Goal: Communication & Community: Answer question/provide support

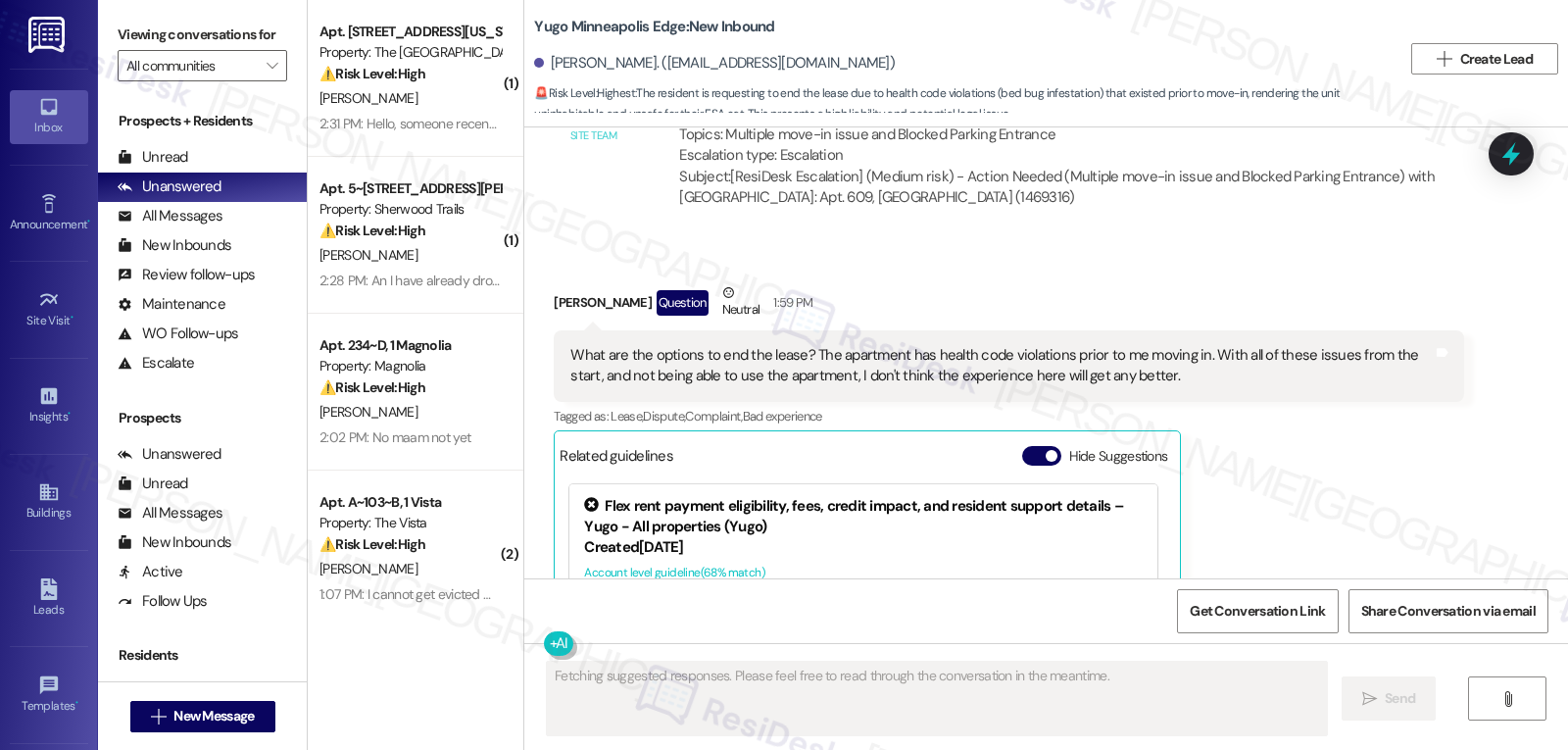
scroll to position [1506, 0]
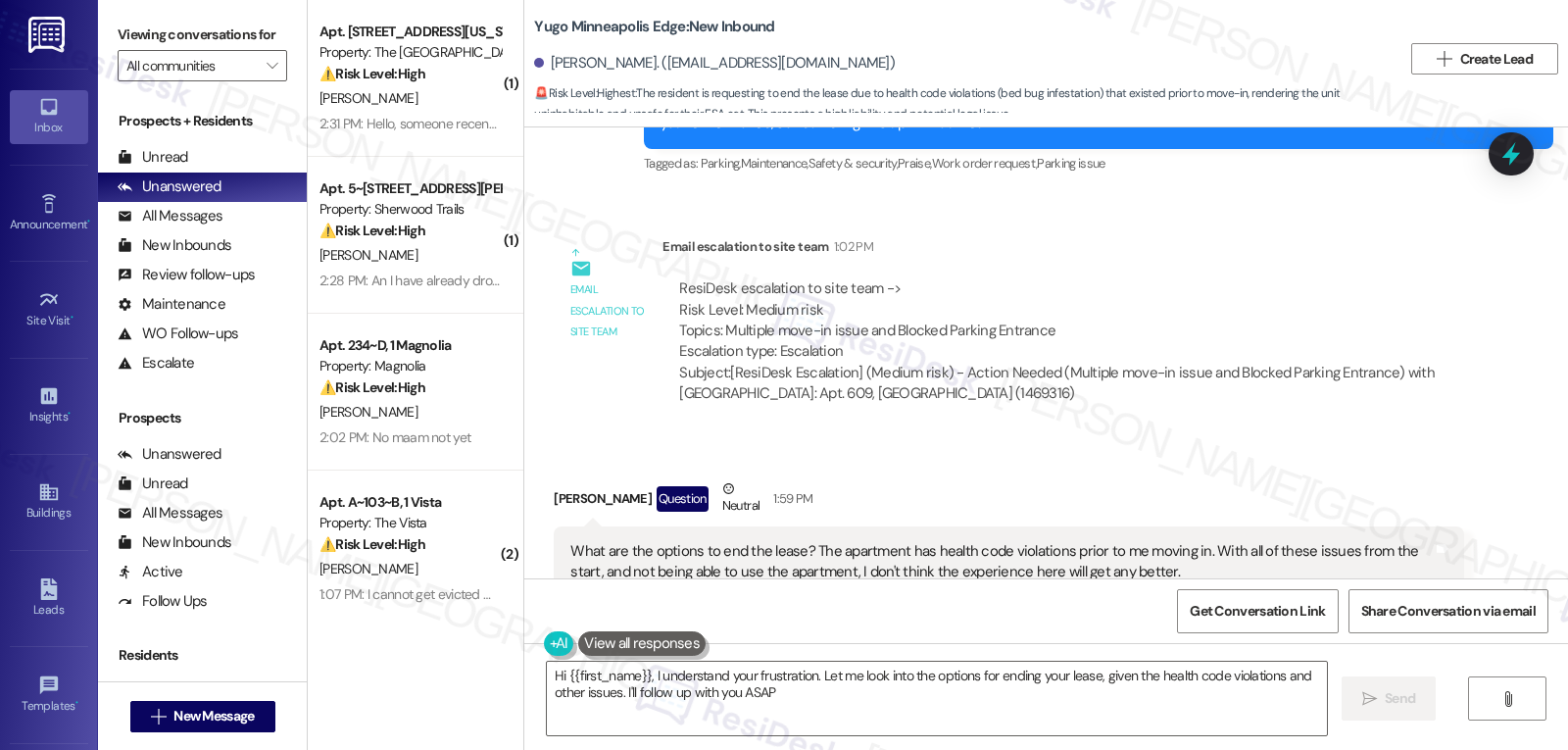
type textarea "Hi {{first_name}}, I understand your frustration. Let me look into the options …"
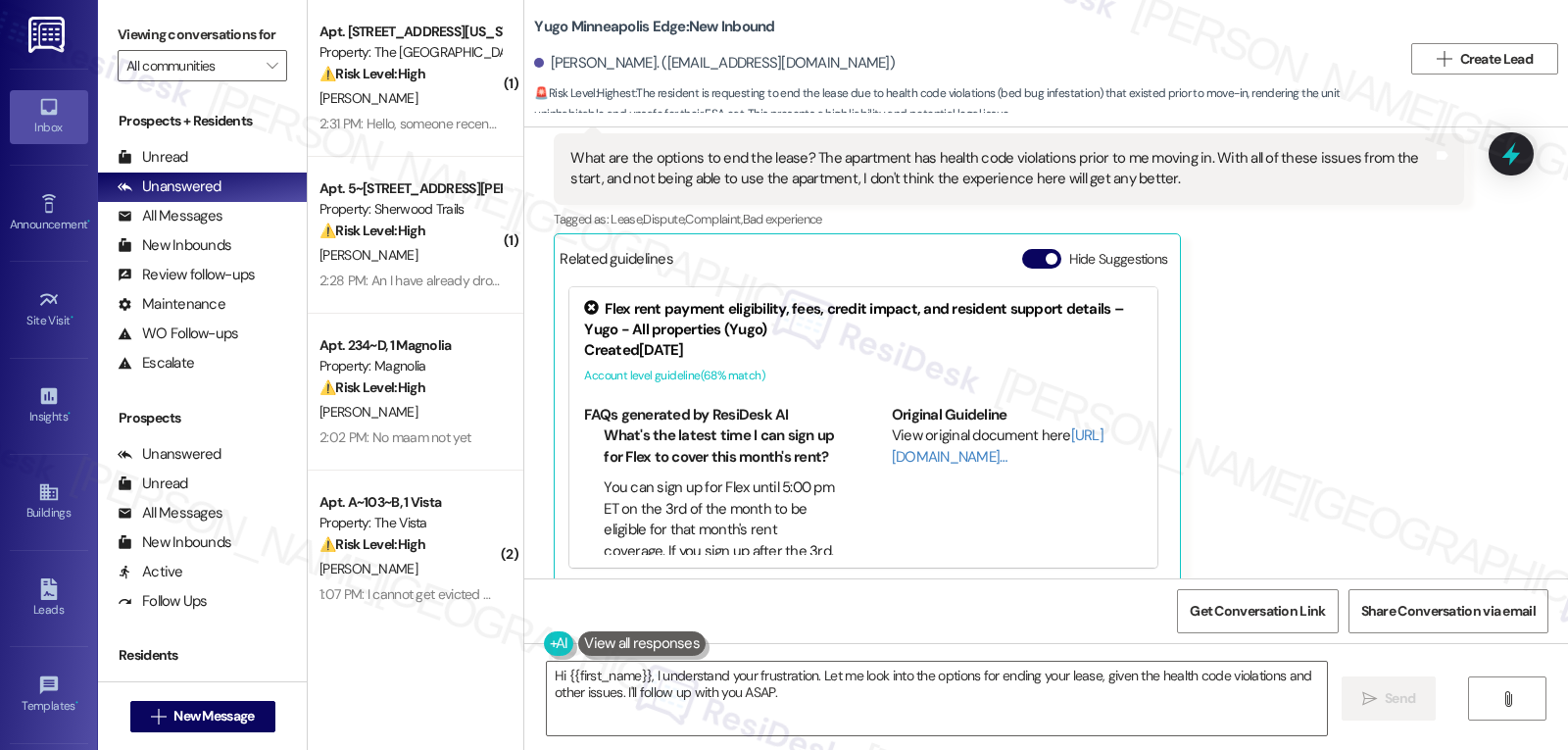
scroll to position [231, 0]
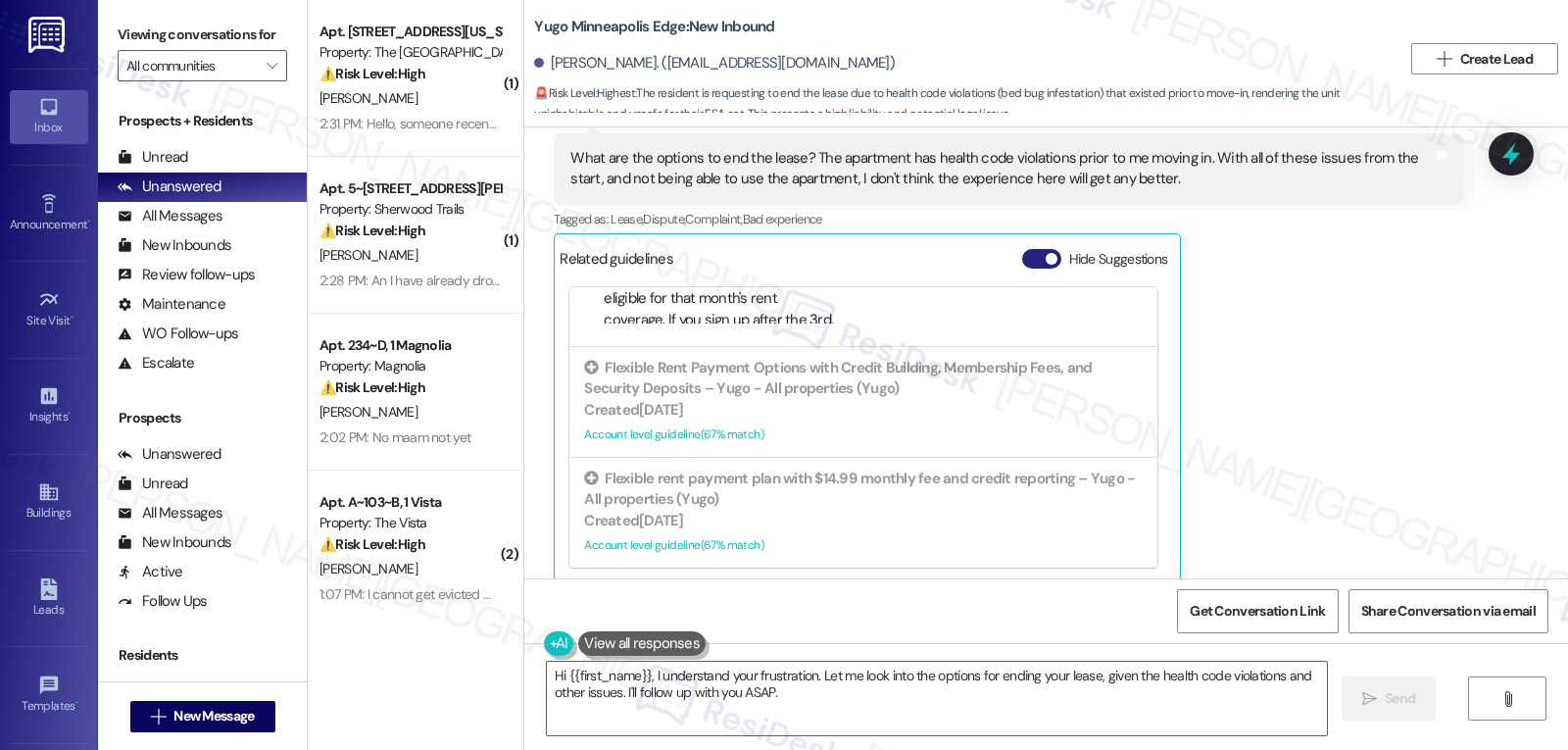
click at [1022, 249] on button "Hide Suggestions" at bounding box center [1042, 259] width 39 height 20
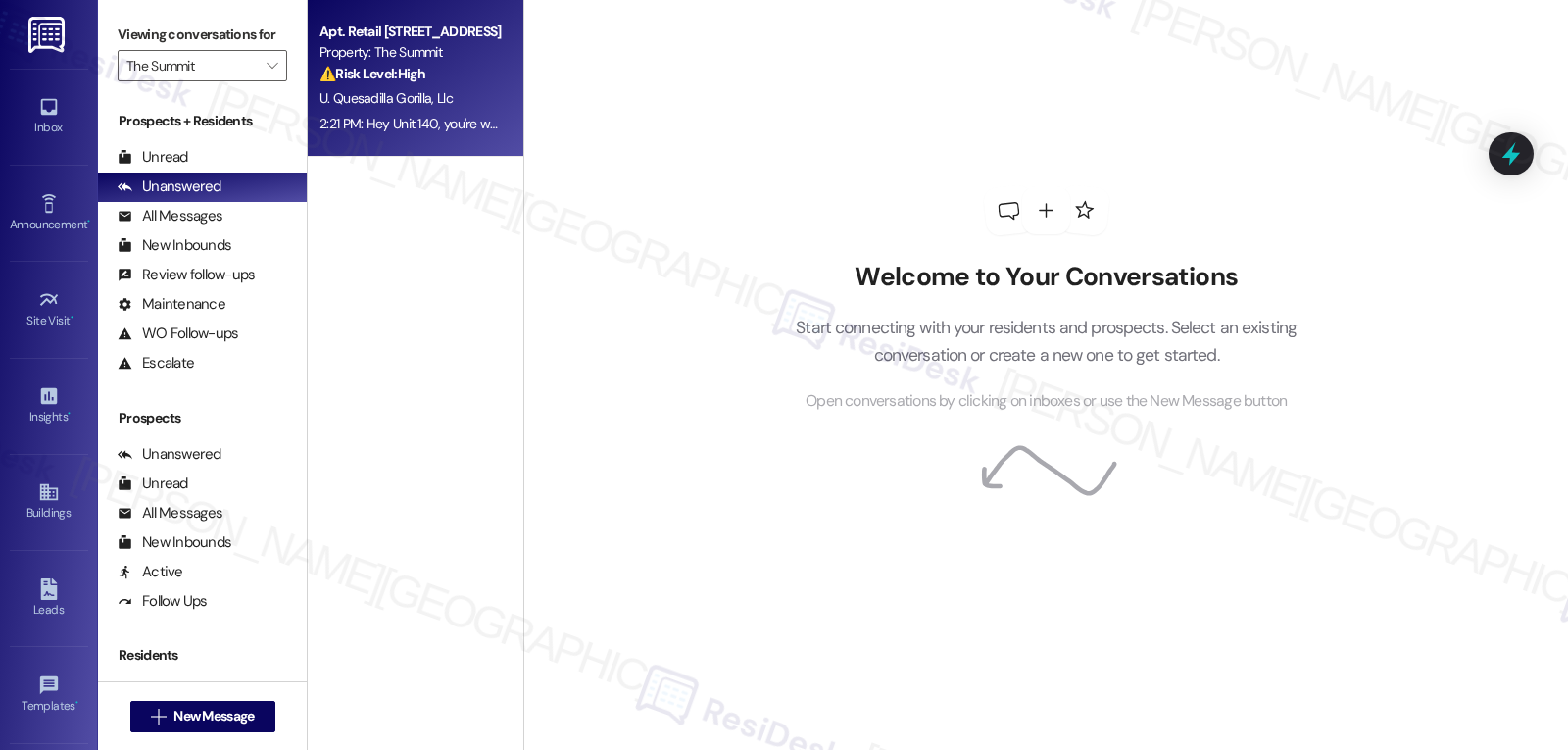
click at [382, 116] on div "2:21 PM: Hey Unit 140, you're welcome! We're happy to help. I'll get back to yo…" at bounding box center [618, 123] width 597 height 18
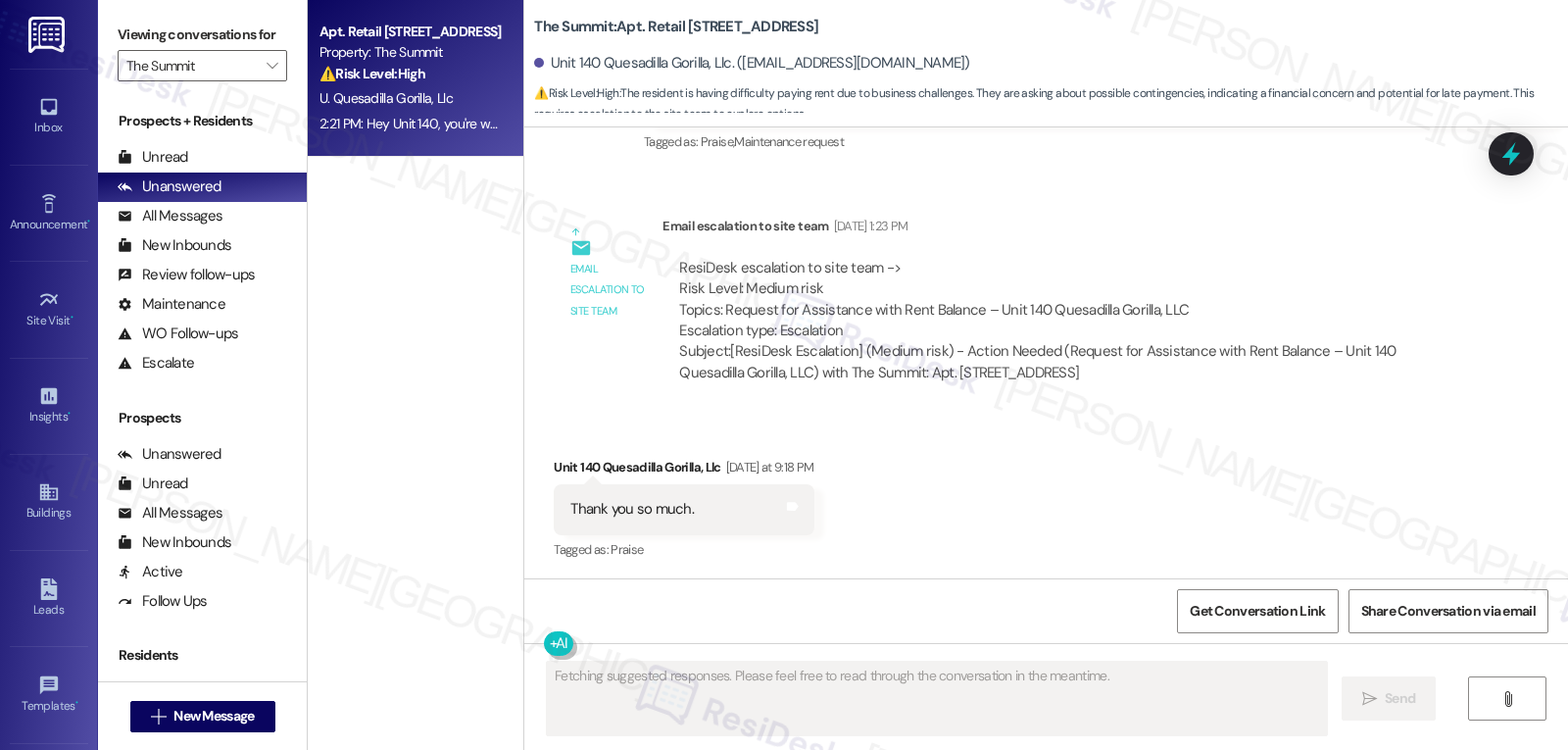
scroll to position [1450, 0]
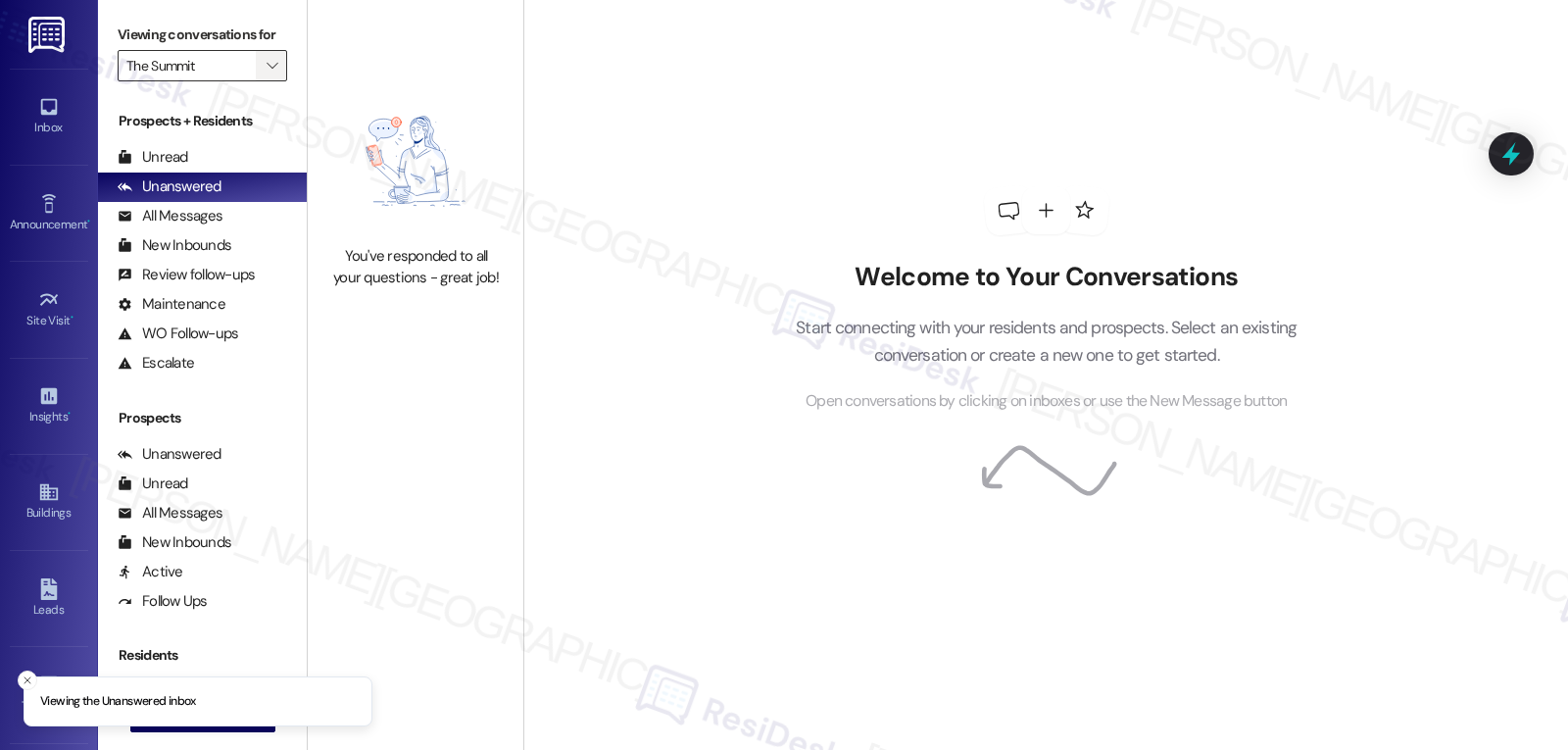
click at [266, 73] on icon "" at bounding box center [271, 66] width 11 height 16
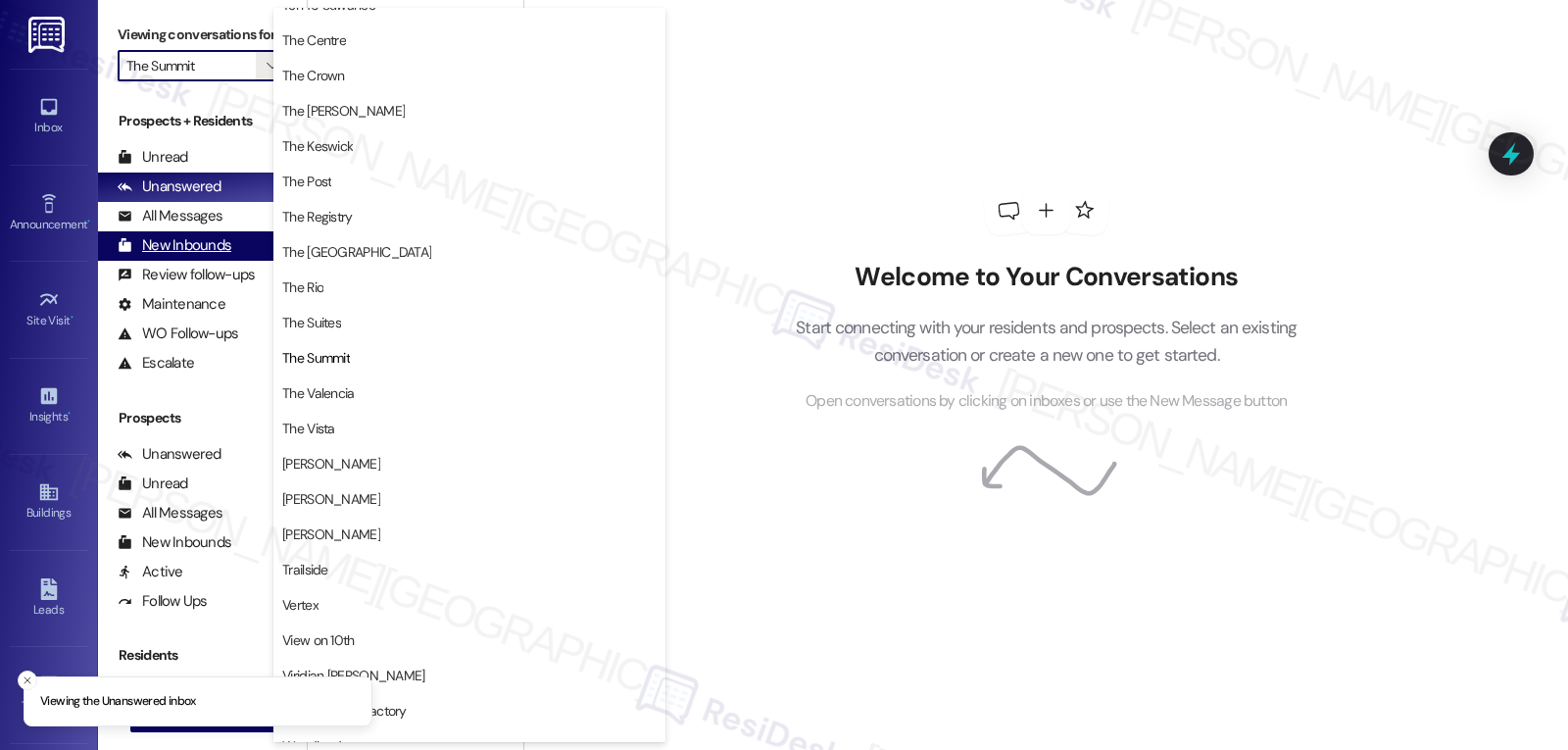
scroll to position [1878, 0]
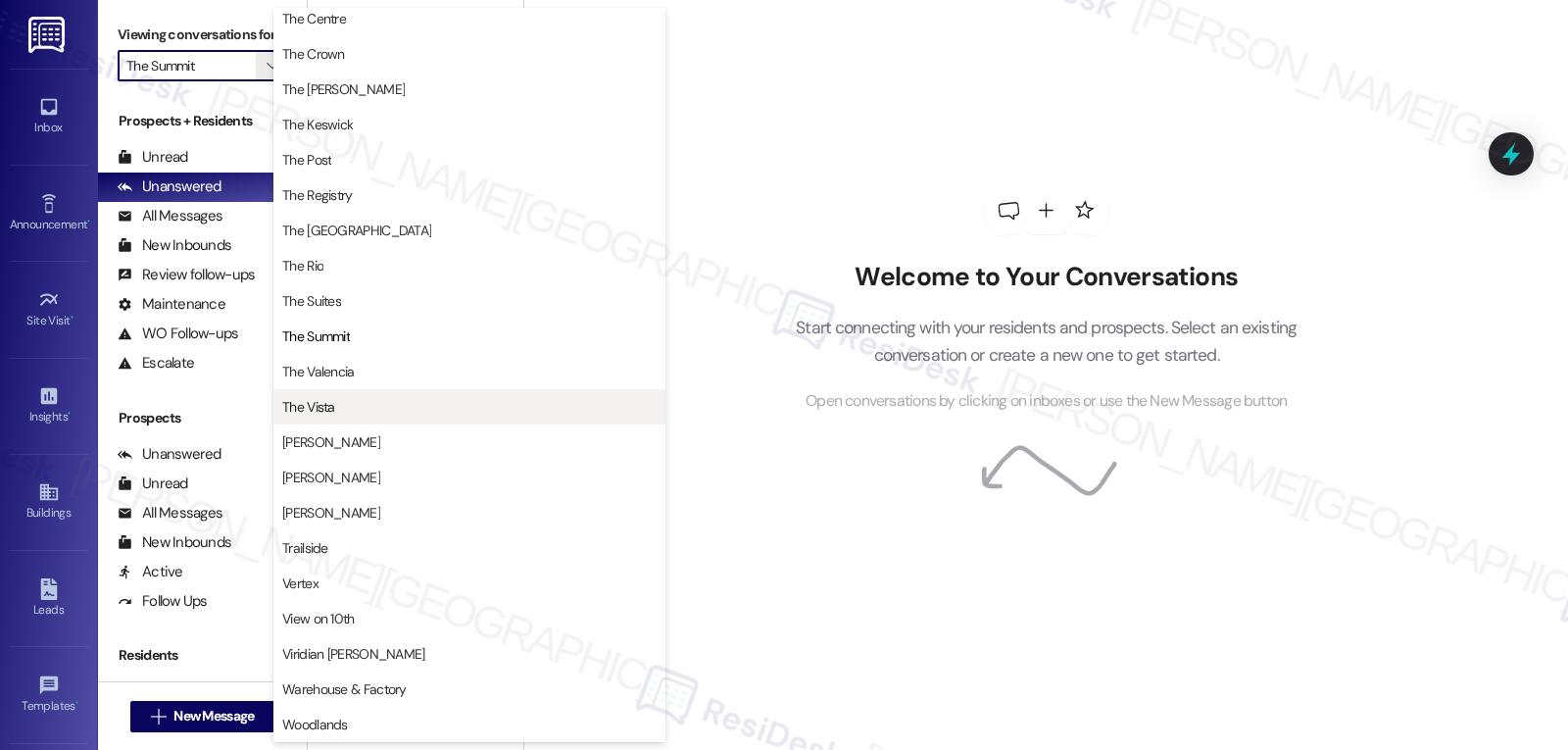
click at [353, 396] on button "The Vista" at bounding box center [469, 407] width 392 height 36
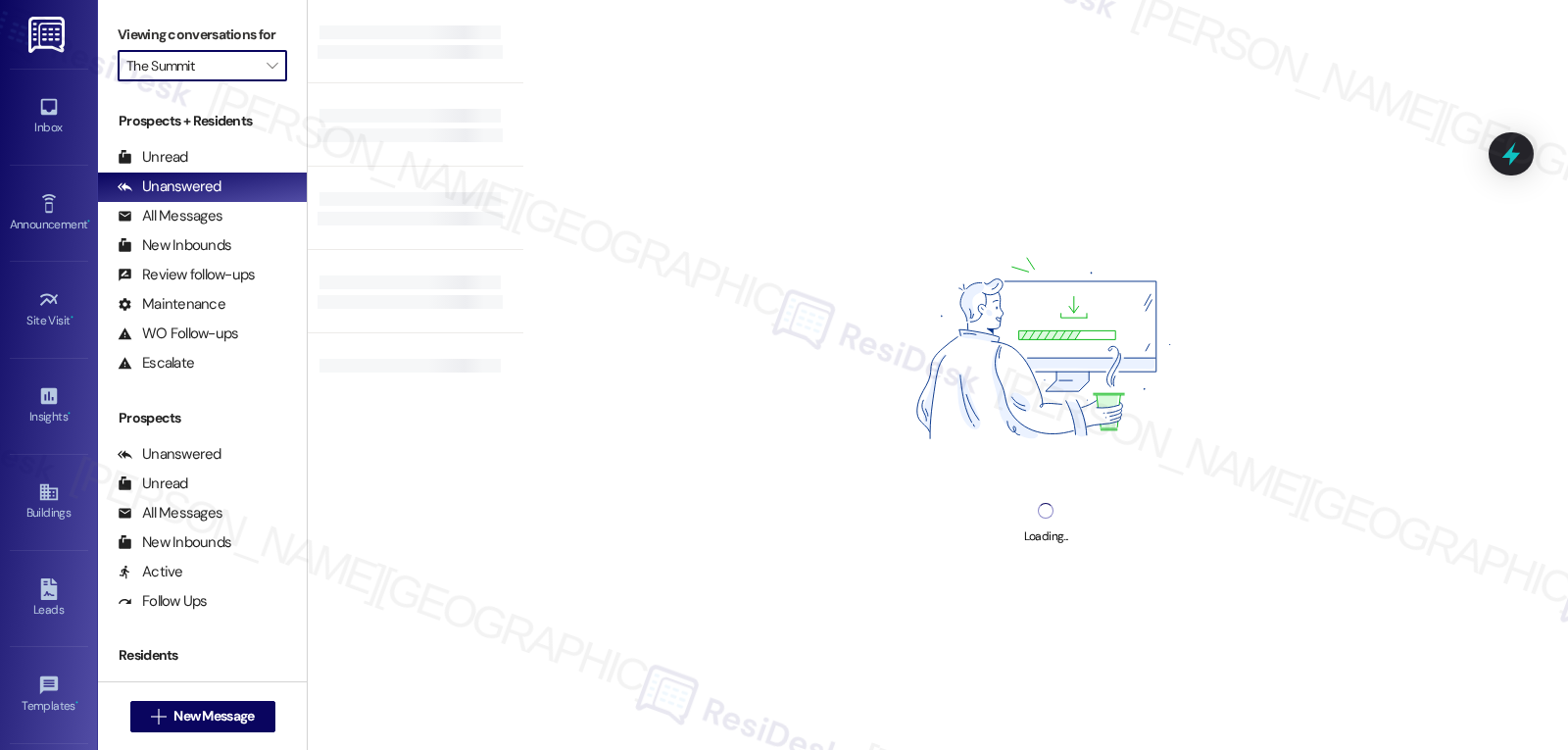
type input "The Vista"
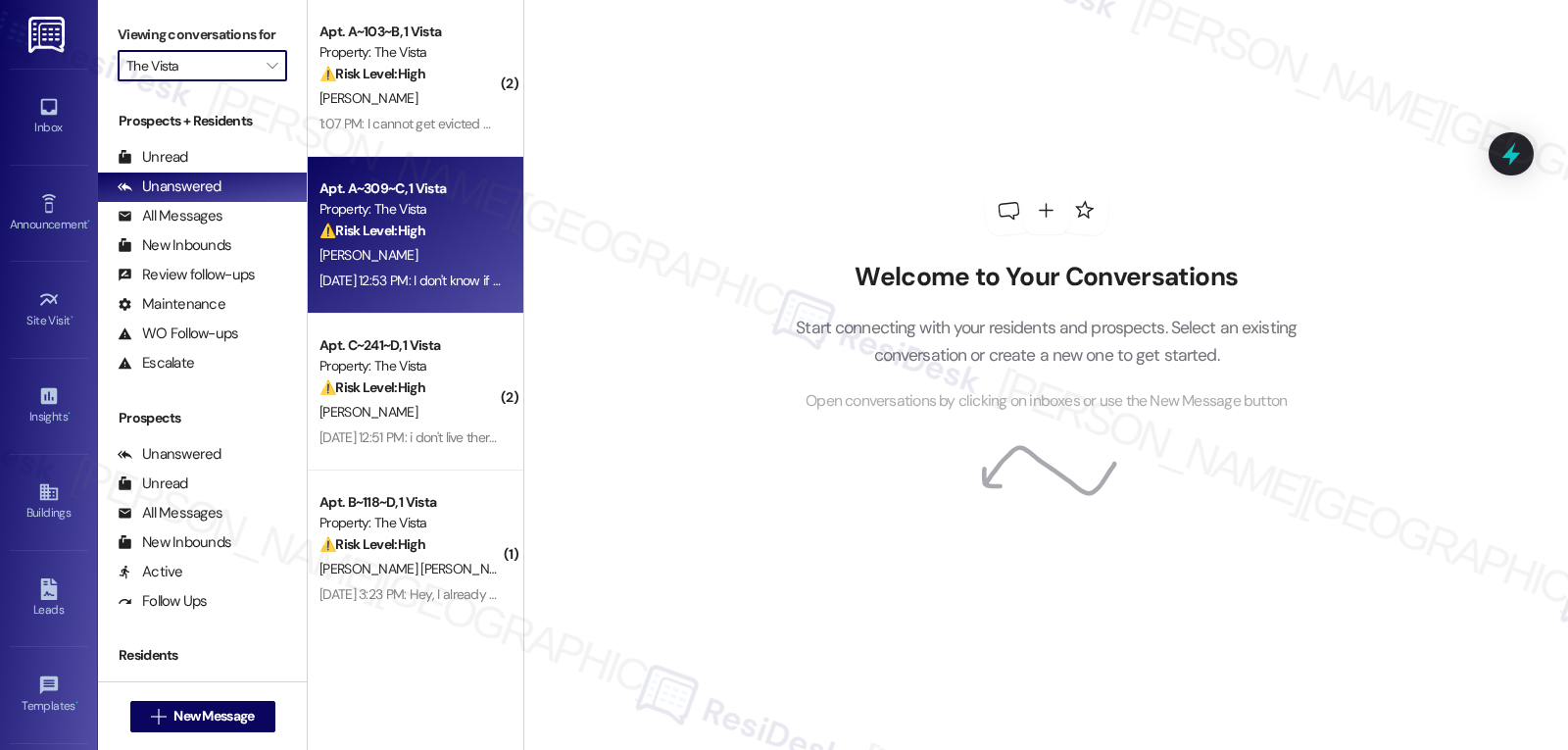
click at [358, 168] on div "Apt. A~309~C, 1 Vista Property: The Vista ⚠️ Risk Level: High The resident is d…" at bounding box center [415, 235] width 216 height 157
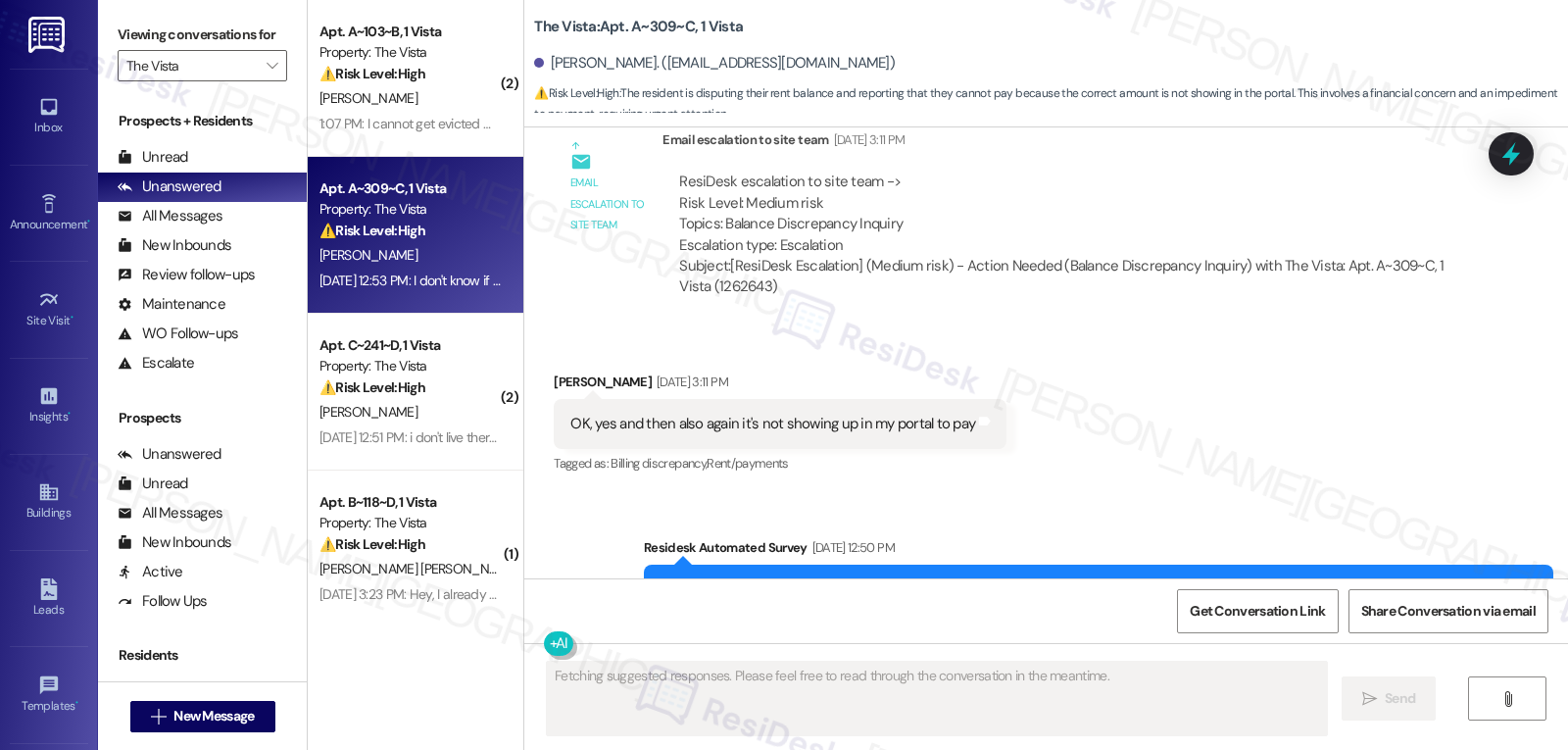
scroll to position [2682, 0]
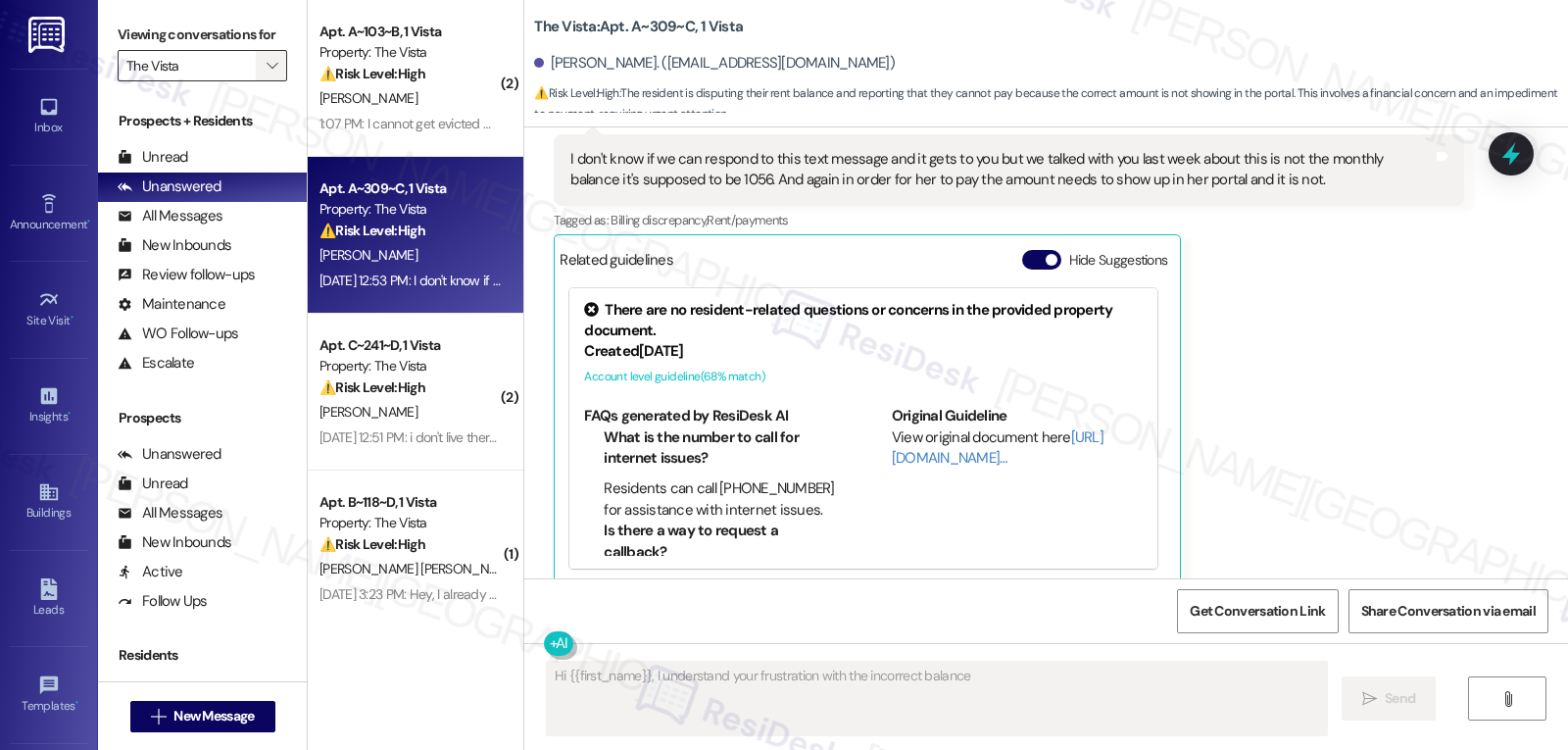
click at [266, 73] on icon "" at bounding box center [271, 66] width 11 height 16
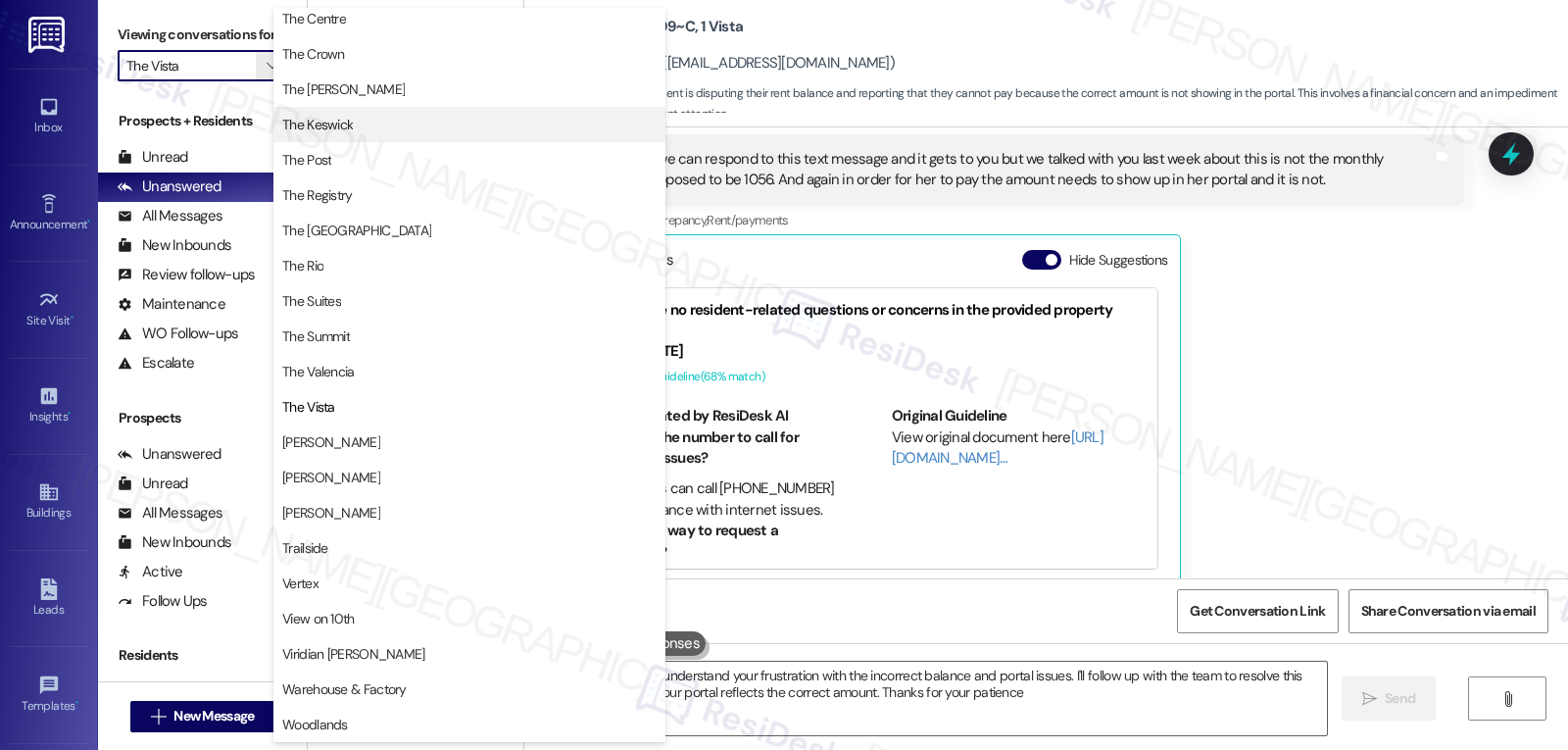
type textarea "Hi {{first_name}}, I understand your frustration with the incorrect balance and…"
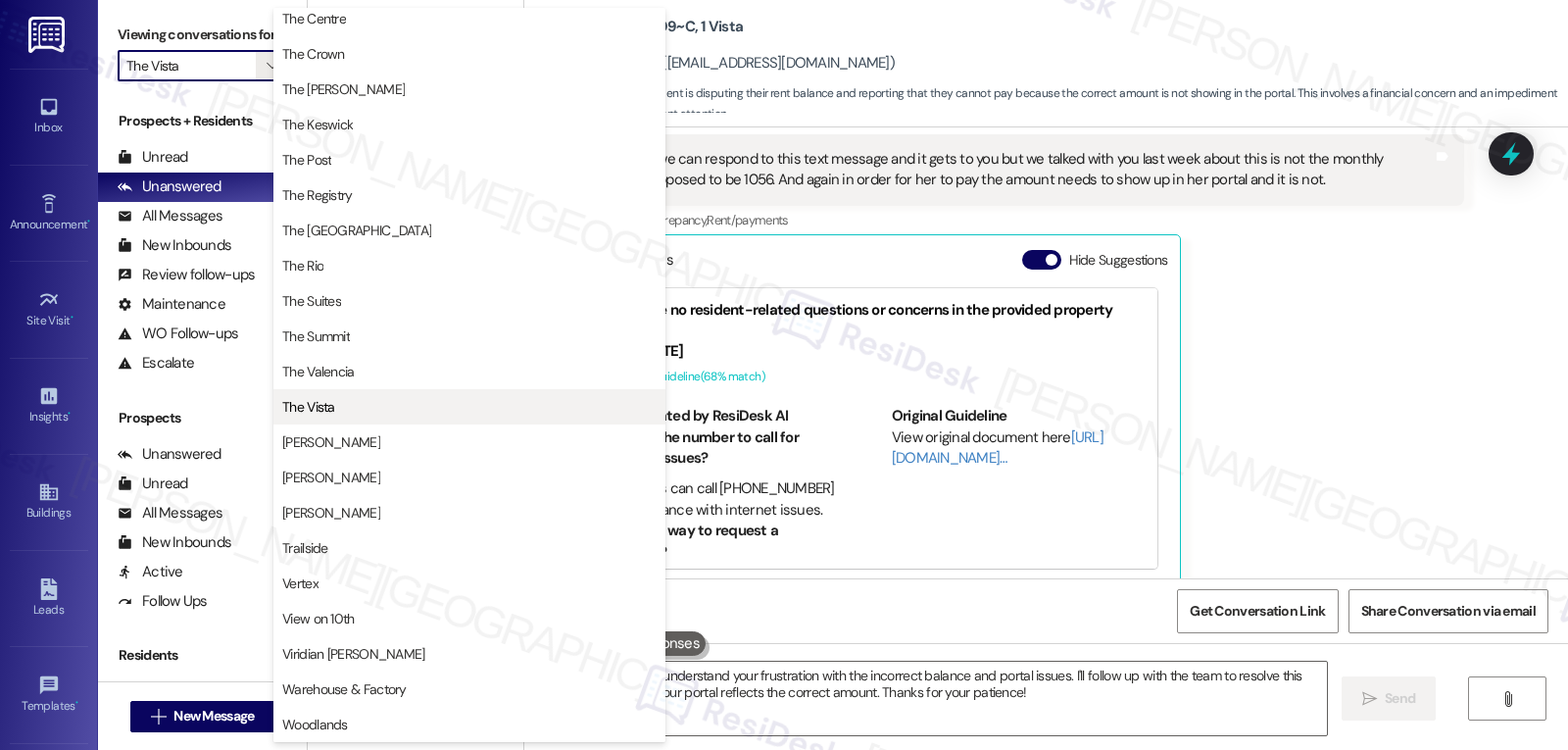
scroll to position [1878, 0]
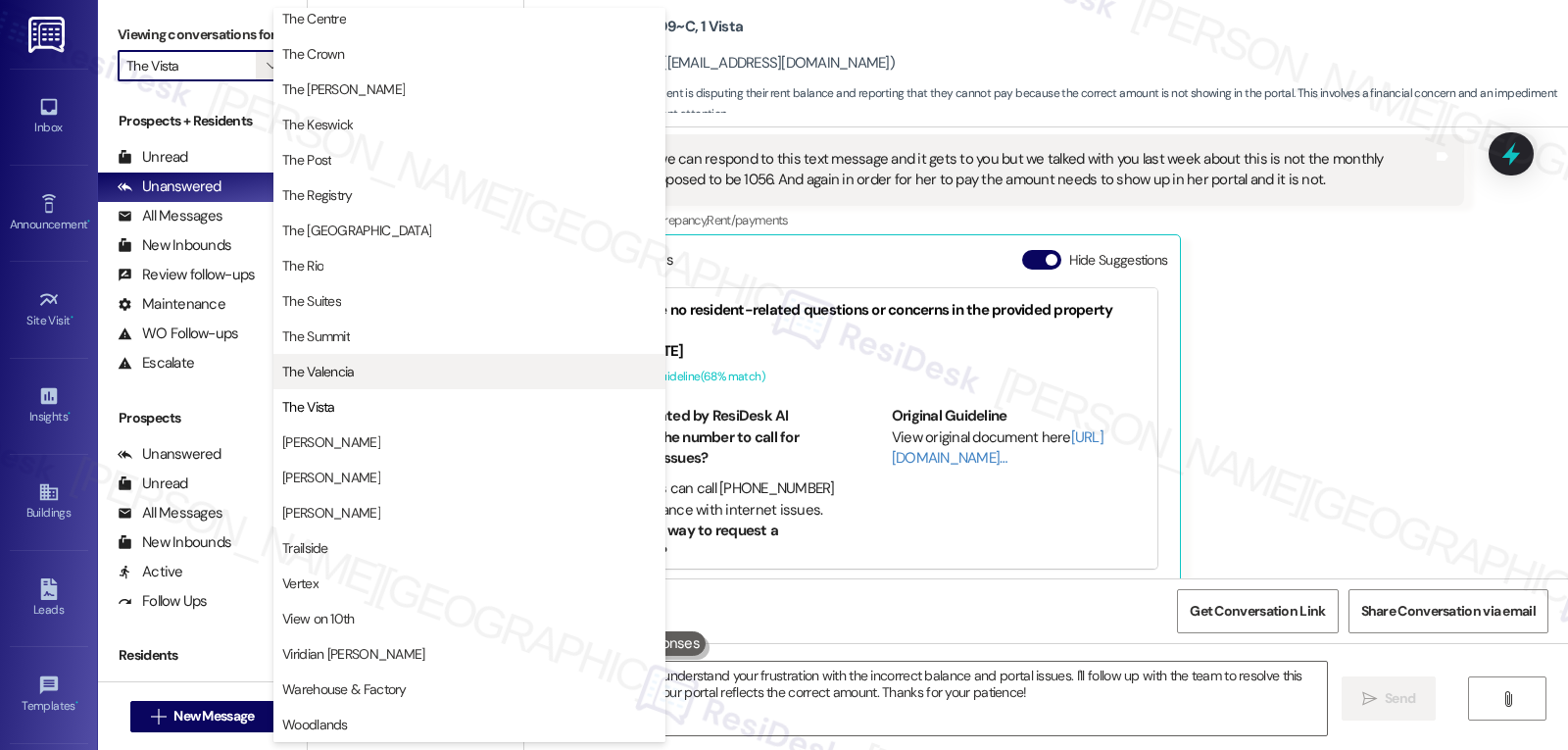
click at [379, 369] on span "The Valencia" at bounding box center [469, 372] width 374 height 20
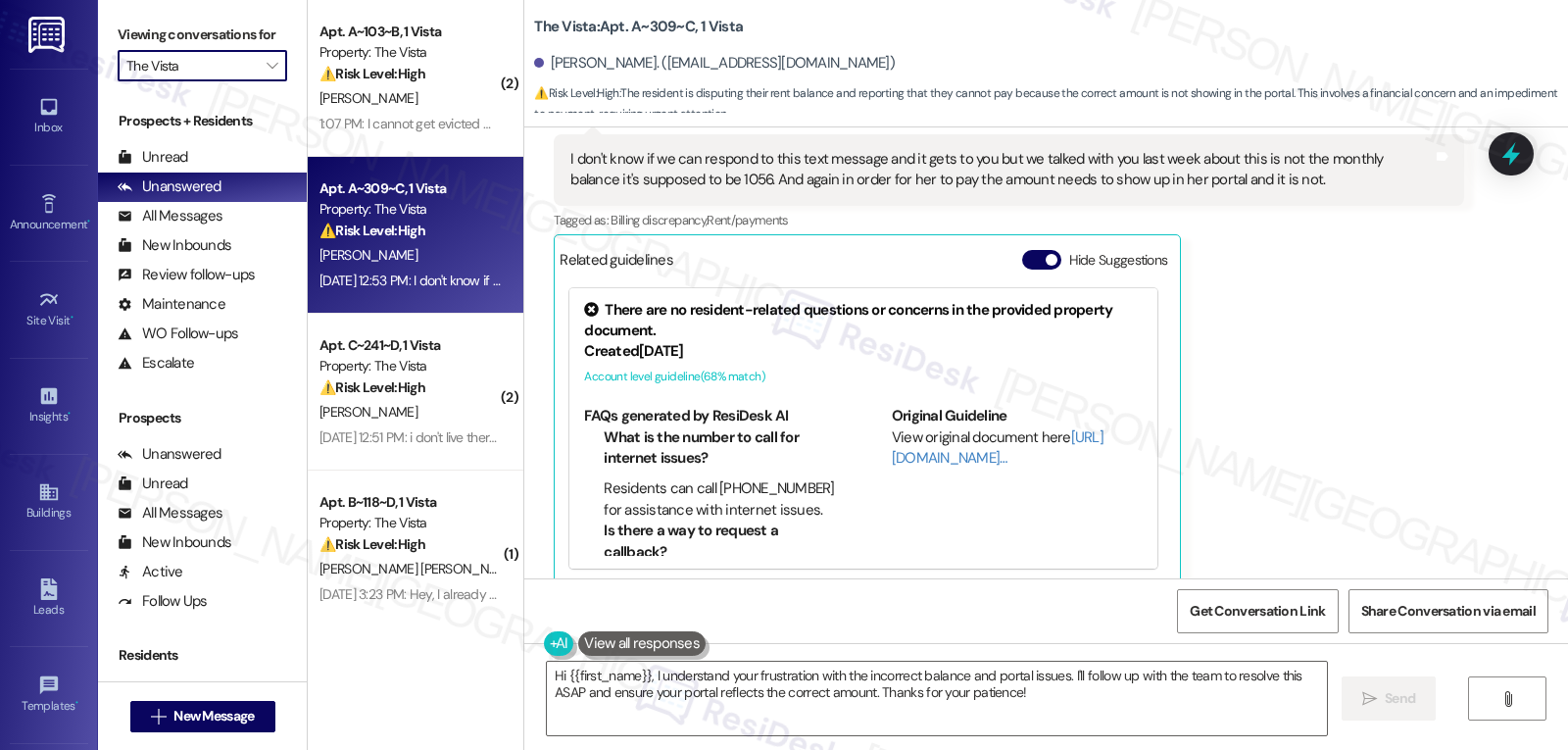
type input "The Valencia"
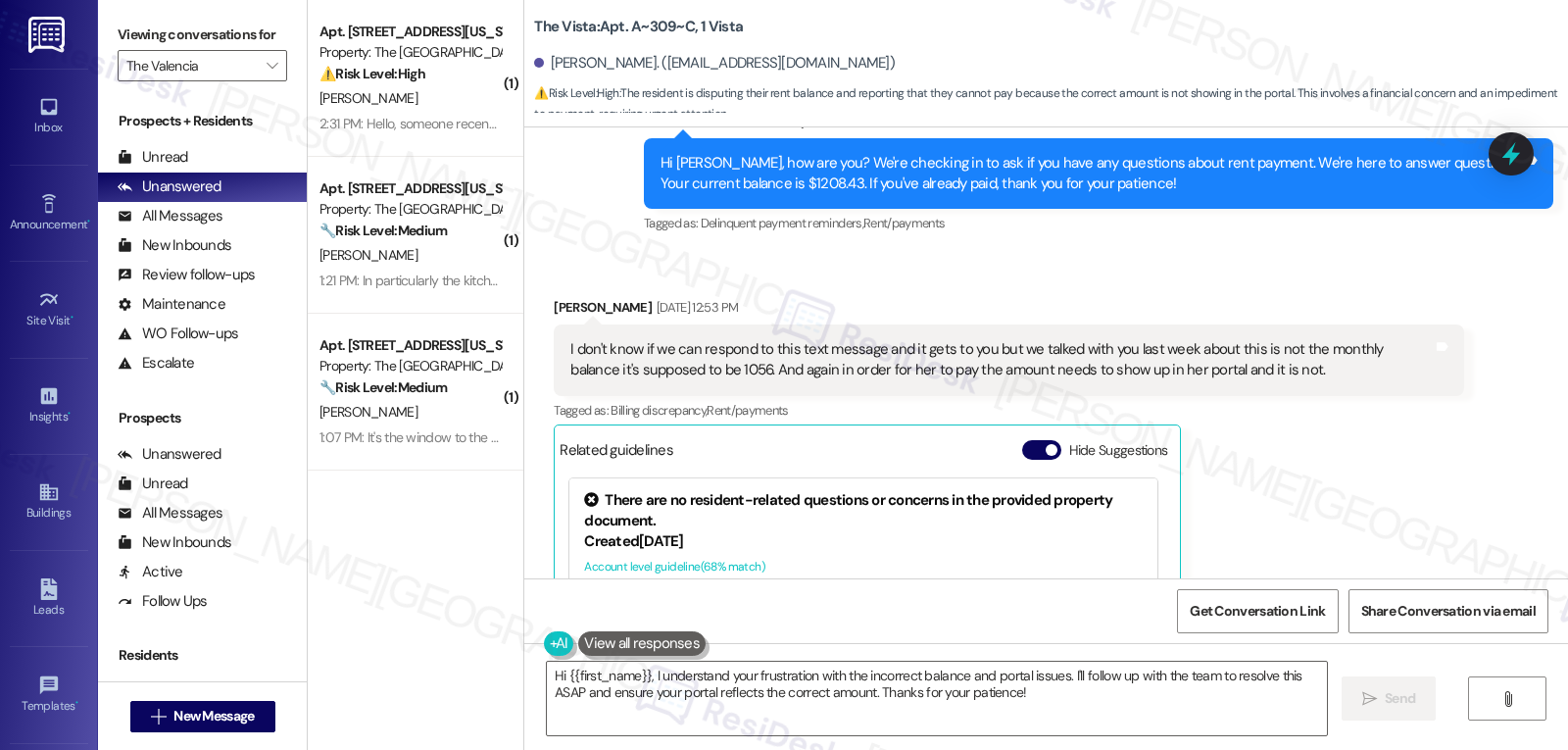
scroll to position [2667, 0]
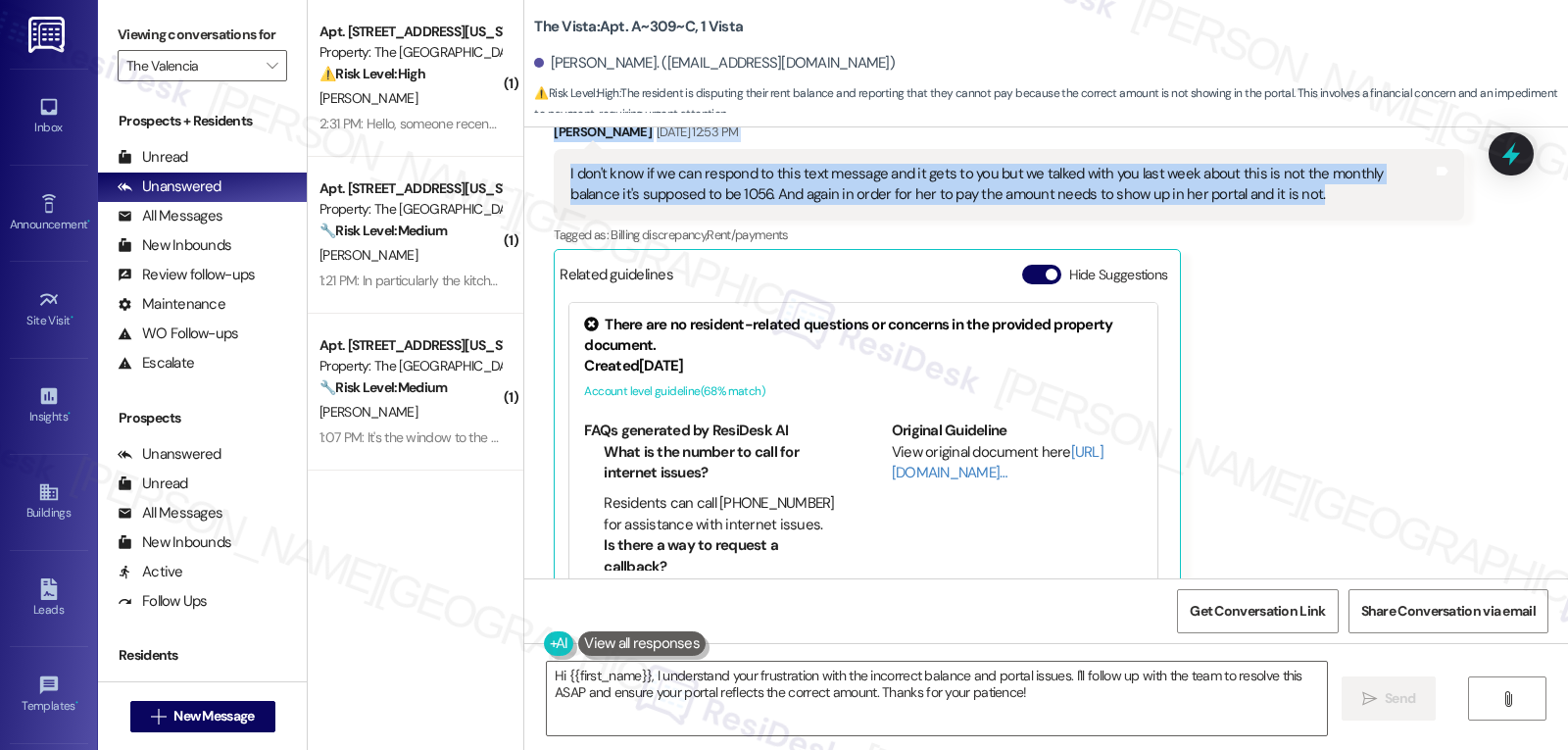
drag, startPoint x: 635, startPoint y: 325, endPoint x: 1269, endPoint y: 174, distance: 651.7
click at [1269, 174] on div "Survey, sent via SMS Residesk Automated Survey Oct 02, 2024 at 1:38 PM Hi Quinn…" at bounding box center [1046, 352] width 1044 height 451
copy div "esidesk Automated Survey Sep 08, 2025 at 12:50 PM Hi Quinn, how are you? We're …"
click at [1022, 264] on button "Hide Suggestions" at bounding box center [1042, 274] width 39 height 20
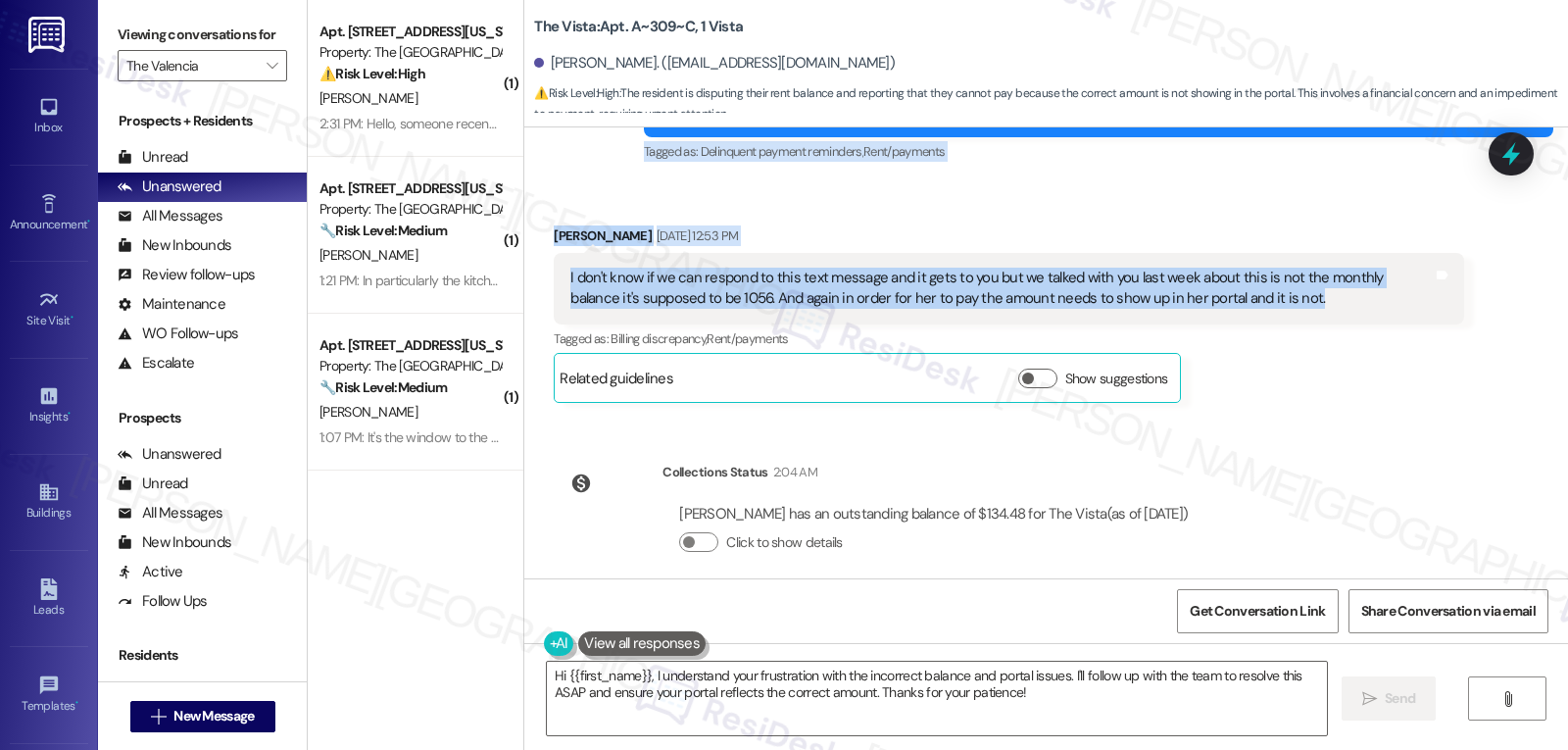
copy div "esidesk Automated Survey Sep 08, 2025 at 12:50 PM Hi Quinn, how are you? We're …"
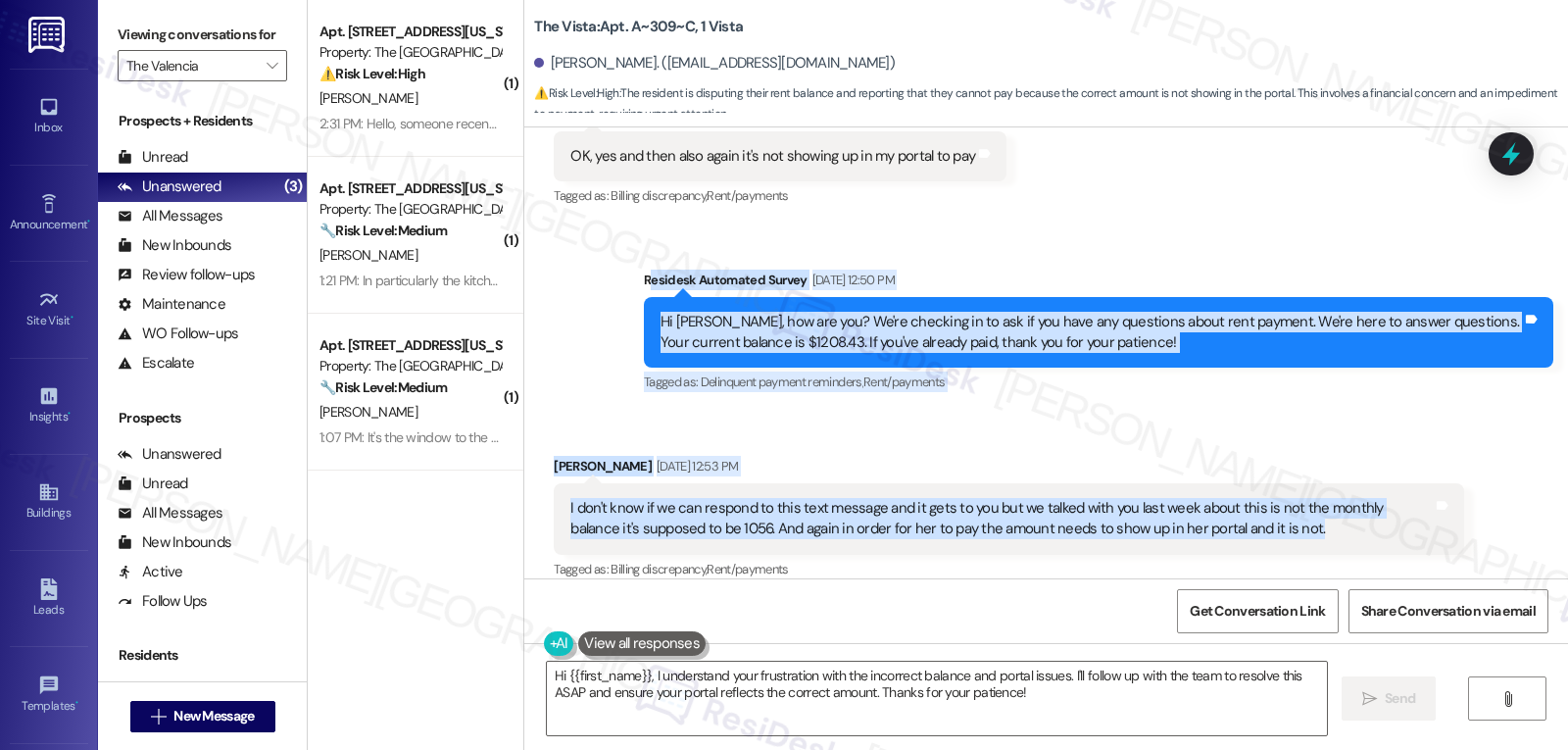
scroll to position [2171, 0]
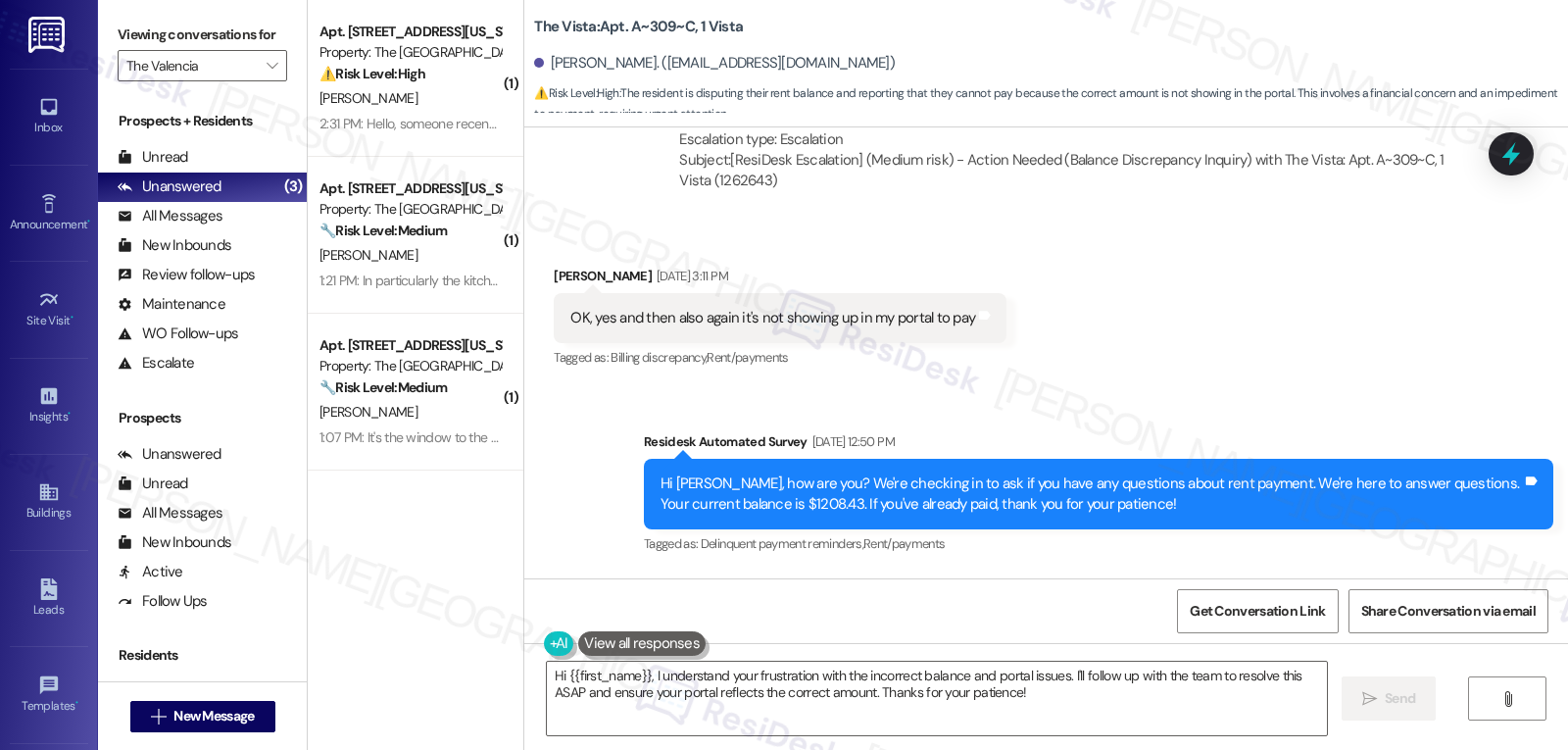
click at [1274, 311] on div "Received via SMS Quinn Garrett Sep 05, 2025 at 3:11 PM OK, yes and then also ag…" at bounding box center [1046, 304] width 1044 height 166
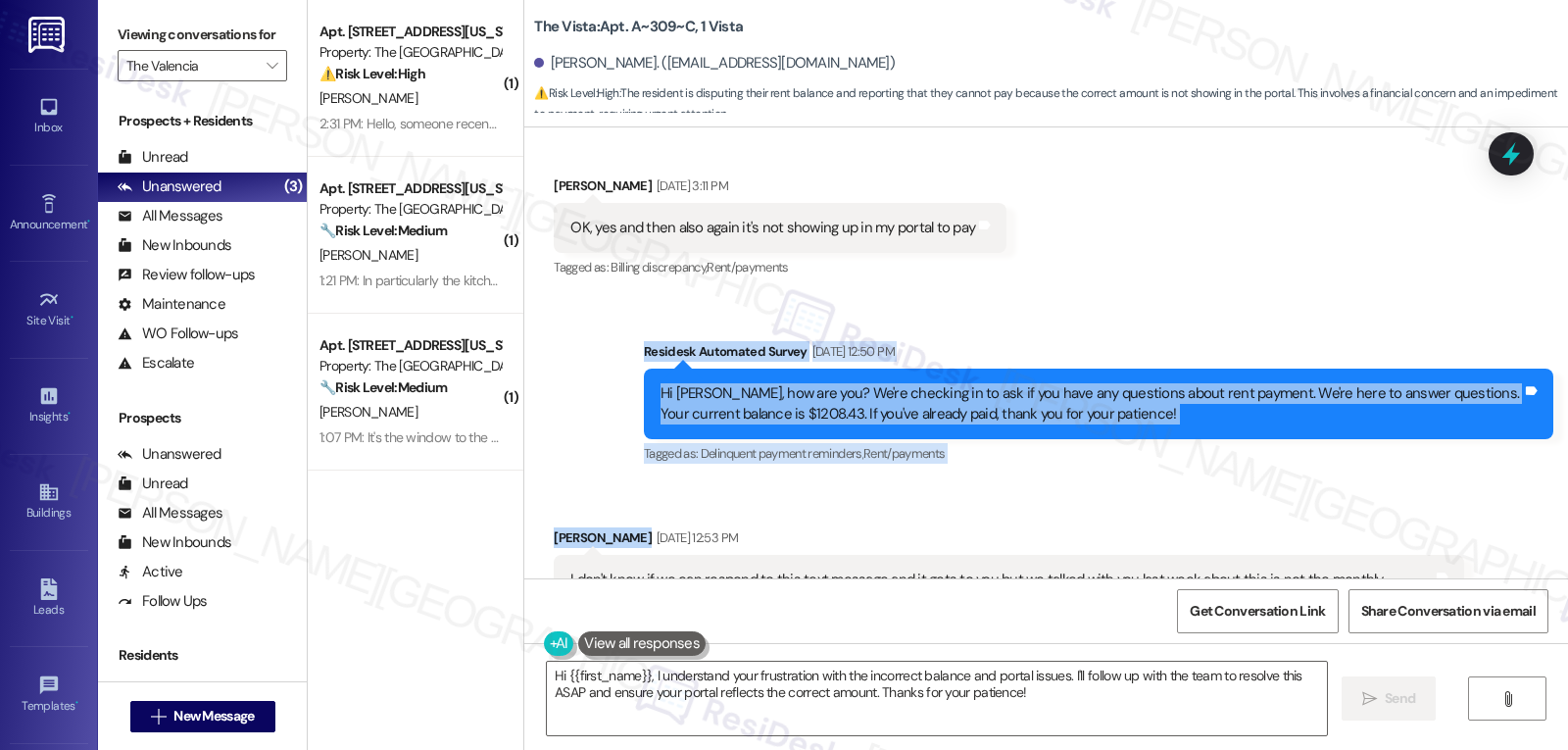
scroll to position [2563, 0]
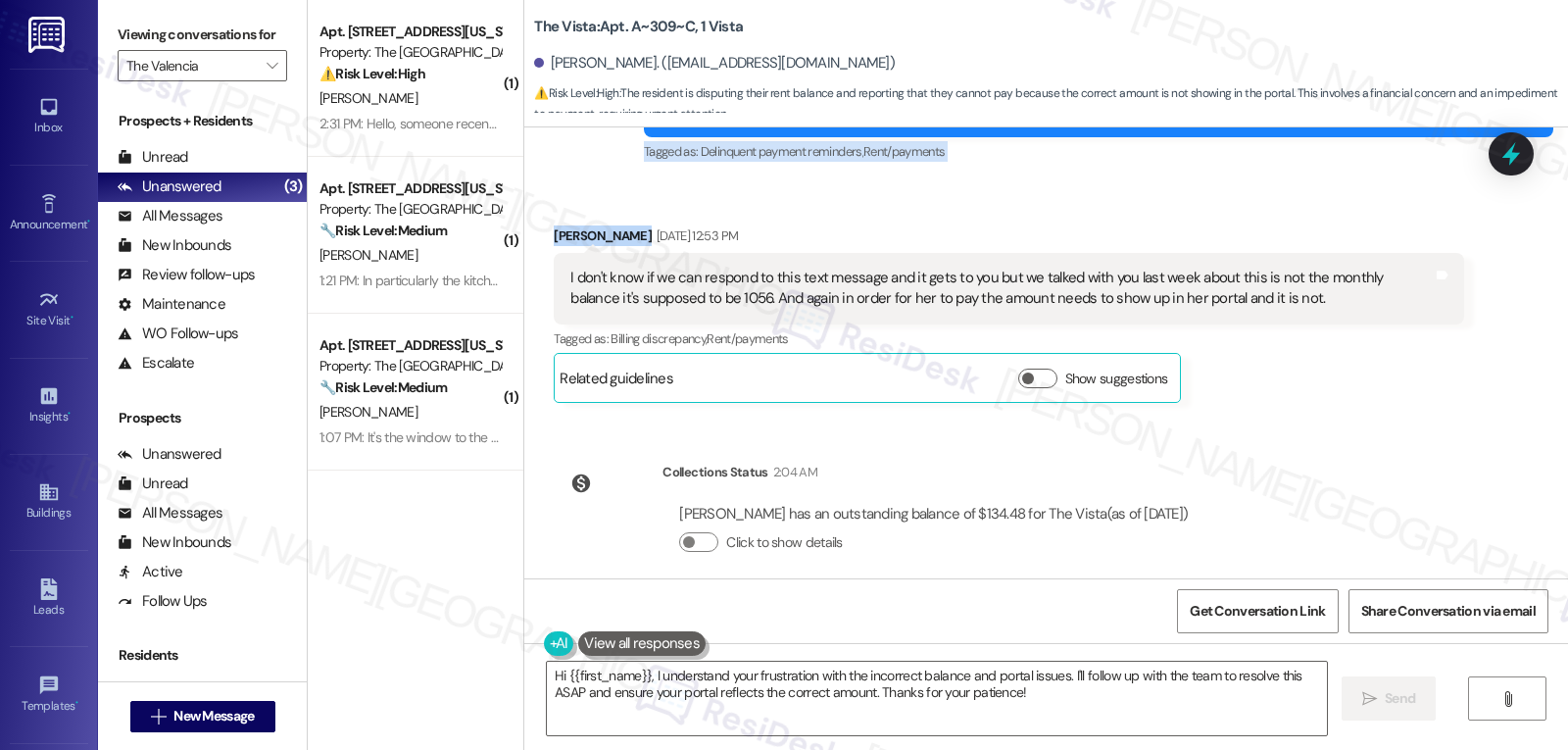
drag, startPoint x: 630, startPoint y: 418, endPoint x: 1202, endPoint y: 491, distance: 576.6
click at [1202, 491] on div "Survey, sent via SMS Residesk Automated Survey Oct 02, 2024 at 1:38 PM Hi Quinn…" at bounding box center [1046, 352] width 1044 height 451
copy div "Residesk Automated Survey Sep 08, 2025 at 12:50 PM Hi Quinn, how are you? We're…"
click at [1055, 706] on textarea "Hi {{first_name}}, I understand your frustration with the incorrect balance and…" at bounding box center [936, 698] width 781 height 73
paste textarea "Quinn! Yes, your message came through 😊 Thanks for following up. We’re showing …"
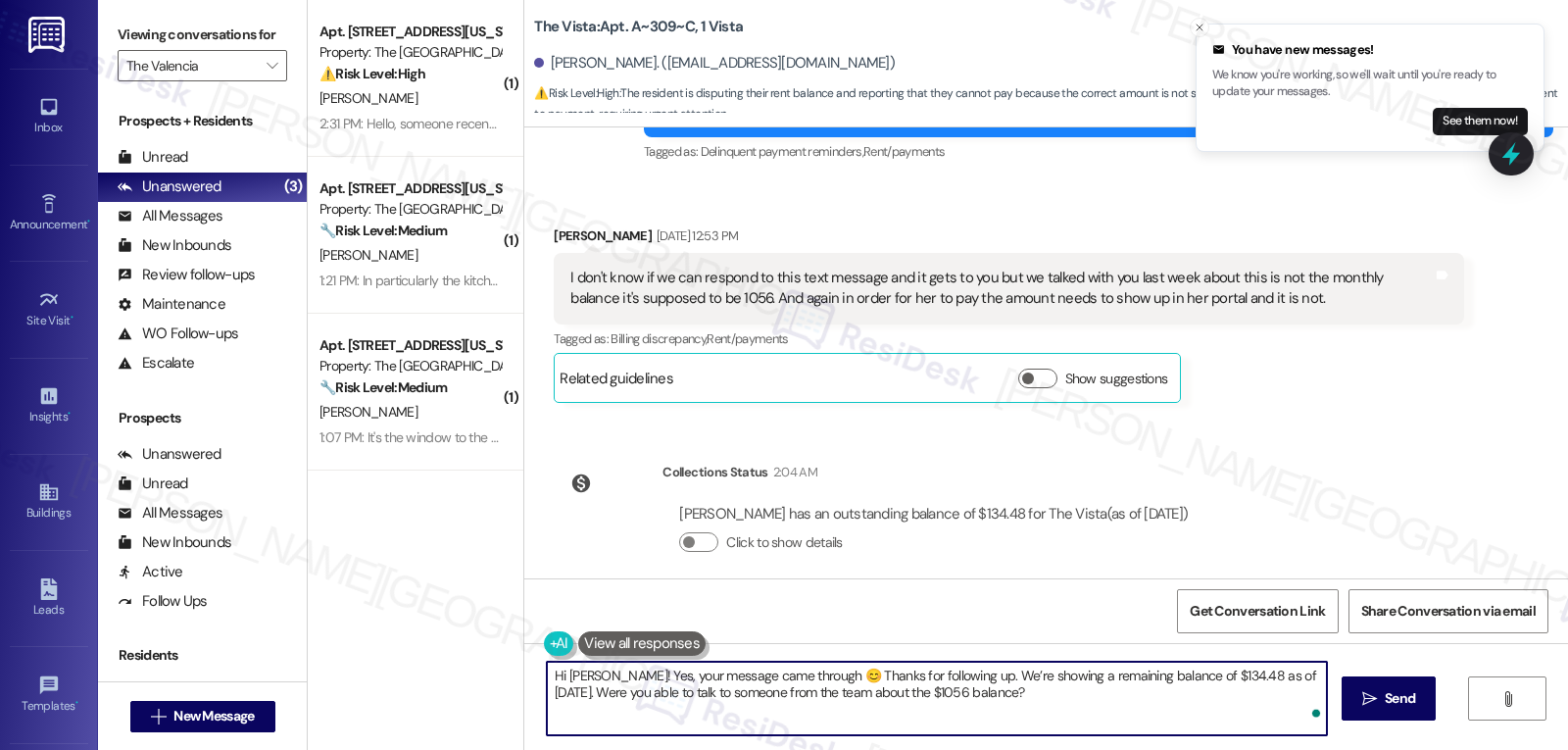
type textarea "Hi Quinn! Yes, your message came through 😊 Thanks for following up. We’re showi…"
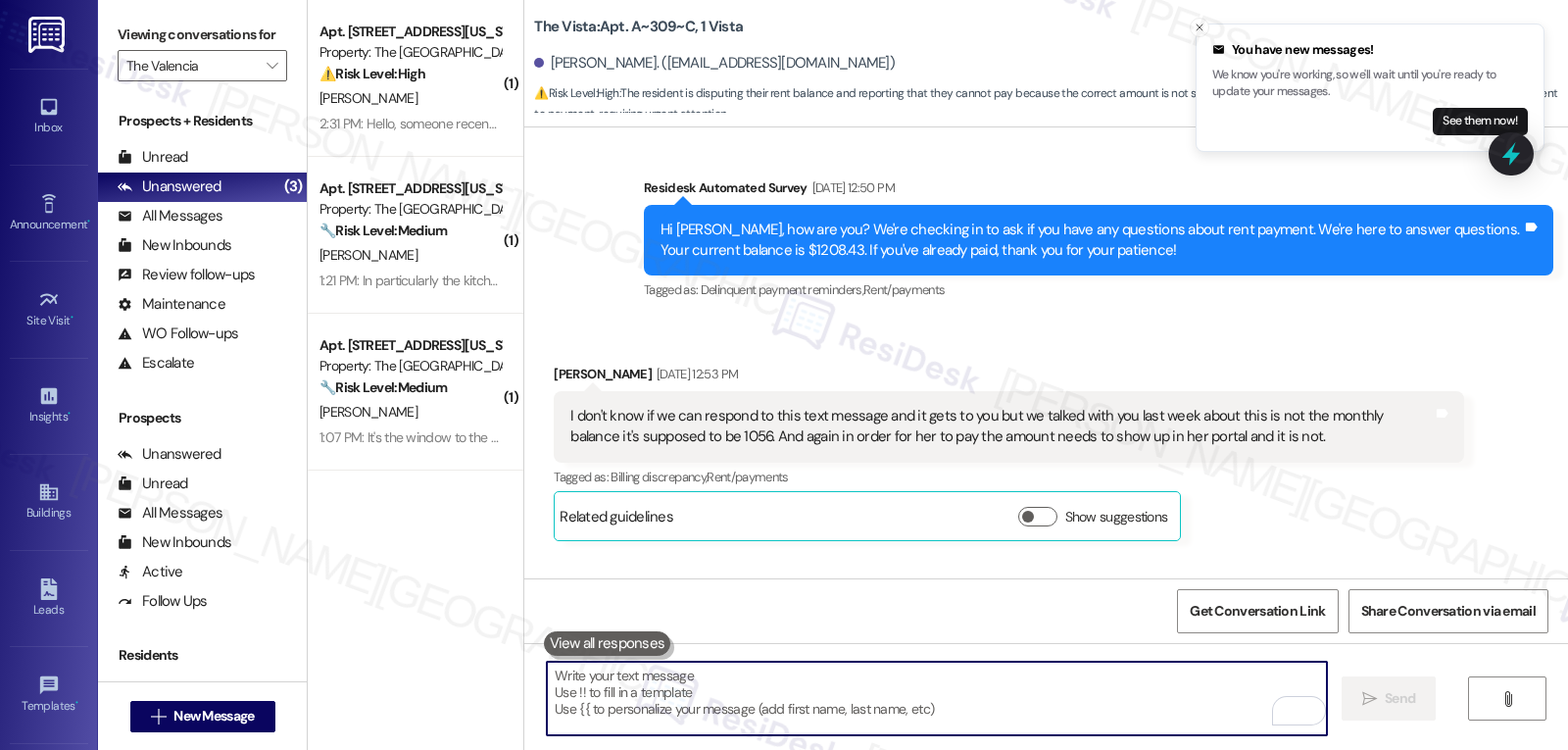
scroll to position [2382, 0]
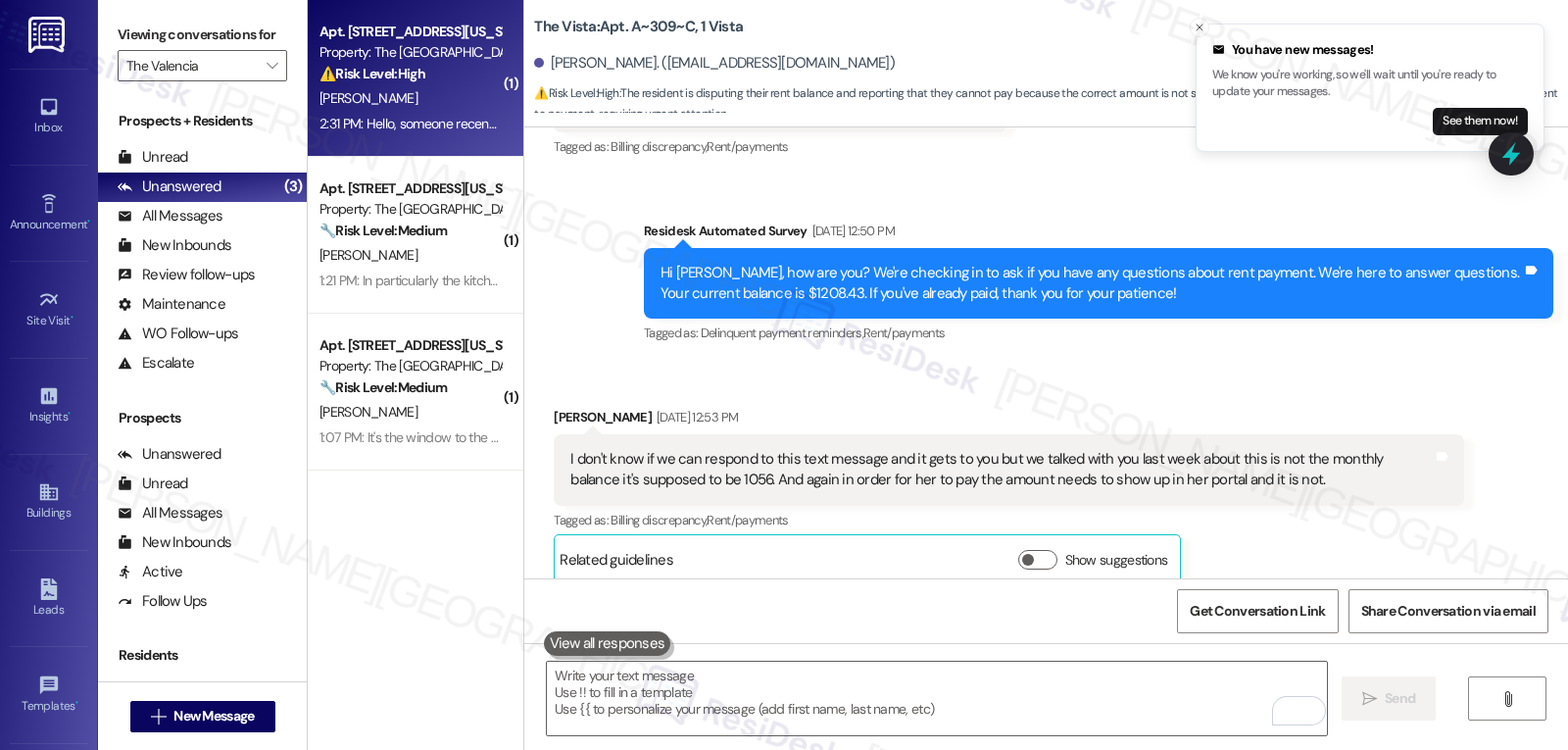
click at [406, 87] on div "J. Ricafort-Marasigan" at bounding box center [411, 98] width 186 height 25
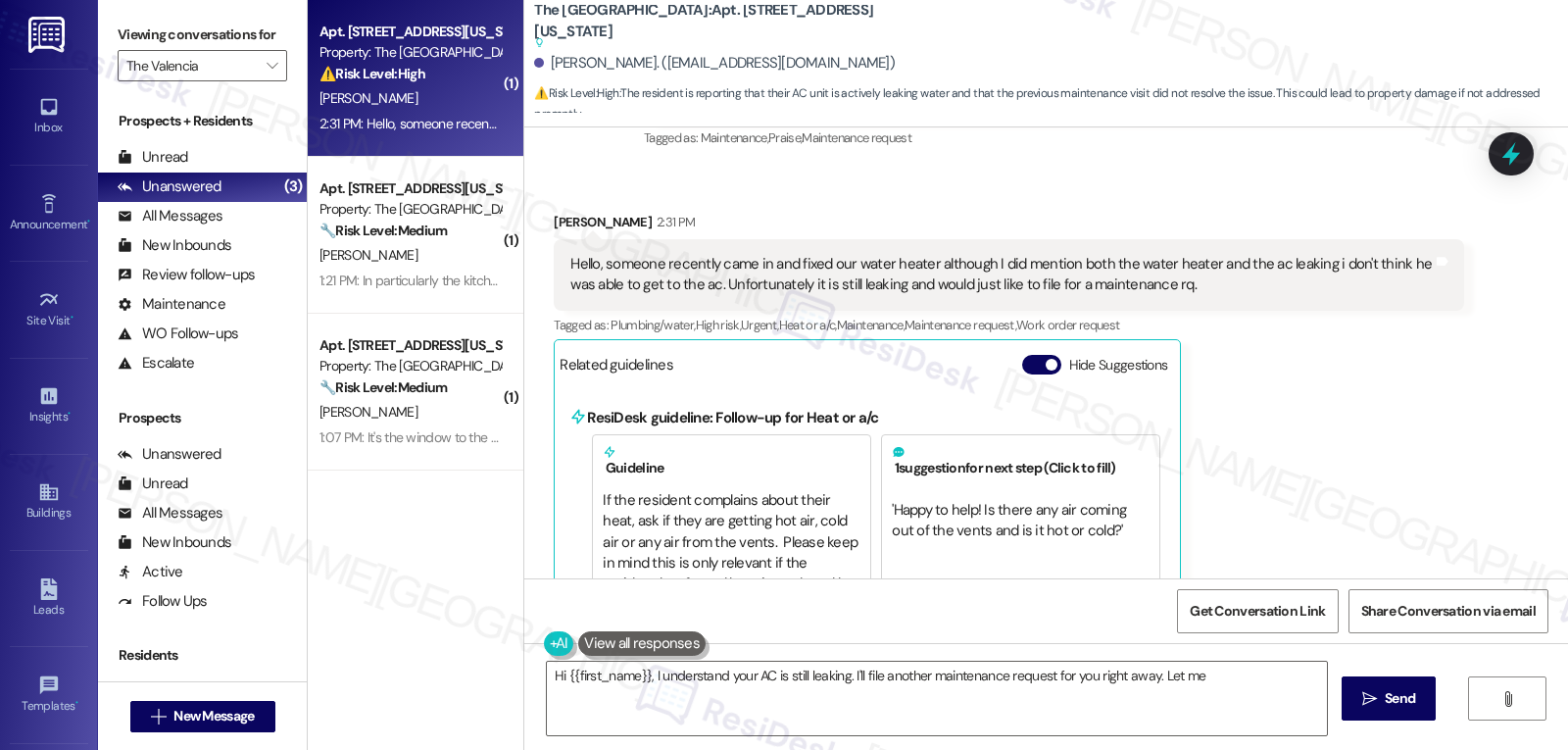
scroll to position [1701, 0]
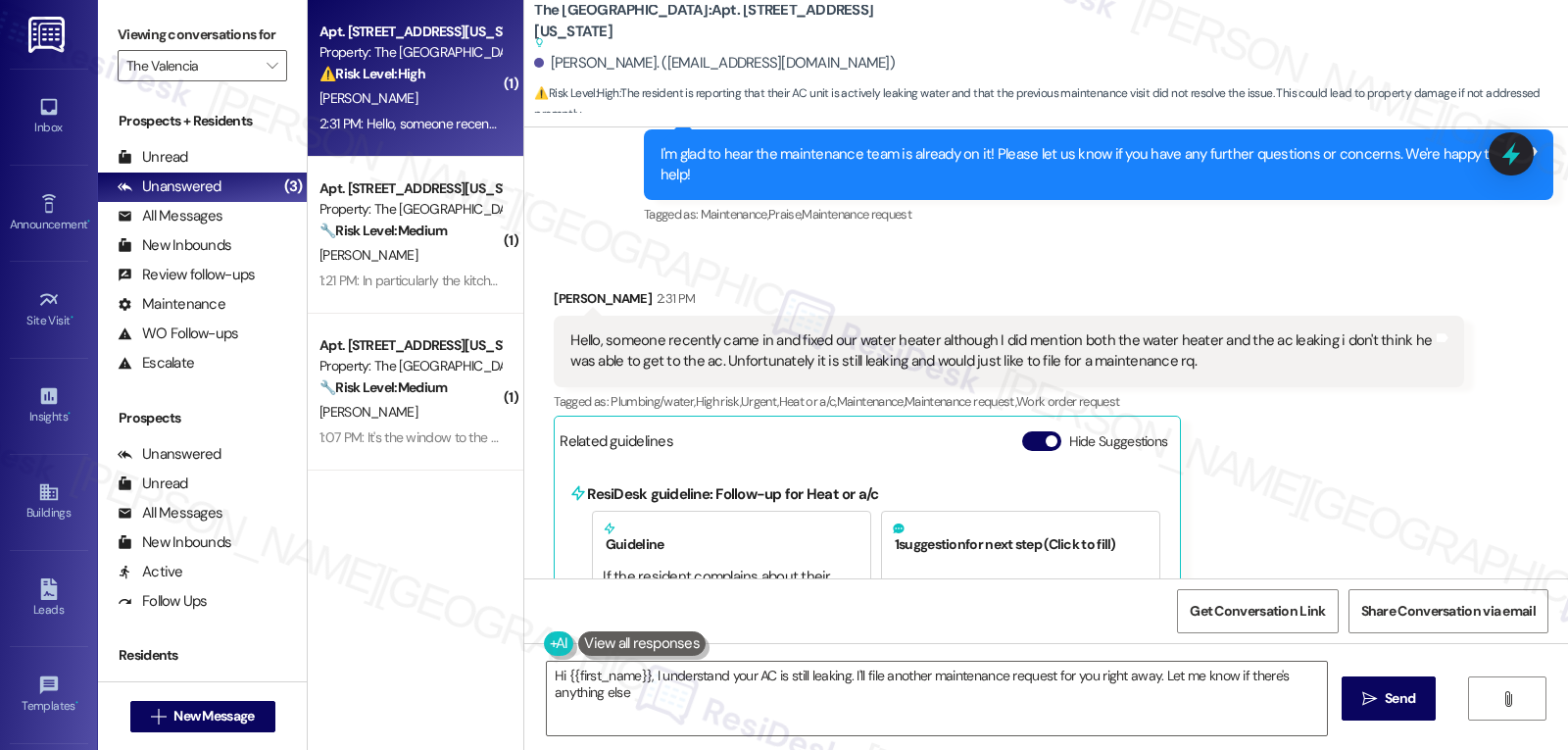
type textarea "Hi {{first_name}}, I understand your AC is still leaking. I'll file another mai…"
click at [1022, 431] on button "Hide Suggestions" at bounding box center [1042, 441] width 39 height 20
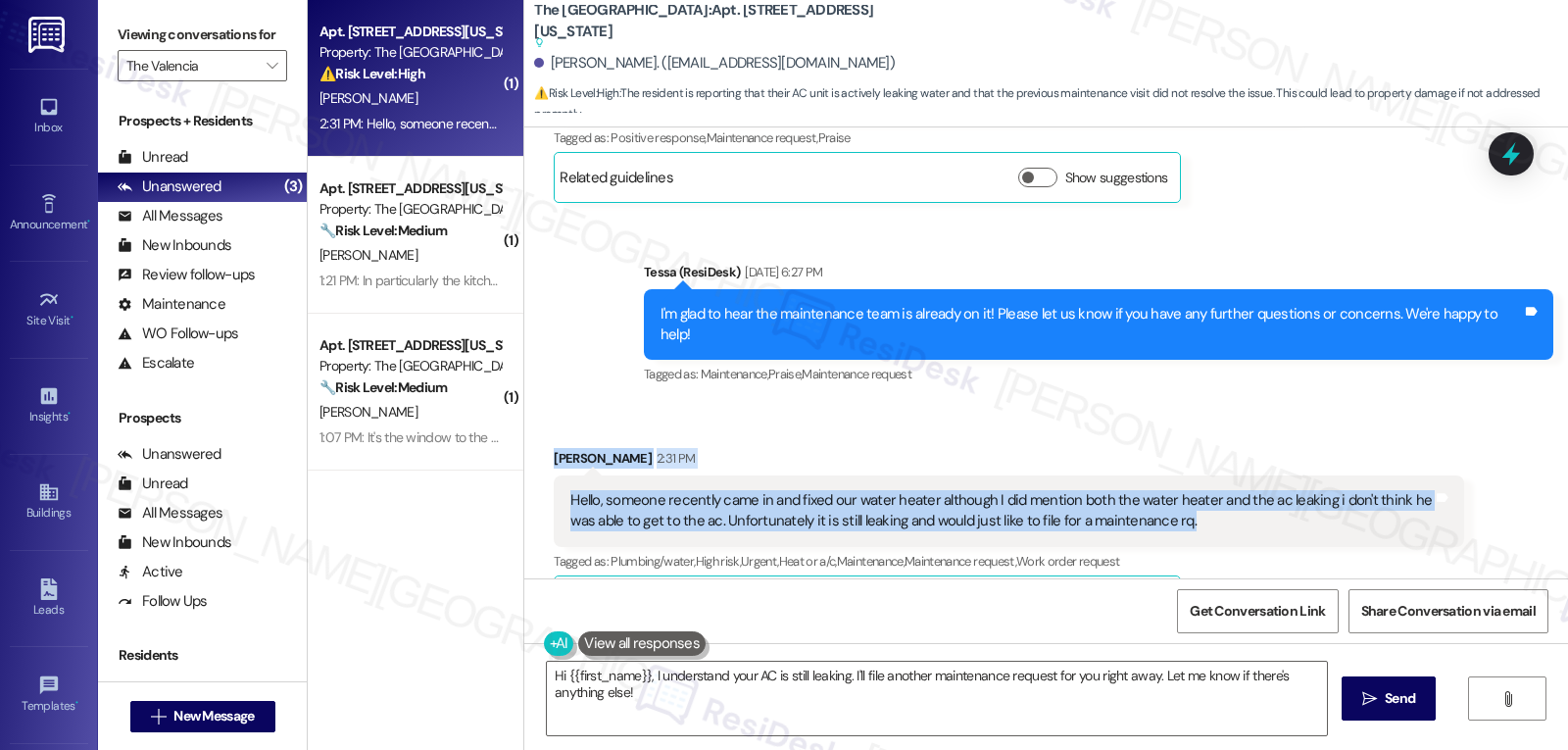
drag, startPoint x: 536, startPoint y: 395, endPoint x: 1318, endPoint y: 480, distance: 786.6
click at [1318, 480] on div "Received via SMS Jarren Ricafort-Marasigan 2:31 PM Hello, someone recently came…" at bounding box center [1008, 537] width 939 height 208
copy div "Jarren Ricafort-Marasigan 2:31 PM Hello, someone recently came in and fixed our…"
click at [1512, 162] on icon at bounding box center [1512, 154] width 24 height 31
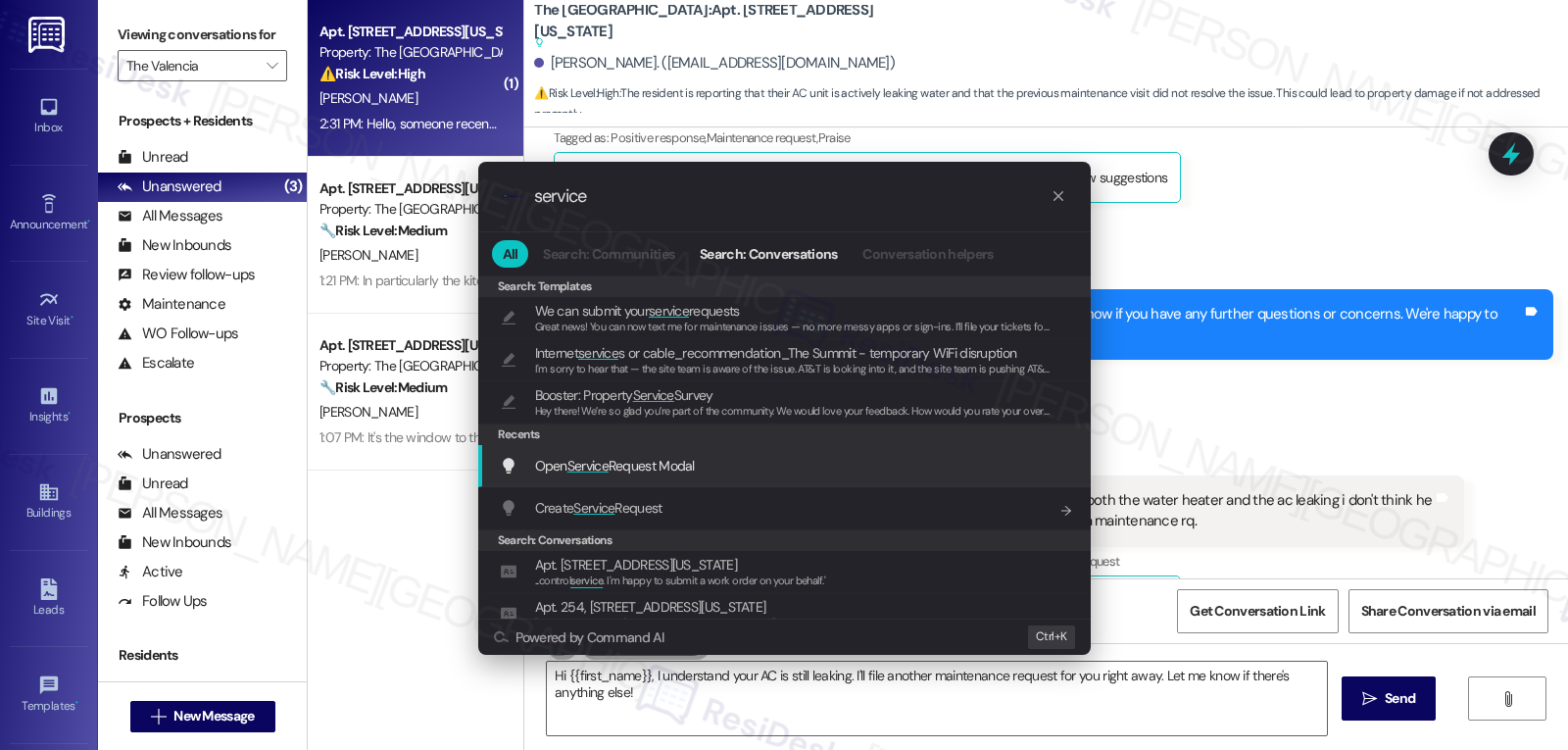
type input "service"
click at [694, 458] on span "Open Service Request Modal" at bounding box center [615, 466] width 160 height 18
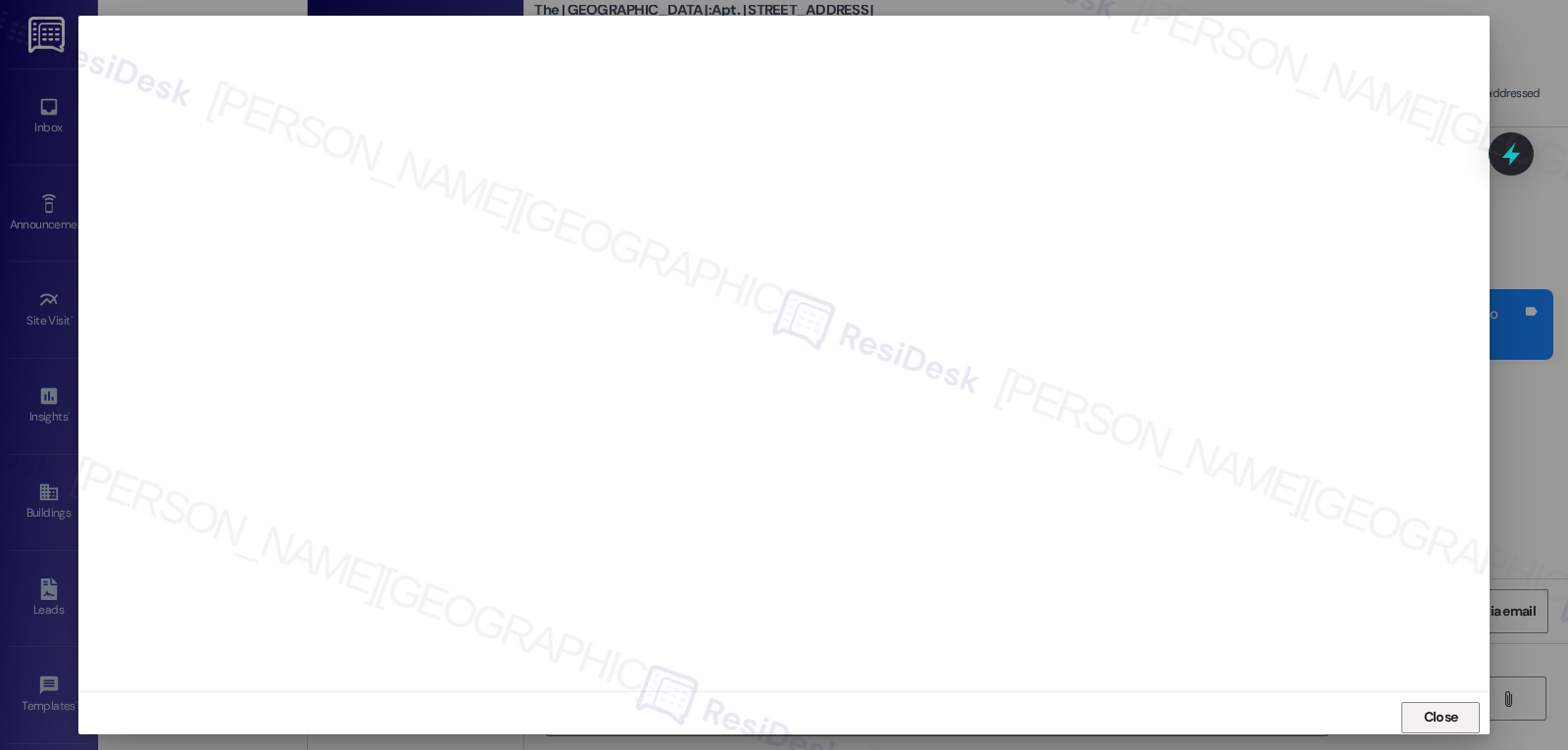
click at [1435, 712] on span "Close" at bounding box center [1441, 716] width 35 height 21
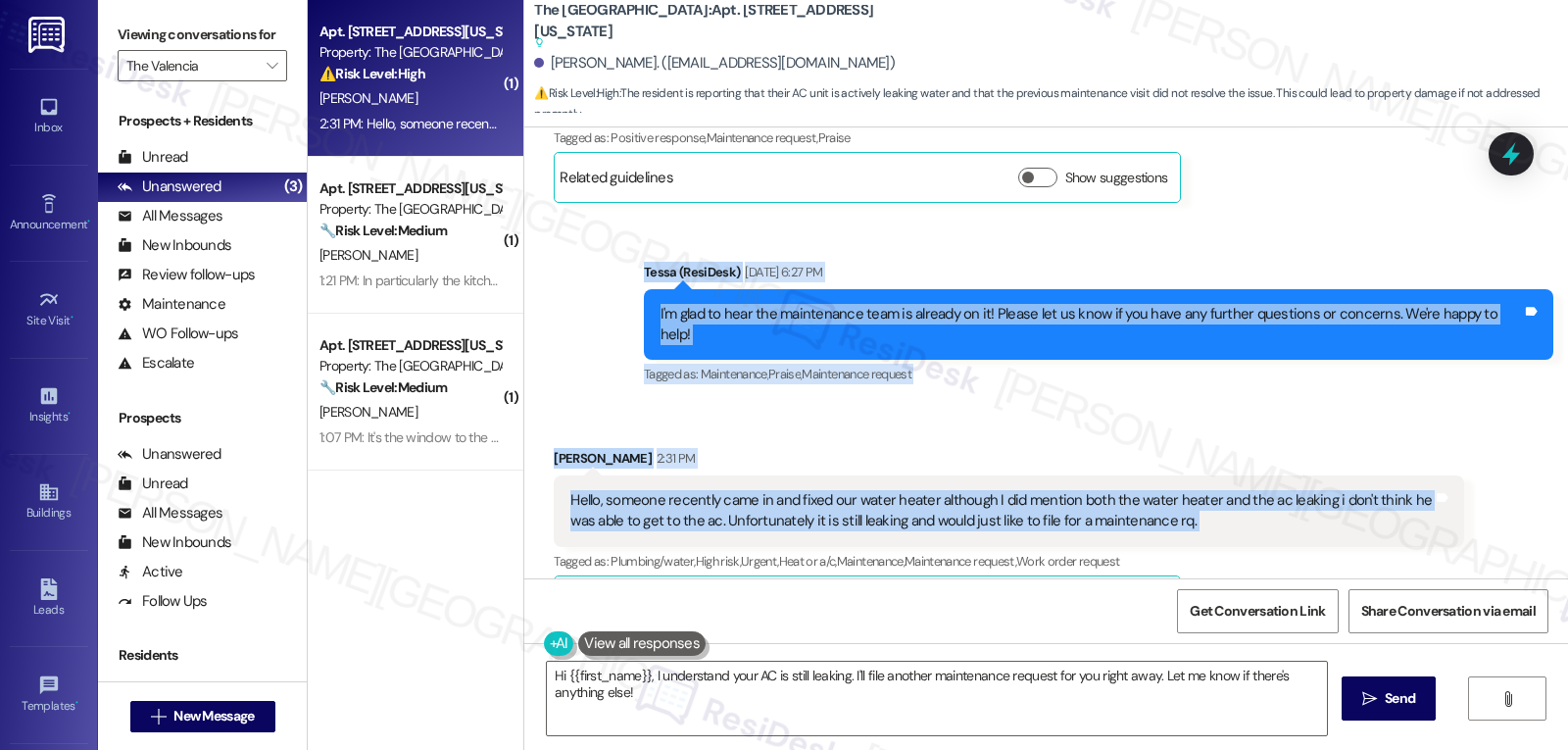
drag, startPoint x: 648, startPoint y: 226, endPoint x: 1474, endPoint y: 456, distance: 857.4
click at [1474, 456] on div "Lease started Aug 24, 2025 at 8:00 PM Received via SMS Jarren Ricafort-Marasiga…" at bounding box center [1046, 352] width 1044 height 451
copy div "Tessa (ResiDesk) Sep 09, 2025 at 6:27 PM I'm glad to hear the maintenance team …"
drag, startPoint x: 1086, startPoint y: 675, endPoint x: 1448, endPoint y: 796, distance: 381.7
click at [1448, 749] on html "Inbox Go to Inbox Announcement • Send A Text Announcement Site Visit • Go to Si…" at bounding box center [784, 375] width 1568 height 750
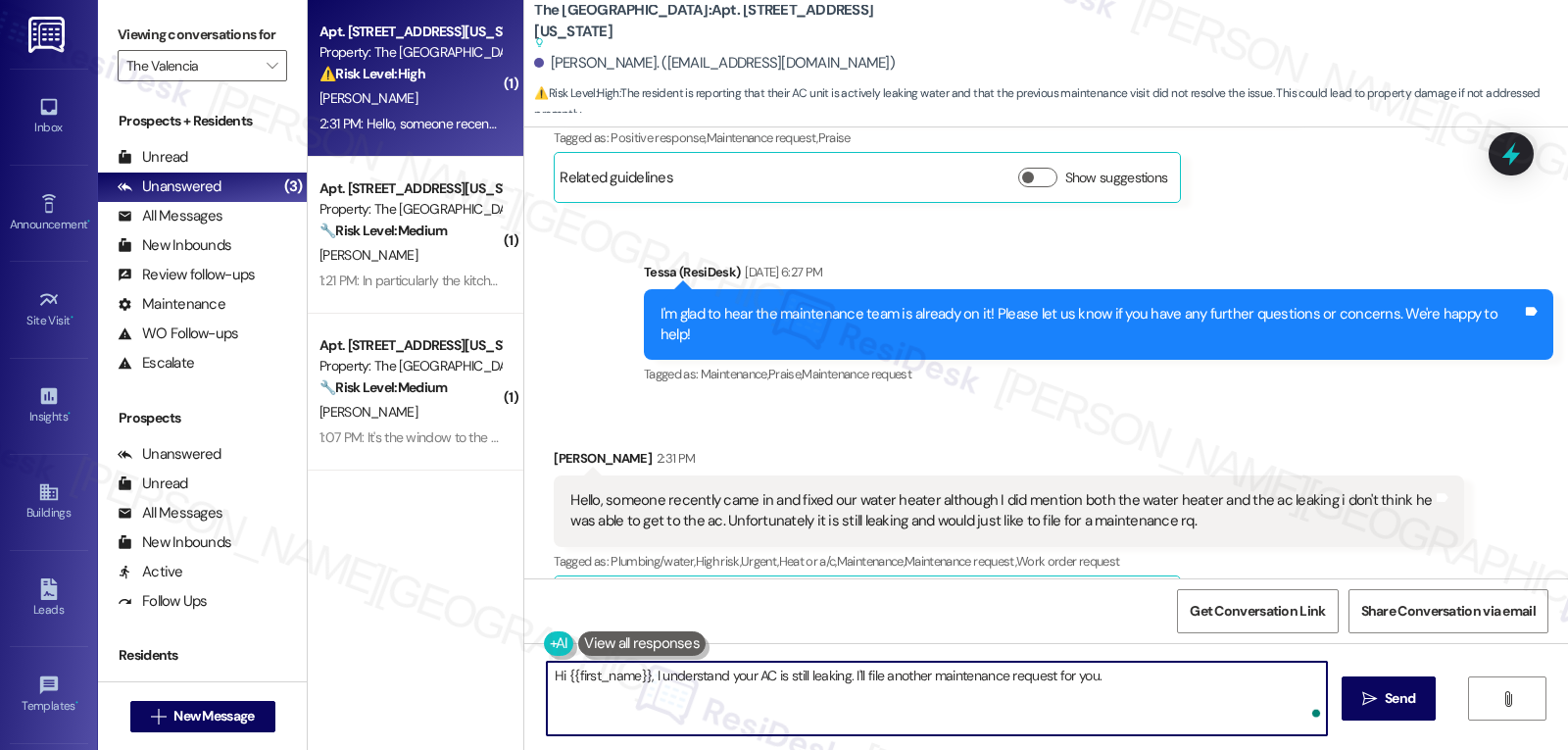
paste textarea "Where exactly is the leak coming from—inside the unit near the air handler, or …"
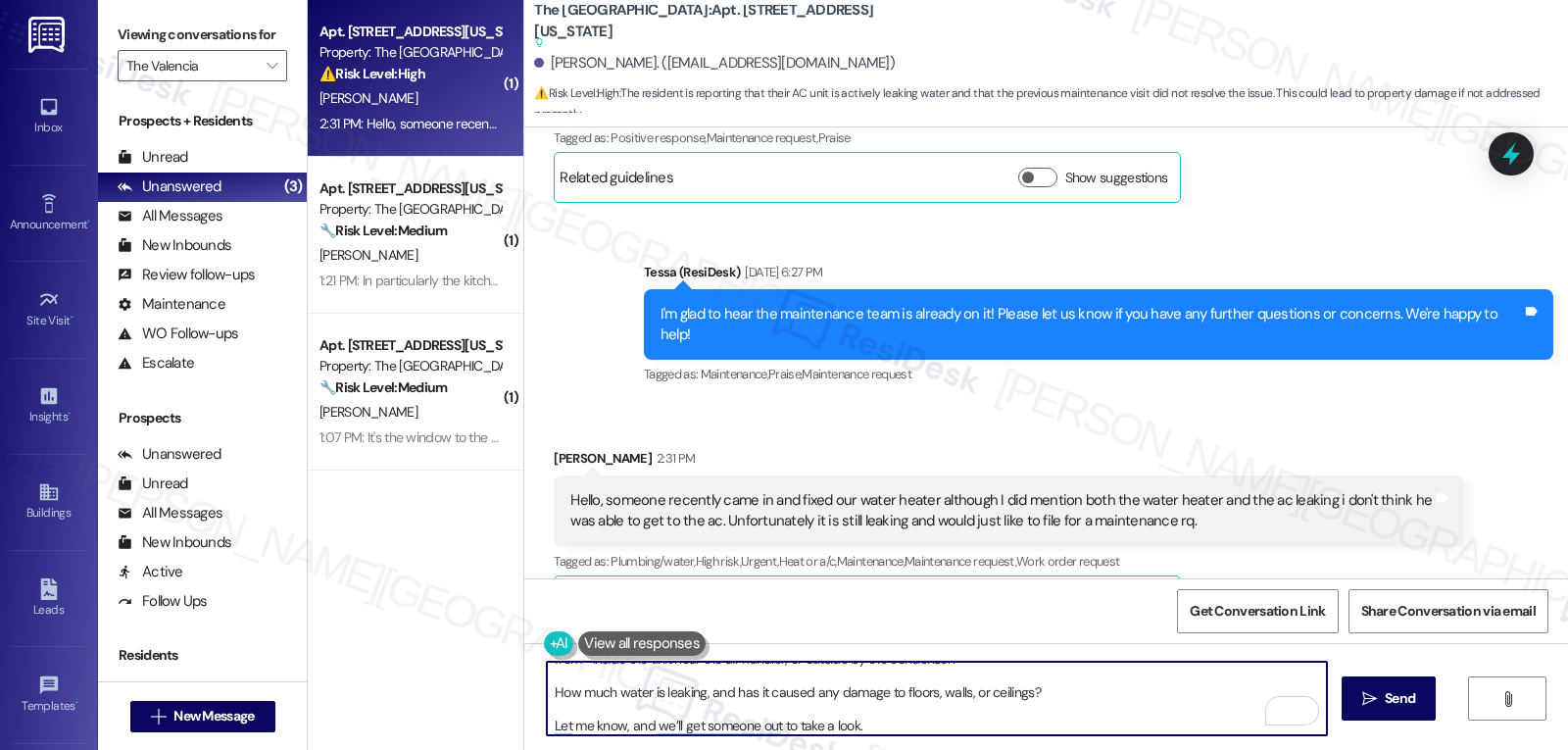
scroll to position [0, 0]
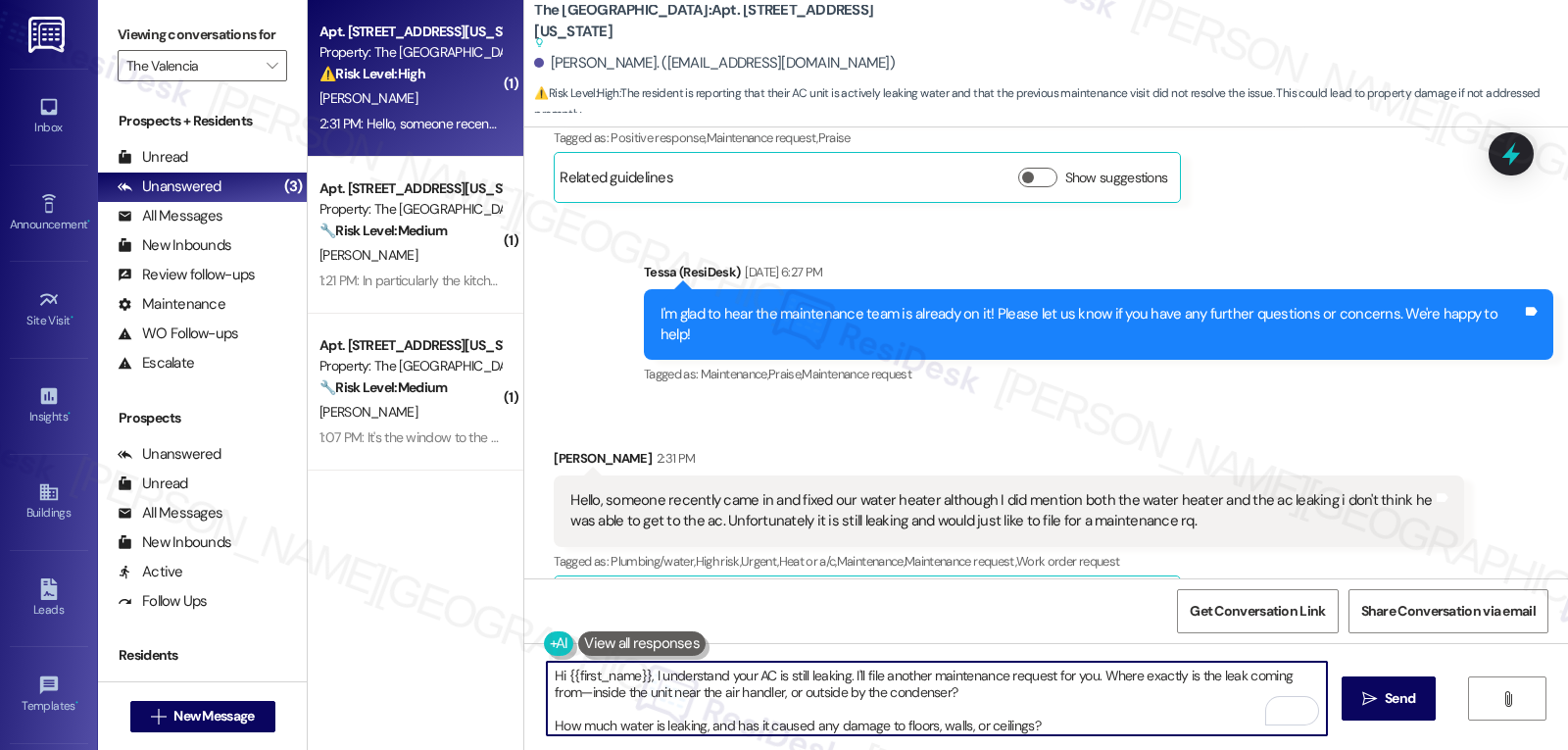
click at [1102, 698] on textarea "Hi {{first_name}}, I understand your AC is still leaking. I'll file another mai…" at bounding box center [936, 698] width 781 height 73
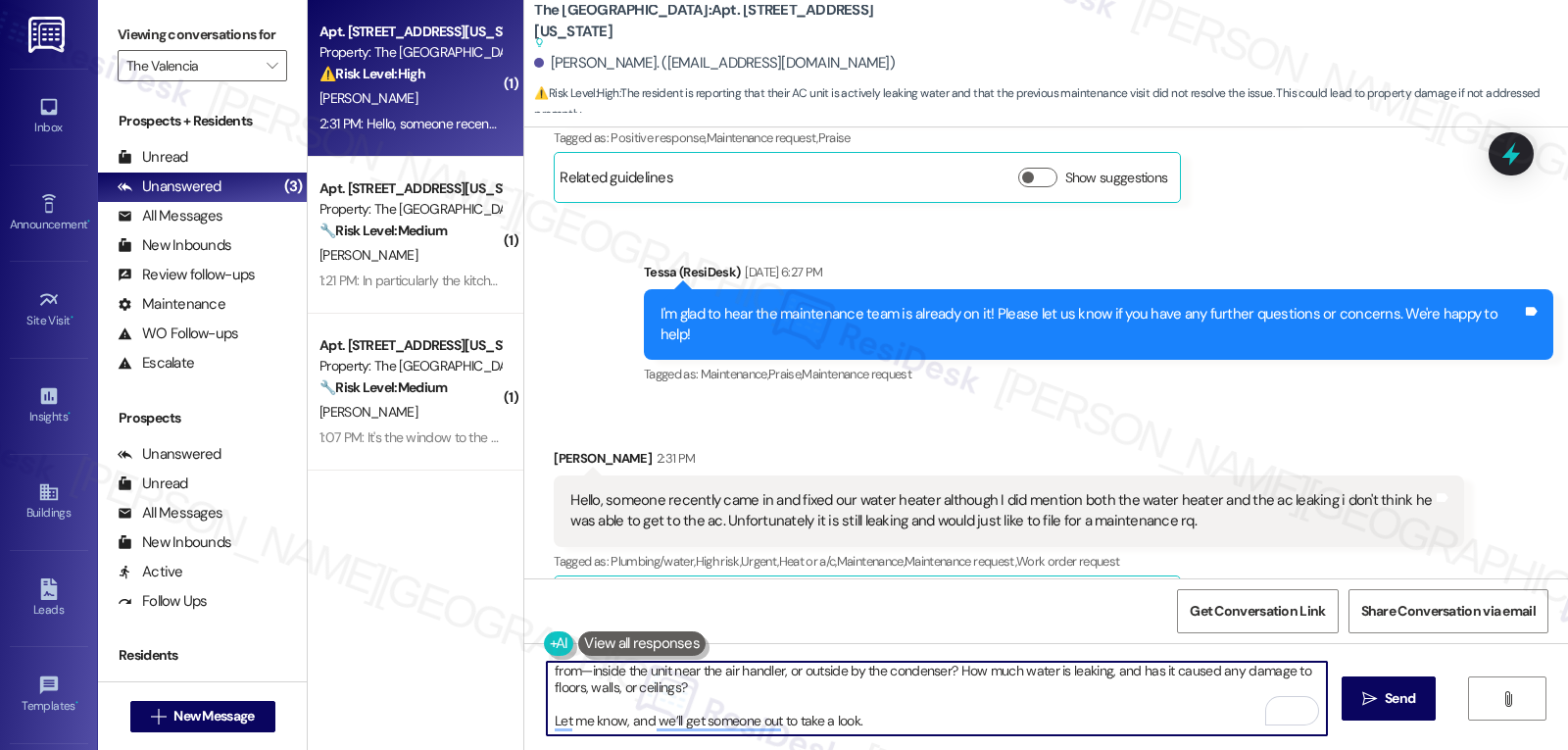
drag, startPoint x: 728, startPoint y: 692, endPoint x: 1429, endPoint y: 796, distance: 708.7
click at [1429, 749] on html "Inbox Go to Inbox Announcement • Send A Text Announcement Site Visit • Go to Si…" at bounding box center [784, 375] width 1568 height 750
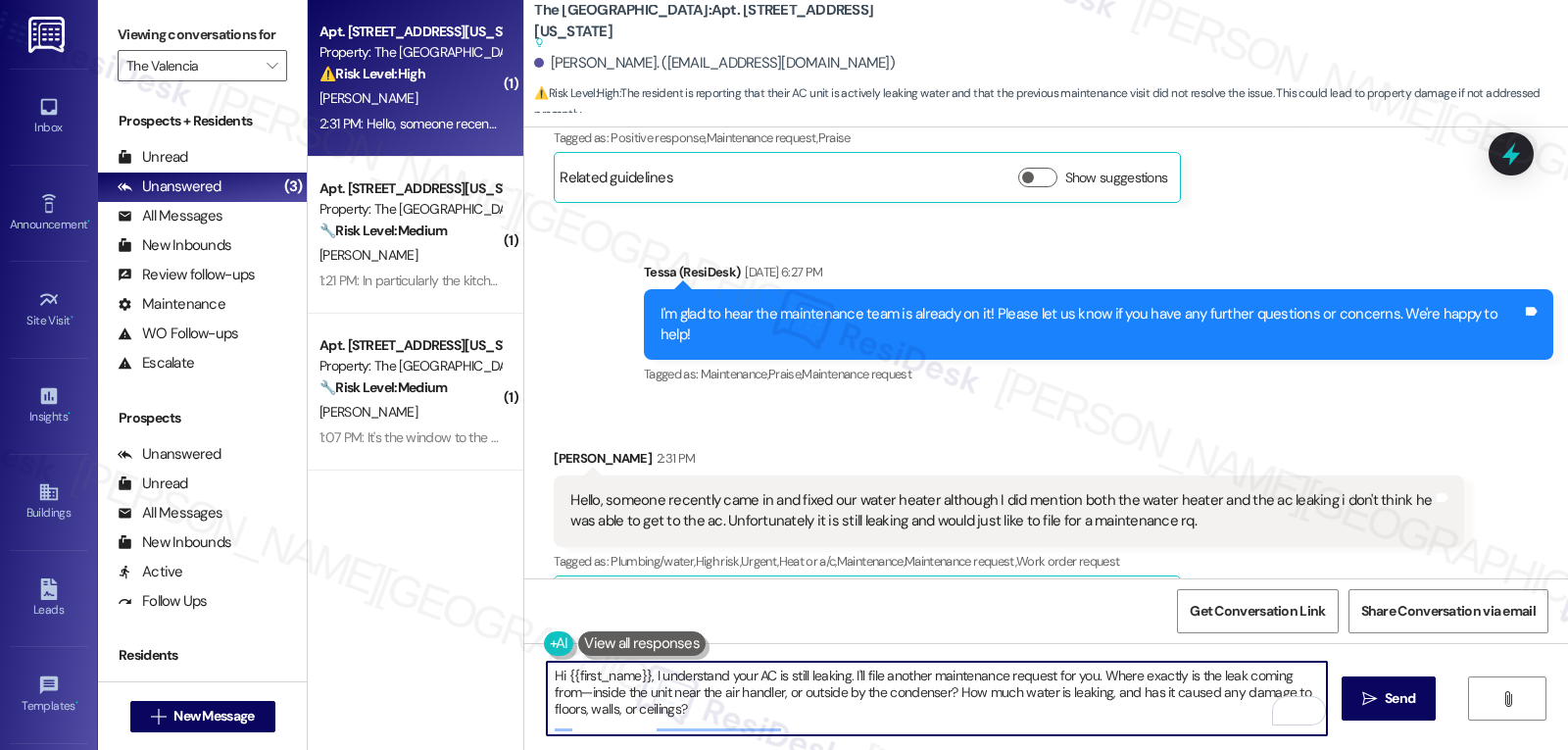
scroll to position [0, 0]
click at [1308, 676] on textarea "Hi {{first_name}}, I understand your AC is still leaking. I'll file another mai…" at bounding box center [936, 698] width 781 height 73
click at [766, 735] on textarea "Hi {{first_name}}, I understand your AC is still leaking. I'll file another mai…" at bounding box center [936, 698] width 781 height 73
type textarea "Hi {{first_name}}, I understand your AC is still leaking. I'll file another mai…"
click at [1365, 699] on icon "" at bounding box center [1370, 699] width 15 height 16
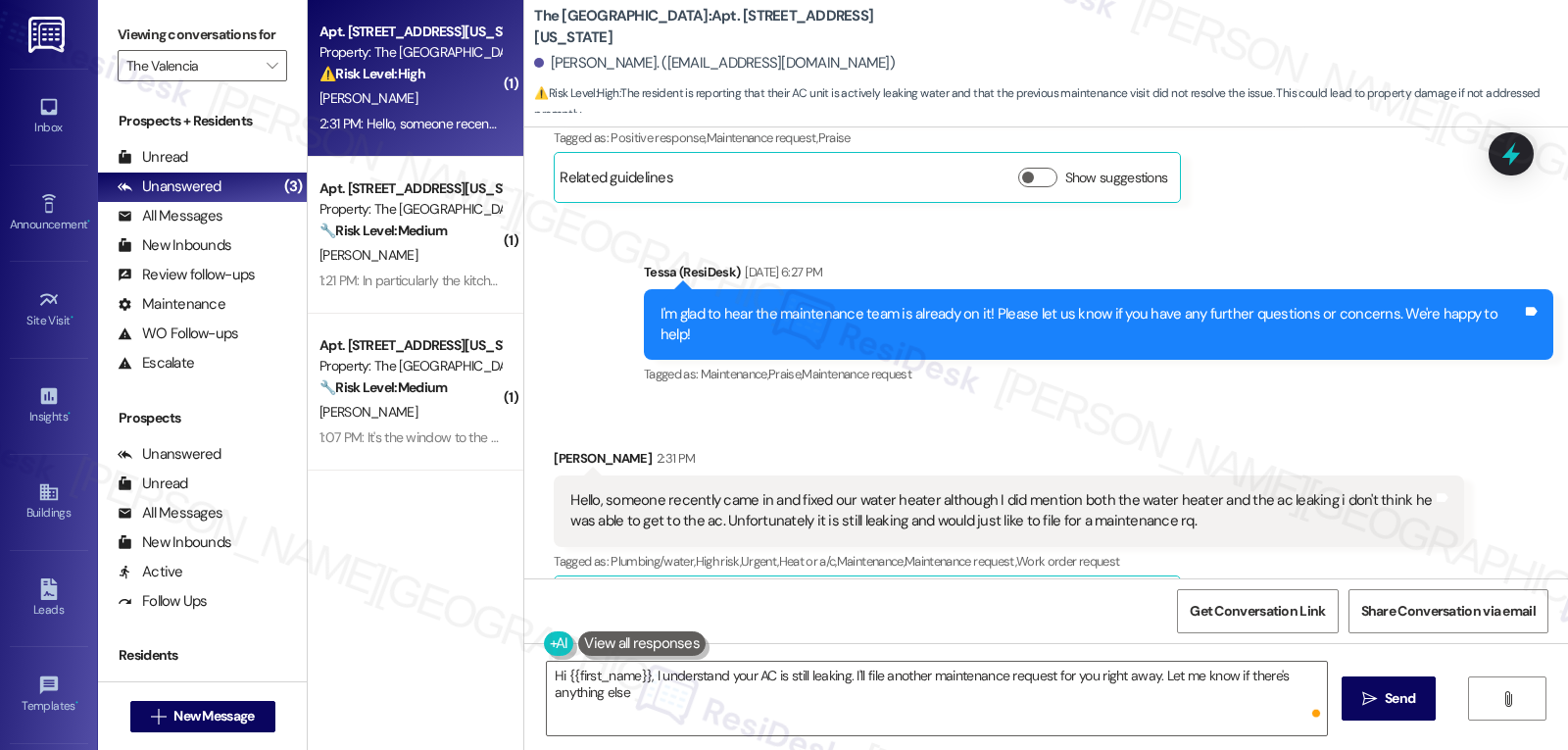
type textarea "Hi {{first_name}}, I understand your AC is still leaking. I'll file another mai…"
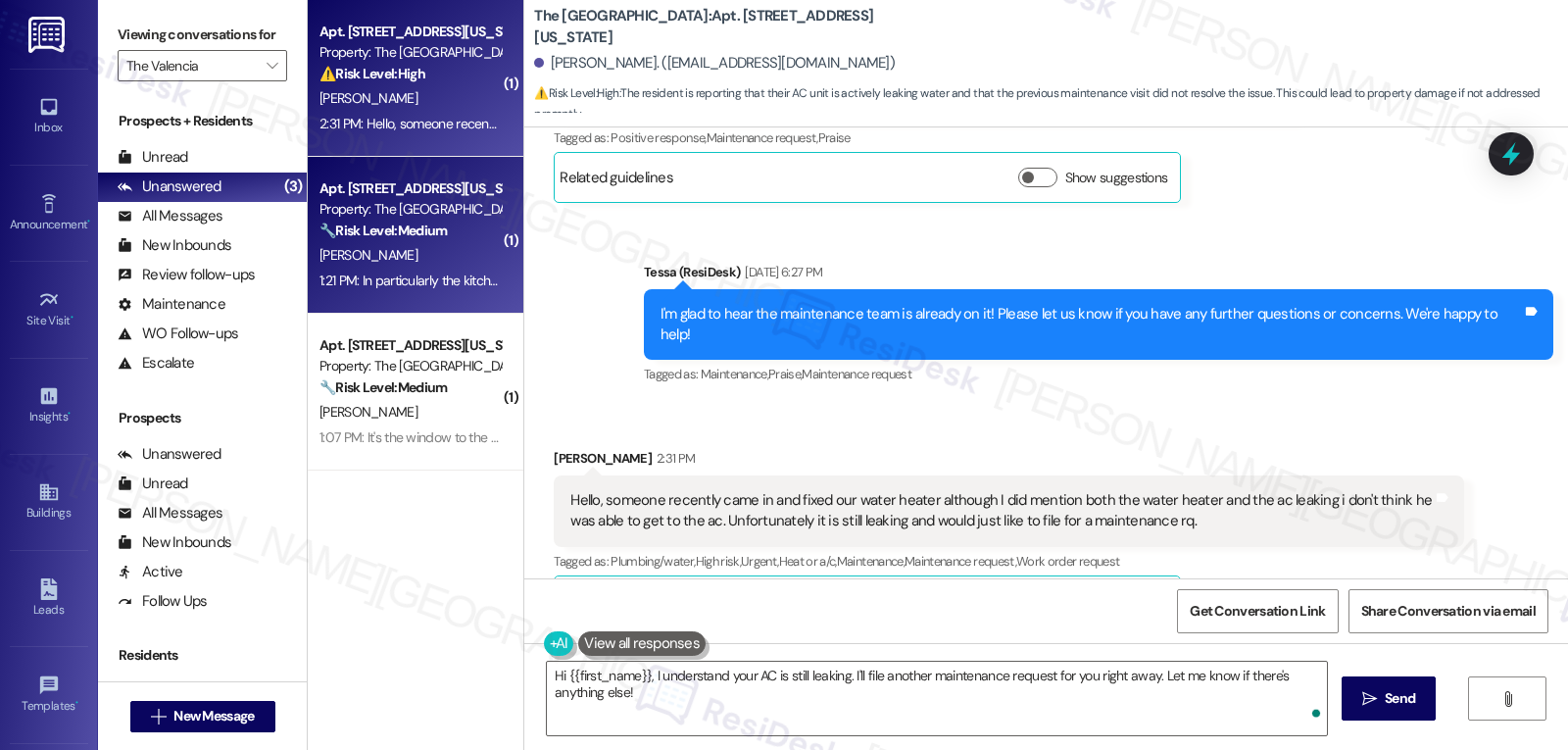
click at [336, 224] on strong "🔧 Risk Level: Medium" at bounding box center [383, 230] width 127 height 18
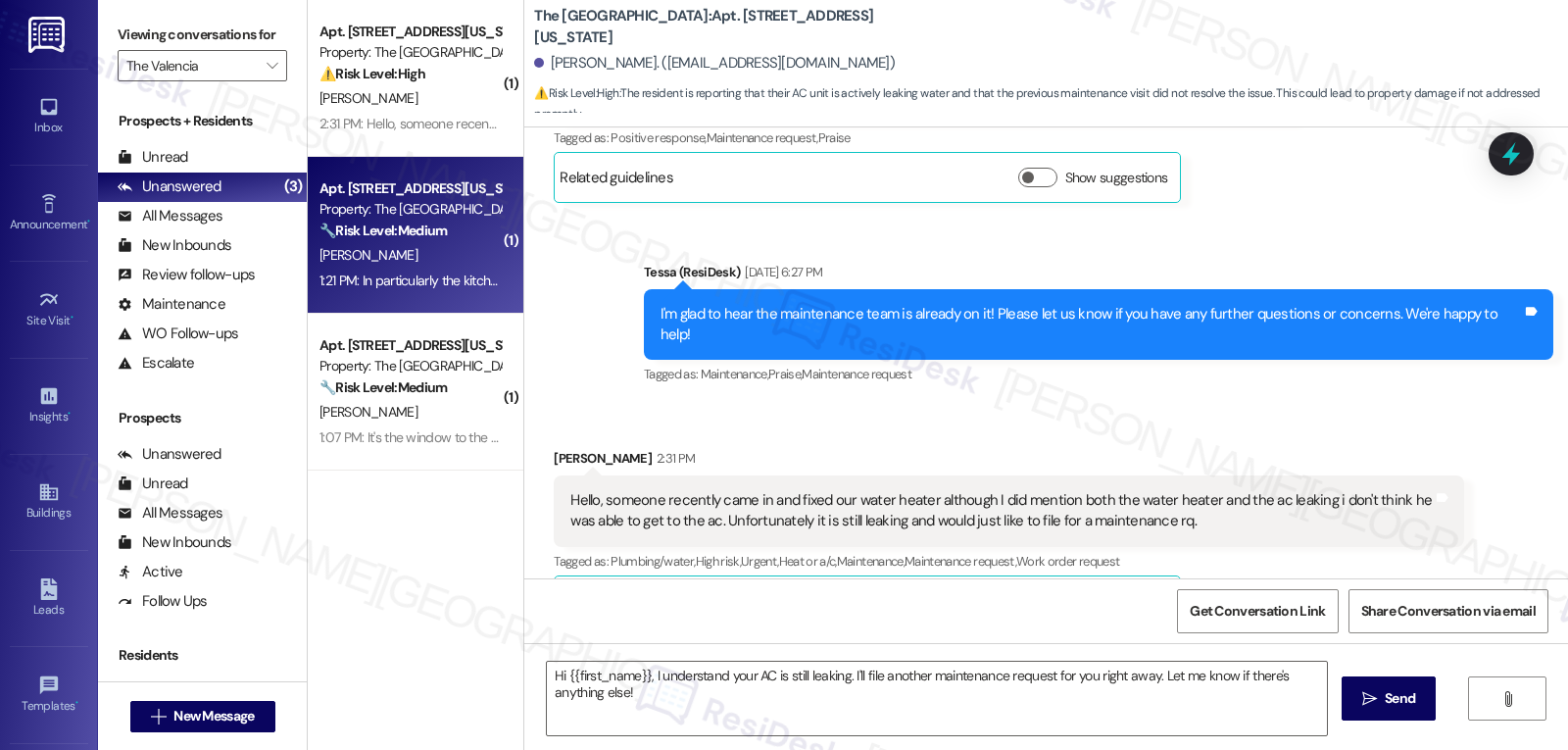
type textarea "Fetching suggested responses. Please feel free to read through the conversation…"
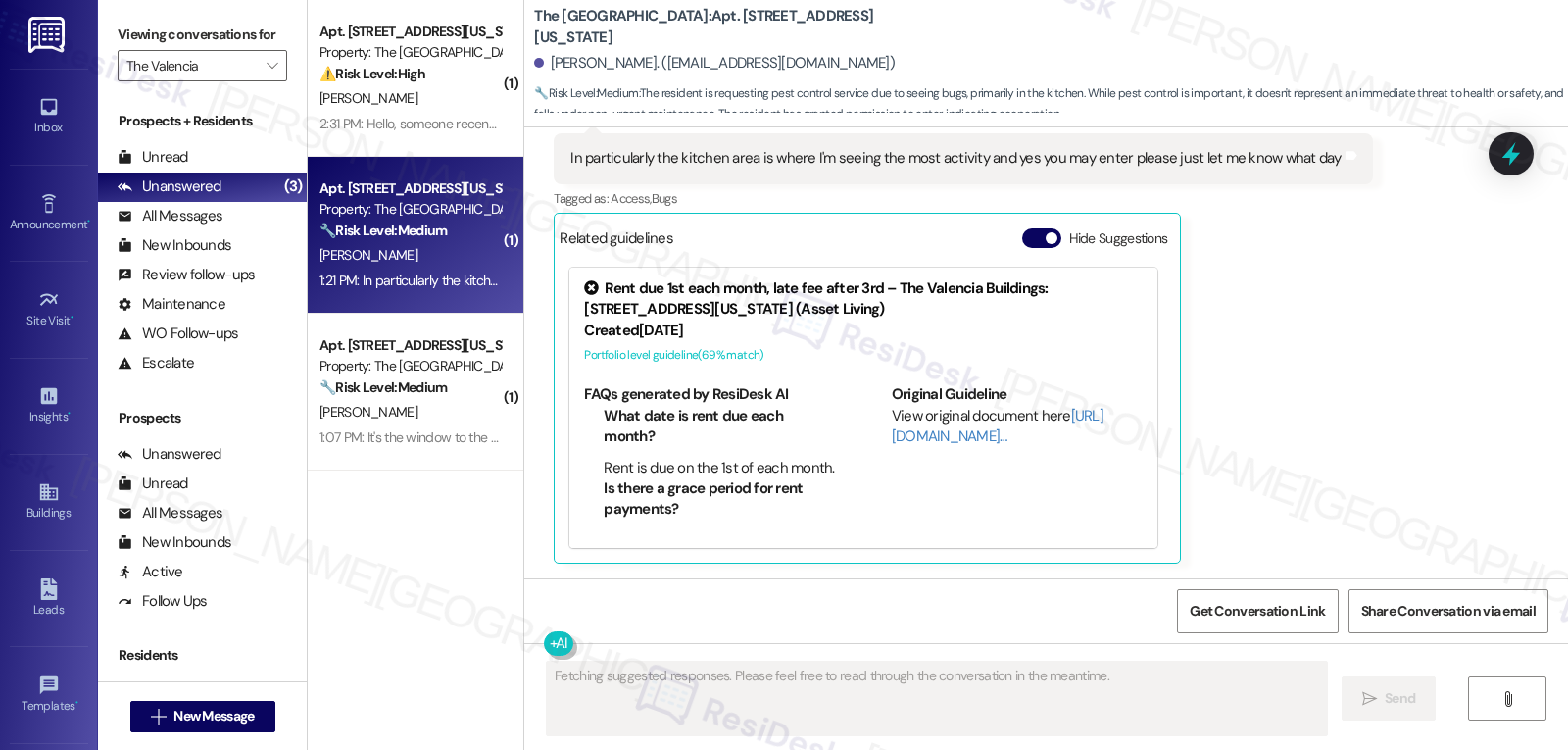
scroll to position [2437, 0]
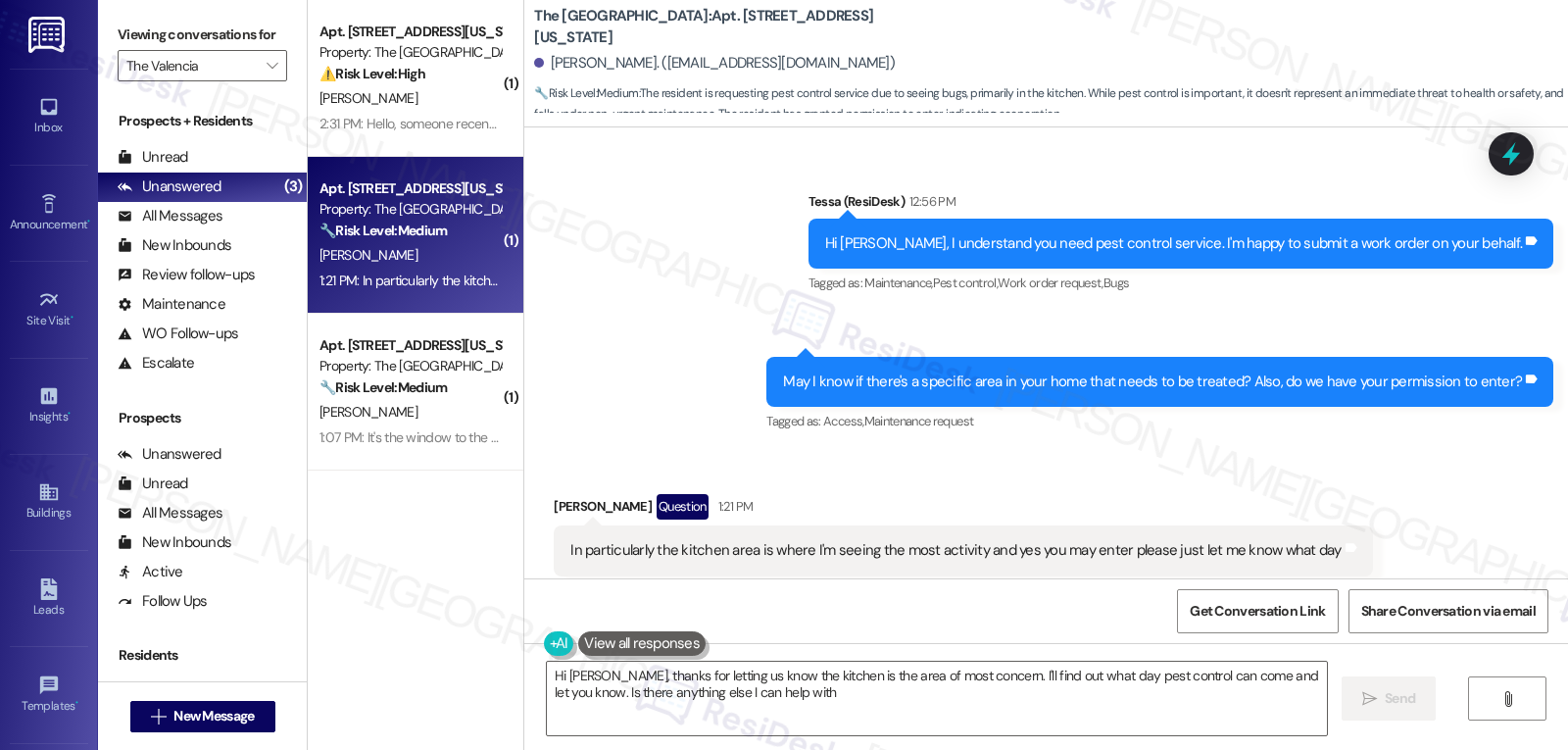
type textarea "Hi Jeffrey, thanks for letting us know the kitchen is the area of most concern.…"
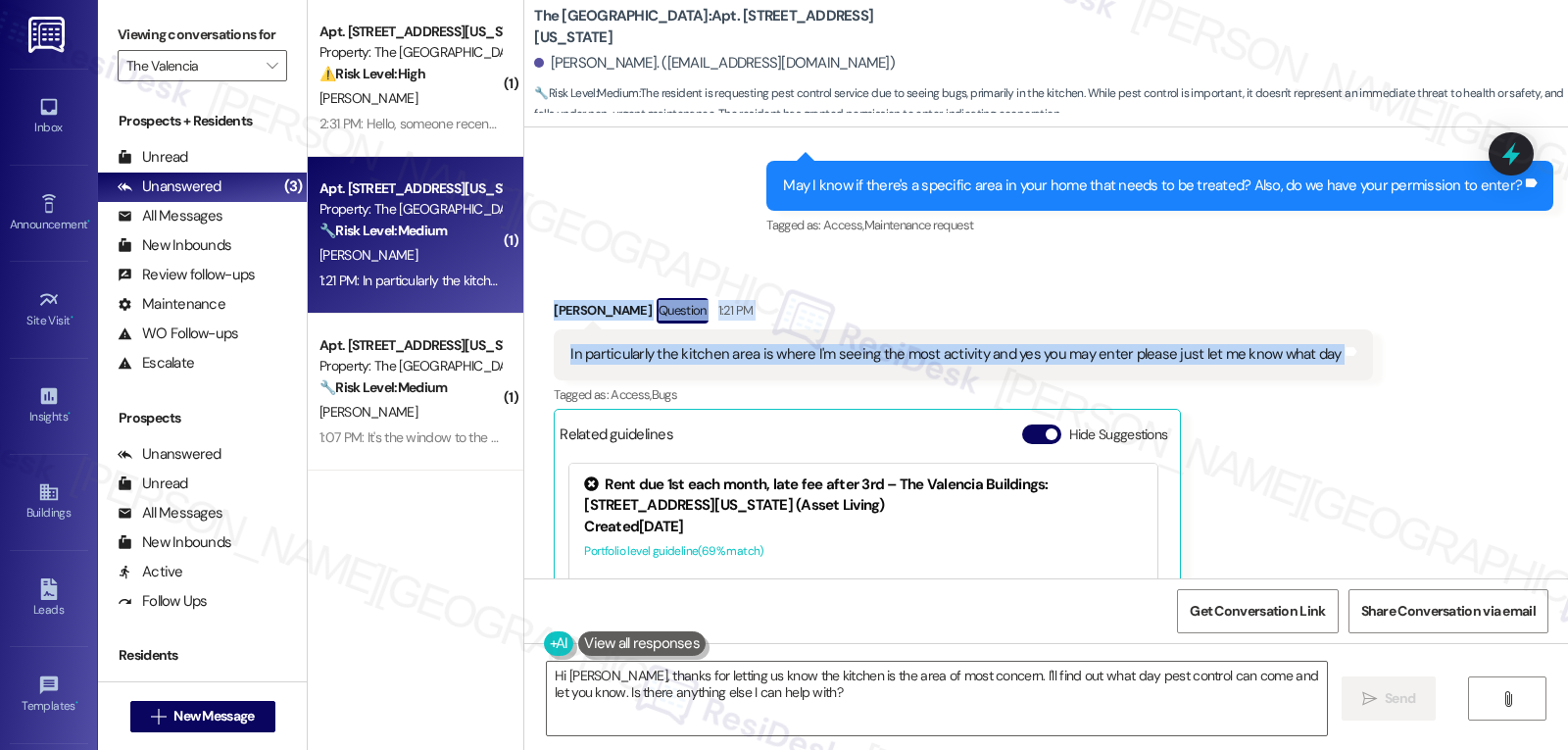
drag, startPoint x: 533, startPoint y: 311, endPoint x: 1385, endPoint y: 377, distance: 854.6
click at [1385, 377] on div "Received via SMS Jeffrey Johnson Question 1:21 PM In particularly the kitchen a…" at bounding box center [1046, 513] width 1044 height 519
copy div "Jeffrey Johnson Question 1:21 PM In particularly the kitchen area is where I'm …"
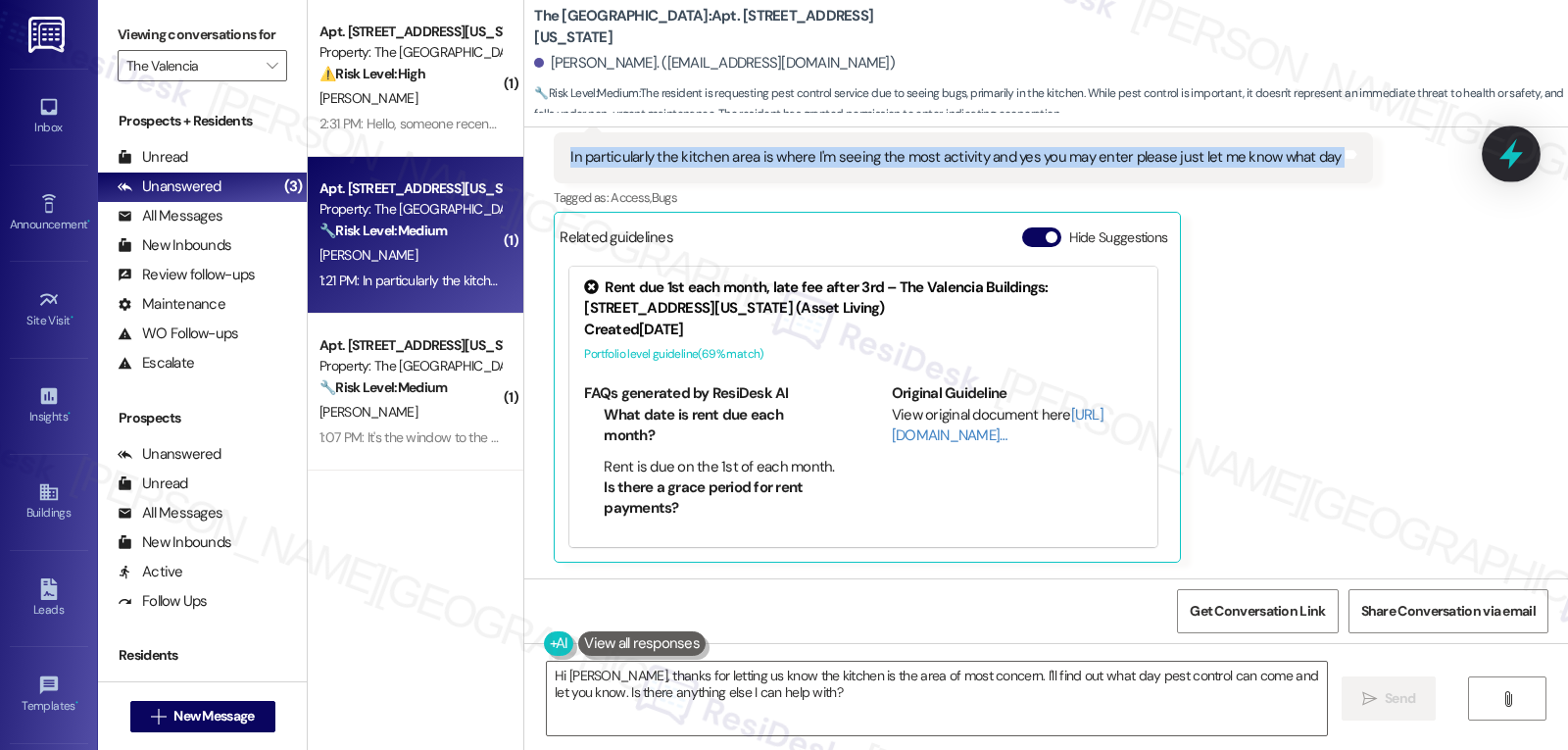
click at [1518, 159] on icon at bounding box center [1512, 154] width 24 height 31
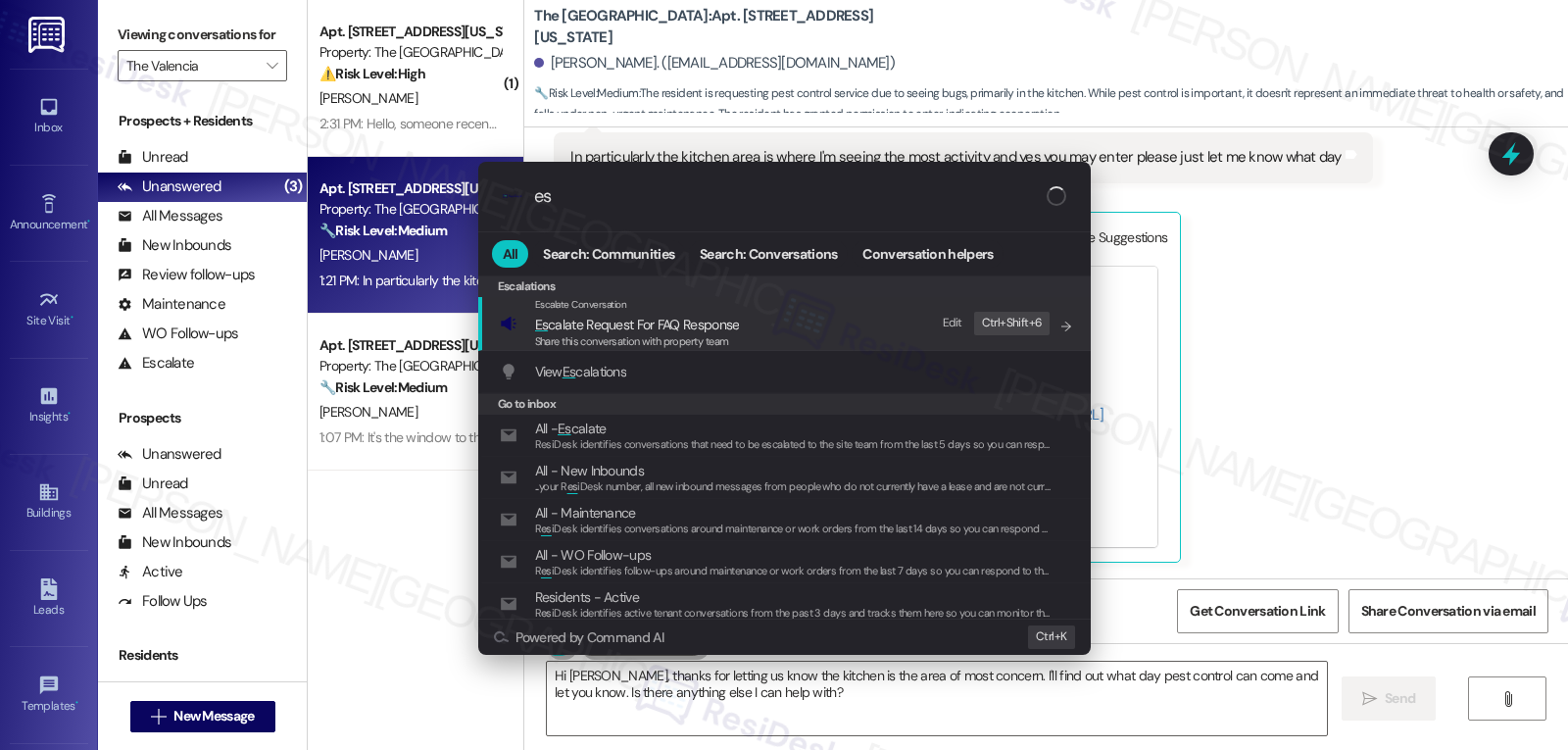
type input "e"
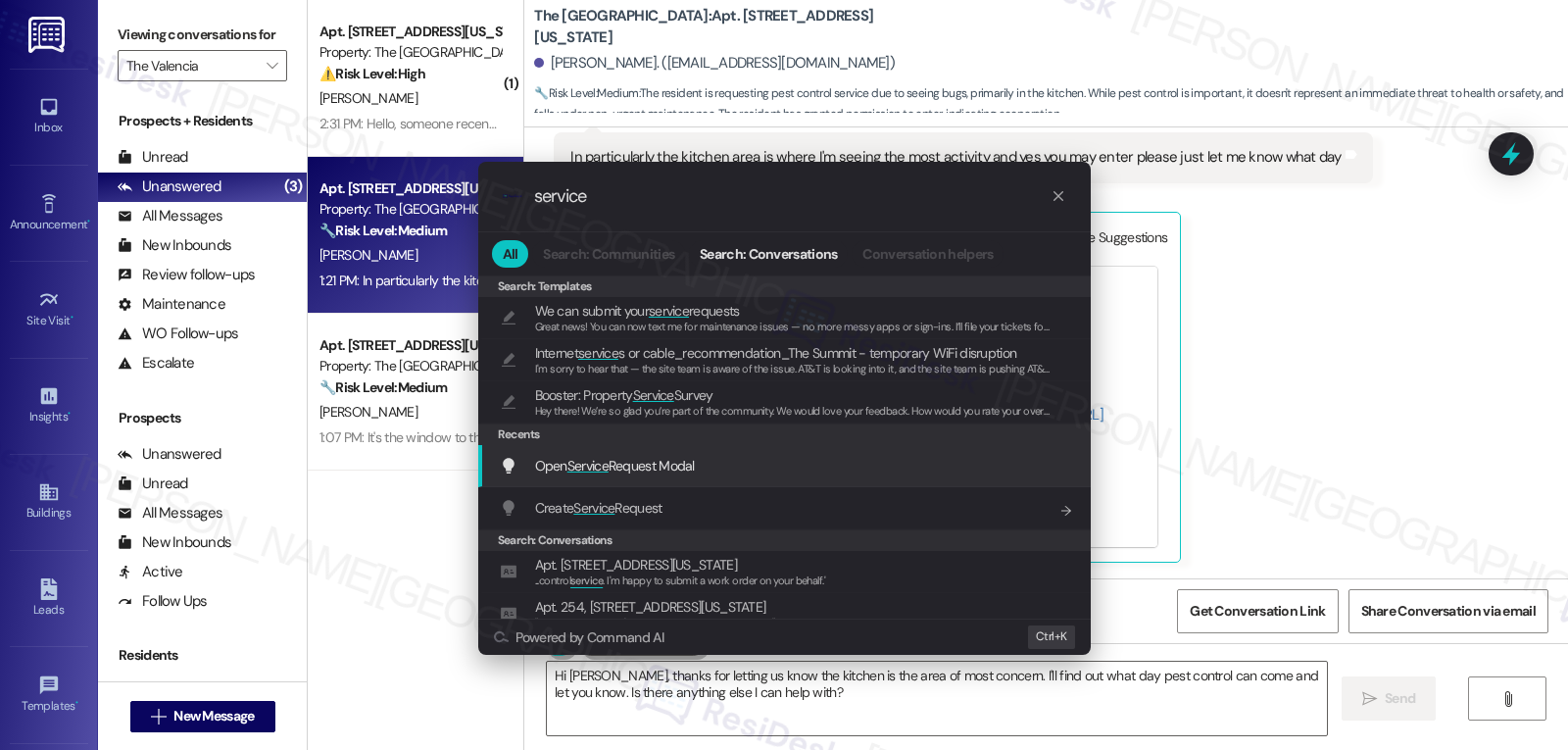
click at [713, 465] on div "Open Service Request Modal Add shortcut" at bounding box center [786, 466] width 573 height 22
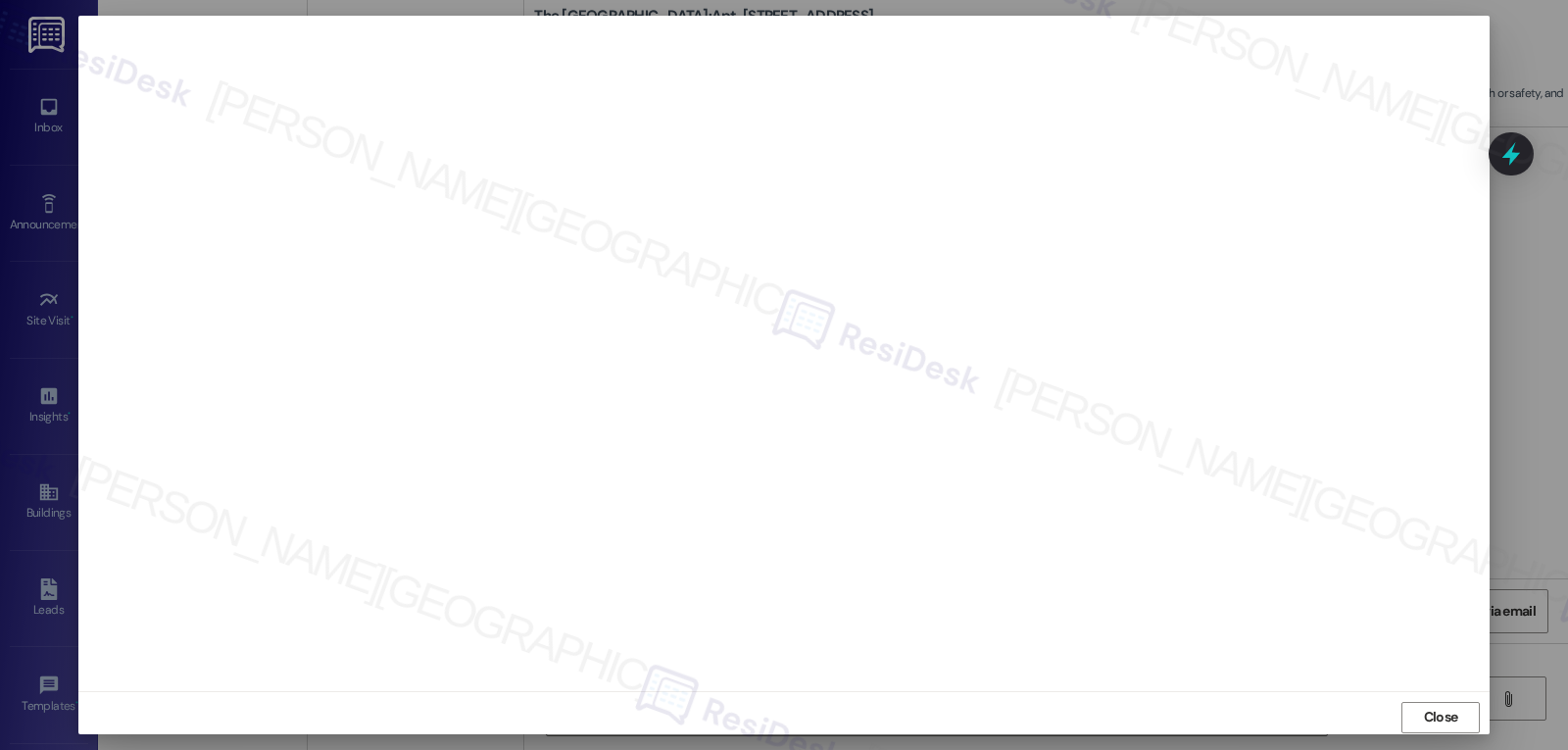
drag, startPoint x: 1425, startPoint y: 719, endPoint x: 1426, endPoint y: 708, distance: 11.0
click at [1426, 718] on span "Close" at bounding box center [1441, 716] width 35 height 21
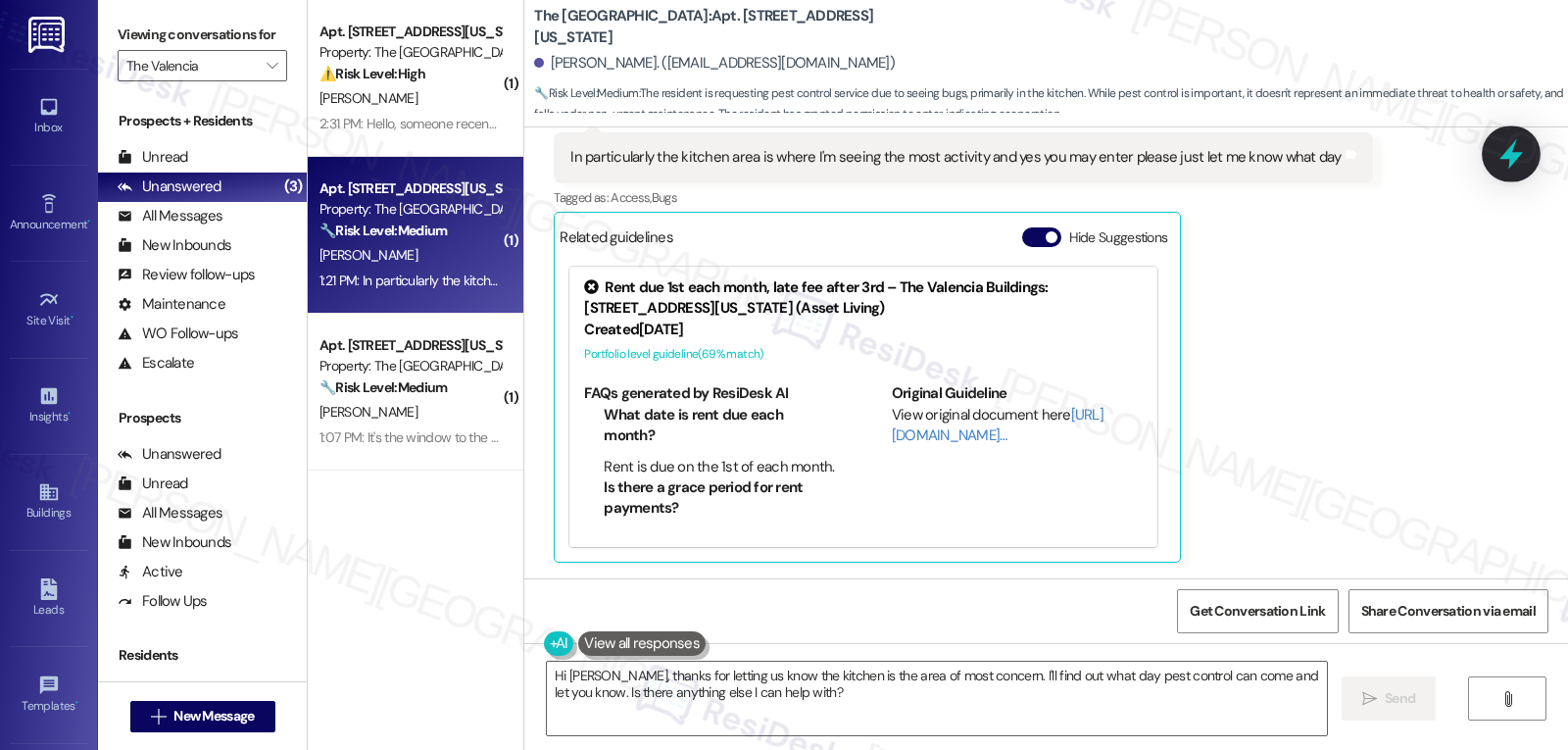
click at [1520, 157] on icon at bounding box center [1512, 154] width 34 height 34
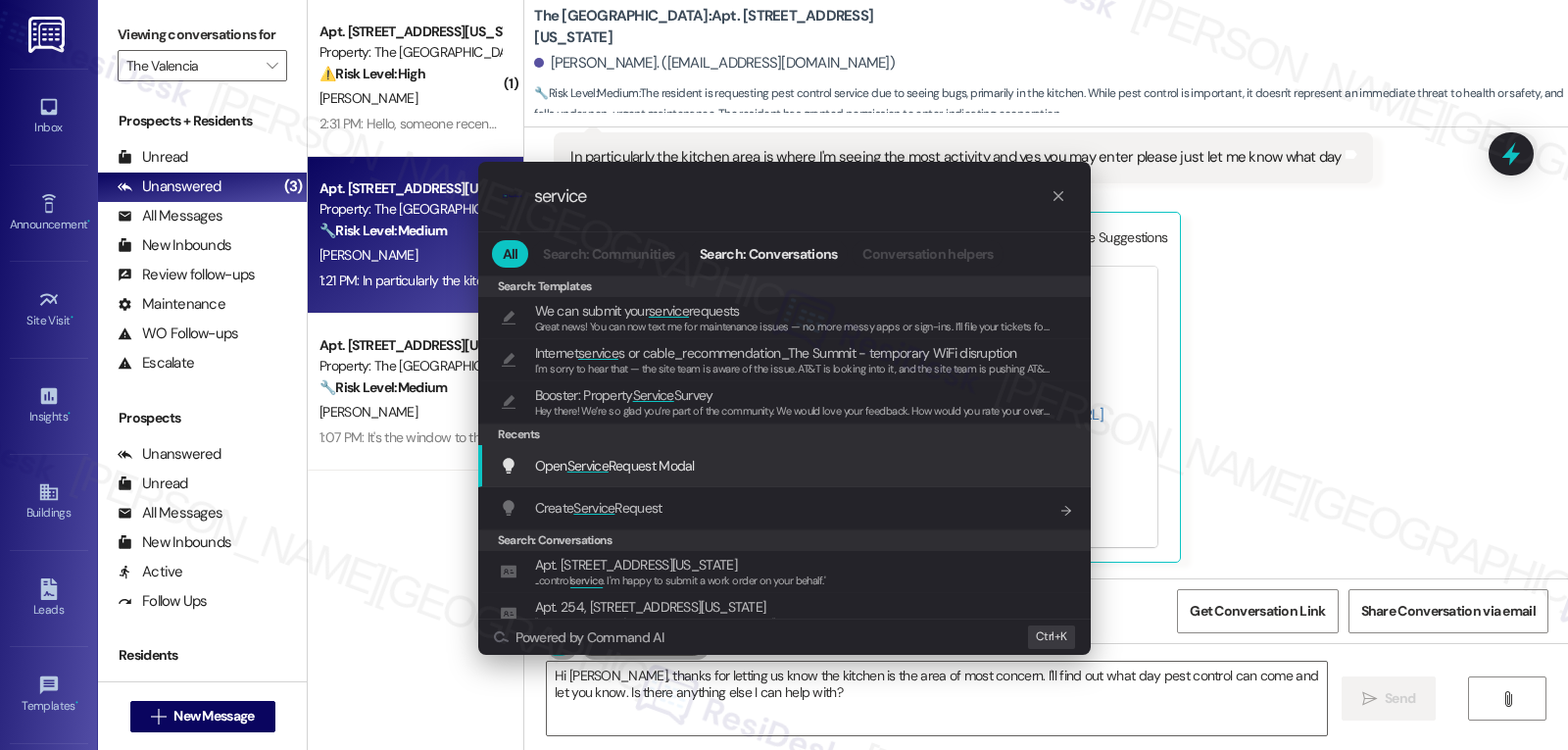
click at [669, 458] on span "Open Service Request Modal" at bounding box center [615, 466] width 160 height 18
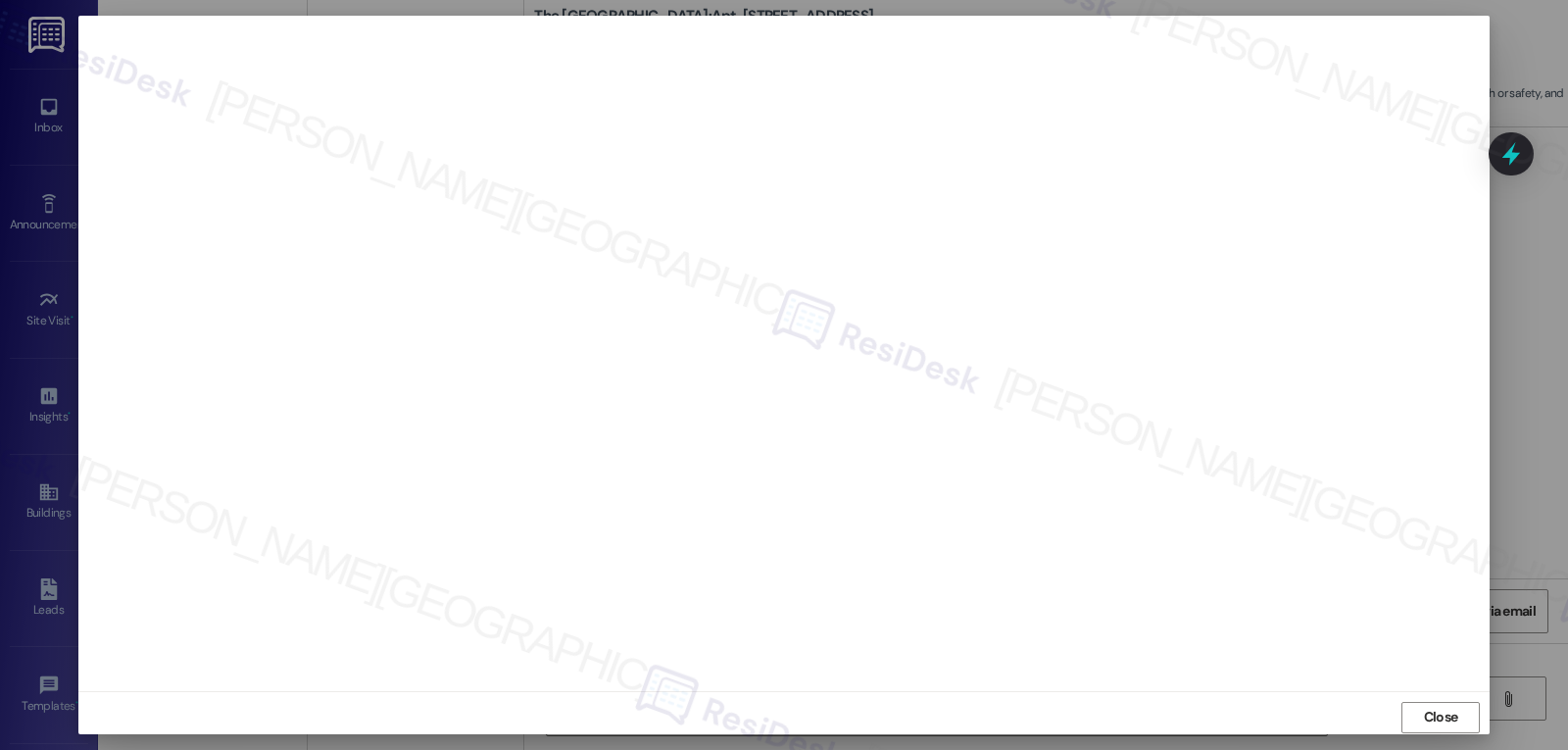
drag, startPoint x: 1455, startPoint y: 715, endPoint x: 1376, endPoint y: 658, distance: 97.4
click at [1454, 716] on span "Close" at bounding box center [1441, 716] width 42 height 21
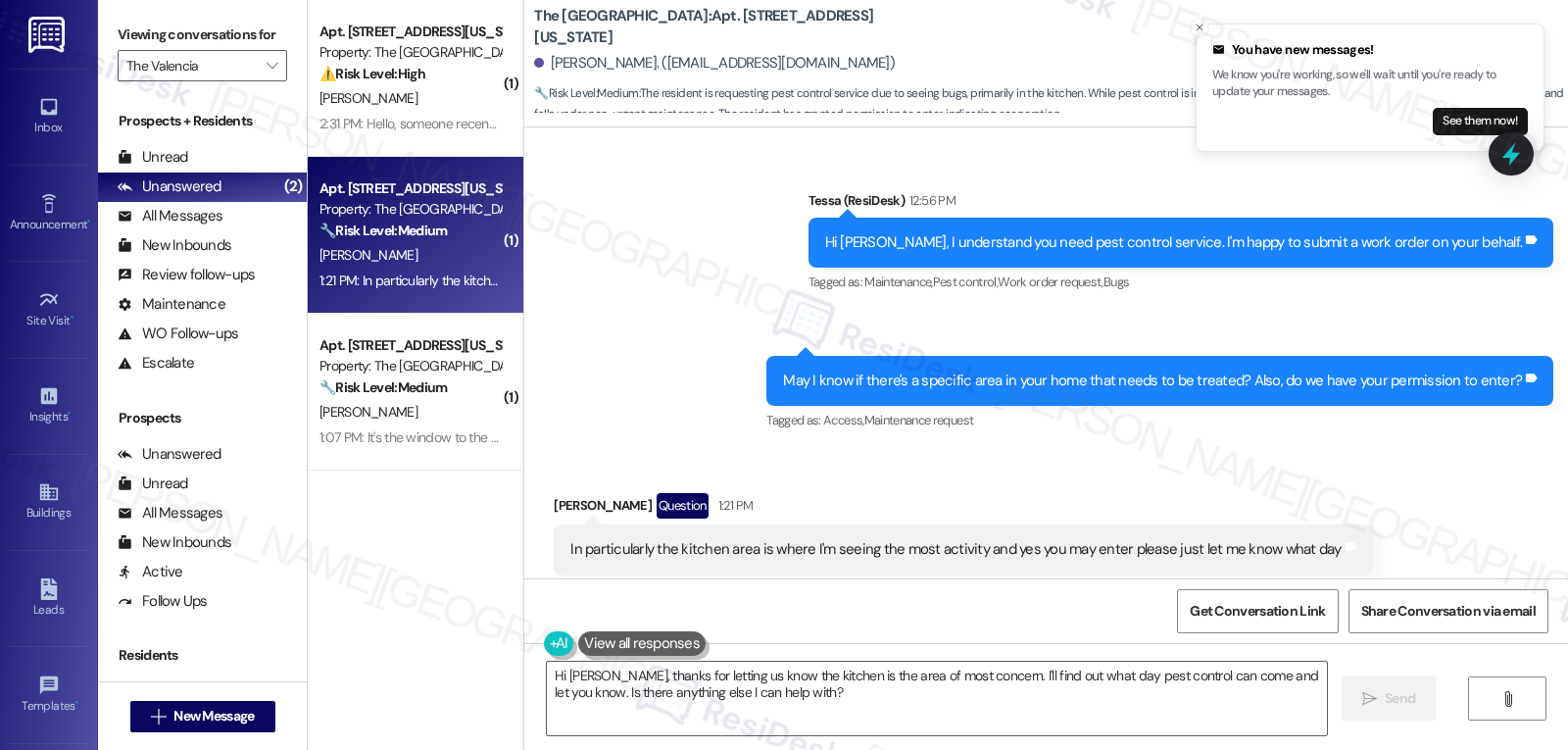
scroll to position [1849, 0]
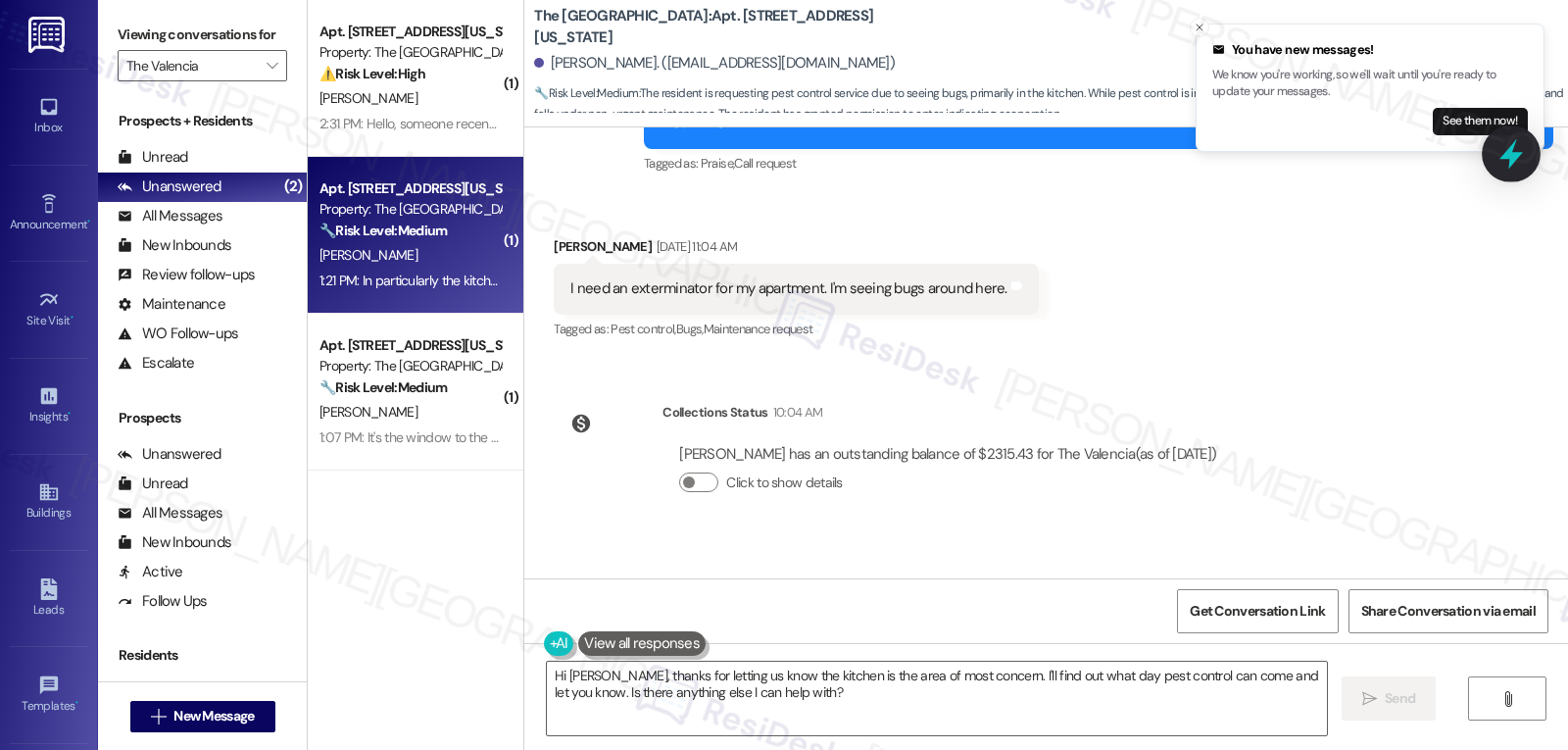
click at [1523, 157] on icon at bounding box center [1512, 154] width 34 height 34
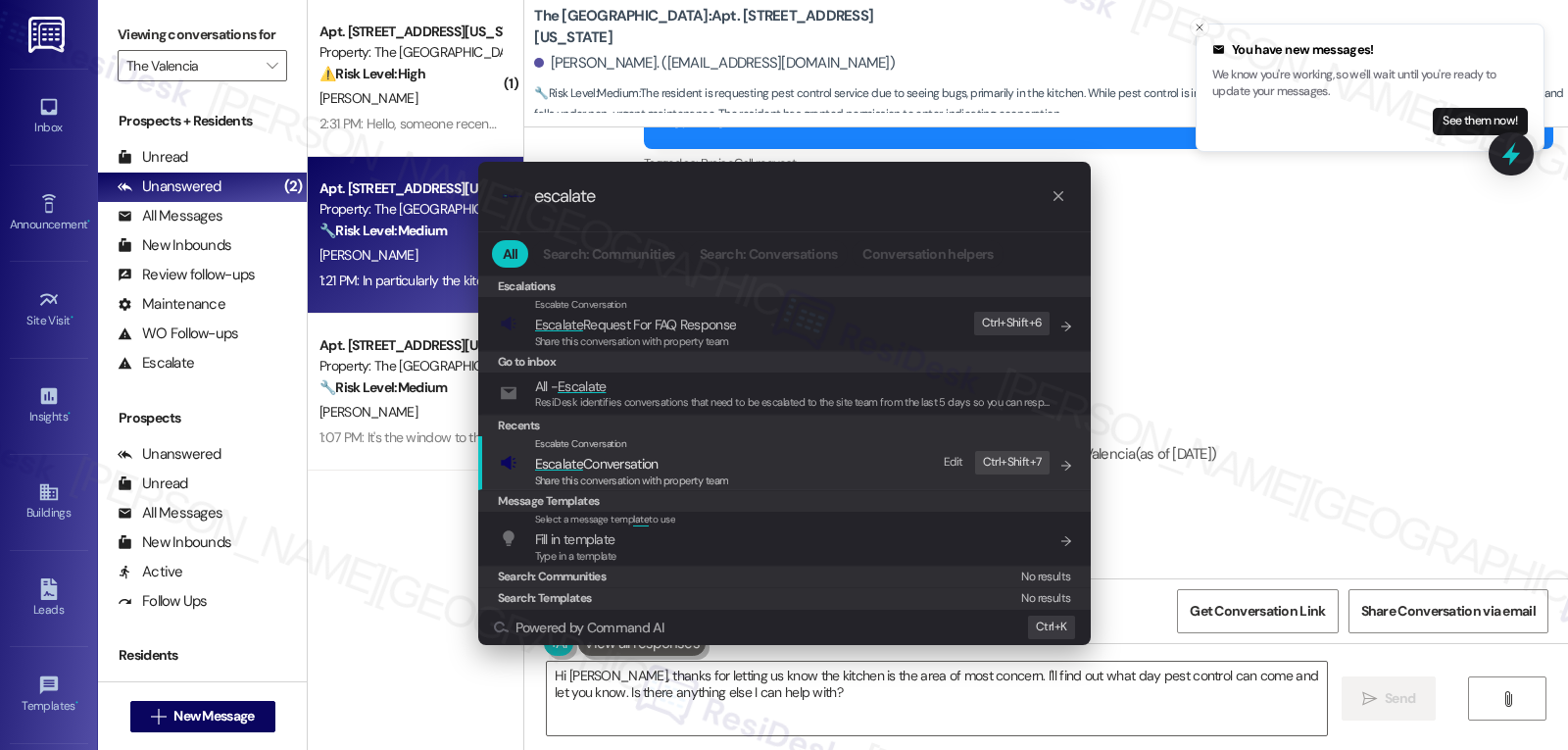
type input "escalate"
click at [591, 475] on span "Share this conversation with property team" at bounding box center [632, 481] width 194 height 14
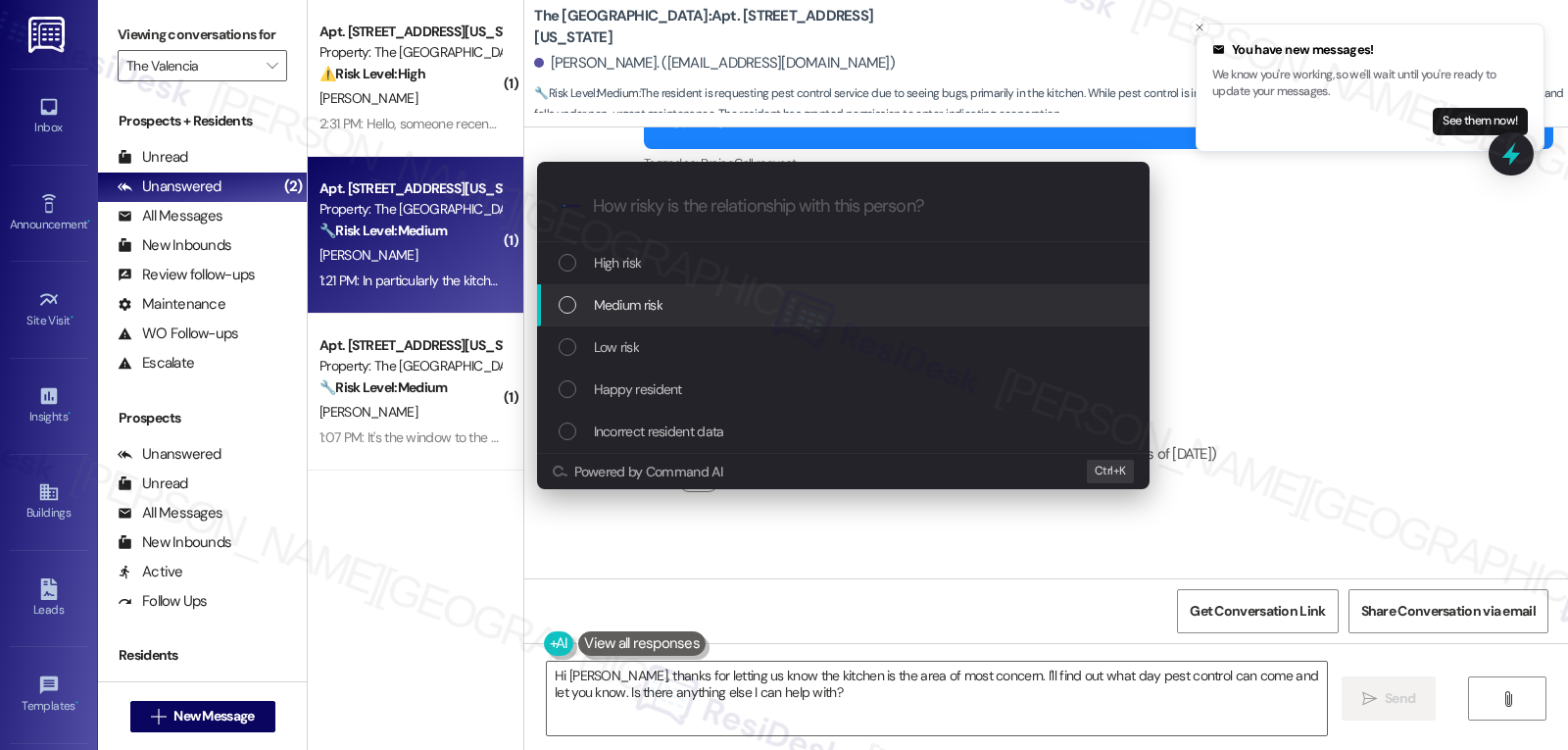
click at [640, 307] on span "Medium risk" at bounding box center [629, 305] width 69 height 22
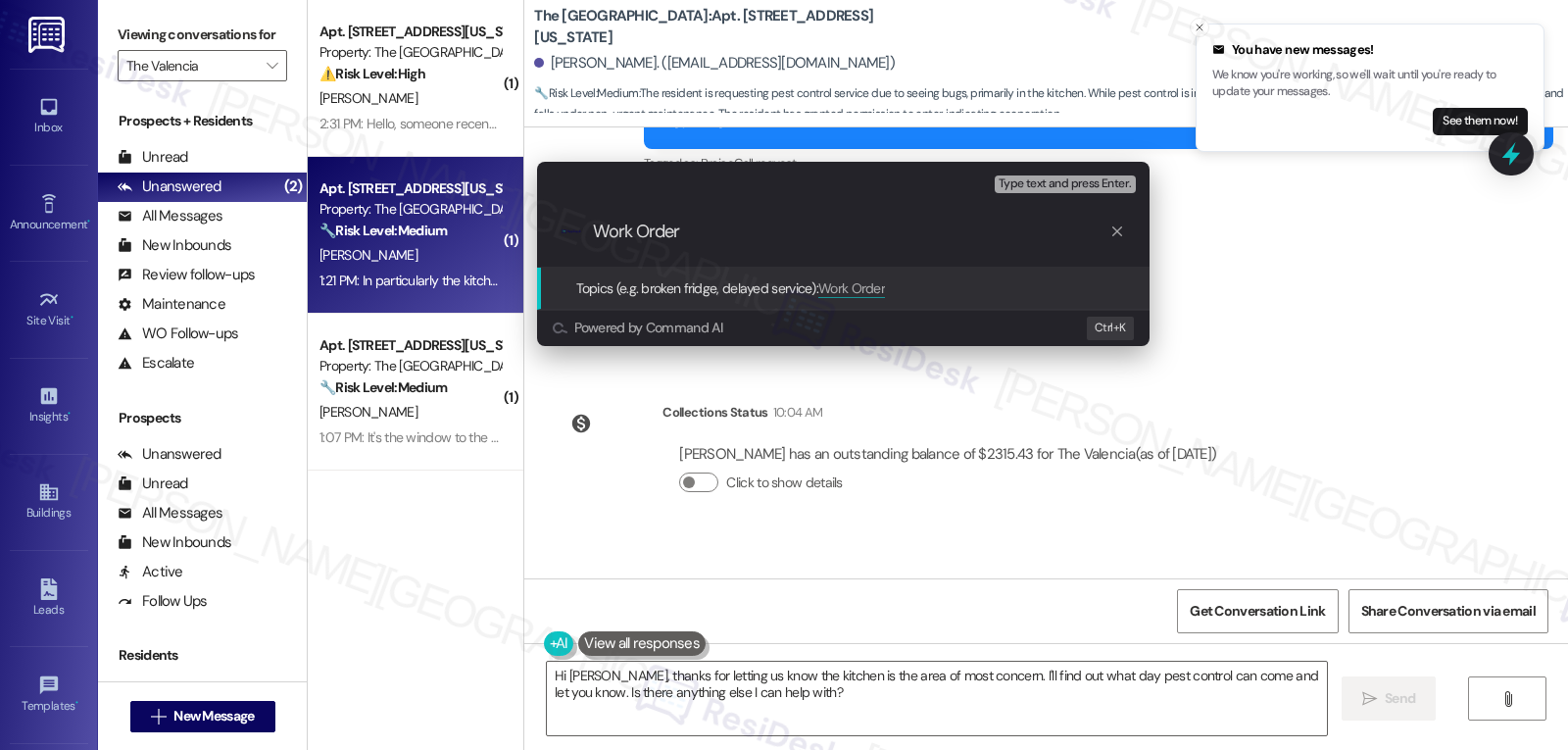
paste input "1137018"
type input "Work Order 1137018 filed by ResiDesk - Pest Control Request"
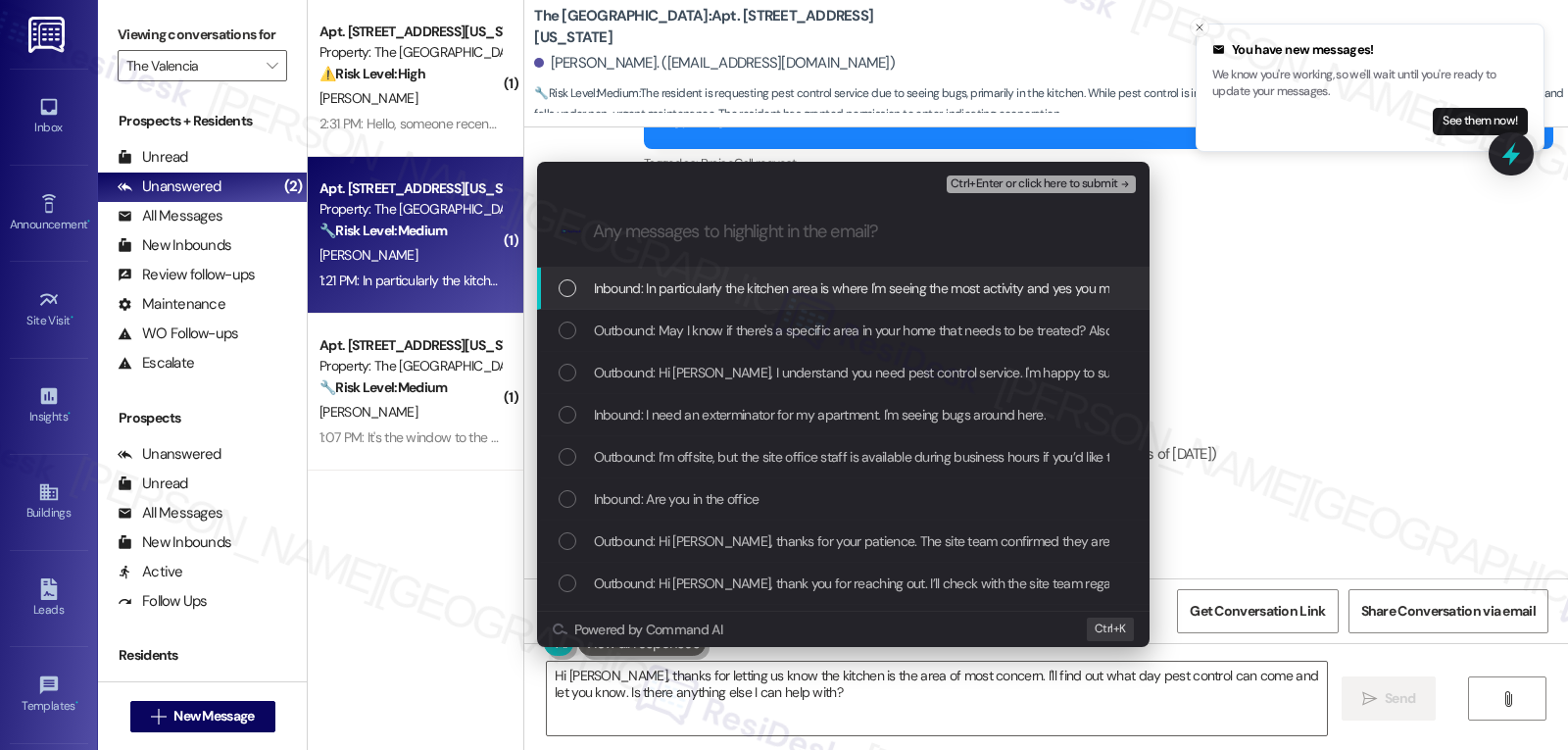
click at [679, 306] on div "Inbound: In particularly the kitchen area is where I'm seeing the most activity…" at bounding box center [843, 288] width 613 height 42
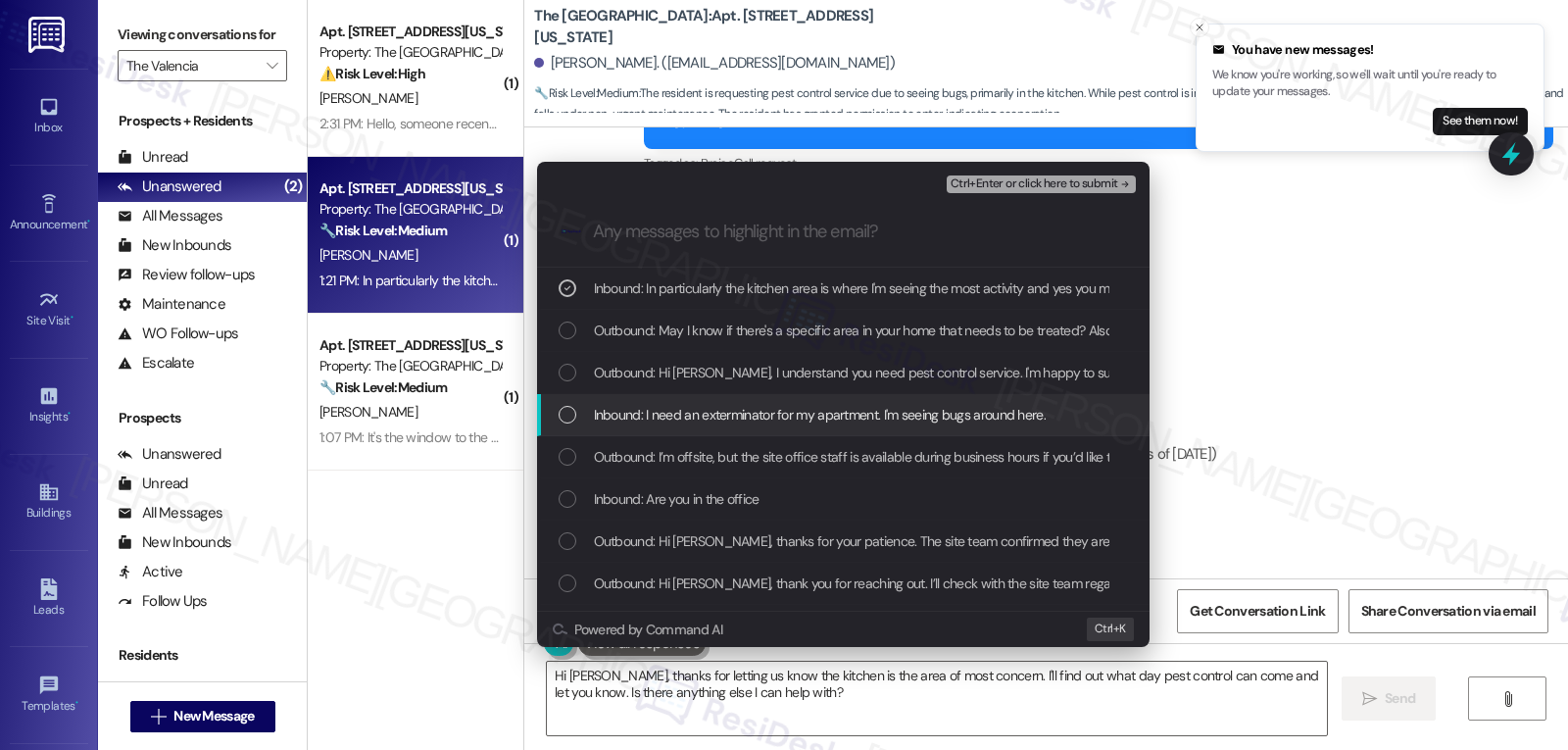
click at [662, 423] on span "Inbound: I need an exterminator for my apartment. I'm seeing bugs around here." at bounding box center [820, 414] width 452 height 22
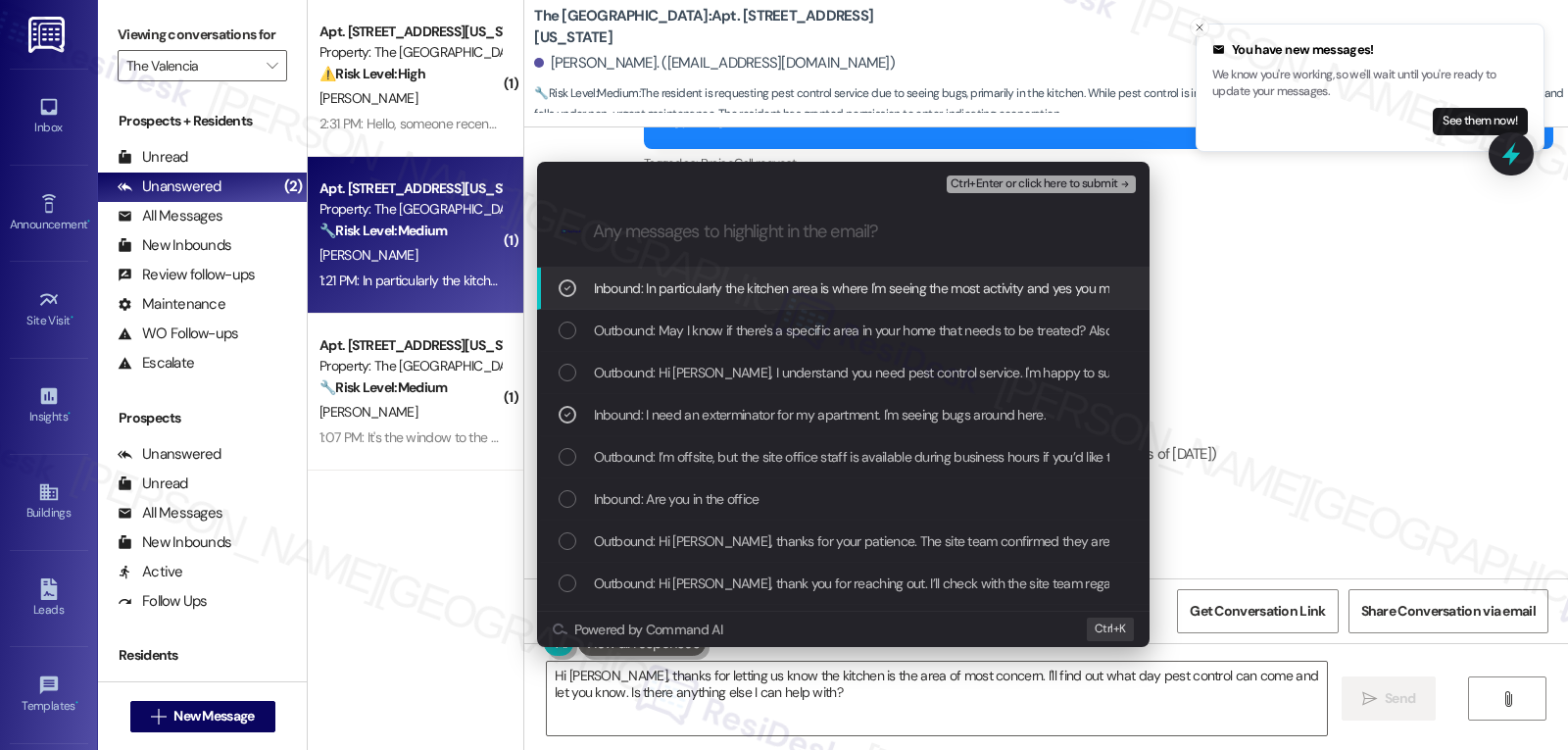
click at [1069, 182] on span "Ctrl+Enter or click here to submit" at bounding box center [1034, 185] width 168 height 14
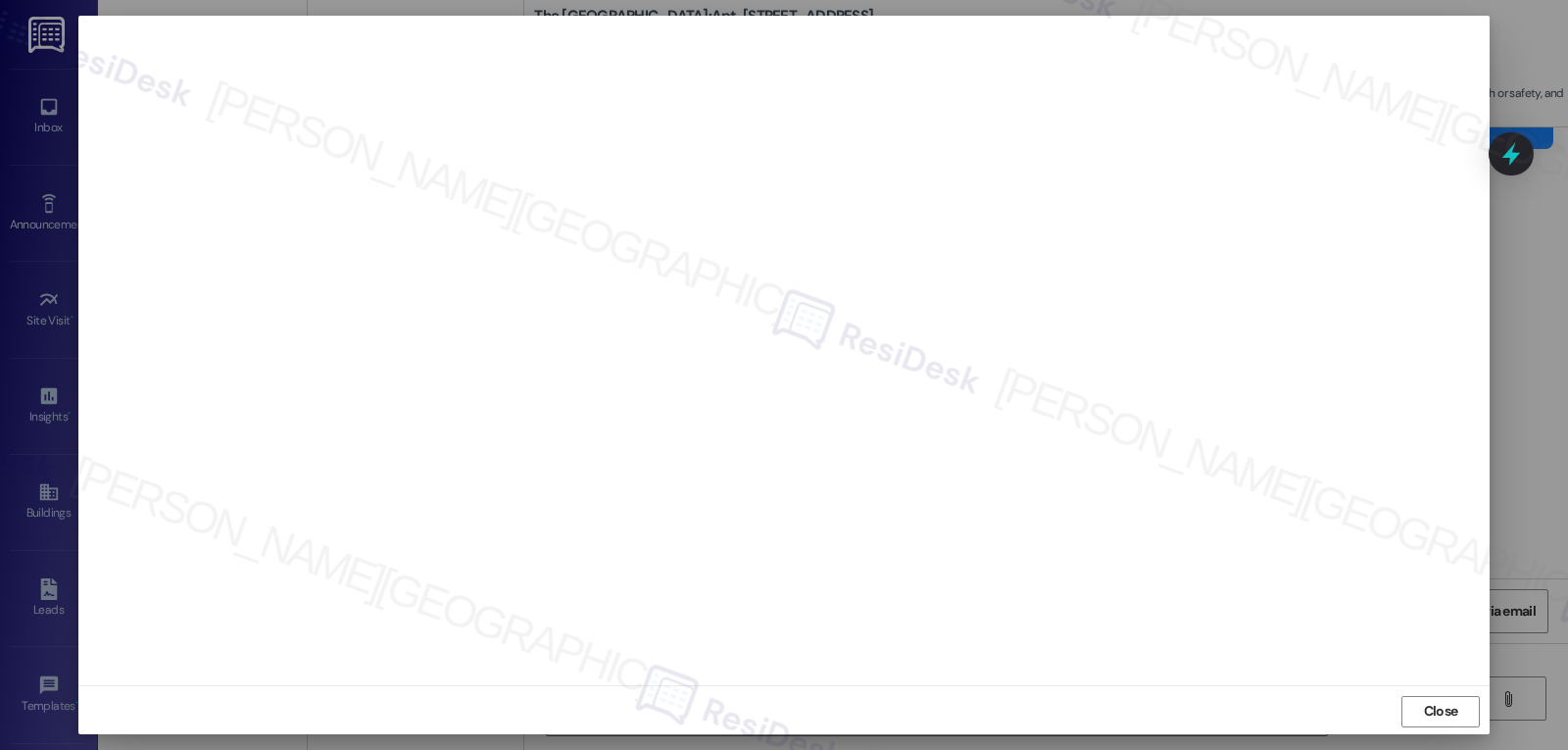
scroll to position [9, 0]
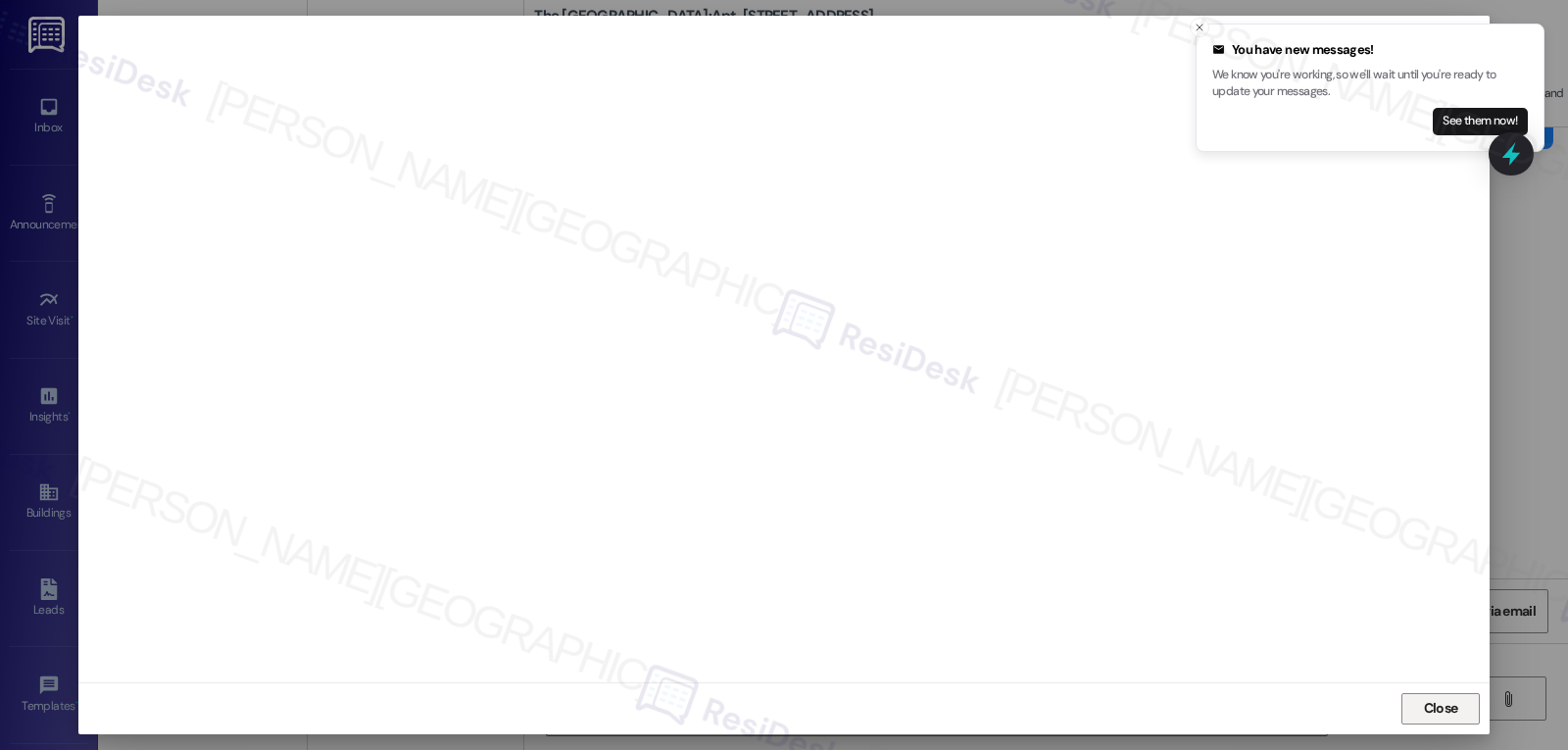
click at [1433, 722] on span "Close" at bounding box center [1441, 709] width 42 height 30
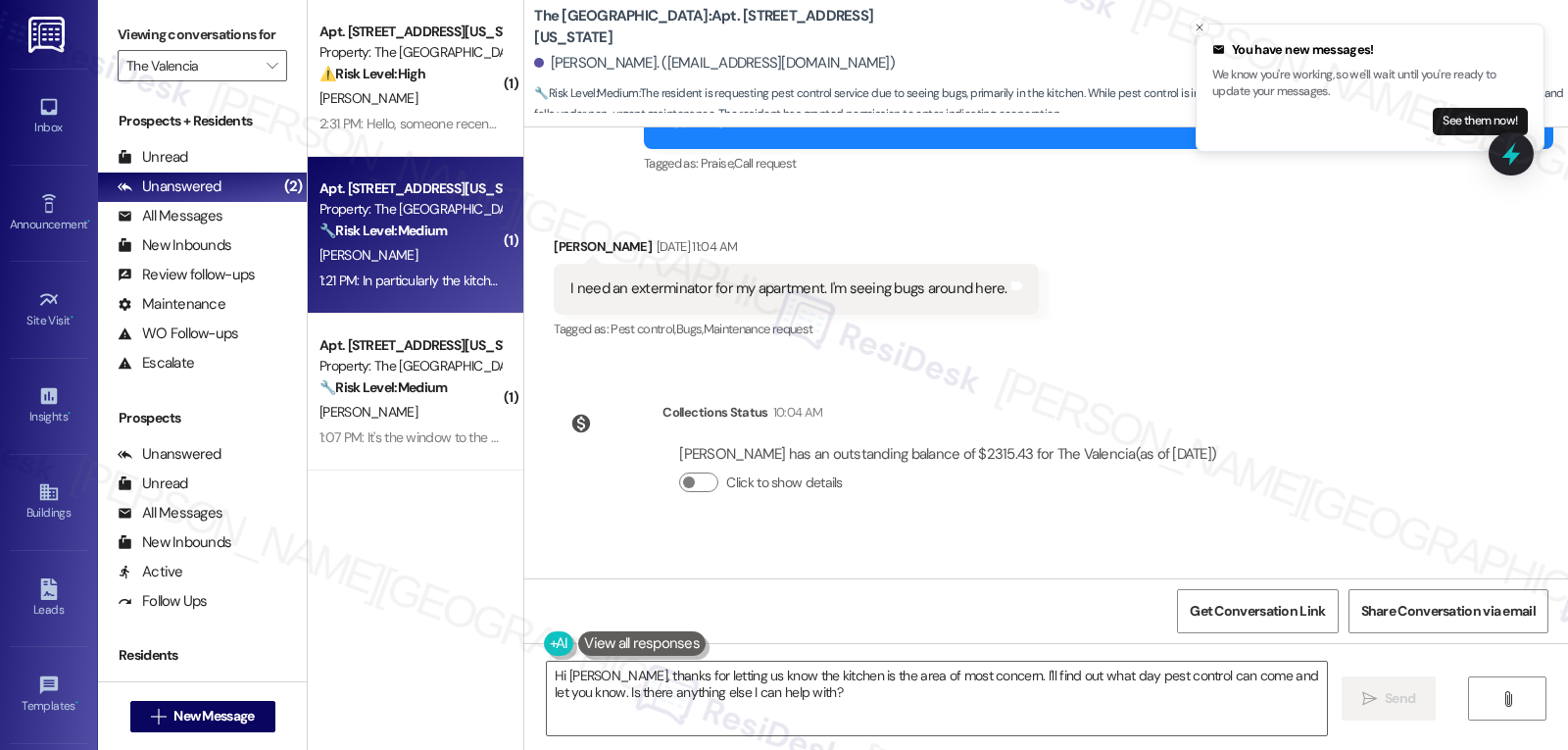
click at [1142, 427] on div "Collections Status 10:04 AM" at bounding box center [947, 415] width 570 height 28
click at [1512, 166] on icon at bounding box center [1512, 154] width 24 height 31
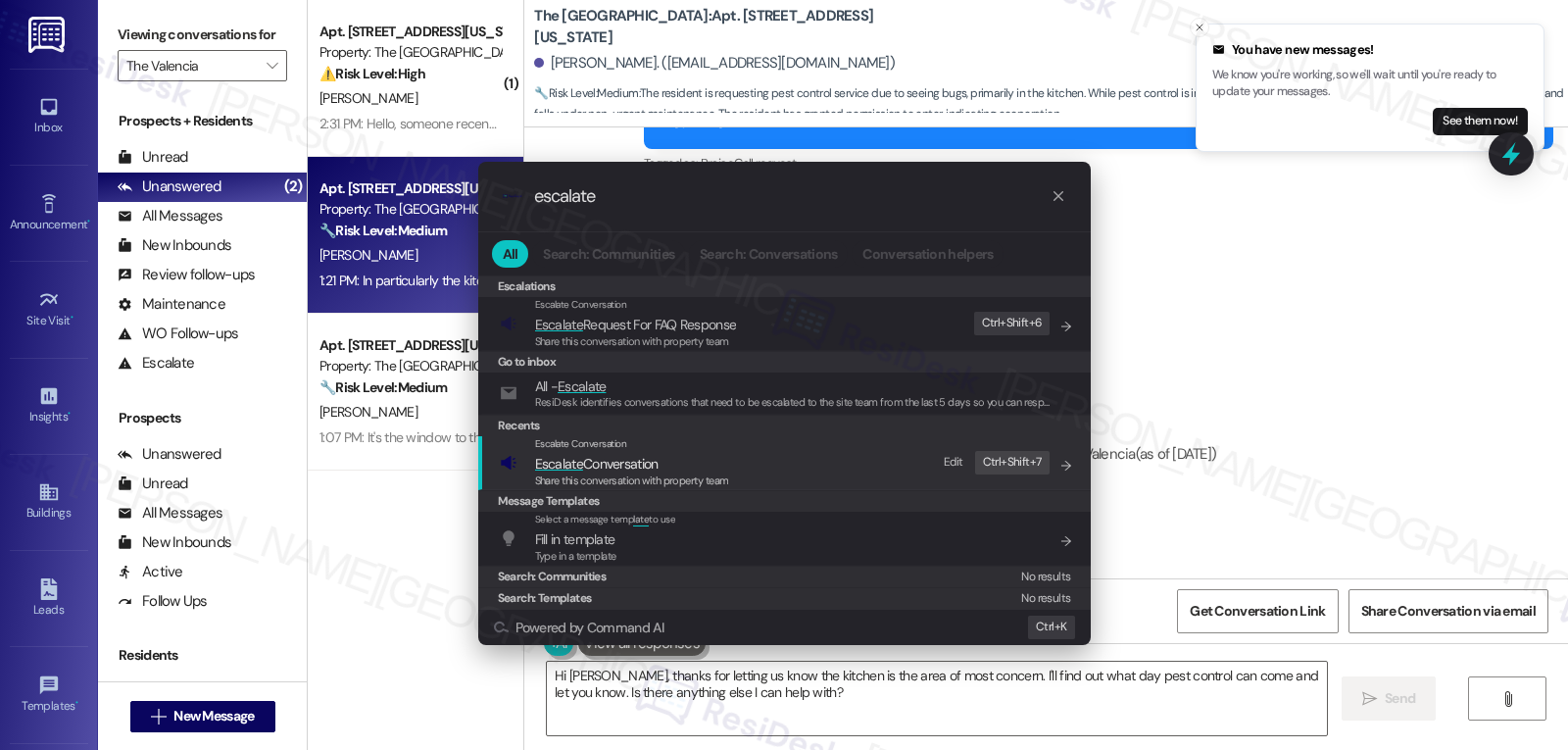
type input "escalate"
click at [652, 484] on span "Share this conversation with property team" at bounding box center [632, 481] width 194 height 14
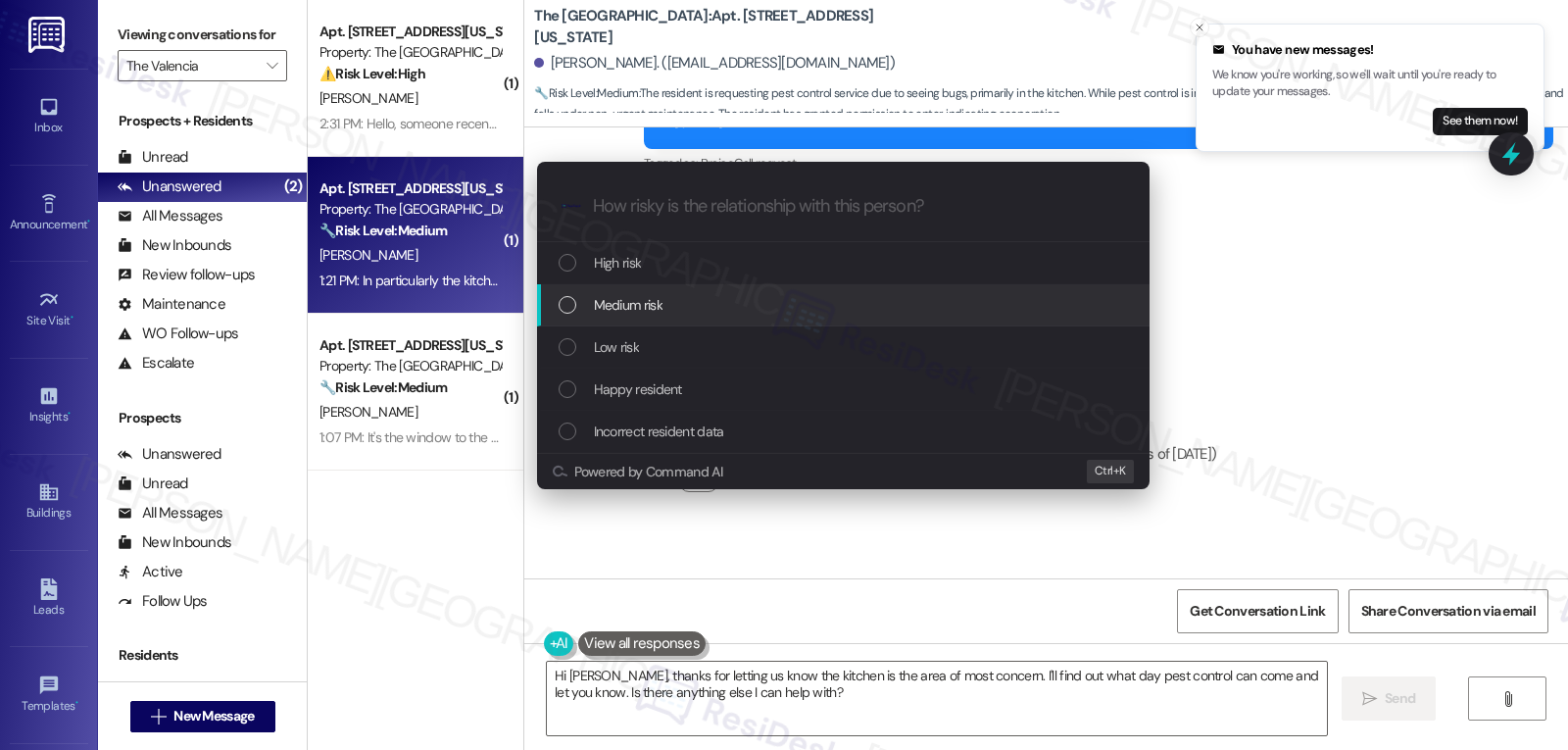
click at [654, 295] on span "Medium risk" at bounding box center [629, 305] width 69 height 22
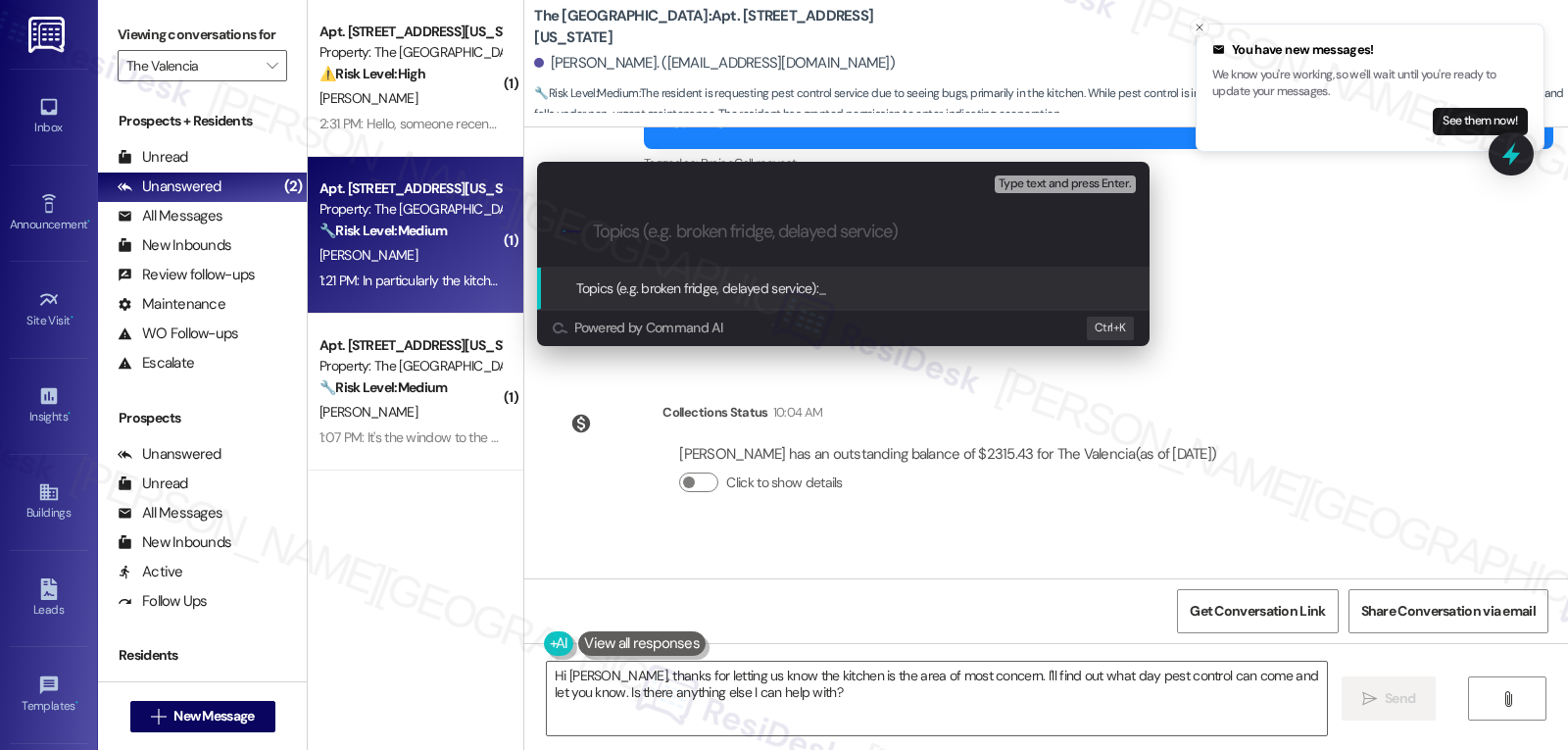
paste input "Work Order 1137018 filed by ResiDesk - Pest Control Request"
type input "Work Order 1137018 filed by ResiDesk - Pest Control Request"
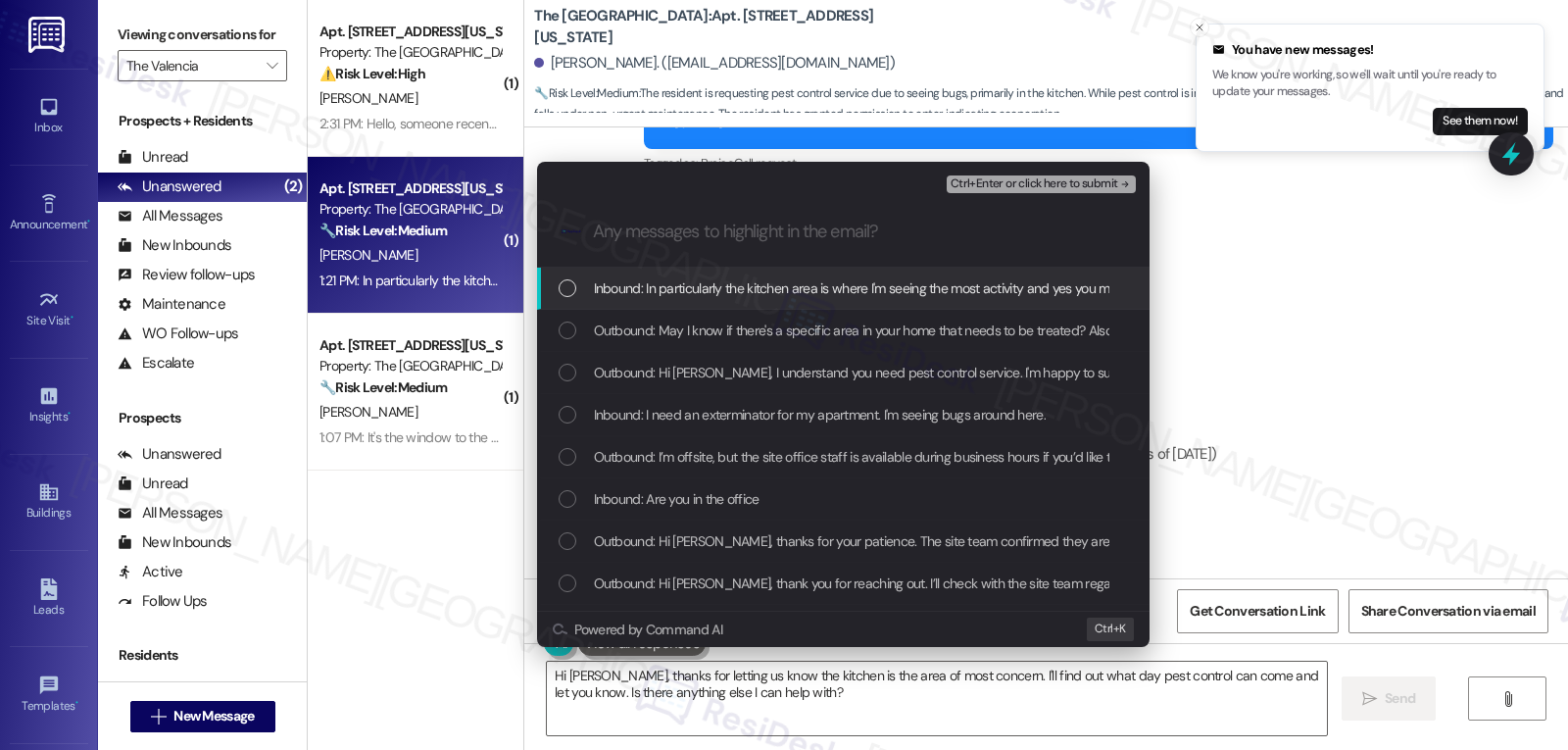
click at [655, 295] on span "Inbound: In particularly the kitchen area is where I'm seeing the most activity…" at bounding box center [973, 288] width 758 height 22
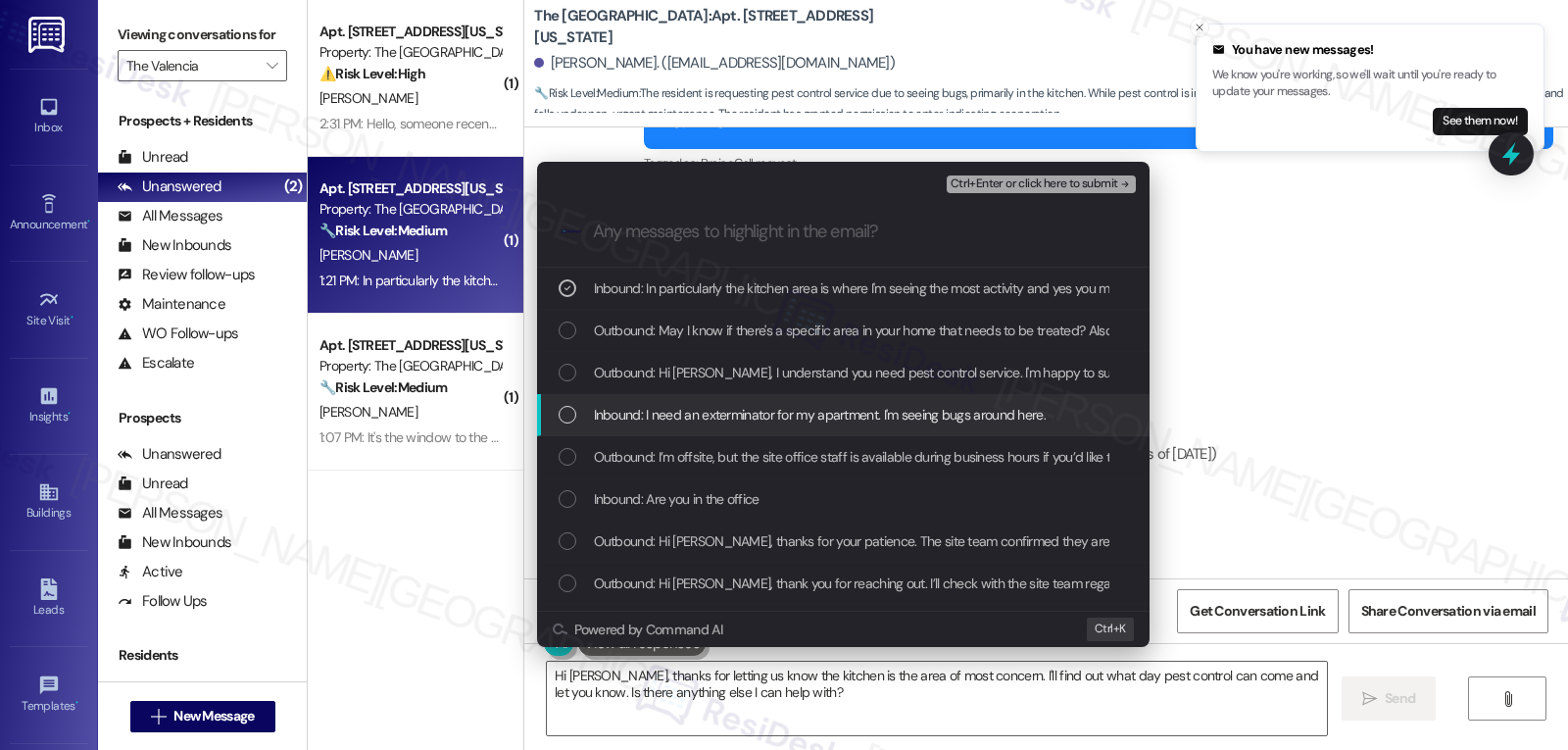
click at [670, 411] on span "Inbound: I need an exterminator for my apartment. I'm seeing bugs around here." at bounding box center [820, 414] width 452 height 22
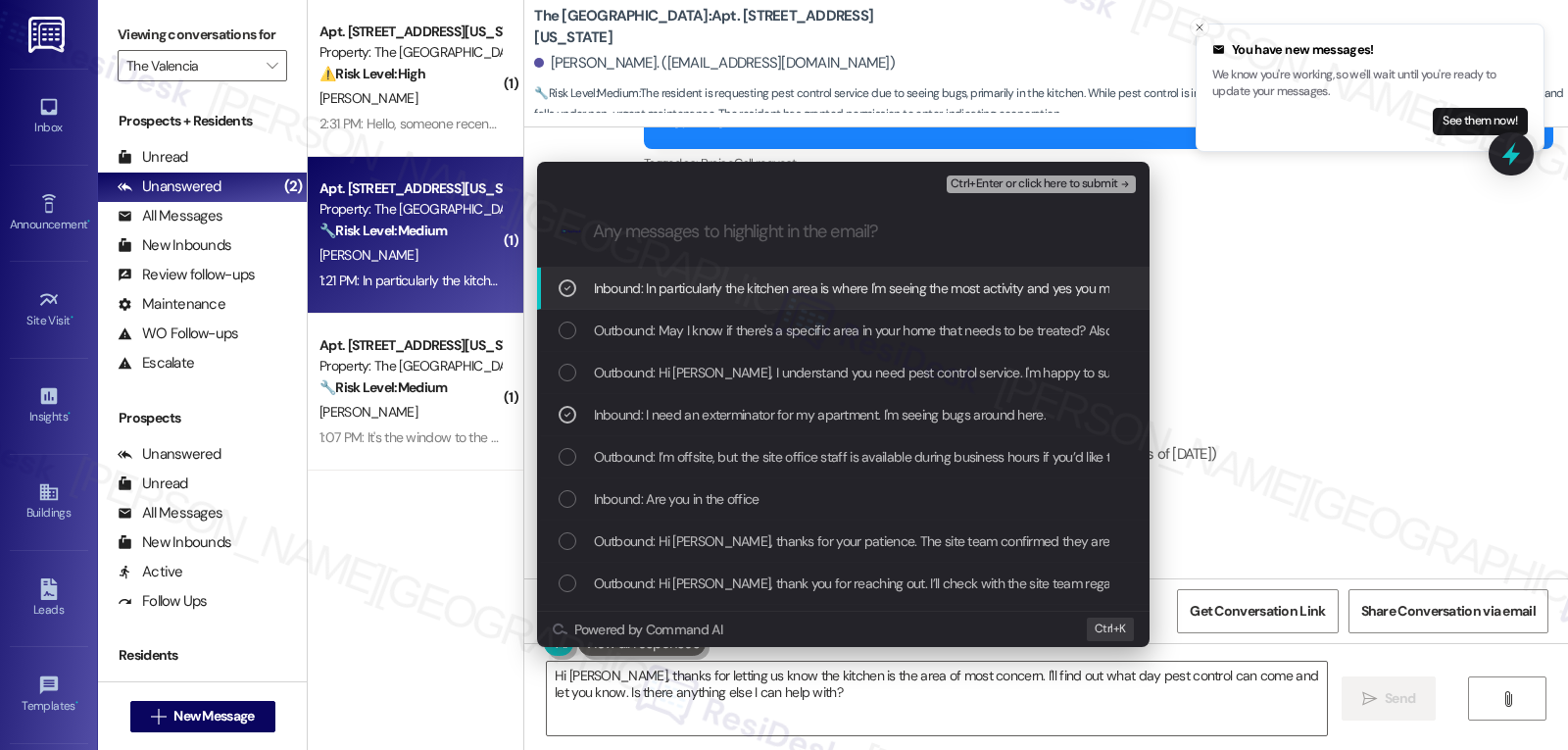
click at [1057, 181] on span "Ctrl+Enter or click here to submit" at bounding box center [1034, 185] width 168 height 14
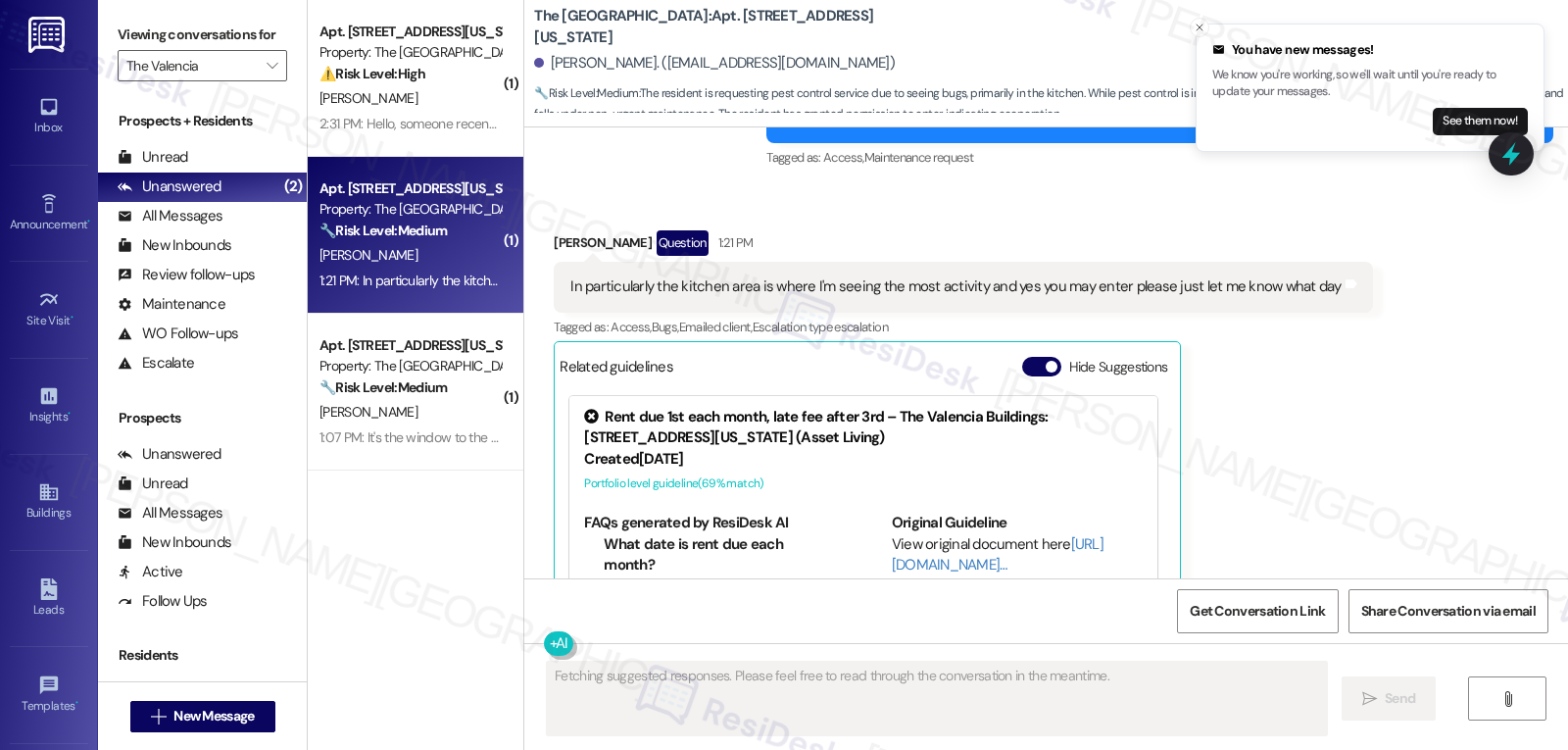
scroll to position [2438, 0]
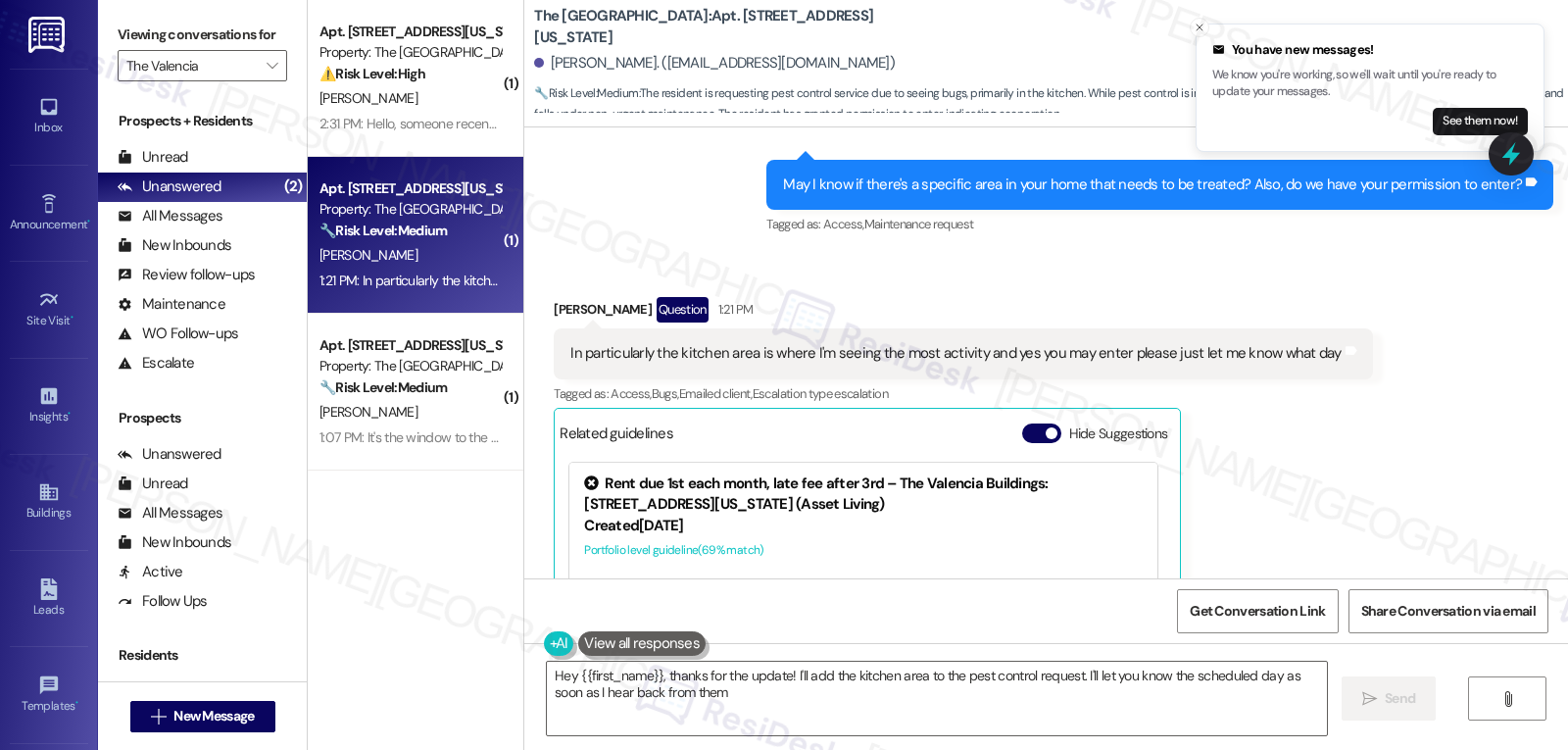
click at [562, 302] on div "Jeffrey Johnson Question 1:21 PM" at bounding box center [962, 313] width 818 height 32
click at [562, 303] on div "Jeffrey Johnson Question 1:21 PM" at bounding box center [962, 313] width 818 height 32
copy div "Jeffrey"
click at [712, 728] on textarea "Hey {{first_name}}, thanks for the update! I'll add the kitchen area to the pes…" at bounding box center [936, 698] width 781 height 73
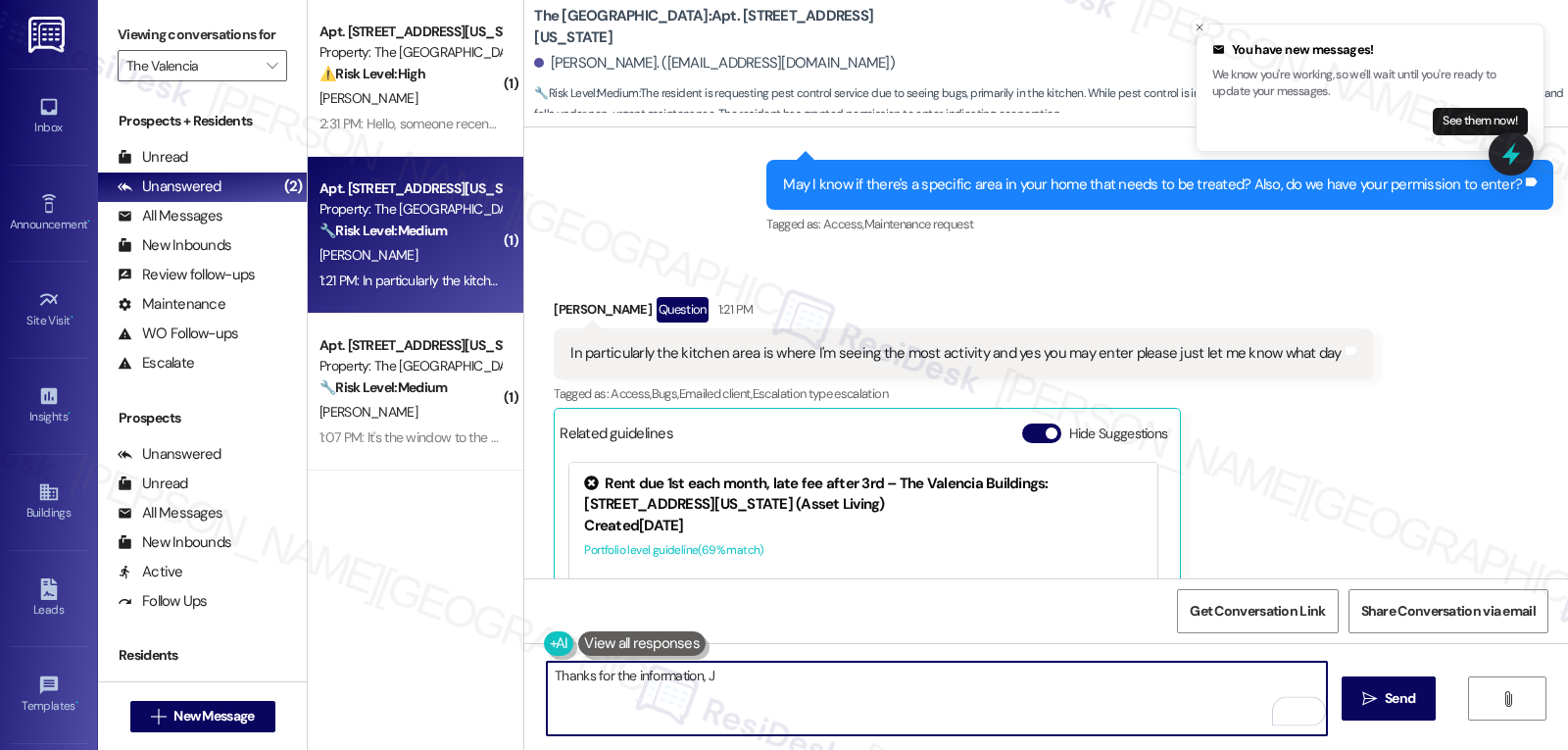
paste textarea "Jeffrey"
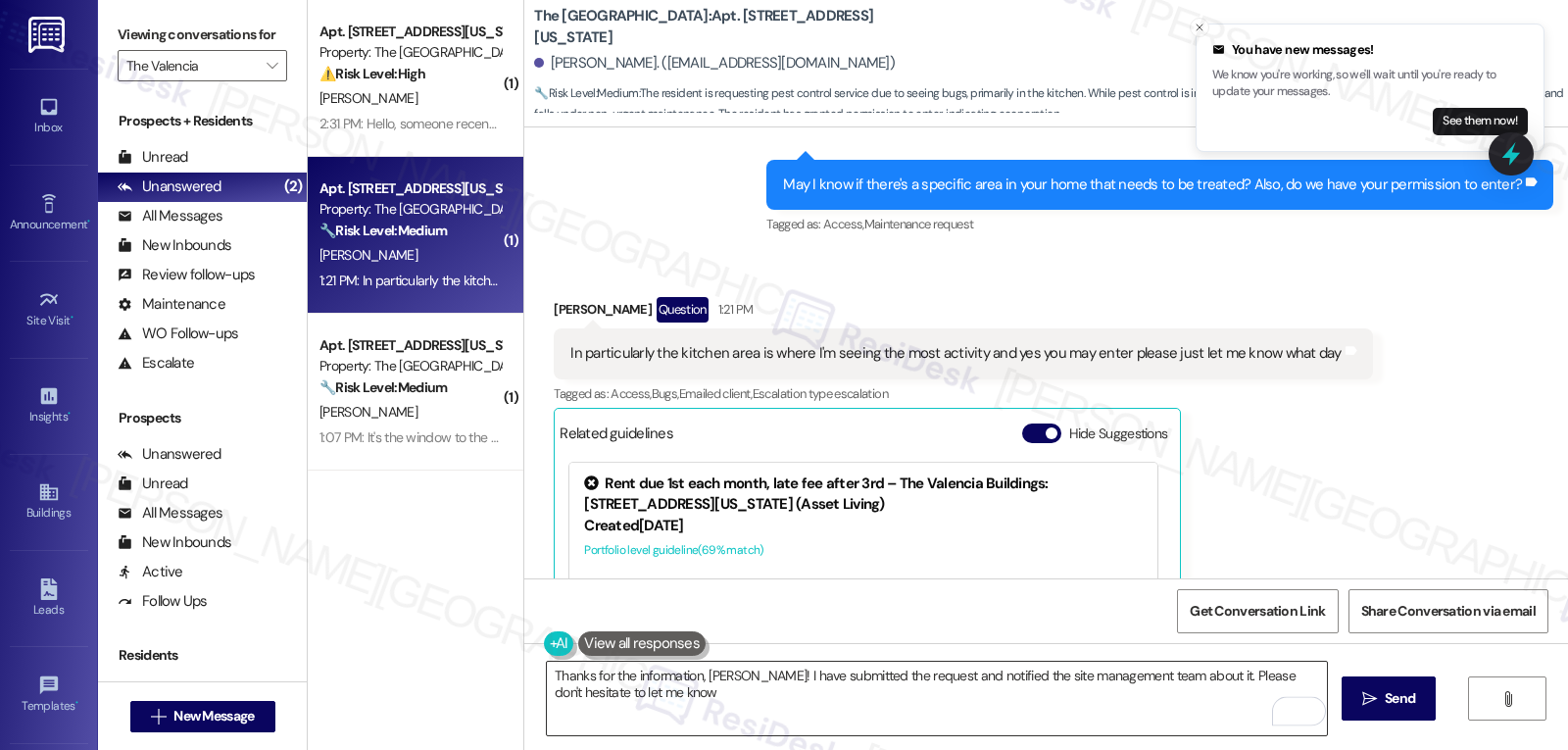
click at [682, 697] on textarea "Thanks for the information, Jeffrey! I have submitted the request and notified …" at bounding box center [936, 698] width 781 height 73
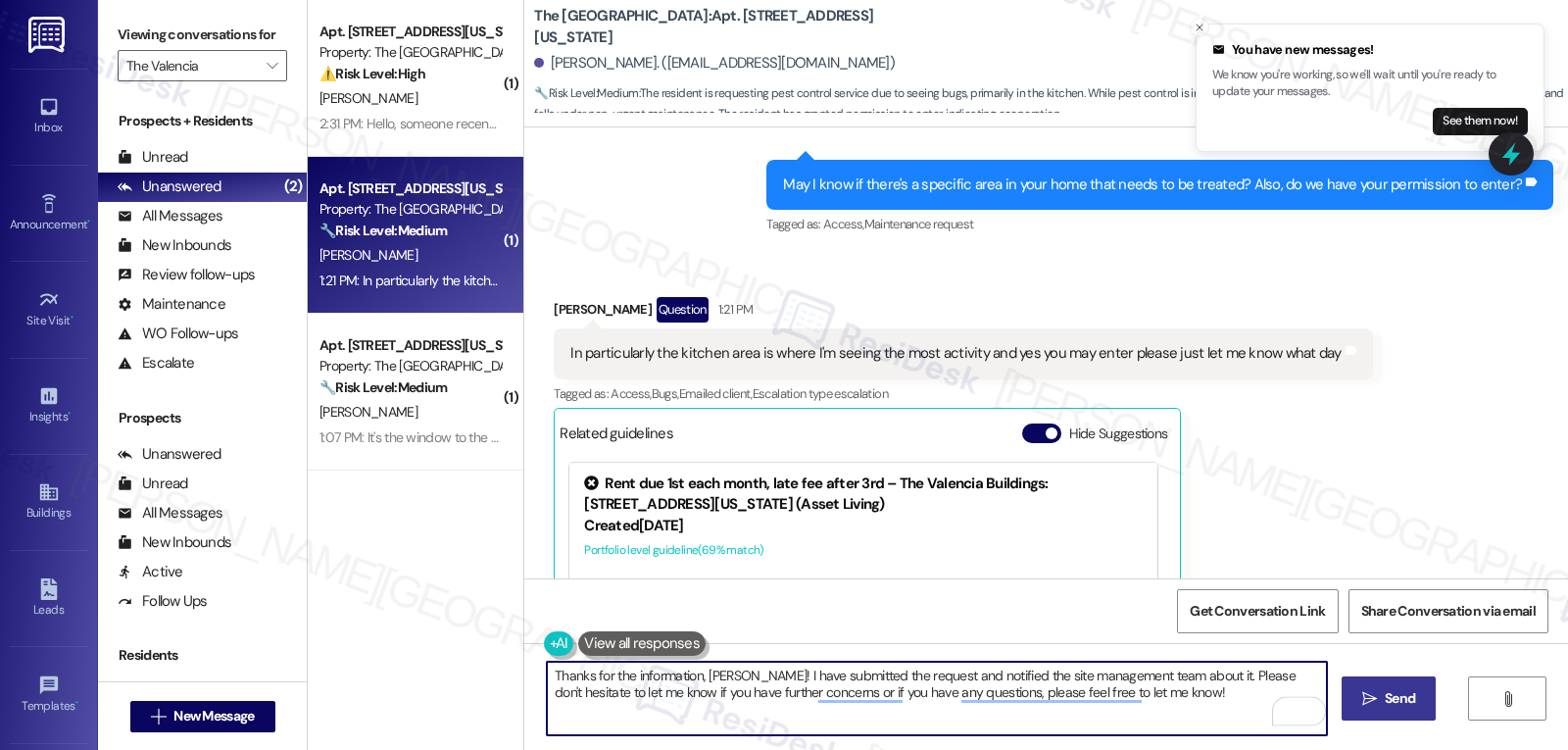
type textarea "Thanks for the information, Jeffrey! I have submitted the request and notified …"
click at [1411, 702] on span "Send" at bounding box center [1399, 698] width 31 height 21
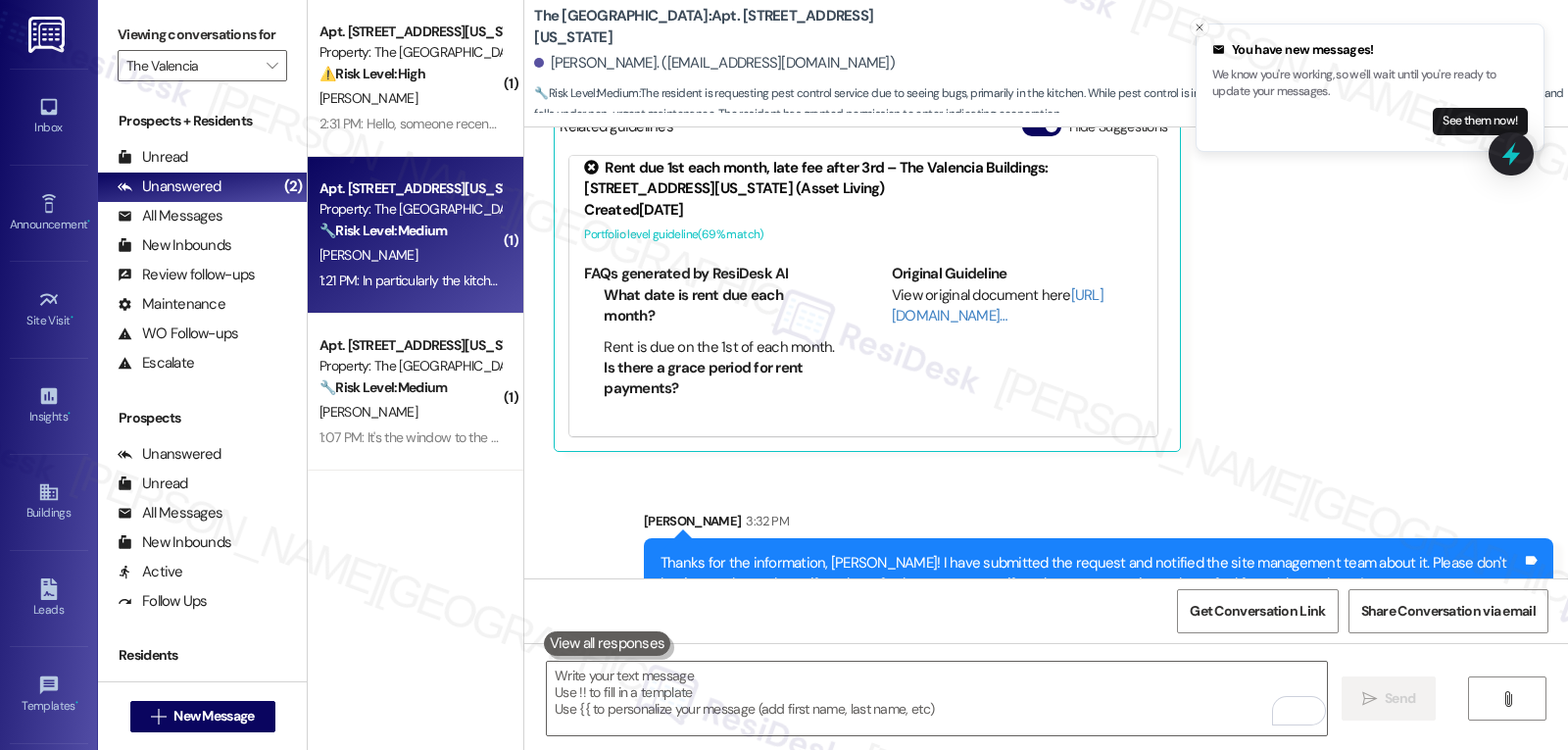
scroll to position [2791, 0]
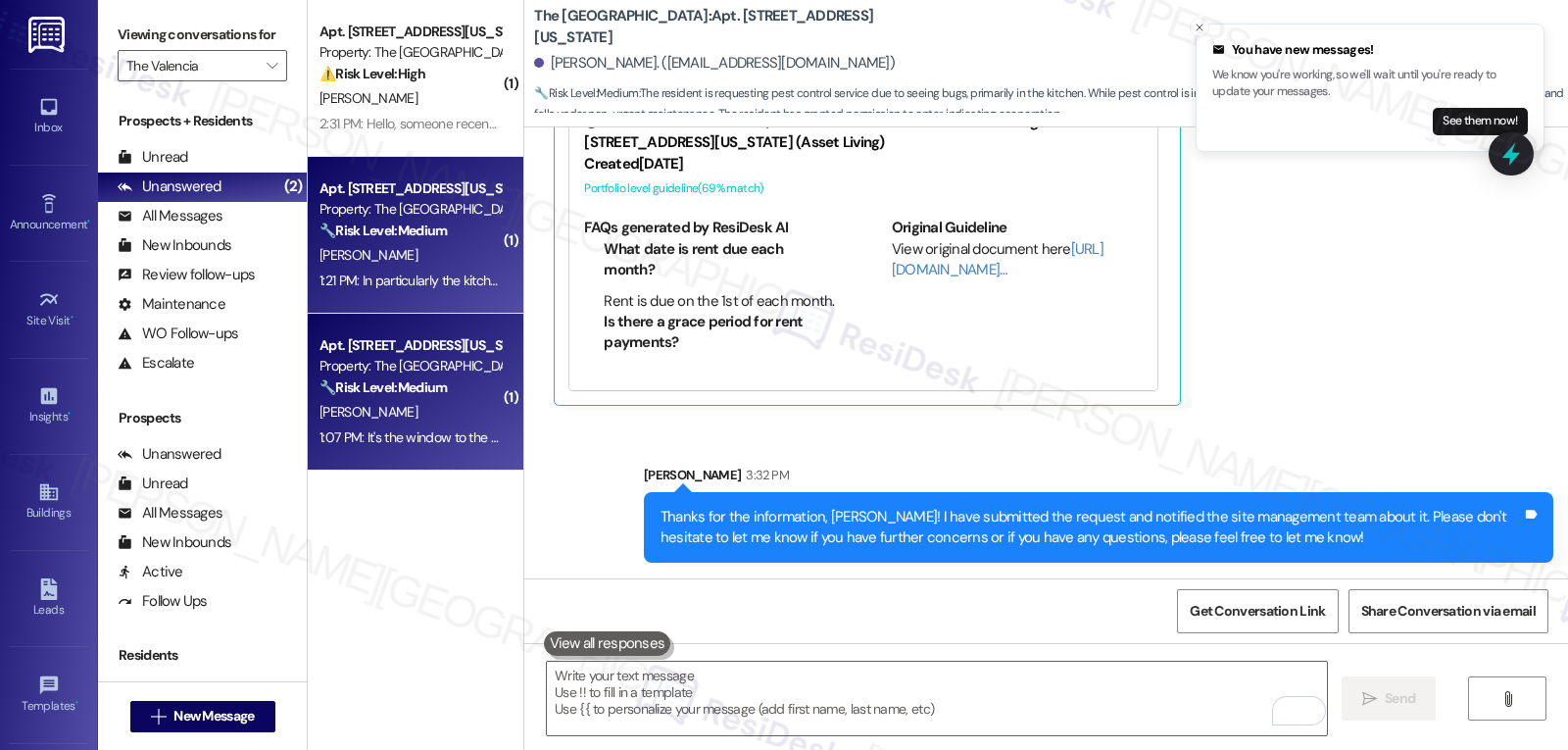
click at [435, 443] on div "1:07 PM: It's the window to the right of my door. 1:07 PM: It's the window to t…" at bounding box center [451, 437] width 263 height 18
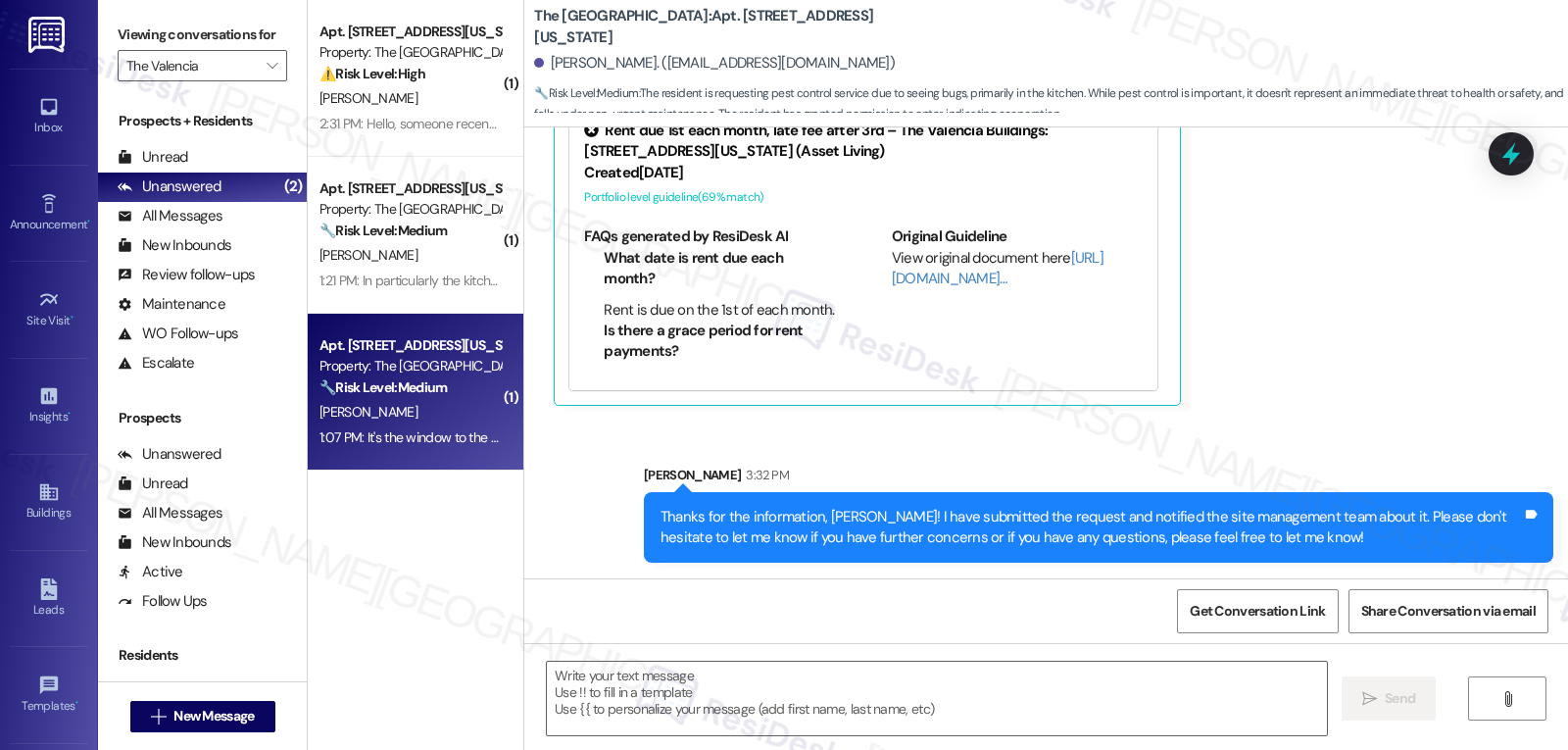
type textarea "Fetching suggested responses. Please feel free to read through the conversation…"
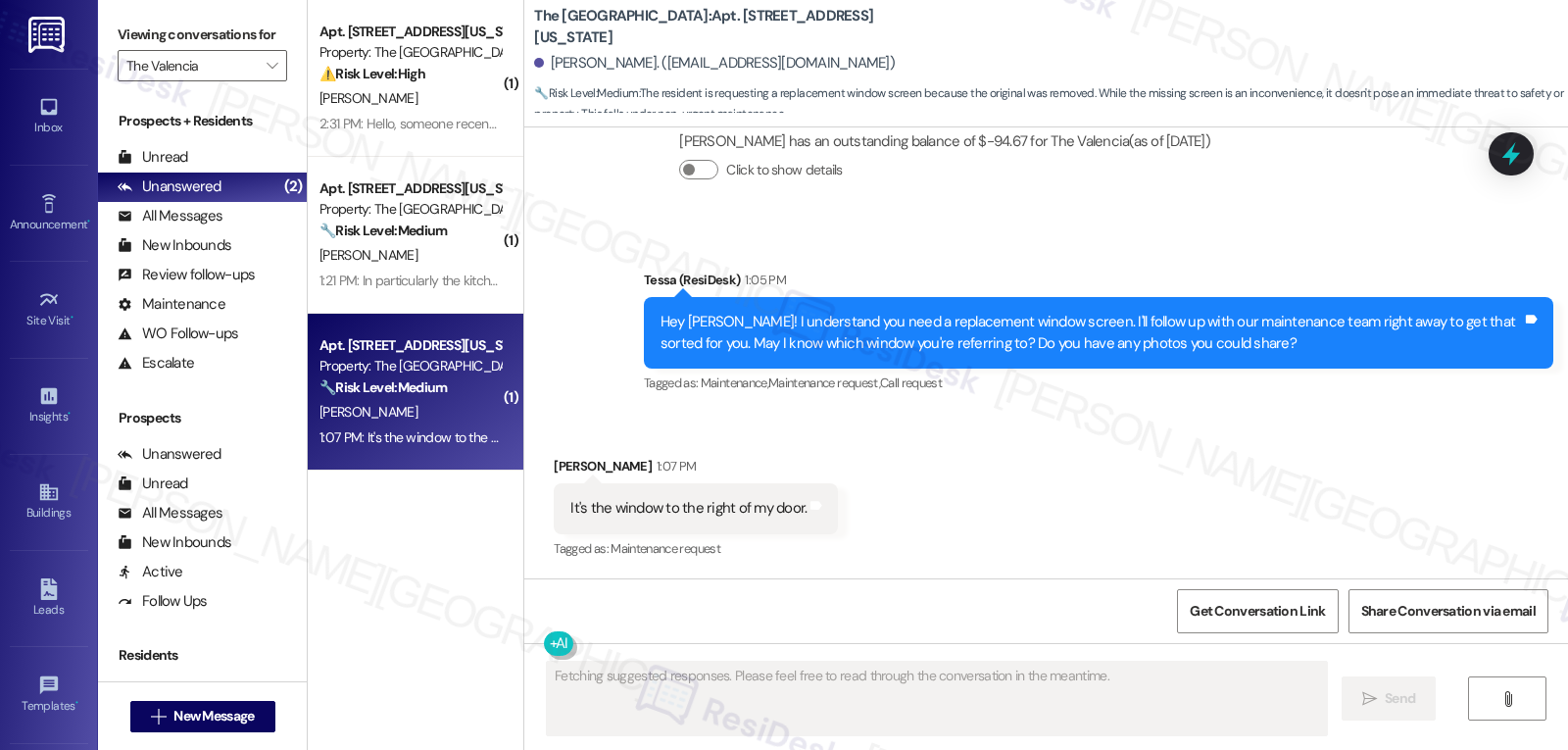
scroll to position [1030, 0]
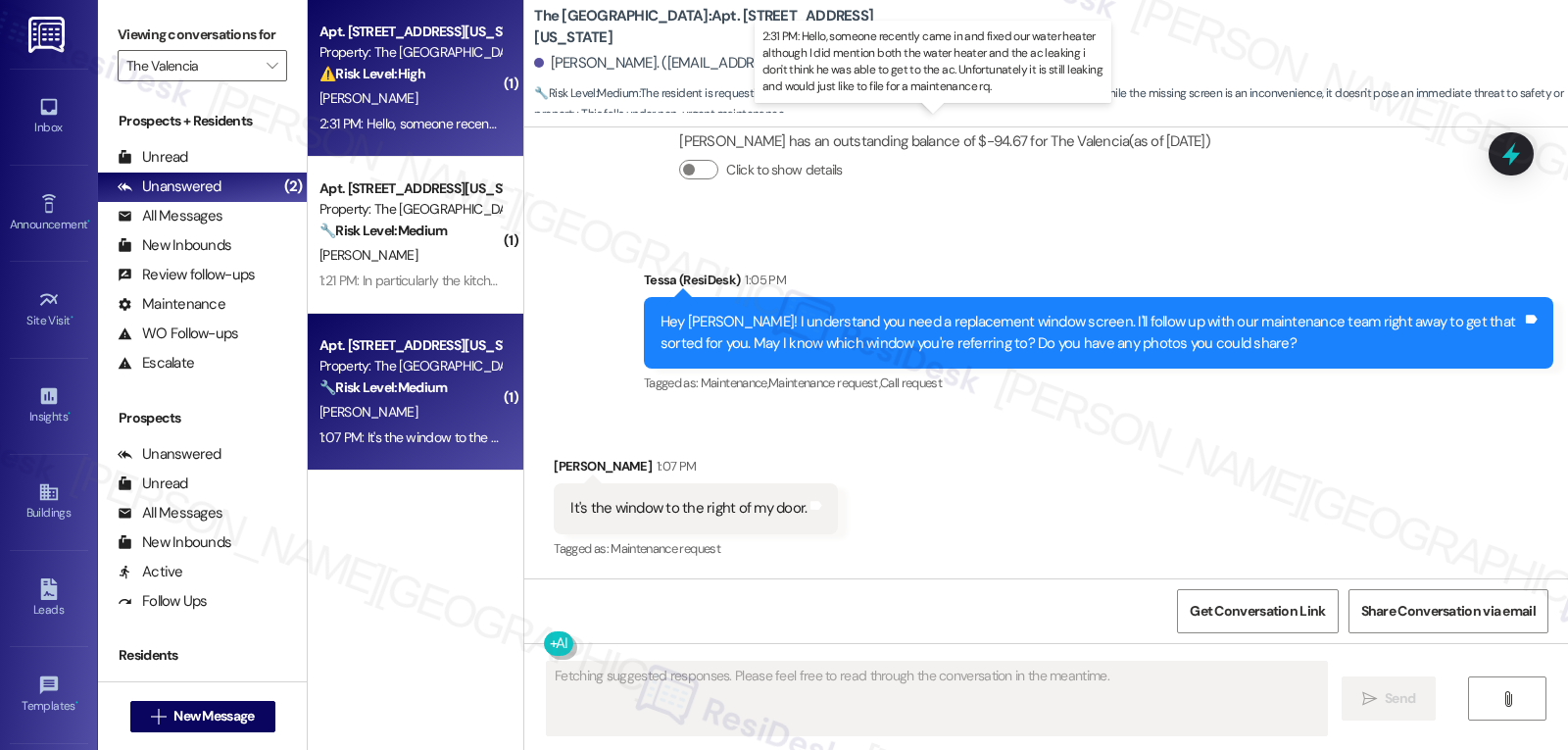
click at [412, 114] on div "2:31 PM: Hello, someone recently came in and fixed our water heater although I …" at bounding box center [1025, 123] width 1412 height 18
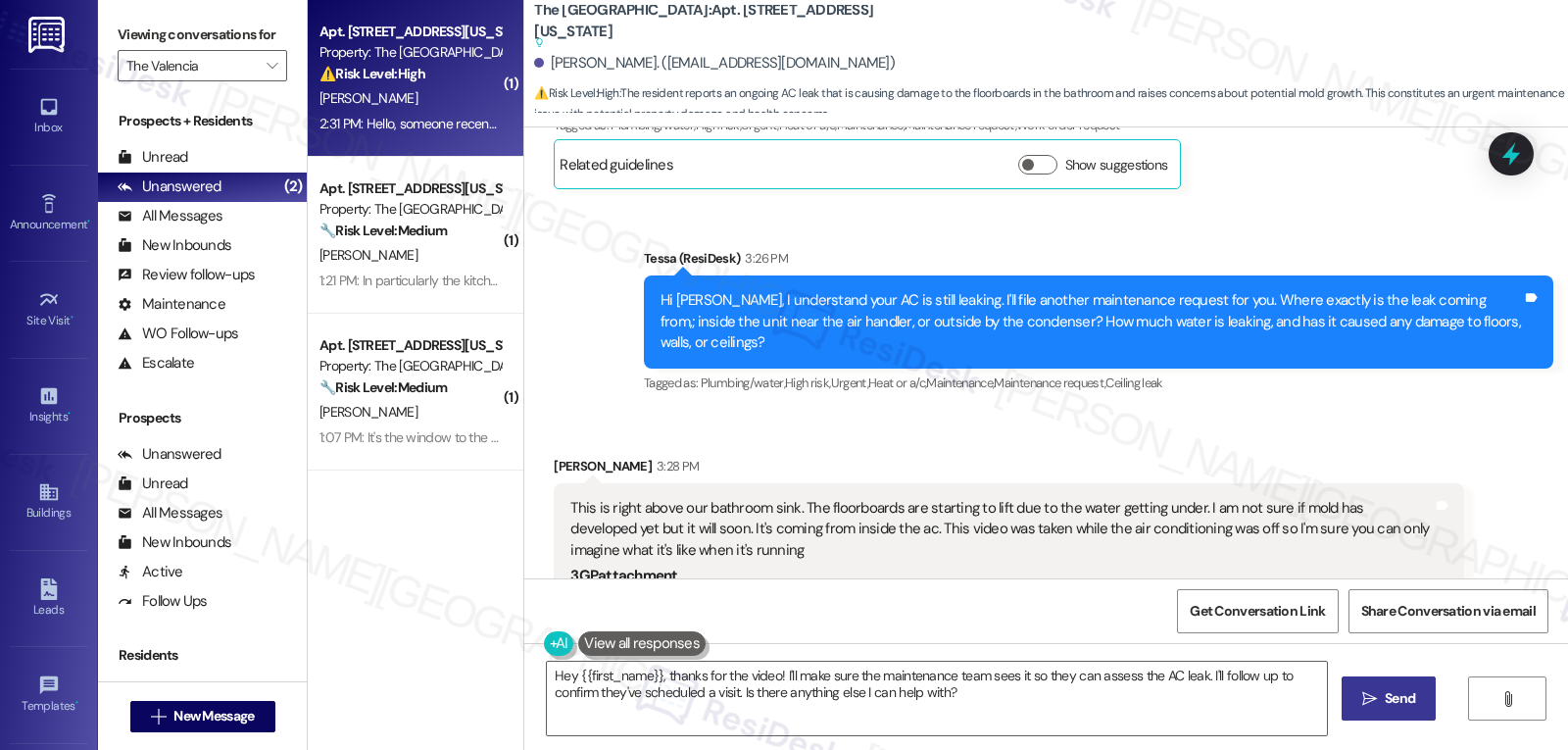
scroll to position [1932, 0]
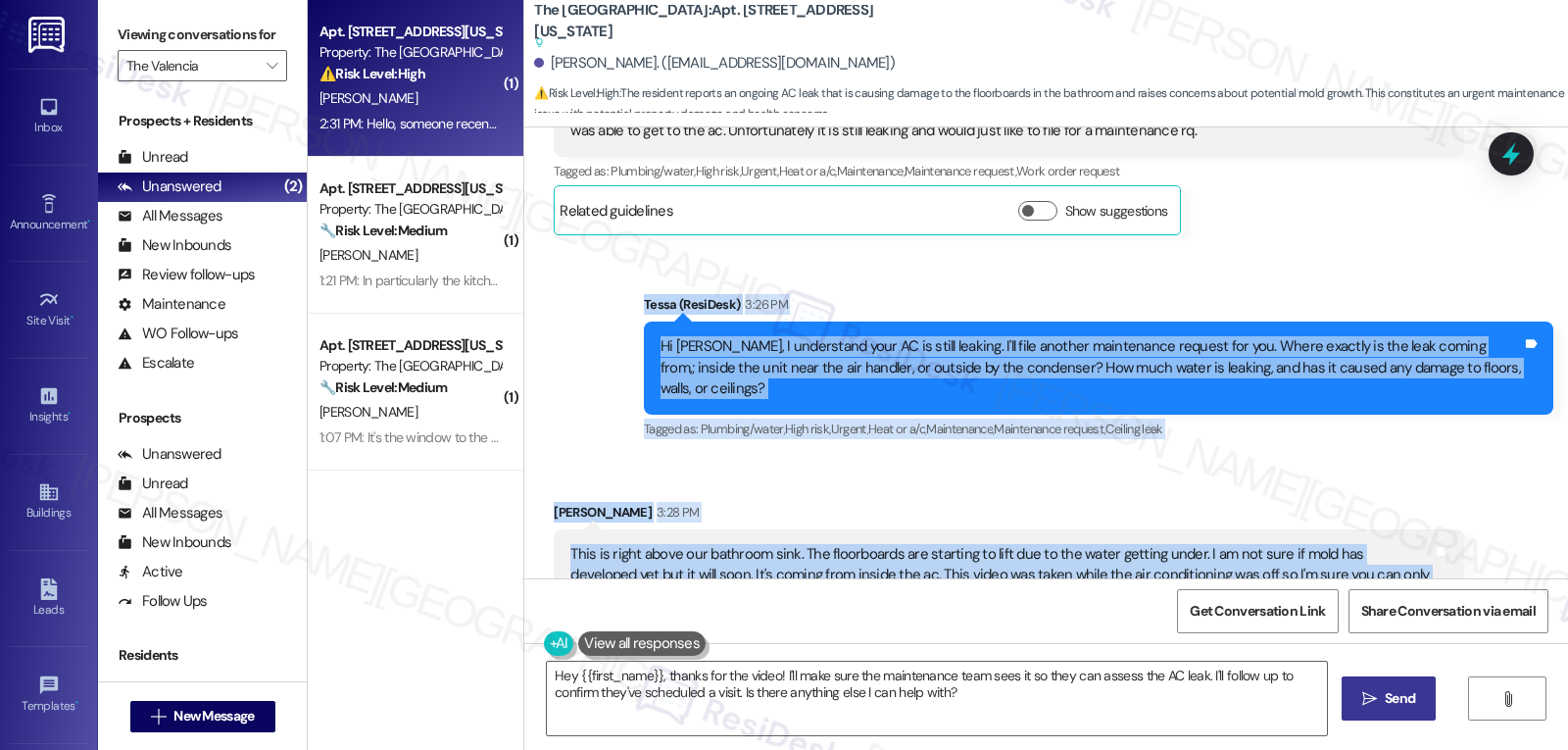
drag, startPoint x: 644, startPoint y: 255, endPoint x: 748, endPoint y: 514, distance: 279.1
click at [748, 514] on div "Lease started Aug 24, 2025 at 8:00 PM Received via SMS Jarren Ricafort-Marasiga…" at bounding box center [1046, 352] width 1044 height 451
copy div "Tessa (ResiDesk) 3:26 PM Hi Jarren, I understand your AC is still leaking. I'll…"
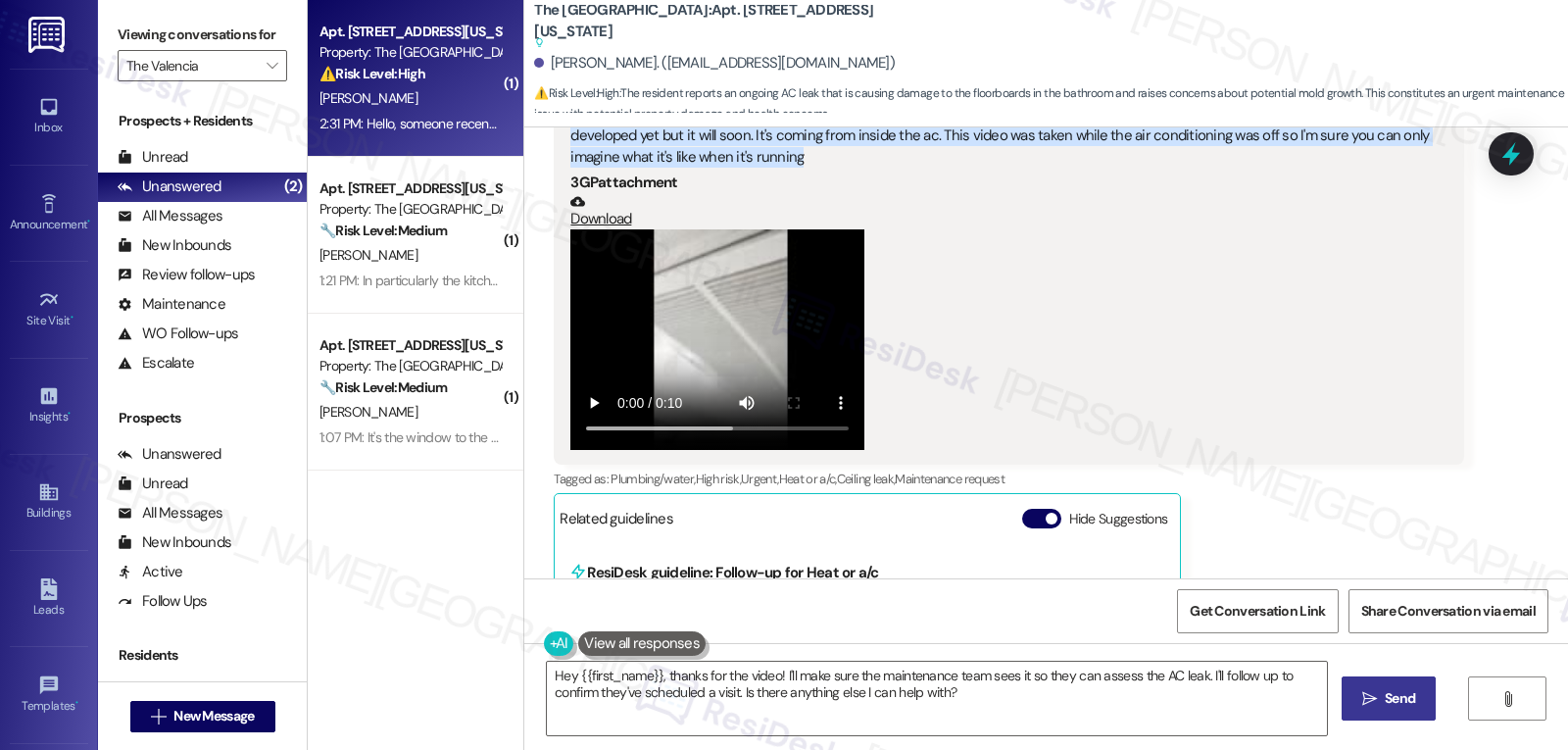
scroll to position [2324, 0]
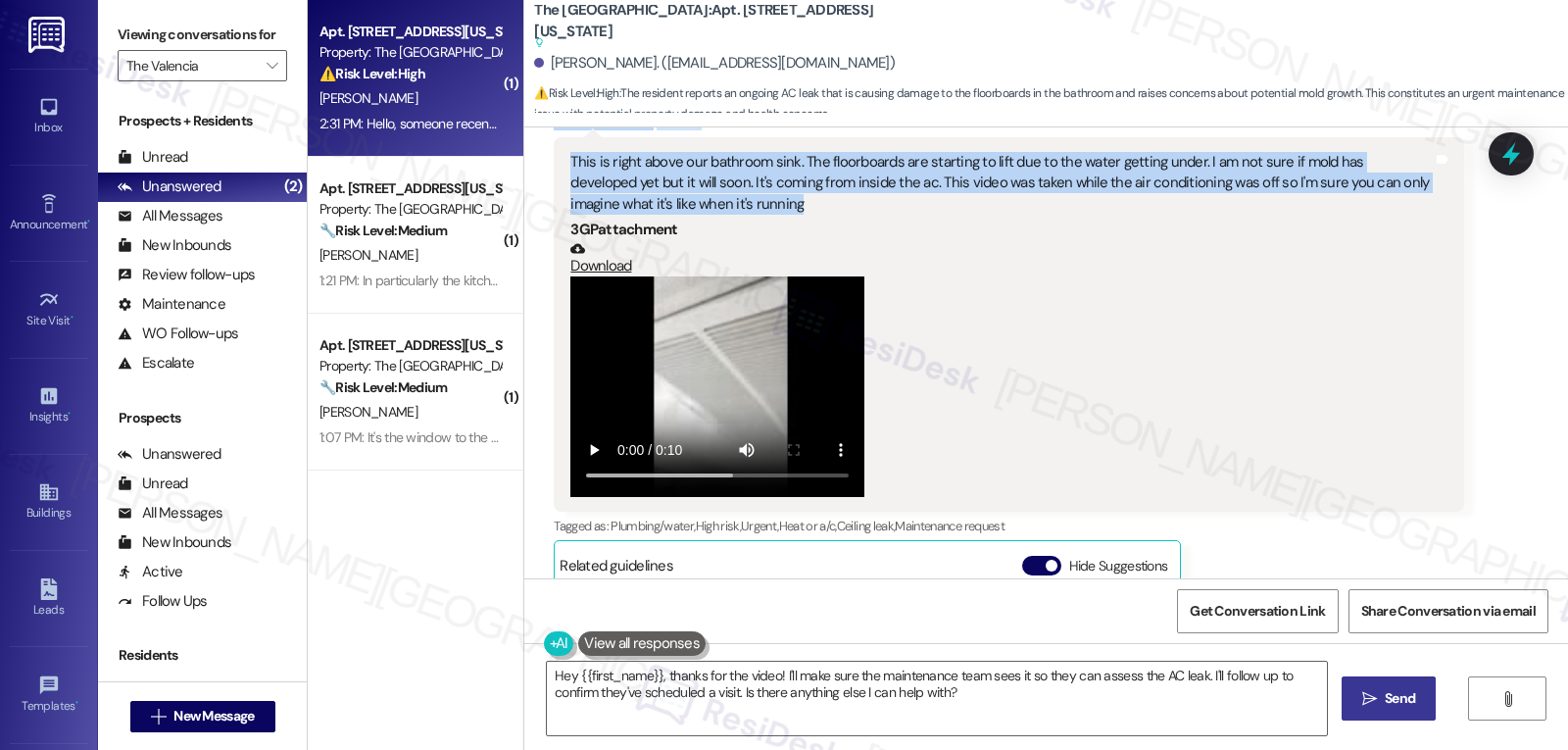
drag, startPoint x: 1197, startPoint y: 676, endPoint x: 1286, endPoint y: 796, distance: 149.4
click at [1286, 749] on html "Inbox Go to Inbox Announcement • Send A Text Announcement Site Visit • Go to Si…" at bounding box center [784, 375] width 1568 height 750
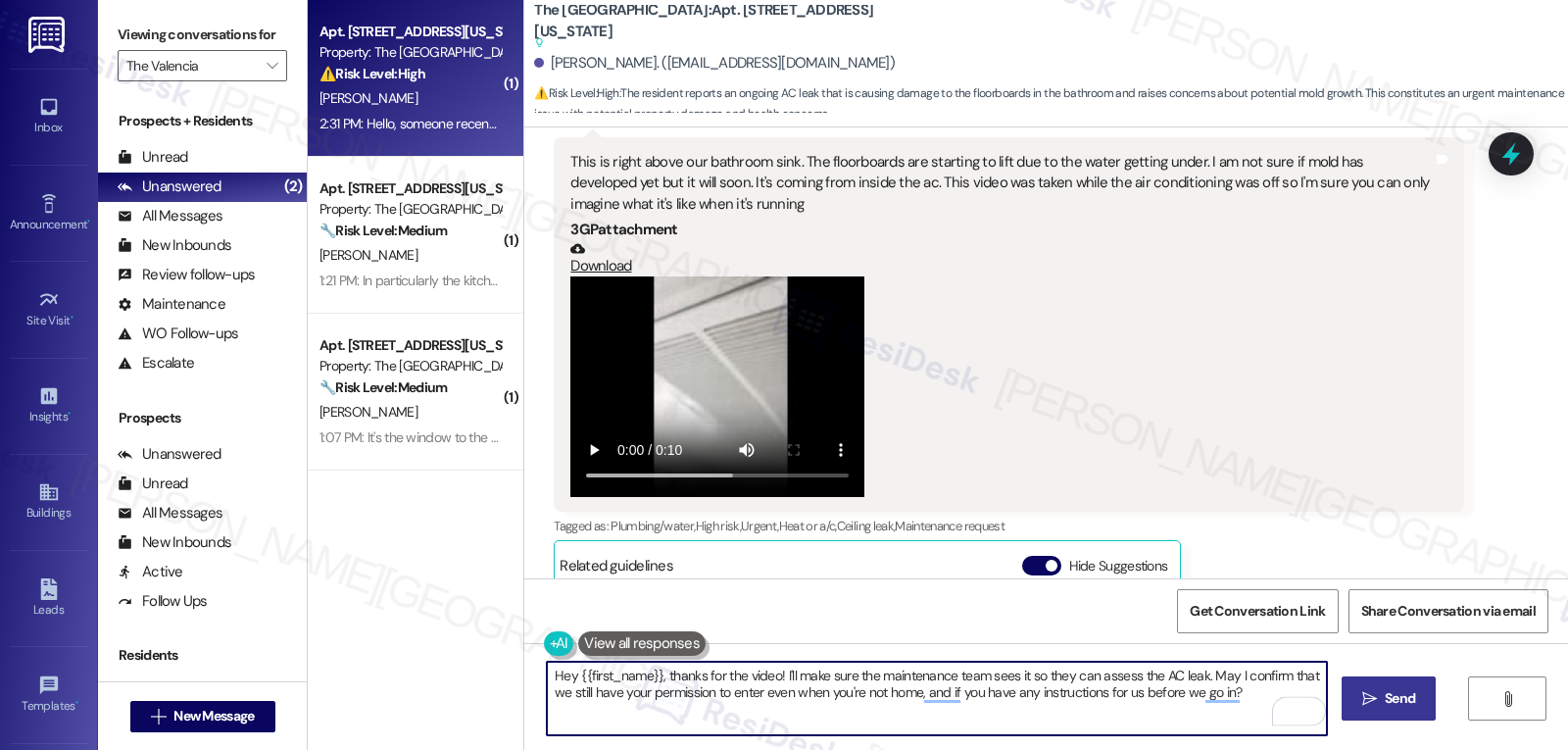
type textarea "Hey {{first_name}}, thanks for the video! I'll make sure the maintenance team s…"
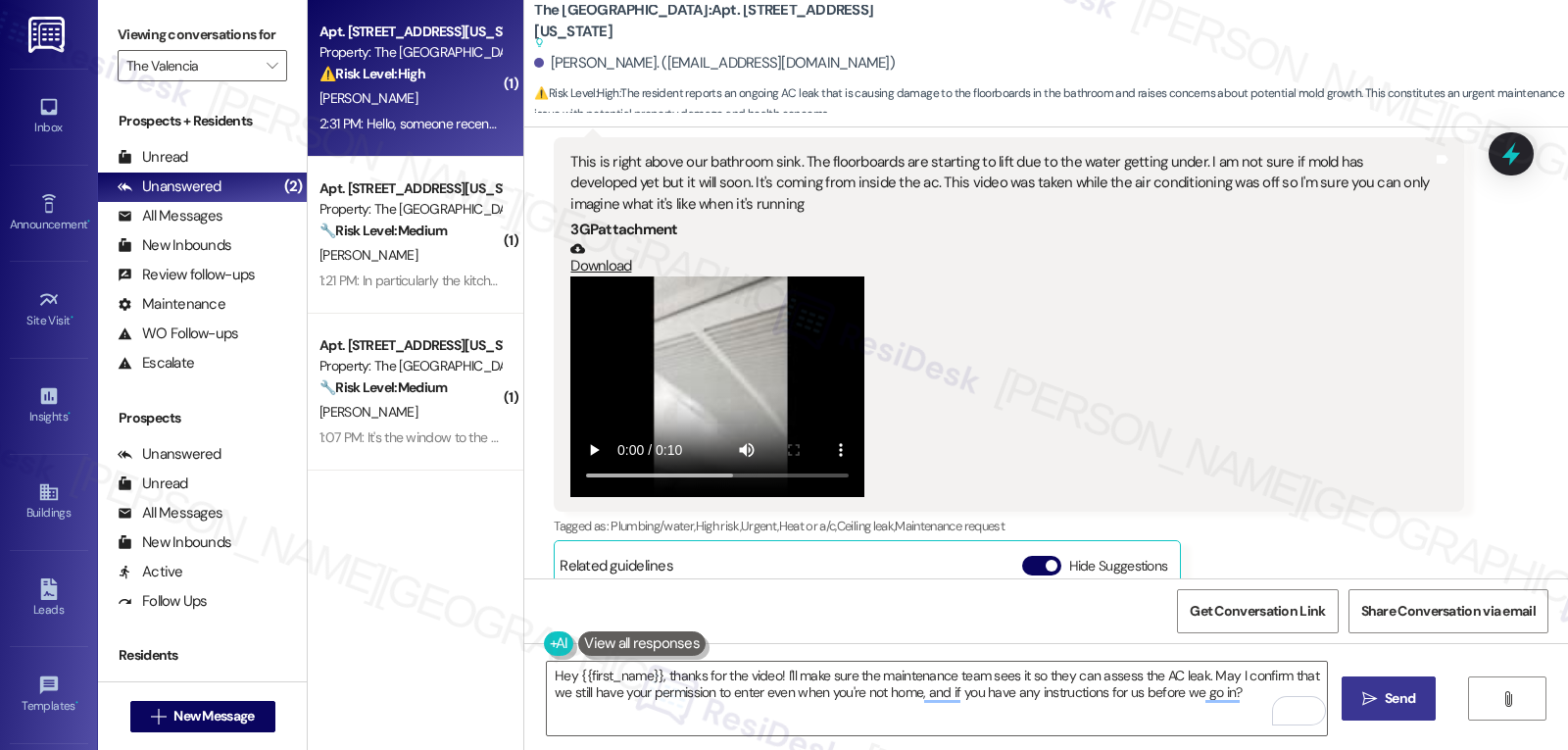
click at [1398, 697] on span "Send" at bounding box center [1399, 698] width 31 height 21
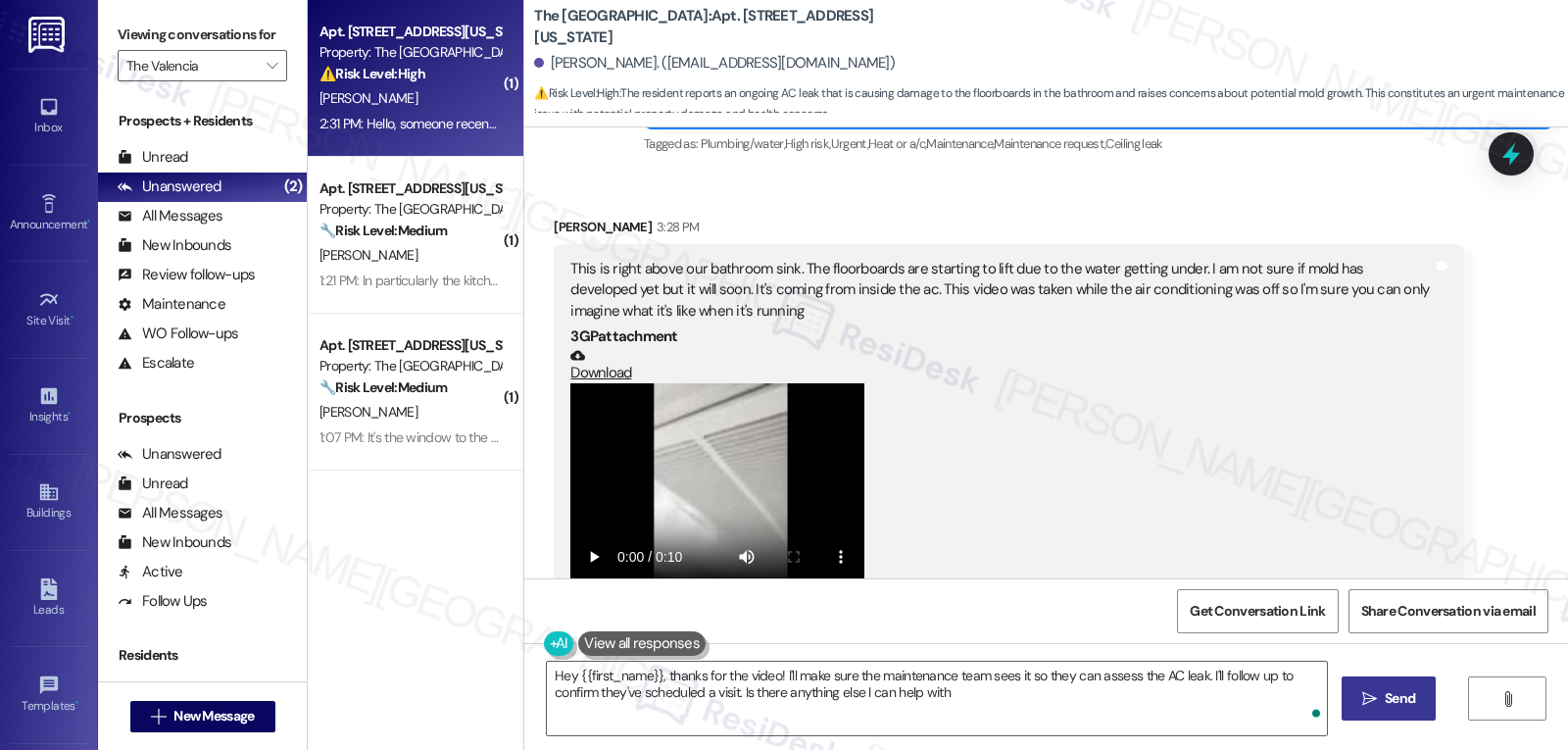
type textarea "Hey {{first_name}}, thanks for the video! I'll make sure the maintenance team s…"
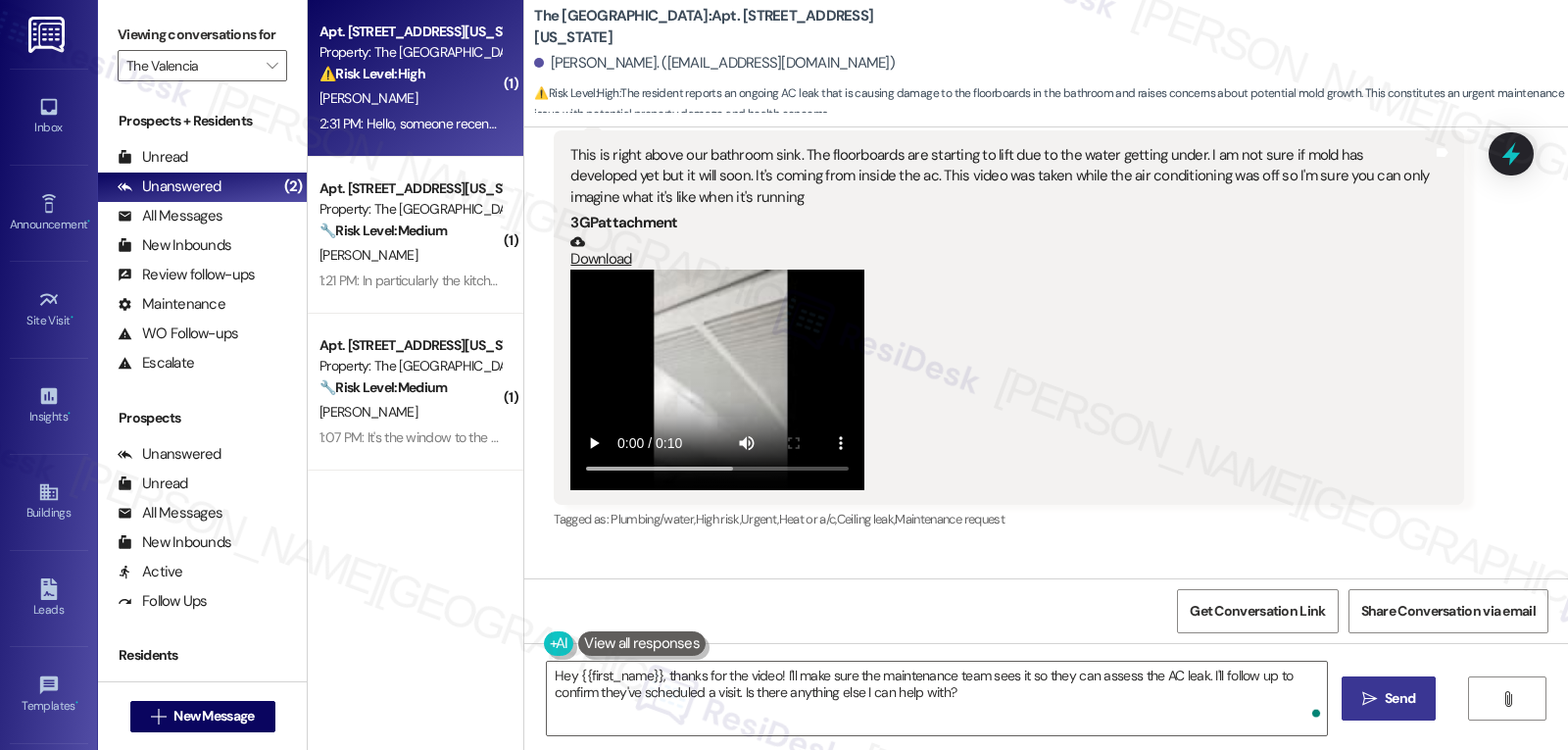
scroll to position [2376, 0]
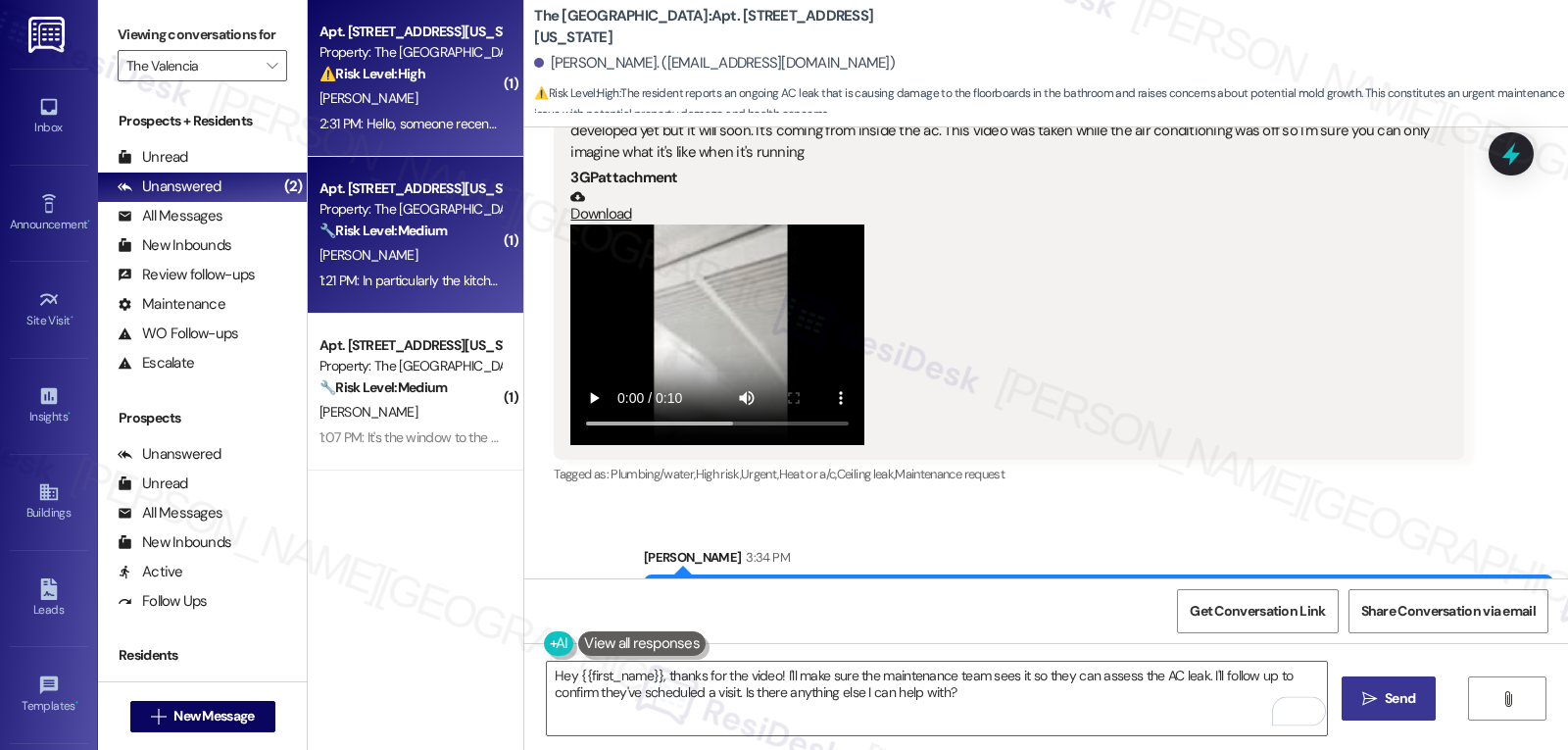
click at [417, 277] on div "1:21 PM: In particularly the kitchen area is where I'm seeing the most activity…" at bounding box center [694, 280] width 748 height 18
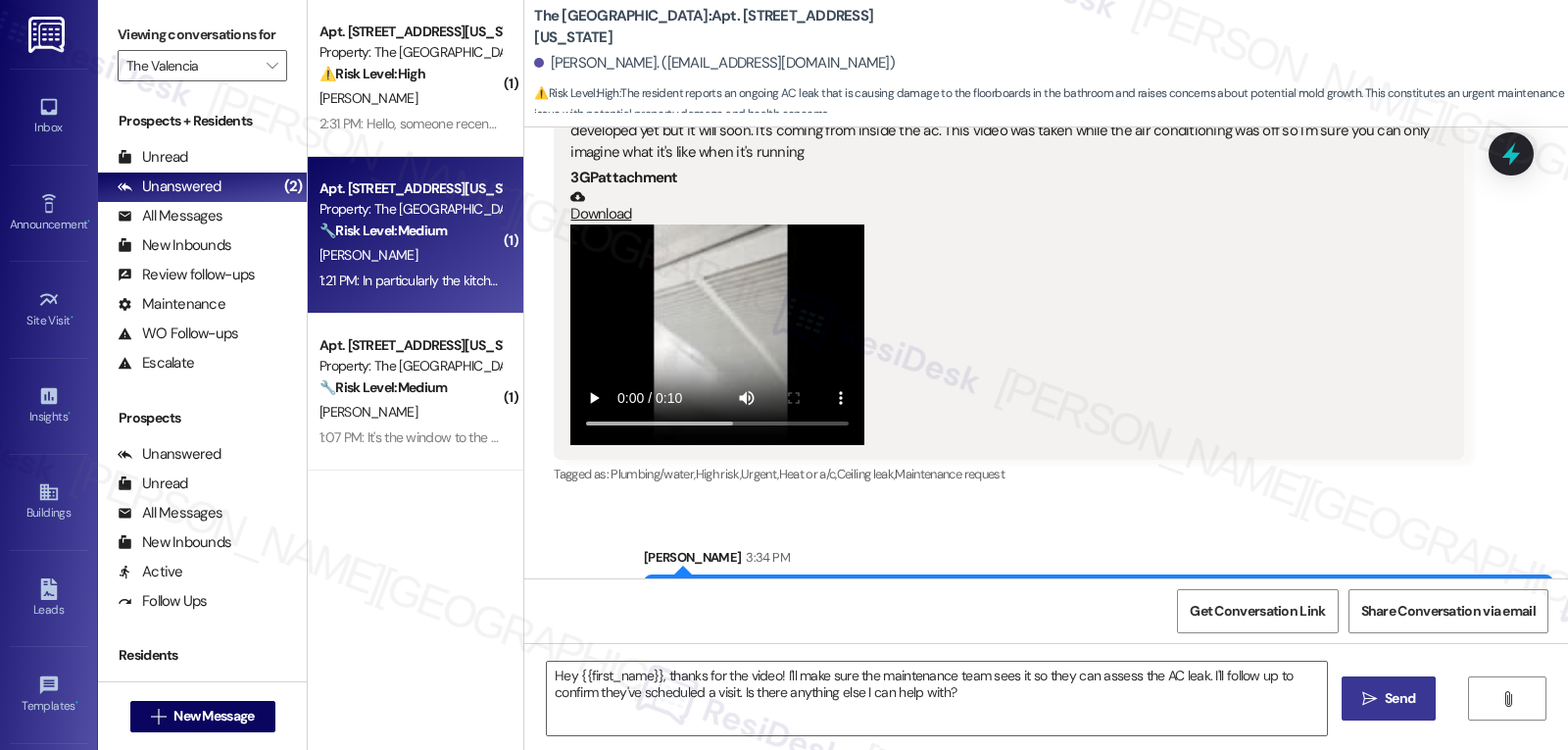
type textarea "Fetching suggested responses. Please feel free to read through the conversation…"
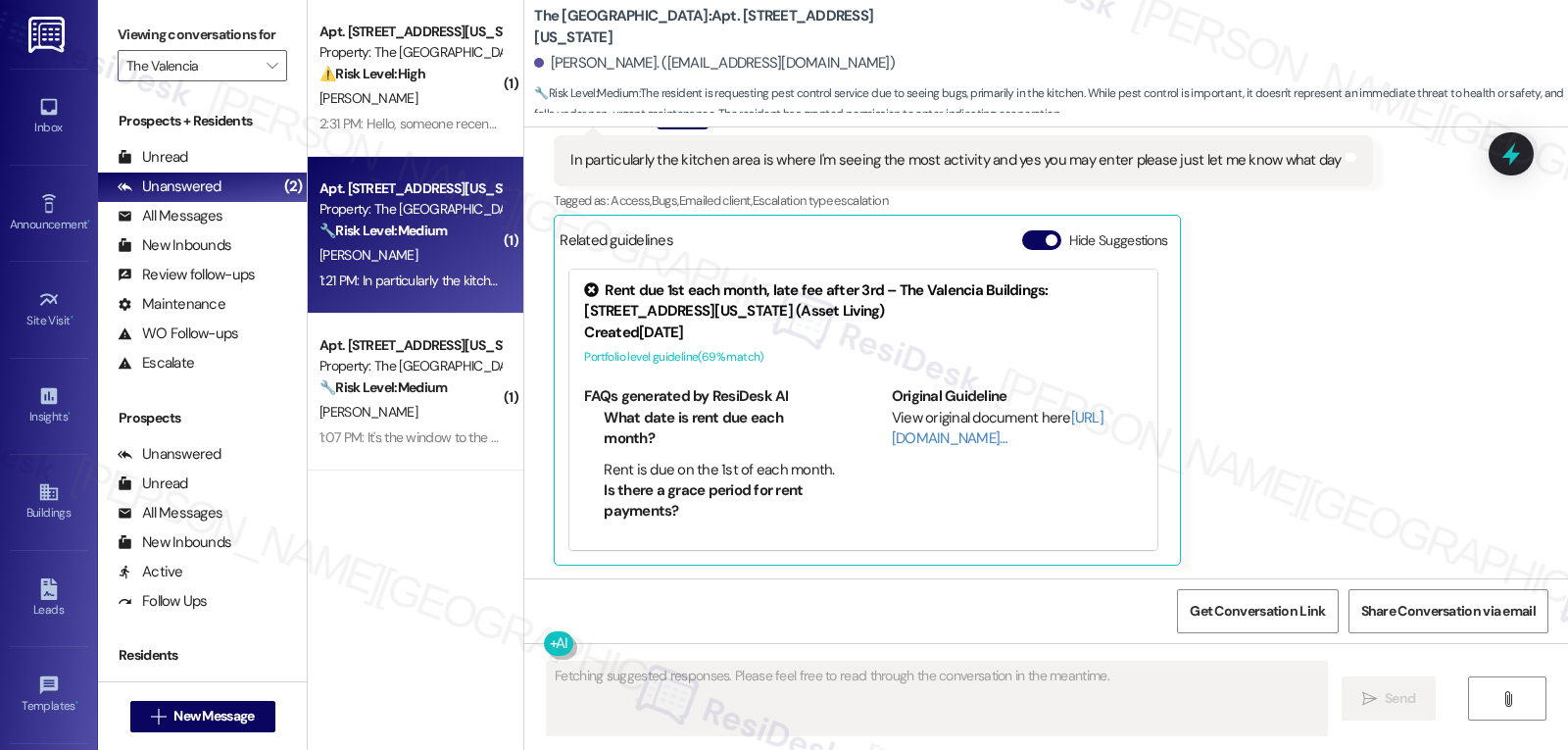
scroll to position [2633, 0]
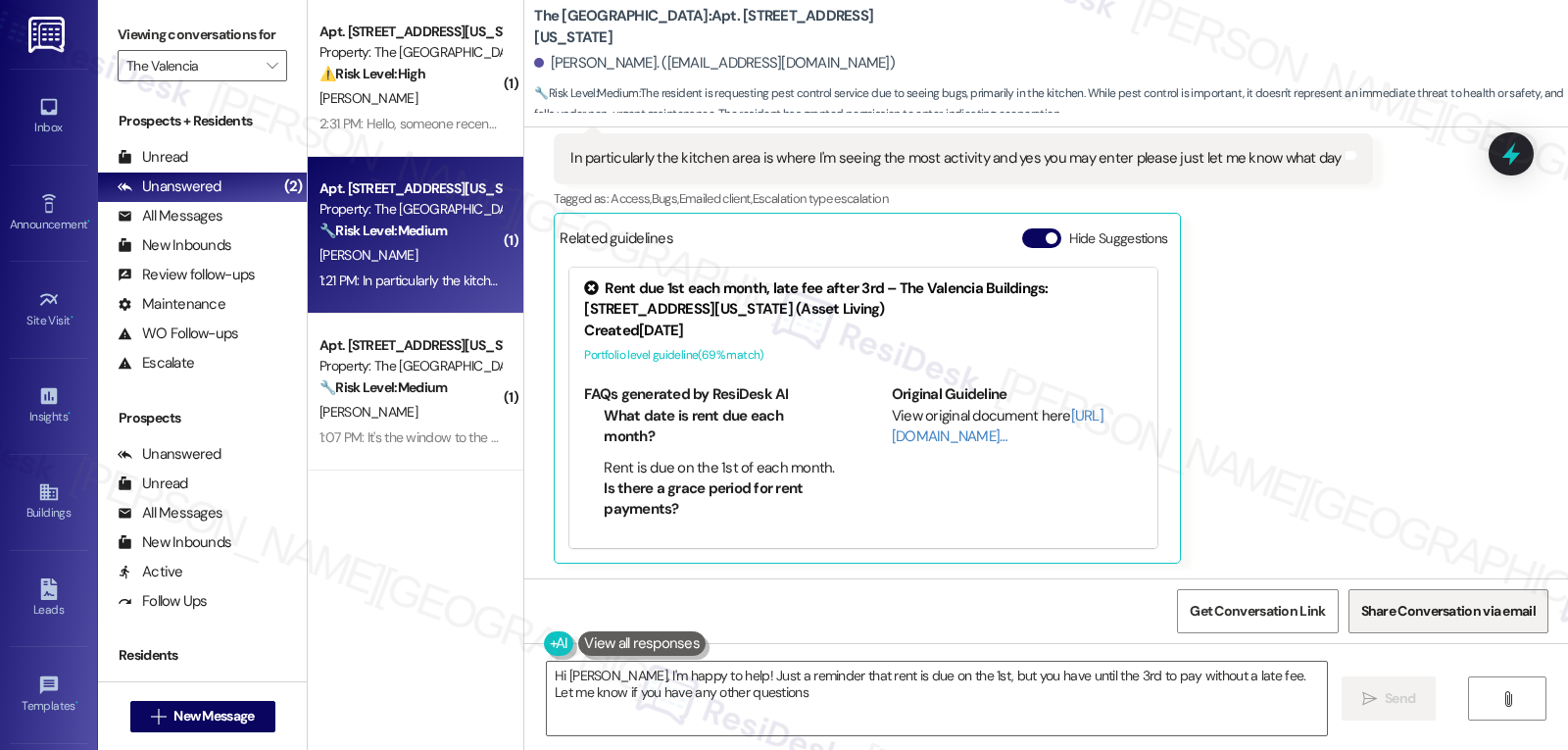
type textarea "Hi Jeffrey, I'm happy to help! Just a reminder that rent is due on the 1st, but…"
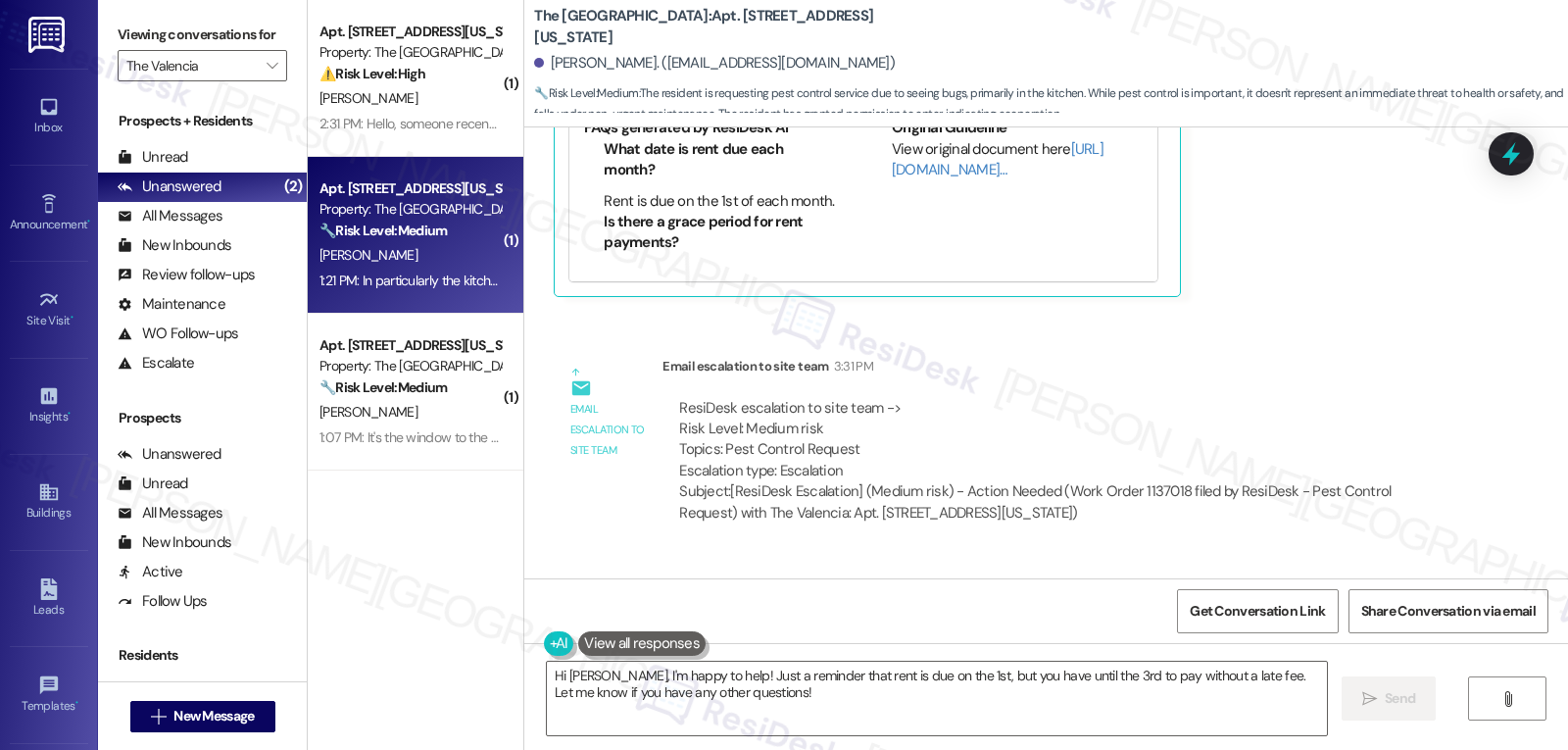
scroll to position [3061, 0]
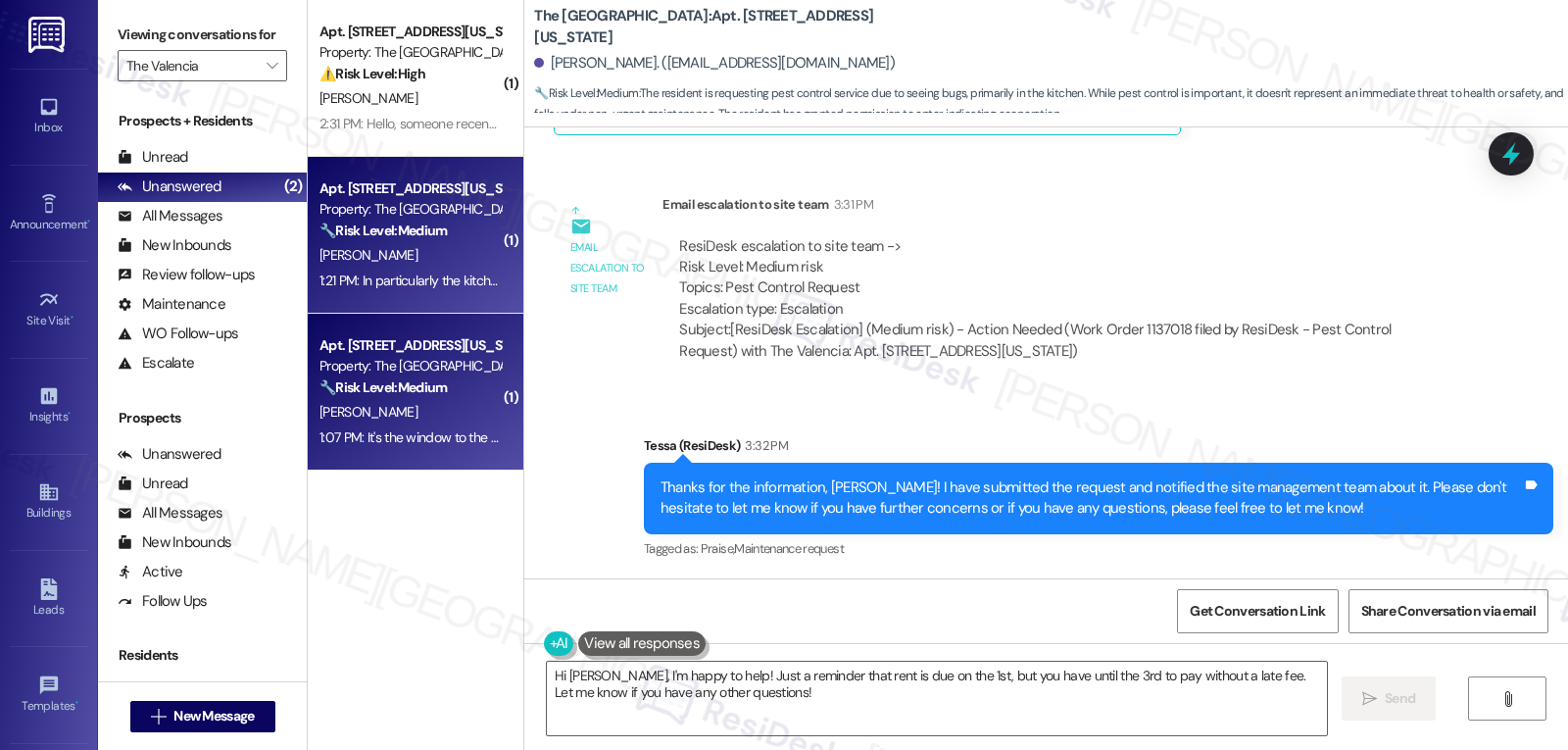
click at [369, 370] on div "Property: The Valencia" at bounding box center [411, 366] width 182 height 21
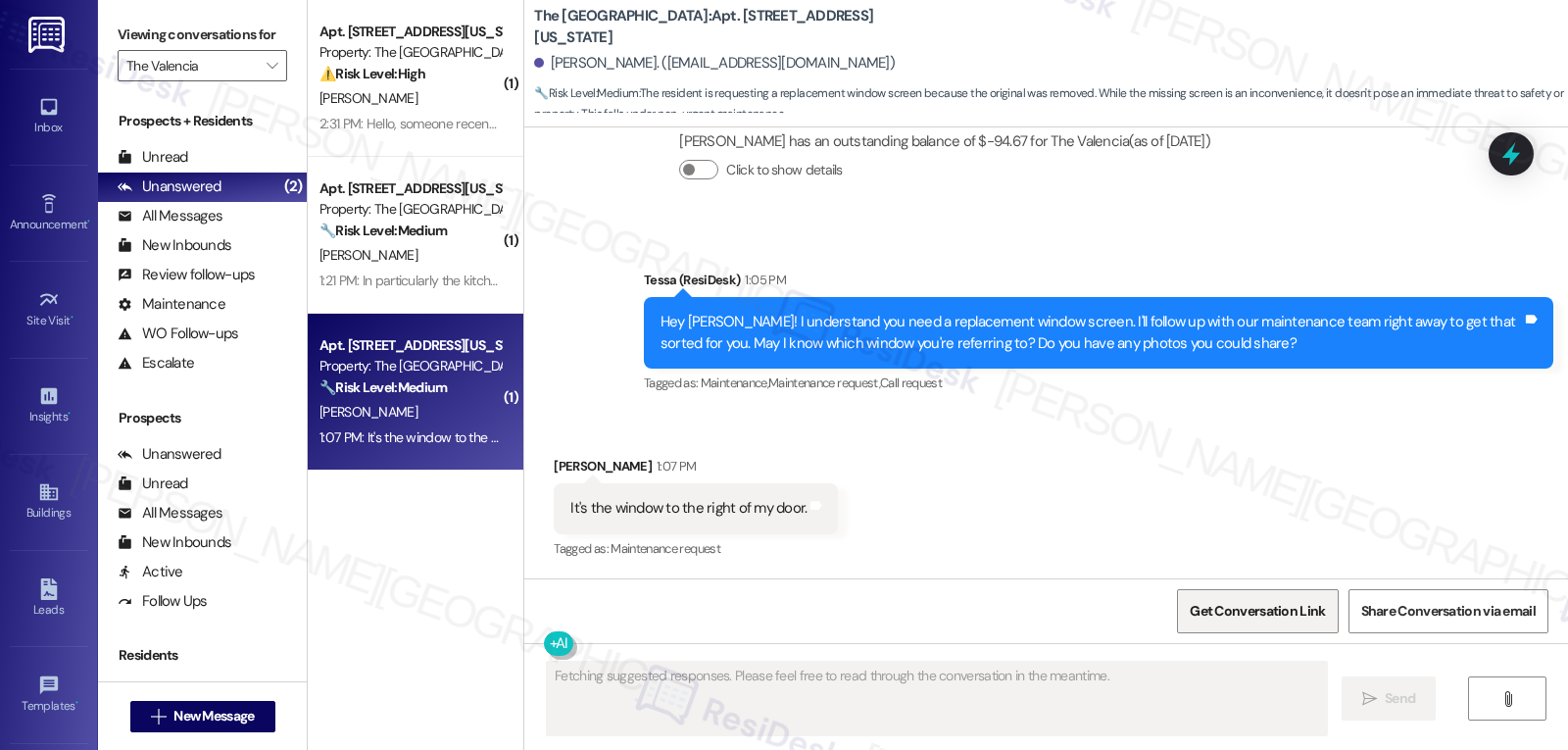
scroll to position [1030, 0]
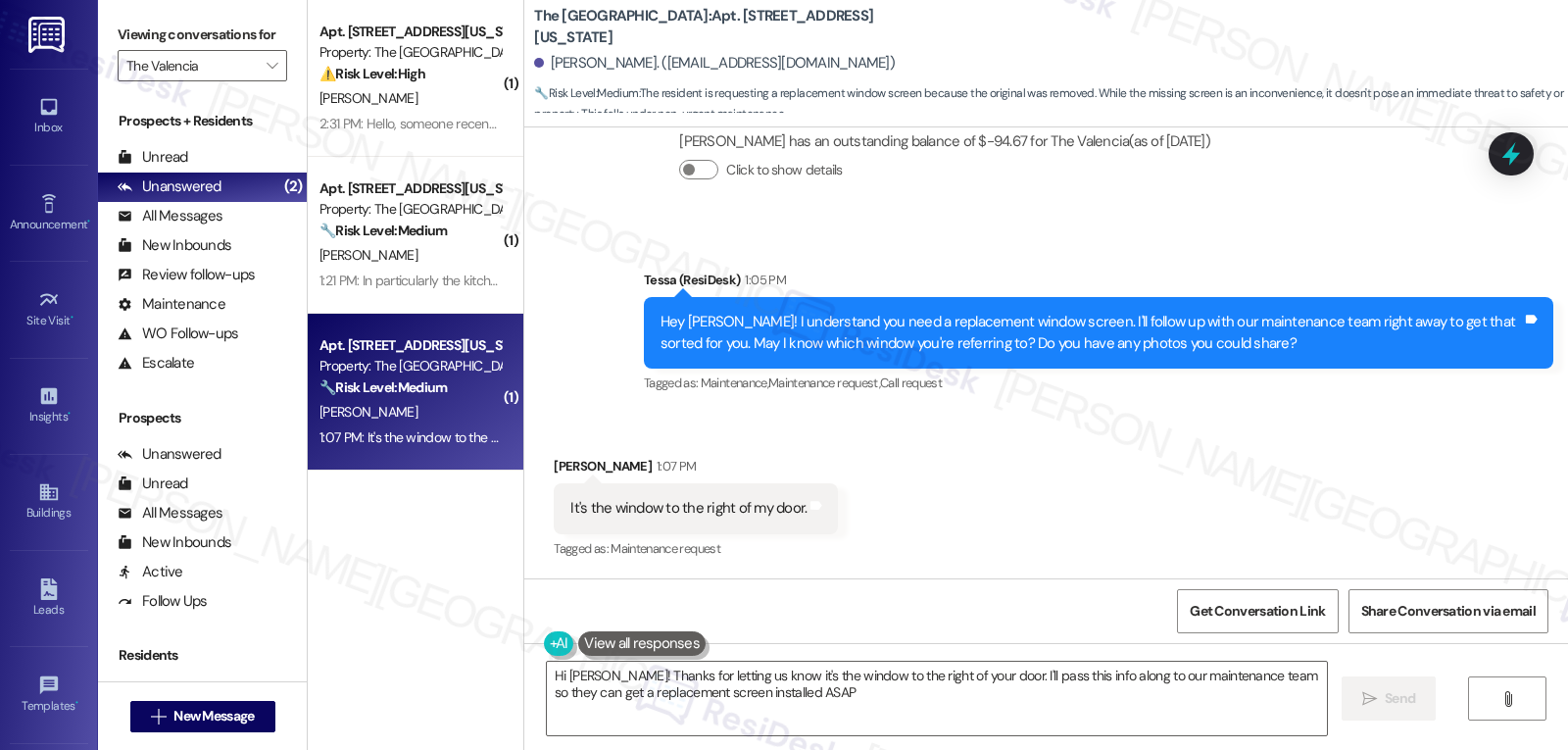
type textarea "Hi Deborah! Thanks for letting us know it's the window to the right of your doo…"
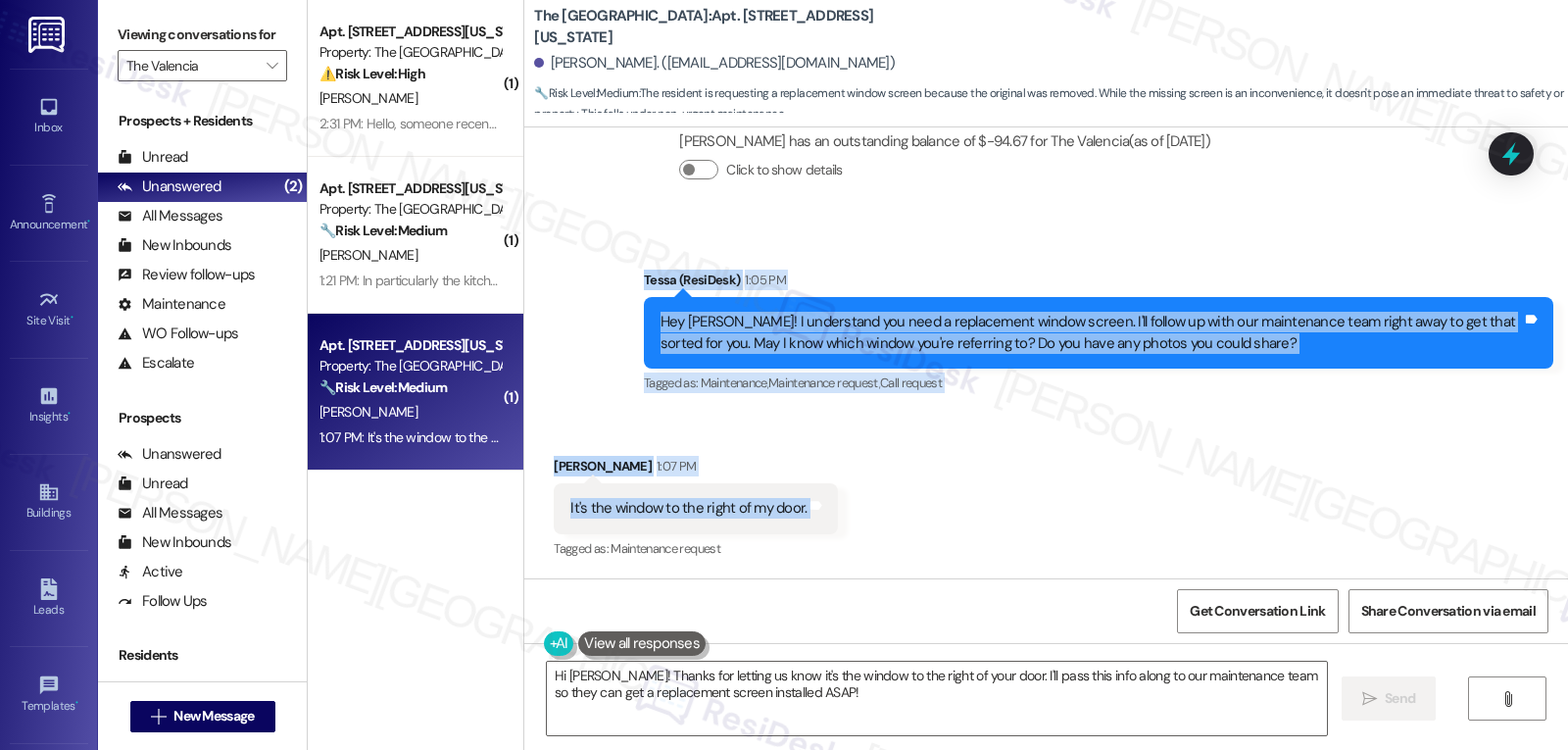
drag, startPoint x: 630, startPoint y: 283, endPoint x: 833, endPoint y: 505, distance: 300.8
click at [832, 511] on div "Lease started Feb 28, 2025 at 7:00 PM Announcement, sent via SMS Tessa (ResiDes…" at bounding box center [1046, 352] width 1044 height 451
copy div "Tessa (ResiDesk) 1:05 PM Hey Deborah! I understand you need a replacement windo…"
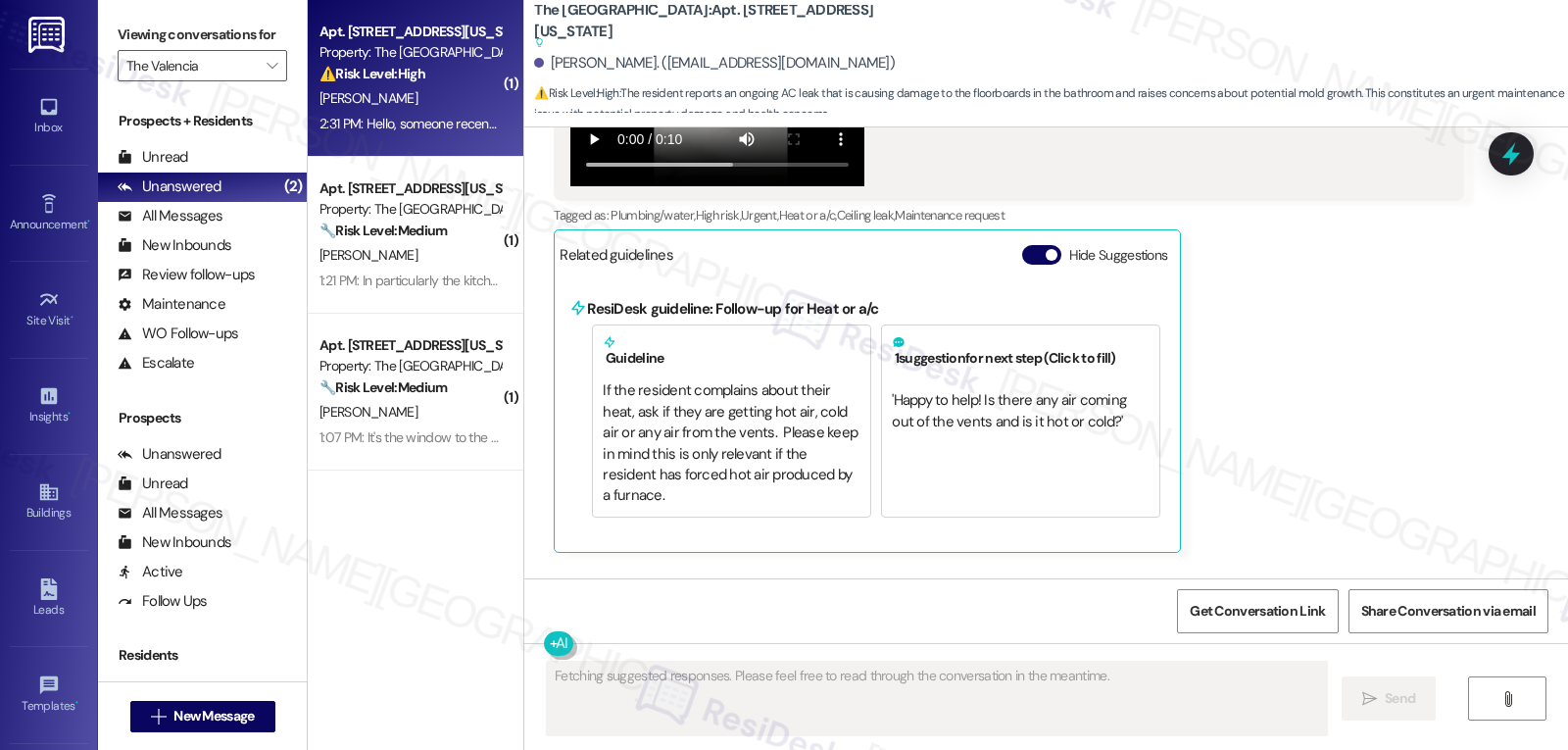
scroll to position [2706, 0]
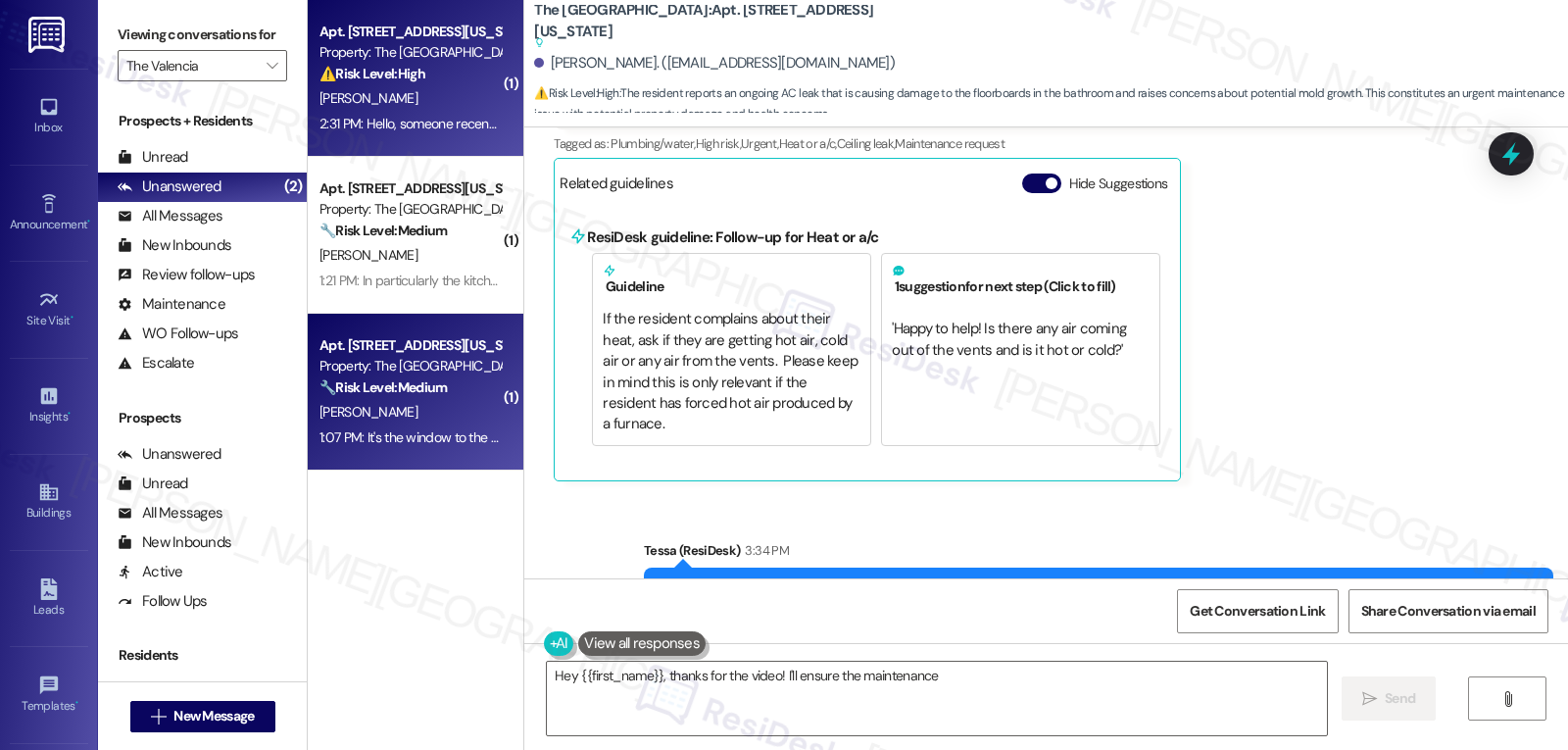
type textarea "Hey {{first_name}}, thanks for the video! I'll ensure the maintenance"
click at [459, 451] on div "Apt. 129, 3450 W Missouri Ave Property: The Valencia 🔧 Risk Level: Medium The r…" at bounding box center [415, 392] width 216 height 157
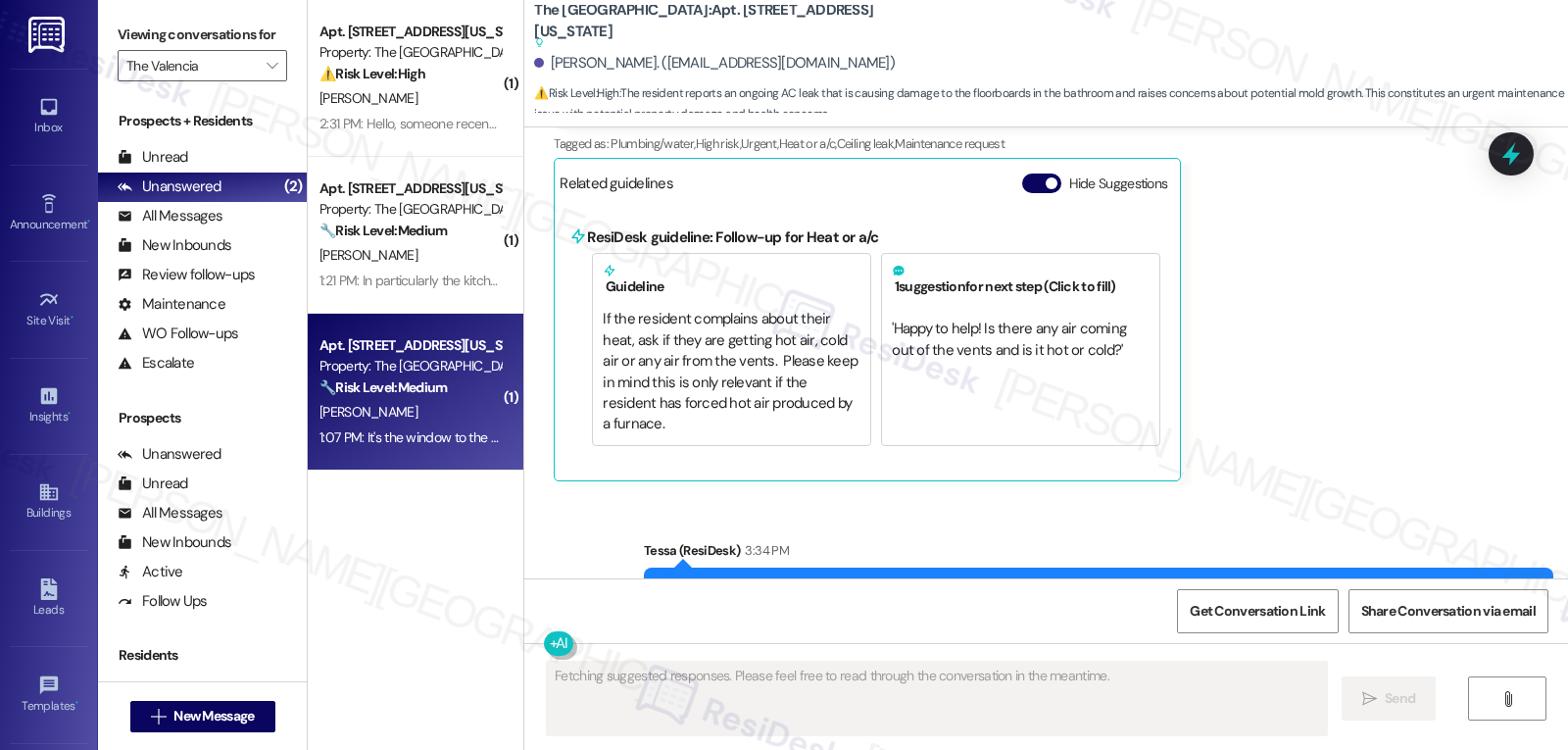
scroll to position [1030, 0]
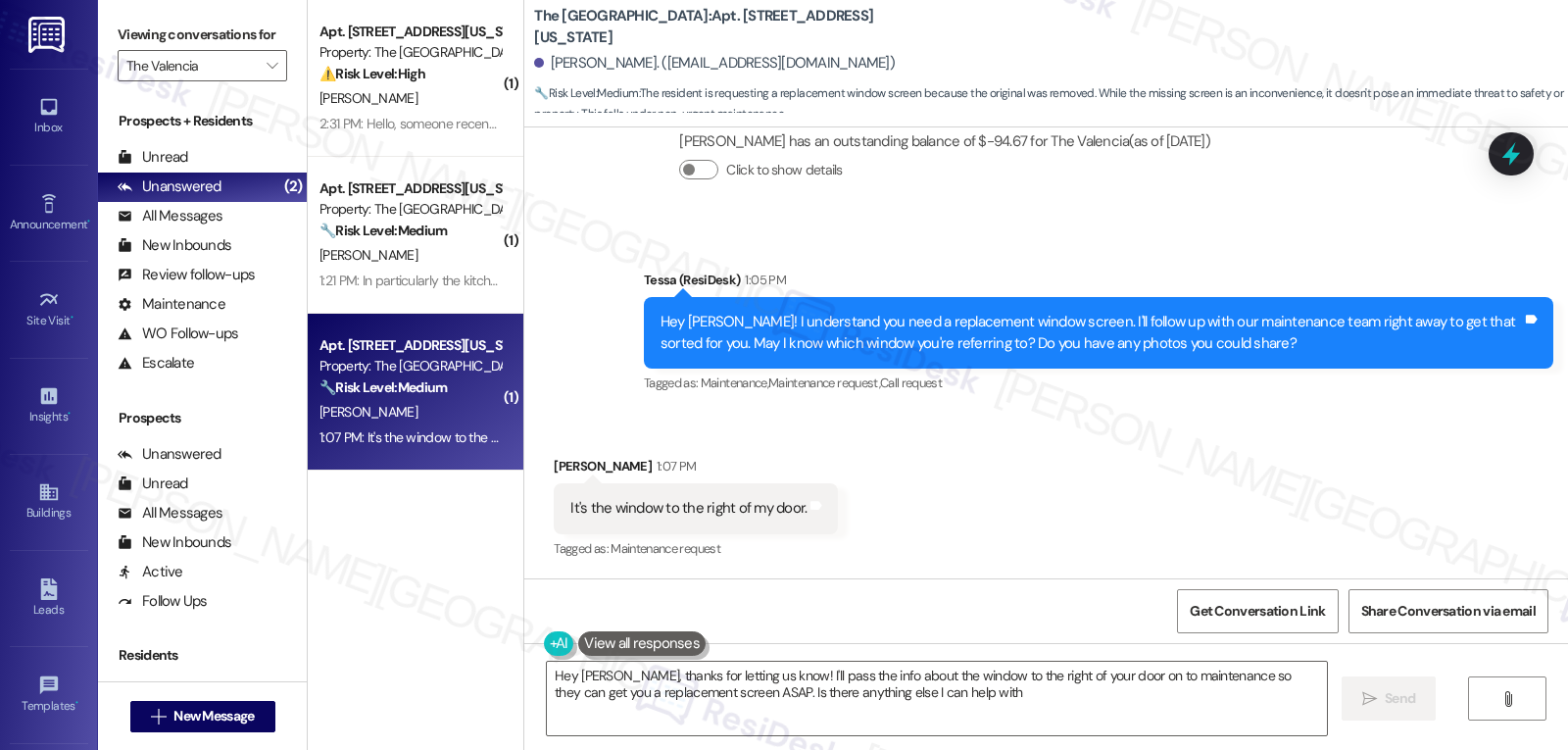
type textarea "Hey Deborah, thanks for letting us know! I'll pass the info about the window to…"
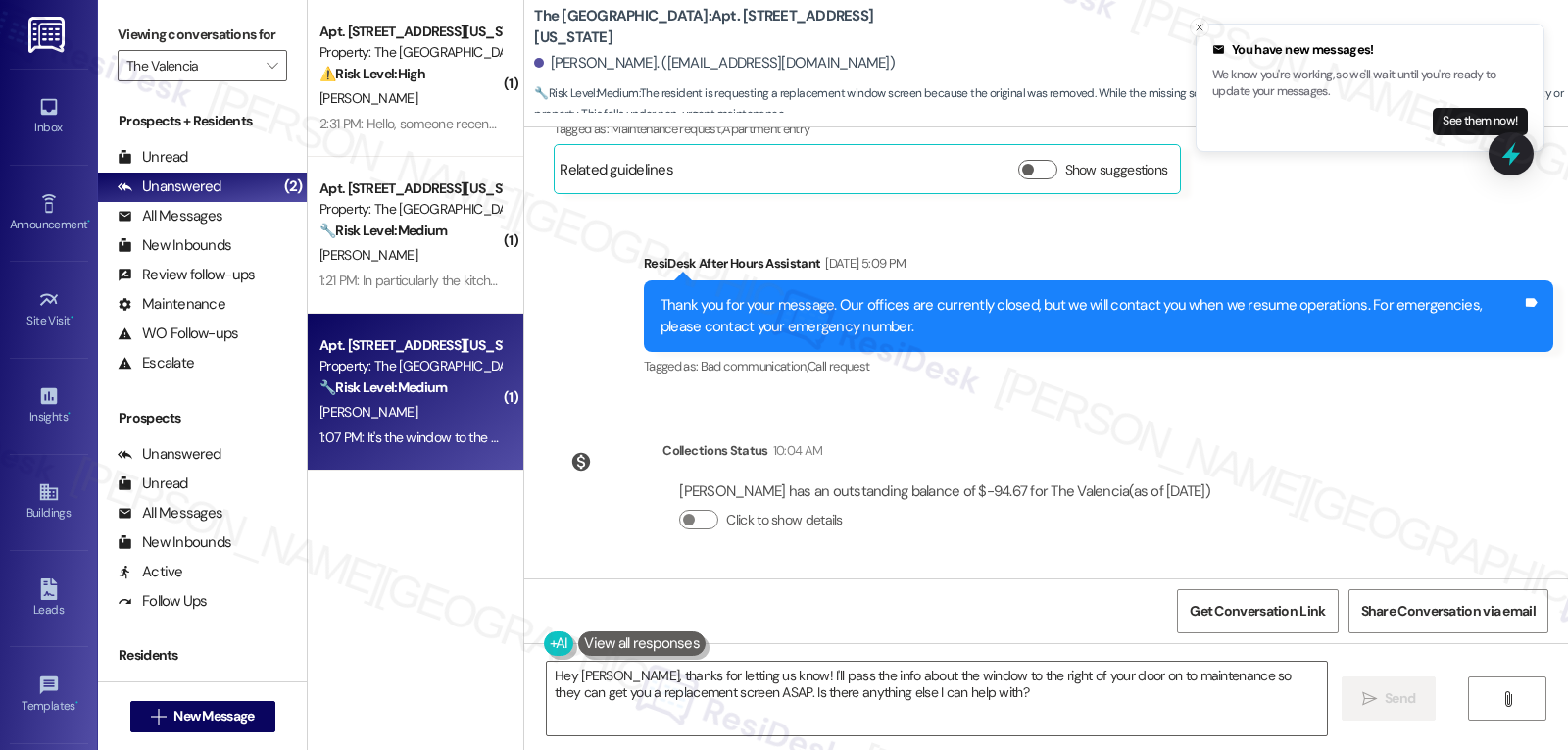
scroll to position [834, 0]
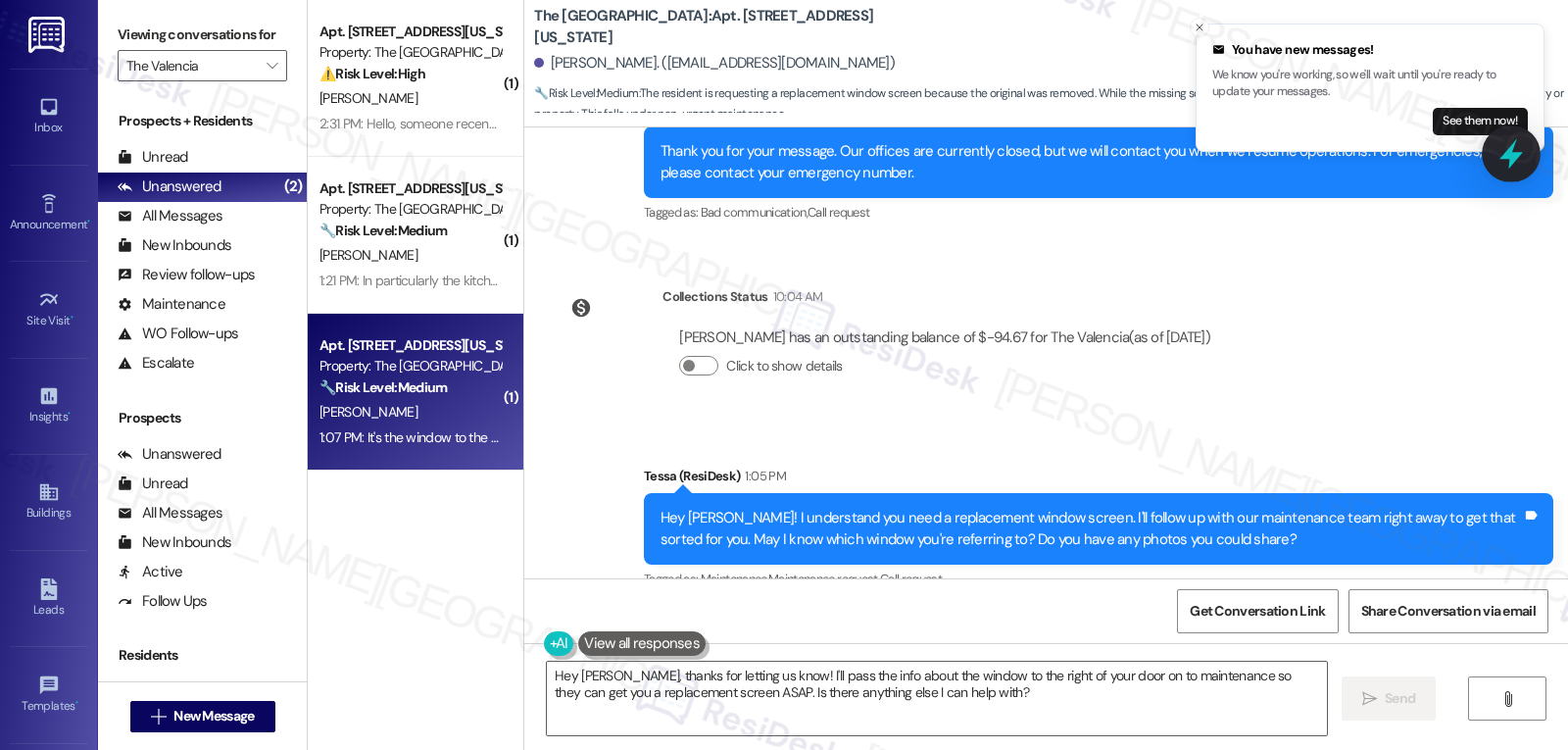
click at [1514, 163] on icon at bounding box center [1512, 154] width 24 height 31
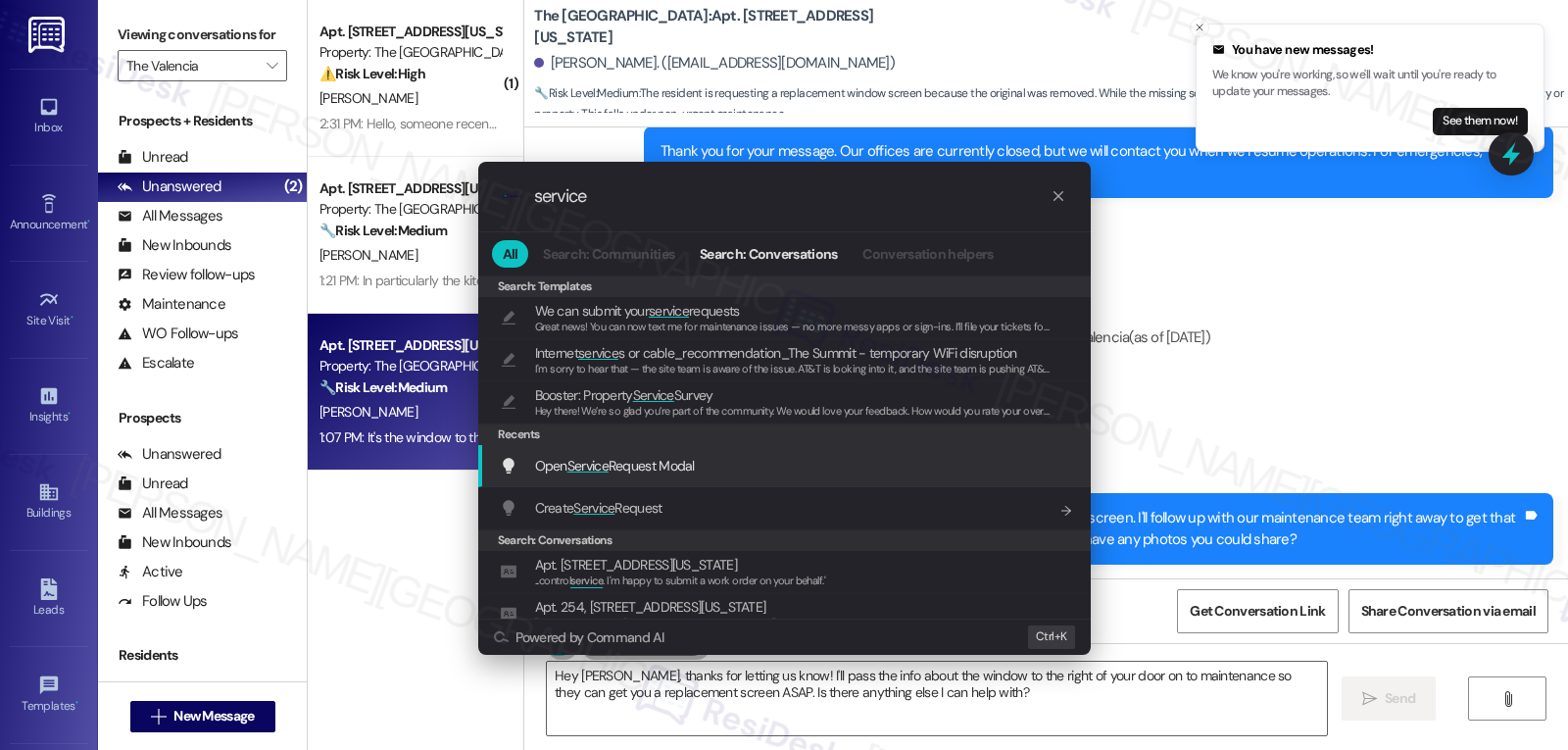
click at [665, 473] on span "Open Service Request Modal" at bounding box center [615, 466] width 160 height 18
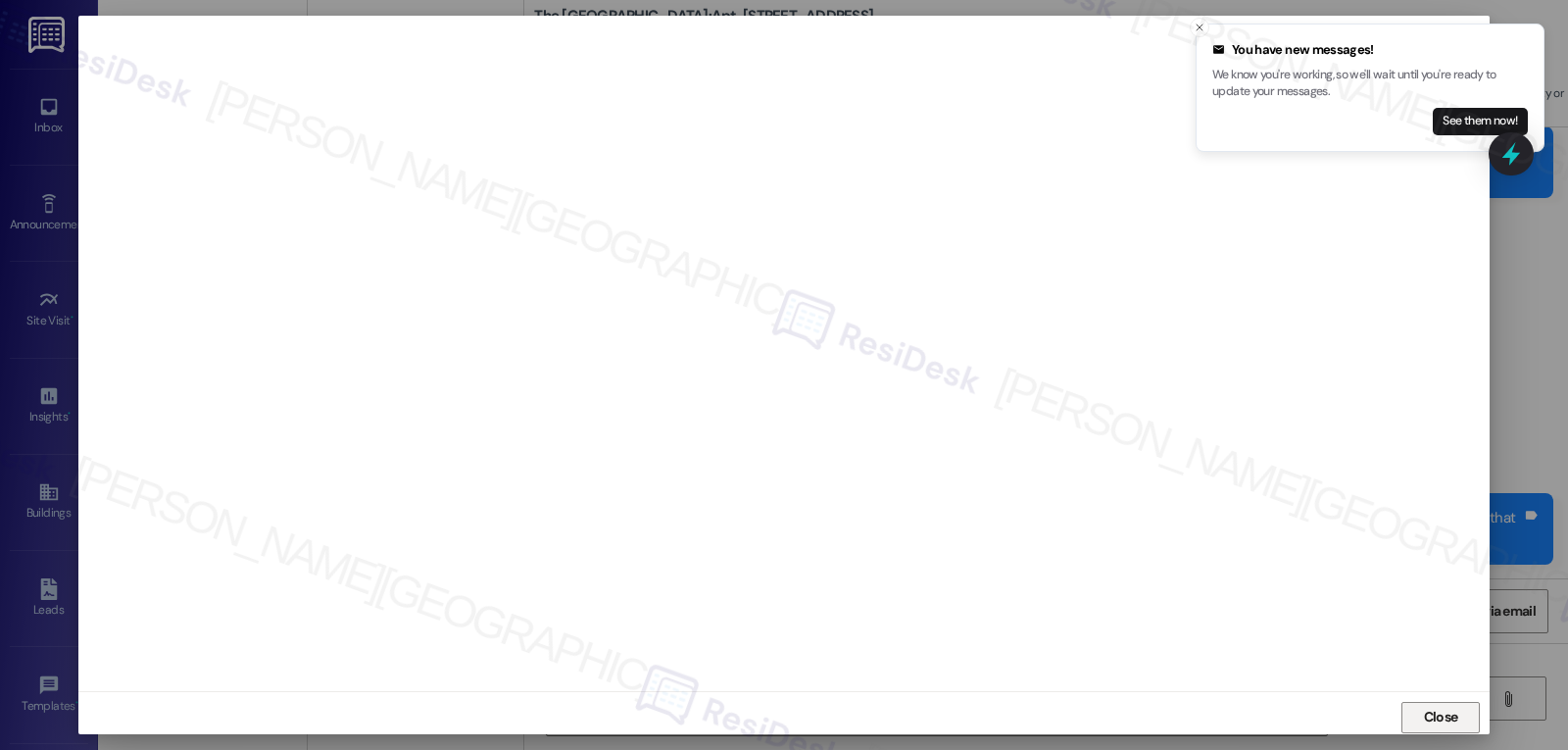
click at [1448, 723] on span "Close" at bounding box center [1441, 716] width 35 height 21
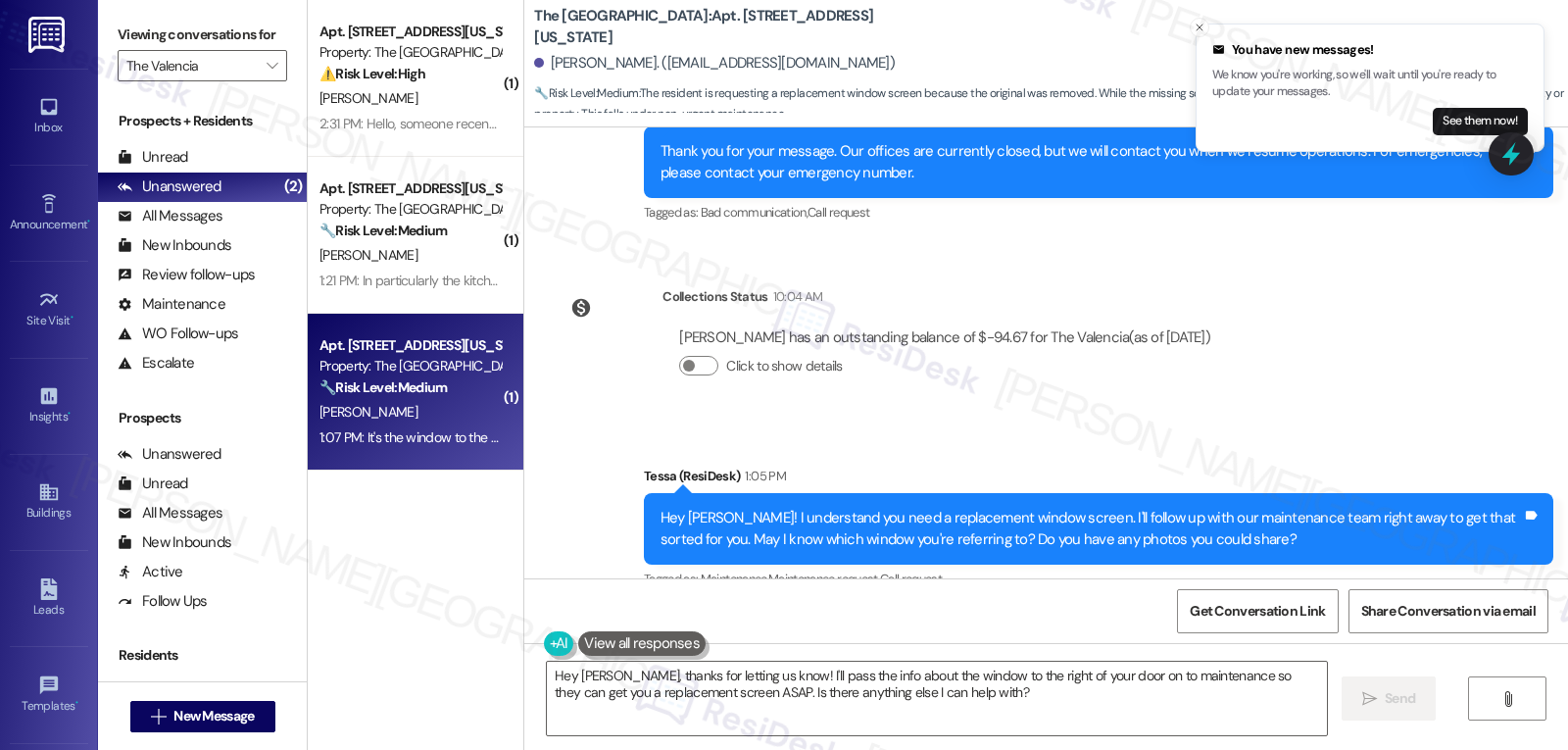
scroll to position [1030, 0]
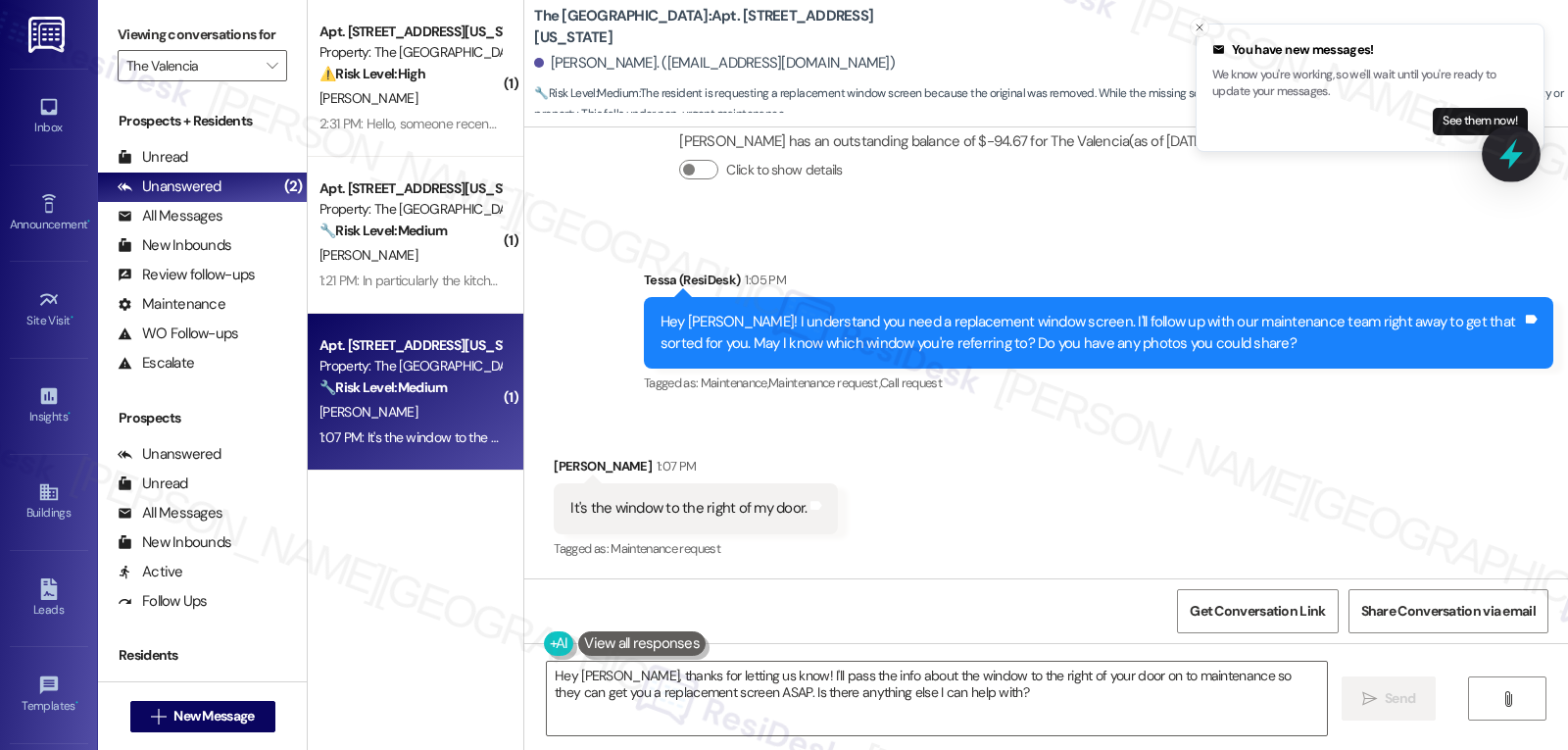
click at [1518, 147] on icon at bounding box center [1512, 154] width 34 height 34
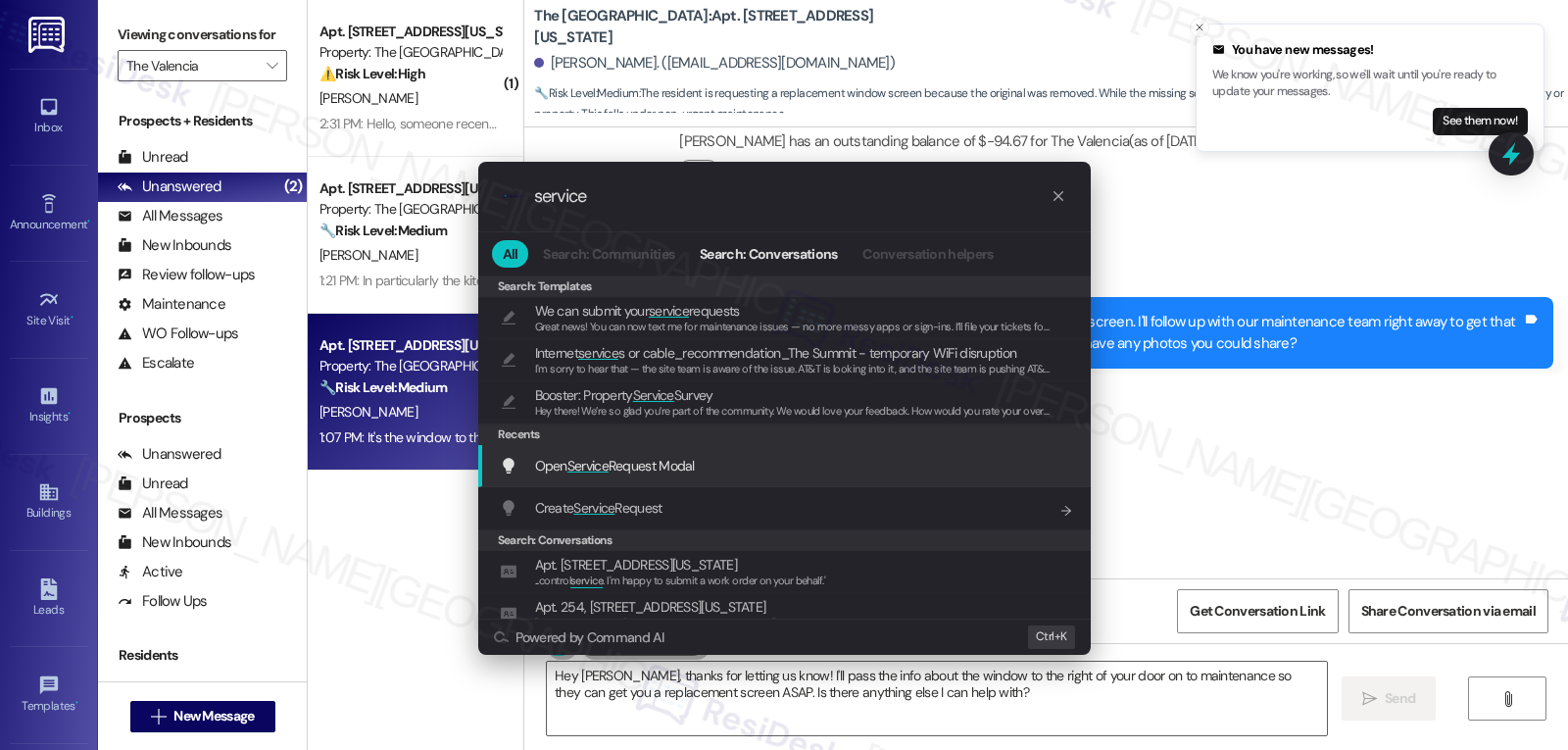
type input "service"
click at [663, 478] on div "Open Service Request Modal Add shortcut" at bounding box center [784, 466] width 613 height 42
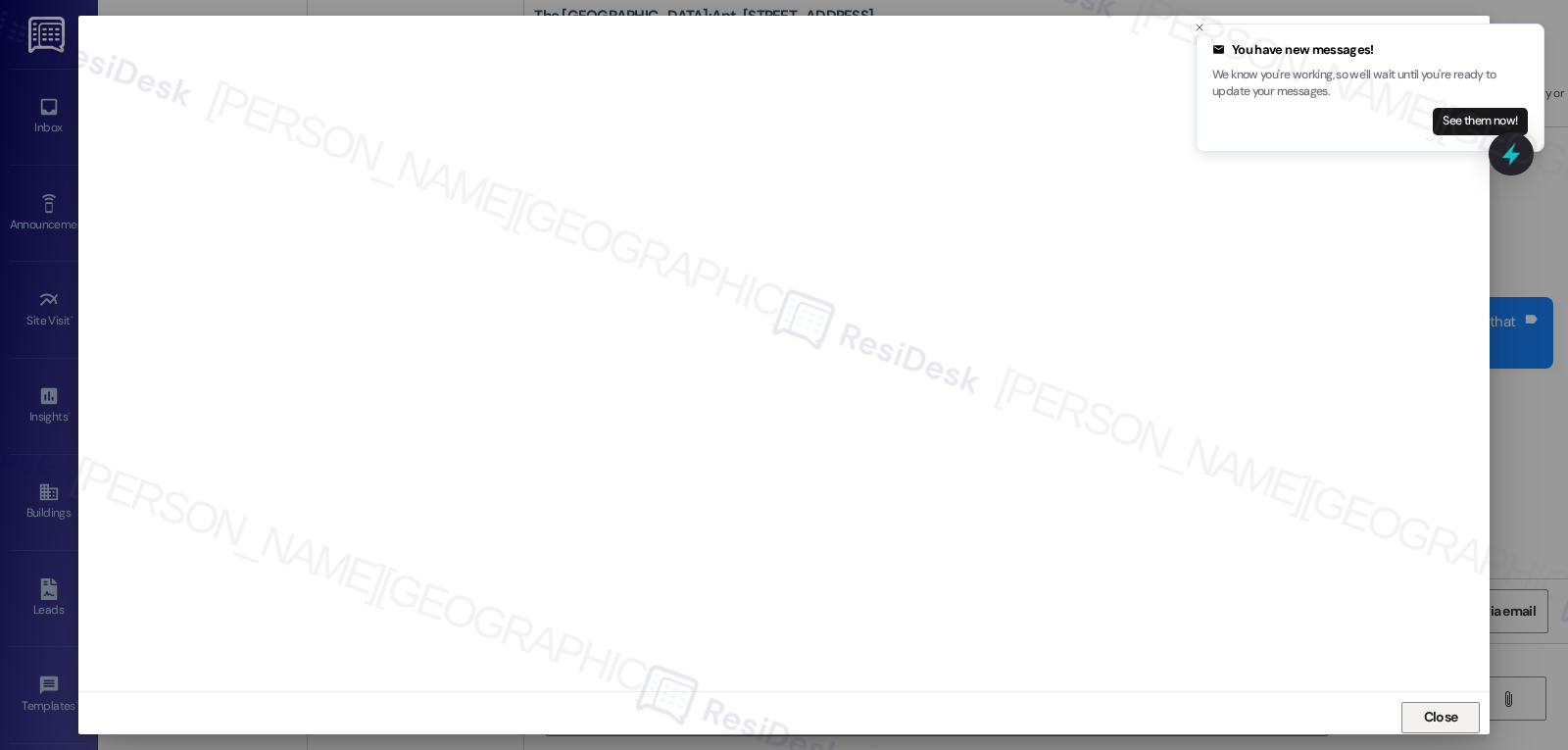
click at [1450, 718] on span "Close" at bounding box center [1441, 716] width 35 height 21
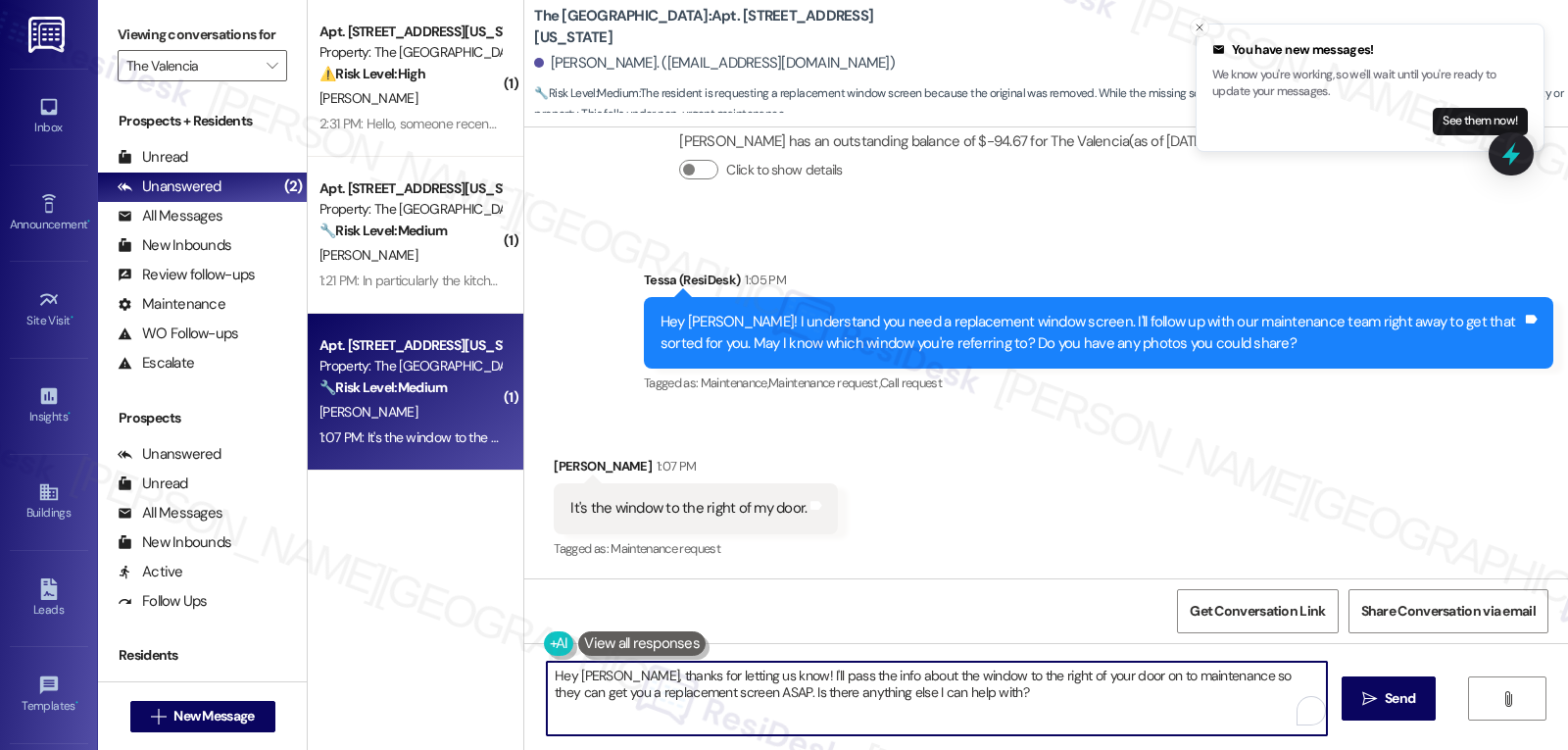
drag, startPoint x: 1045, startPoint y: 704, endPoint x: 507, endPoint y: 657, distance: 540.0
click at [507, 657] on div "( 1 ) Apt. 250, 3450 W Missouri Ave Property: The Valencia ⚠️ Risk Level: High …" at bounding box center [937, 375] width 1260 height 750
type textarea "Thanks for the information, Deborah. Let me put in a work order to request the …"
click at [1365, 700] on icon "" at bounding box center [1370, 699] width 15 height 16
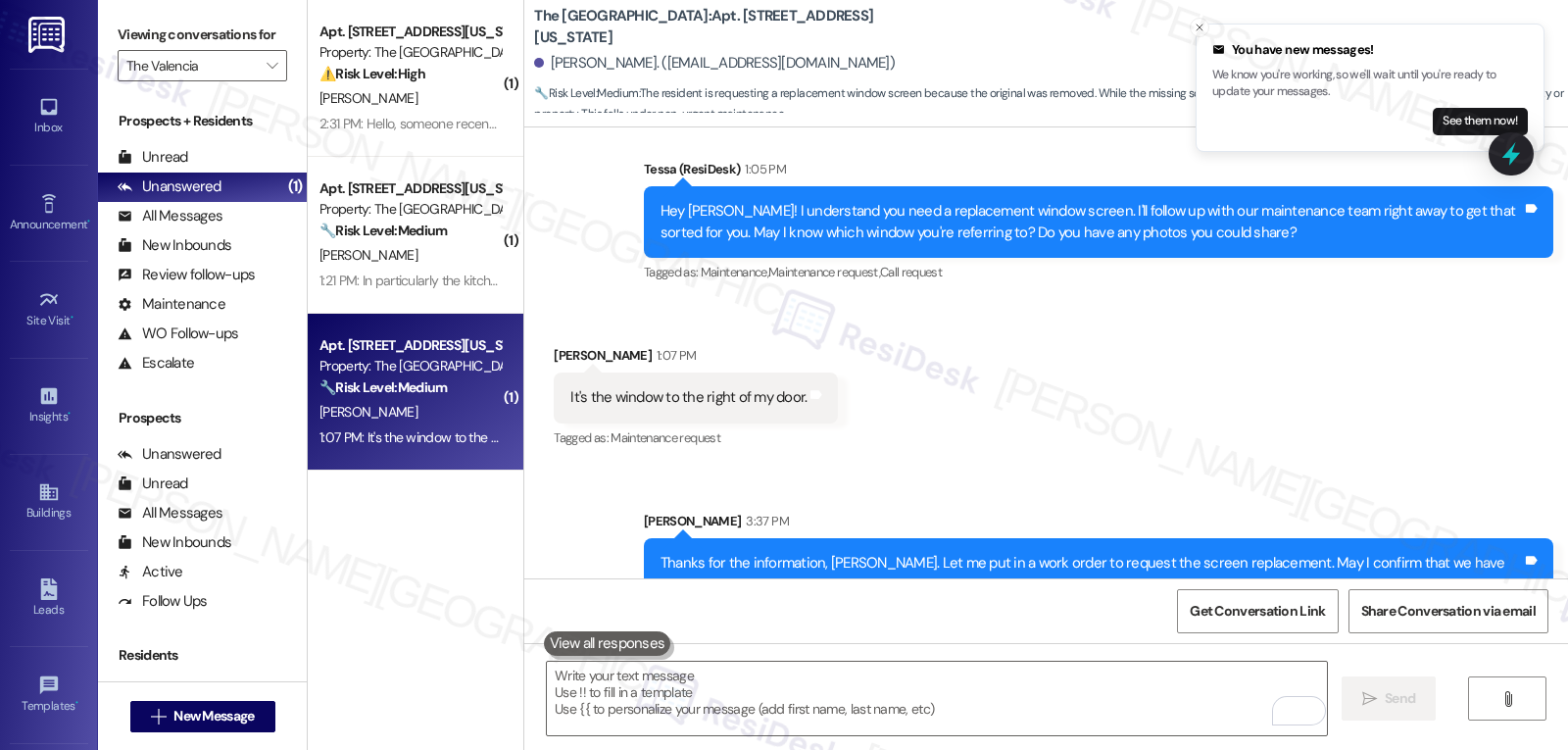
scroll to position [1188, 0]
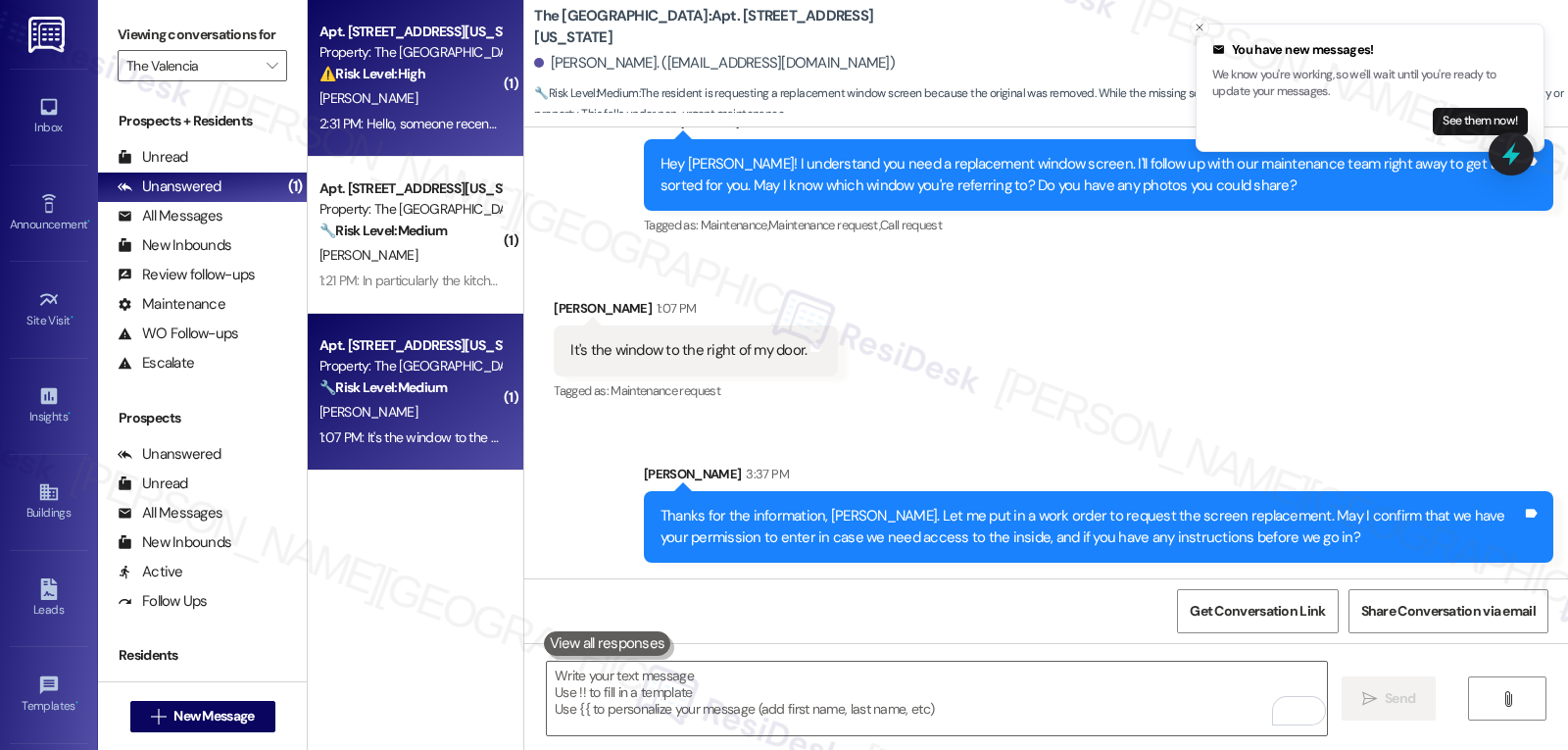
click at [377, 74] on strong "⚠️ Risk Level: High" at bounding box center [372, 74] width 106 height 18
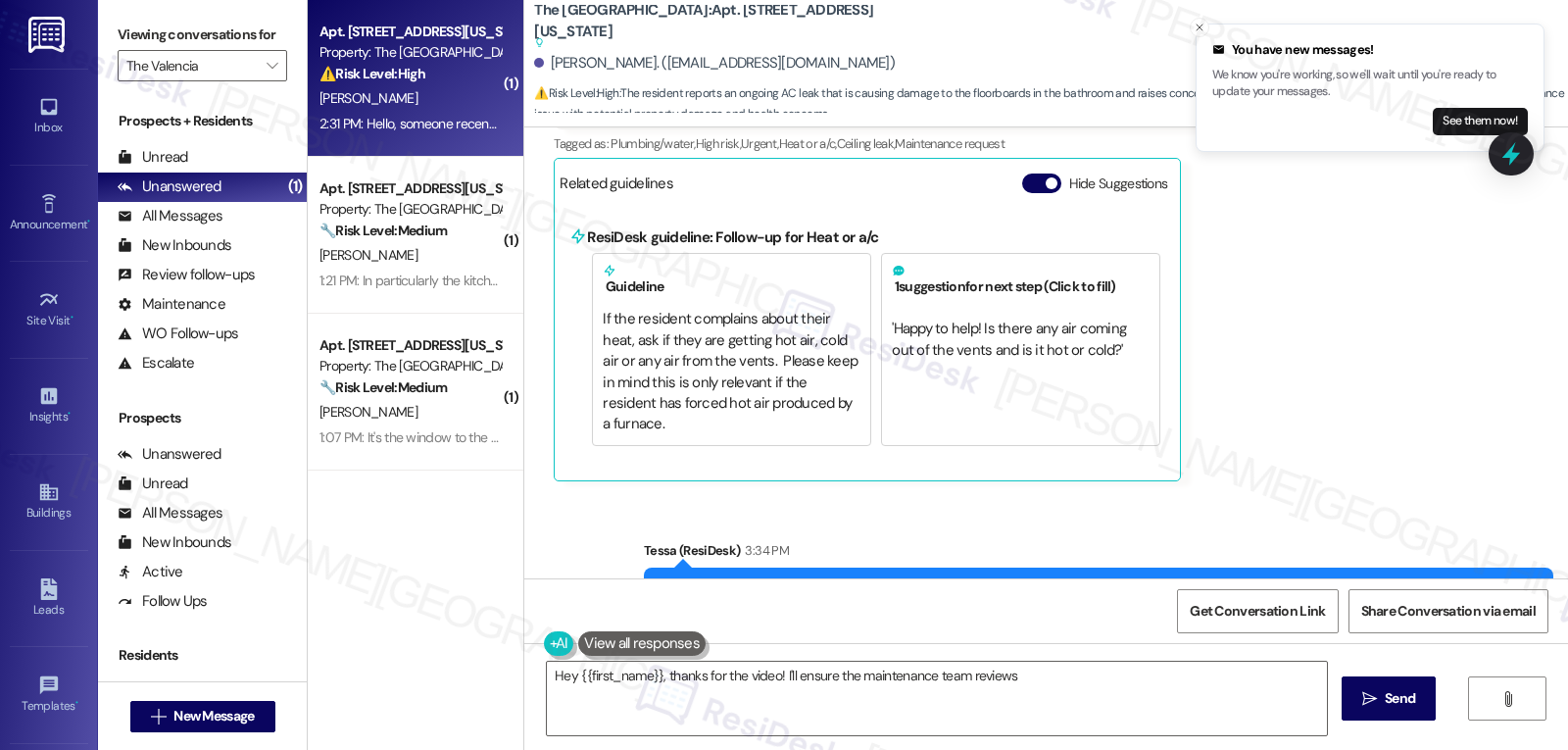
scroll to position [2118, 0]
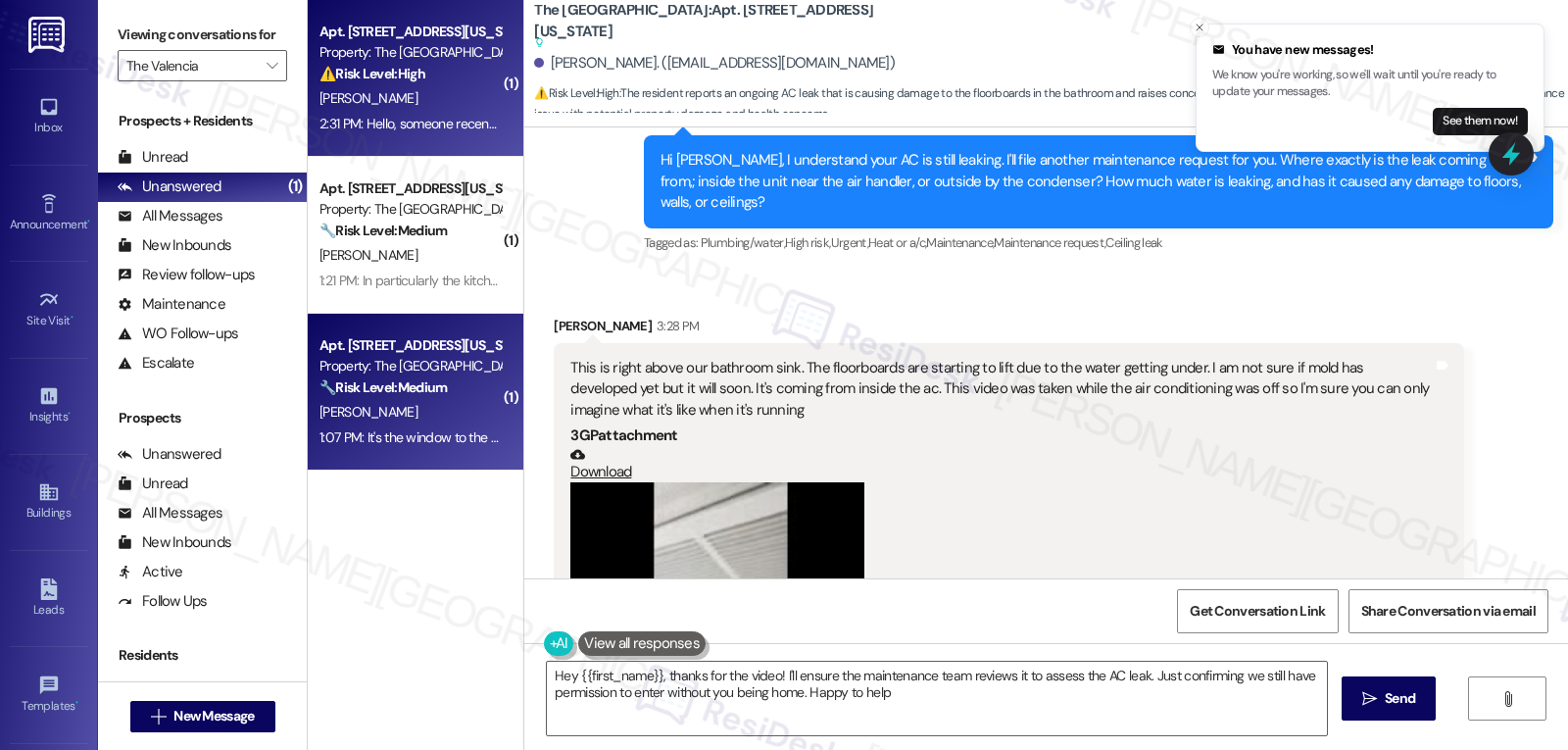
type textarea "Hey {{first_name}}, thanks for the video! I'll ensure the maintenance team revi…"
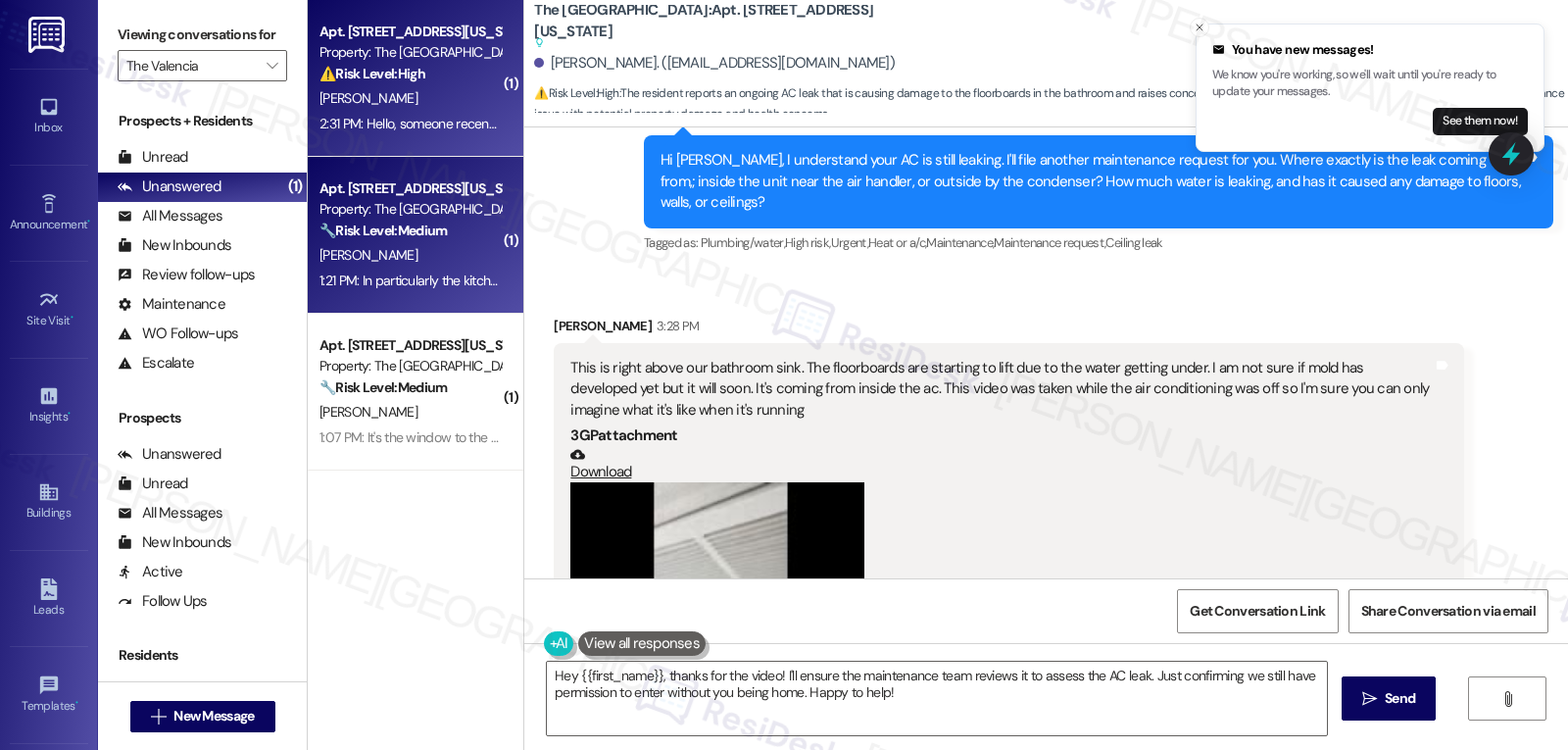
click at [370, 271] on div "1:21 PM: In particularly the kitchen area is where I'm seeing the most activity…" at bounding box center [694, 280] width 748 height 18
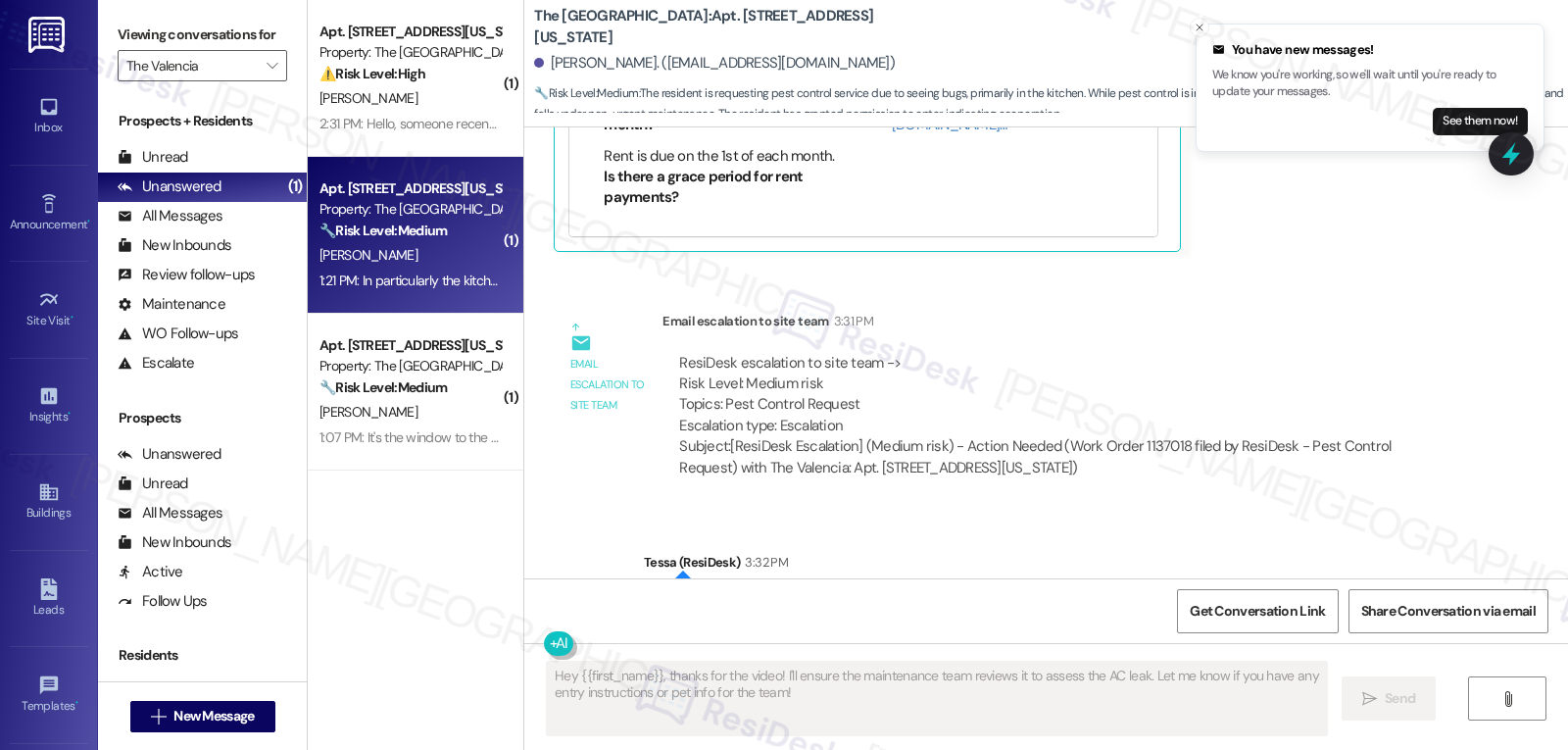
scroll to position [3061, 0]
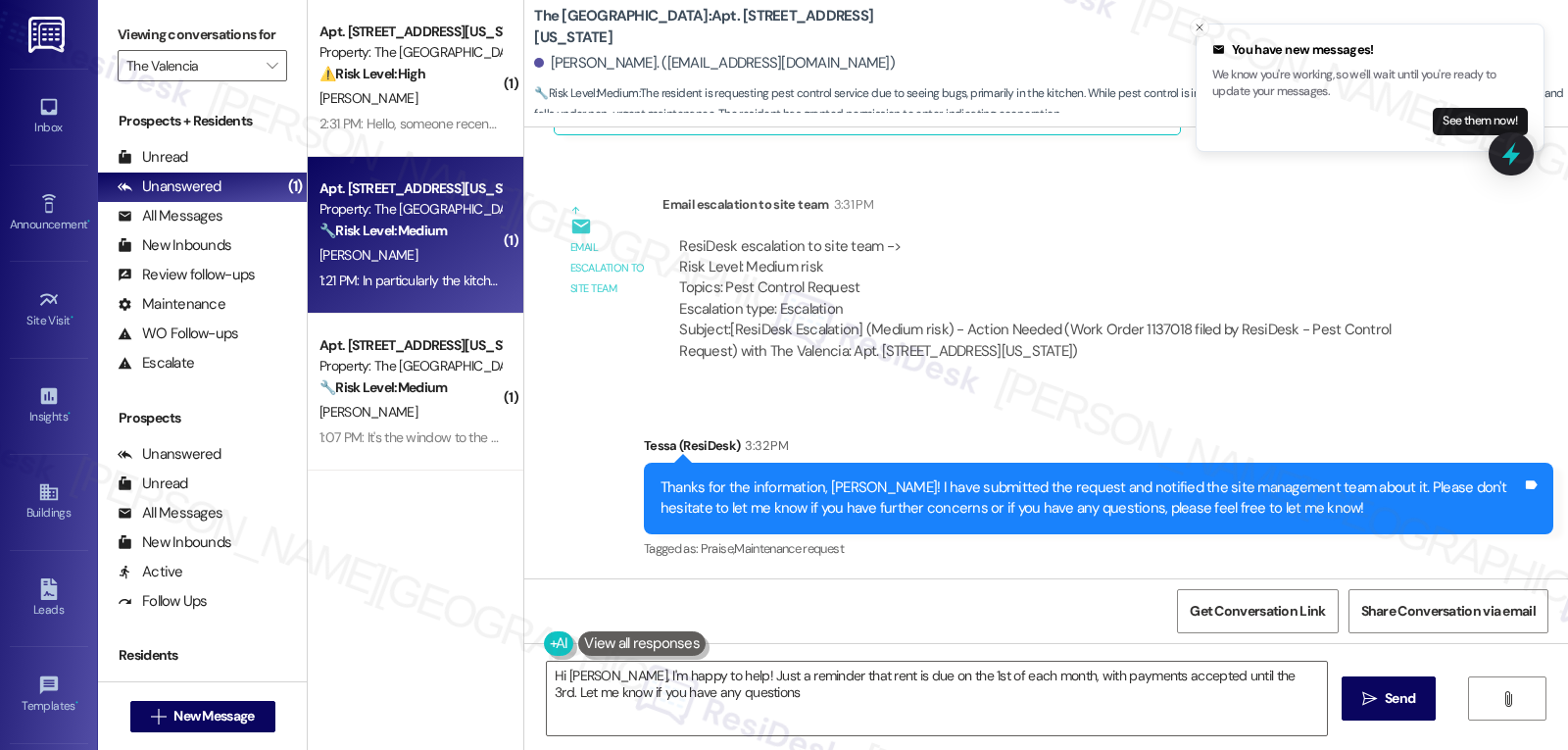
type textarea "Hi Jeffrey, I'm happy to help! Just a reminder that rent is due on the 1st of e…"
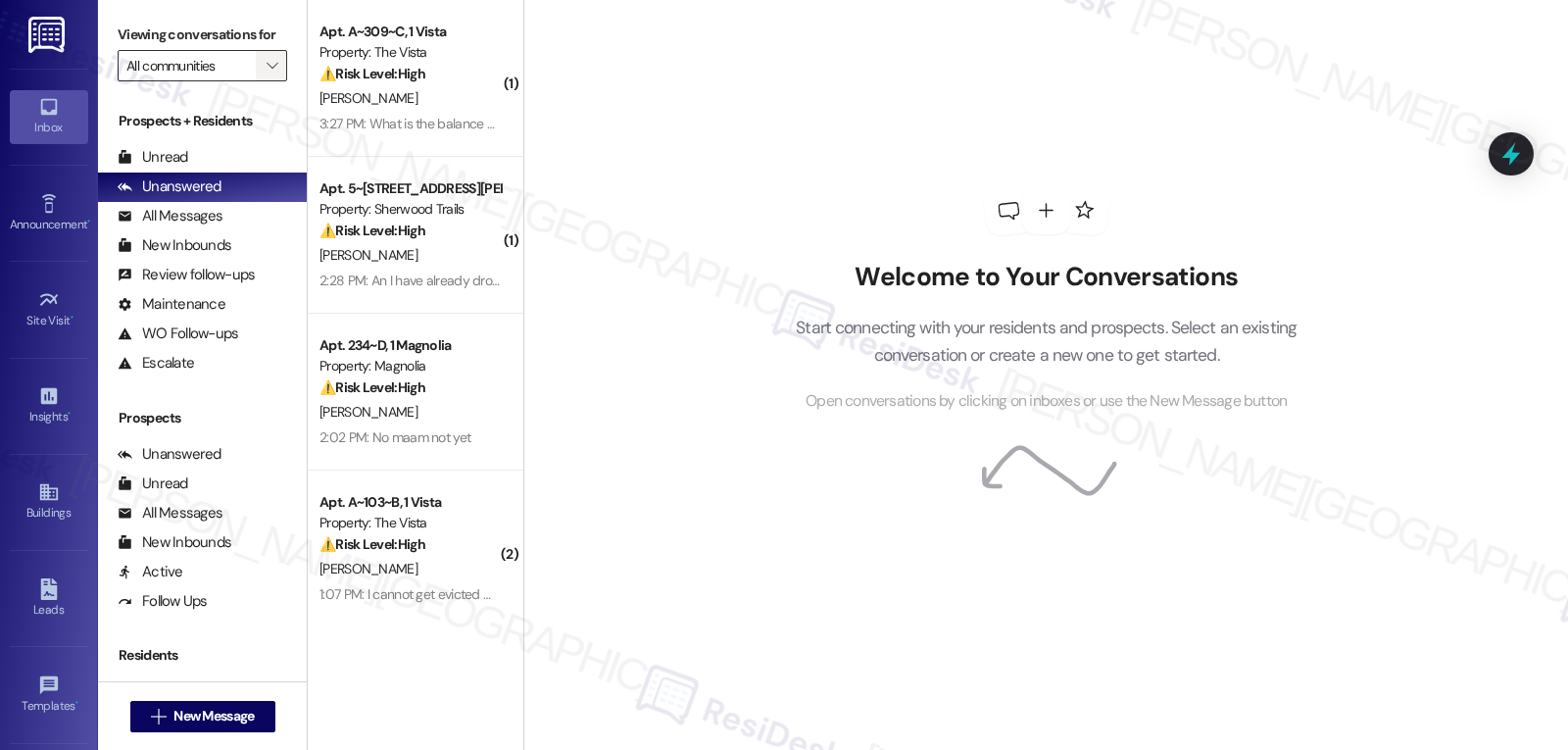
click at [263, 81] on span "" at bounding box center [271, 66] width 19 height 32
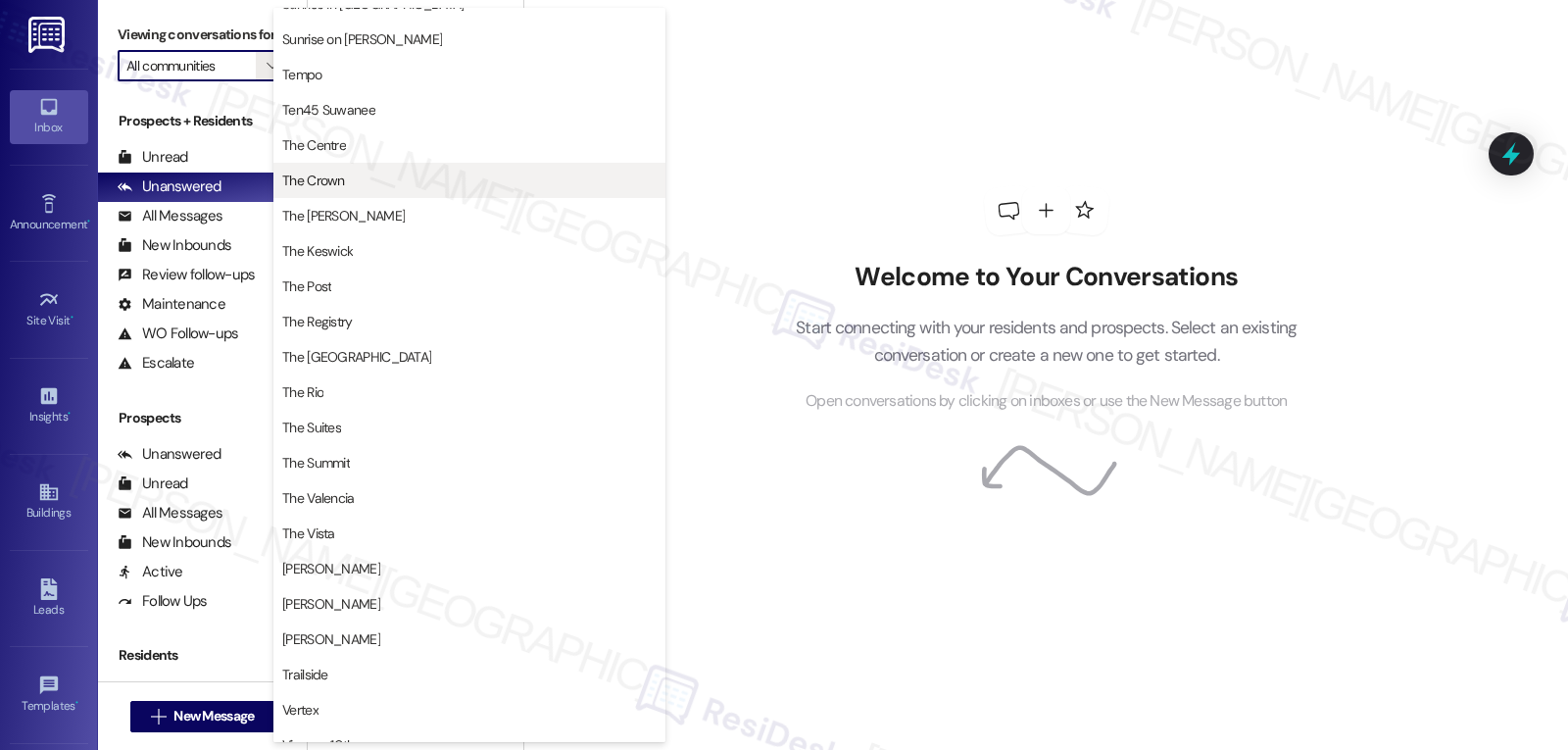
scroll to position [1878, 0]
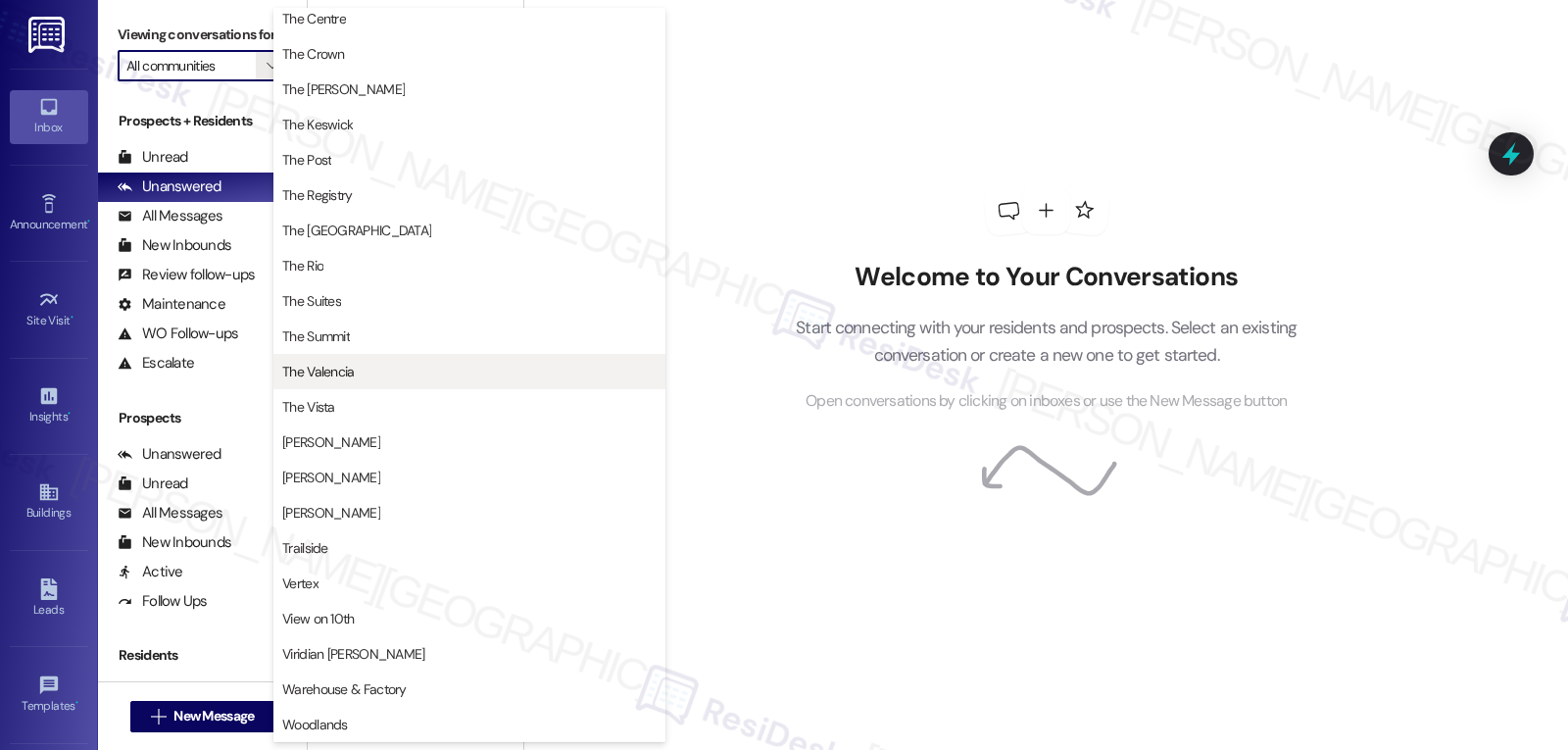
click at [379, 377] on span "The Valencia" at bounding box center [469, 372] width 374 height 20
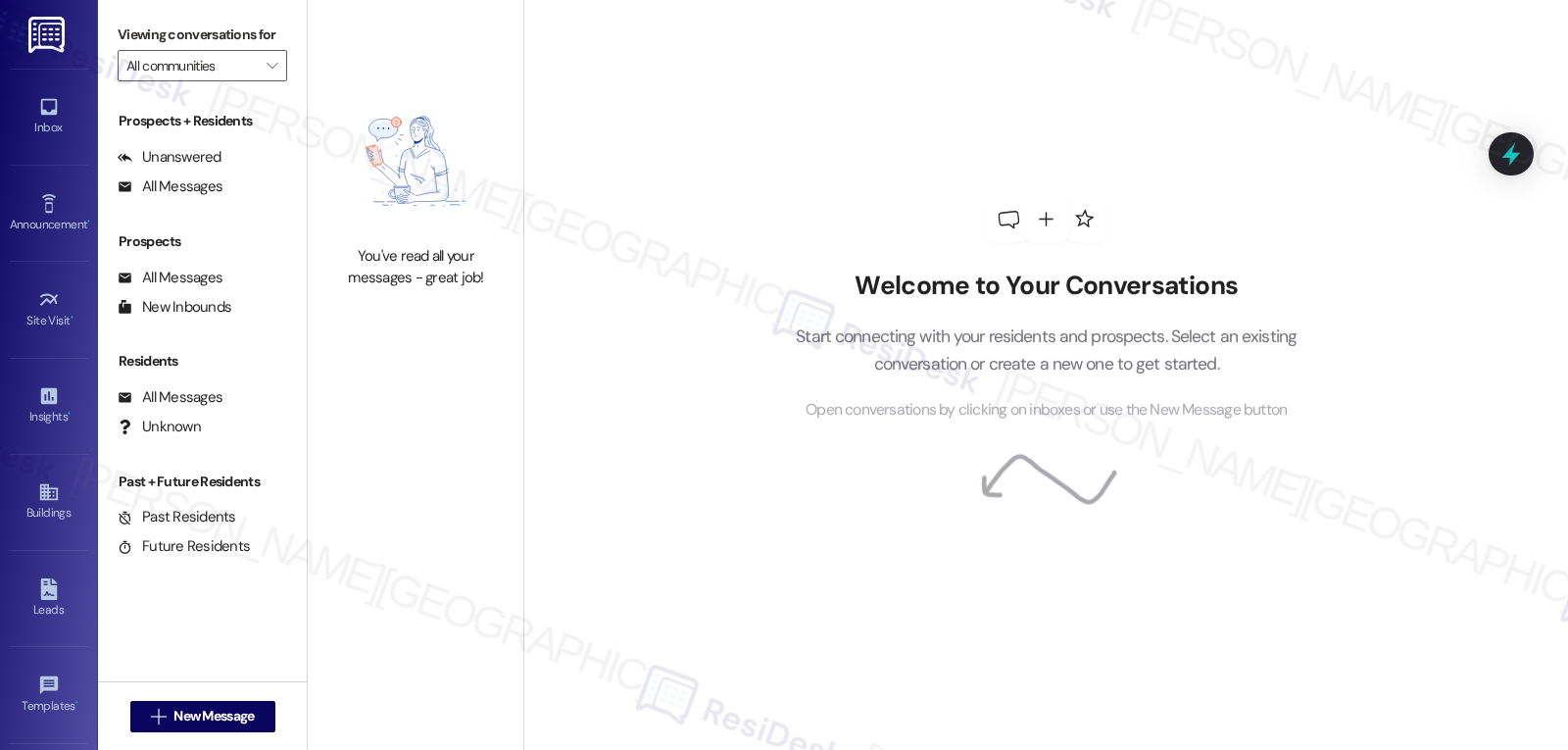
type input "The Valencia"
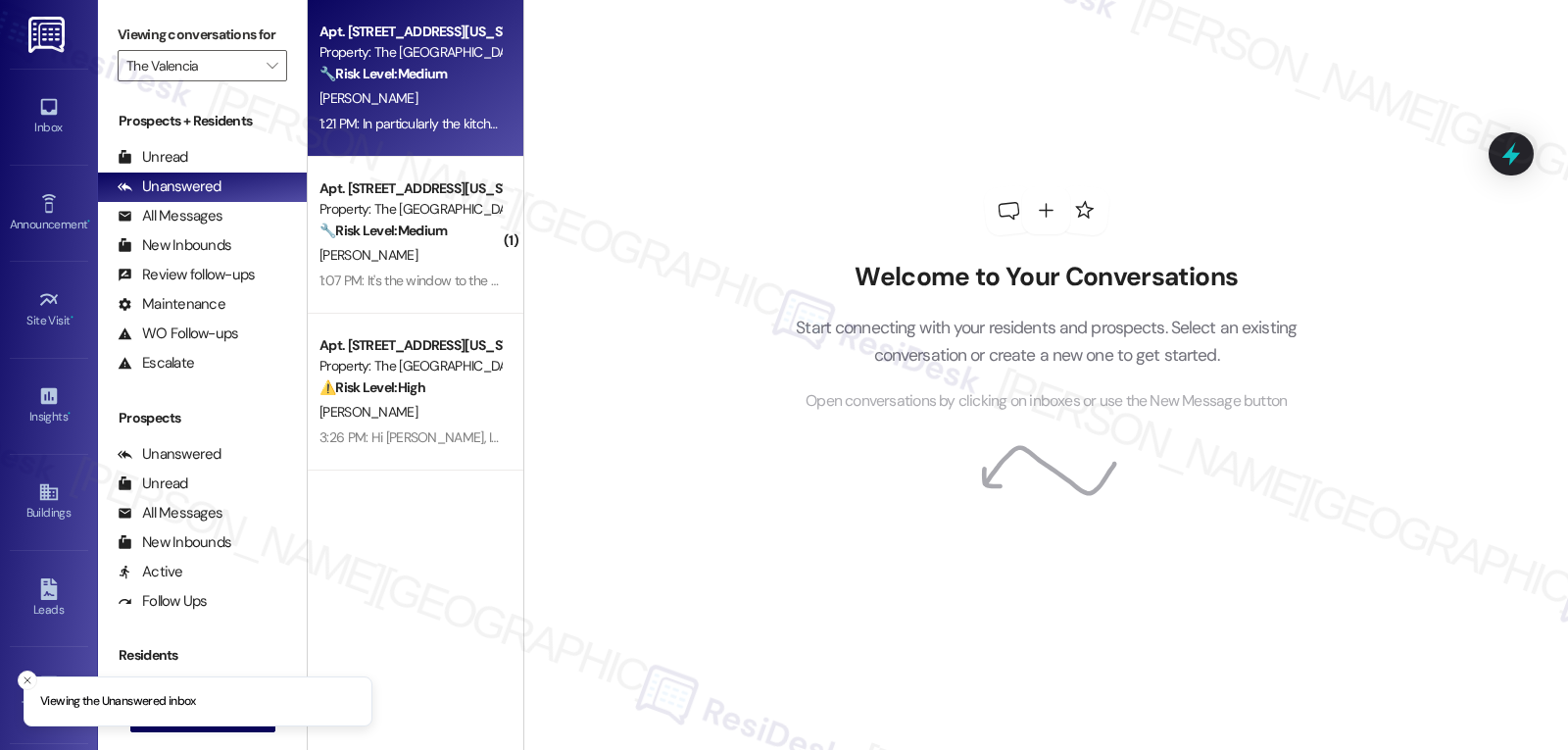
click at [431, 100] on div "[PERSON_NAME]" at bounding box center [411, 98] width 186 height 25
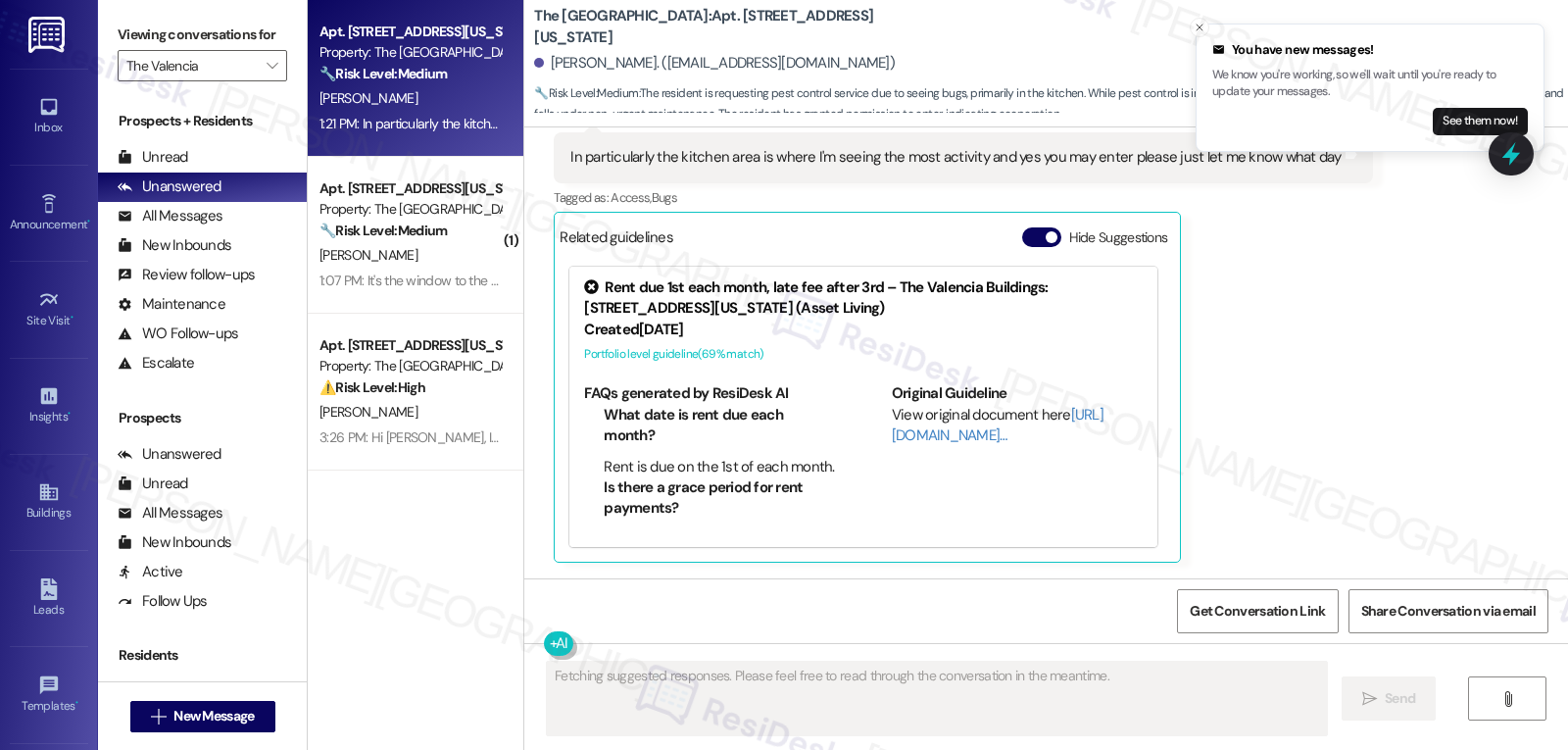
scroll to position [2242, 0]
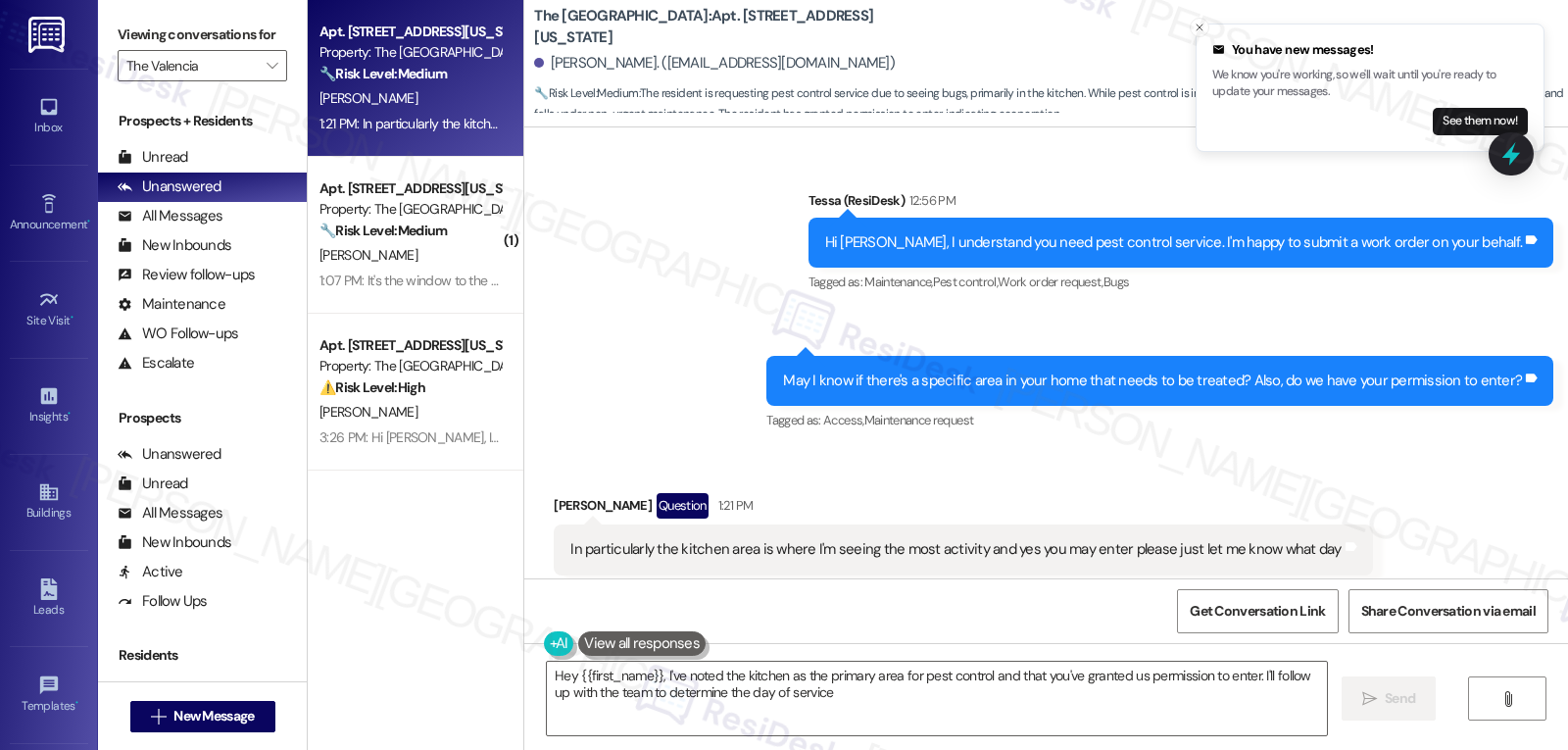
type textarea "Hey {{first_name}}, I've noted the kitchen as the primary area for pest control…"
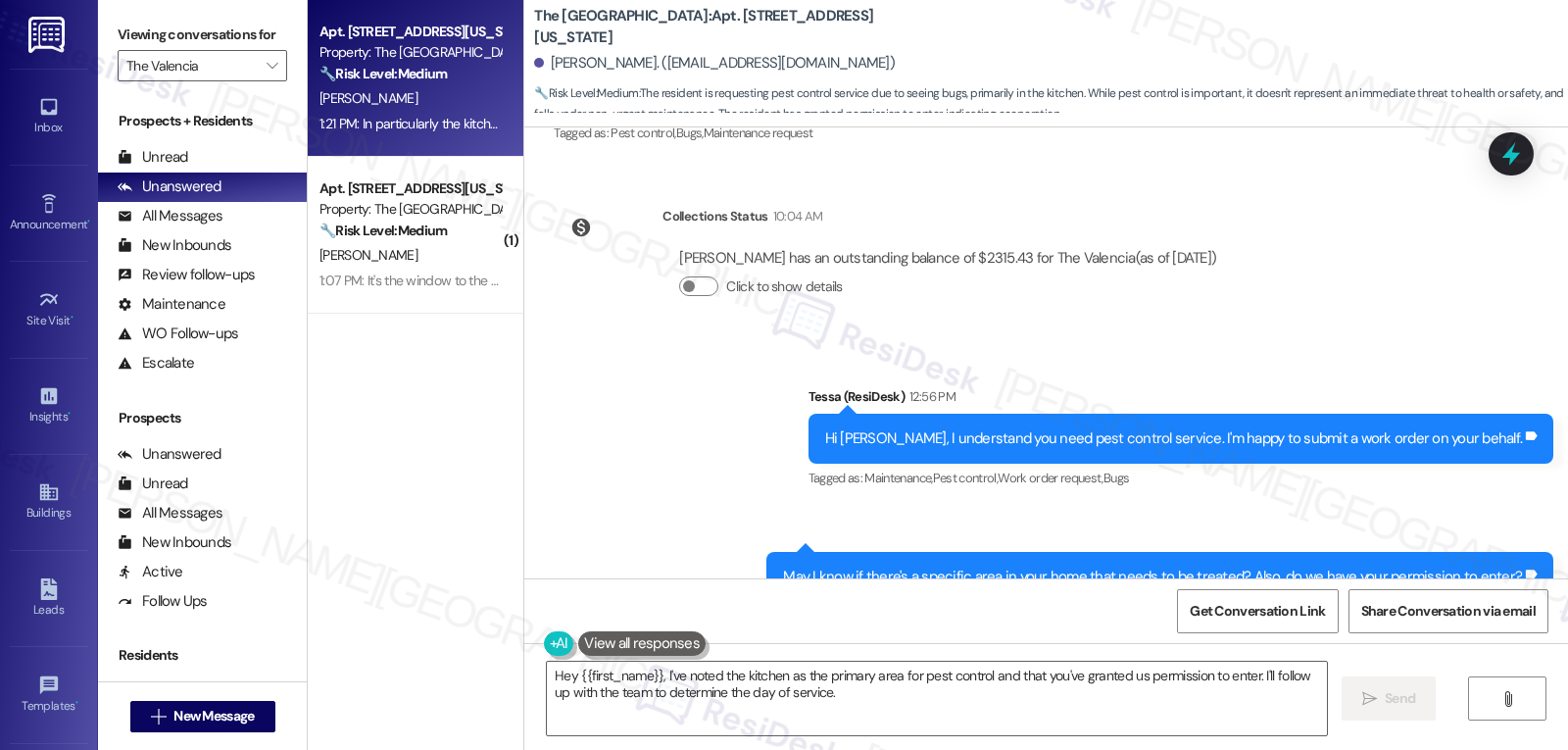
scroll to position [1849, 0]
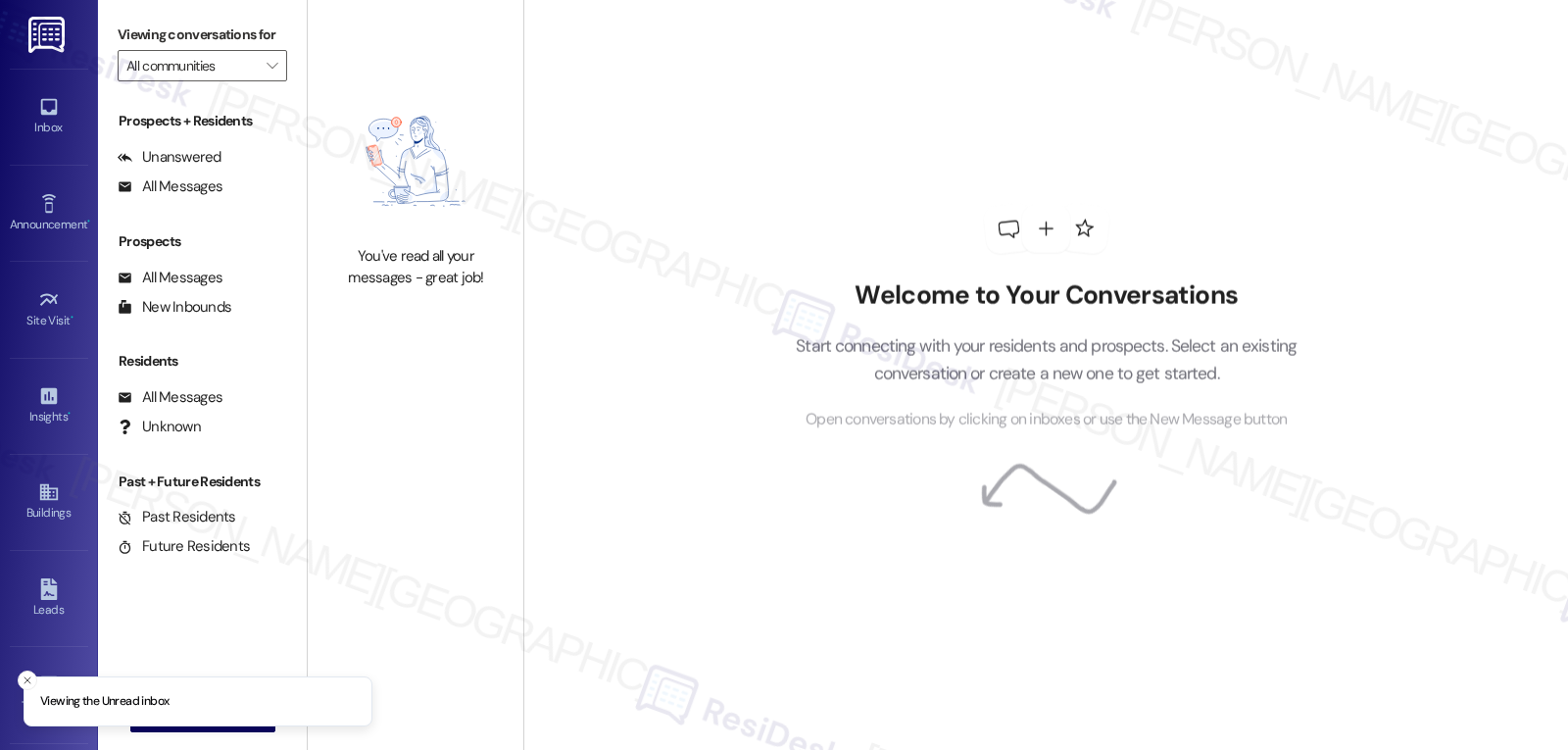
type input "The Valencia"
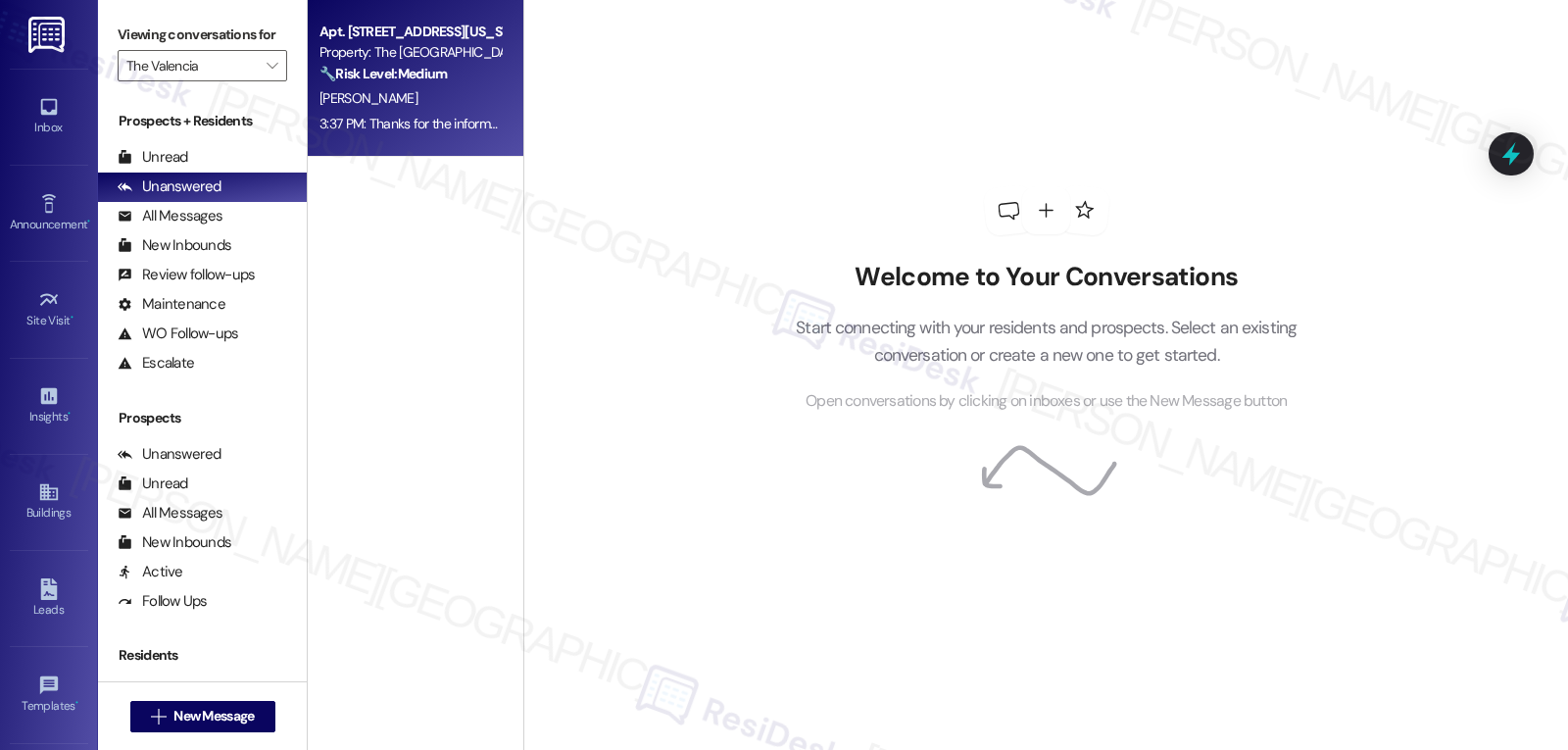
click at [457, 114] on div "3:37 PM: Thanks for the information, Deborah. Let me put in a work order to req…" at bounding box center [1048, 123] width 1457 height 18
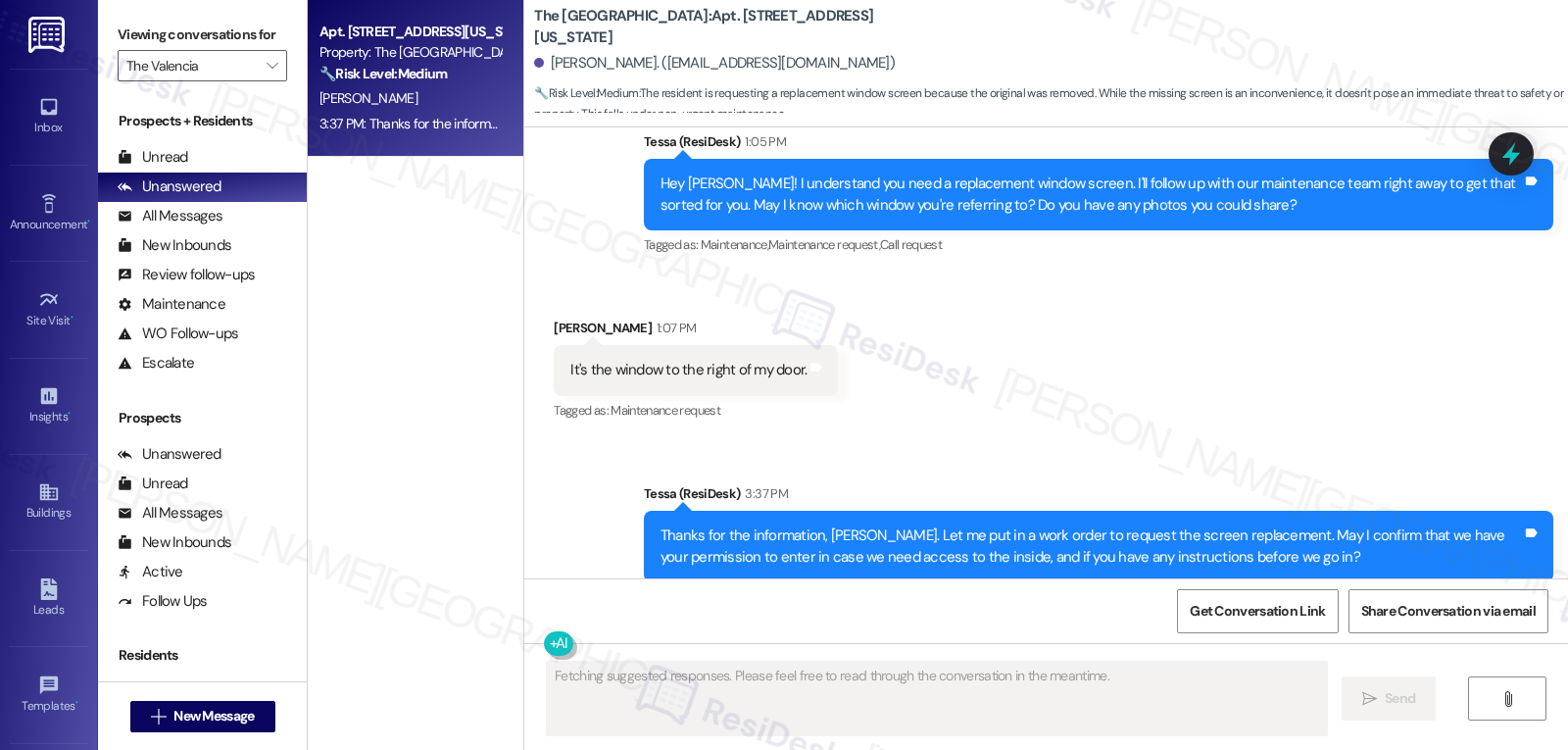
scroll to position [1217, 0]
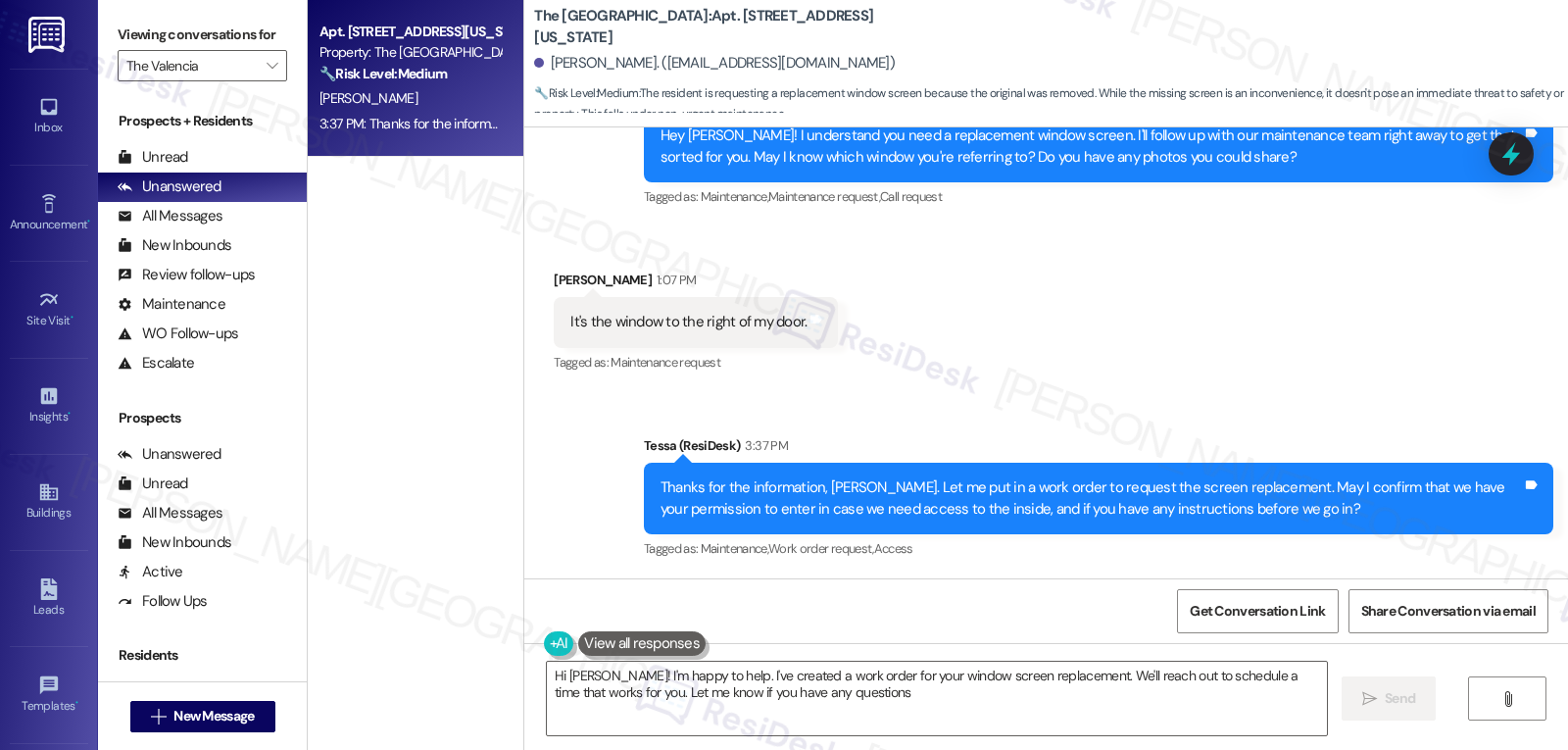
type textarea "Hi Deborah! I'm happy to help. I've created a work order for your window screen…"
click at [274, 91] on div "Viewing conversations for The Valencia " at bounding box center [202, 50] width 209 height 101
click at [273, 88] on div "Viewing conversations for The Valencia " at bounding box center [202, 50] width 209 height 101
click at [270, 81] on button "" at bounding box center [271, 66] width 32 height 32
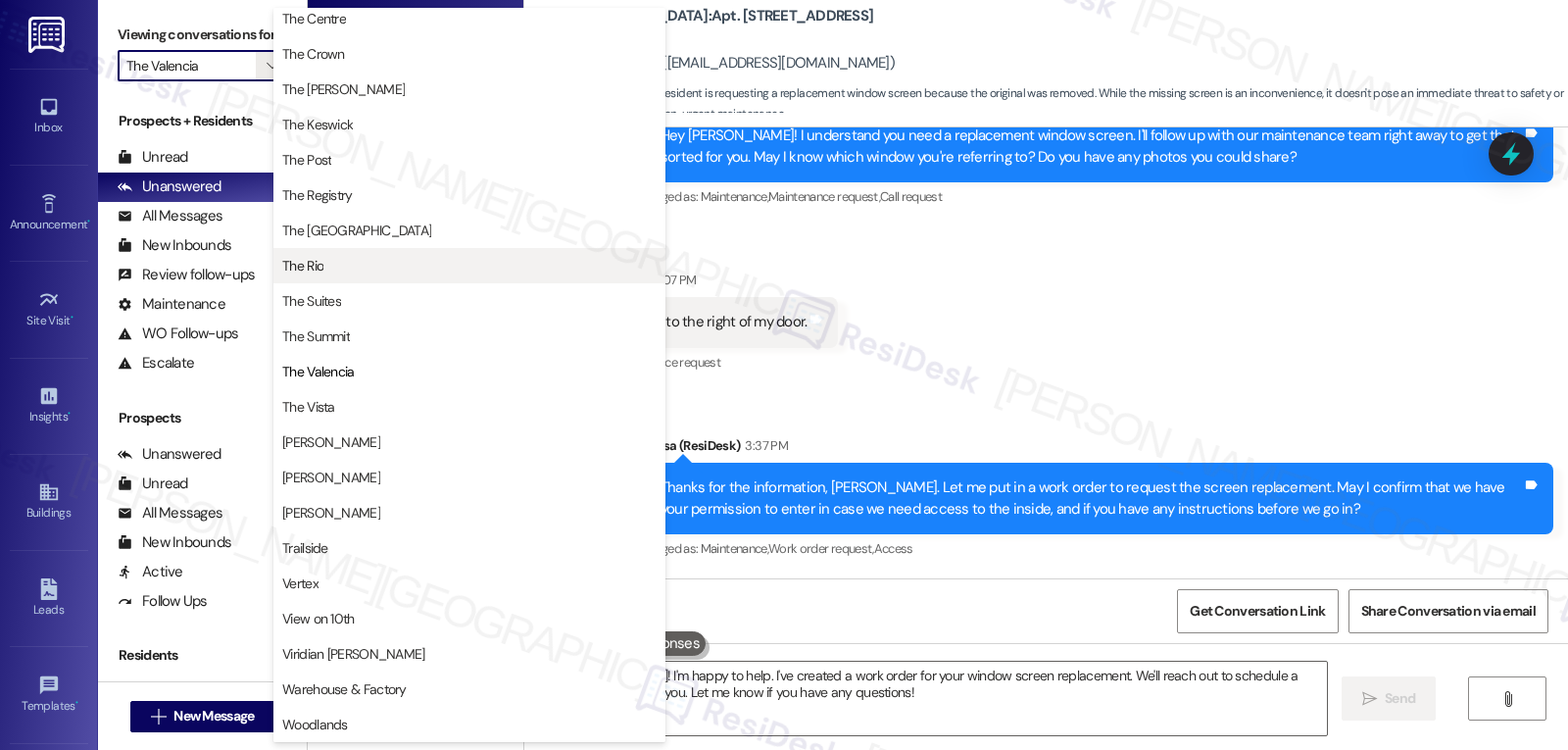
scroll to position [1878, 0]
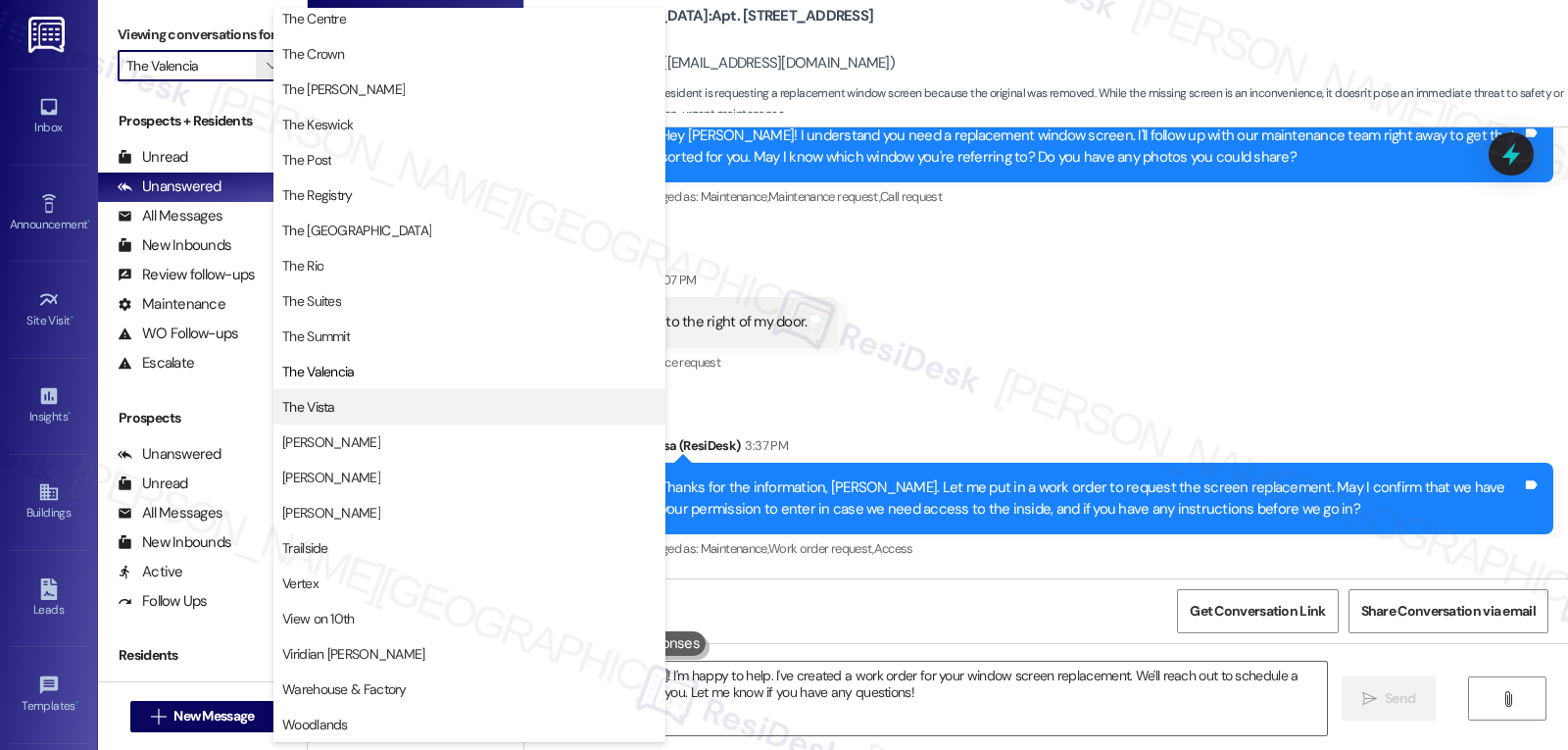
click at [371, 398] on span "The Vista" at bounding box center [469, 407] width 374 height 20
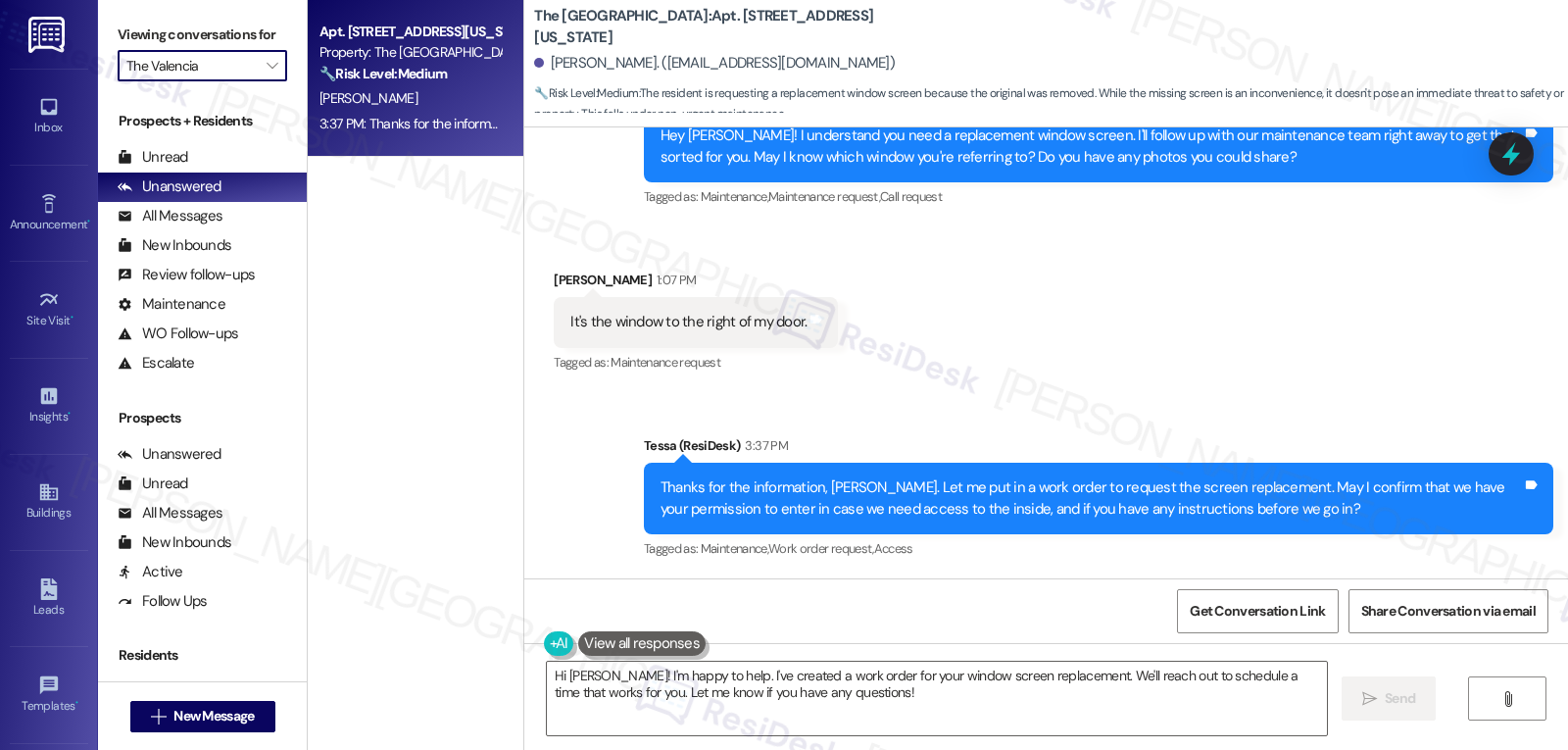
type input "The Vista"
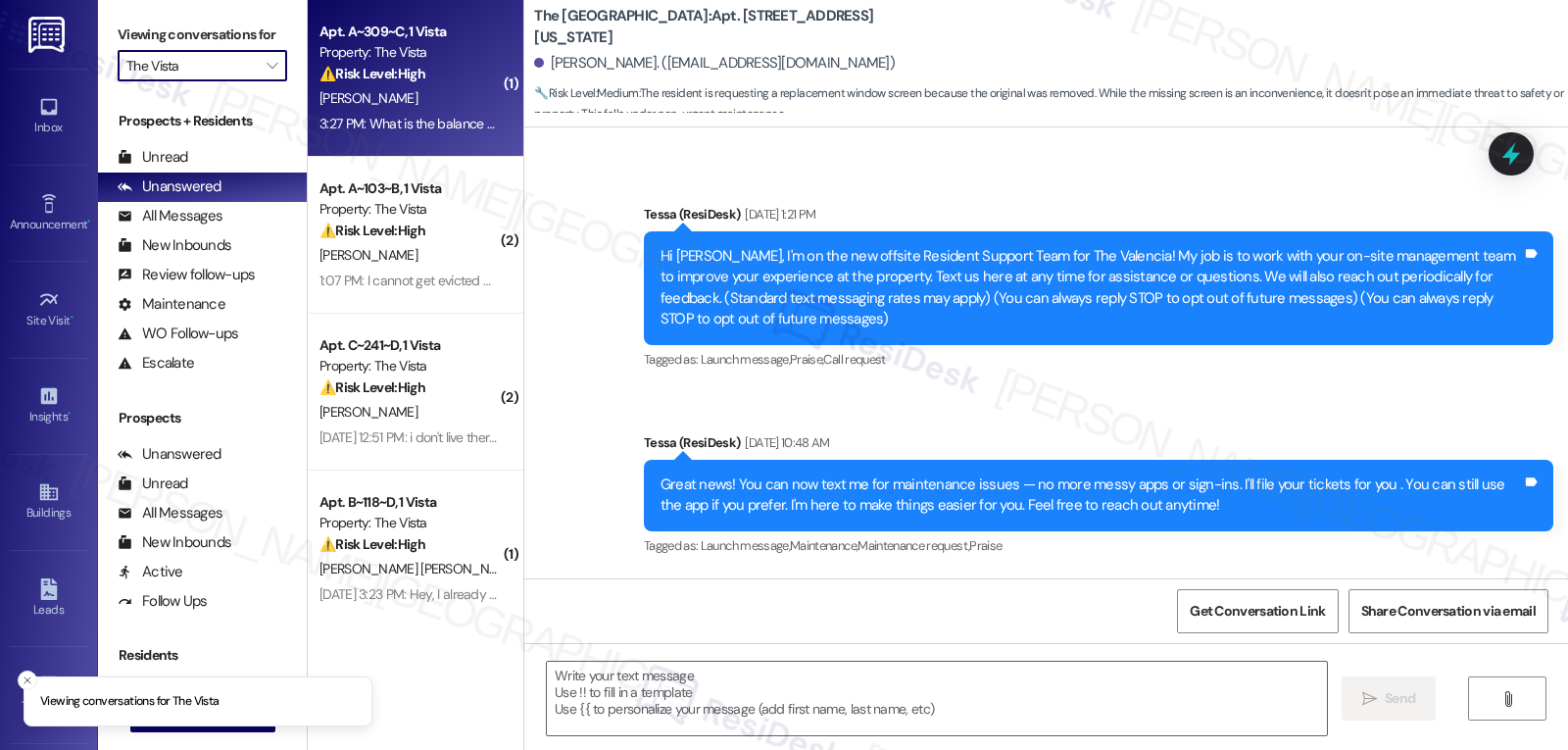
click at [380, 94] on div "Q. Garrett" at bounding box center [411, 98] width 186 height 25
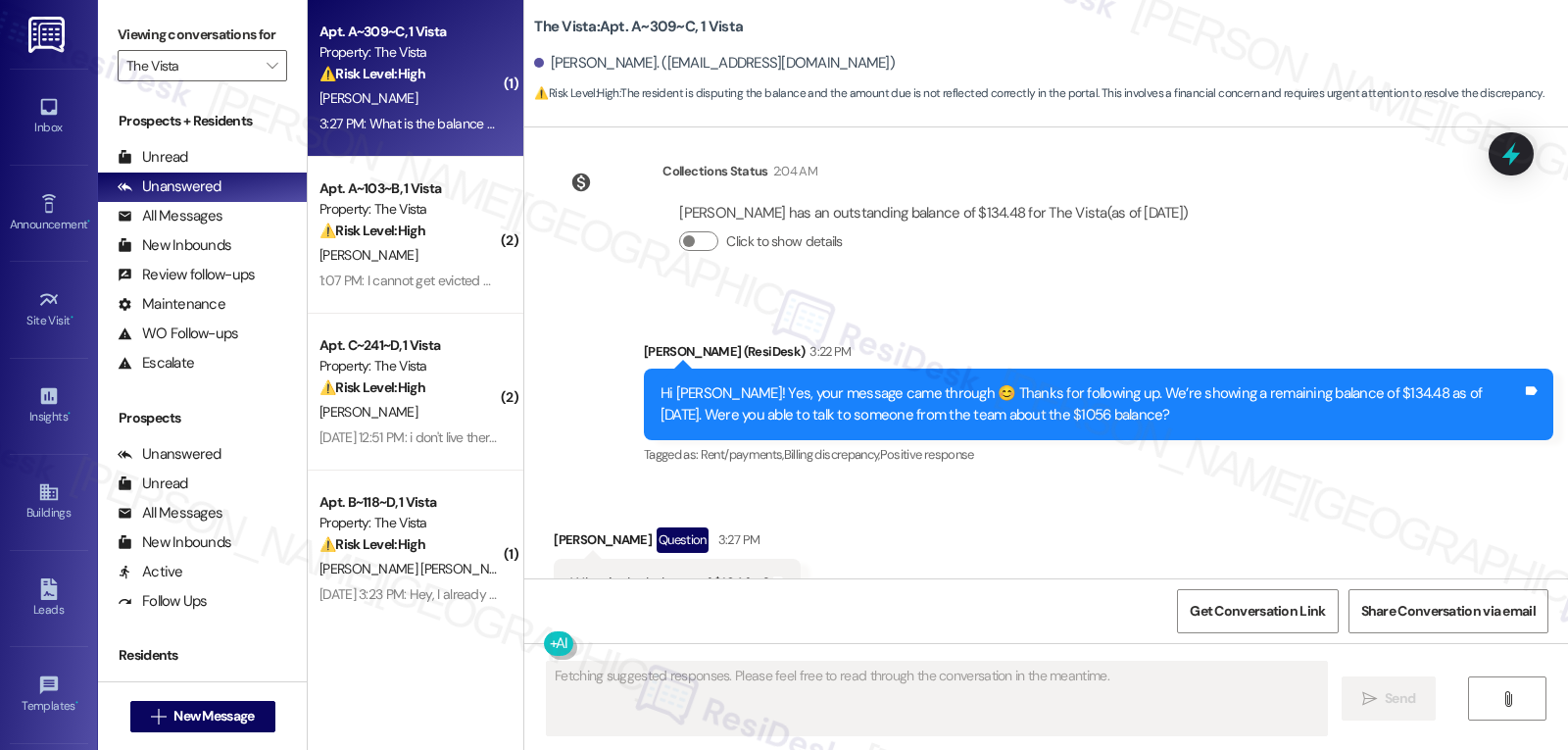
scroll to position [2918, 0]
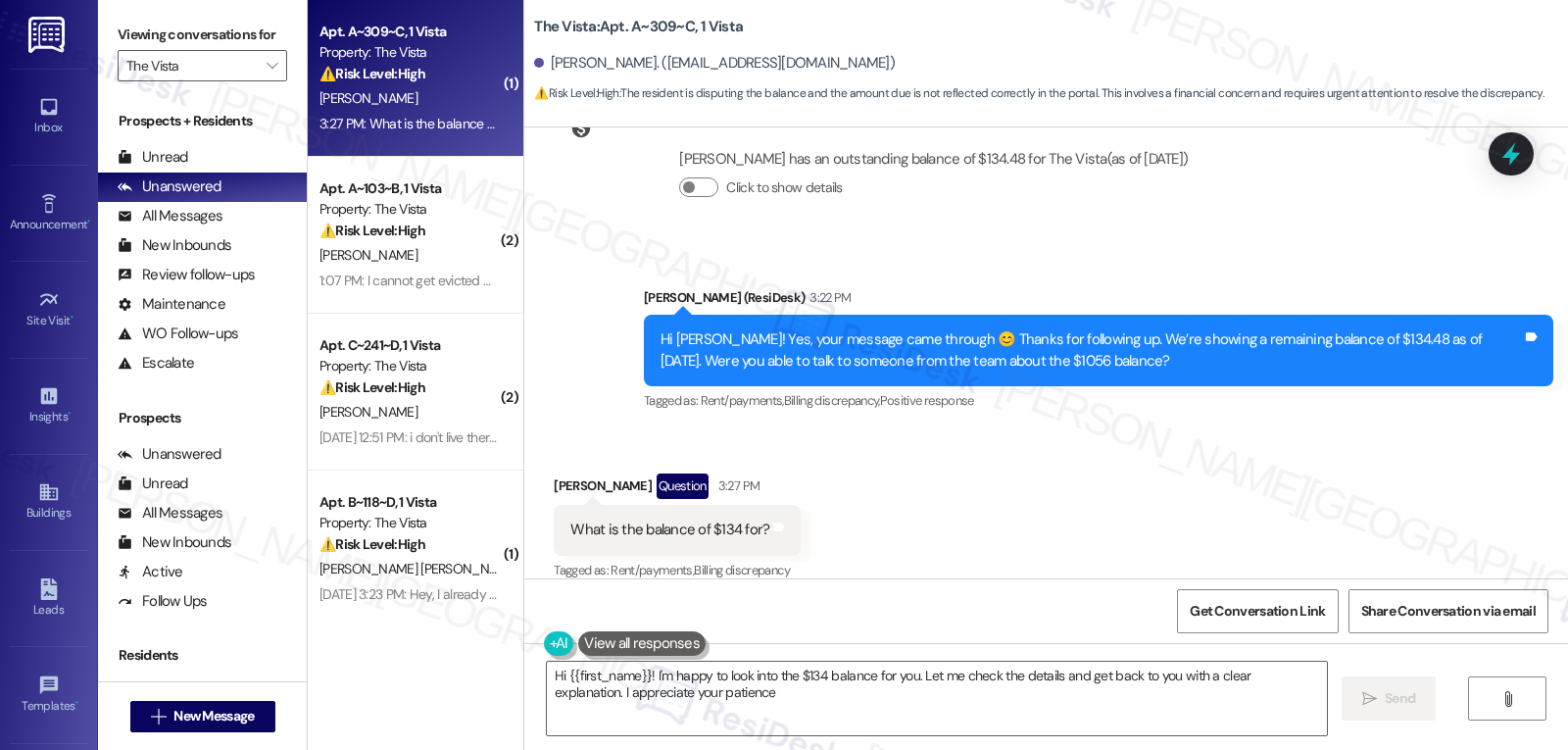
type textarea "Hi {{first_name}}! I'm happy to look into the $134 balance for you. Let me chec…"
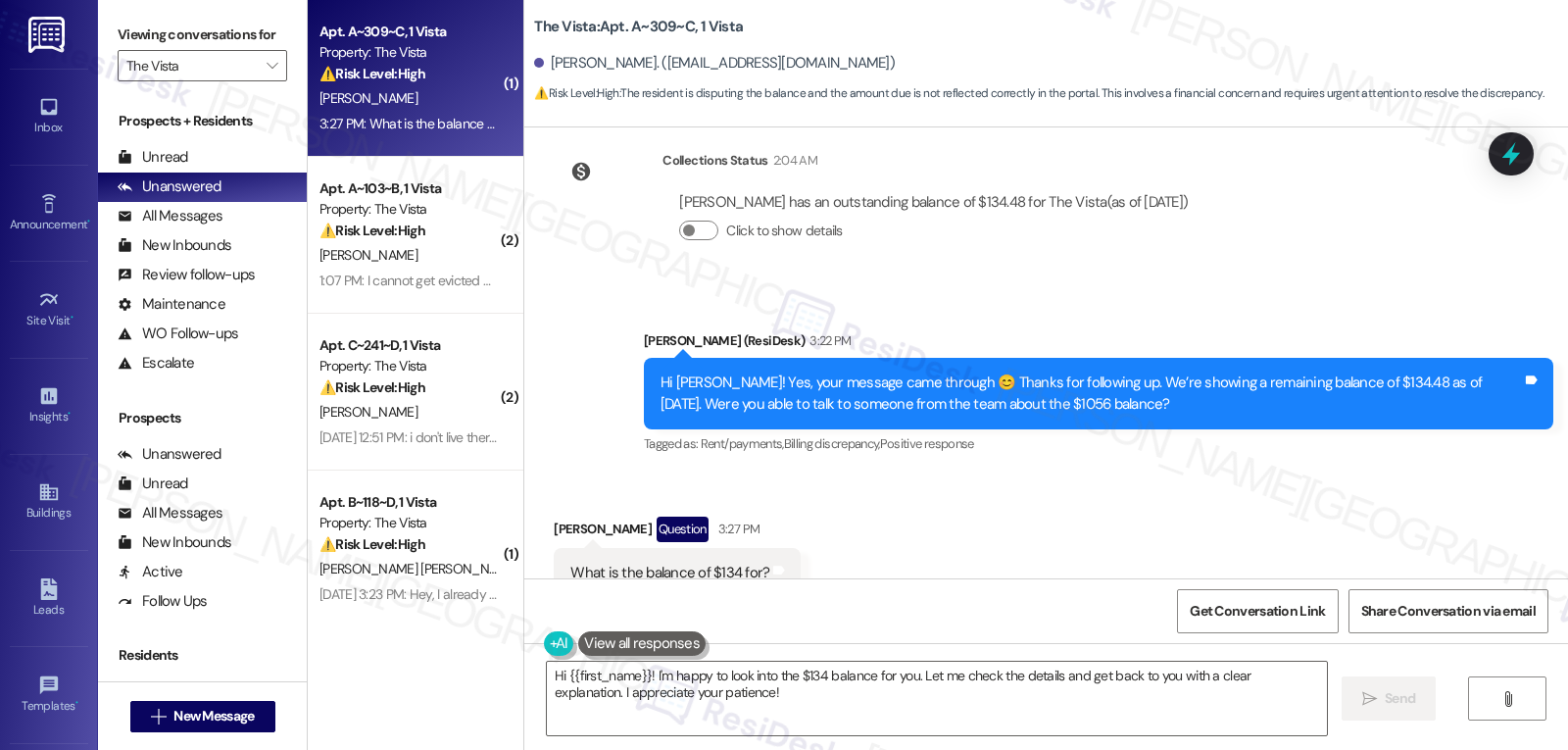
scroll to position [2919, 0]
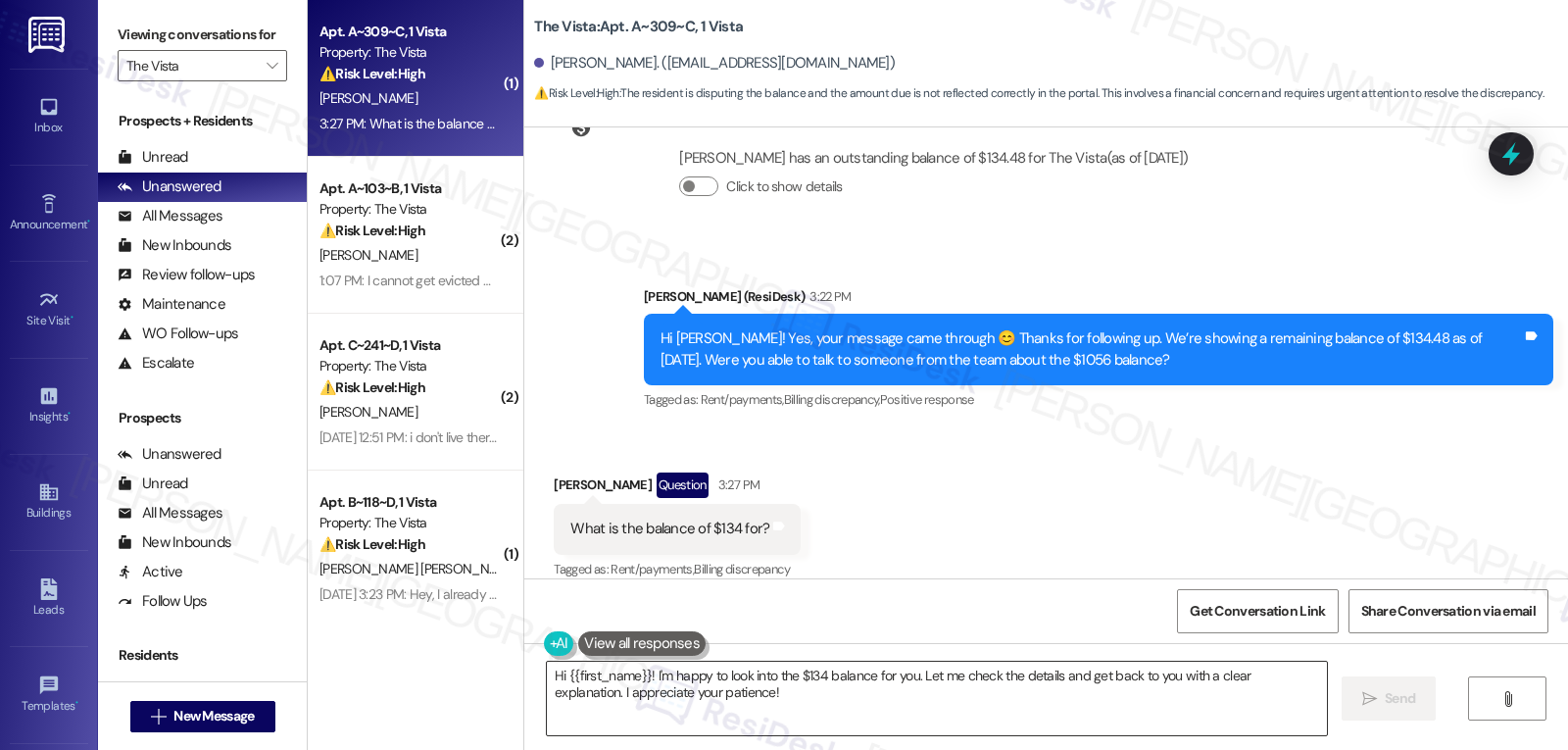
click at [770, 710] on textarea "Hi {{first_name}}! I'm happy to look into the $134 balance for you. Let me chec…" at bounding box center [936, 698] width 781 height 73
click at [1377, 693] on span " Send" at bounding box center [1389, 698] width 62 height 21
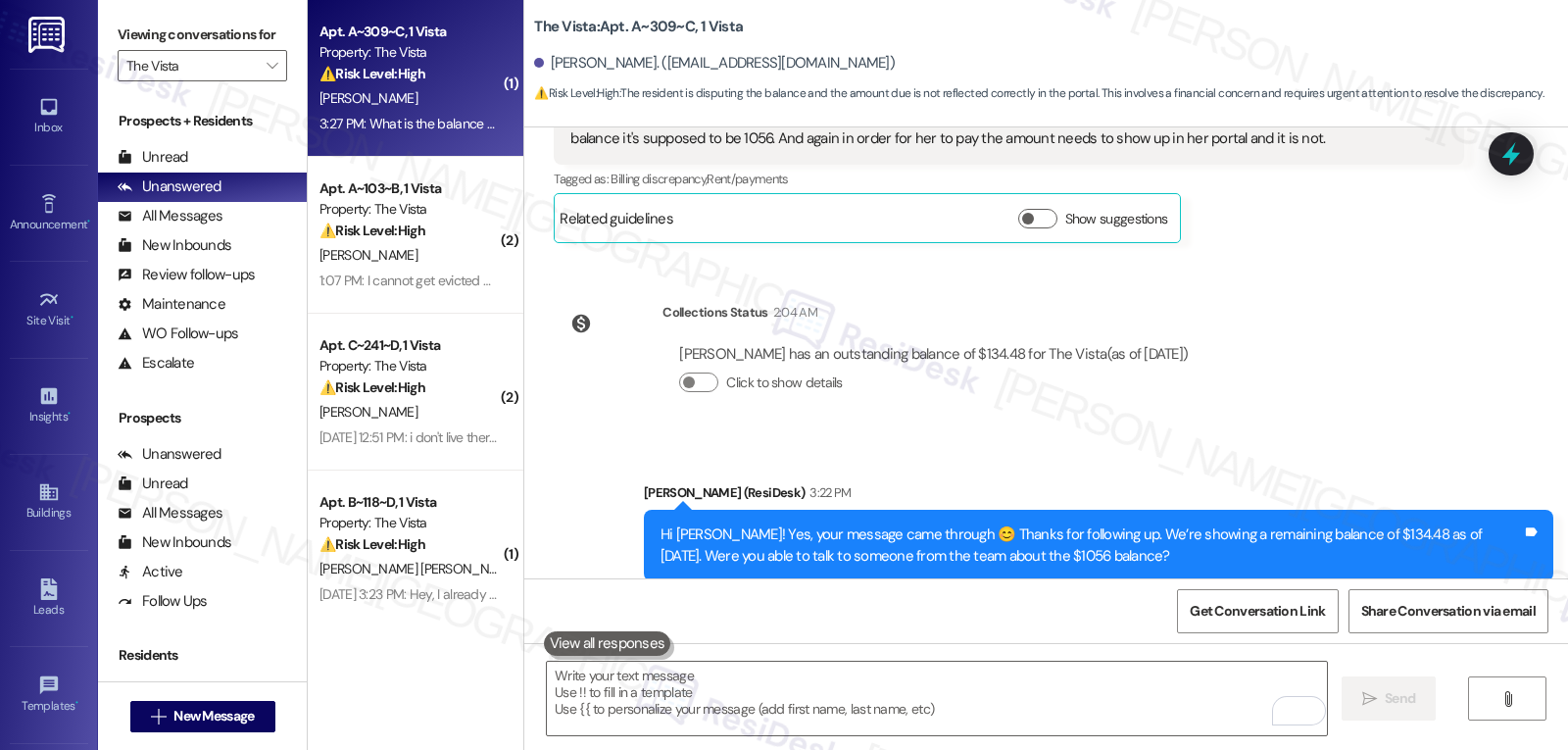
scroll to position [2918, 0]
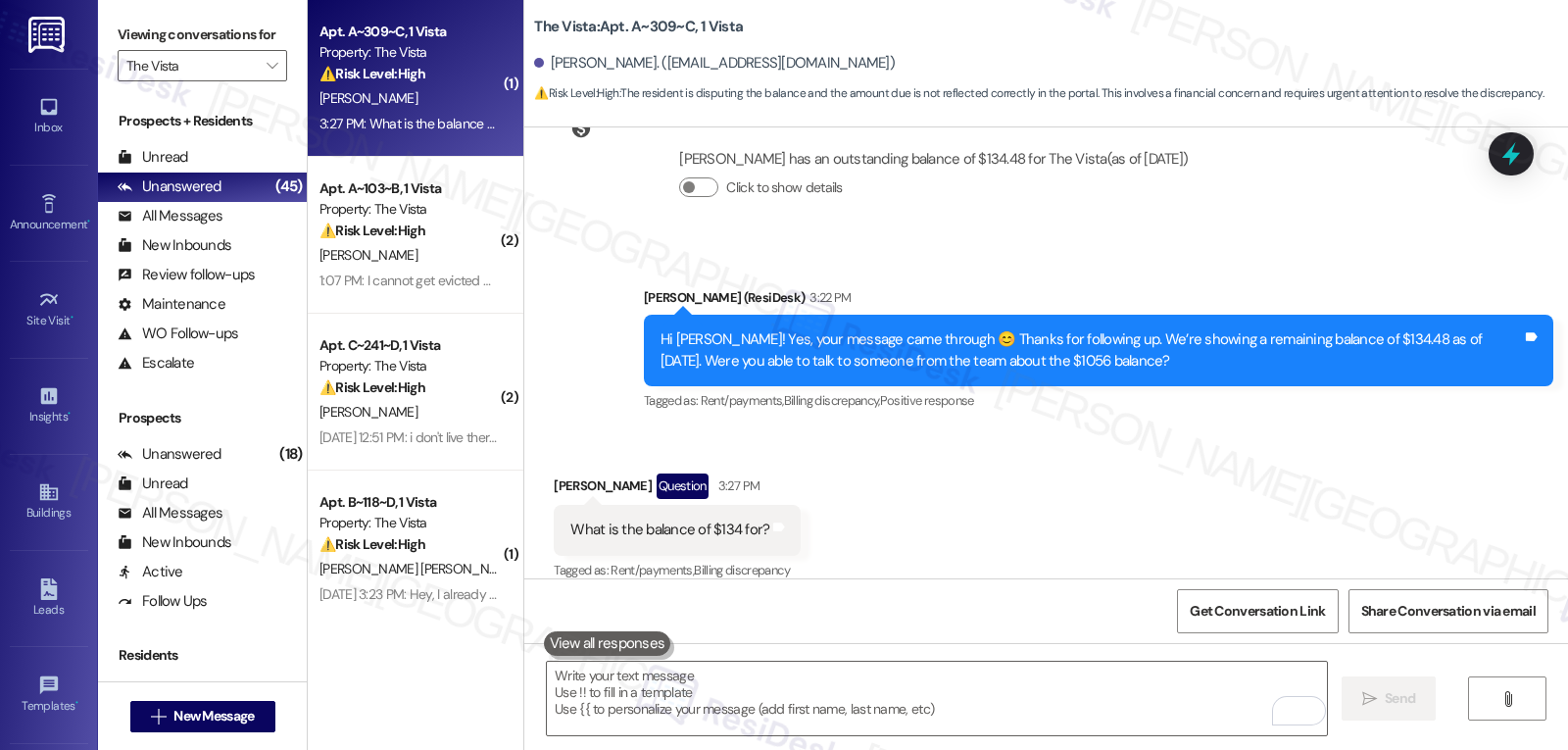
click at [707, 519] on div "What is the balance of $134 for?" at bounding box center [670, 529] width 199 height 21
copy div "134"
click at [1511, 159] on icon at bounding box center [1512, 154] width 24 height 31
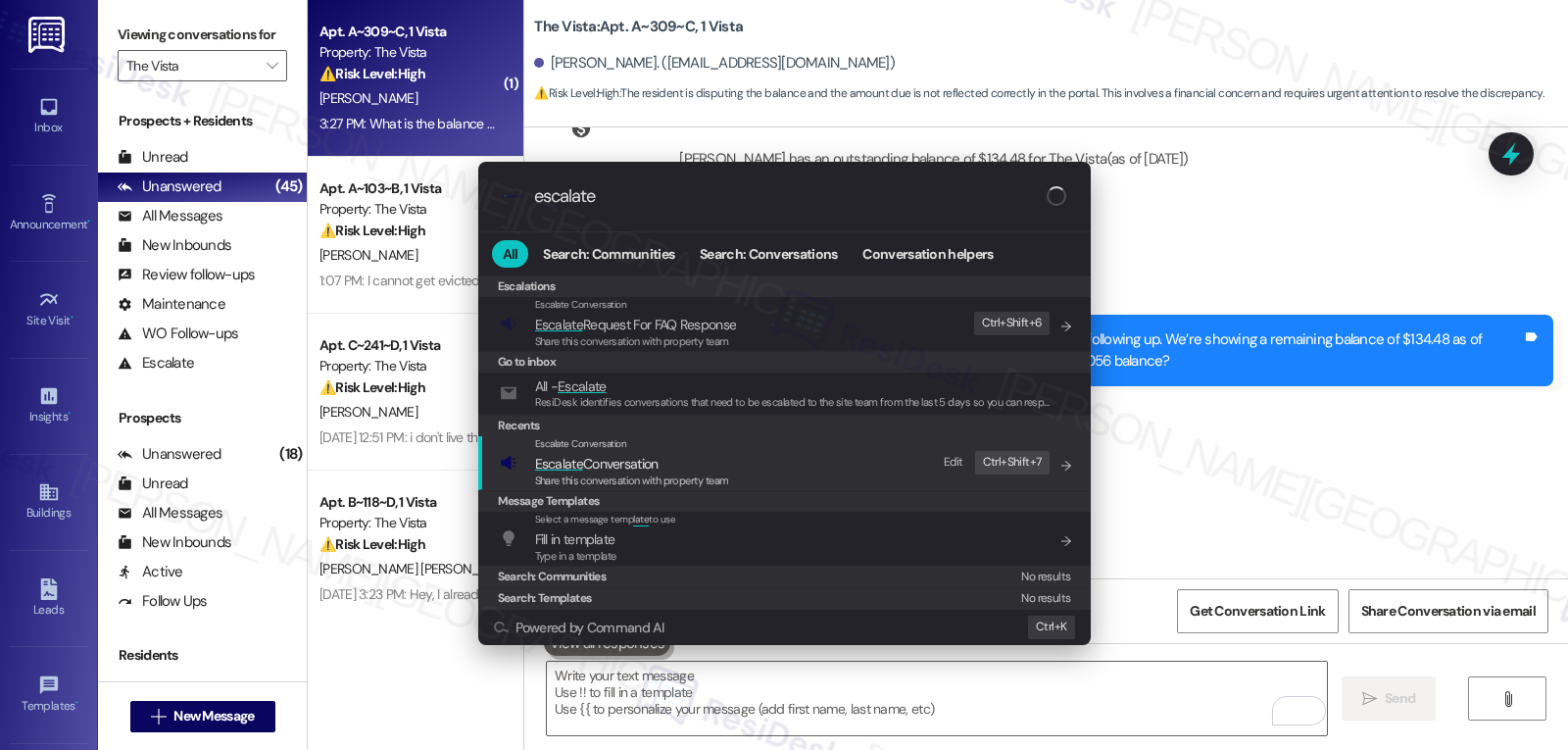
type input "escalate"
click at [639, 453] on span "Escalate Conversation" at bounding box center [596, 464] width 123 height 22
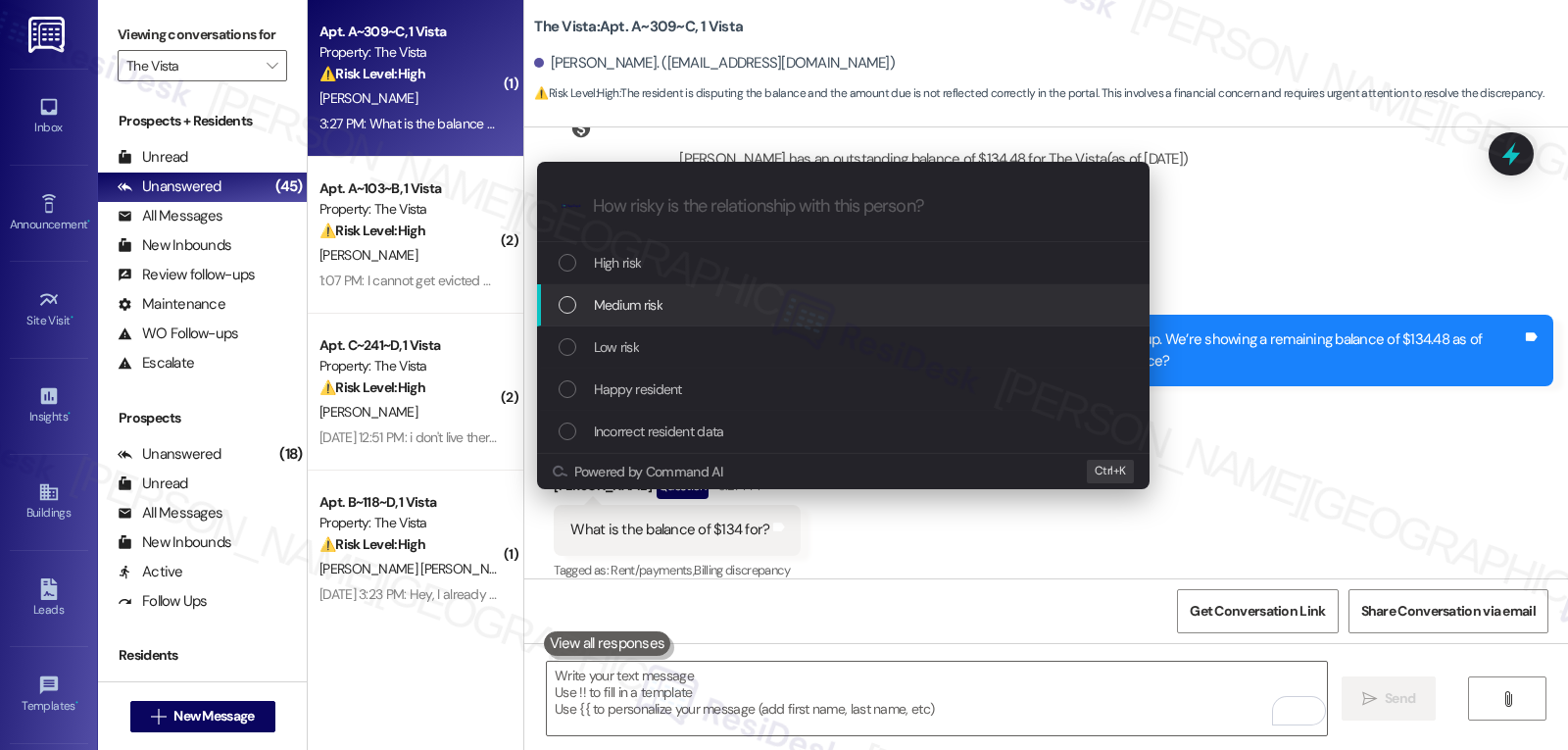
click at [640, 306] on span "Medium risk" at bounding box center [629, 305] width 69 height 22
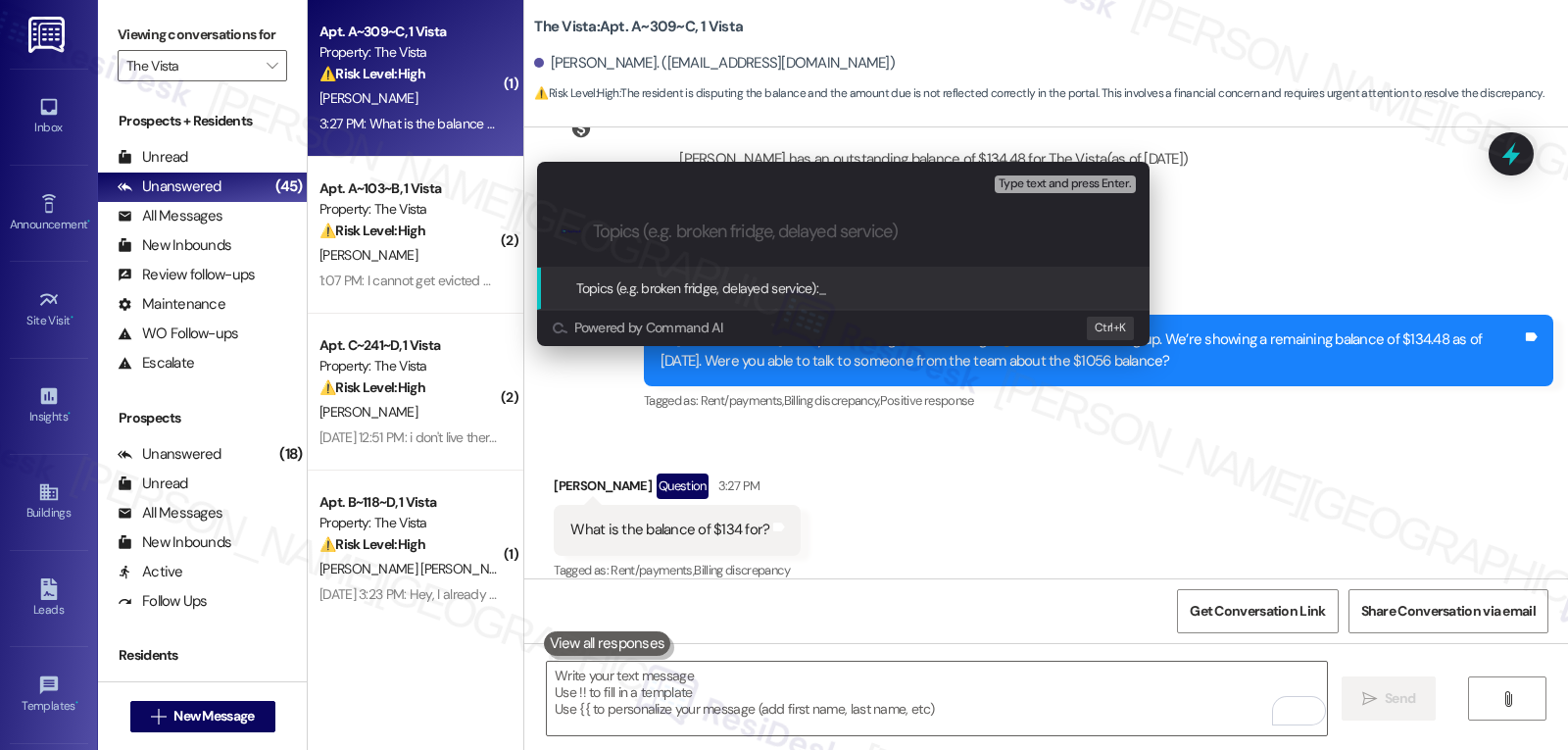
click at [666, 234] on input "Topics (e.g. broken fridge, delayed service)" at bounding box center [859, 231] width 532 height 21
paste input "134"
type input "134"
type input "W"
type input "Resident Concern - $134 charge/balance"
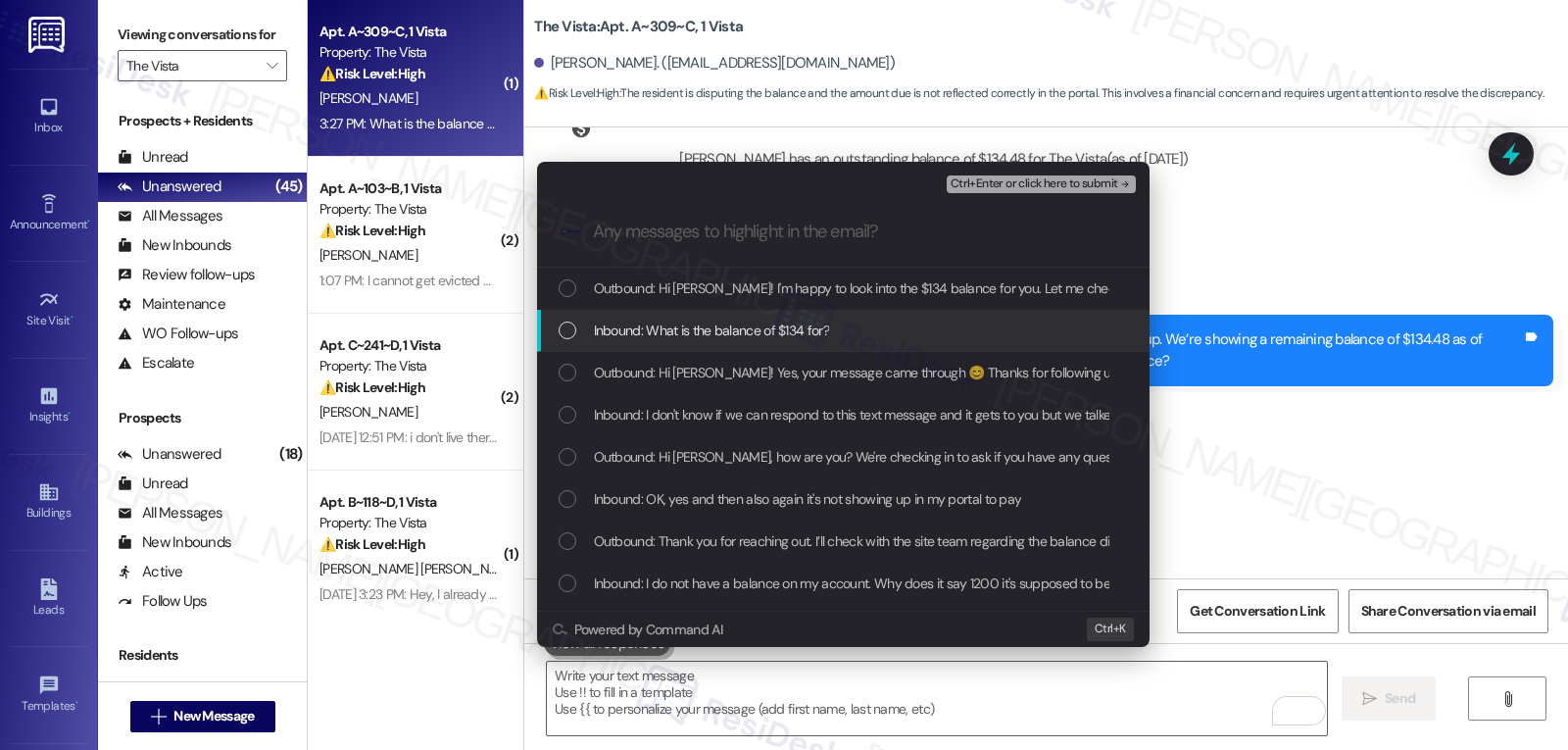
click at [576, 338] on div "Inbound: What is the balance of $134 for?" at bounding box center [845, 331] width 573 height 22
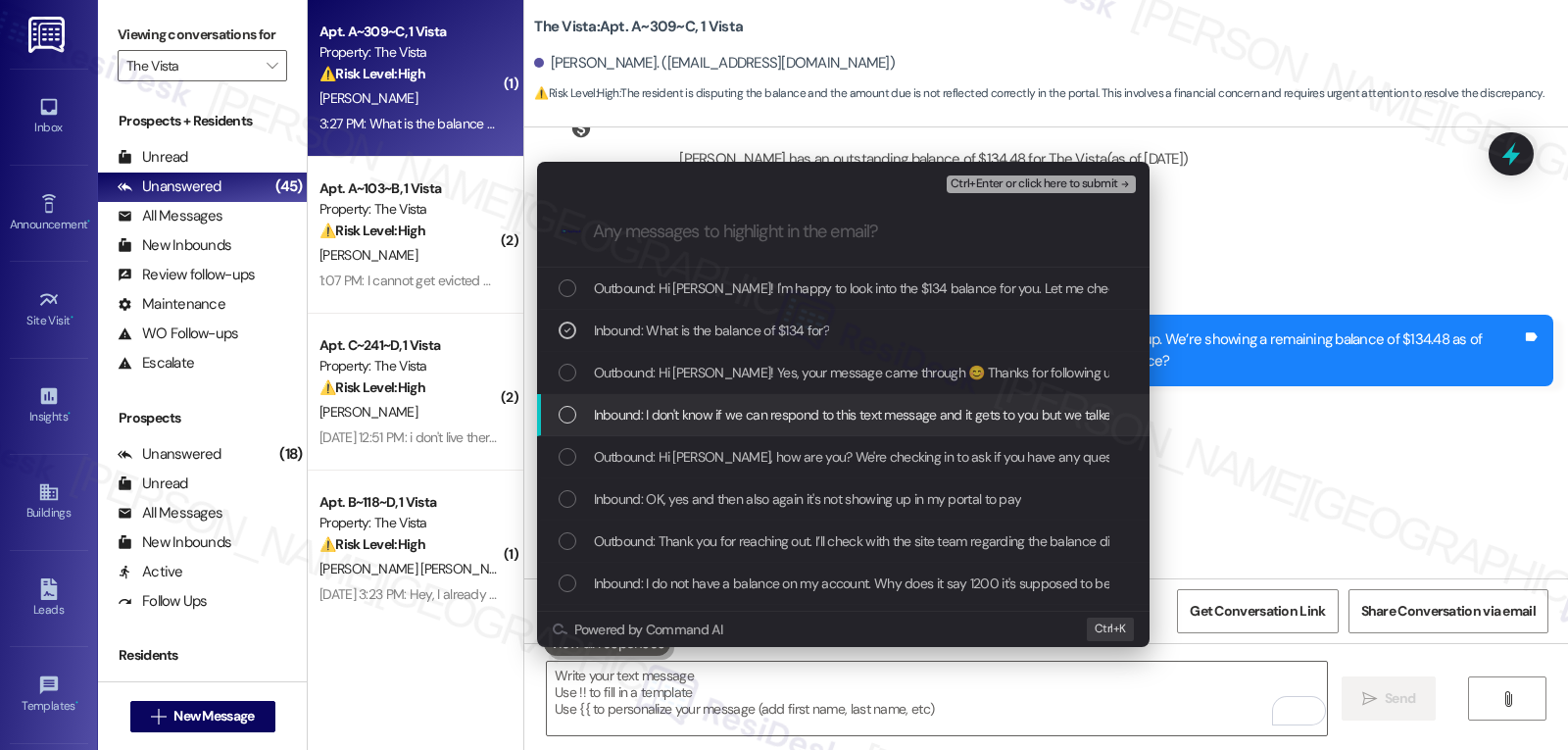
click at [570, 412] on div "List of options" at bounding box center [567, 414] width 18 height 18
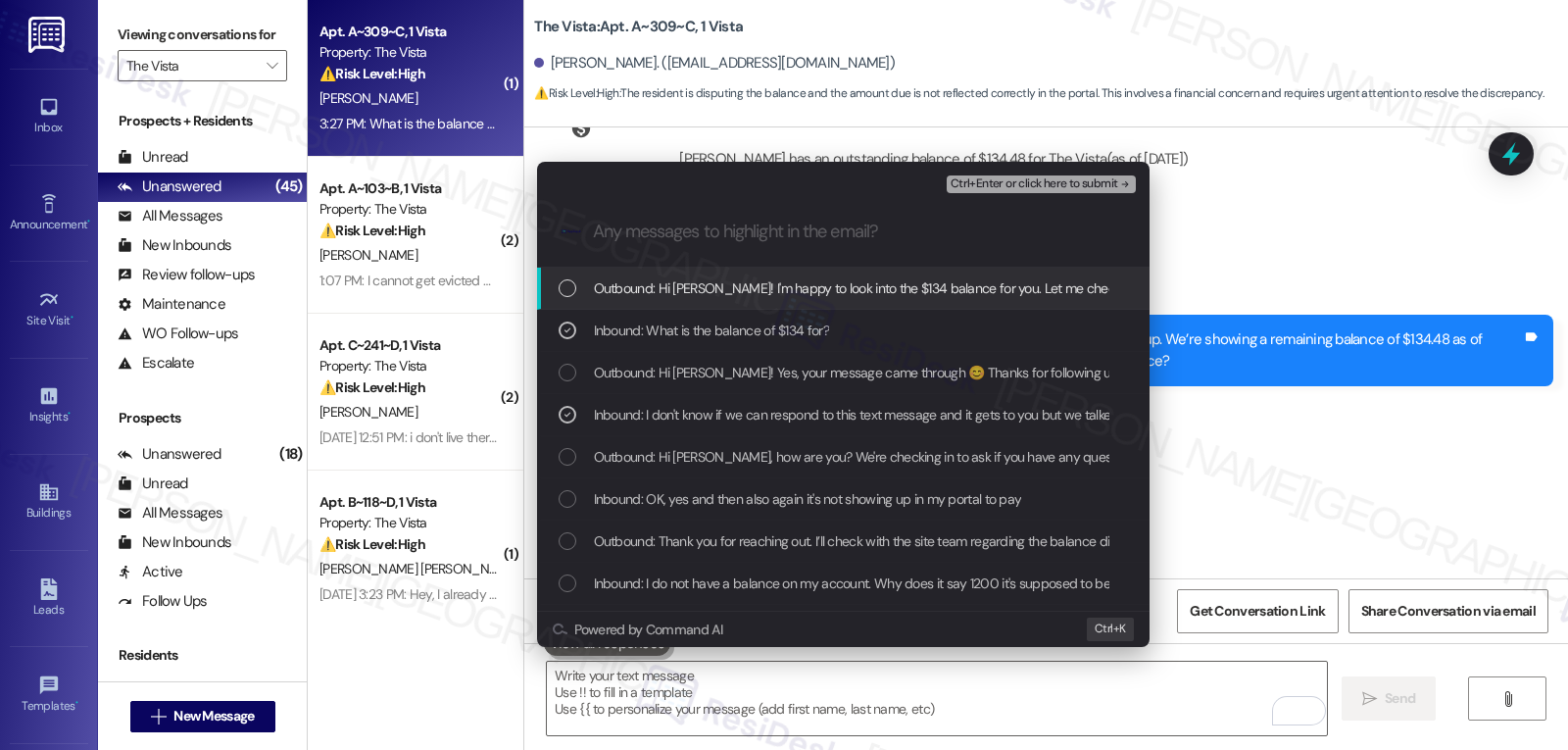
click at [1084, 184] on span "Ctrl+Enter or click here to submit" at bounding box center [1034, 185] width 168 height 14
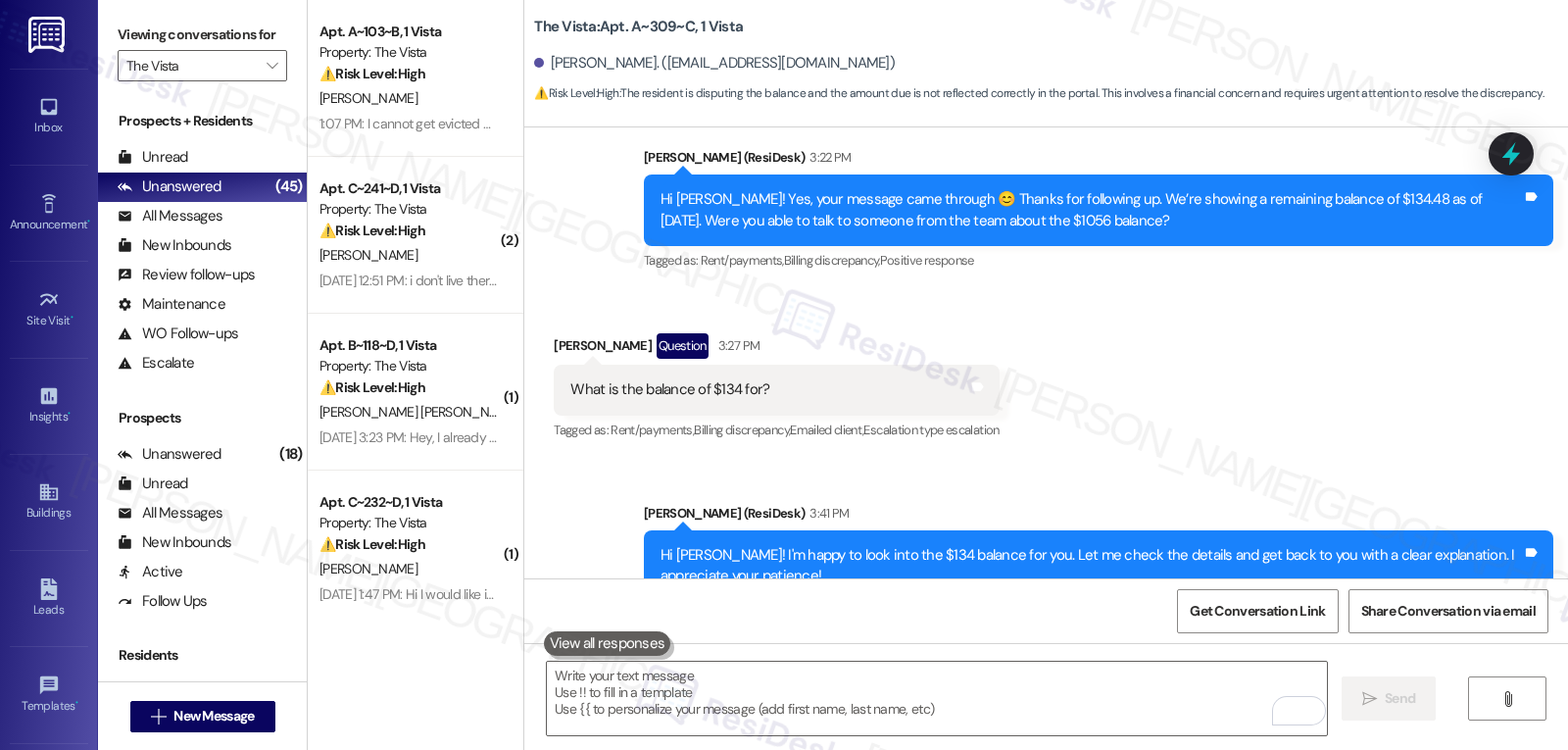
scroll to position [3106, 0]
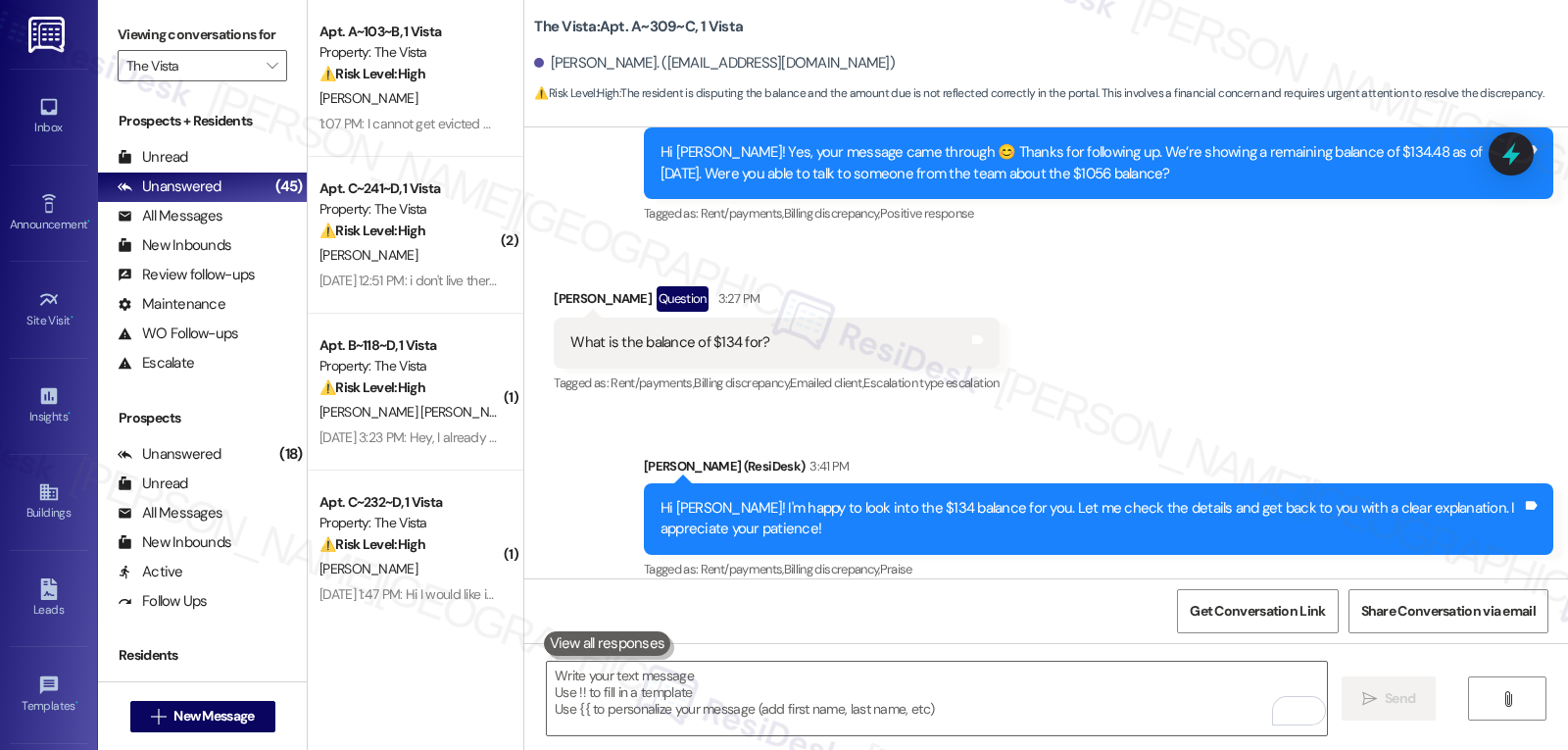
click at [711, 333] on div "What is the balance of $134 for?" at bounding box center [670, 342] width 199 height 21
click at [712, 333] on div "What is the balance of $134 for?" at bounding box center [670, 342] width 199 height 21
copy div "134"
click at [1521, 161] on icon at bounding box center [1512, 154] width 34 height 34
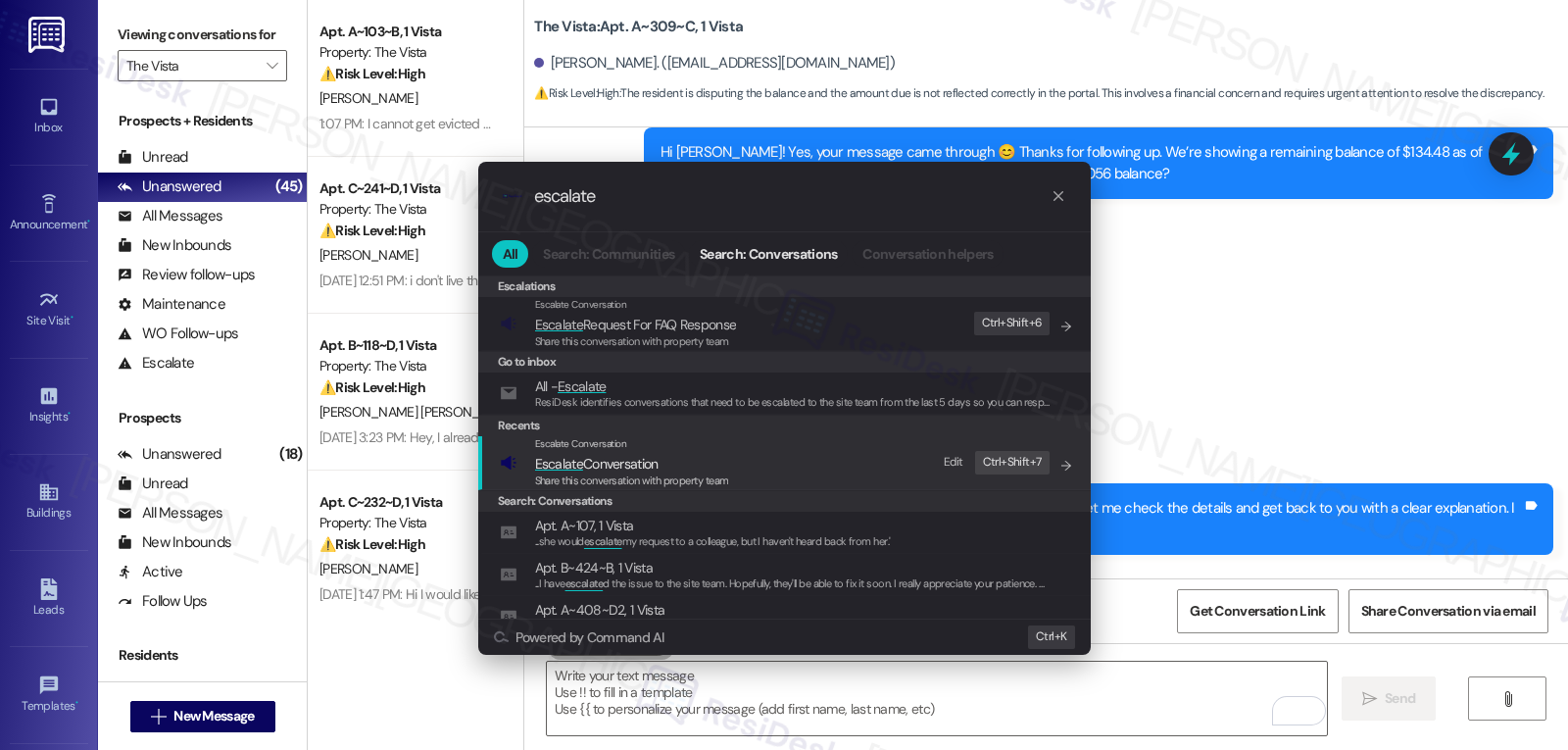
type input "escalate"
click at [573, 470] on span "Escalate" at bounding box center [559, 464] width 48 height 18
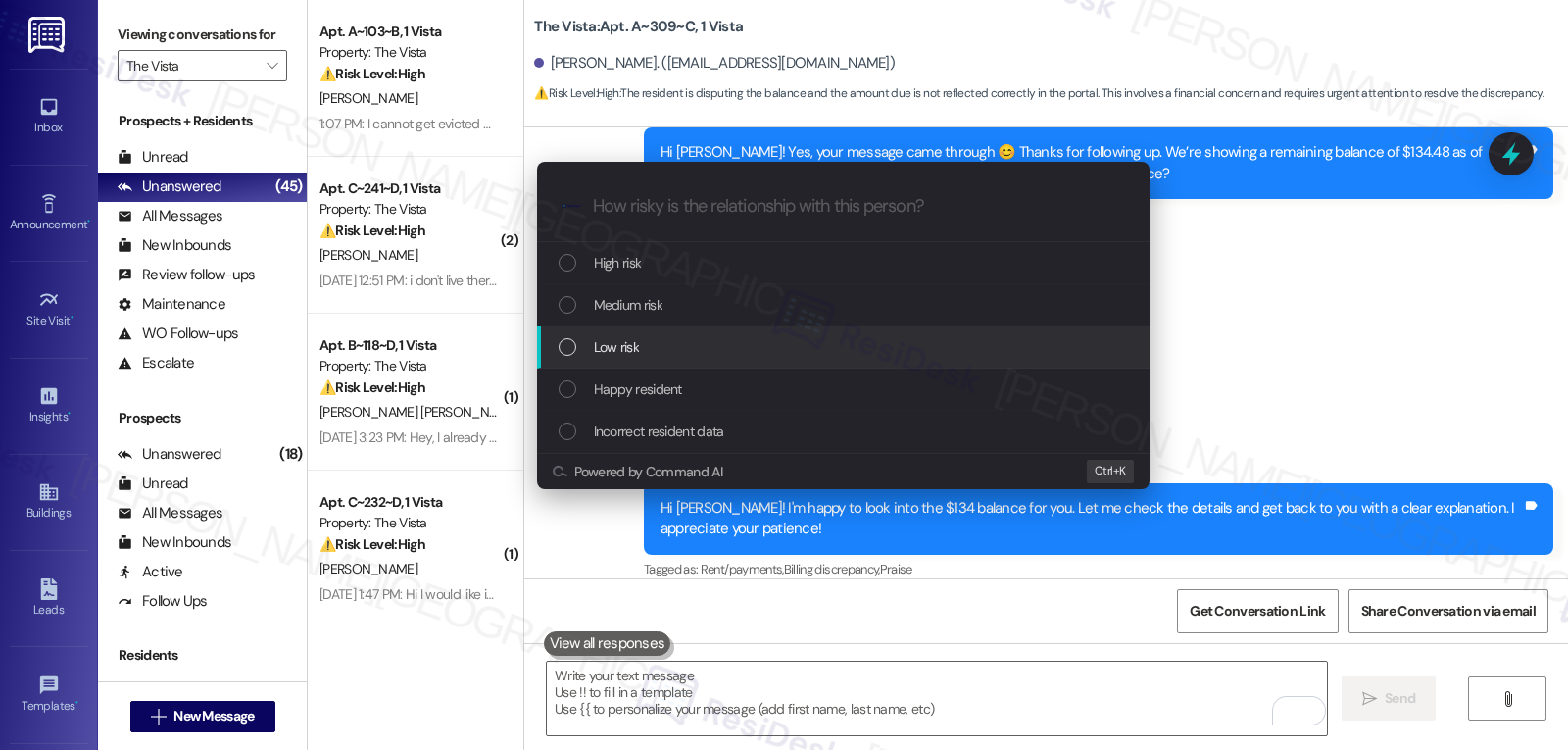
click at [644, 308] on span "Medium risk" at bounding box center [629, 305] width 69 height 22
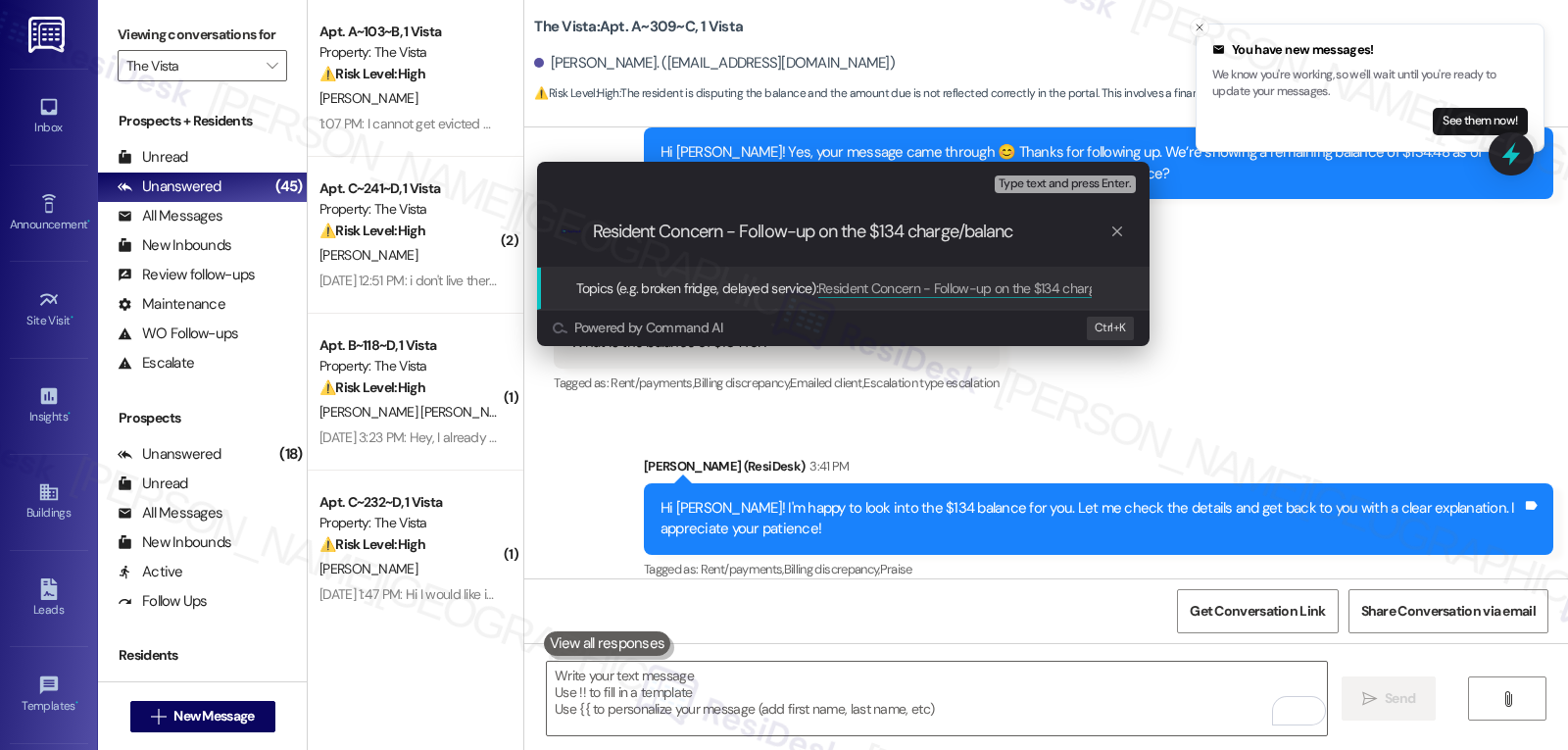
type input "Resident Concern - Follow-up on the $134 charge/balance"
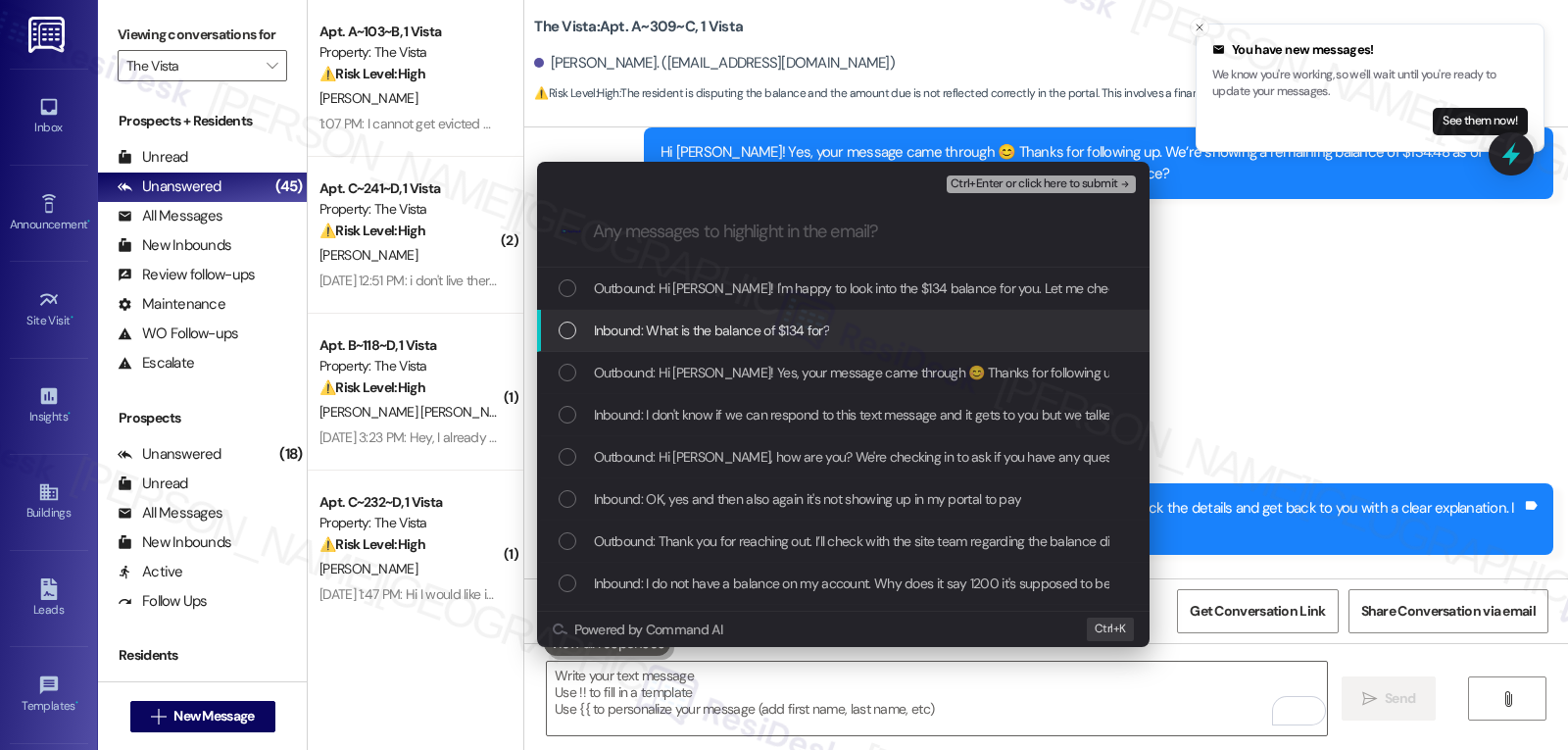
click at [733, 330] on span "Inbound: What is the balance of $134 for?" at bounding box center [711, 331] width 235 height 22
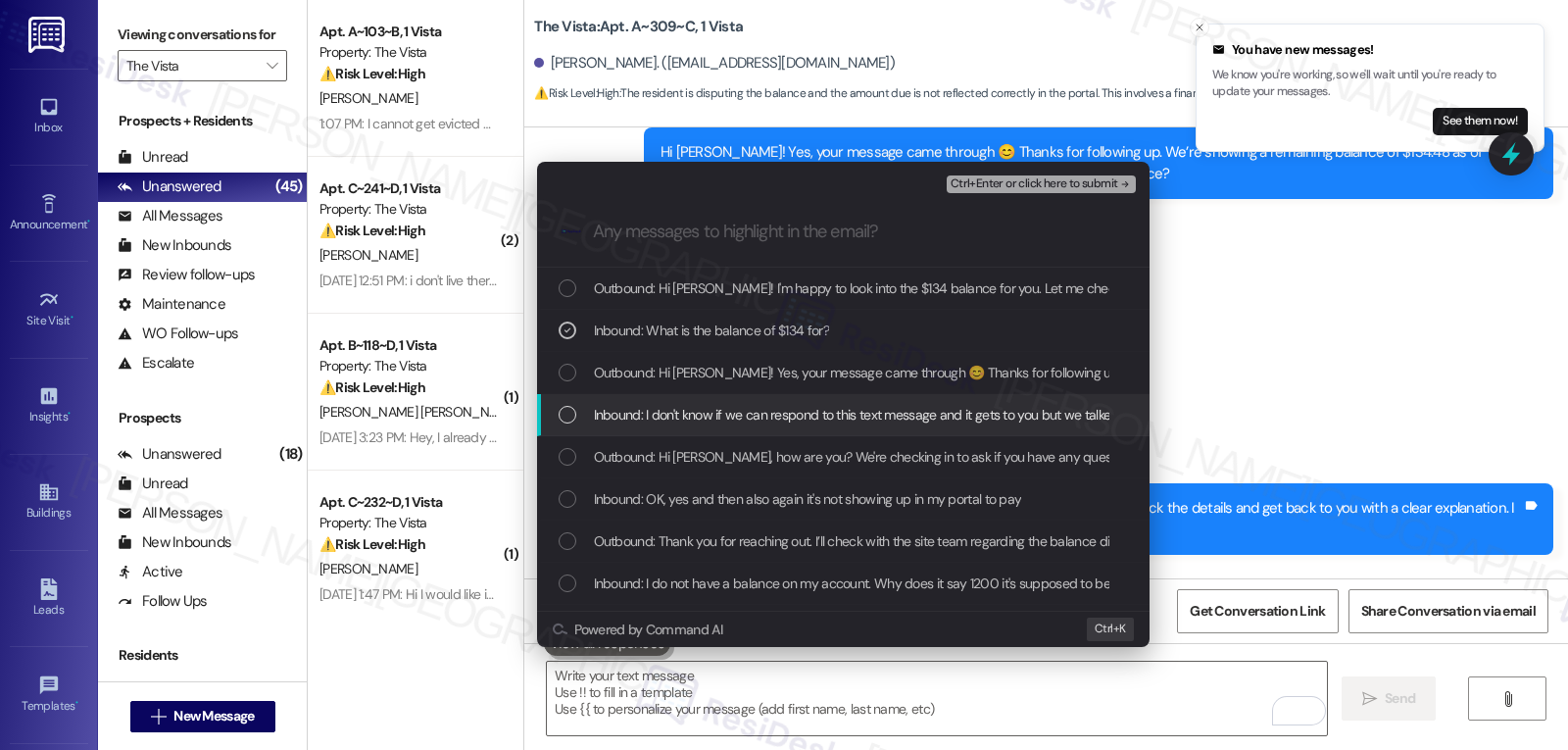
click at [681, 420] on span "Inbound: I don't know if we can respond to this text message and it gets to you…" at bounding box center [1342, 414] width 1497 height 22
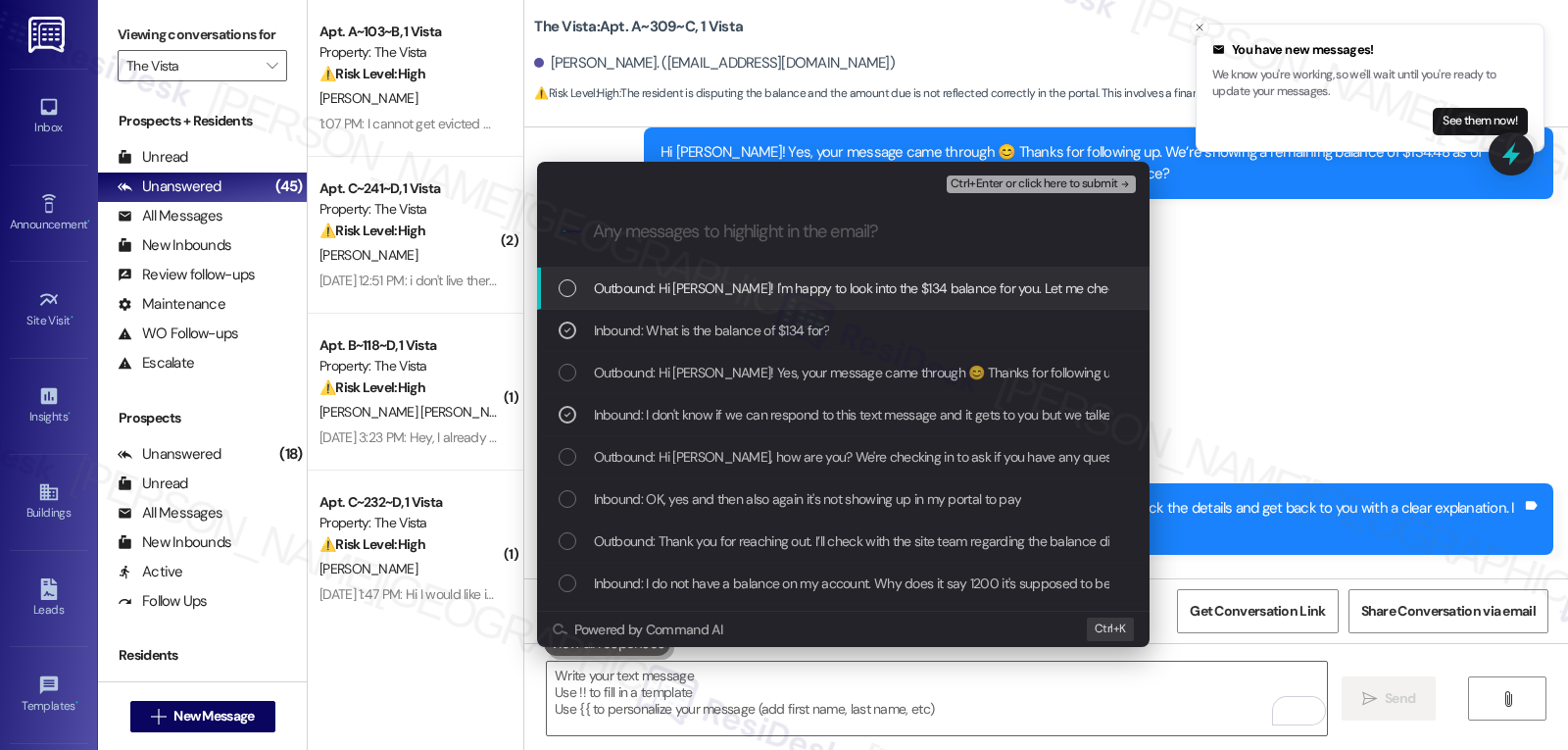
click at [1024, 180] on span "Ctrl+Enter or click here to submit" at bounding box center [1034, 185] width 168 height 14
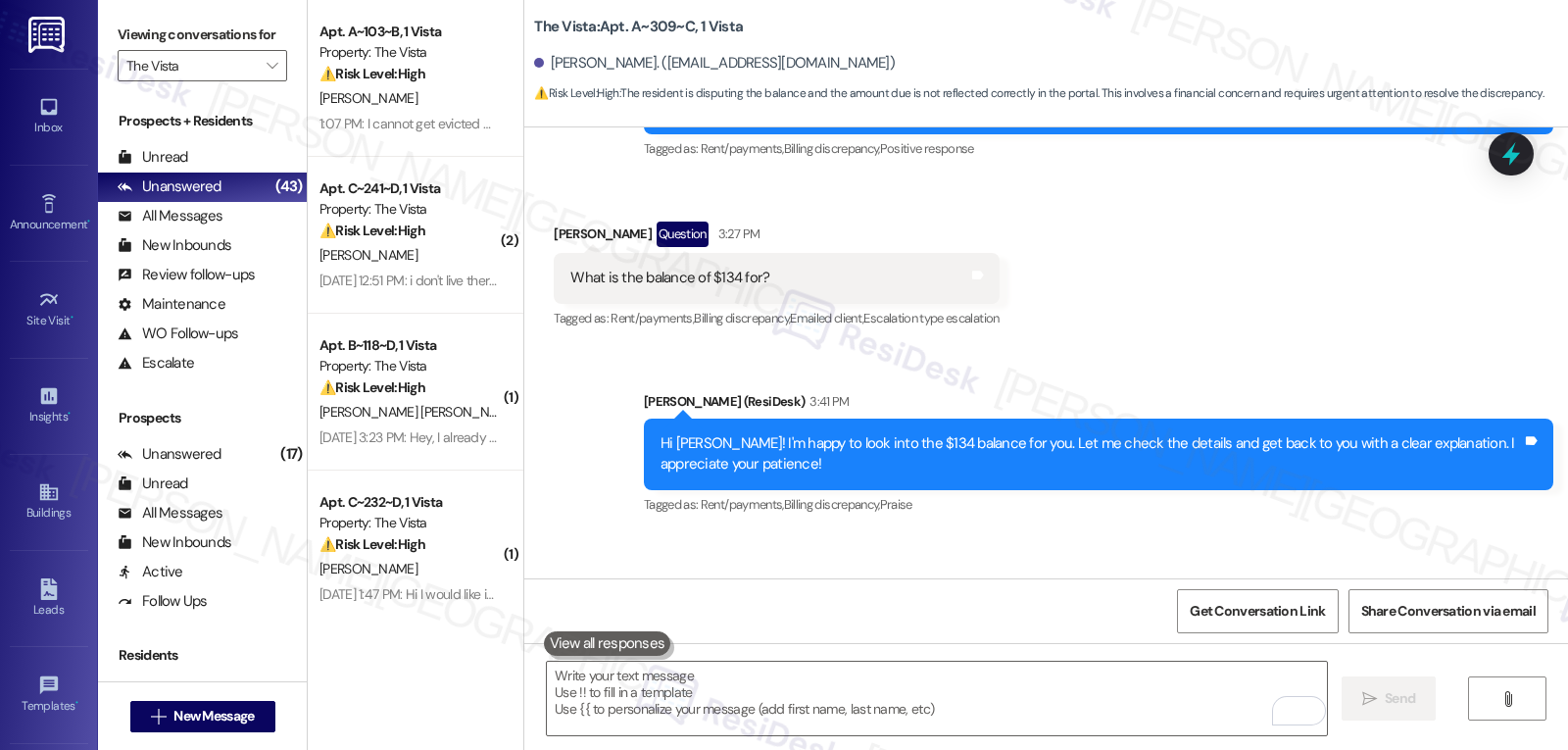
scroll to position [3346, 0]
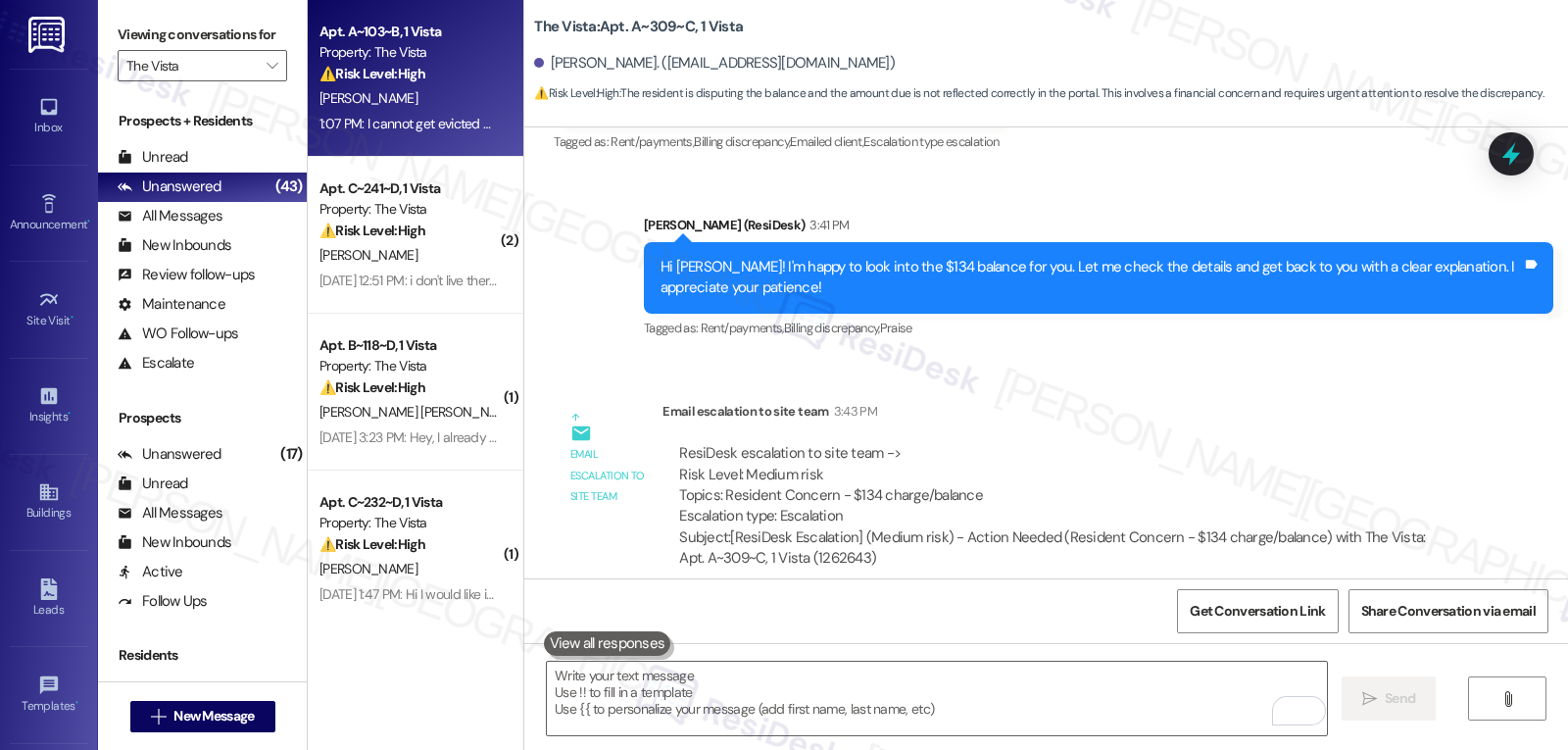
click at [410, 83] on div "⚠️ Risk Level: High The resident is reporting that their rent payment is not re…" at bounding box center [411, 74] width 182 height 21
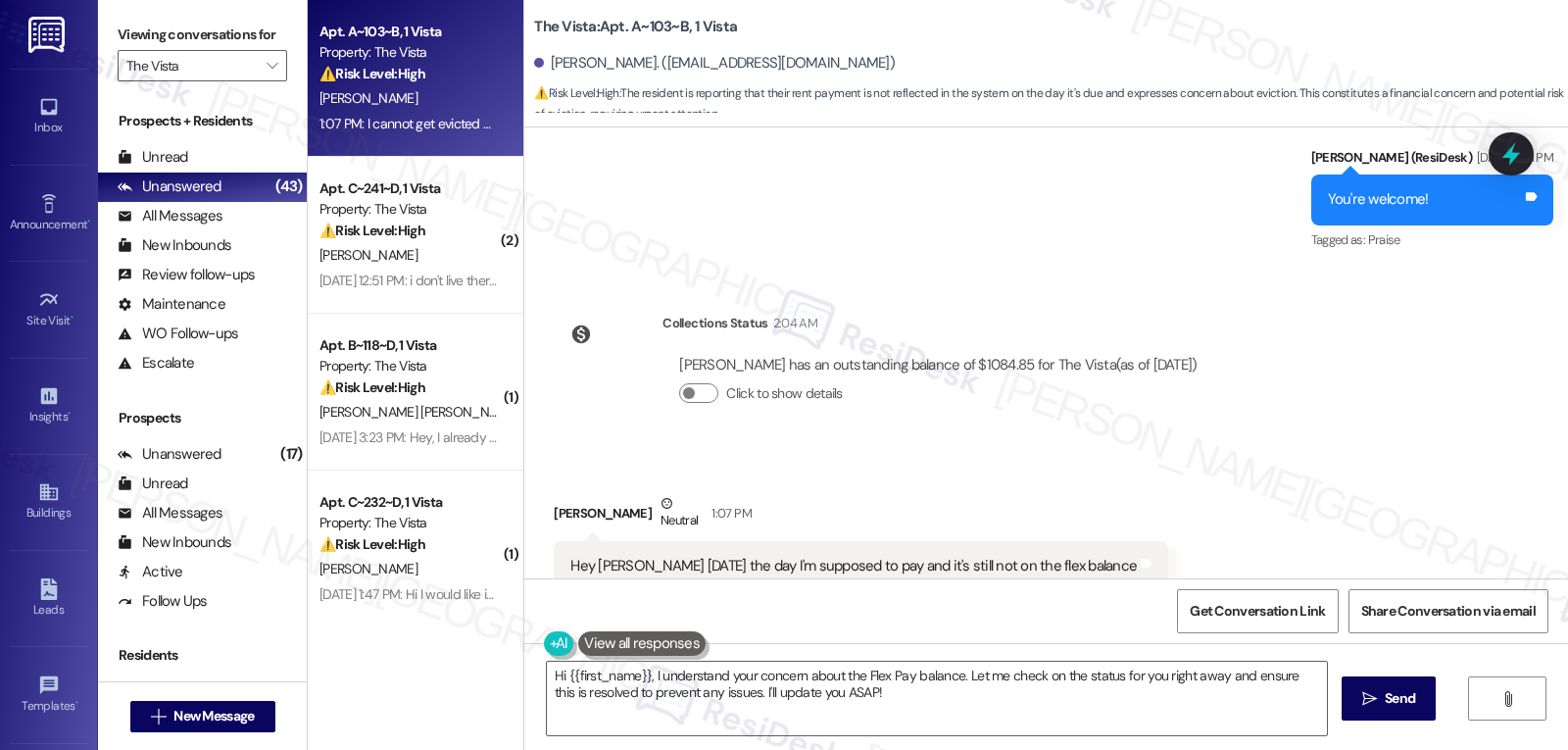
scroll to position [2359, 0]
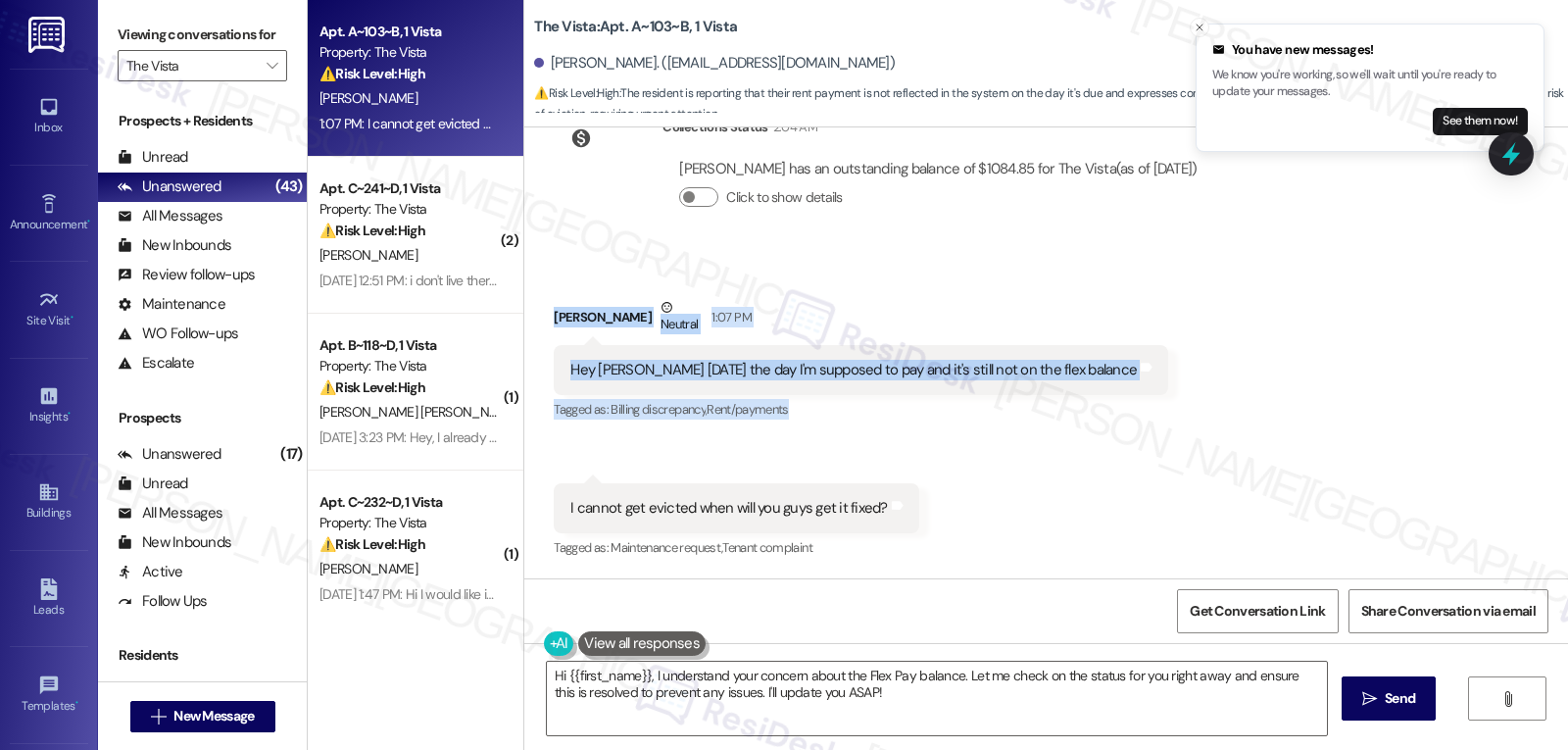
drag, startPoint x: 542, startPoint y: 316, endPoint x: 1037, endPoint y: 518, distance: 534.6
click at [1029, 528] on div "Received via SMS De'Shaun Brown Neutral 1:07 PM Hey Sara today's the day I'm su…" at bounding box center [1046, 414] width 1044 height 325
click at [1197, 428] on div "Received via SMS De'Shaun Brown Neutral 1:07 PM Hey Sara today's the day I'm su…" at bounding box center [1046, 414] width 1044 height 325
click at [586, 303] on div "De'Shaun Brown Neutral 1:07 PM" at bounding box center [860, 321] width 615 height 48
drag, startPoint x: 544, startPoint y: 324, endPoint x: 936, endPoint y: 493, distance: 426.9
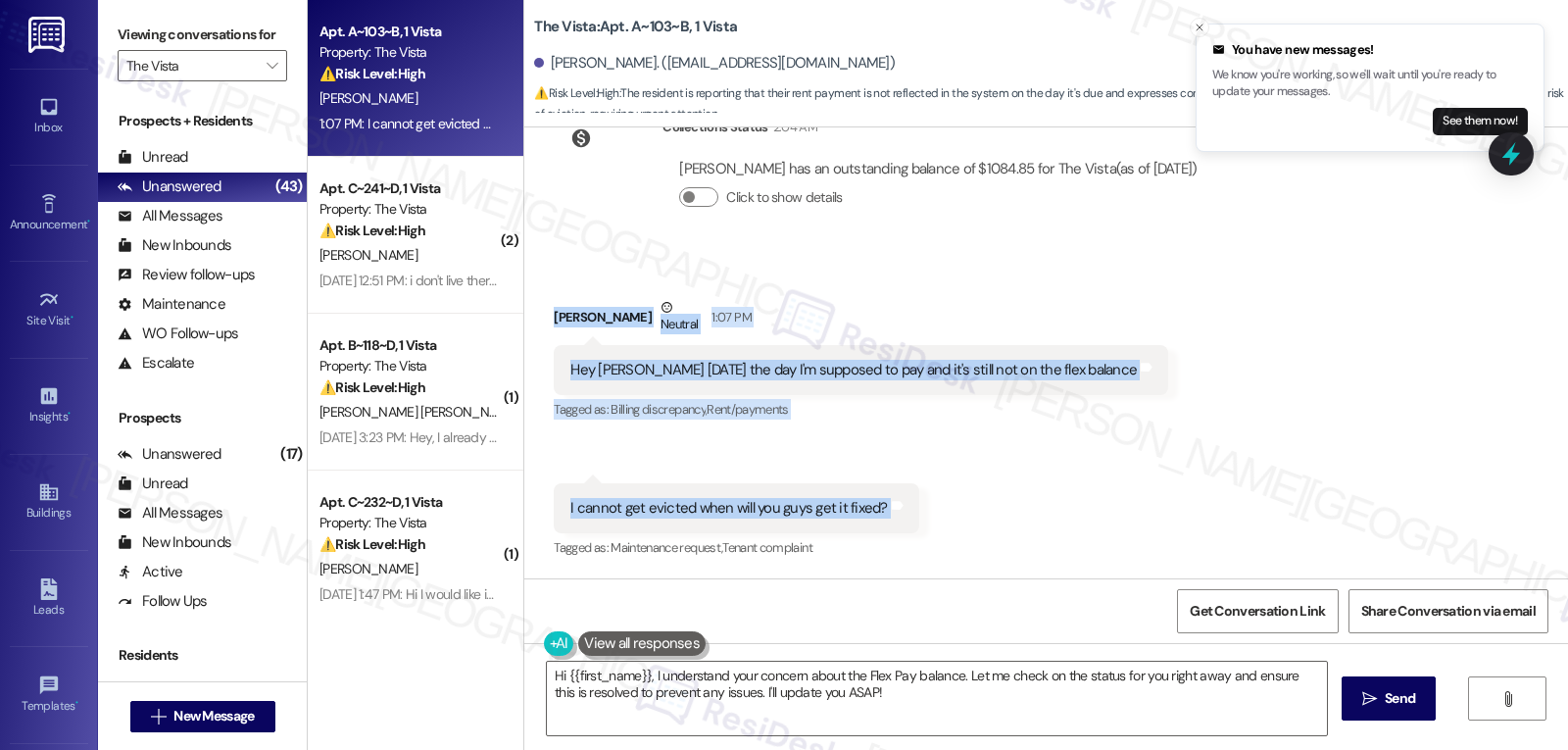
click at [936, 493] on div "Received via SMS De'Shaun Brown Neutral 1:07 PM Hey Sara today's the day I'm su…" at bounding box center [1046, 414] width 1044 height 325
copy div "De'Shaun Brown Neutral 1:07 PM Hey Sara today's the day I'm supposed to pay and…"
click at [950, 714] on textarea "Hi {{first_name}}, I understand your concern about the Flex Pay balance. Let me…" at bounding box center [936, 698] width 781 height 73
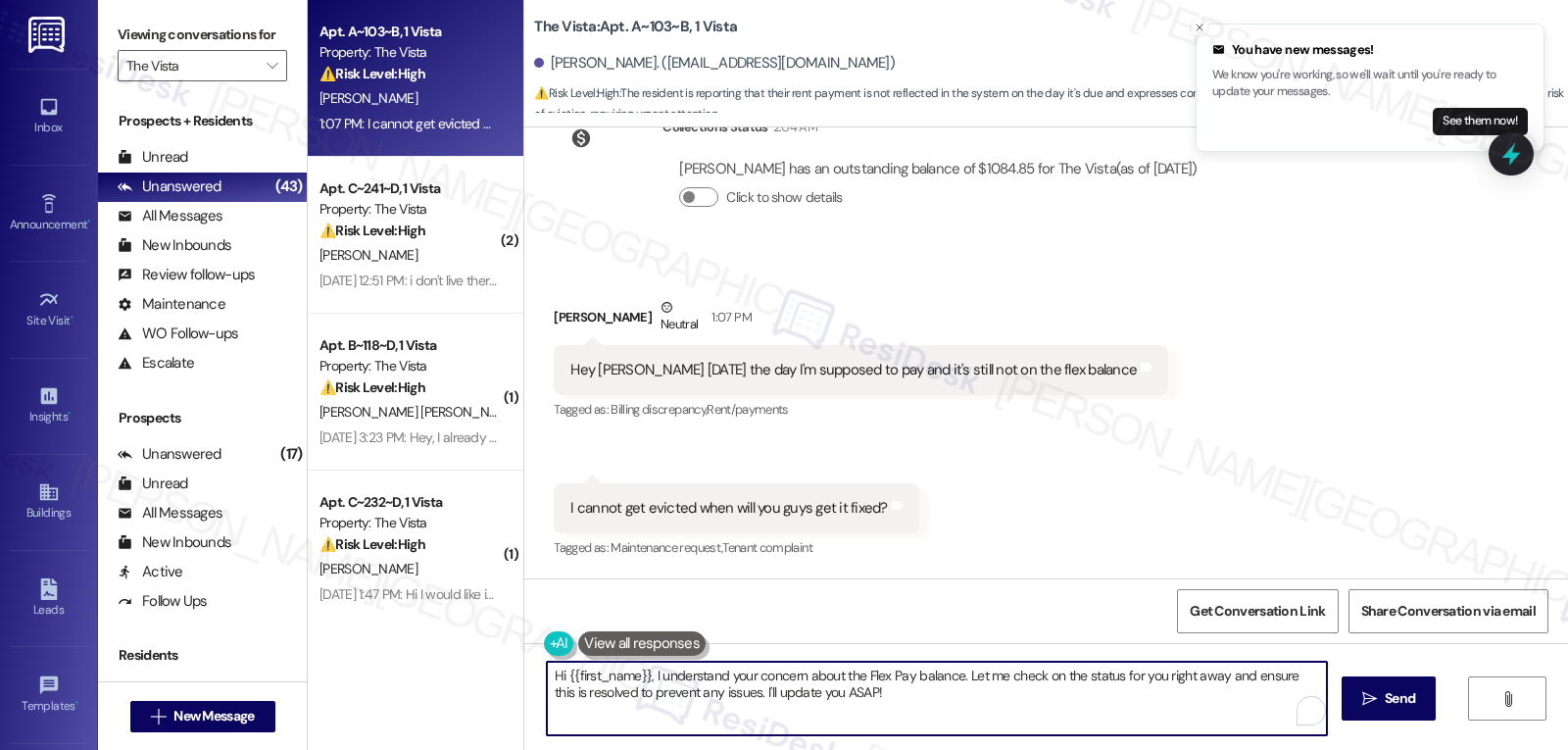
paste textarea "“Hi De’Shaun, thank you for letting us know right away. I completely understand…"
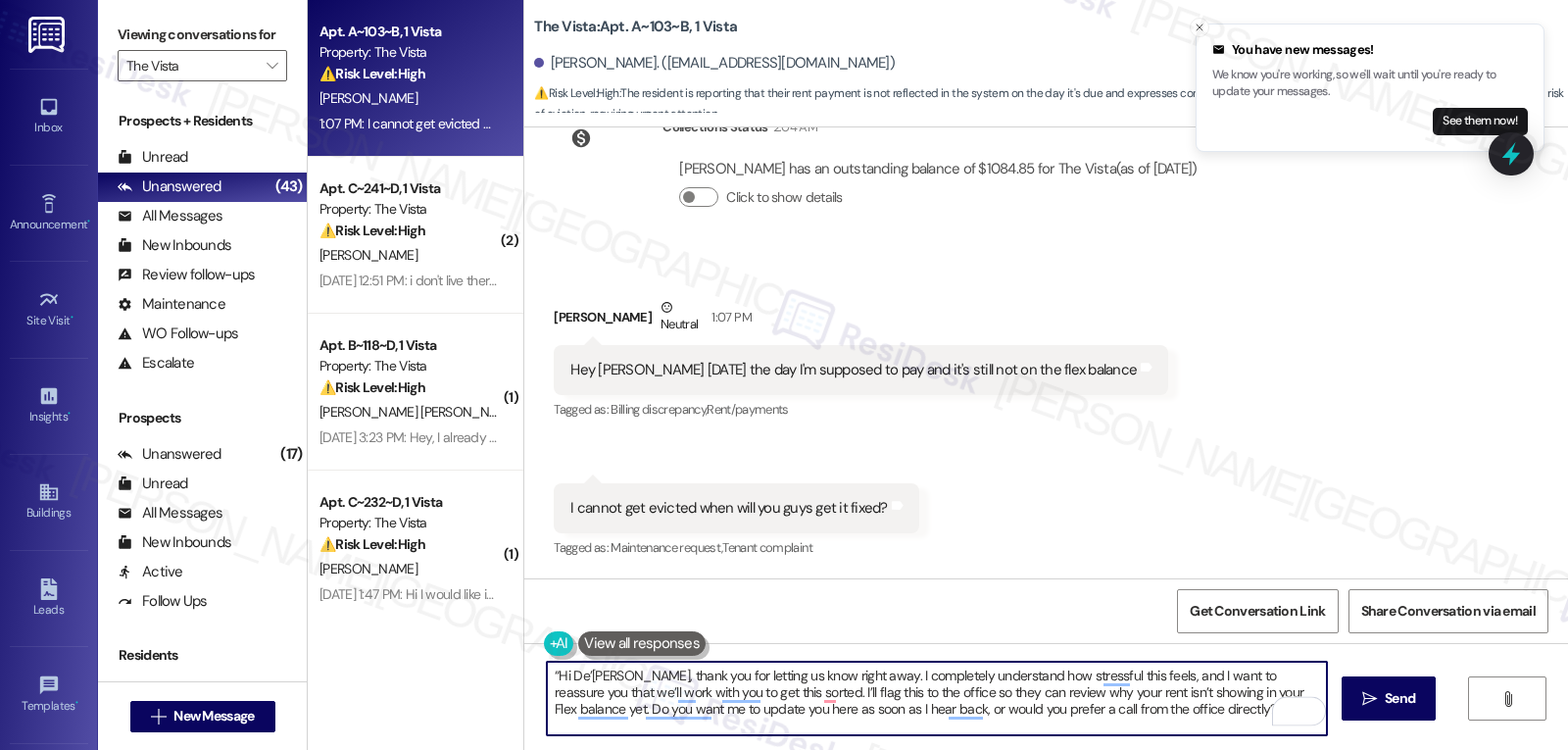
click at [547, 668] on textarea "“Hi De’Shaun, thank you for letting us know right away. I completely understand…" at bounding box center [936, 698] width 781 height 73
click at [1178, 715] on textarea "Hi De’Shaun, thank you for letting us know right away. I completely understand …" at bounding box center [936, 698] width 781 height 73
click at [859, 697] on textarea "Hi De’Shaun, thank you for letting us know right away. I completely understand …" at bounding box center [936, 698] width 781 height 73
click at [861, 696] on textarea "Hi De’Shaun, thank you for letting us know right away. I completely understand …" at bounding box center [936, 698] width 781 height 73
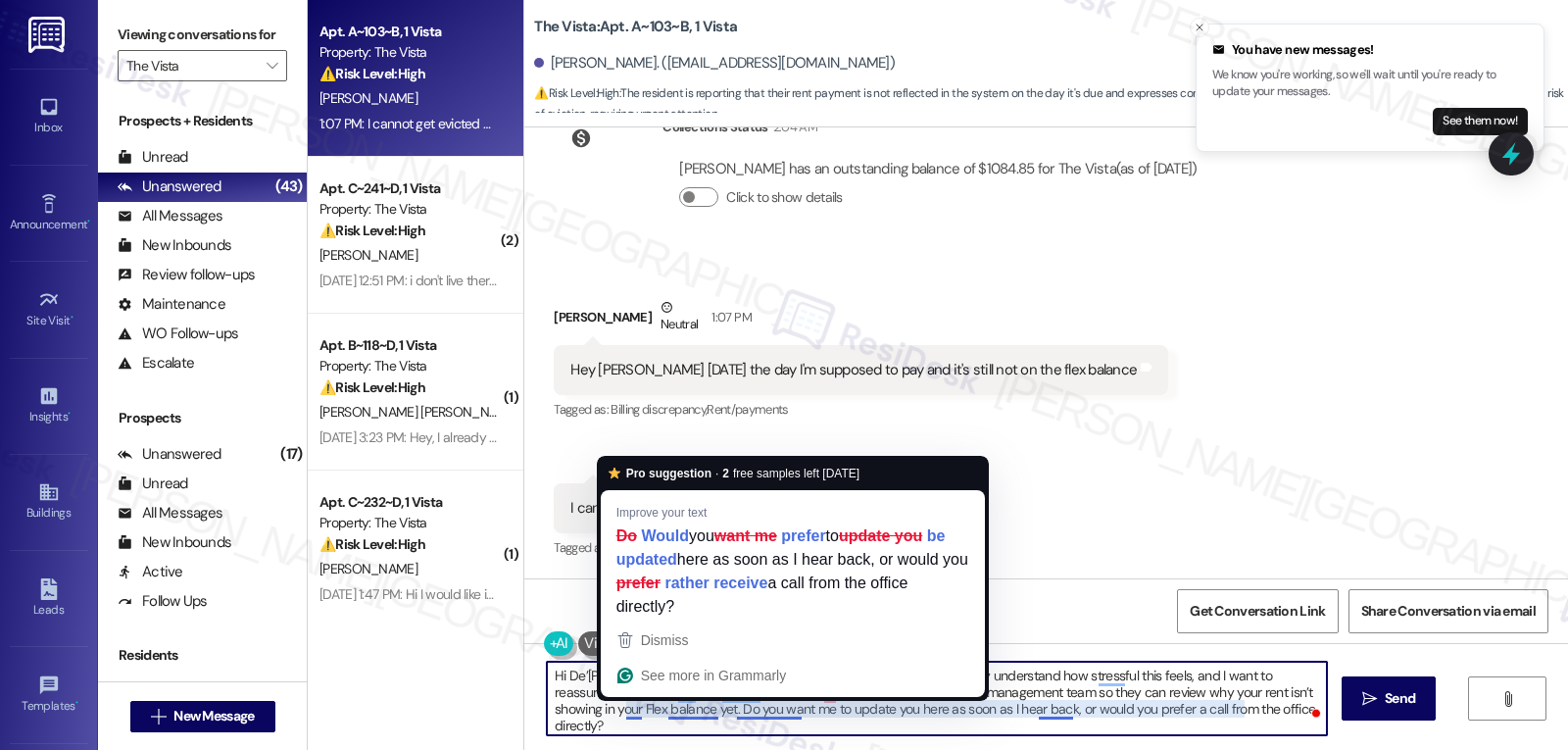
click at [617, 712] on textarea "Hi De’Shaun, thank you for letting us know right away. I completely understand …" at bounding box center [936, 698] width 781 height 73
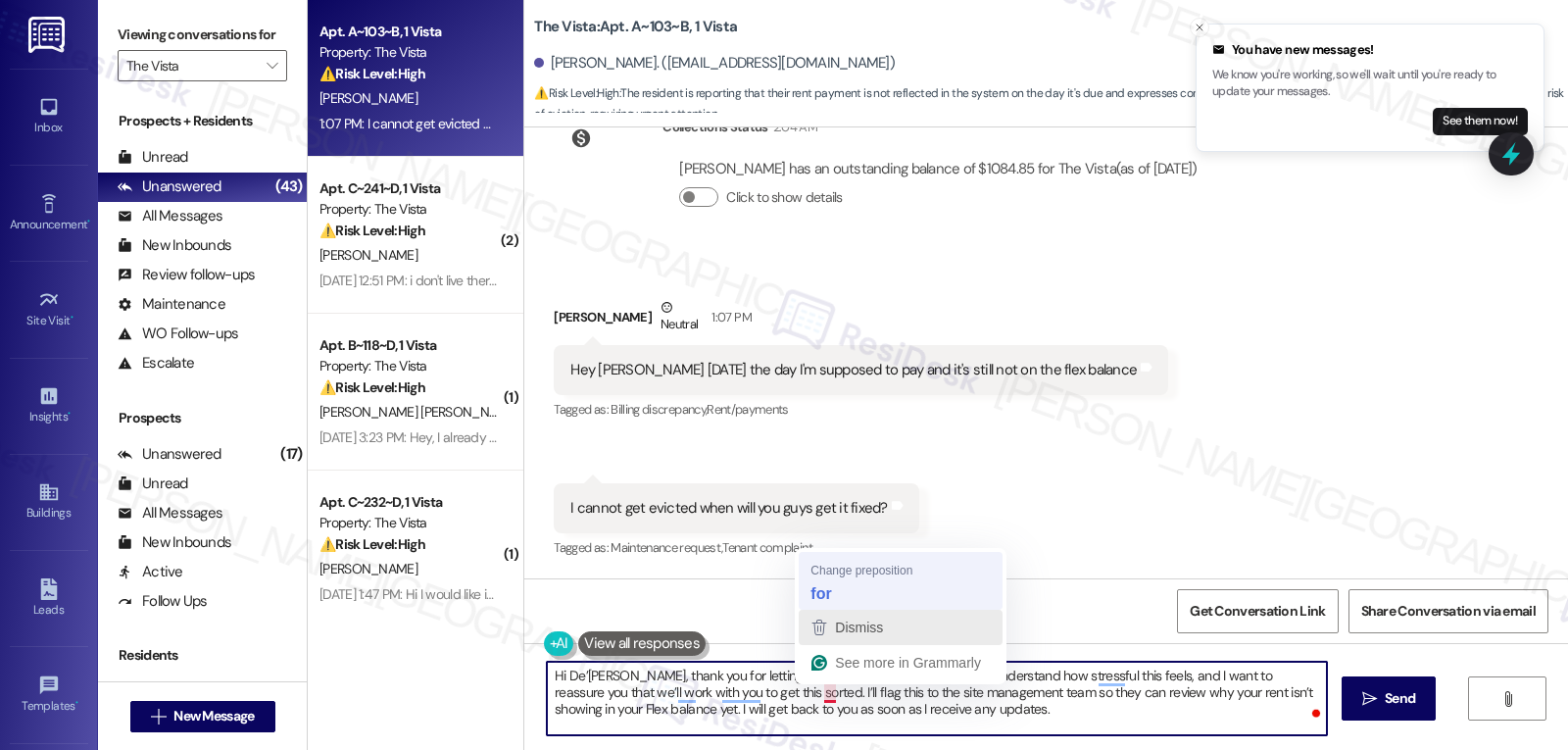
type textarea "Hi De’Shaun, thank you for letting us know right away. I completely understand …"
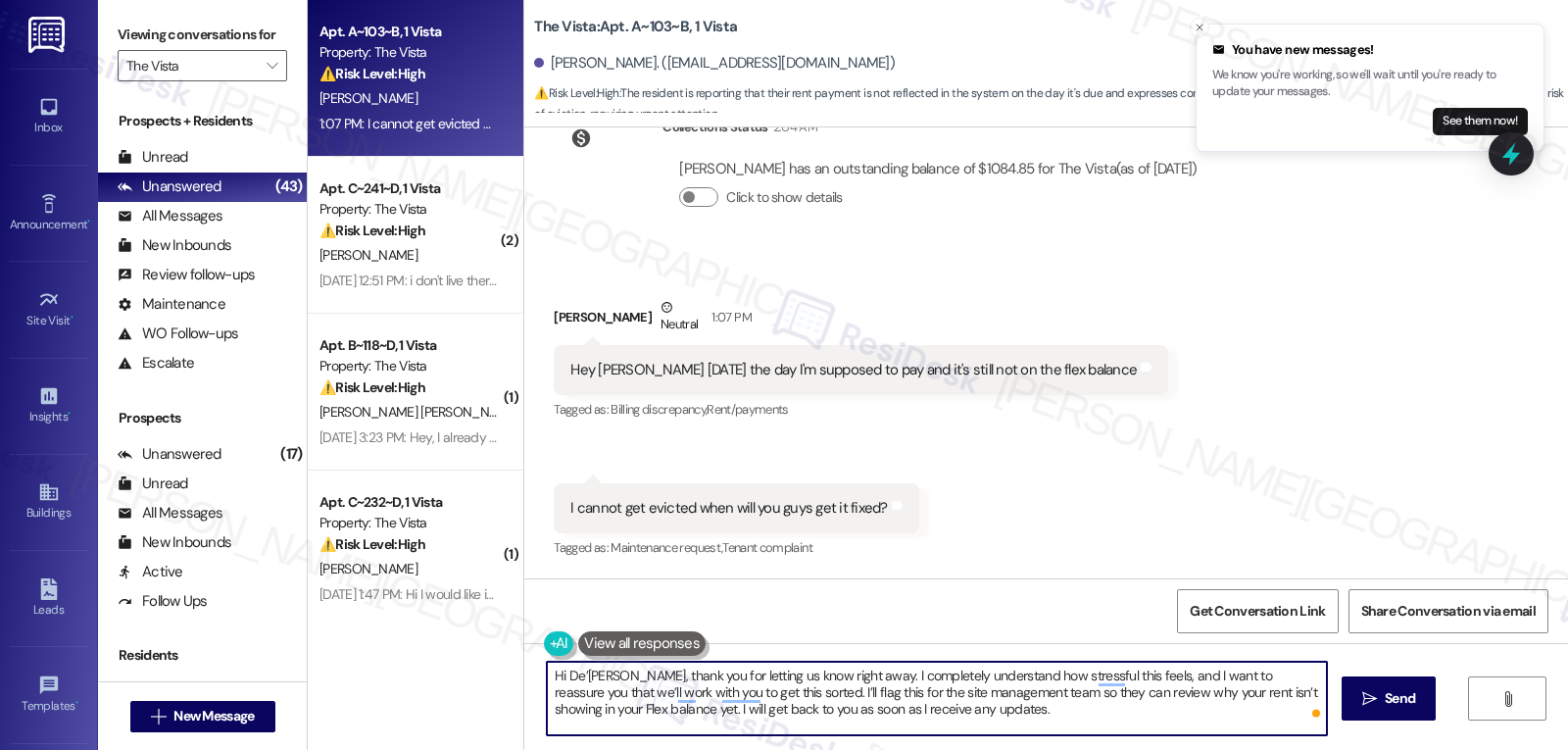
click at [985, 722] on textarea "Hi De’Shaun, thank you for letting us know right away. I completely understand …" at bounding box center [936, 698] width 781 height 73
click at [1412, 708] on span "Send" at bounding box center [1399, 698] width 31 height 21
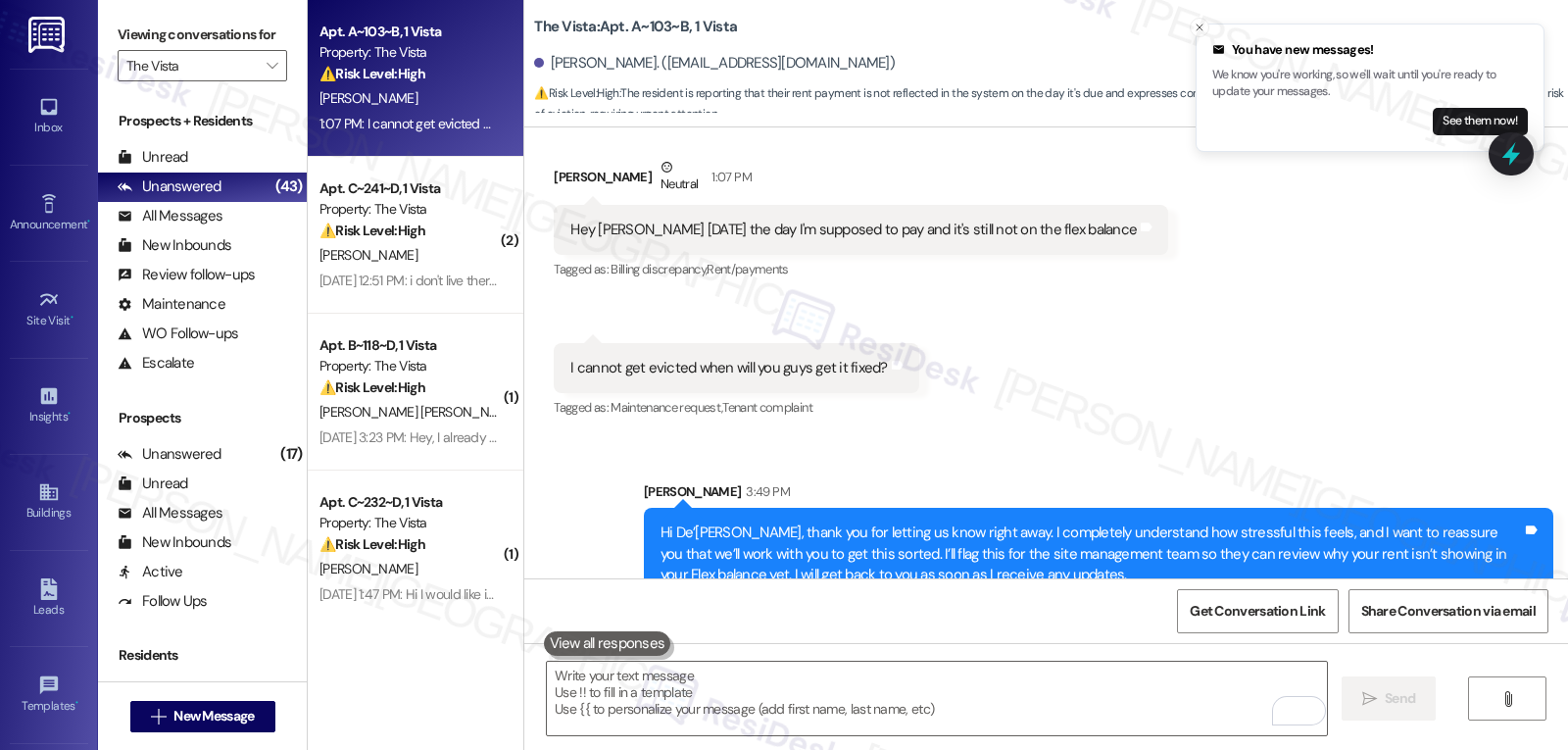
scroll to position [2537, 0]
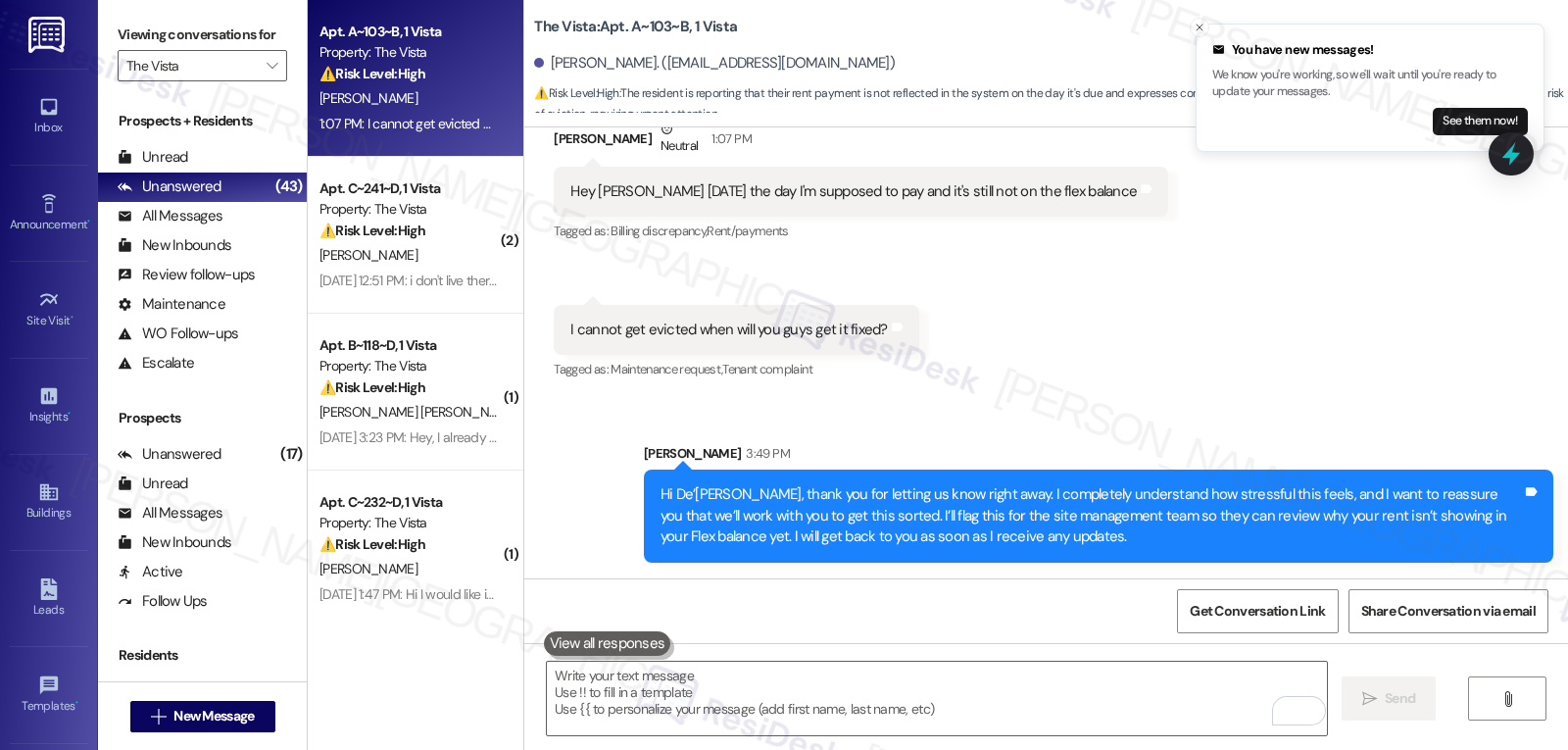
click at [1551, 154] on div "Received via SMS De'Shaun Brown Neutral 1:07 PM Hey Sara today's the day I'm su…" at bounding box center [1046, 236] width 1044 height 325
click at [1512, 160] on icon at bounding box center [1512, 154] width 24 height 31
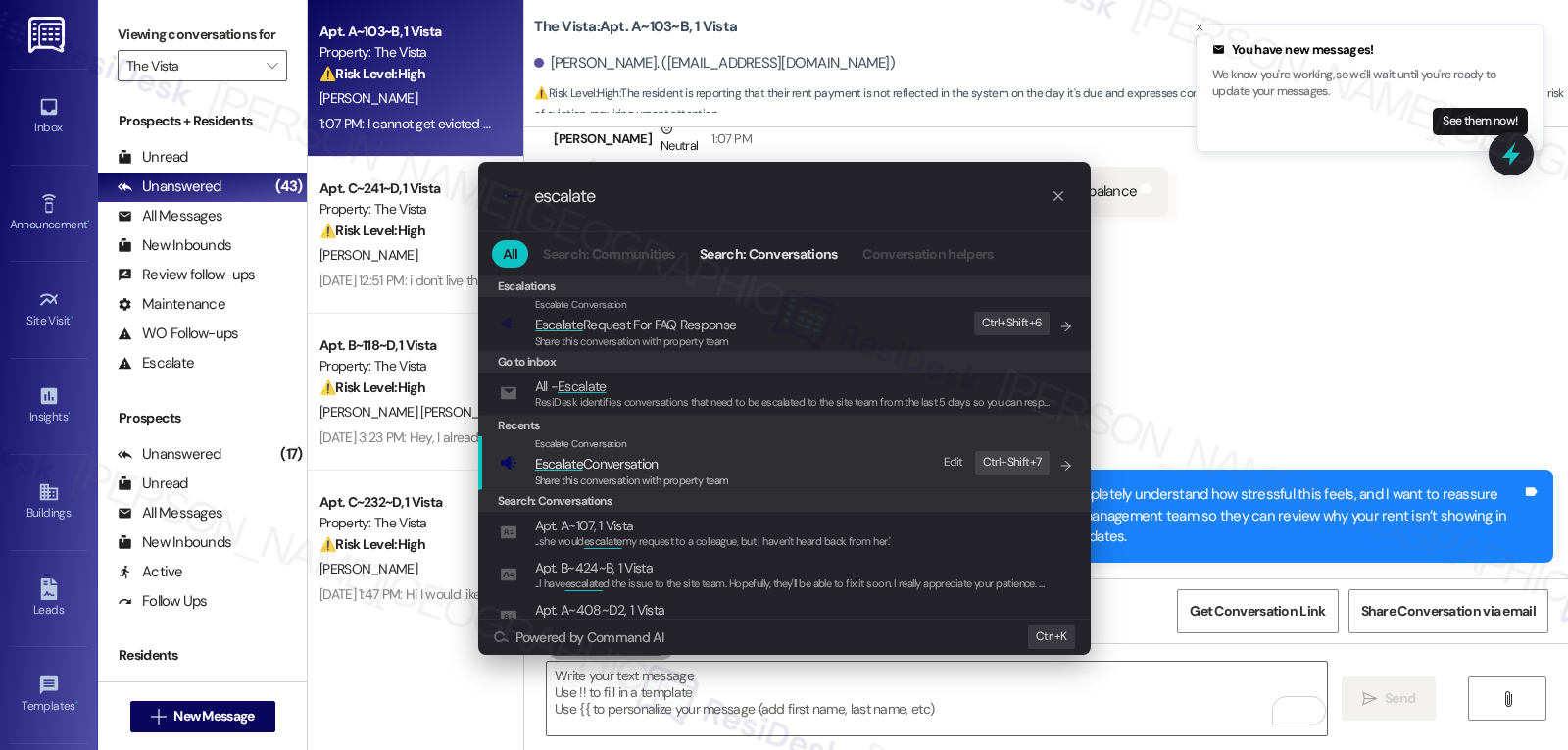
type input "escalate"
click at [688, 462] on span "Escalate Conversation" at bounding box center [632, 464] width 194 height 22
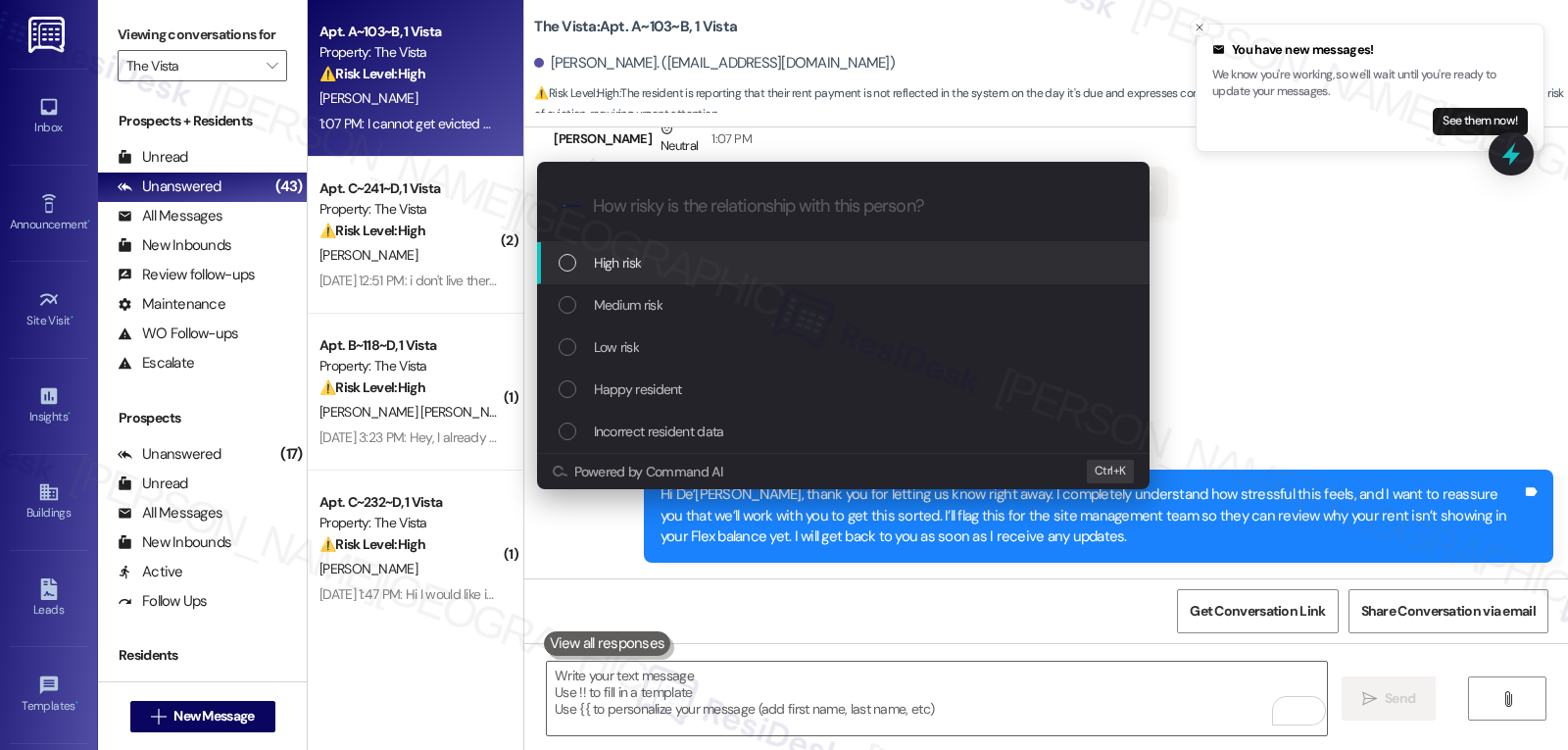
click at [722, 267] on div "High risk" at bounding box center [845, 262] width 573 height 22
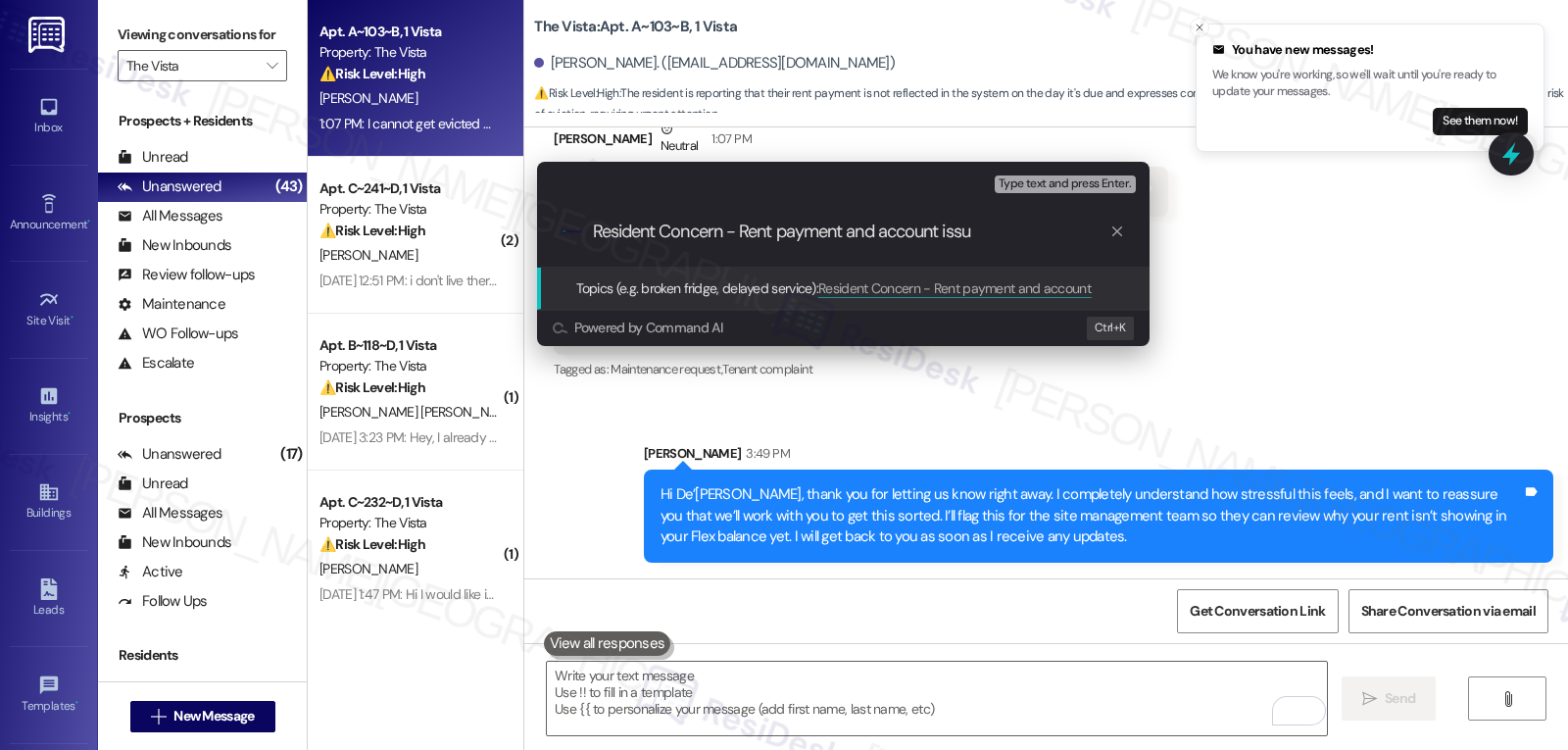
type input "Resident Concern - Rent payment and account issue"
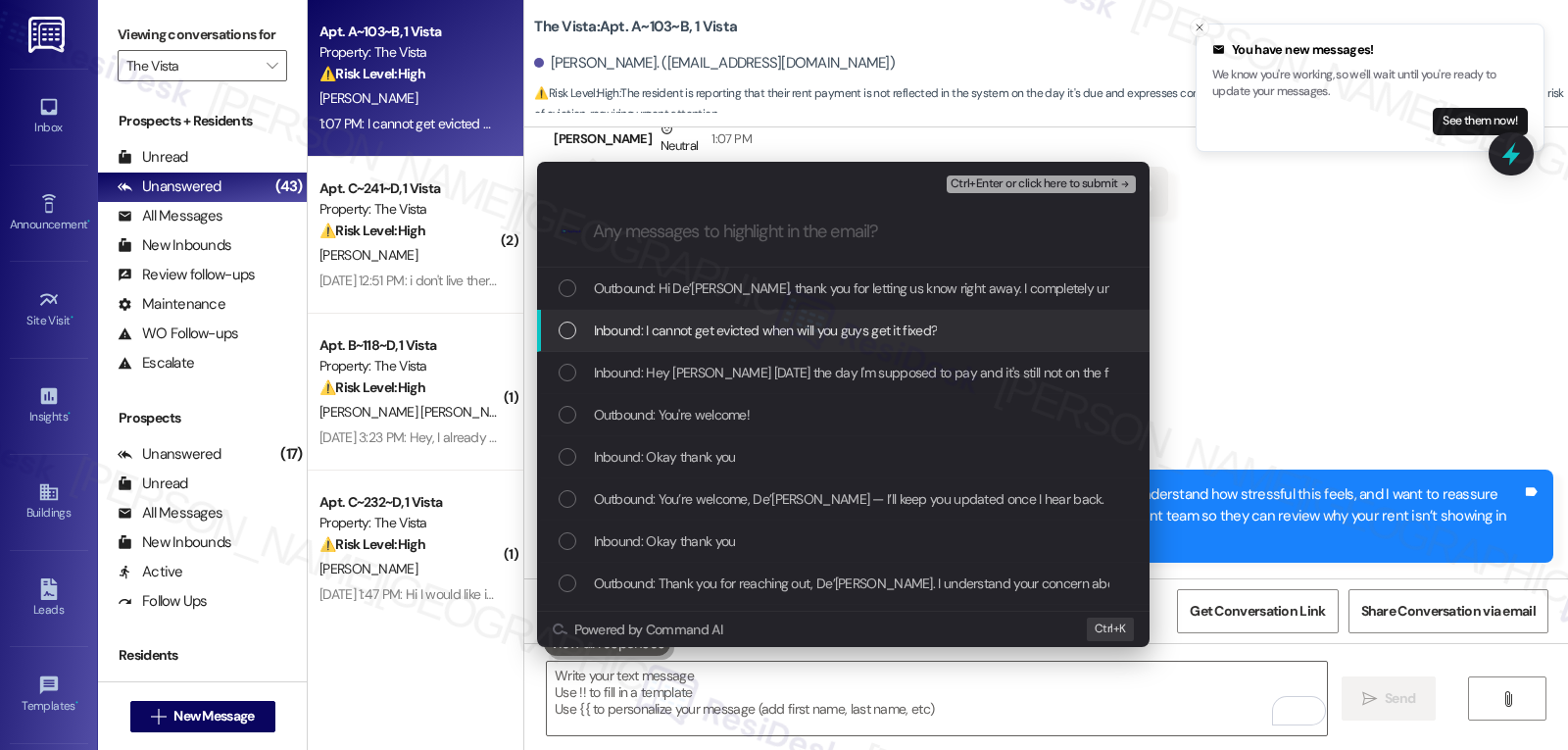
click at [705, 350] on div "Inbound: I cannot get evicted when will you guys get it fixed?" at bounding box center [843, 331] width 613 height 42
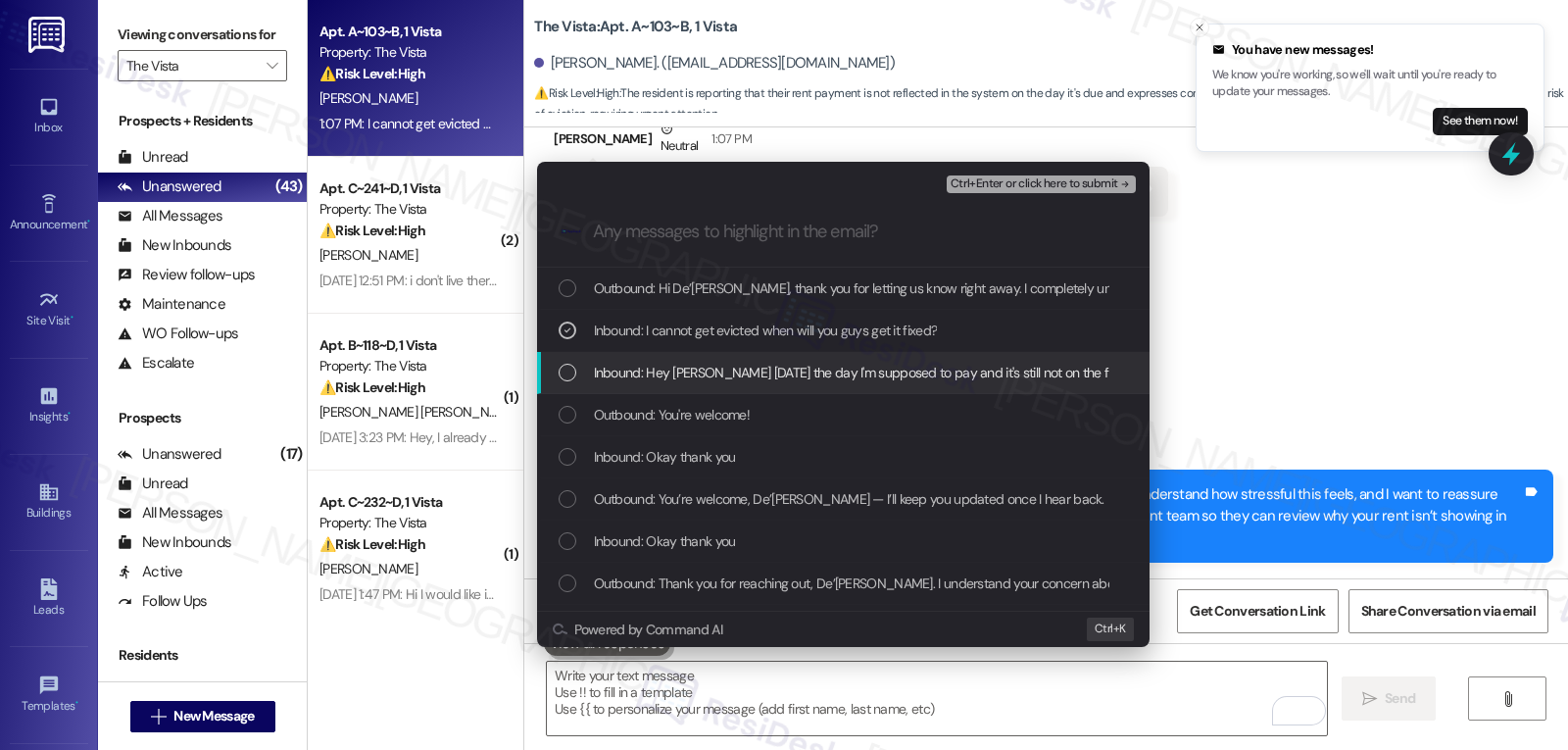
click at [705, 365] on span "Inbound: Hey Sara today's the day I'm supposed to pay and it's still not on the…" at bounding box center [884, 373] width 580 height 22
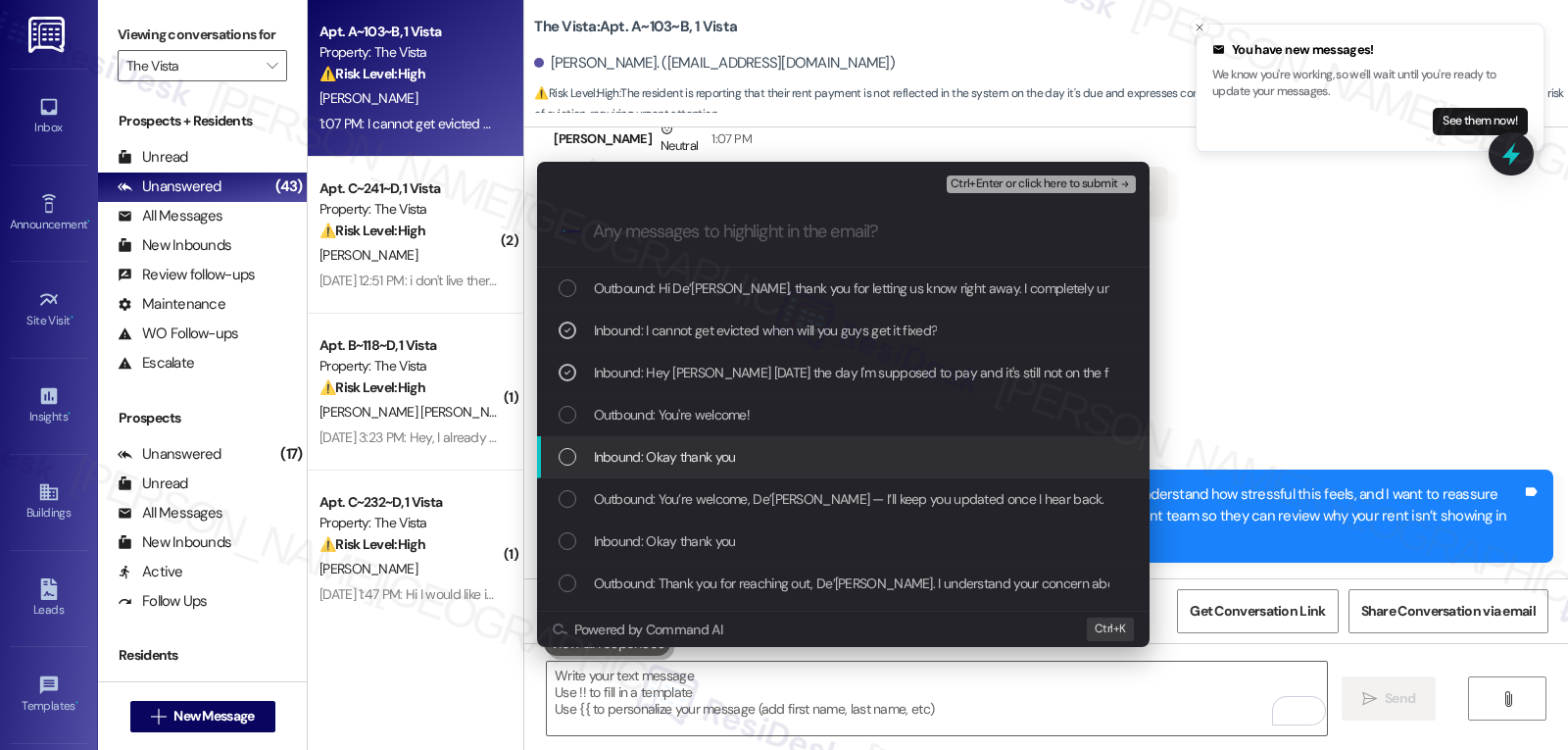
click at [734, 469] on div "Inbound: Okay thank you" at bounding box center [843, 457] width 613 height 42
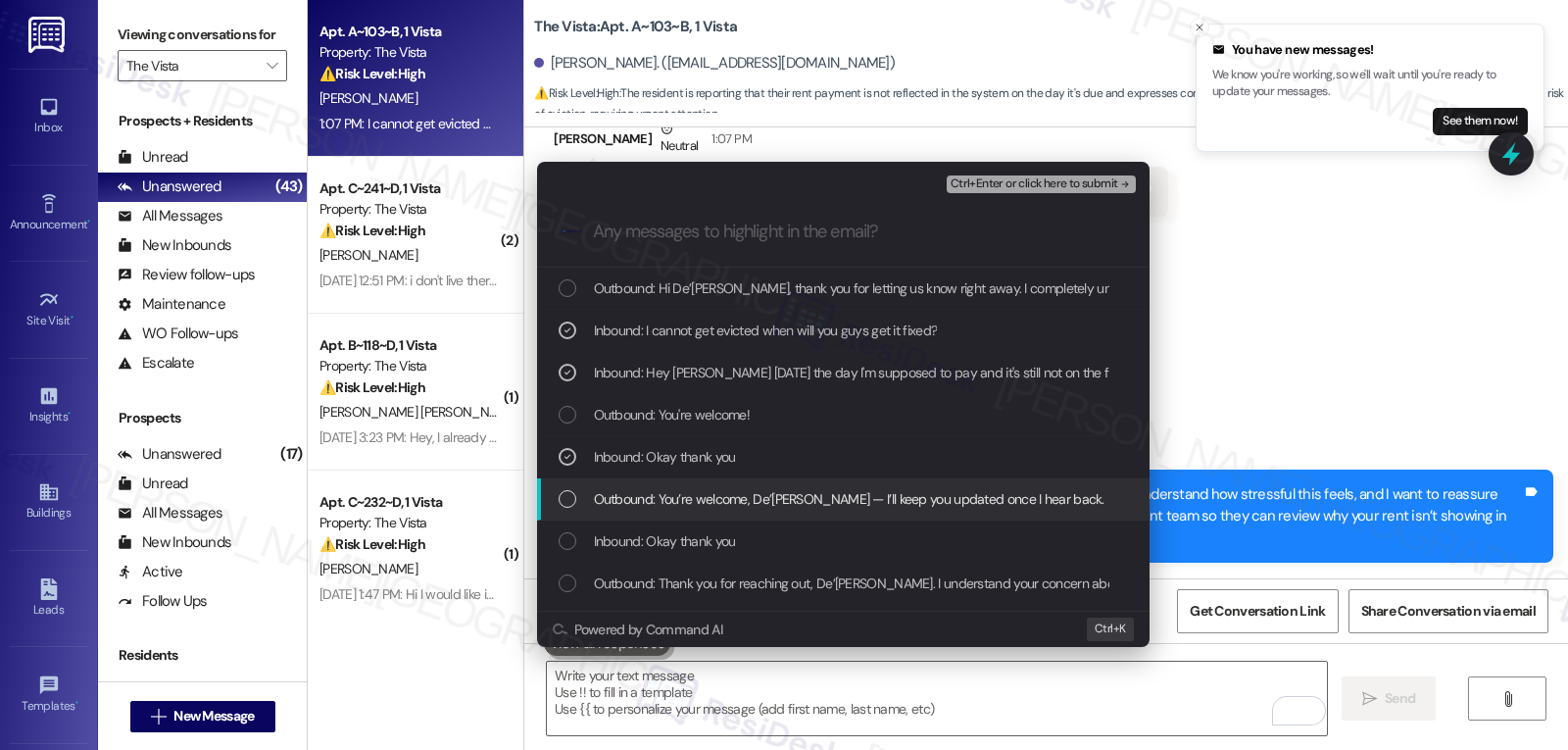
click at [756, 495] on span "Outbound: You’re welcome, De’Shaun — I’ll keep you updated once I hear back." at bounding box center [849, 499] width 510 height 22
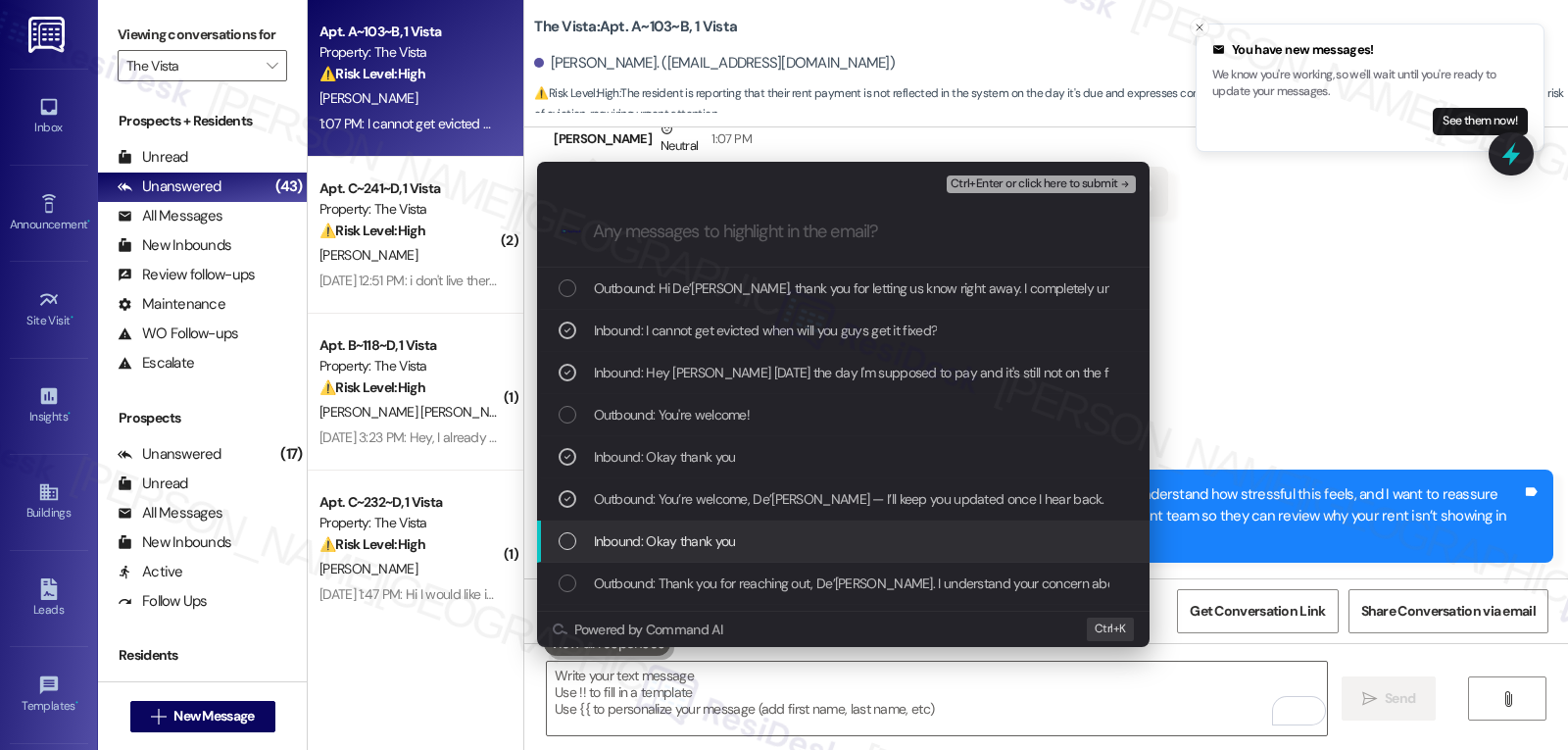
click at [696, 537] on span "Inbound: Okay thank you" at bounding box center [665, 541] width 142 height 22
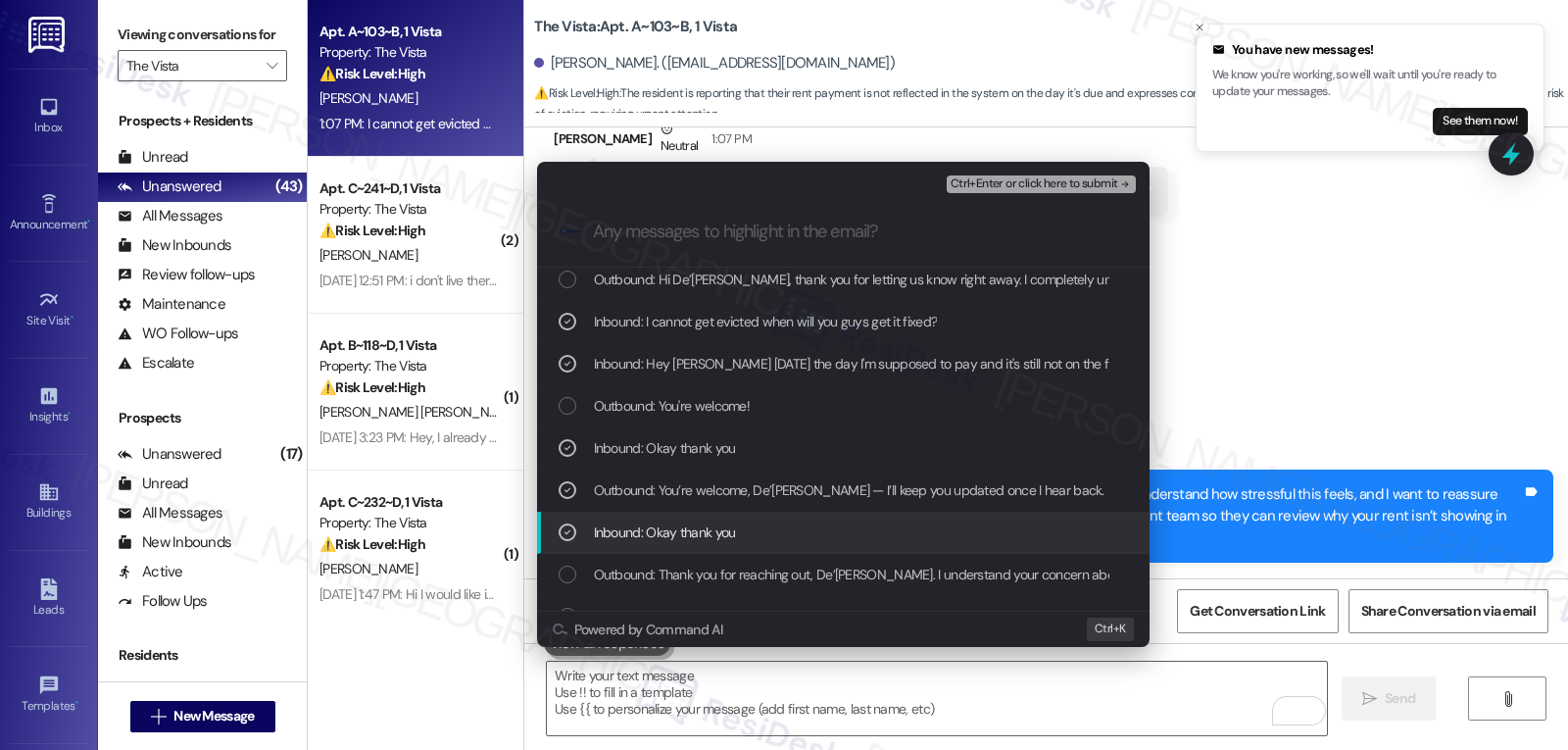
scroll to position [0, 0]
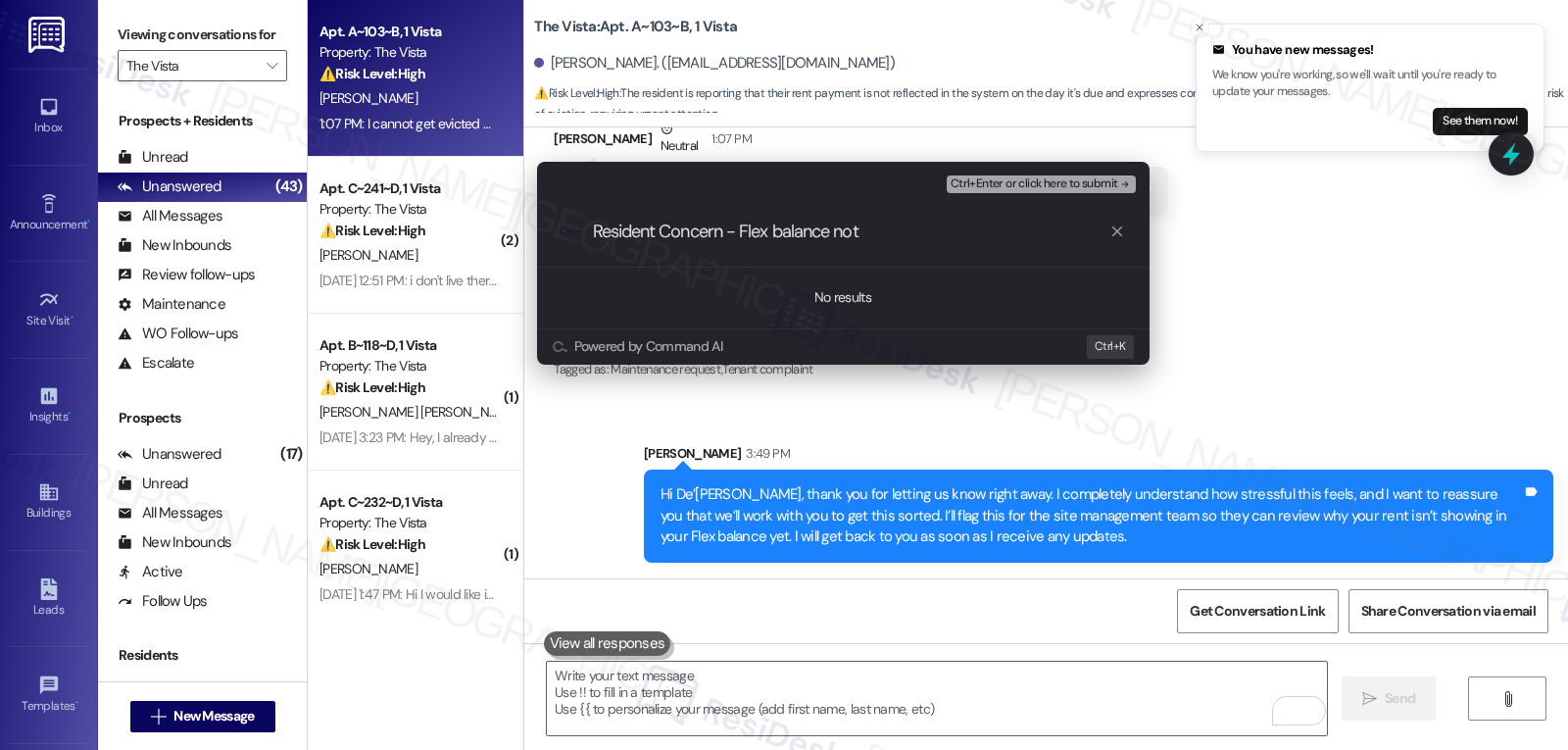
click at [930, 234] on input "Resident Concern - Flex balance not" at bounding box center [851, 231] width 516 height 21
type input "Resident Concern - Flex balance not"
click at [1130, 233] on div ".cls-1{fill:#0a055f;}.cls-2{fill:#0cc4c4;} resideskLogoBlueOrange Resident Conc…" at bounding box center [843, 232] width 613 height 70
click at [1113, 228] on icon "progress bar" at bounding box center [1117, 231] width 10 height 10
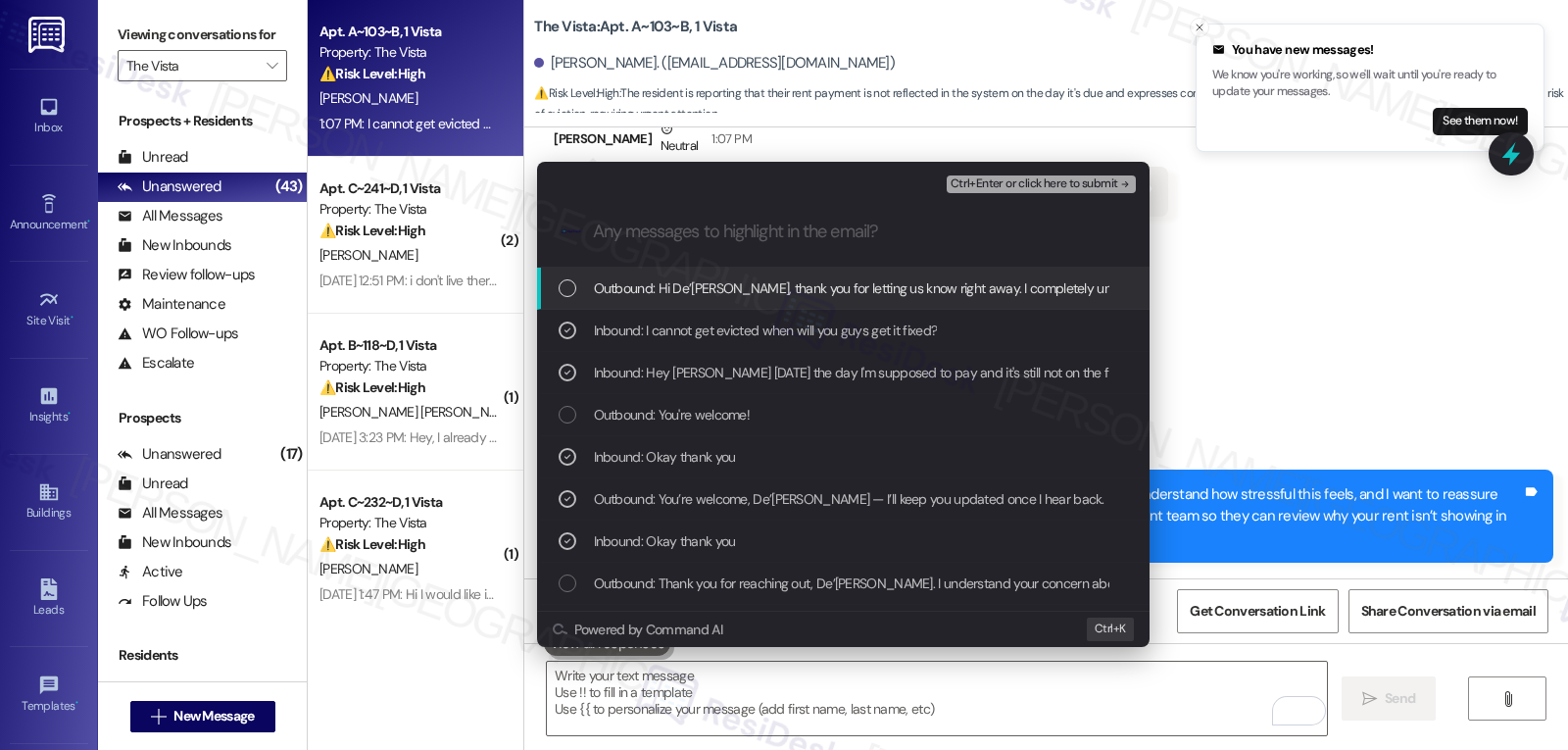
click at [1054, 168] on div "Escalate Conversation High risk Resident Concern - Rent payment and account iss…" at bounding box center [843, 180] width 613 height 36
click at [1044, 179] on span "Ctrl+Enter or click here to submit" at bounding box center [1034, 185] width 168 height 14
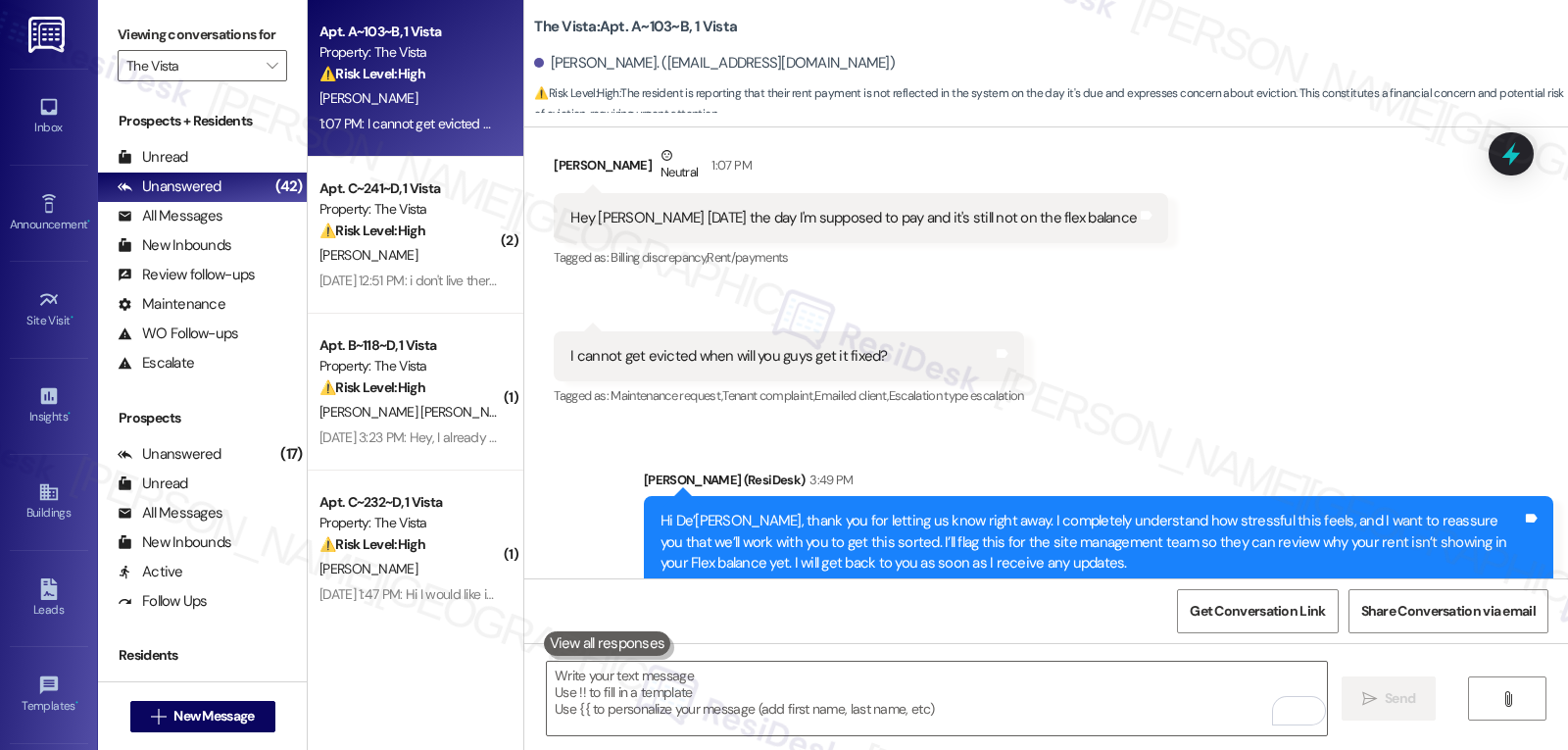
scroll to position [2565, 0]
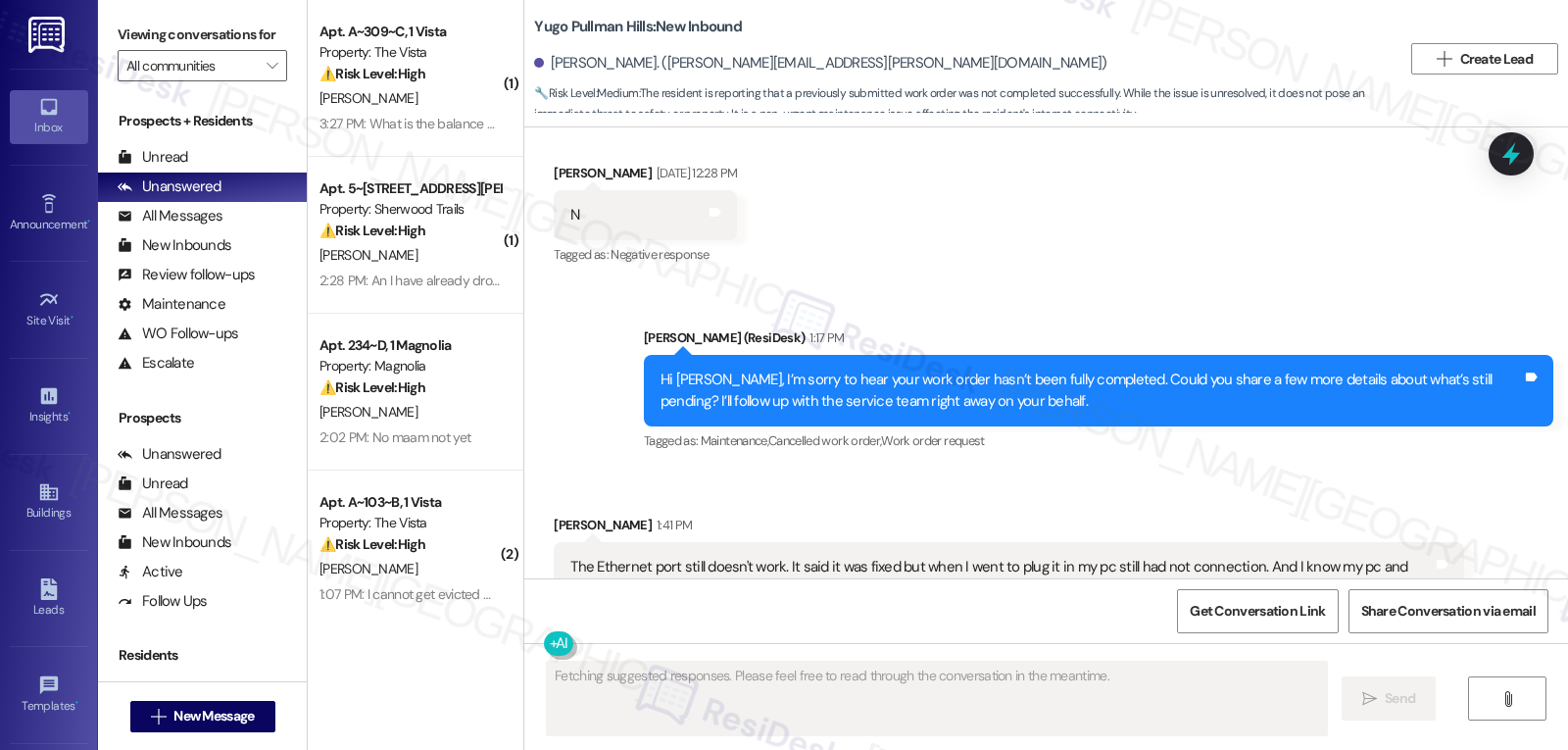
scroll to position [2088, 0]
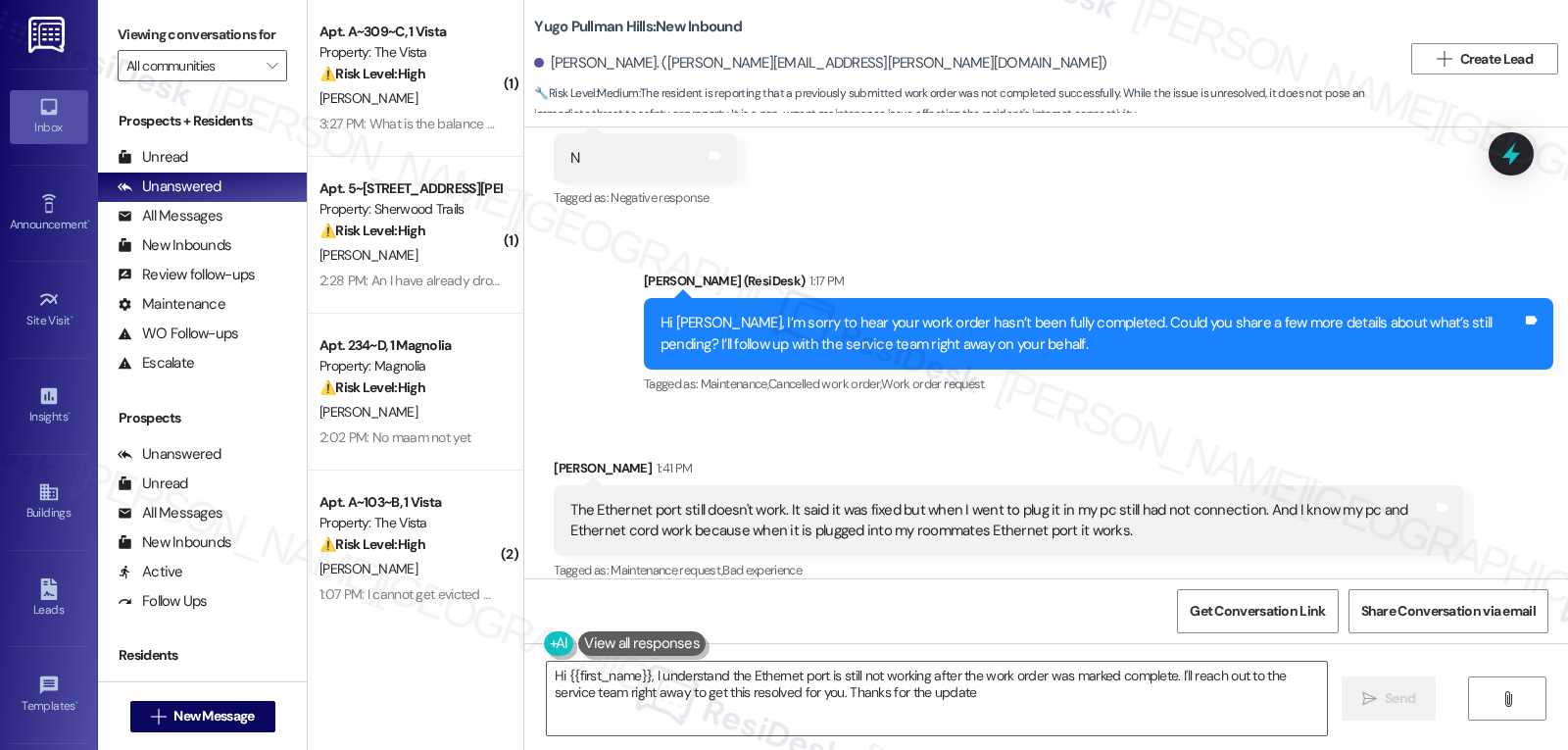
type textarea "Hi {{first_name}}, I understand the Ethernet port is still not working after th…"
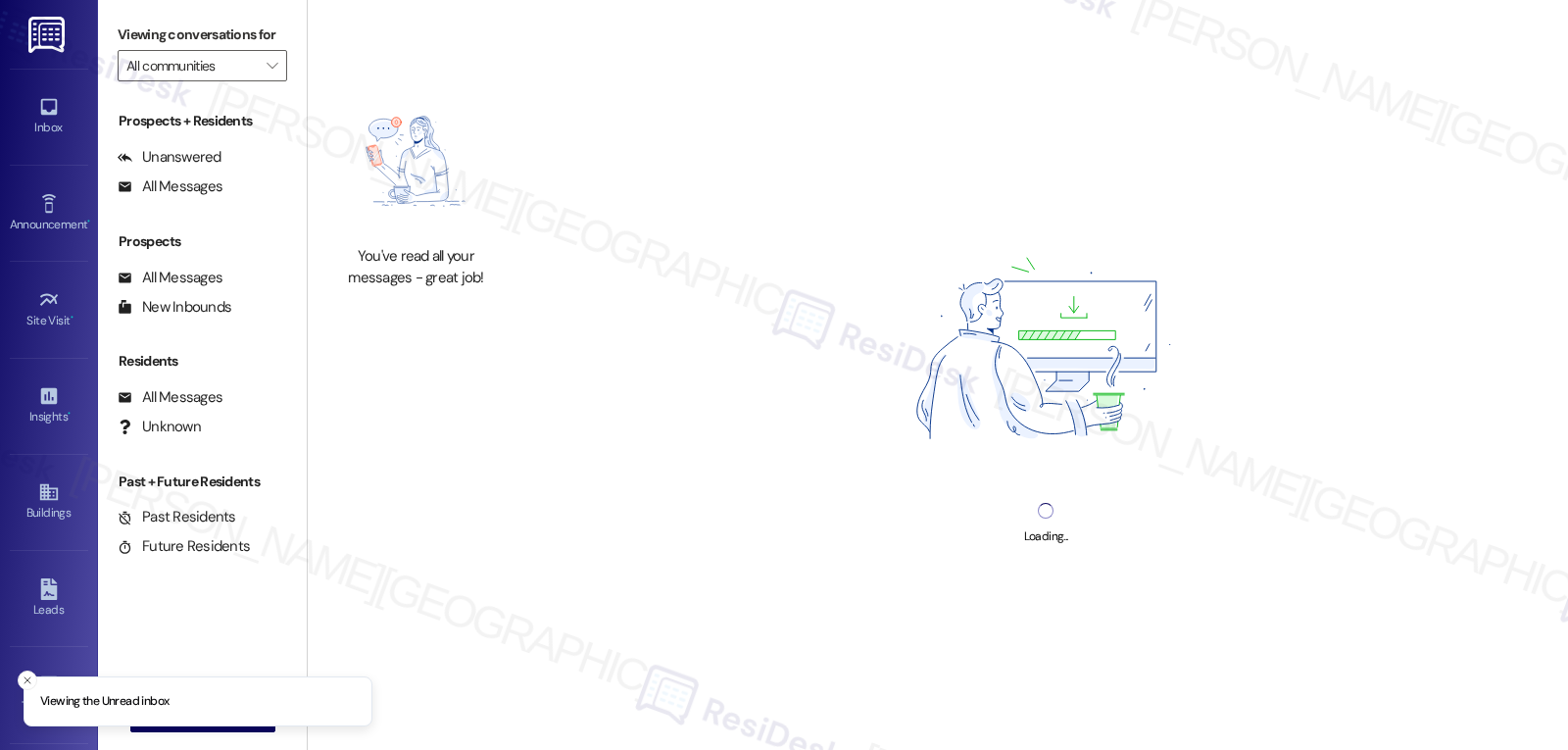
type input "The Vista"
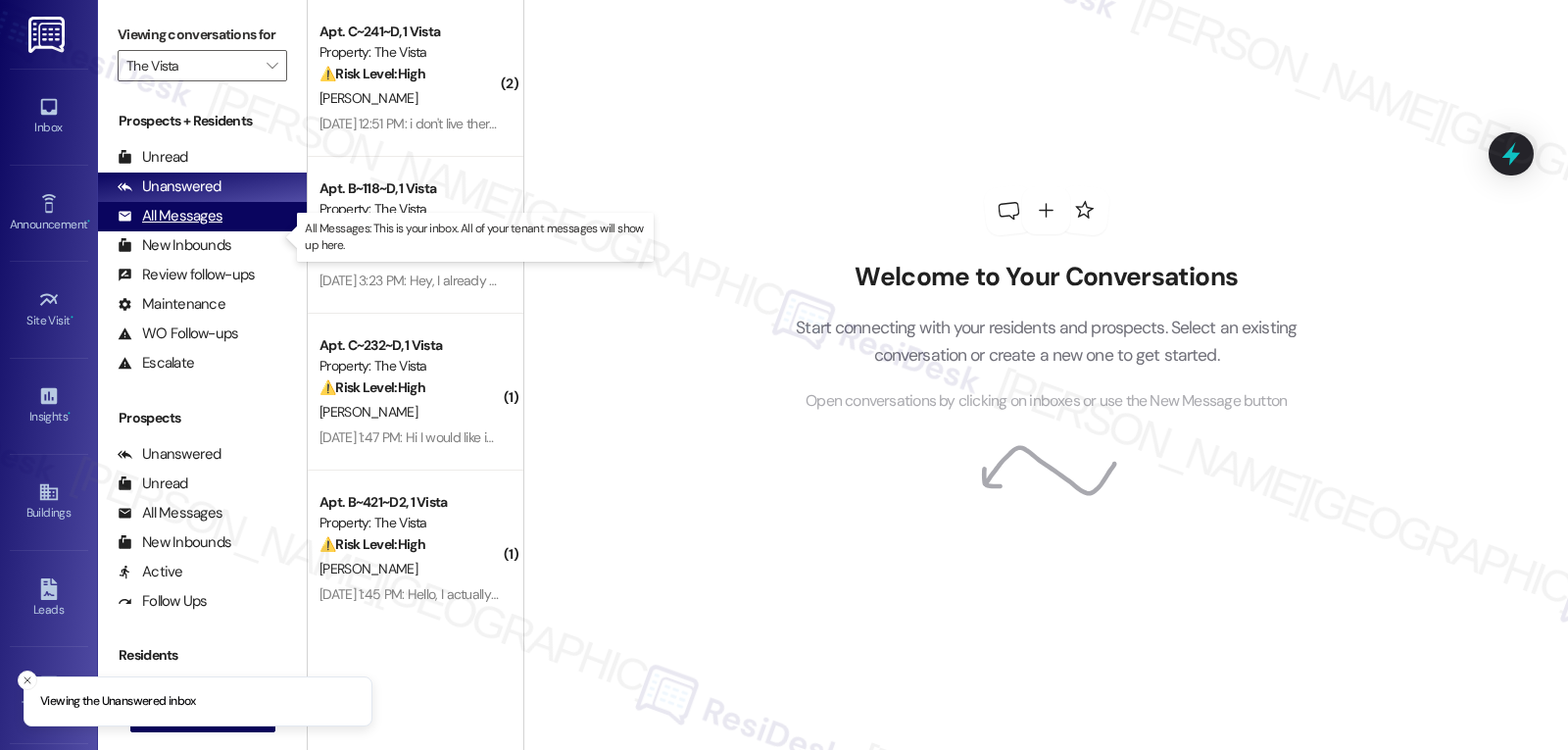
click at [205, 226] on div "All Messages" at bounding box center [170, 216] width 105 height 21
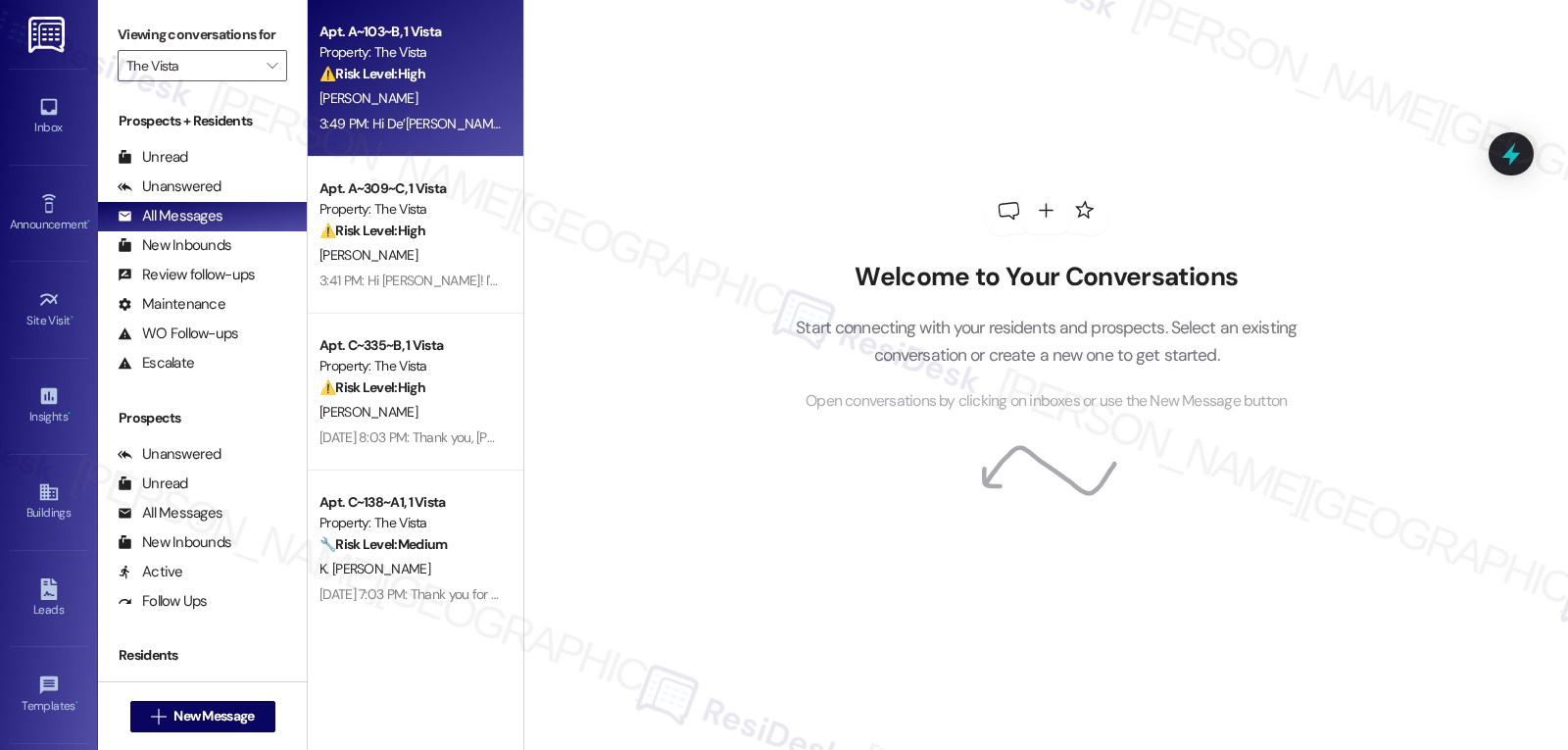
click at [434, 92] on div "[PERSON_NAME]" at bounding box center [411, 98] width 186 height 25
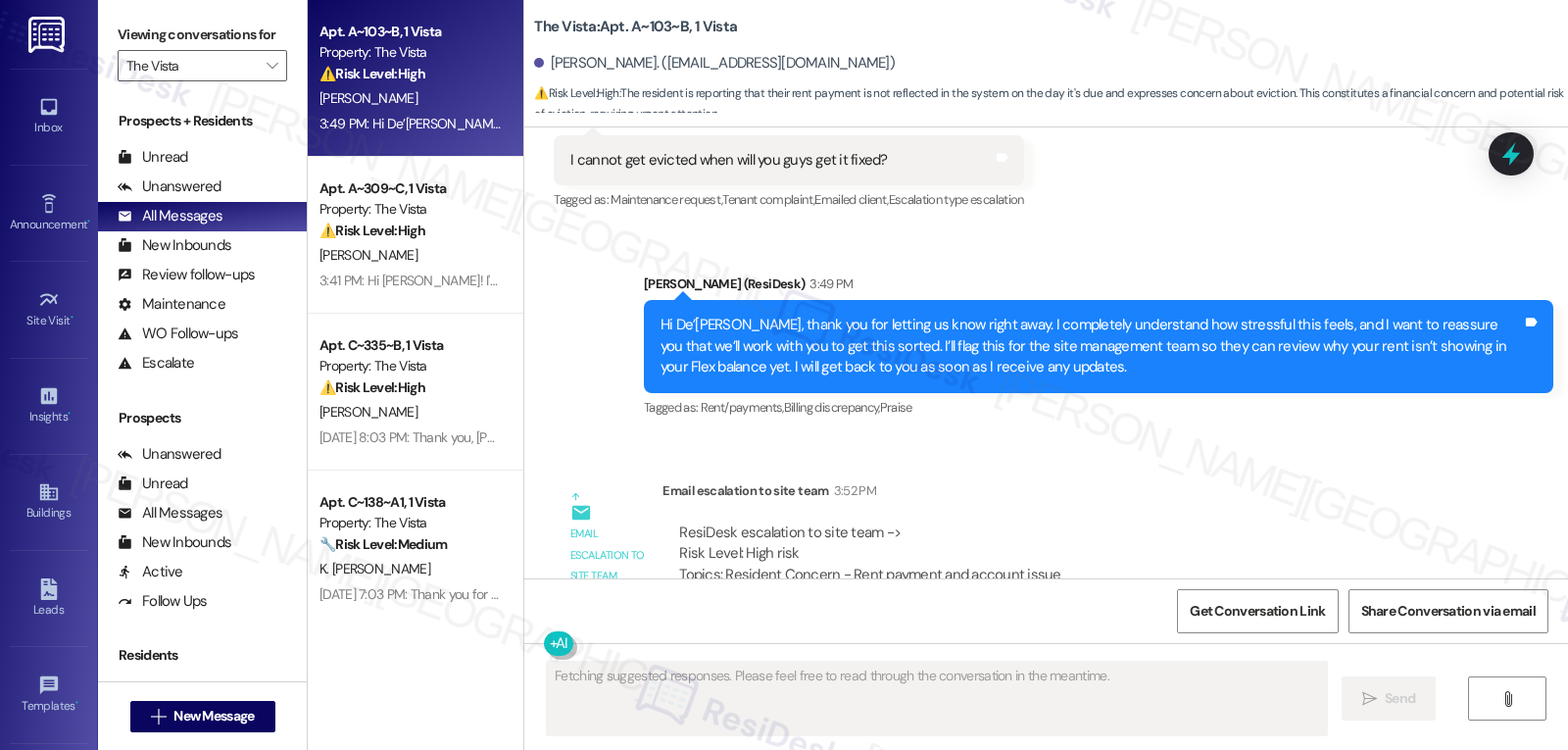
scroll to position [2808, 0]
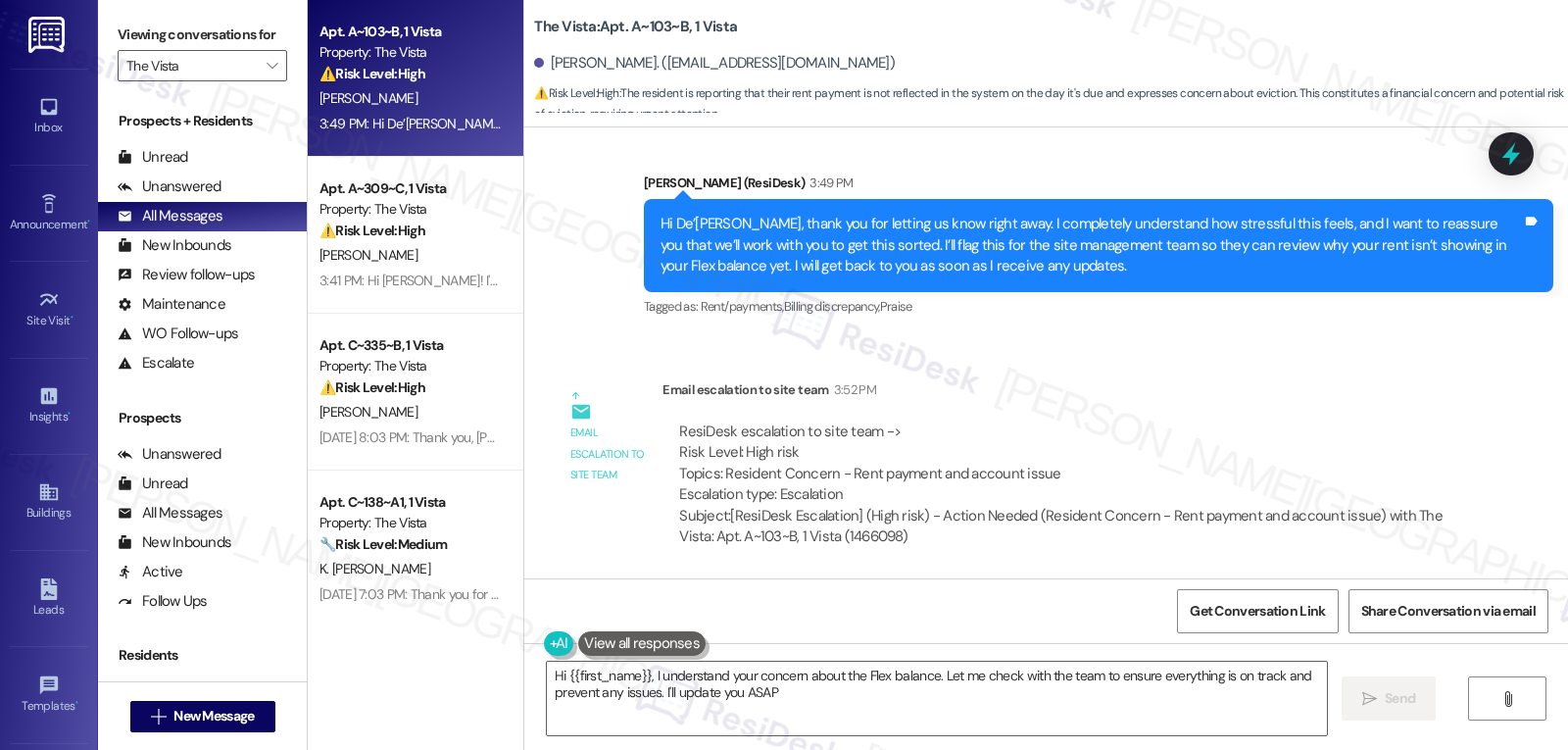
type textarea "Hi {{first_name}}, I understand your concern about the Flex balance. Let me che…"
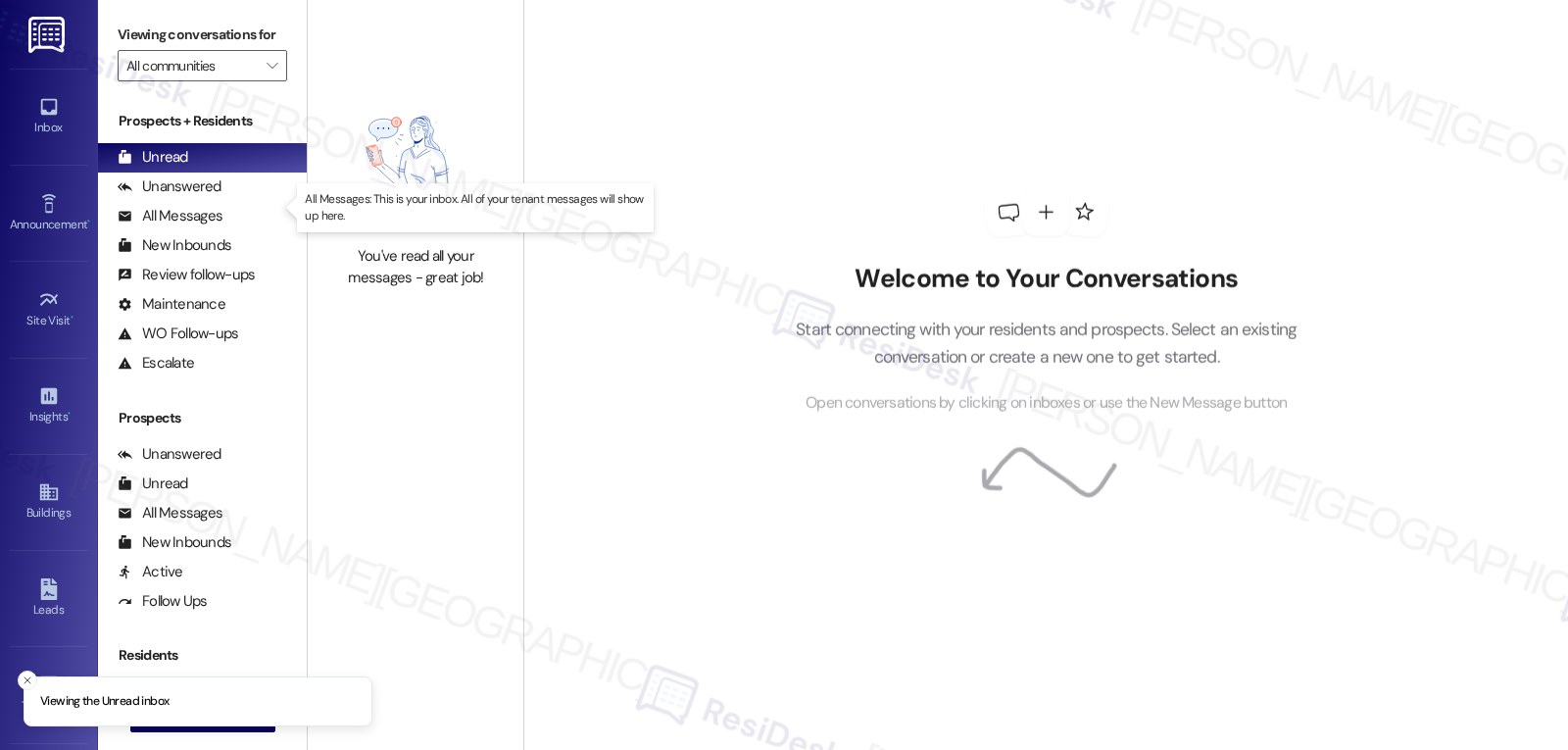
type input "The Vista"
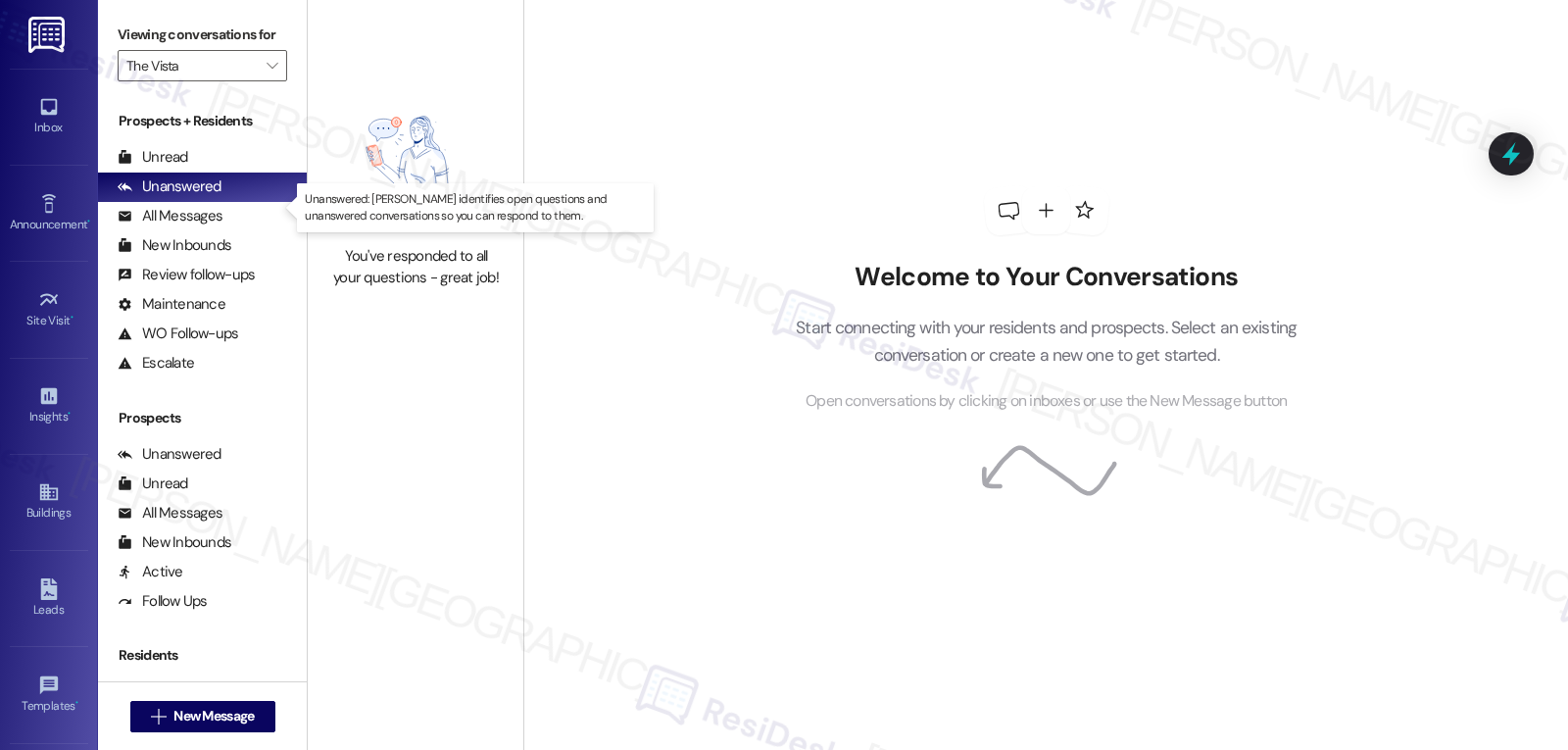
click at [195, 197] on div "Unanswered" at bounding box center [169, 187] width 104 height 21
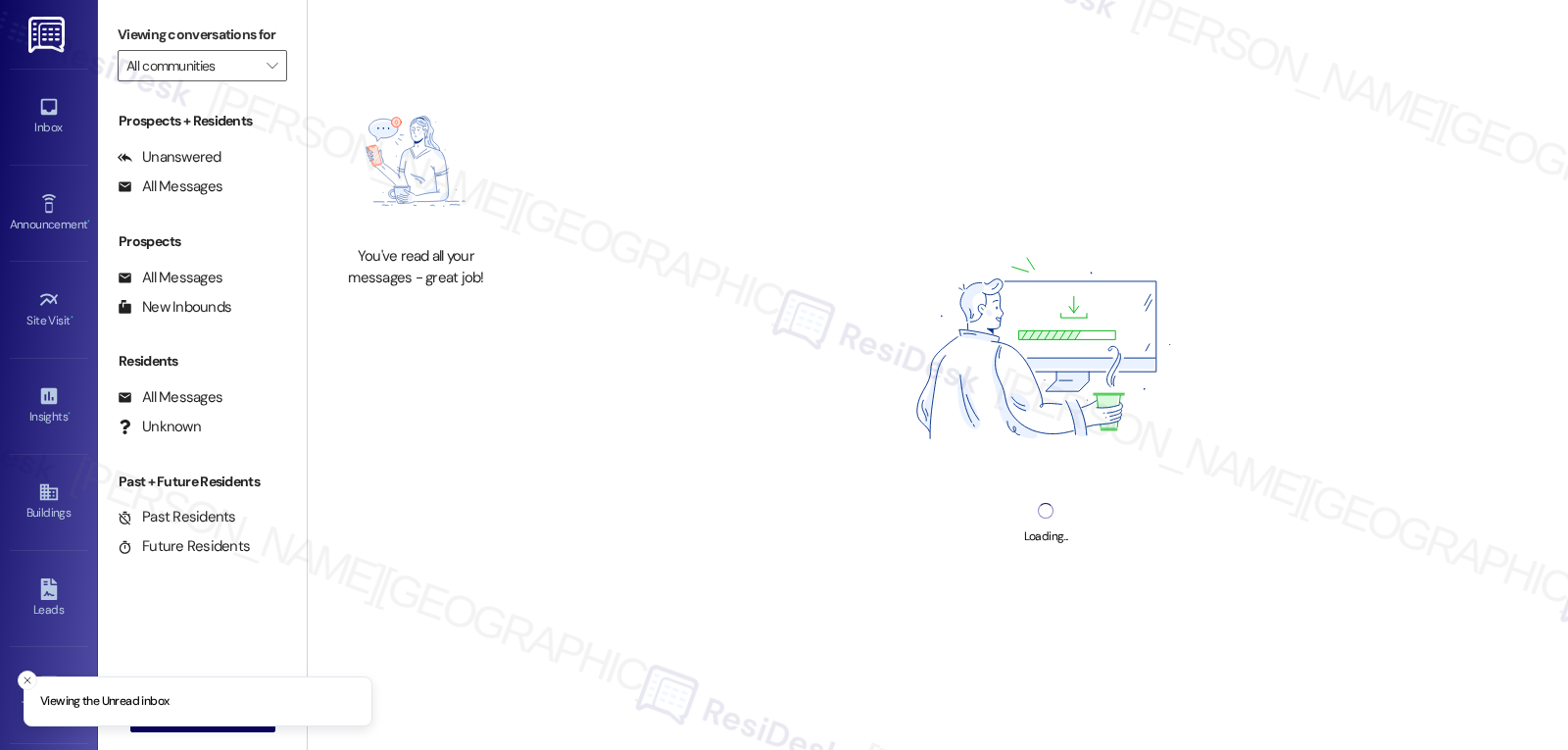
type input "The Vista"
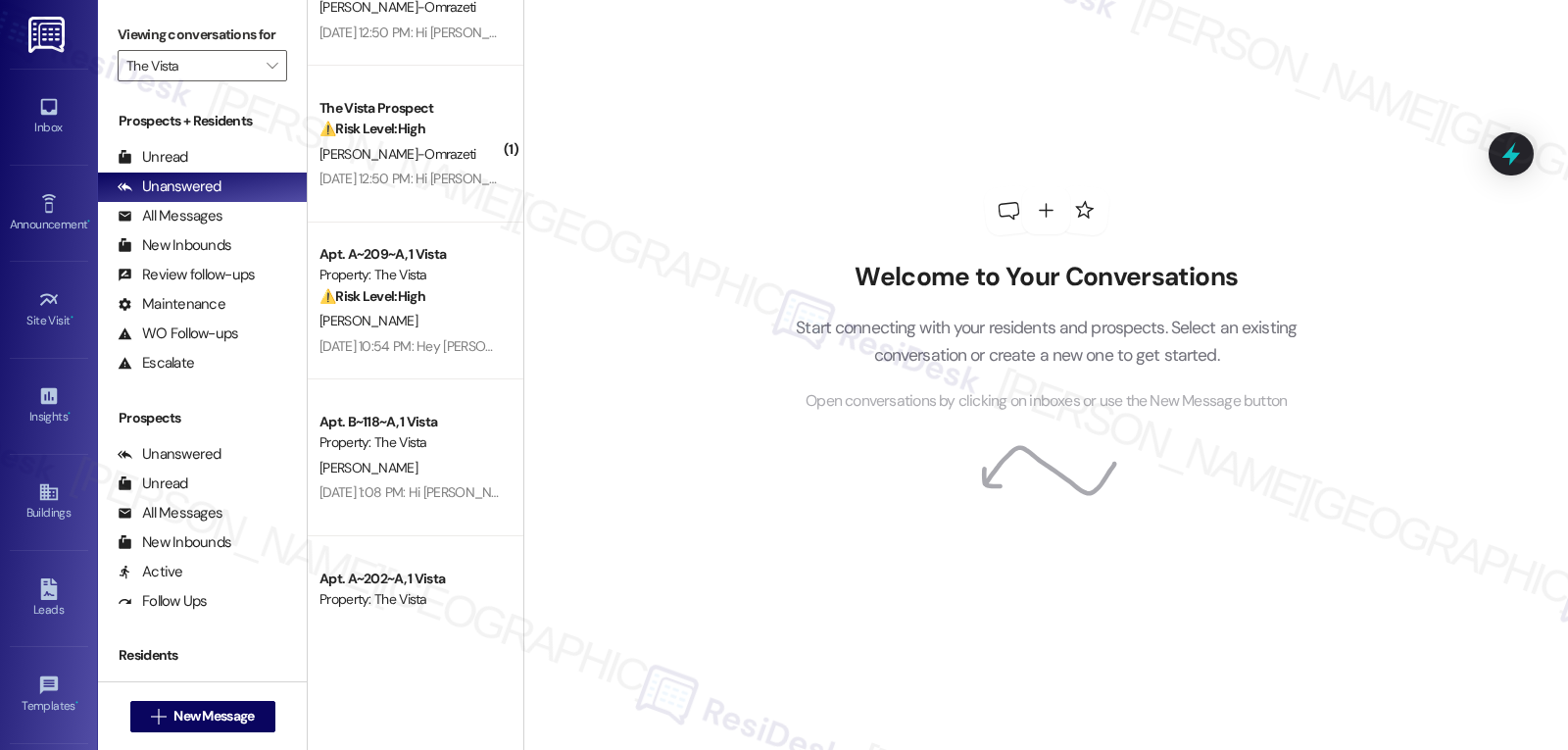
scroll to position [3938, 0]
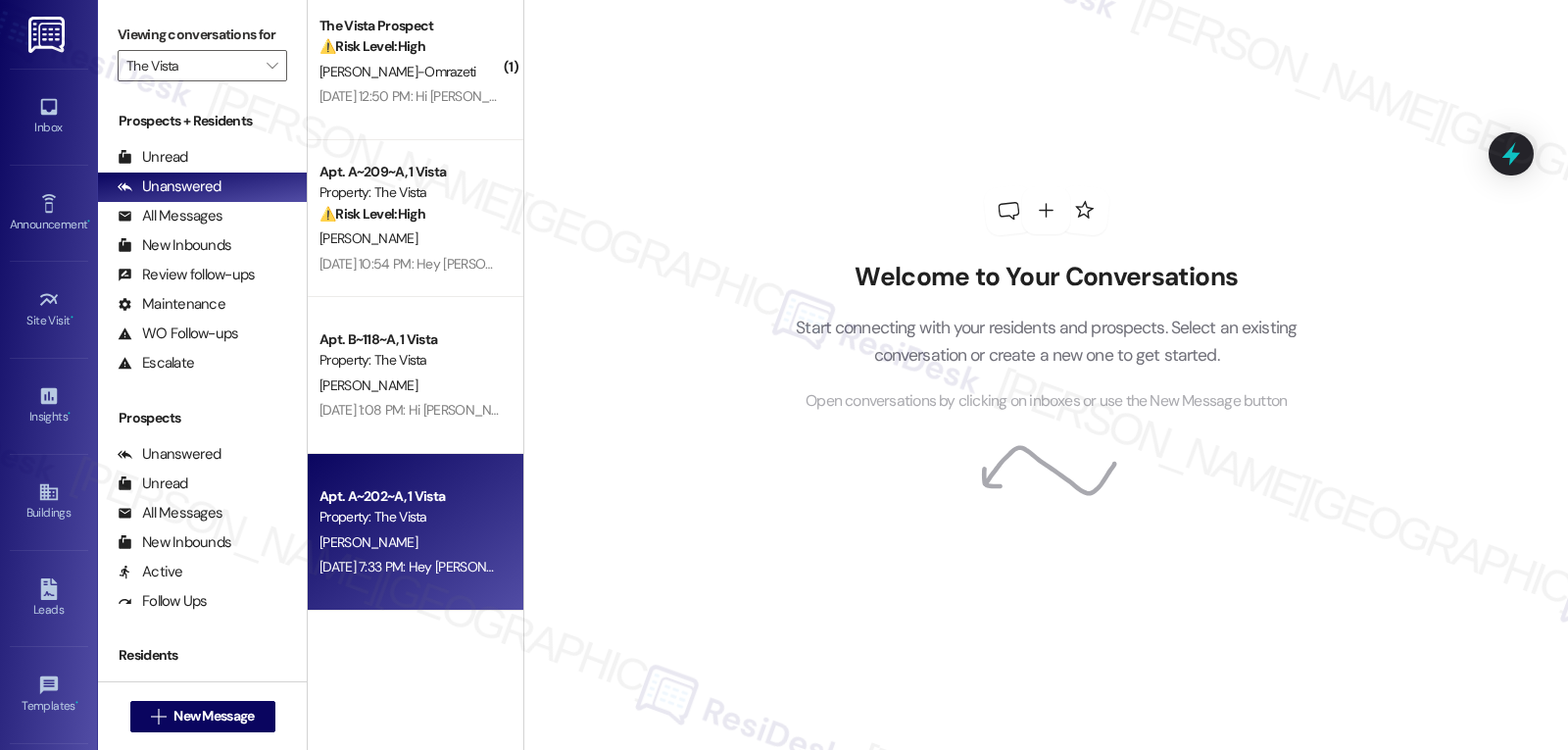
click at [405, 594] on div "Apt. A~202~A, 1 Vista Property: The Vista [PERSON_NAME] [DATE] 7:33 PM: Hey [PE…" at bounding box center [415, 532] width 216 height 157
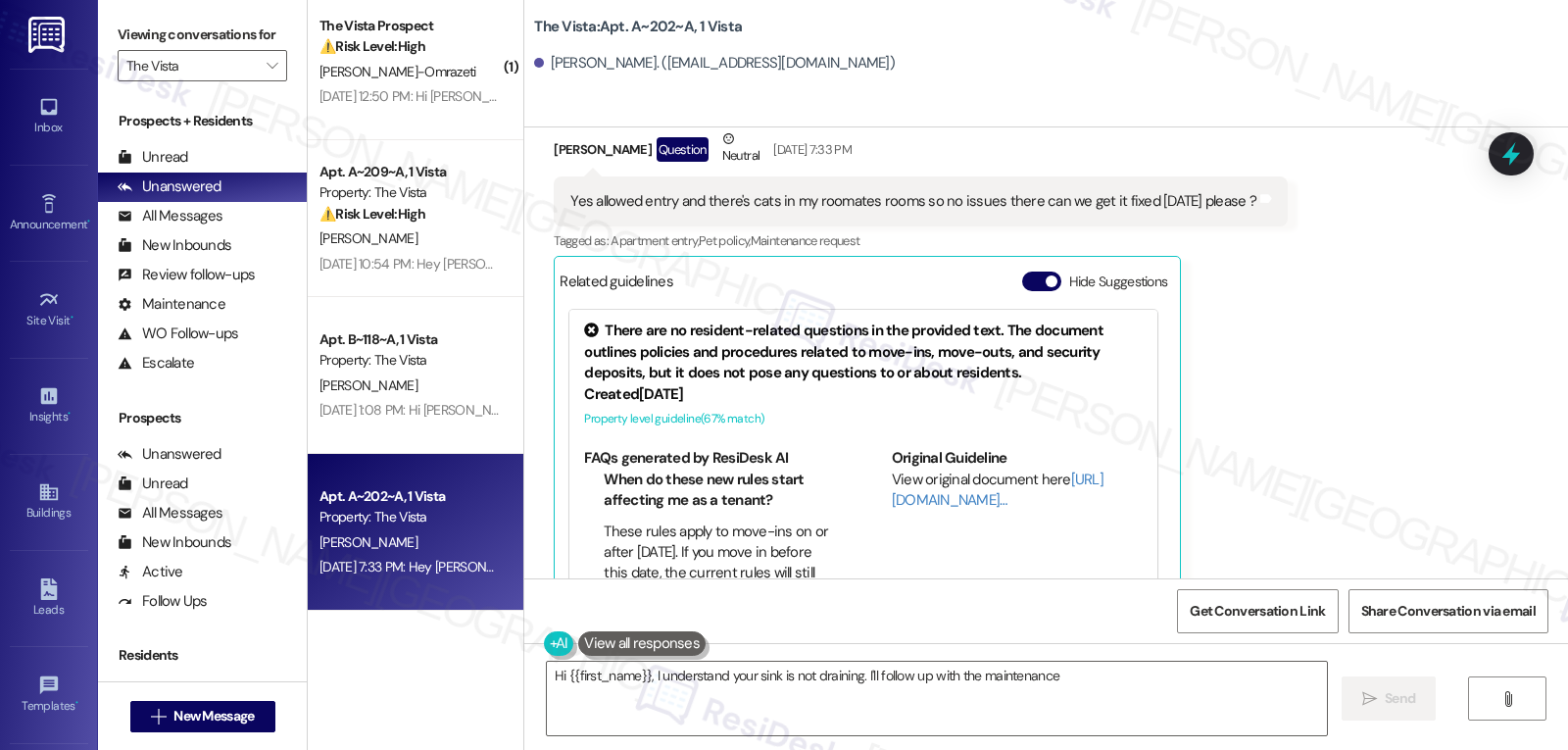
scroll to position [6430, 0]
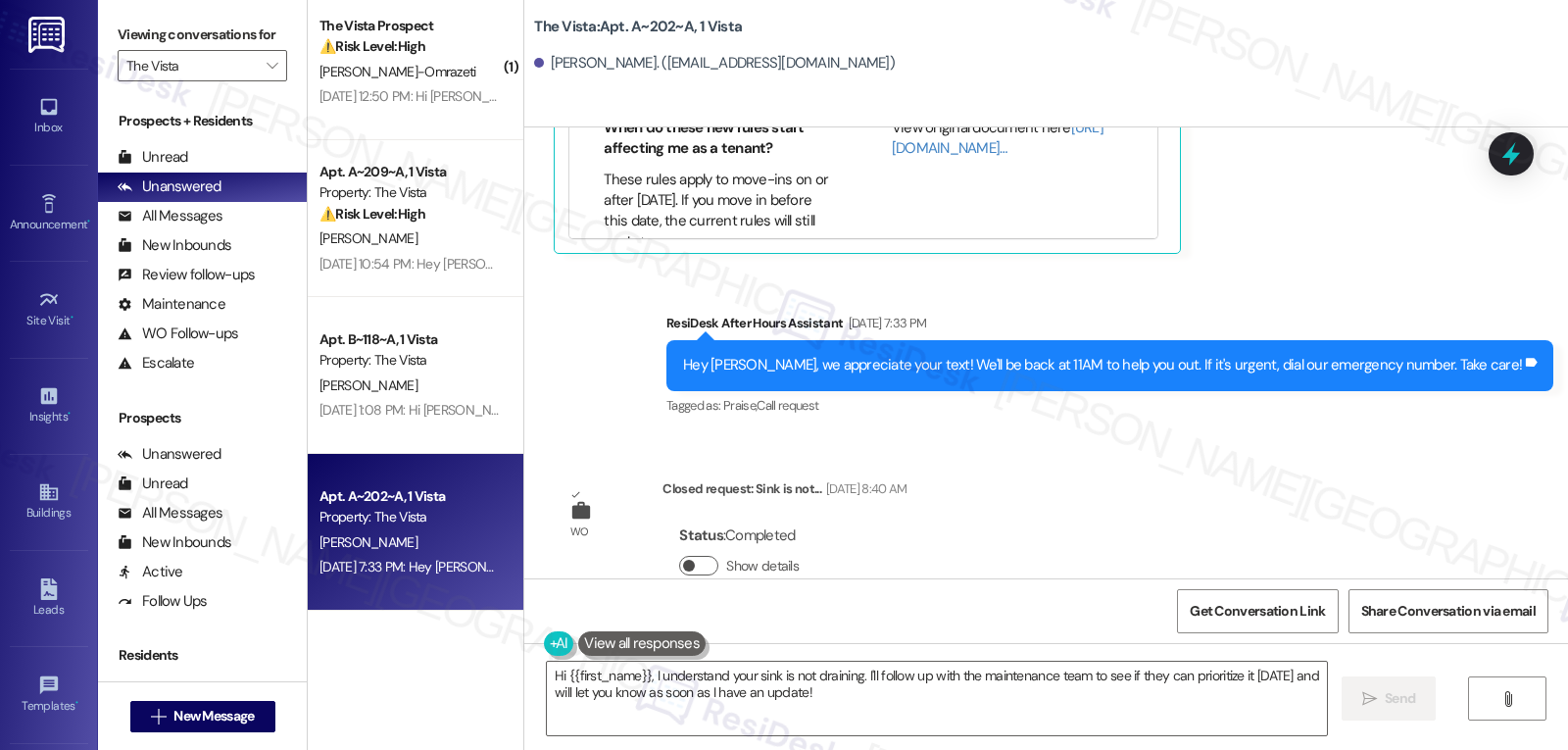
click at [691, 556] on button "Show details" at bounding box center [699, 565] width 39 height 20
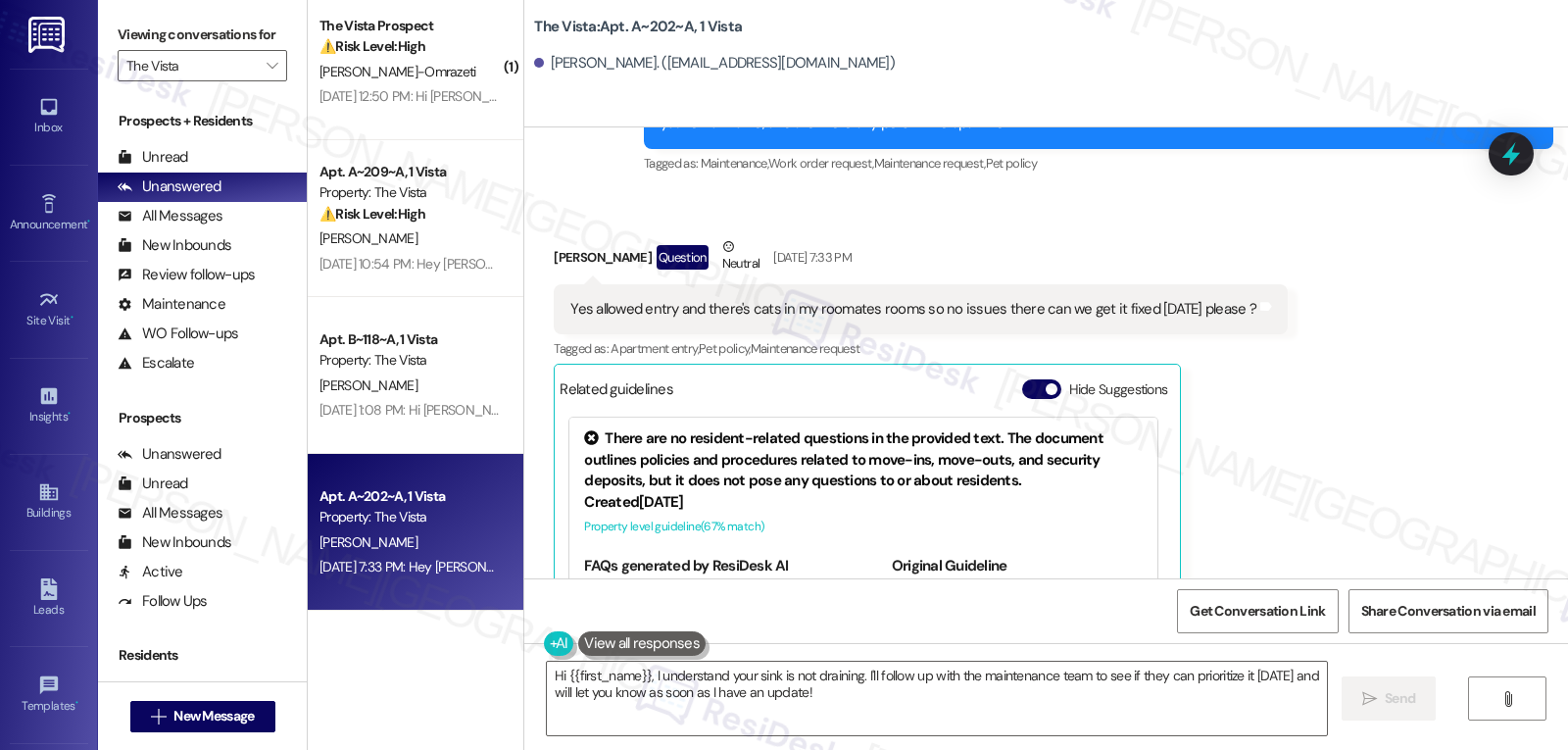
scroll to position [5904, 0]
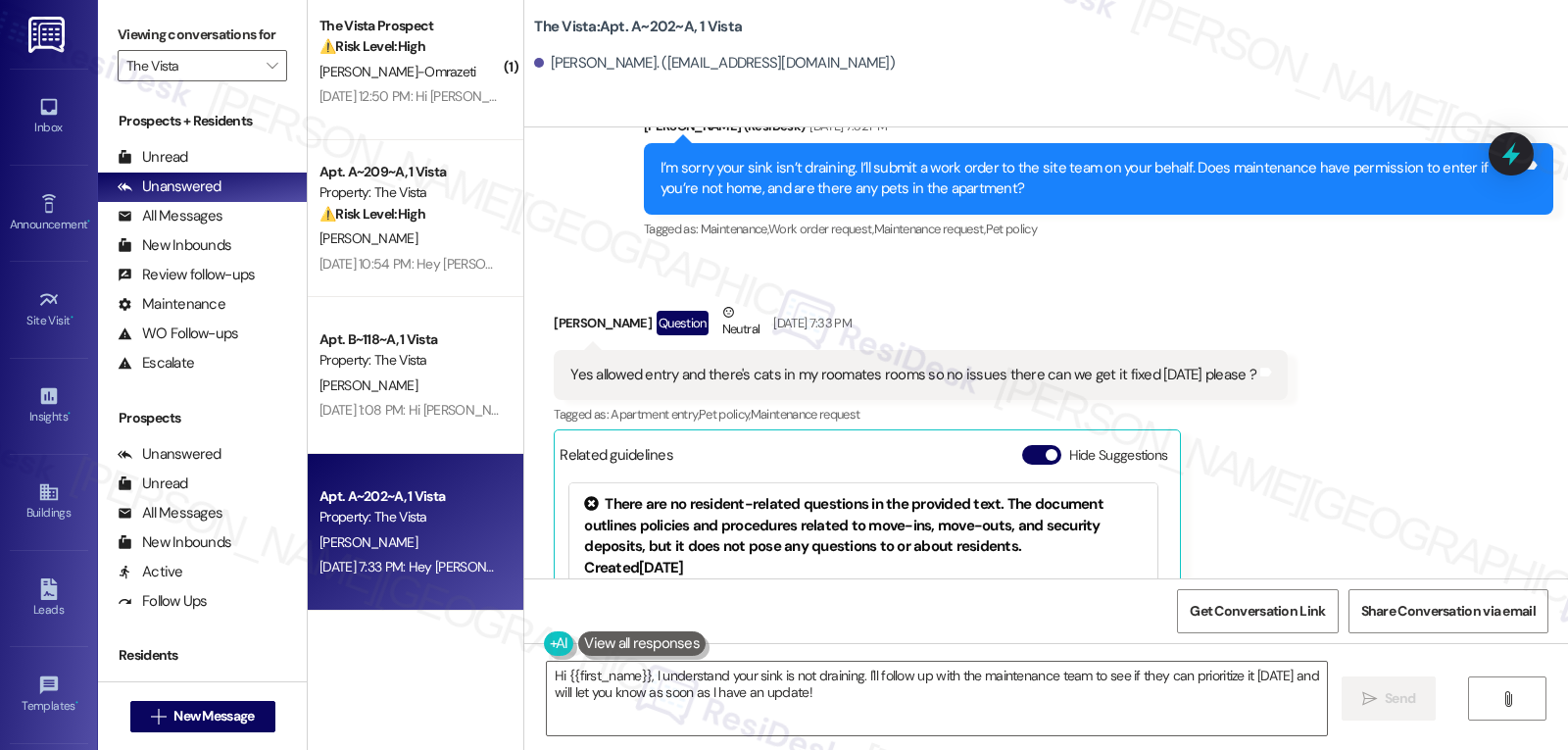
click at [554, 302] on div "Sofia Sarti Question Neutral Aug 25, 2025 at 7:33 PM" at bounding box center [921, 326] width 734 height 48
copy div "Sofia"
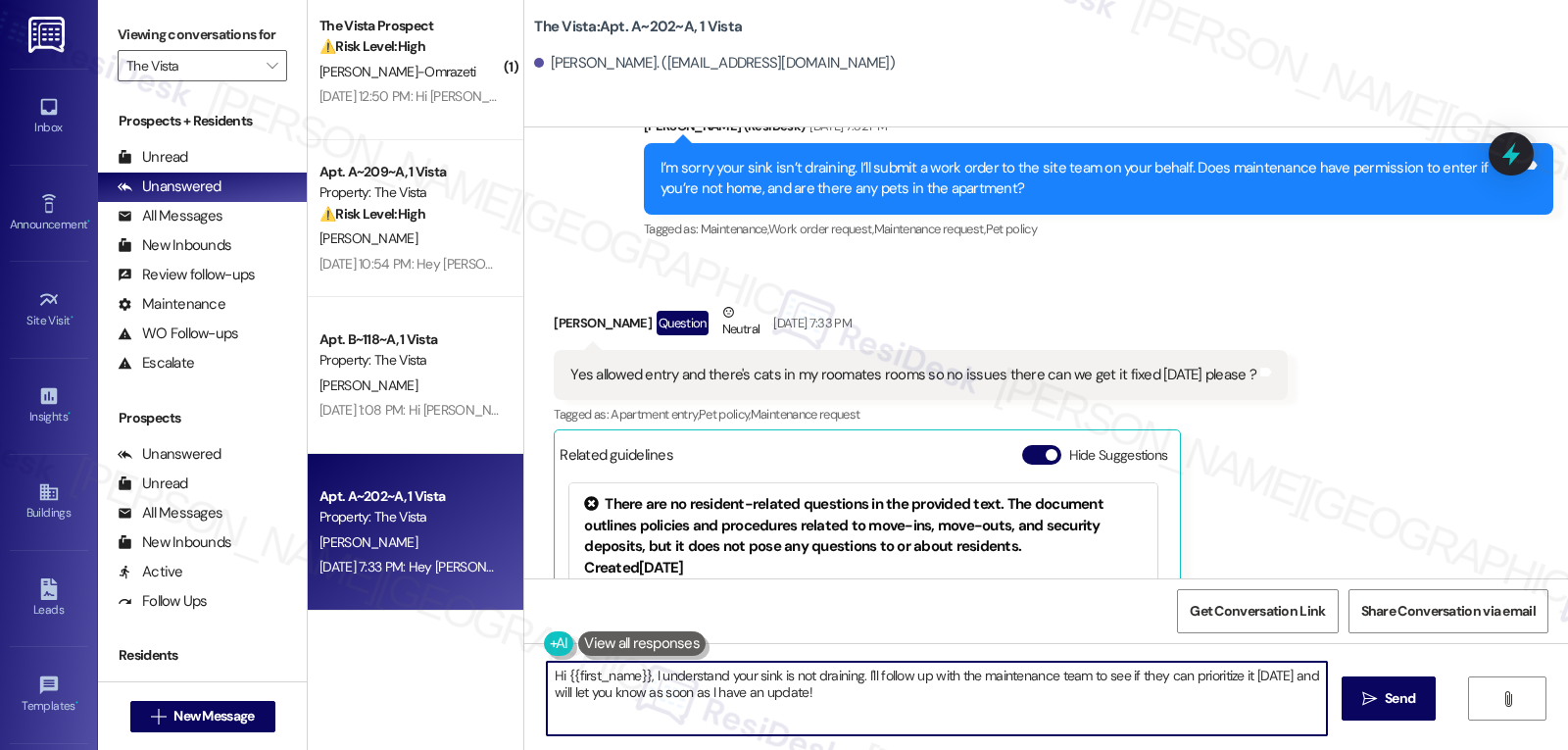
drag, startPoint x: 649, startPoint y: 682, endPoint x: 1390, endPoint y: 796, distance: 749.7
click at [1390, 749] on html "Inbox Go to Inbox Announcement • Send A Text Announcement Site Visit • Go to Si…" at bounding box center [784, 375] width 1568 height 750
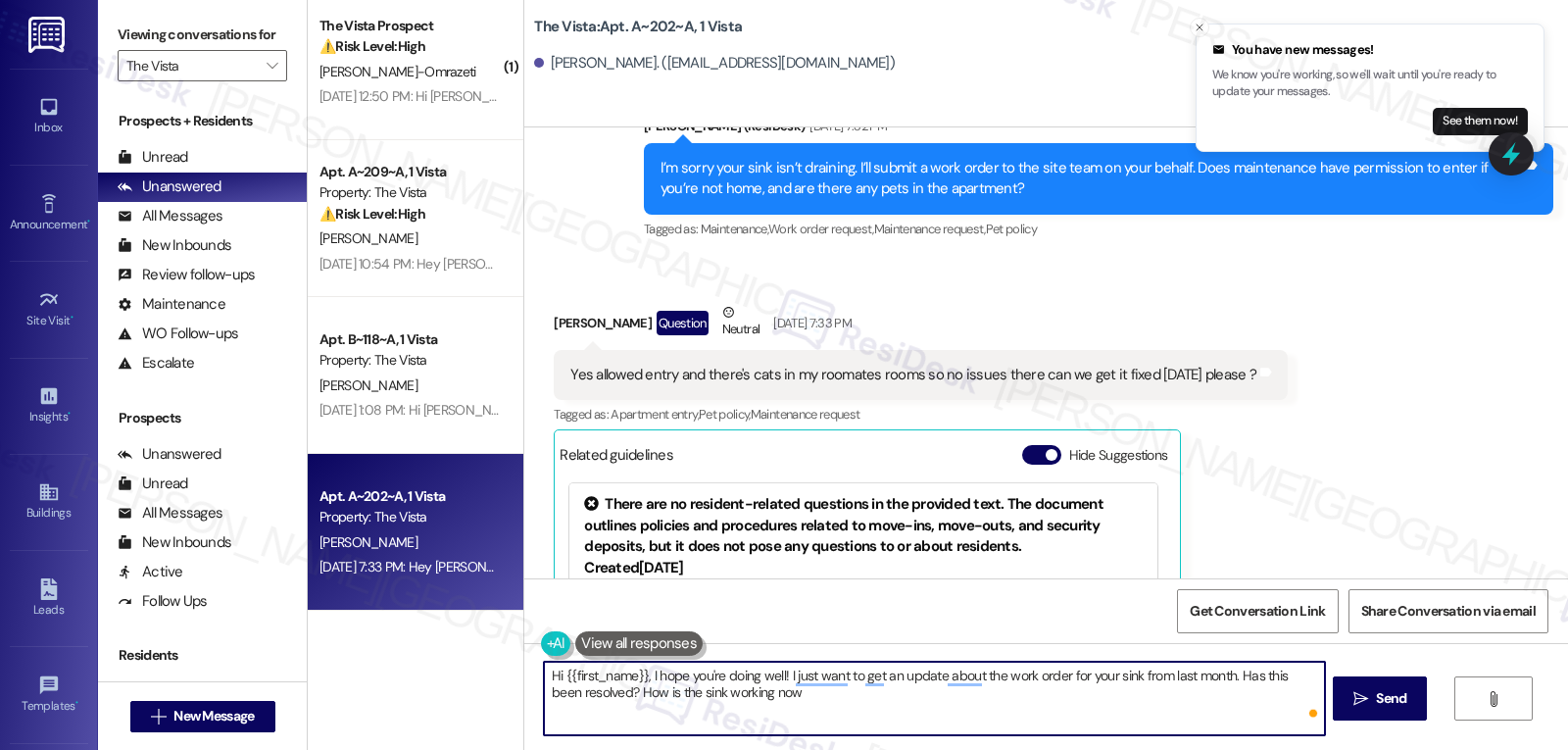
type textarea "Hi {{first_name}}, I hope you're doing well! I just want to get an update about…"
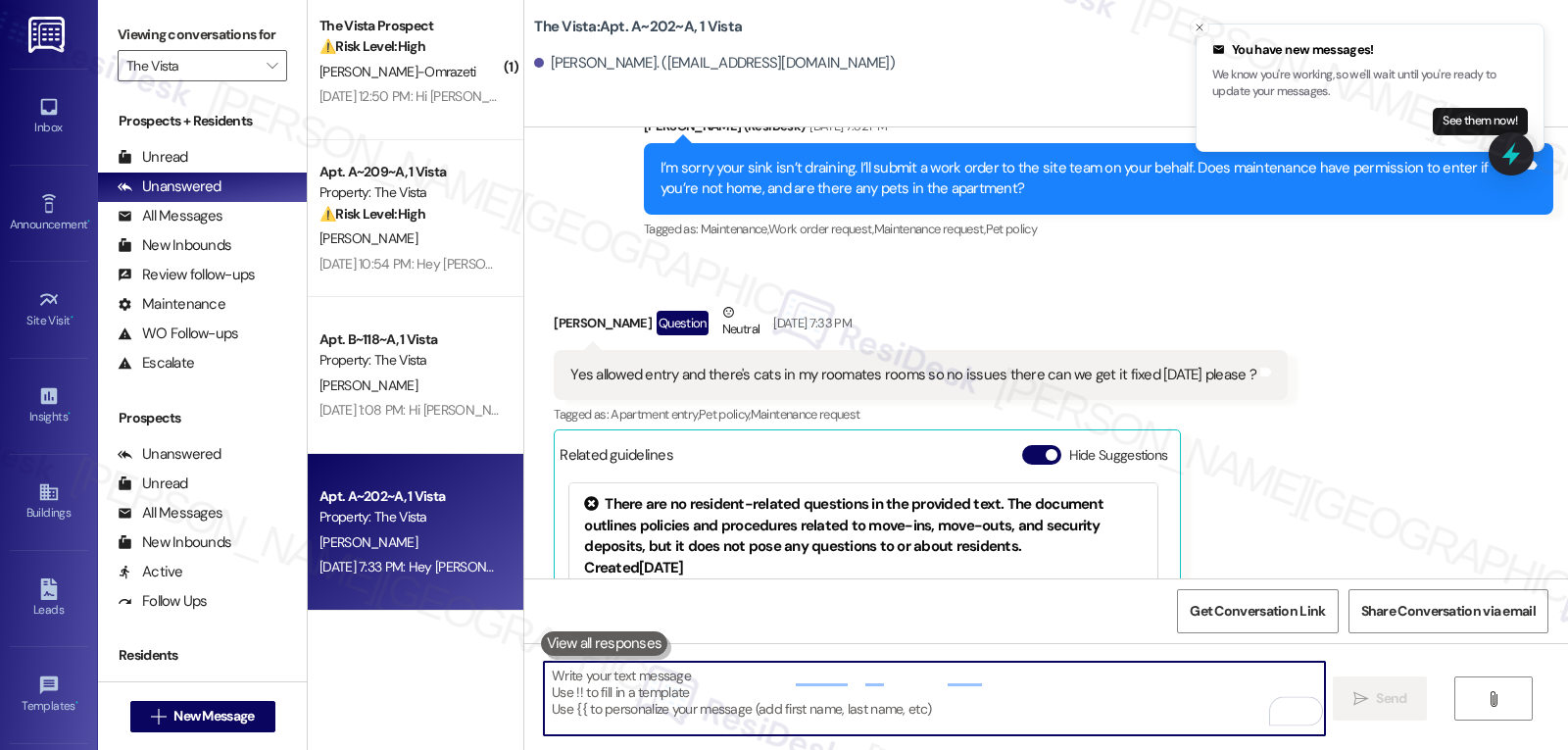
scroll to position [6078, 0]
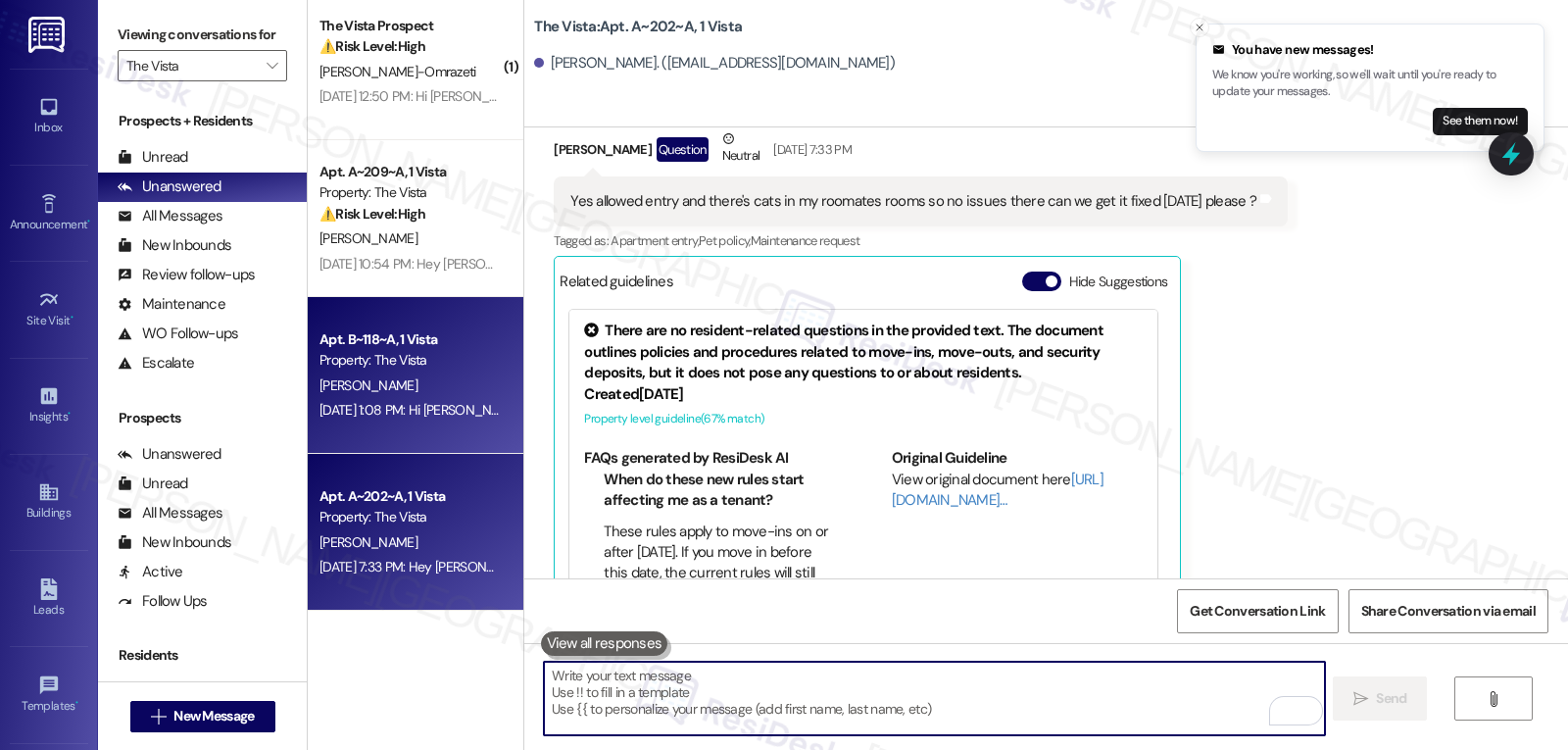
click at [416, 383] on div "K. Lopez" at bounding box center [411, 385] width 186 height 25
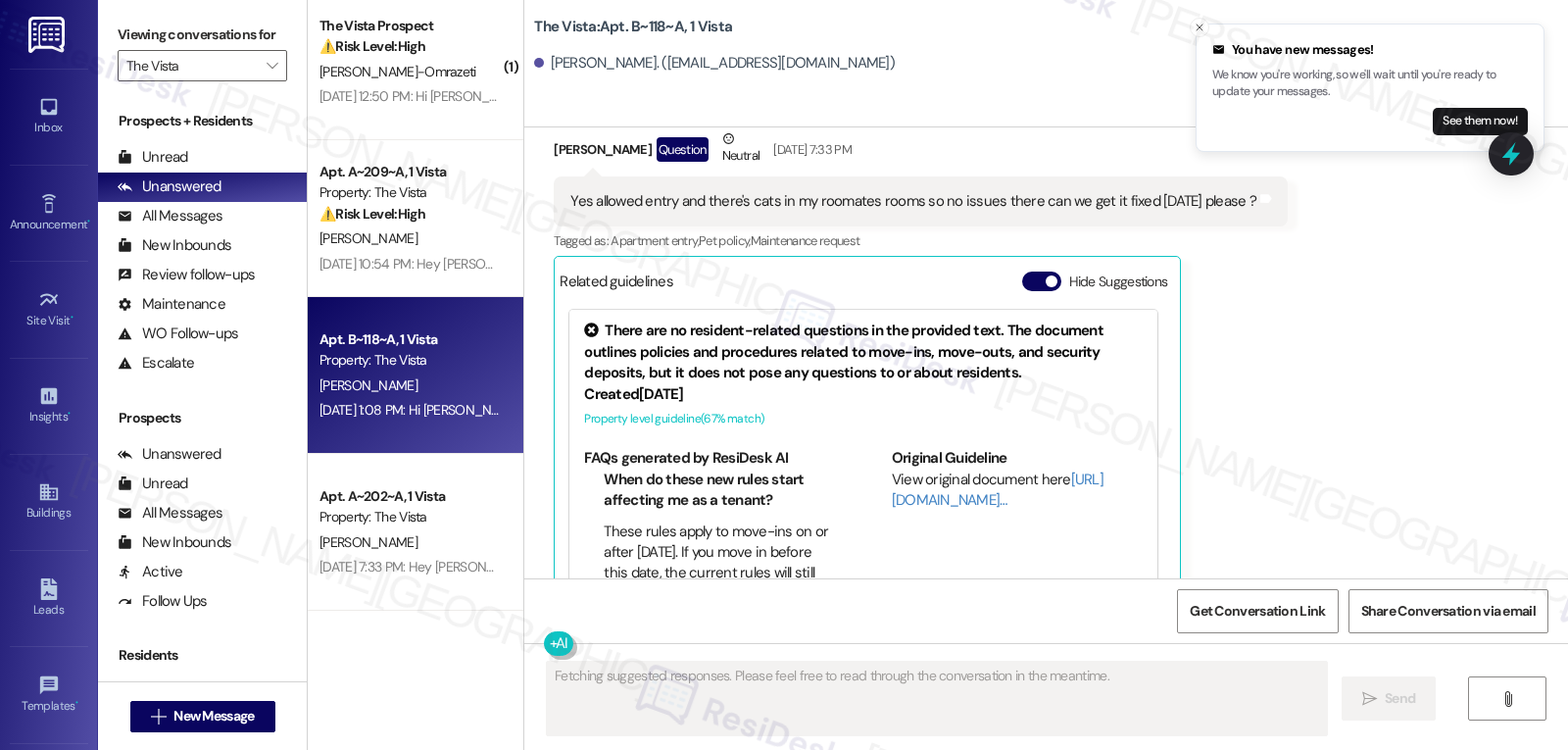
scroll to position [1285, 0]
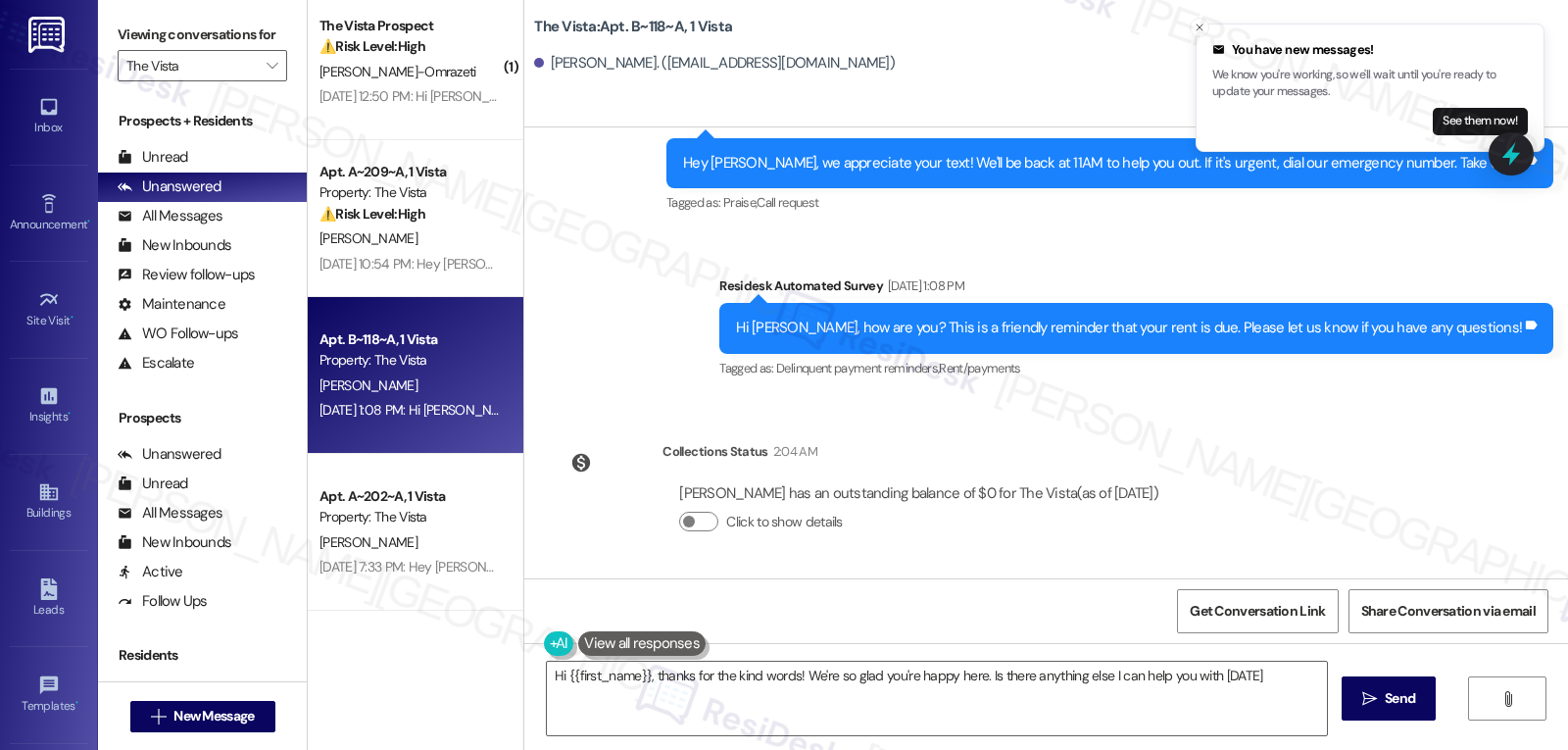
type textarea "Hi {{first_name}}, thanks for the kind words! We're so glad you're happy here. …"
click at [1202, 33] on icon "Close toast" at bounding box center [1200, 28] width 12 height 12
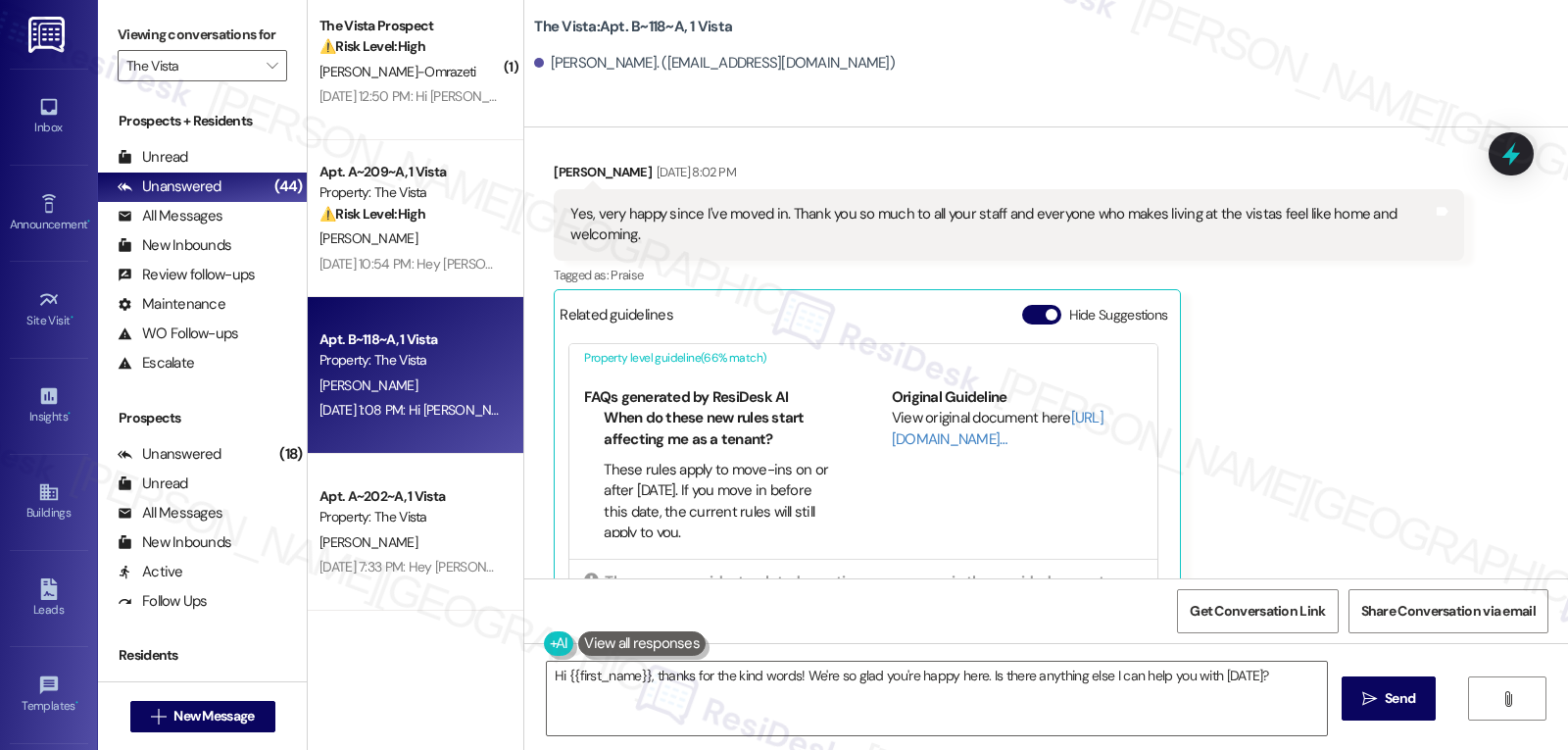
scroll to position [140, 0]
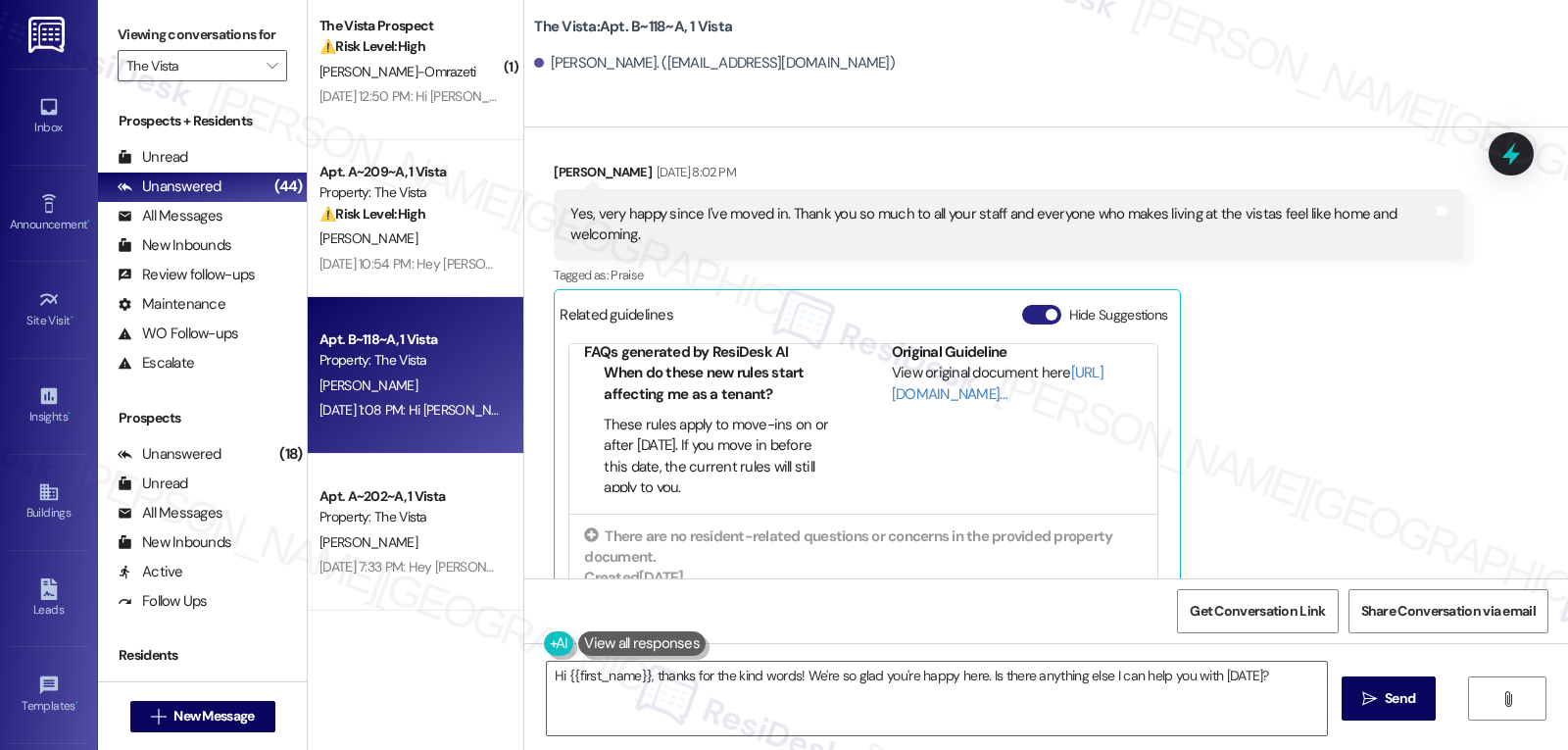
click at [1024, 315] on button "Hide Suggestions" at bounding box center [1042, 315] width 39 height 20
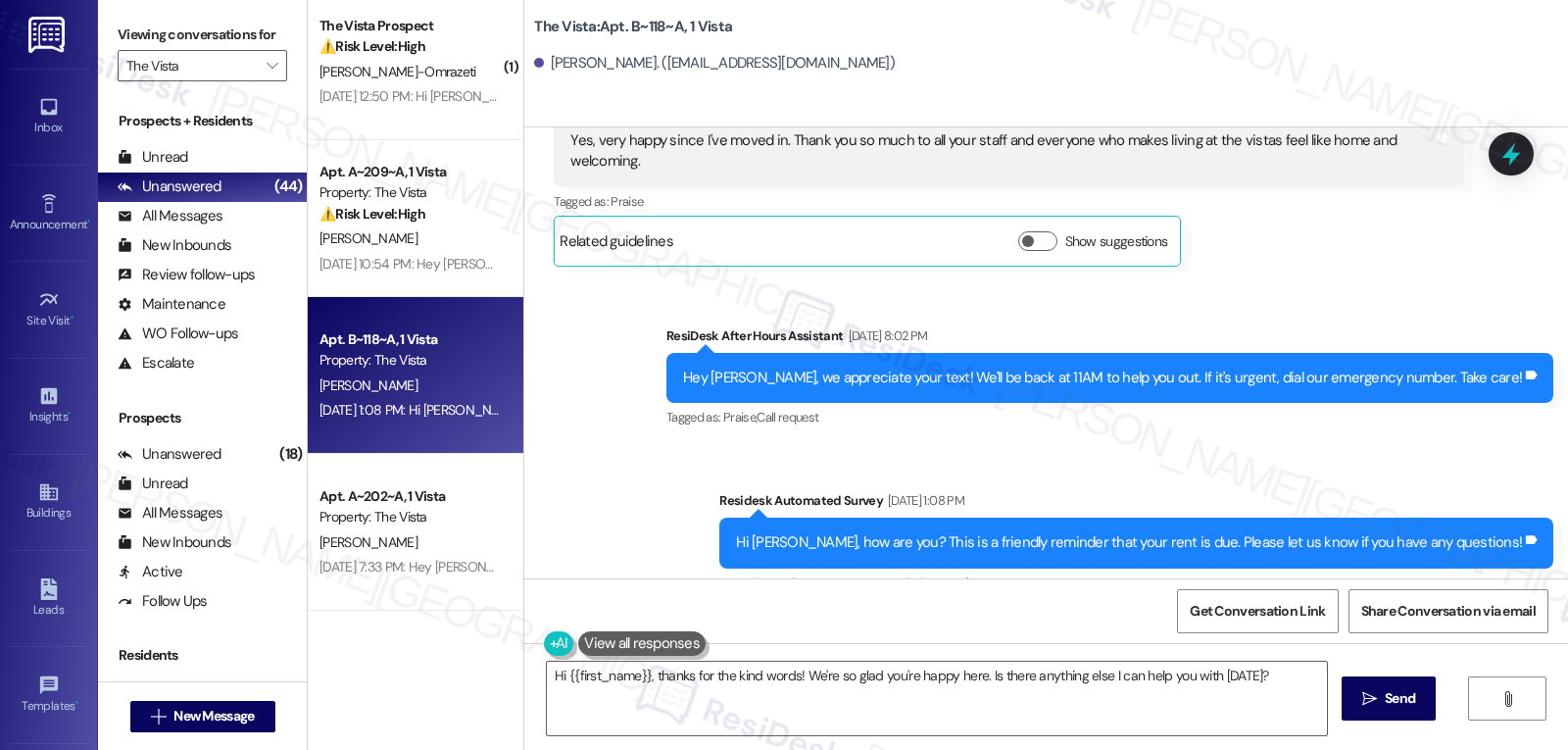
scroll to position [985, 0]
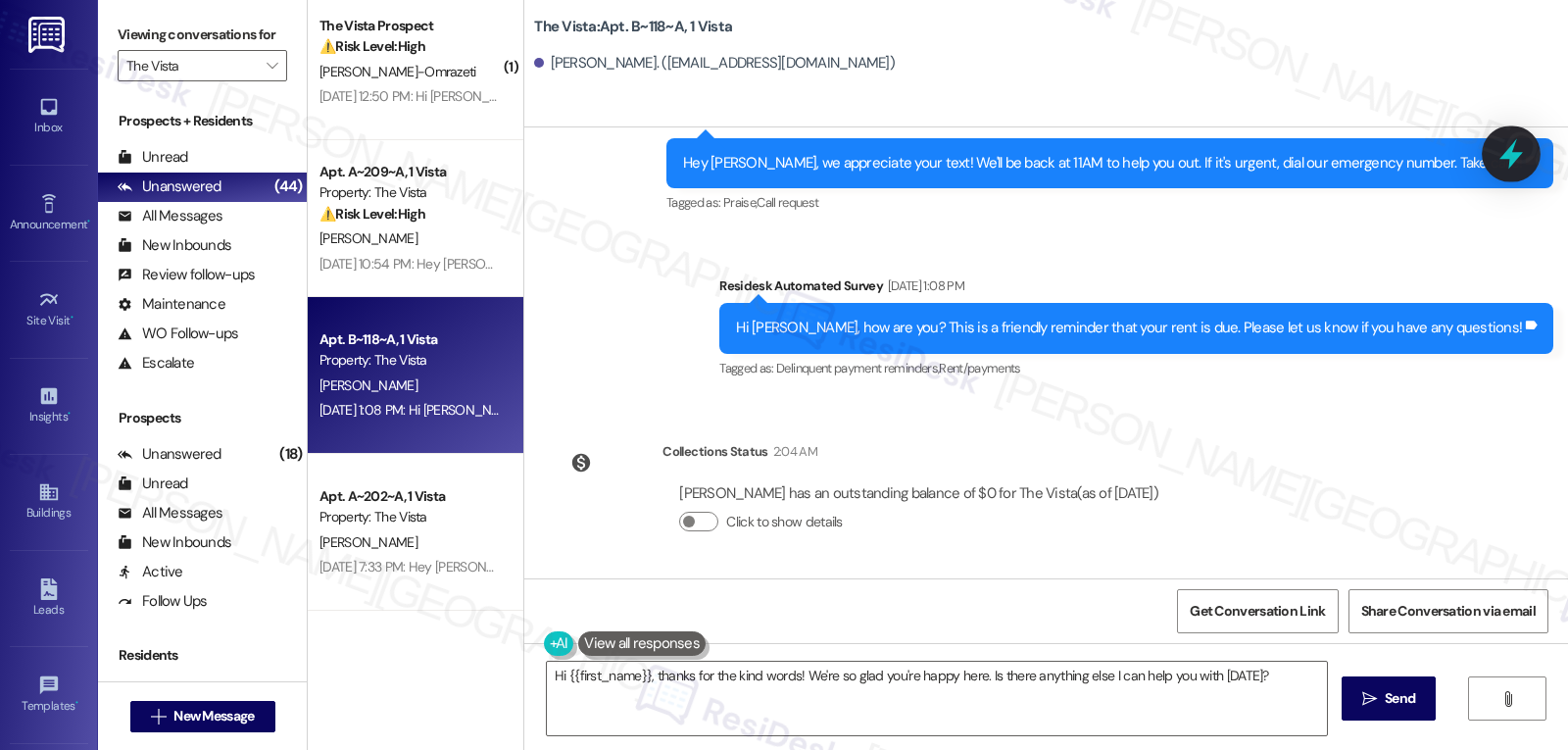
click at [1513, 155] on icon at bounding box center [1512, 154] width 24 height 31
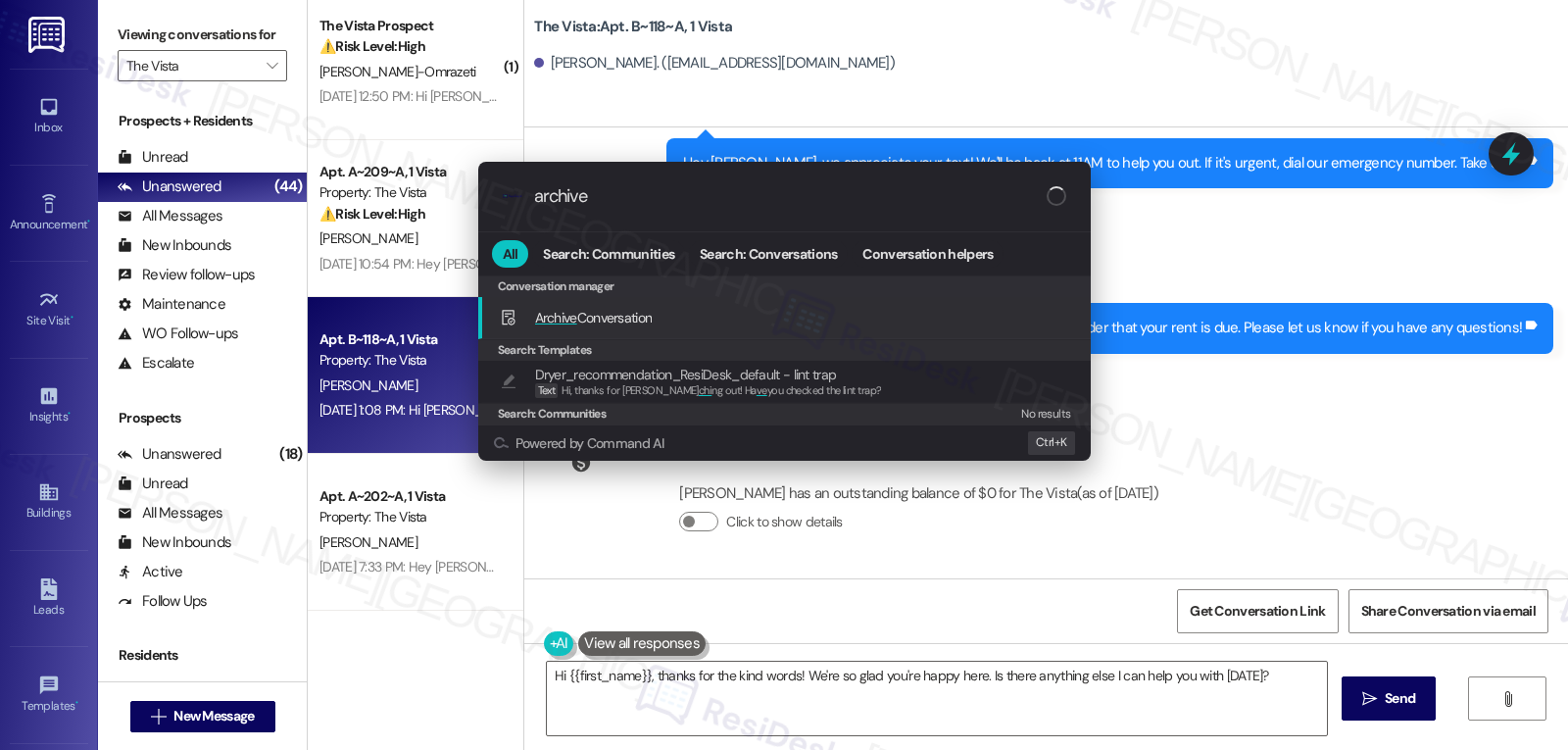
type input "archive"
click at [586, 313] on span "Archive Conversation" at bounding box center [593, 318] width 117 height 18
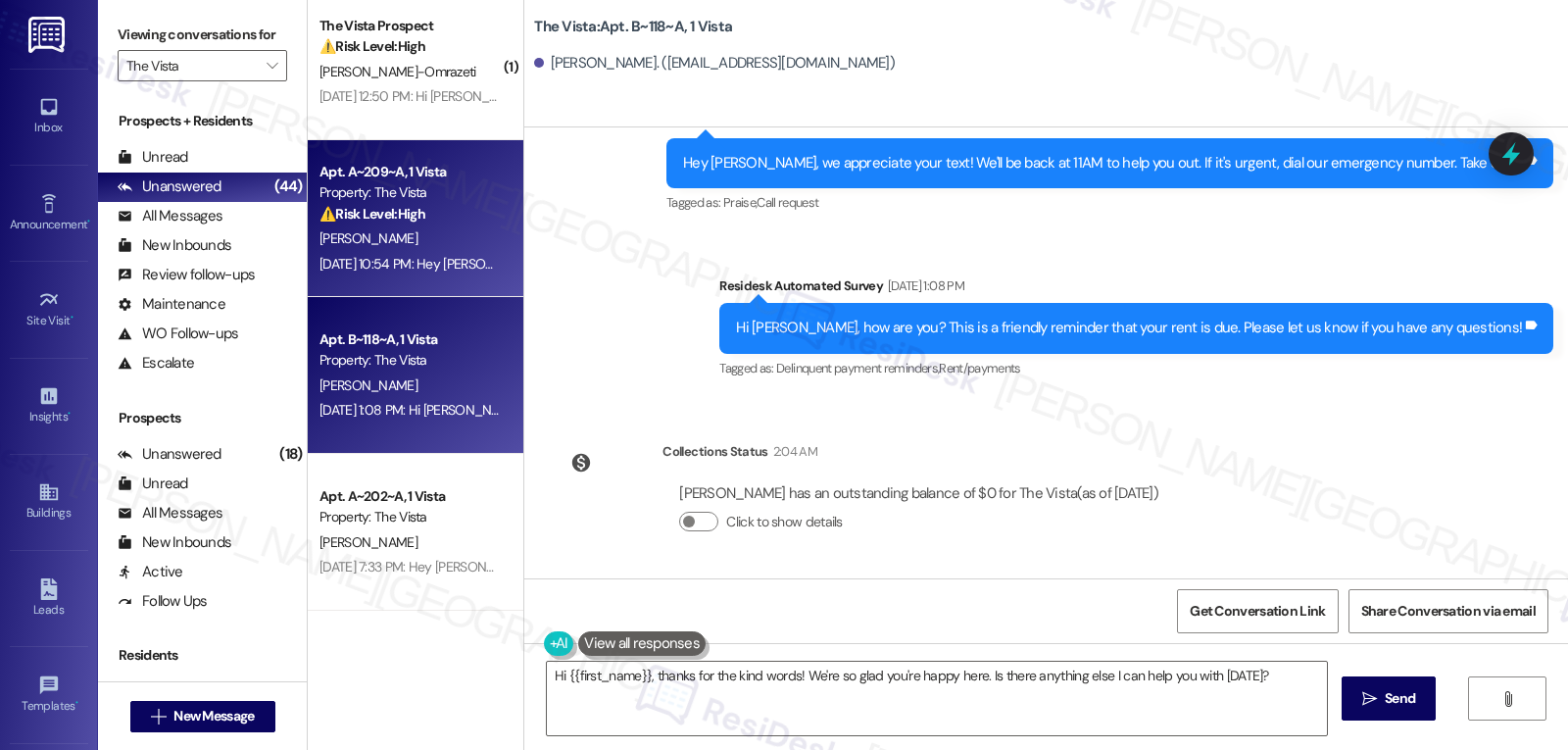
click at [406, 284] on div "Apt. A~209~A, 1 Vista Property: The Vista ⚠️ Risk Level: High The resident stat…" at bounding box center [415, 218] width 216 height 157
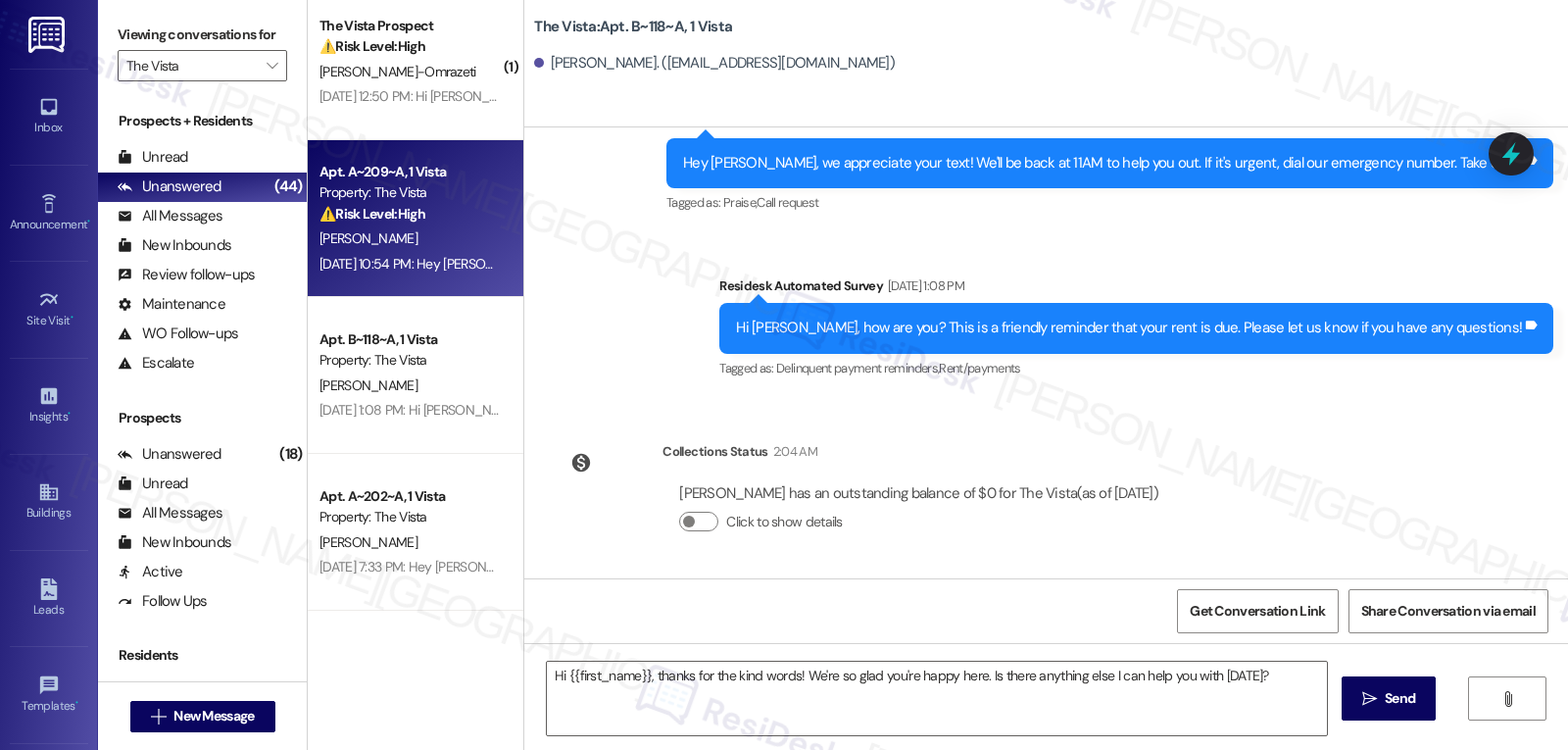
type textarea "Fetching suggested responses. Please feel free to read through the conversation…"
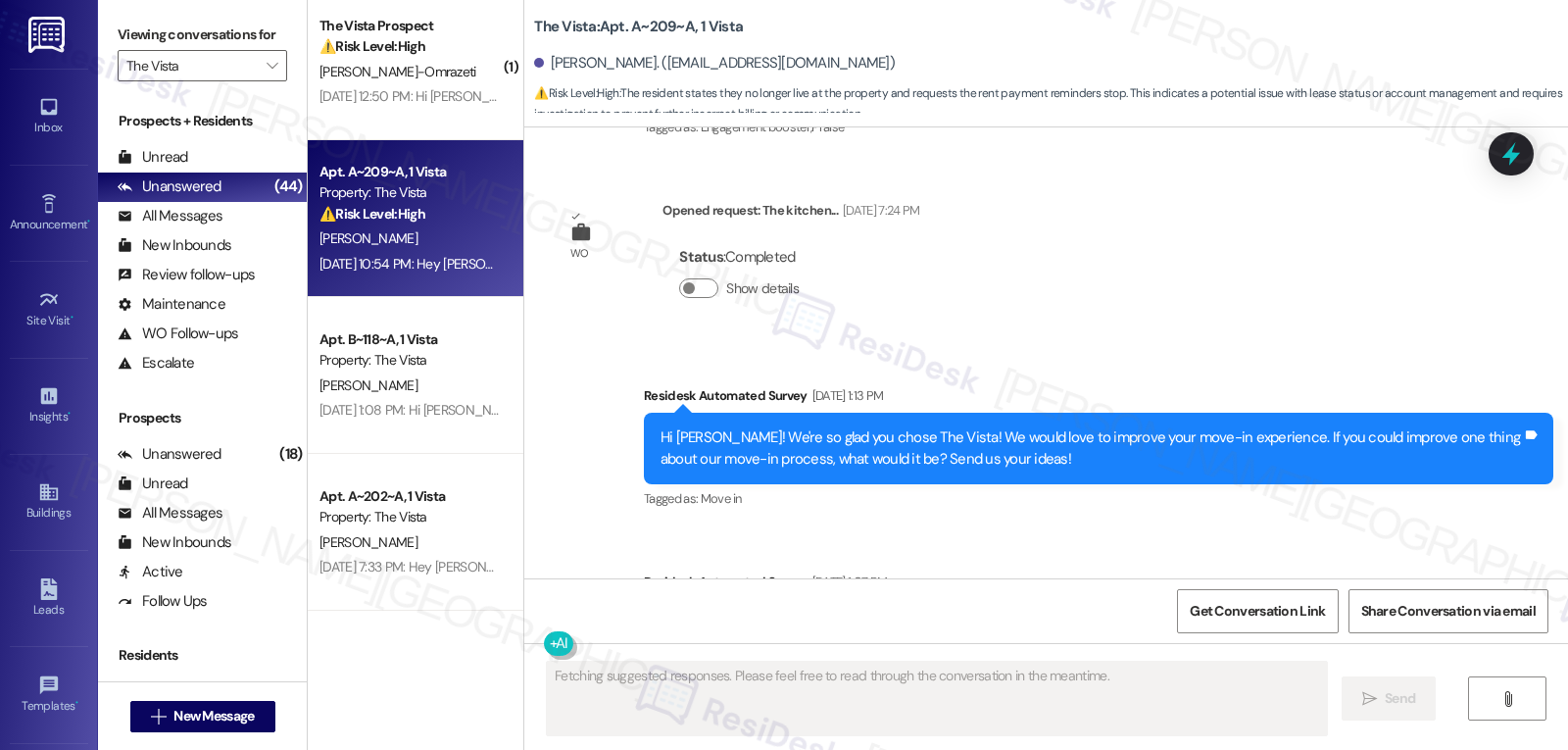
scroll to position [4574, 0]
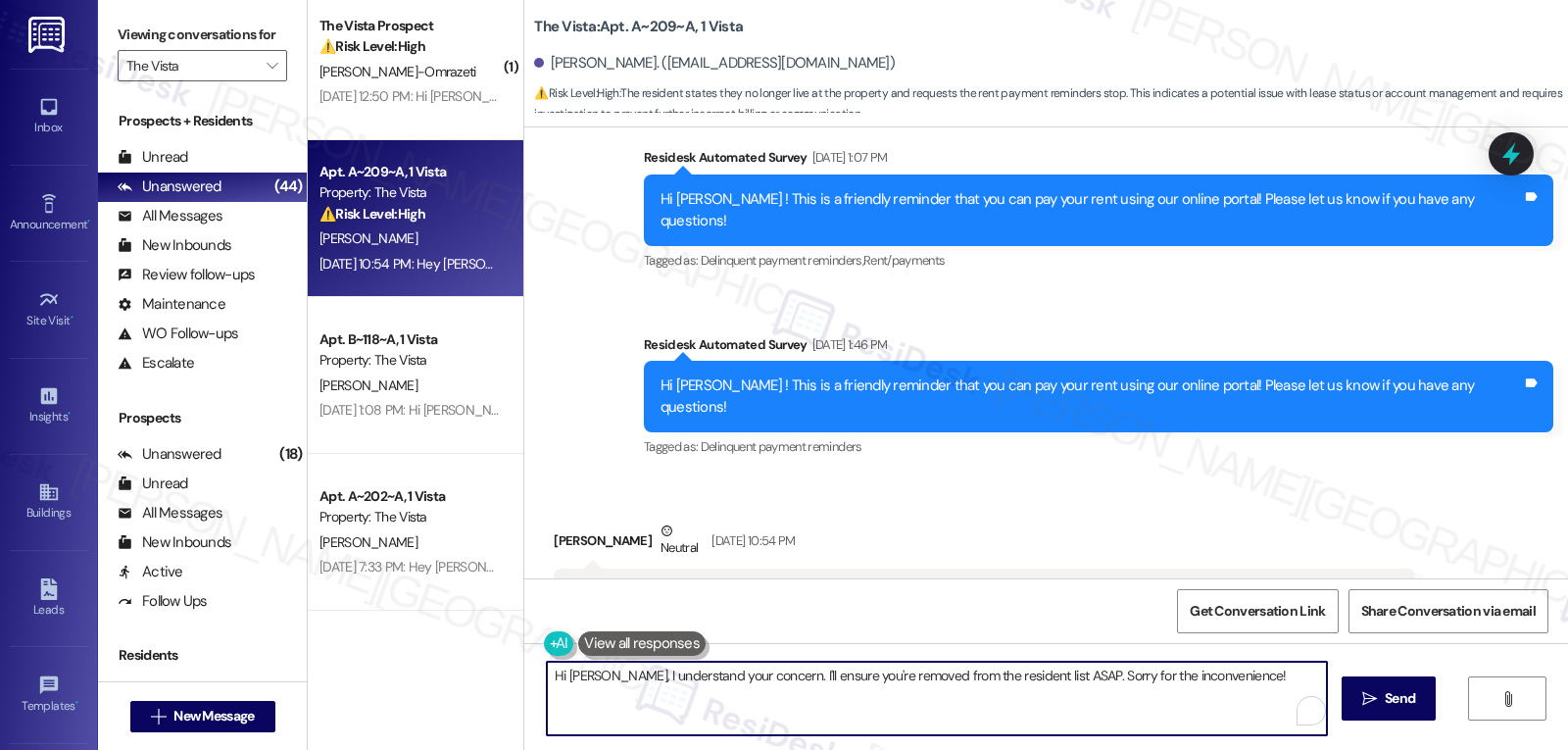
click at [969, 704] on textarea "Hi Mikaela, I understand your concern. I'll ensure you're removed from the resi…" at bounding box center [936, 698] width 781 height 73
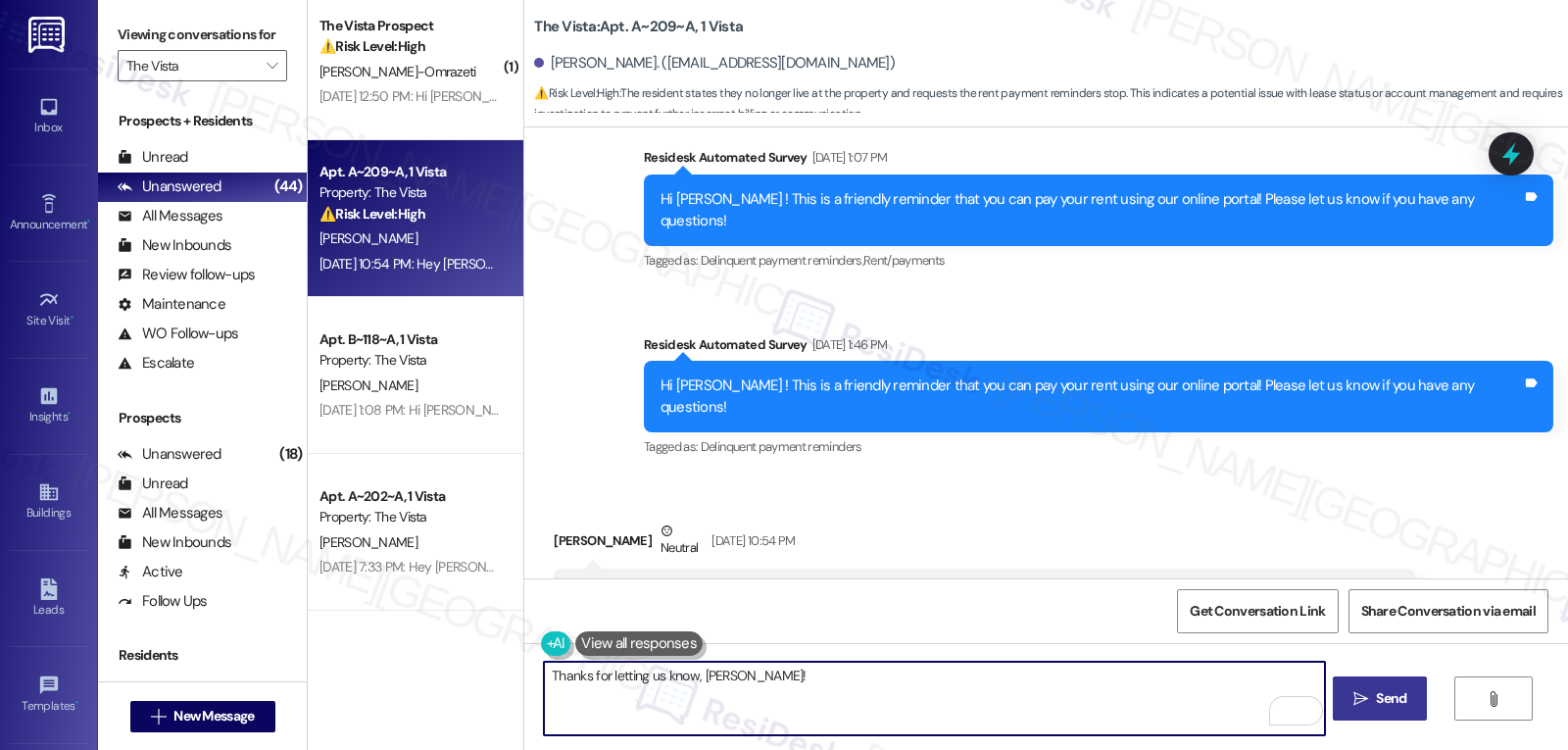
type textarea "Thanks for letting us know, Mikaela!"
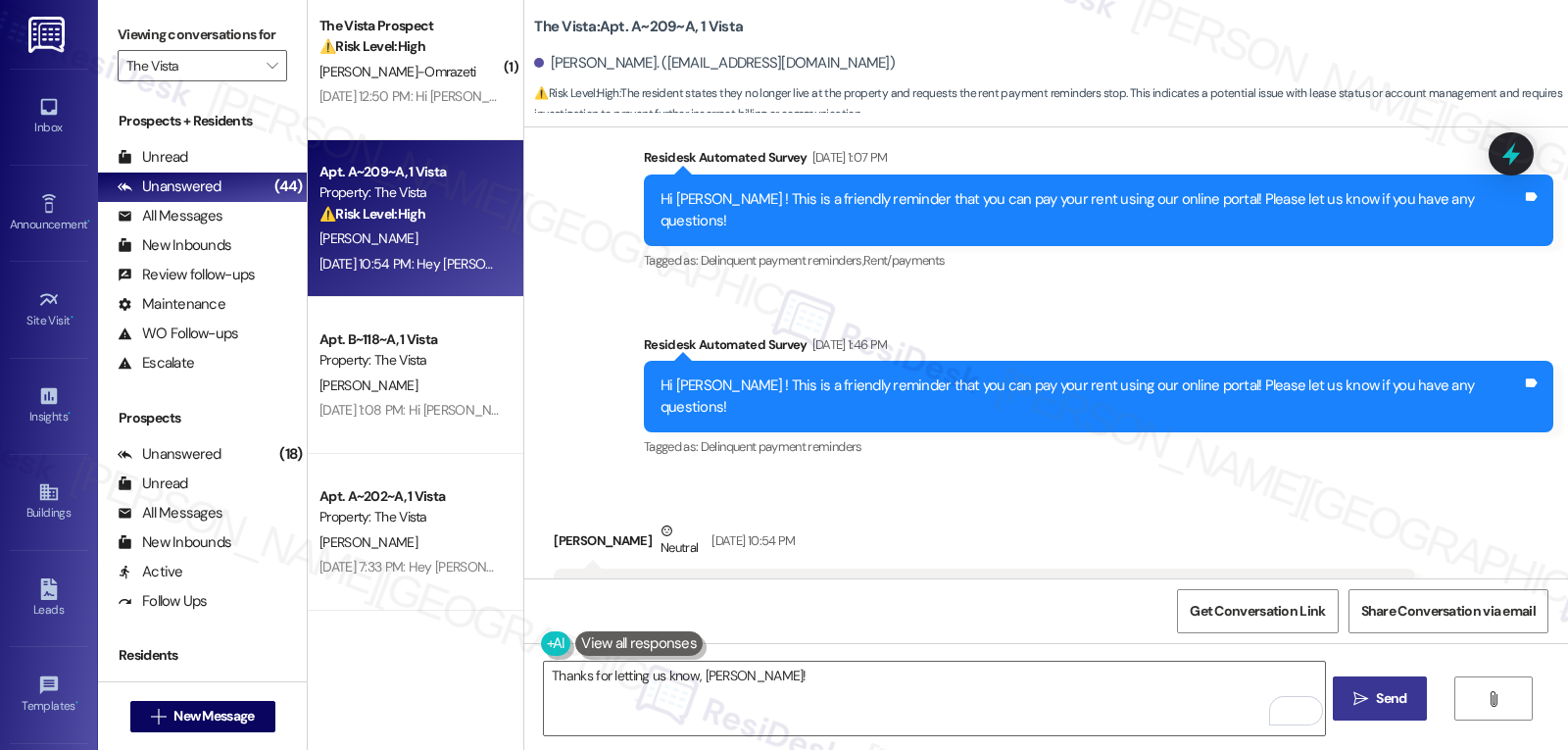
click at [1401, 712] on button " Send" at bounding box center [1381, 698] width 95 height 44
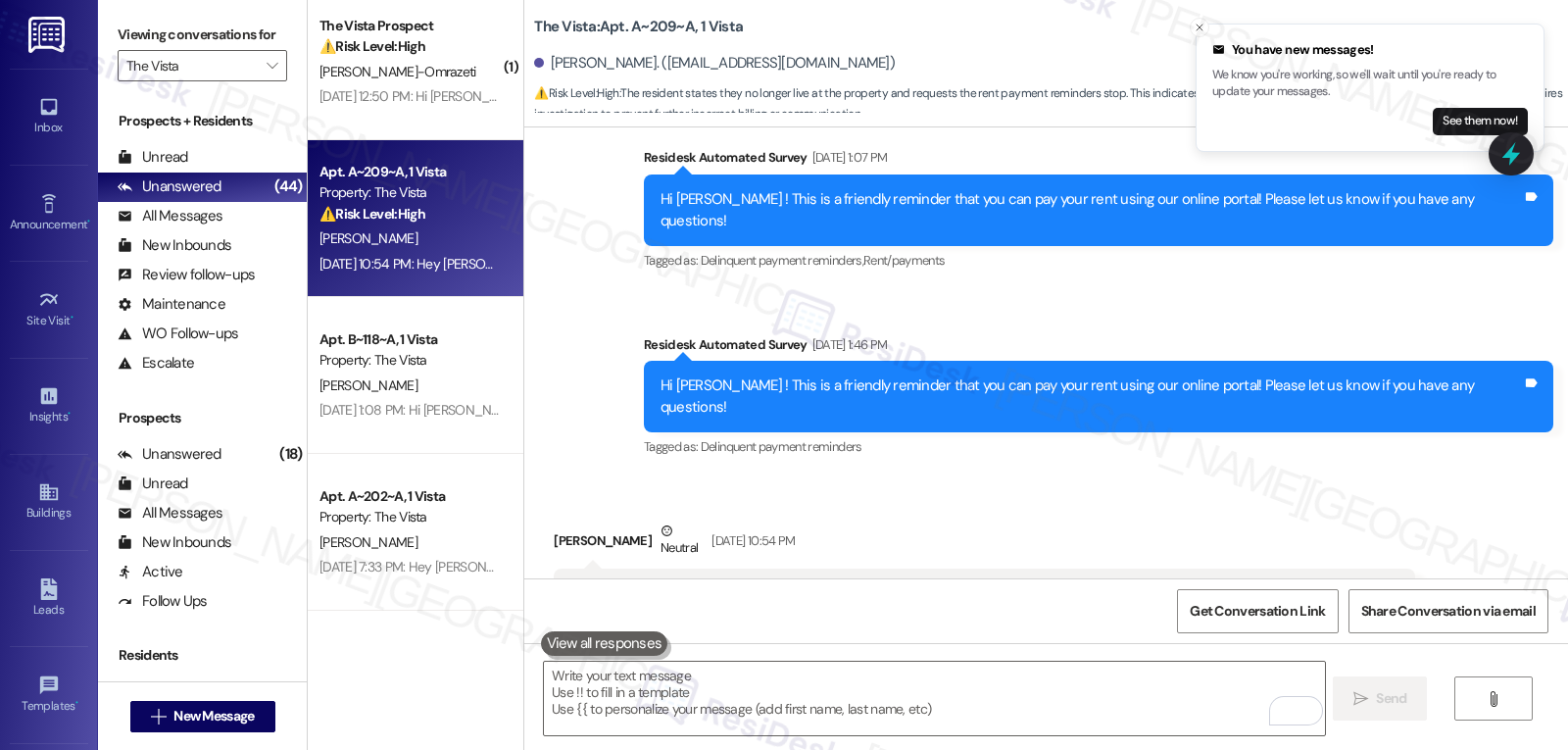
click at [1513, 152] on icon at bounding box center [1512, 154] width 26 height 26
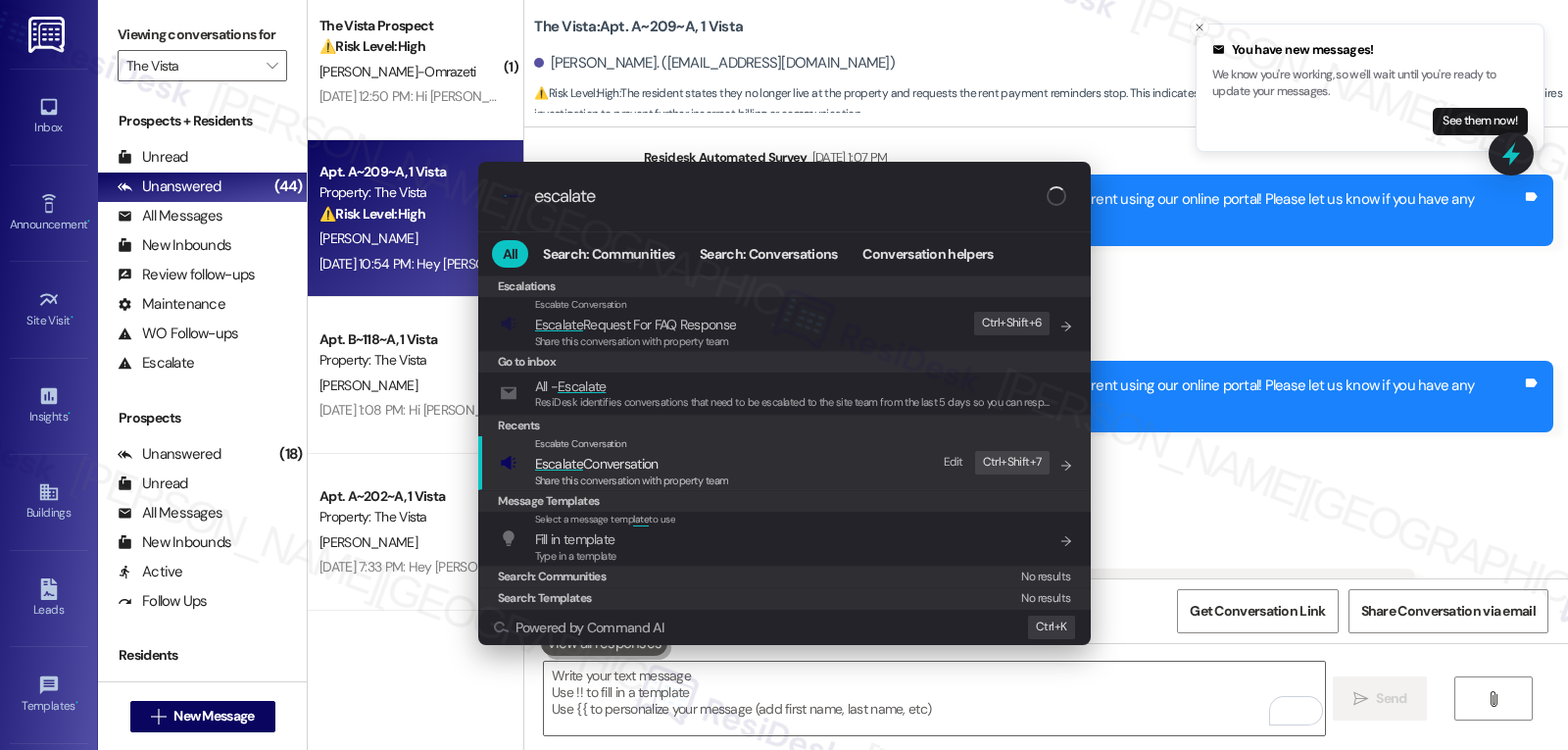
type input "escalate"
click at [586, 474] on span "Share this conversation with property team" at bounding box center [632, 481] width 194 height 14
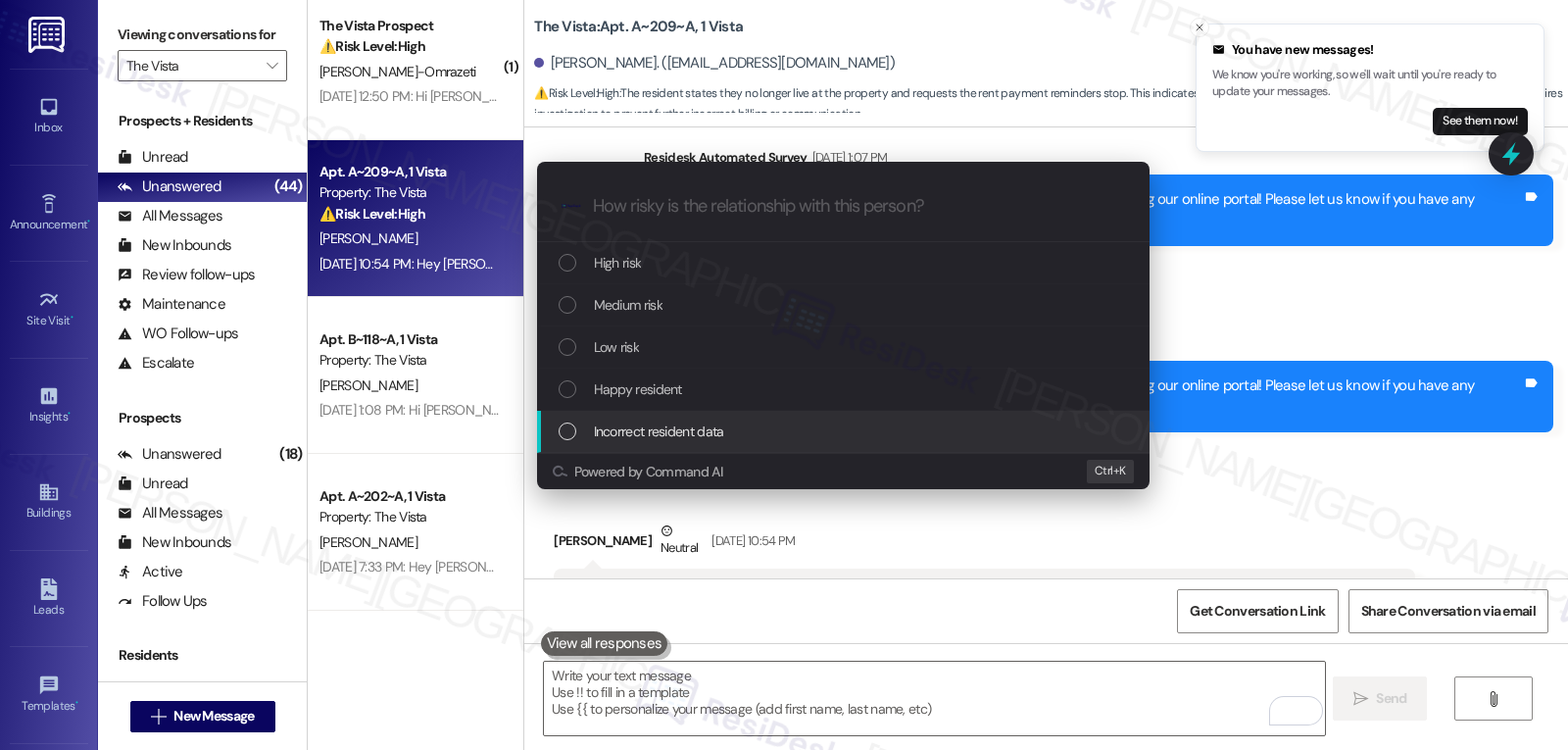
click at [641, 432] on span "Incorrect resident data" at bounding box center [659, 431] width 130 height 22
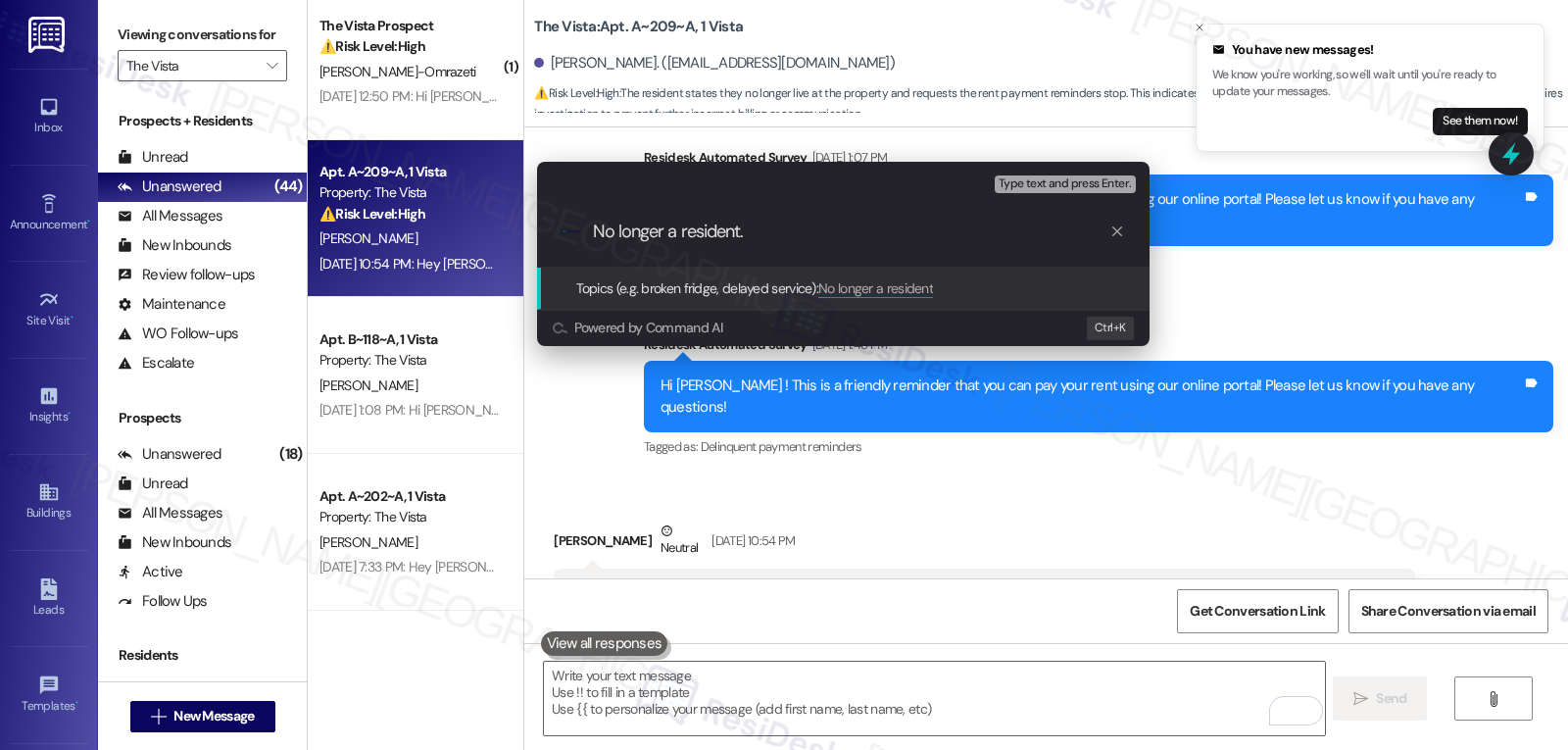
type input "No longer a resident."
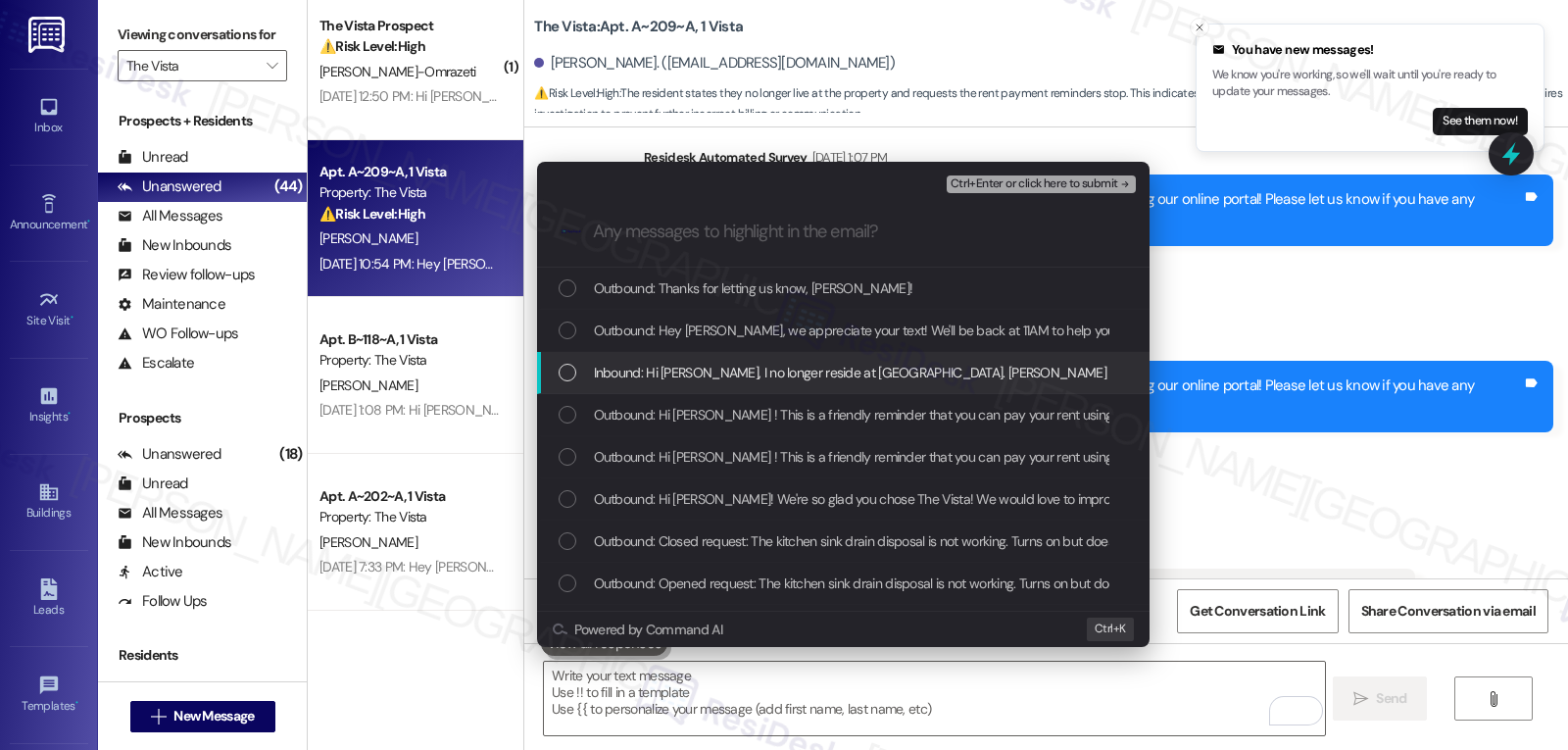
click at [596, 380] on span "Inbound: Hi Sarah, I no longer reside at The Vista. Pleas stop sending me messa…" at bounding box center [995, 373] width 802 height 22
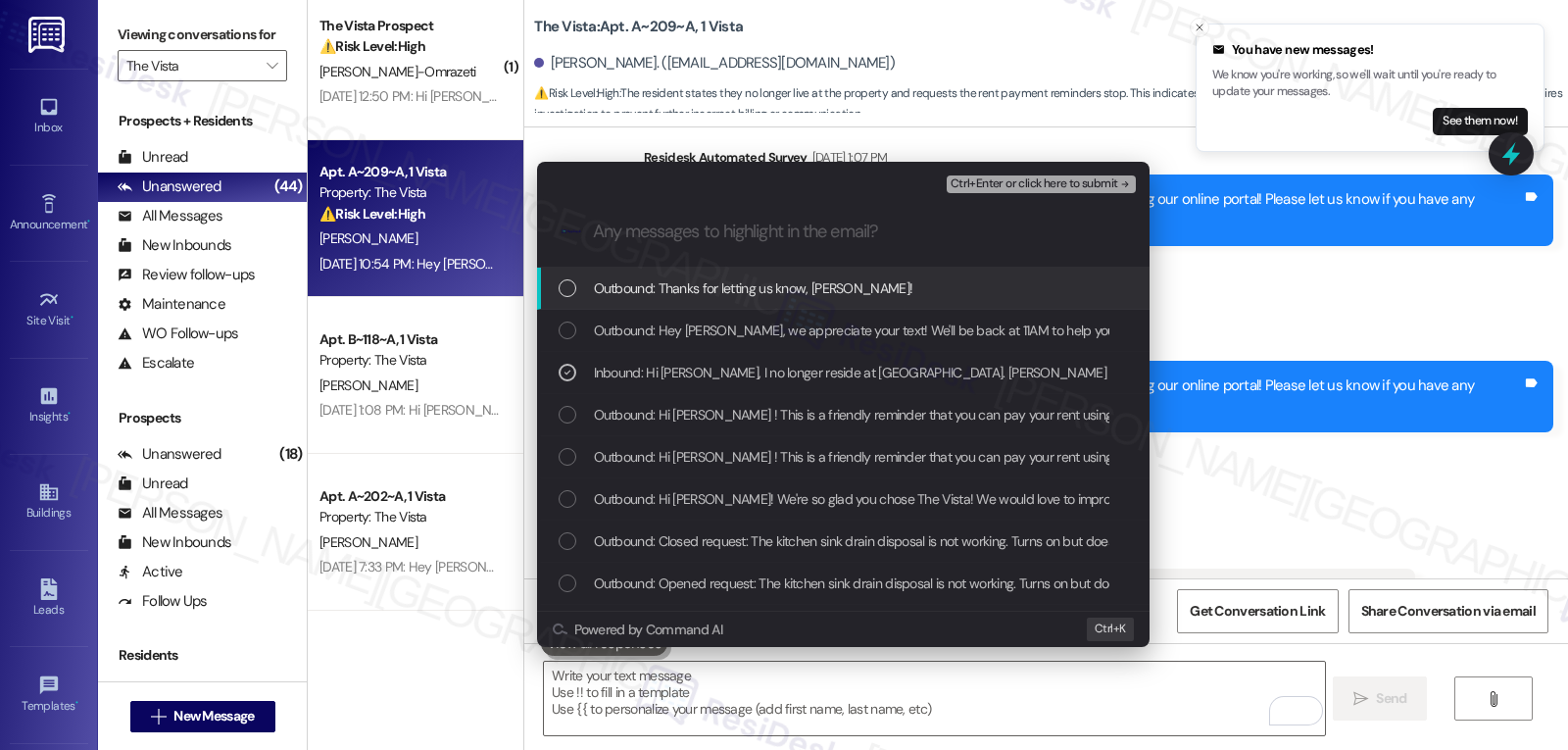
click at [1045, 185] on span "Ctrl+Enter or click here to submit" at bounding box center [1034, 185] width 168 height 14
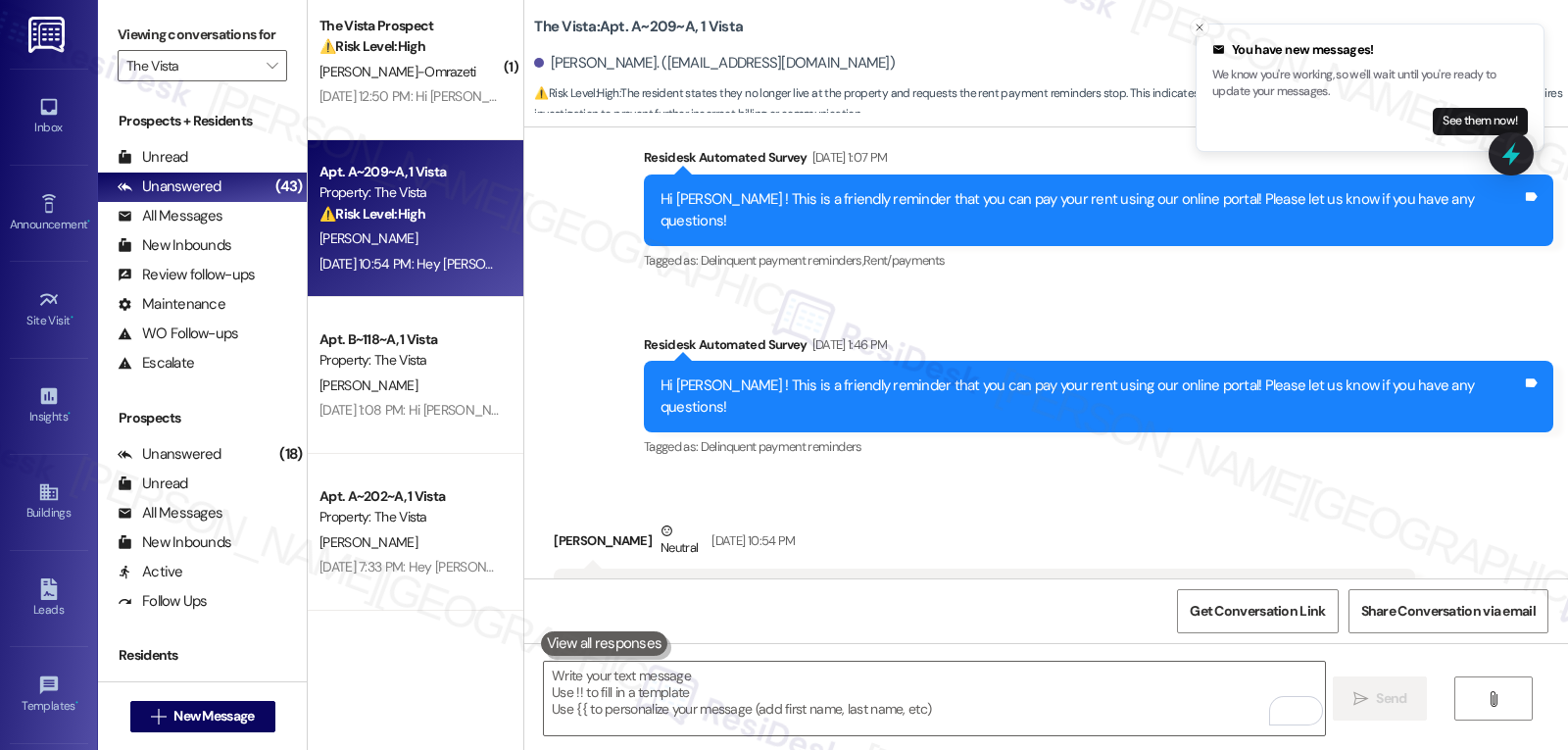
scroll to position [4906, 0]
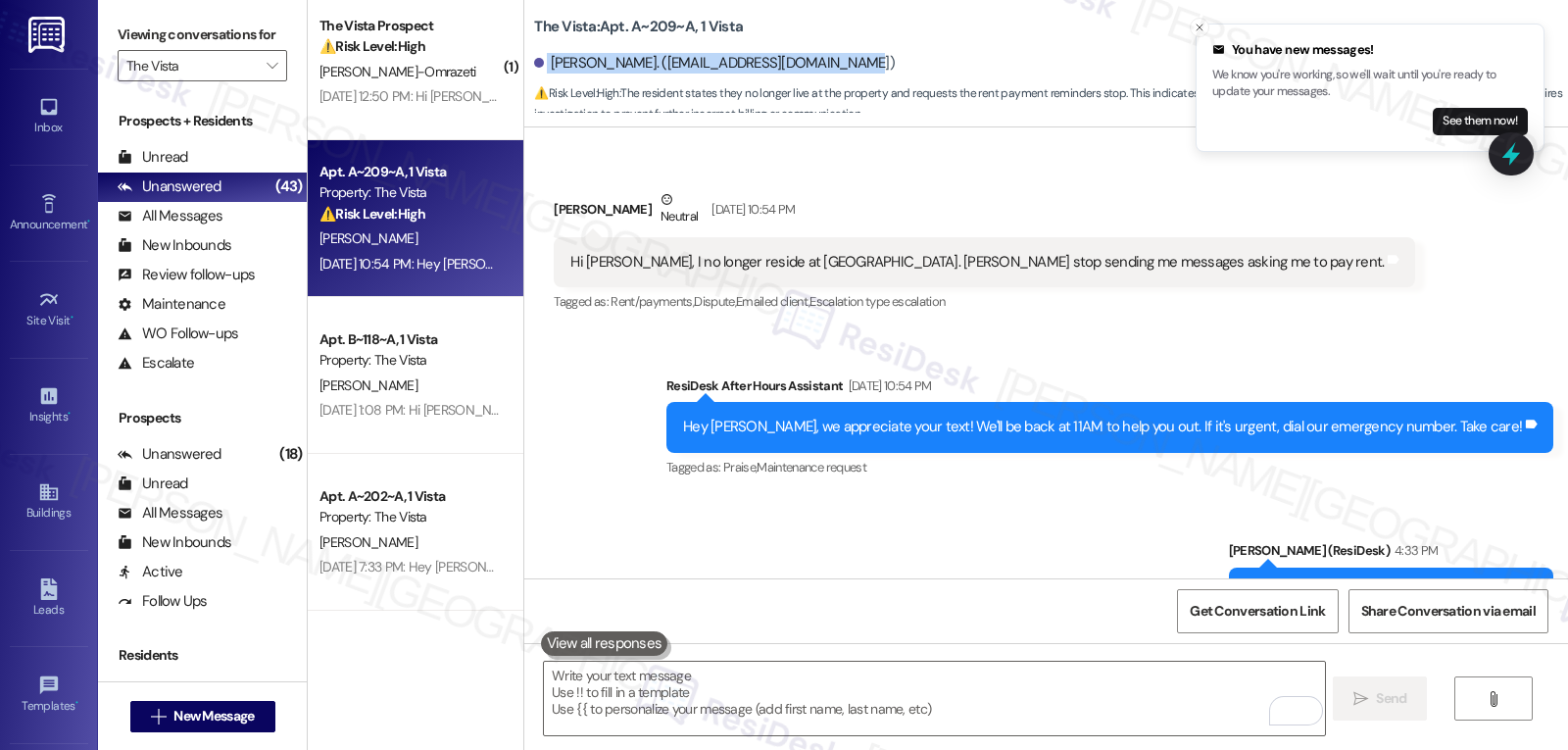
drag, startPoint x: 532, startPoint y: 55, endPoint x: 881, endPoint y: 61, distance: 349.1
click at [881, 61] on div "Mikaela Arista. (mikaelaarista10@gmail.com)" at bounding box center [1051, 64] width 1034 height 39
copy div "Mikaela Arista. (mikaelaarista10@gmail.com)"
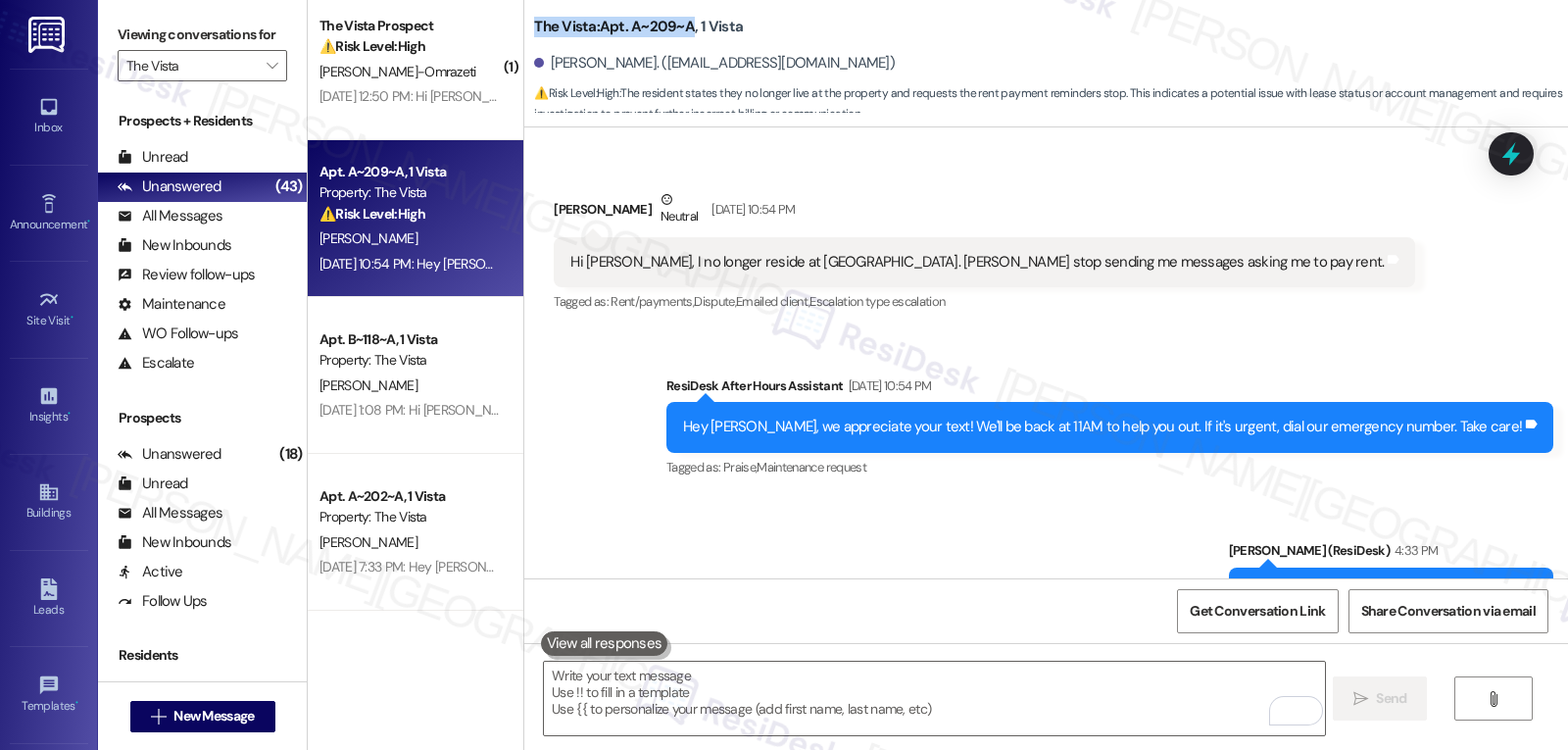
drag, startPoint x: 513, startPoint y: 21, endPoint x: 672, endPoint y: 25, distance: 159.1
click at [672, 25] on div "The Vista: Apt. A~209~A, 1 Vista Mikaela Arista. (mikaelaarista10@gmail.com) ⚠️…" at bounding box center [1046, 58] width 1044 height 108
copy b "The Vista: Apt. A~209~A"
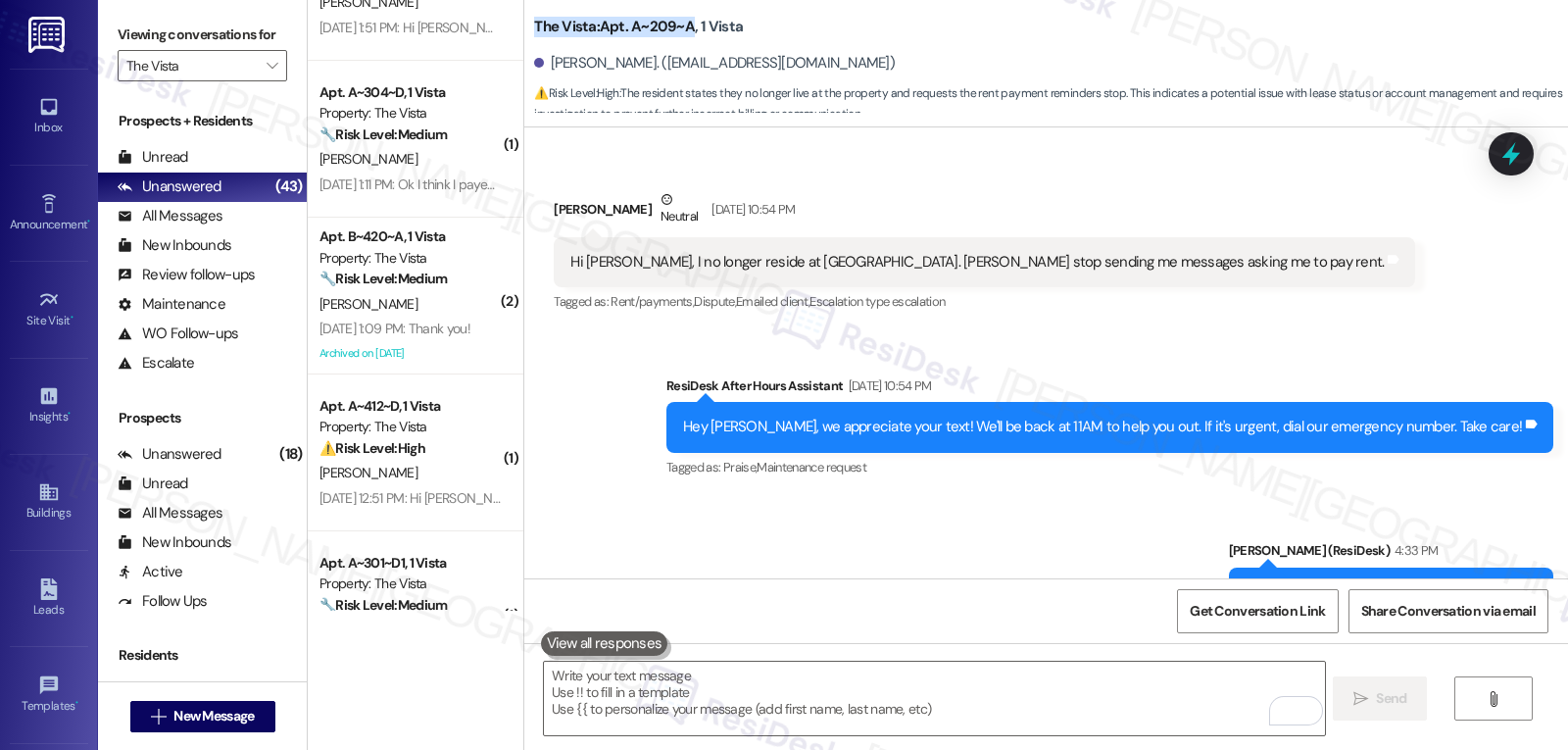
scroll to position [2369, 0]
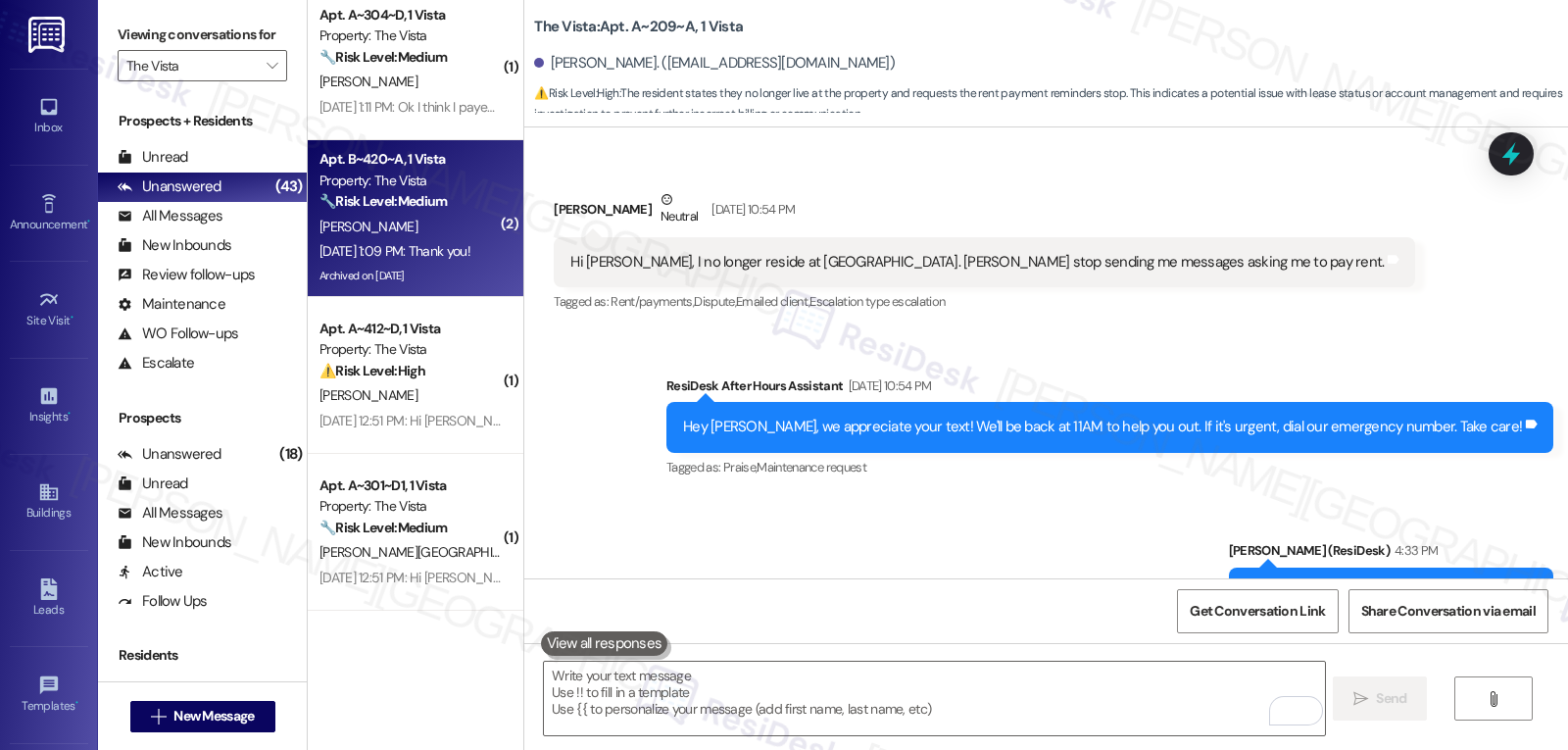
click at [434, 227] on div "M. Xiao" at bounding box center [411, 227] width 186 height 25
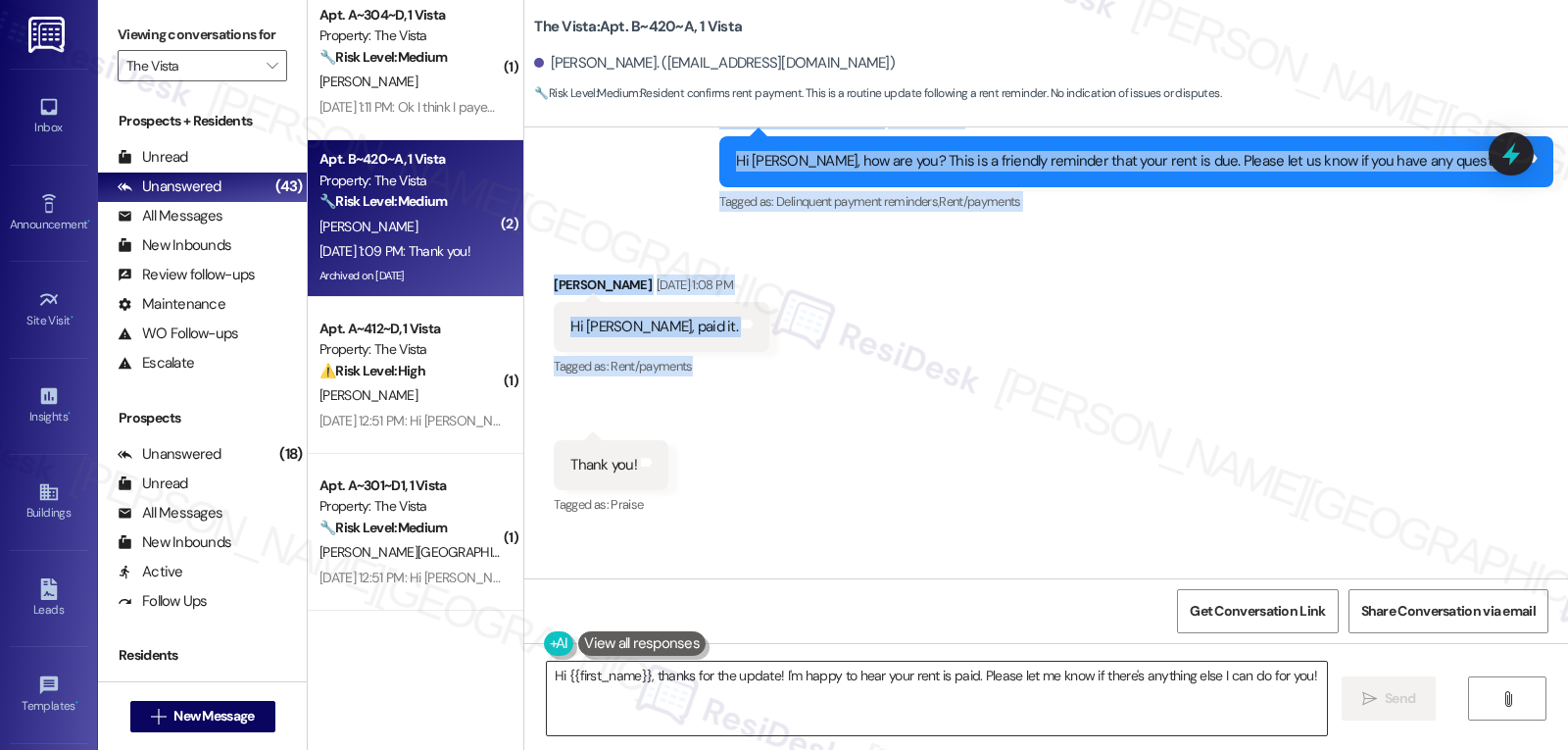
scroll to position [5058, 0]
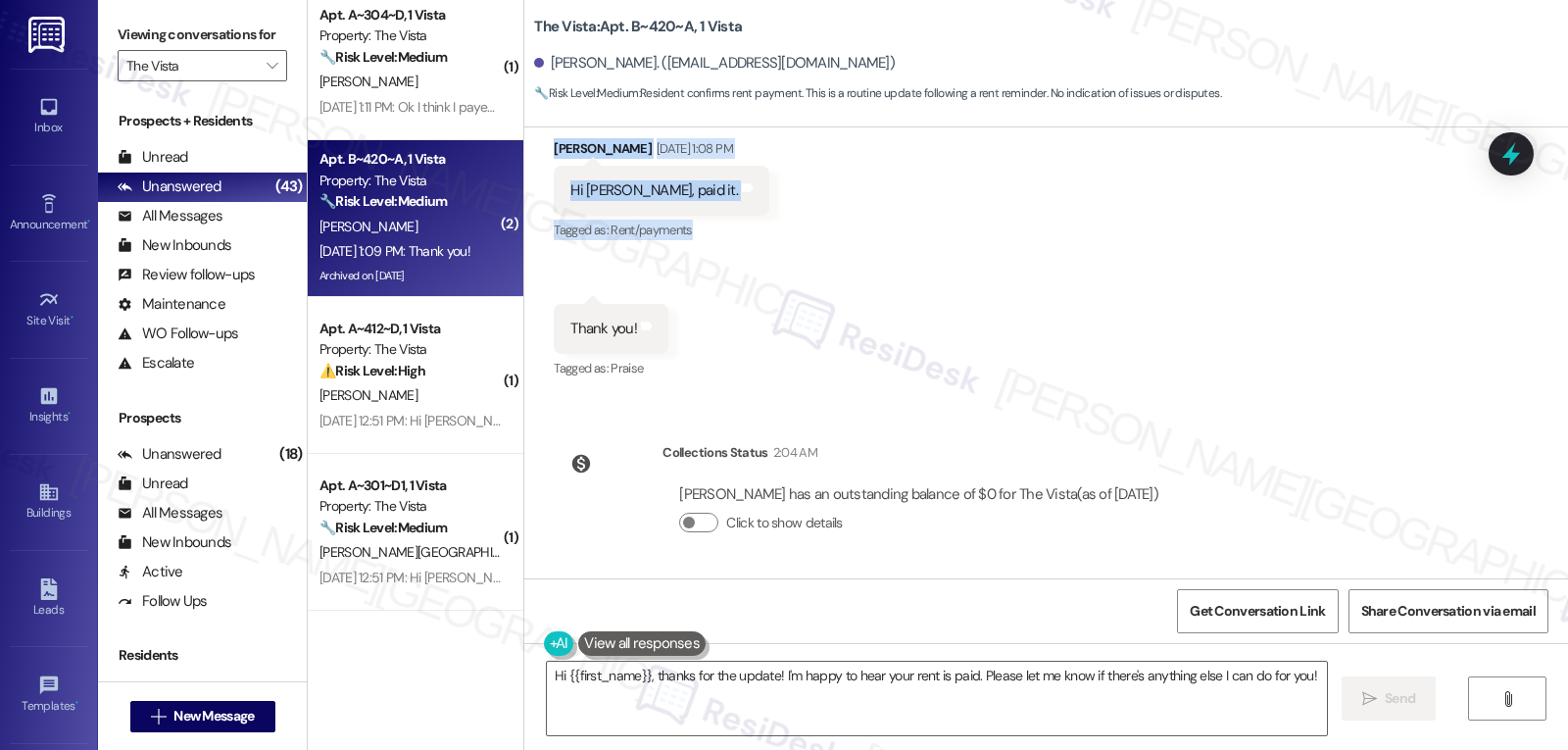
drag, startPoint x: 794, startPoint y: 173, endPoint x: 1308, endPoint y: 495, distance: 606.5
click at [1308, 495] on div "Survey, sent via SMS Residesk Automated Survey Oct 17, 2022 at 1:07 PM Hi Minju…" at bounding box center [1046, 352] width 1044 height 451
copy div "Residesk Automated Survey Sep 02, 2025 at 1:07 PM Hi Minjun, how are you? This …"
click at [828, 701] on textarea "Hi {{first_name}}, thanks for the update! I'm happy to hear your rent is paid. …" at bounding box center [936, 698] width 781 height 73
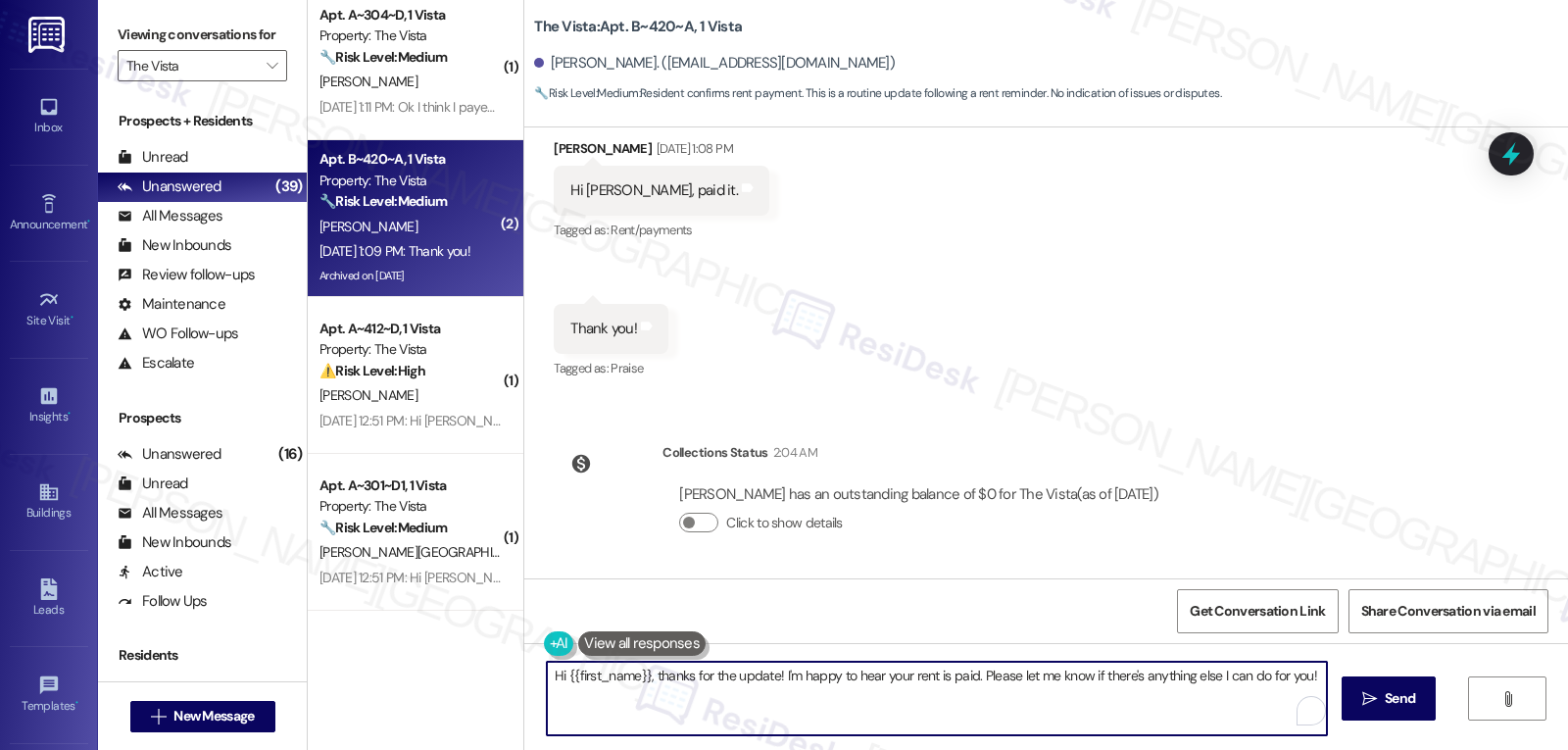
paste textarea "Thanks so much, Minjun! We’re showing your payment went through and your balanc…"
click at [683, 683] on textarea "Thanks so much, Minjun! We’re showing your payment went through and your balanc…" at bounding box center [933, 698] width 781 height 73
type textarea "Thanks so much, Minjun! I'm so We’re showing your payment went through and your…"
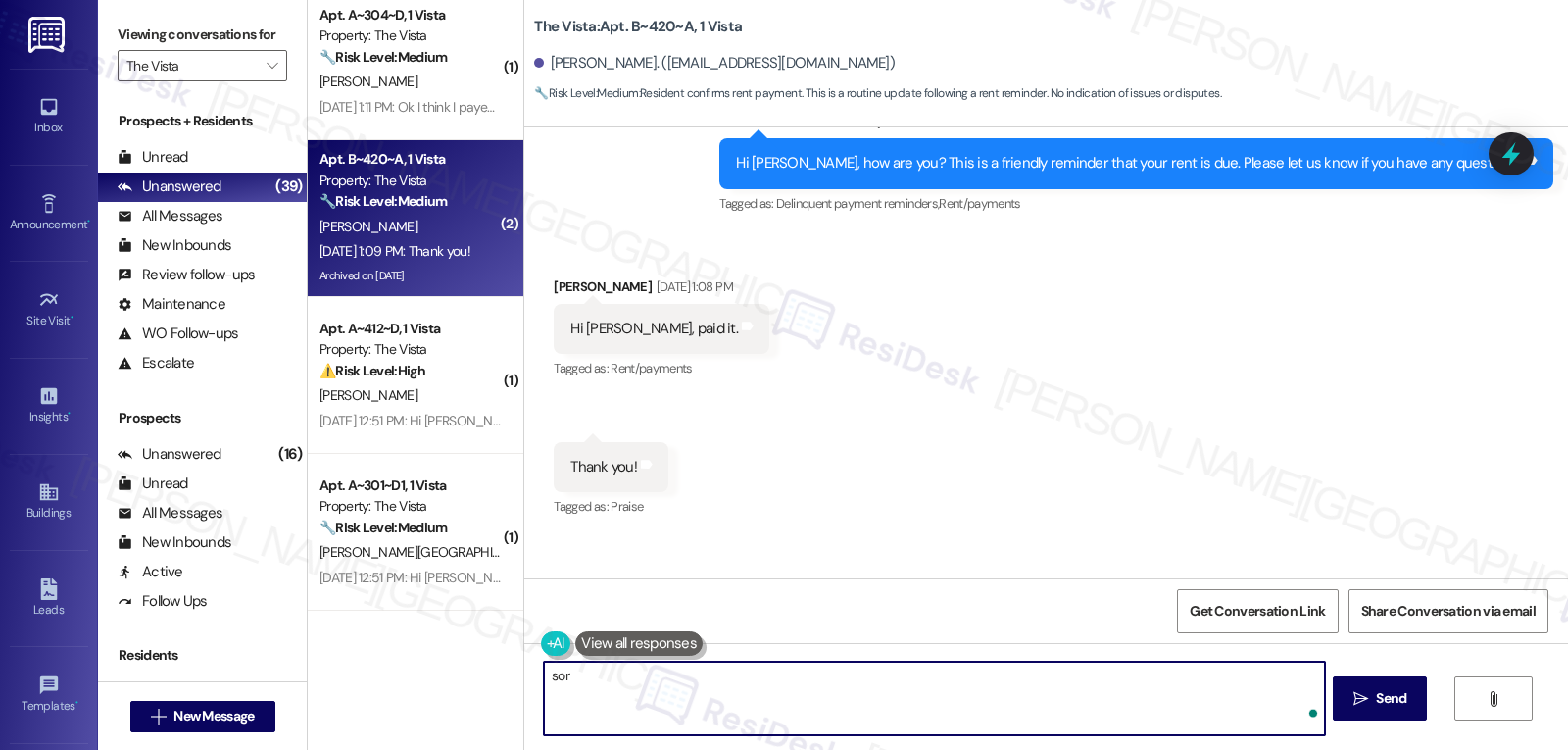
scroll to position [4877, 0]
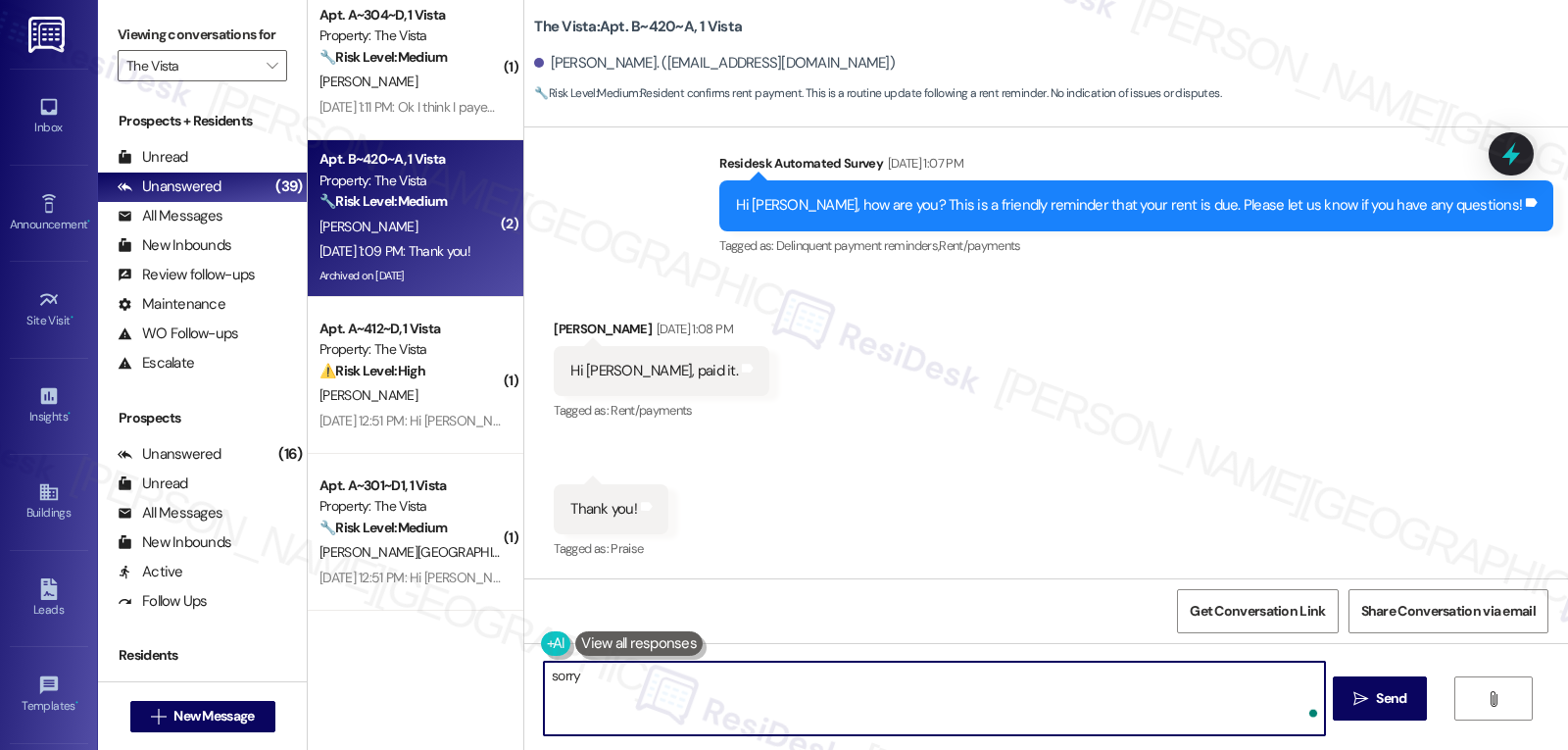
type textarea "sorry"
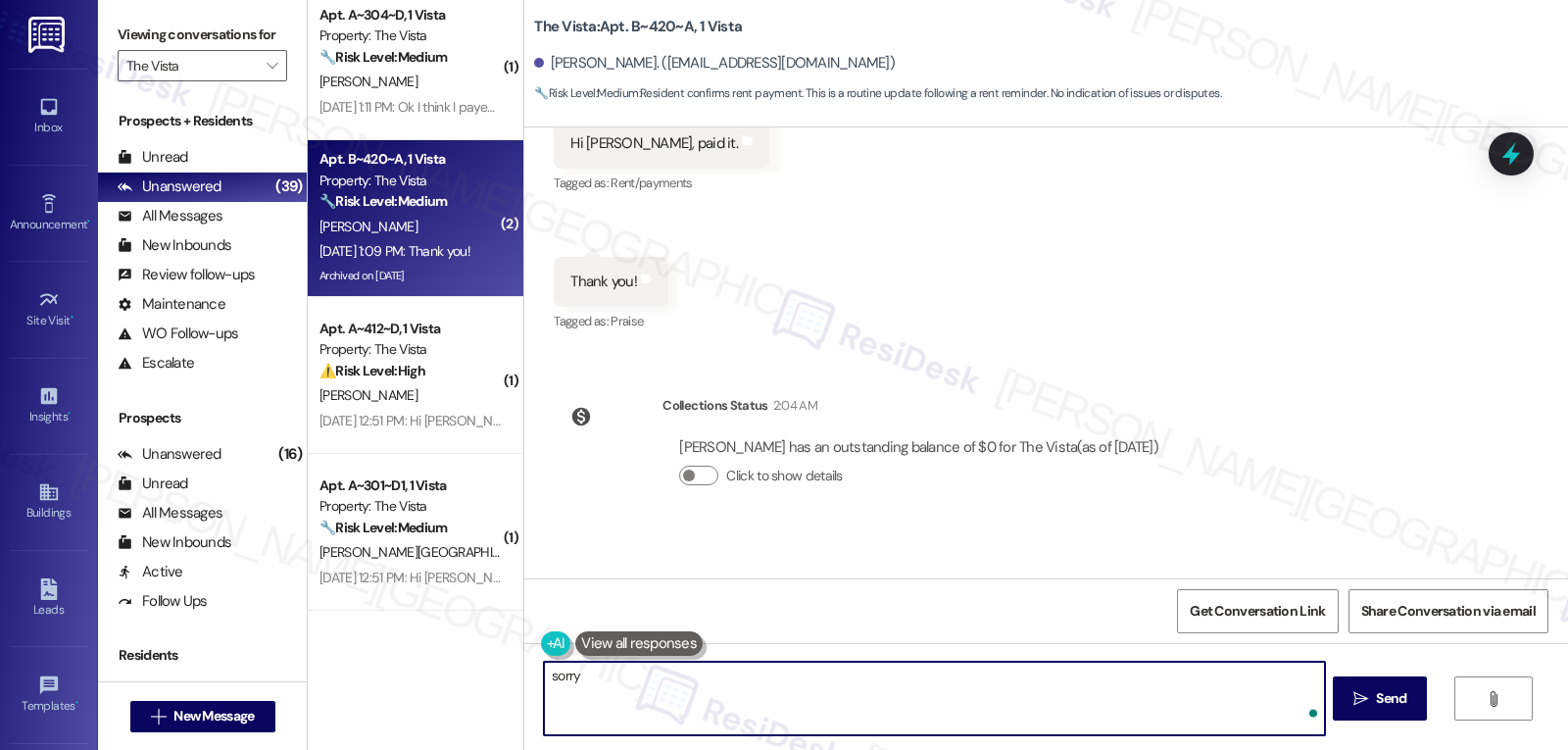
scroll to position [5195, 0]
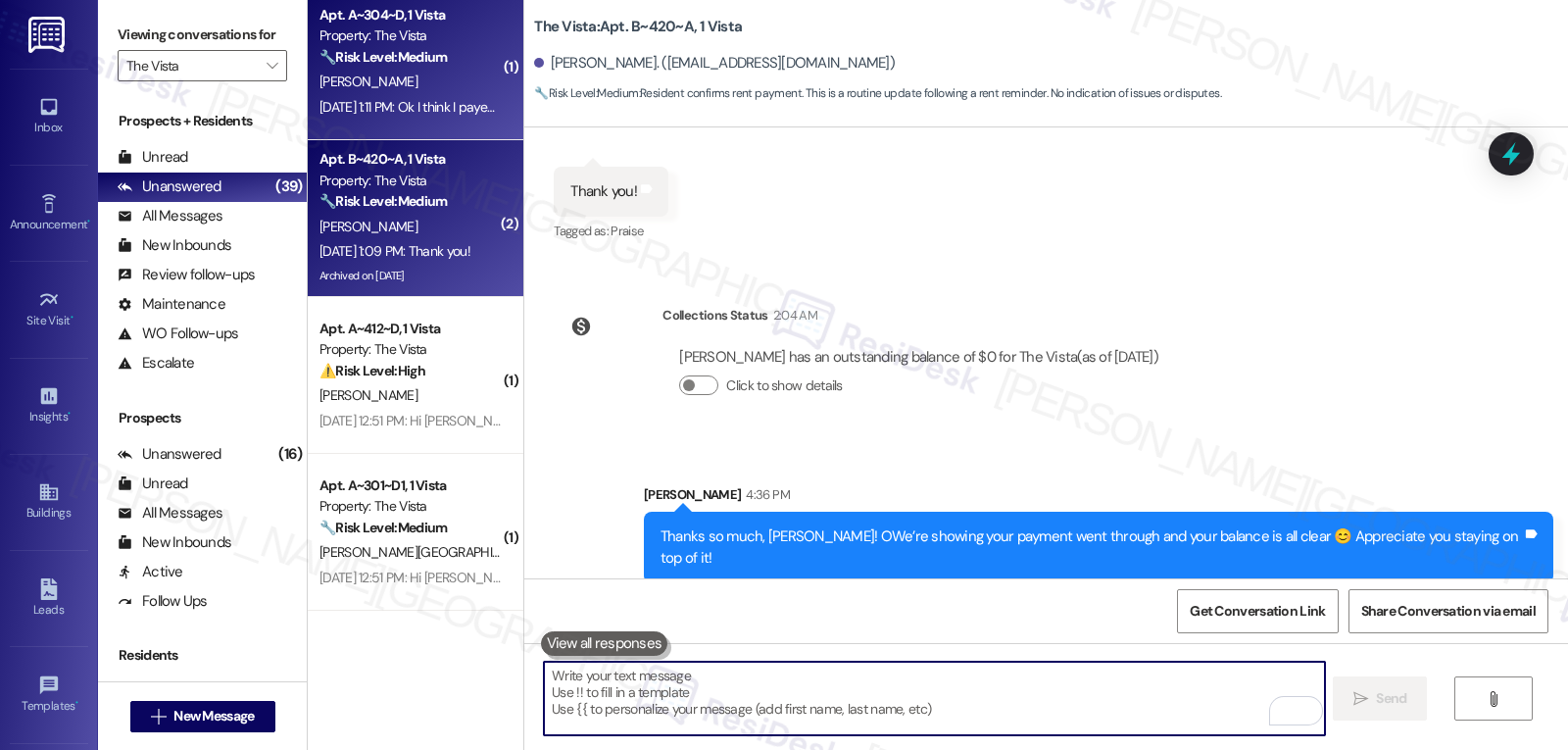
click at [404, 72] on div "H. Irwin" at bounding box center [411, 82] width 186 height 25
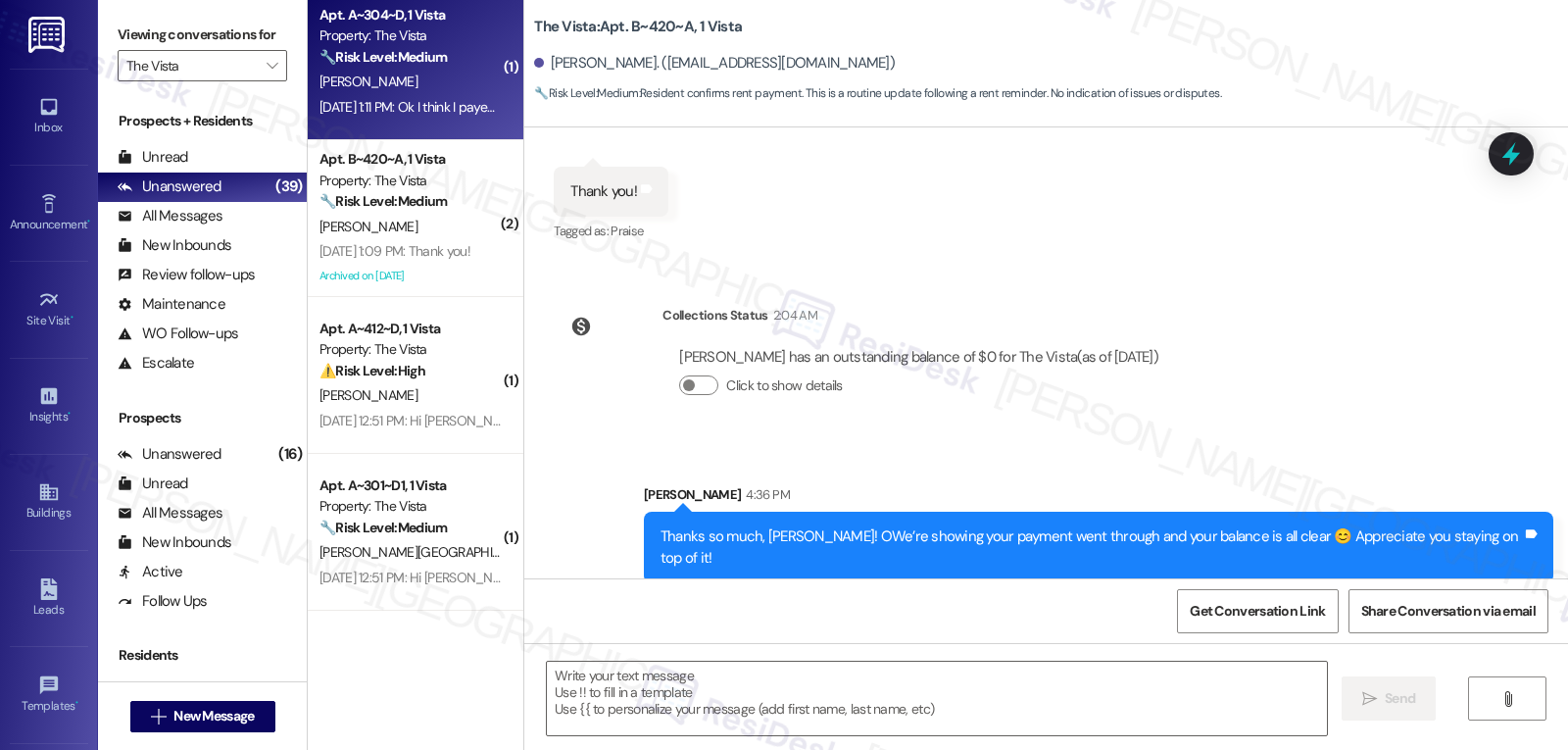
type textarea "Fetching suggested responses. Please feel free to read through the conversation…"
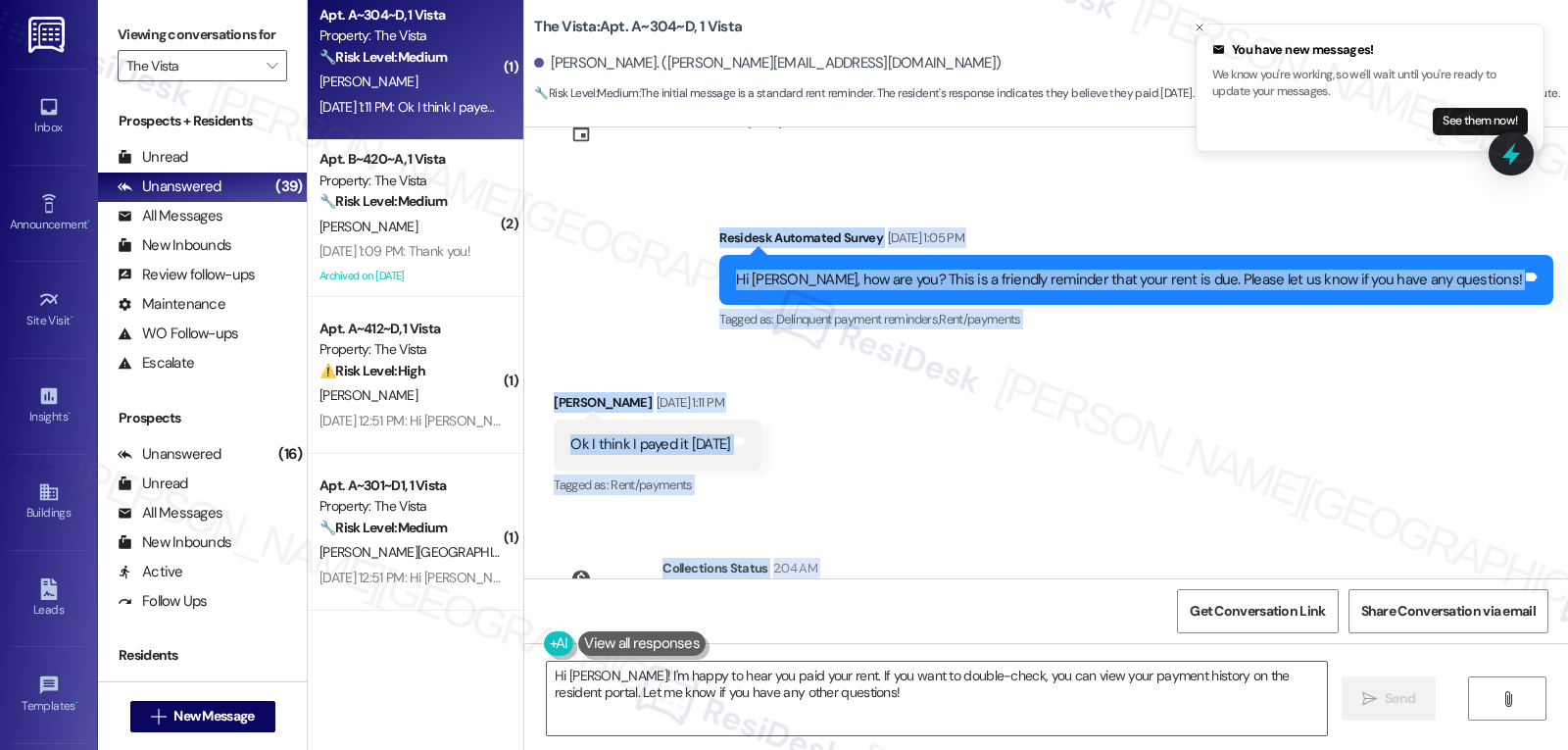
scroll to position [1286, 0]
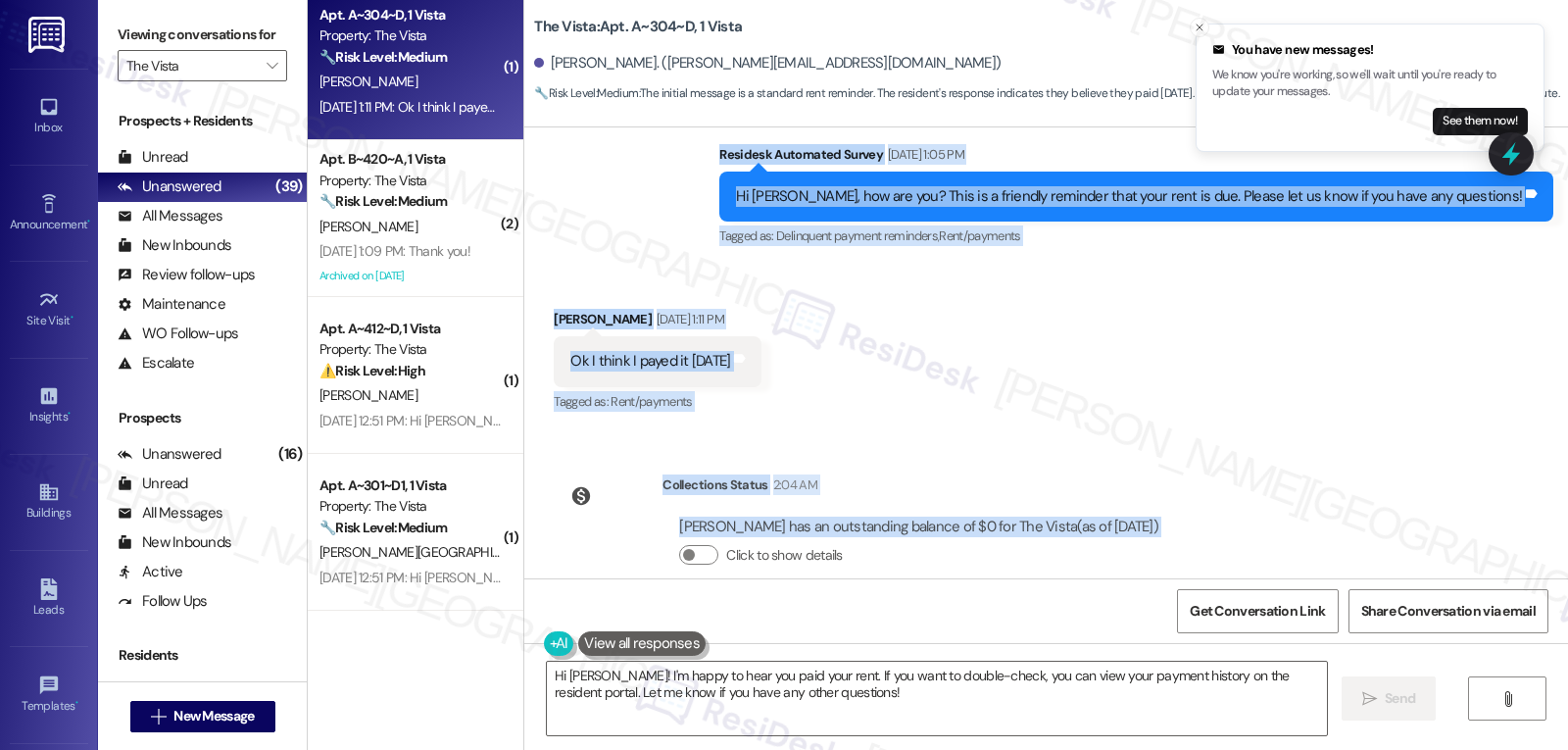
drag, startPoint x: 797, startPoint y: 312, endPoint x: 1226, endPoint y: 514, distance: 474.2
click at [1226, 514] on div "Survey, sent via SMS Residesk Automated Survey Jul 31, 2024 at 11:35 AM Hi ther…" at bounding box center [1046, 352] width 1044 height 451
copy div "Residesk Automated Survey Sep 02, 2025 at 1:05 PM Hi Henry, how are you? This i…"
click at [802, 701] on textarea "Hi Henry! I'm happy to hear you paid your rent. If you want to double-check, yo…" at bounding box center [936, 698] width 781 height 73
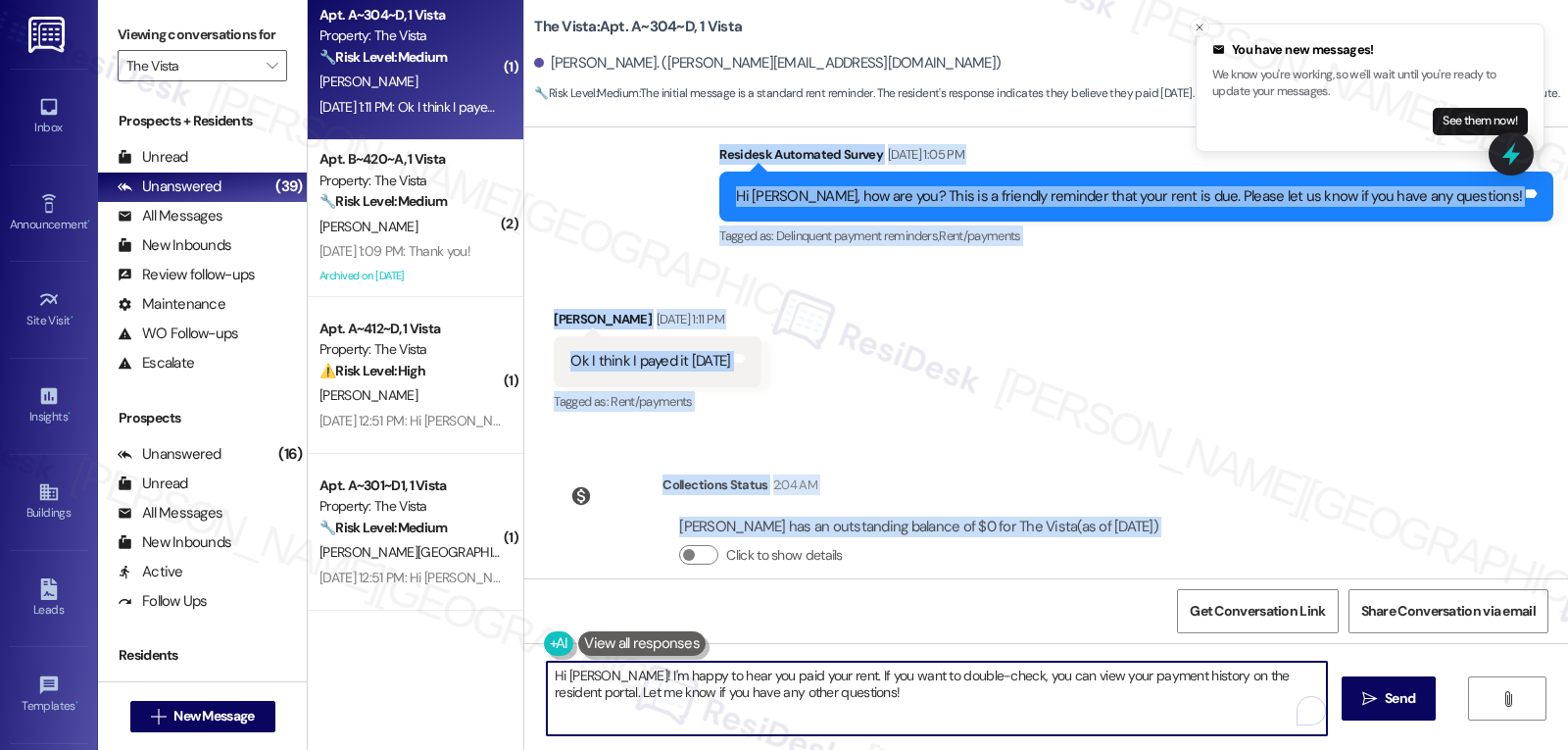
paste textarea "We’re showing your payment went through and your balance is all clear 😊 Thanks …"
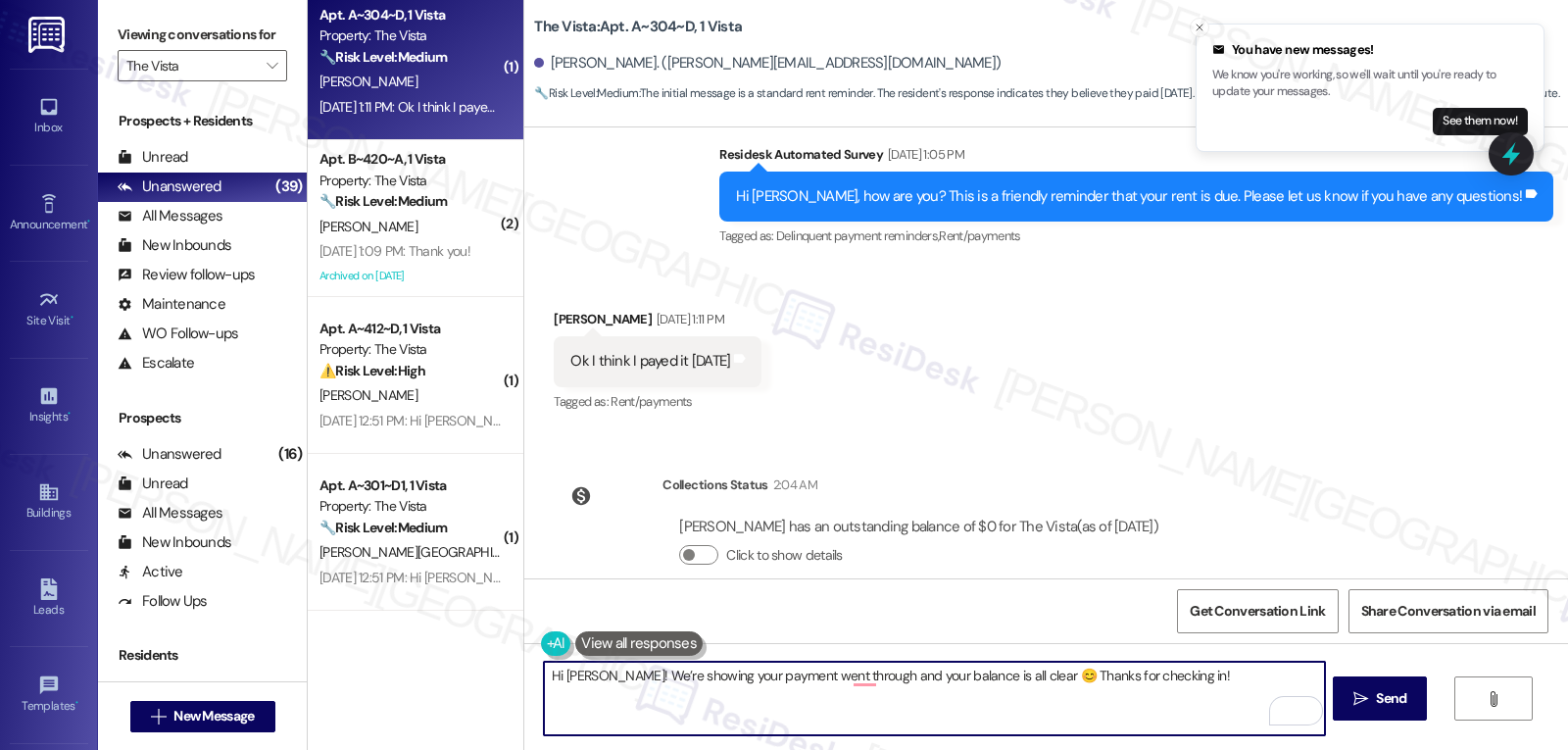
click at [592, 675] on textarea "Hi Henry! We’re showing your payment went through and your balance is all clear…" at bounding box center [933, 698] width 781 height 73
click at [776, 709] on textarea "Hi Henry! I apologize for the delayed response. We’re showing your payment went…" at bounding box center [933, 698] width 781 height 73
type textarea "Hi Henry! I apologize for the delayed response. We’re showing your payment went…"
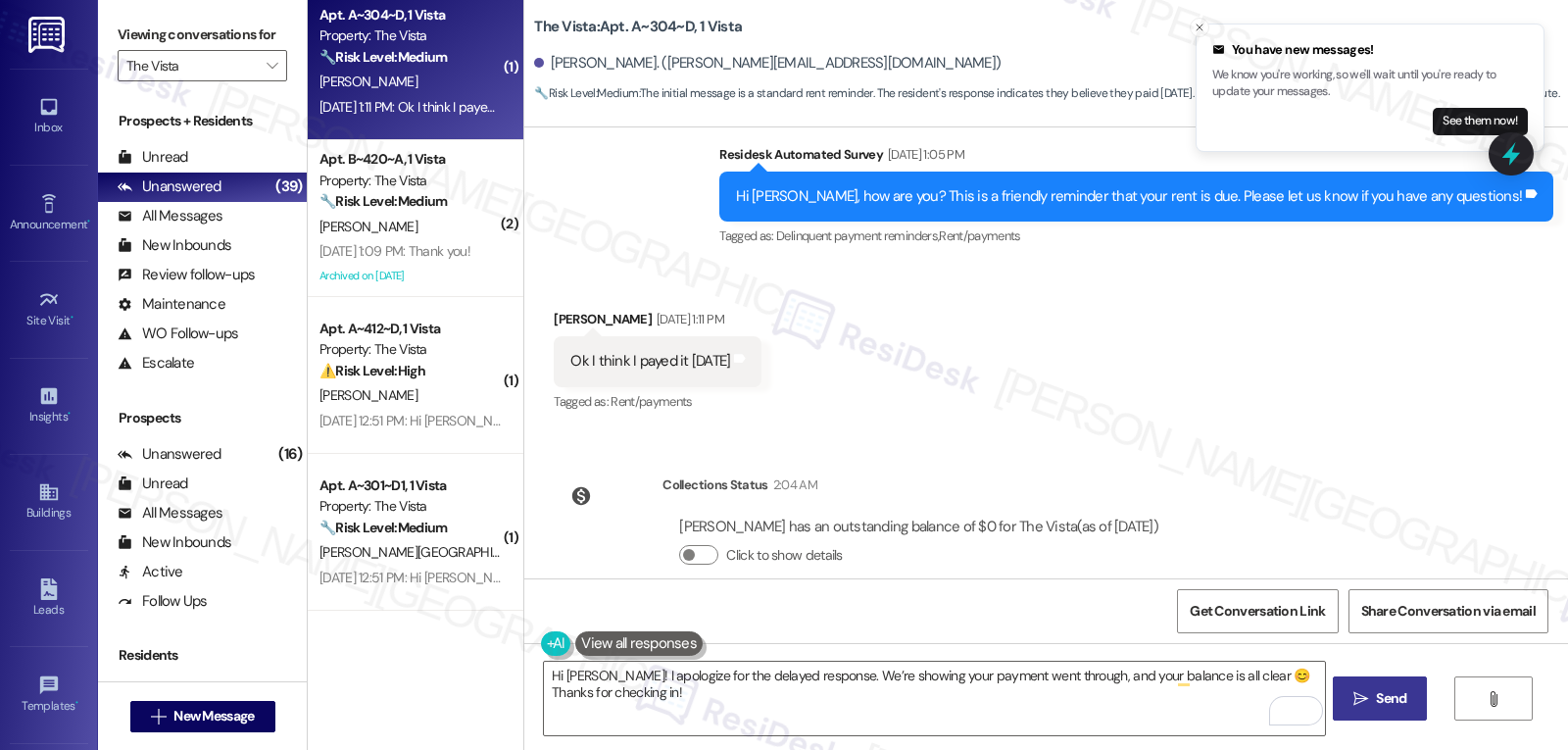
click at [1384, 699] on span "Send" at bounding box center [1391, 698] width 31 height 21
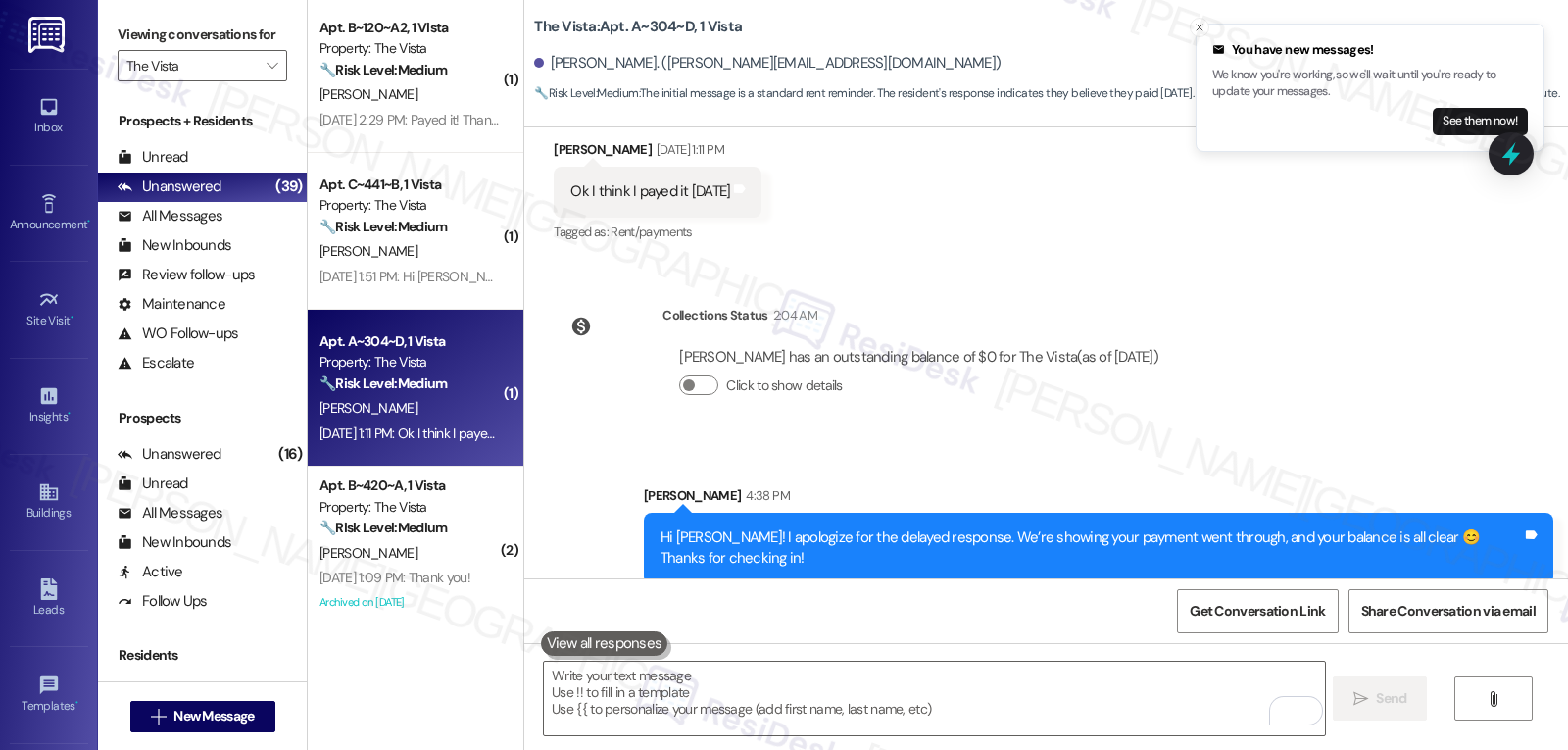
scroll to position [1977, 0]
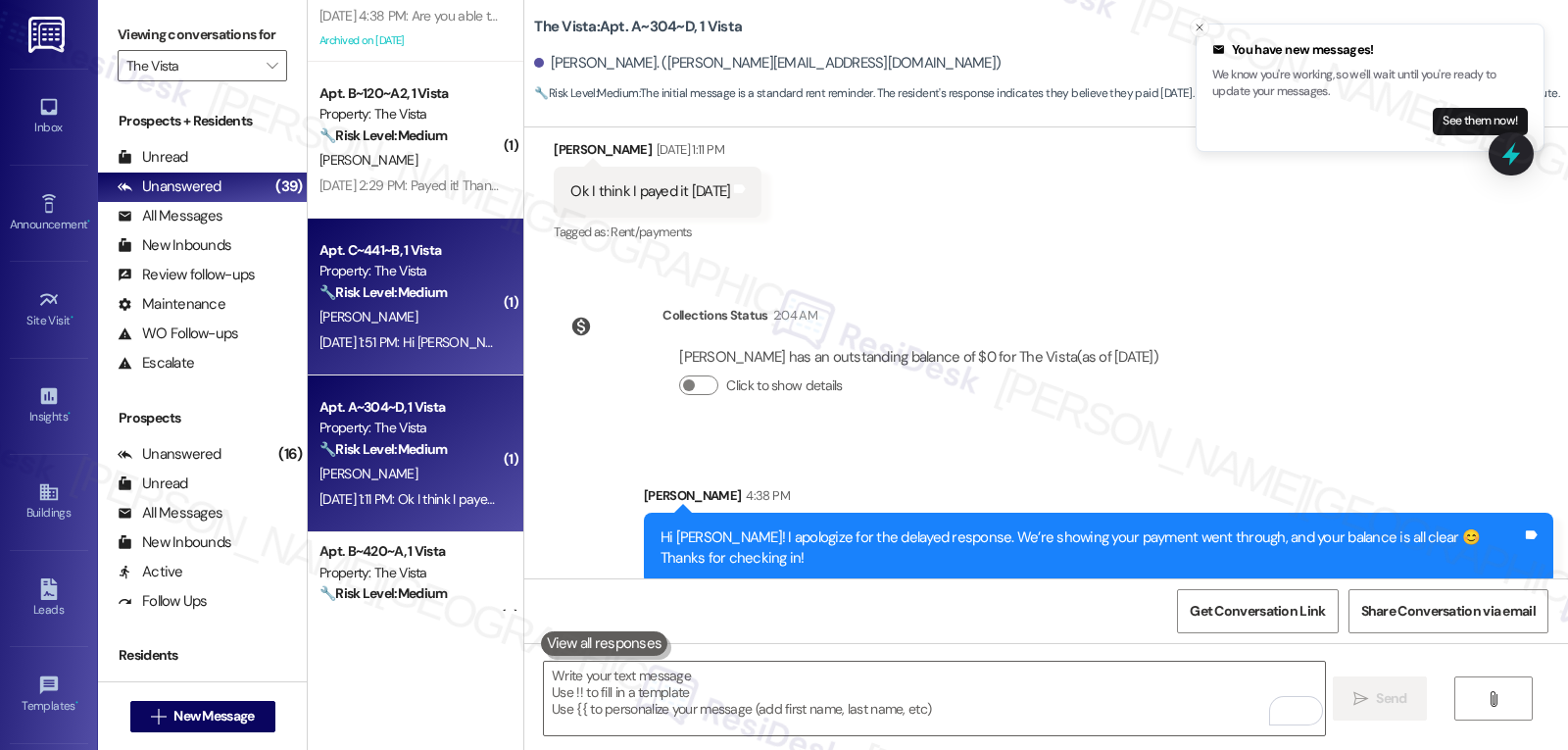
click at [386, 291] on strong "🔧 Risk Level: Medium" at bounding box center [383, 292] width 127 height 18
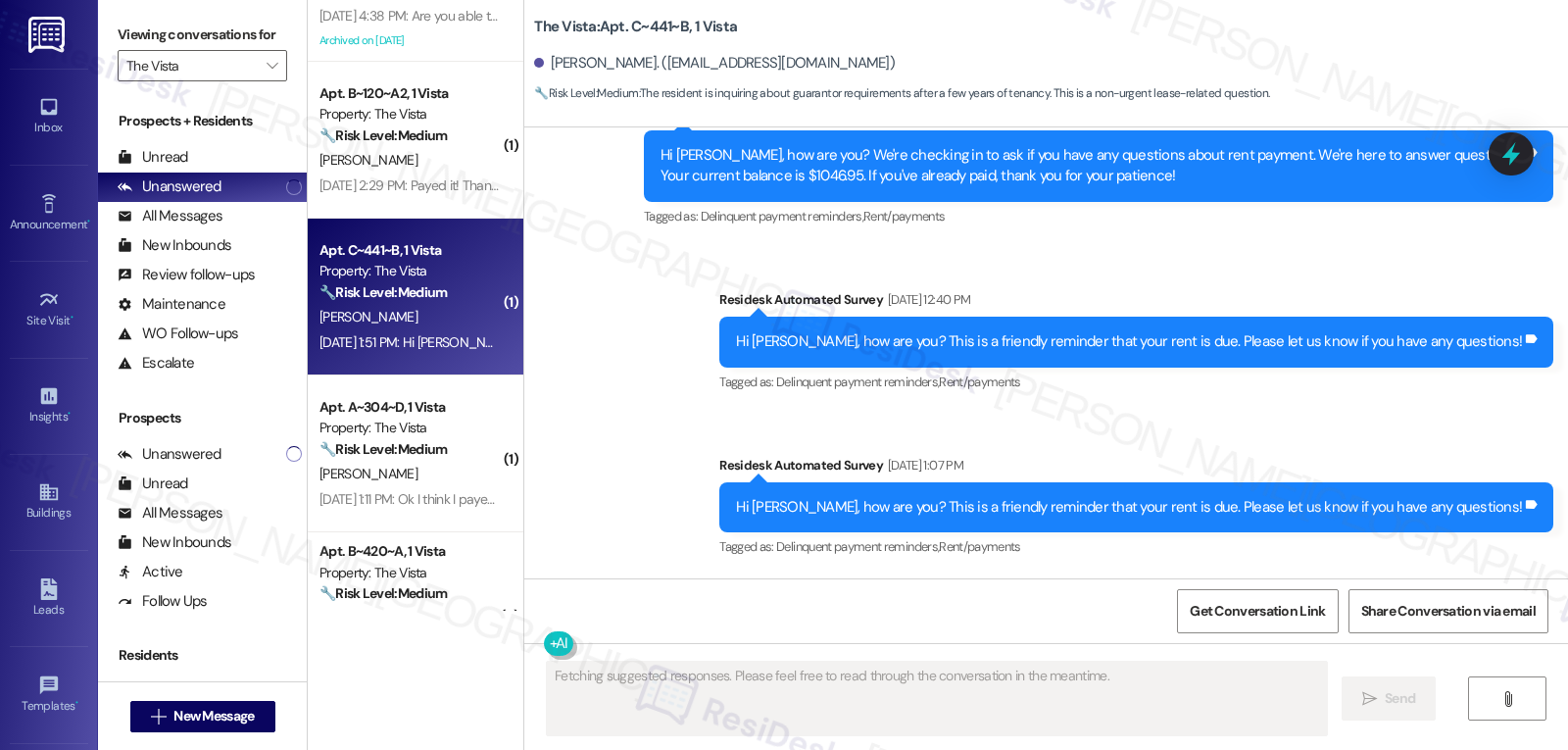
scroll to position [2942, 0]
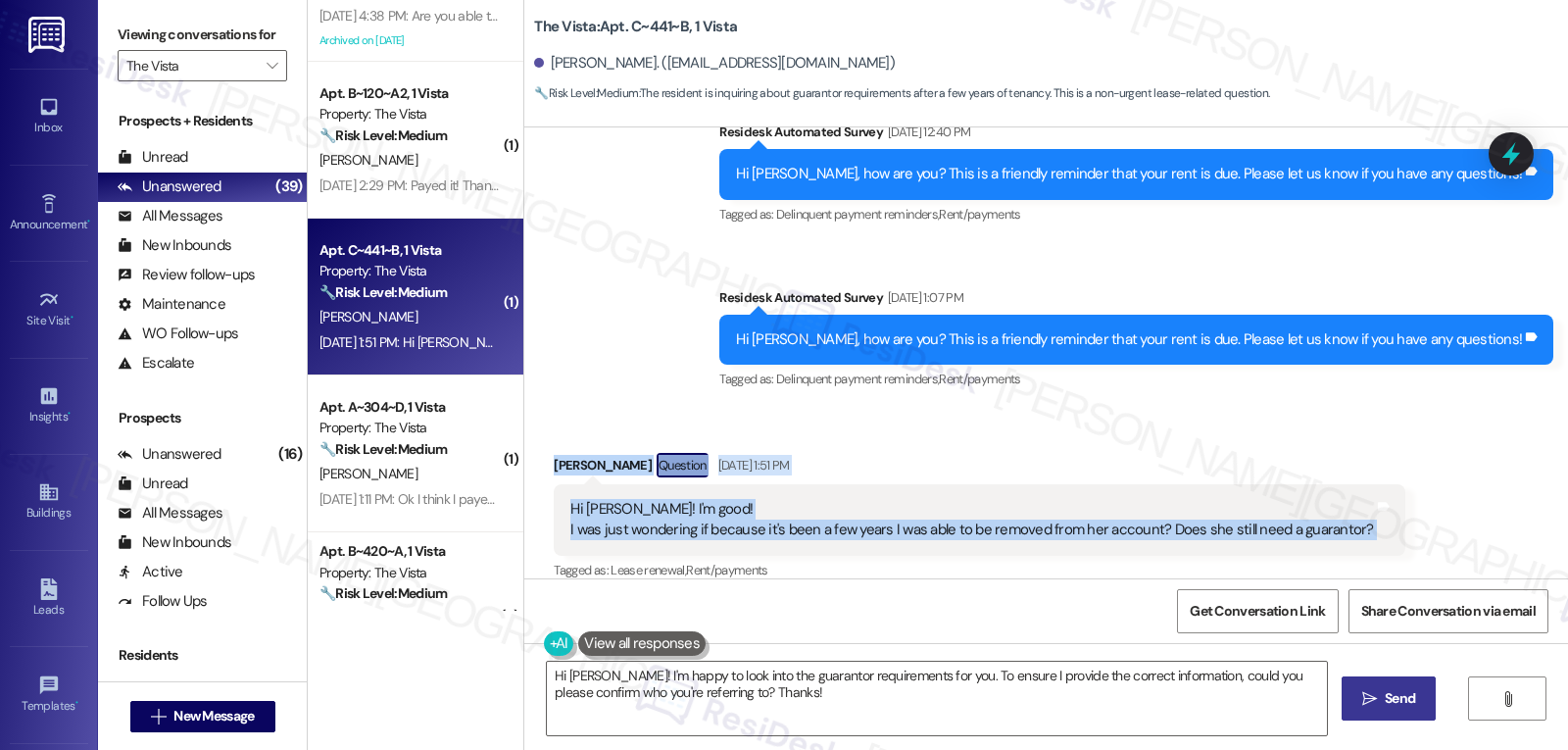
drag, startPoint x: 537, startPoint y: 448, endPoint x: 1416, endPoint y: 514, distance: 881.5
click at [1416, 514] on div "Received via SMS Alyssa Mordoff Question Sep 02, 2025 at 1:51 PM Hi Sarah! I'm …" at bounding box center [1046, 503] width 1044 height 190
copy div "Alyssa Mordoff Question Sep 02, 2025 at 1:51 PM Hi Sarah! I'm good! I was just …"
click at [1012, 438] on div "Received via SMS Alyssa Mordoff Question Sep 02, 2025 at 1:51 PM Hi Sarah! I'm …" at bounding box center [979, 518] width 880 height 161
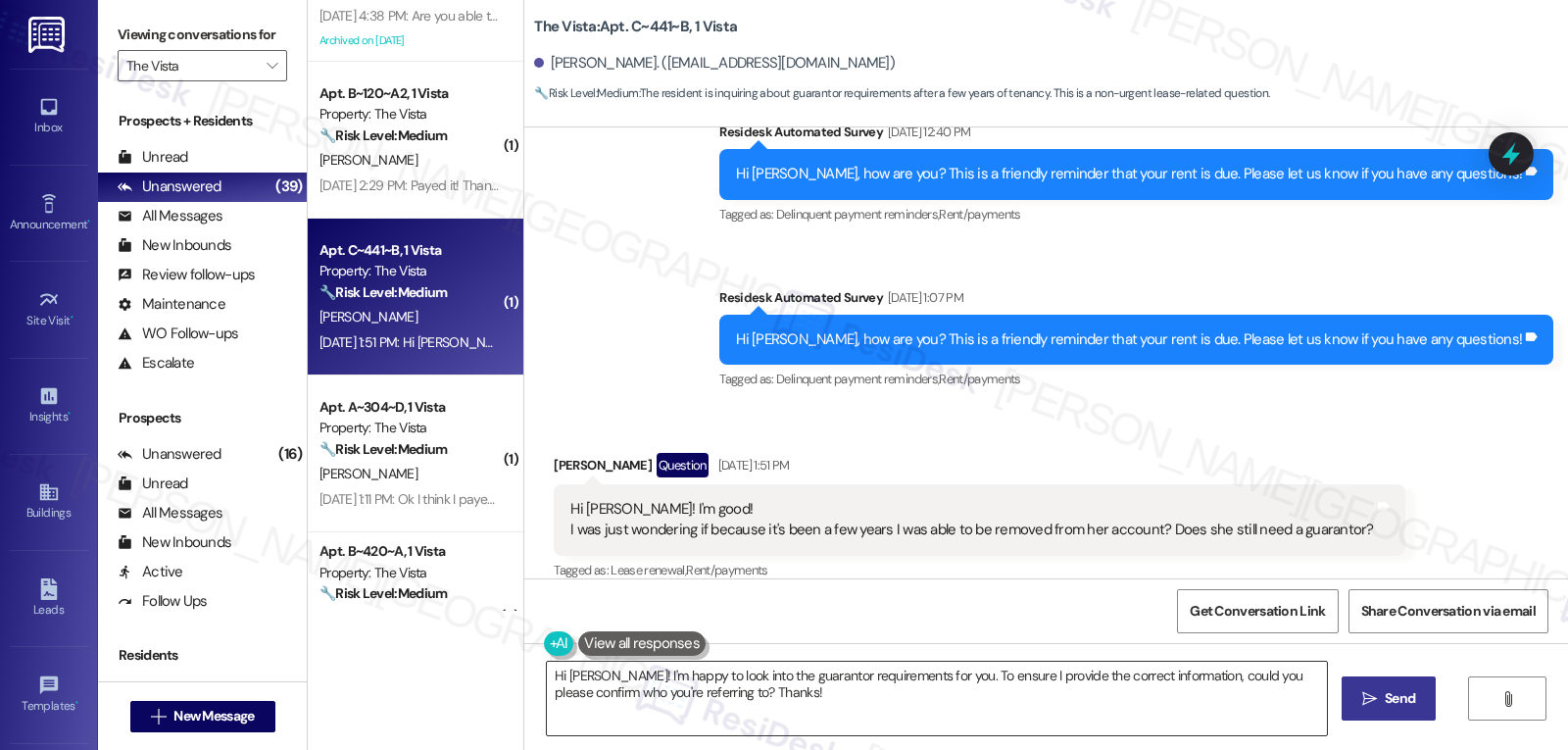
click at [852, 718] on textarea "Hi Alyssa! I'm happy to look into the guarantor requirements for you. To ensure…" at bounding box center [936, 698] width 781 height 73
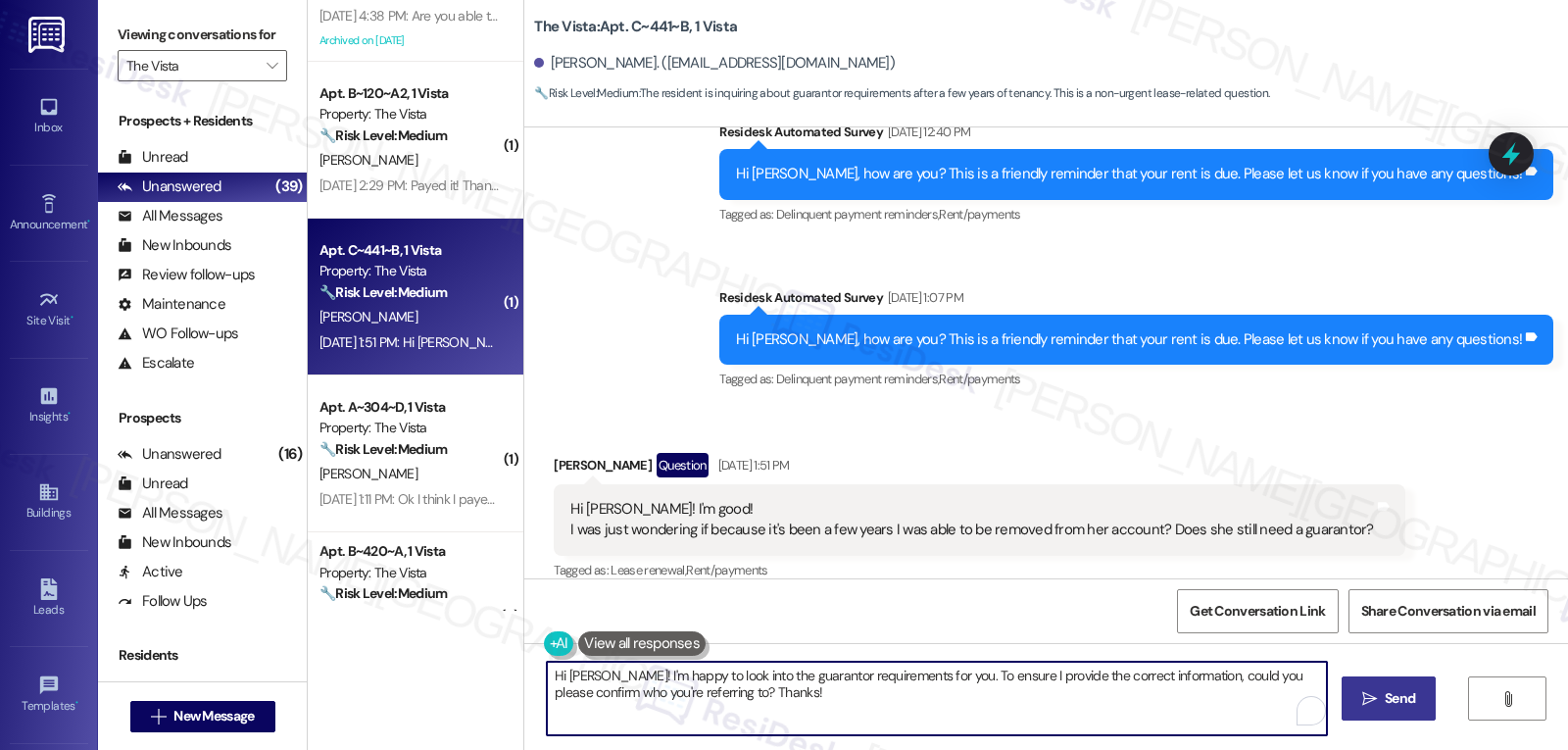
paste textarea "Glad to hear you’re doing well 😊 That’s a great question. I’ll check with the t…"
type textarea "Hi Alyssa! Glad to hear you’re doing well 😊 That’s a great question. I’ll check…"
click at [1424, 708] on button " Send" at bounding box center [1381, 698] width 95 height 44
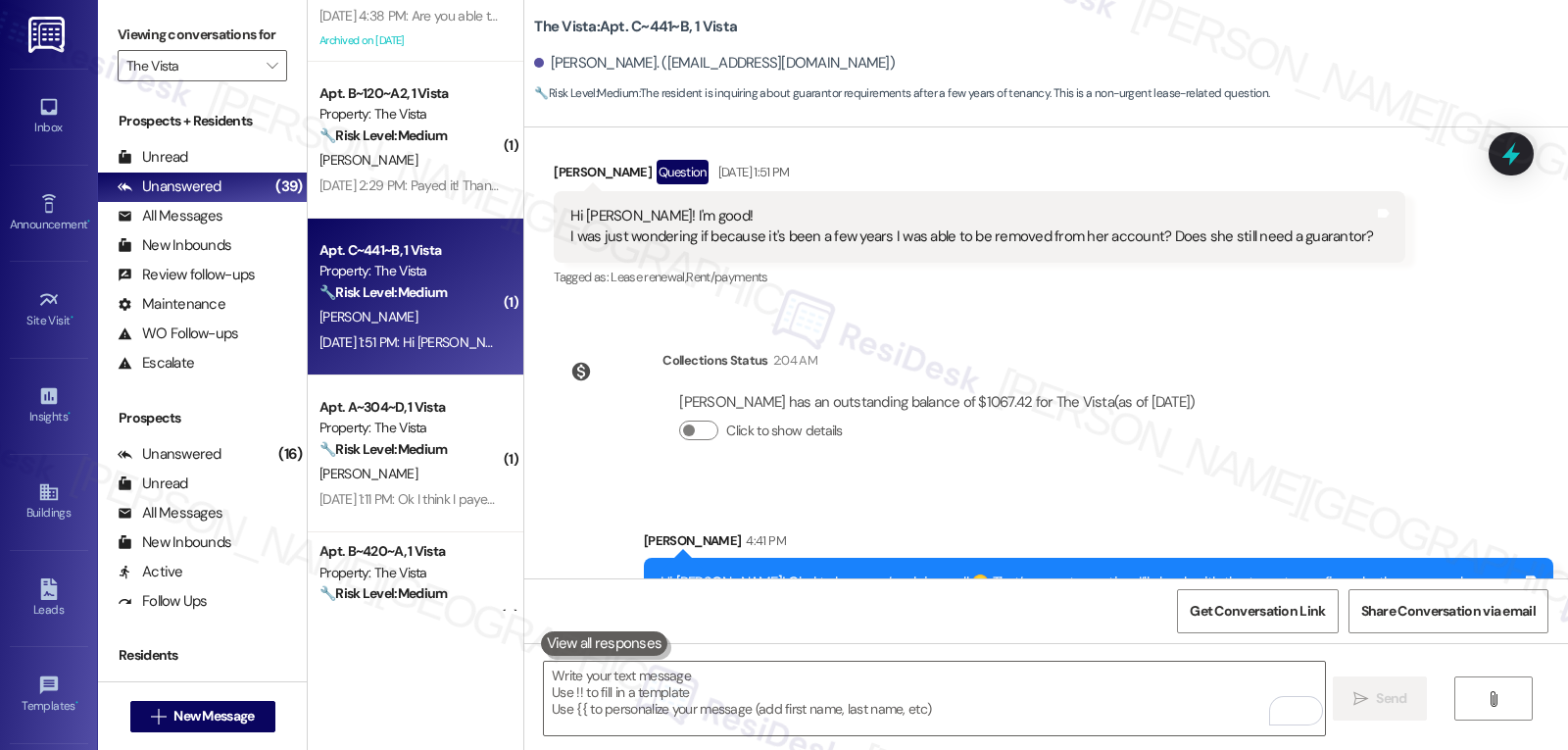
scroll to position [3279, 0]
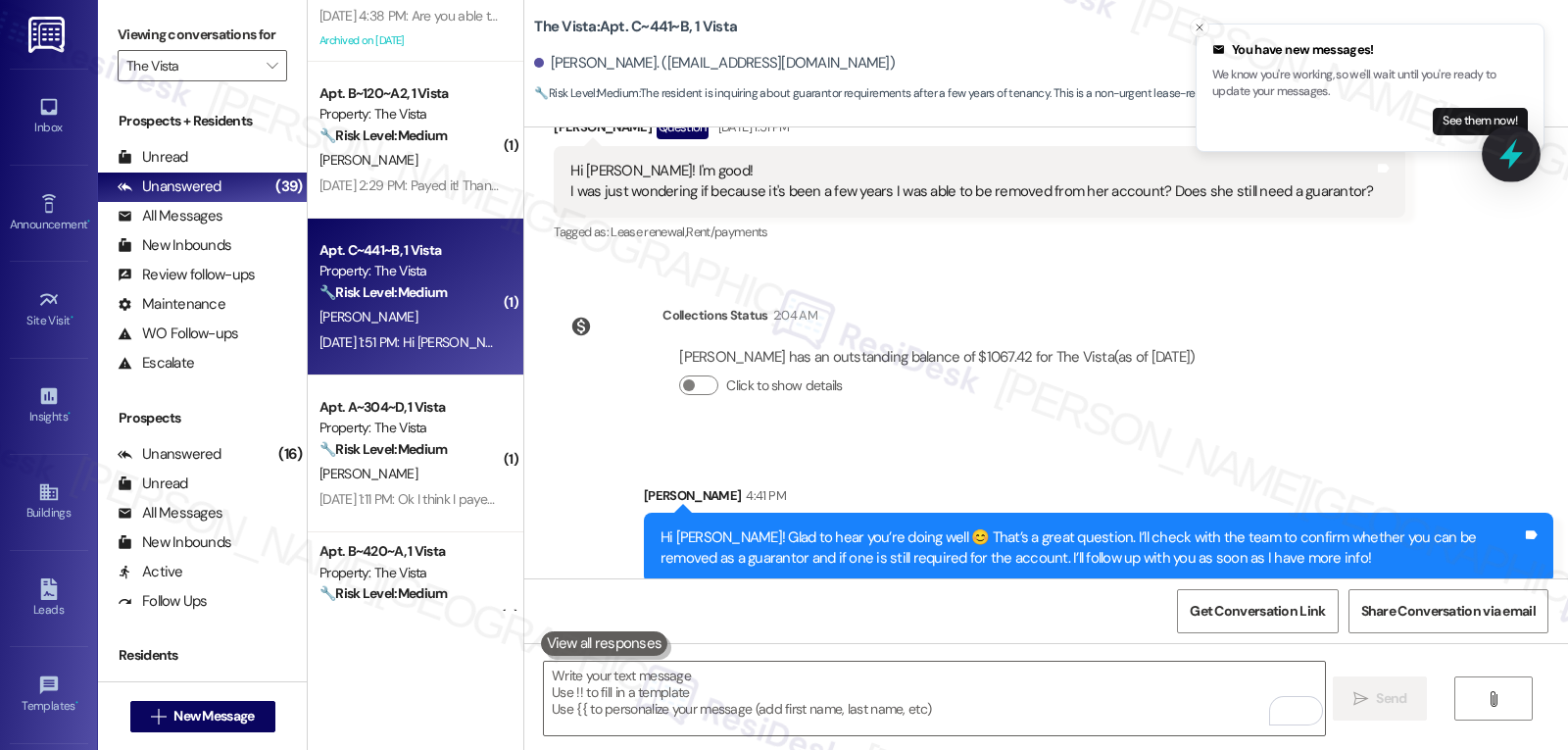
click at [1506, 174] on div at bounding box center [1512, 153] width 59 height 56
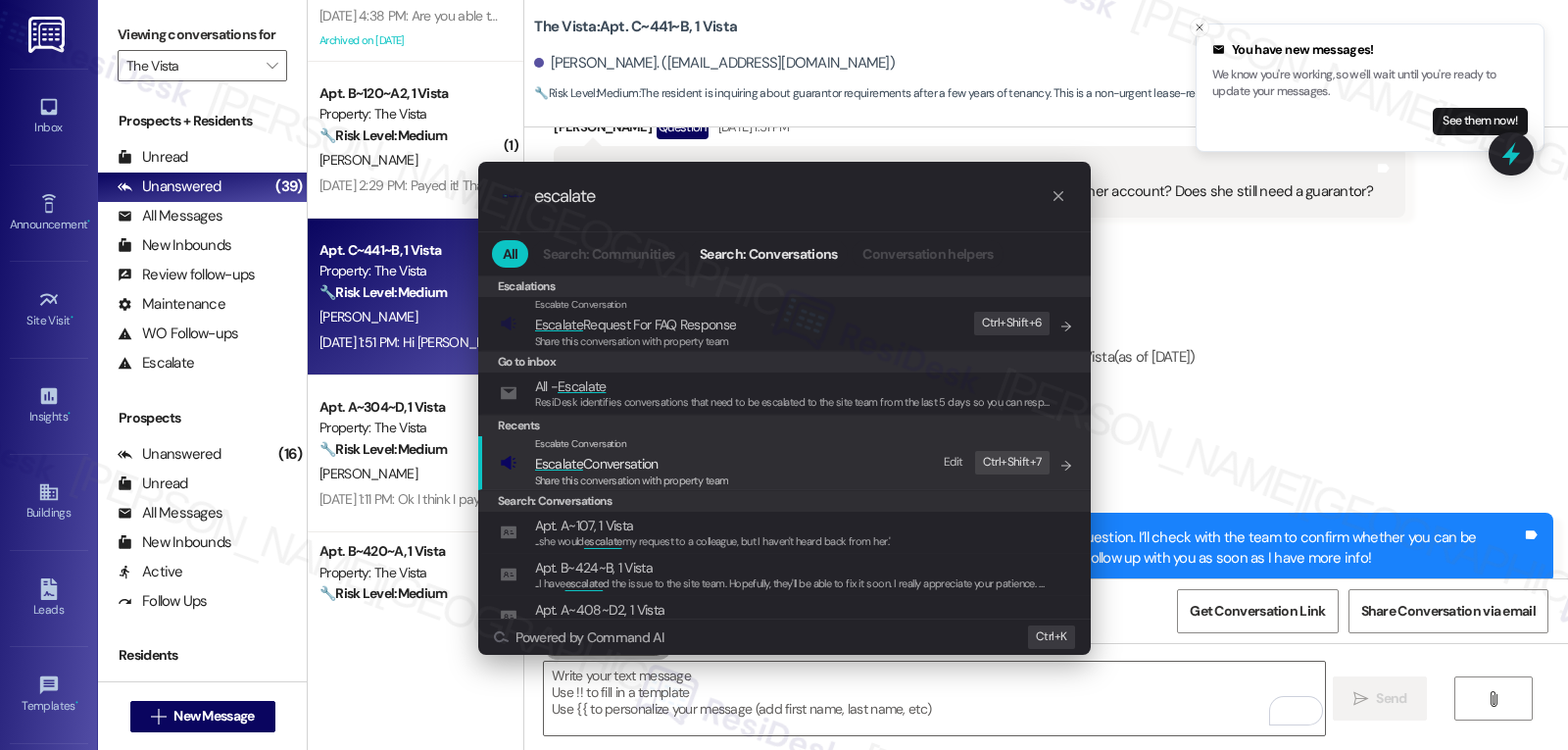
type input "escalate"
click at [607, 460] on span "Escalate Conversation" at bounding box center [596, 464] width 123 height 18
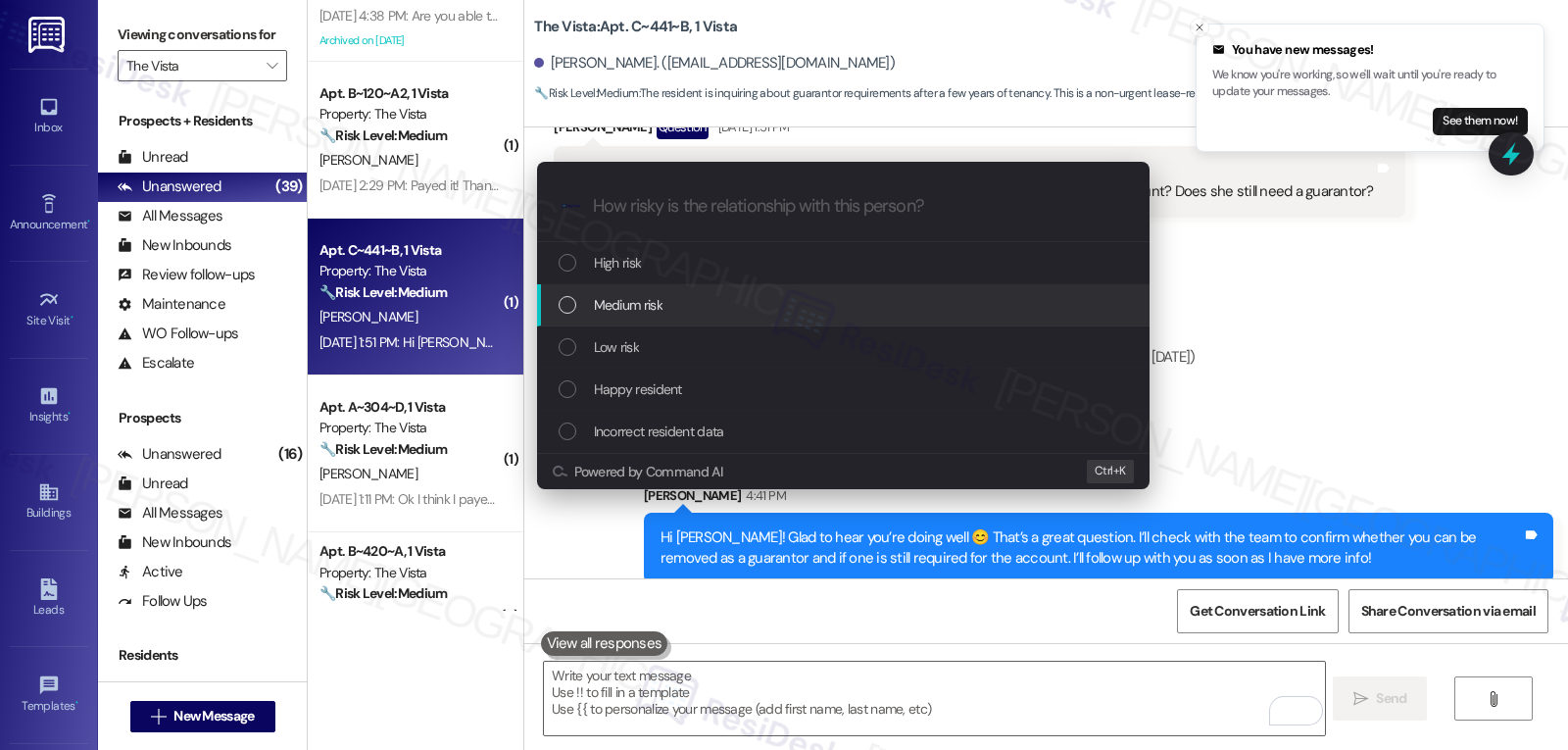
click at [650, 307] on span "Medium risk" at bounding box center [629, 305] width 69 height 22
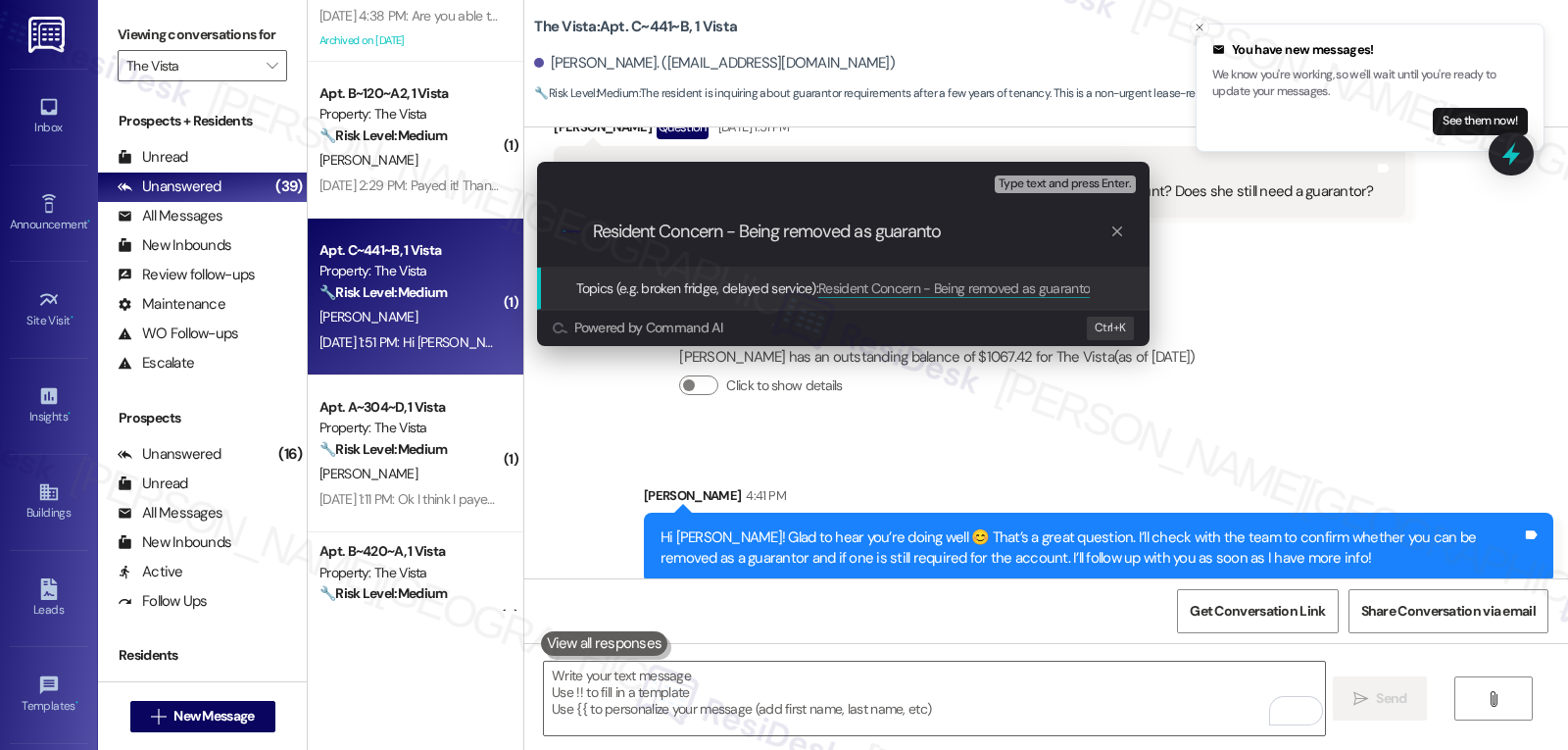
type input "Resident Concern - Being removed as guarantor"
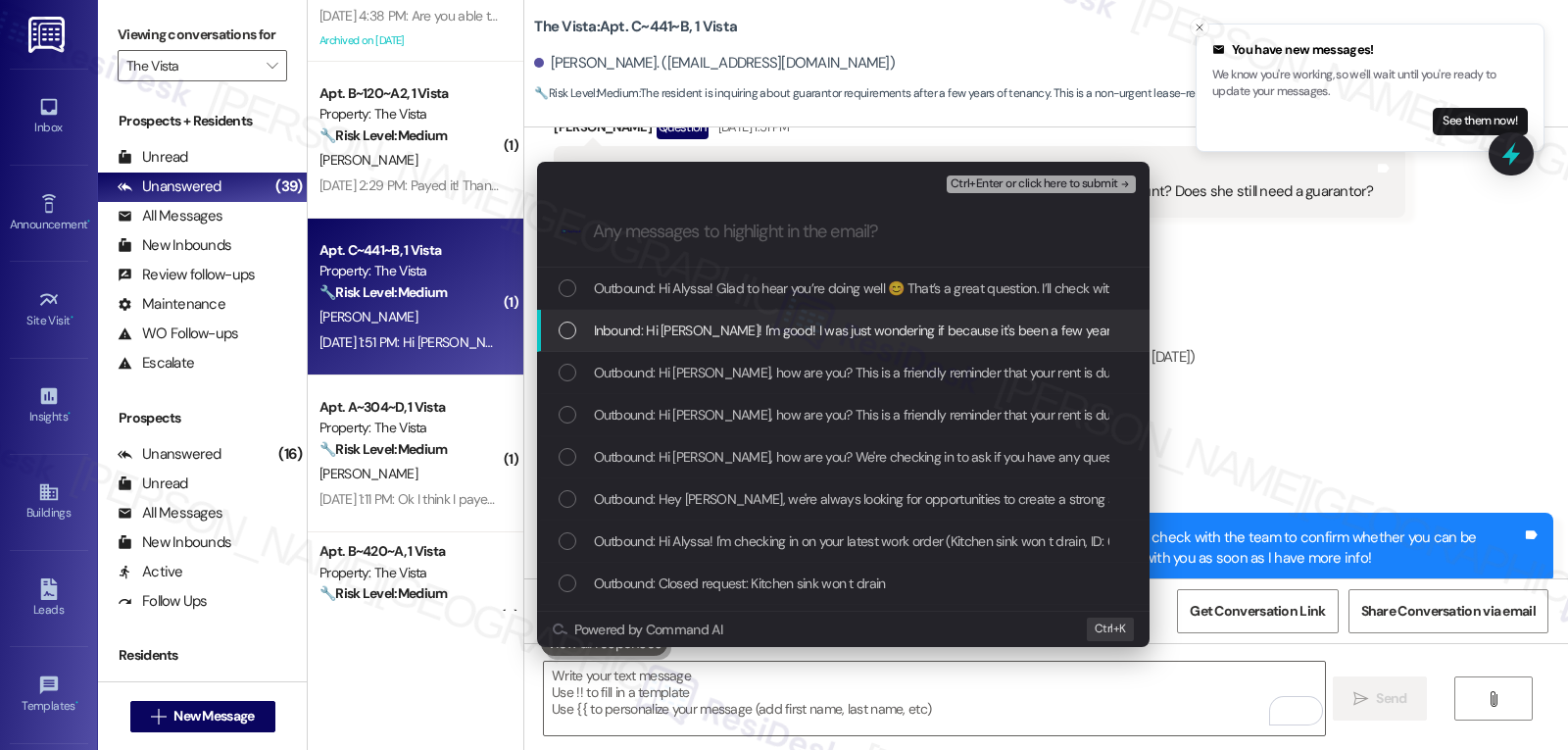
click at [571, 335] on div "List of options" at bounding box center [567, 331] width 18 height 18
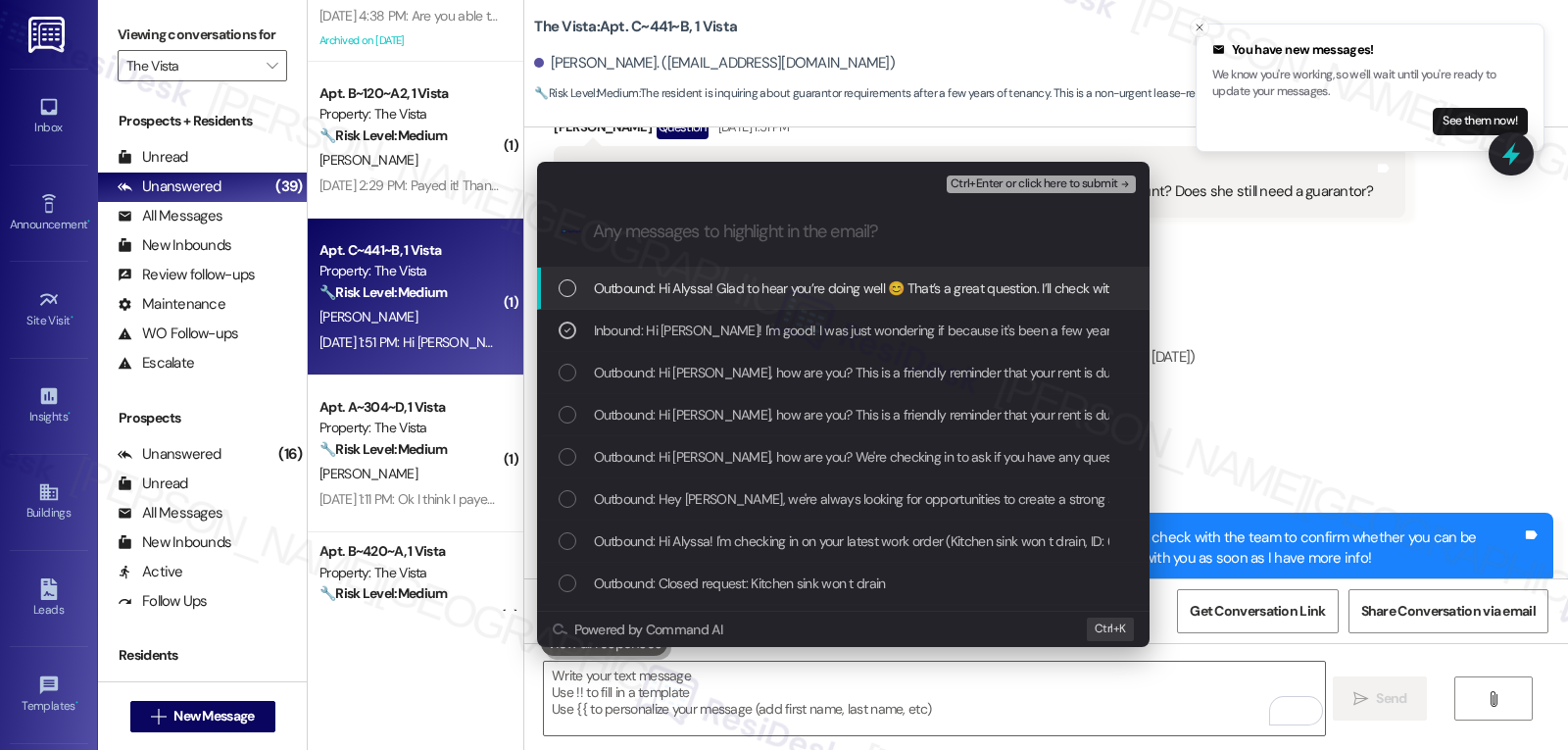
click at [1068, 183] on span "Ctrl+Enter or click here to submit" at bounding box center [1034, 185] width 168 height 14
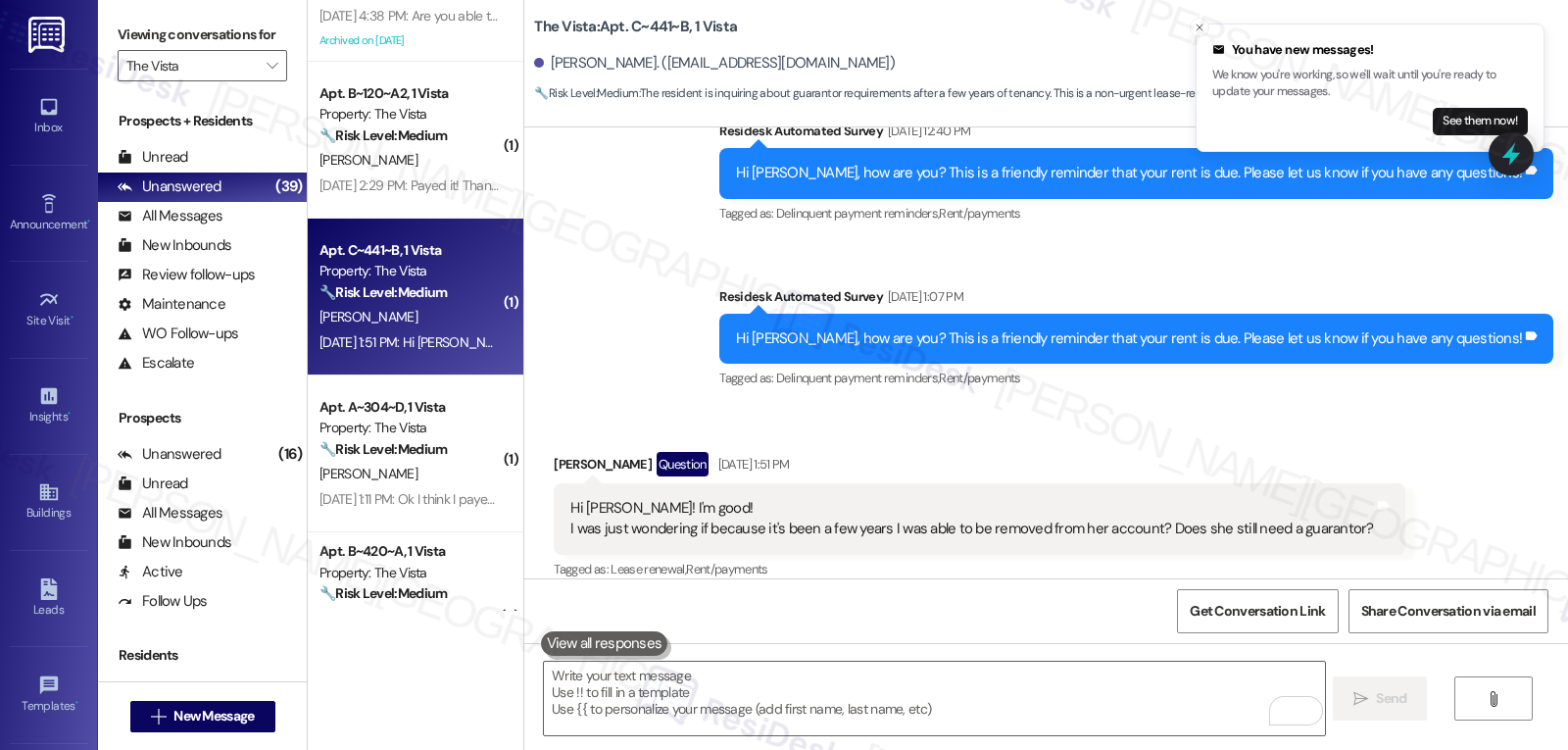
scroll to position [2942, 0]
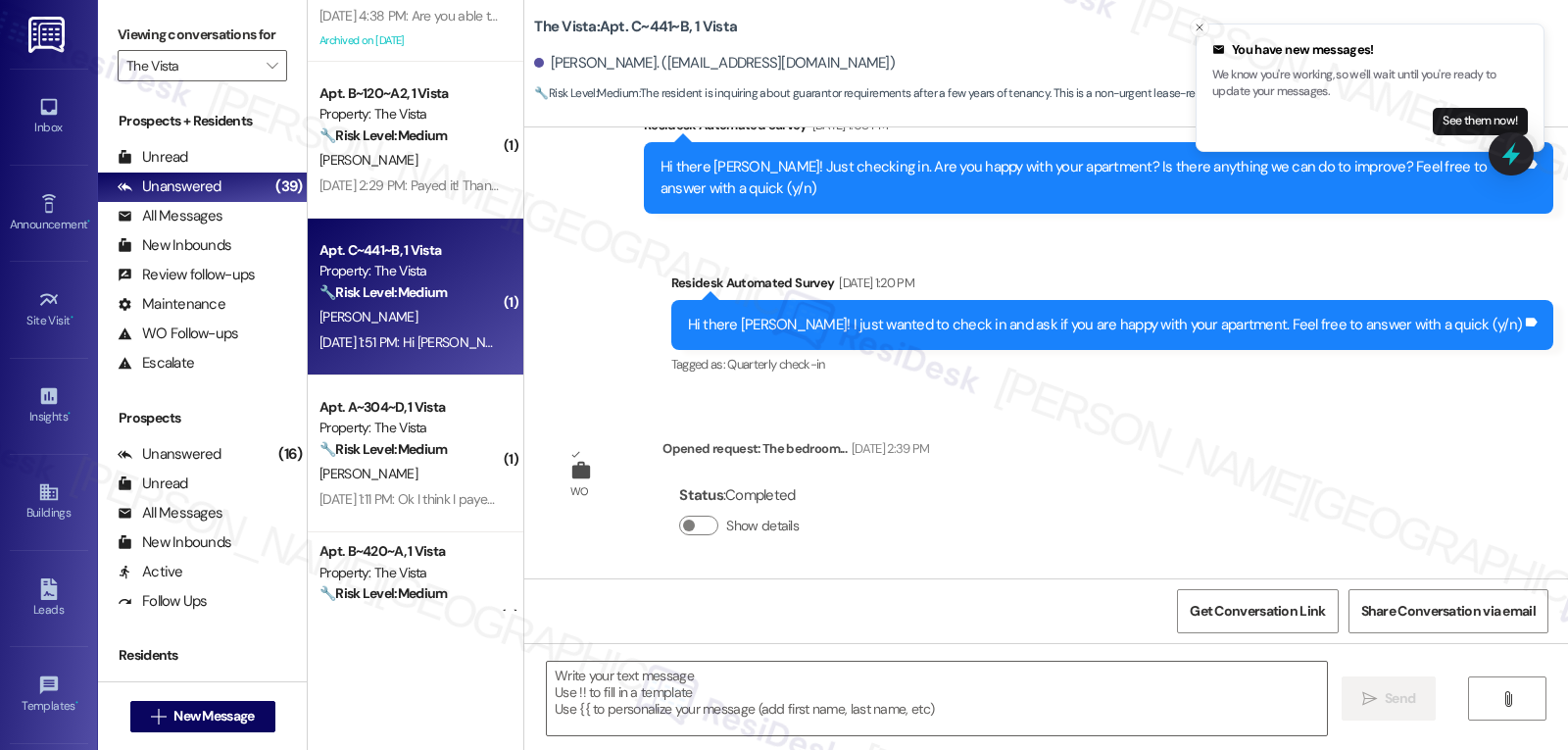
type textarea "Fetching suggested responses. Please feel free to read through the conversation…"
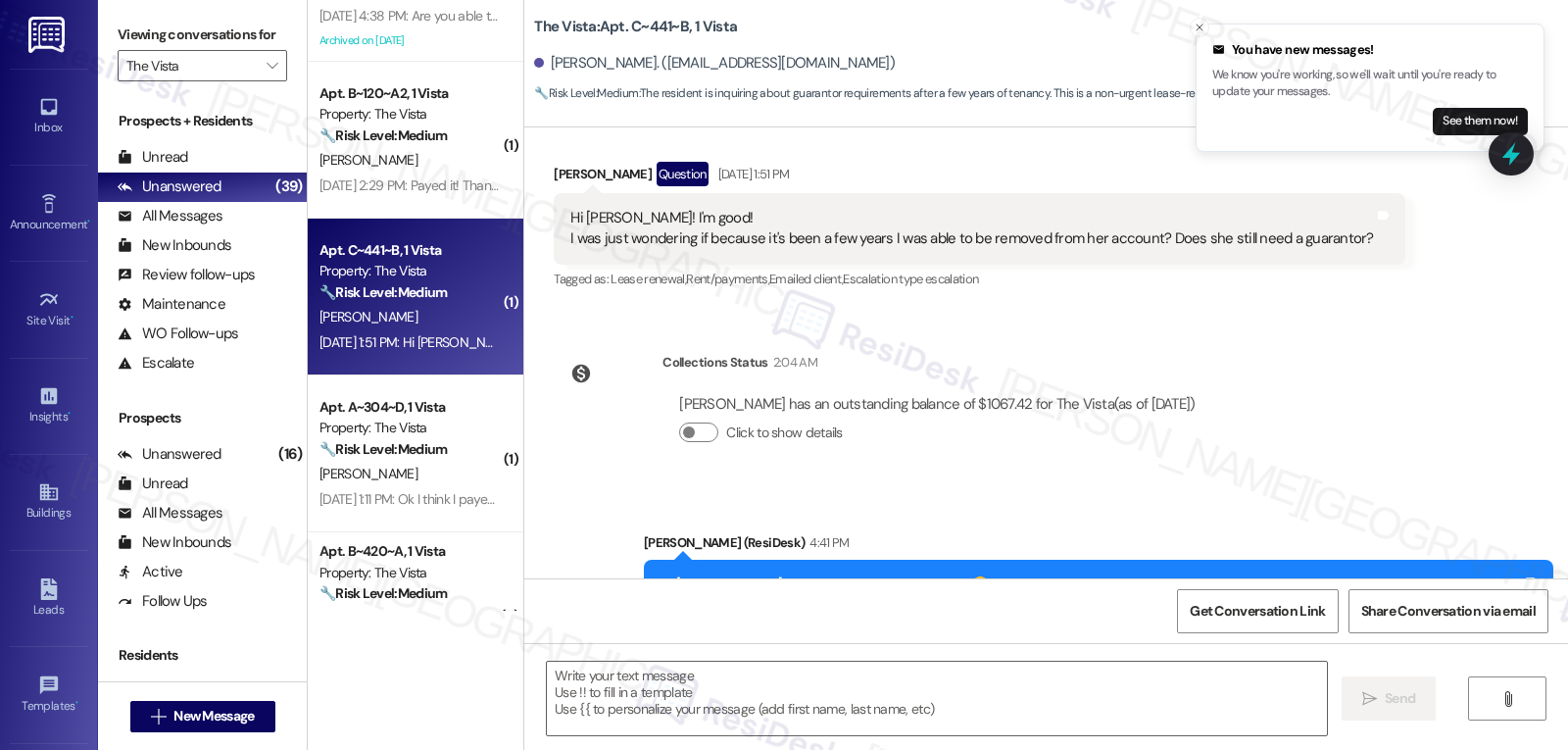
scroll to position [3308, 0]
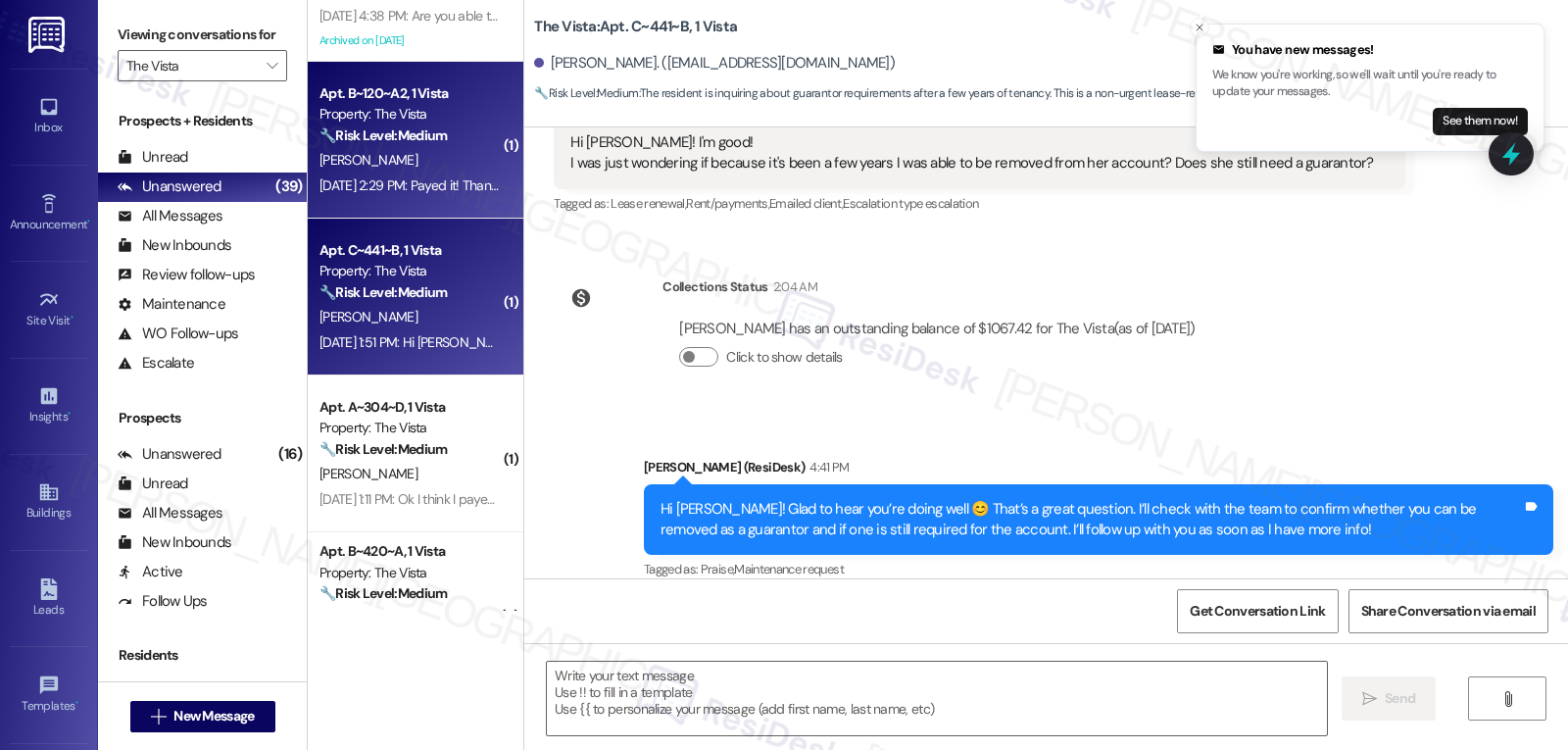
click at [352, 152] on span "[PERSON_NAME]" at bounding box center [368, 160] width 98 height 18
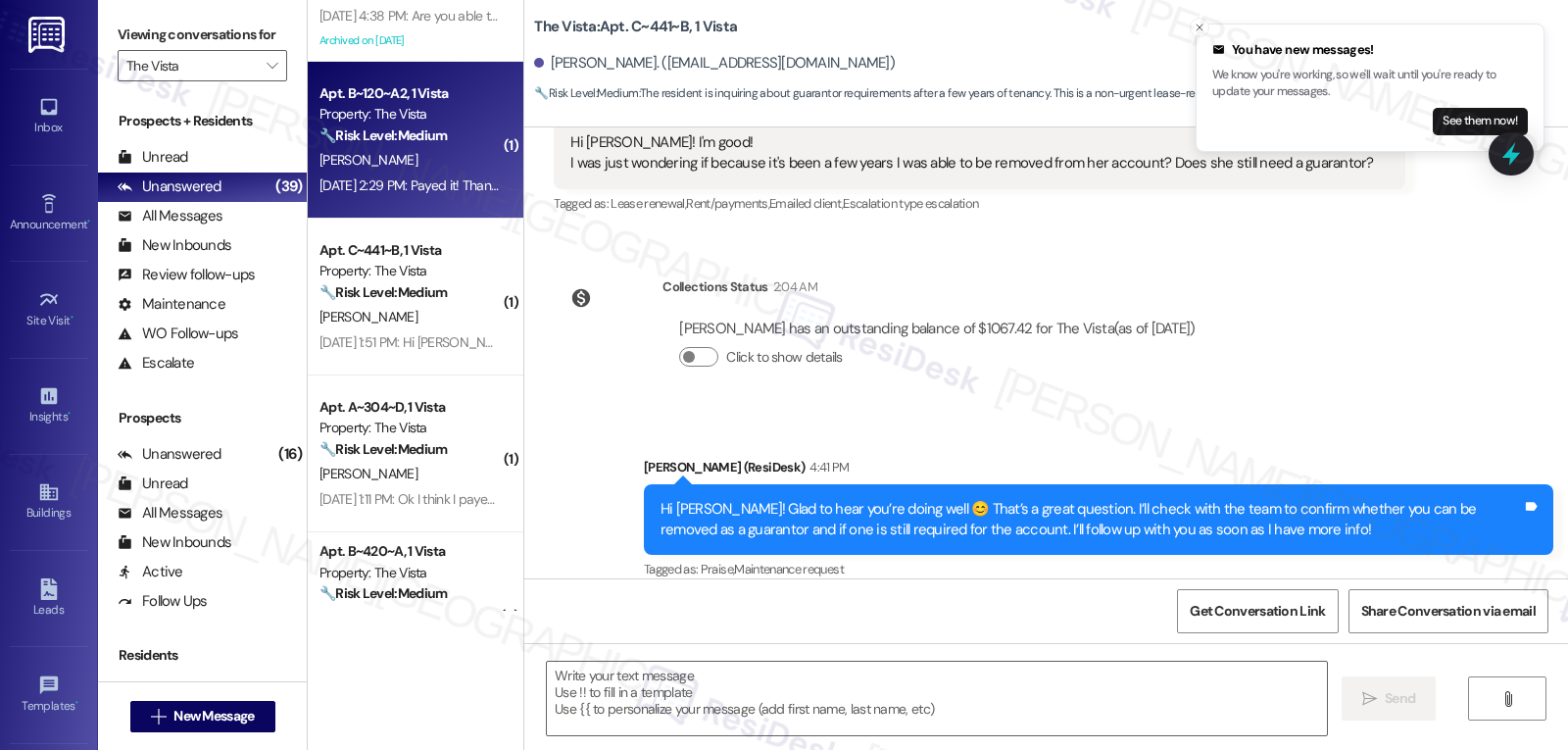
type textarea "Fetching suggested responses. Please feel free to read through the conversation…"
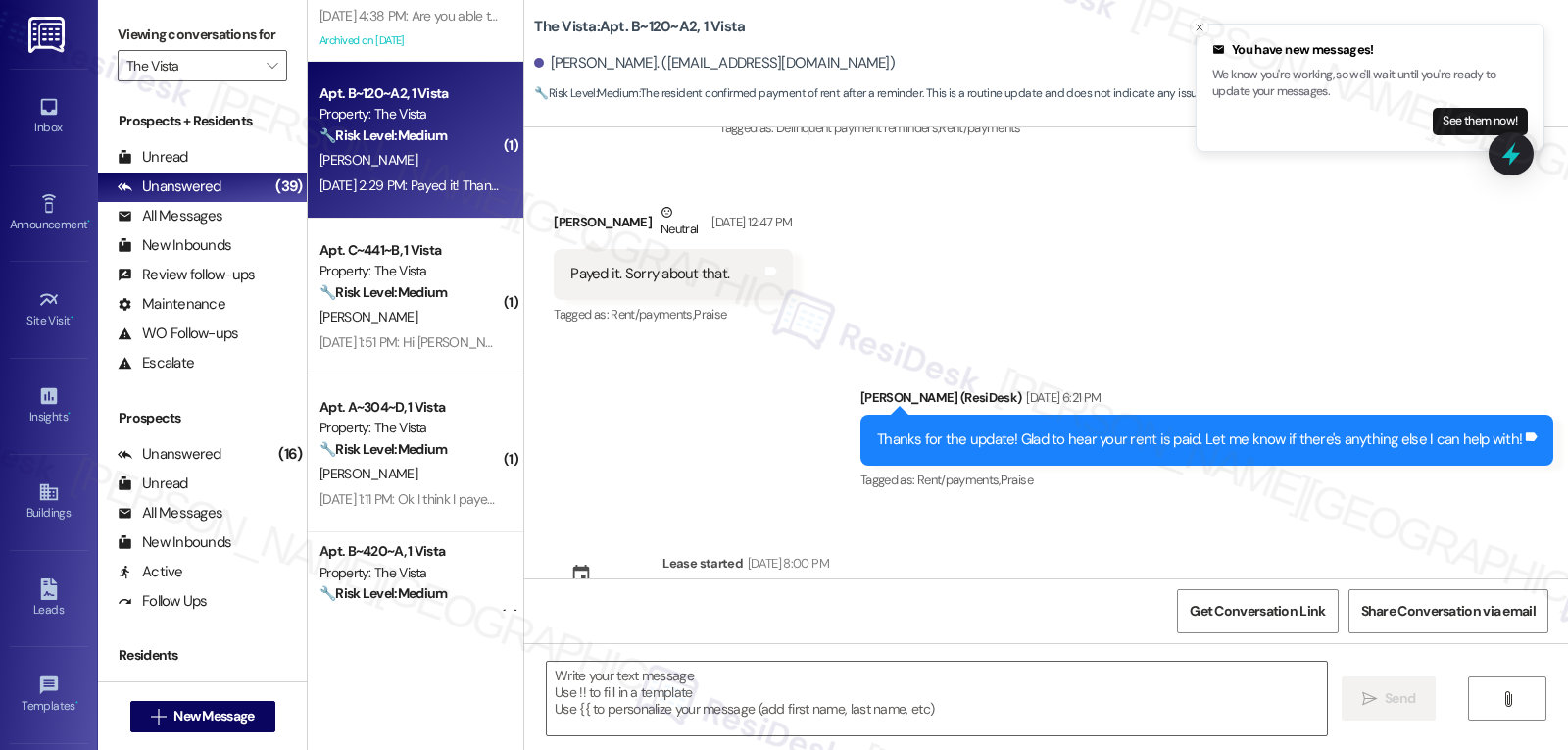
type textarea "Fetching suggested responses. Please feel free to read through the conversation…"
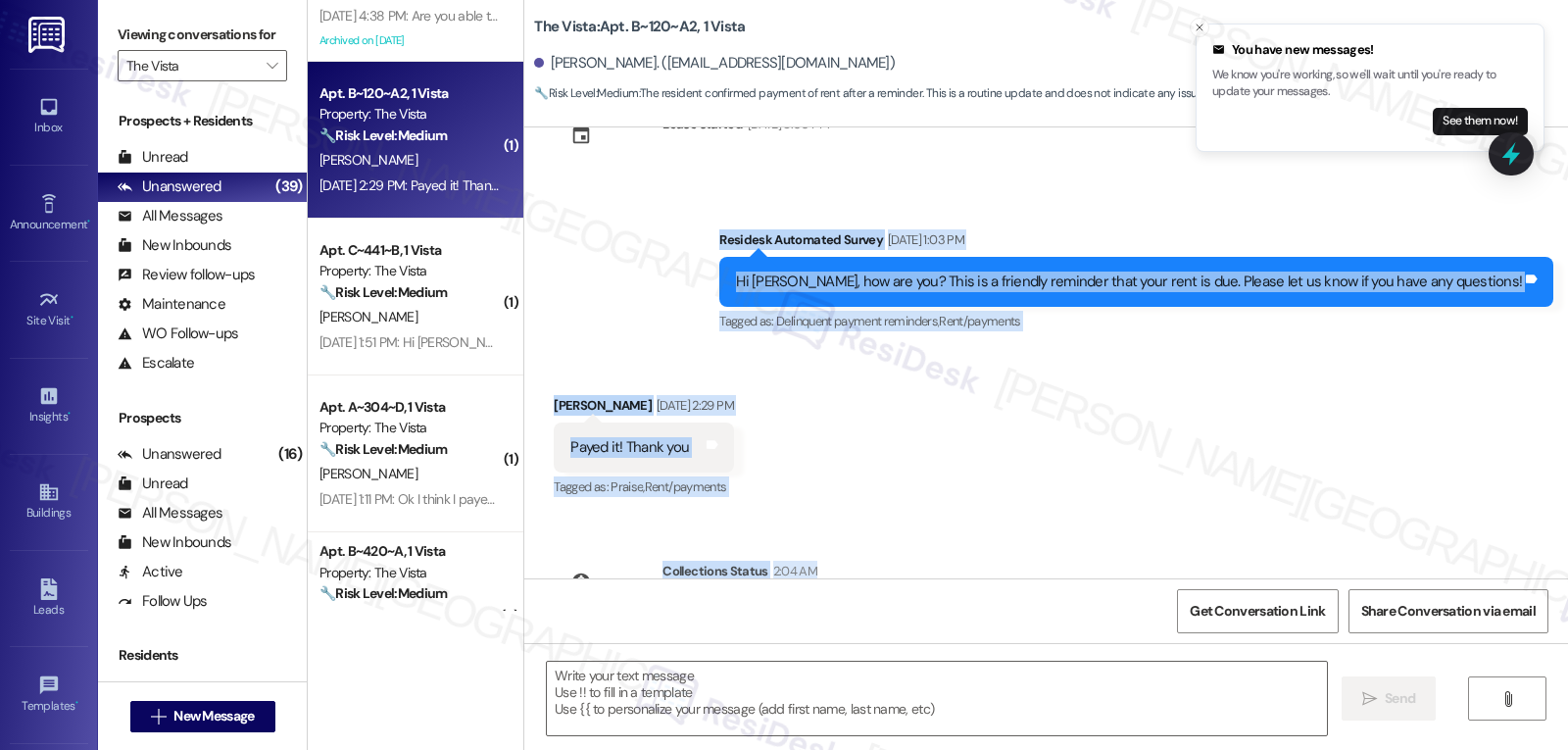
scroll to position [1083, 0]
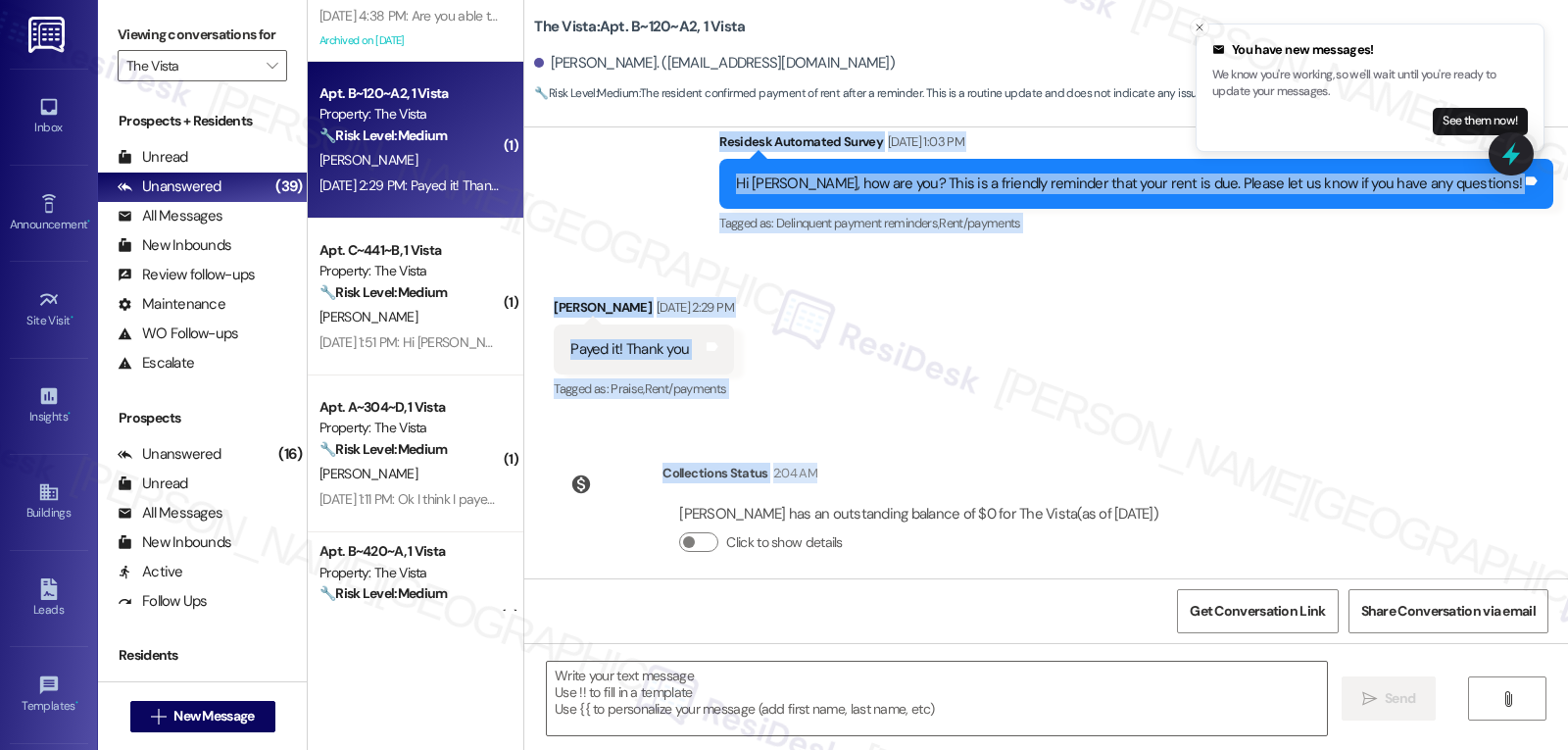
drag, startPoint x: 792, startPoint y: 314, endPoint x: 1244, endPoint y: 479, distance: 481.2
click at [1244, 479] on div "Survey, sent via SMS Residesk Automated Survey Nov 18, 2024 at 12:58 PM Hi ther…" at bounding box center [1046, 352] width 1044 height 451
copy div "Residesk Automated Survey Sep 02, 2025 at 1:03 PM Hi Shawn, how are you? This i…"
click at [745, 683] on textarea at bounding box center [936, 698] width 781 height 73
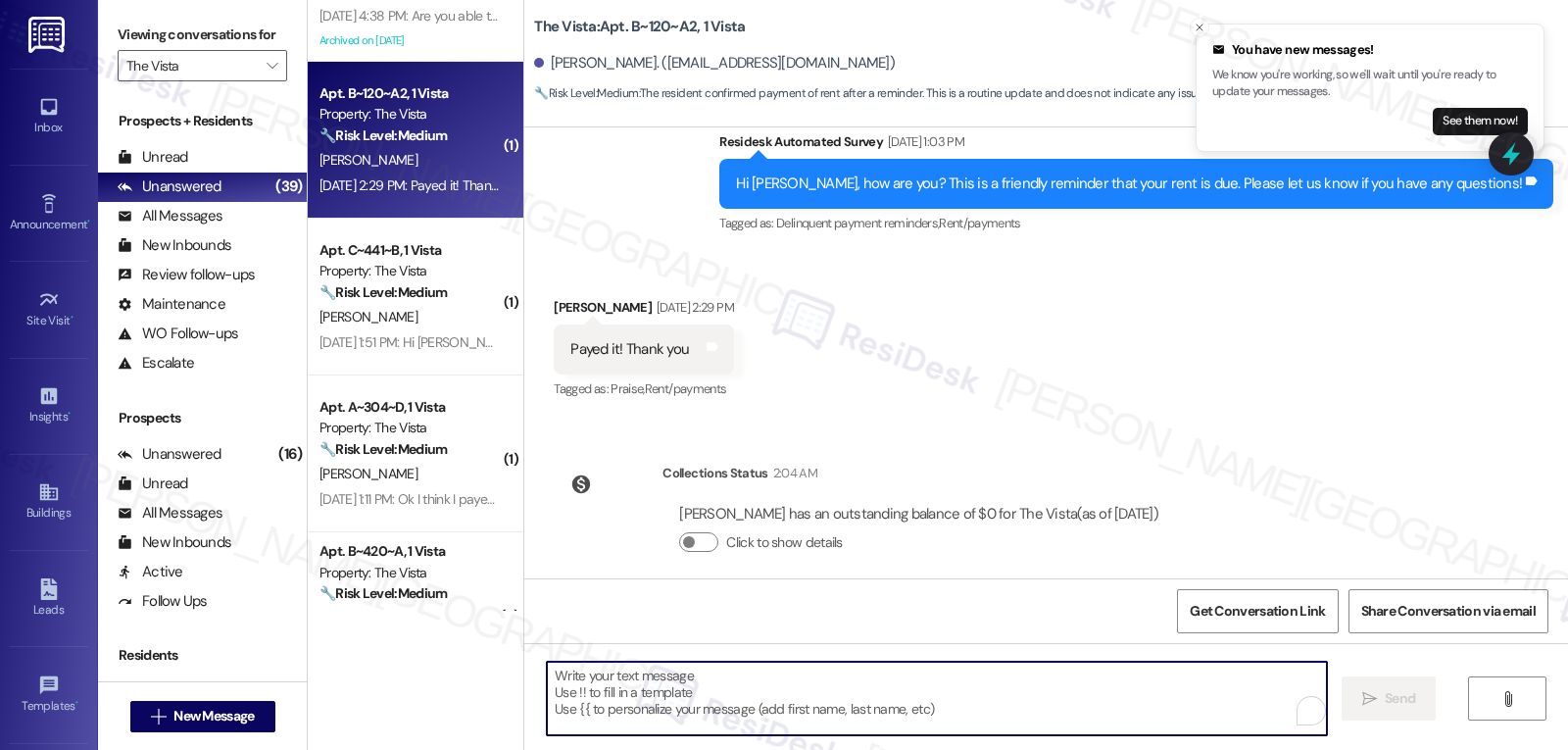
paste textarea "Thanks so much, Shawn! We’re showing your payment went through and your balance…"
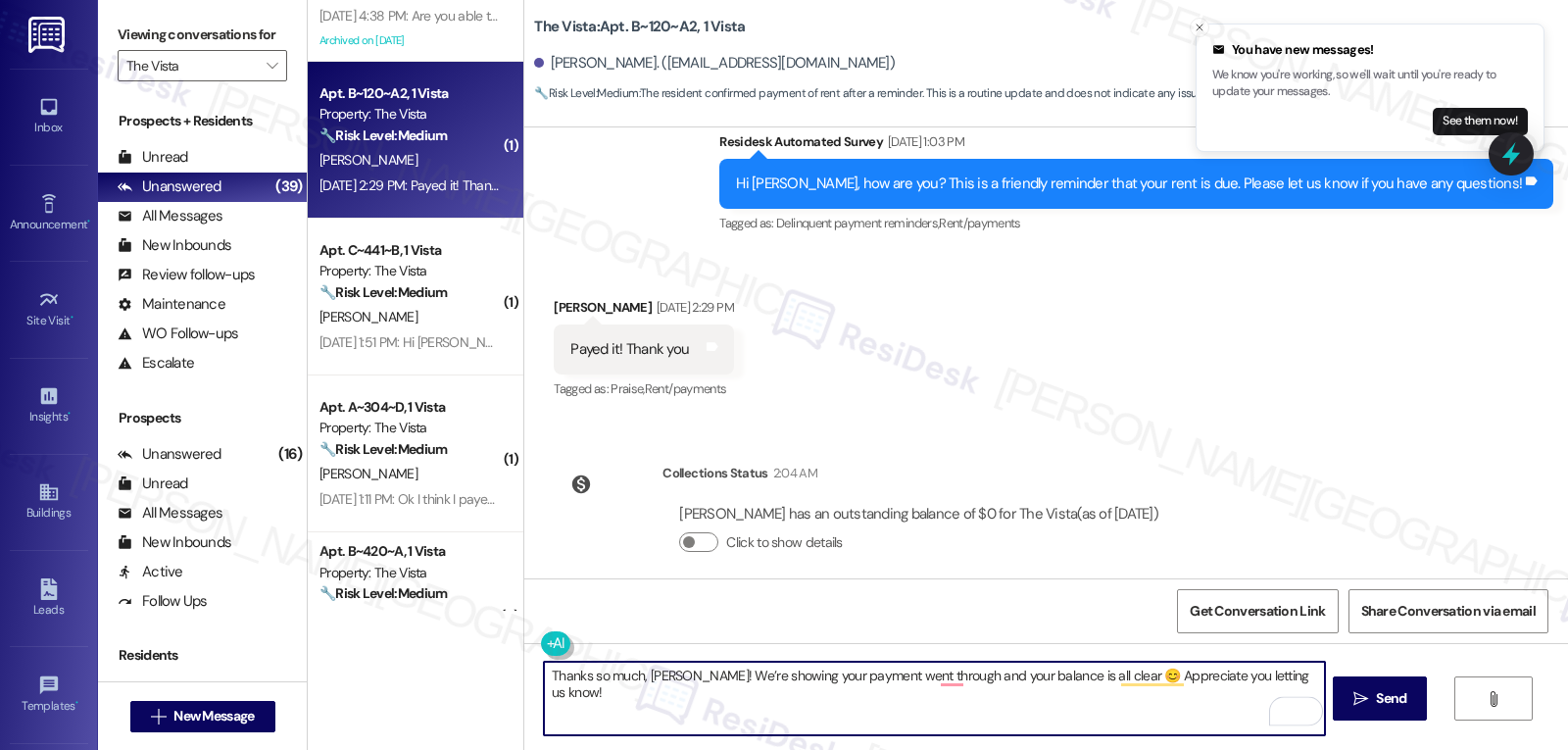
click at [679, 682] on textarea "Thanks so much, Shawn! We’re showing your payment went through and your balance…" at bounding box center [933, 698] width 781 height 73
click at [992, 704] on textarea "Thanks so much, Shawn! I apologize for the long delay in my response. We’re sho…" at bounding box center [933, 698] width 781 height 73
type textarea "Thanks so much, Shawn! I apologize for the long delay in my response. We’re sho…"
click at [1383, 696] on span "Send" at bounding box center [1391, 698] width 31 height 21
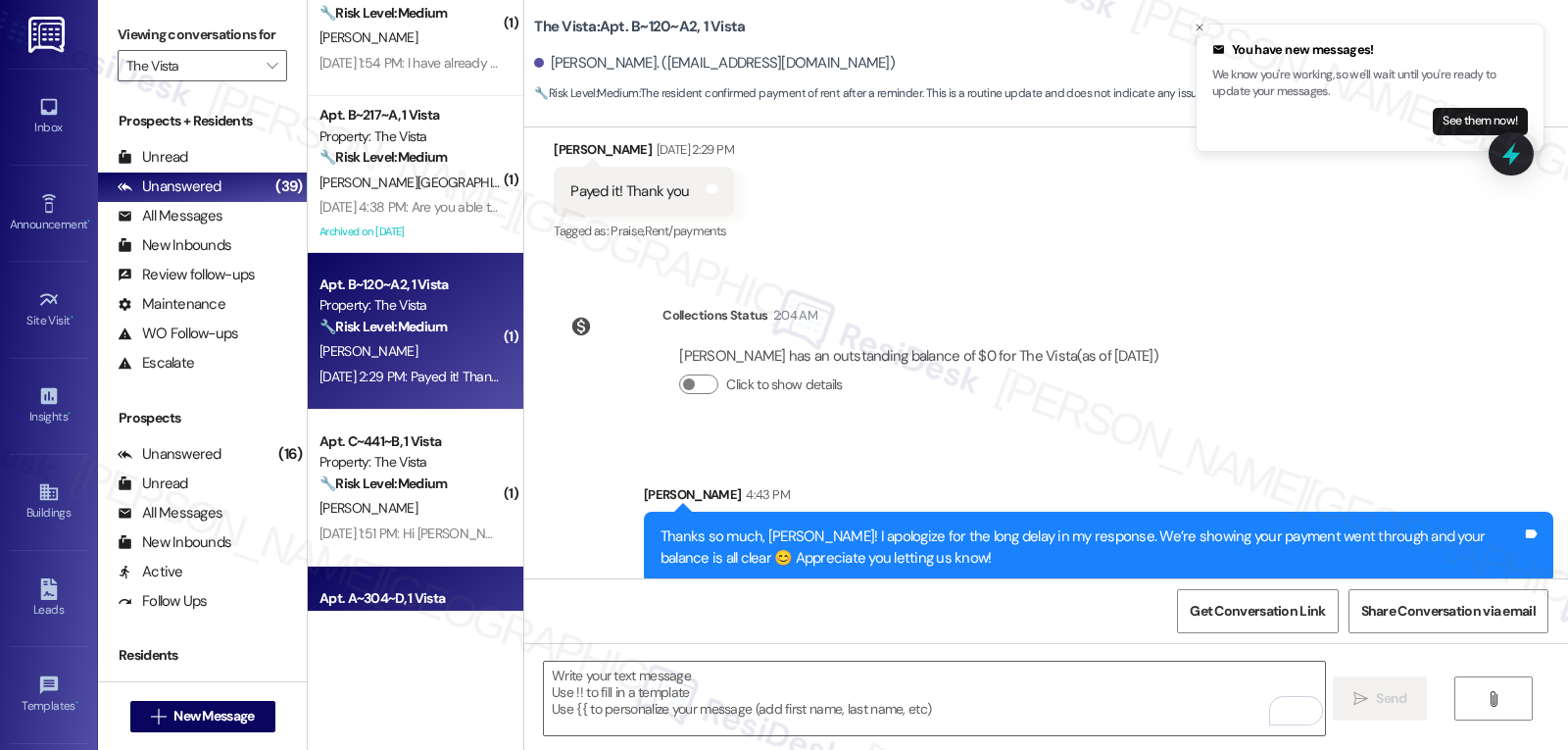
scroll to position [1585, 0]
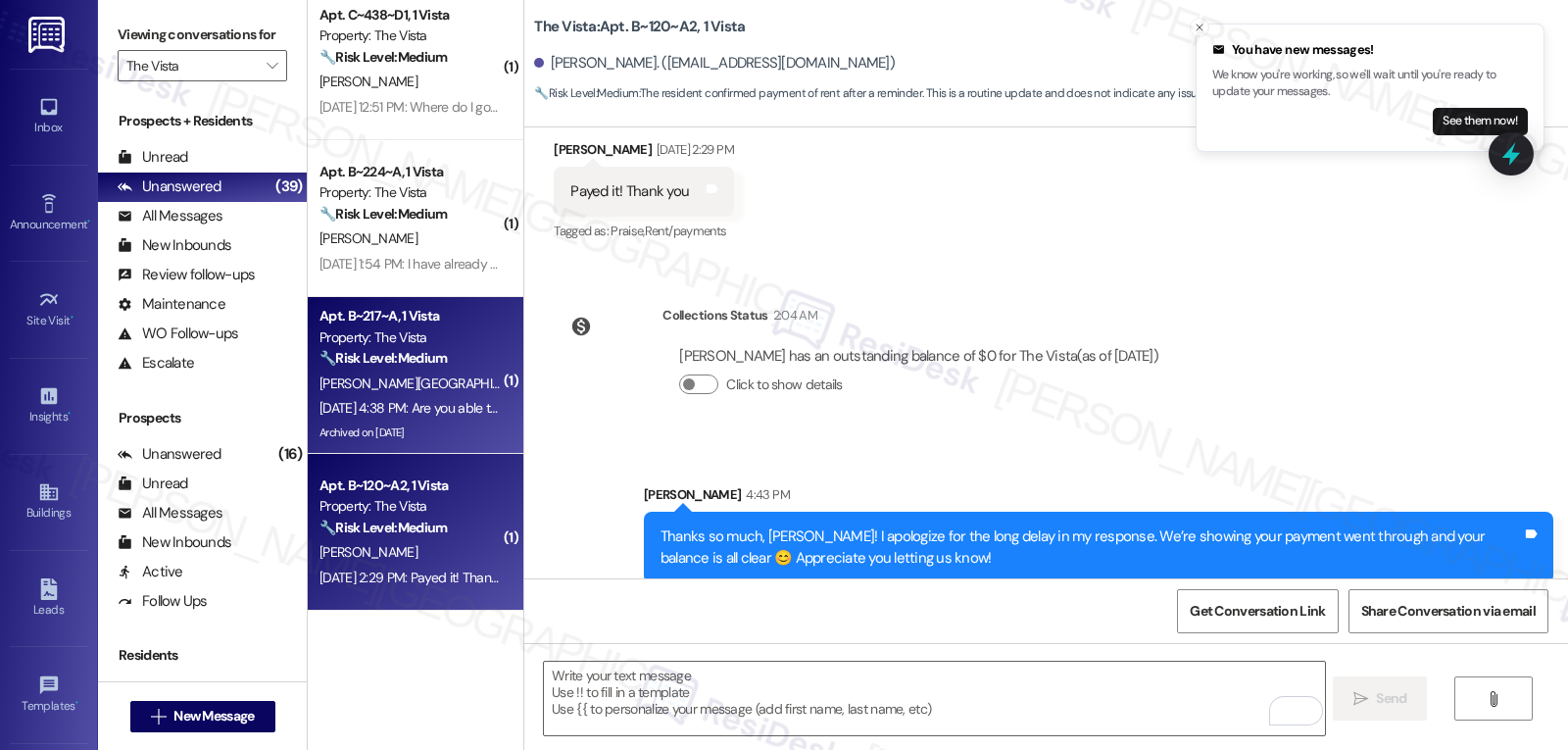
click at [392, 404] on div "Sep 02, 2025 at 4:38 PM: Are you able to remove me off the list? I really don't…" at bounding box center [567, 408] width 496 height 18
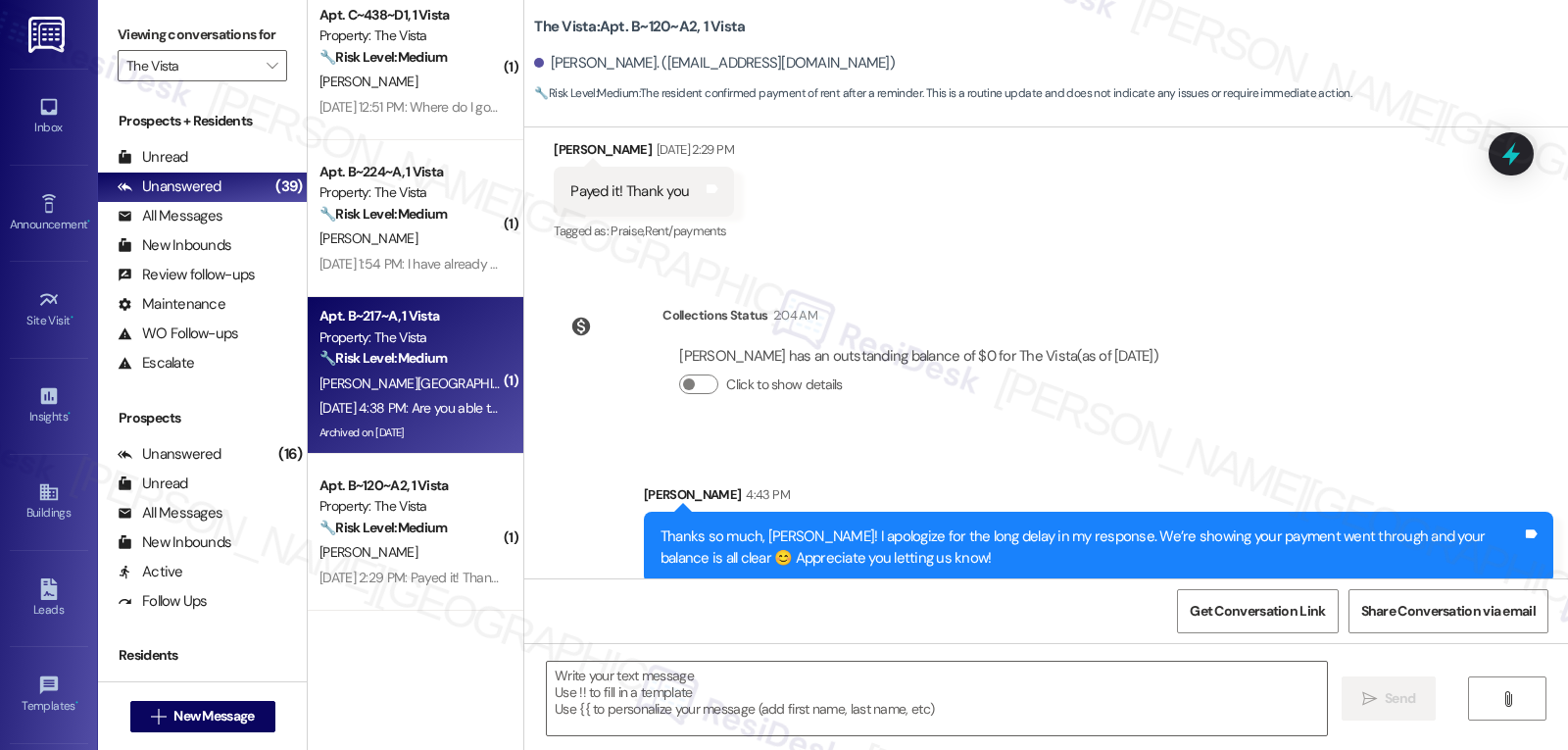
type textarea "Fetching suggested responses. Please feel free to read through the conversation…"
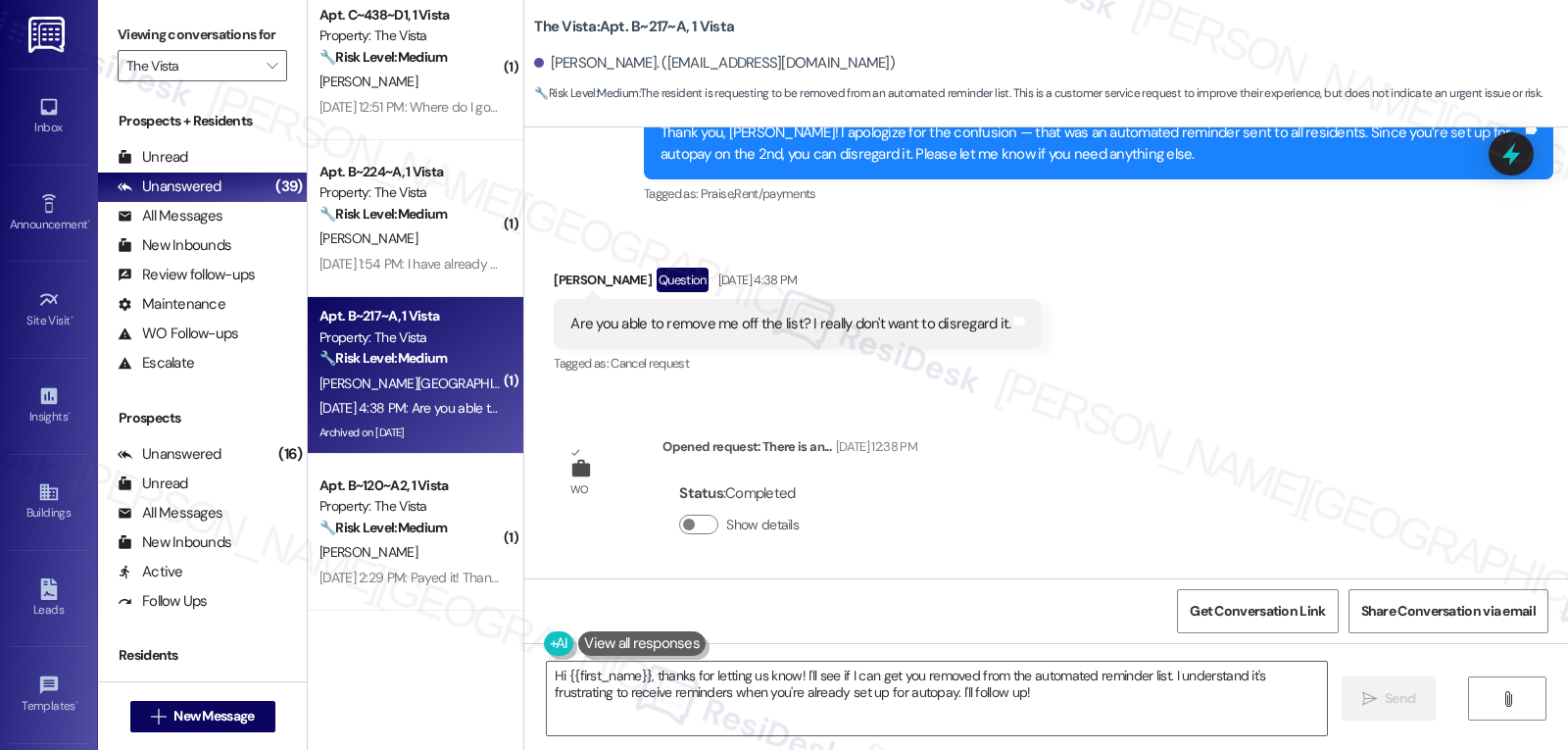
scroll to position [6682, 0]
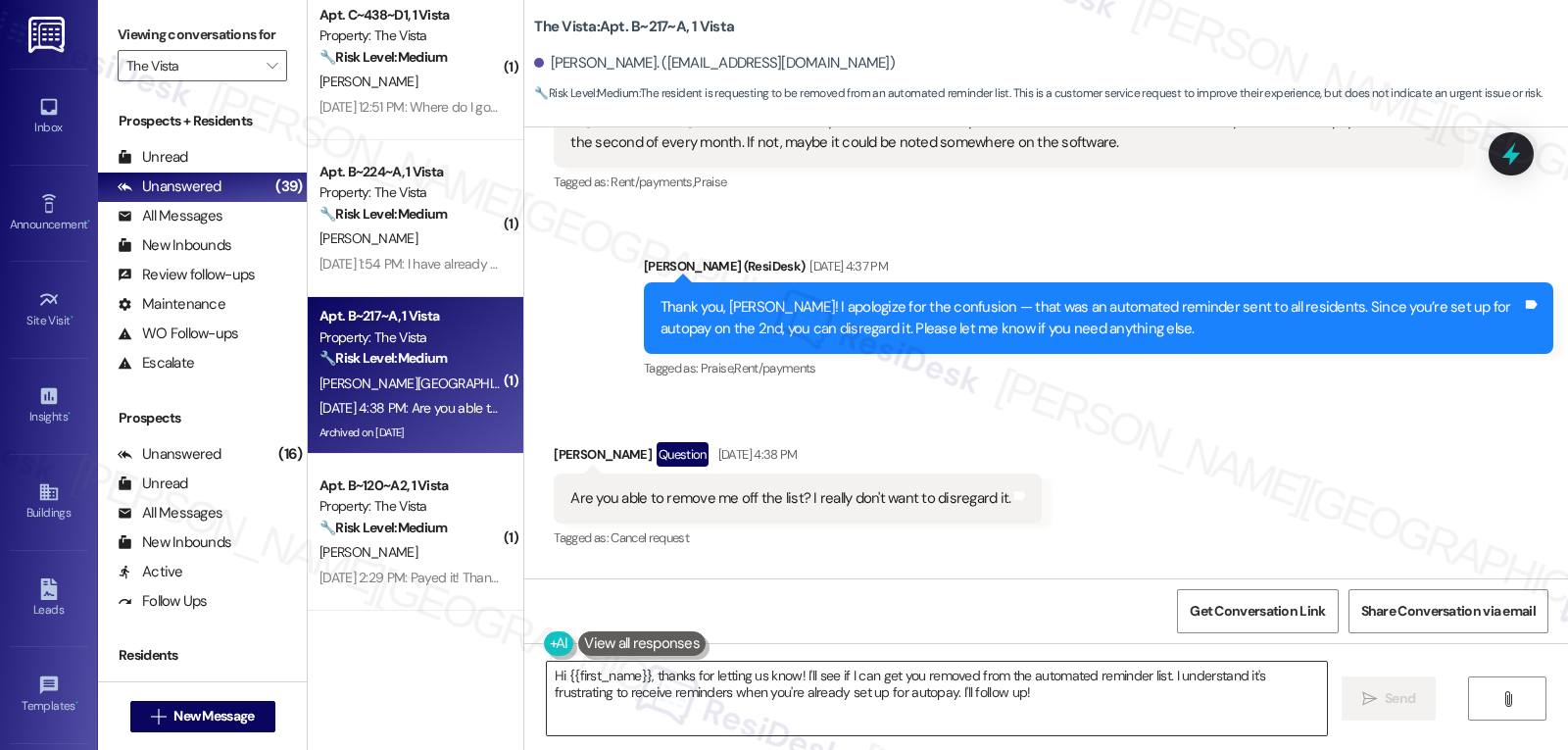
click at [1063, 715] on textarea "Hi {{first_name}}, thanks for letting us know! I'll see if I can get you remove…" at bounding box center [936, 698] width 781 height 73
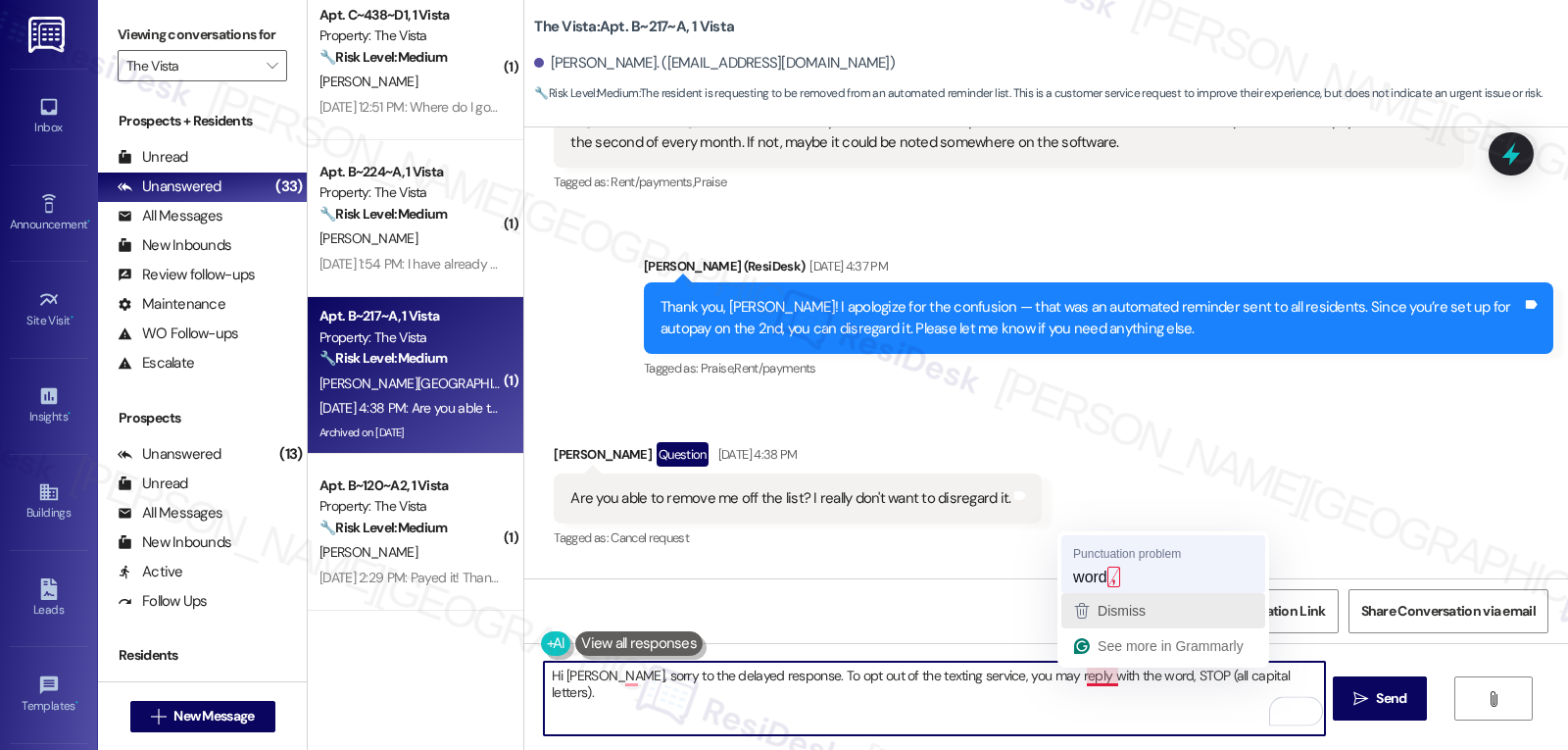
type textarea "Hi Luis, sorry to the delayed response. To opt out of the texting service, you …"
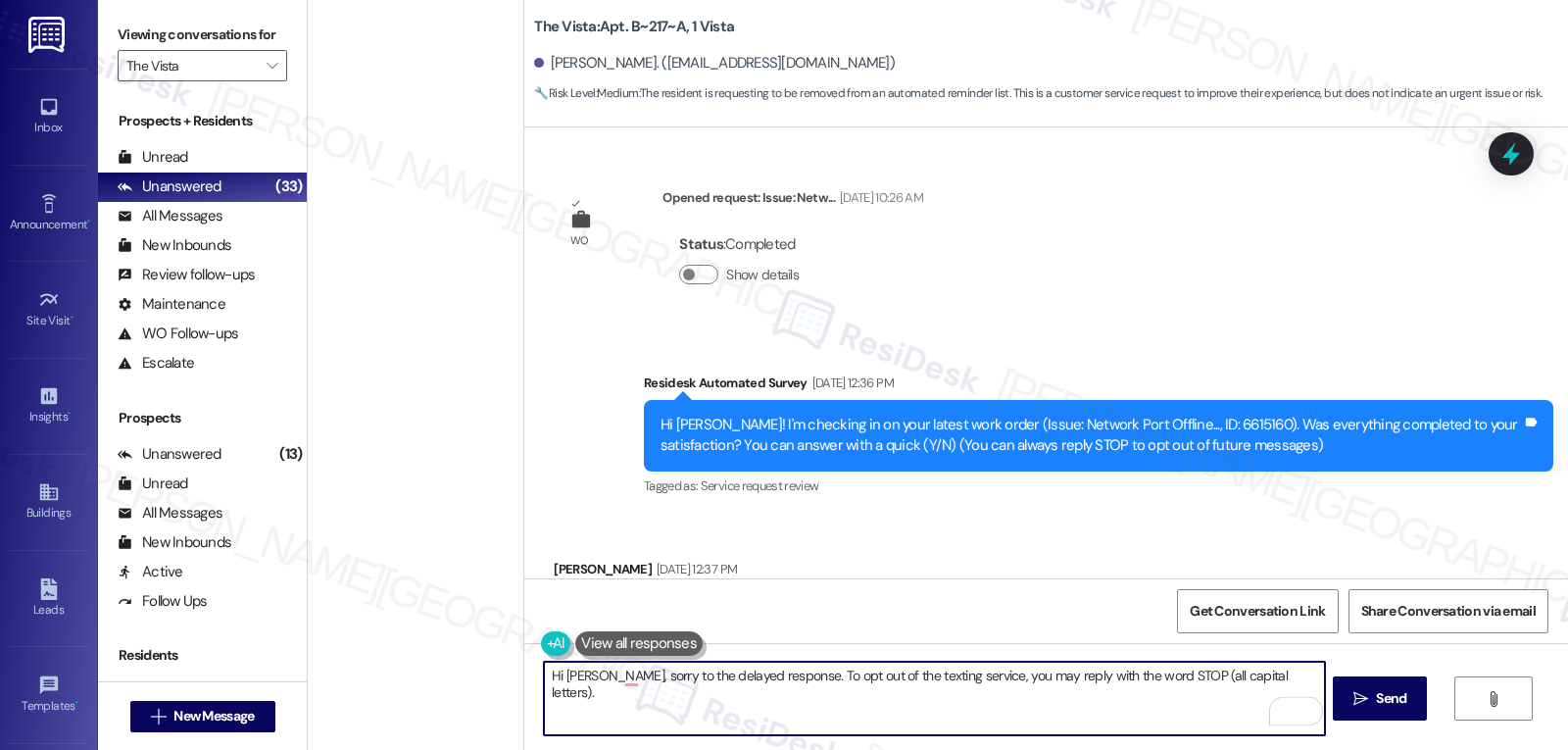
scroll to position [6682, 0]
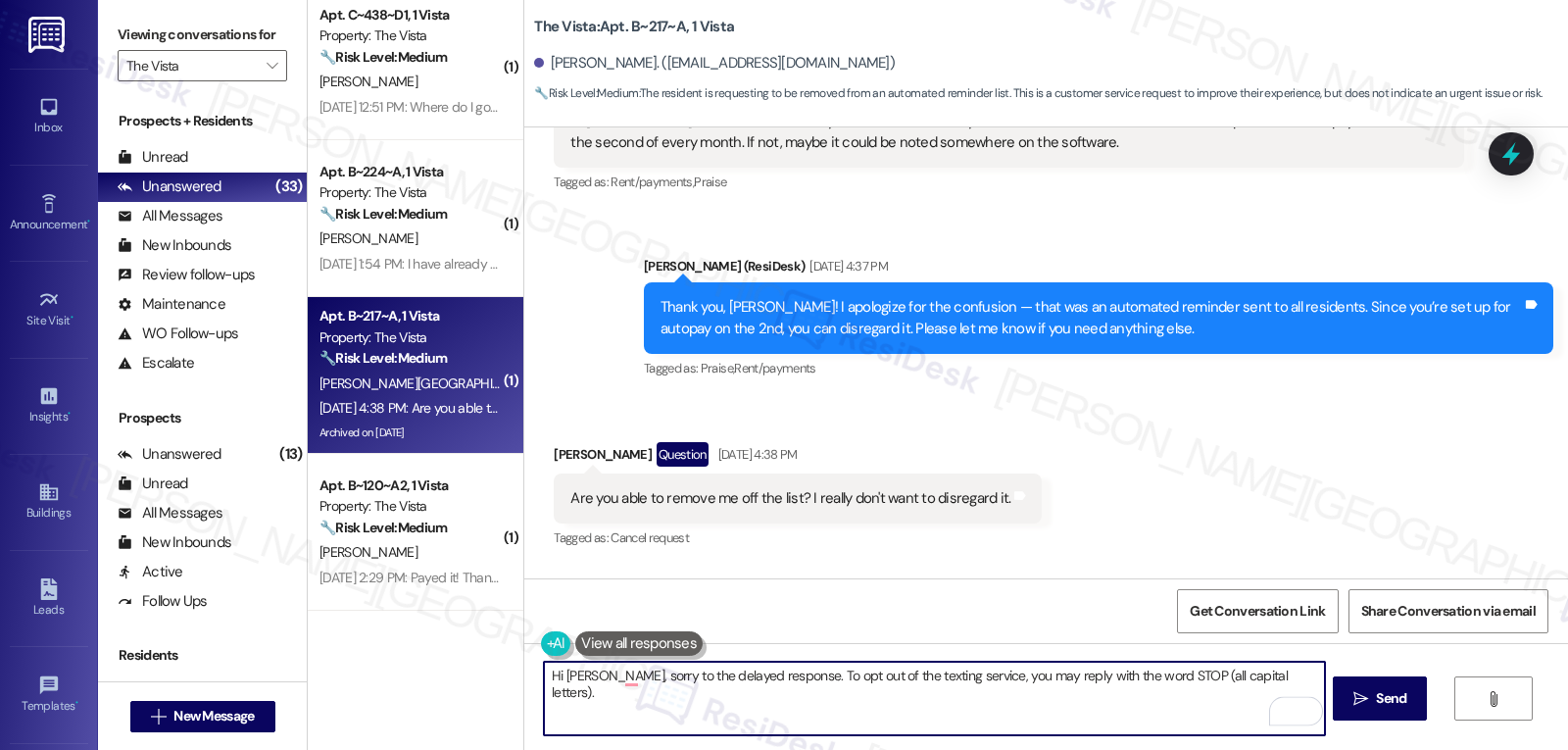
click at [1261, 675] on textarea "Hi [PERSON_NAME], sorry to the delayed response. To opt out of the texting serv…" at bounding box center [933, 698] width 781 height 73
type textarea "Hi Luis, sorry to the delayed response. To opt out of the texting service, you …"
click at [1392, 689] on span "Send" at bounding box center [1391, 698] width 31 height 21
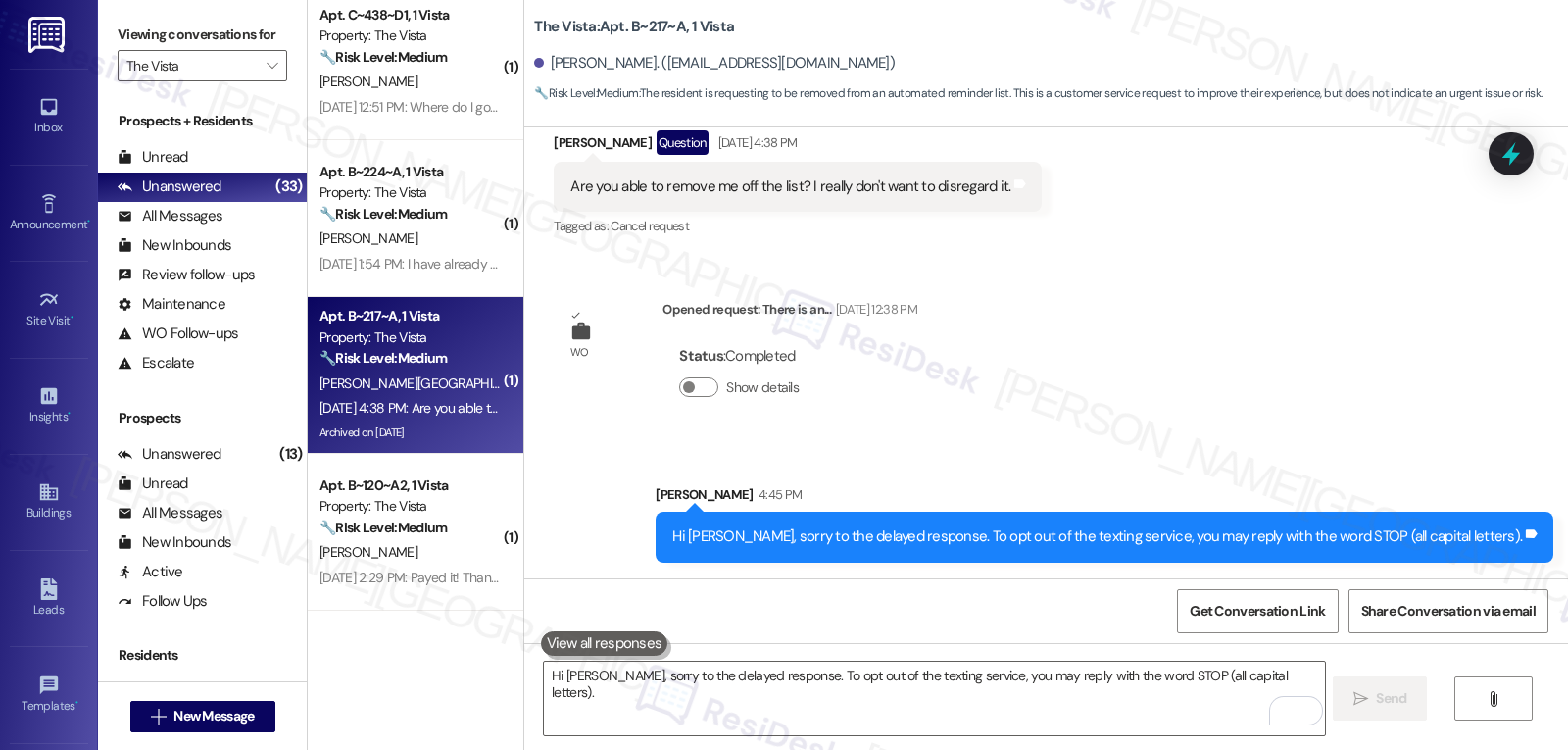
scroll to position [7014, 0]
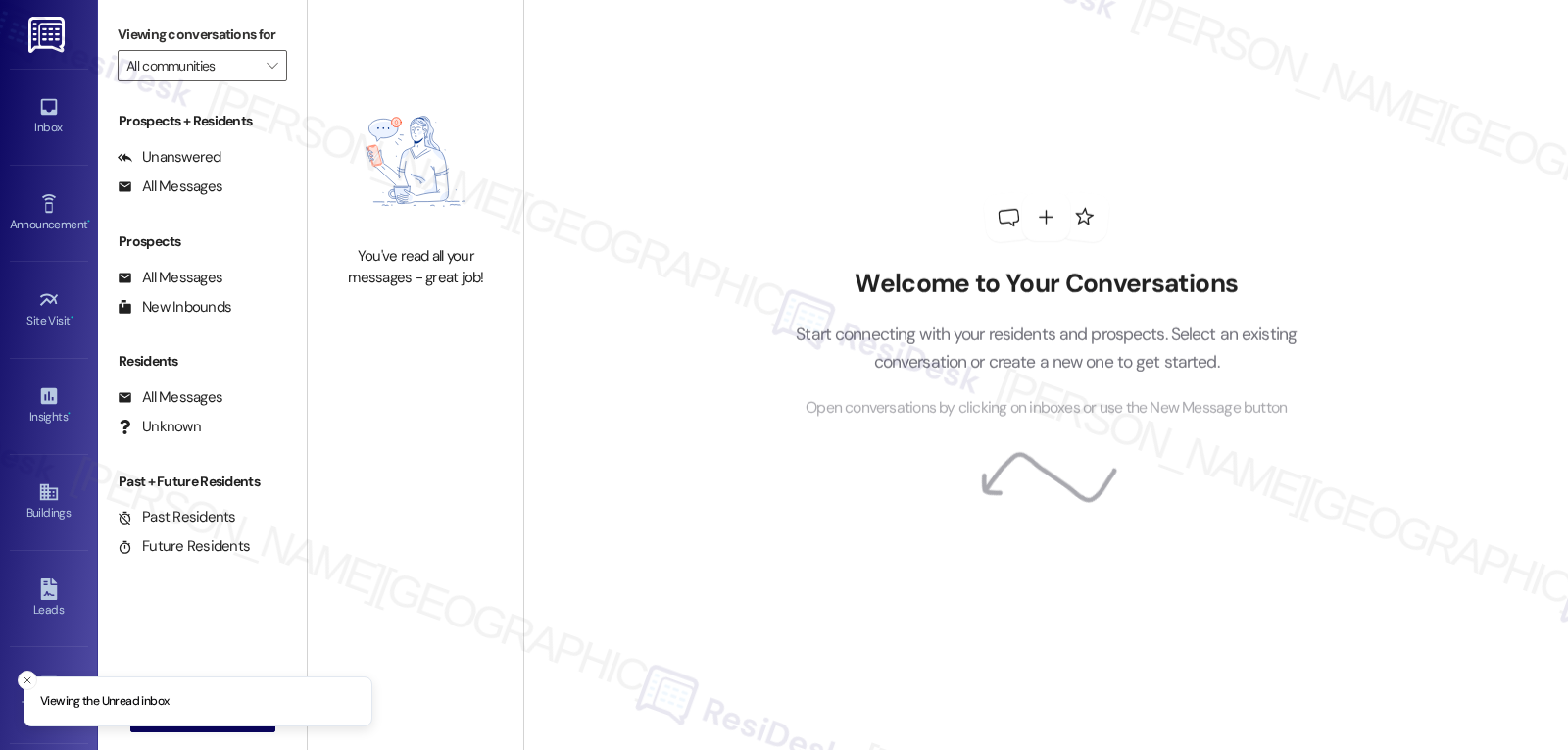
type input "The Vista"
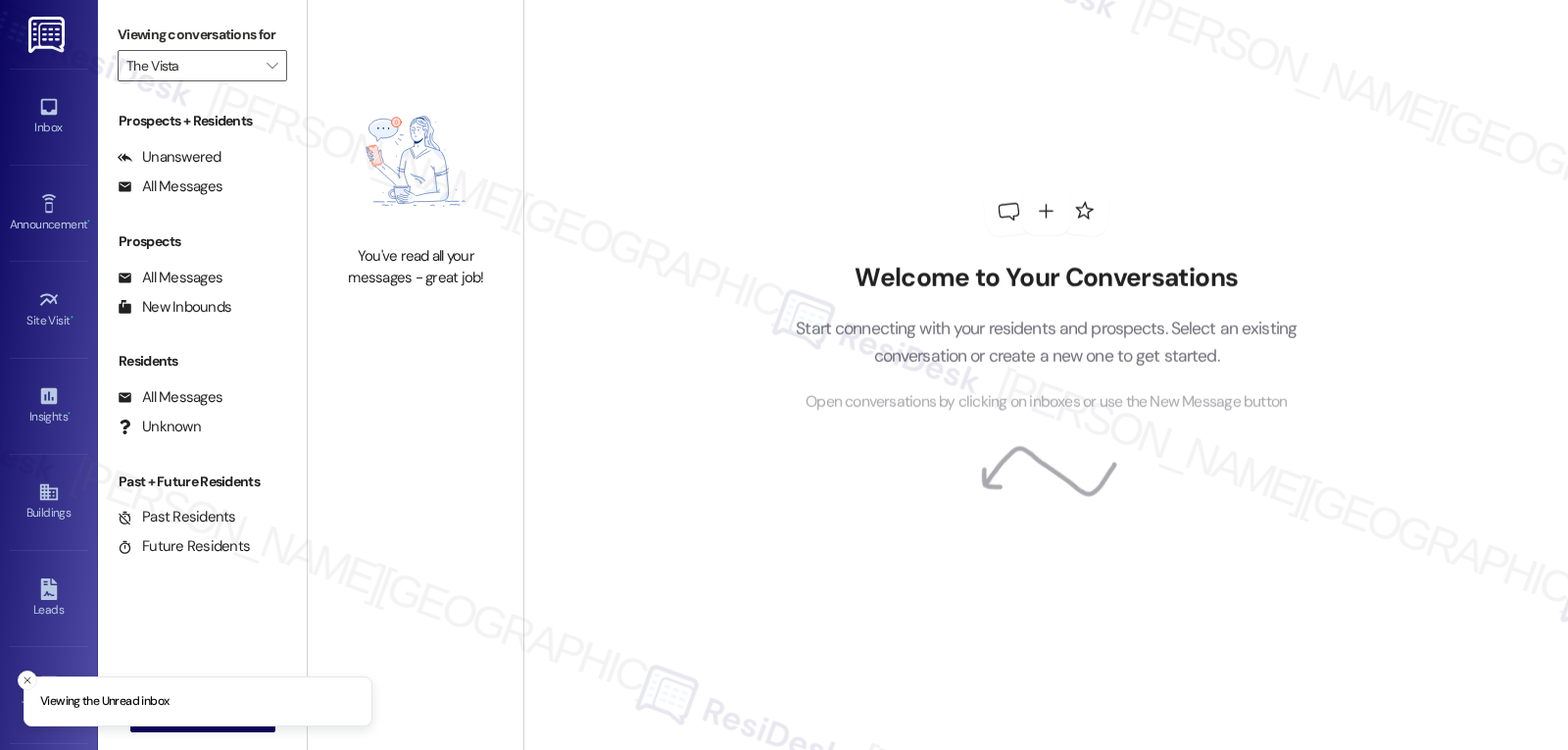
type input "The Vista"
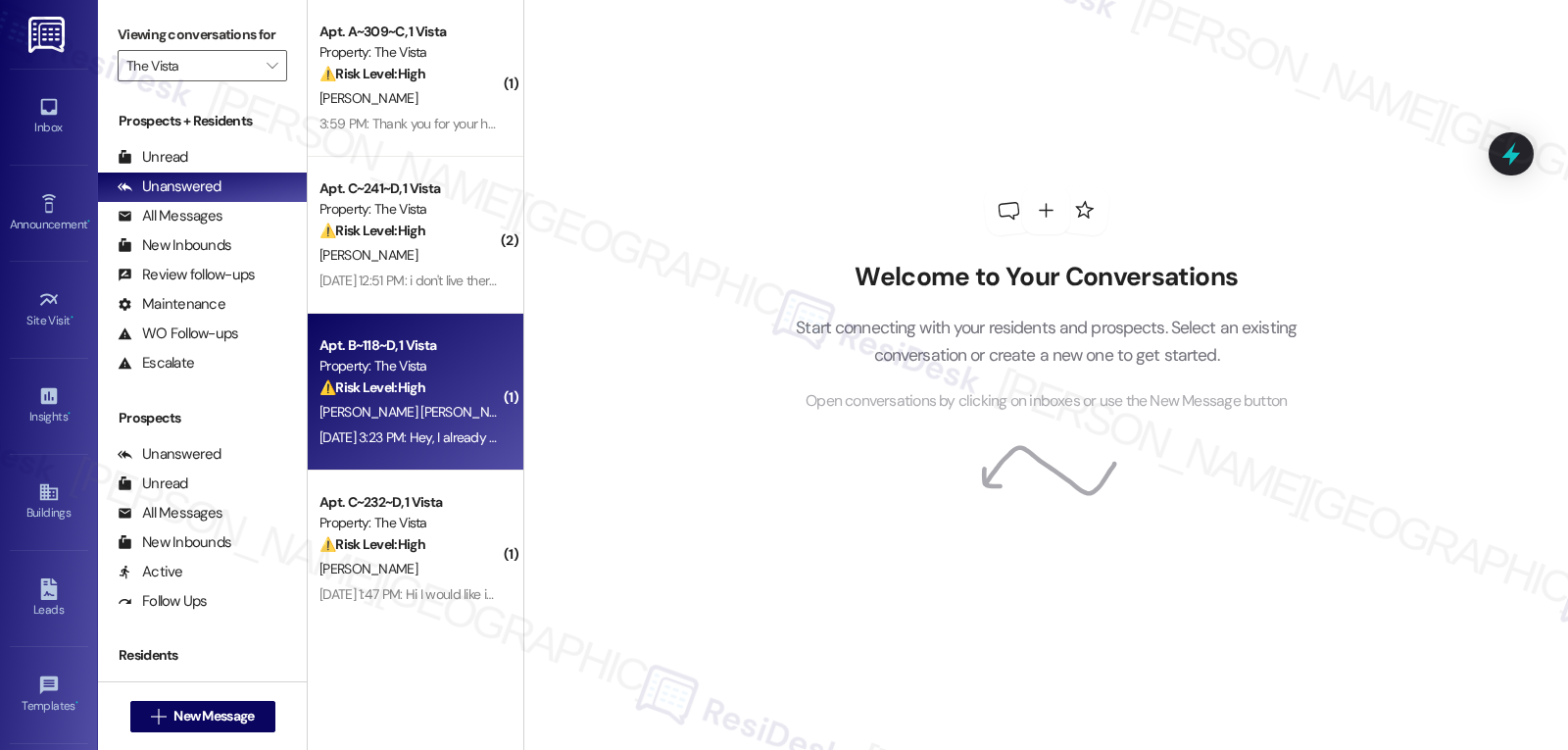
click at [433, 408] on div "[PERSON_NAME] [PERSON_NAME]" at bounding box center [411, 412] width 186 height 25
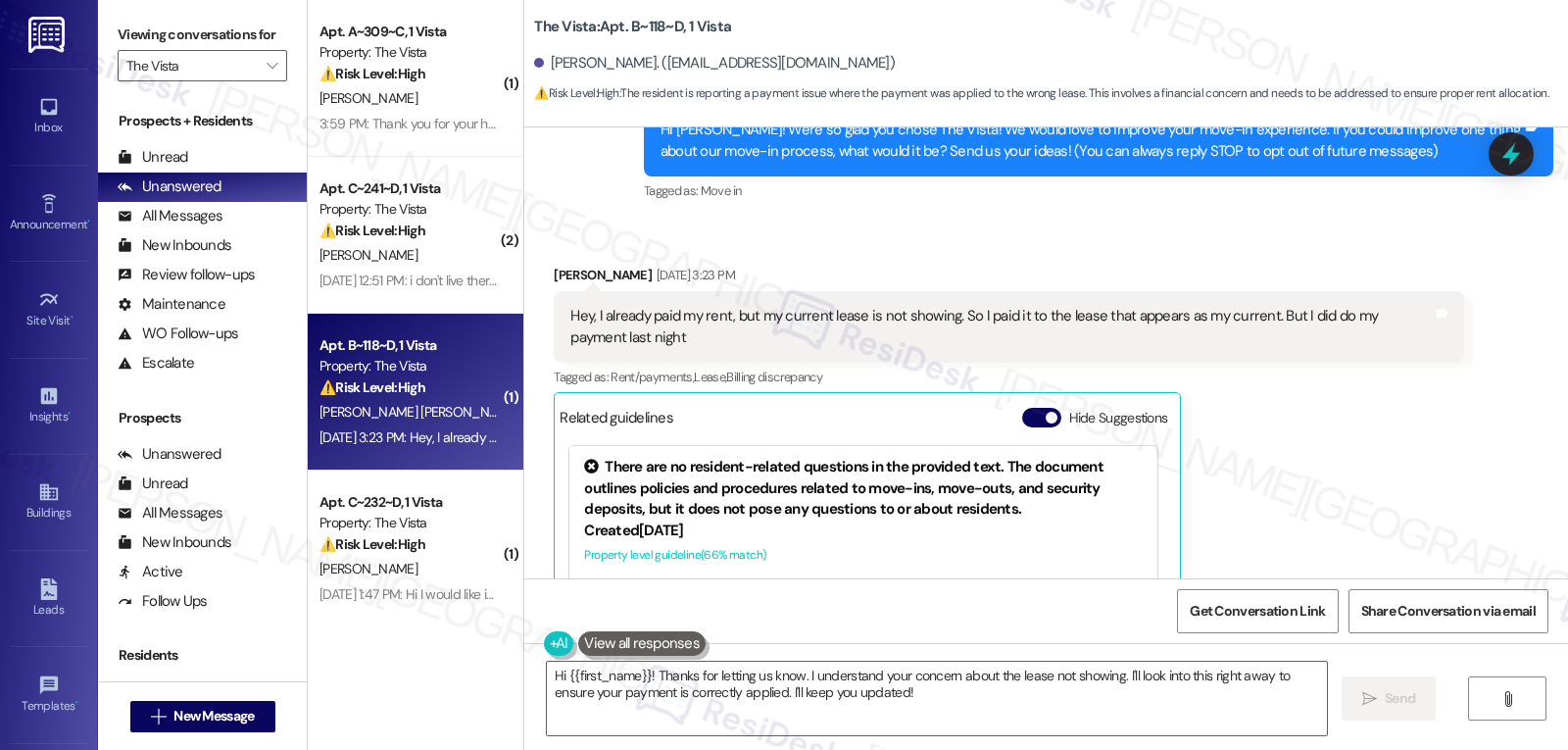
scroll to position [236, 0]
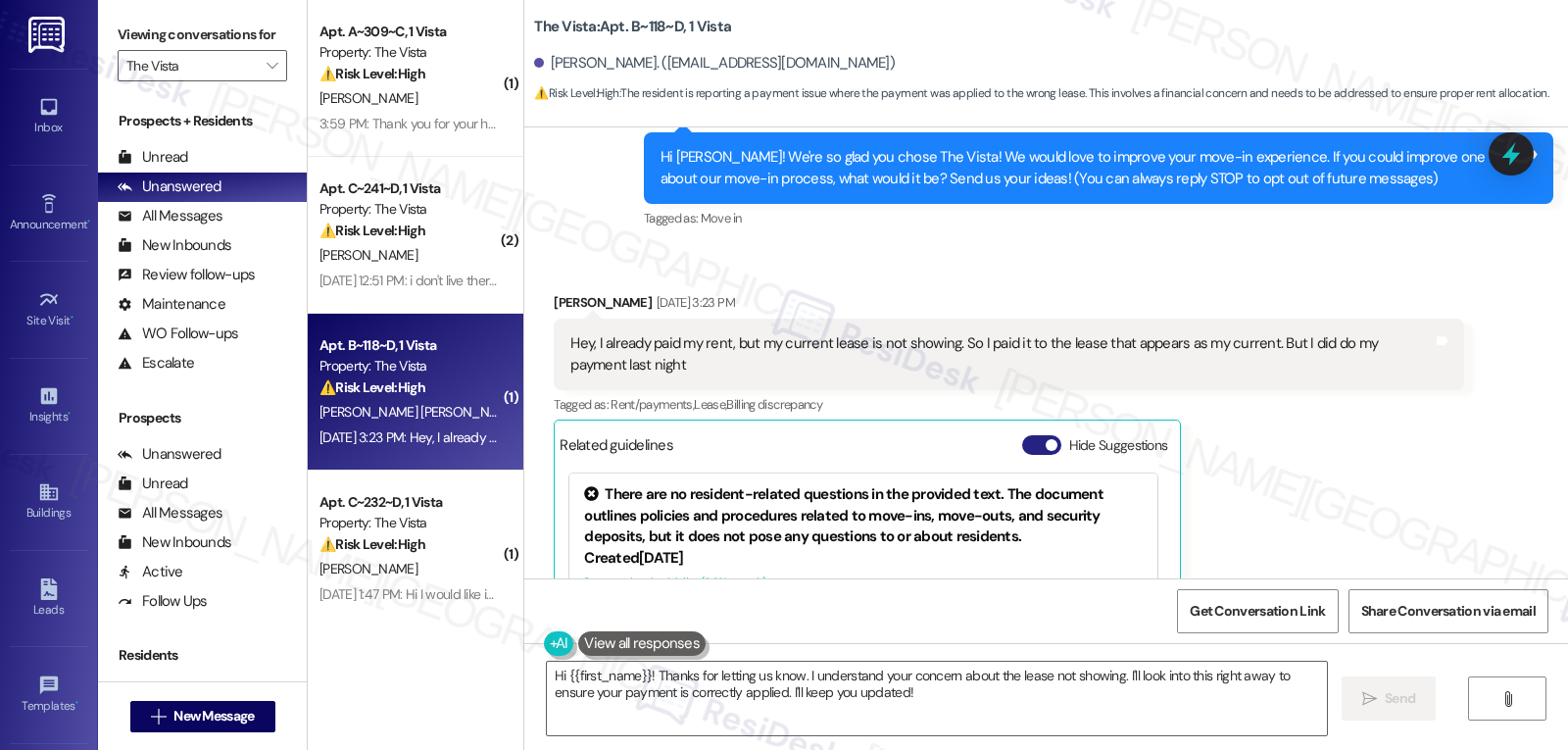
click at [1024, 444] on button "Hide Suggestions" at bounding box center [1042, 445] width 39 height 20
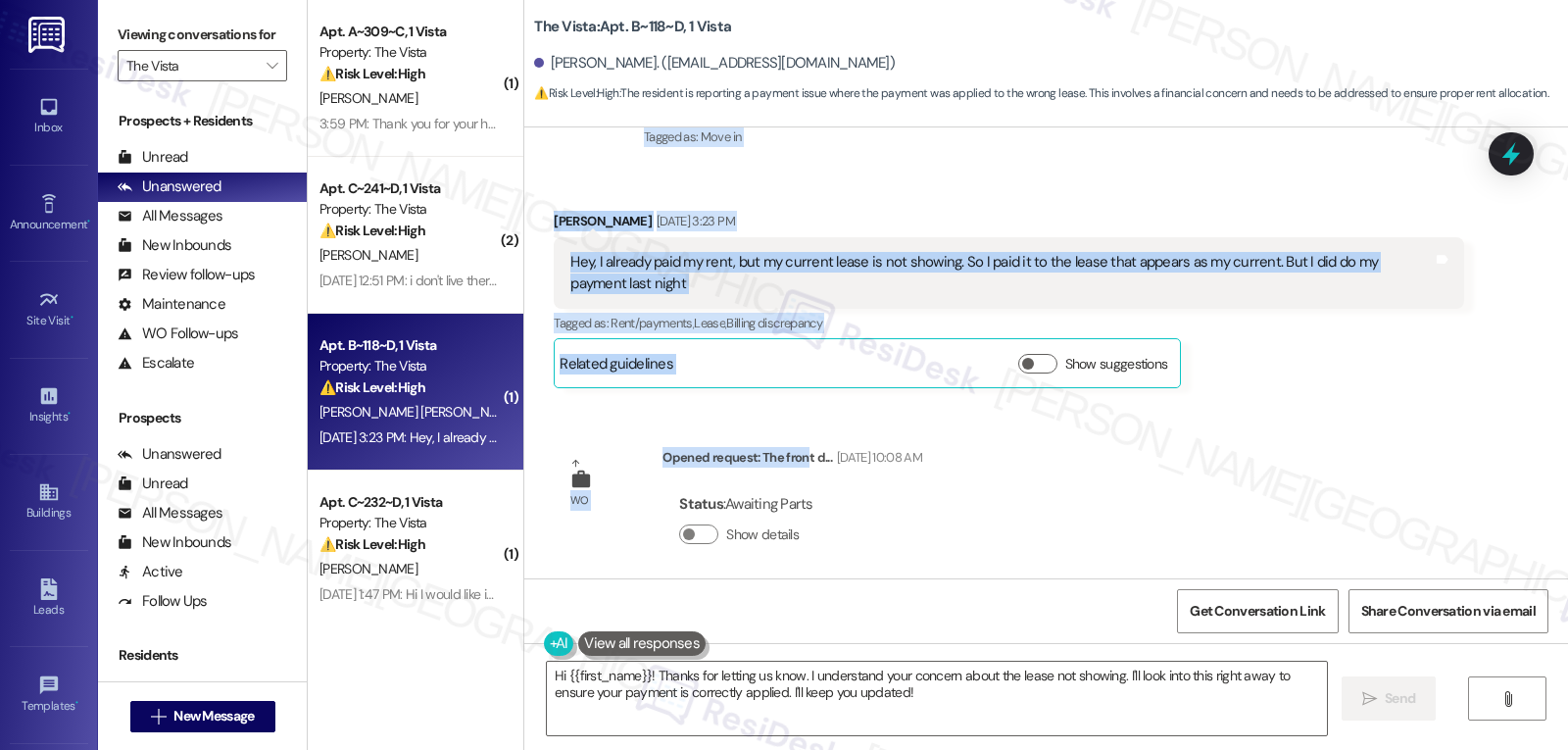
scroll to position [329, 0]
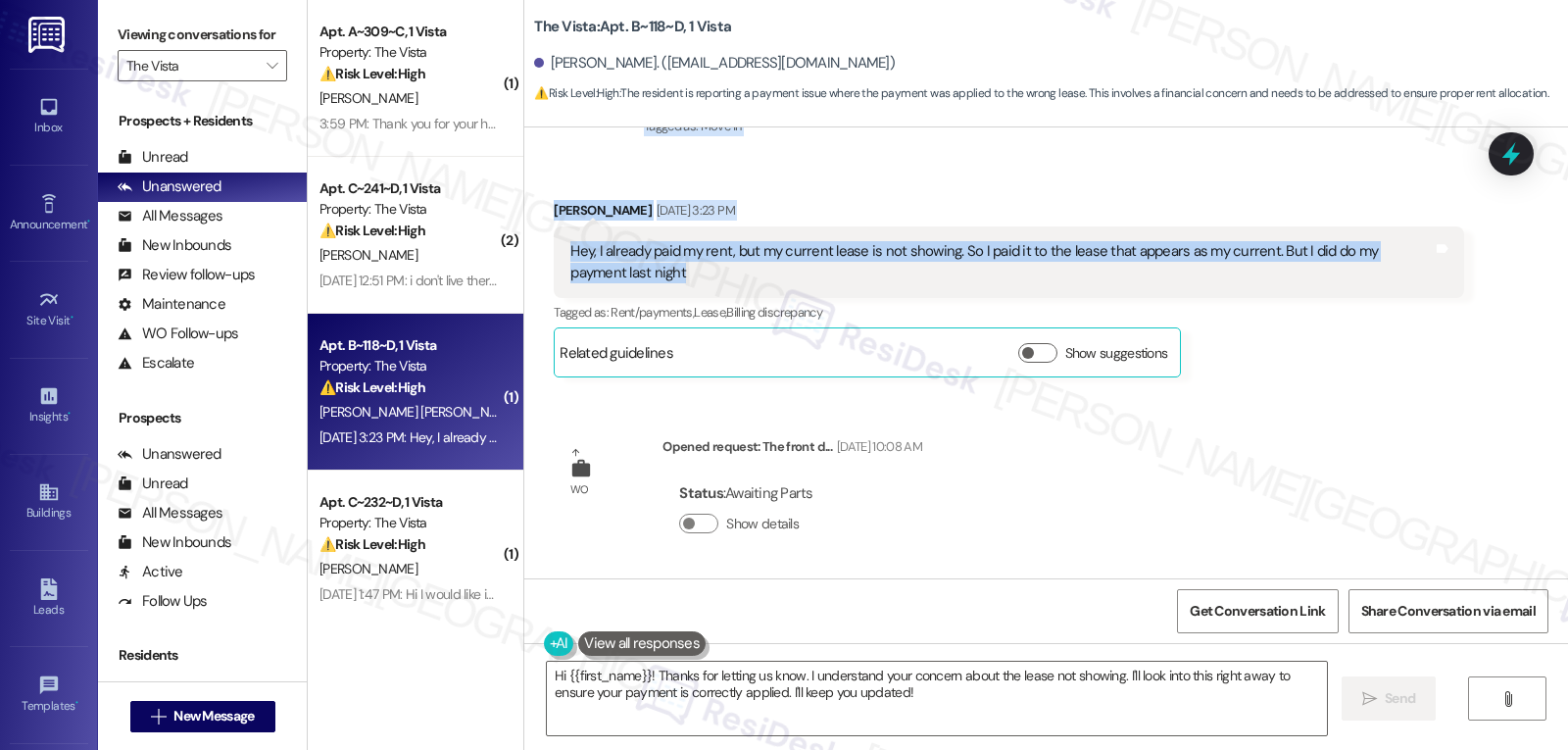
drag, startPoint x: 661, startPoint y: 343, endPoint x: 779, endPoint y: 283, distance: 132.4
click at [779, 283] on div "WO Lease started [DATE] 8:00 PM Show details Survey, sent via SMS Residesk Auto…" at bounding box center [1046, 352] width 1044 height 451
copy div "Residesk Automated Survey [DATE] 1:13 PM Hi [PERSON_NAME]! We're so glad you ch…"
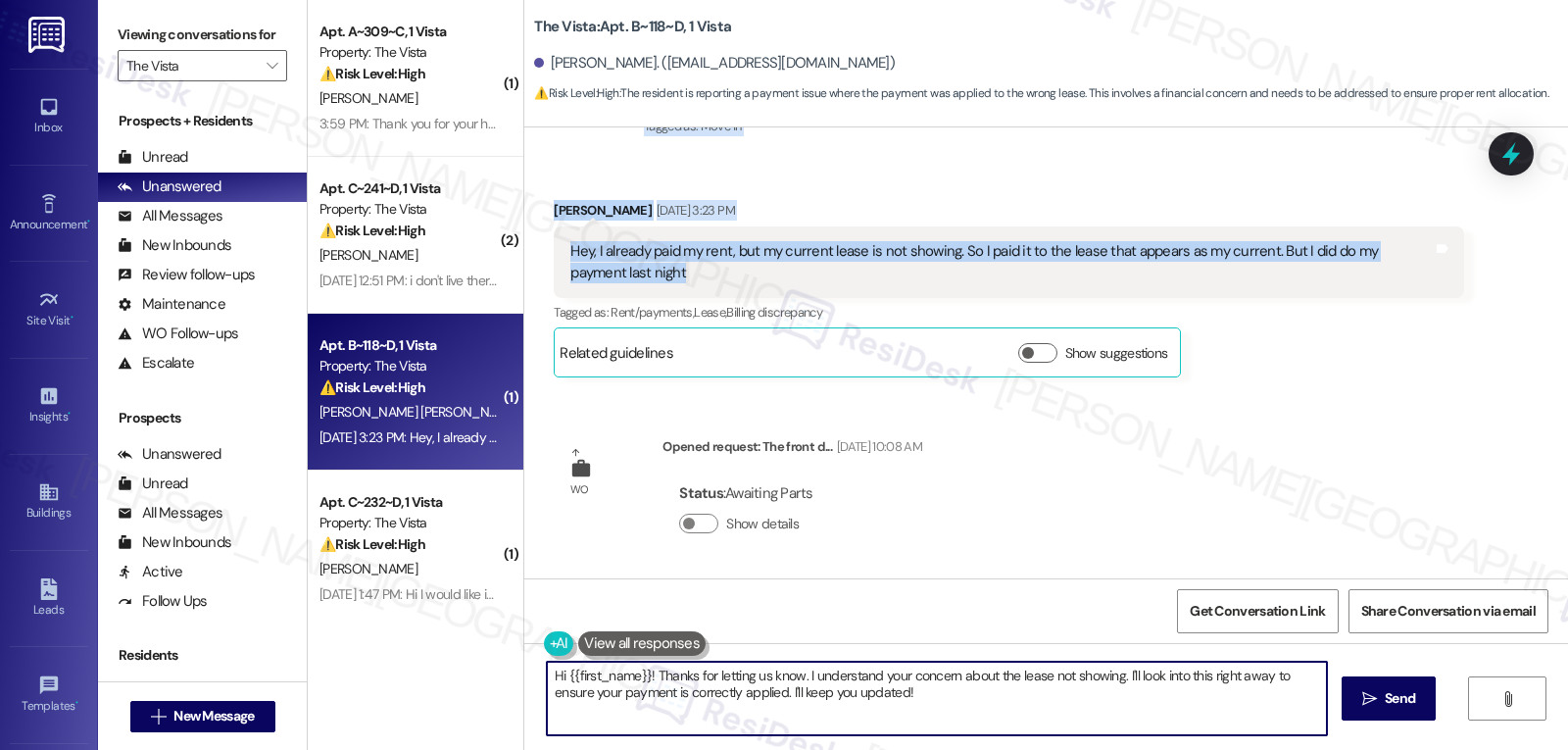
click at [966, 720] on textarea "Hi {{first_name}}! Thanks for letting us know. I understand your concern about …" at bounding box center [936, 698] width 781 height 73
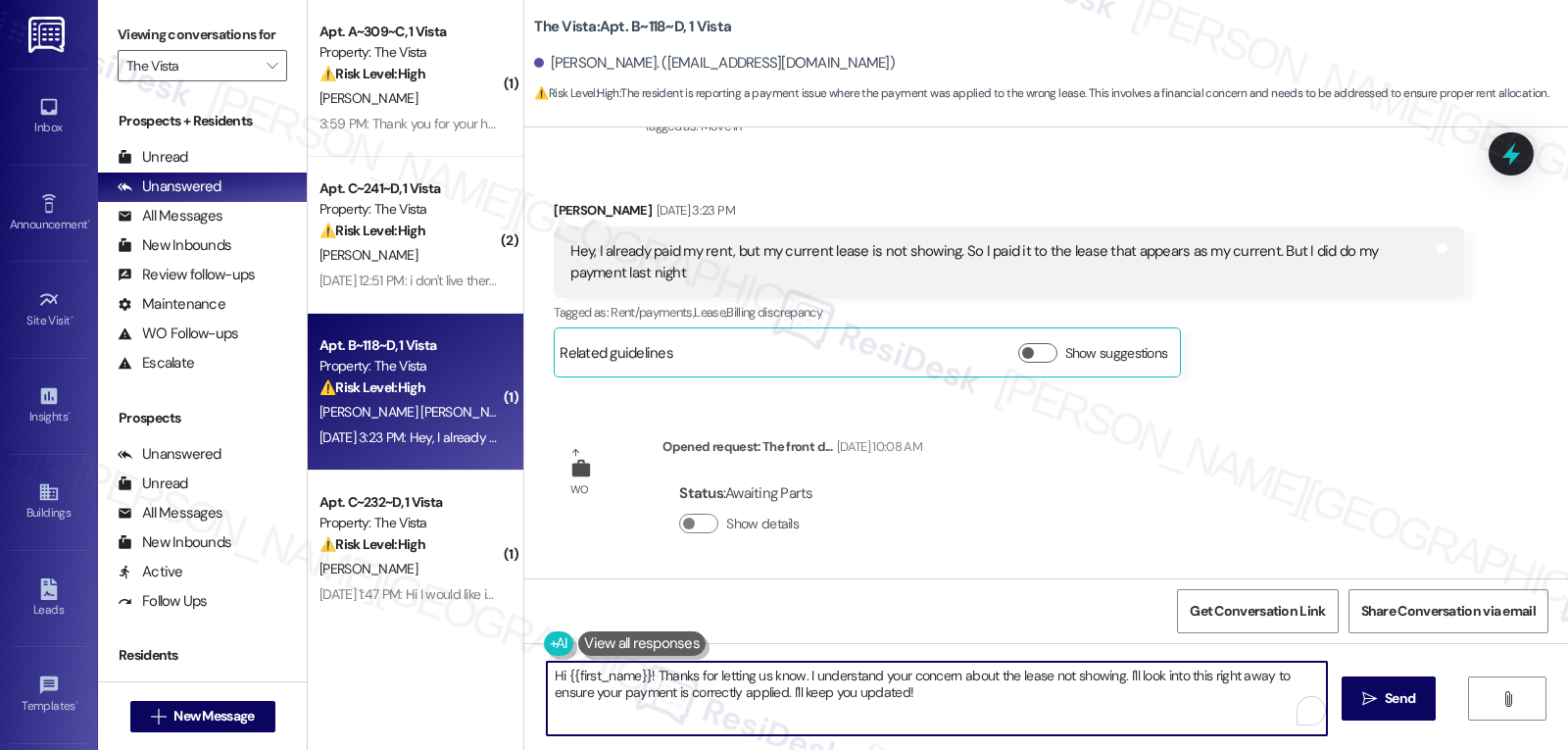
paste textarea "[PERSON_NAME]! Thanks for letting us know—we’re showing your payment went throu…"
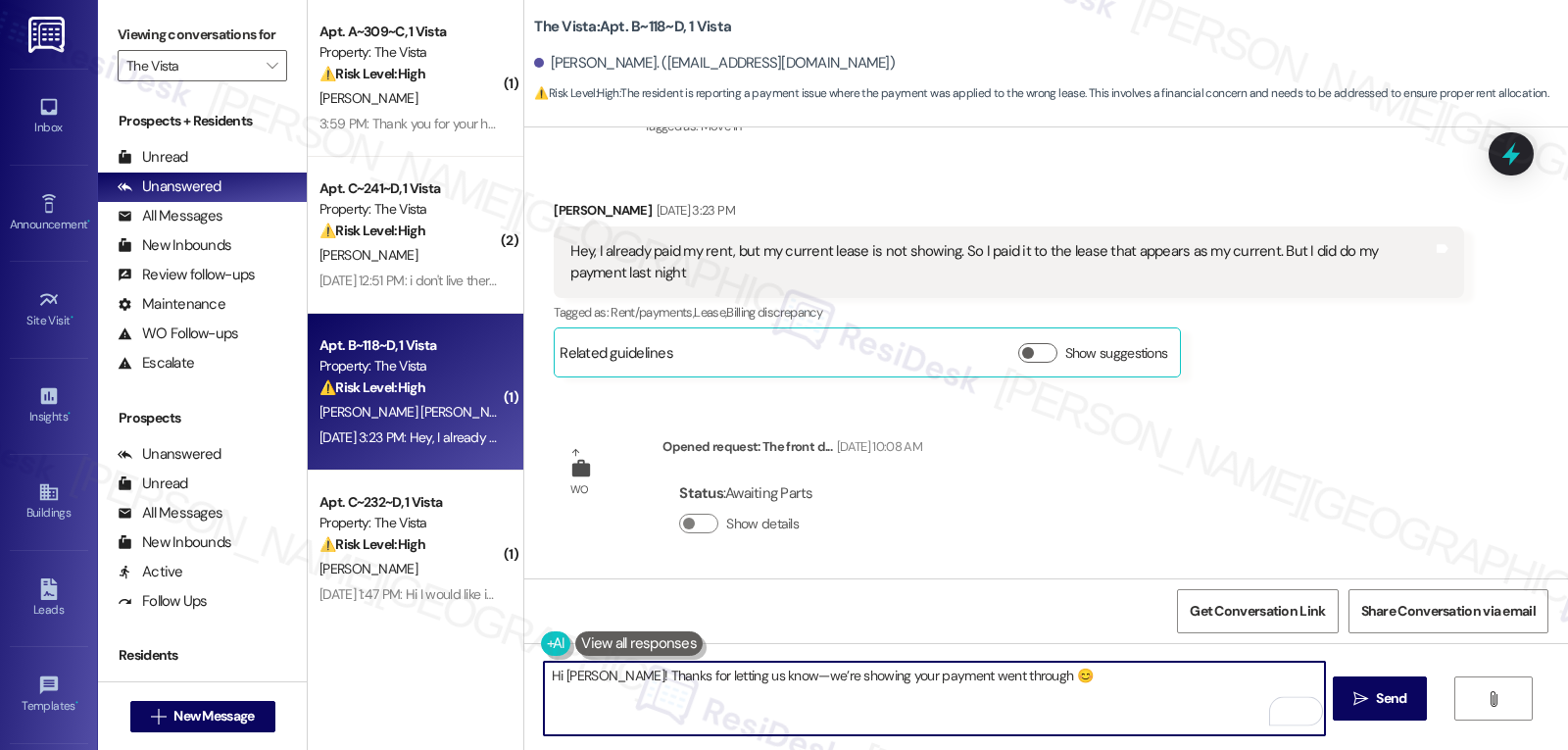
click at [598, 676] on textarea "Hi [PERSON_NAME]! Thanks for letting us know—we’re showing your payment went th…" at bounding box center [933, 698] width 781 height 73
click at [976, 678] on textarea "Hi [PERSON_NAME]! Sorry for the long delay with my response. Thanks for letting…" at bounding box center [933, 698] width 781 height 73
click at [988, 675] on textarea "Hi [PERSON_NAME]! Sorry for the long delay with my response. Thanks for letting…" at bounding box center [933, 698] width 781 height 73
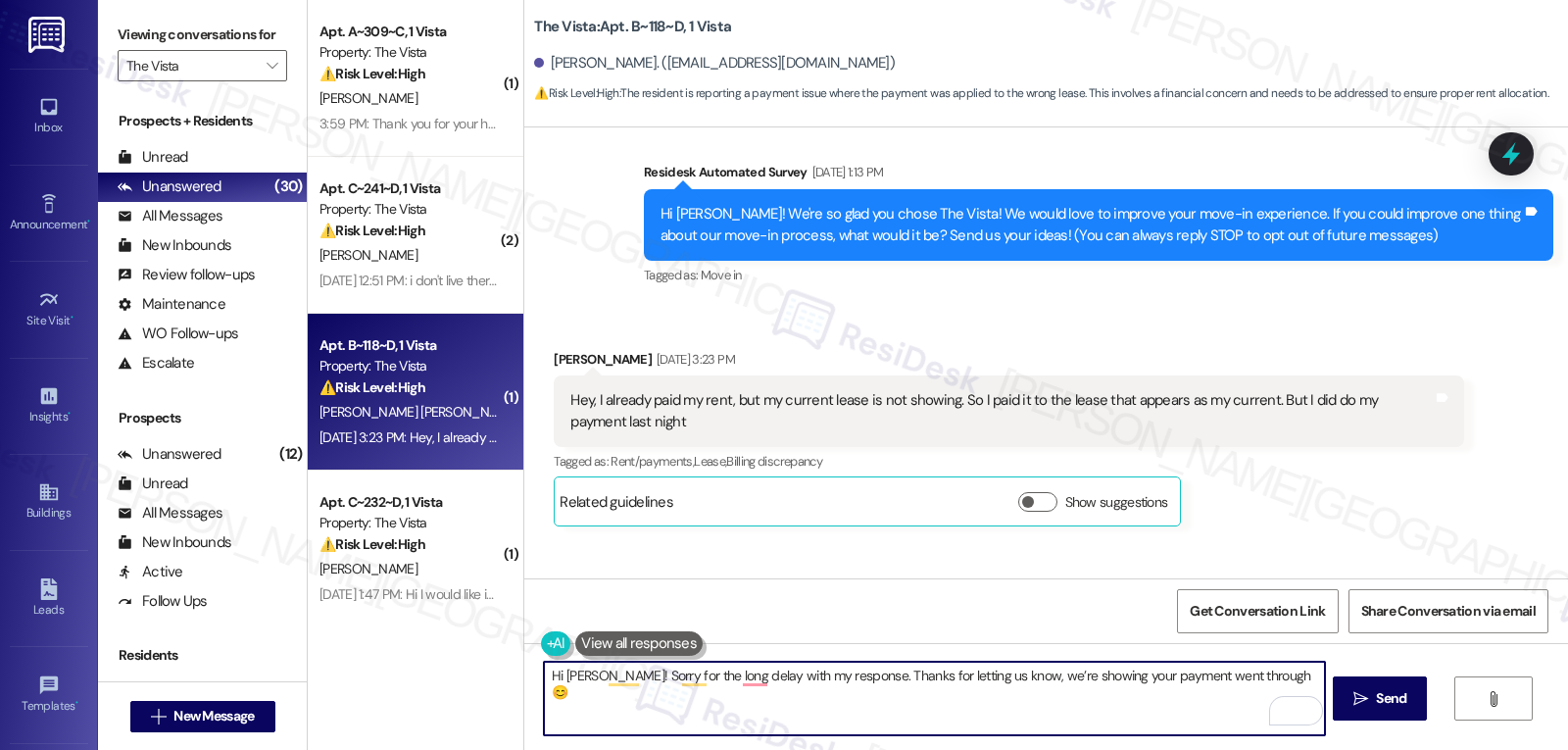
scroll to position [132, 0]
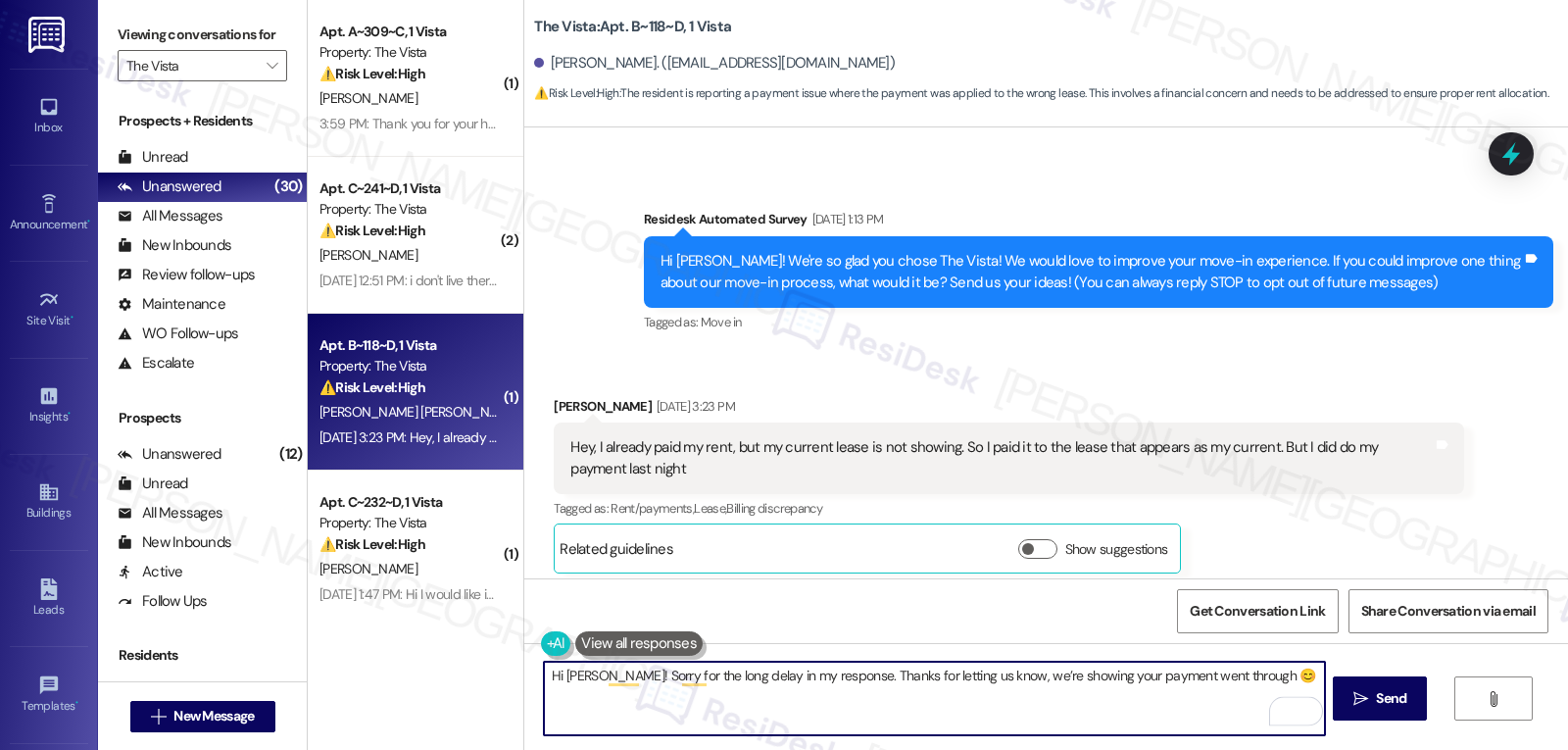
click at [1259, 679] on textarea "Hi [PERSON_NAME]! Sorry for the long delay in my response. Thanks for letting u…" at bounding box center [933, 698] width 781 height 73
type textarea "Hi [PERSON_NAME]! Sorry for the long delay in my response. Thanks for letting u…"
click at [1391, 696] on span "Send" at bounding box center [1391, 698] width 31 height 21
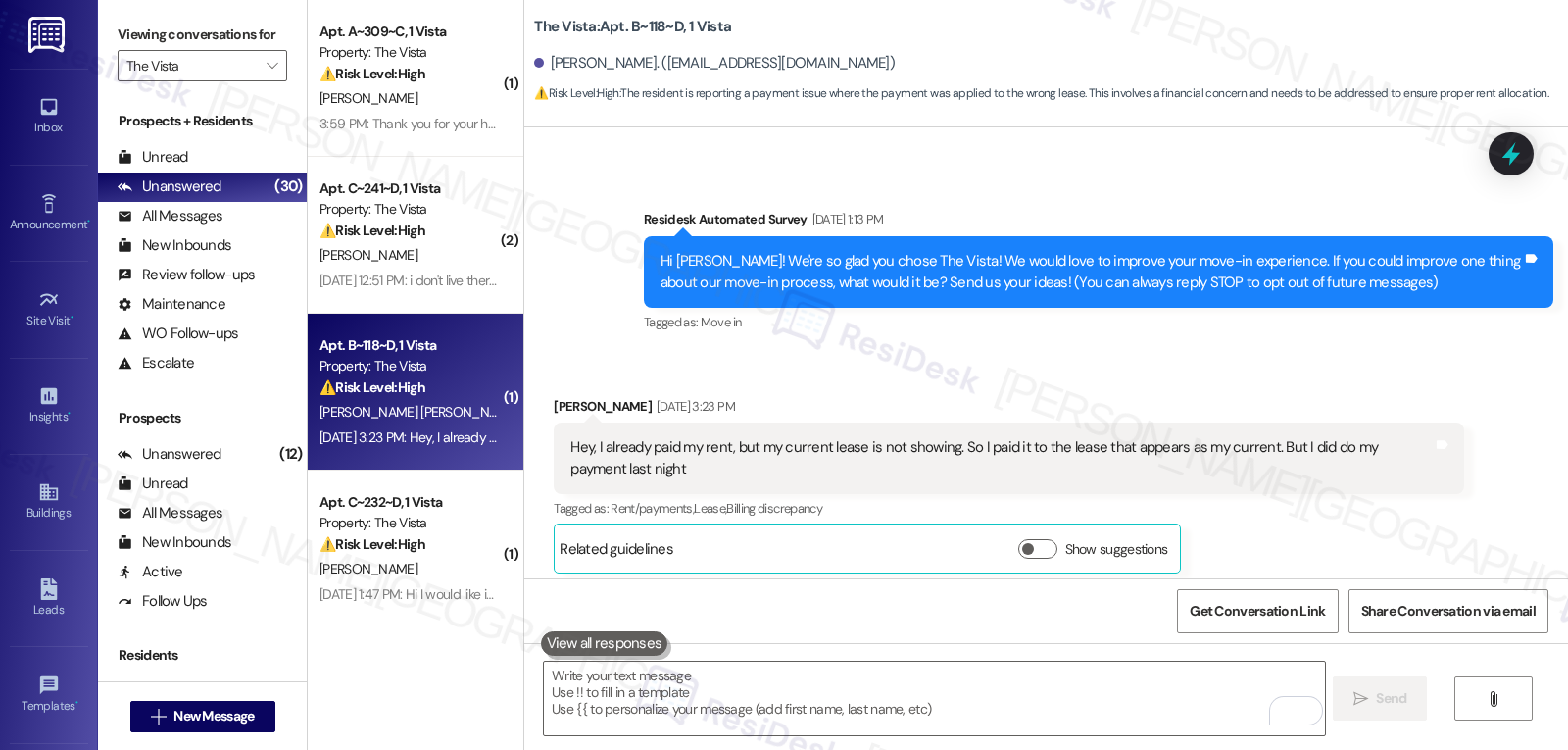
scroll to position [142, 0]
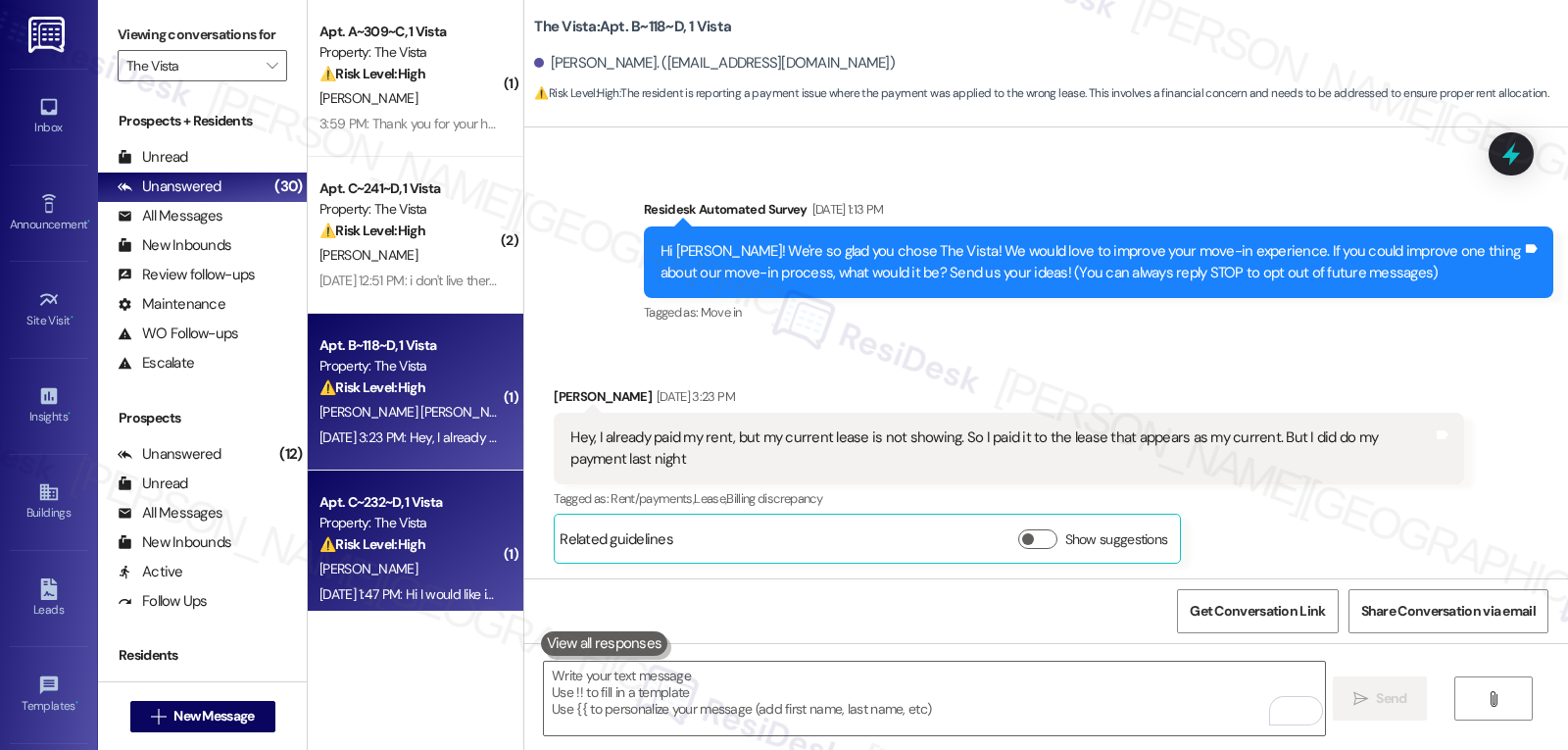
click at [410, 546] on strong "⚠️ Risk Level: High" at bounding box center [372, 544] width 106 height 18
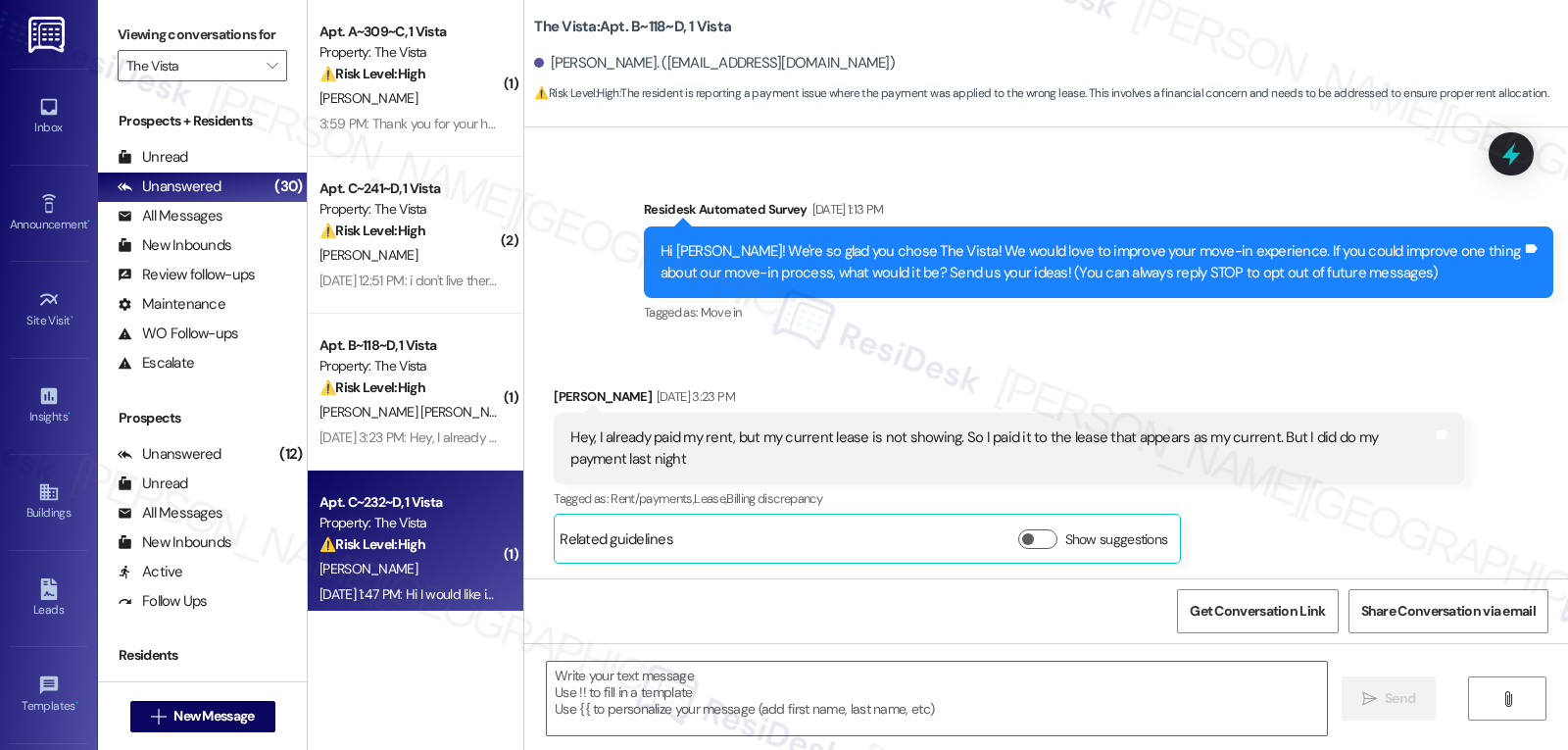
type textarea "Fetching suggested responses. Please feel free to read through the conversation…"
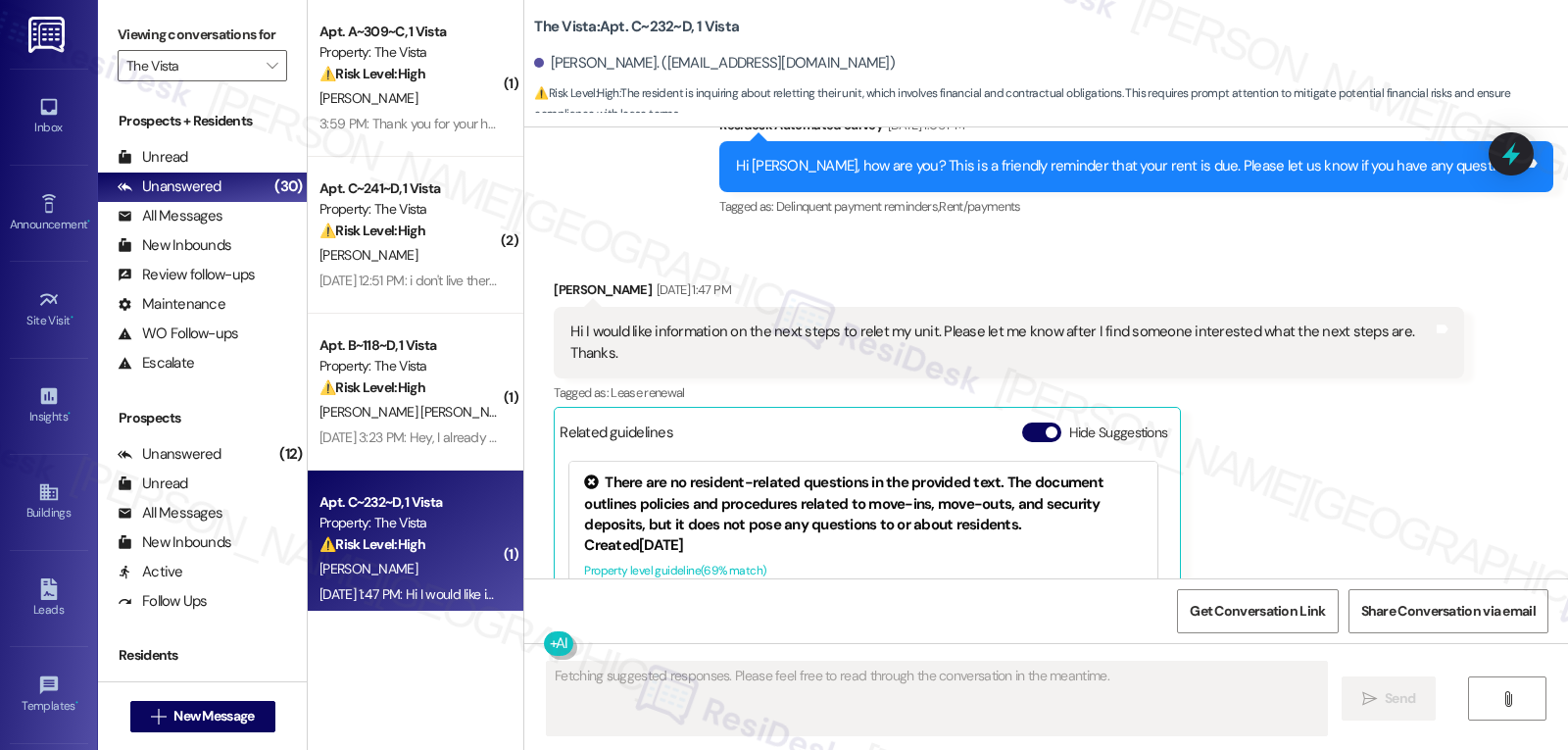
scroll to position [358, 0]
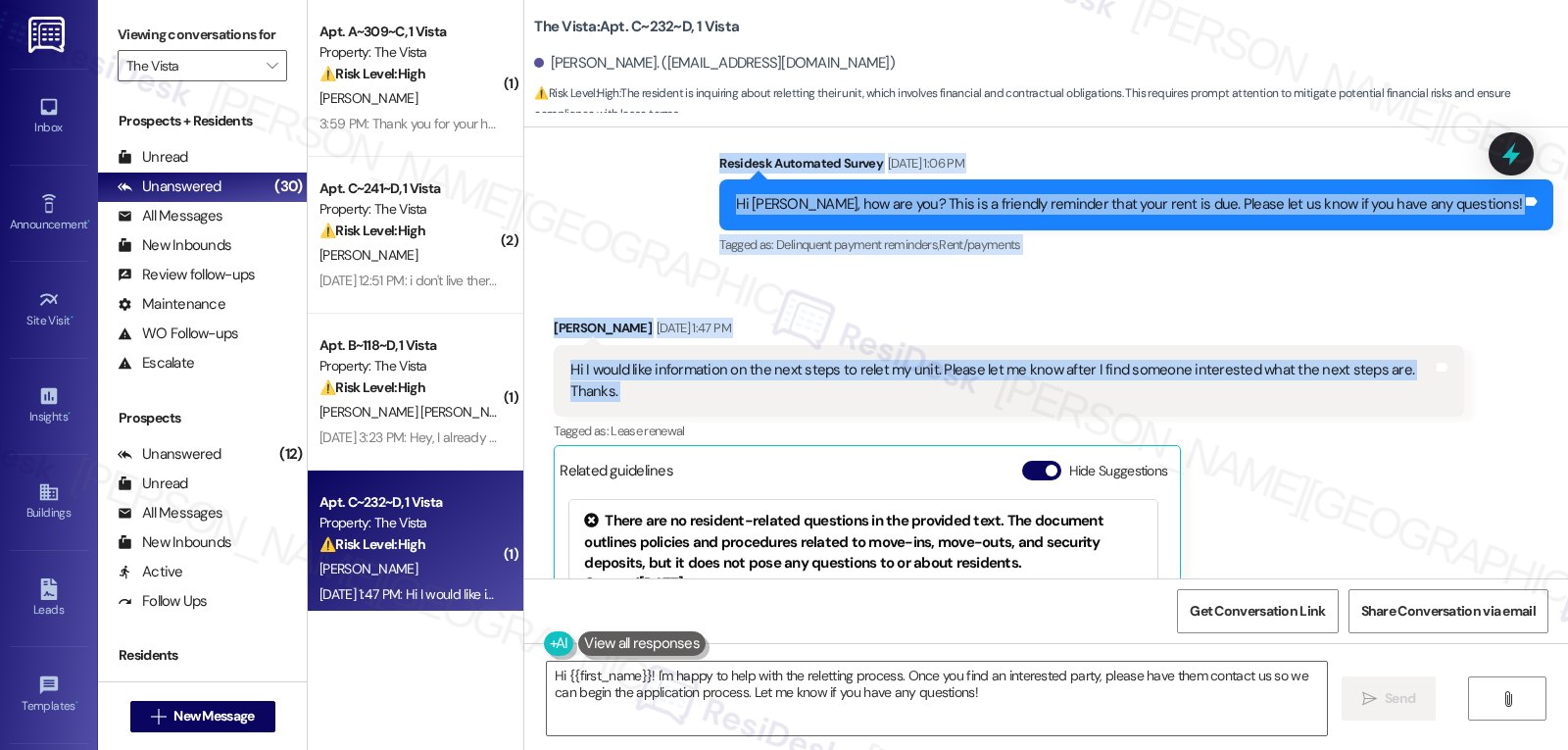
drag, startPoint x: 824, startPoint y: 183, endPoint x: 1471, endPoint y: 368, distance: 672.9
click at [1471, 368] on div "Announcement, sent via SMS [PERSON_NAME] (ResiDesk) [DATE] 2:49 PM Hey [PERSON_…" at bounding box center [1046, 352] width 1044 height 451
copy div "Residesk Automated Survey [DATE] 1:06 PM Hi [PERSON_NAME], how are you? This is…"
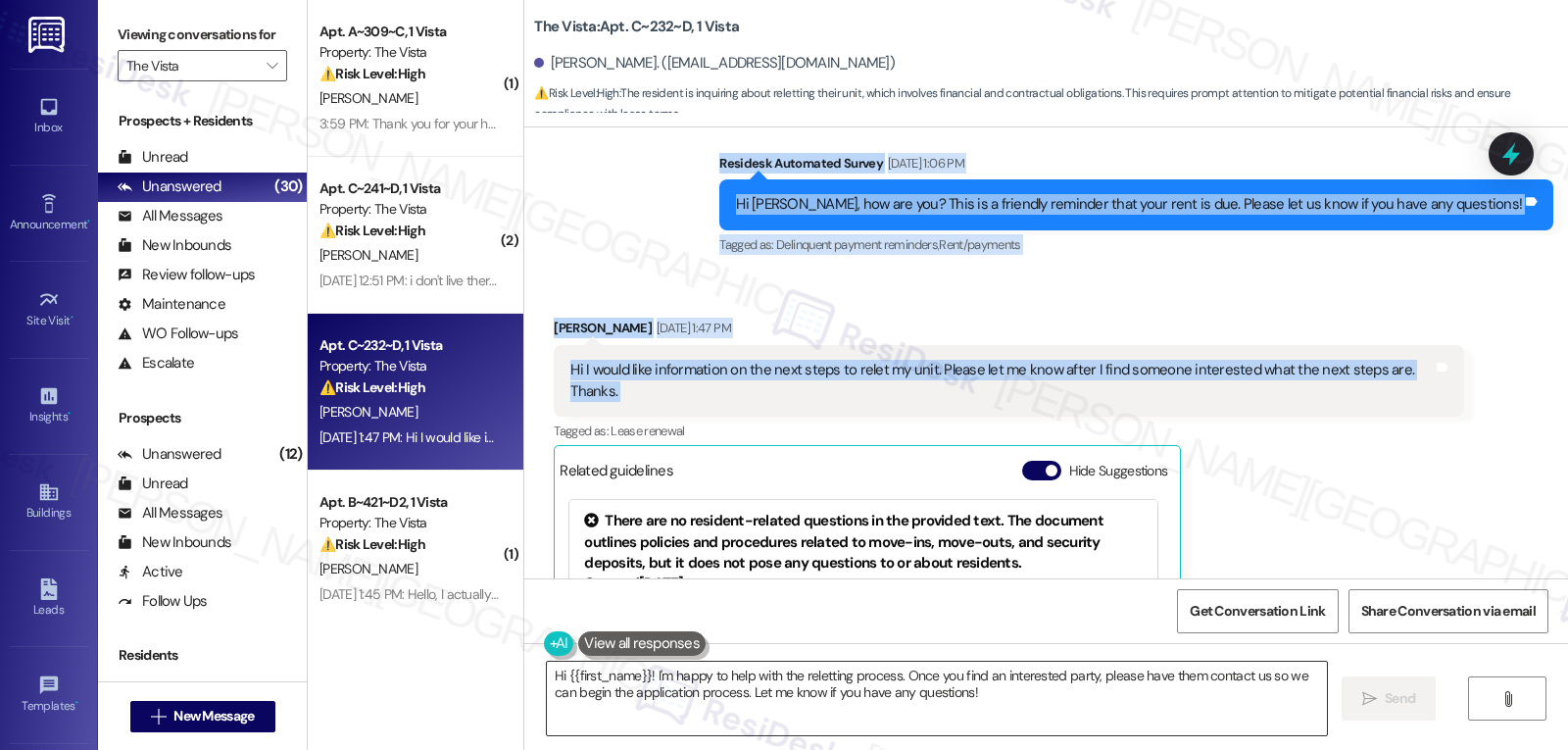
click at [954, 712] on textarea "Hi {{first_name}}! I'm happy to help with the reletting process. Once you find …" at bounding box center [936, 698] width 781 height 73
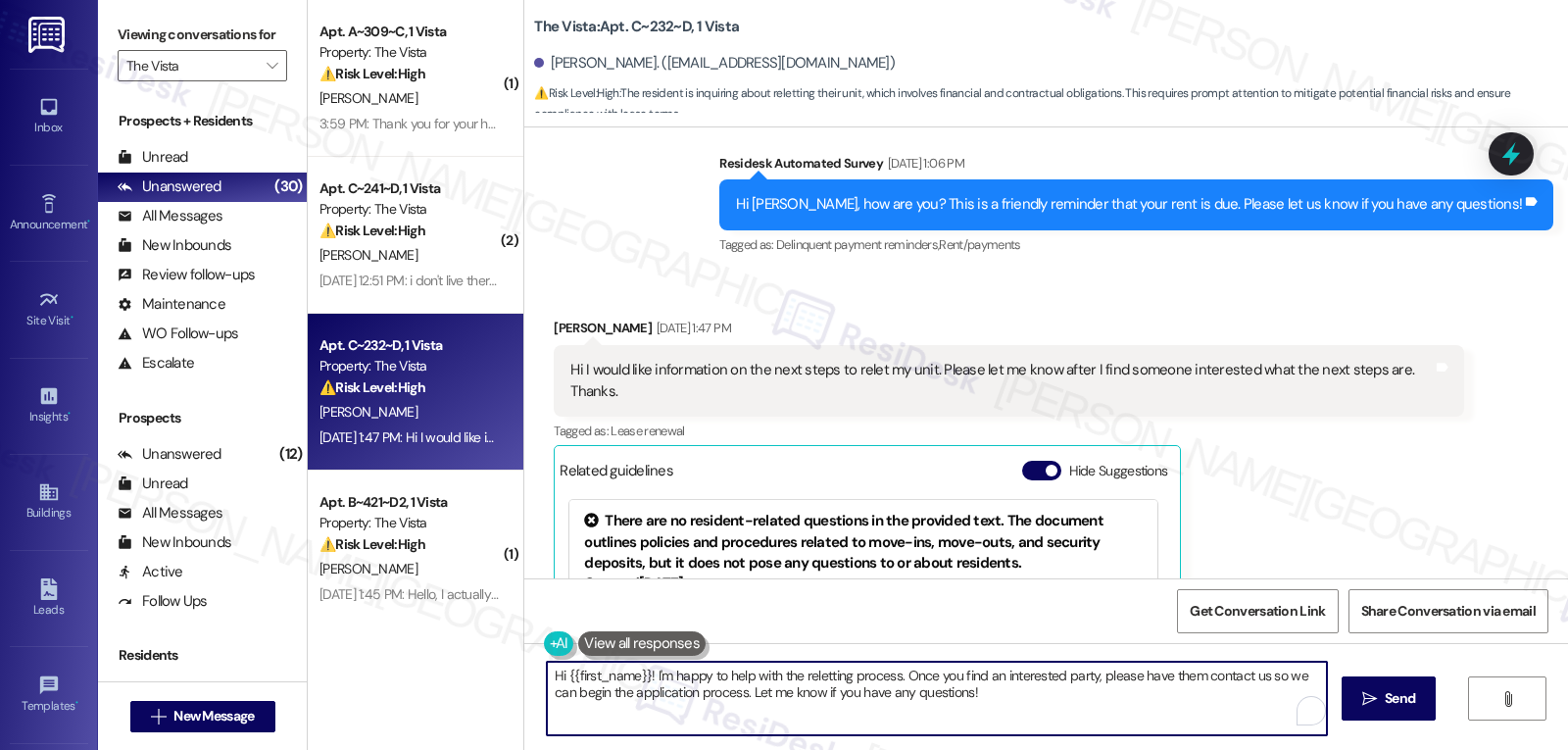
paste textarea "[PERSON_NAME]! Thanks for reaching out—that’s a great question. Once you find s…"
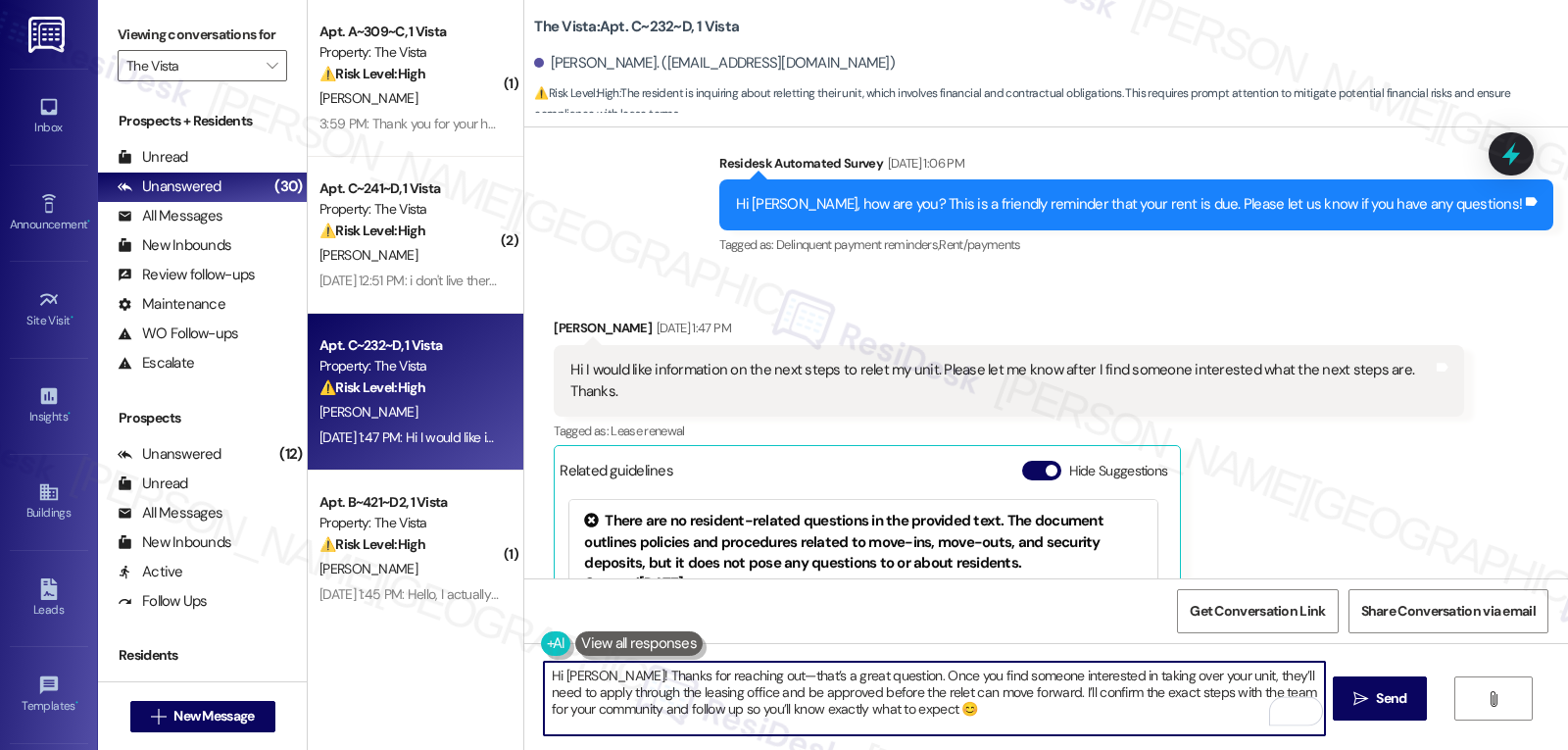
click at [732, 670] on textarea "Hi [PERSON_NAME]! Thanks for reaching out—that’s a great question. Once you fin…" at bounding box center [933, 698] width 781 height 73
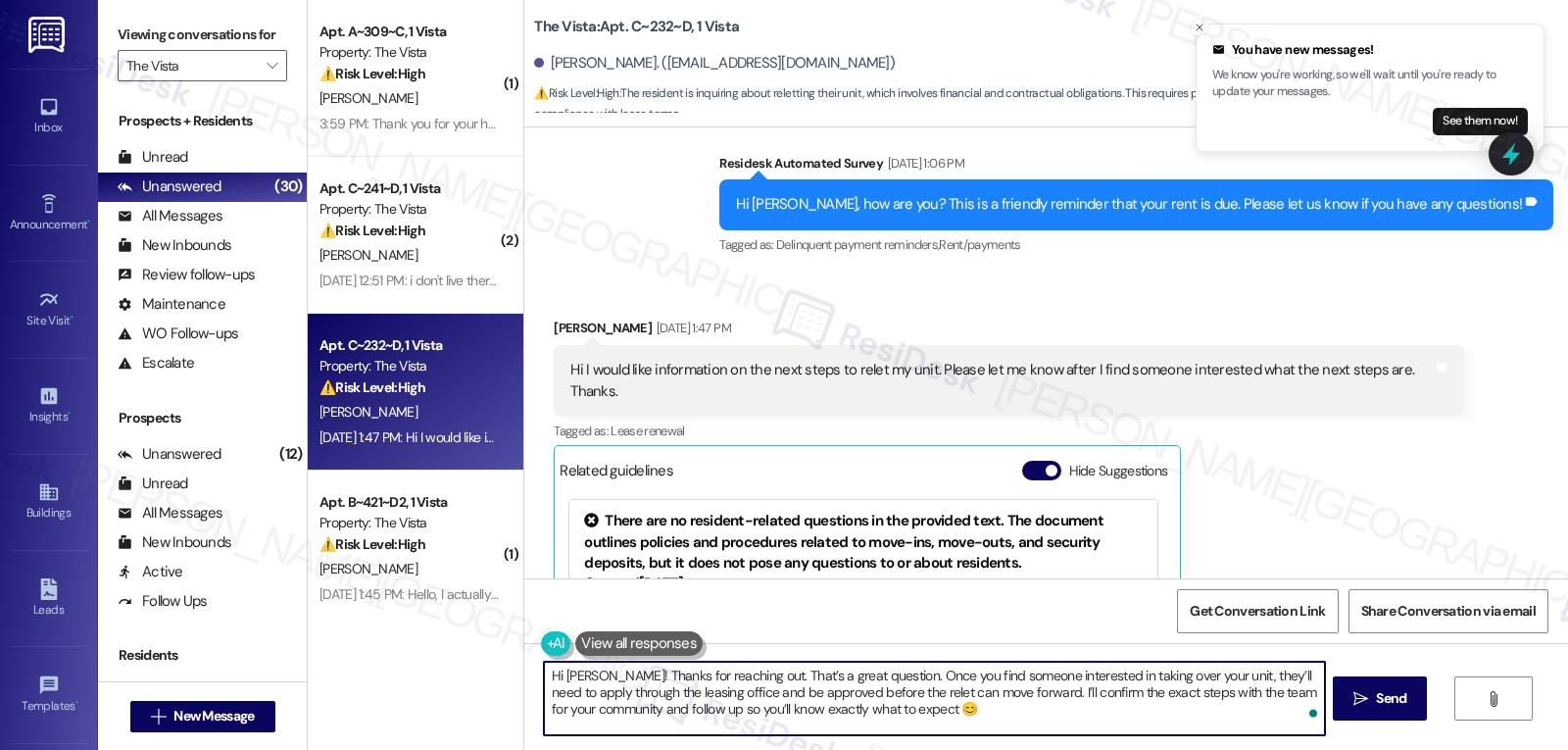
click at [971, 726] on textarea "Hi [PERSON_NAME]! Thanks for reaching out. That’s a great question. Once you fi…" at bounding box center [933, 698] width 781 height 73
click at [730, 674] on textarea "Hi [PERSON_NAME]! Thanks for reaching out. That’s a great question. Once you fi…" at bounding box center [933, 698] width 781 height 73
drag, startPoint x: 1293, startPoint y: 696, endPoint x: 1350, endPoint y: 775, distance: 97.4
click at [1350, 749] on html "You have new messages! We know you're working, so we'll wait until you're ready…" at bounding box center [784, 375] width 1568 height 750
click at [1144, 708] on textarea "Hi [PERSON_NAME]! Thanks for reaching out. I apologize for the delayed response…" at bounding box center [933, 698] width 781 height 73
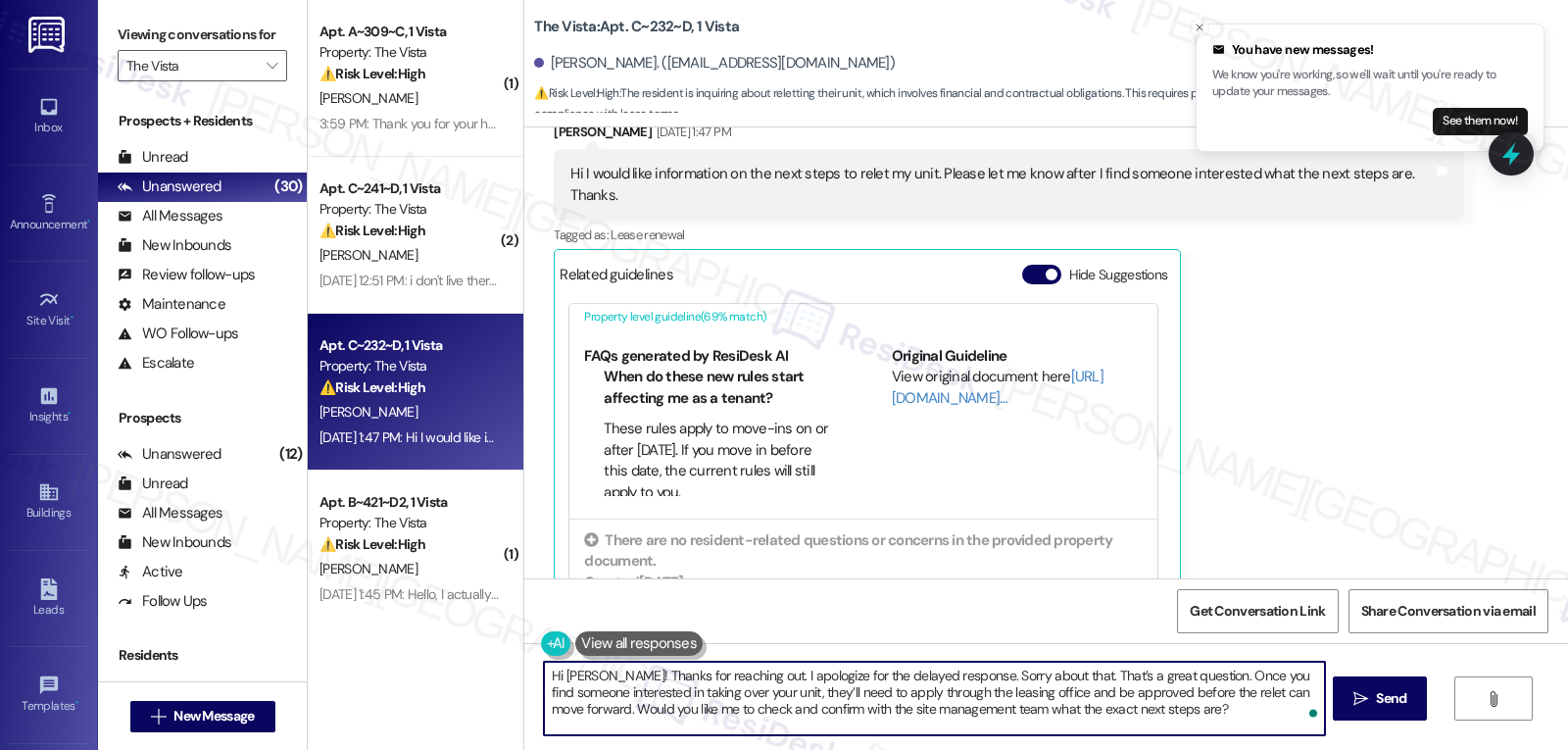
scroll to position [141, 0]
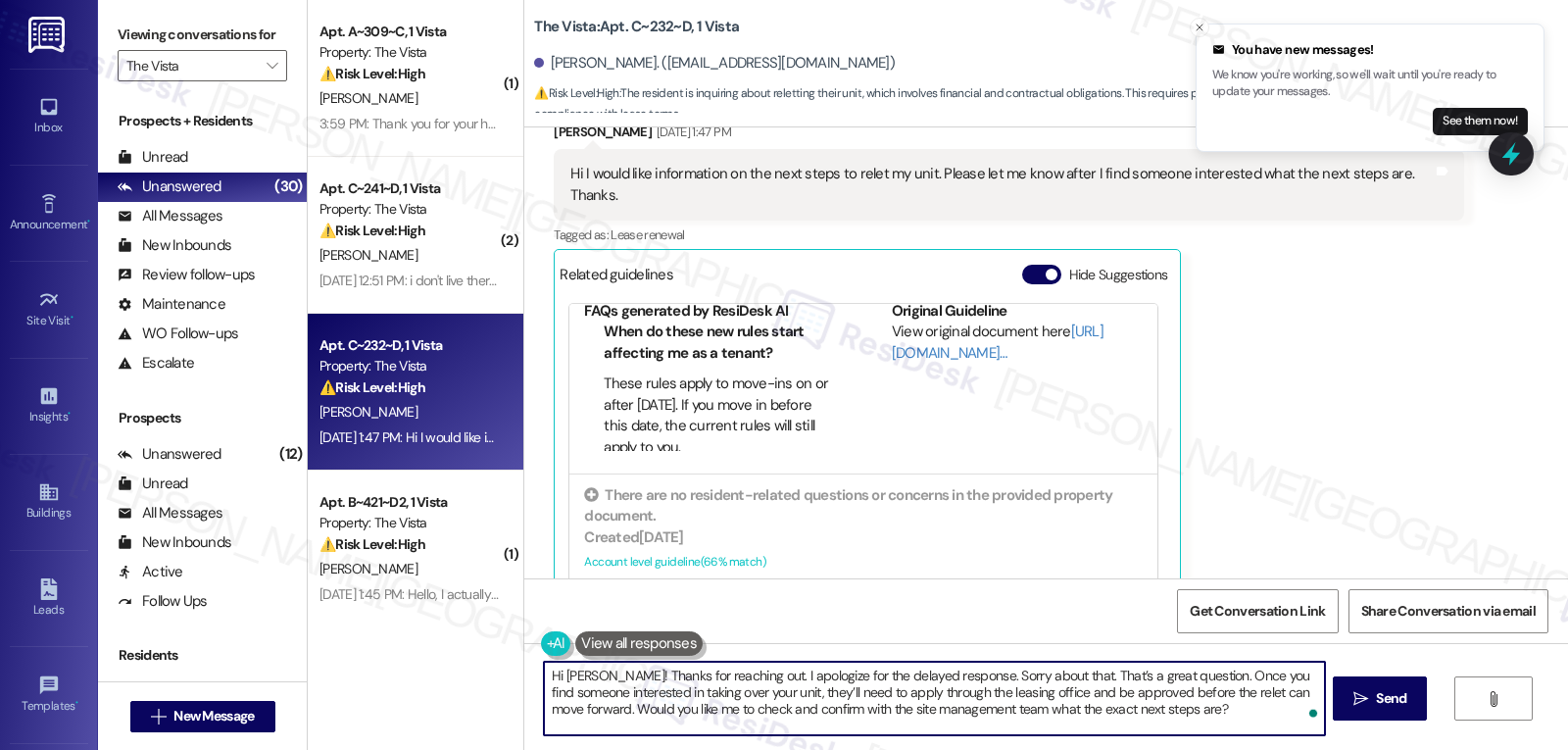
type textarea "Hi [PERSON_NAME]! Thanks for reaching out. I apologize for the delayed response…"
click at [1020, 255] on div "Related guidelines Hide Suggestions" at bounding box center [867, 273] width 616 height 38
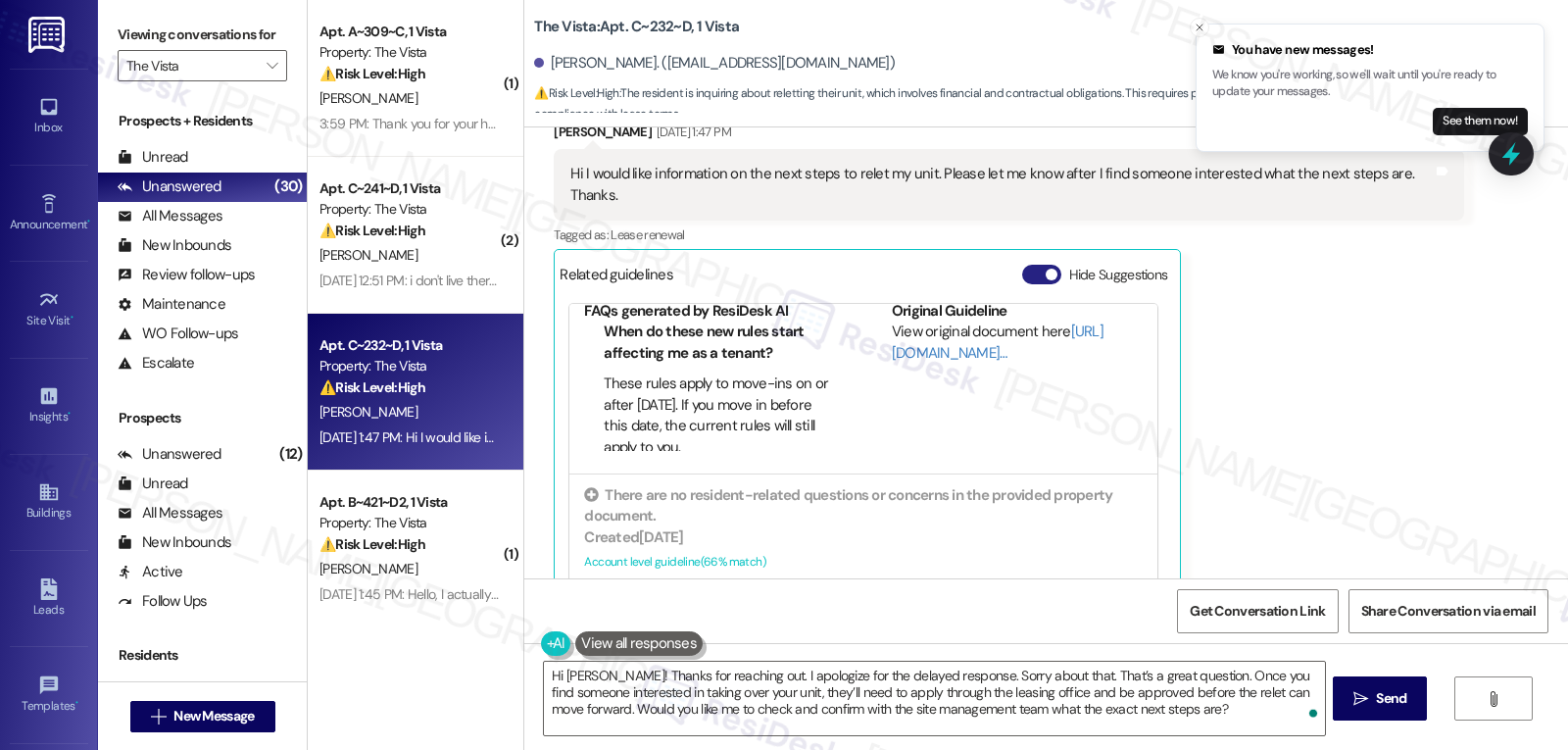
click at [1025, 264] on button "Hide Suggestions" at bounding box center [1042, 274] width 39 height 20
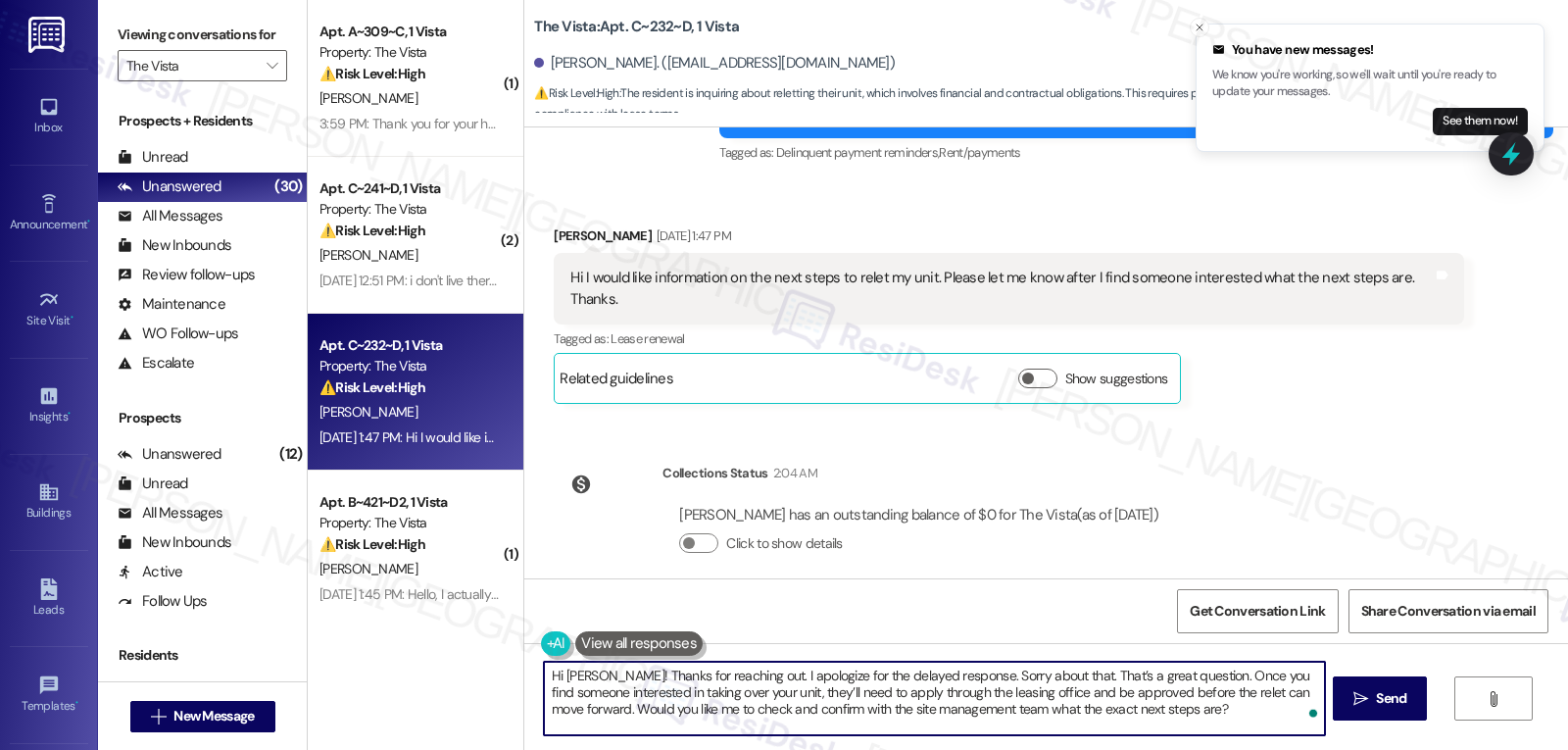
click at [1181, 728] on textarea "Hi [PERSON_NAME]! Thanks for reaching out. I apologize for the delayed response…" at bounding box center [933, 698] width 781 height 73
click at [1361, 703] on icon "" at bounding box center [1361, 699] width 15 height 16
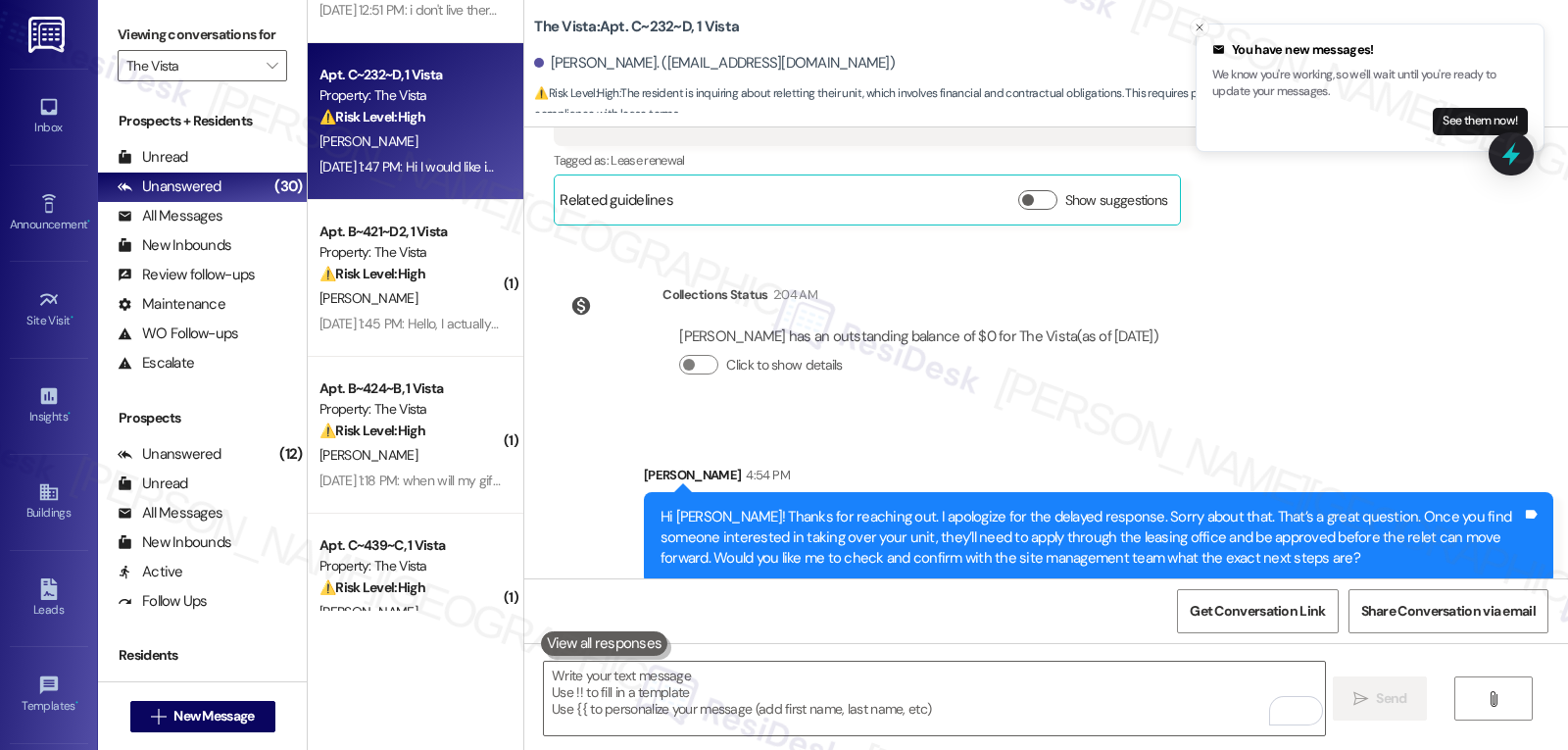
scroll to position [392, 0]
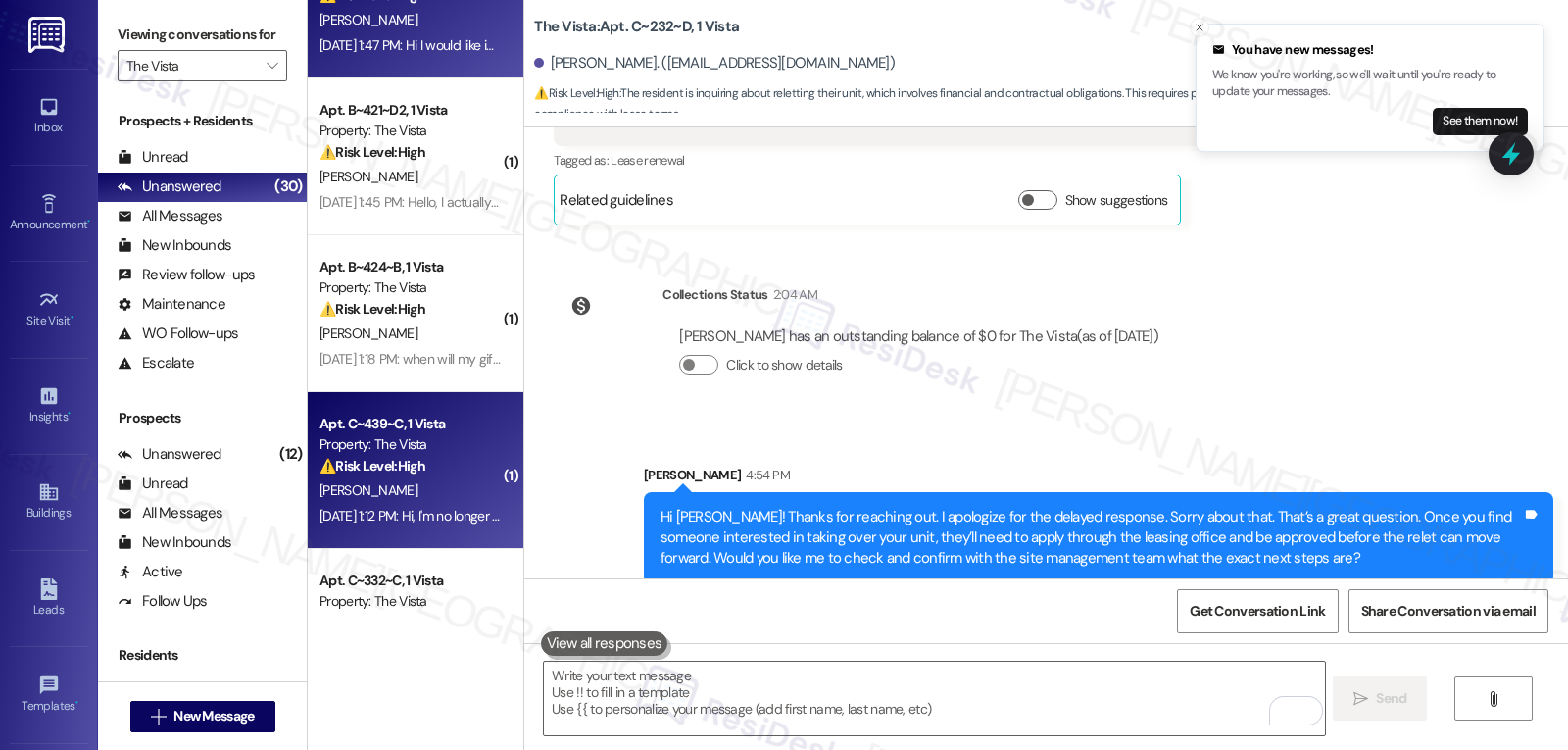
click at [422, 527] on div "[DATE] 1:12 PM: Hi, I'm no longer living there [DATE] 1:12 PM: Hi, I'm no longe…" at bounding box center [411, 516] width 186 height 25
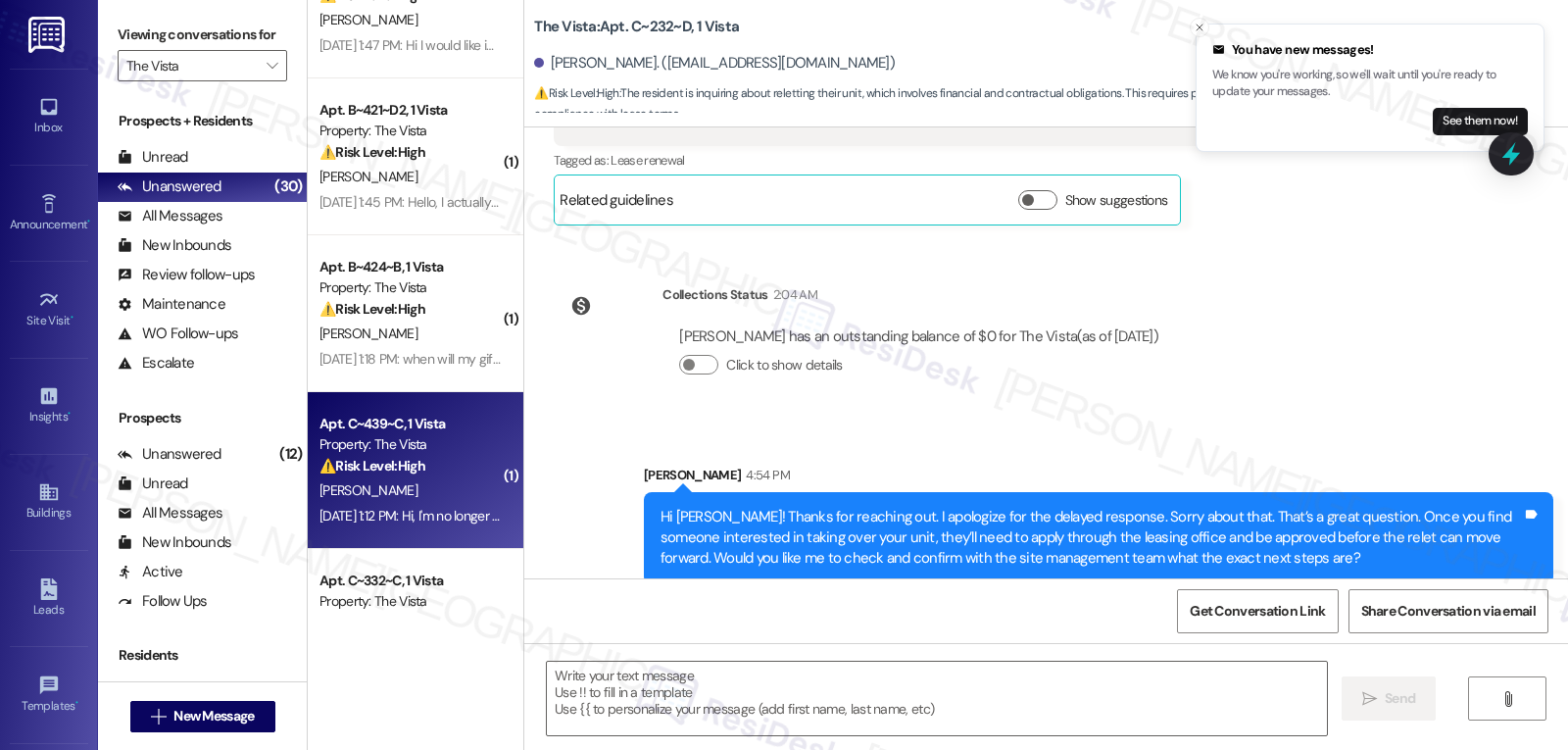
type textarea "Fetching suggested responses. Please feel free to read through the conversation…"
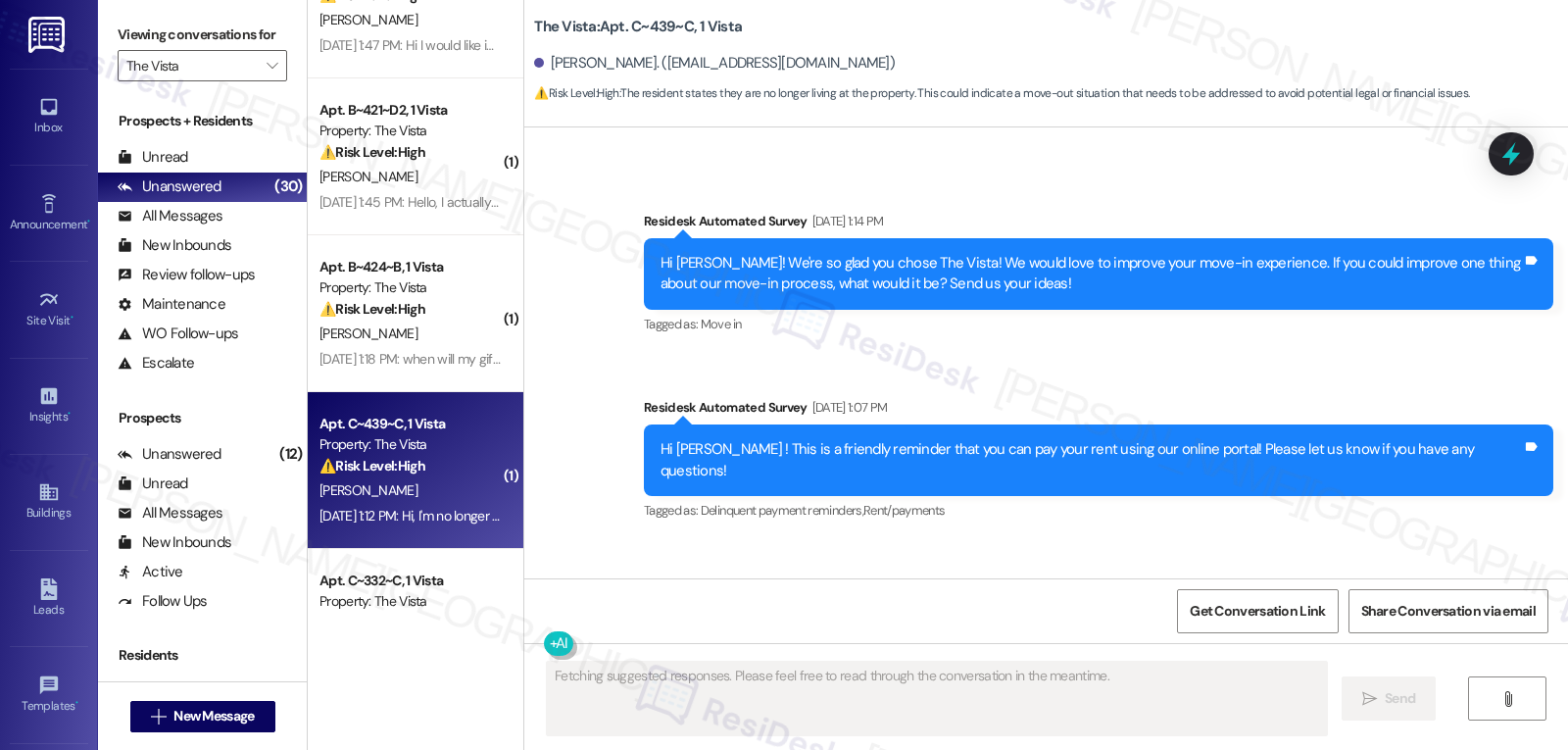
scroll to position [5770, 0]
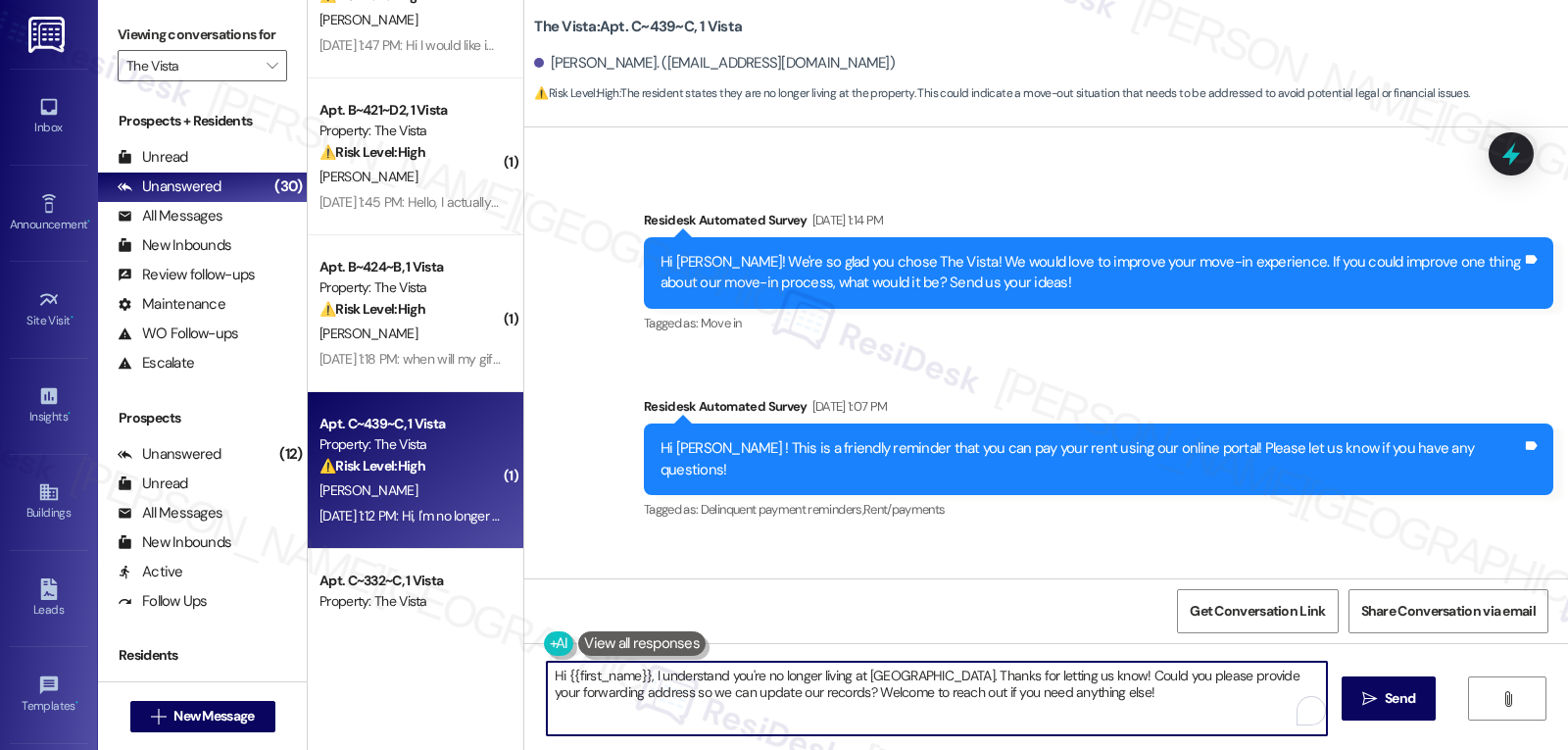
click at [746, 722] on textarea "Hi {{first_name}}, I understand you're no longer living at [GEOGRAPHIC_DATA]. T…" at bounding box center [936, 698] width 781 height 73
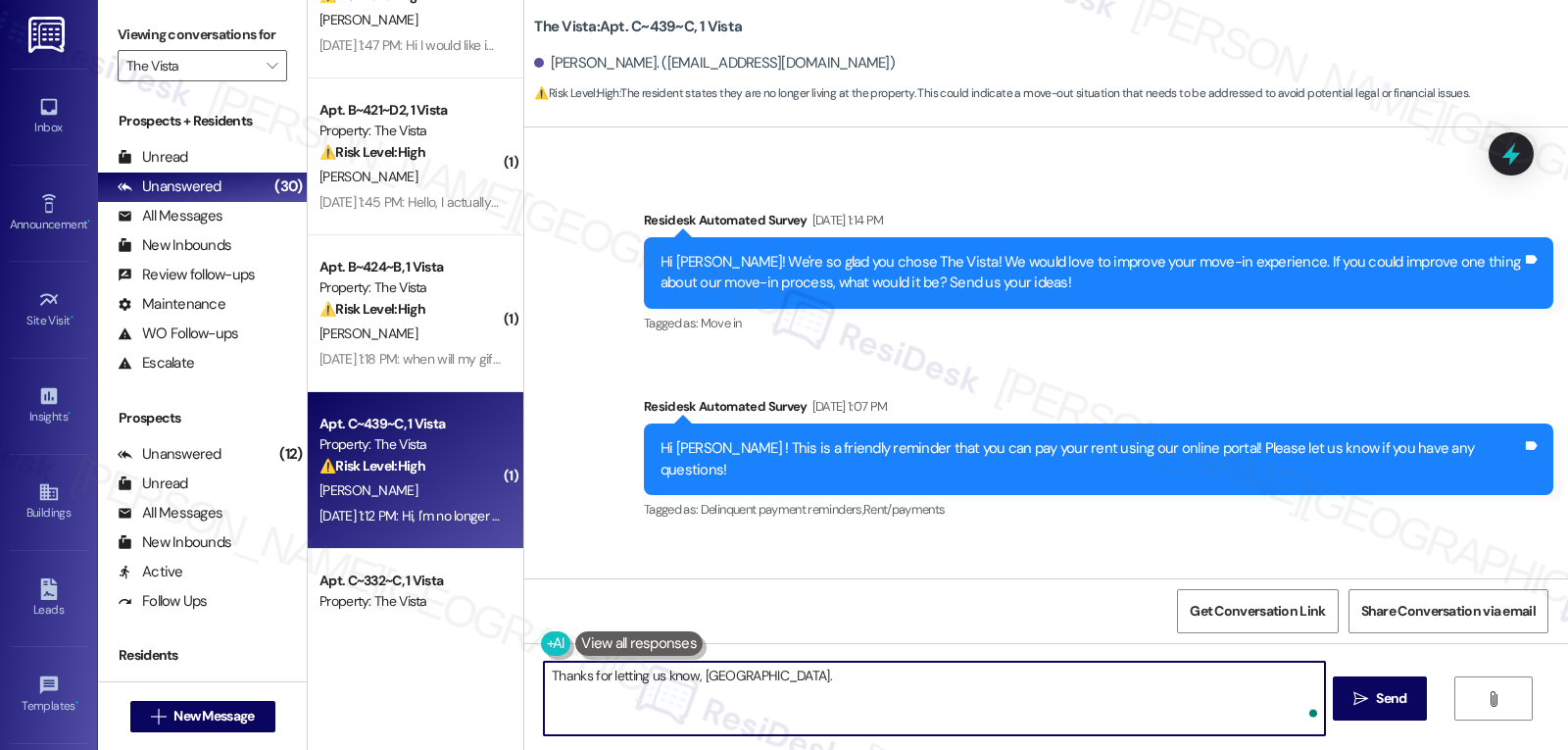
type textarea "Thanks for letting us know, [GEOGRAPHIC_DATA]."
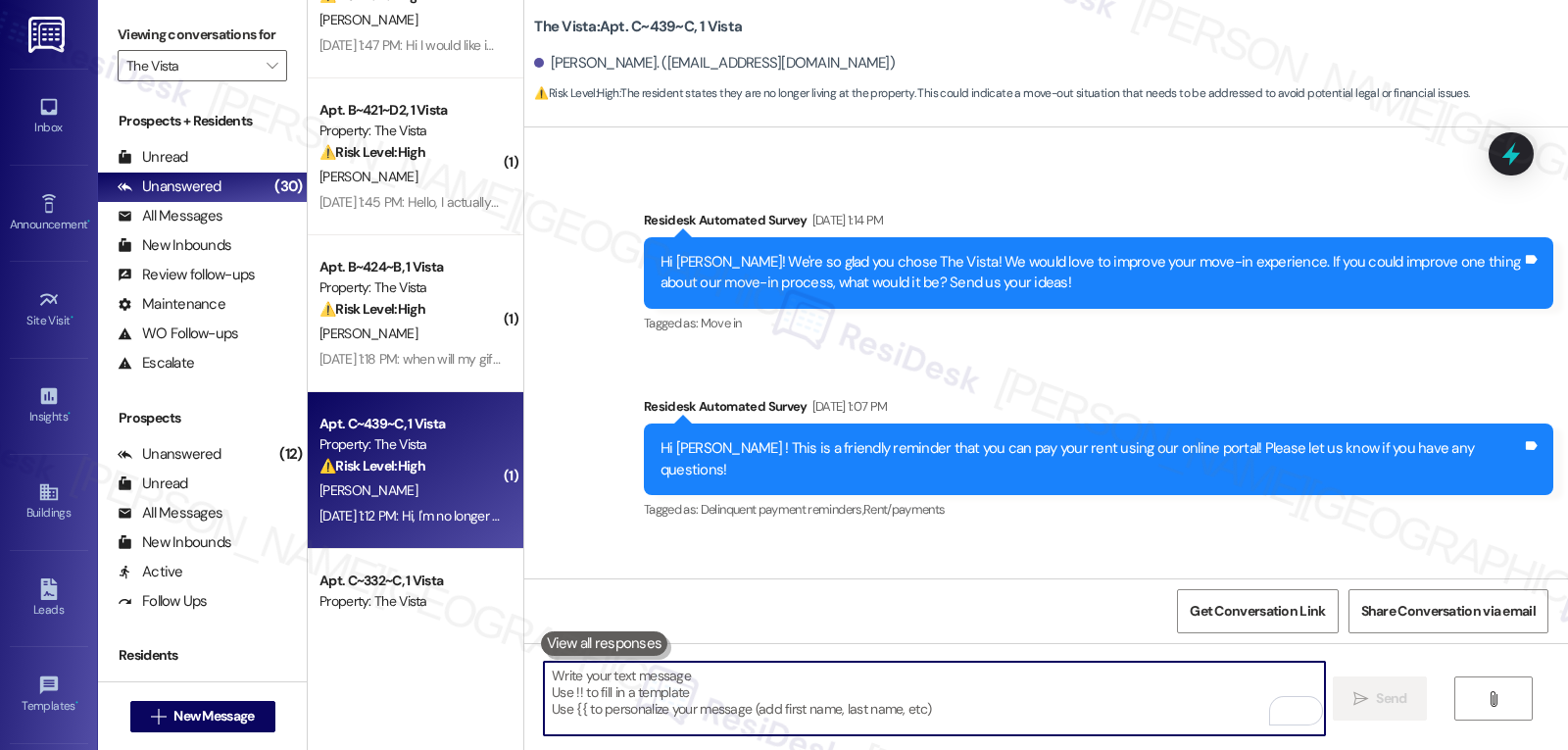
scroll to position [5769, 0]
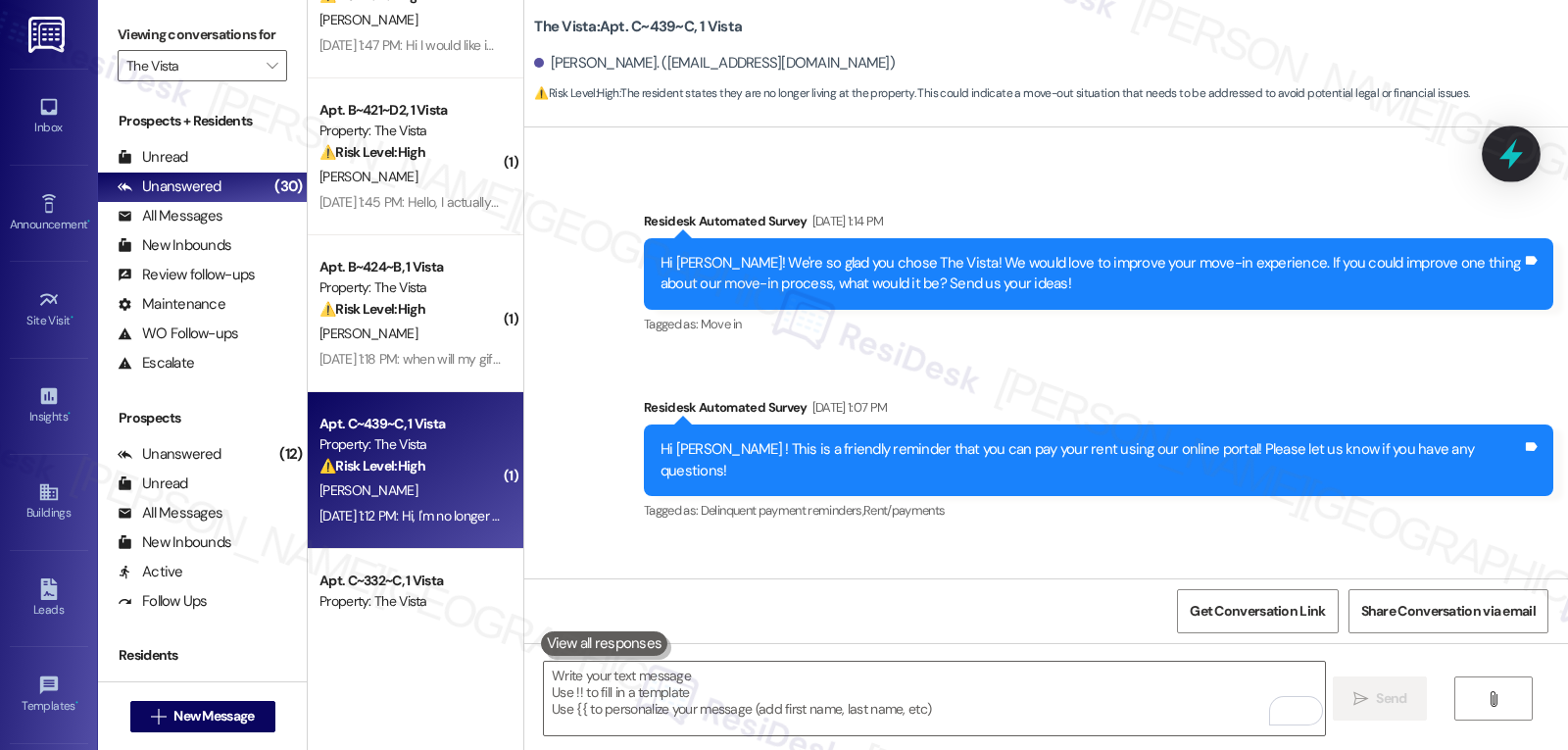
click at [1509, 163] on icon at bounding box center [1512, 154] width 34 height 34
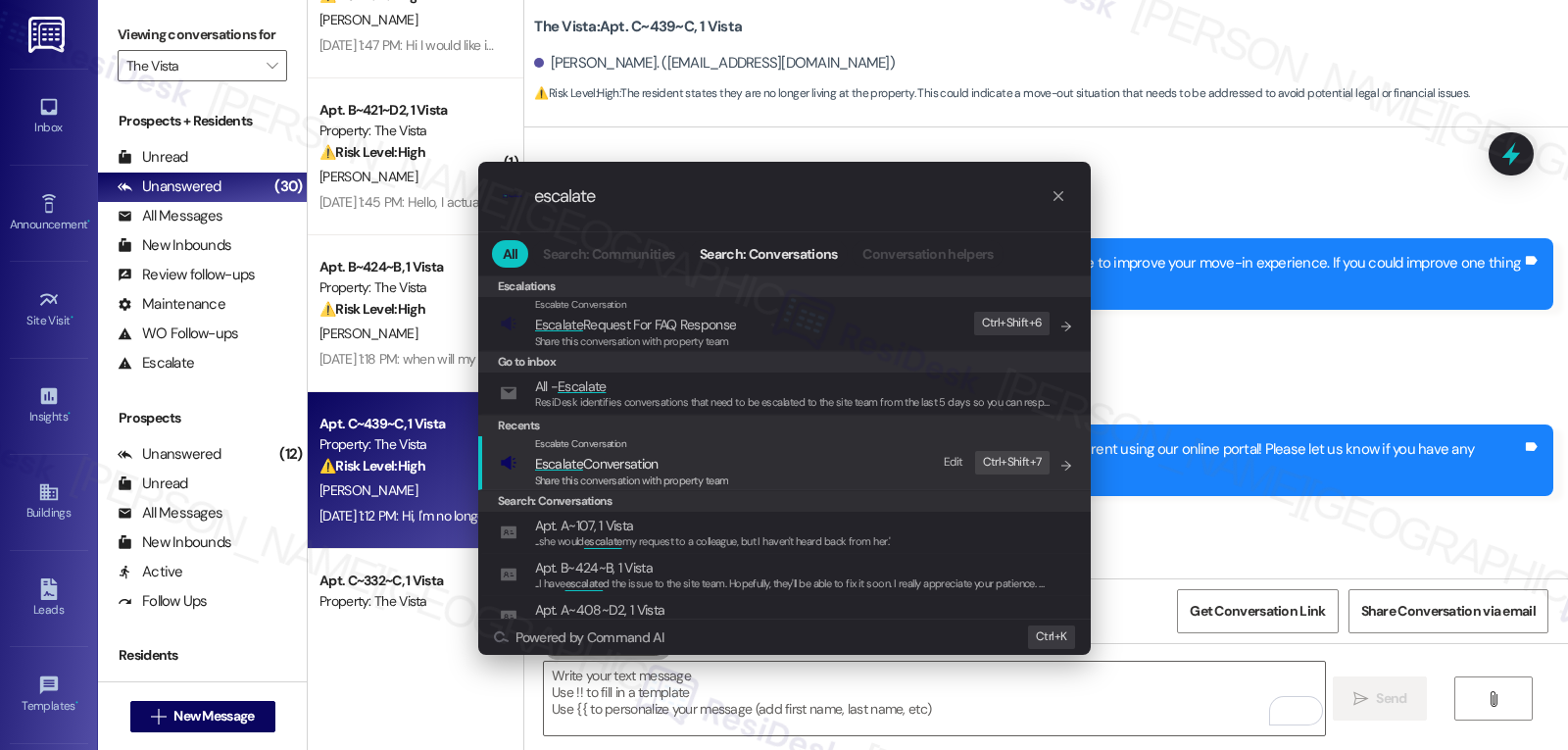
type input "escalate"
click at [631, 476] on span "Share this conversation with property team" at bounding box center [632, 481] width 194 height 14
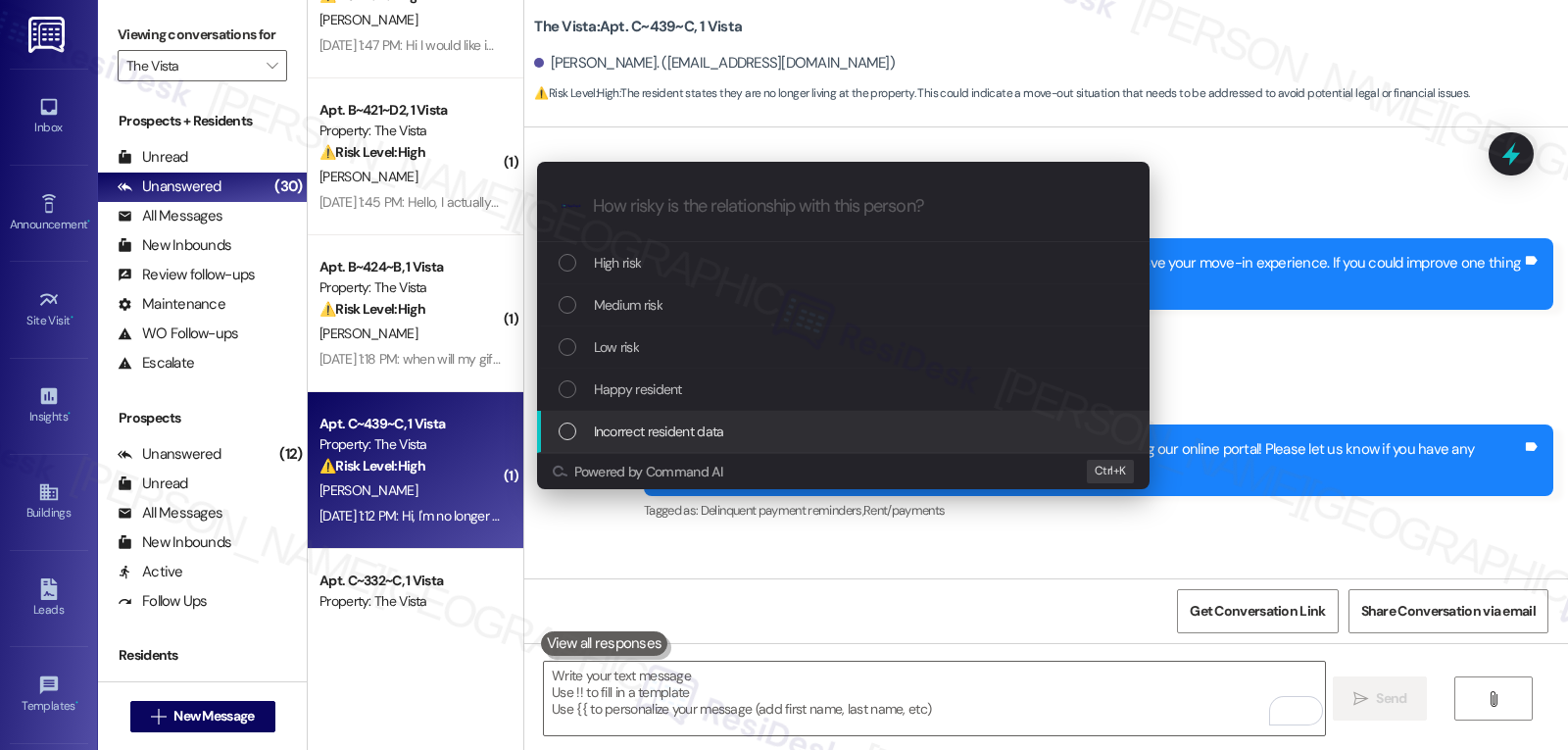
click at [653, 425] on span "Incorrect resident data" at bounding box center [659, 431] width 130 height 22
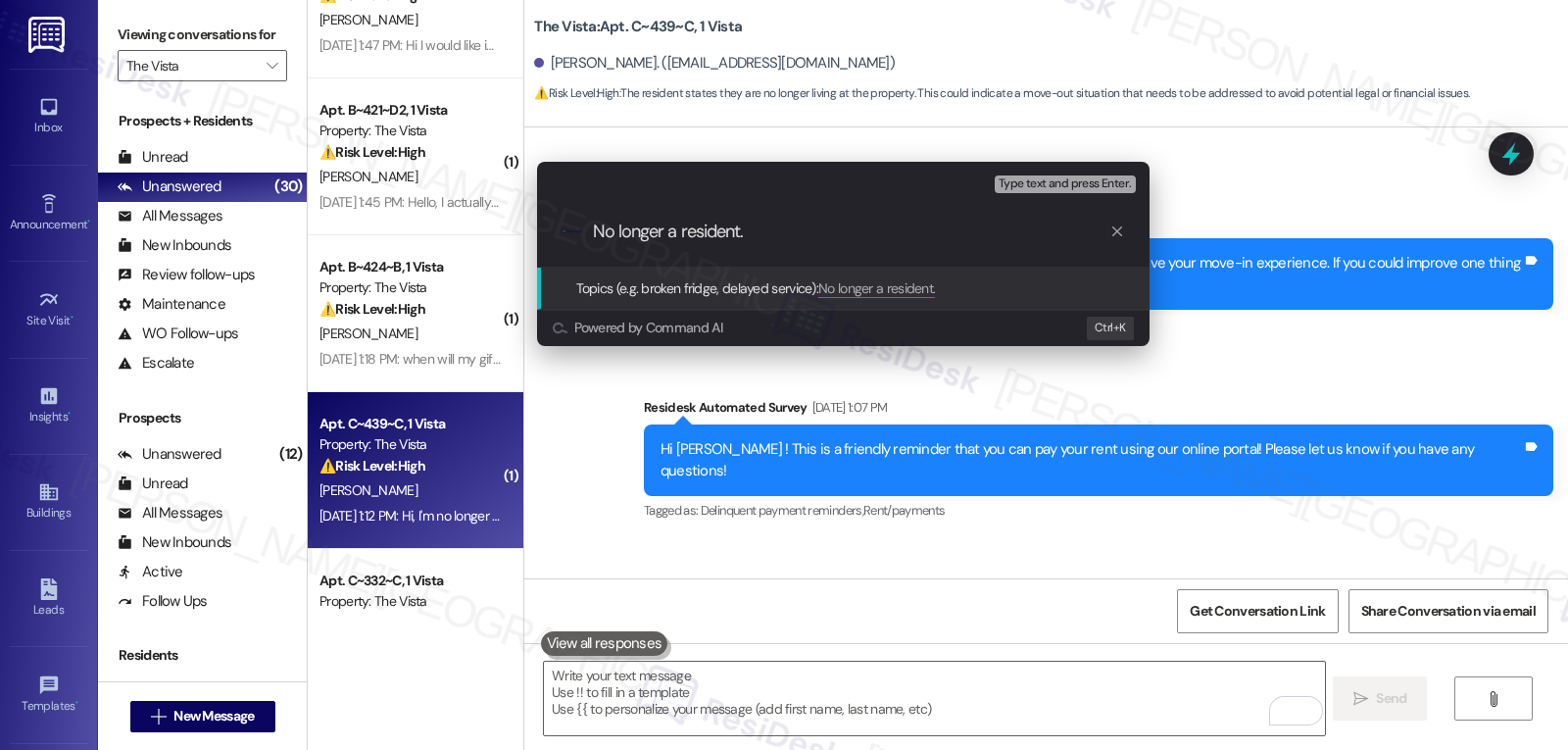
type input "No longer a resident."
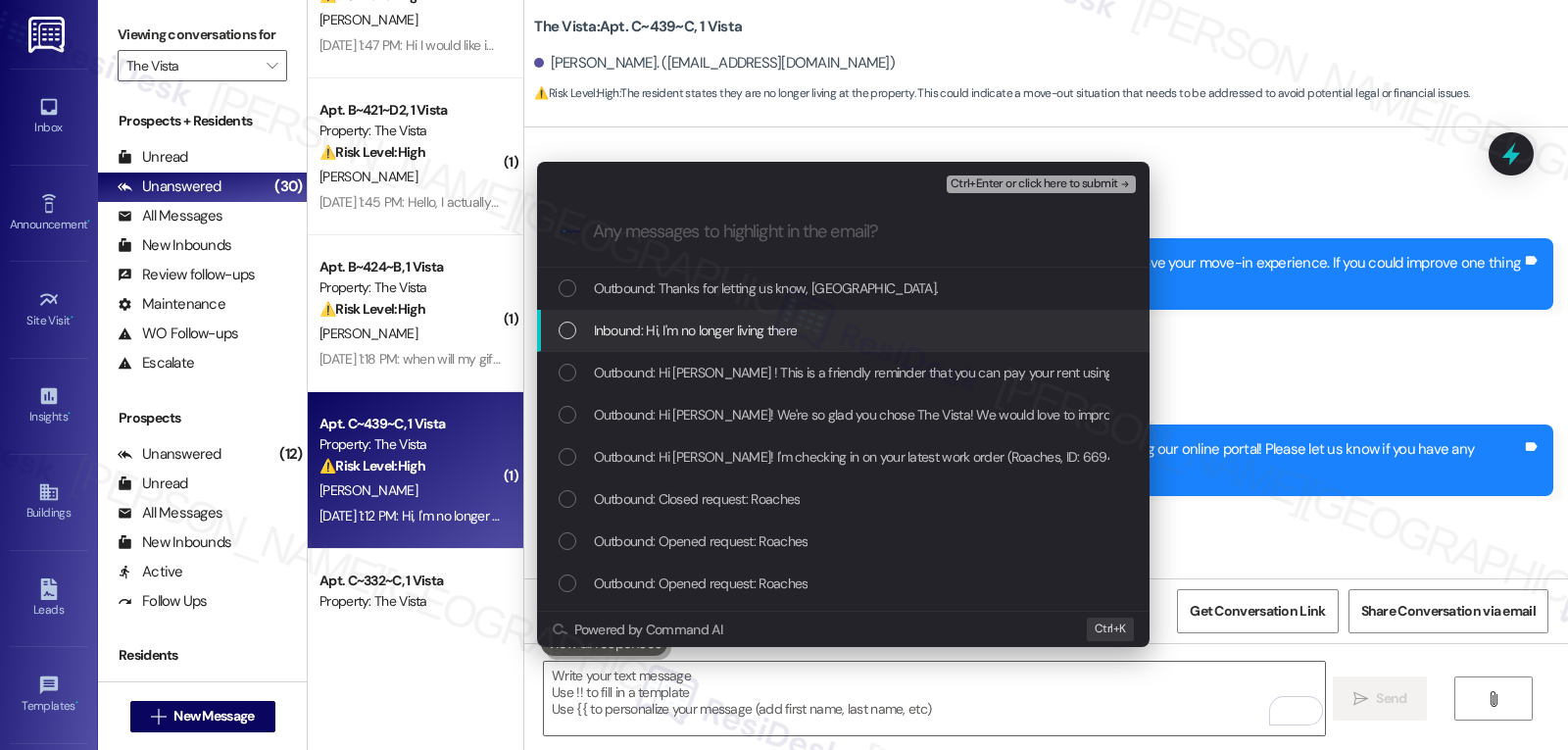
click at [673, 329] on span "Inbound: Hi, I'm no longer living there" at bounding box center [696, 331] width 204 height 22
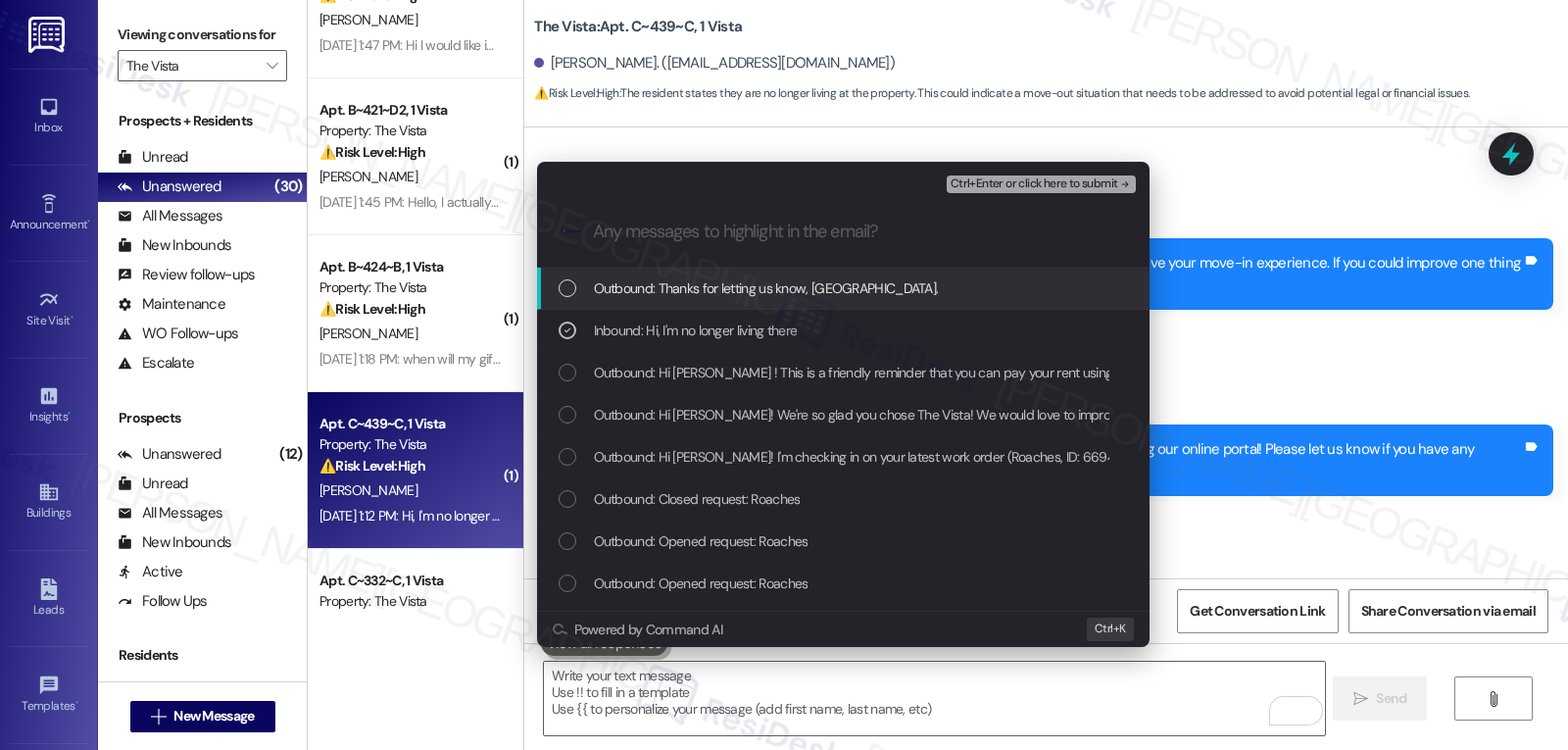
click at [1060, 184] on span "Ctrl+Enter or click here to submit" at bounding box center [1034, 185] width 168 height 14
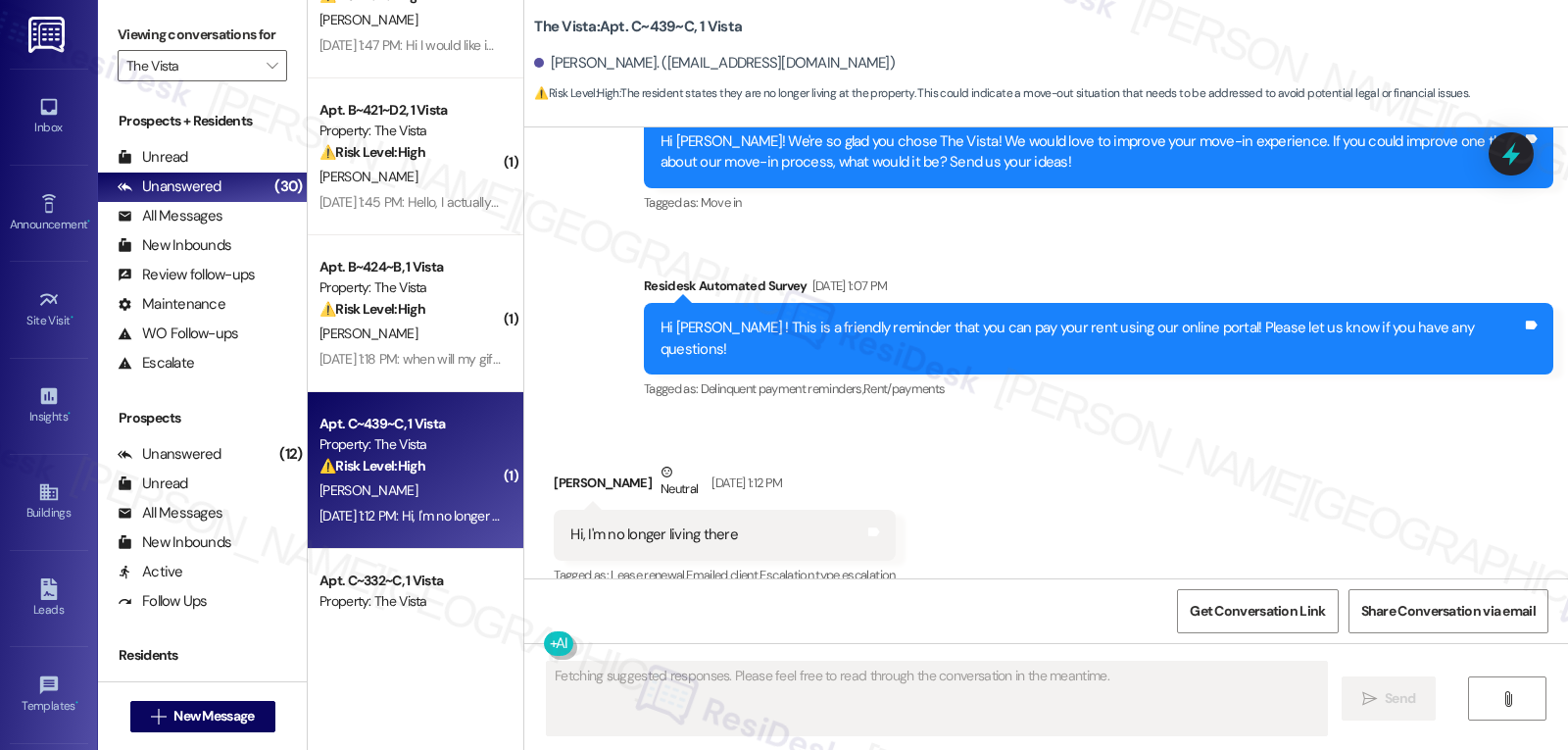
scroll to position [5936, 0]
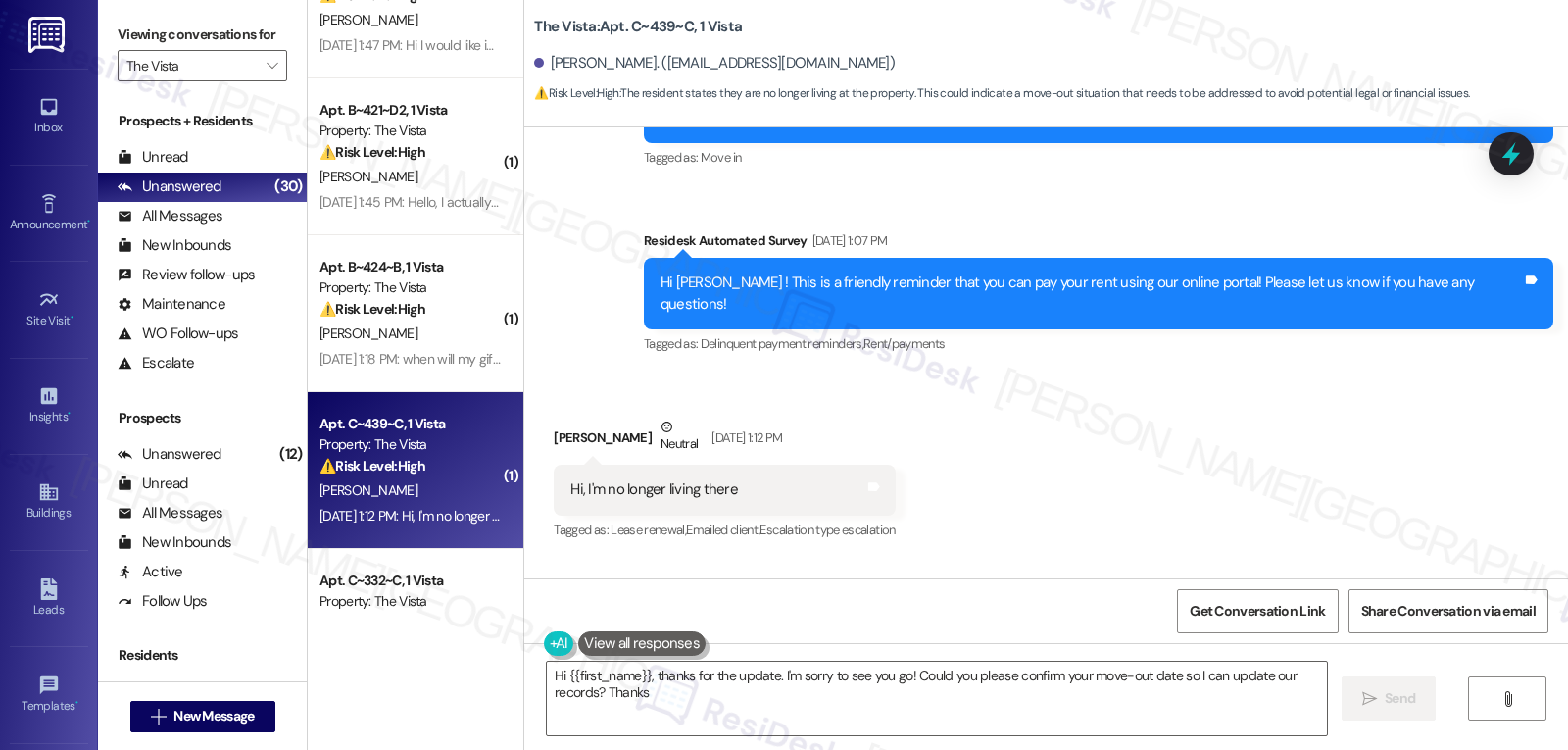
type textarea "Hi {{first_name}}, thanks for the update. I'm sorry to see you go! Could you pl…"
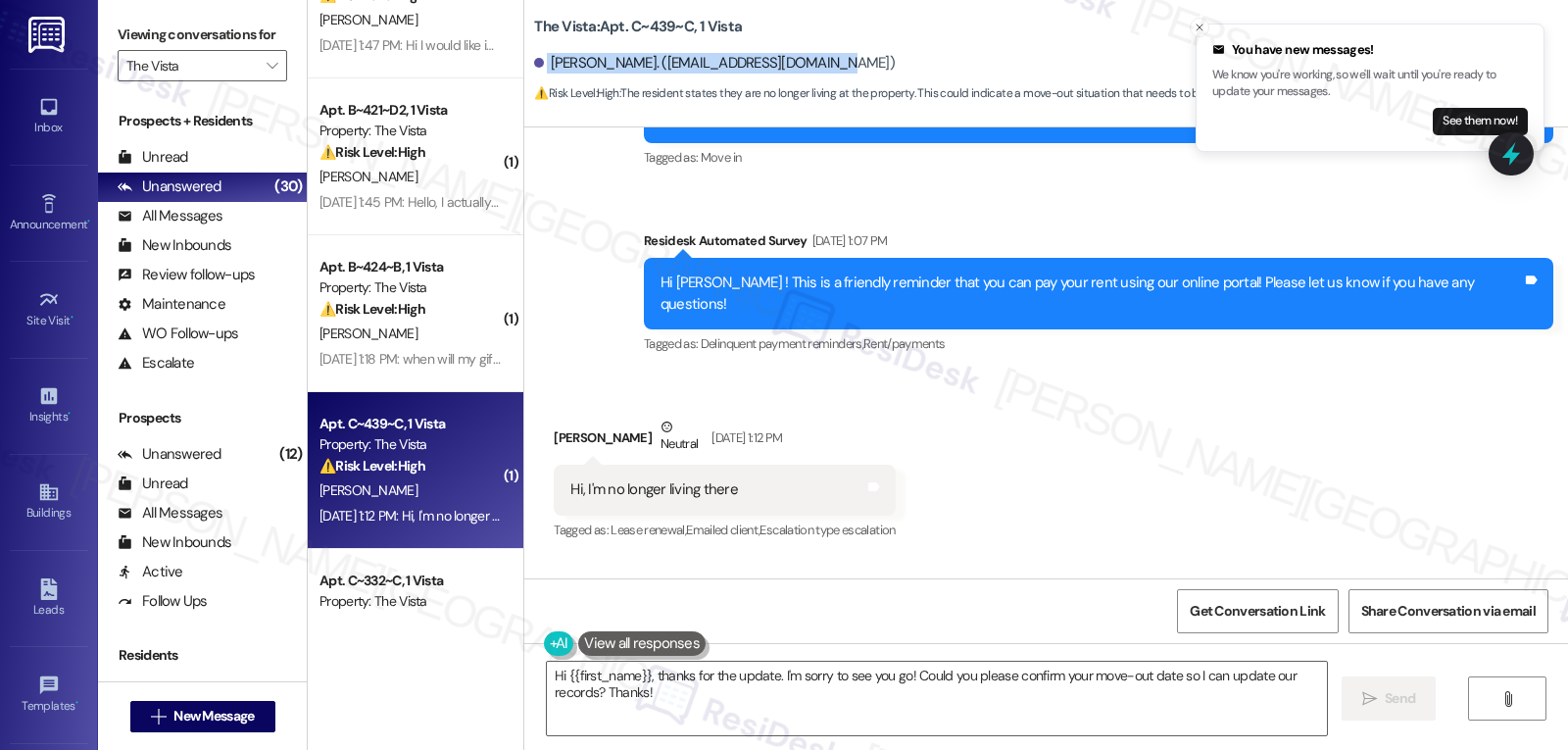
drag, startPoint x: 534, startPoint y: 60, endPoint x: 849, endPoint y: 62, distance: 315.0
click at [849, 62] on div "[PERSON_NAME]. ([EMAIL_ADDRESS][DOMAIN_NAME])" at bounding box center [1051, 64] width 1034 height 39
copy div "[PERSON_NAME]. ([EMAIL_ADDRESS][DOMAIN_NAME])"
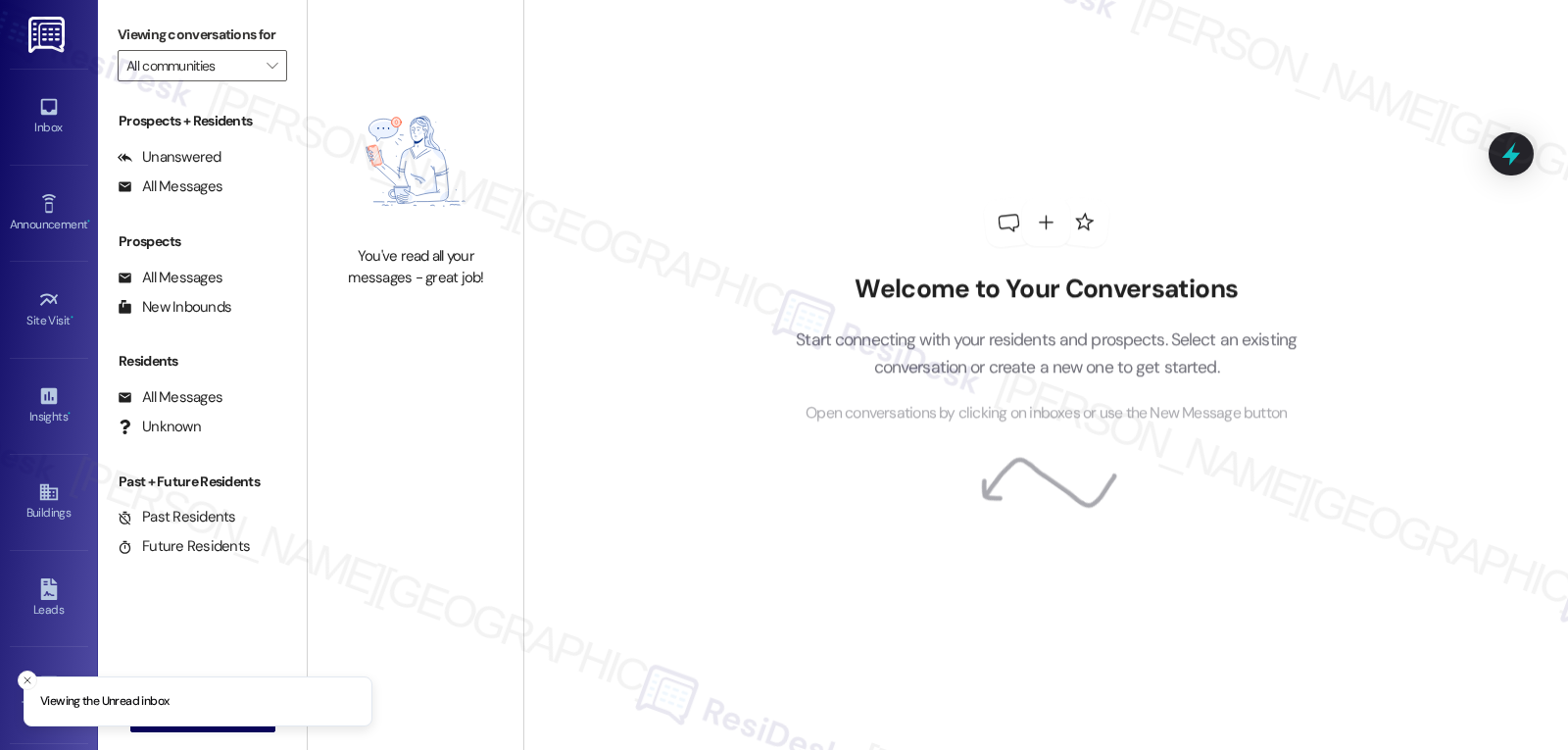
type input "The Vista"
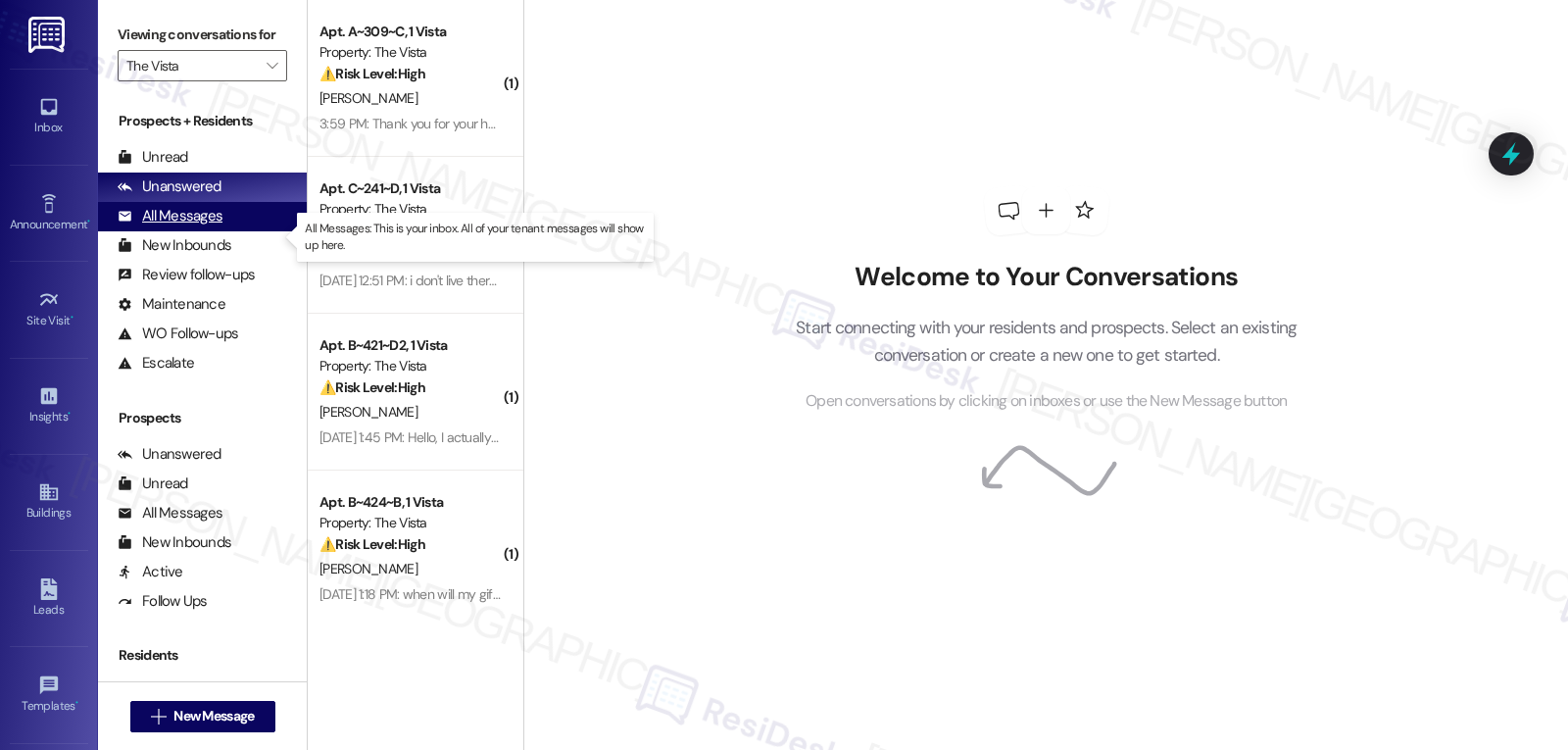
click at [172, 226] on div "All Messages" at bounding box center [170, 216] width 105 height 21
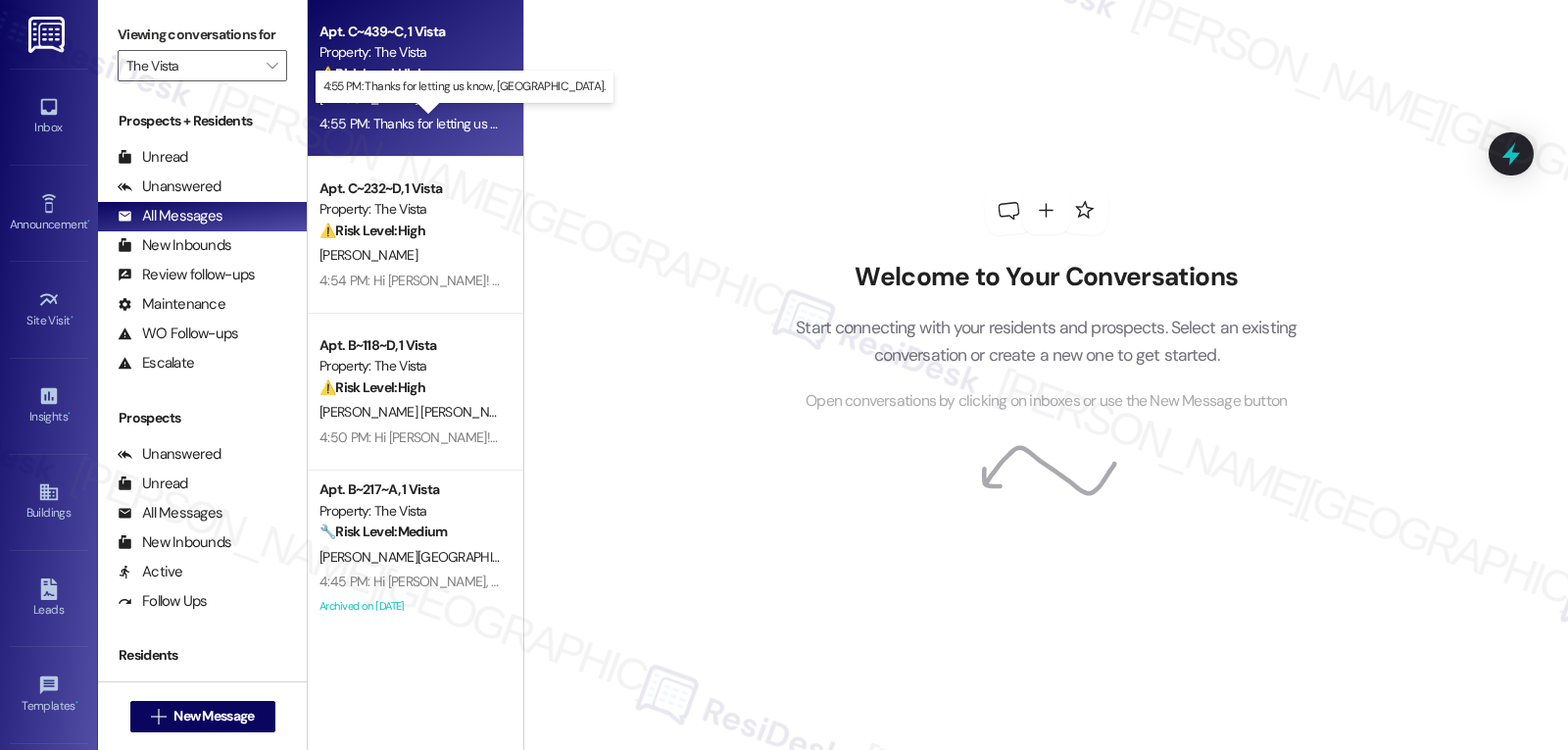
click at [433, 114] on div "4:55 PM: Thanks for letting us know, [PERSON_NAME][GEOGRAPHIC_DATA] 4:55 PM: Th…" at bounding box center [486, 123] width 335 height 18
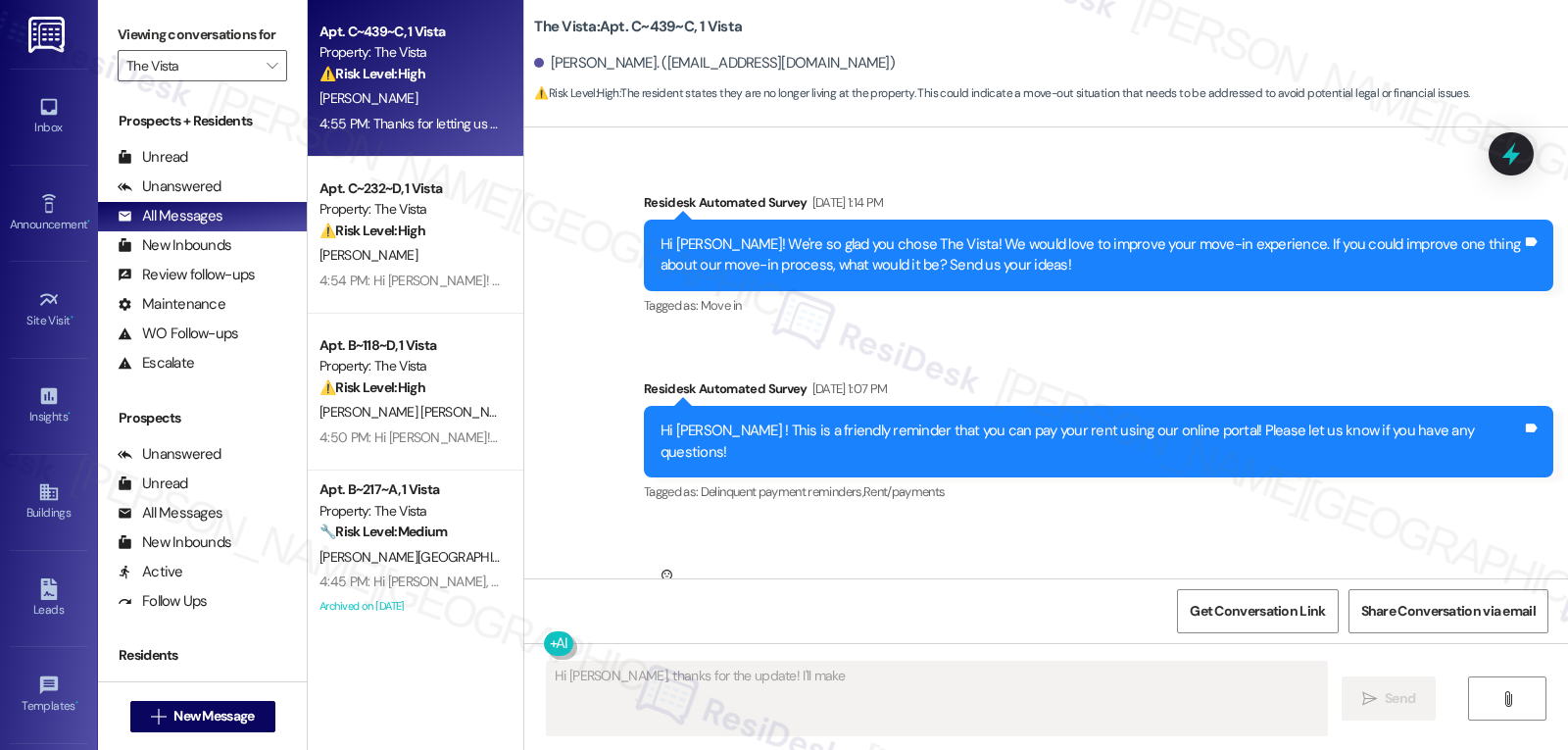
scroll to position [5785, 0]
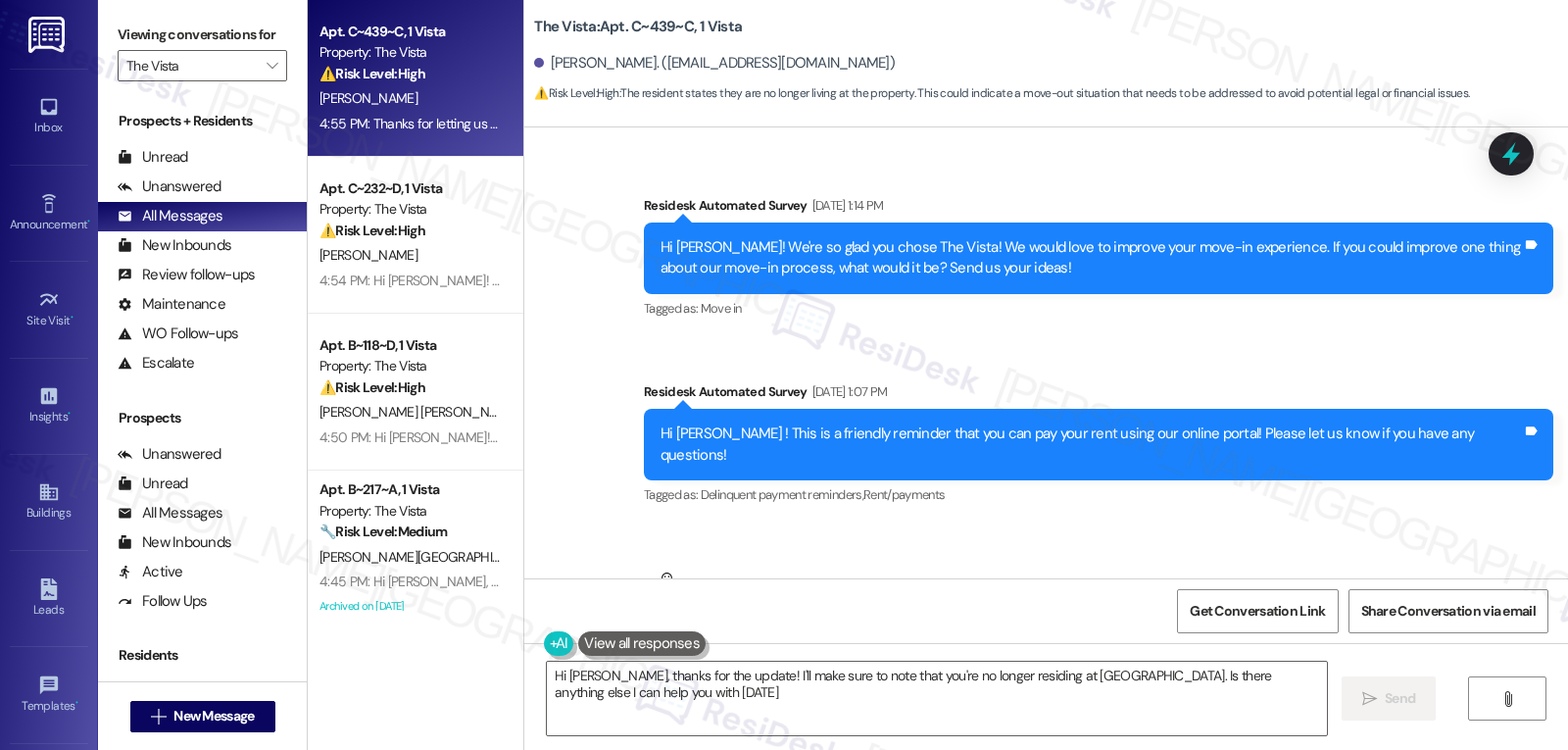
type textarea "Hi [PERSON_NAME], thanks for the update! I'll make sure to note that you're no …"
drag, startPoint x: 522, startPoint y: 30, endPoint x: 674, endPoint y: 35, distance: 152.1
click at [674, 35] on b "The Vista: Apt. C~439~C, 1 Vista" at bounding box center [637, 27] width 208 height 21
copy b "The Vista: Apt. C~439~C"
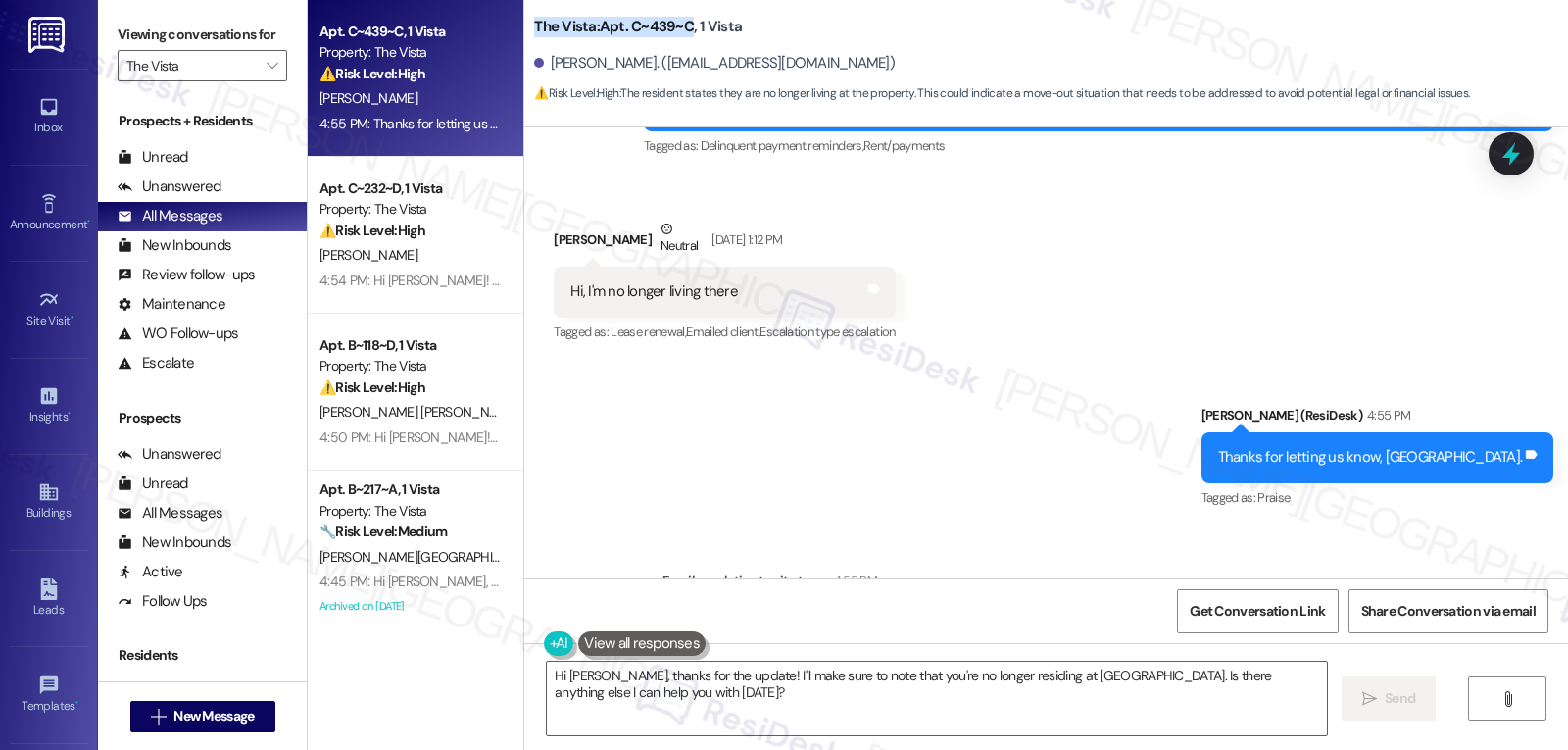
scroll to position [6177, 0]
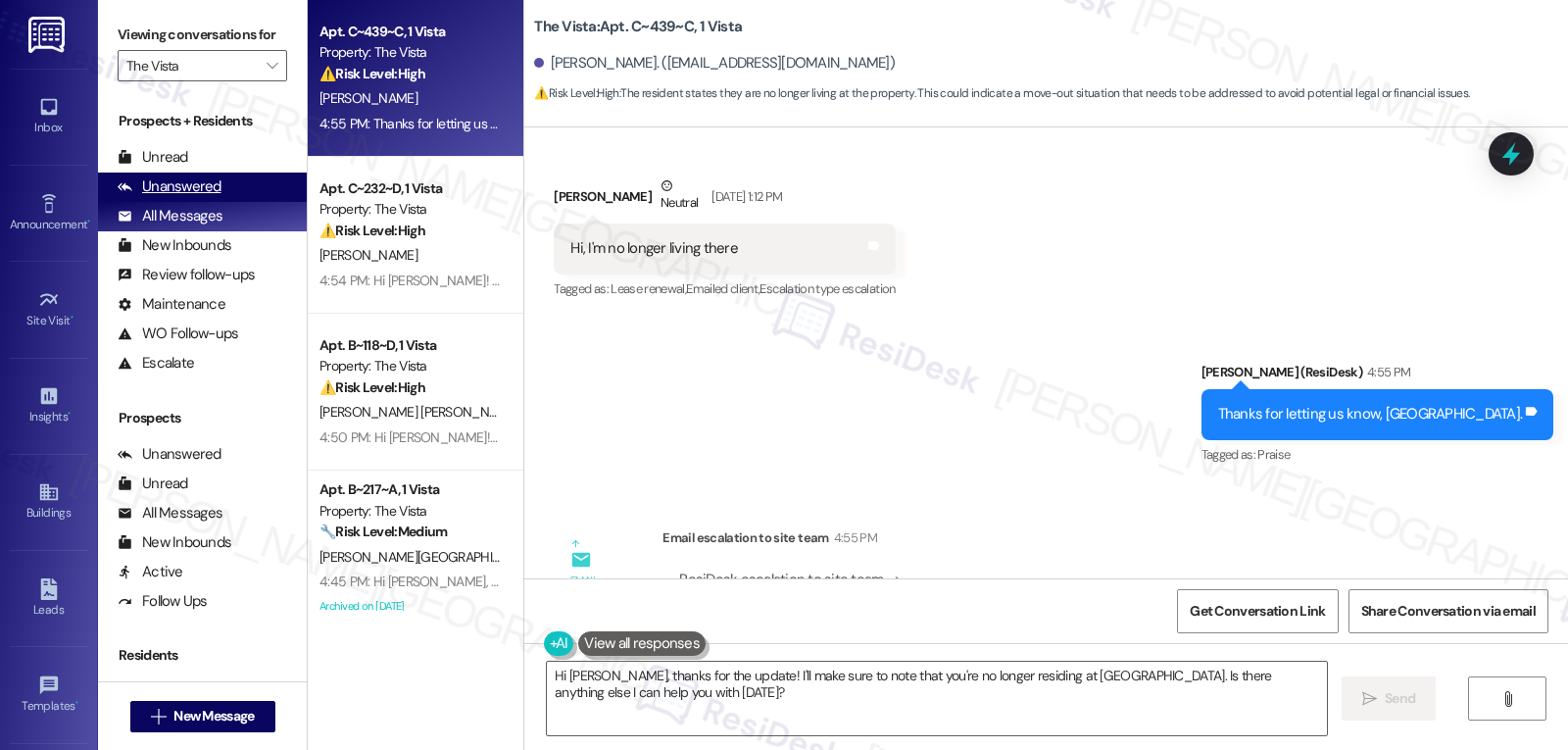
click at [163, 197] on div "Unanswered" at bounding box center [169, 187] width 104 height 21
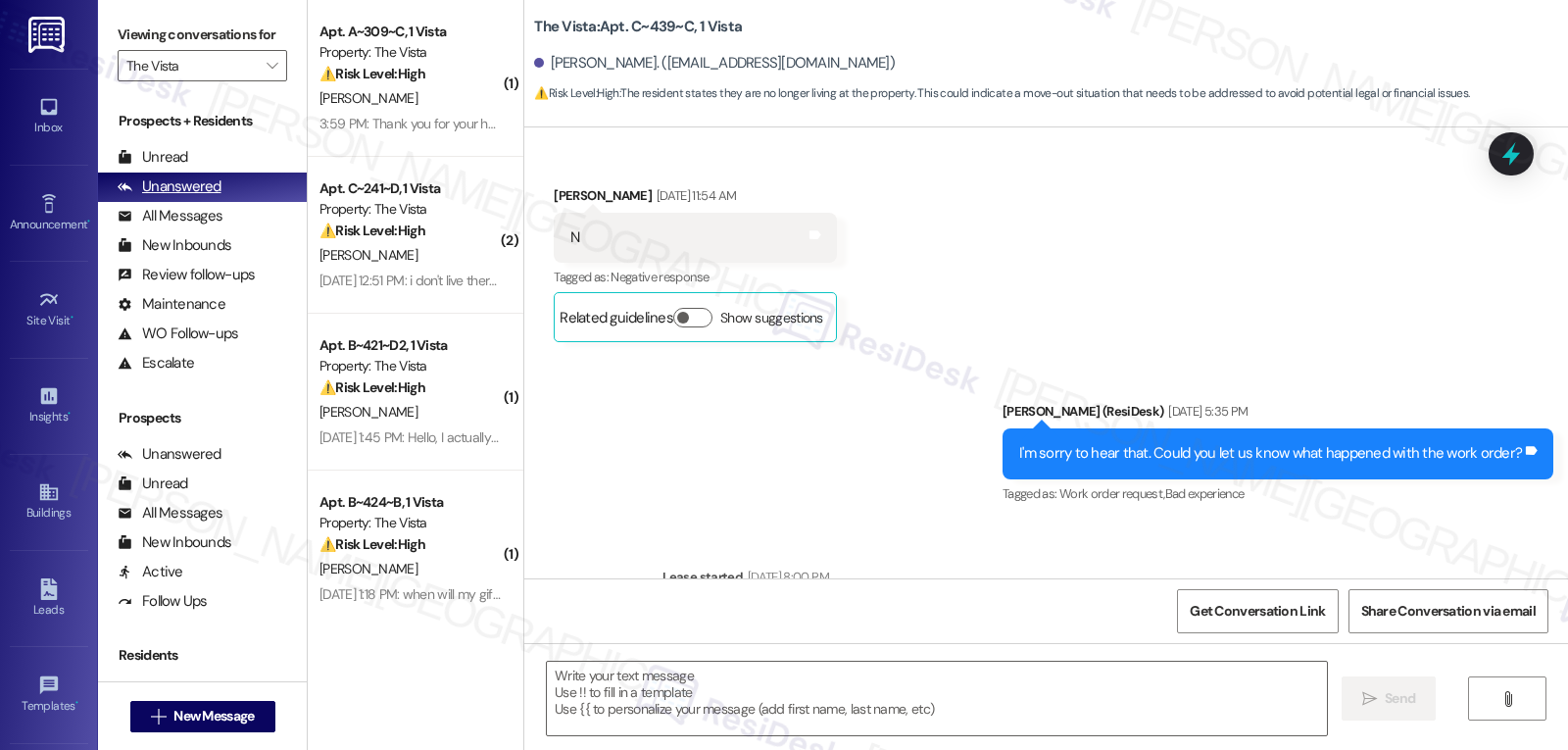
type textarea "Fetching suggested responses. Please feel free to read through the conversation…"
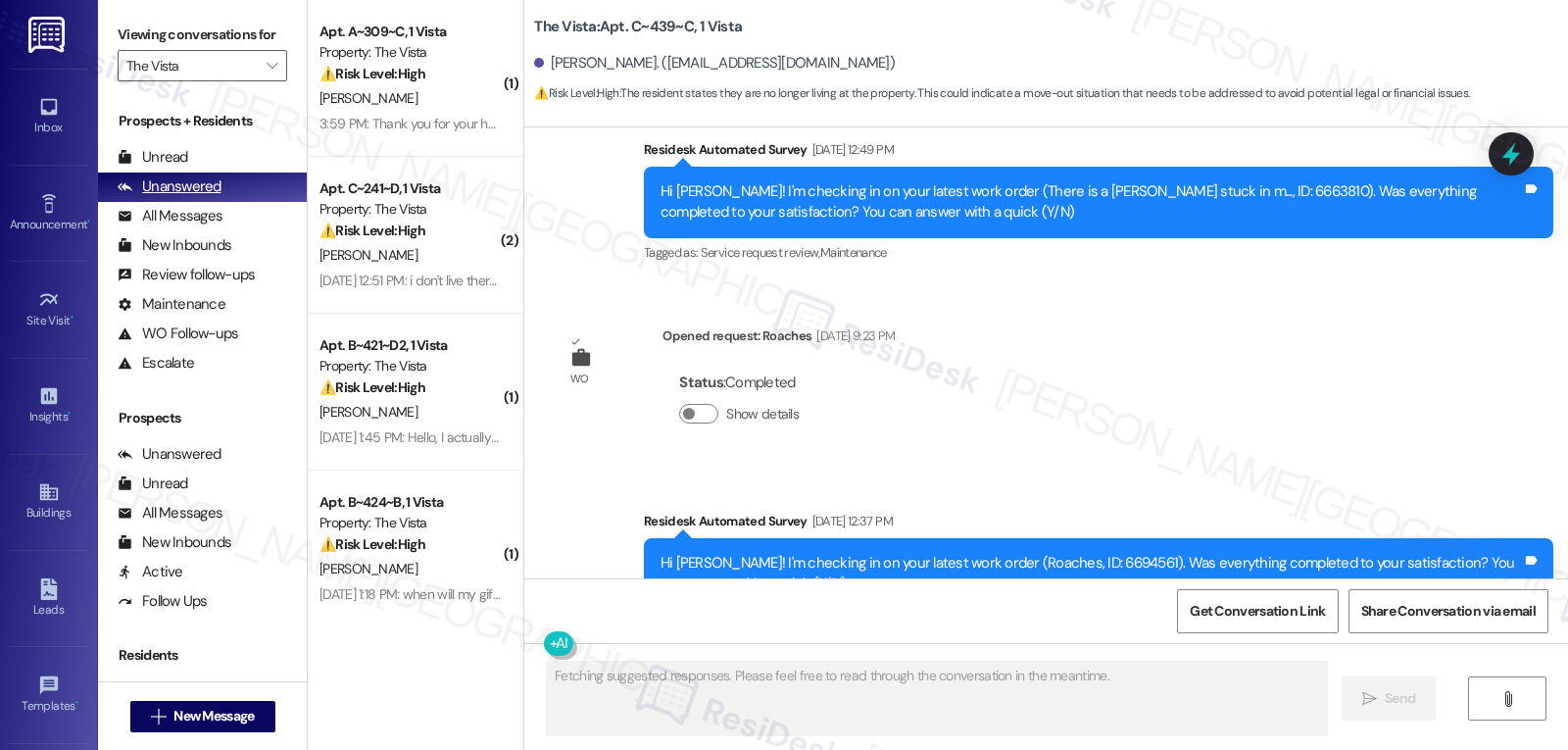
scroll to position [5769, 0]
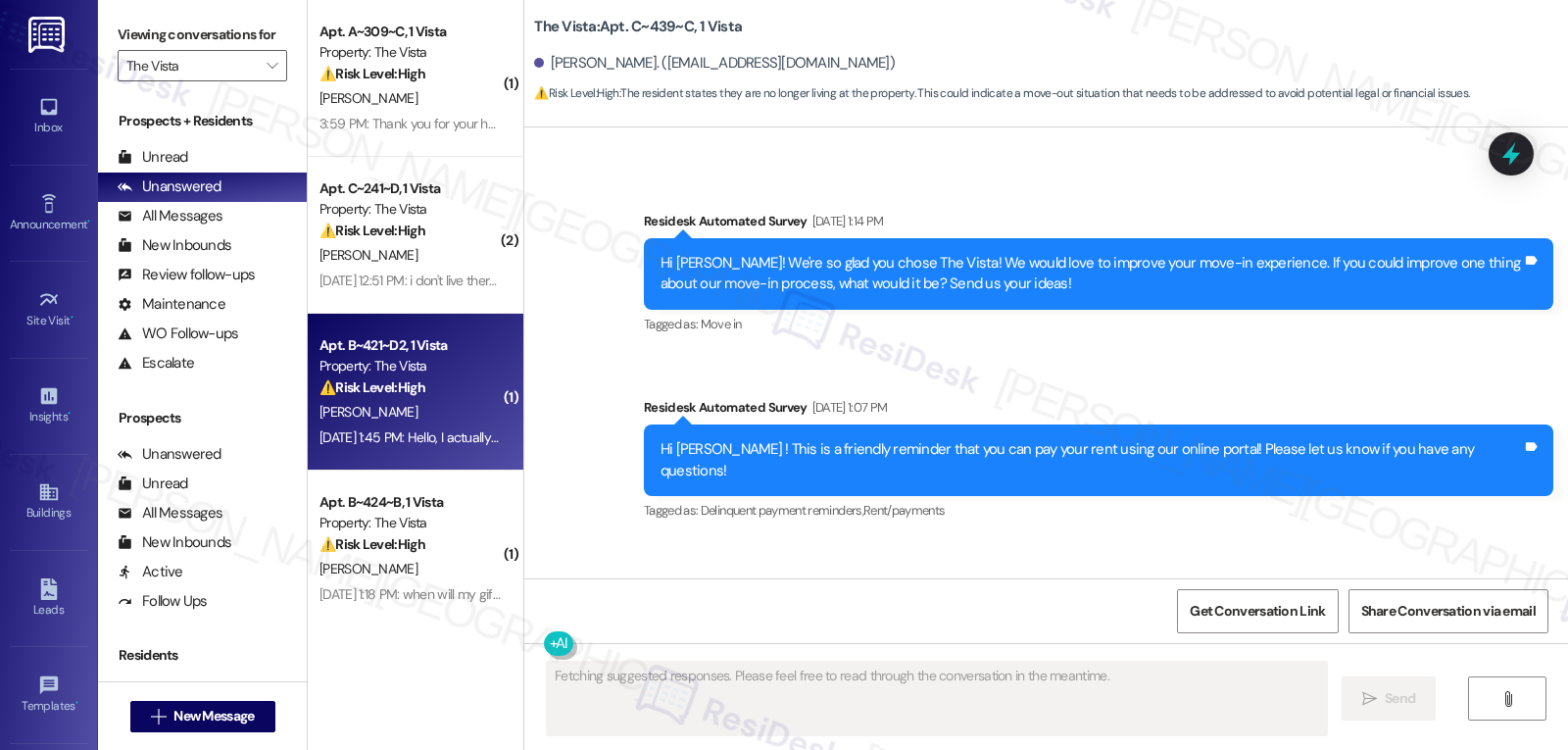
click at [413, 414] on div "[PERSON_NAME]" at bounding box center [411, 412] width 186 height 25
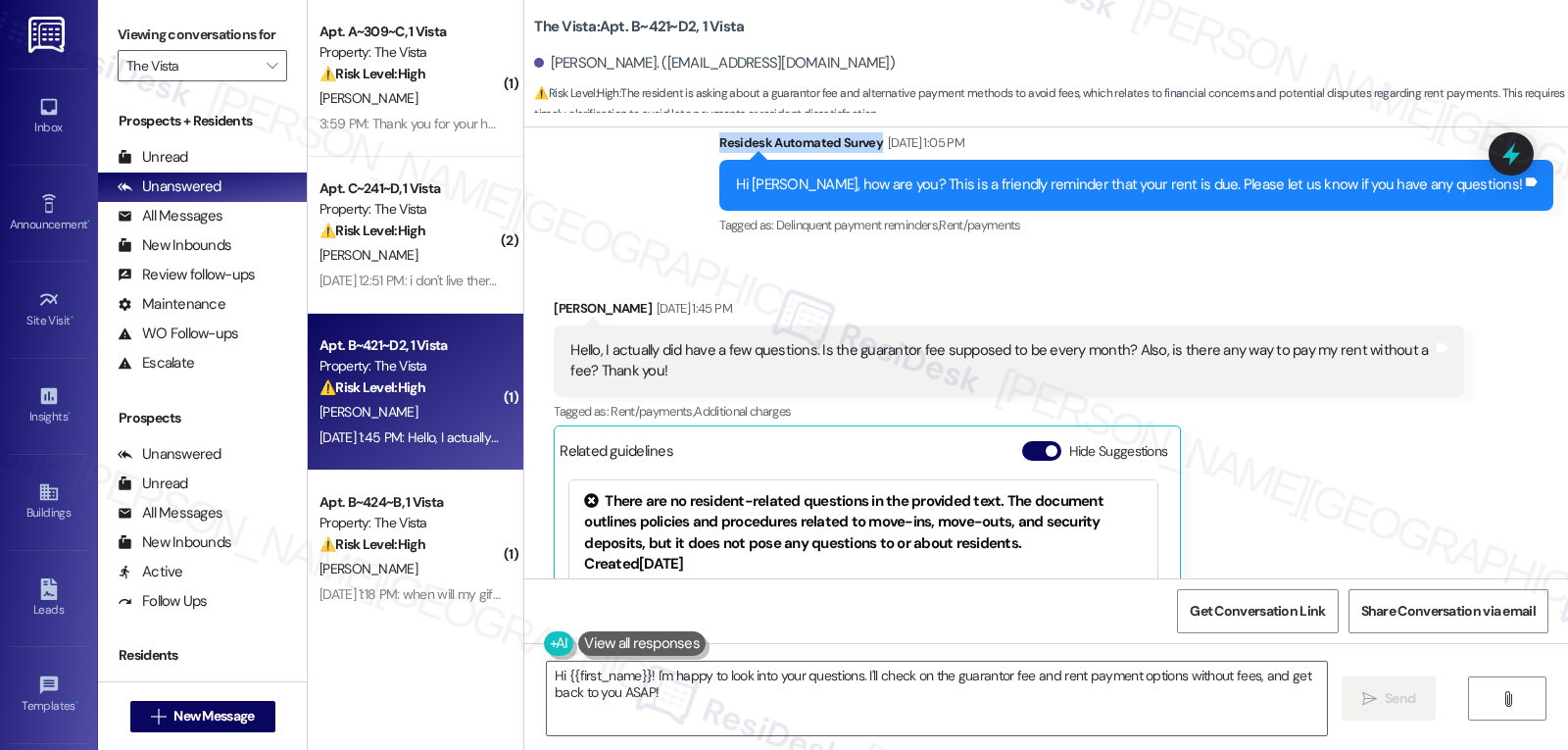
scroll to position [577, 0]
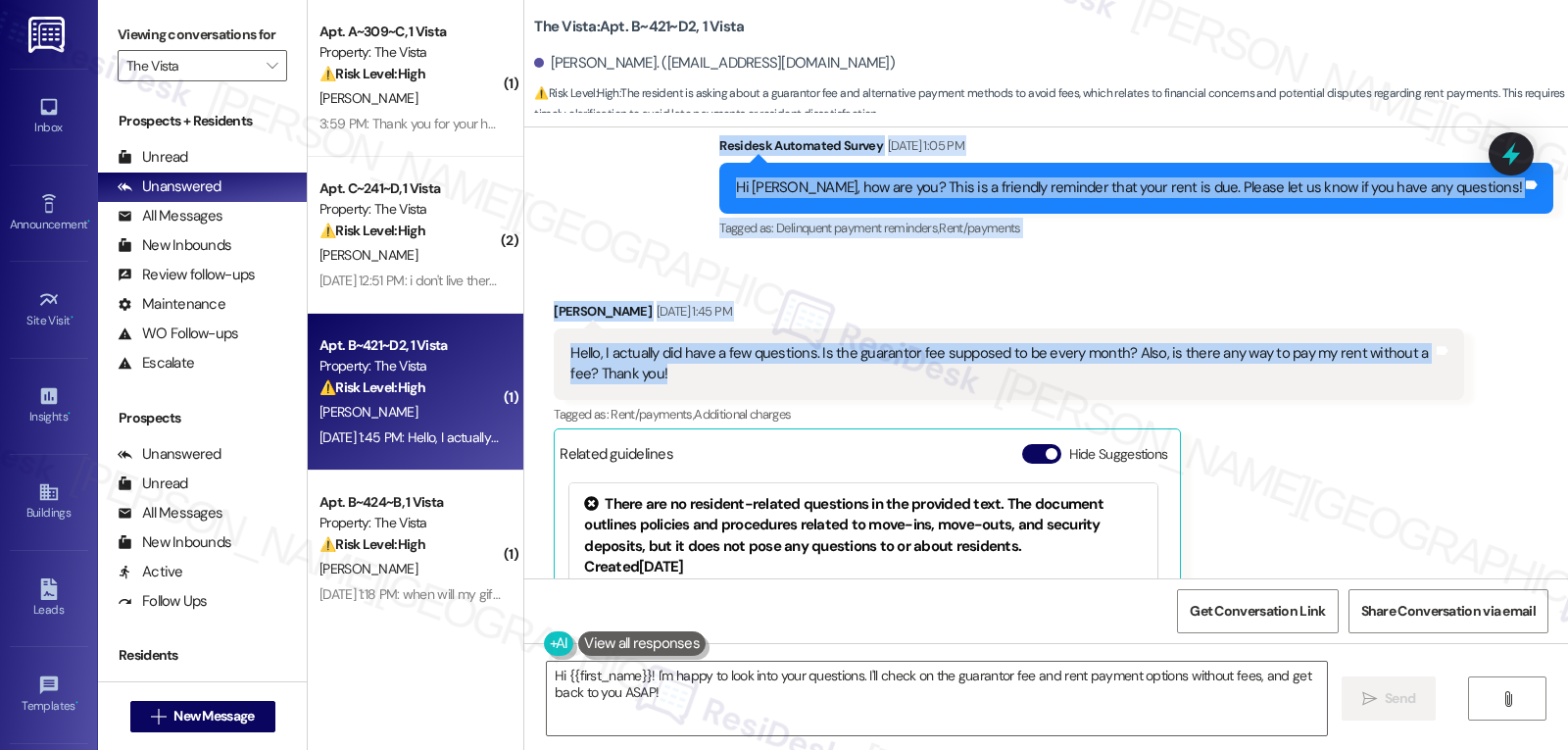
drag, startPoint x: 772, startPoint y: 322, endPoint x: 1387, endPoint y: 385, distance: 618.2
click at [1387, 385] on div "WO Lease started [DATE] 8:00 PM Show details Survey, sent via SMS Residesk Auto…" at bounding box center [1046, 352] width 1044 height 451
copy div "Residesk Automated Survey [DATE] 1:05 PM Hi [PERSON_NAME], how are you? This is…"
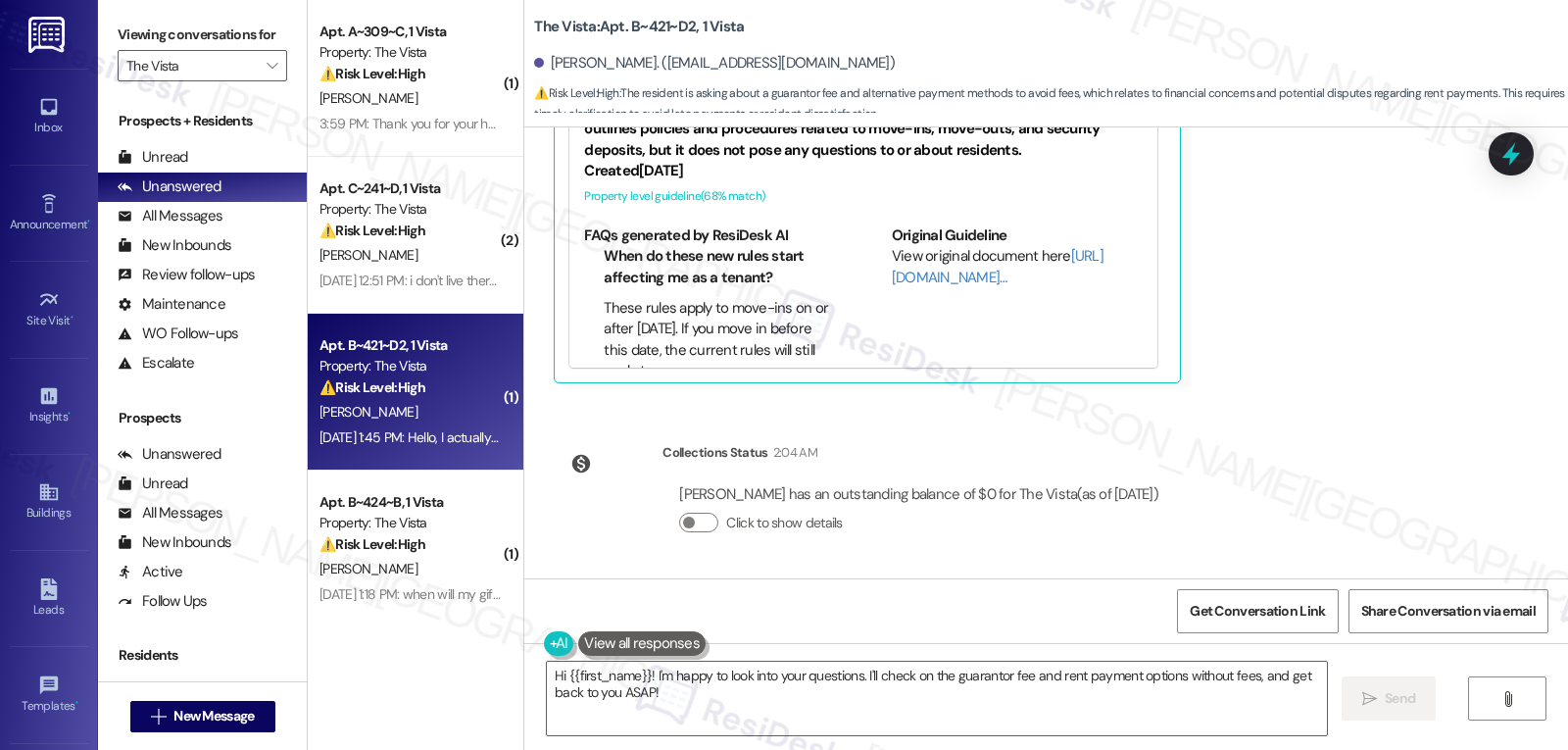
scroll to position [778, 0]
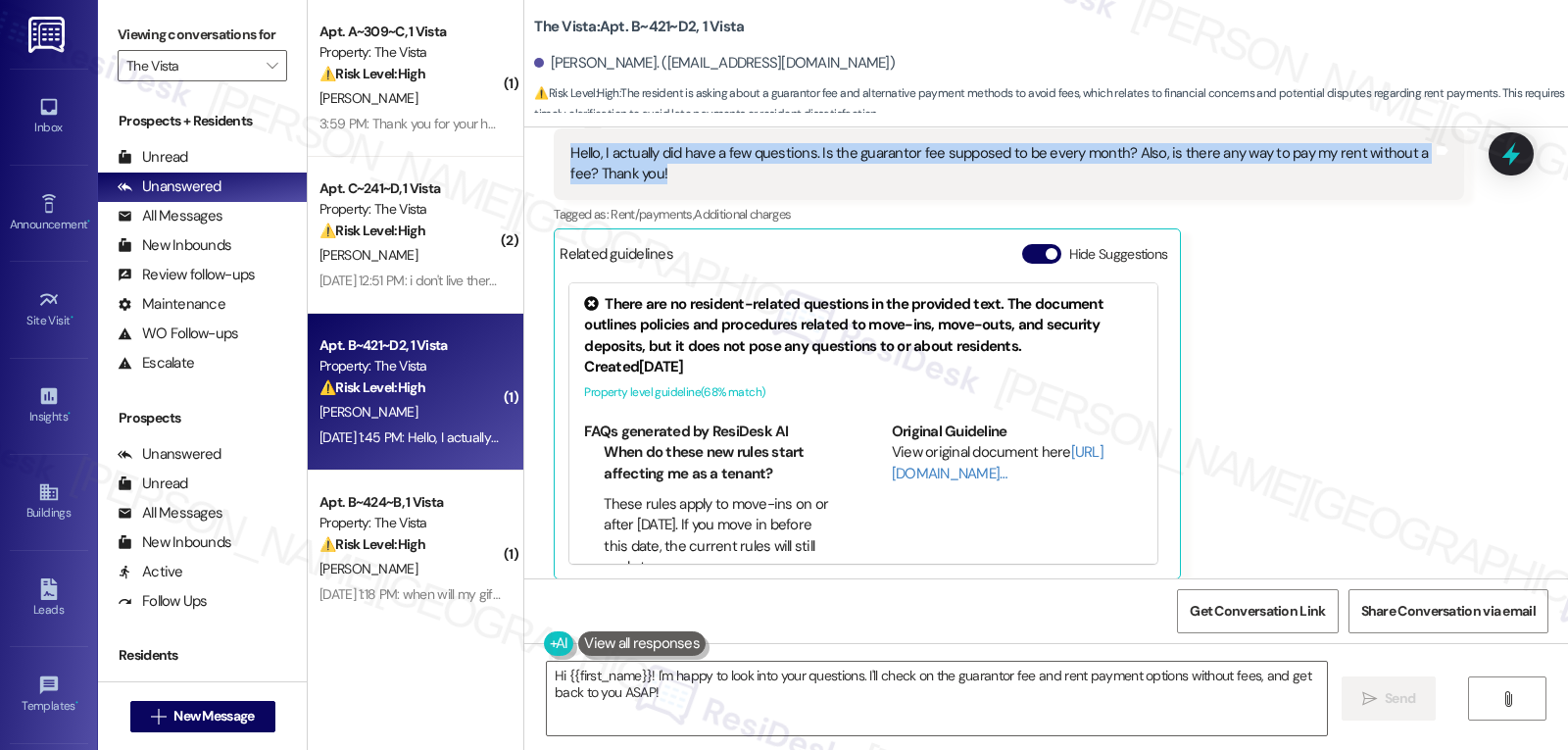
copy div "Residesk Automated Survey [DATE] 1:05 PM Hi [PERSON_NAME], how are you? This is…"
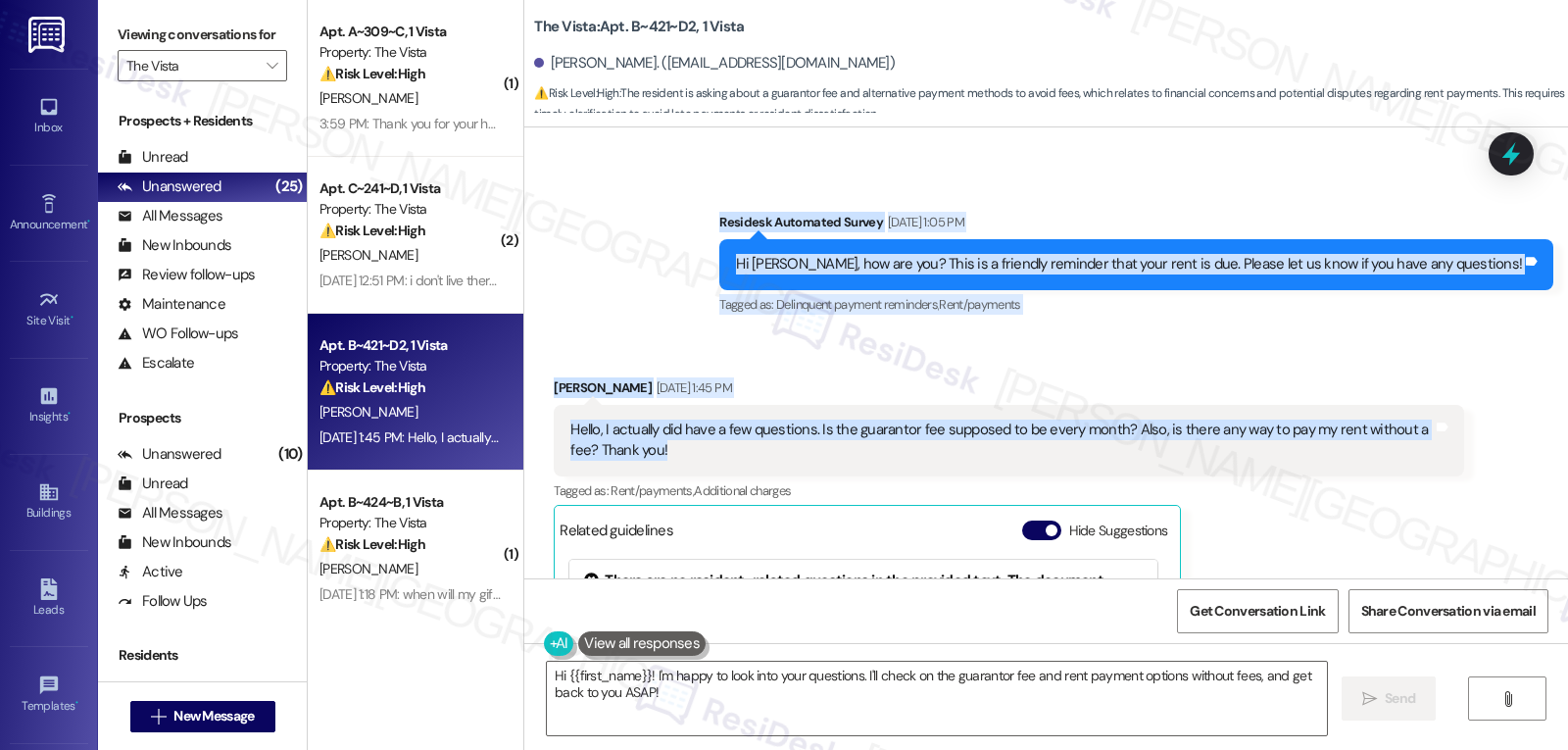
scroll to position [385, 0]
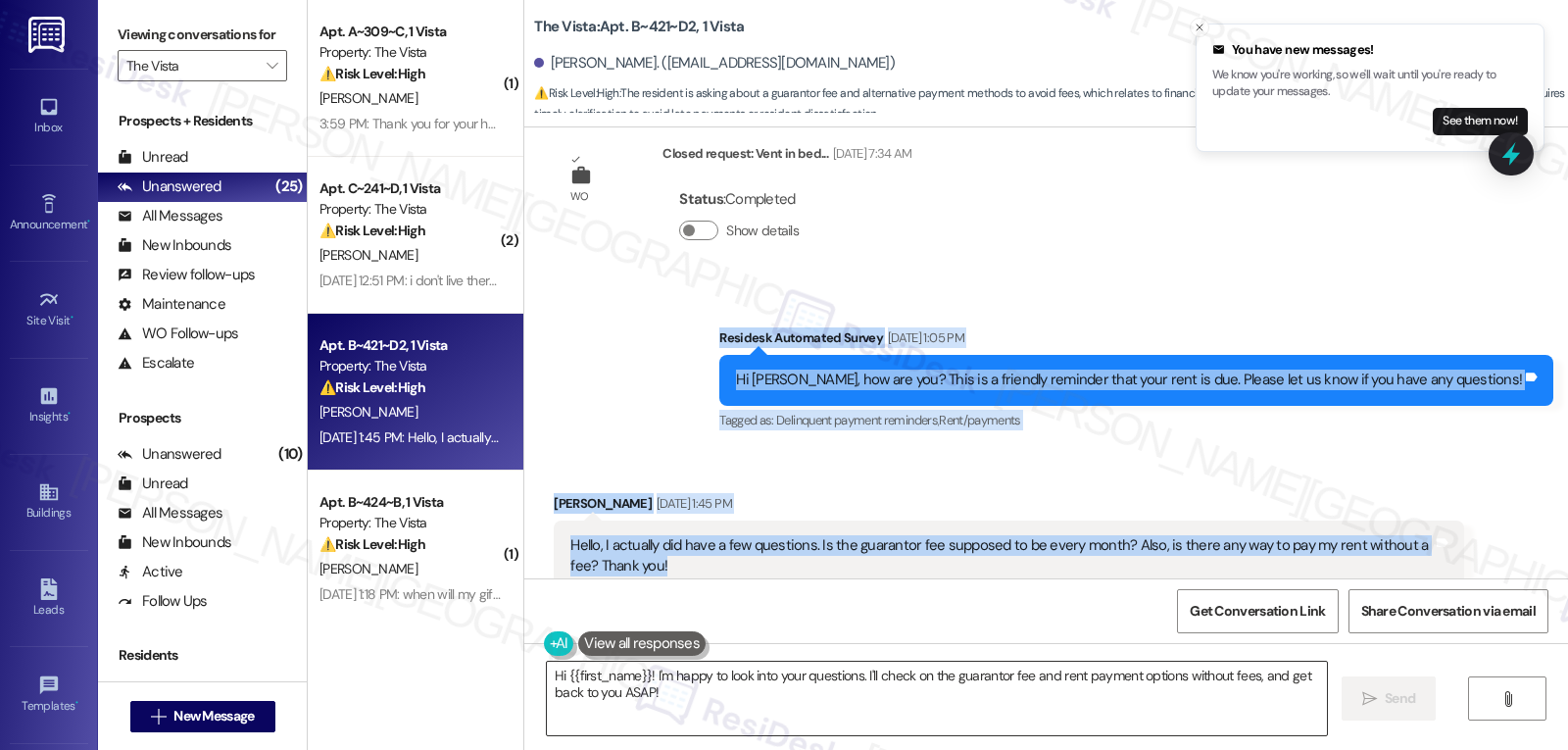
click at [1008, 705] on textarea "Hi {{first_name}}! I'm happy to look into your questions. I'll check on the gua…" at bounding box center [936, 698] width 781 height 73
paste textarea "[PERSON_NAME], thank you for reaching out with your questions! The guarantor fe…"
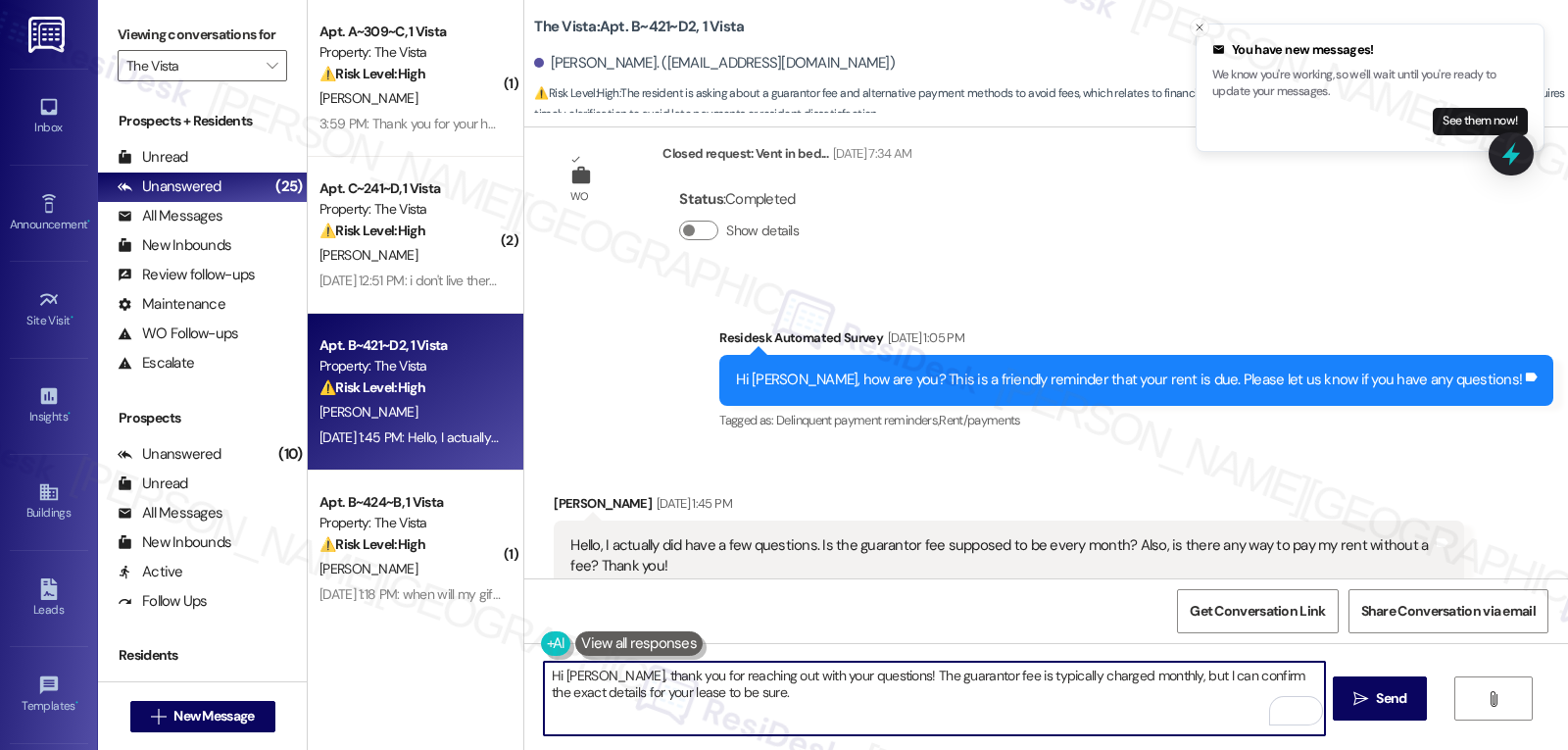
click at [1244, 676] on textarea "Hi [PERSON_NAME], thank you for reaching out with your questions! The guarantor…" at bounding box center [933, 698] width 781 height 73
type textarea "Hi [PERSON_NAME], thank you for reaching out with your questions! The guarantor…"
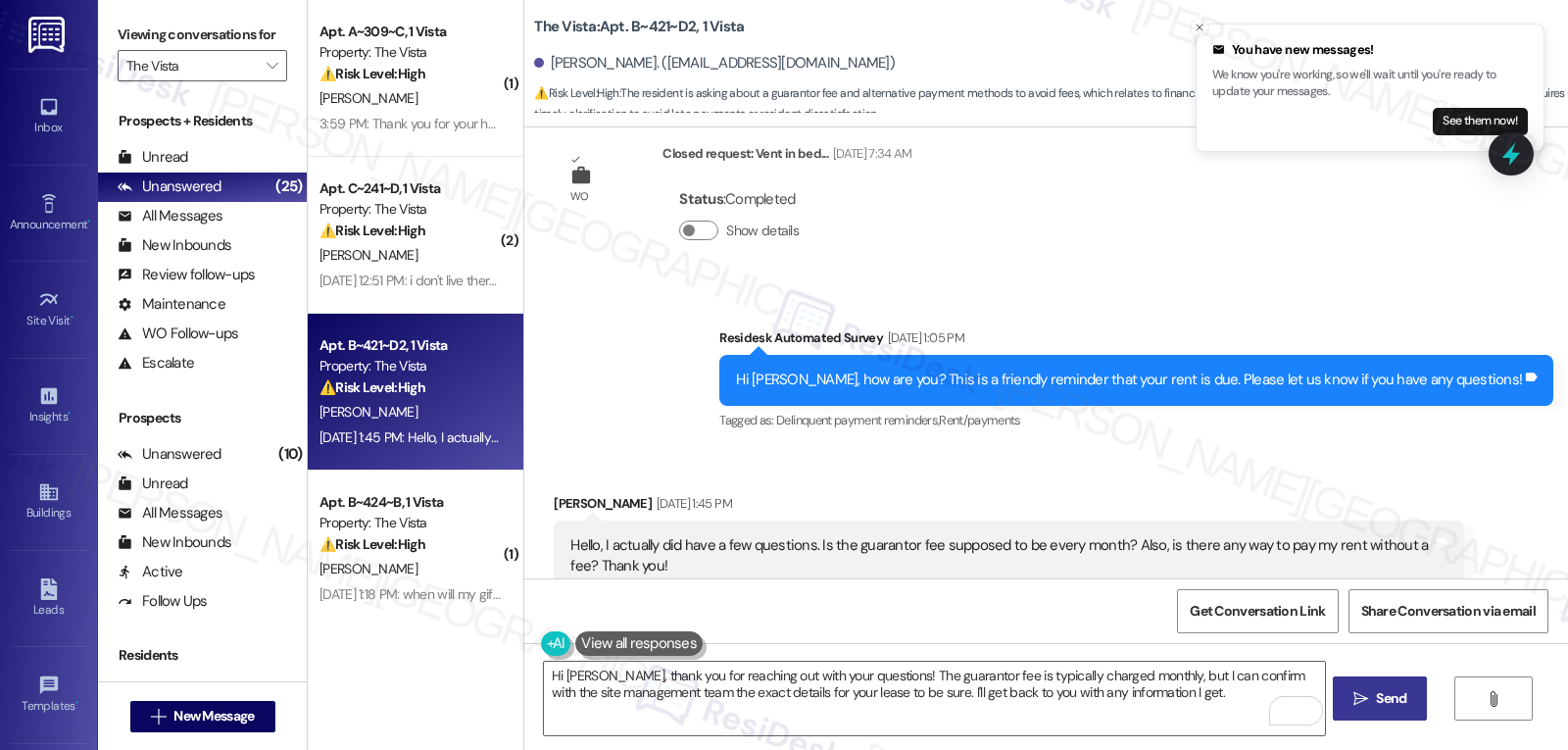
click at [1408, 709] on span "Send" at bounding box center [1391, 698] width 38 height 21
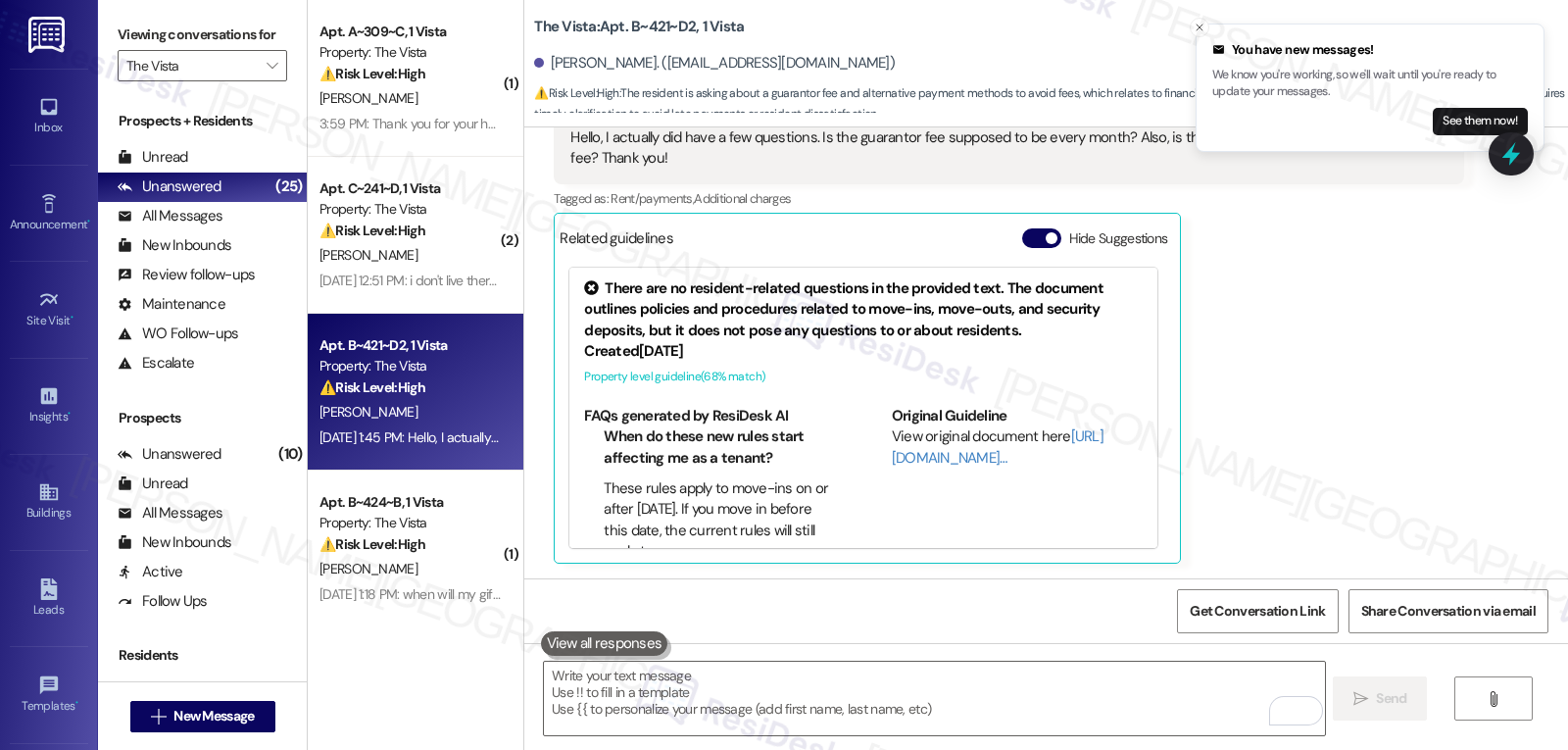
scroll to position [1131, 0]
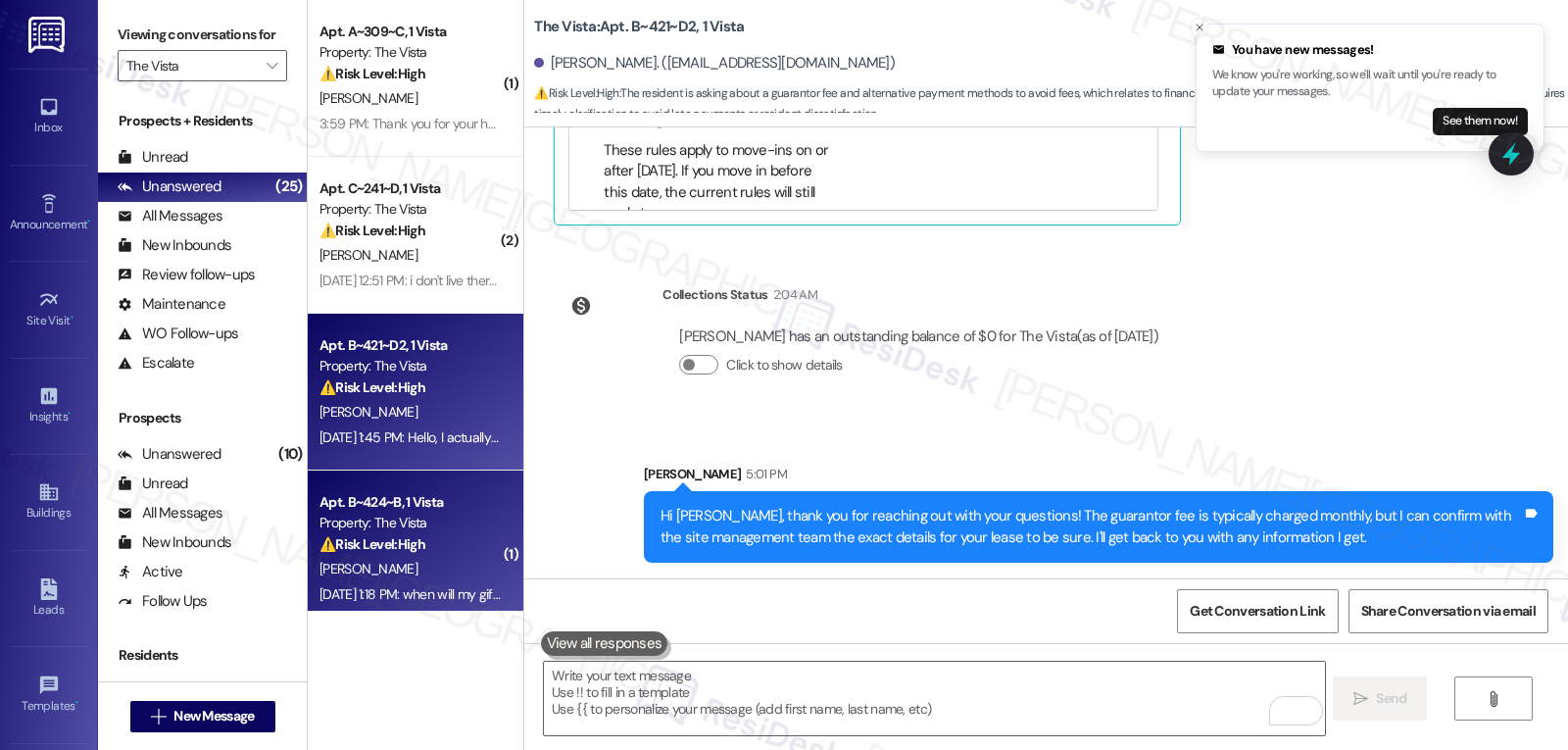
click at [384, 560] on div "[PERSON_NAME]" at bounding box center [411, 568] width 186 height 25
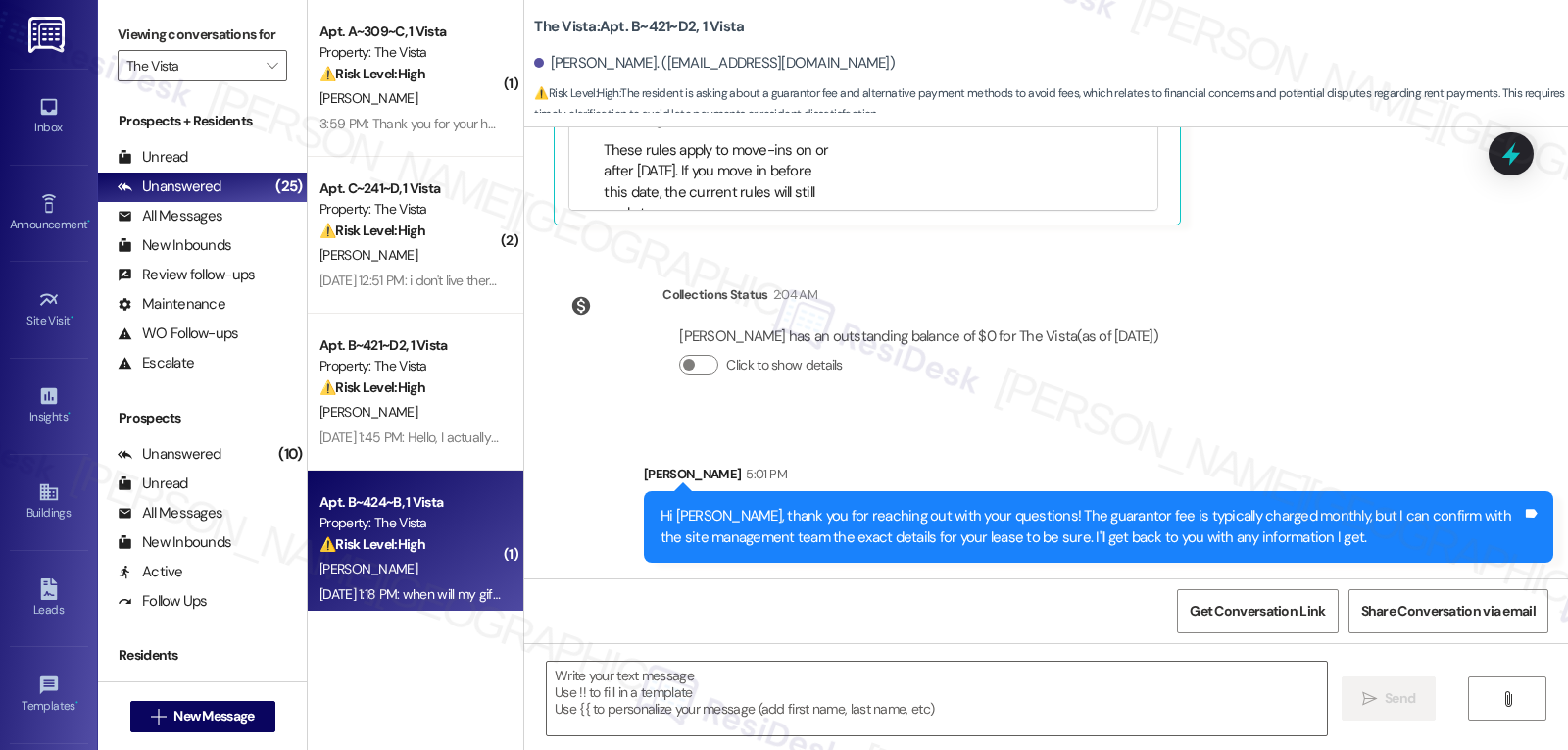
type textarea "Fetching suggested responses. Please feel free to read through the conversation…"
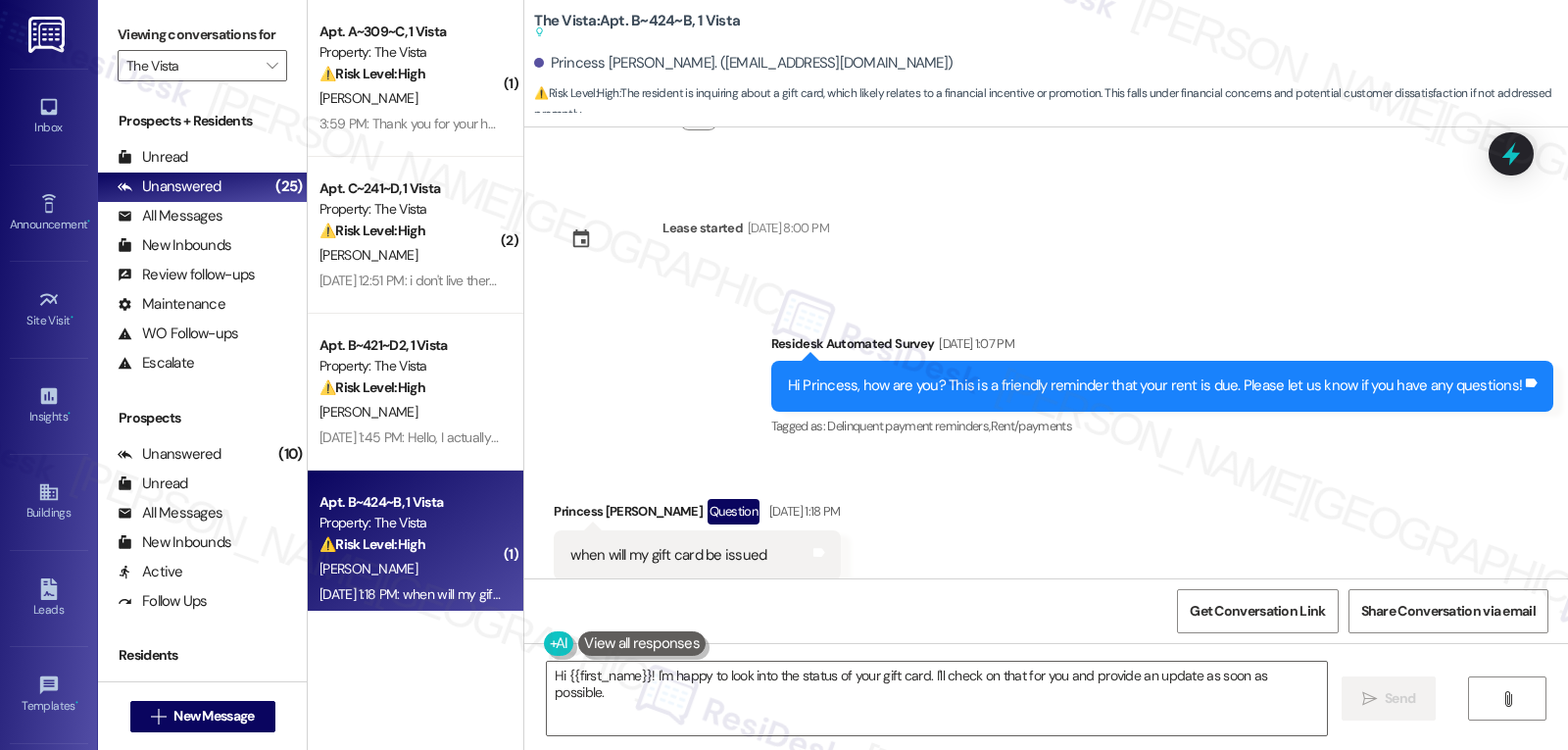
scroll to position [16457, 0]
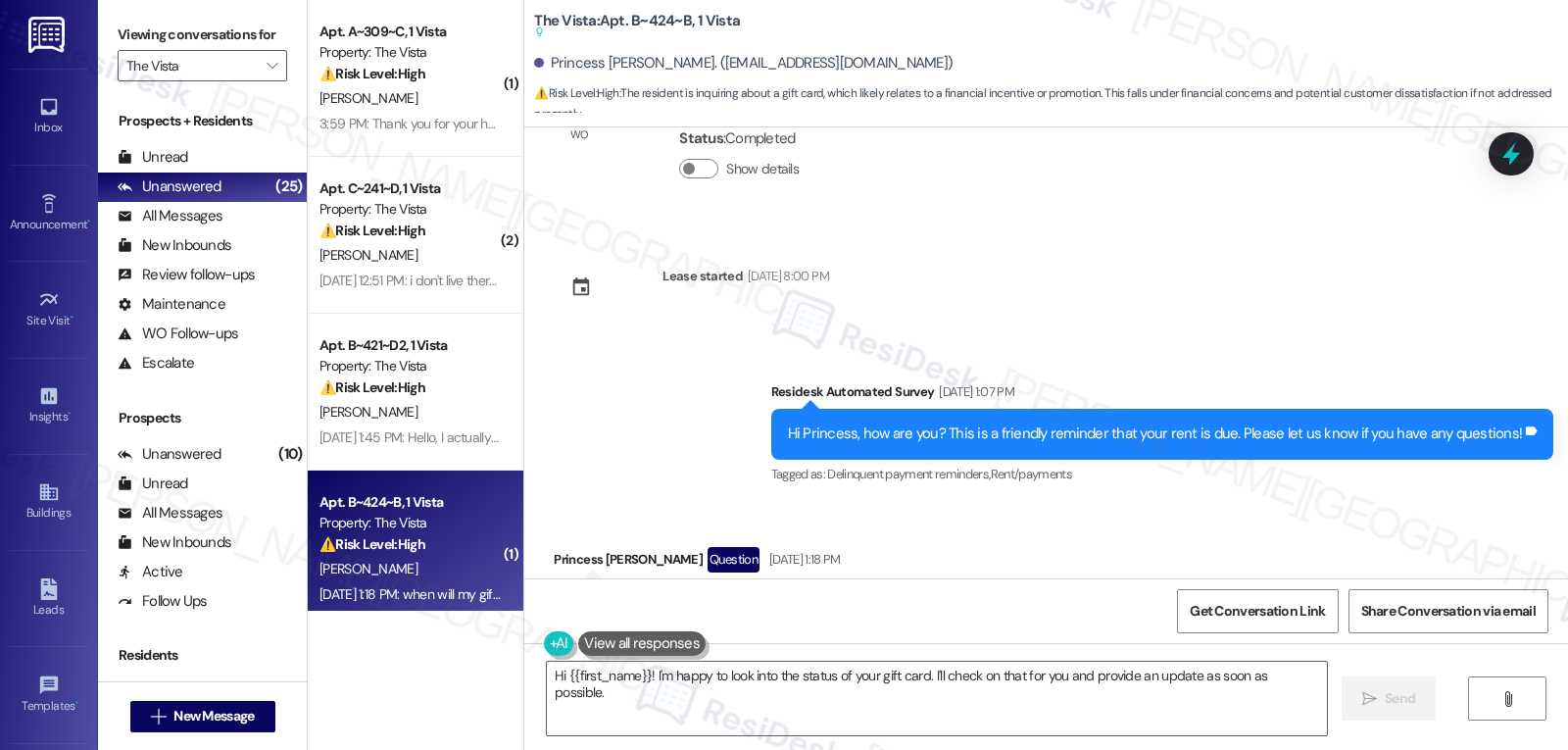
click at [554, 547] on div "Princess [PERSON_NAME] Question [DATE] 1:18 PM" at bounding box center [697, 562] width 286 height 32
copy div "Princess"
drag, startPoint x: 649, startPoint y: 674, endPoint x: 1111, endPoint y: 796, distance: 477.8
click at [1111, 749] on html "Inbox Go to Inbox Announcement • Send A Text Announcement Site Visit • Go to Si…" at bounding box center [784, 375] width 1568 height 750
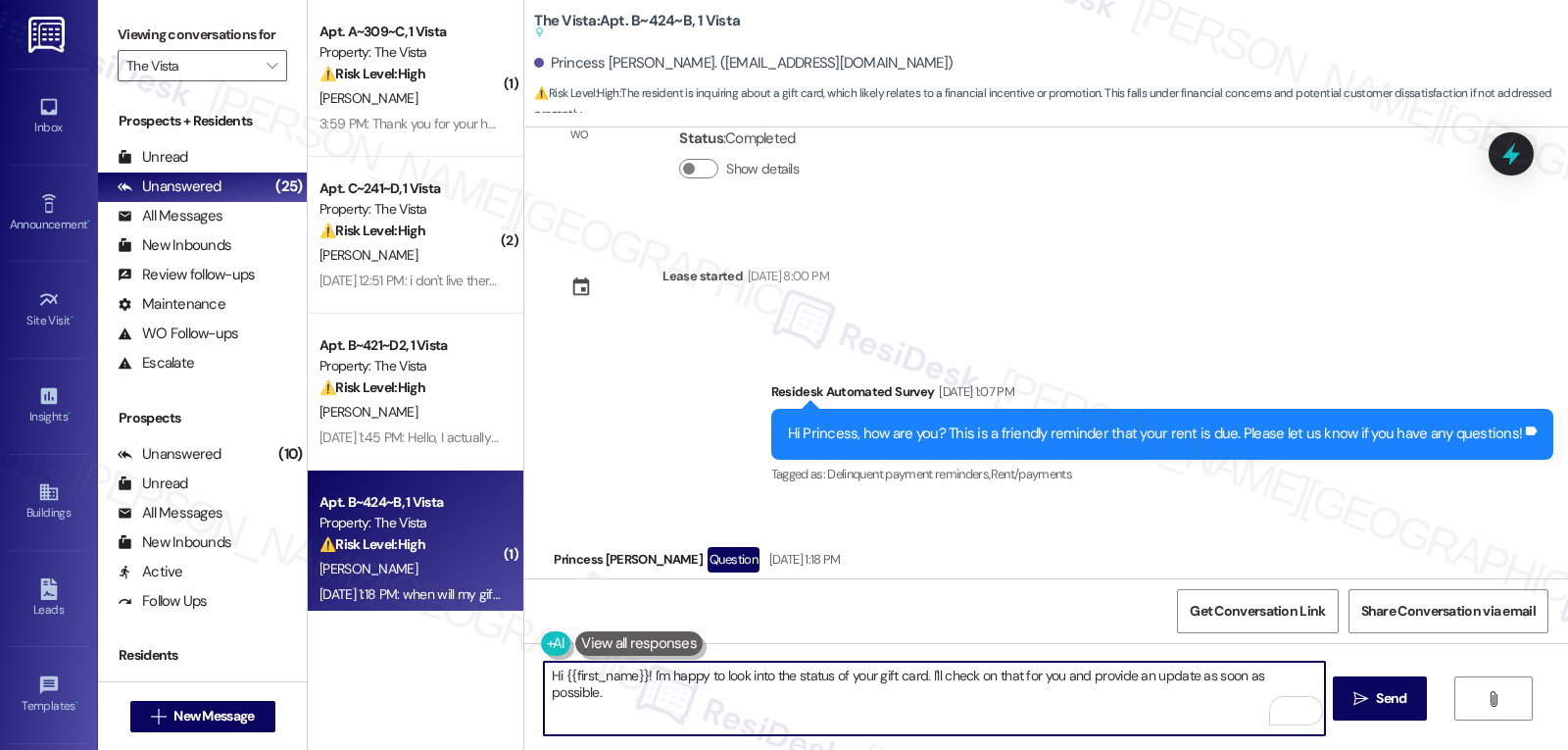
click at [654, 675] on textarea "Hi {{first_name}}! I'm happy to look into the status of your gift card. I'll ch…" at bounding box center [933, 698] width 781 height 73
type textarea "Hi {{first_name}}! I'm so sorry for the delayed response. Were you able to get …"
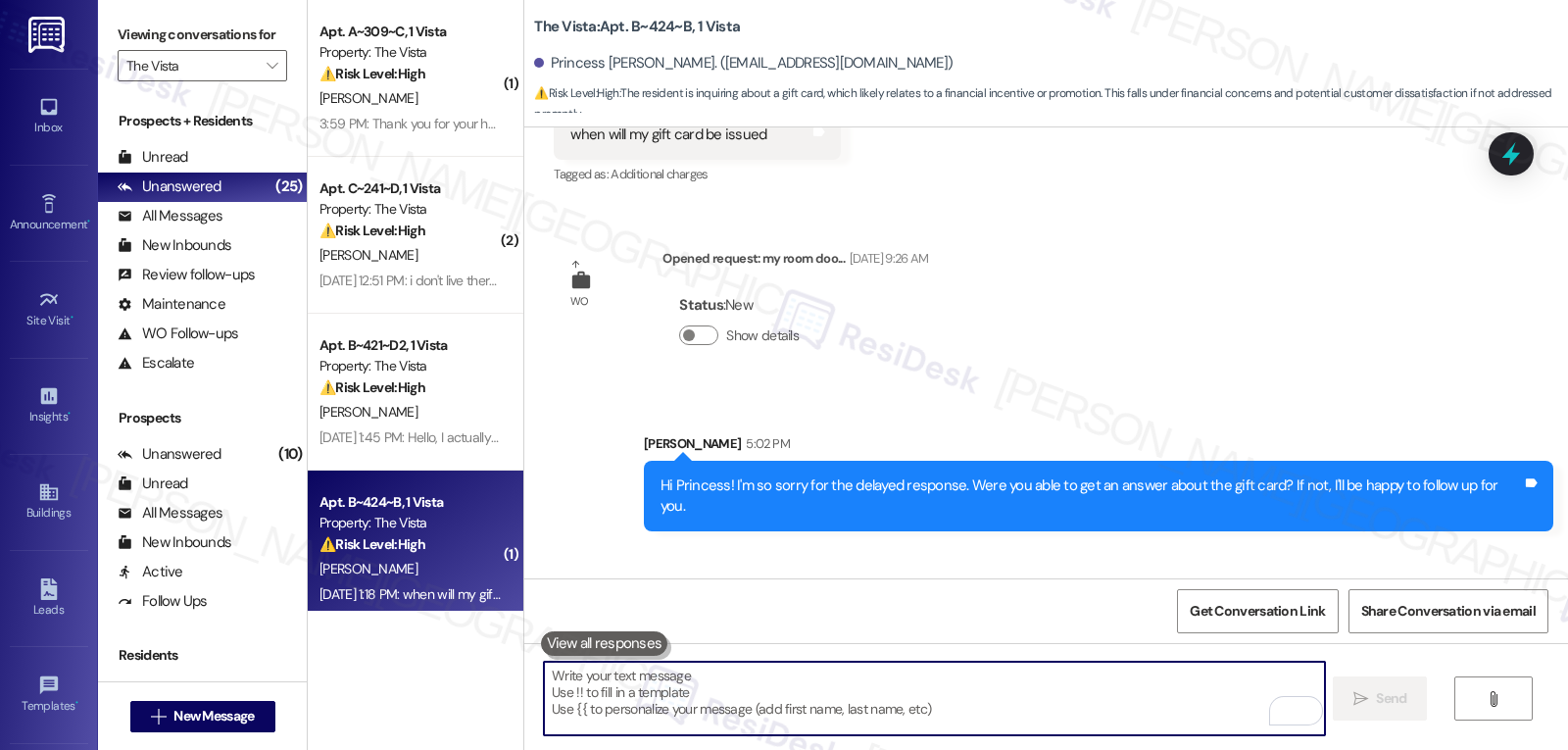
scroll to position [16925, 0]
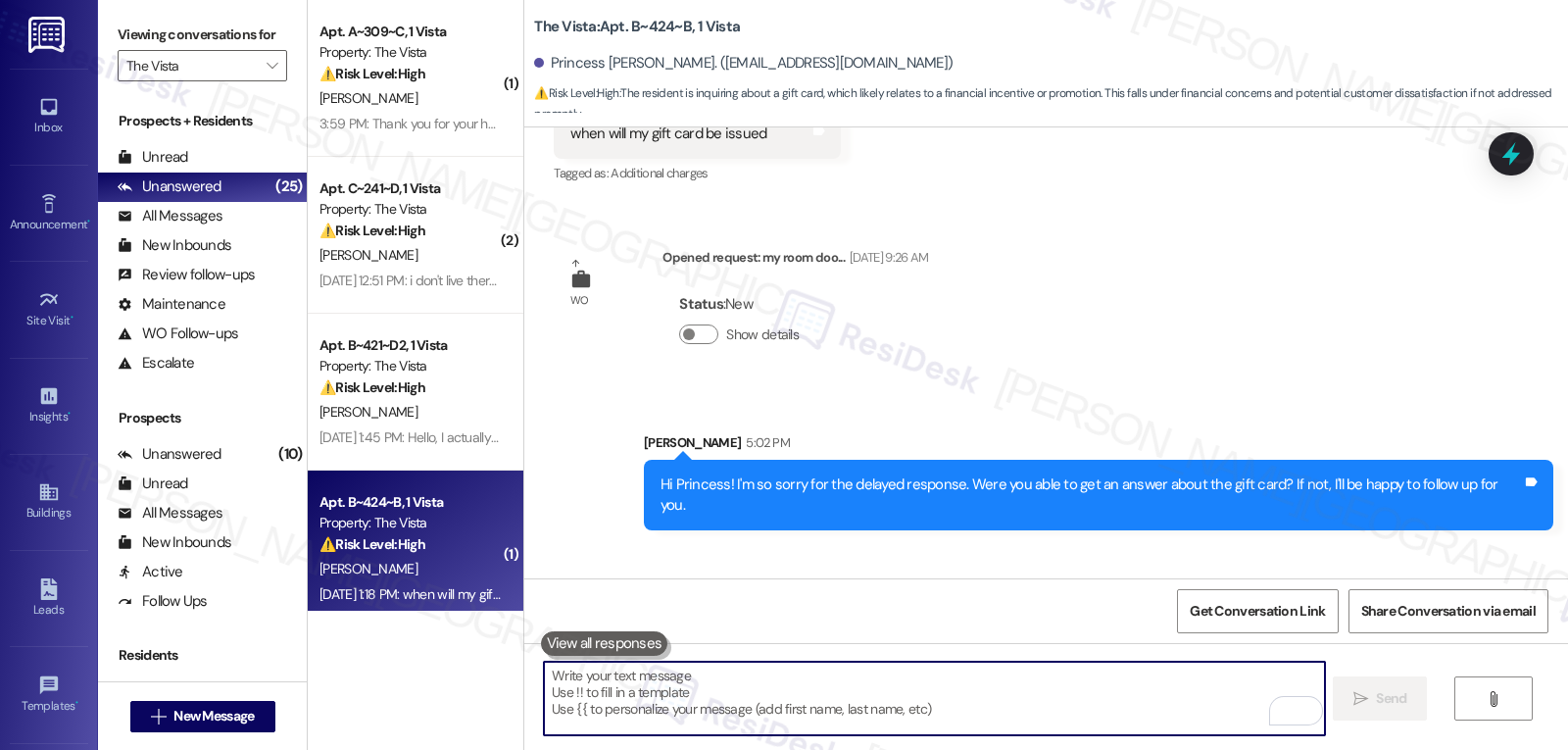
click at [783, 692] on textarea "To enrich screen reader interactions, please activate Accessibility in Grammarl…" at bounding box center [933, 698] width 781 height 73
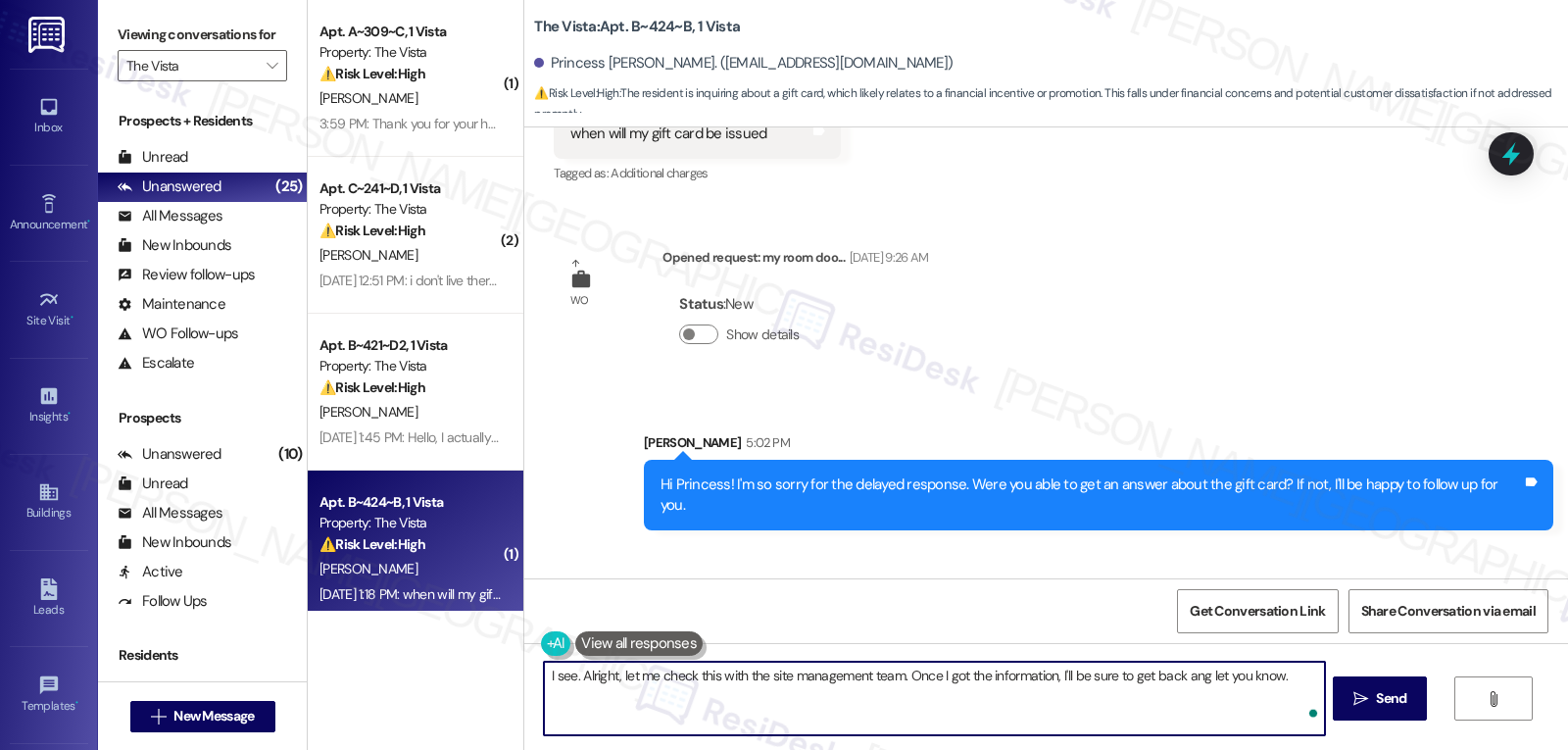
type textarea "I see. Alright, let me check this with the site management team. Once I got the…"
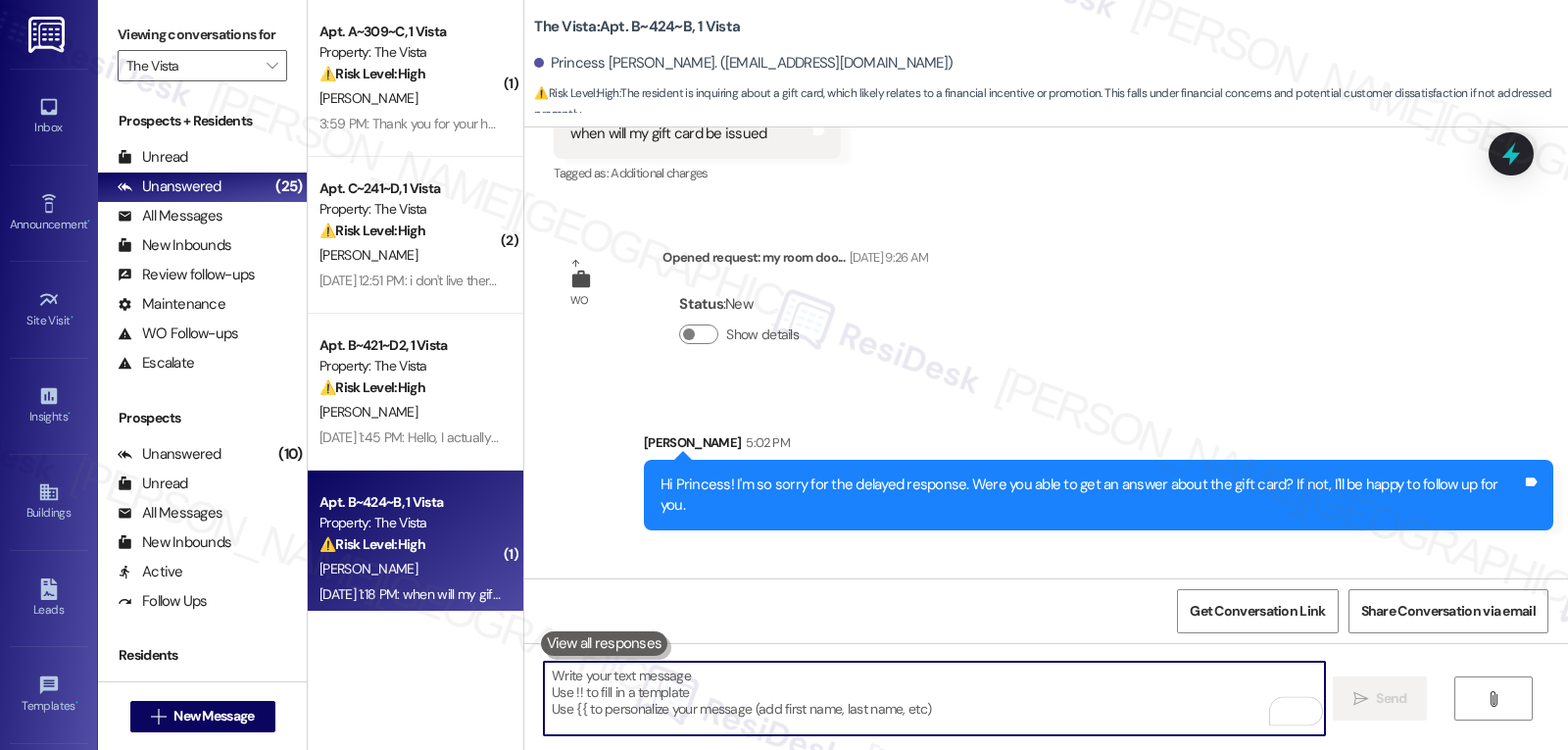
scroll to position [16924, 0]
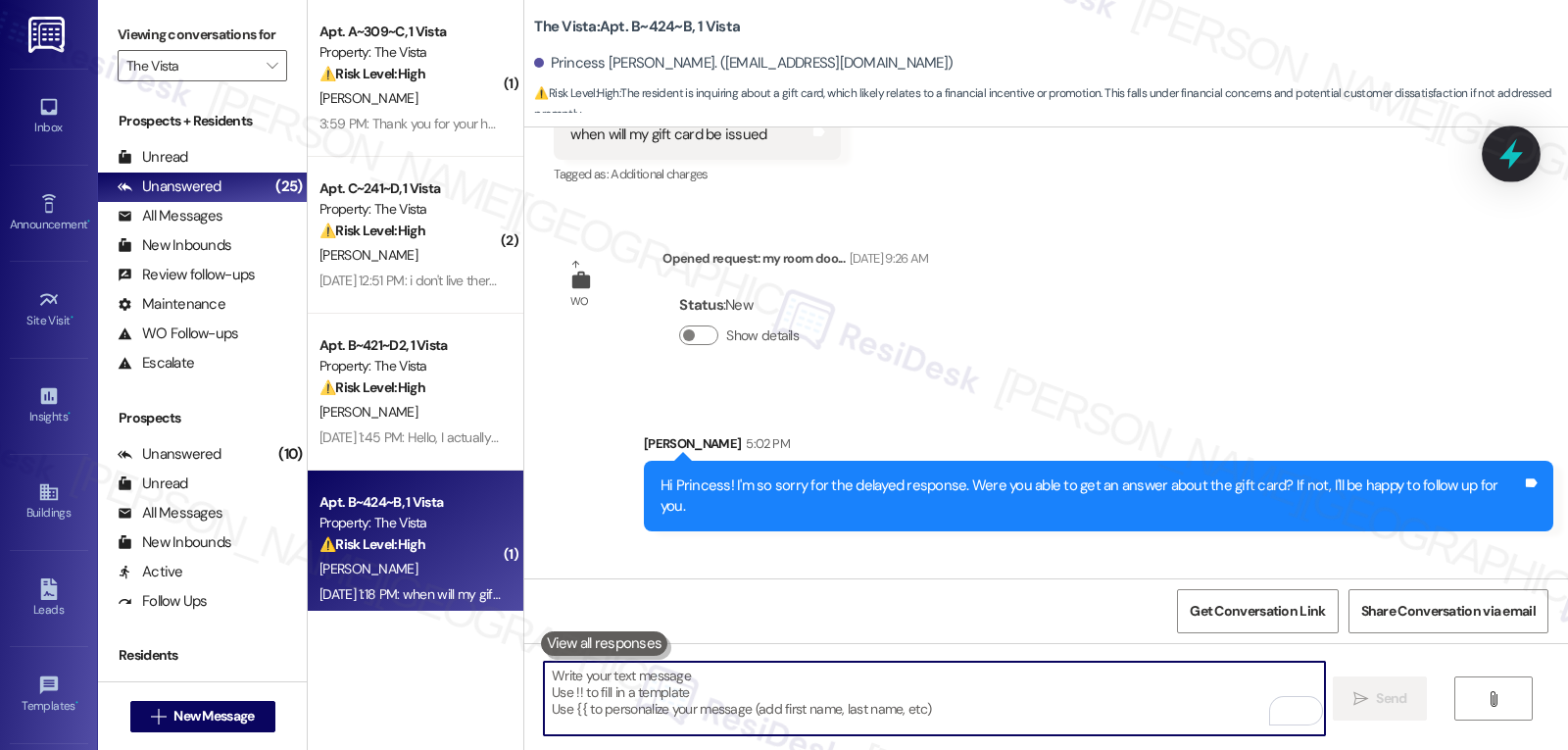
click at [1512, 149] on icon at bounding box center [1512, 154] width 24 height 31
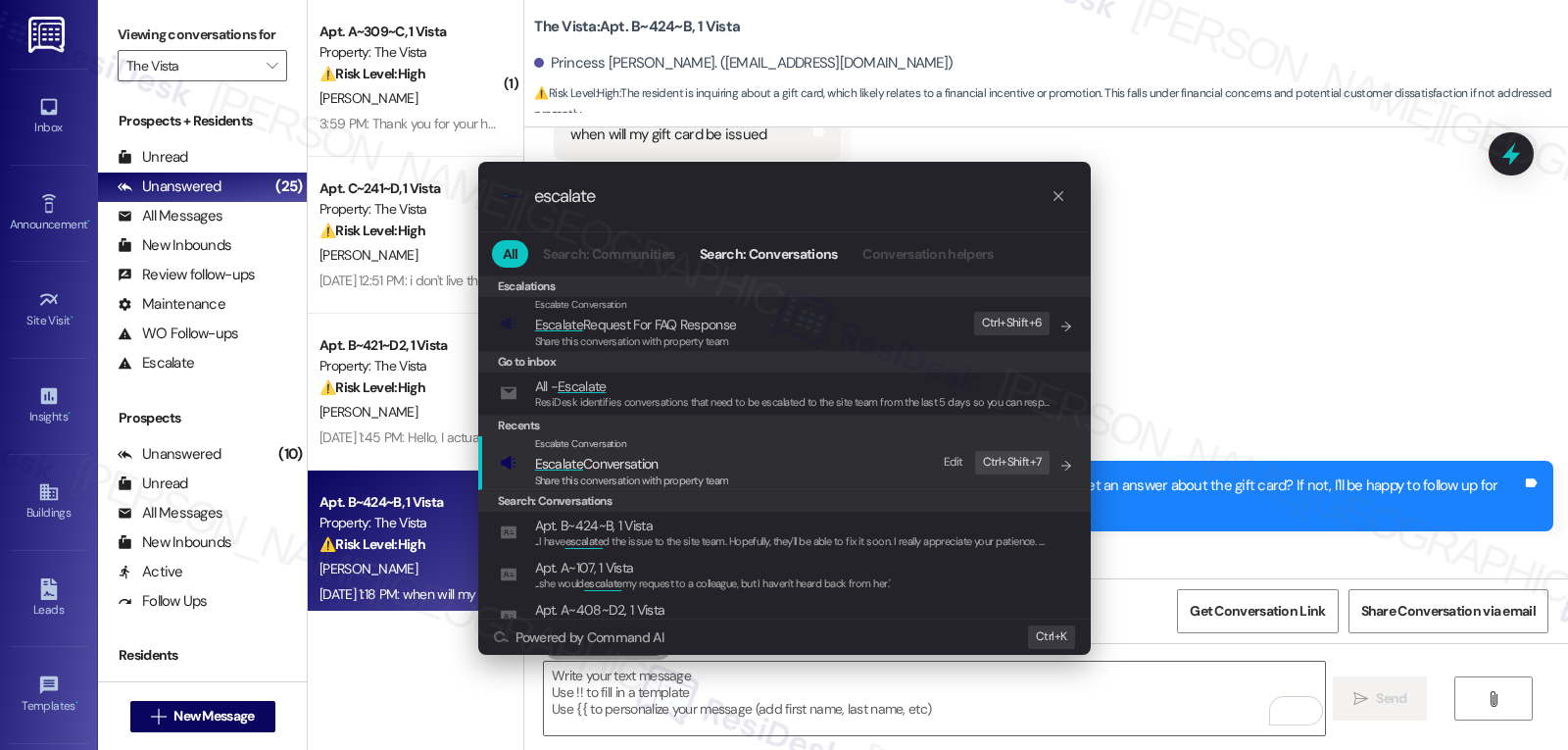
type input "escalate"
click at [598, 466] on span "Escalate Conversation" at bounding box center [596, 464] width 123 height 18
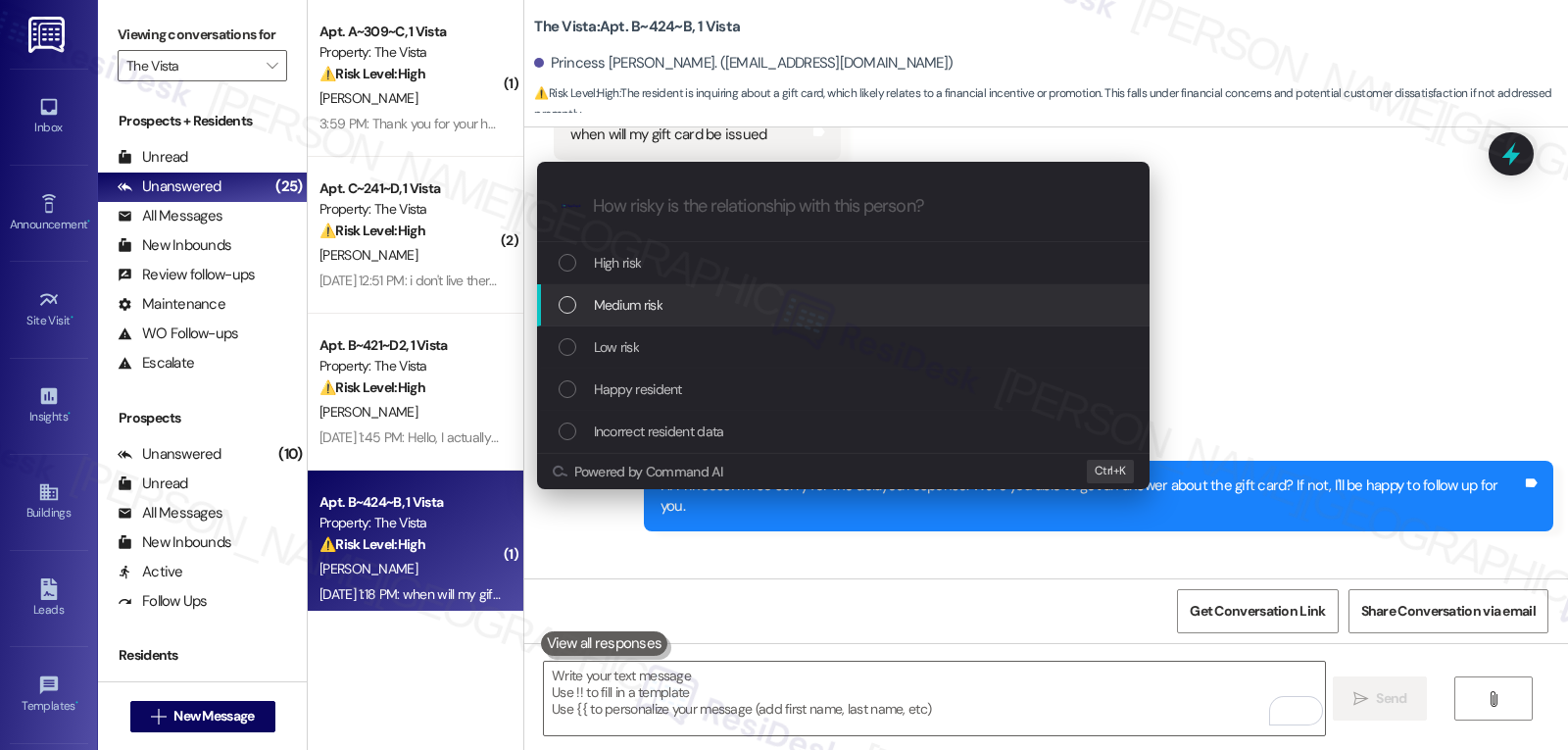
click at [691, 306] on div "Medium risk" at bounding box center [845, 305] width 573 height 22
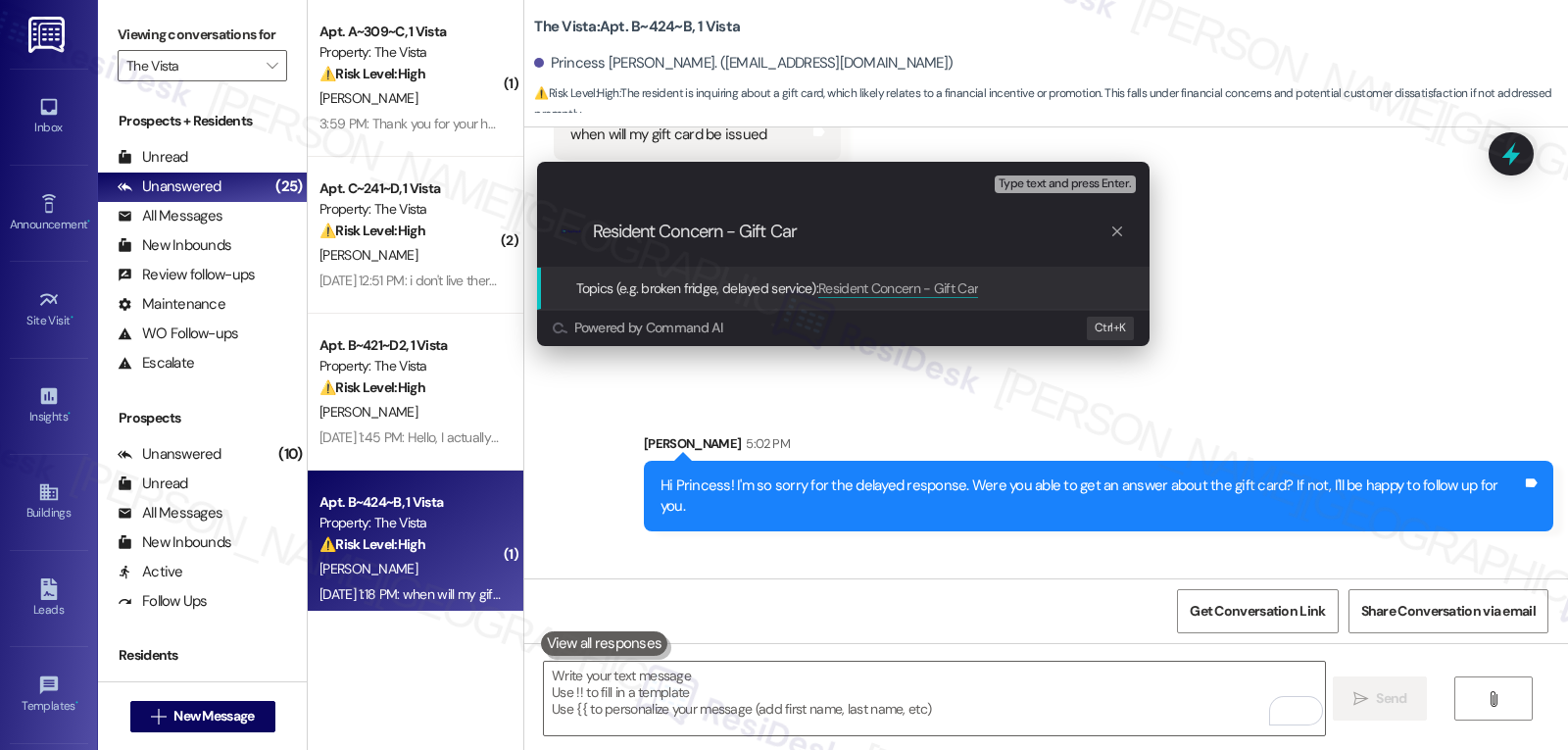
type input "Resident Concern - Gift Card"
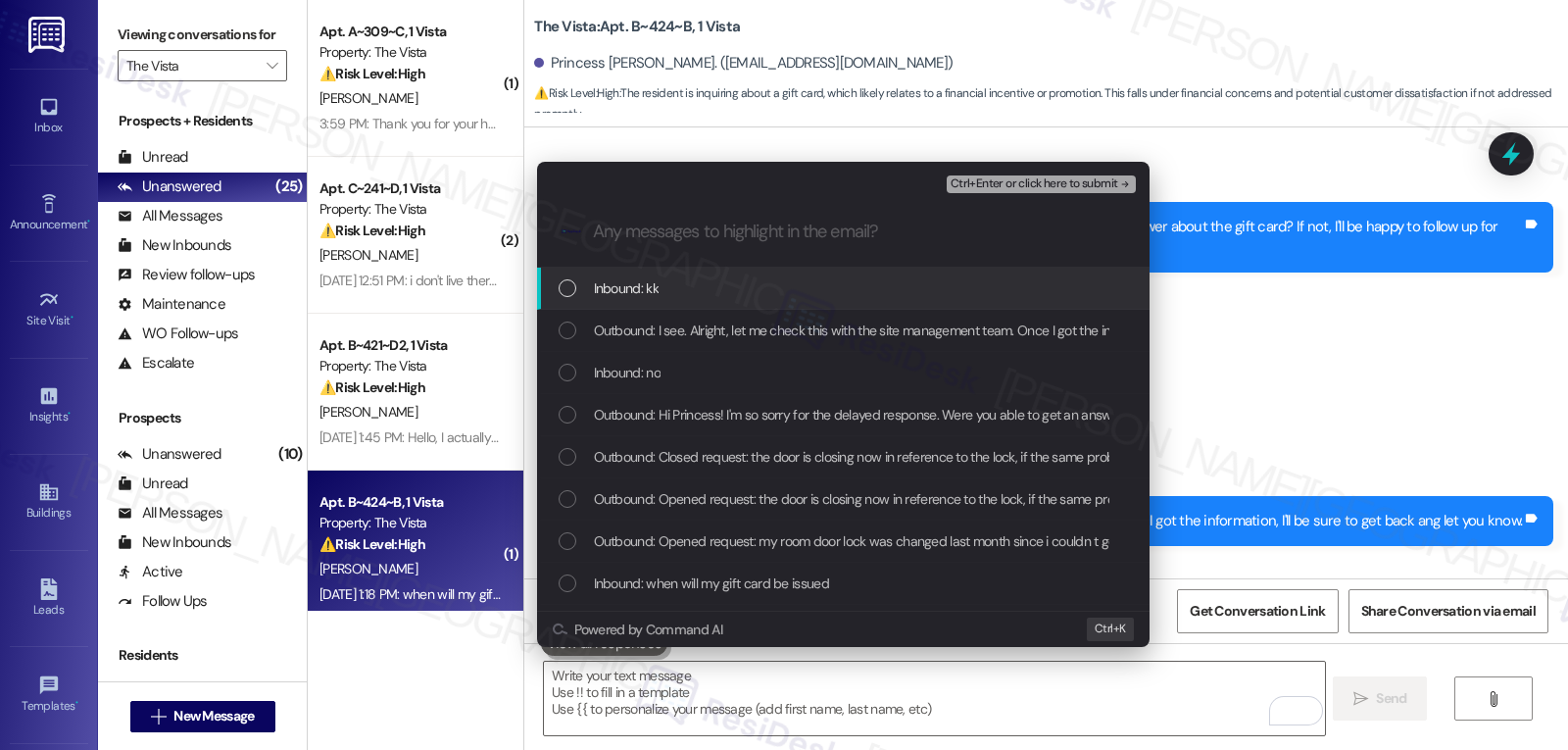
scroll to position [17197, 0]
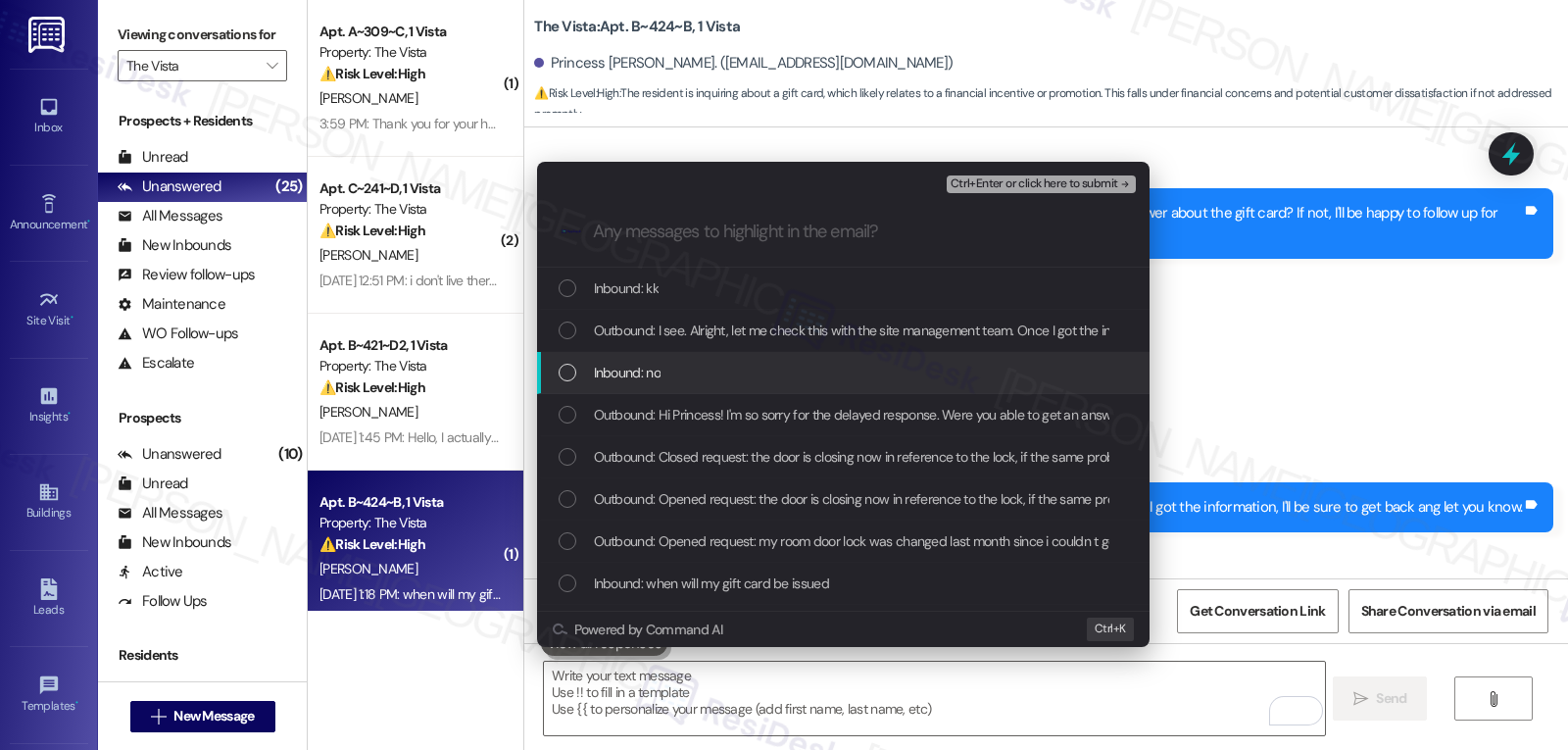
click at [672, 369] on div "Inbound: no" at bounding box center [845, 373] width 573 height 22
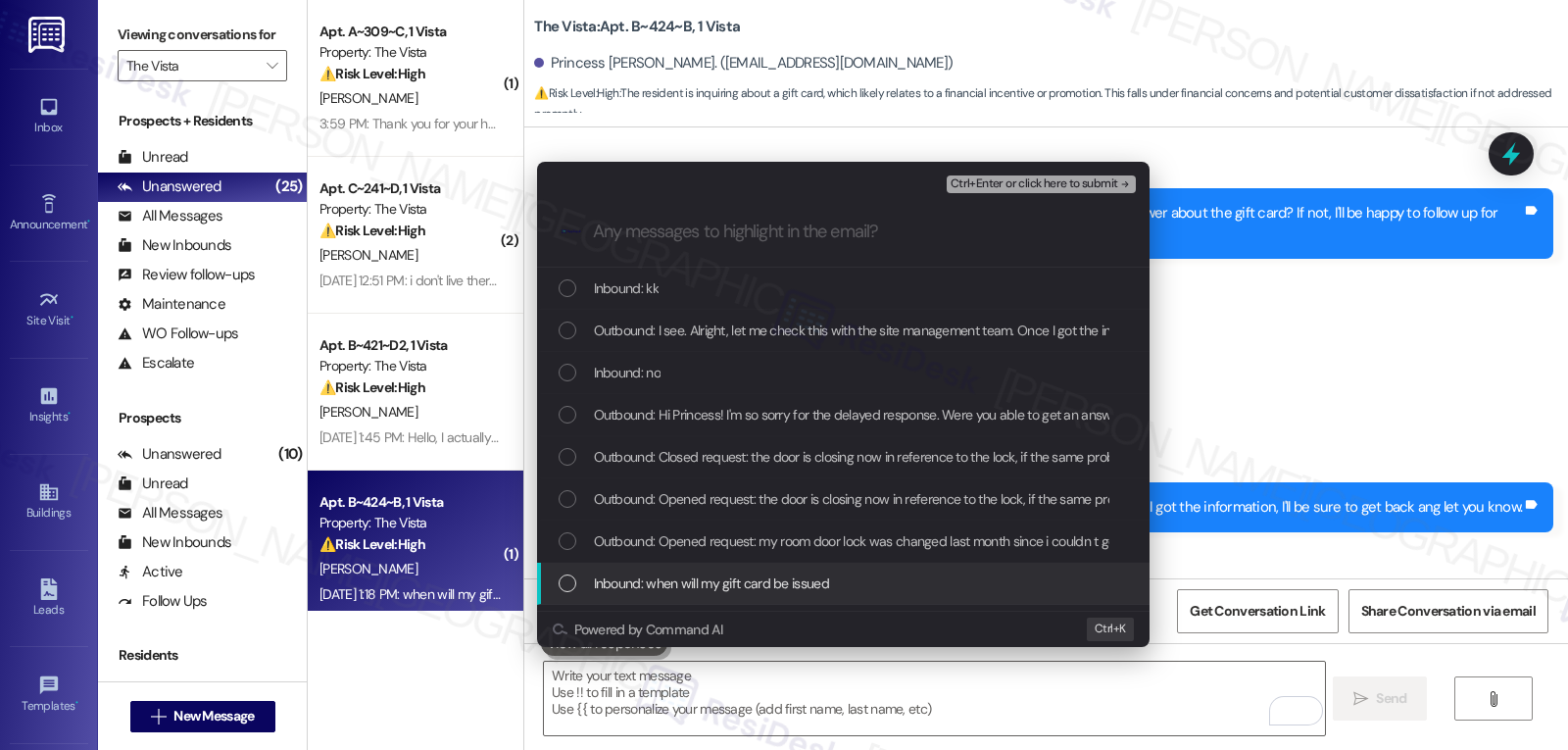
click at [688, 586] on span "Inbound: when will my gift card be issued" at bounding box center [711, 583] width 235 height 22
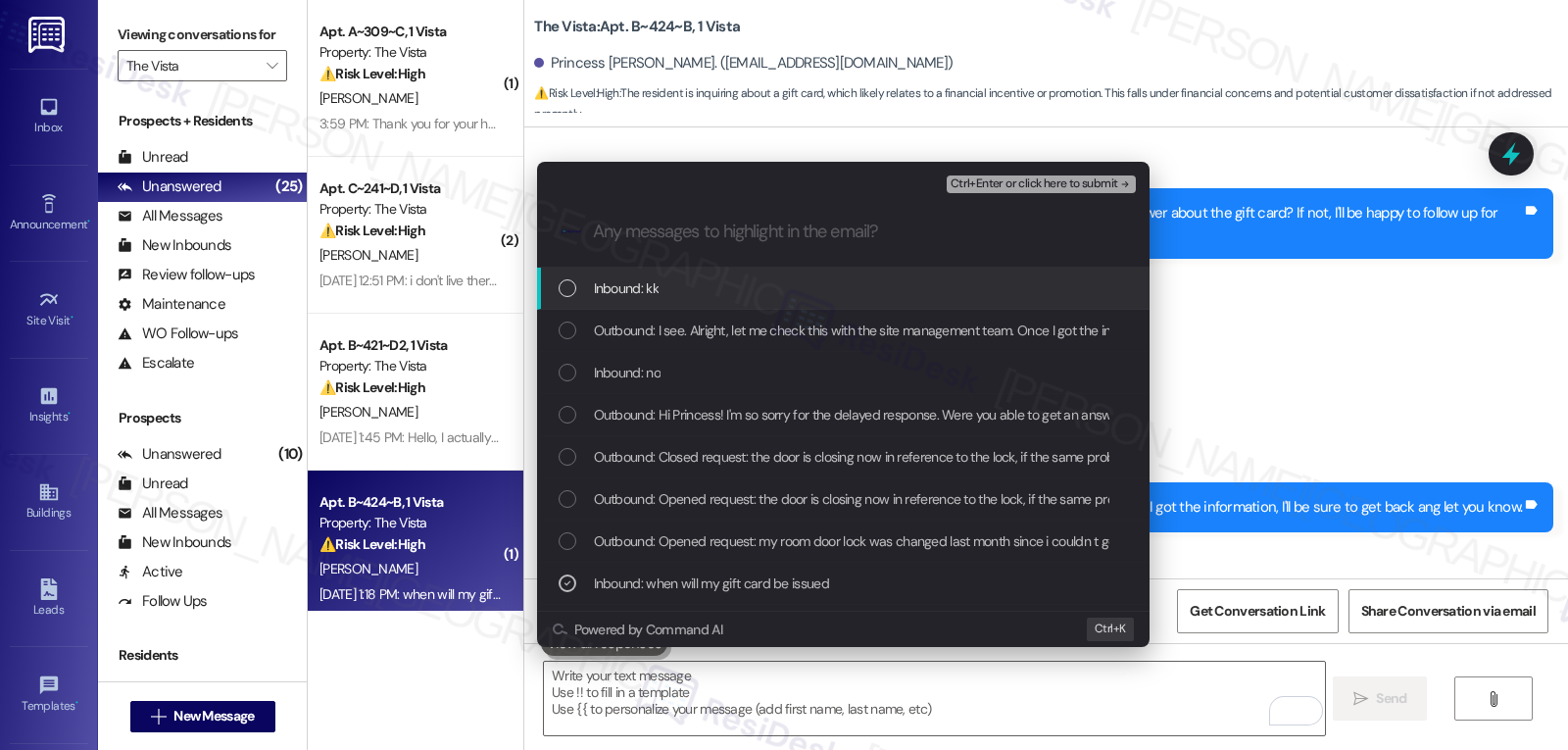
click at [1011, 186] on span "Ctrl+Enter or click here to submit" at bounding box center [1034, 185] width 168 height 14
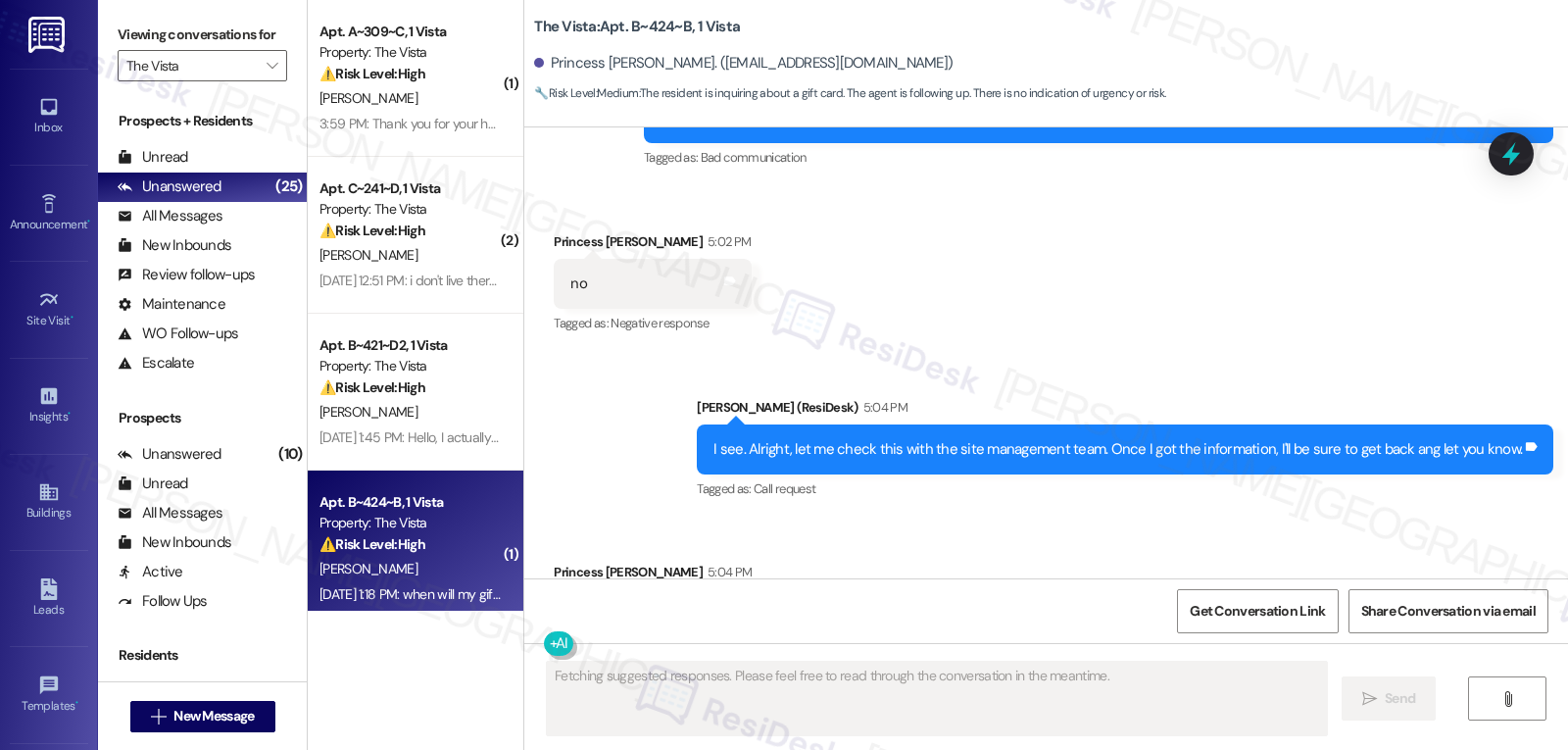
scroll to position [17314, 0]
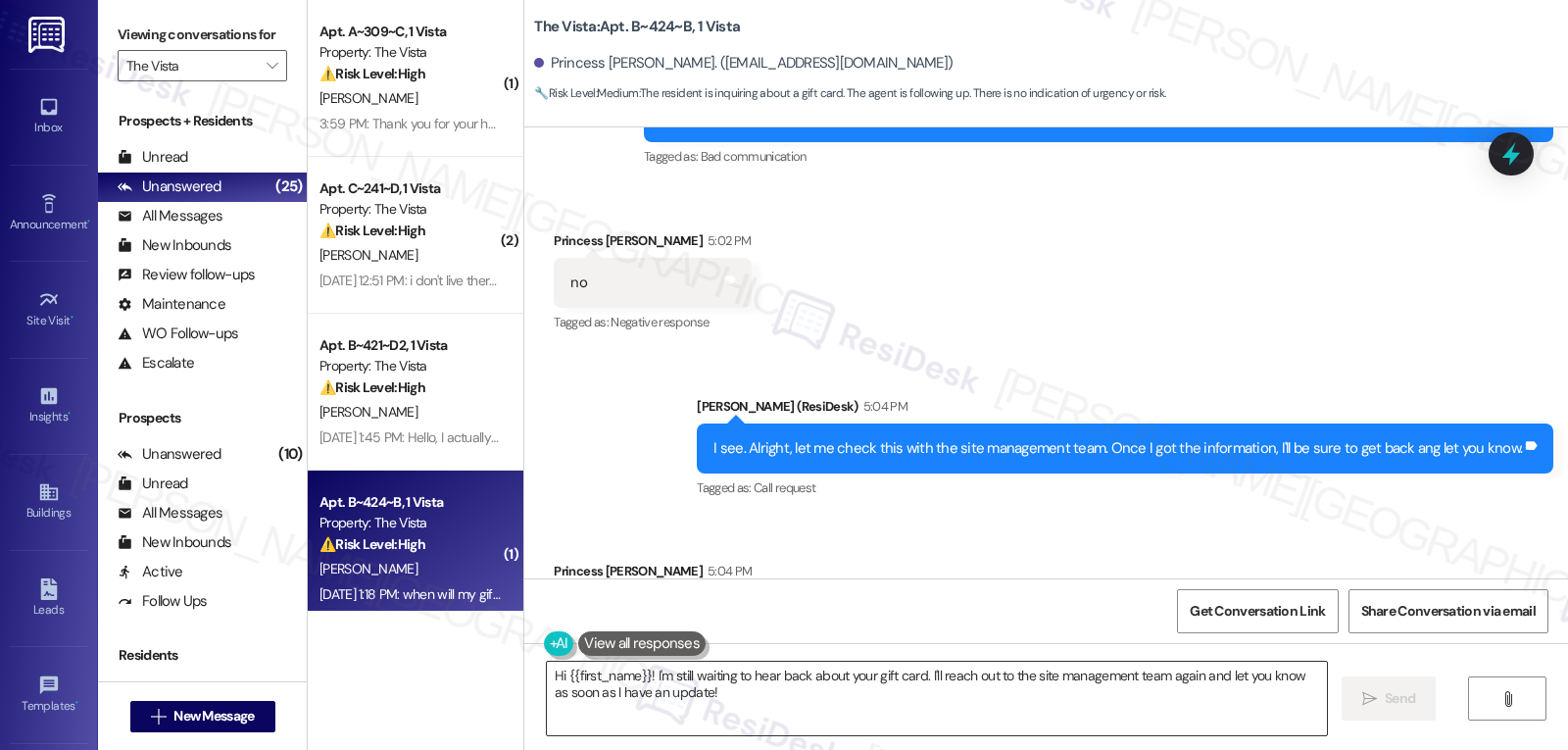
click at [712, 706] on textarea "Hi {{first_name}}! I'm still waiting to hear back about your gift card. I'll re…" at bounding box center [936, 698] width 781 height 73
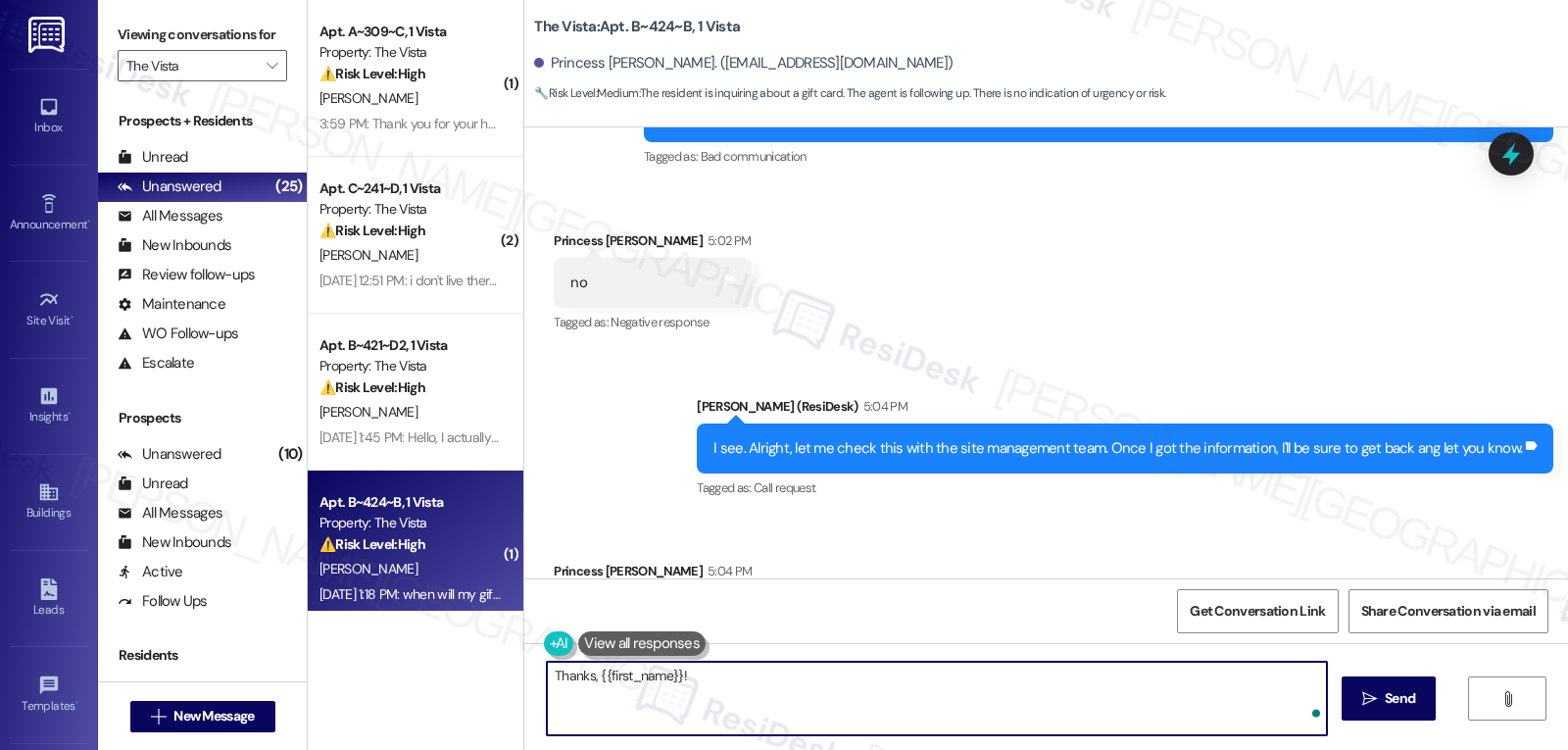
type textarea "Thanks, {{first_name}}!"
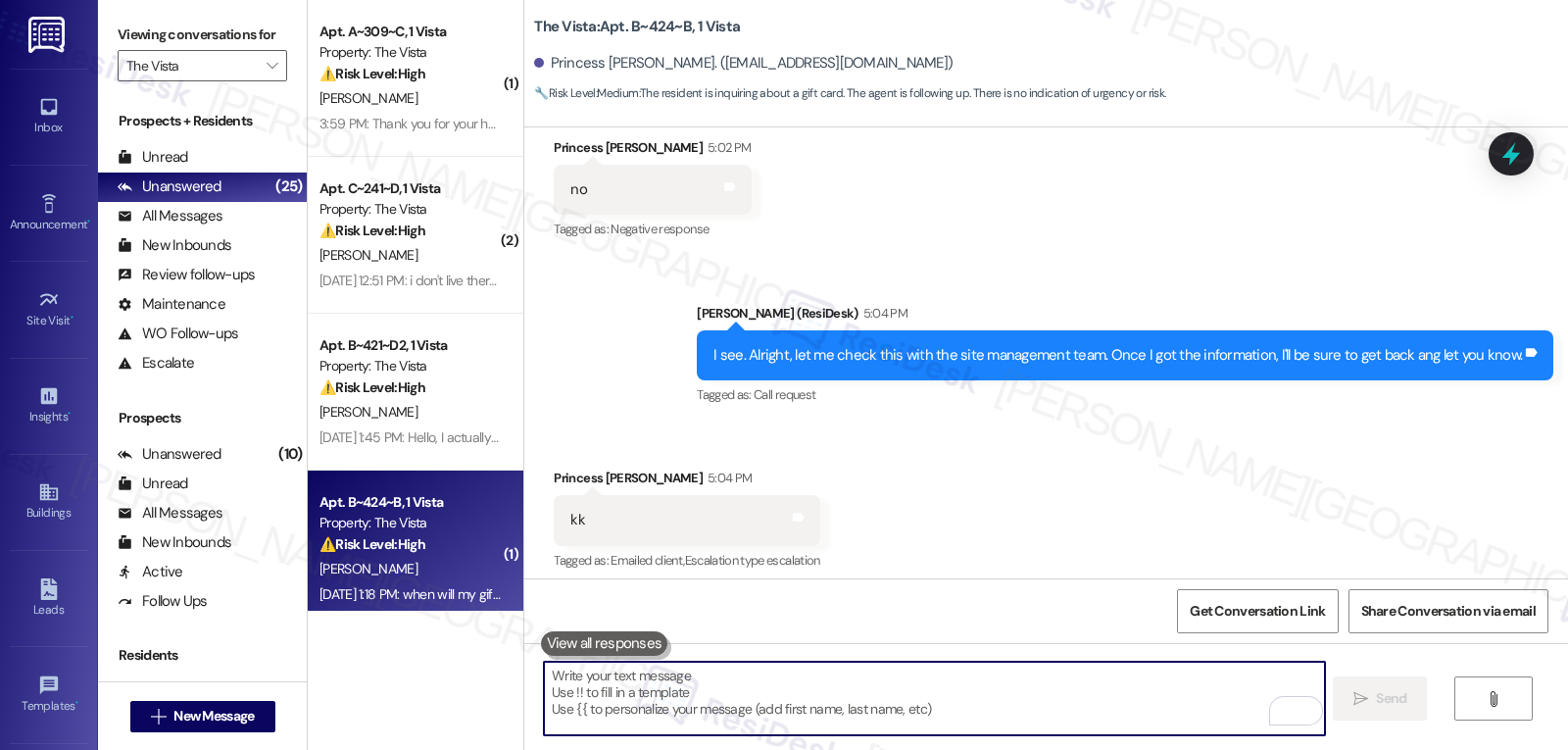
scroll to position [17450, 0]
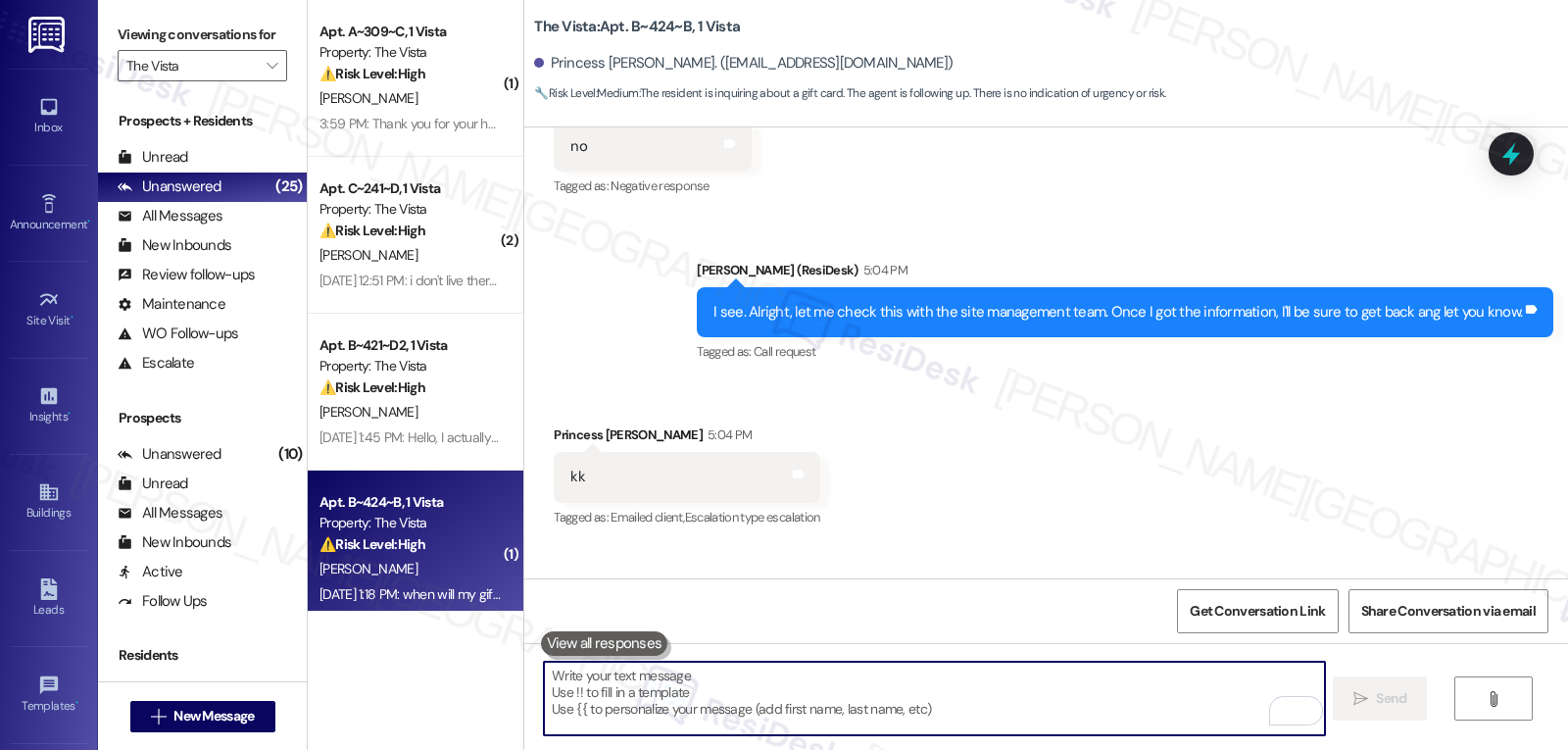
click at [408, 420] on div "M. Entriken" at bounding box center [411, 412] width 186 height 25
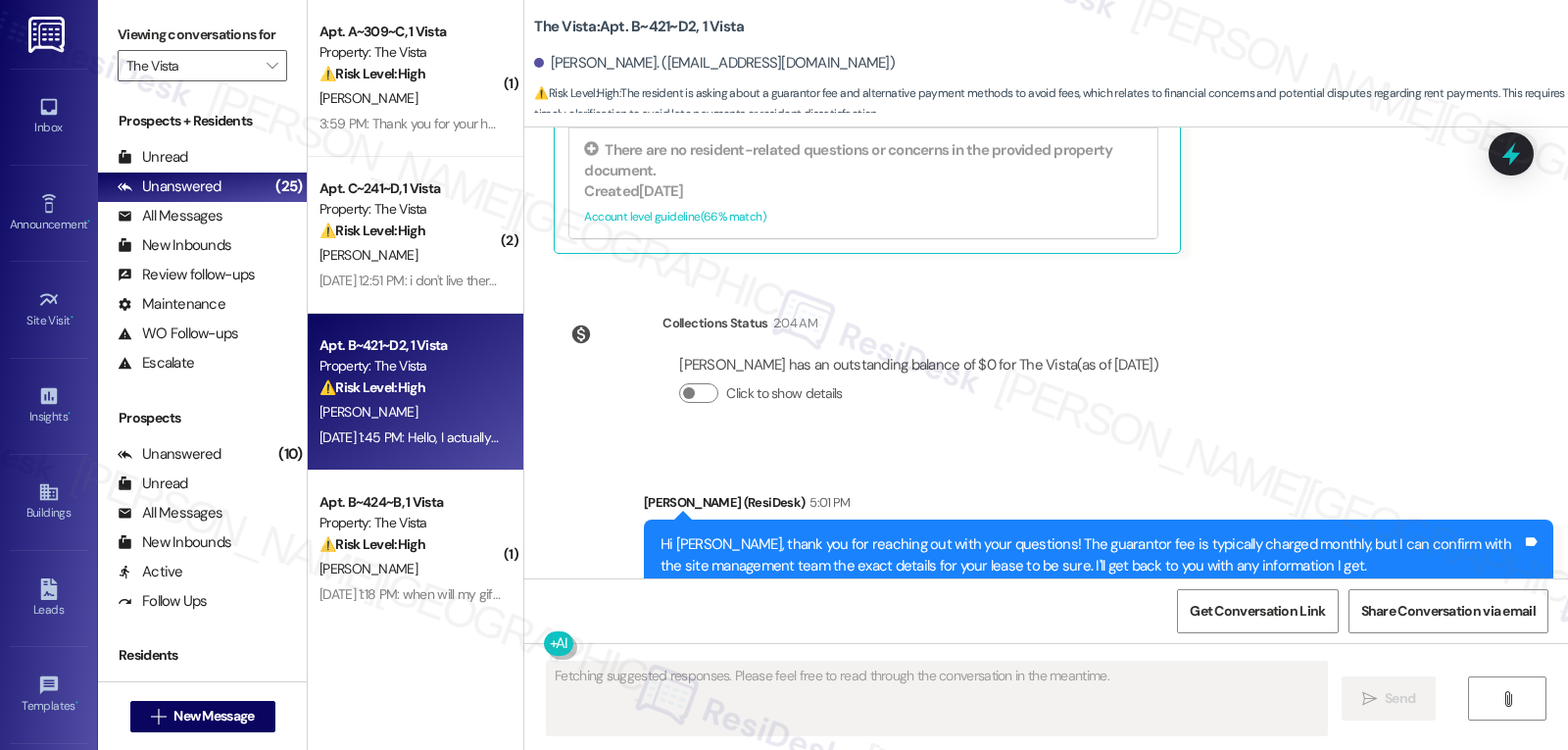
scroll to position [1161, 0]
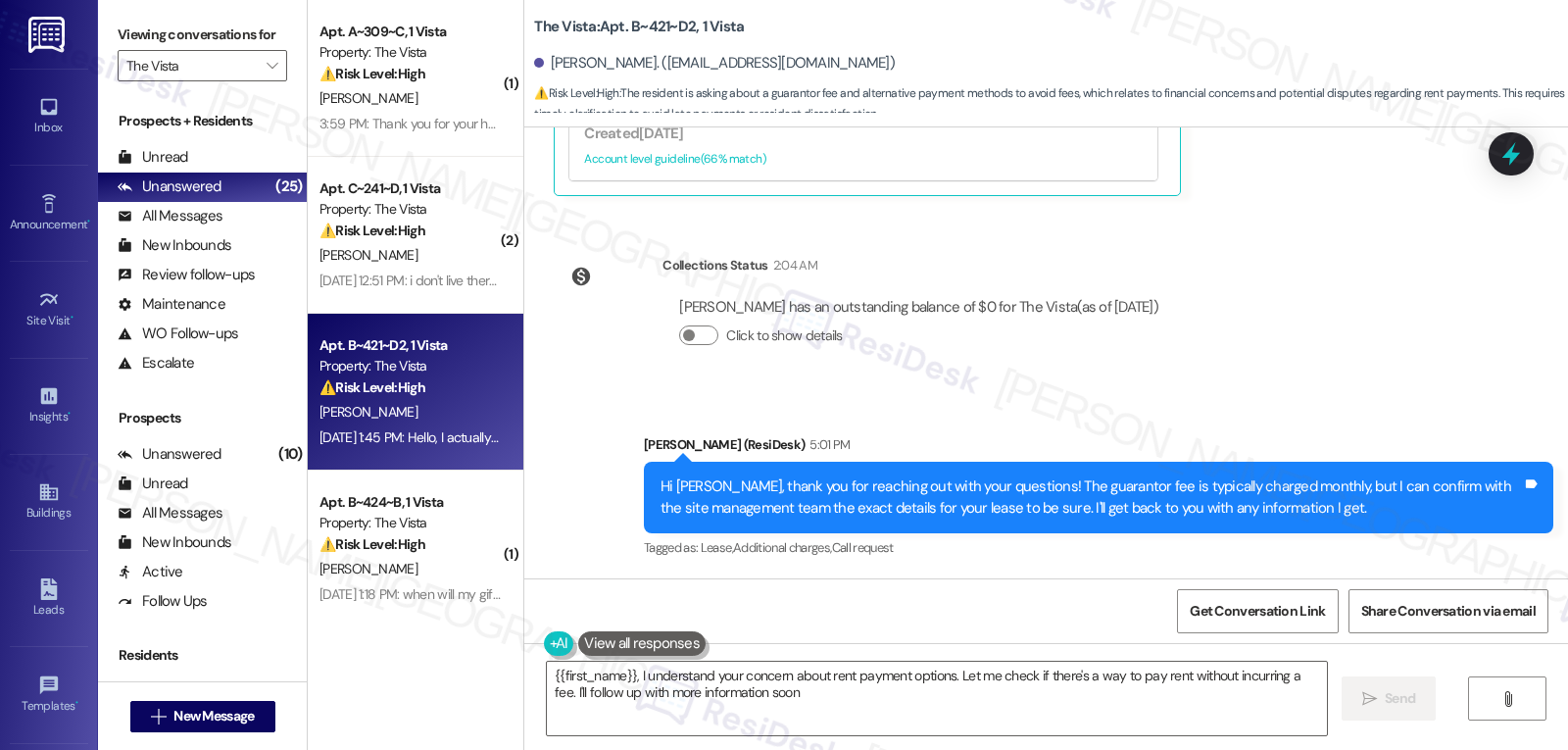
type textarea "{{first_name}}, I understand your concern about rent payment options. Let me ch…"
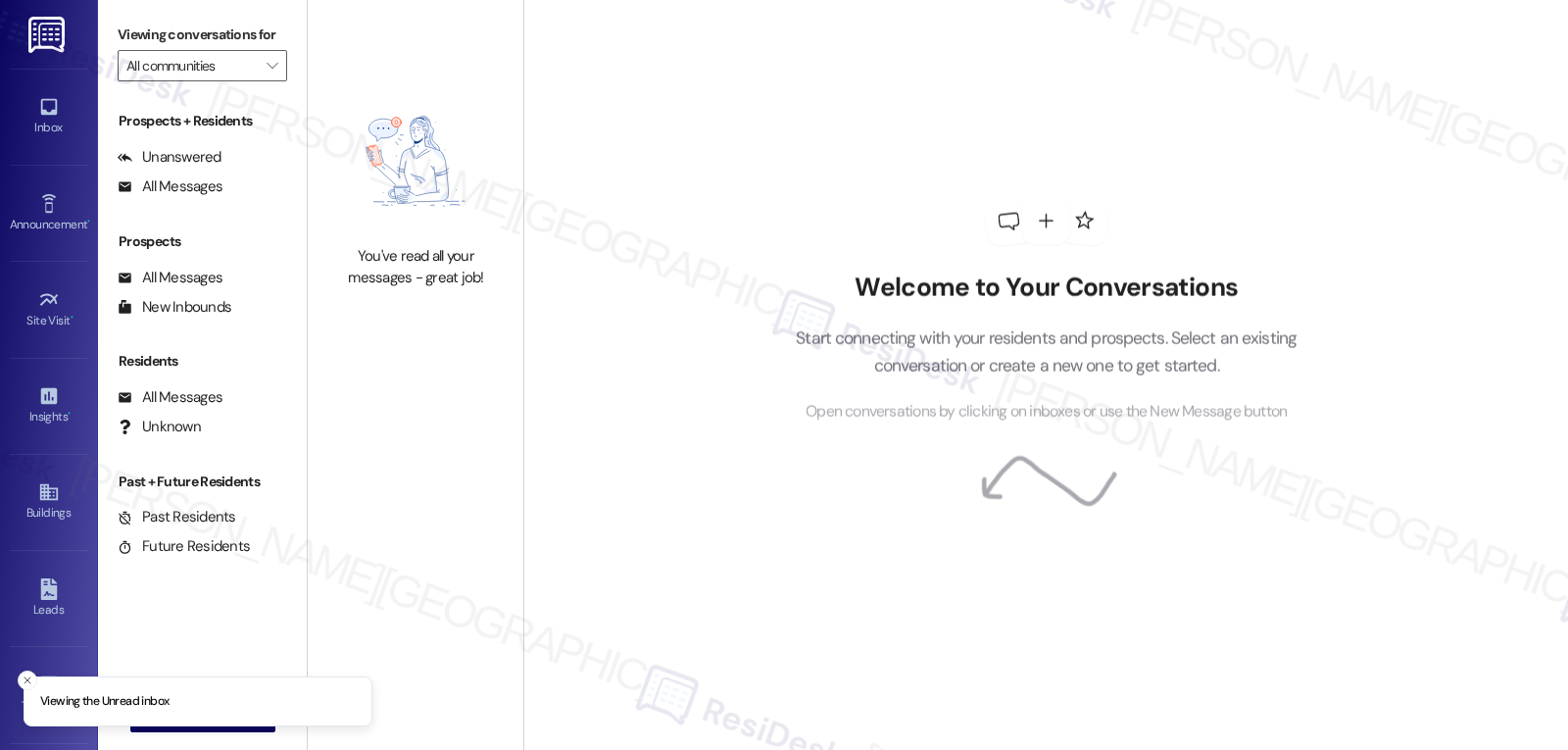
type input "The Vista"
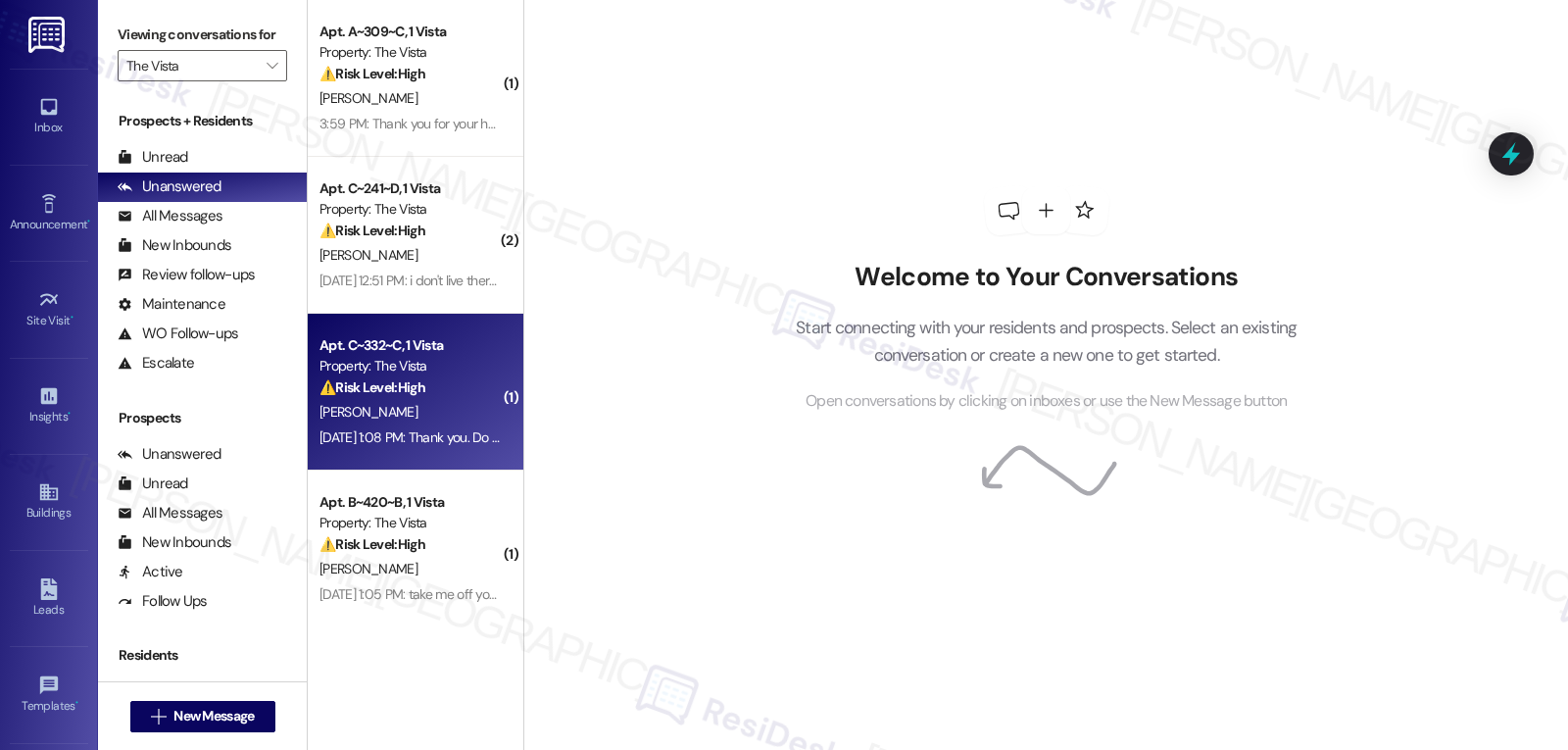
click at [440, 442] on div "Sep 02, 2025 at 1:08 PM: Thank you. Do I not have auto payment on? Sep 02, 2025…" at bounding box center [487, 437] width 336 height 18
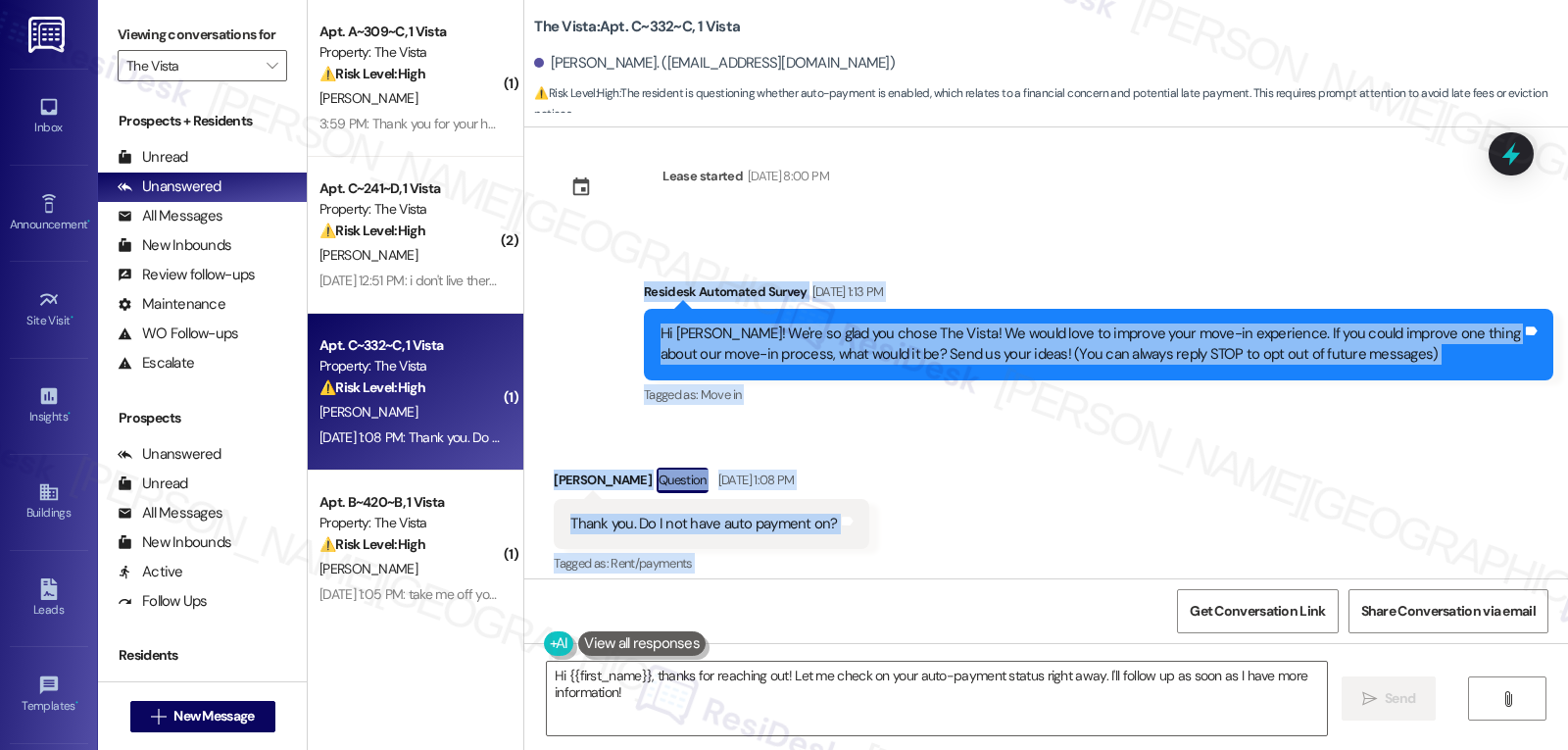
scroll to position [217, 0]
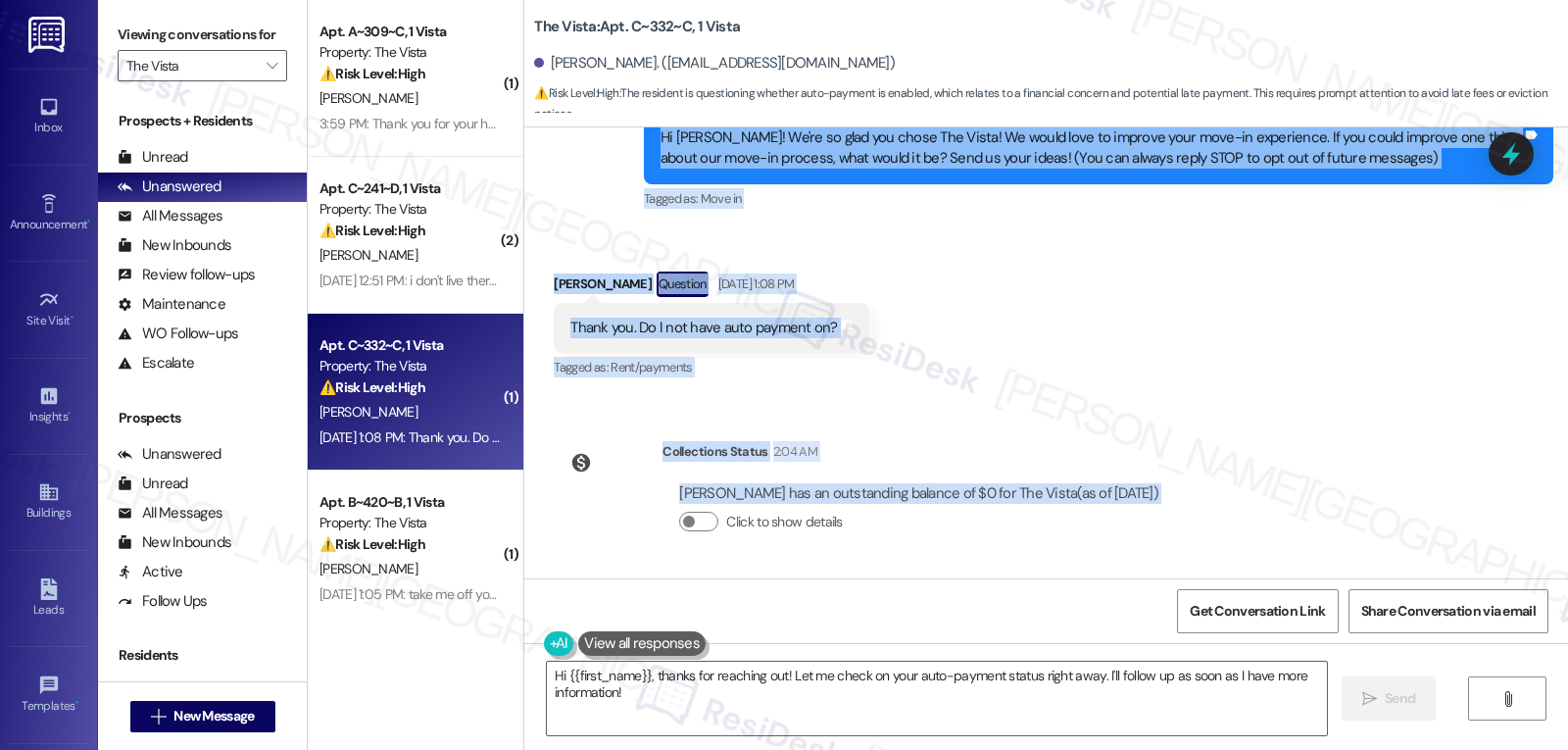
drag, startPoint x: 624, startPoint y: 285, endPoint x: 1192, endPoint y: 496, distance: 605.9
click at [1192, 496] on div "Lease started Aug 17, 2025 at 8:00 PM Survey, sent via SMS Residesk Automated S…" at bounding box center [1046, 352] width 1044 height 451
copy div "Residesk Automated Survey Aug 25, 2025 at 1:13 PM Hi Tyler! We're so glad you c…"
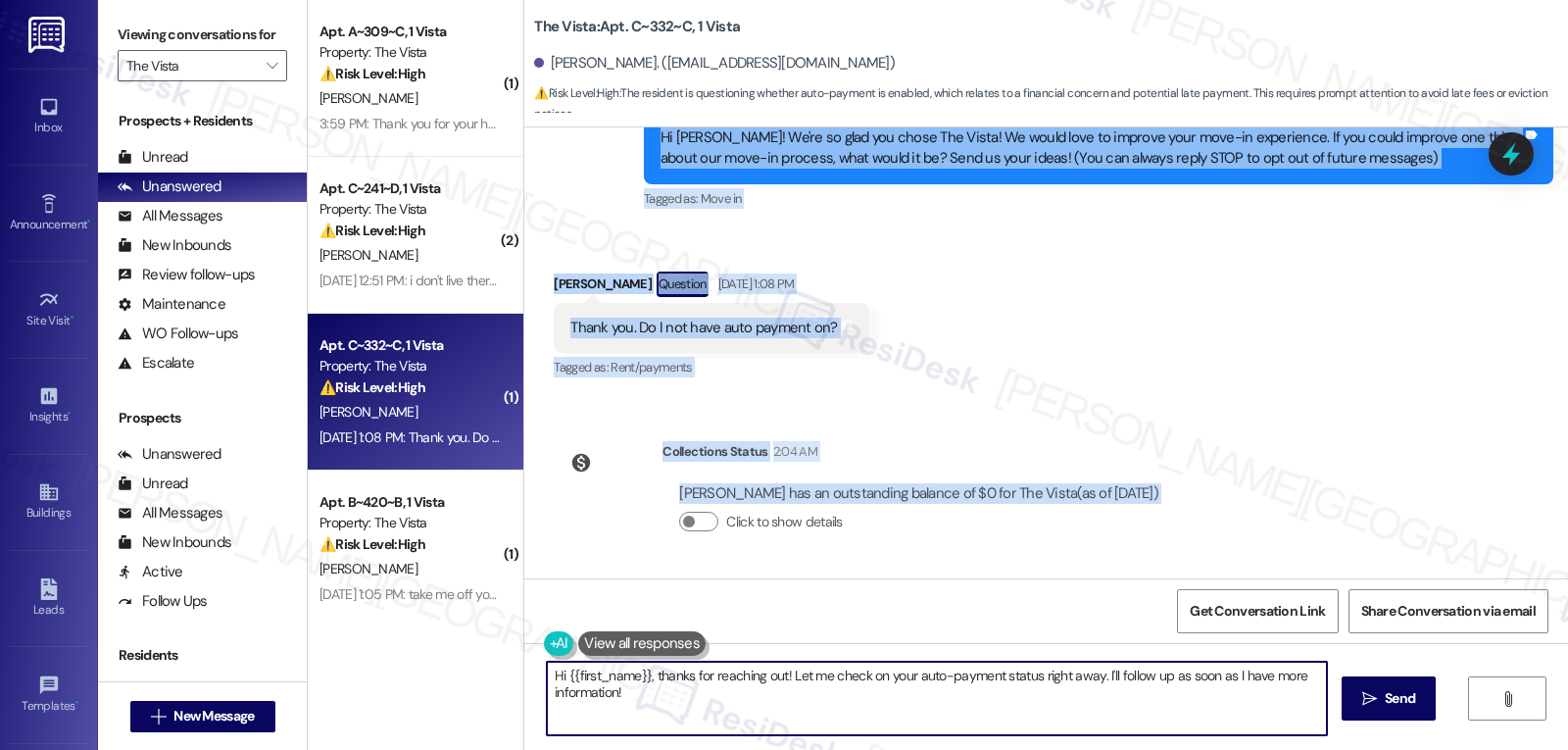
click at [712, 702] on textarea "Hi {{first_name}}, thanks for reaching out! Let me check on your auto-payment s…" at bounding box center [936, 698] width 781 height 73
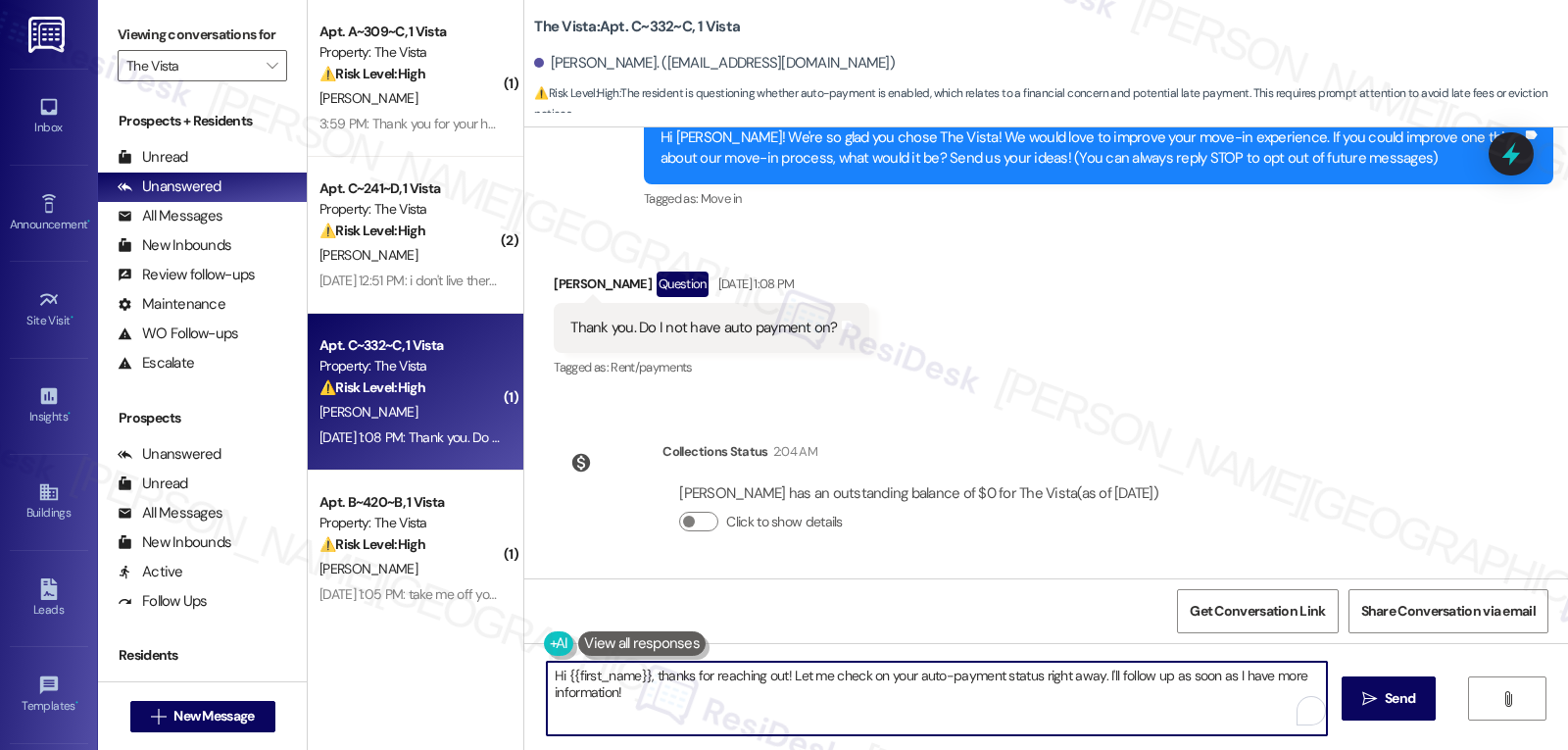
paste textarea "Tyler! We’re showing your balance is all clear, so you’re good 😊"
click at [583, 669] on textarea "Hi Tyler! We’re showing your balance is all clear, so you’re good 😊" at bounding box center [933, 698] width 781 height 73
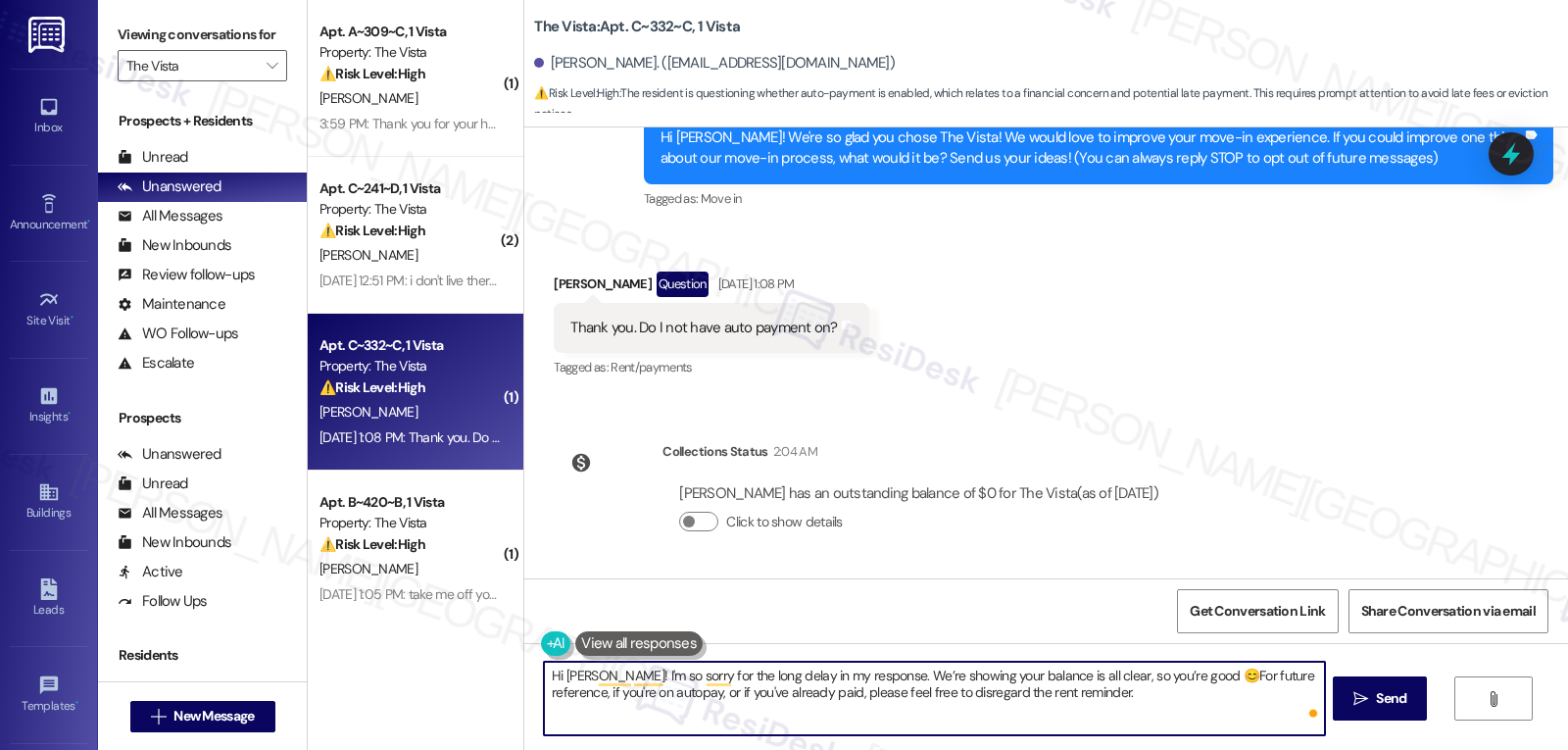
type textarea "Hi Tyler! I'm so sorry for the long delay in my response. We’re showing your ba…"
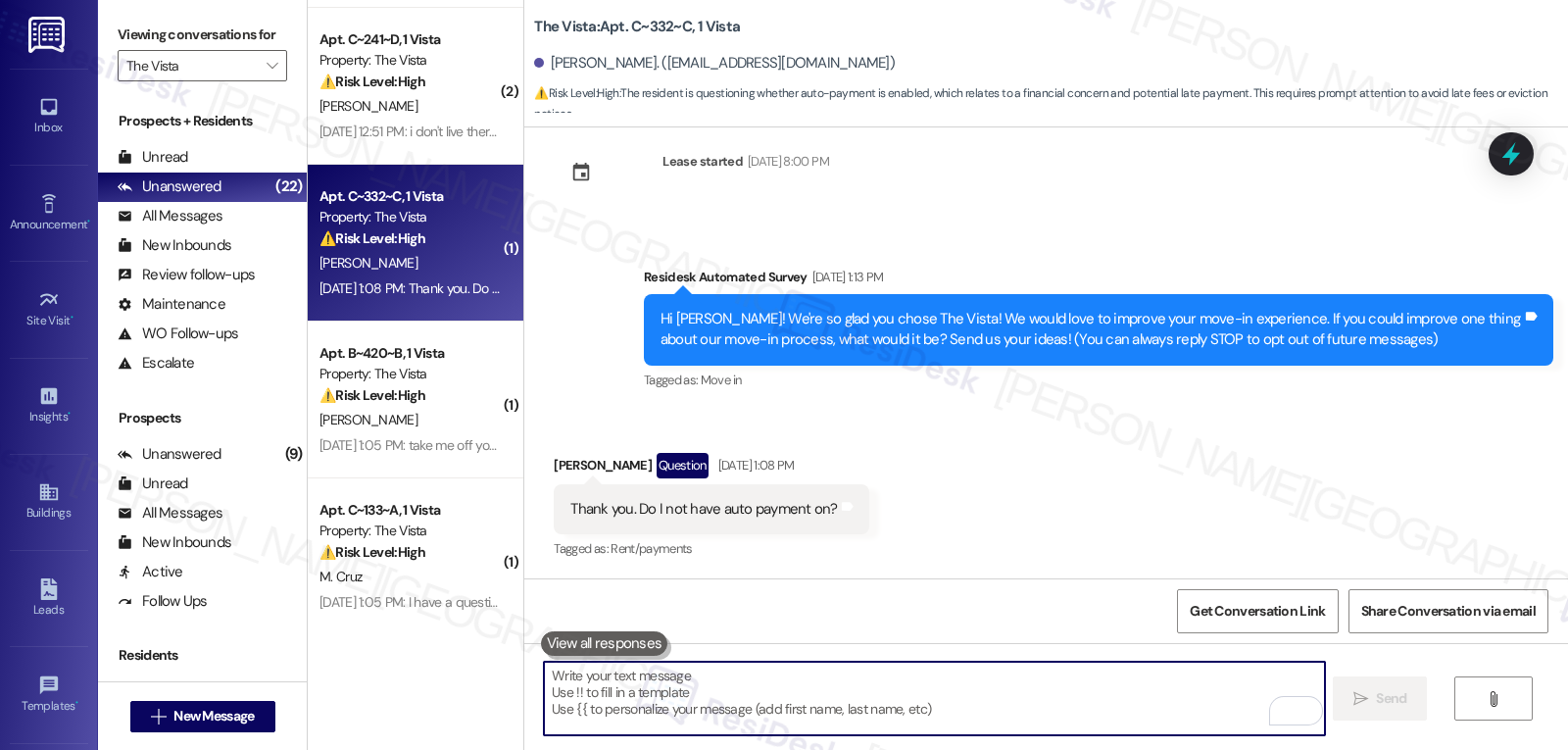
scroll to position [196, 0]
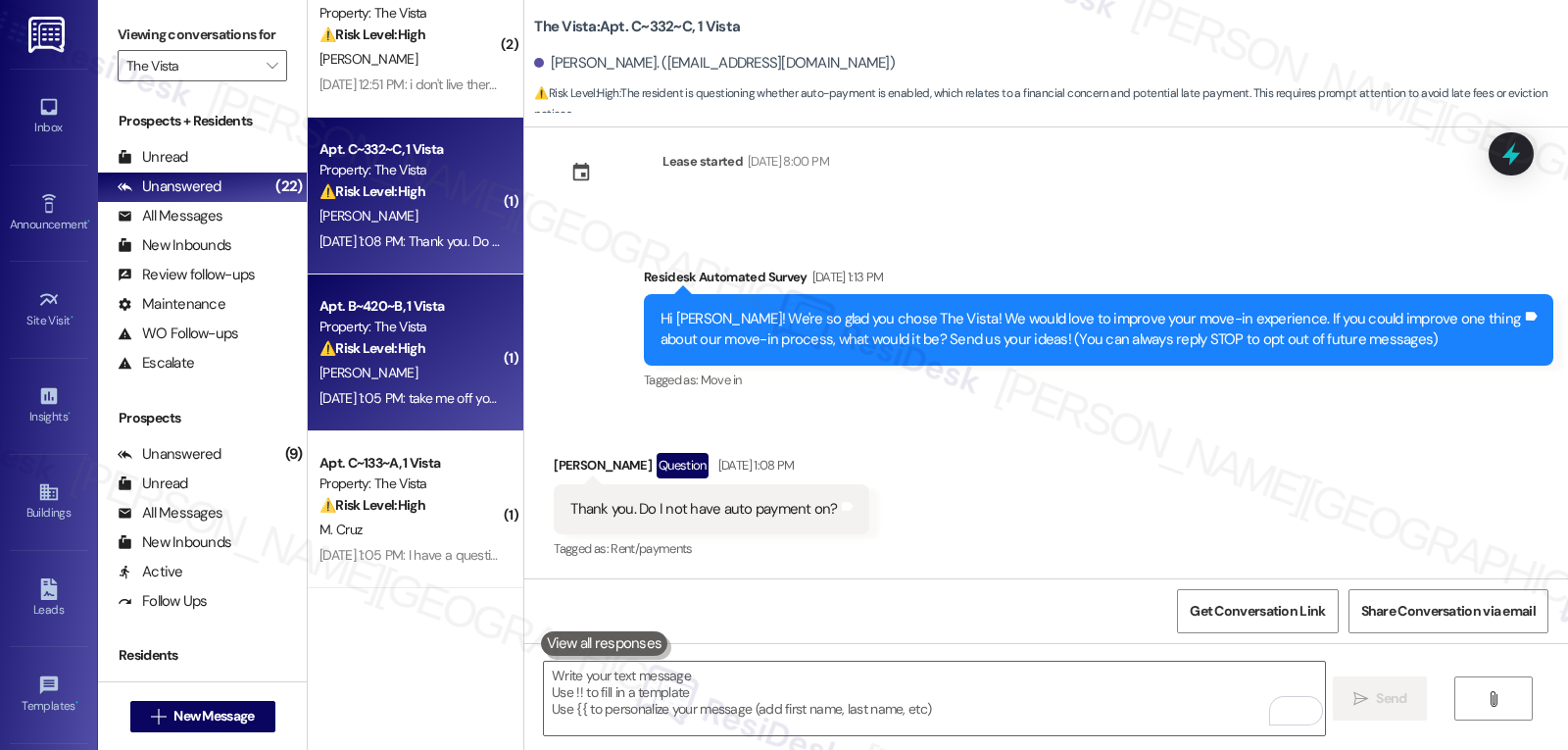
click at [410, 361] on div "K. Osuna" at bounding box center [411, 373] width 186 height 25
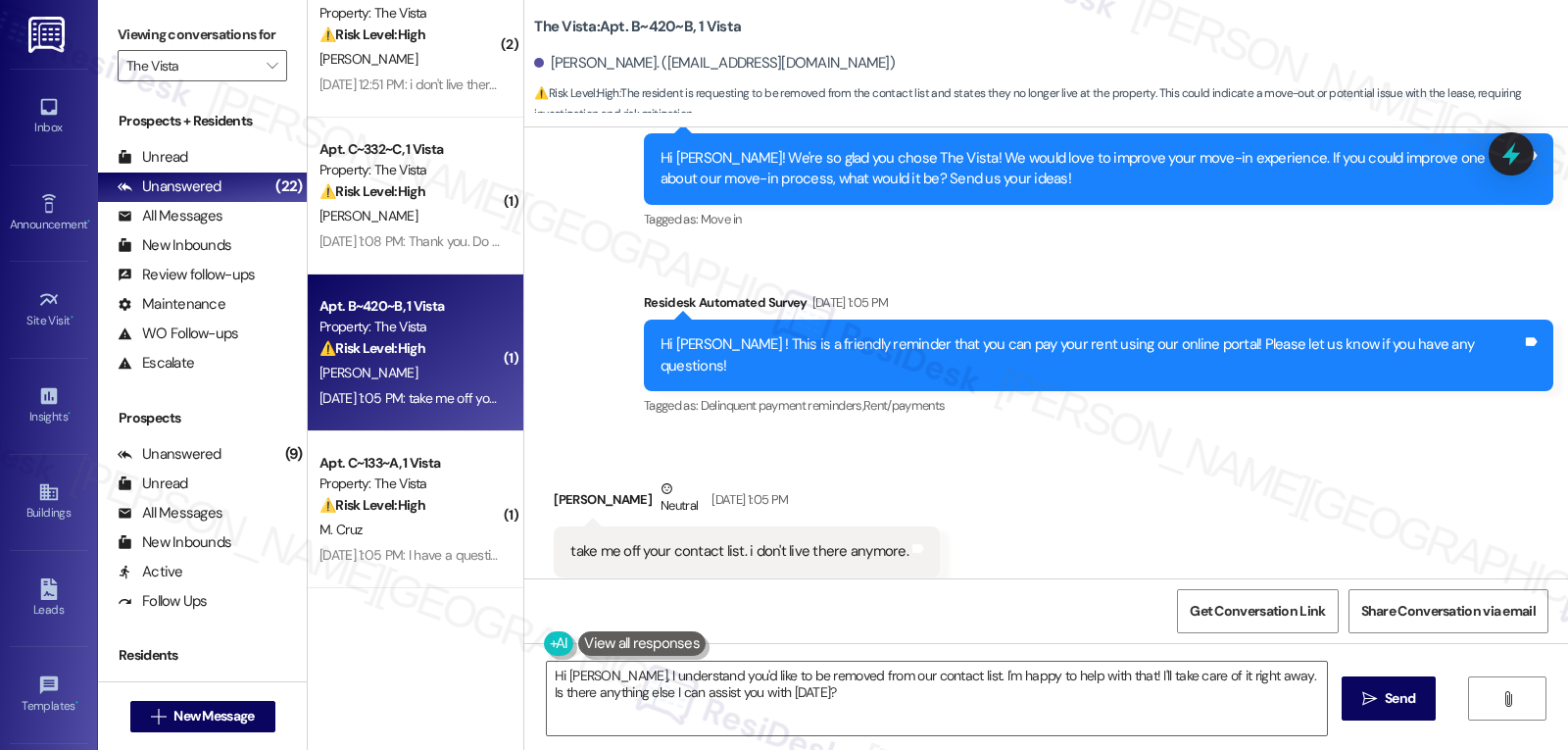
scroll to position [1122, 0]
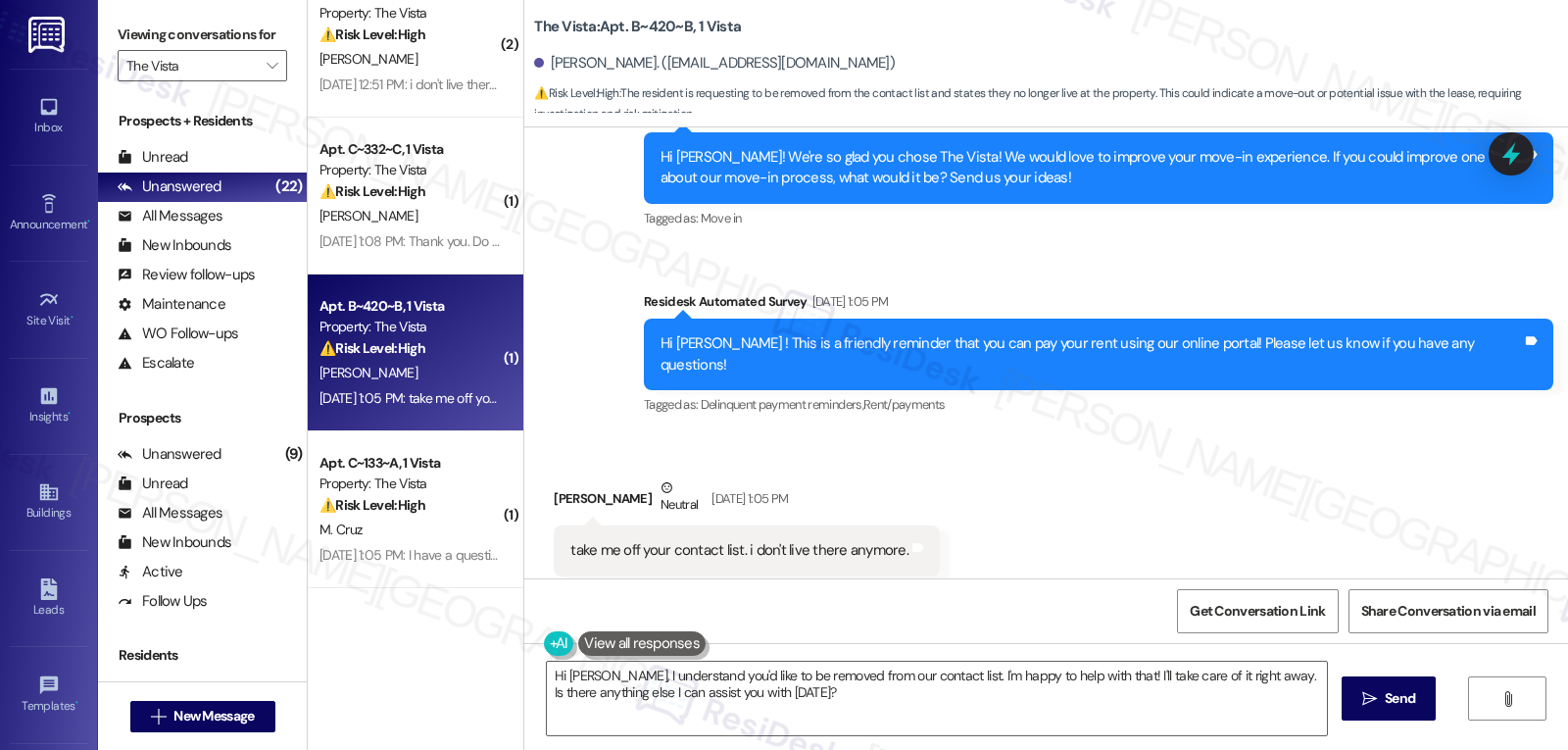
click at [554, 478] on div "Kaylin Osuna Neutral Sep 02, 2025 at 1:05 PM" at bounding box center [746, 501] width 386 height 48
copy div "Kaylin"
click at [867, 724] on textarea "Hi Kaylin, I understand you'd like to be removed from our contact list. I'm hap…" at bounding box center [936, 698] width 781 height 73
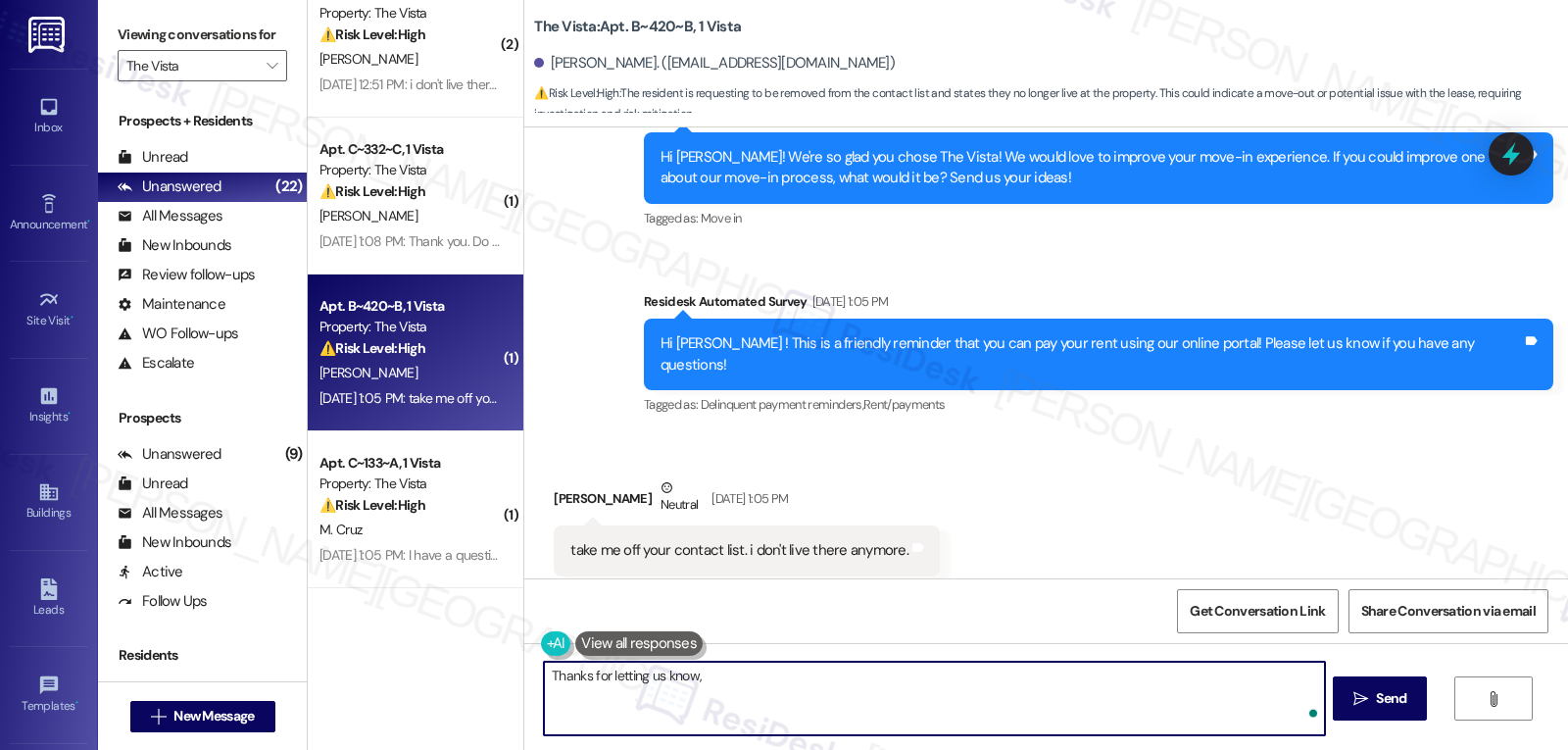
paste textarea "Kaylin"
type textarea "Thanks for letting us know, Kaylin!"
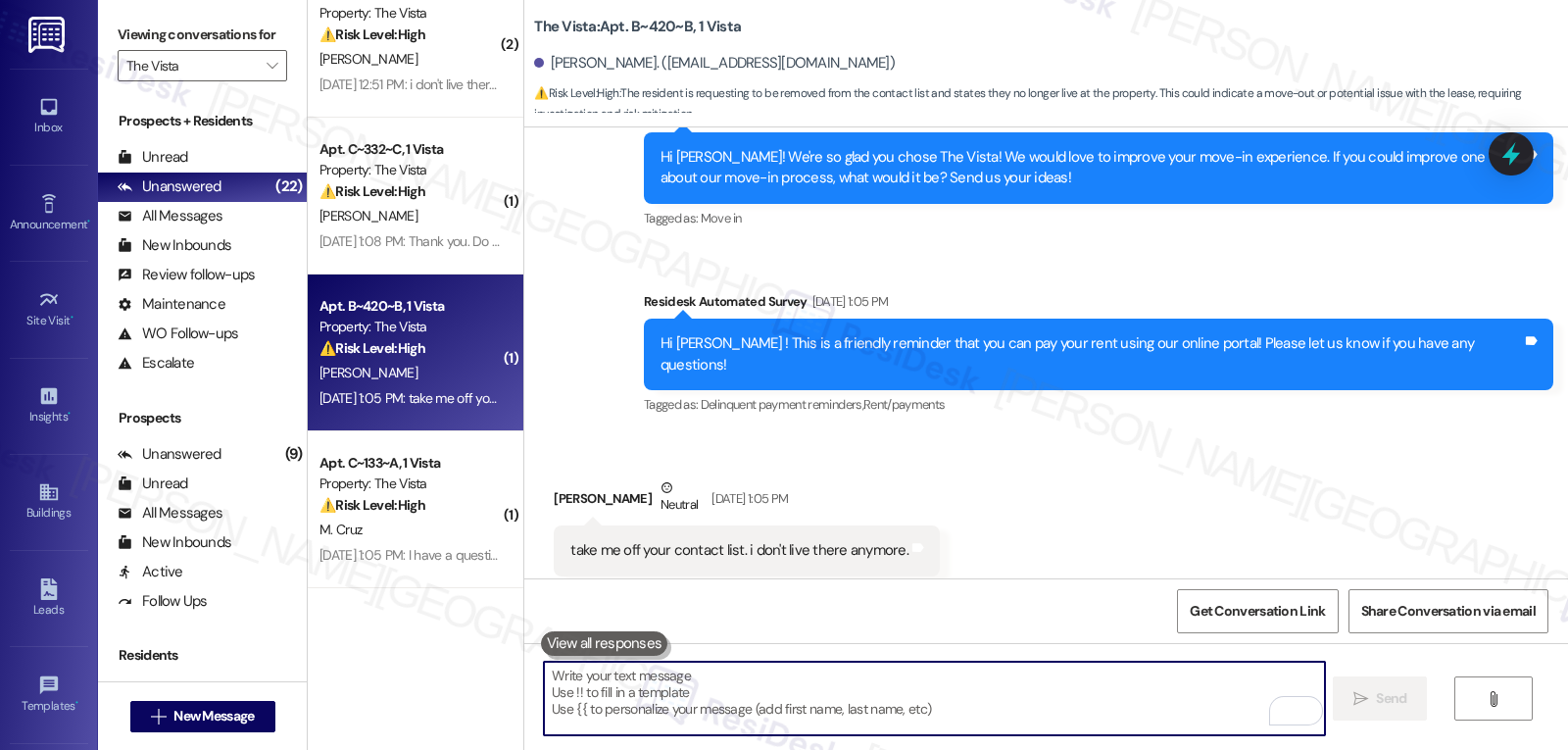
scroll to position [1121, 0]
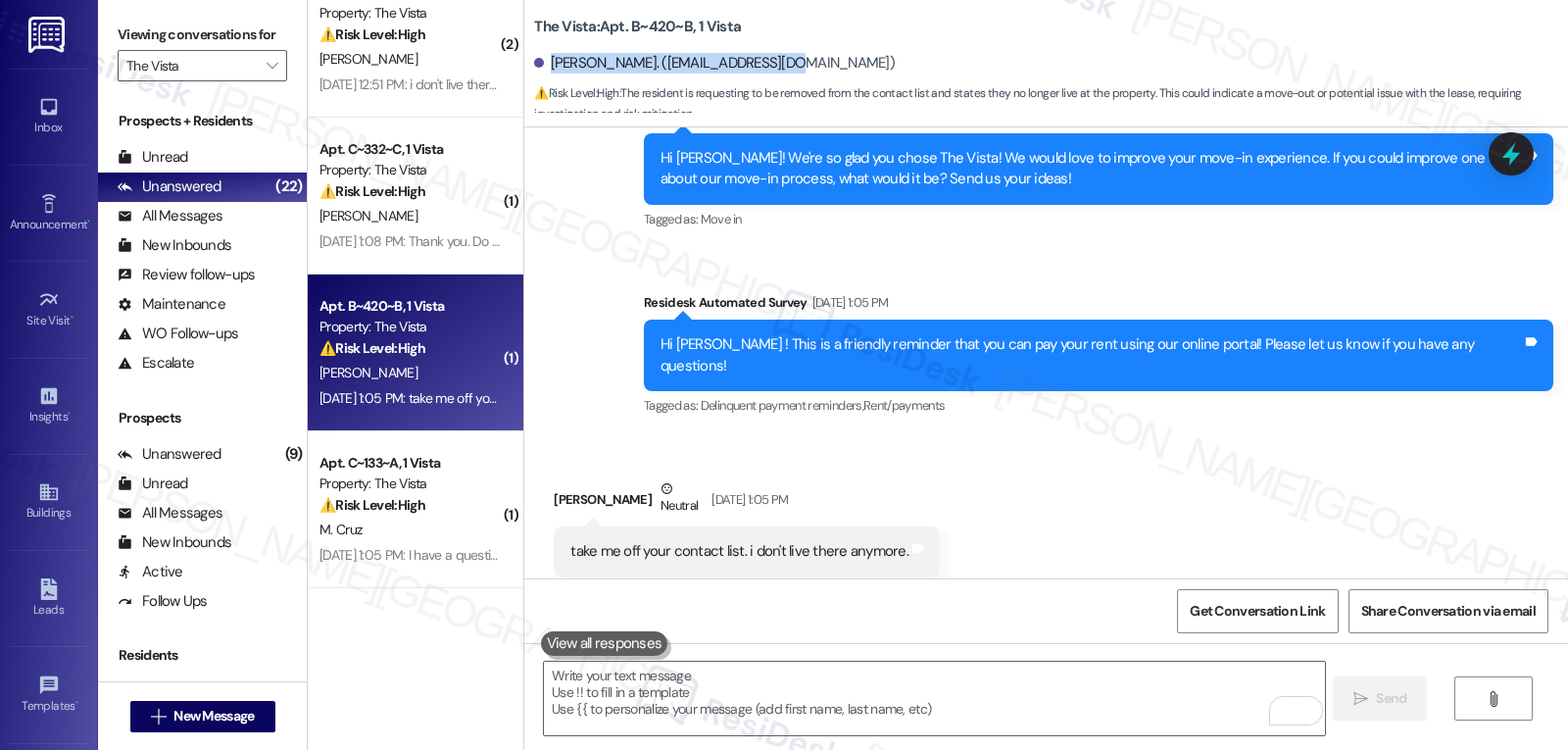
drag, startPoint x: 539, startPoint y: 64, endPoint x: 769, endPoint y: 65, distance: 230.0
click at [769, 65] on div "Kaylin Osuna. (kaymalyy@gmail.com)" at bounding box center [1051, 64] width 1034 height 39
copy div "Kaylin Osuna. (kaymalyy@gmail.com)"
drag, startPoint x: 519, startPoint y: 26, endPoint x: 674, endPoint y: 26, distance: 155.0
click at [674, 26] on div "The Vista: Apt. B~420~B, 1 Vista Kaylin Osuna. (kaymalyy@gmail.com) ⚠️ Risk Lev…" at bounding box center [1046, 58] width 1044 height 108
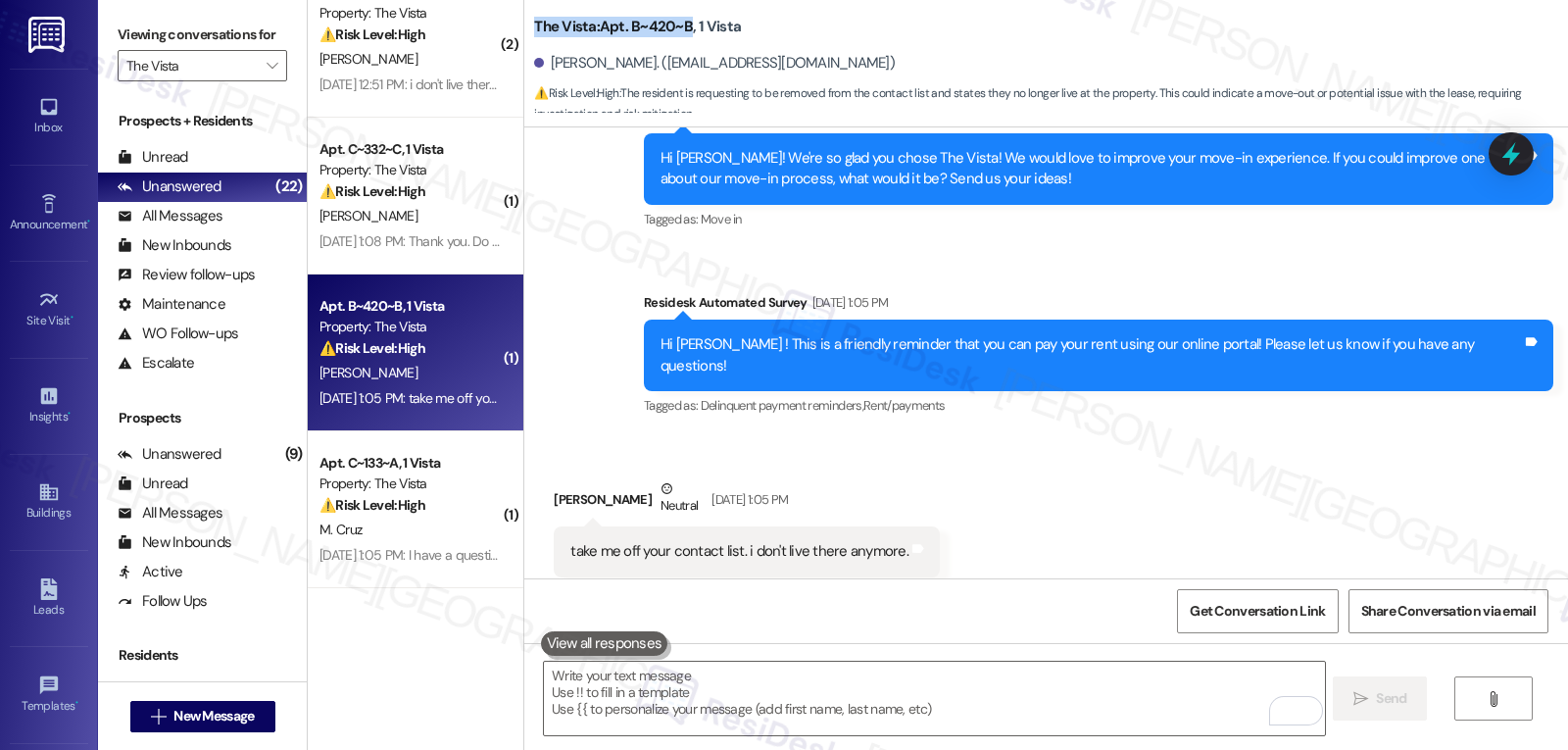
copy b "The Vista: Apt. B~420~B"
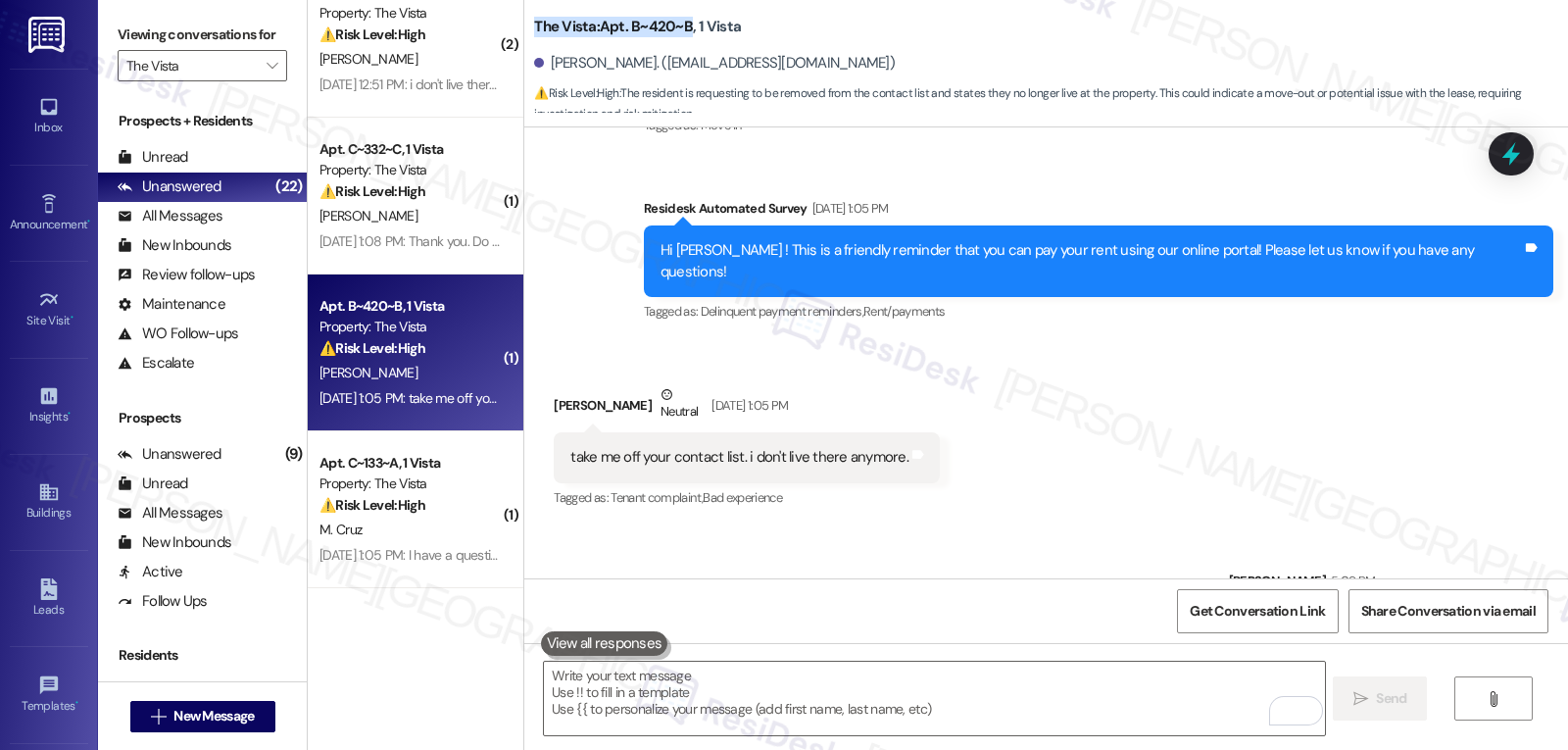
scroll to position [1259, 0]
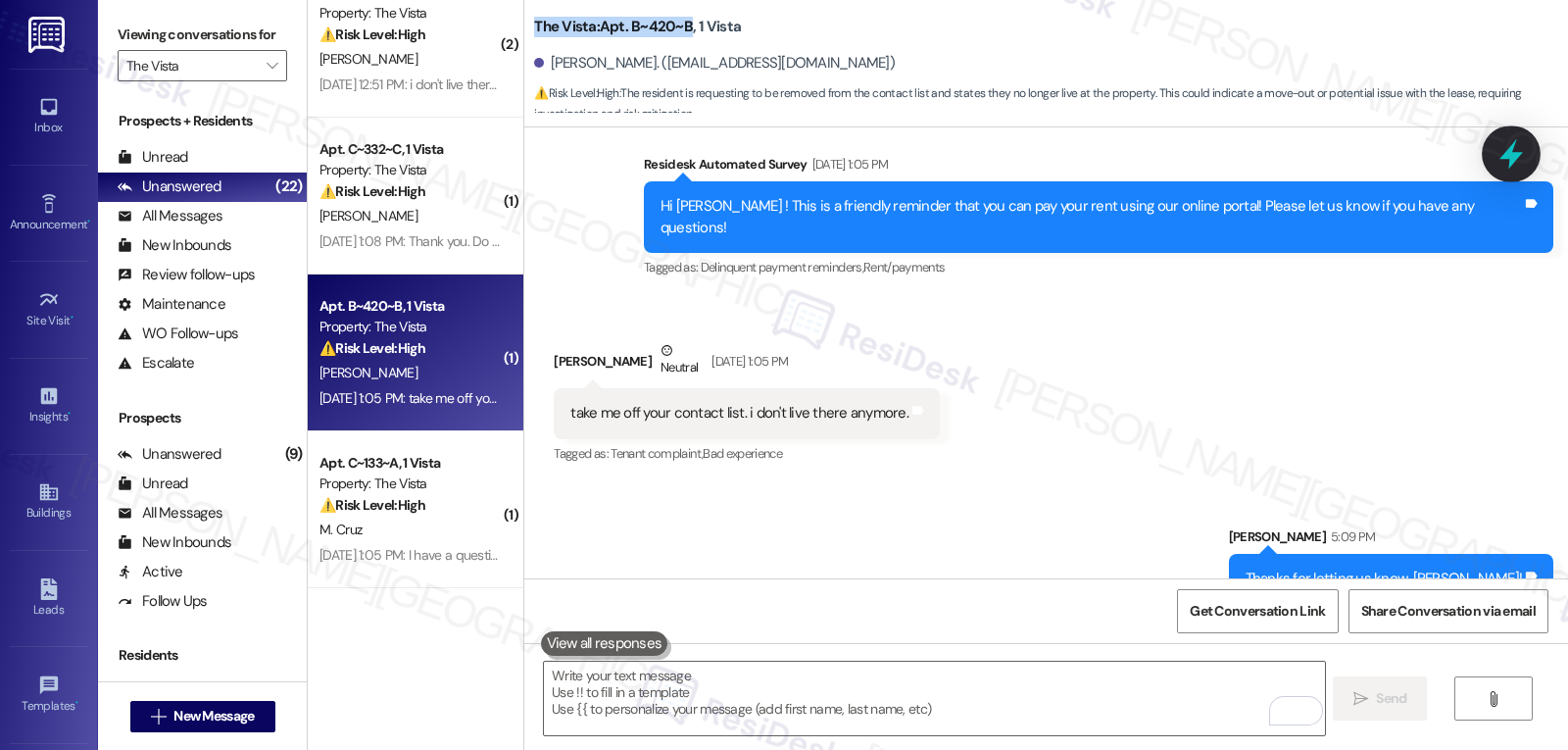
click at [1505, 151] on icon at bounding box center [1512, 154] width 34 height 34
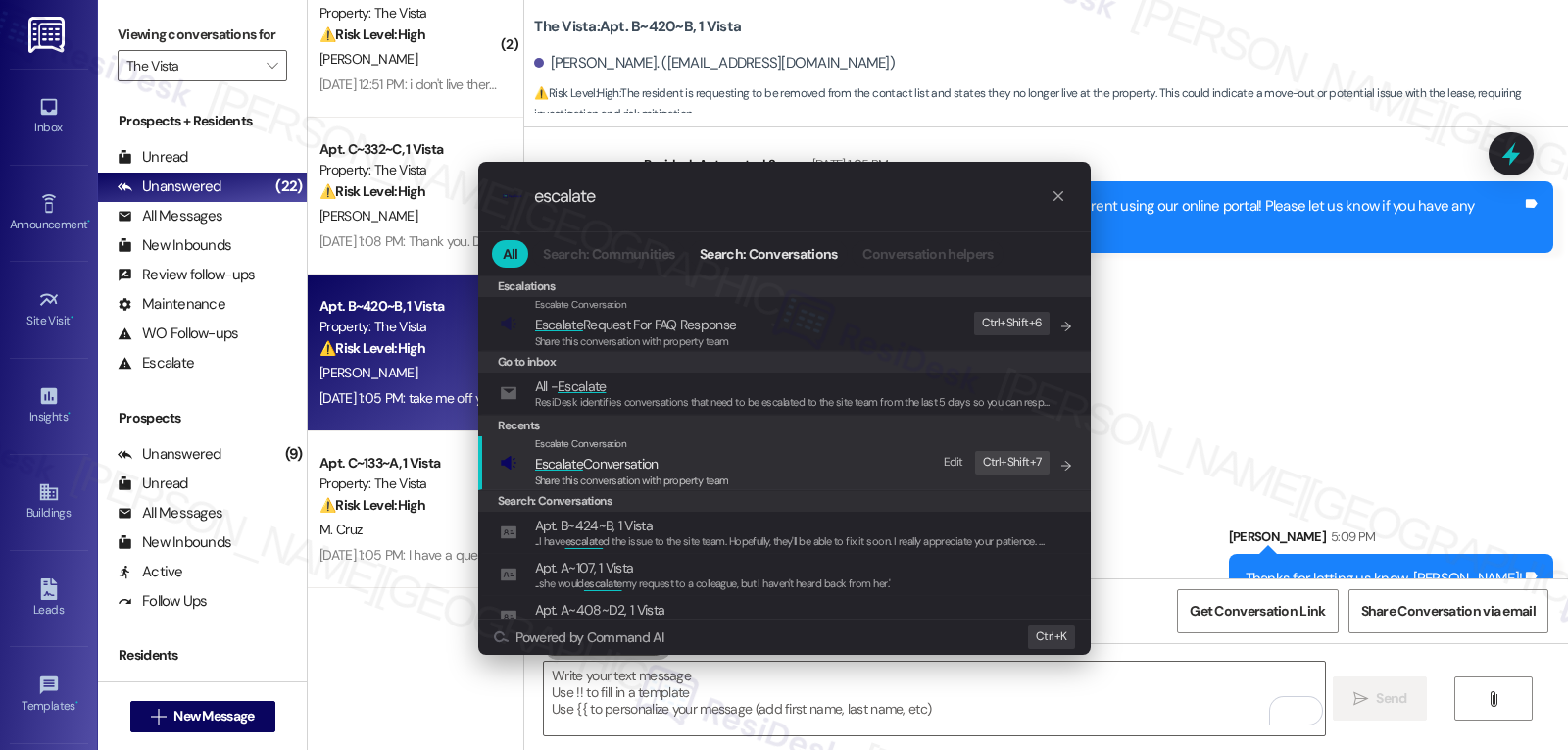
type input "escalate"
click at [709, 479] on span "Share this conversation with property team" at bounding box center [632, 481] width 194 height 14
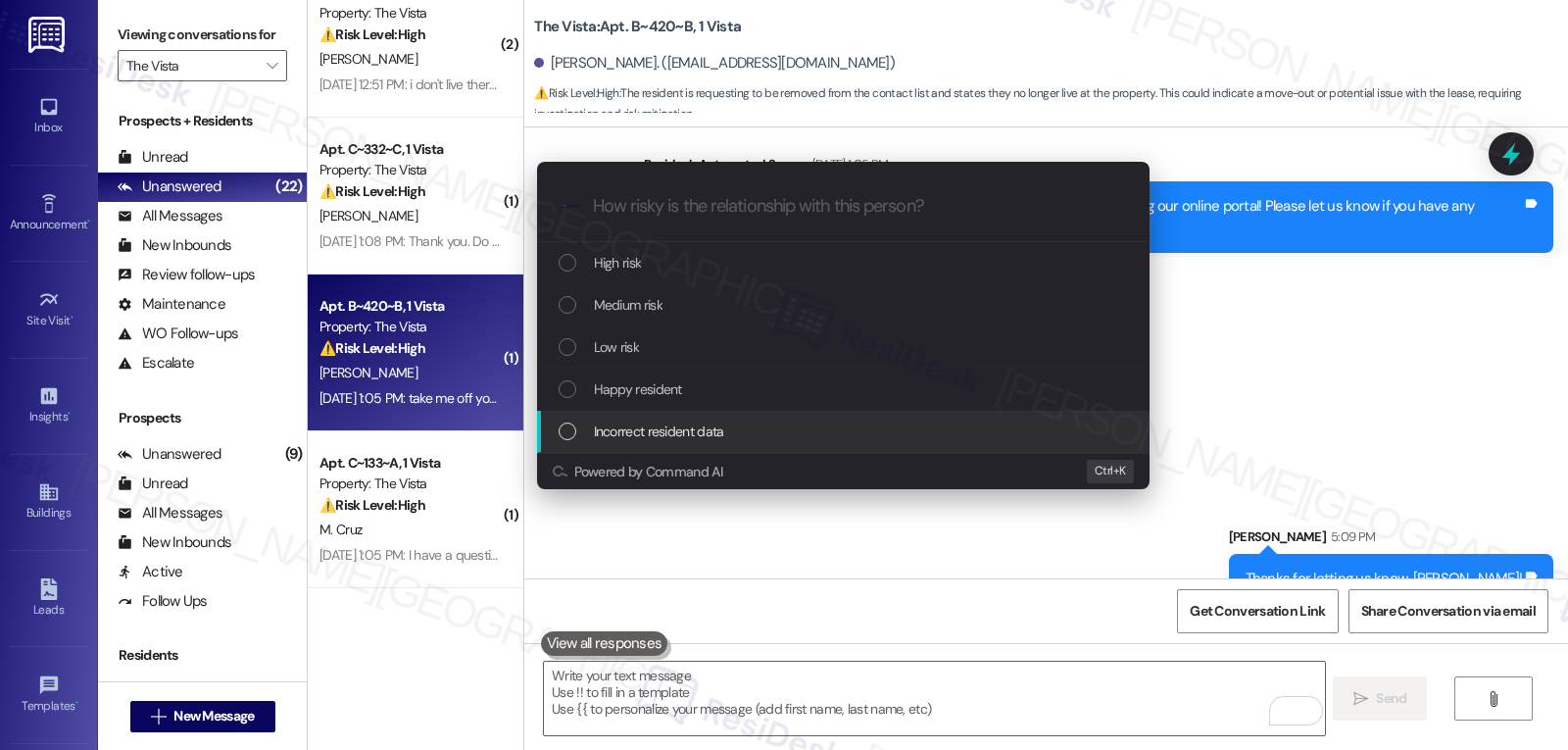
click at [629, 428] on span "Incorrect resident data" at bounding box center [659, 431] width 130 height 22
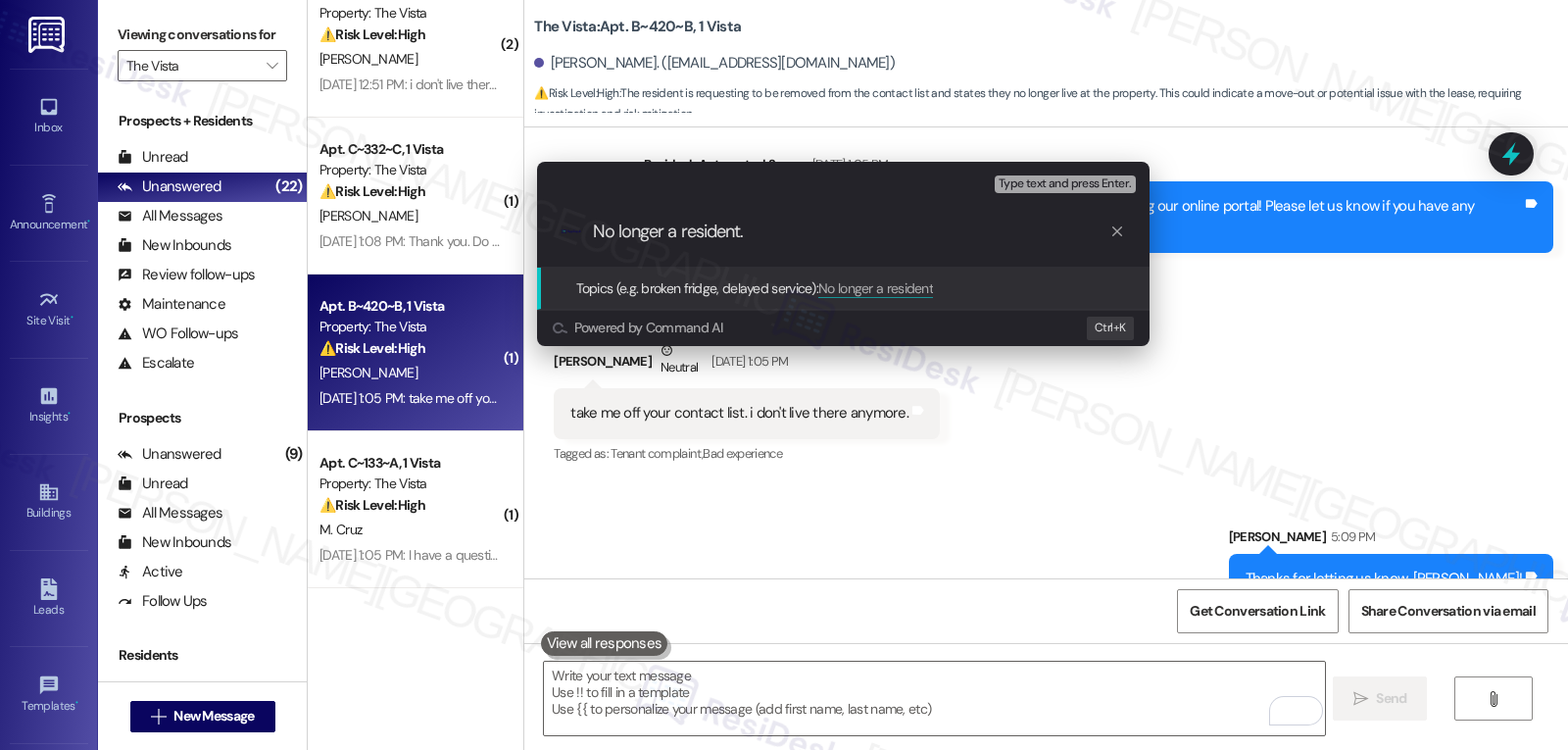
type input "No longer a resident."
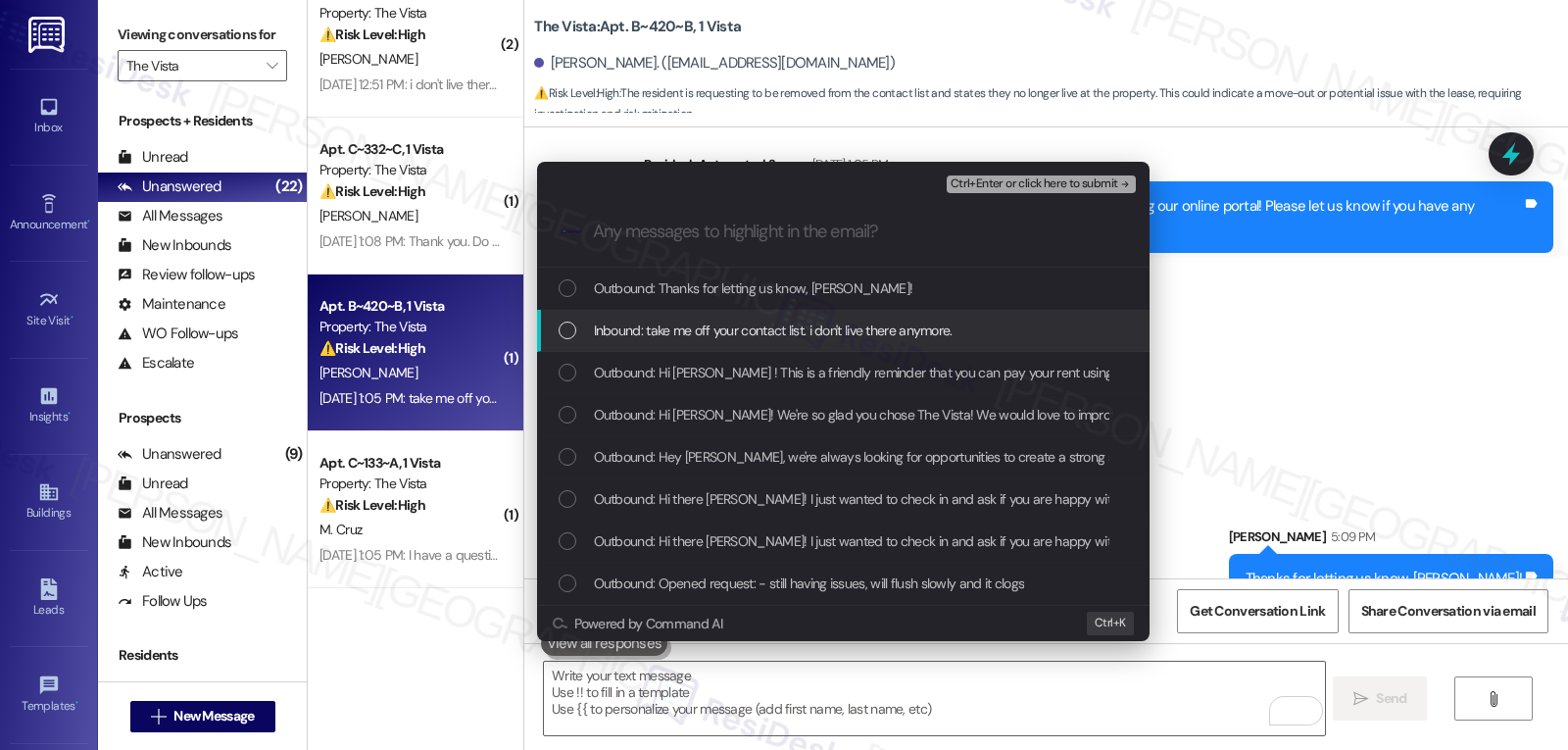
click at [572, 332] on div "List of options" at bounding box center [567, 331] width 18 height 18
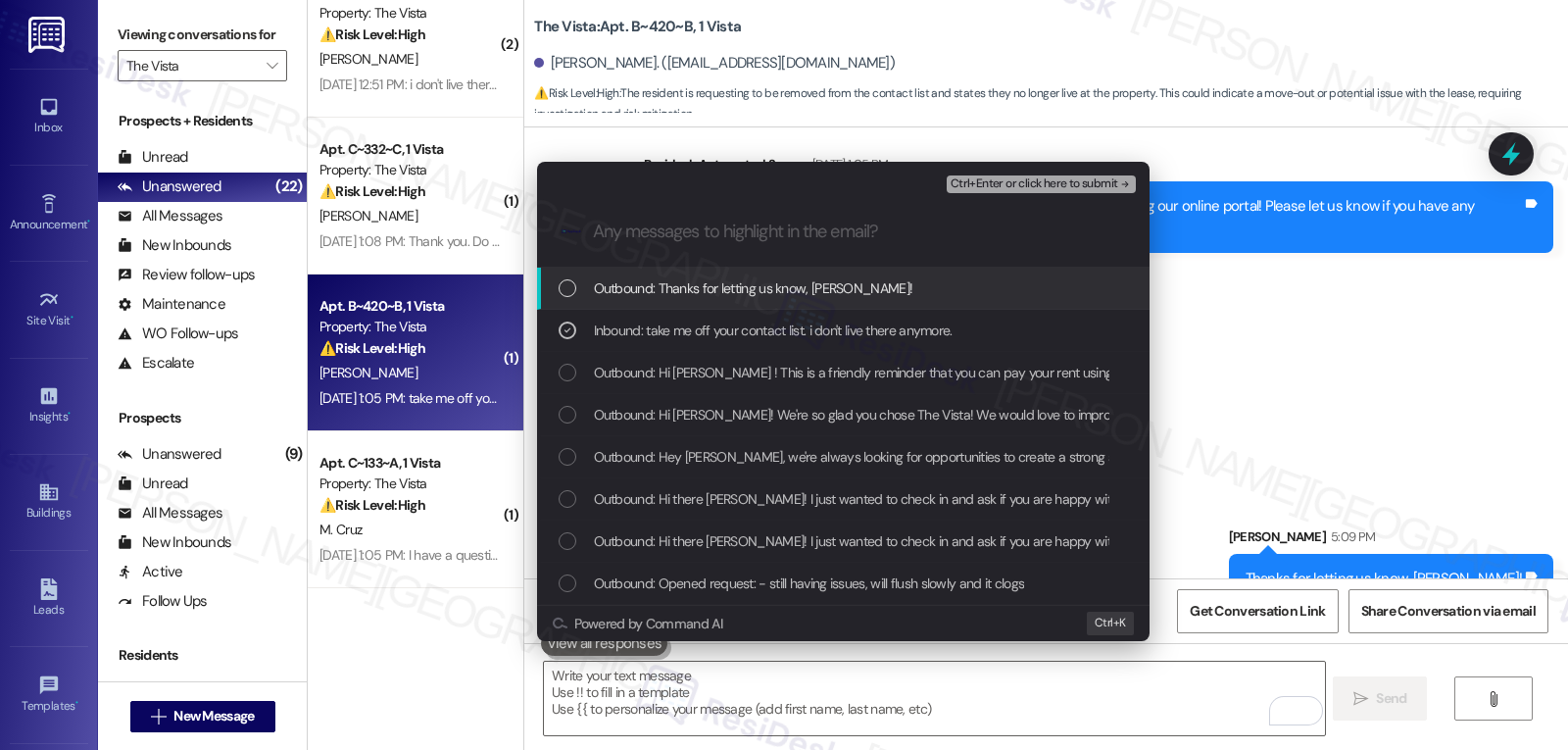
click at [1030, 184] on span "Ctrl+Enter or click here to submit" at bounding box center [1034, 185] width 168 height 14
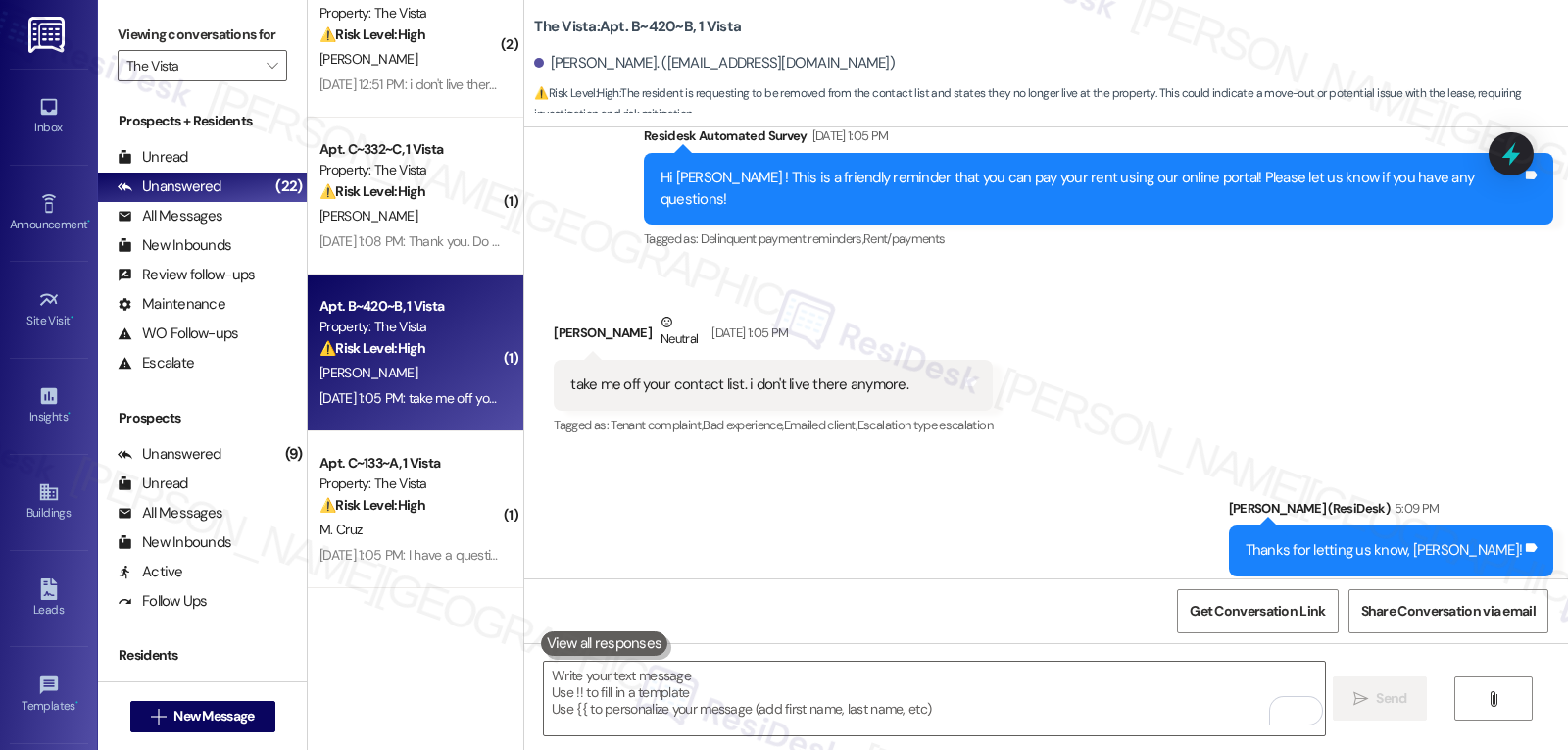
scroll to position [392, 0]
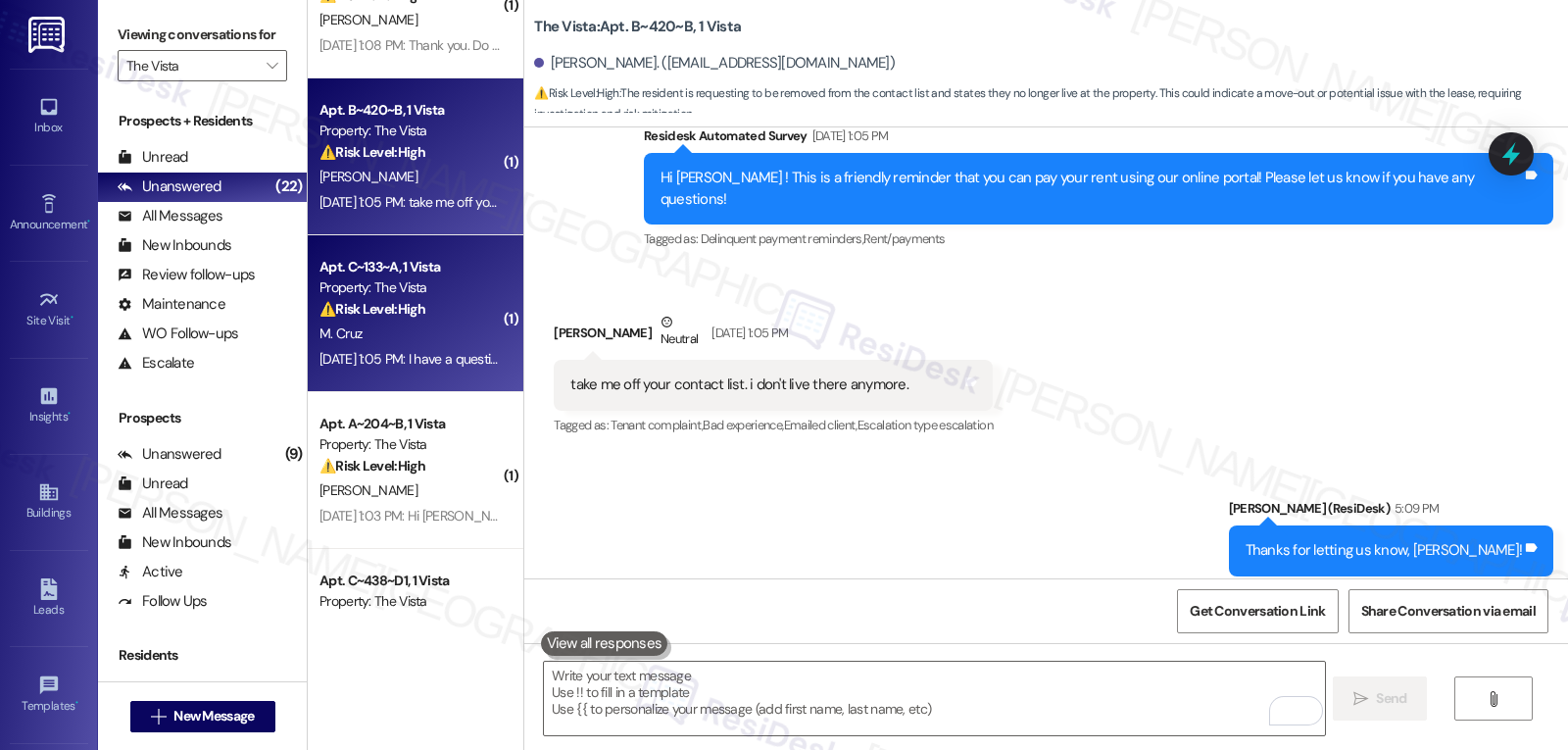
click at [428, 354] on div "Sep 02, 2025 at 1:05 PM: I have a question about my invoice. What's the differe…" at bounding box center [696, 359] width 753 height 18
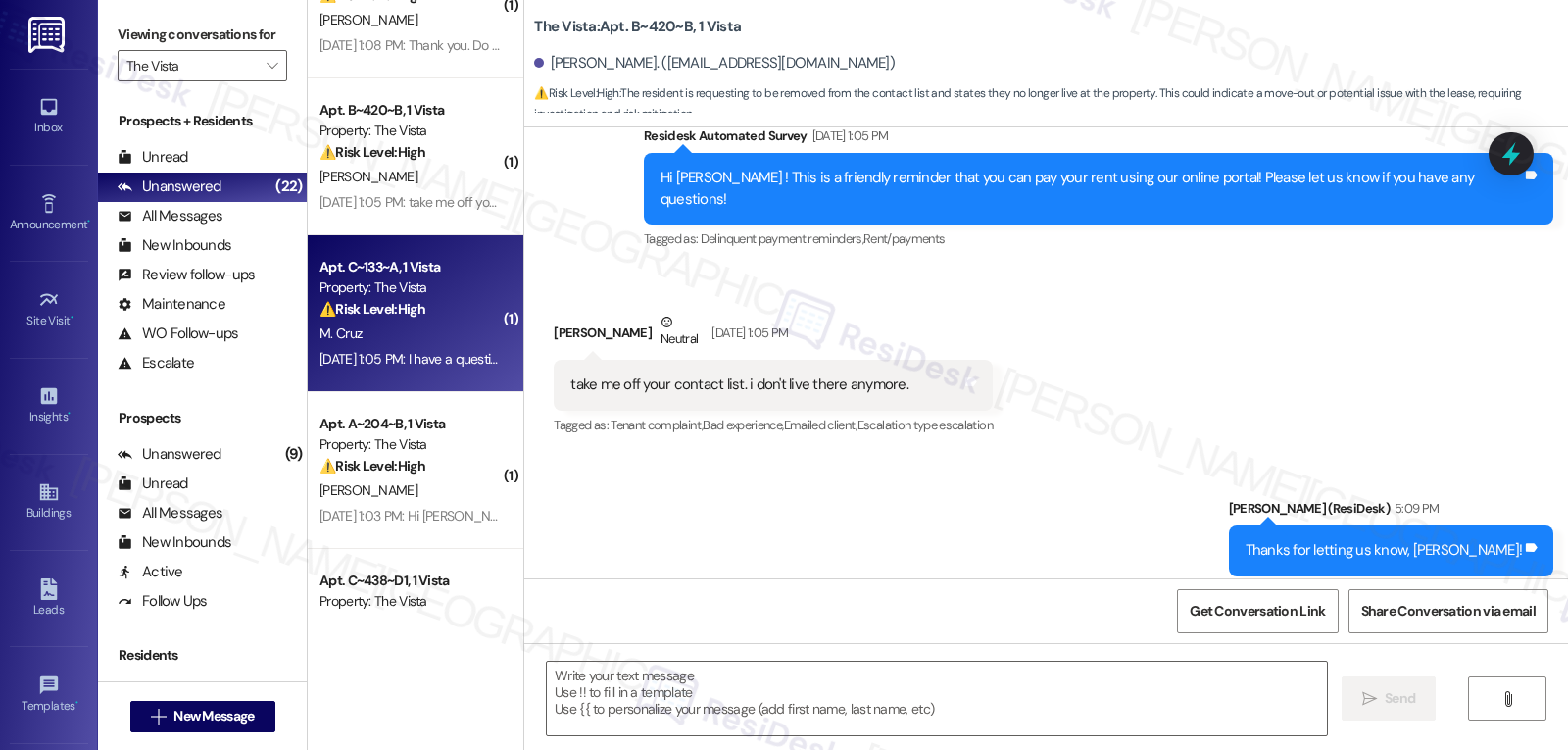
type textarea "Fetching suggested responses. Please feel free to read through the conversation…"
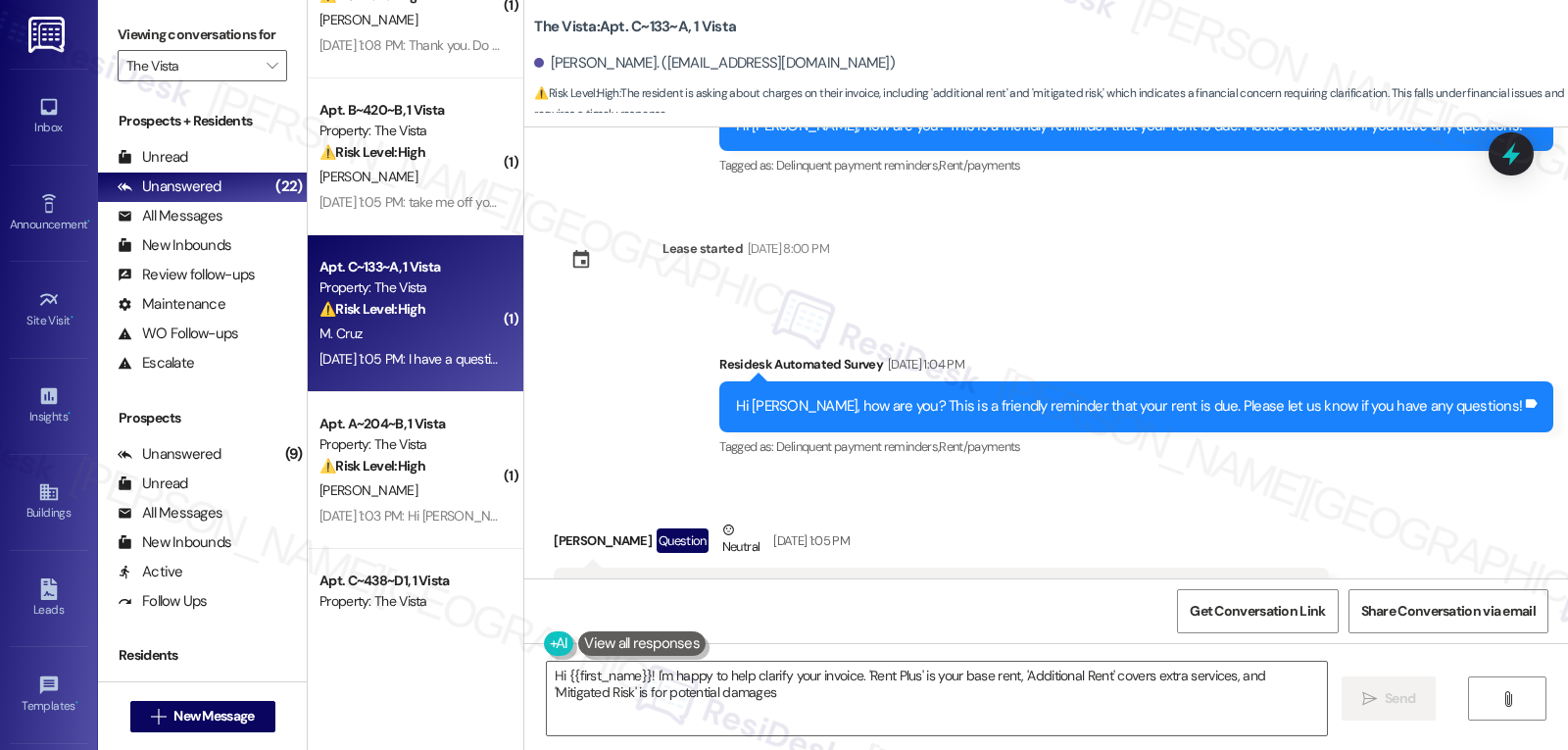
scroll to position [4744, 0]
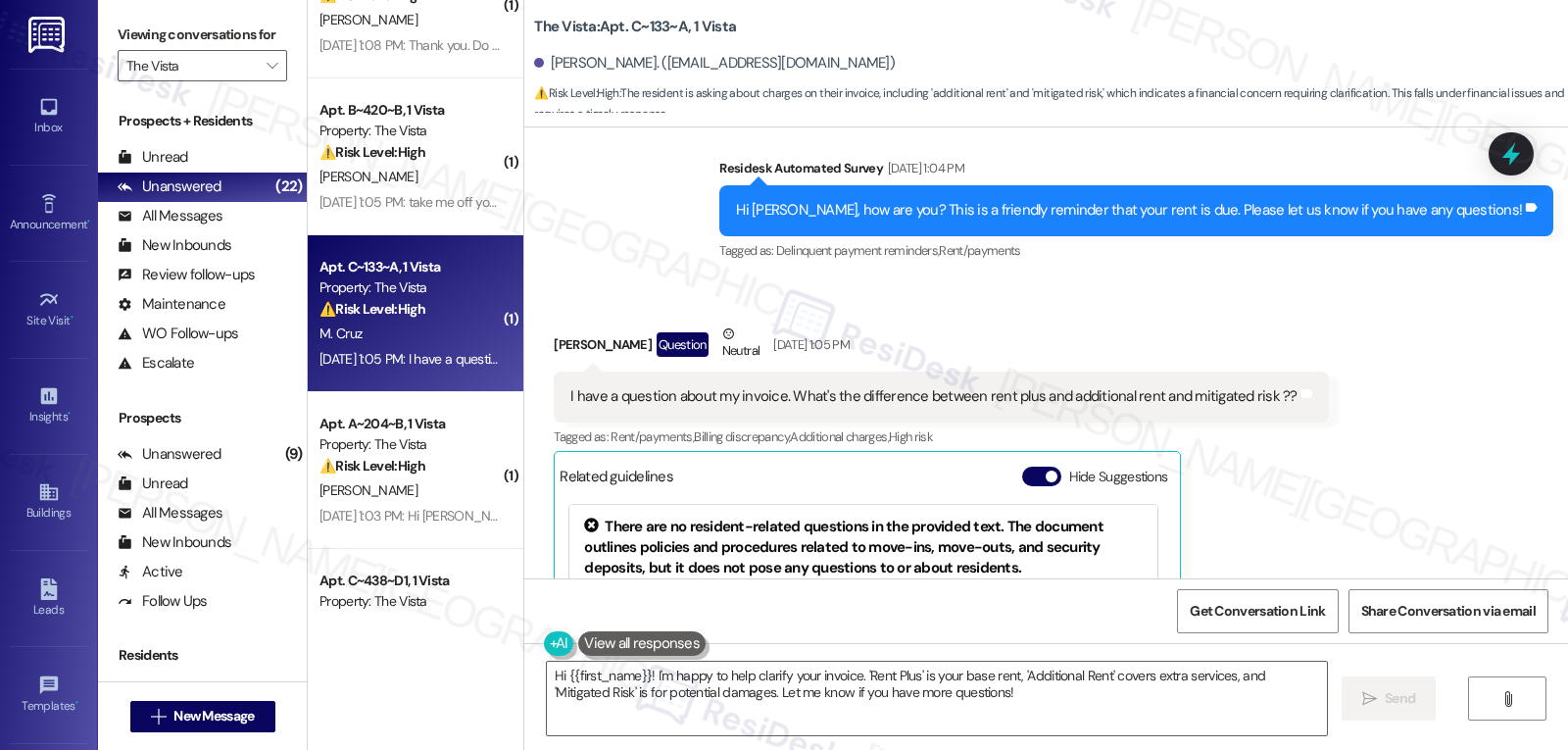
click at [1054, 324] on div "Monica Cruz Question Neutral Sep 02, 2025 at 1:05 PM" at bounding box center [940, 347] width 775 height 48
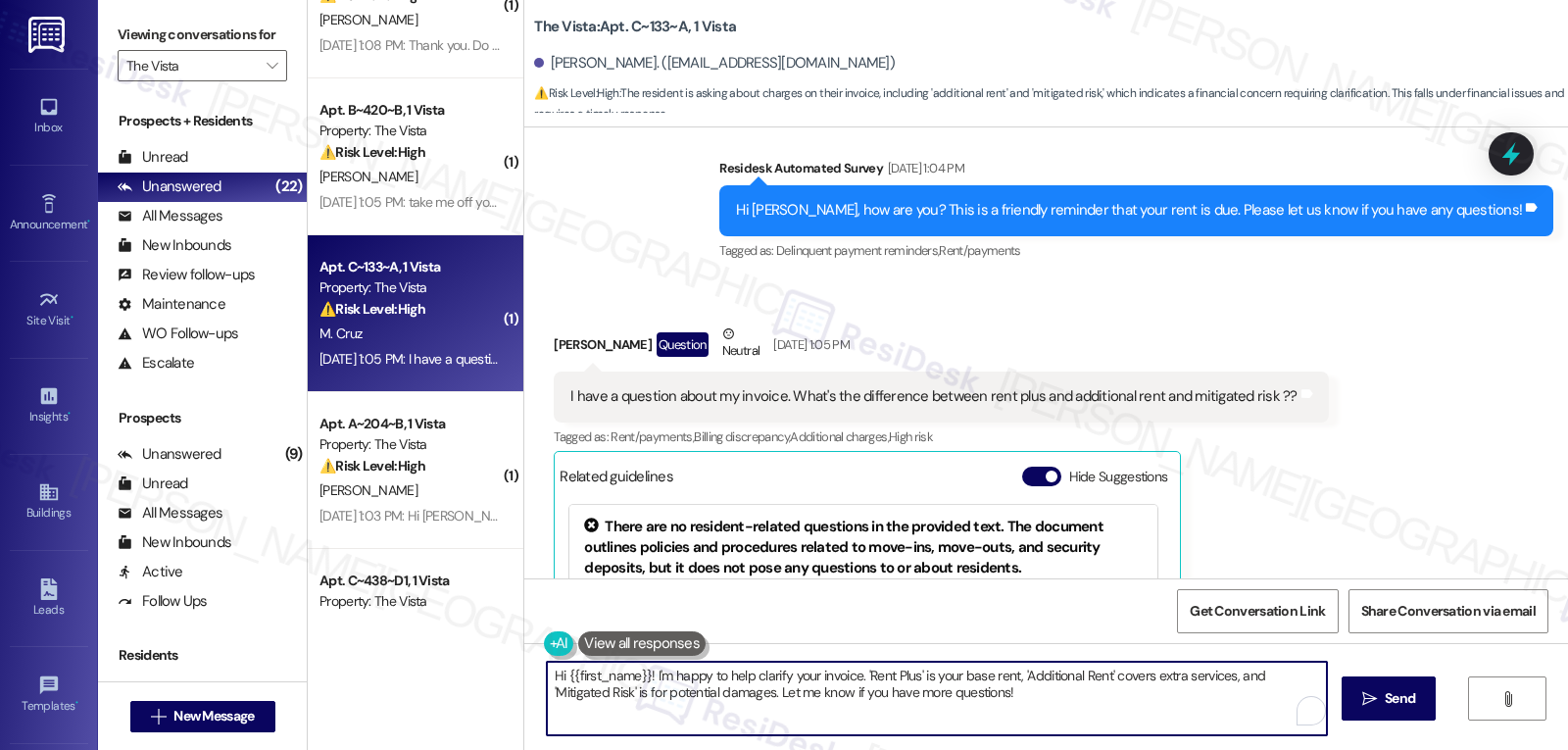
click at [1017, 722] on textarea "Hi {{first_name}}! I'm happy to help clarify your invoice. 'Rent Plus' is your …" at bounding box center [936, 698] width 781 height 73
click at [639, 679] on textarea "Hi {{first_name}}! I'm happy to help clarify your invoice. 'Rent Plus' is your …" at bounding box center [933, 698] width 781 height 73
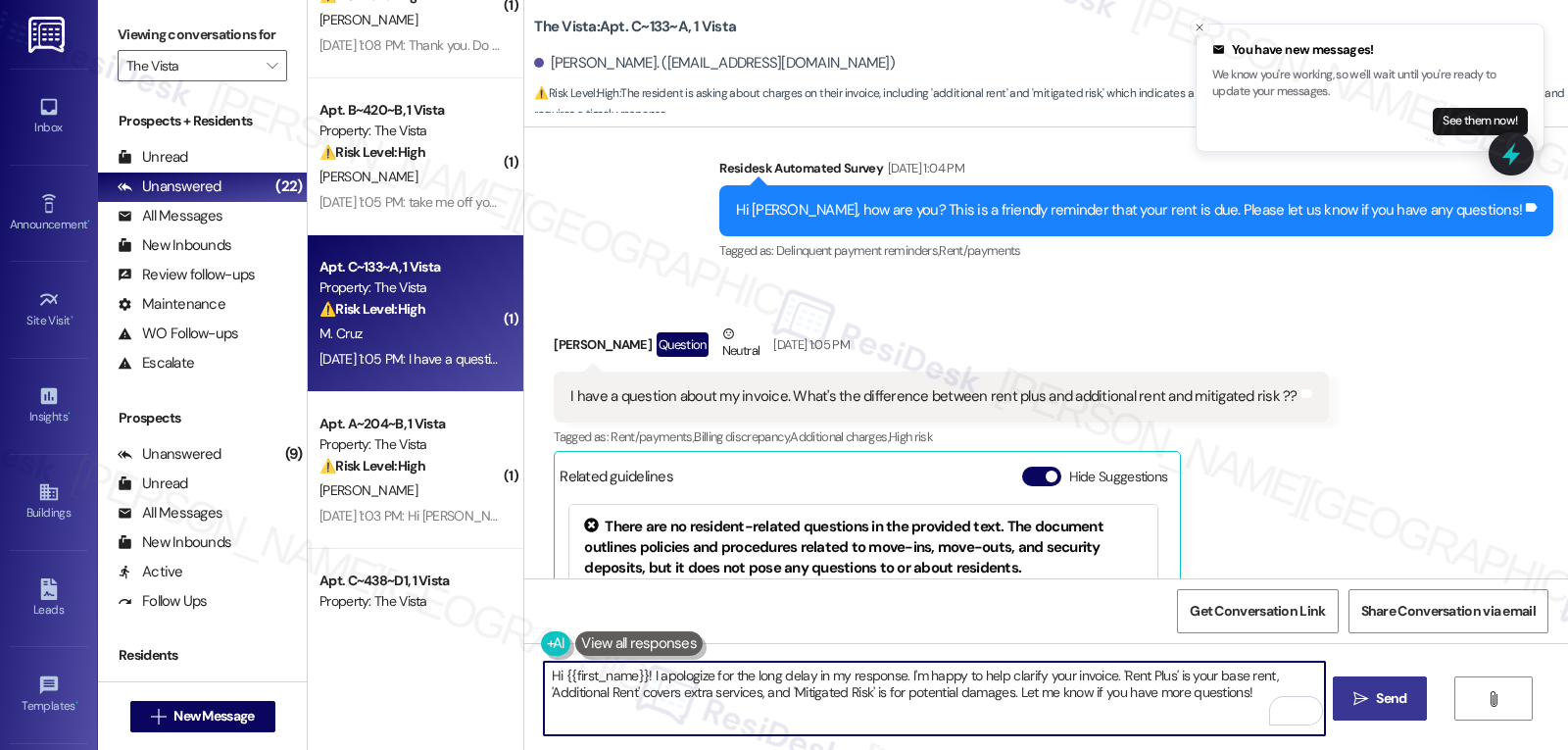
type textarea "Hi {{first_name}}! I apologize for the long delay in my response. I'm happy to …"
click at [1379, 696] on span "Send" at bounding box center [1391, 698] width 31 height 21
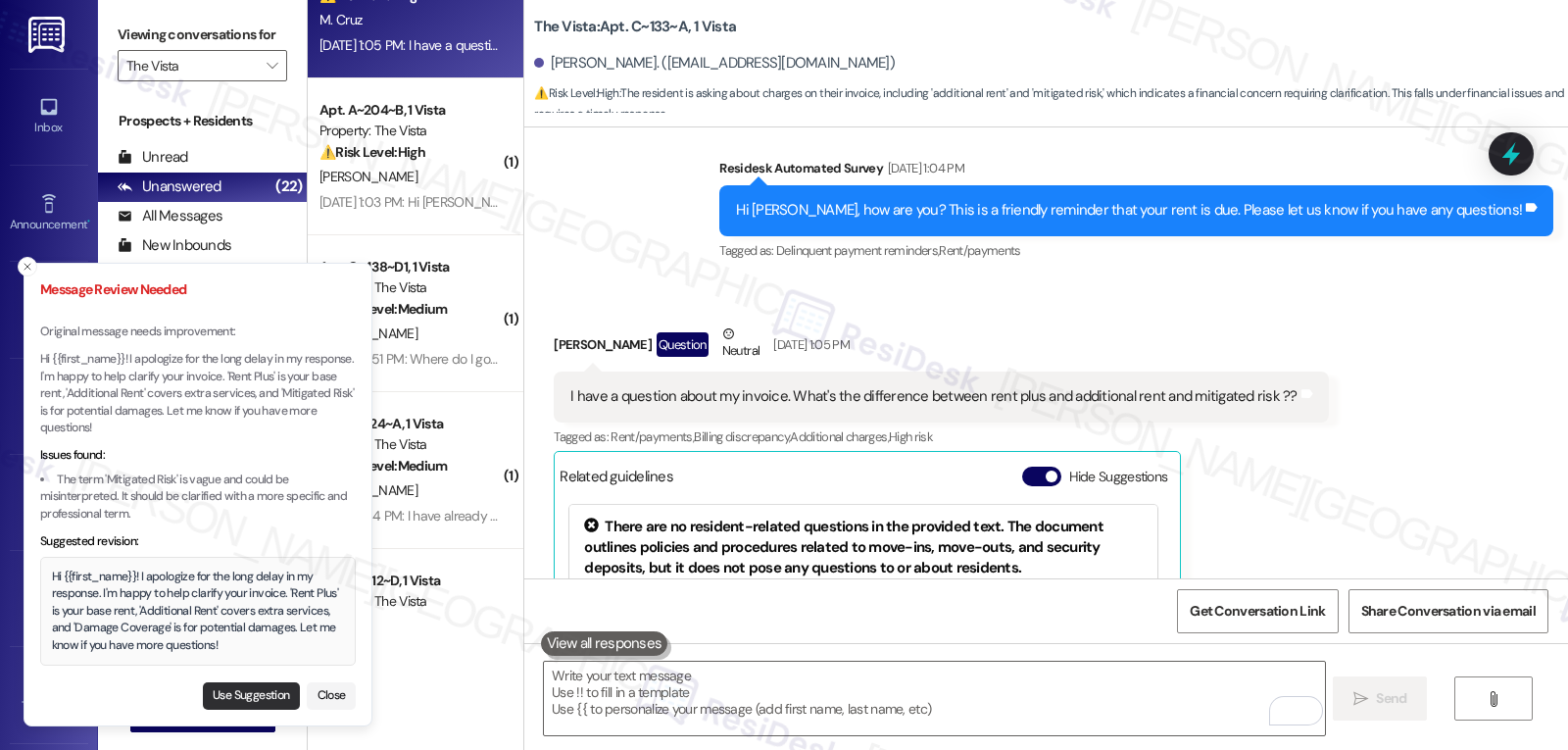
click at [284, 696] on button "Use Suggestion" at bounding box center [252, 696] width 97 height 28
type textarea "Hi {{first_name}}! I apologize for the long delay in my response. I'm happy to …"
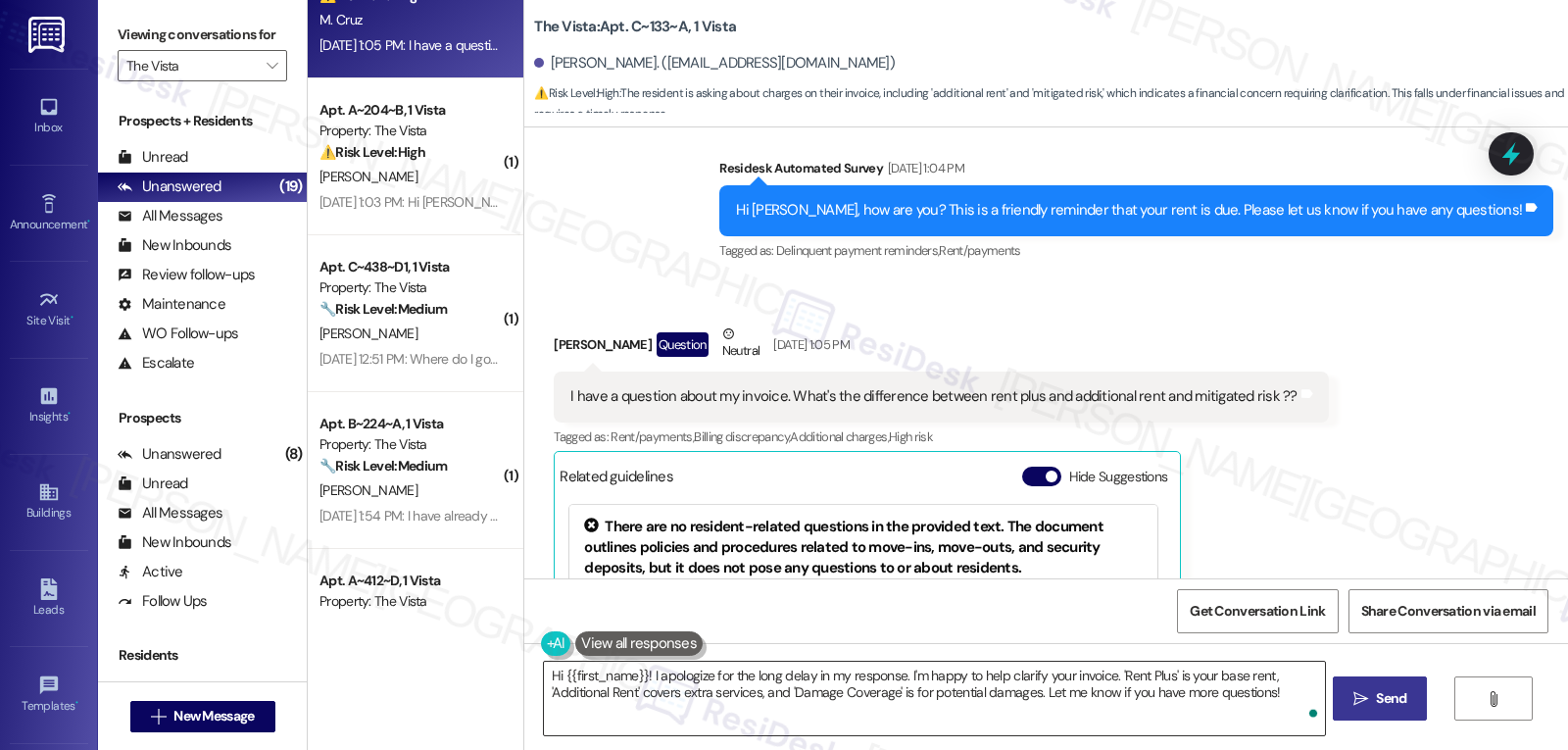
click at [1272, 694] on textarea "Hi {{first_name}}! I apologize for the long delay in my response. I'm happy to …" at bounding box center [933, 698] width 781 height 73
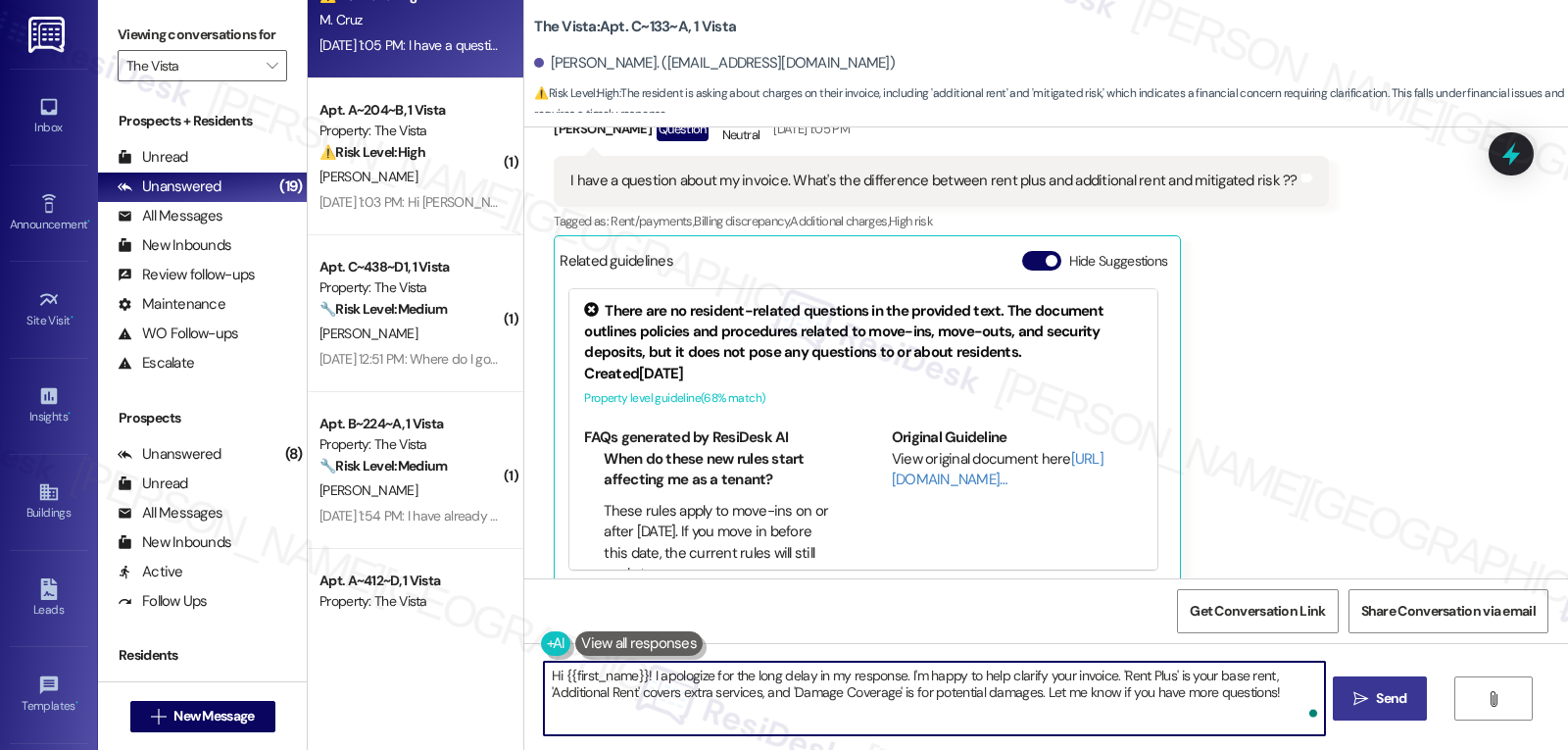
scroll to position [5121, 0]
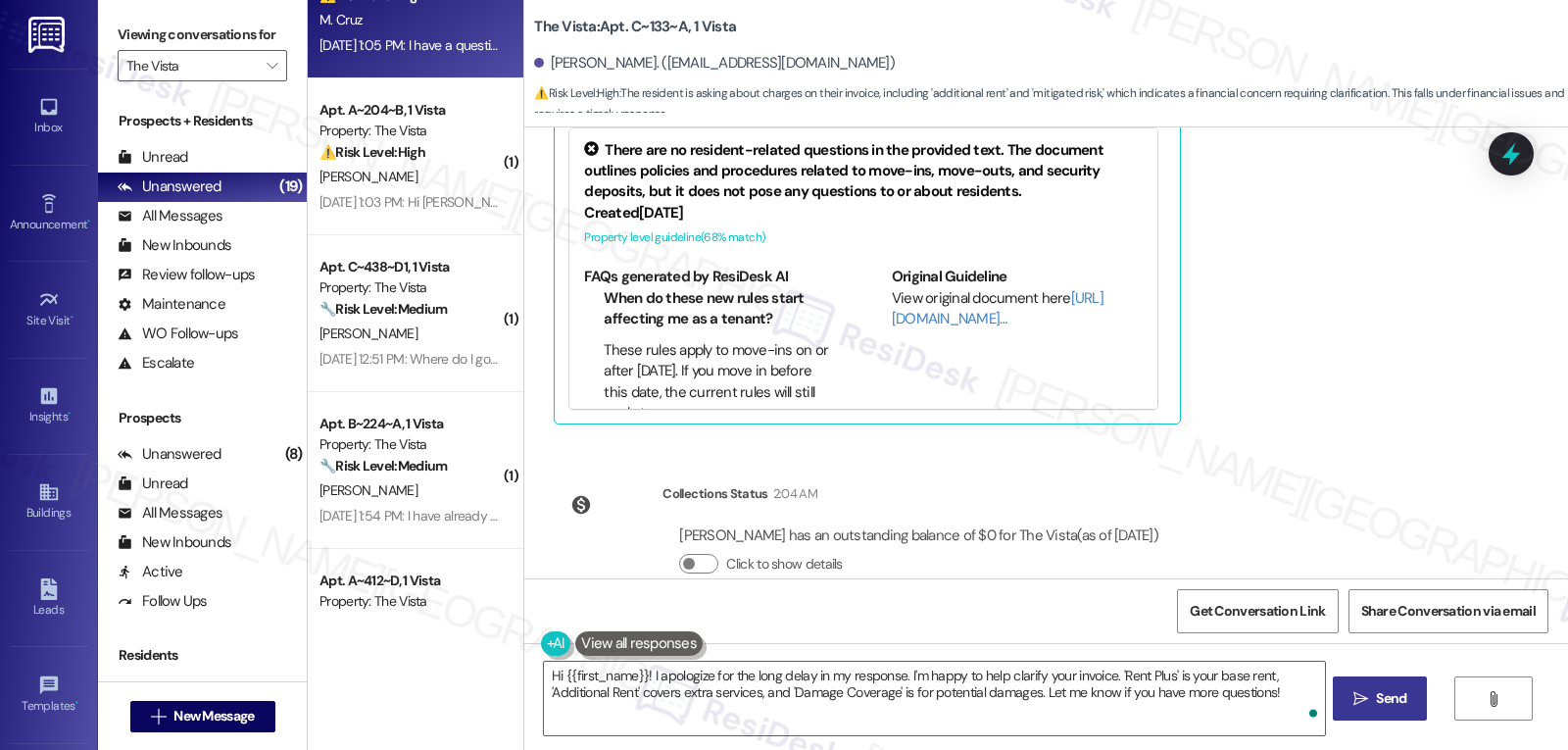
click at [1388, 706] on span "Send" at bounding box center [1391, 698] width 31 height 21
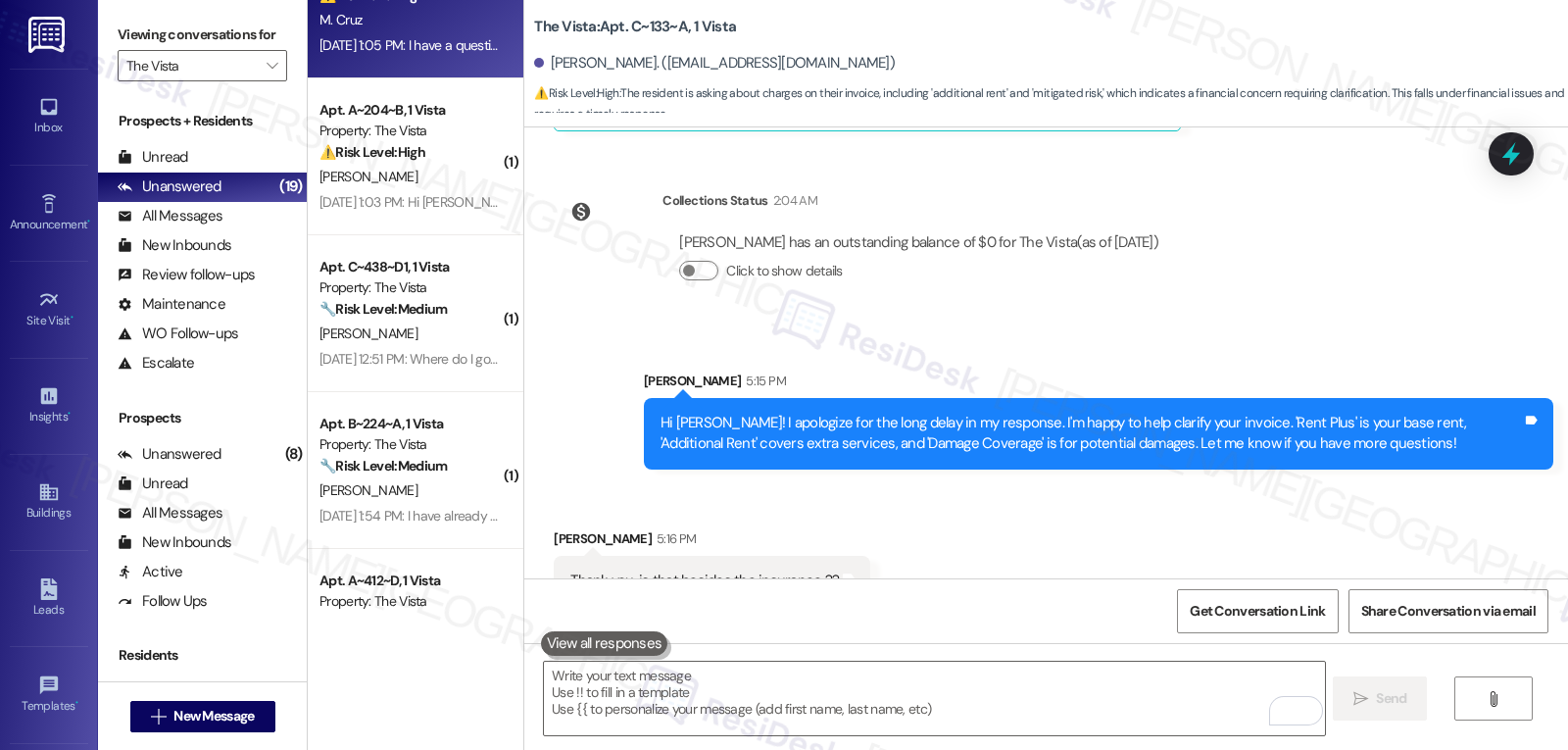
scroll to position [5415, 0]
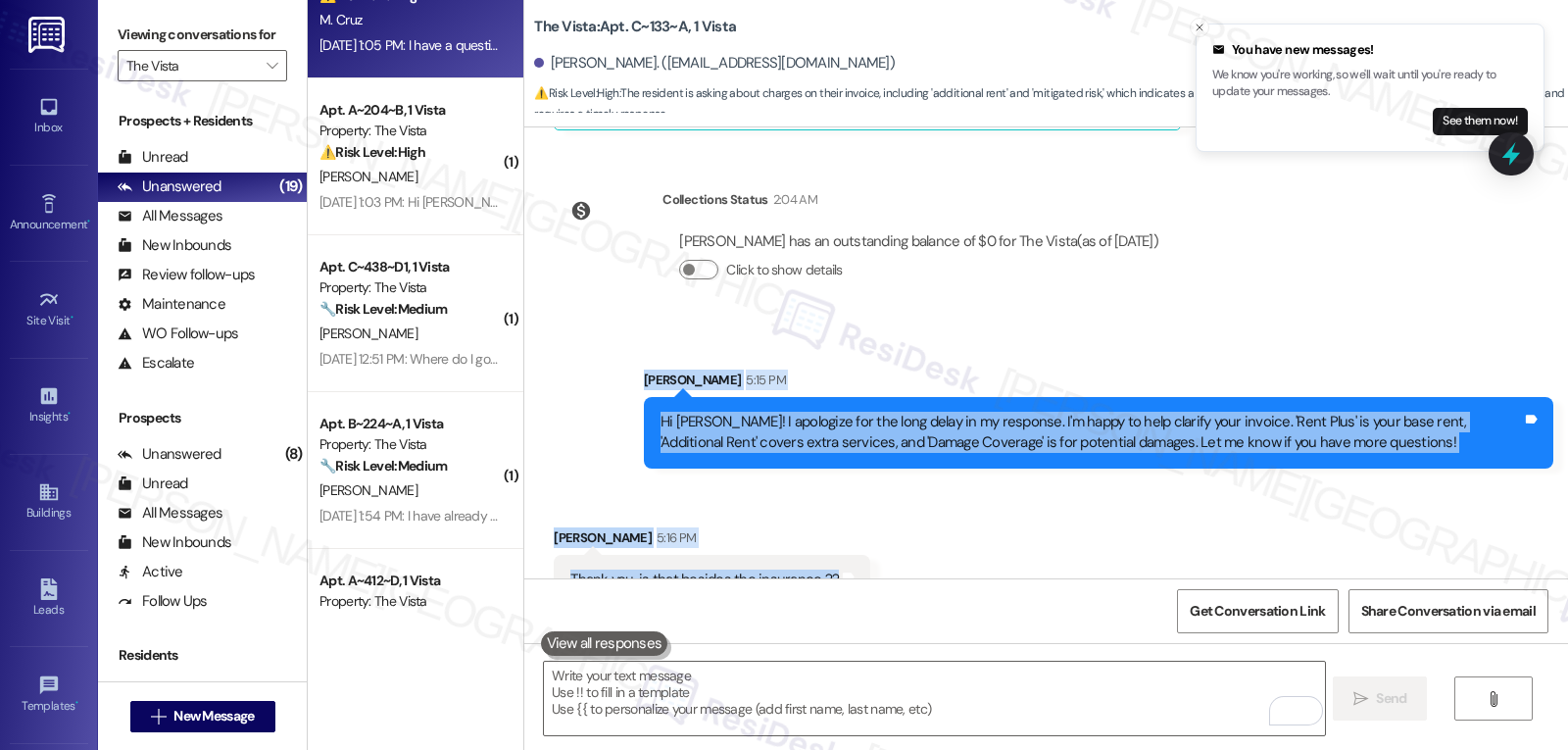
drag, startPoint x: 629, startPoint y: 339, endPoint x: 814, endPoint y: 548, distance: 279.1
click at [814, 548] on div "WO Opened request: believes he... Sep 16, 2022 at 5:25 PM Status : Completed Sh…" at bounding box center [1046, 352] width 1044 height 451
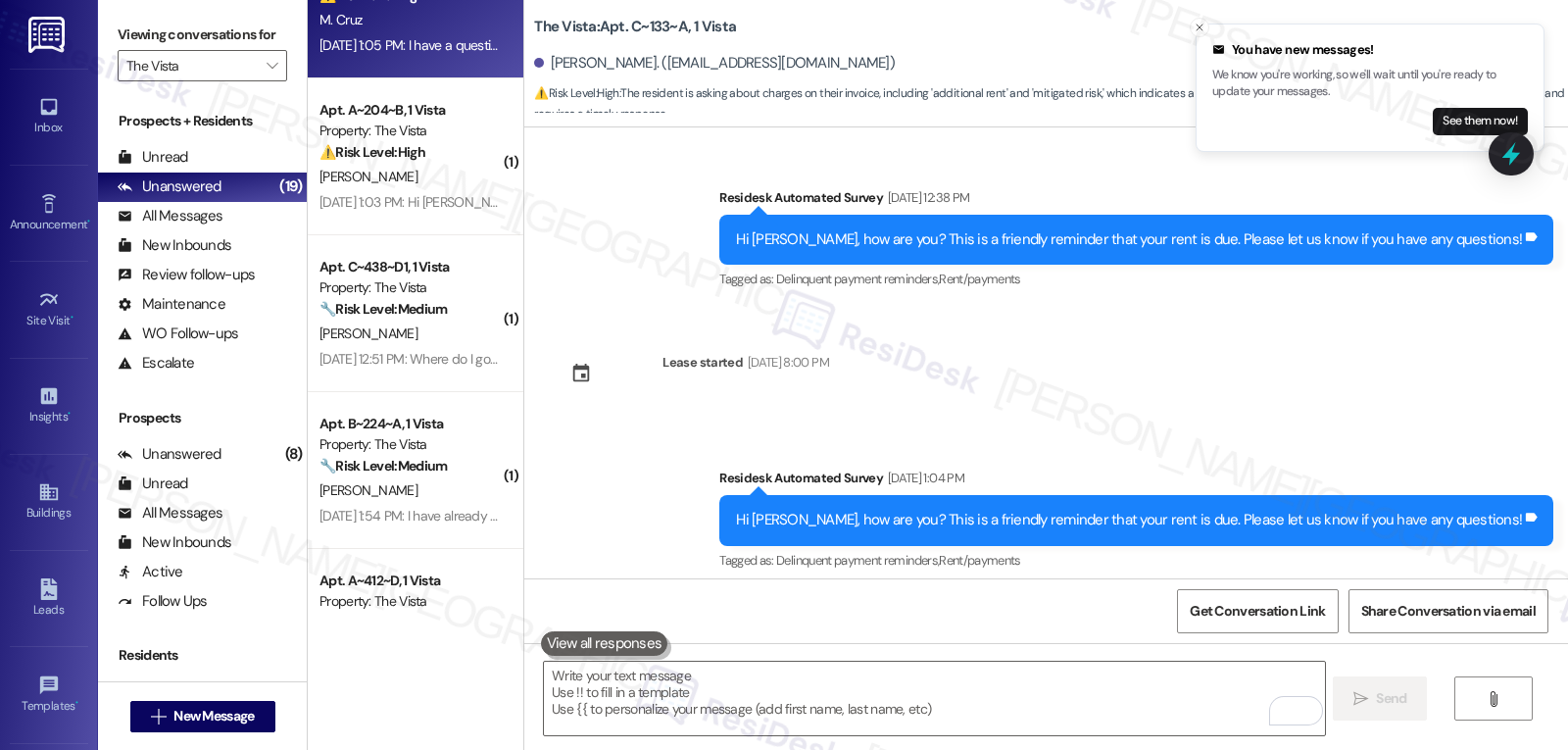
scroll to position [4827, 0]
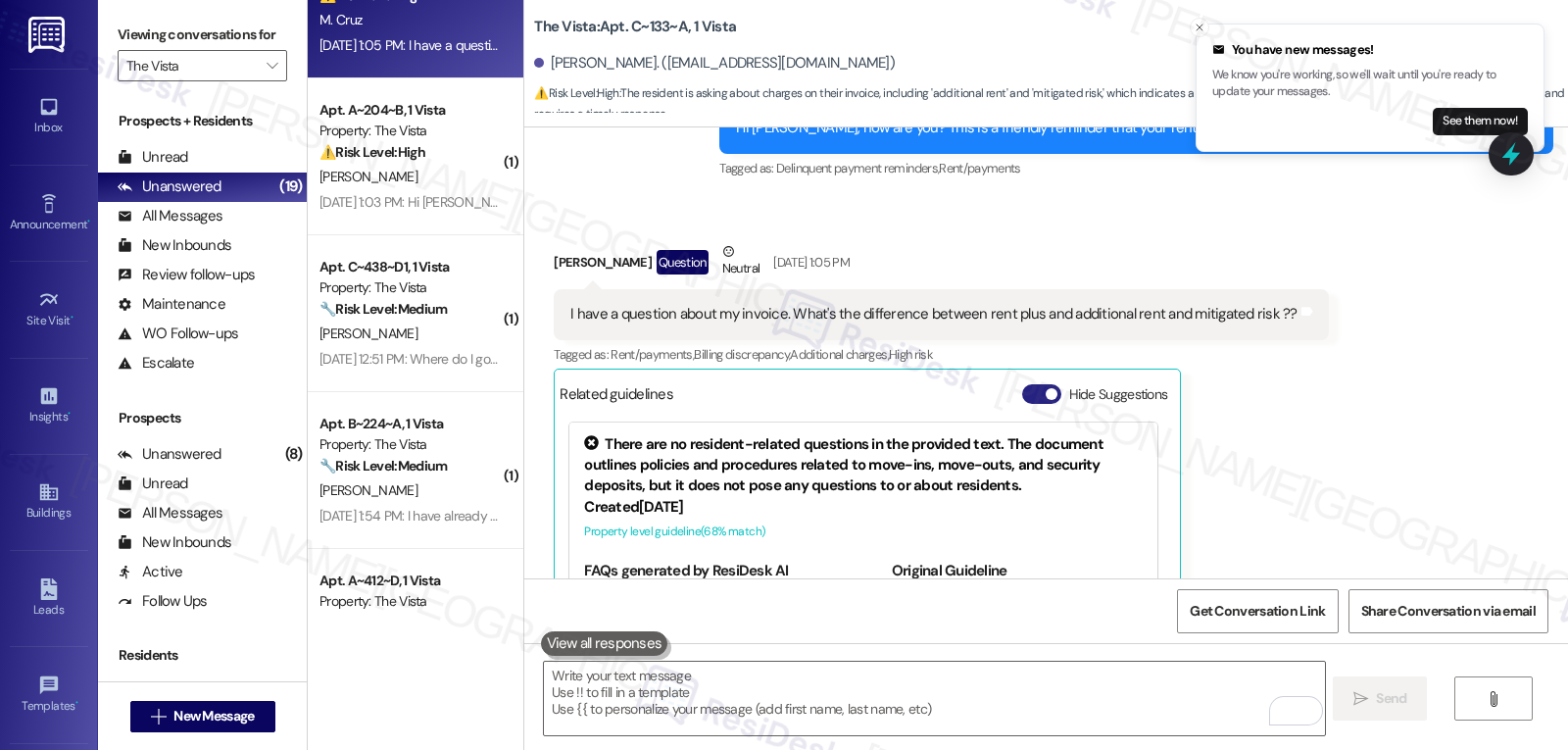
click at [1022, 384] on button "Hide Suggestions" at bounding box center [1042, 394] width 39 height 20
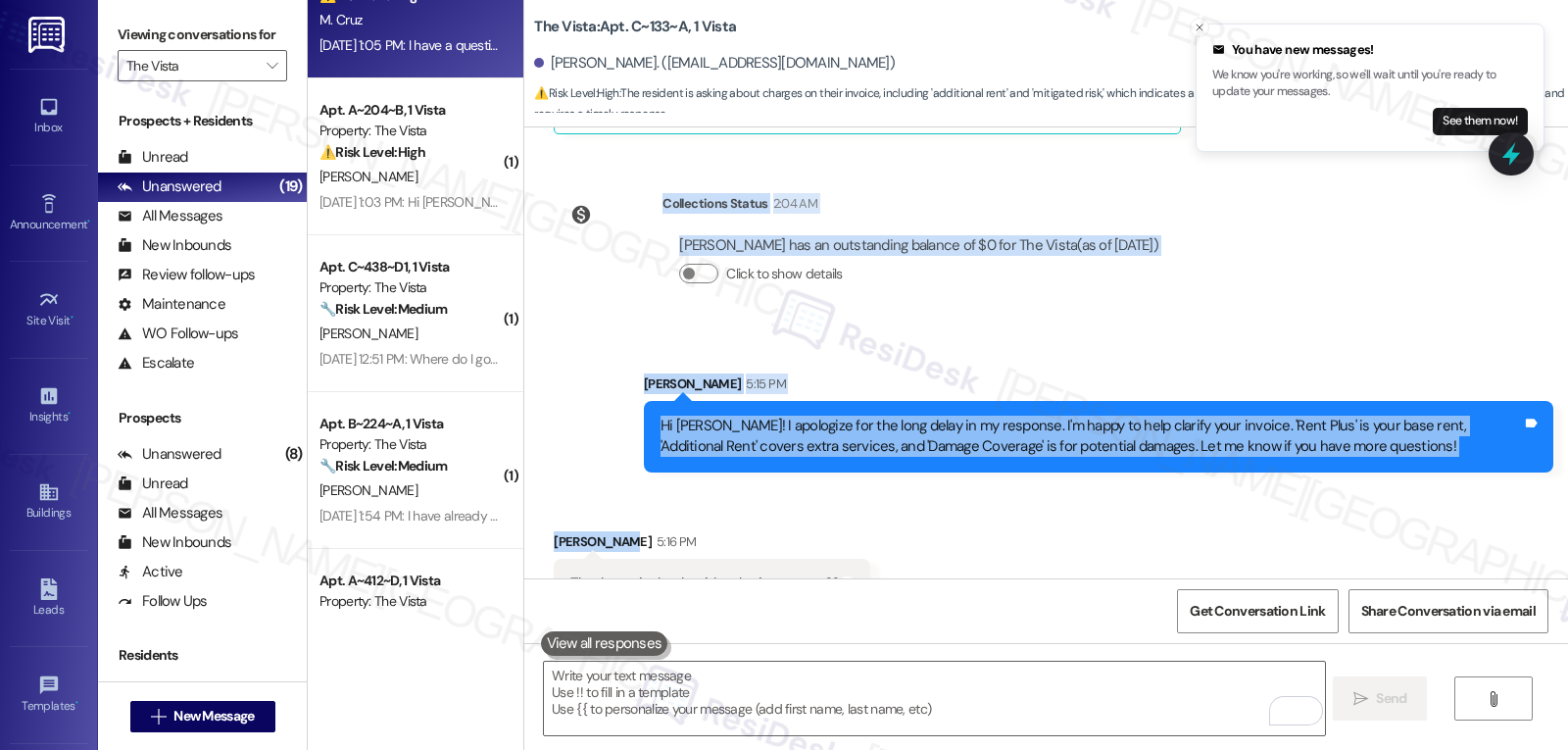
scroll to position [5115, 0]
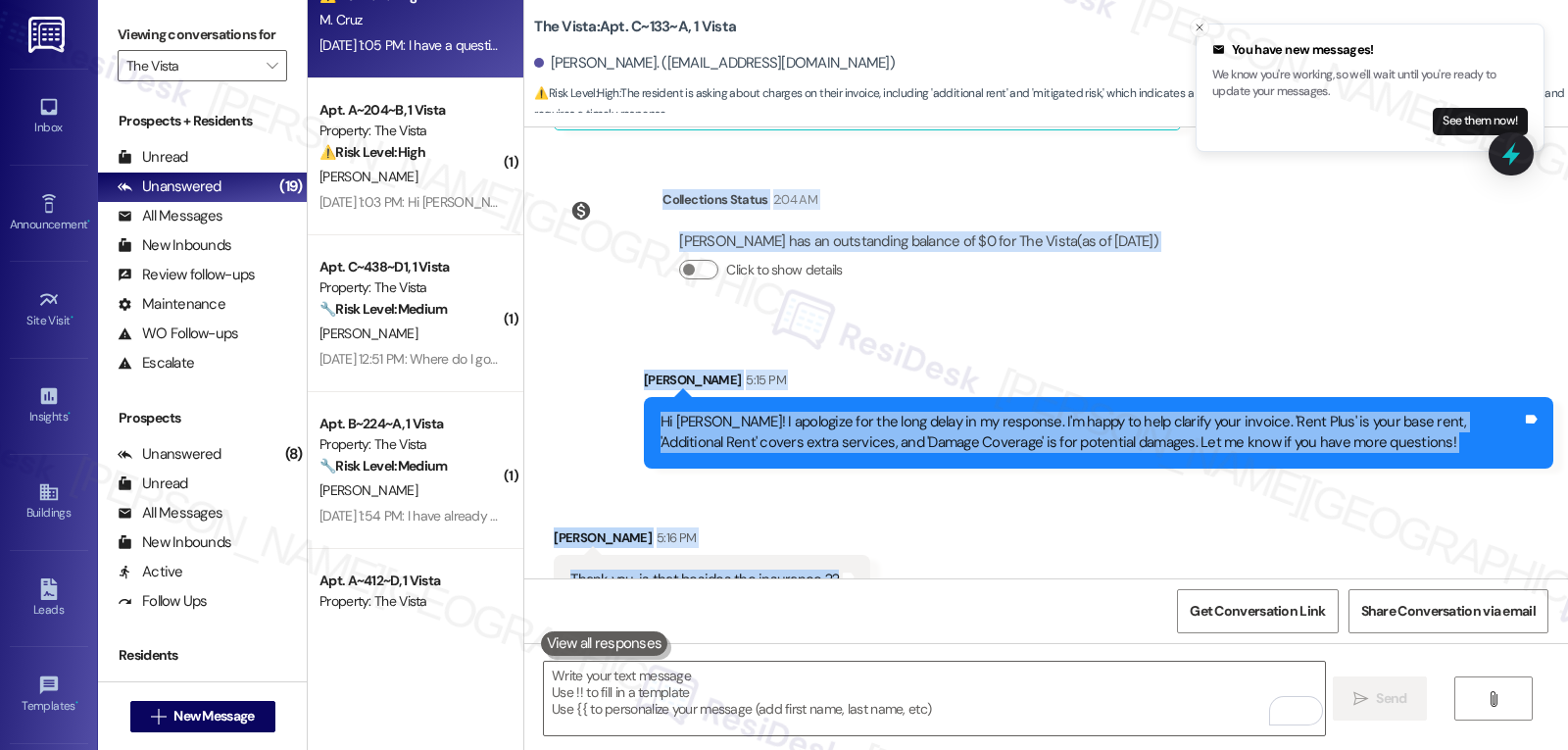
drag, startPoint x: 803, startPoint y: 248, endPoint x: 952, endPoint y: 543, distance: 330.5
click at [952, 543] on div "WO Opened request: believes he... Sep 16, 2022 at 5:25 PM Status : Completed Sh…" at bounding box center [1046, 352] width 1044 height 451
copy div "Residesk Automated Survey Sep 02, 2025 at 1:04 PM Hi Monica, how are you? This …"
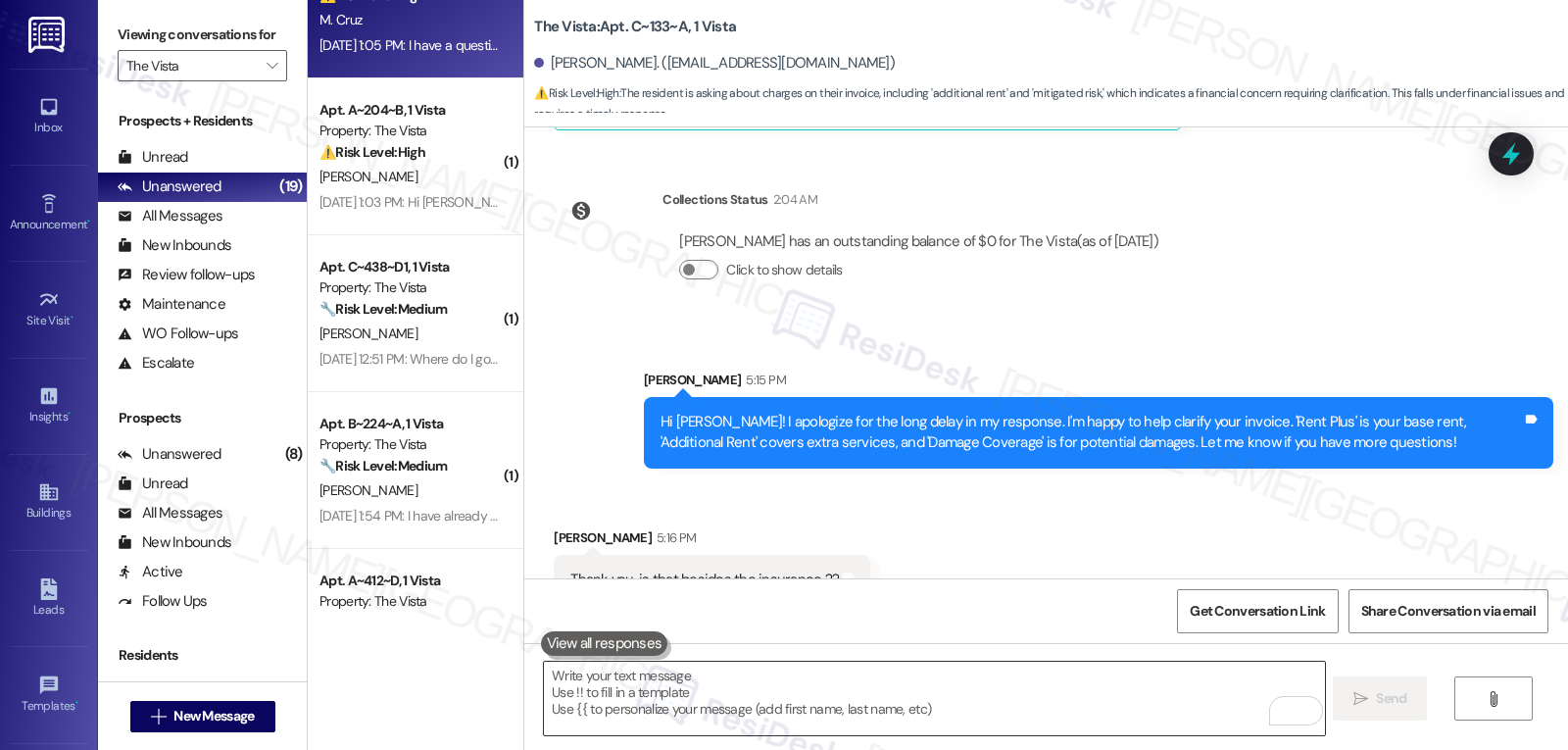
click at [660, 684] on textarea "To enrich screen reader interactions, please activate Accessibility in Grammarl…" at bounding box center [933, 698] width 781 height 73
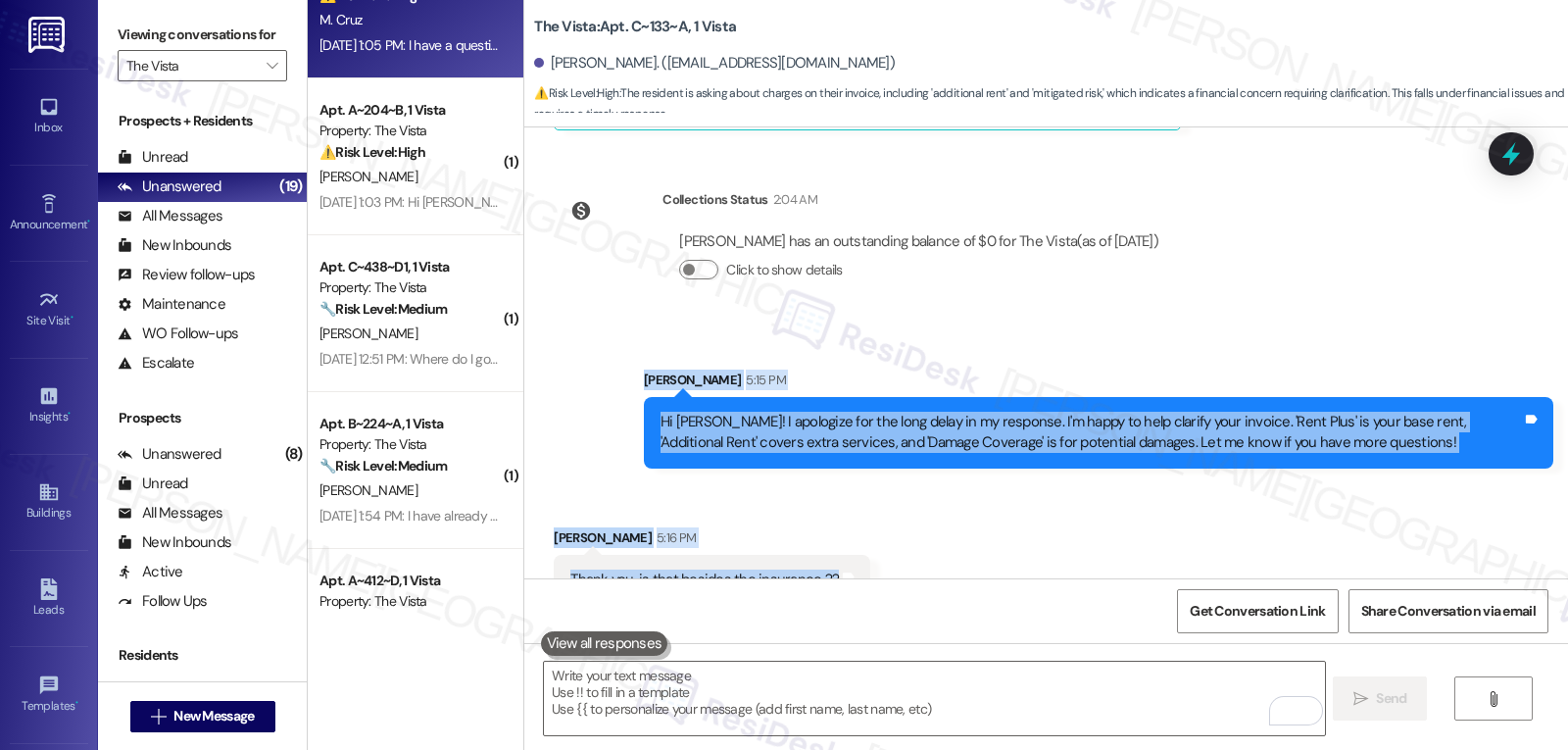
drag, startPoint x: 626, startPoint y: 338, endPoint x: 835, endPoint y: 556, distance: 302.0
click at [835, 556] on div "WO Opened request: believes he... Sep 16, 2022 at 5:25 PM Status : Completed Sh…" at bounding box center [1046, 352] width 1044 height 451
copy div "Sarah 5:15 PM Hi Monica! I apologize for the long delay in my response. I'm hap…"
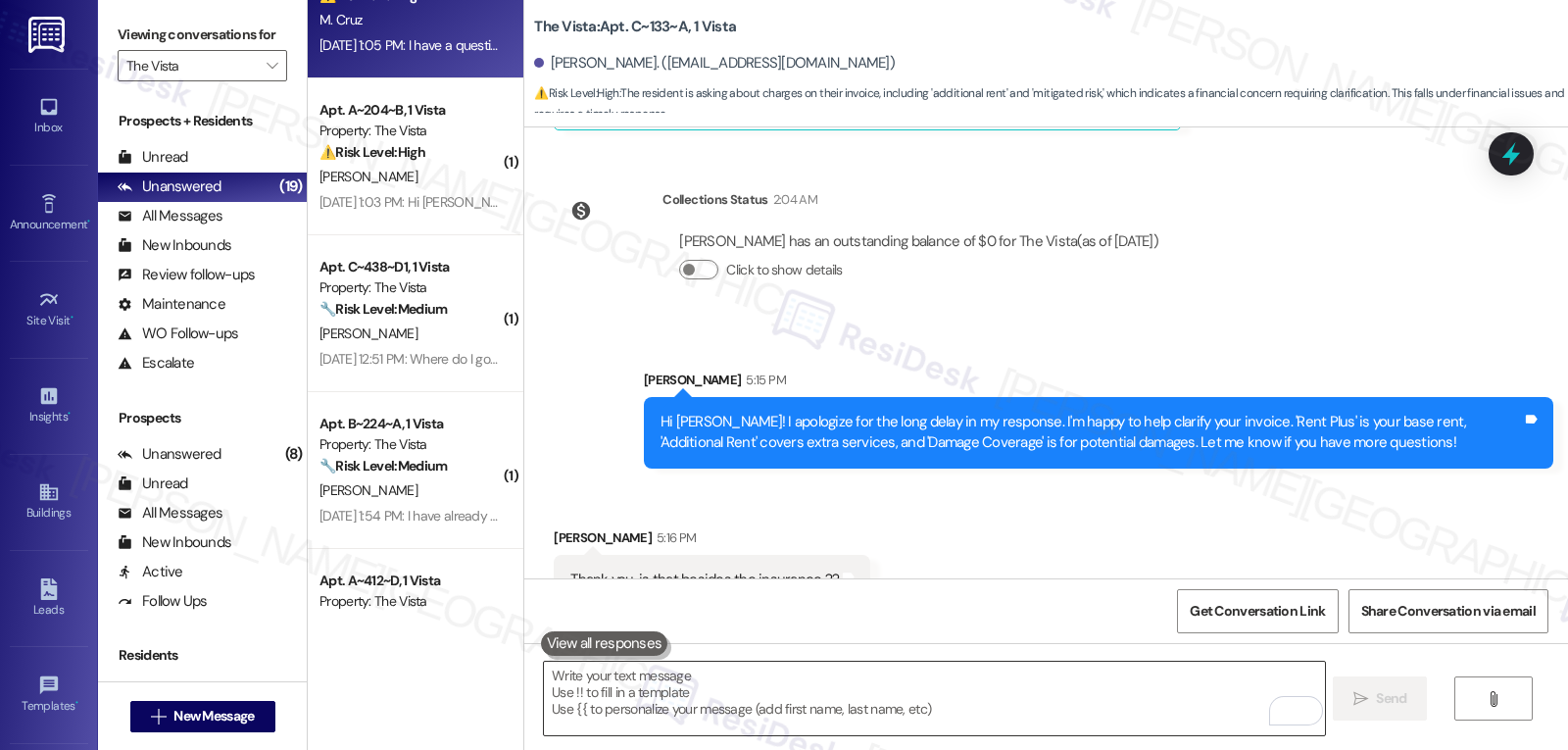
click at [646, 706] on textarea "To enrich screen reader interactions, please activate Accessibility in Grammarl…" at bounding box center [933, 698] width 781 height 73
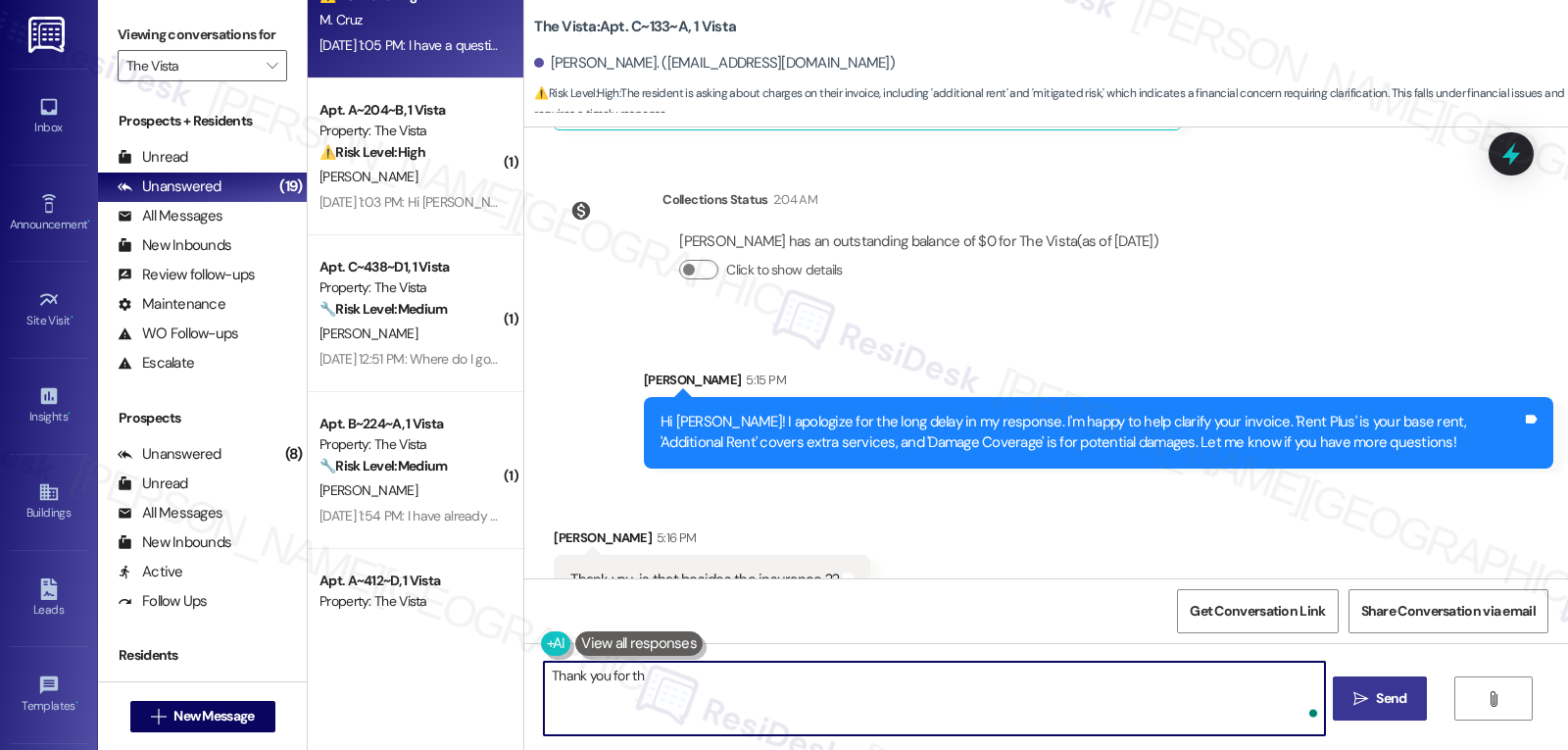
type textarea "Thank you for the"
type textarea "Thanks for the follow-up question, Monica. I would have to check this with the …"
click at [1395, 713] on button " Send" at bounding box center [1381, 698] width 95 height 44
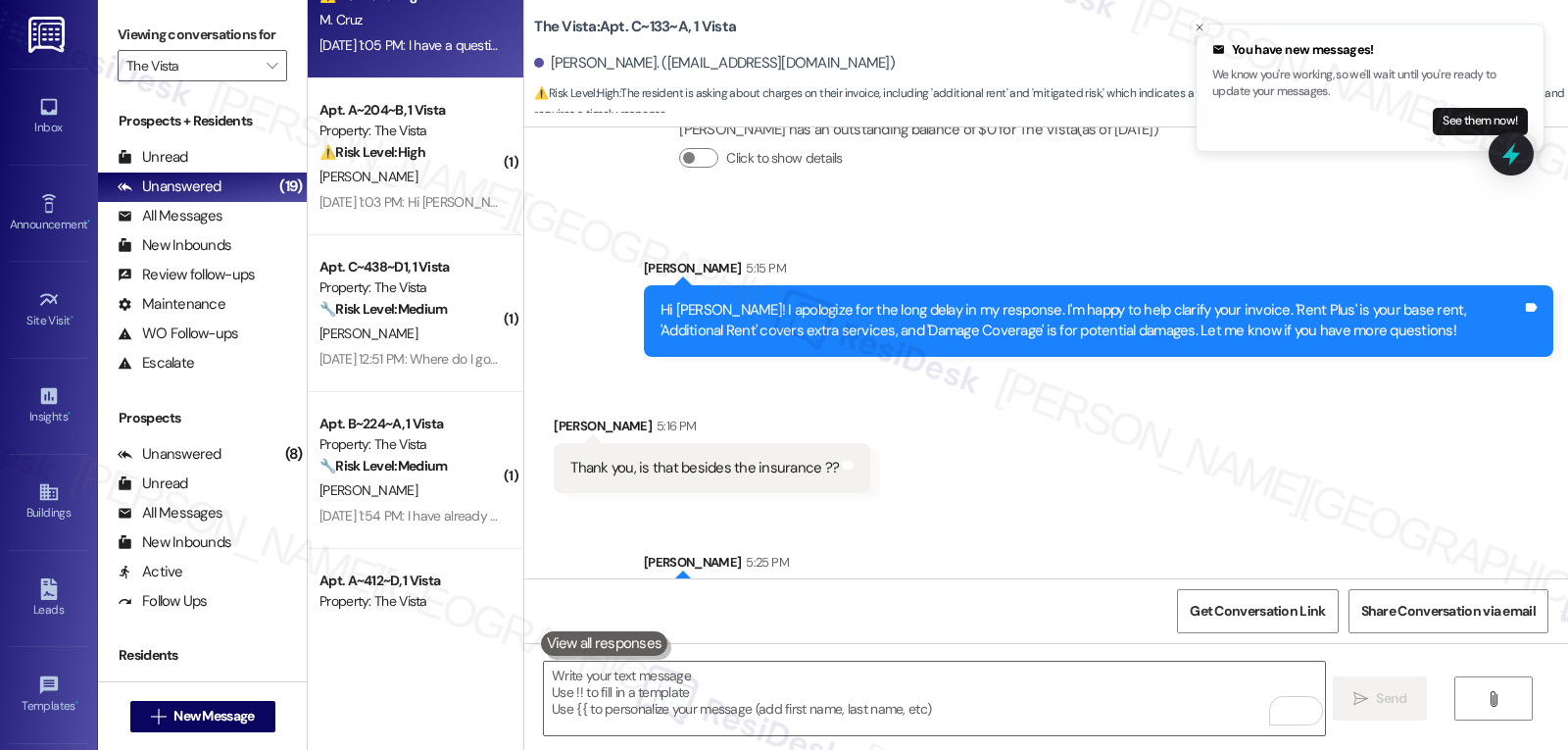
scroll to position [5273, 0]
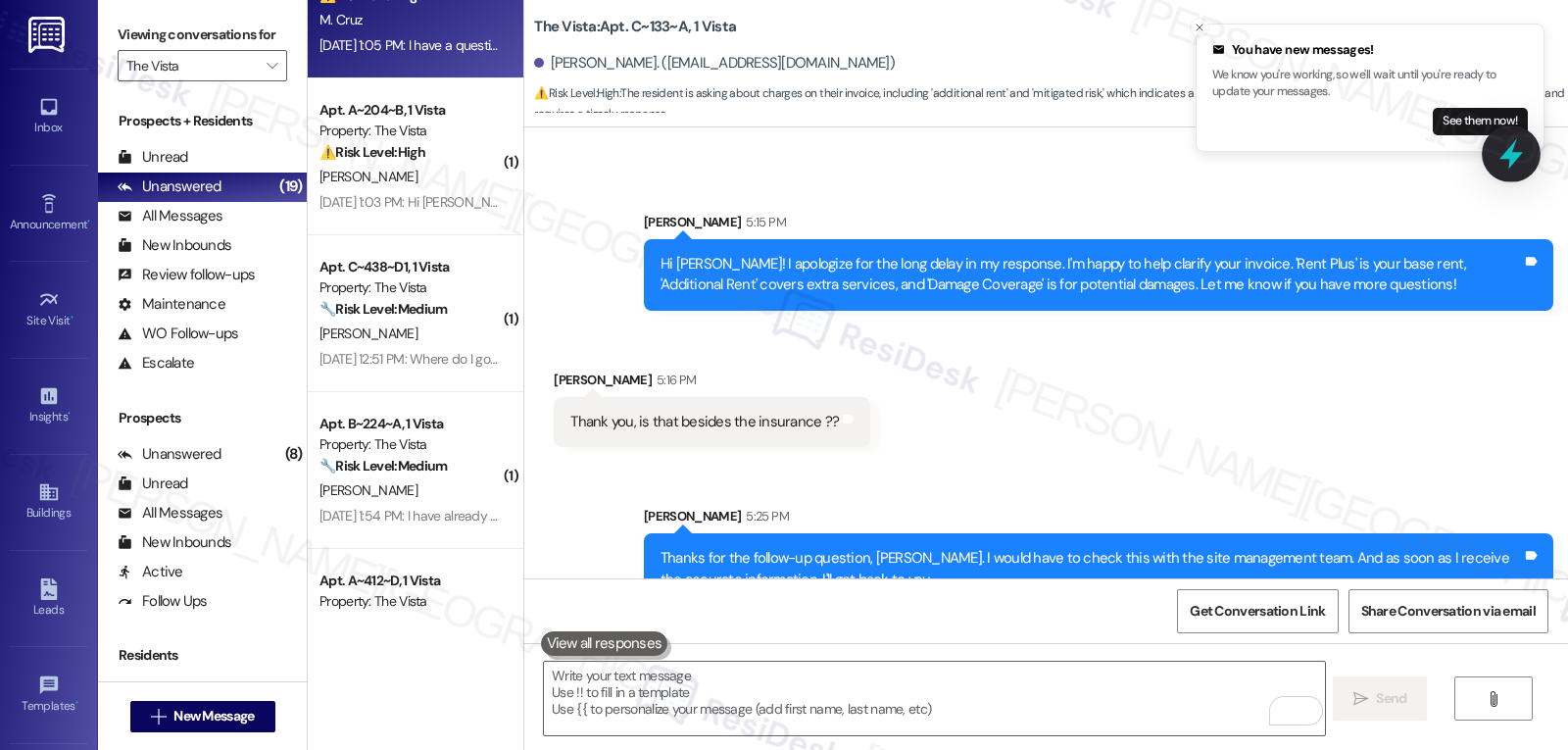
click at [1497, 167] on icon at bounding box center [1512, 154] width 34 height 34
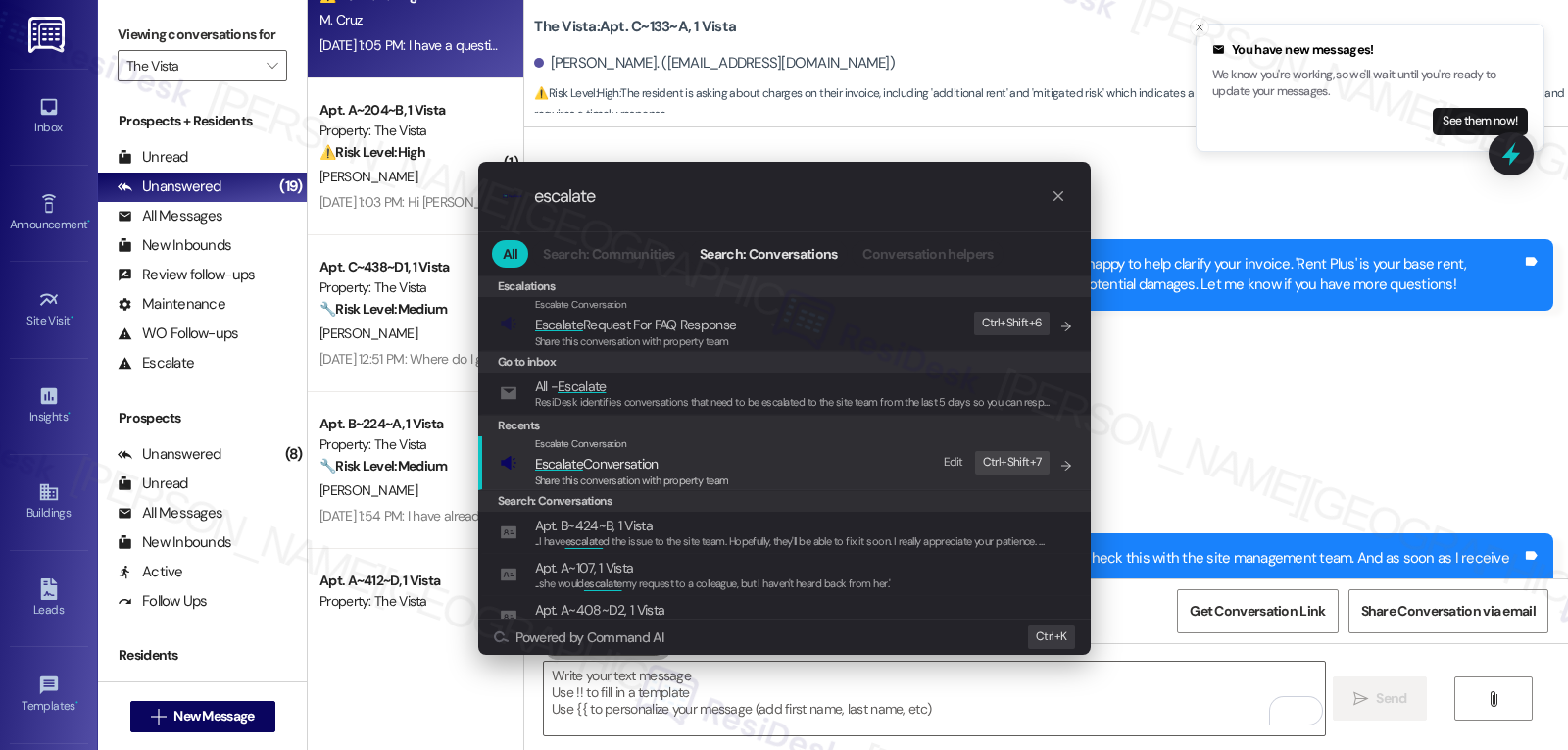
type input "escalate"
click at [598, 465] on span "Escalate Conversation" at bounding box center [596, 464] width 123 height 18
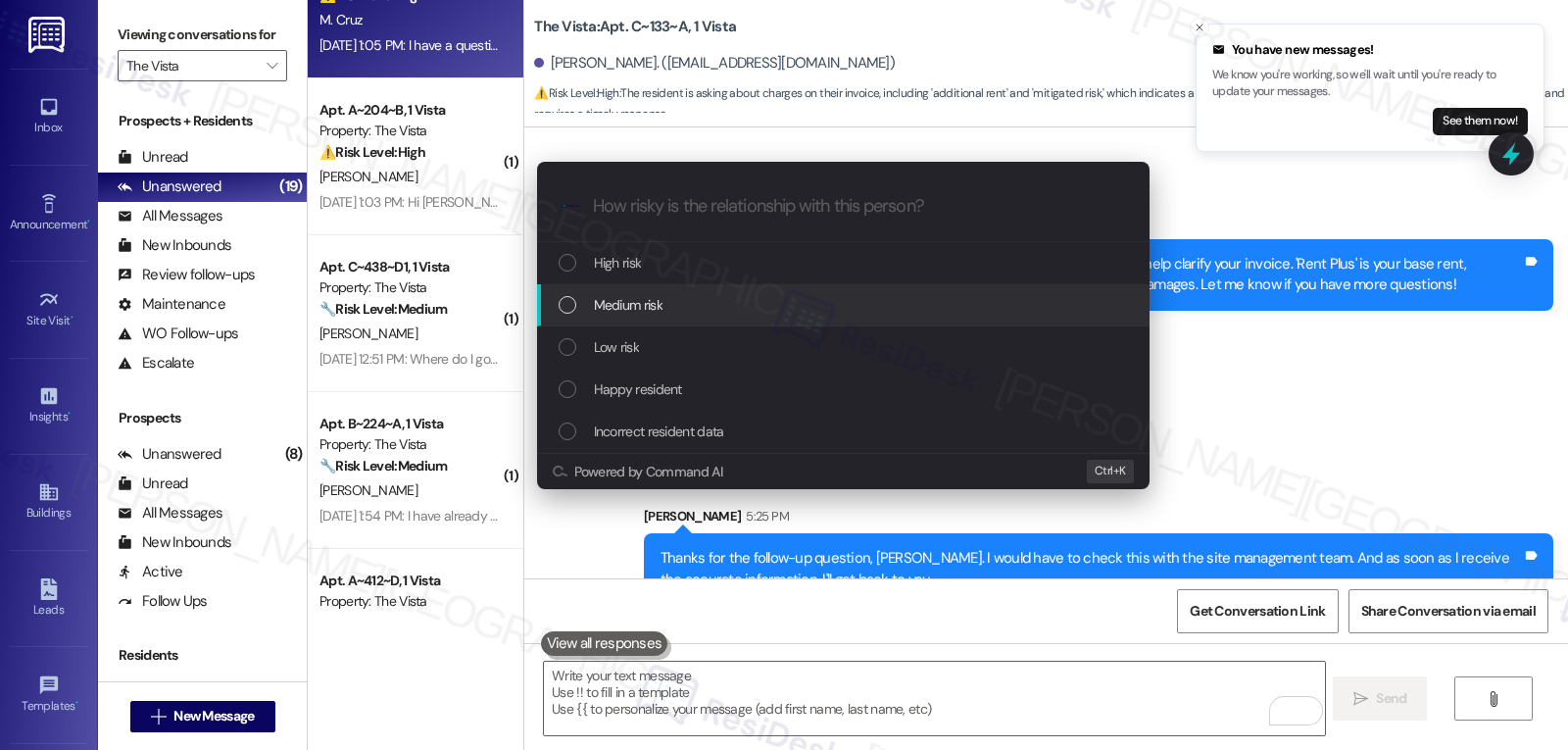
click at [681, 324] on div "Medium risk" at bounding box center [843, 305] width 613 height 42
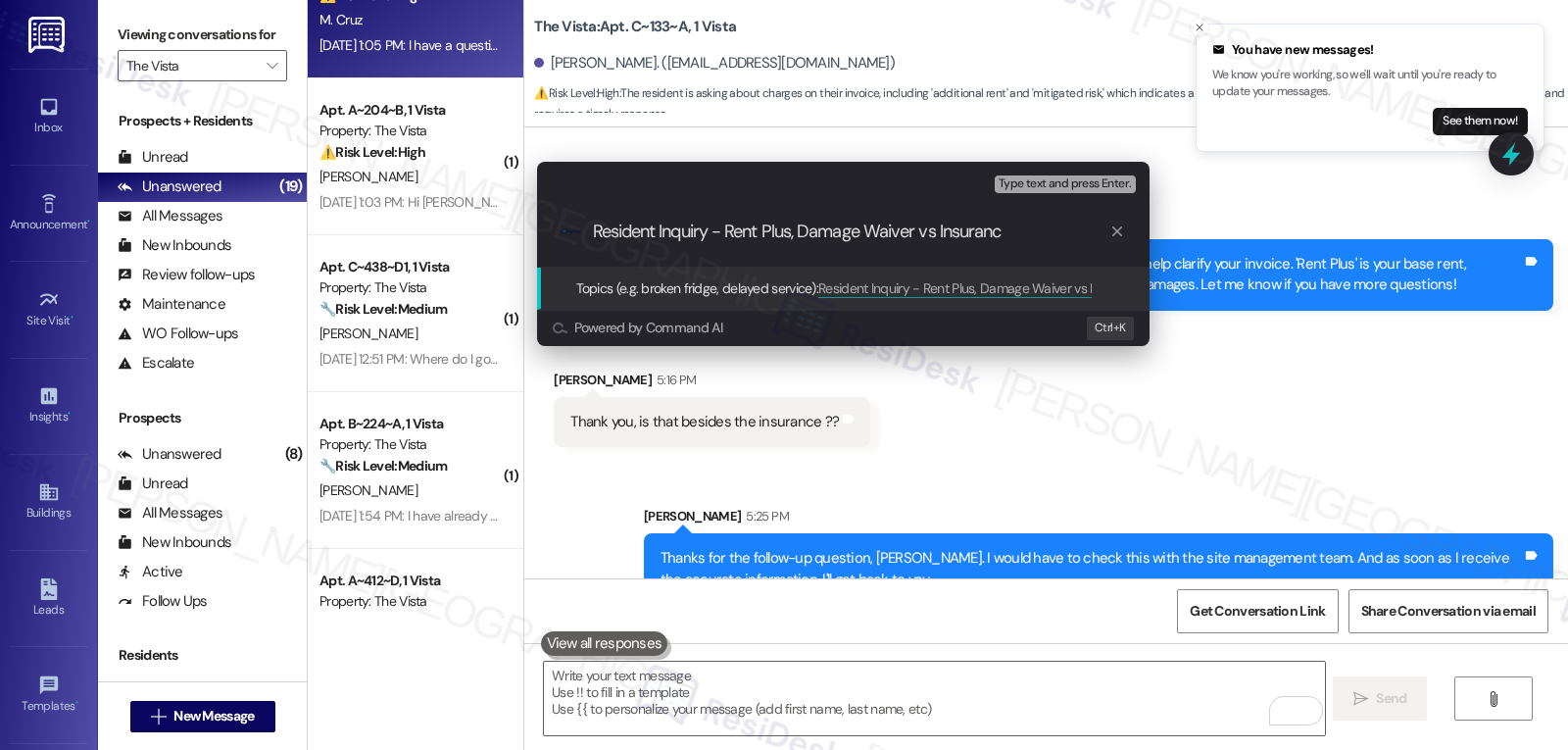
type input "Resident Inquiry - Rent Plus, Damage Waiver vs Insurance"
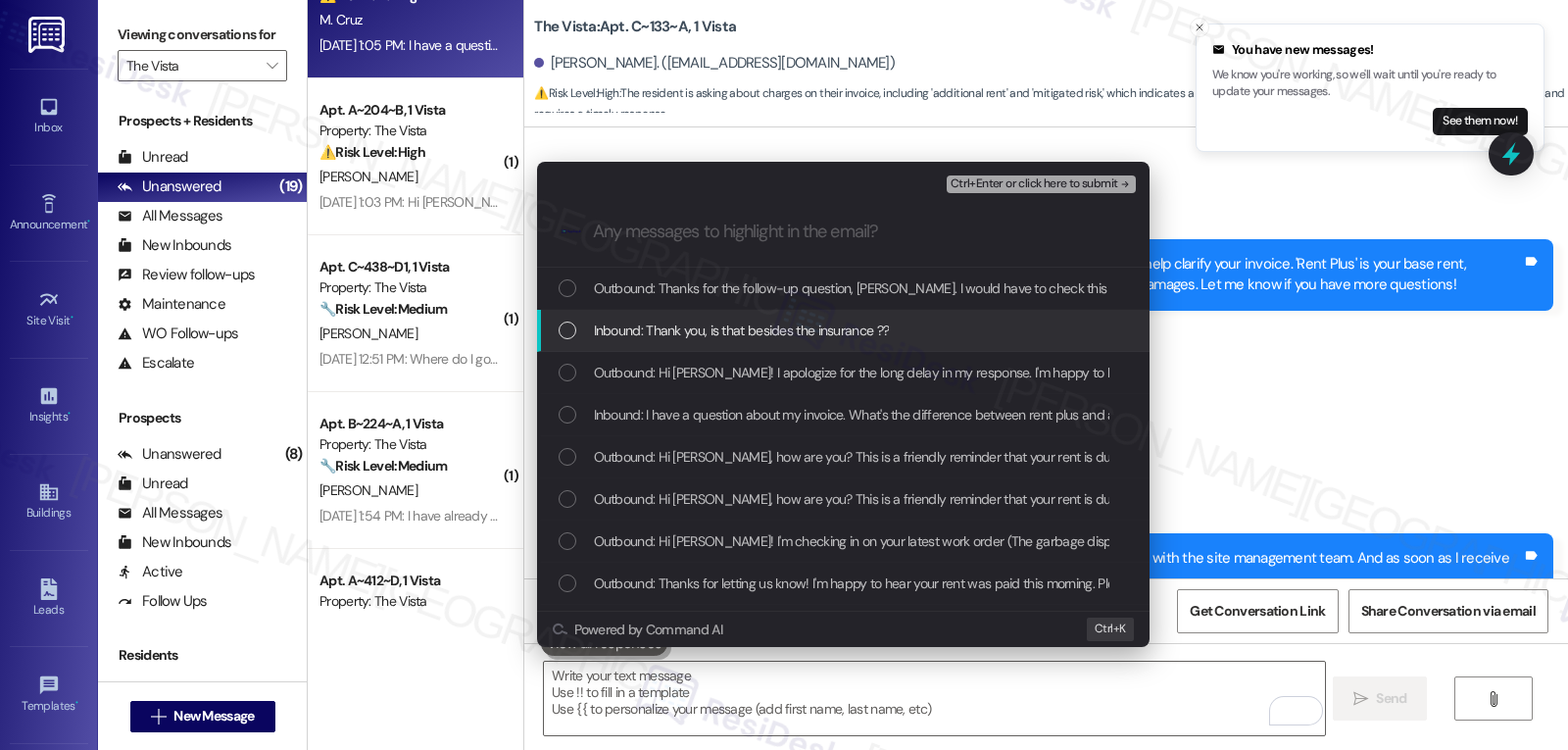
click at [569, 331] on div "List of options" at bounding box center [567, 331] width 18 height 18
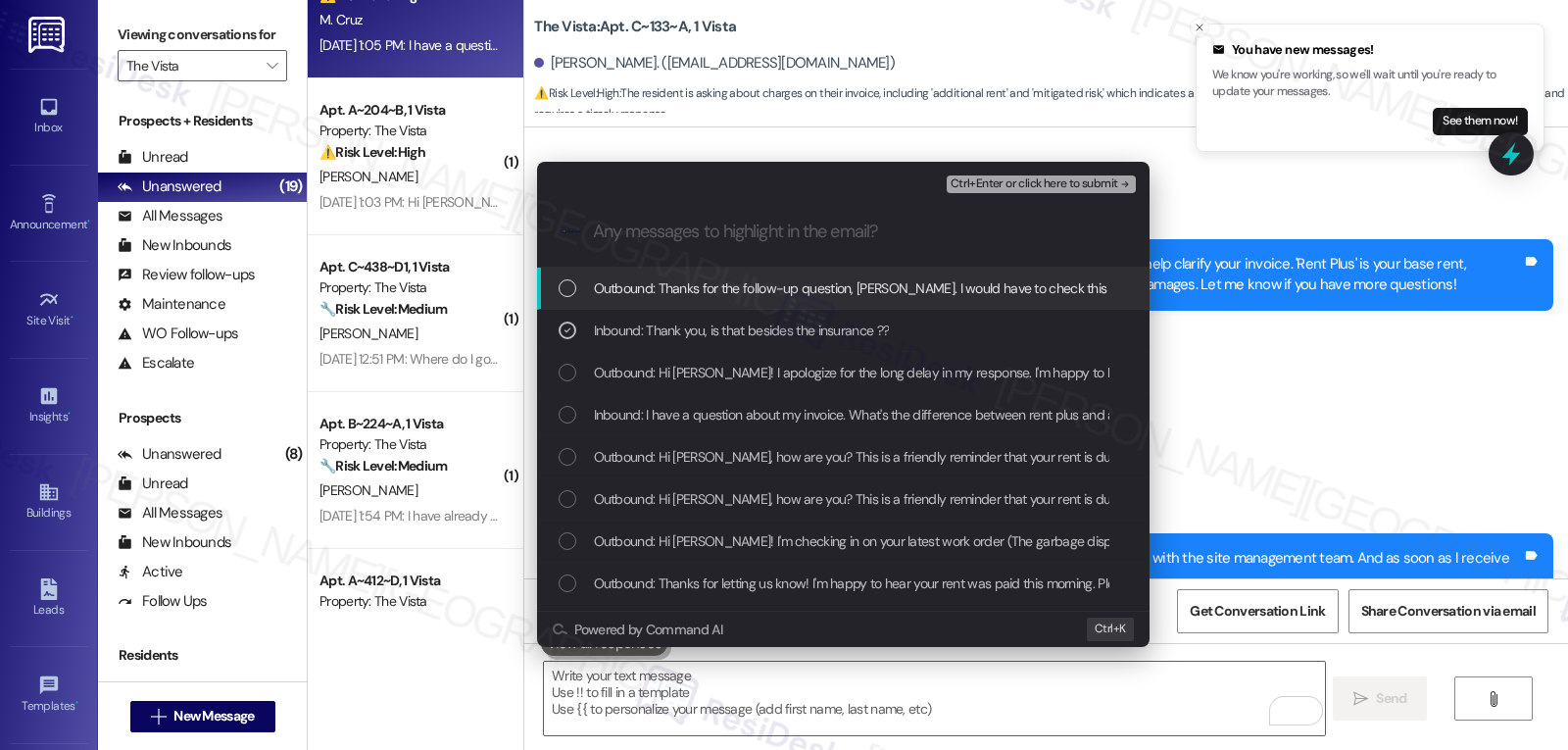
click at [1068, 183] on span "Ctrl+Enter or click here to submit" at bounding box center [1034, 185] width 168 height 14
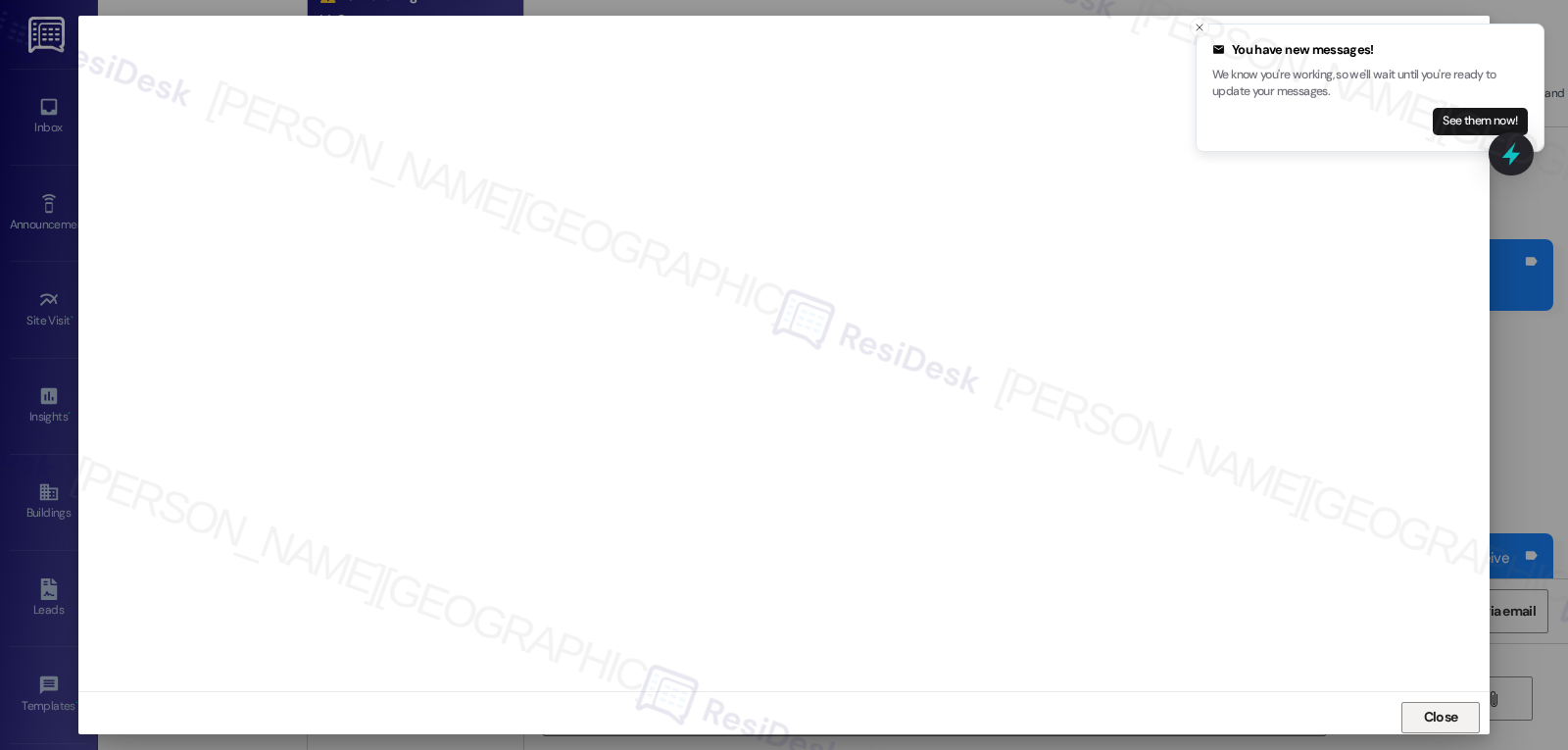
click at [1427, 721] on span "Close" at bounding box center [1441, 716] width 35 height 21
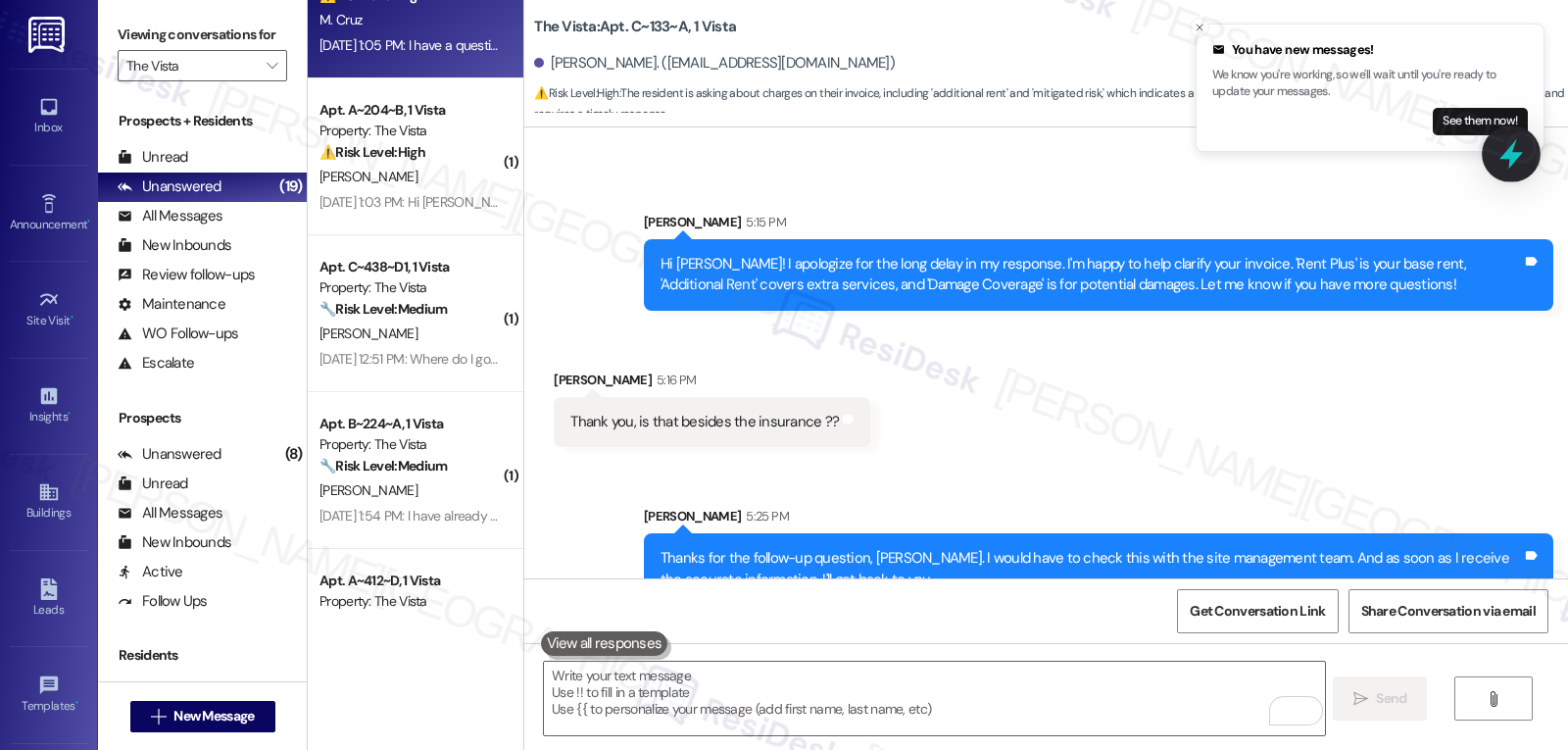
click at [1506, 166] on icon at bounding box center [1512, 154] width 34 height 34
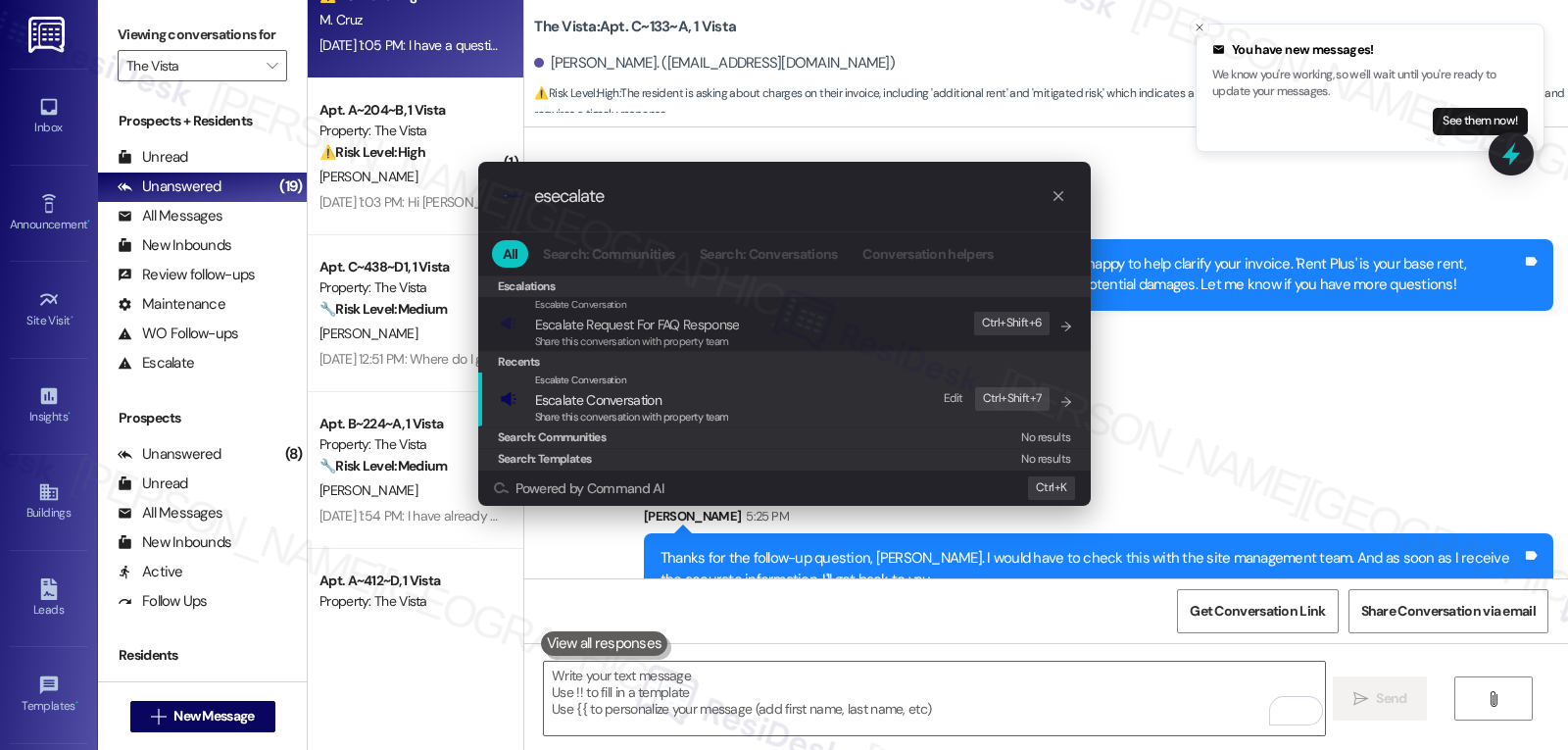
type input "esecalate"
click at [665, 410] on span "Share this conversation with property team" at bounding box center [632, 416] width 194 height 14
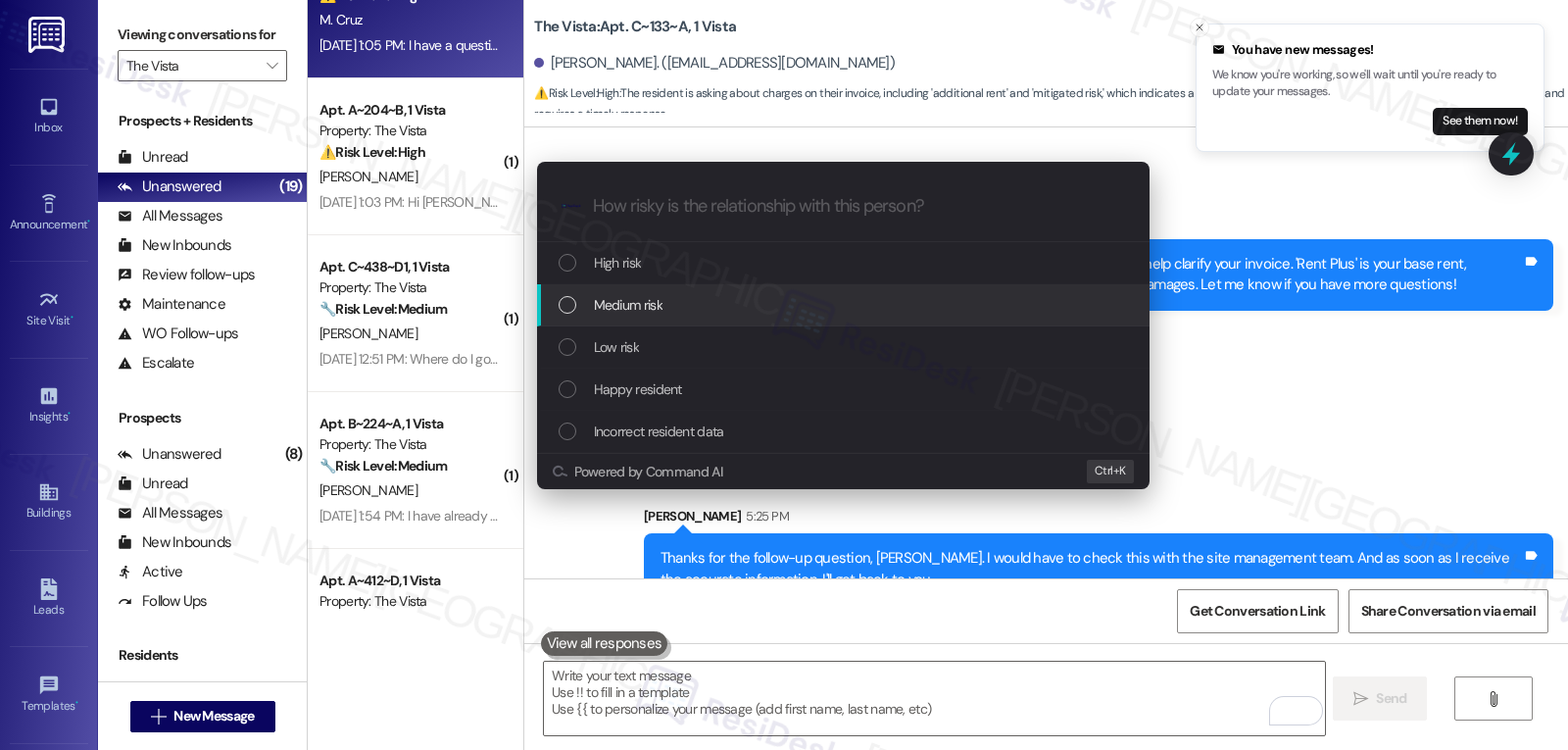
click at [685, 304] on div "Medium risk" at bounding box center [845, 305] width 573 height 22
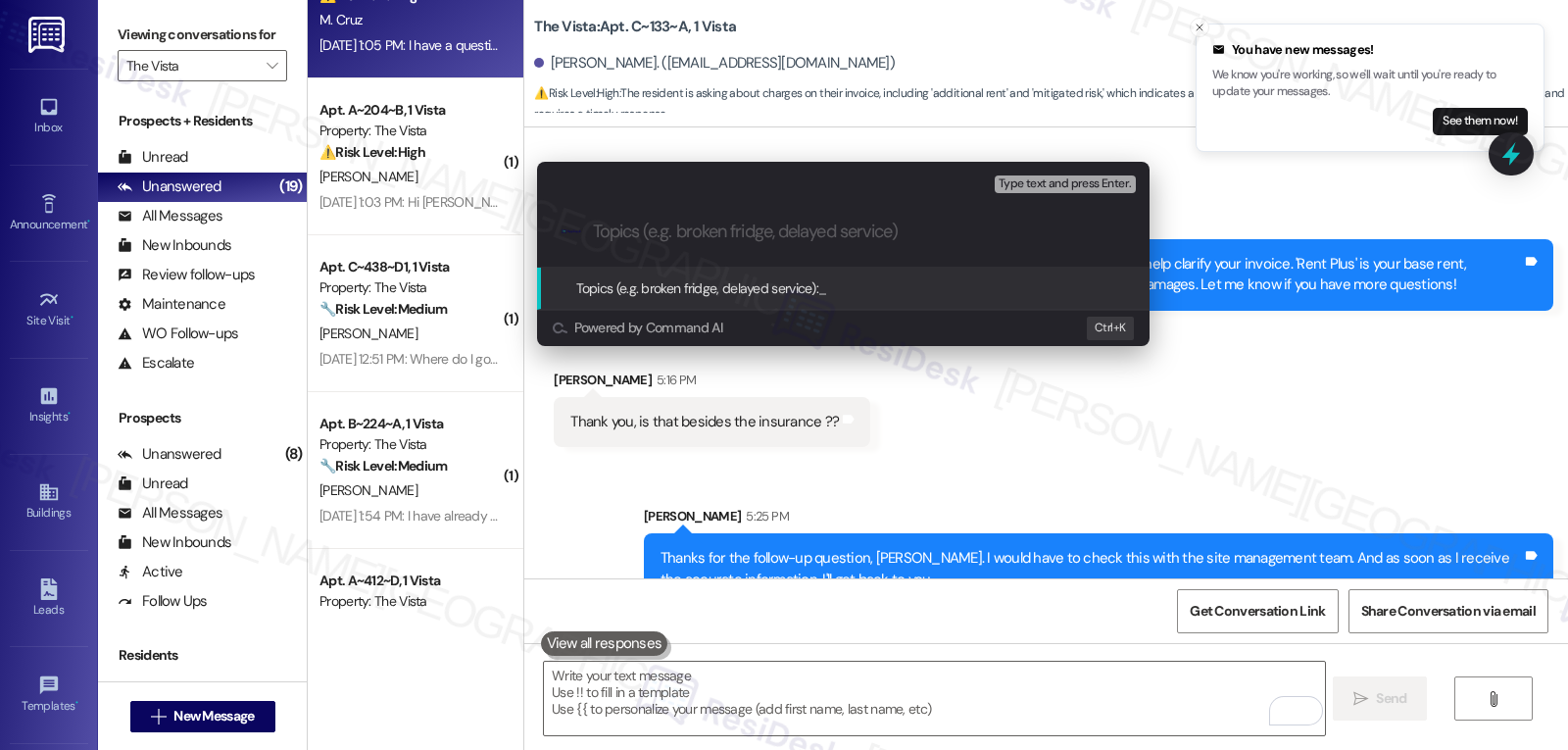
paste input "Resident Inquiry - Rent Plus, Damage Waiver vs Insurance"
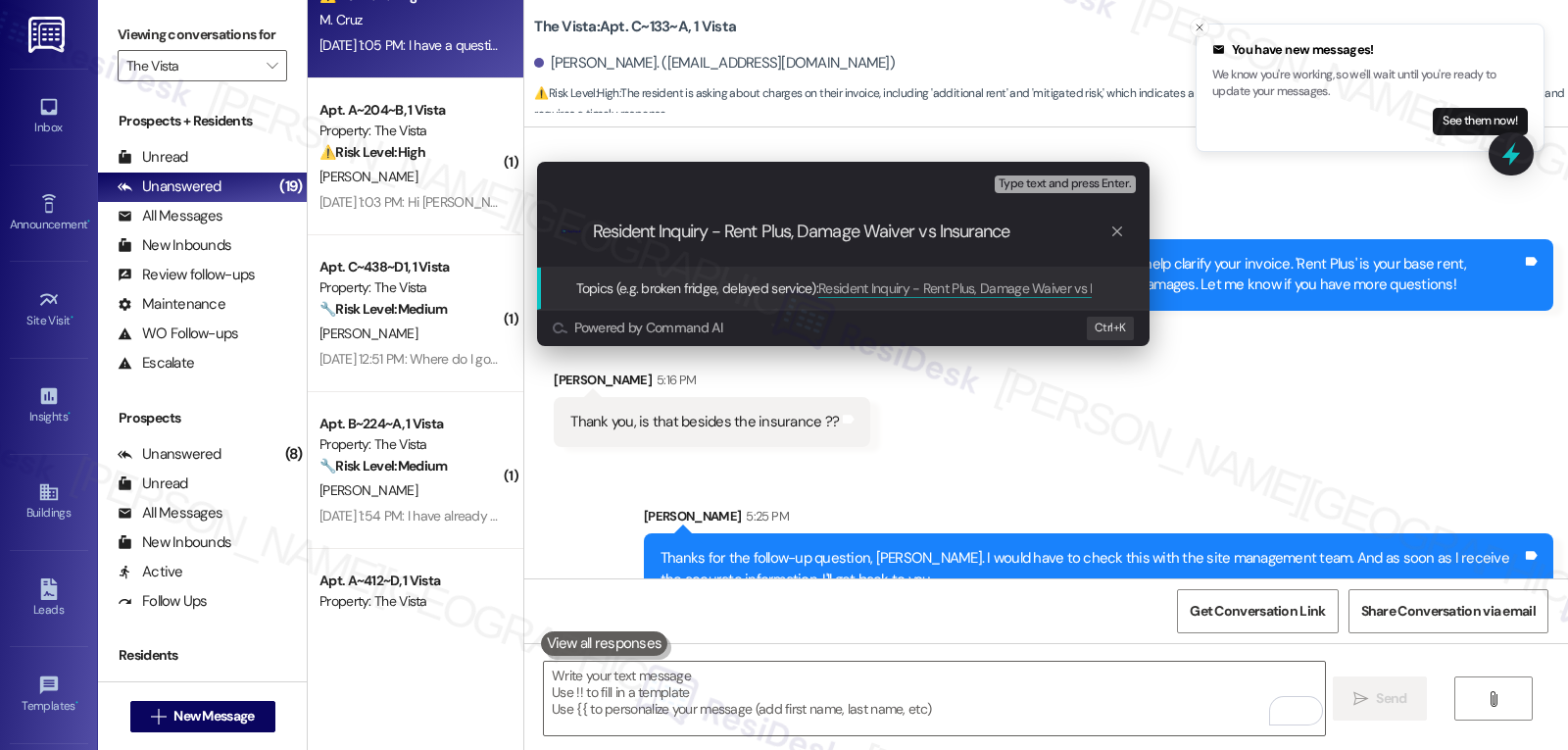
click at [887, 237] on input "Resident Inquiry - Rent Plus, Damage Waiver vs Insurance" at bounding box center [851, 231] width 516 height 21
type input "Resident Inquiry - Rent Plus, Damage Coverage vs Insurance"
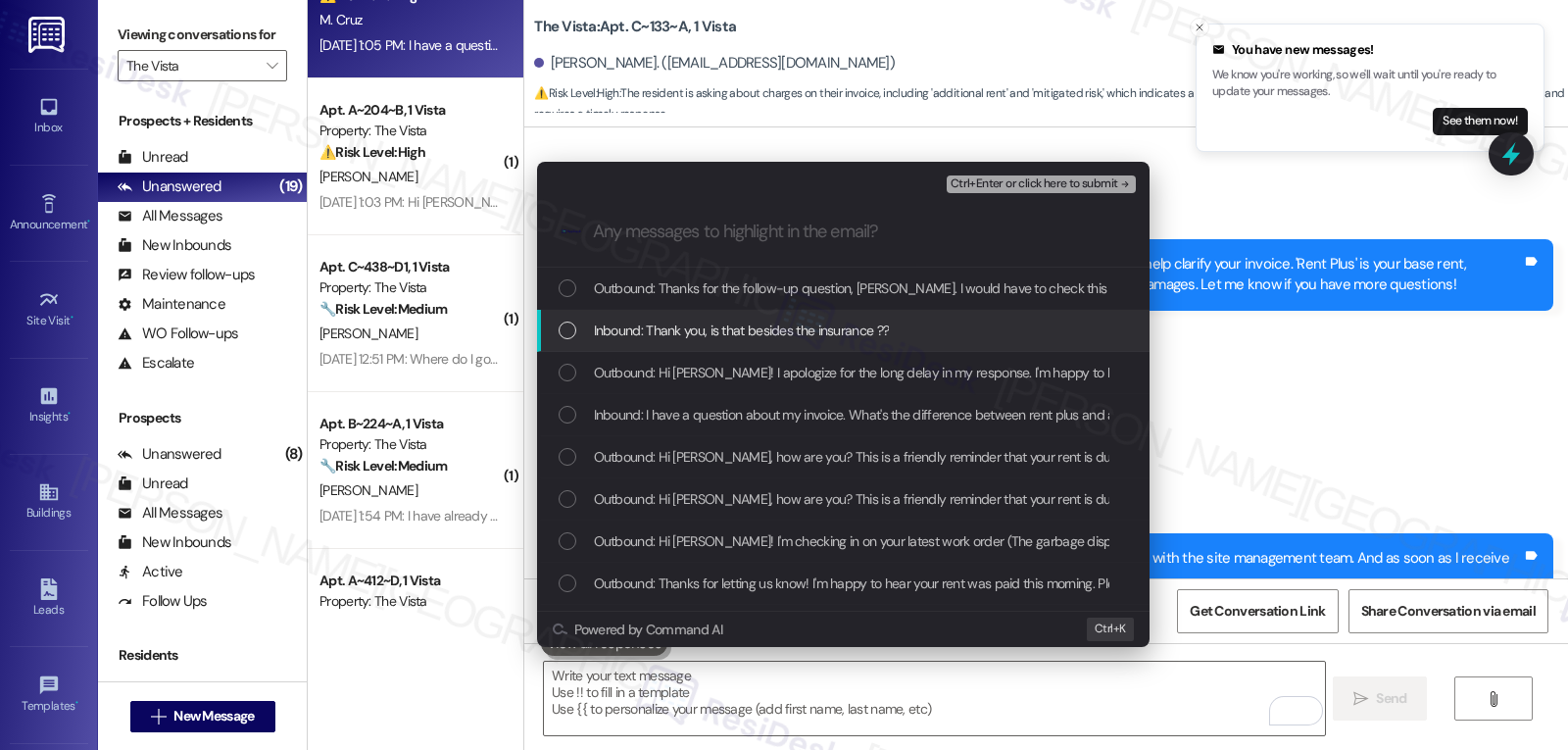
click at [568, 334] on div "List of options" at bounding box center [567, 331] width 18 height 18
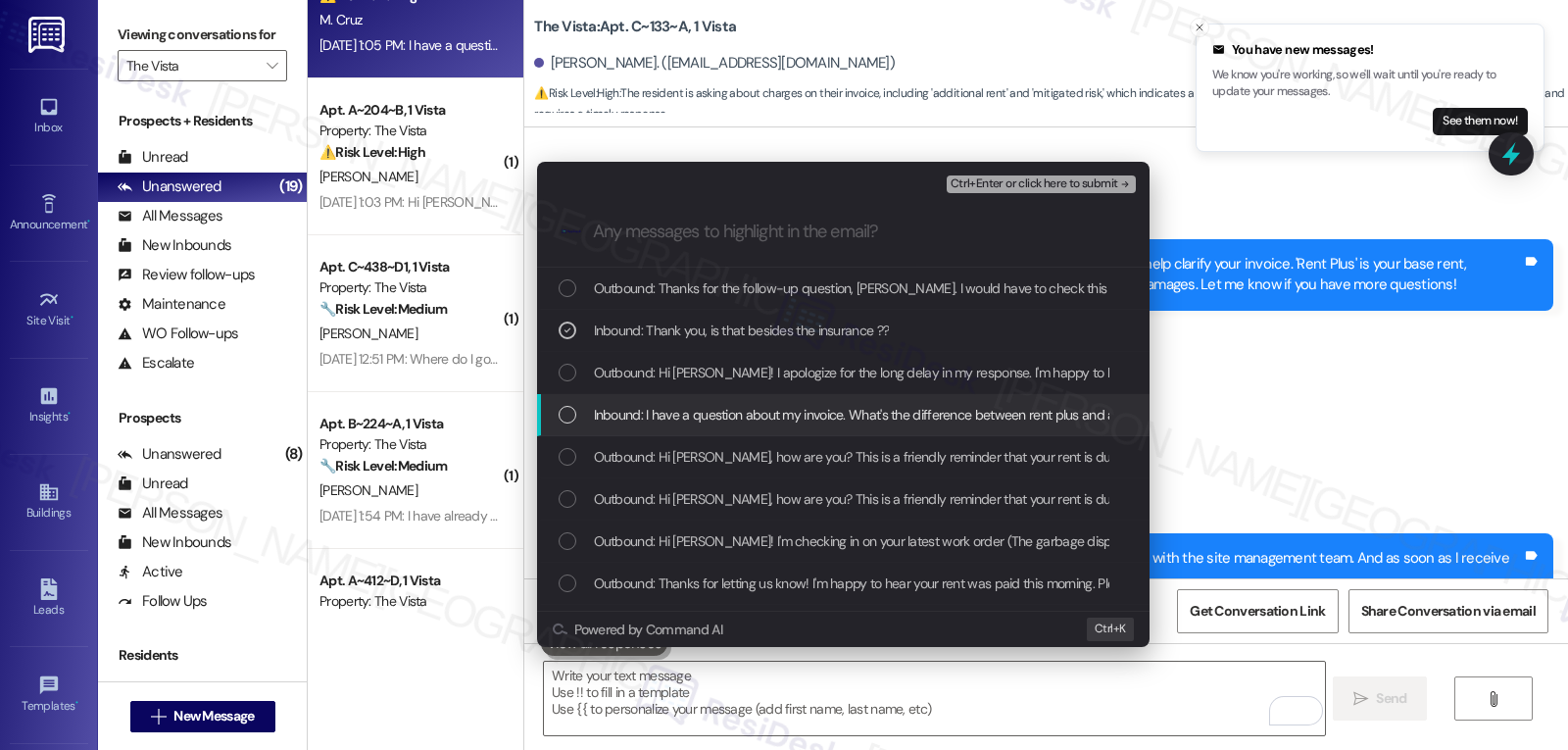
click at [575, 405] on div "Inbound: I have a question about my invoice. What's the difference between rent…" at bounding box center [845, 414] width 573 height 22
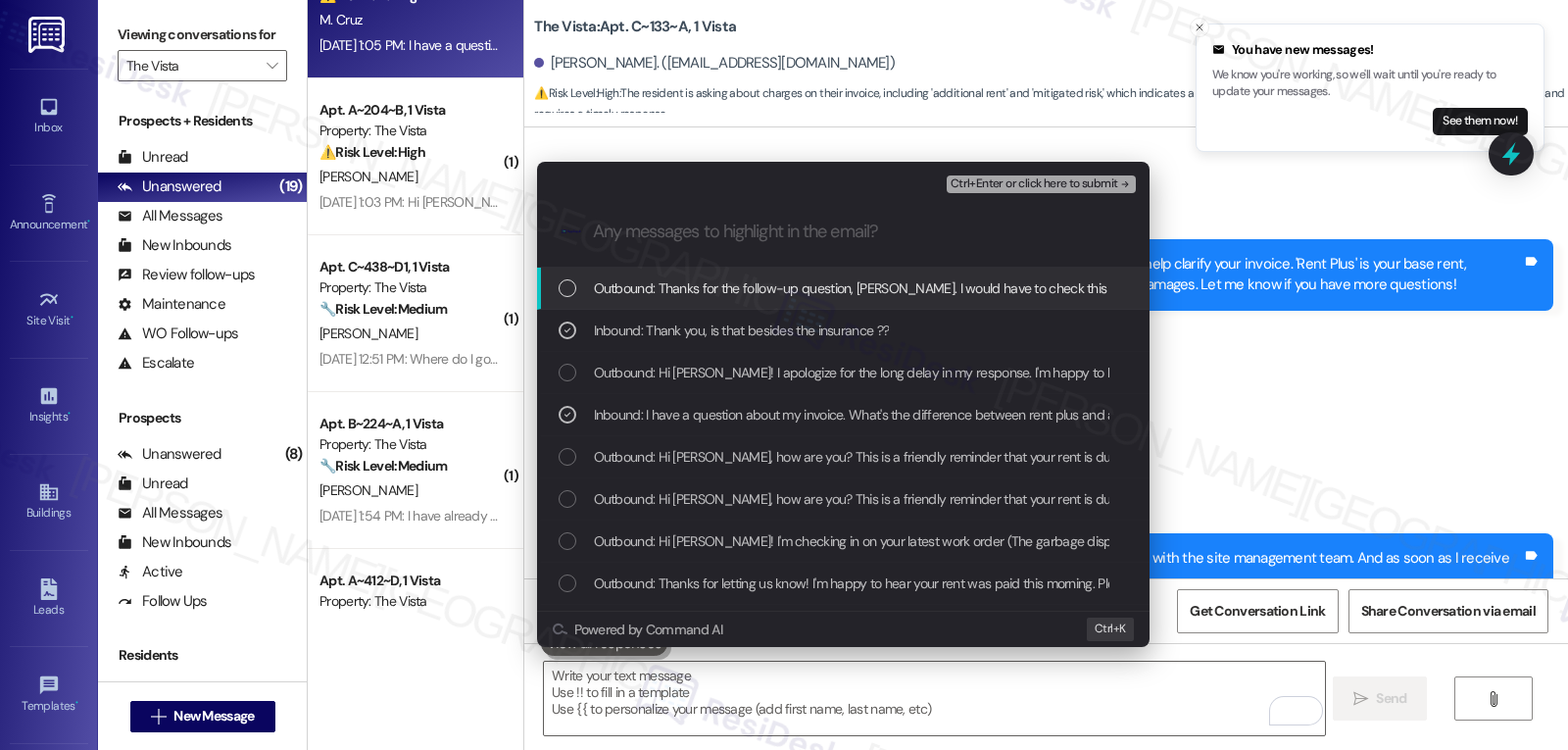
click at [1070, 182] on span "Ctrl+Enter or click here to submit" at bounding box center [1034, 185] width 168 height 14
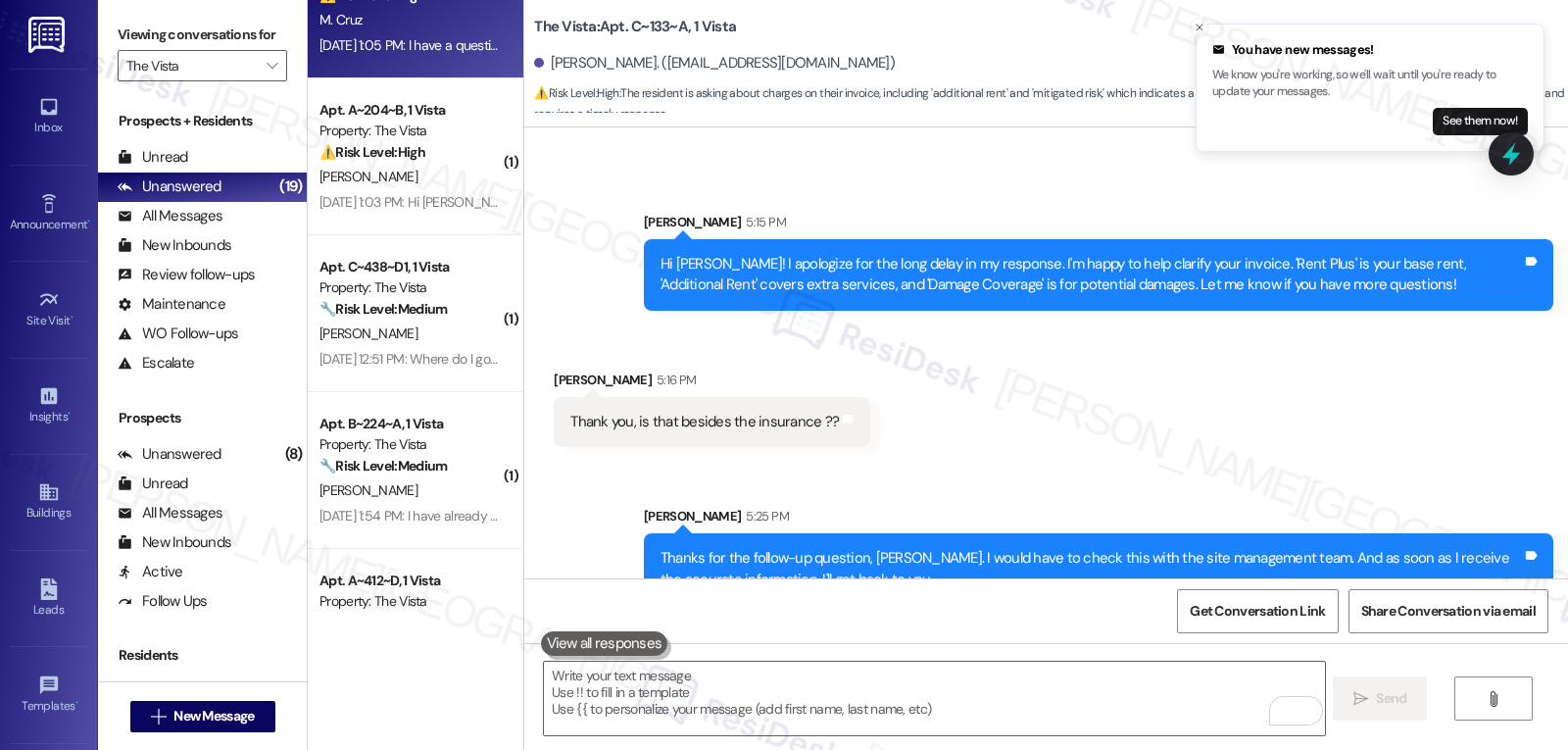
scroll to position [5114, 0]
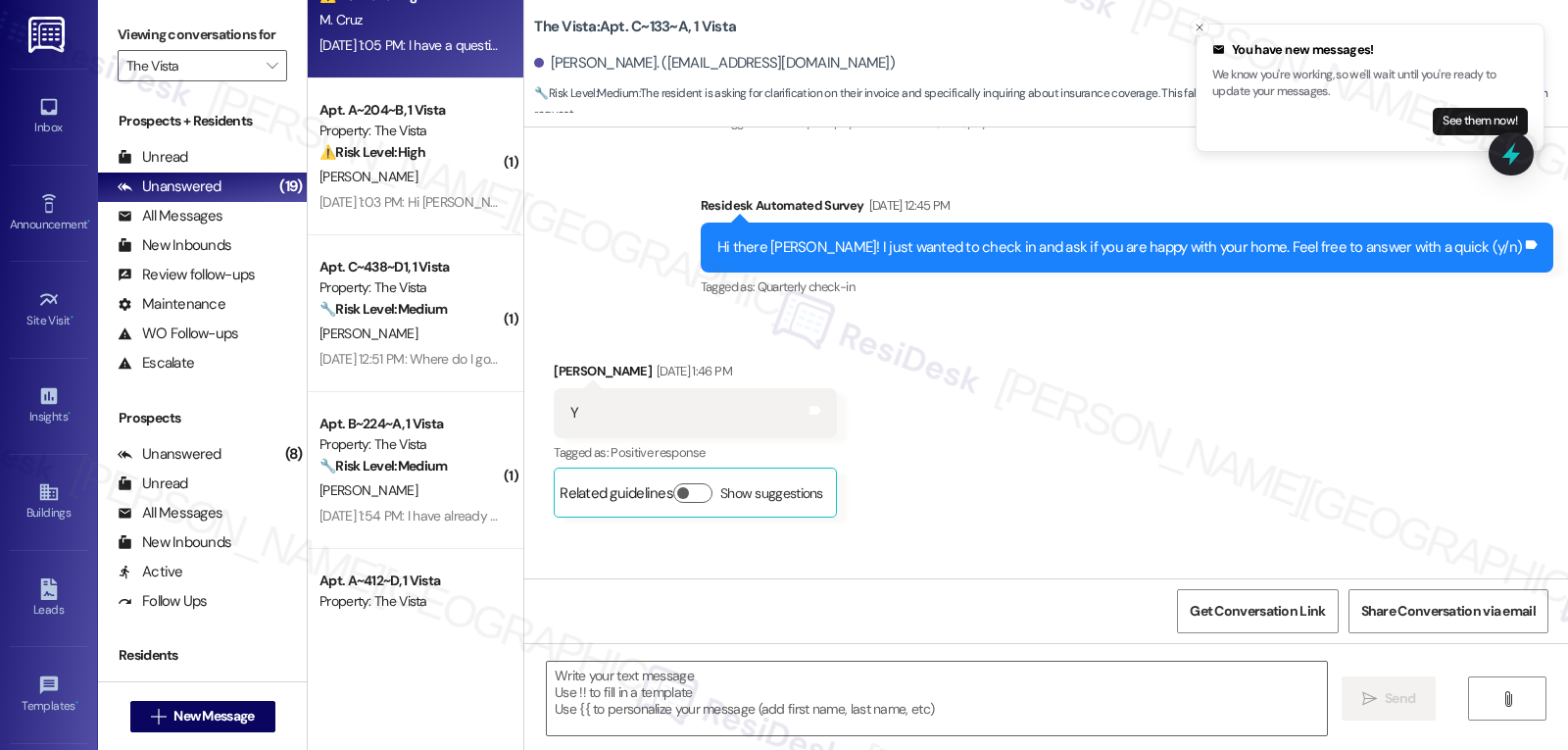
type textarea "Fetching suggested responses. Please feel free to read through the conversation…"
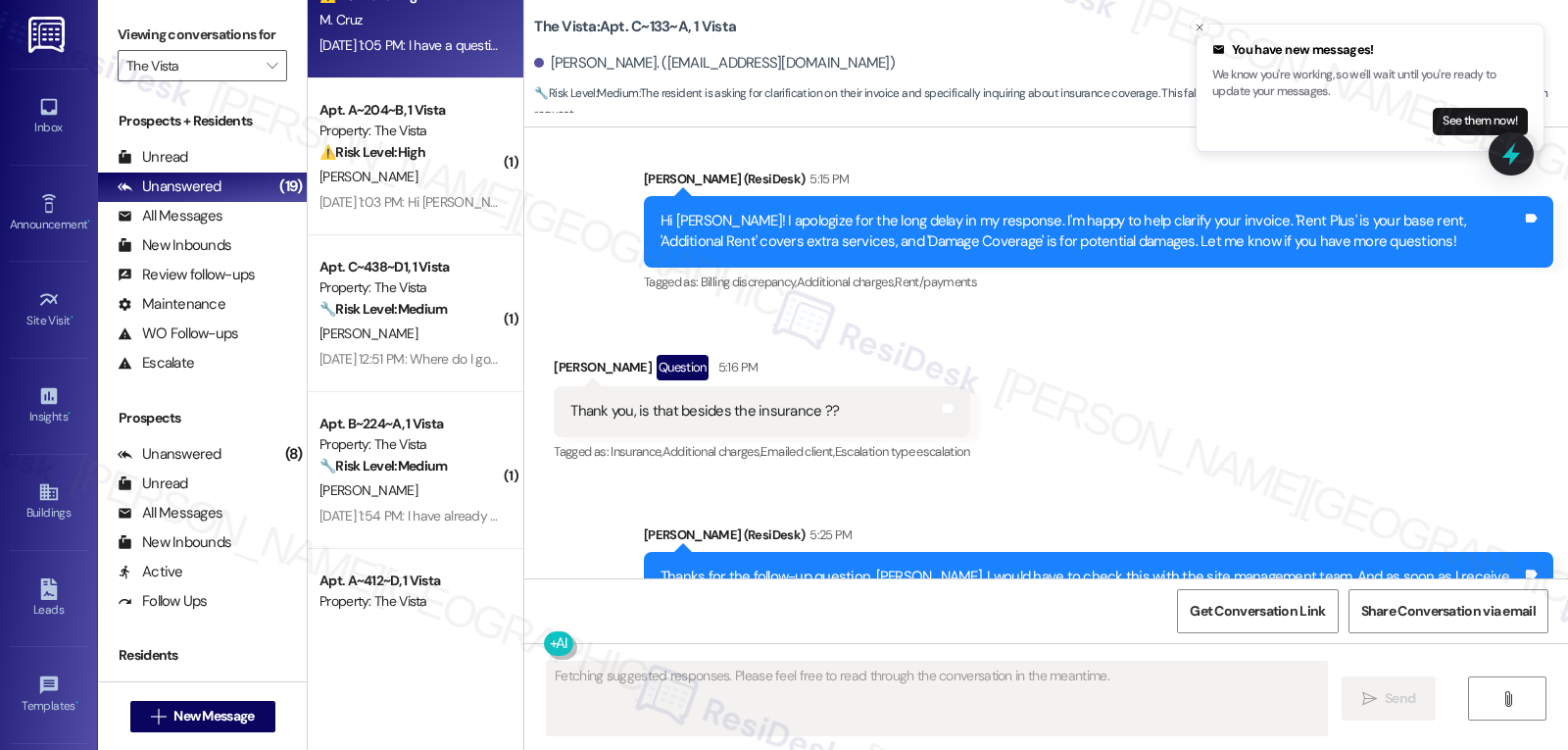
scroll to position [5362, 0]
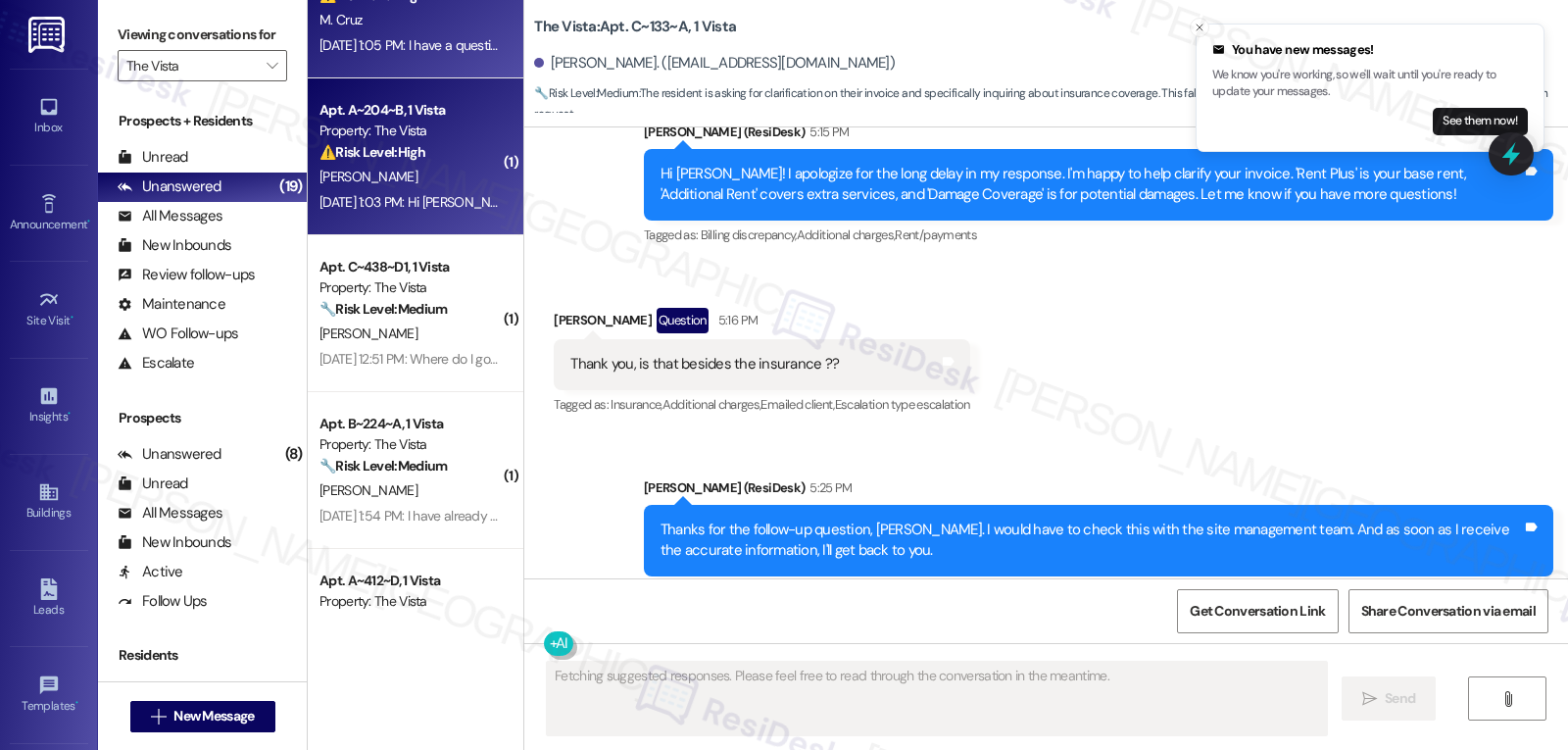
click at [459, 176] on div "J. Macias" at bounding box center [411, 177] width 186 height 25
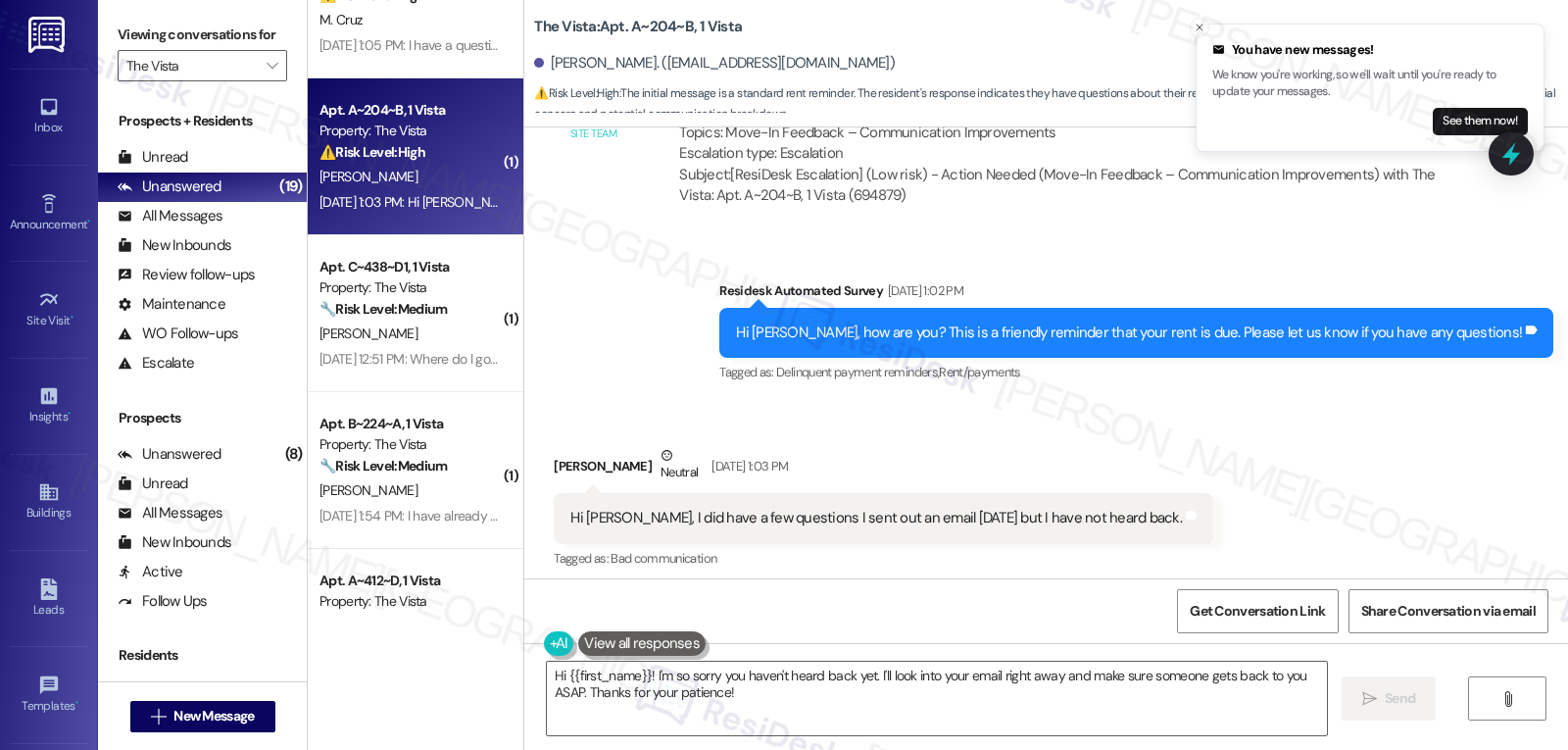
scroll to position [6085, 0]
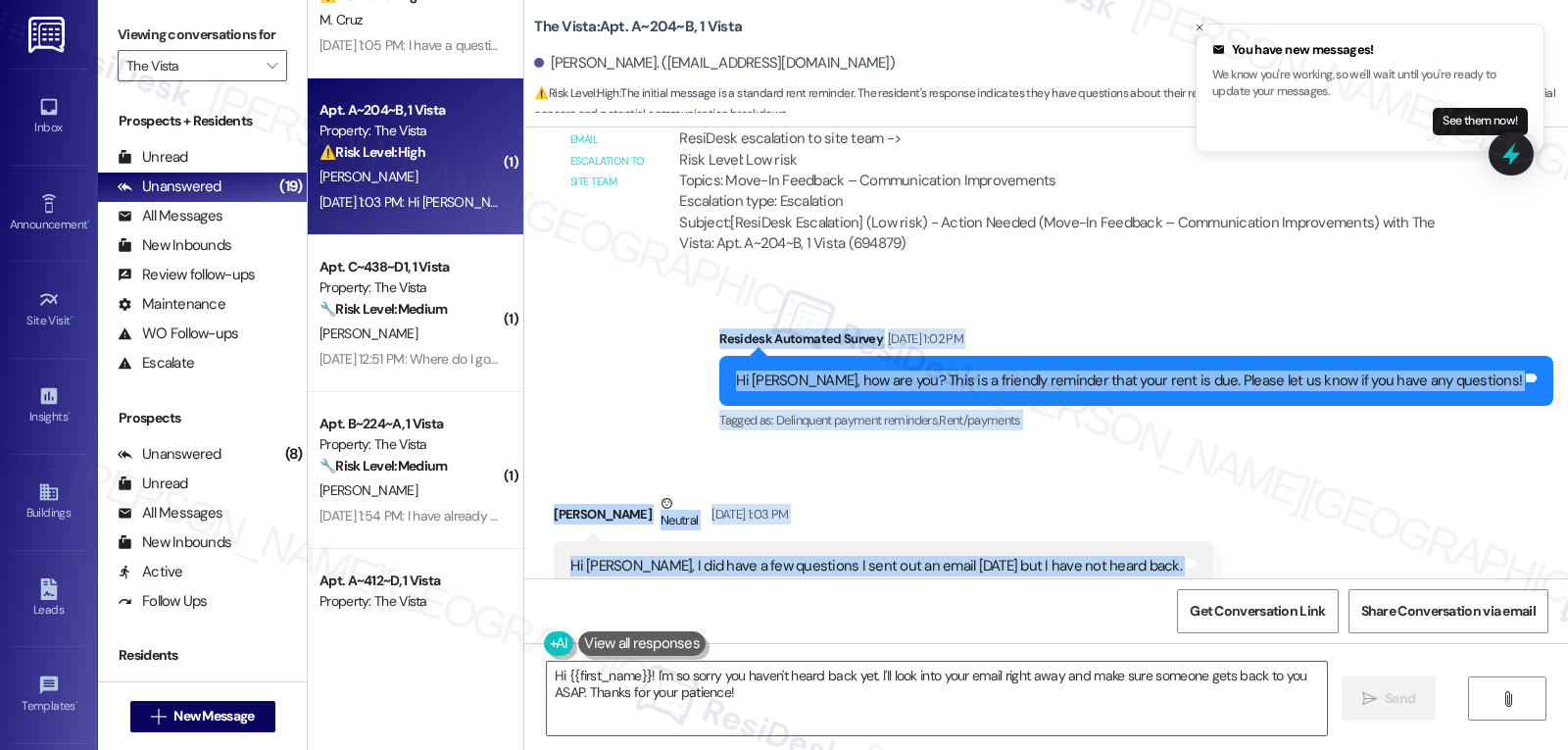
drag, startPoint x: 787, startPoint y: 302, endPoint x: 1209, endPoint y: 539, distance: 484.0
click at [1209, 539] on div "WO Opened request: The left si... Aug 30, 2022 at 8:56 PM Status : Completed Sh…" at bounding box center [1046, 352] width 1044 height 451
copy div "Residesk Automated Survey Sep 02, 2025 at 1:02 PM Hi Joanna, how are you? This …"
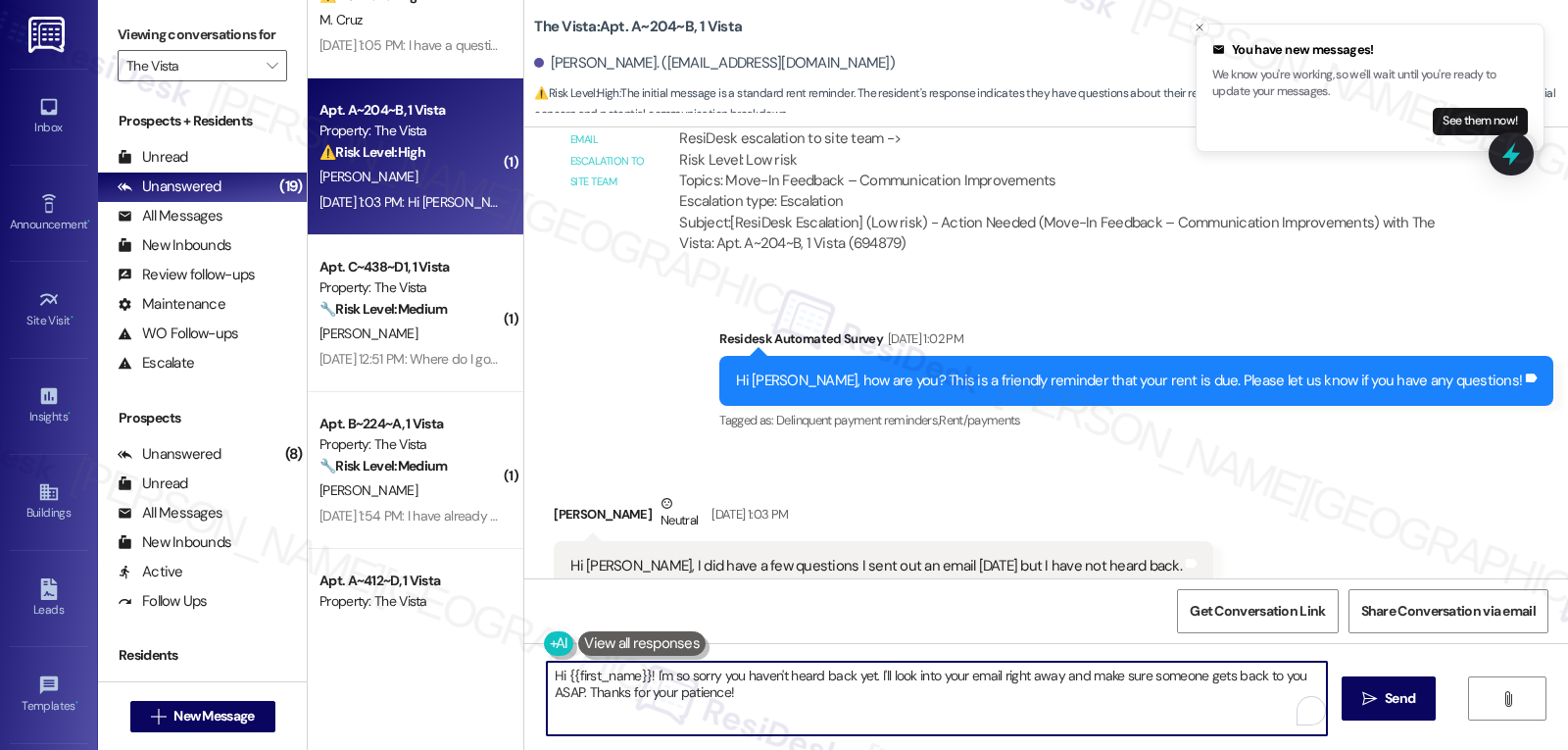
drag, startPoint x: 642, startPoint y: 677, endPoint x: 1567, endPoint y: 796, distance: 932.6
click at [1567, 749] on html "You have new messages! We know you're working, so we'll wait until you're ready…" at bounding box center [784, 375] width 1568 height 750
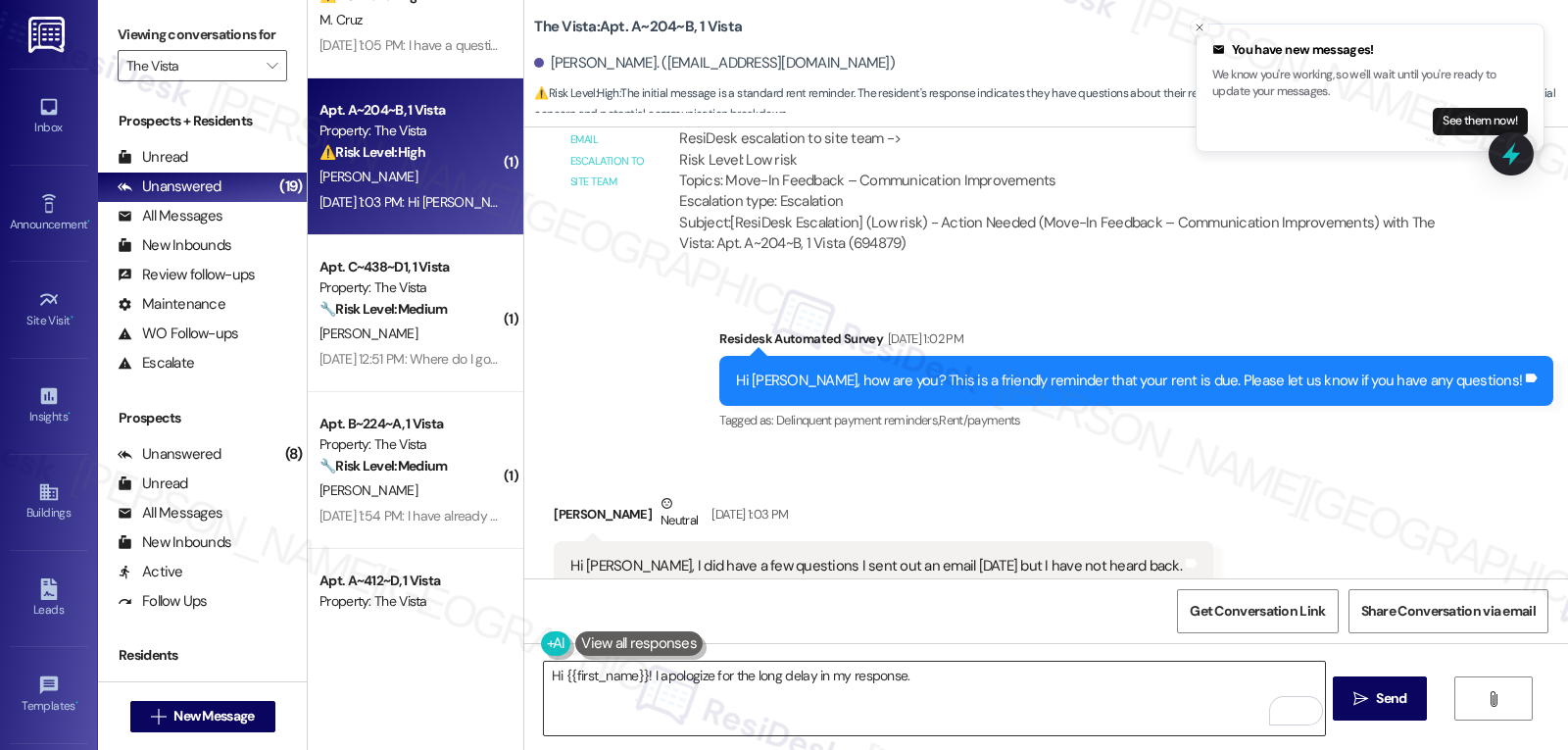
click at [951, 693] on textarea "Hi {{first_name}}! I apologize for the long delay in my response." at bounding box center [933, 698] width 781 height 73
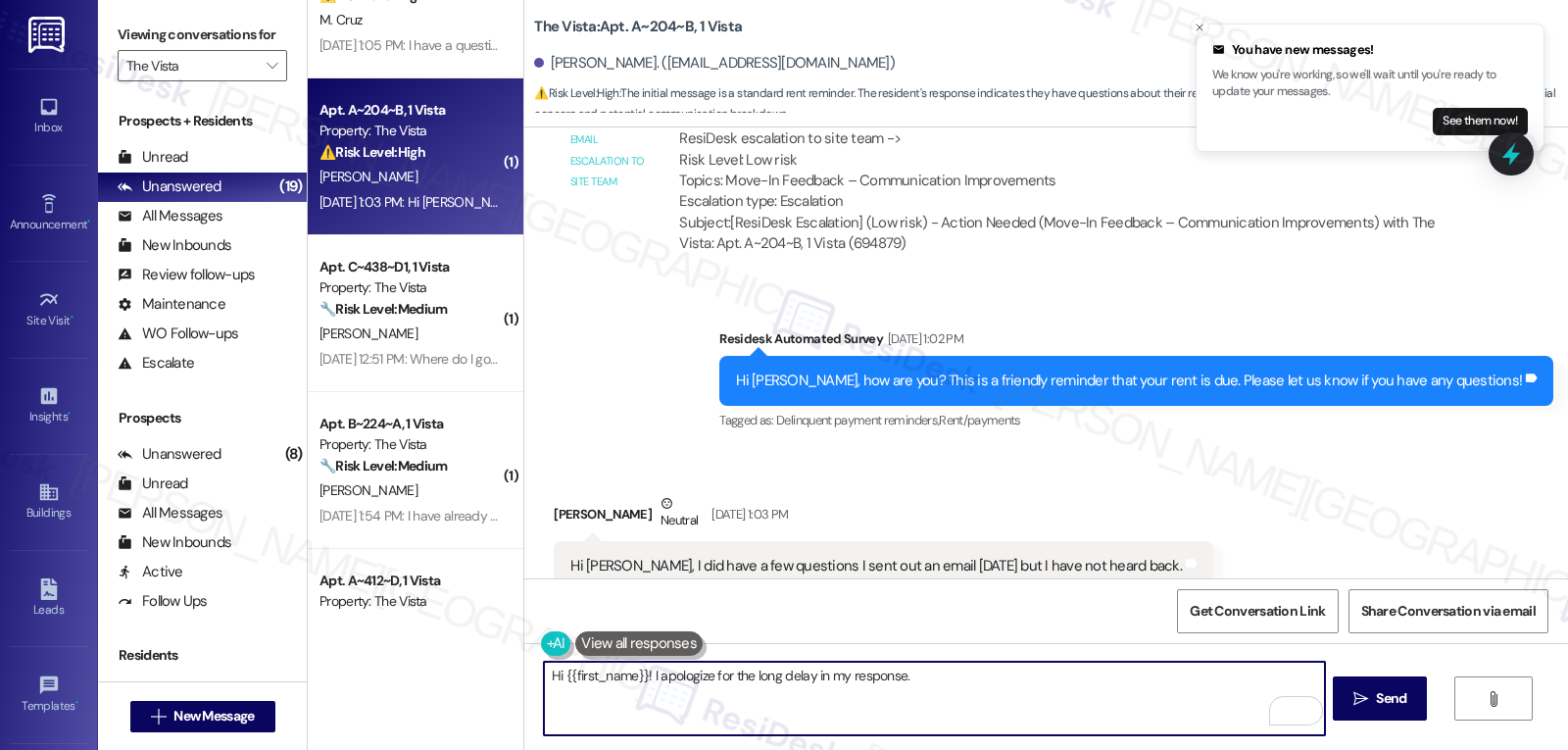
paste textarea "I’m sorry you haven’t heard back"
type textarea "Hi {{first_name}}! I apologize for the long delay in my response. I’m sorry you…"
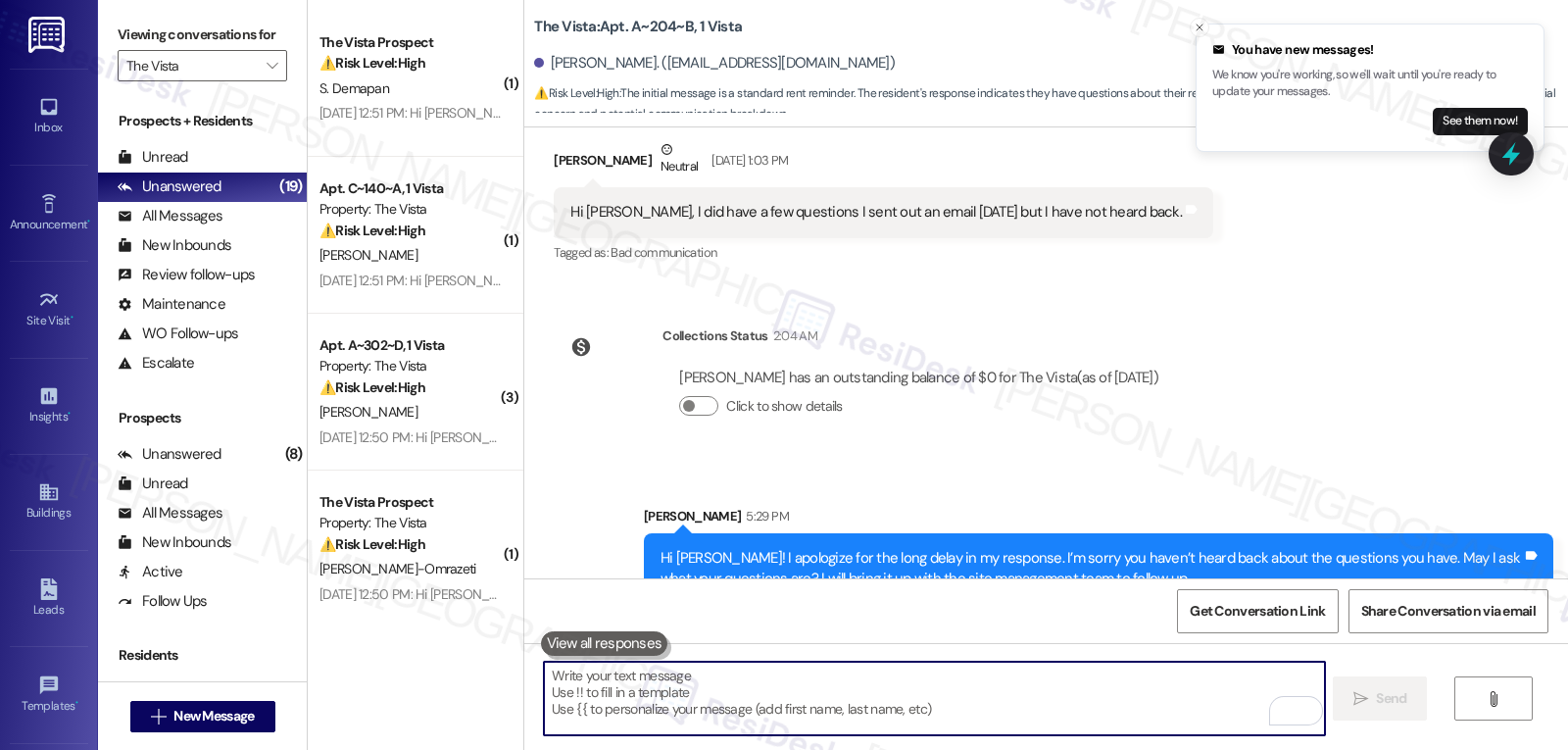
scroll to position [1742, 0]
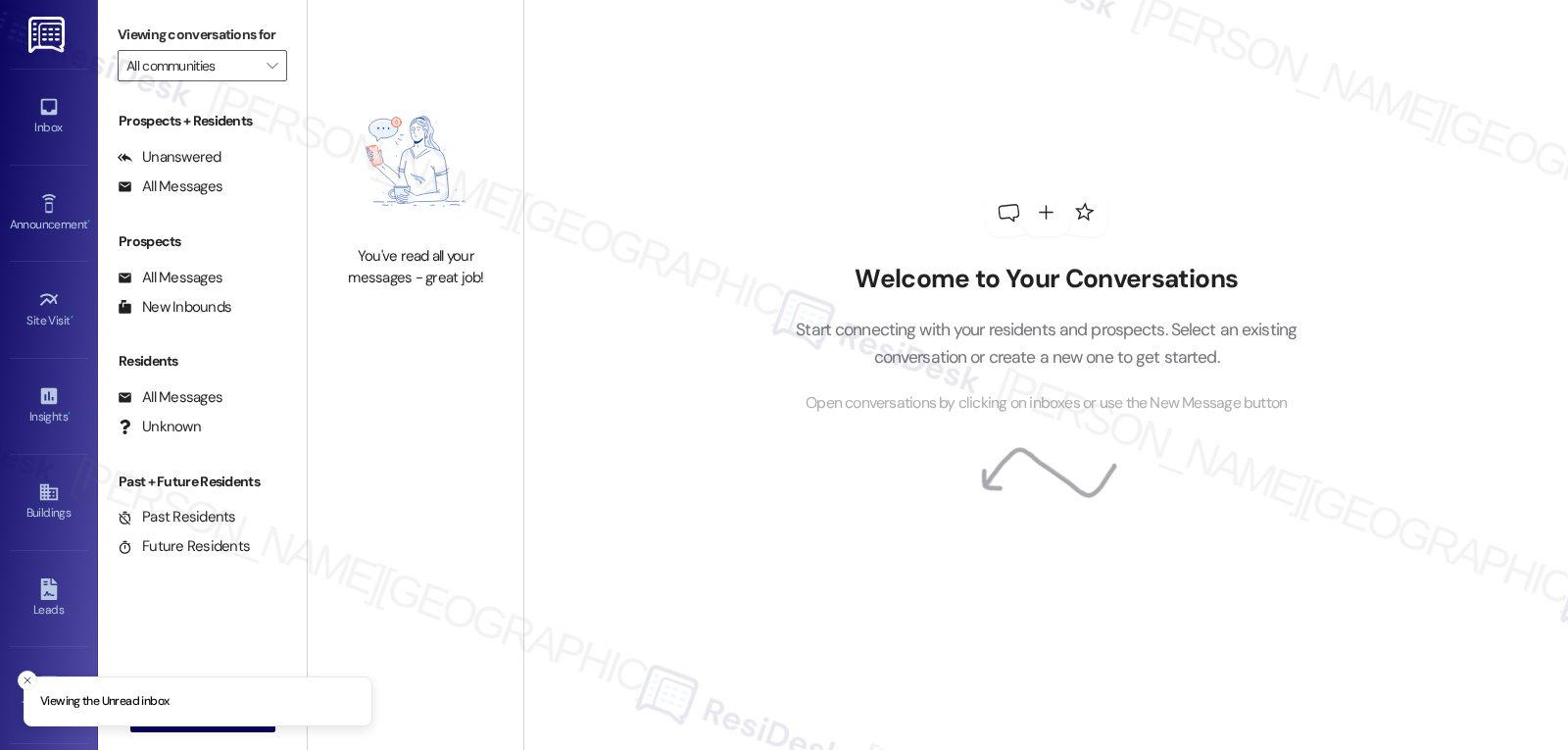
type input "The Vista"
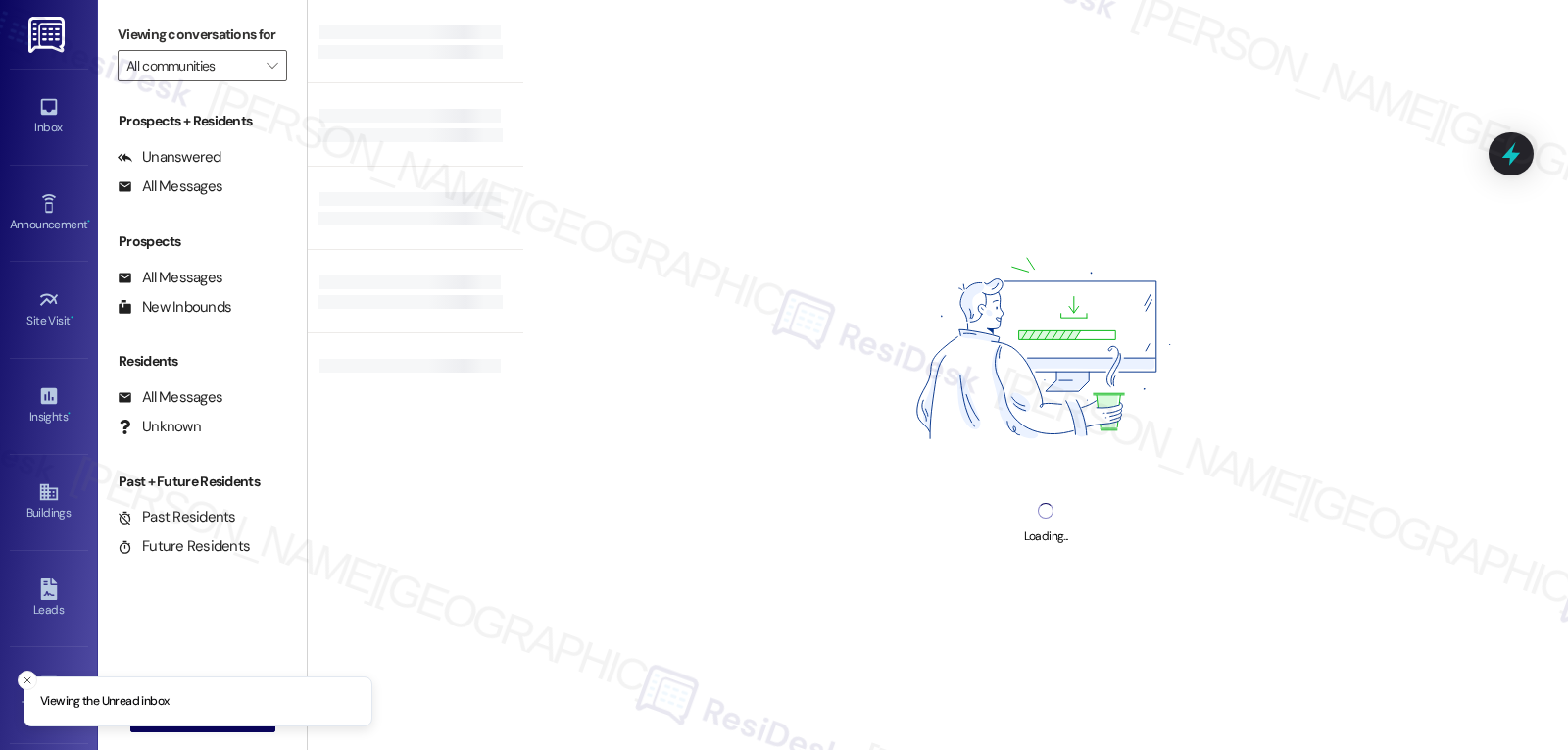
type input "The Vista"
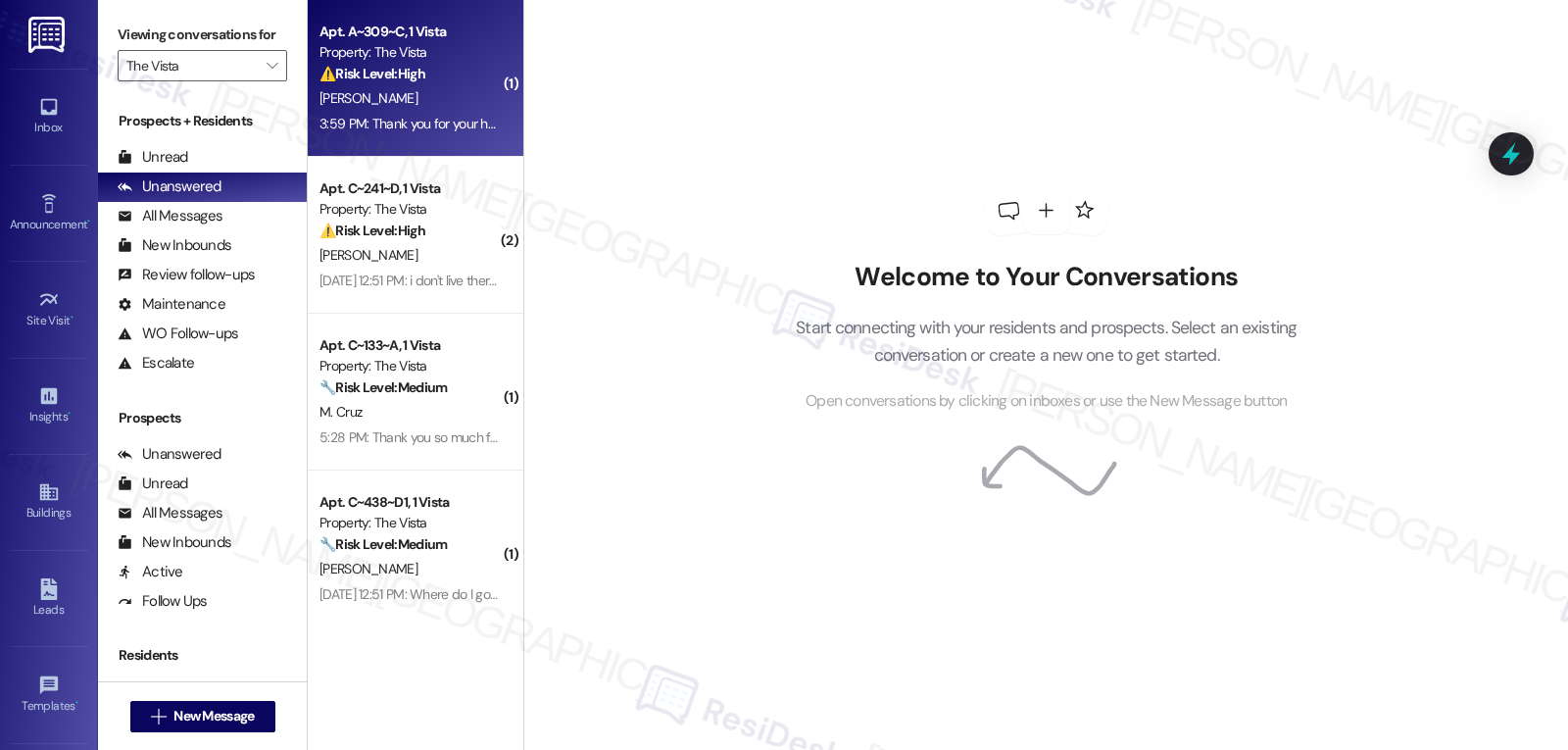
click at [423, 73] on div "⚠️ Risk Level: High The resident is disputing their rent balance and the amount…" at bounding box center [411, 74] width 182 height 21
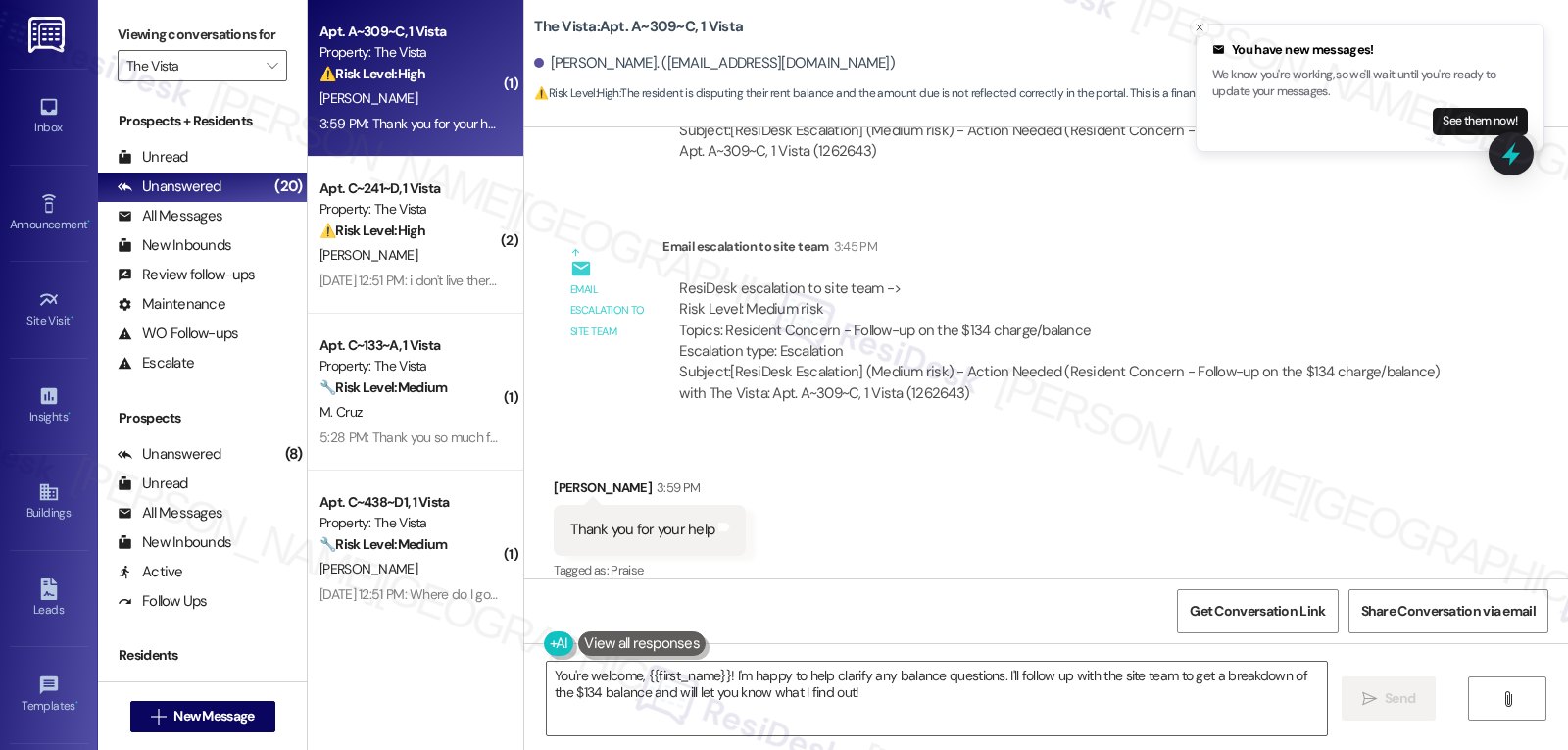
scroll to position [3754, 0]
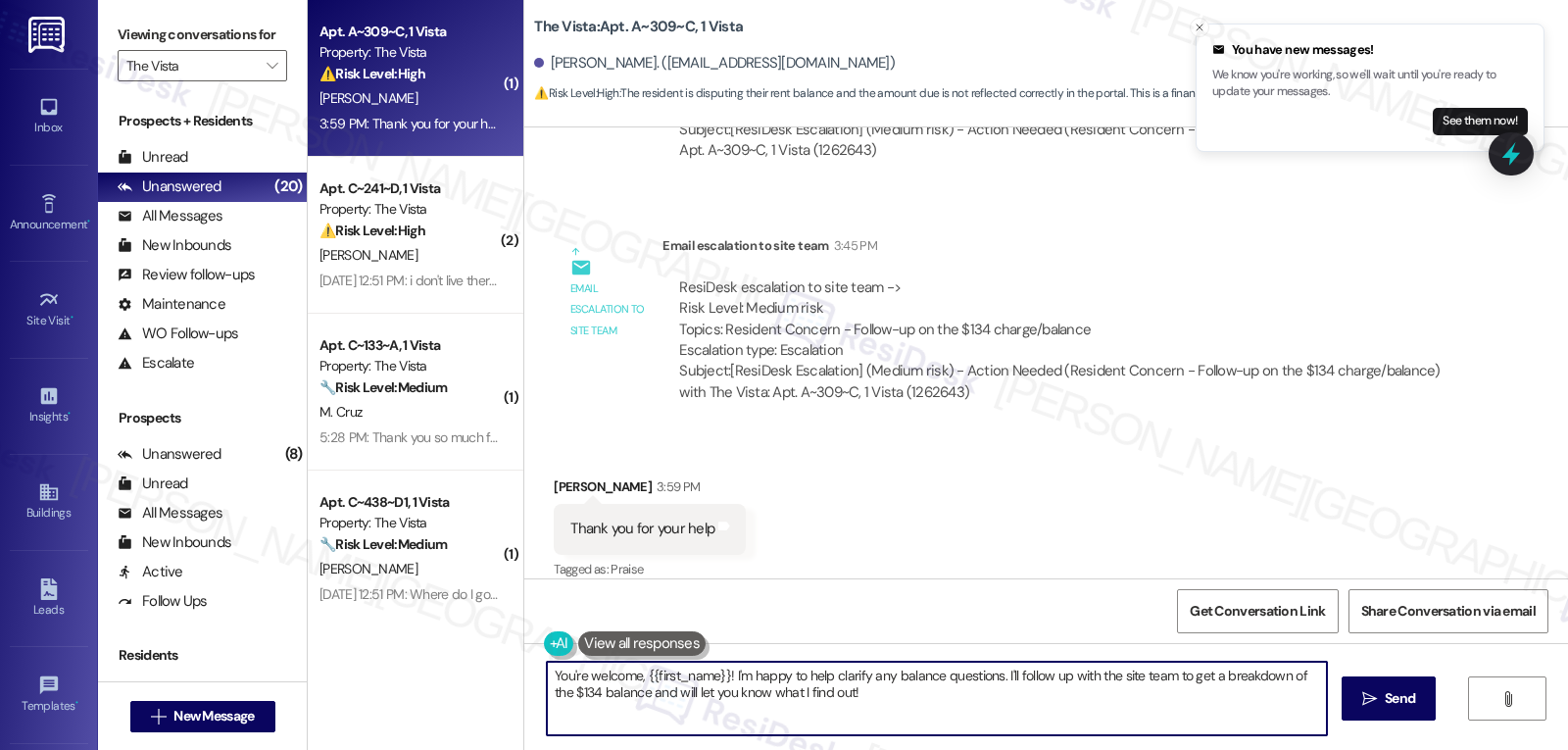
drag, startPoint x: 722, startPoint y: 673, endPoint x: 1318, endPoint y: 790, distance: 607.4
click at [1318, 749] on html "You have new messages! We know you're working, so we'll wait until you're ready…" at bounding box center [784, 375] width 1568 height 750
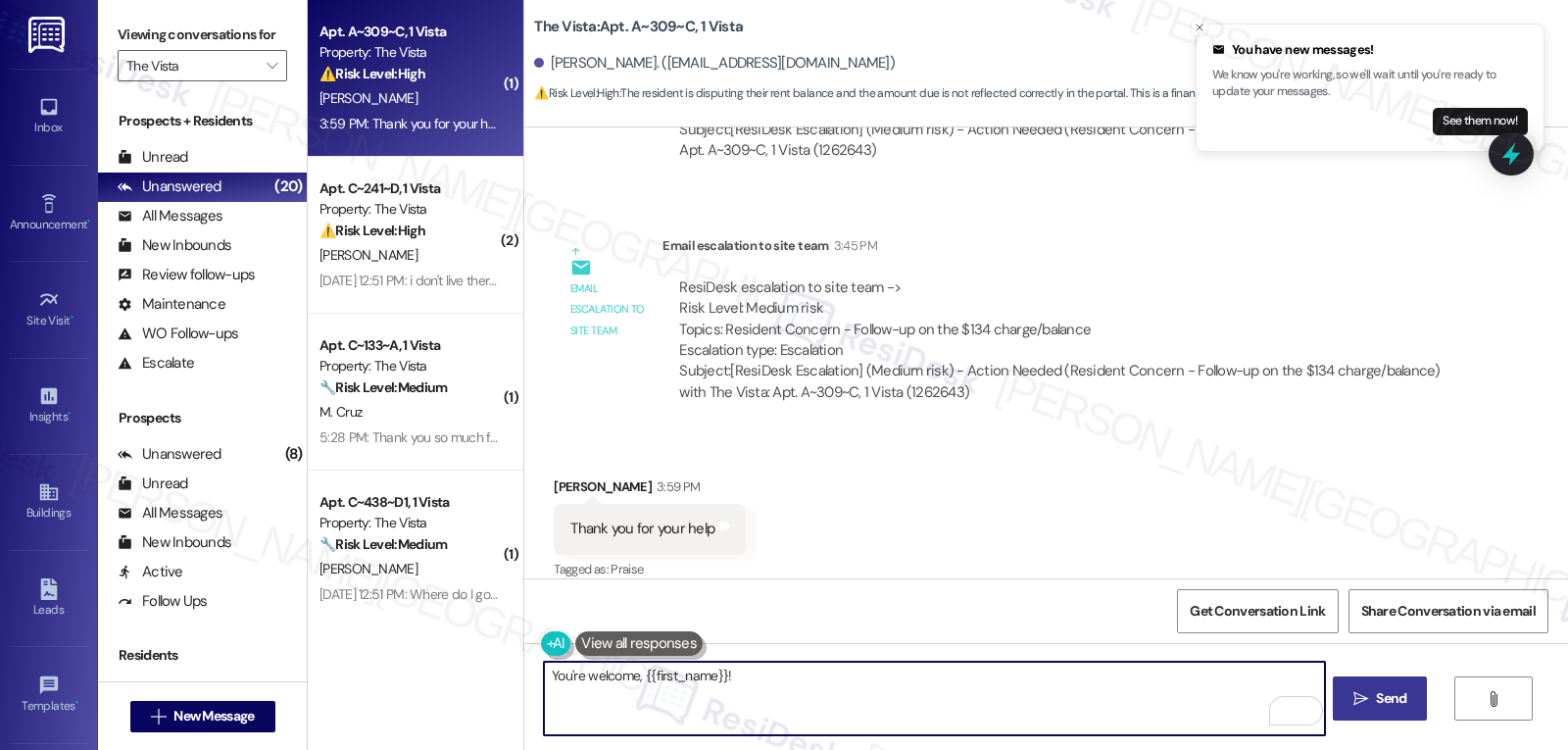
type textarea "You're welcome, {{first_name}}!"
click at [1420, 712] on button " Send" at bounding box center [1381, 698] width 95 height 44
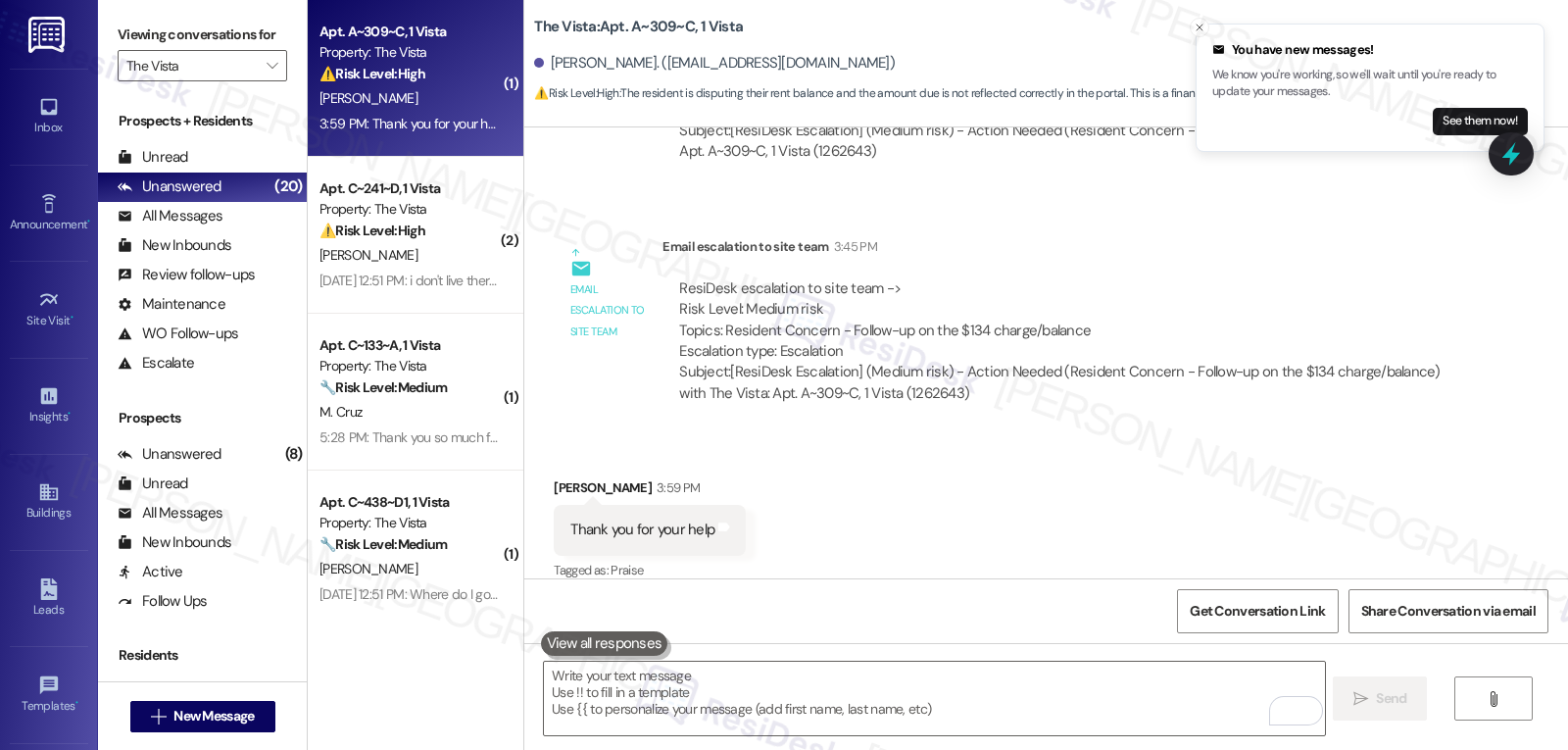
scroll to position [3890, 0]
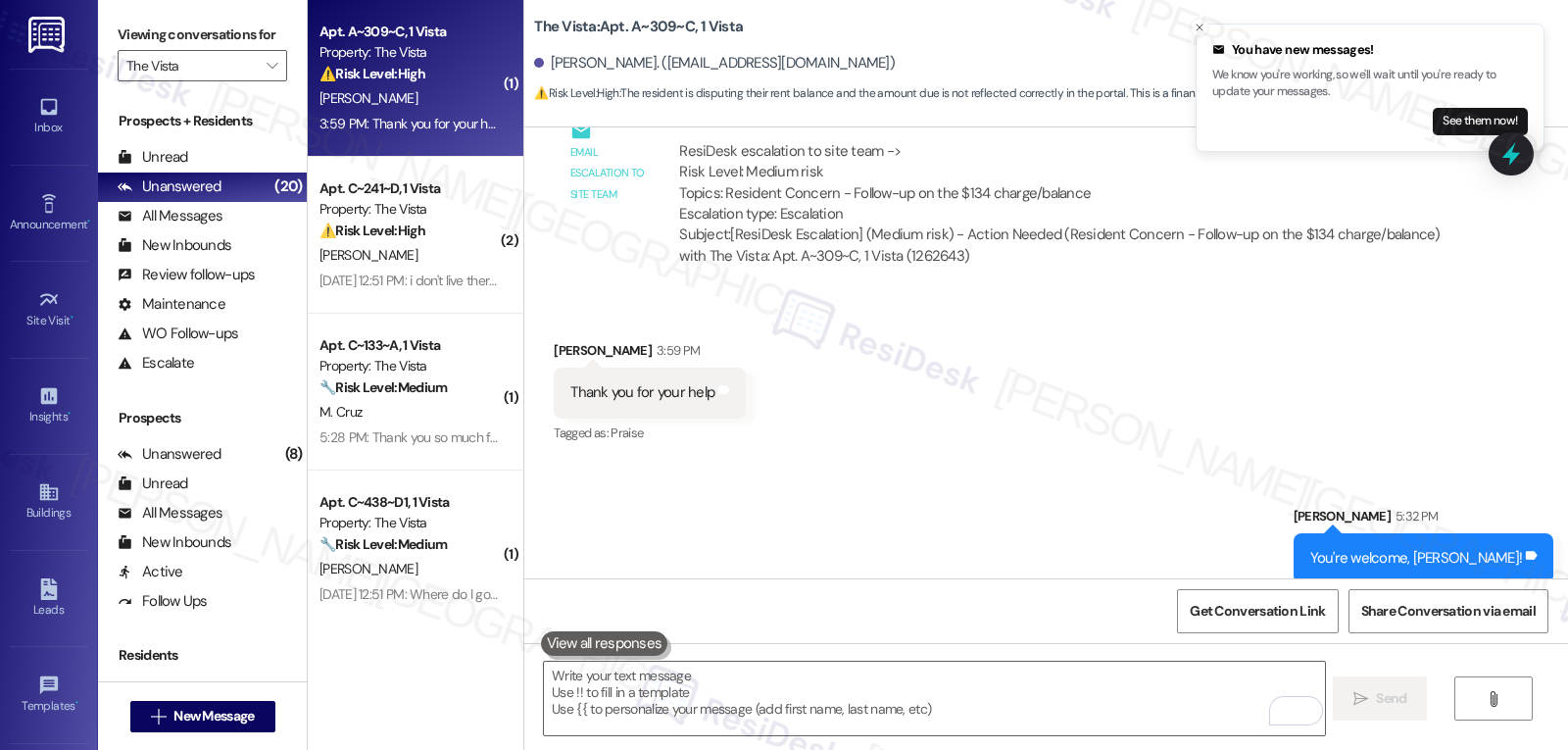
drag, startPoint x: 462, startPoint y: 258, endPoint x: 647, endPoint y: 324, distance: 196.4
click at [462, 258] on div "C. Tate" at bounding box center [411, 255] width 186 height 25
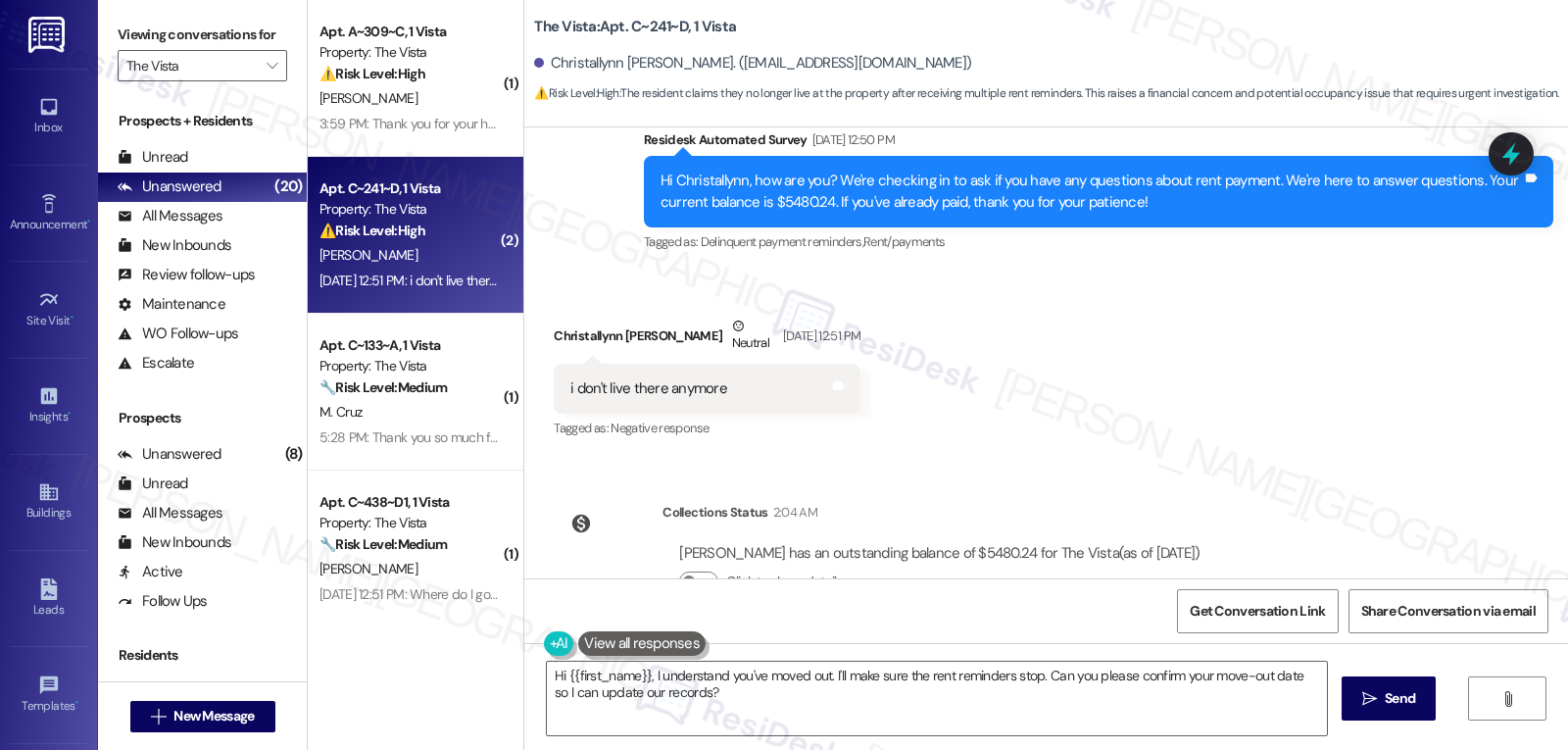
scroll to position [3837, 0]
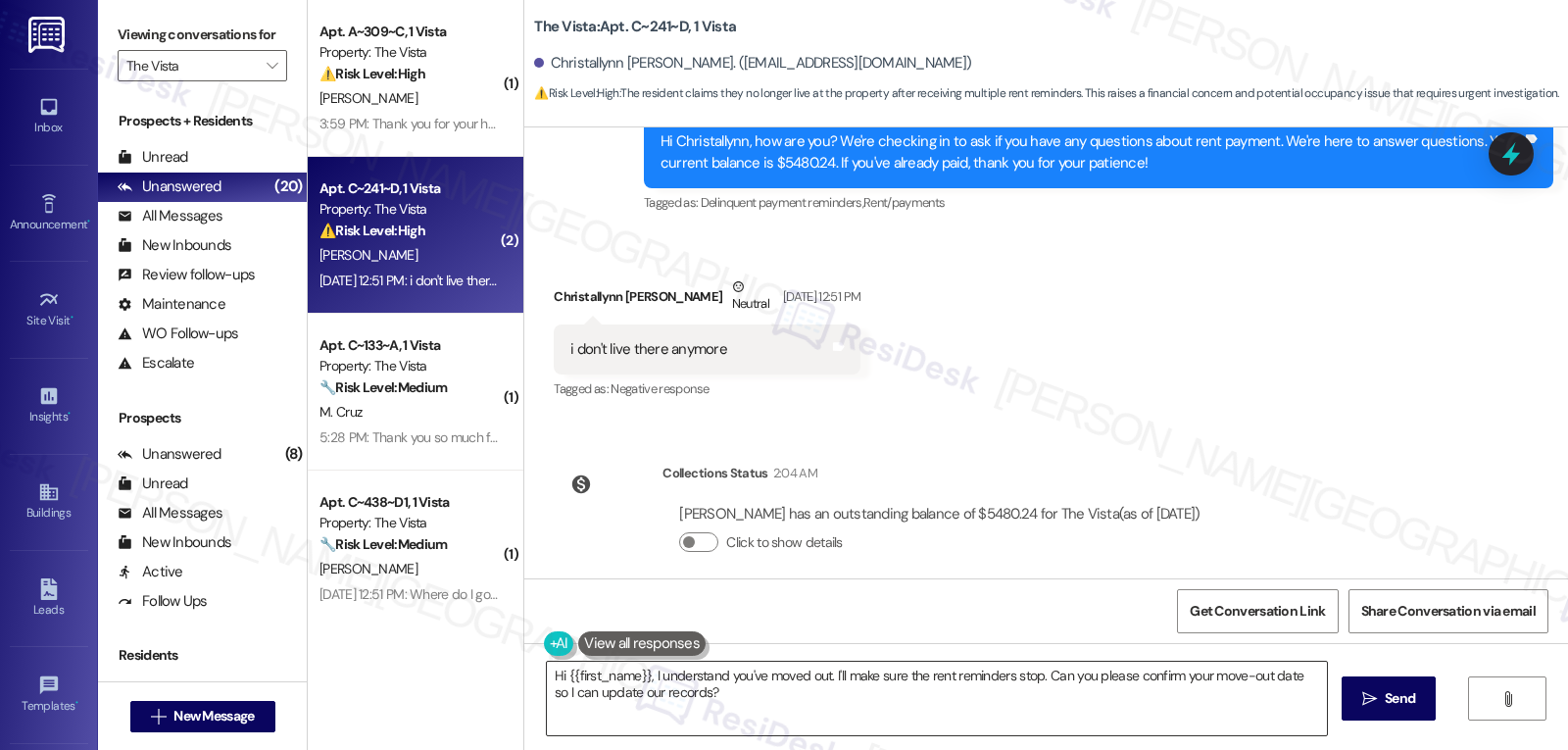
click at [816, 703] on textarea "Hi {{first_name}}, I understand you've moved out. I'll make sure the rent remin…" at bounding box center [936, 698] width 781 height 73
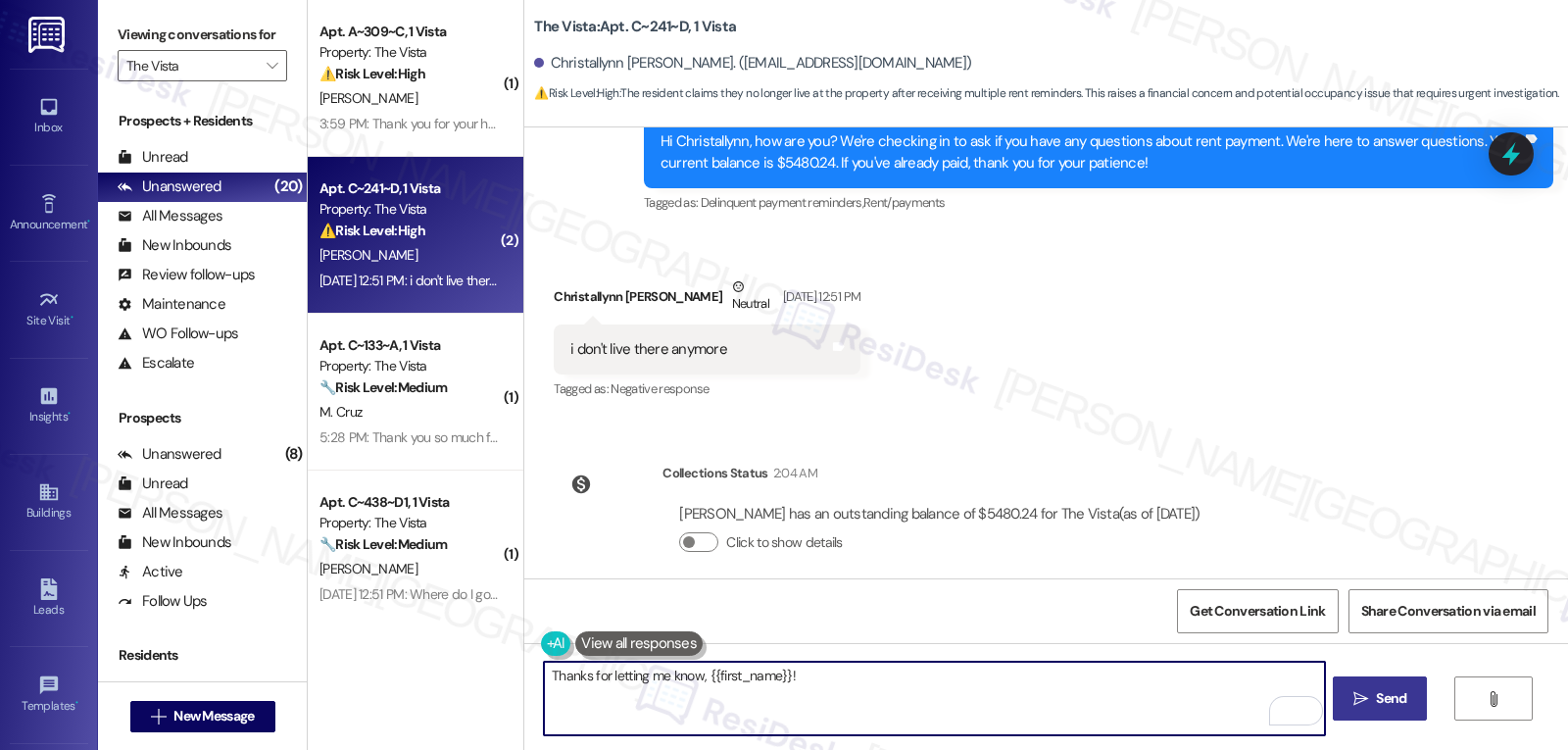
type textarea "Thanks for letting me know, {{first_name}}!"
click at [1382, 695] on span "Send" at bounding box center [1391, 698] width 31 height 21
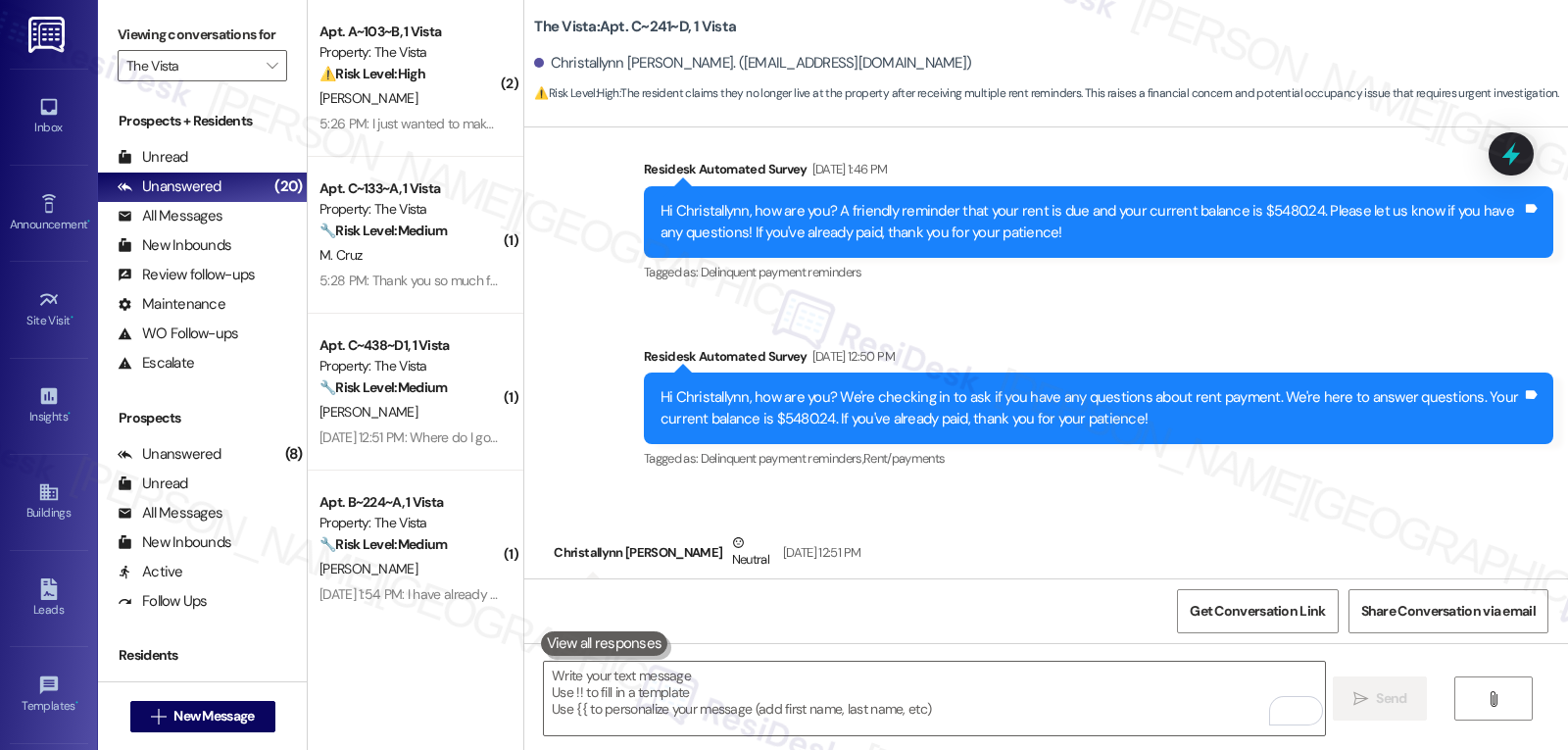
scroll to position [3777, 0]
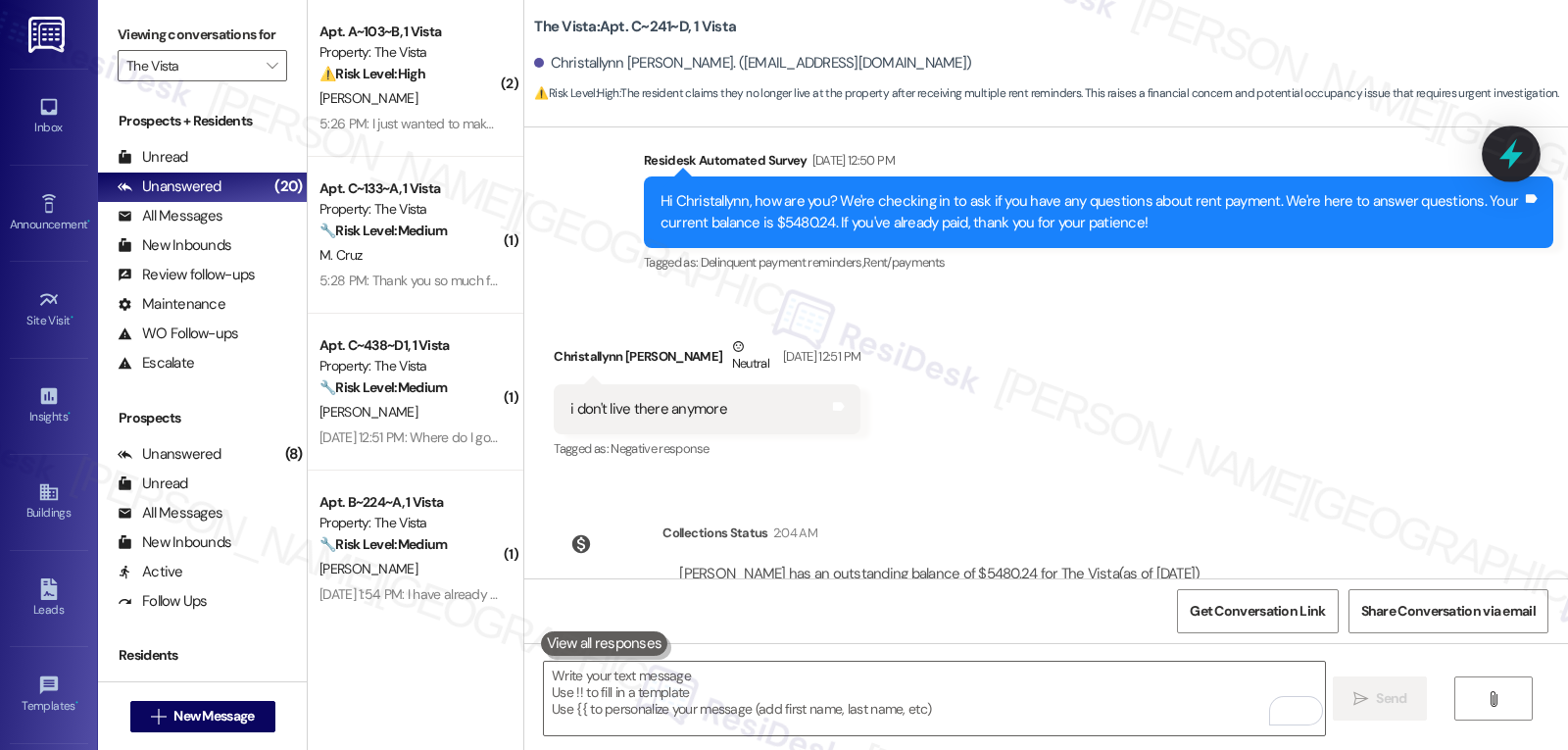
click at [1532, 139] on div at bounding box center [1512, 153] width 59 height 56
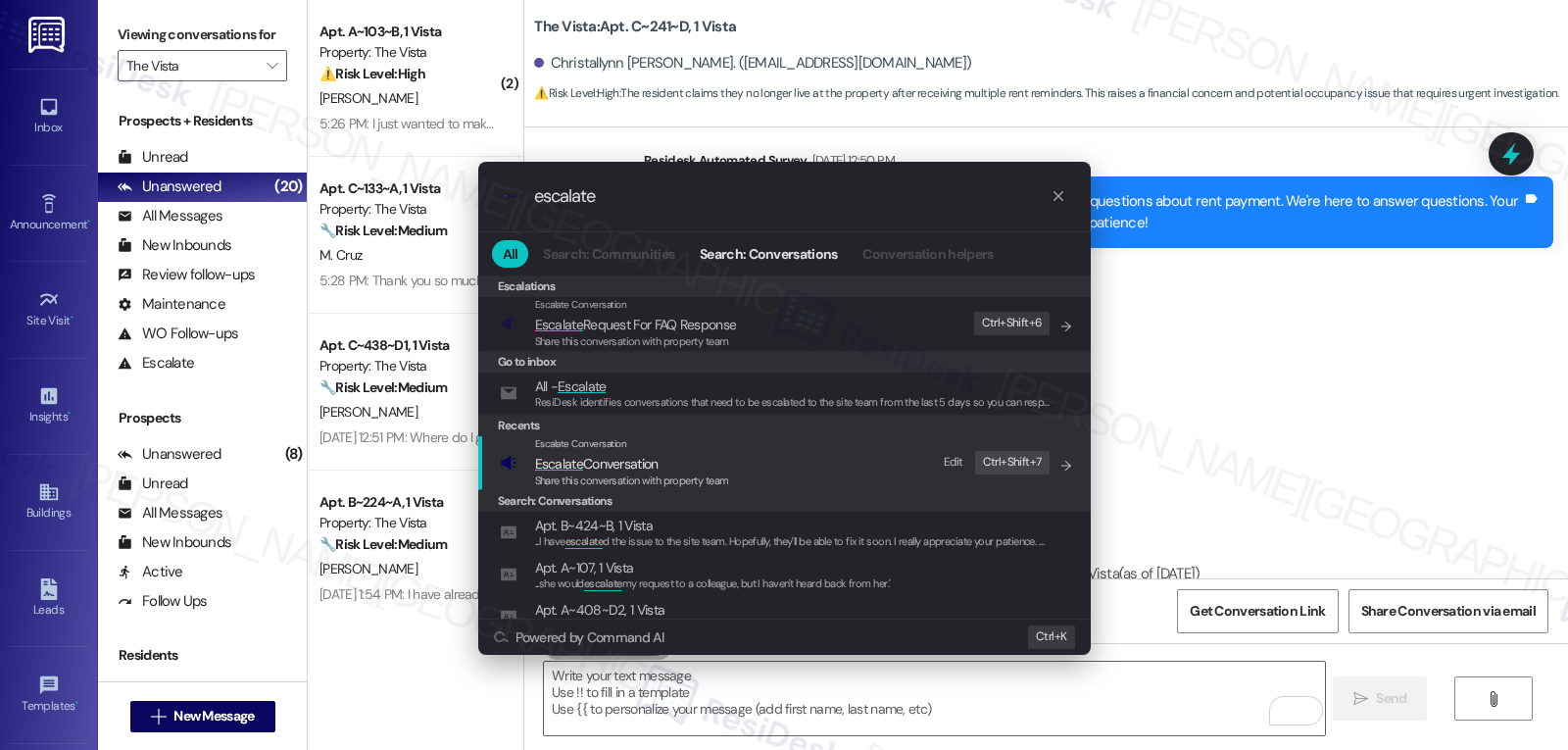
type input "escalate"
click at [631, 471] on span "Escalate Conversation" at bounding box center [596, 464] width 123 height 18
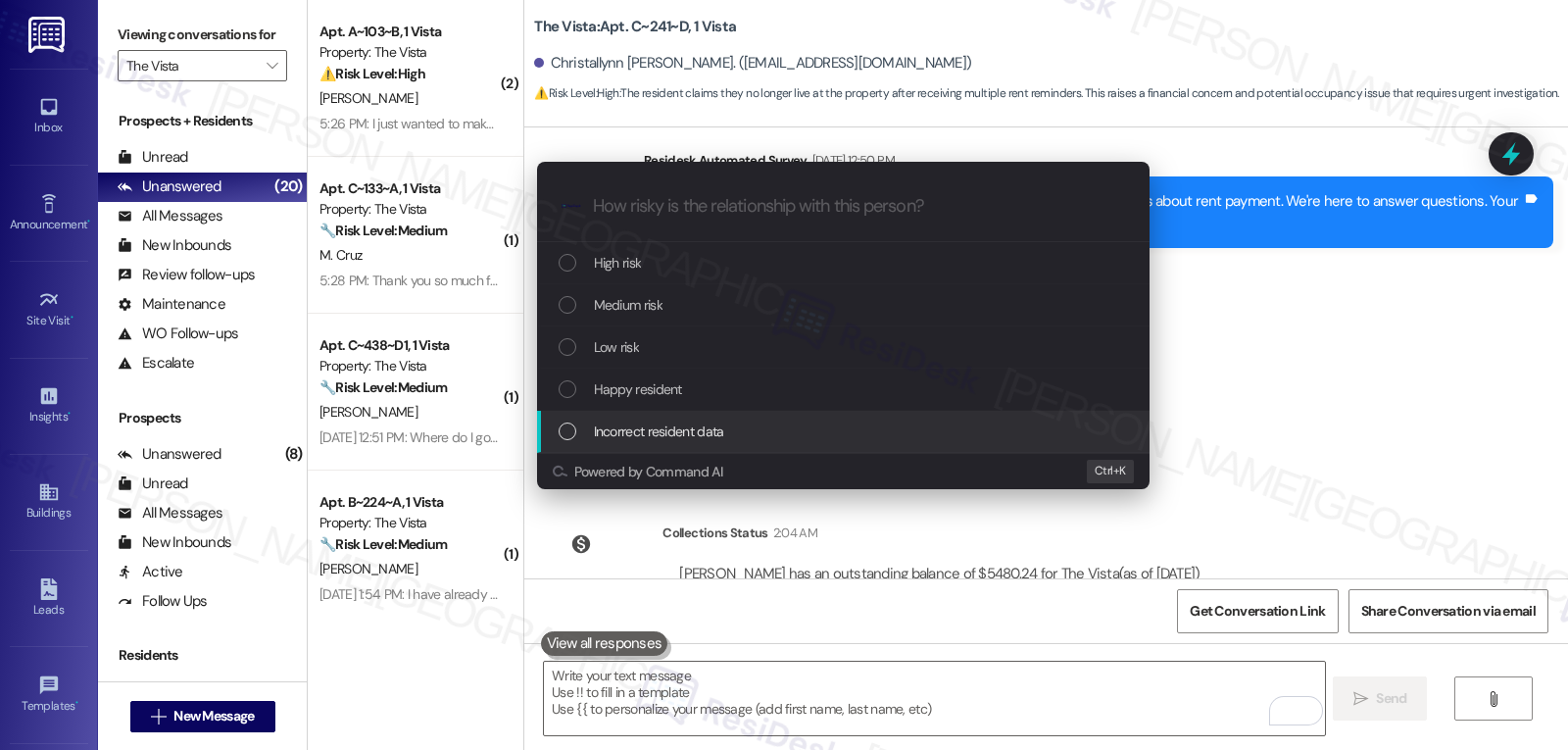
click at [656, 425] on span "Incorrect resident data" at bounding box center [659, 431] width 130 height 22
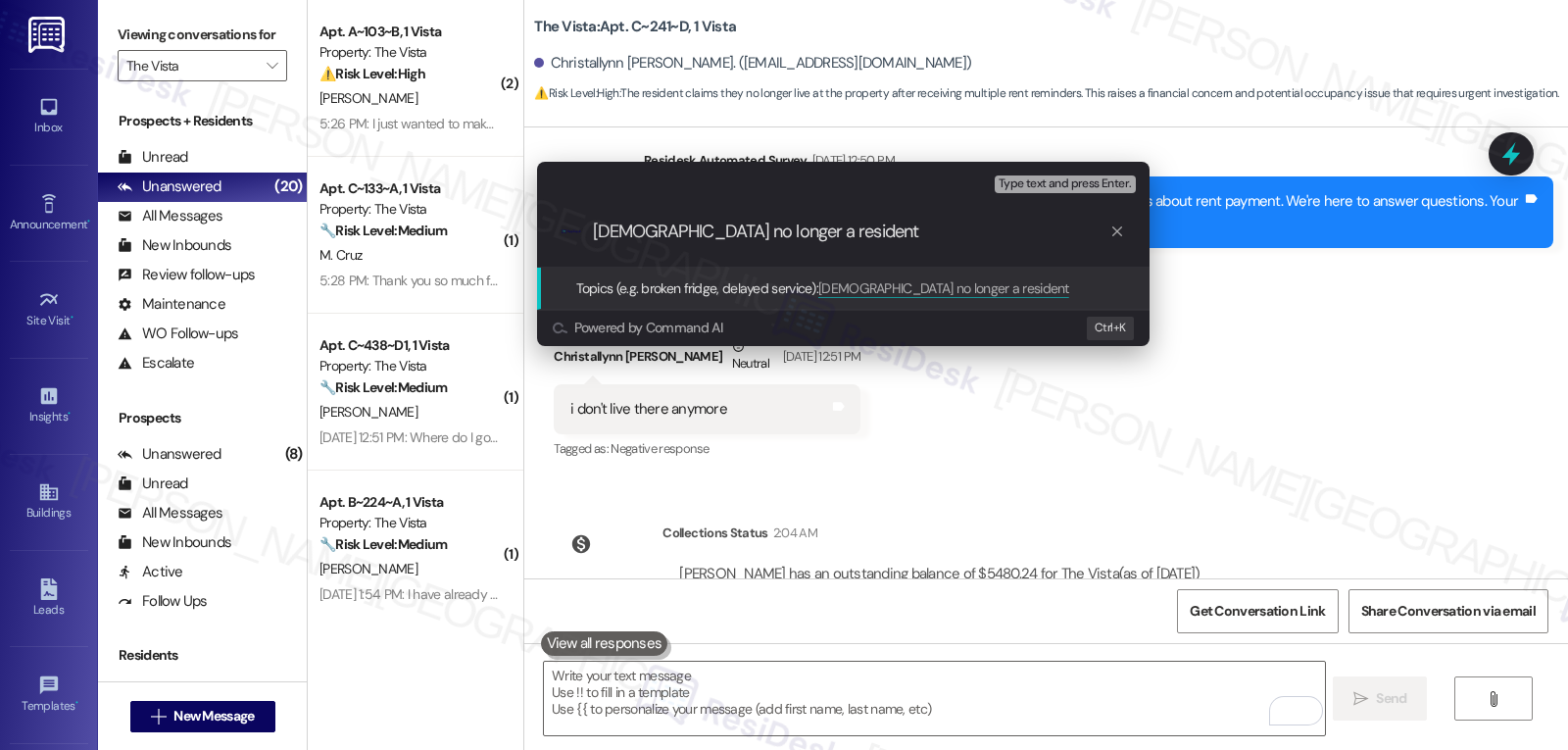
type input "Christallynn no longer a resident."
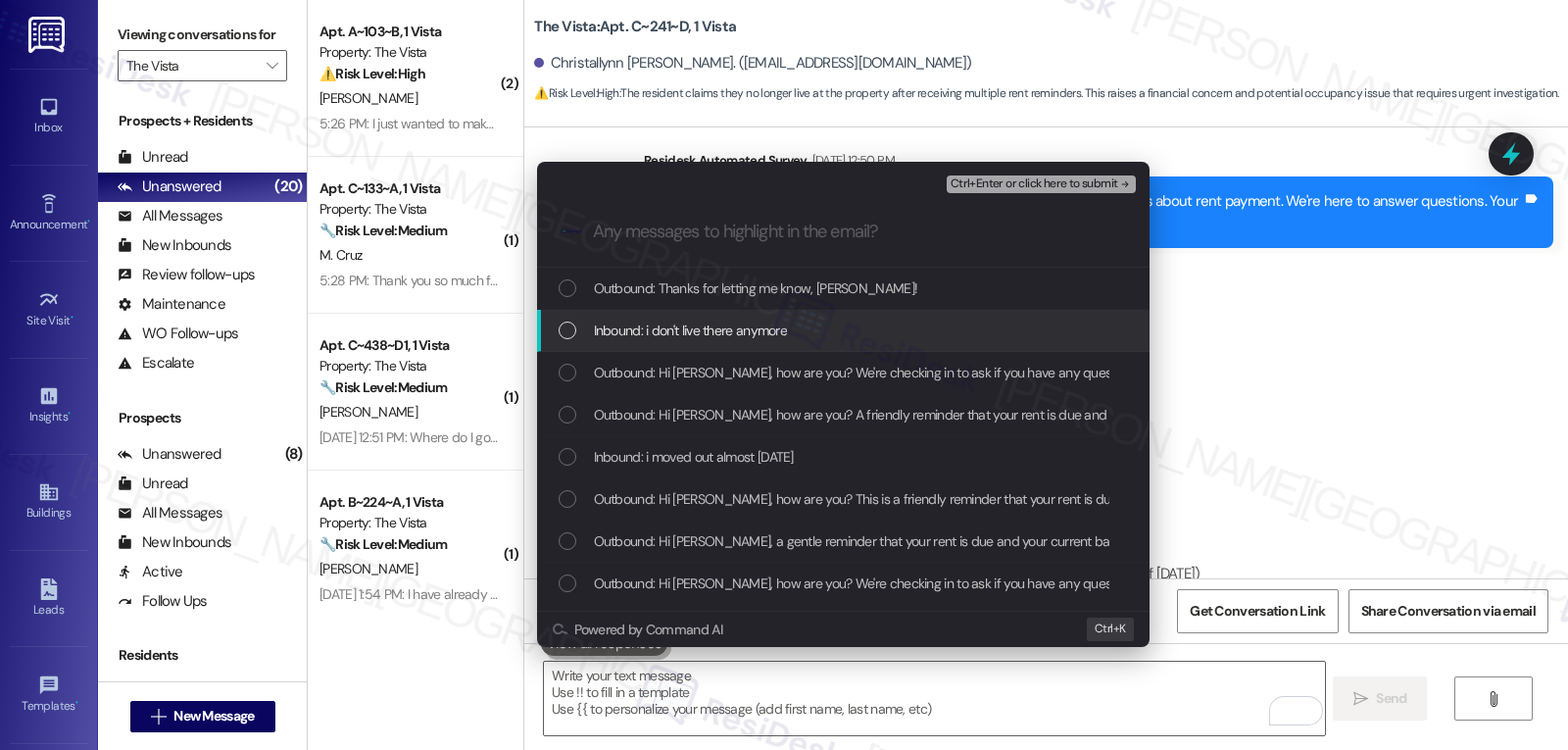
click at [580, 345] on div "Inbound: i don't live there anymore" at bounding box center [843, 331] width 613 height 42
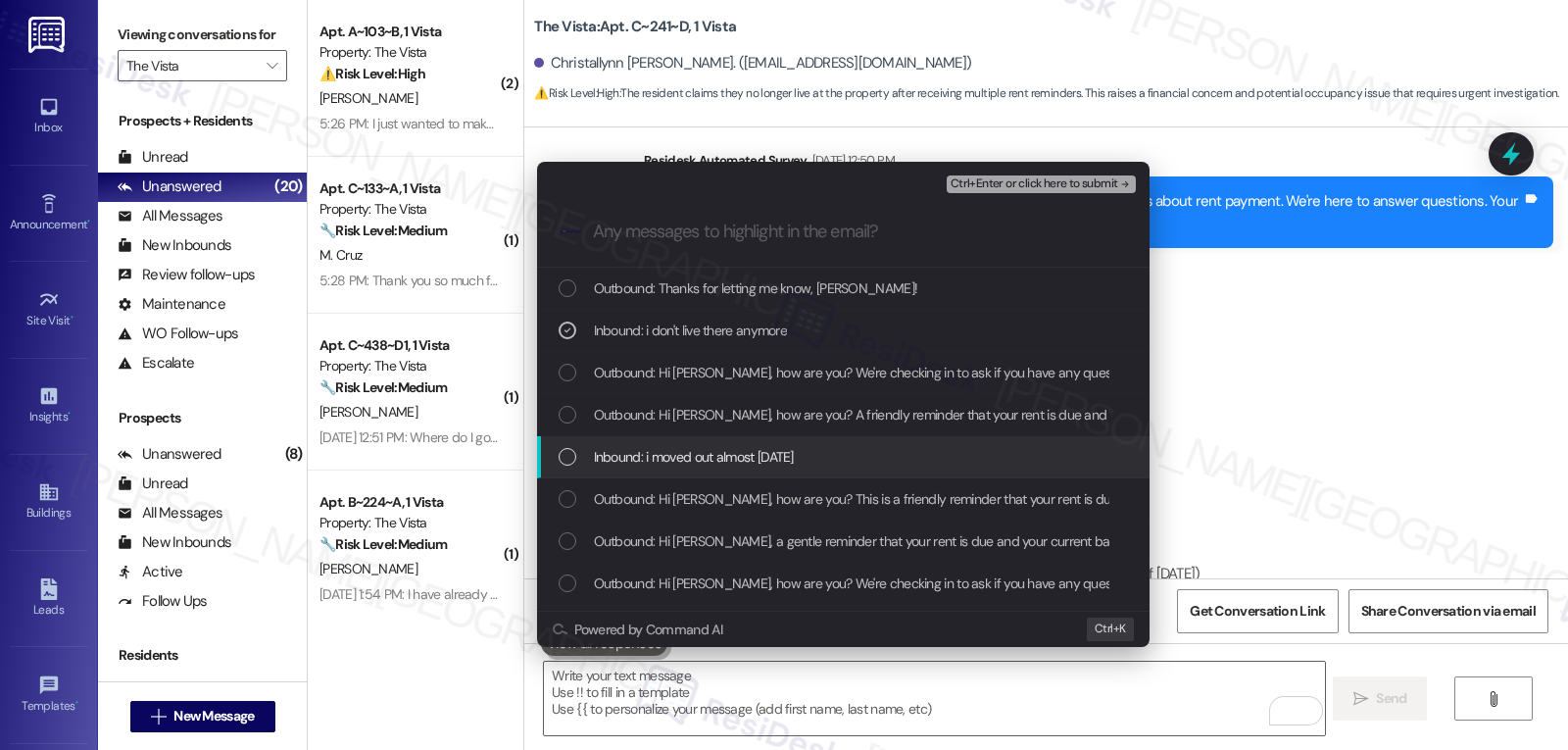
click at [561, 454] on div "List of options" at bounding box center [567, 457] width 18 height 18
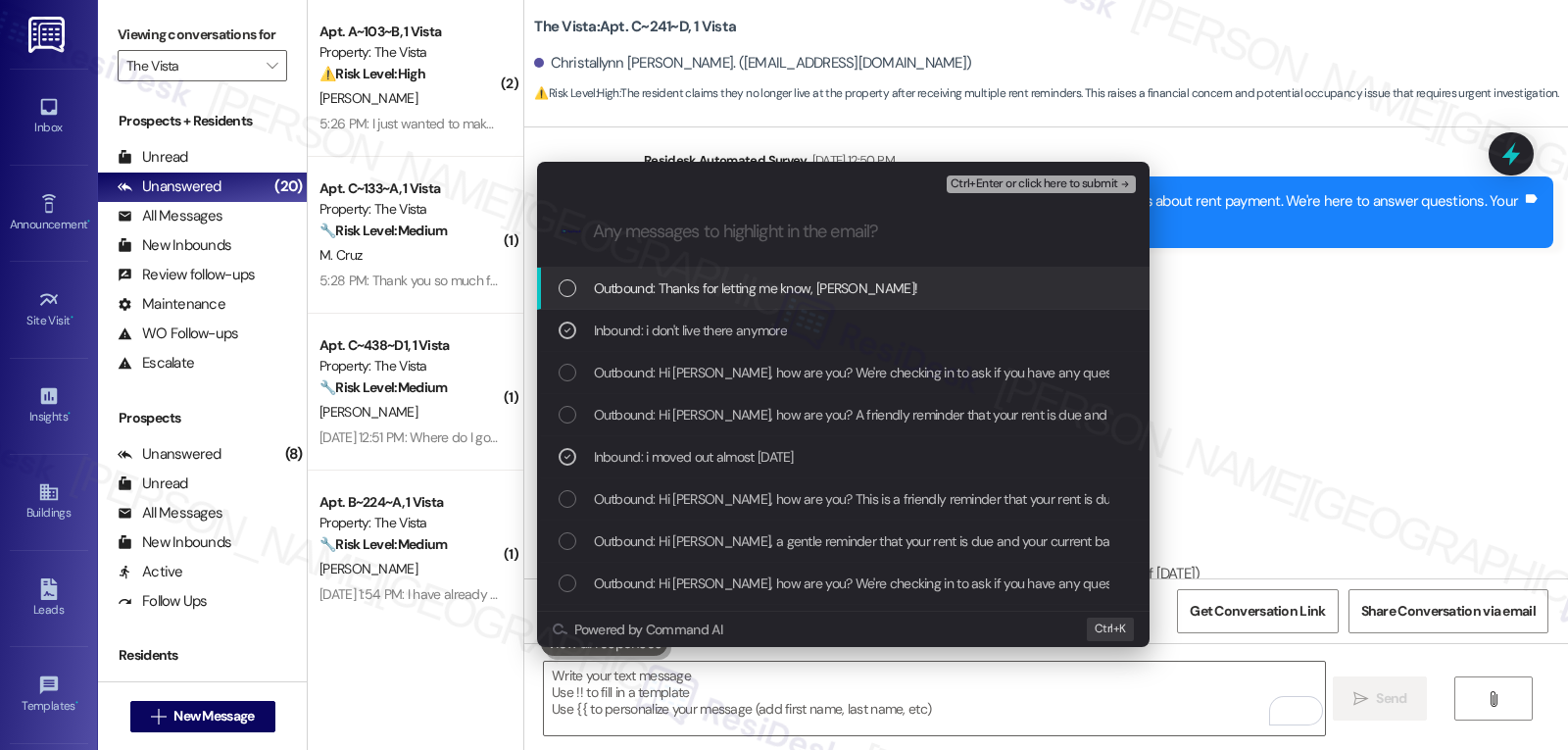
click at [1056, 188] on span "Ctrl+Enter or click here to submit" at bounding box center [1034, 185] width 168 height 14
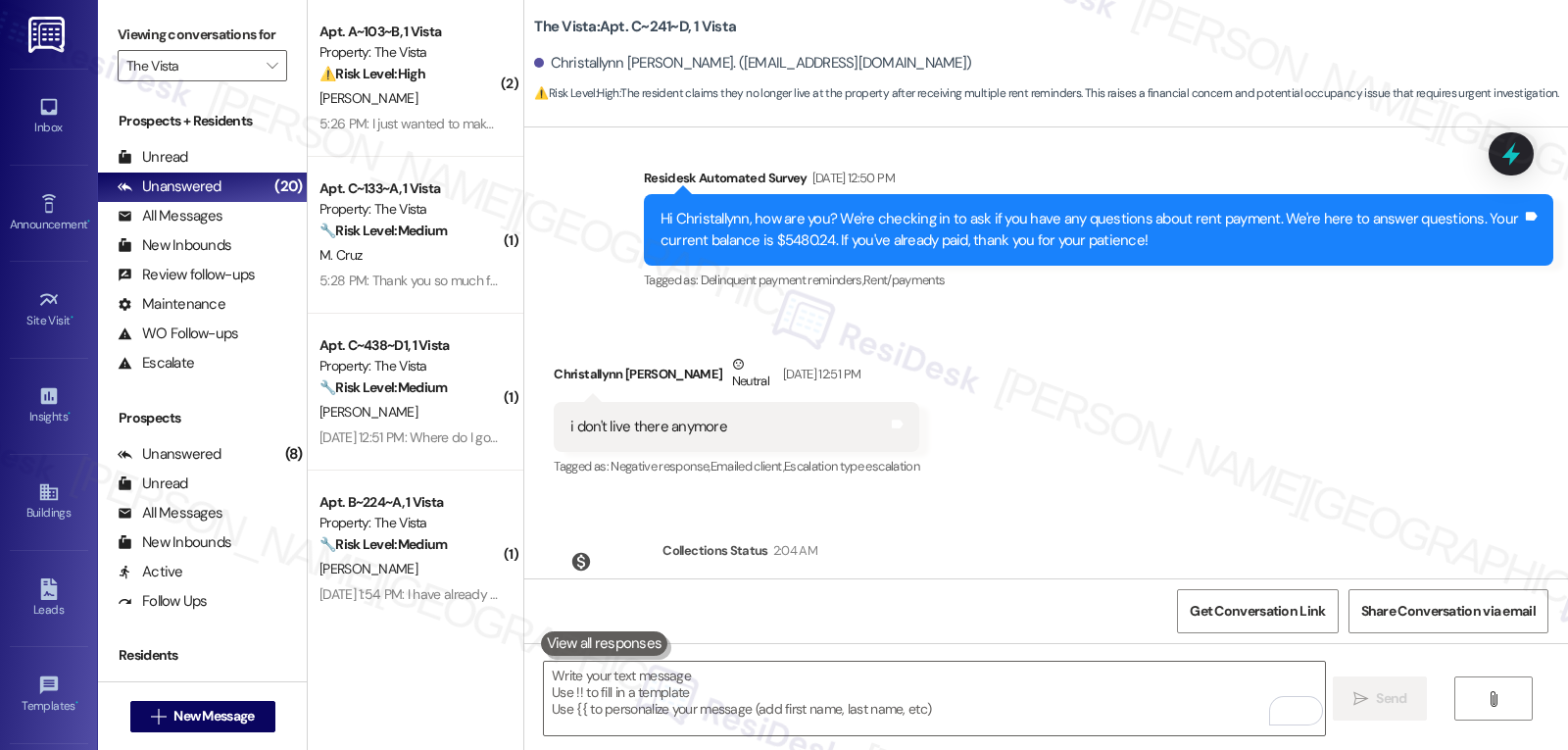
scroll to position [3806, 0]
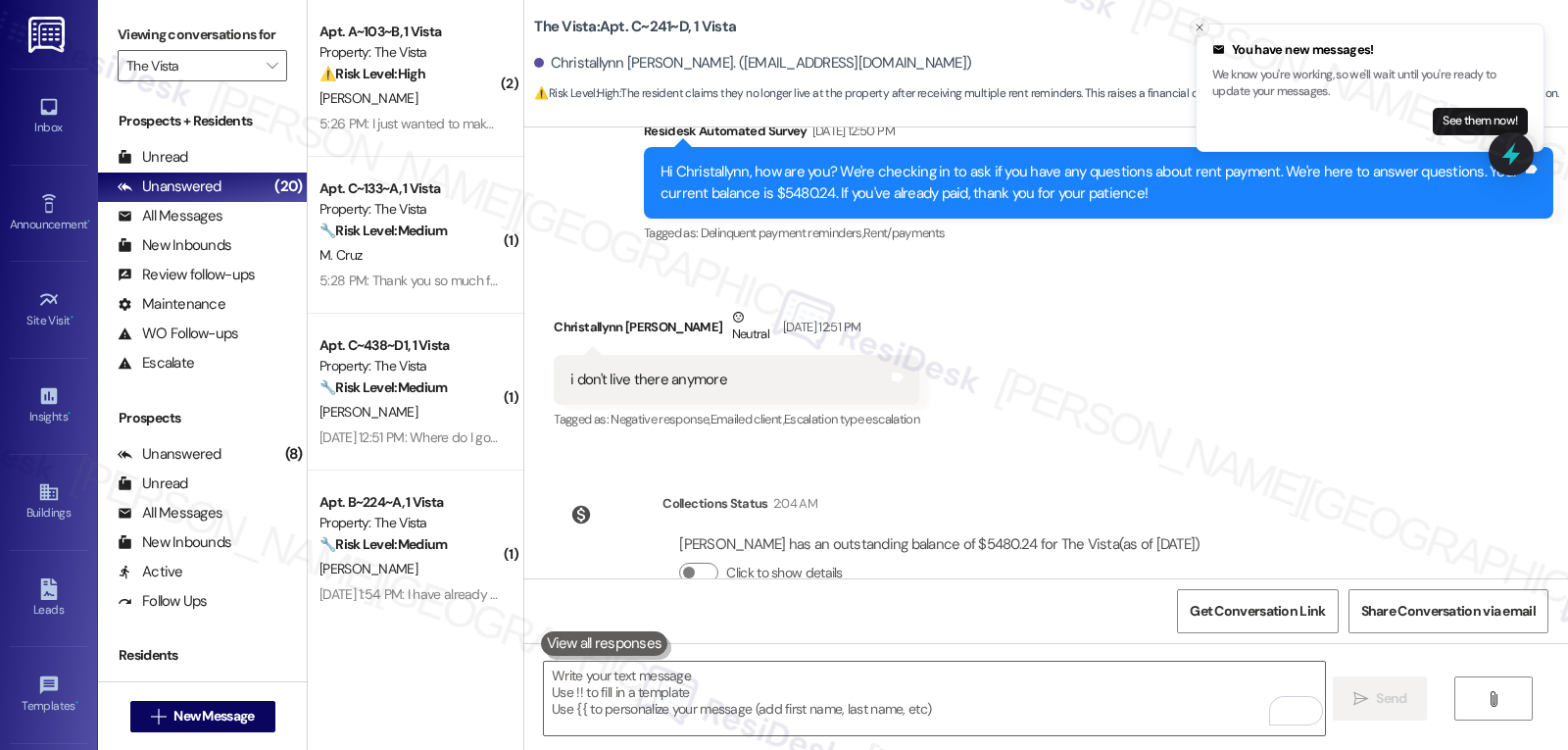
click at [1192, 31] on button "Close toast" at bounding box center [1200, 28] width 20 height 20
drag, startPoint x: 534, startPoint y: 62, endPoint x: 833, endPoint y: 69, distance: 299.1
click at [833, 69] on div "Christallynn Tate. (chrtate4@gmail.com)" at bounding box center [1051, 64] width 1034 height 39
drag, startPoint x: 518, startPoint y: 25, endPoint x: 668, endPoint y: 22, distance: 150.0
click at [668, 22] on div "The Vista: Apt. C~241~D, 1 Vista Christallynn Tate. (chrtate4@gmail.com) ⚠️ Ris…" at bounding box center [1046, 54] width 1044 height 99
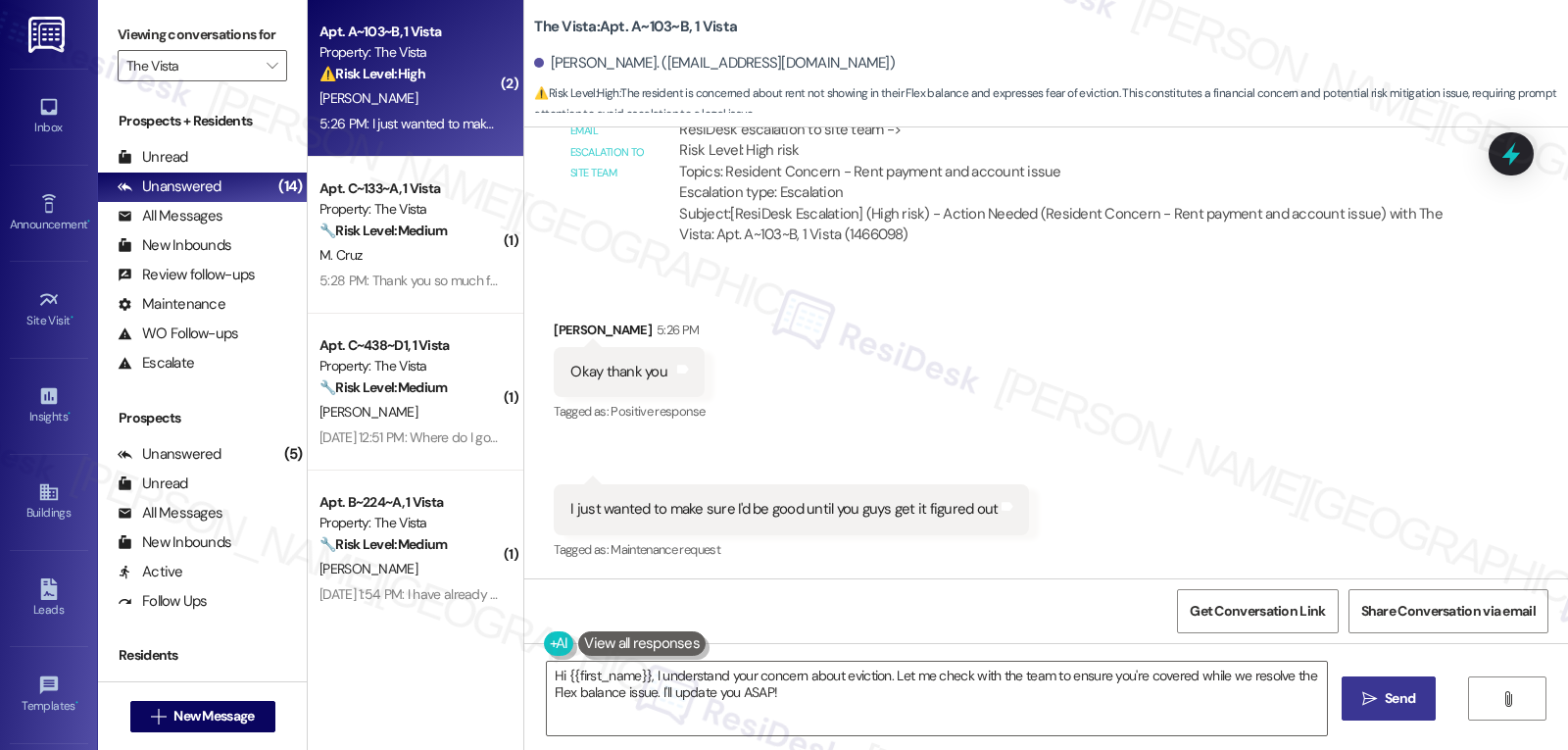
scroll to position [3111, 0]
click at [814, 707] on textarea "Hi {{first_name}}, I understand your concern about eviction. Let me check with …" at bounding box center [936, 698] width 781 height 73
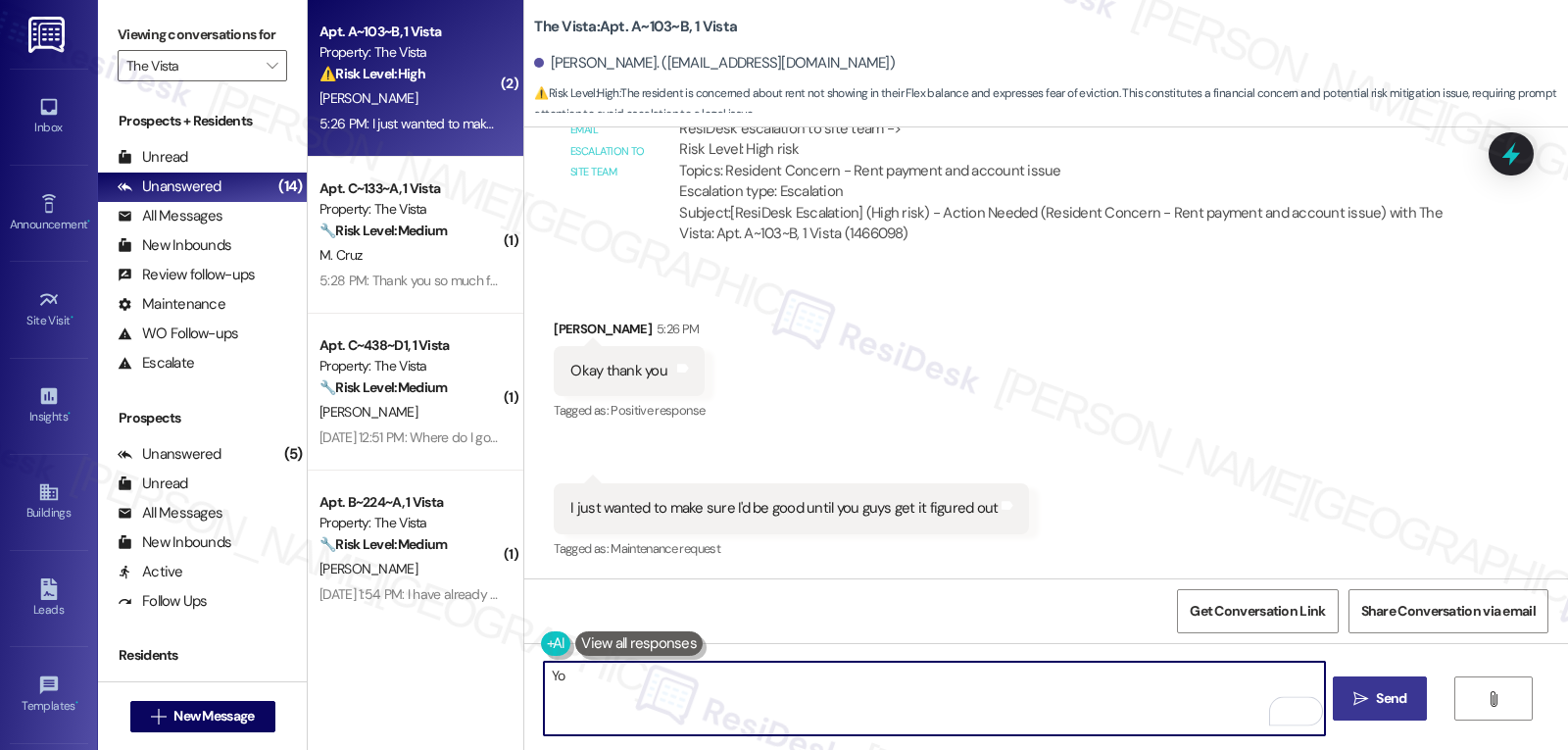
type textarea "Y"
type textarea "u"
type textarea "Understood, {{first_name}}. And you're welcome!"
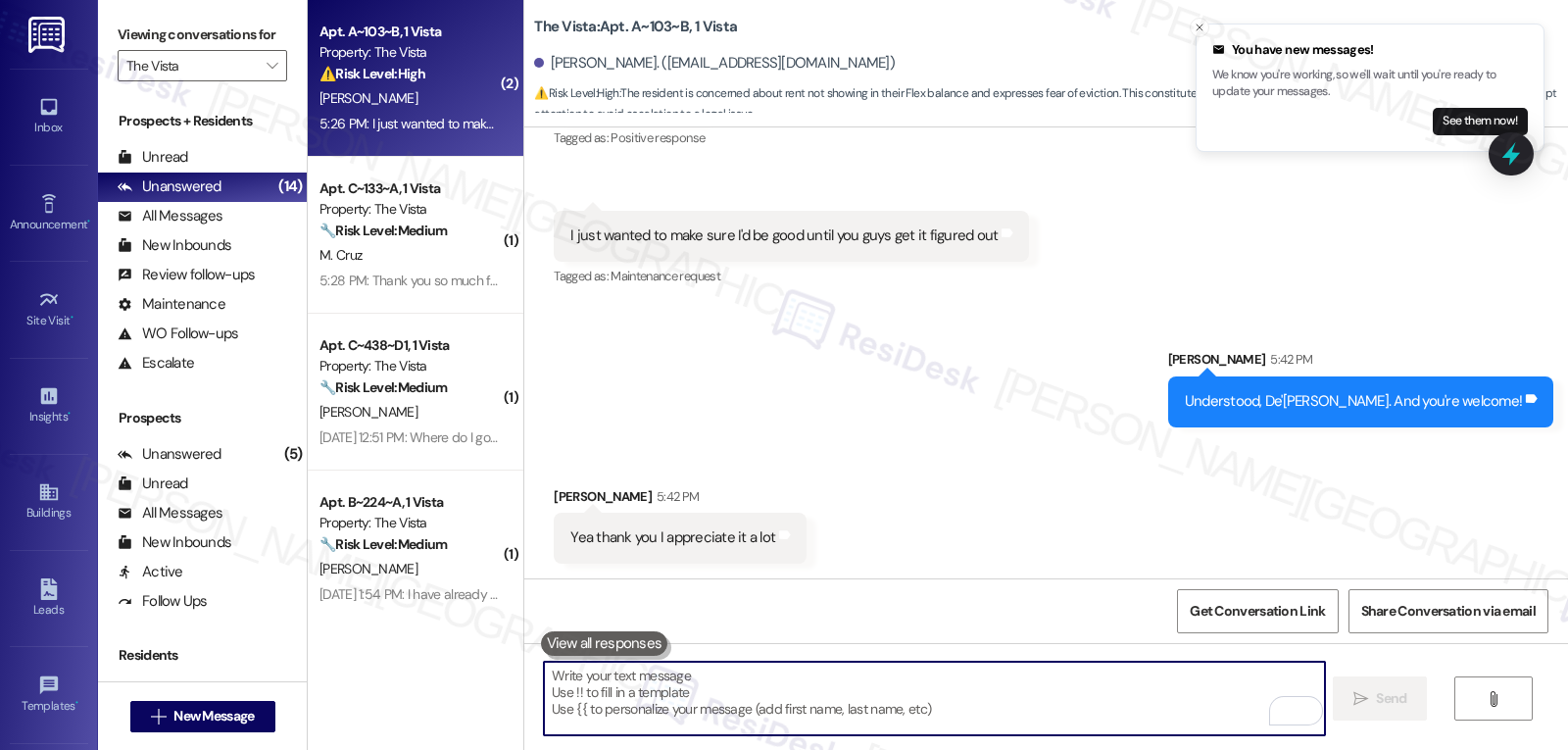
scroll to position [3384, 0]
click at [1522, 168] on icon at bounding box center [1512, 154] width 34 height 34
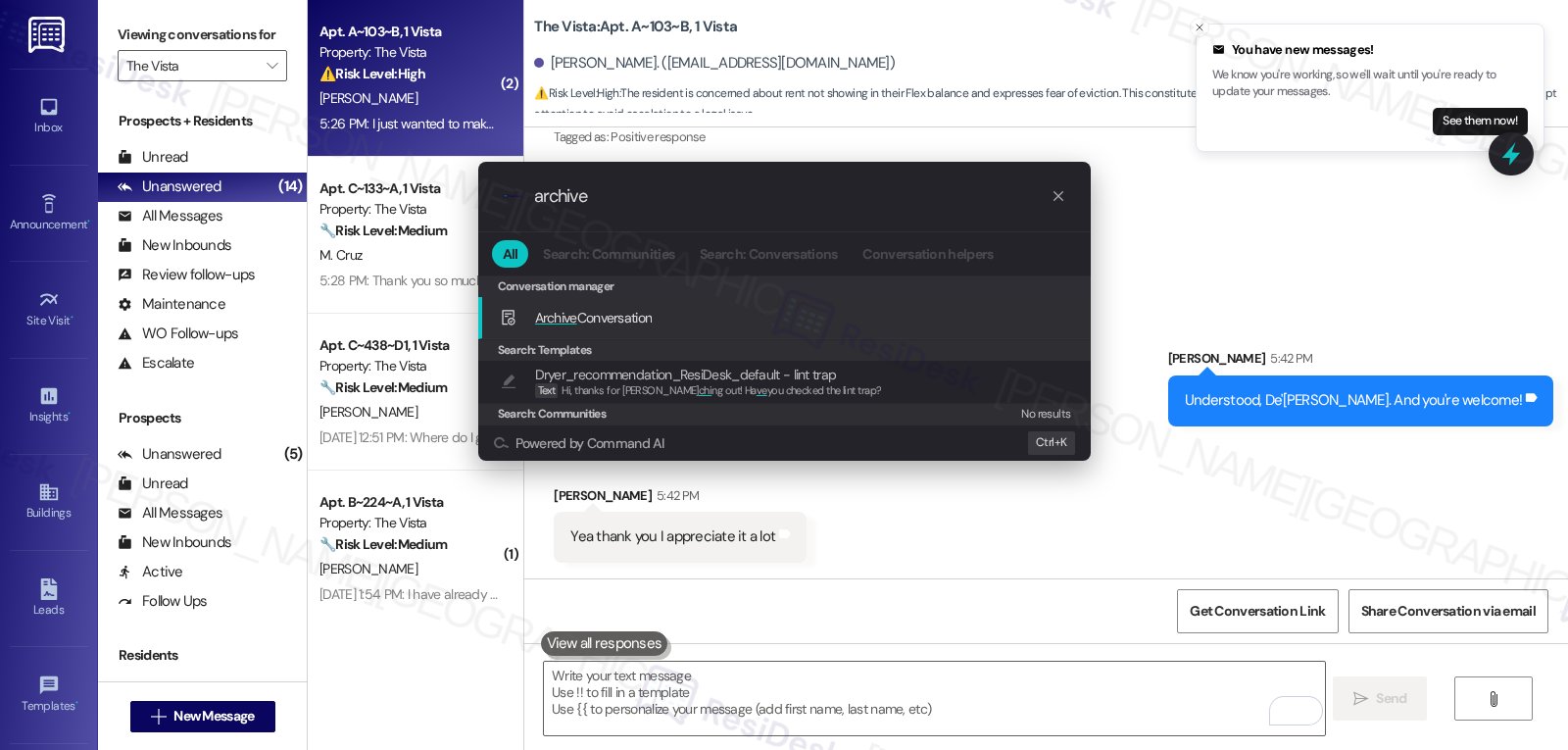
type input "archive"
click at [698, 317] on div "Archive Conversation Add shortcut" at bounding box center [786, 318] width 573 height 22
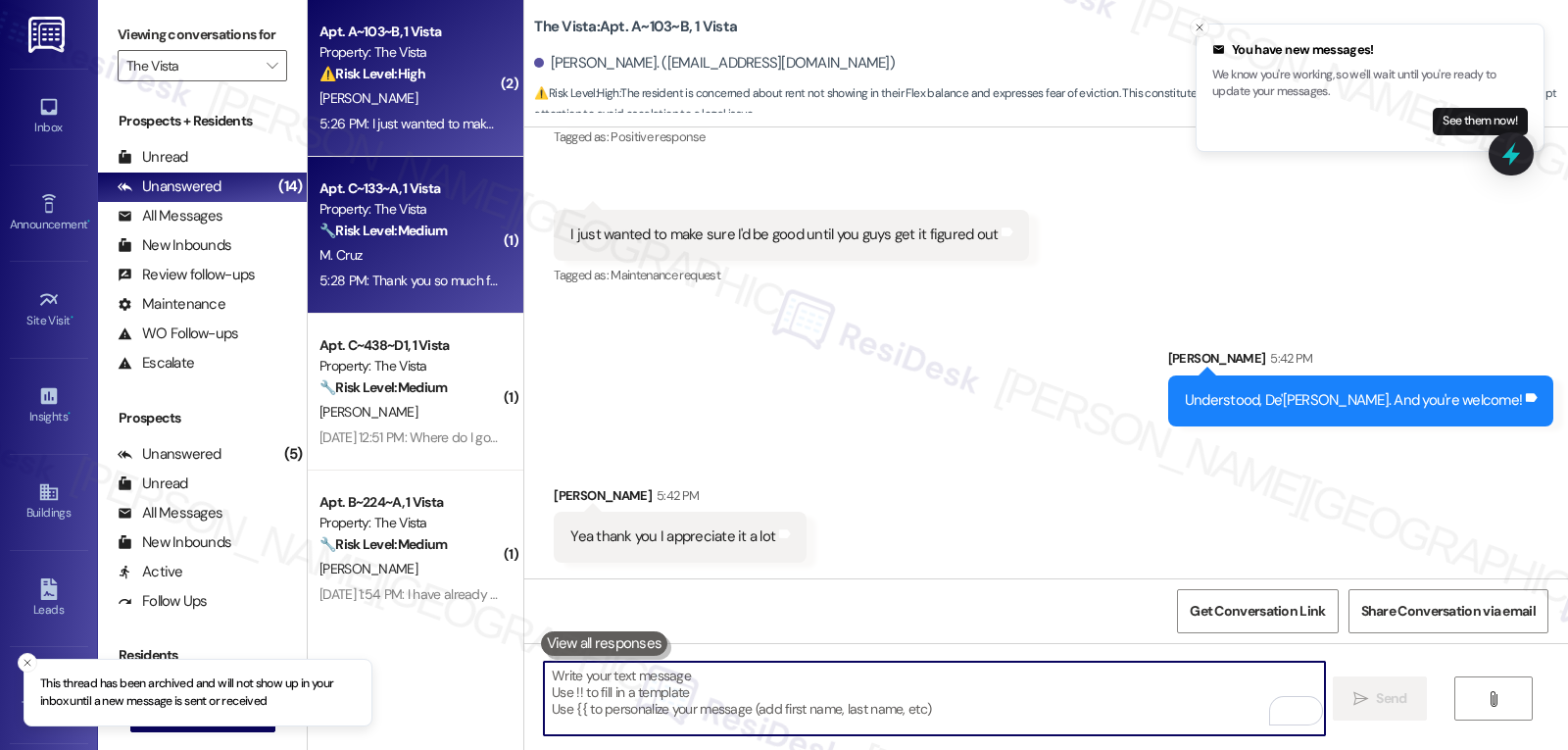
click at [379, 227] on strong "🔧 Risk Level: Medium" at bounding box center [383, 230] width 127 height 18
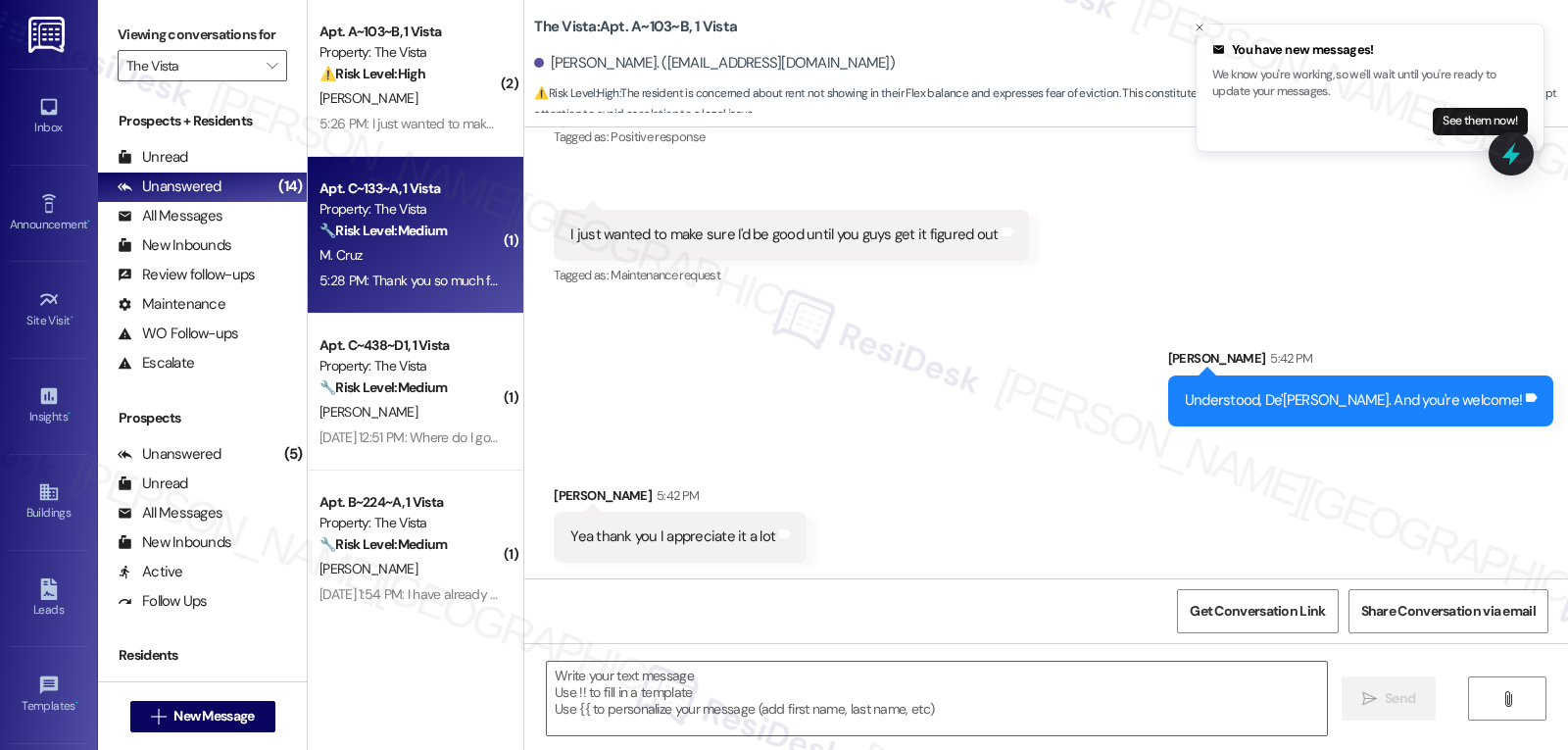
type textarea "Fetching suggested responses. Please feel free to read through the conversation…"
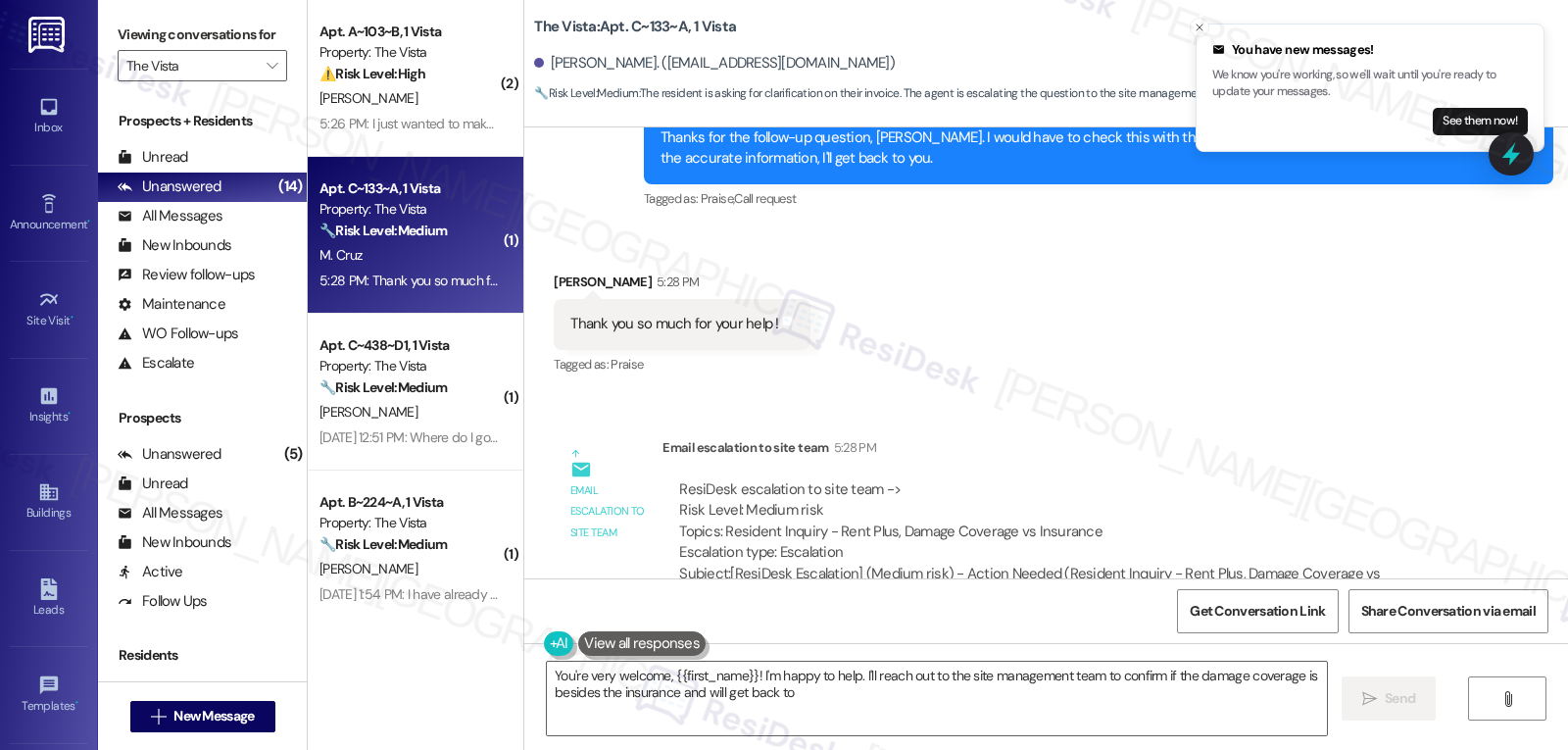
scroll to position [5770, 0]
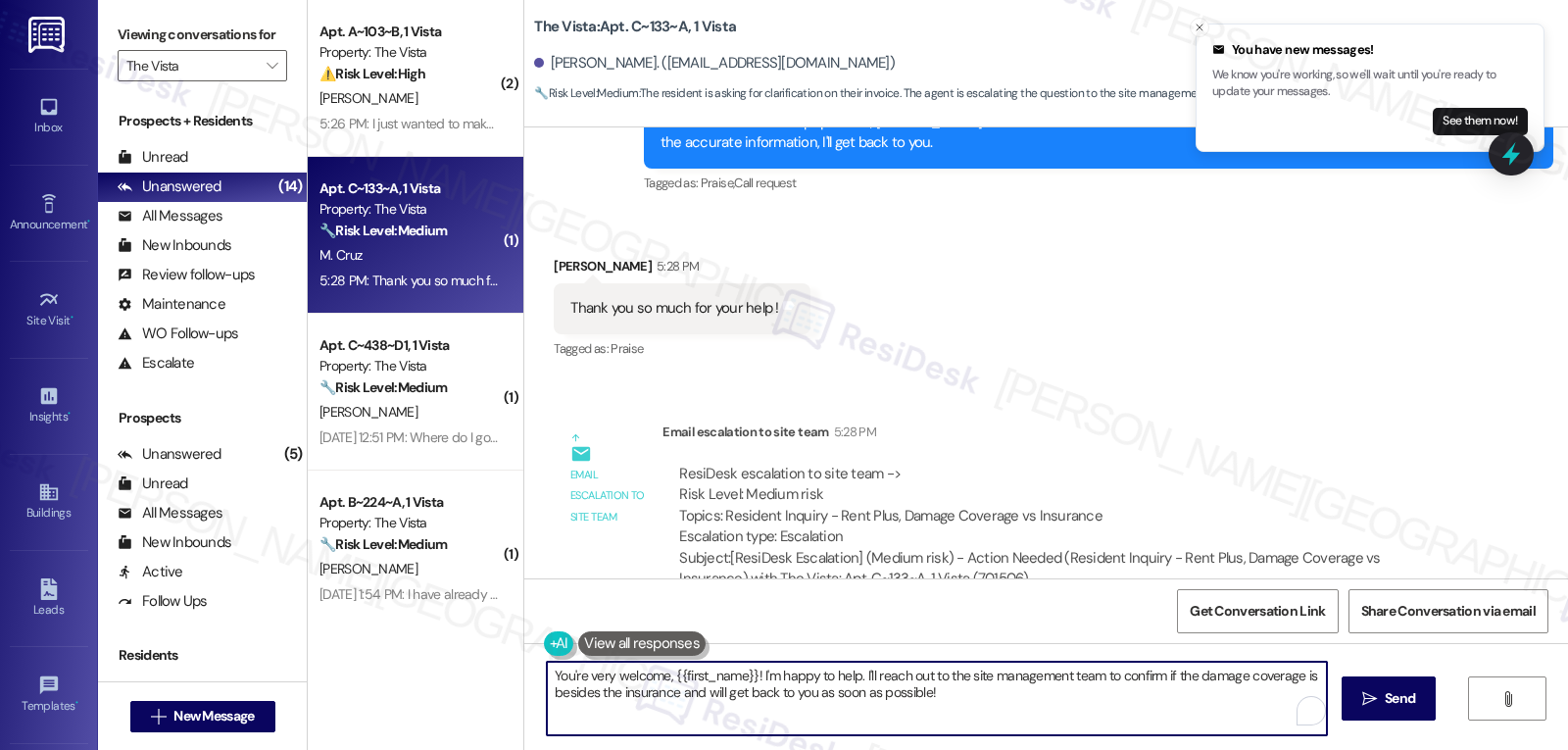
drag, startPoint x: 855, startPoint y: 674, endPoint x: 1567, endPoint y: 796, distance: 722.4
click at [1567, 749] on html "You have new messages! We know you're working, so we'll wait until you're ready…" at bounding box center [784, 375] width 1568 height 750
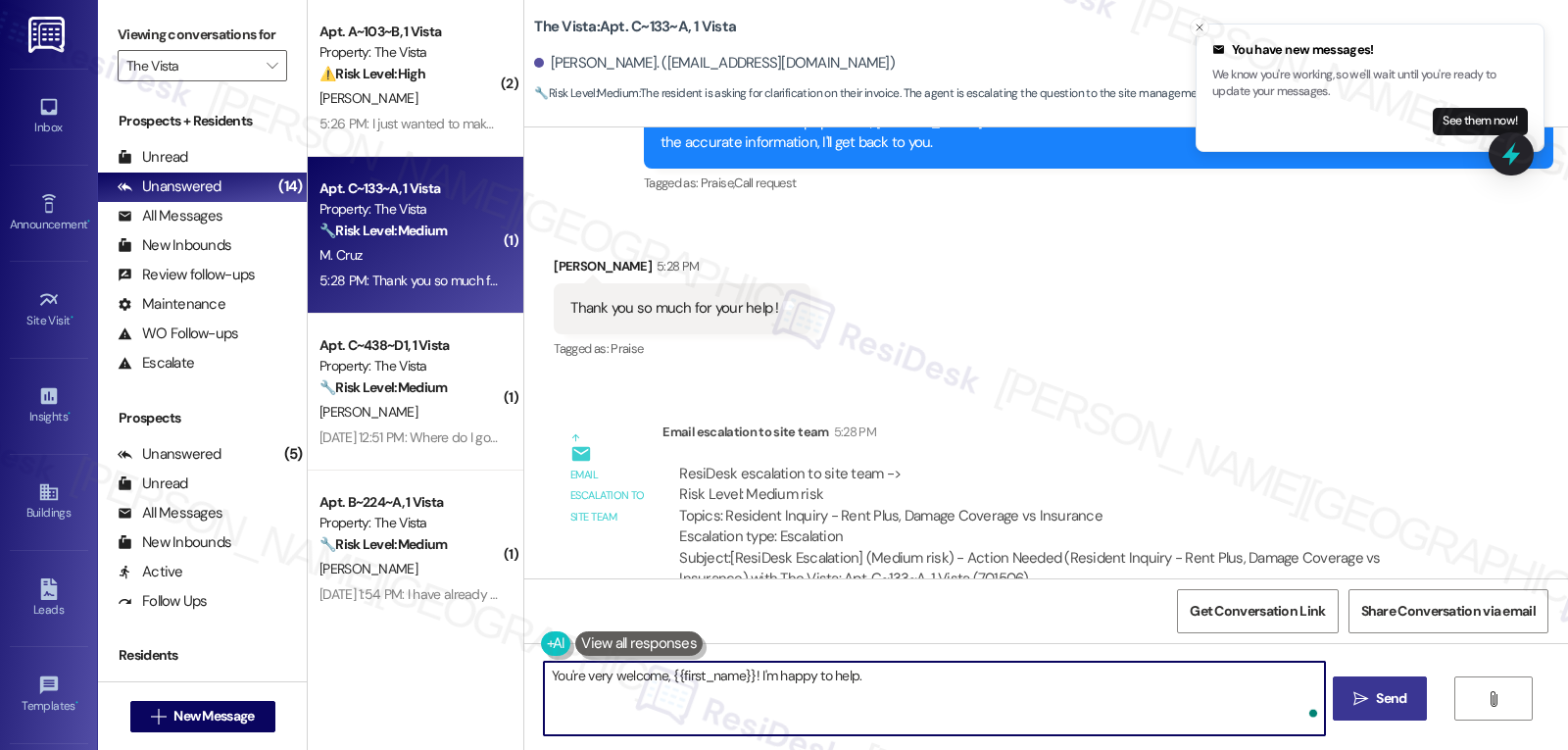
type textarea "You're very welcome, {{first_name}}! I'm happy to help."
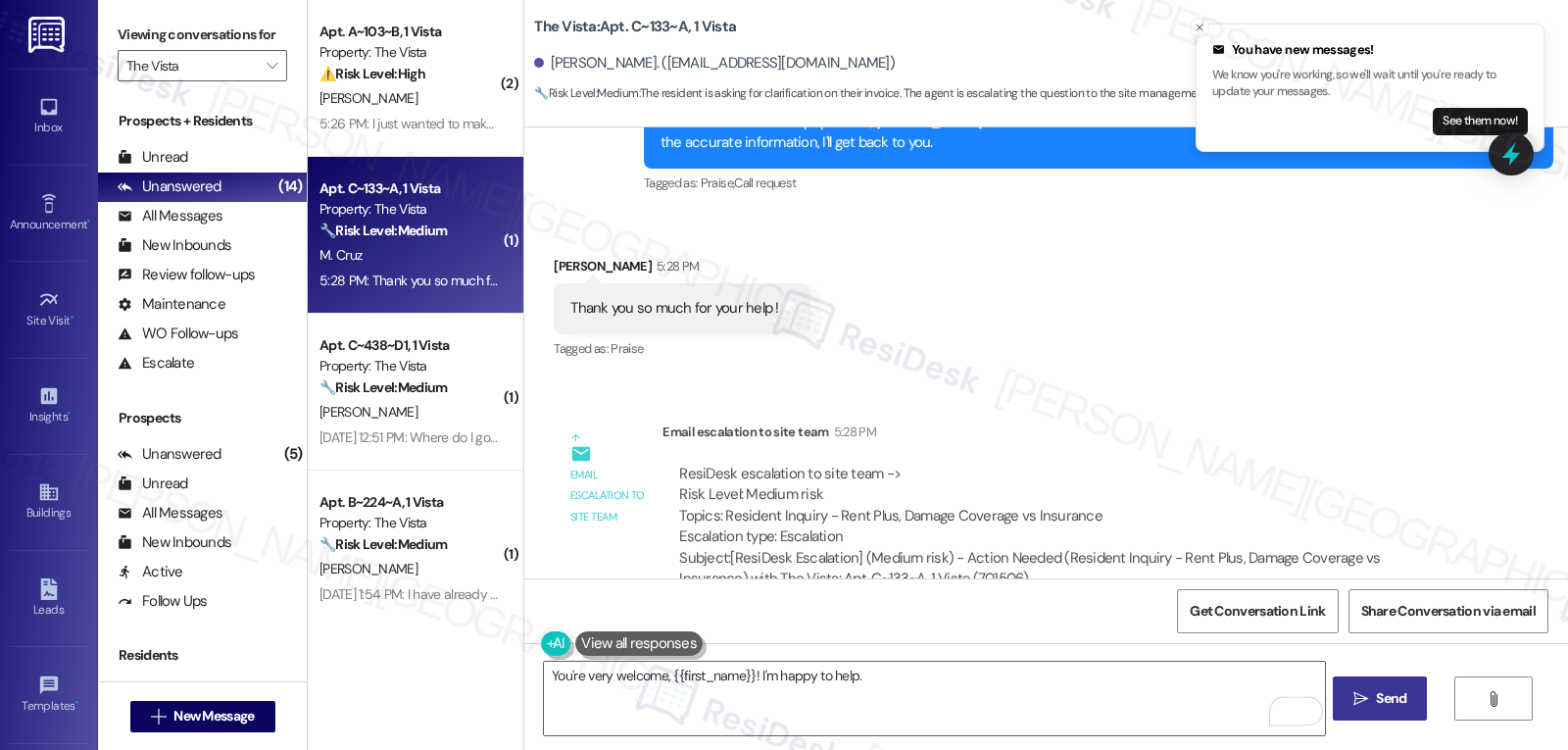
click at [1418, 712] on button " Send" at bounding box center [1381, 698] width 95 height 44
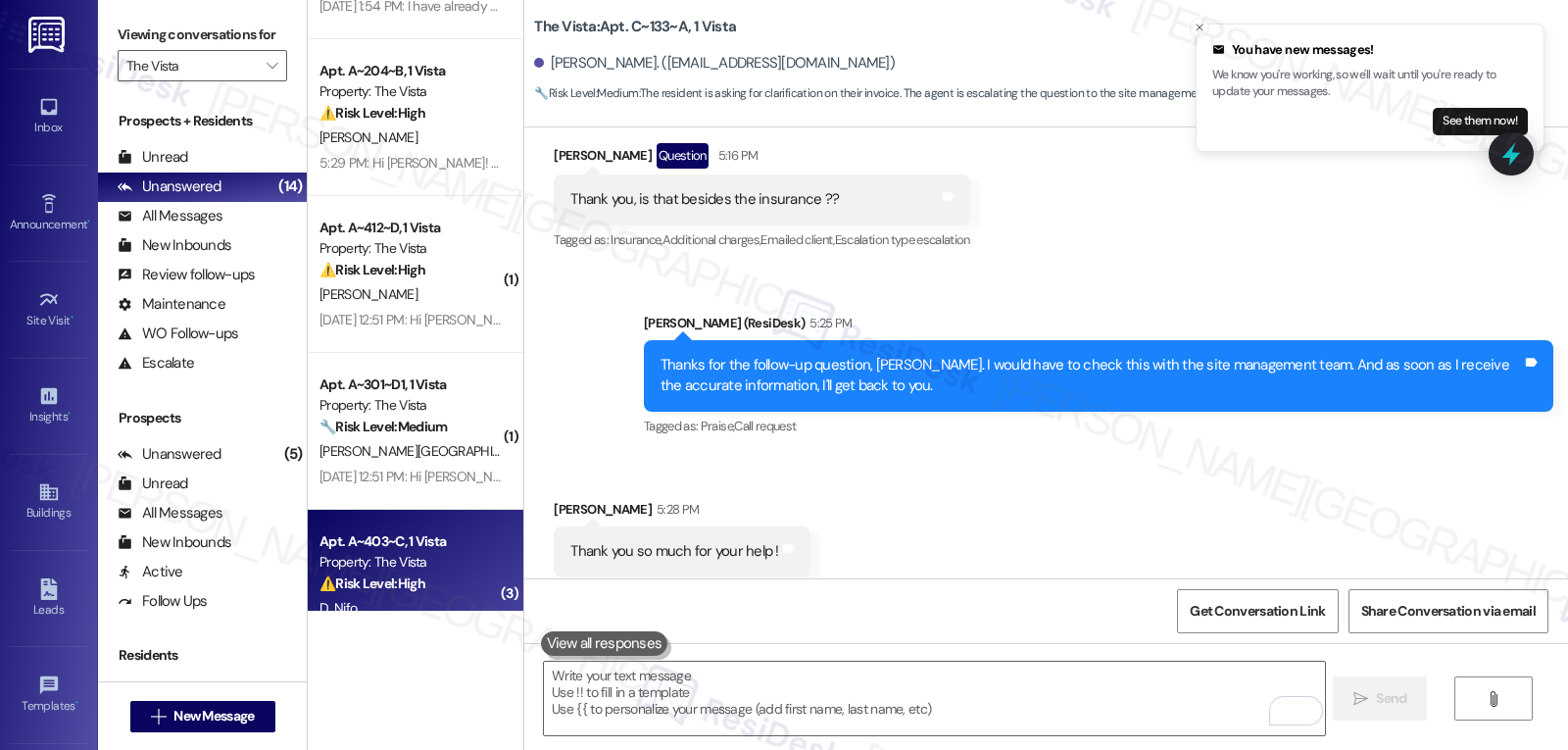
scroll to position [785, 0]
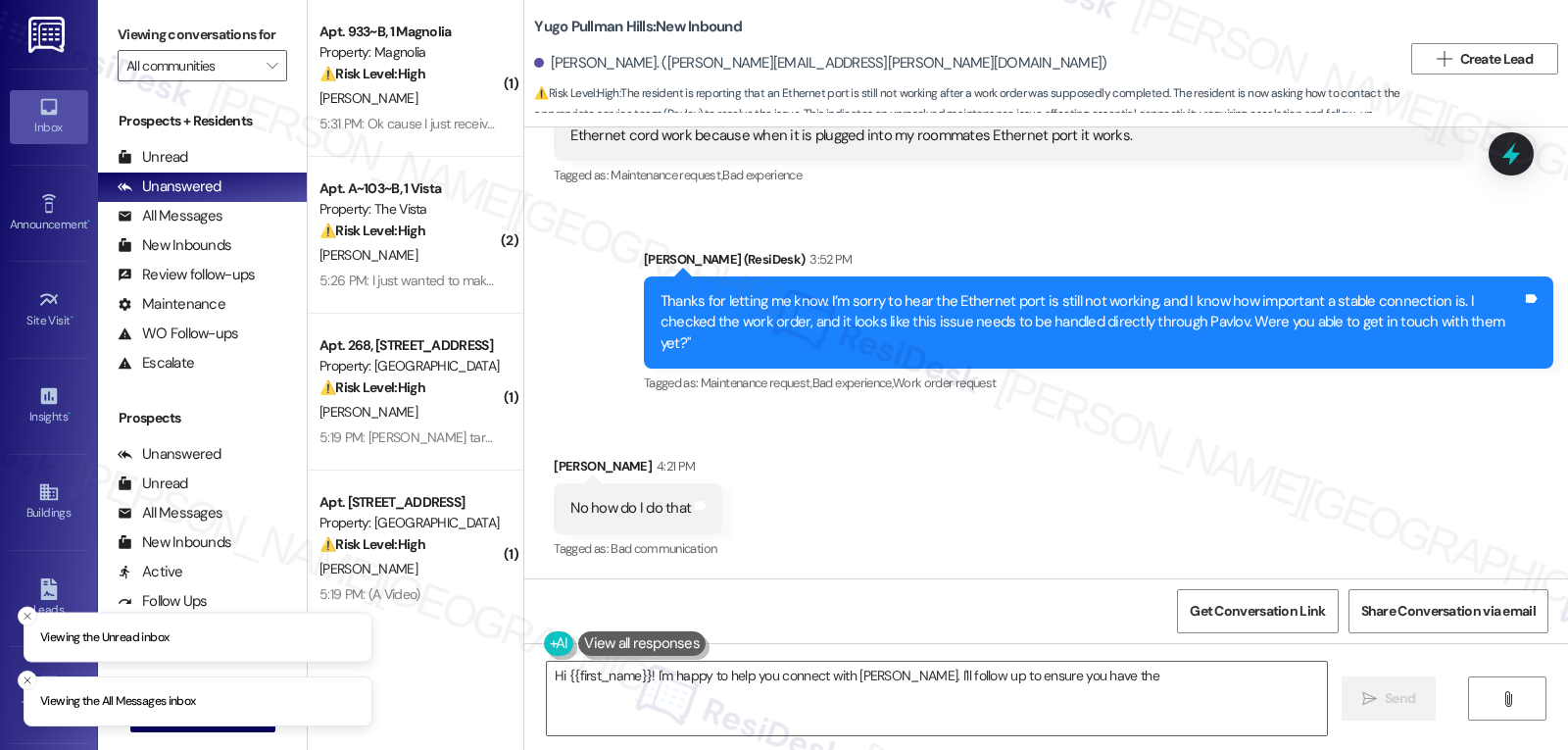
scroll to position [2440, 0]
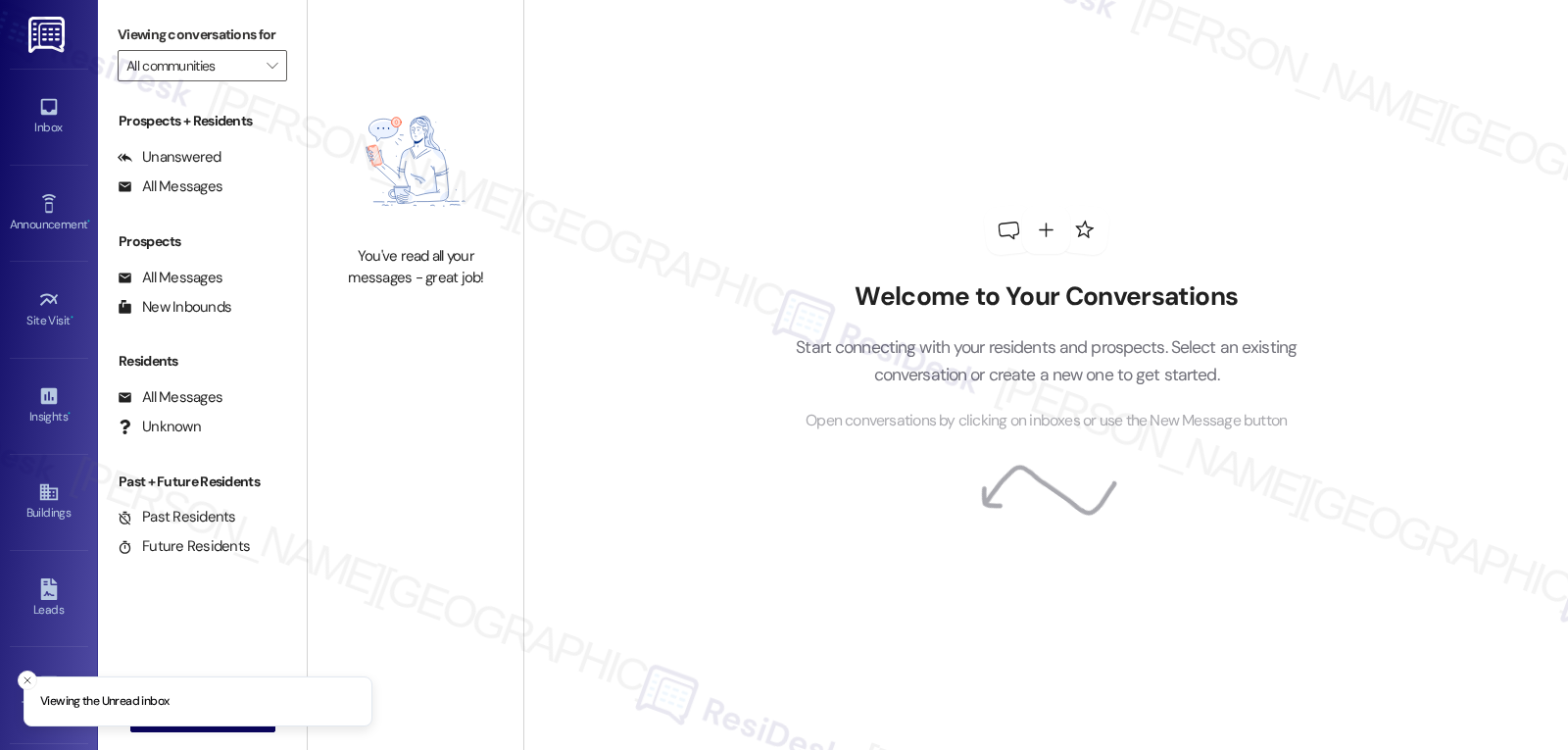
type input "The Vista"
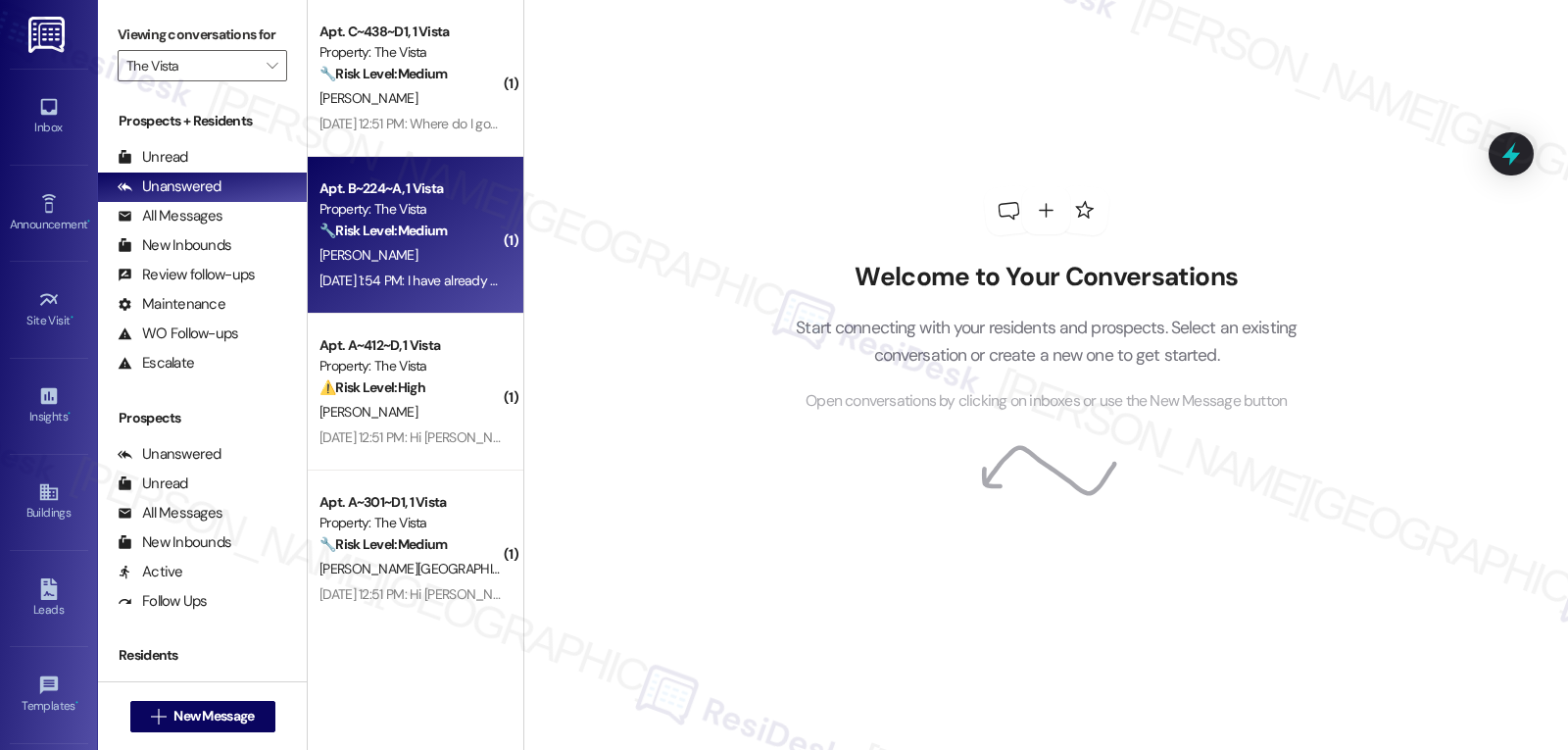
click at [414, 245] on div "[PERSON_NAME]" at bounding box center [411, 255] width 186 height 25
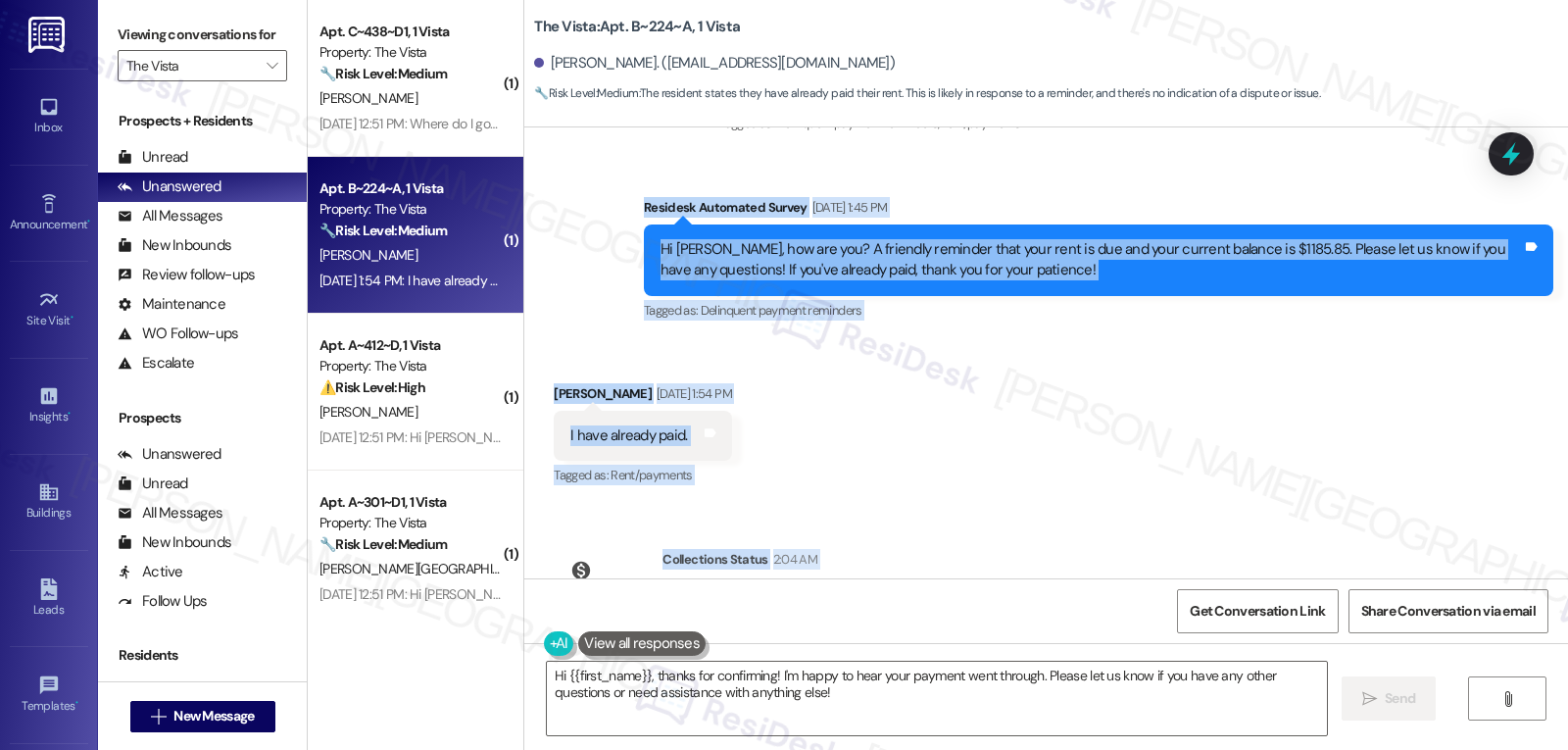
scroll to position [565, 0]
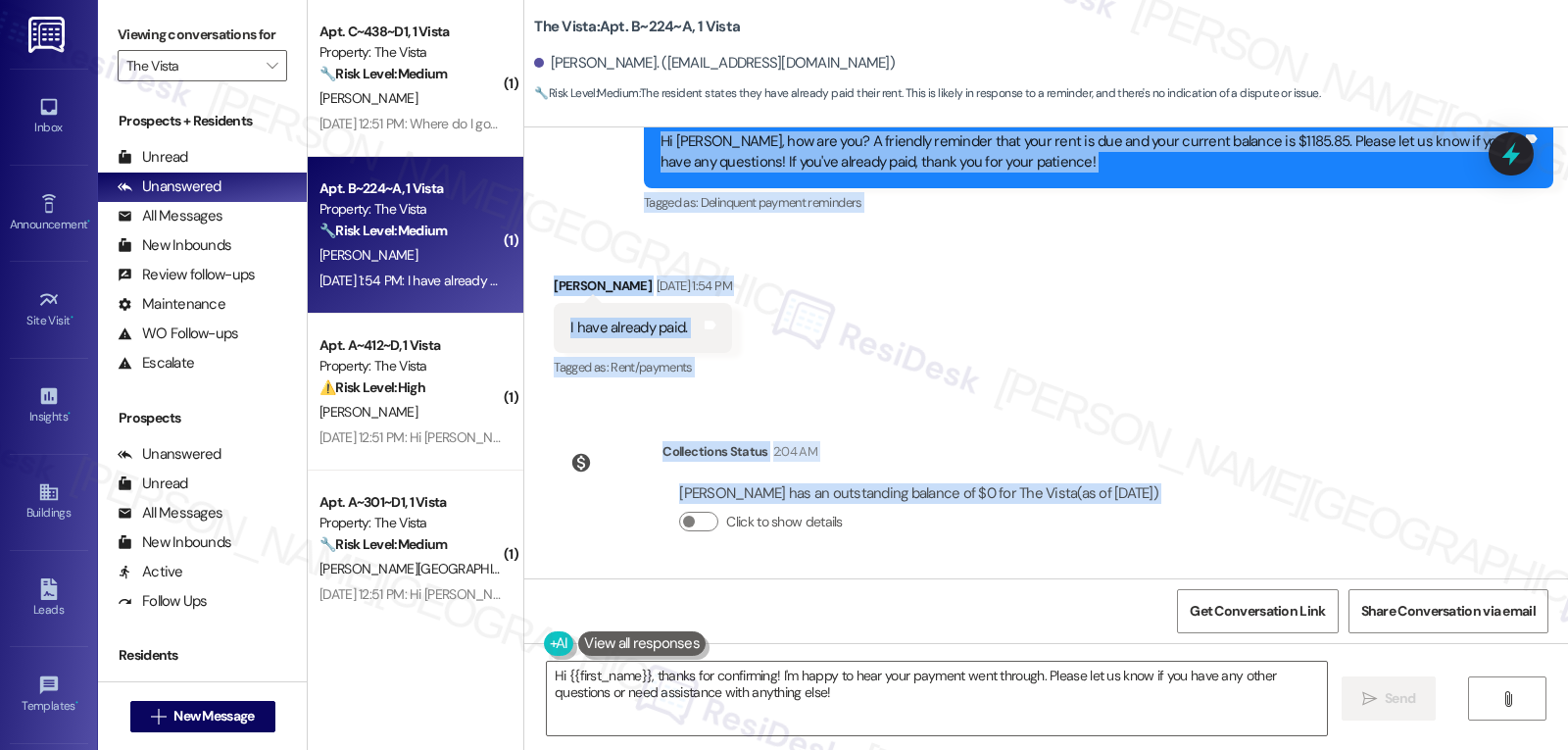
drag, startPoint x: 628, startPoint y: 293, endPoint x: 1248, endPoint y: 517, distance: 659.2
click at [1248, 517] on div "Lease started [DATE] 8:00 PM Survey, sent via SMS Residesk Automated Survey [DA…" at bounding box center [1046, 352] width 1044 height 451
copy div "Residesk Automated Survey [DATE] 1:45 PM Hi [PERSON_NAME], how are you? A frien…"
drag, startPoint x: 786, startPoint y: 674, endPoint x: 1540, endPoint y: 796, distance: 763.8
click at [1540, 749] on html "Inbox Go to Inbox Announcement • Send A Text Announcement Site Visit • Go to Si…" at bounding box center [784, 375] width 1568 height 750
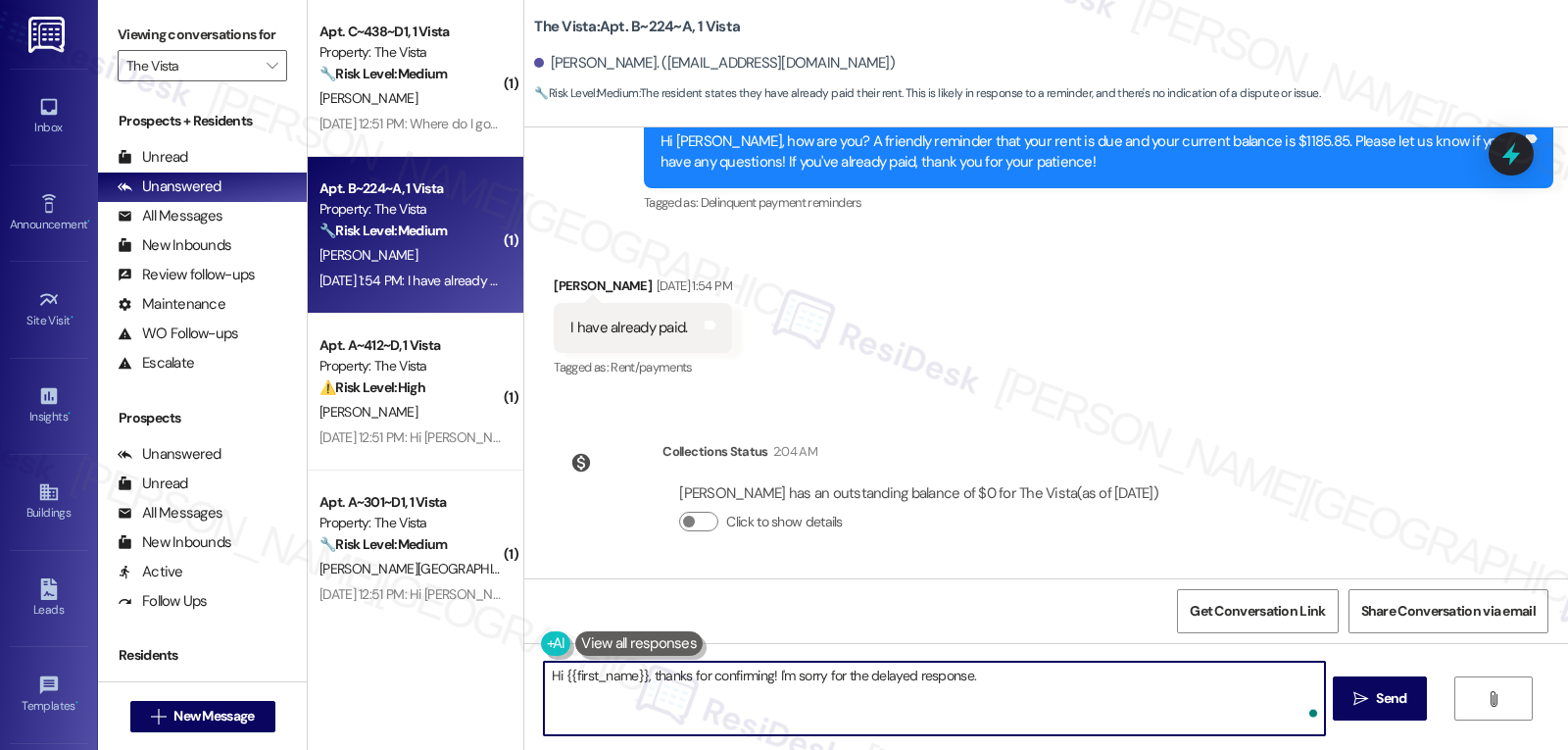
paste textarea "We’re showing your payment went through and your balance is all clear 😊 Let us …"
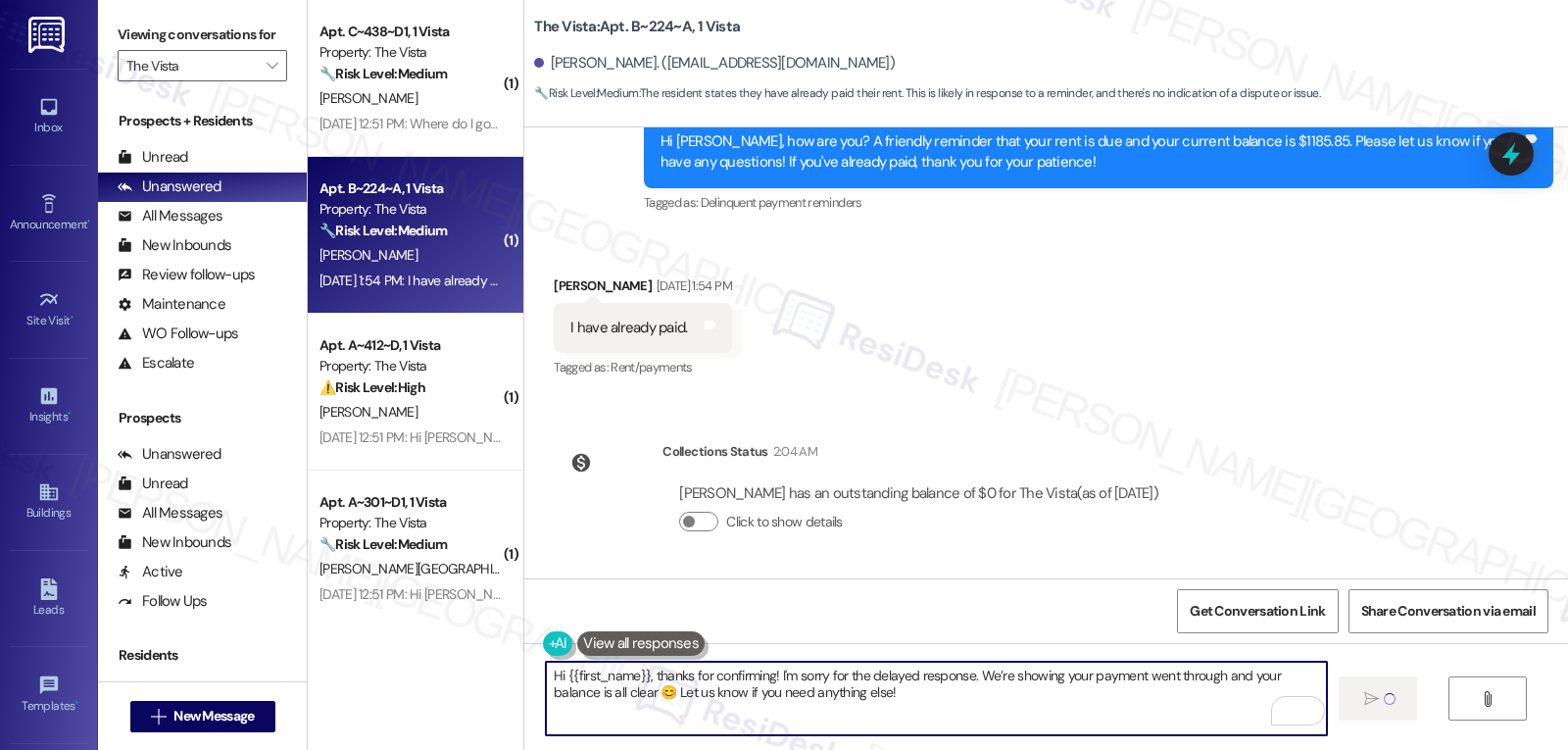
type textarea "Hi {{first_name}}, thanks for confirming! I'm sorry for the delayed response. W…"
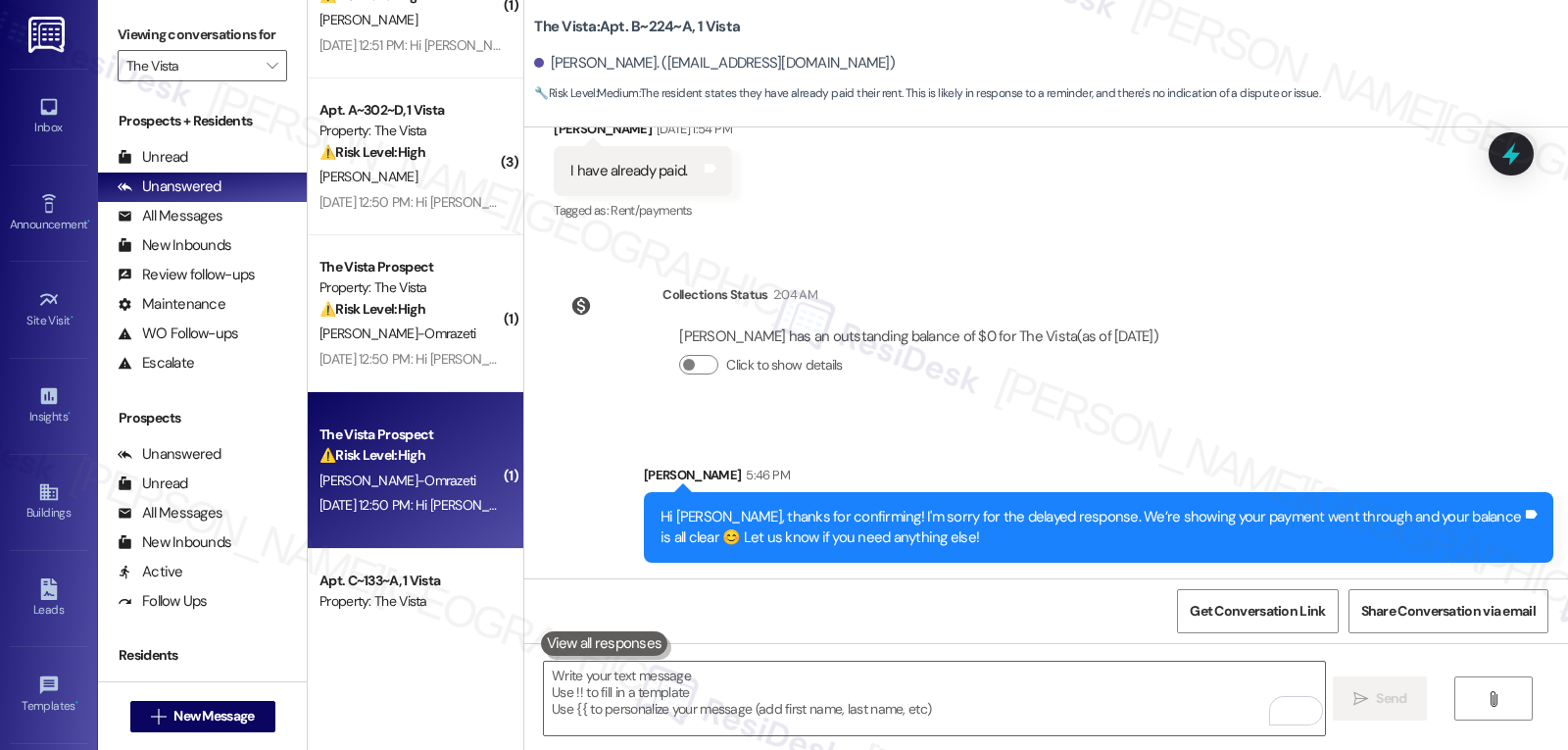
scroll to position [1271, 0]
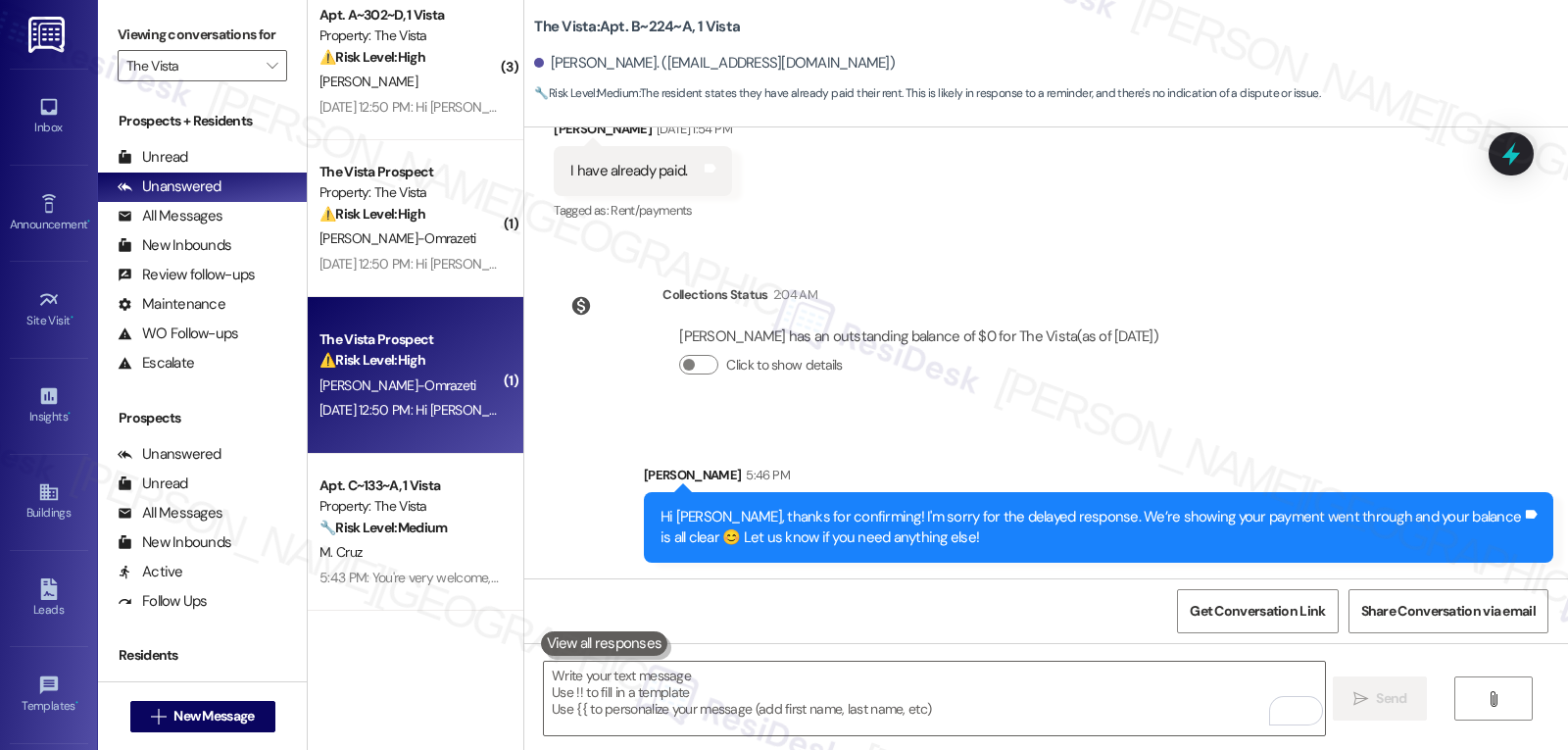
click at [394, 402] on div "[DATE] 12:50 PM: Hi [PERSON_NAME], how are you? We're checking in to ask if you…" at bounding box center [996, 410] width 1352 height 18
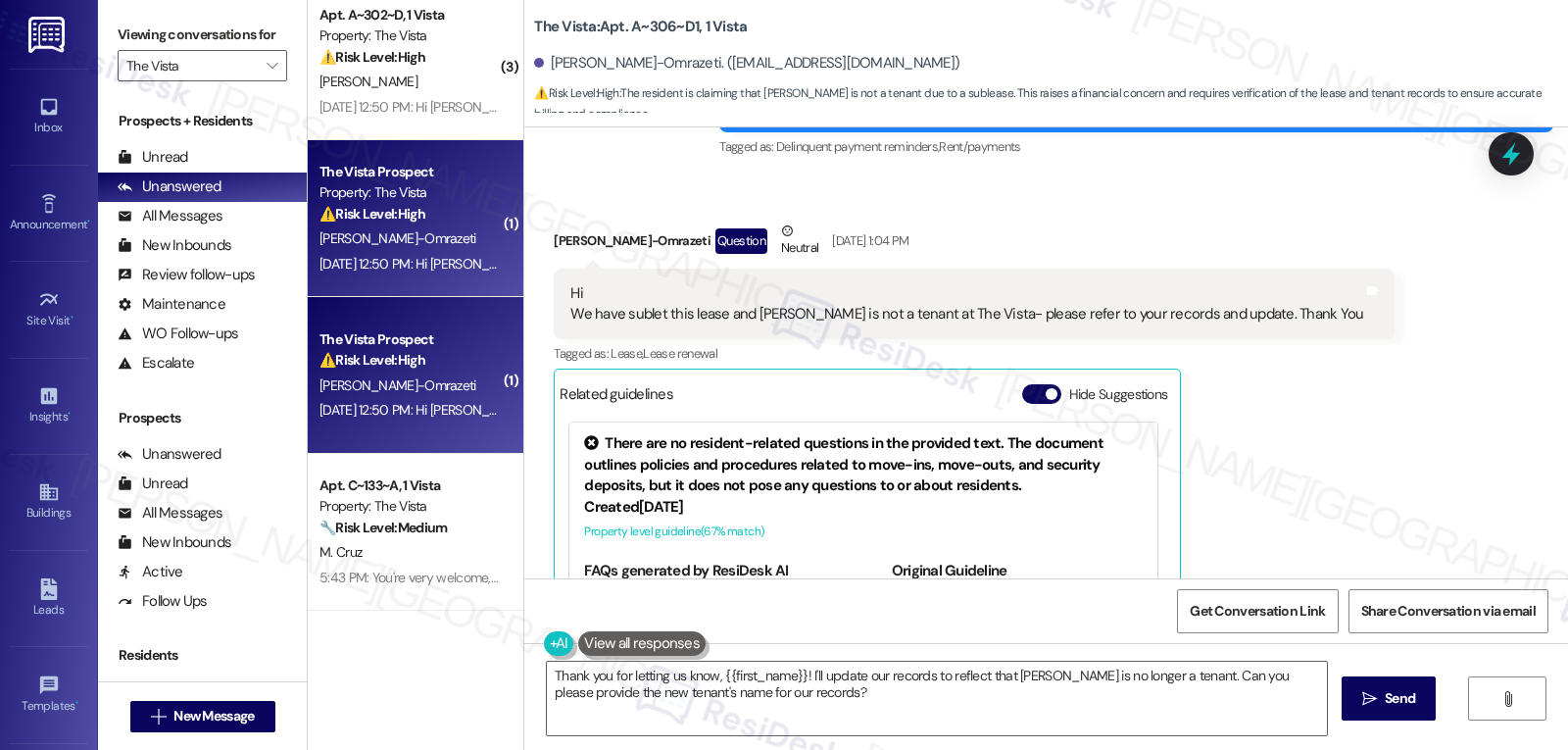
scroll to position [1490, 0]
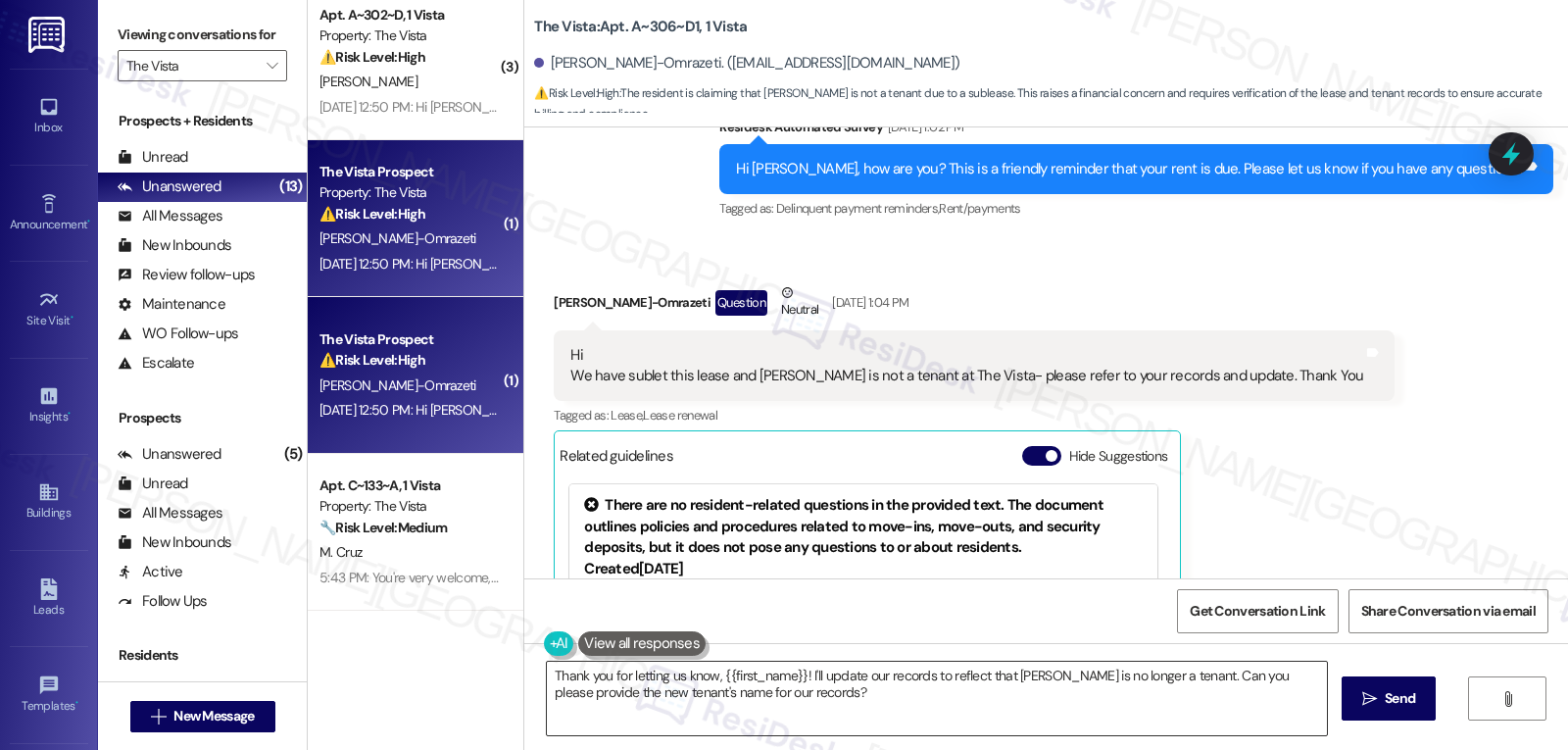
click at [733, 696] on textarea "Thank you for letting us know, {{first_name}}! I'll update our records to refle…" at bounding box center [936, 698] width 781 height 73
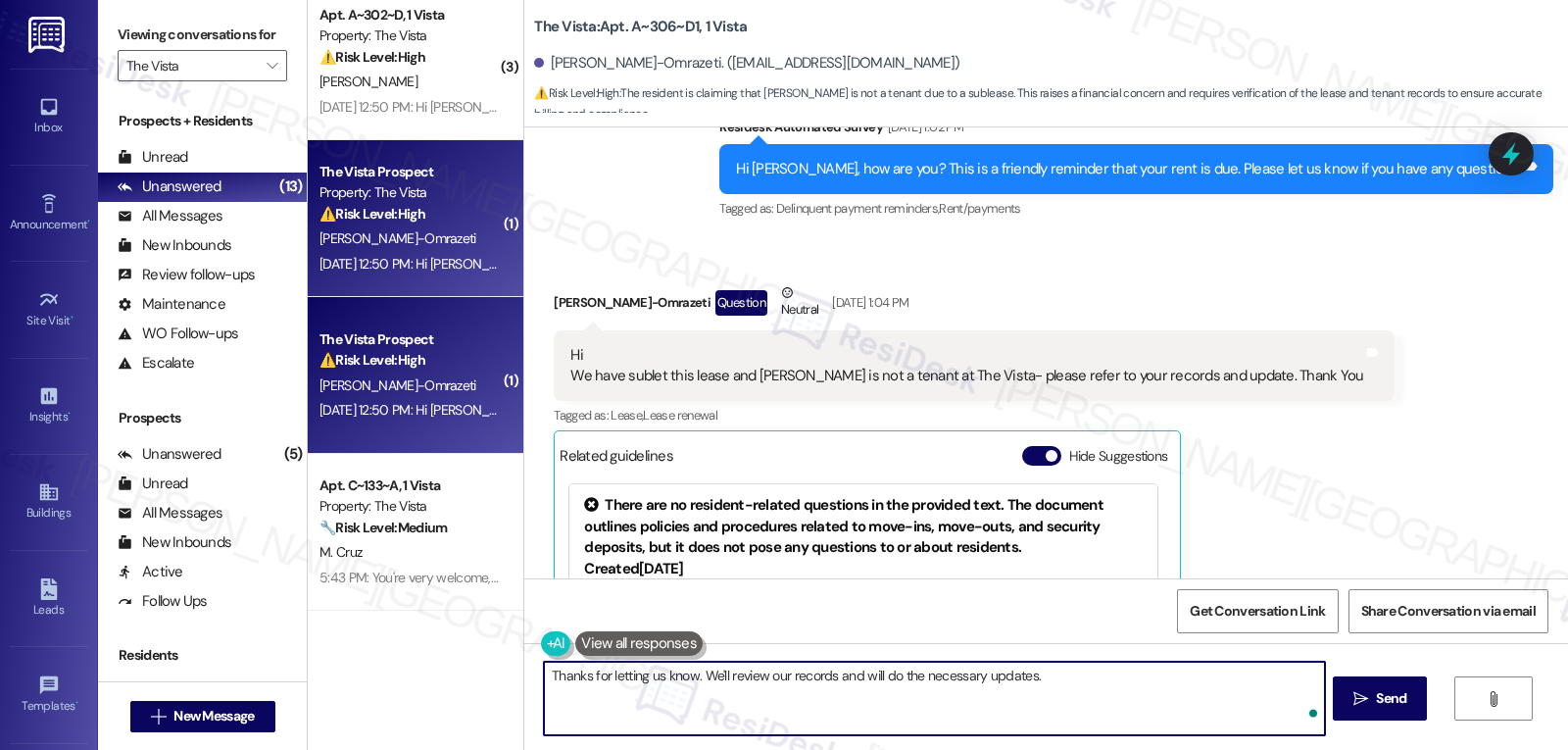
type textarea "Thanks for letting us know. We'll review our records and will do the necessary …"
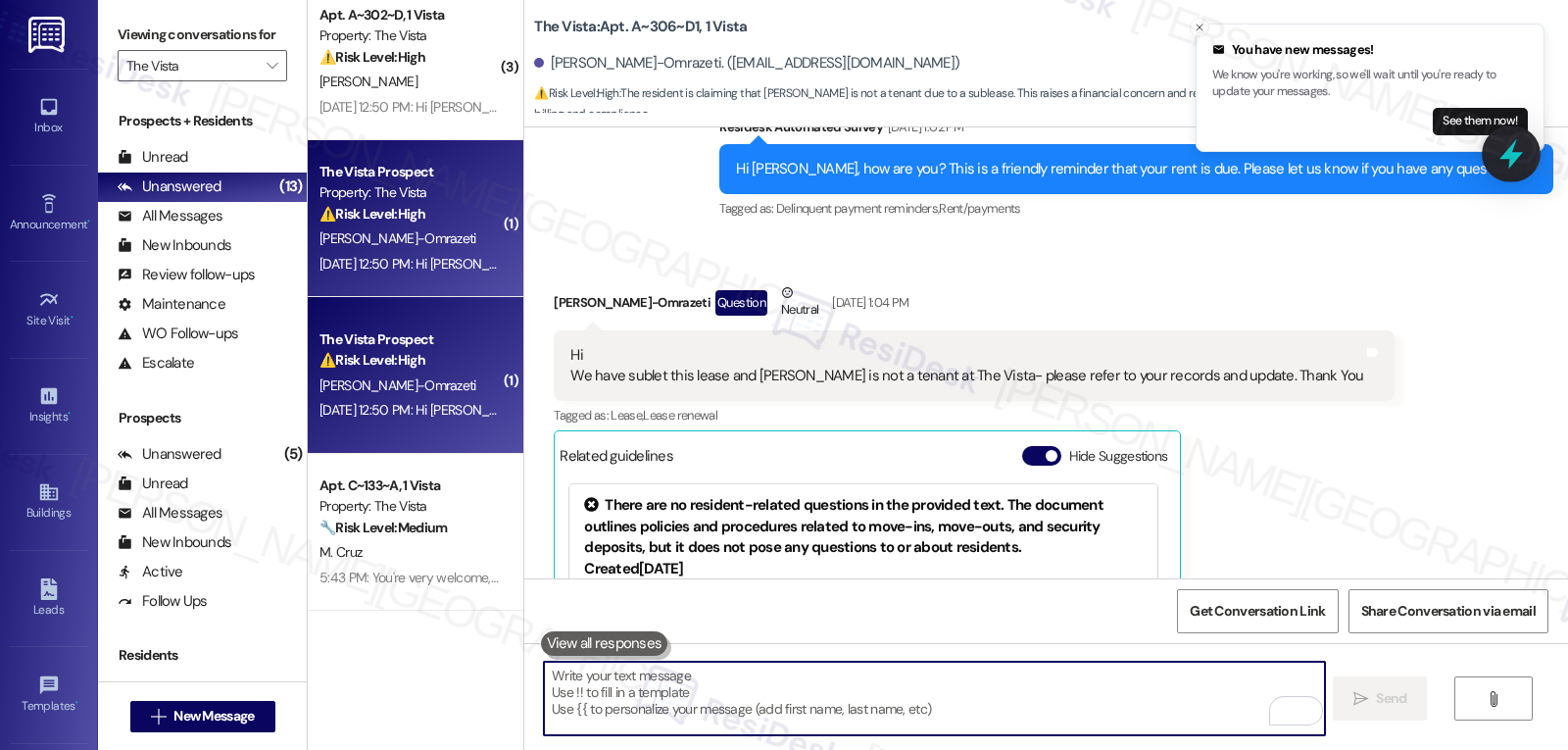
click at [1509, 161] on icon at bounding box center [1512, 154] width 34 height 34
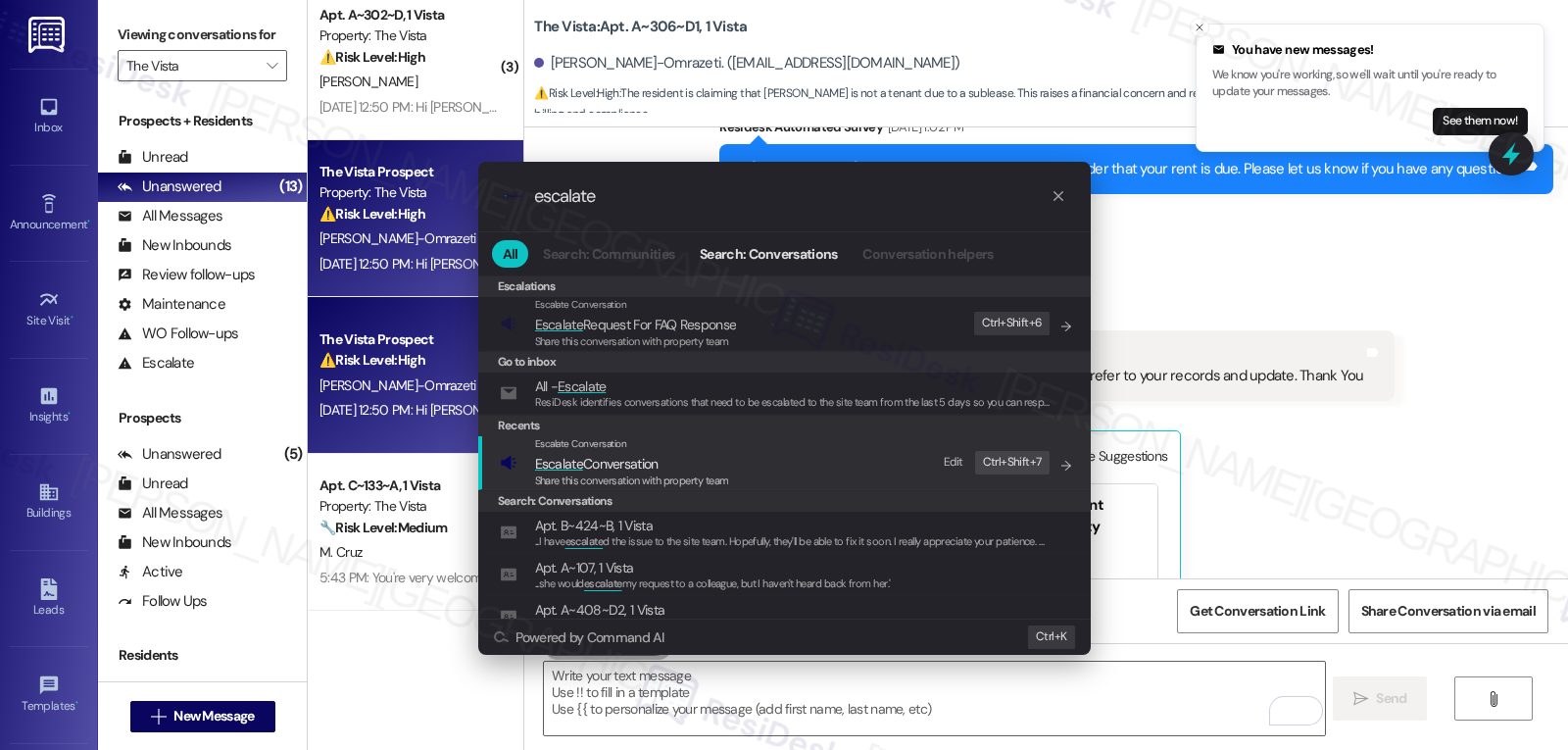
type input "escalate"
click at [680, 481] on span "Share this conversation with property team" at bounding box center [632, 481] width 194 height 14
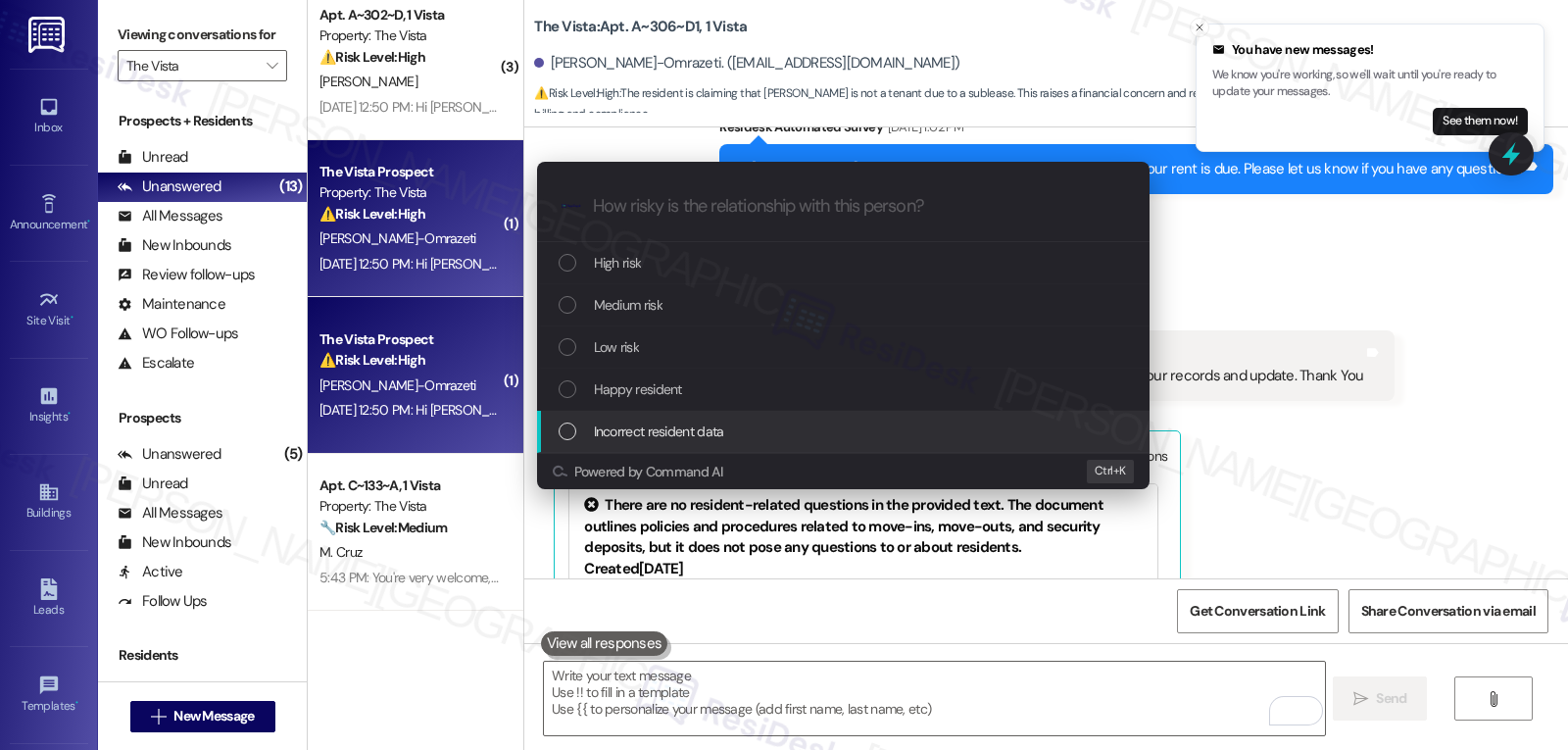
click at [673, 436] on span "Incorrect resident data" at bounding box center [659, 431] width 130 height 22
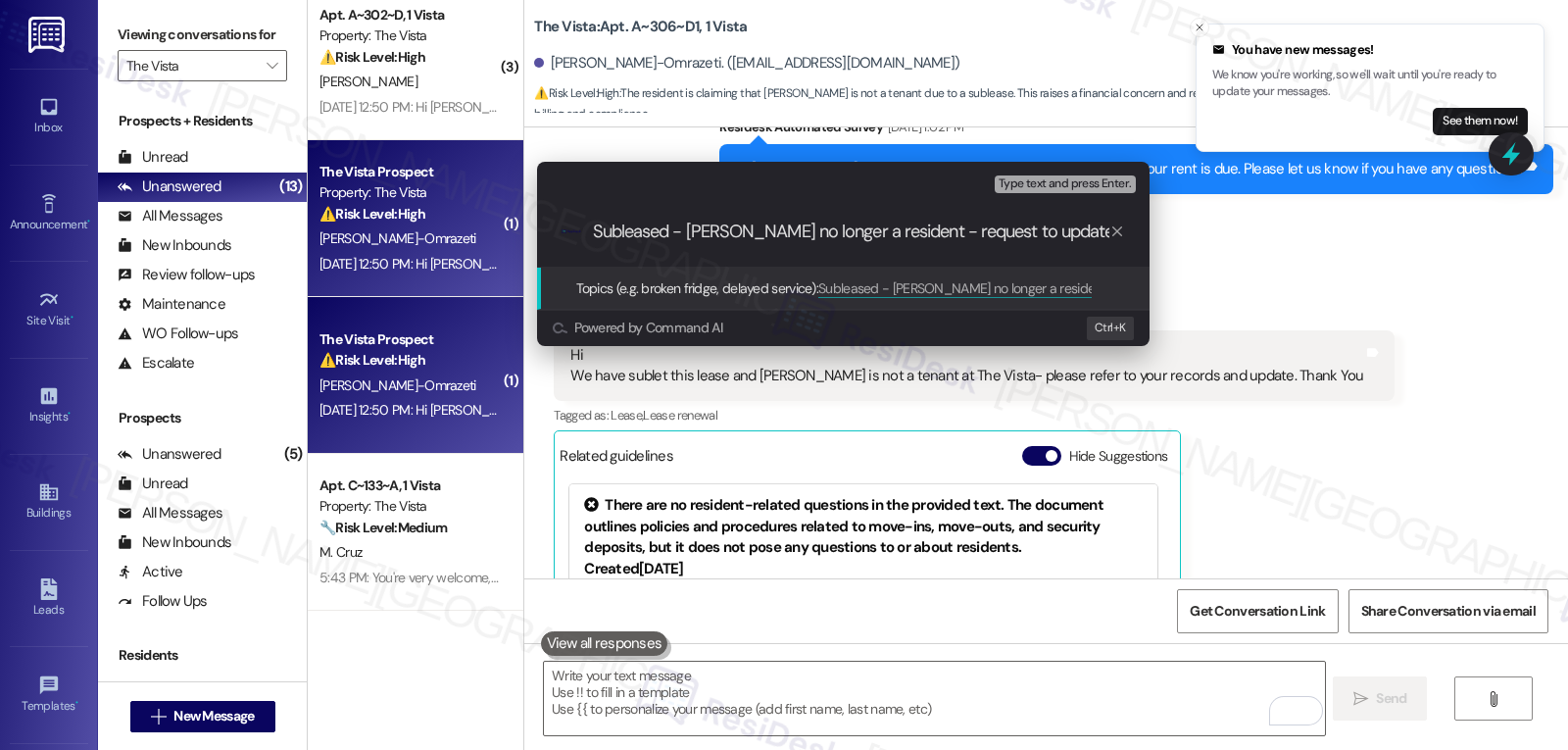
type input "Subleased - [PERSON_NAME] no longer a resident - request to update records"
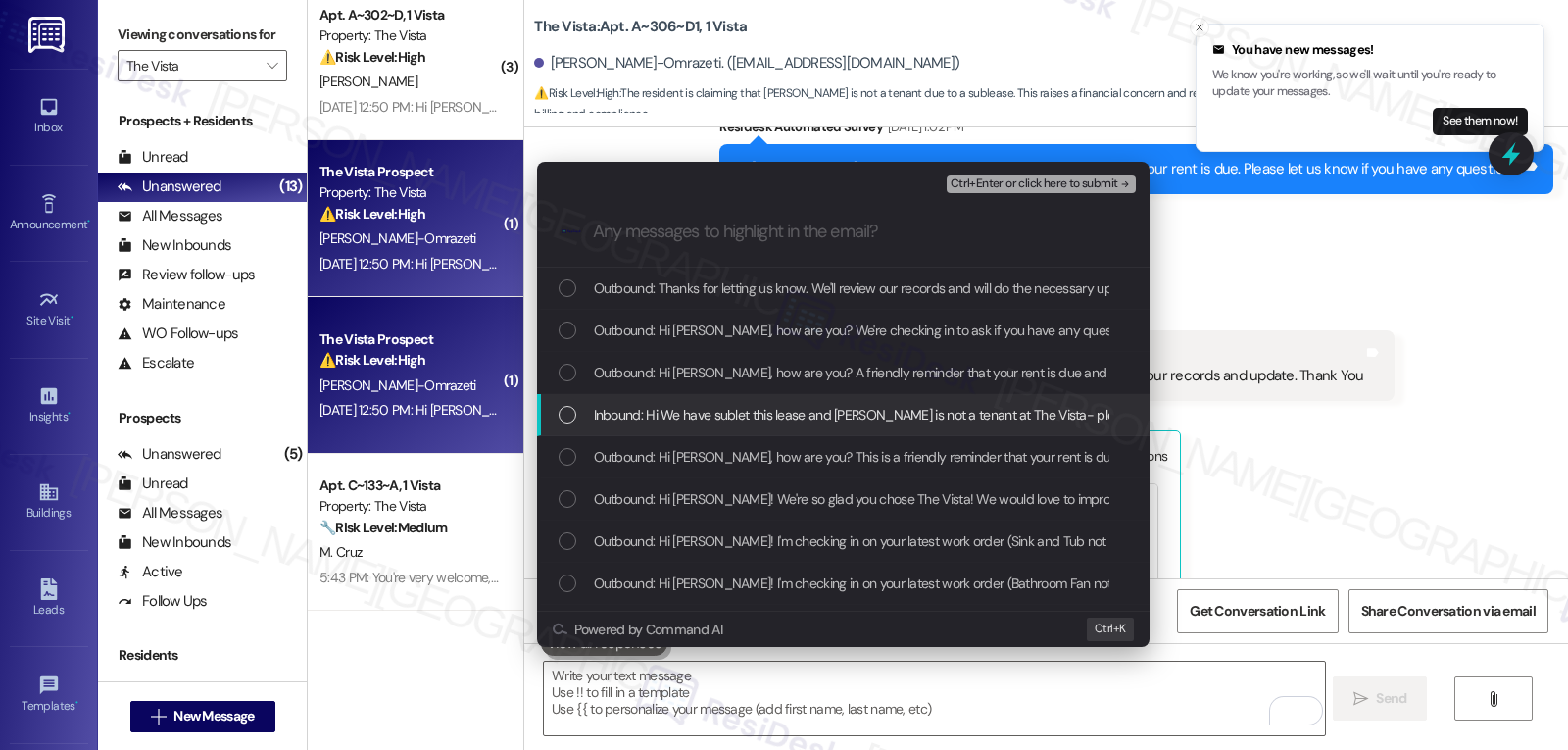
click at [645, 420] on span "Inbound: Hi We have sublet this lease and [PERSON_NAME] is not a tenant at The …" at bounding box center [993, 414] width 797 height 22
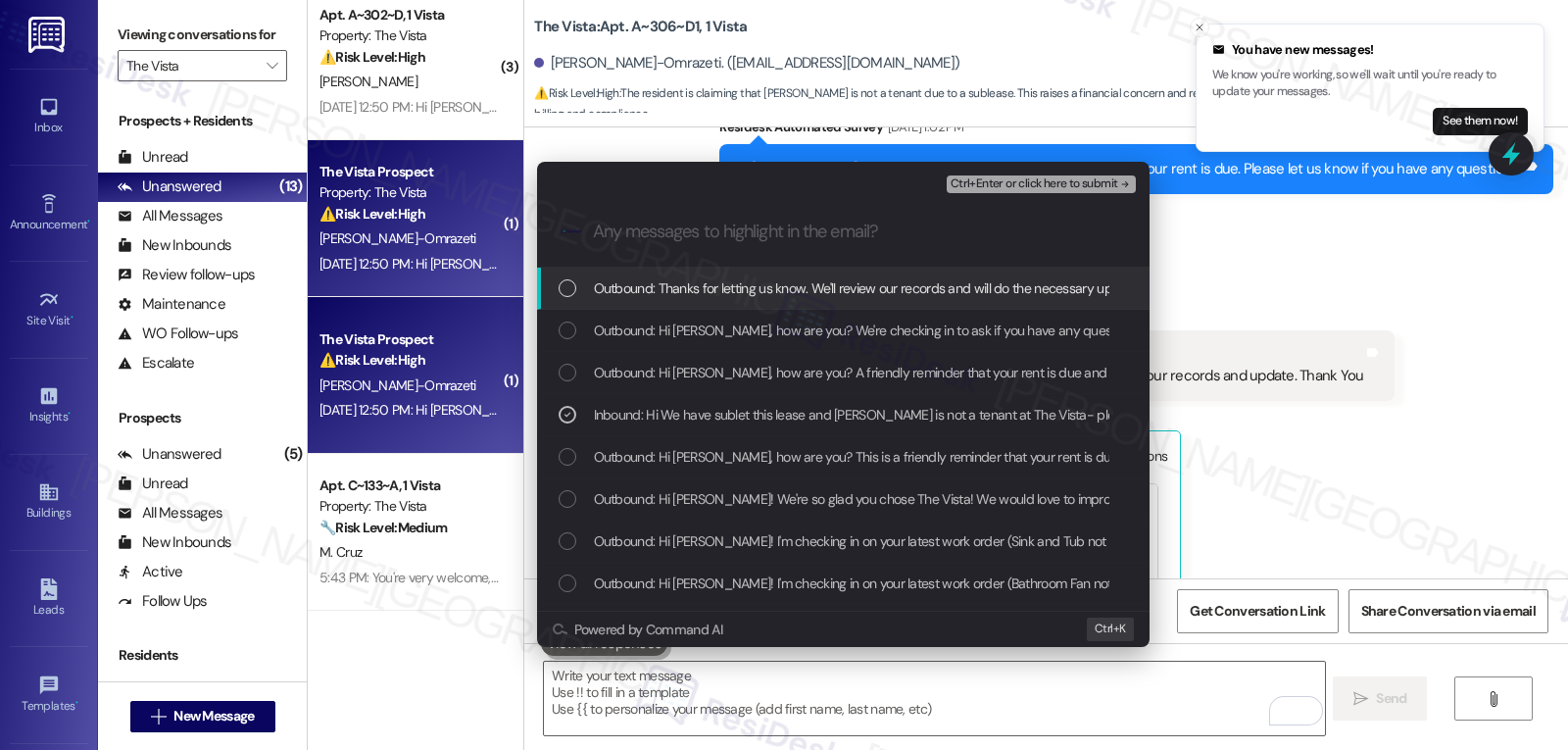
click at [1052, 186] on span "Ctrl+Enter or click here to submit" at bounding box center [1034, 185] width 168 height 14
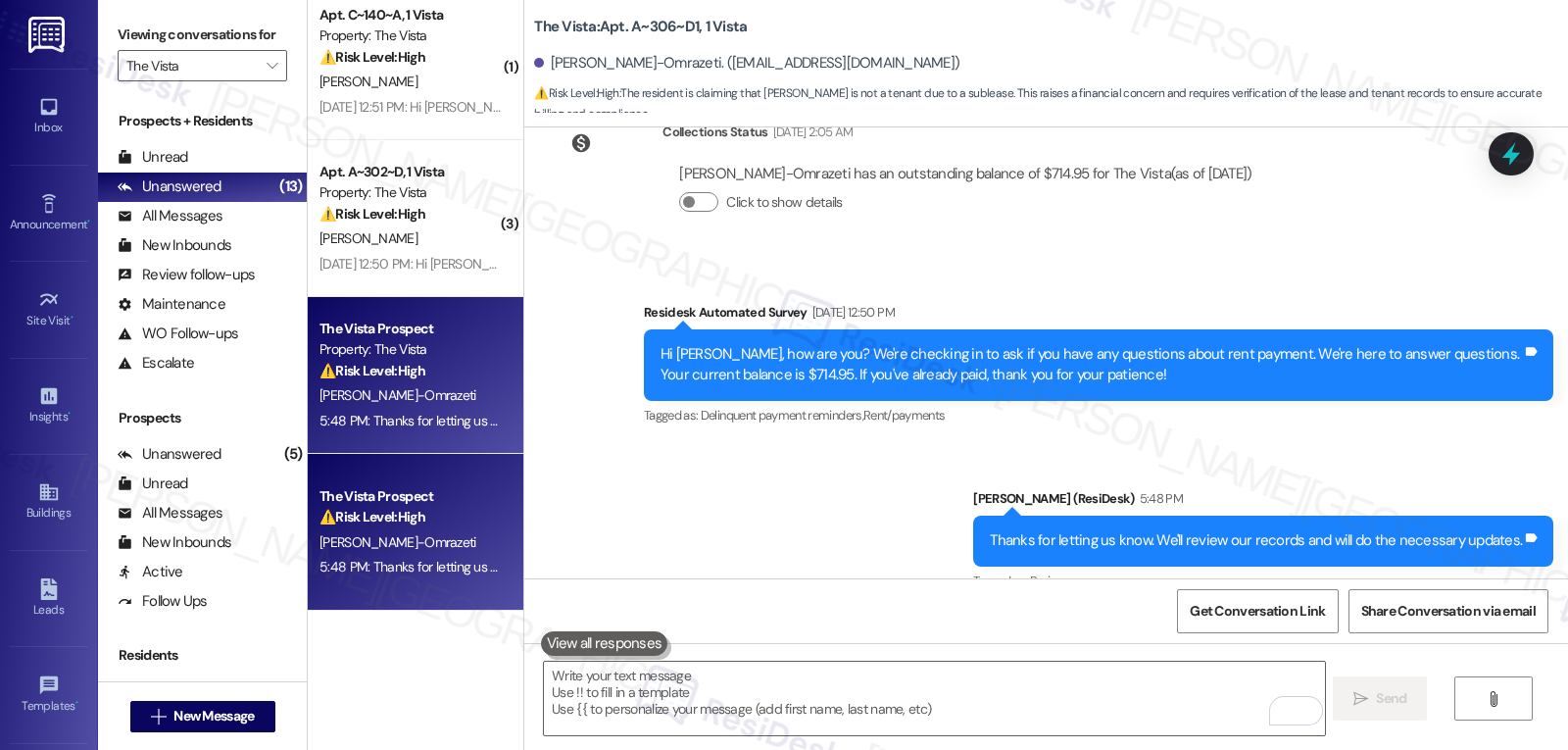
scroll to position [2405, 0]
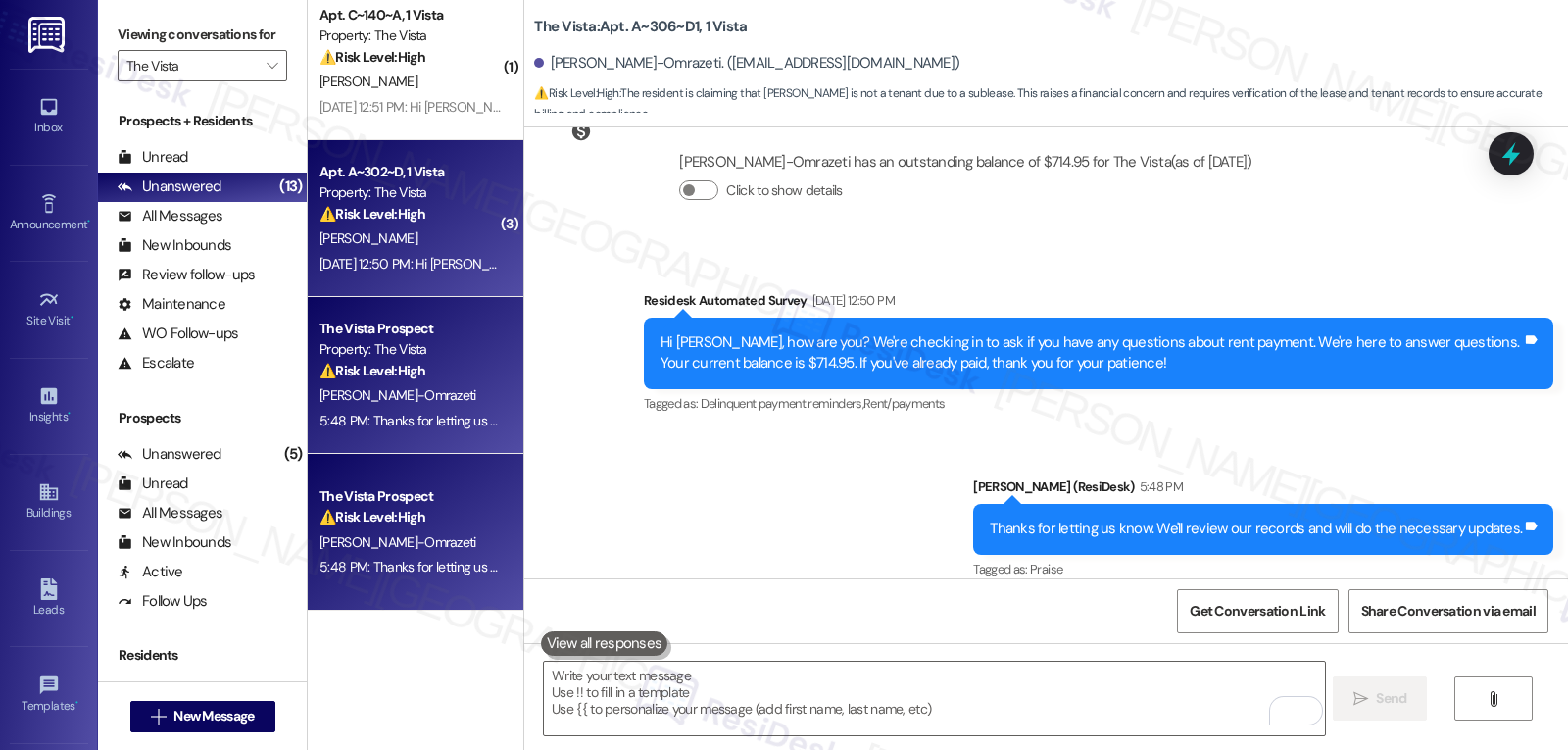
click at [342, 252] on div "[DATE] 12:50 PM: Hi [PERSON_NAME], how are you? We're checking in to ask if you…" at bounding box center [411, 263] width 186 height 25
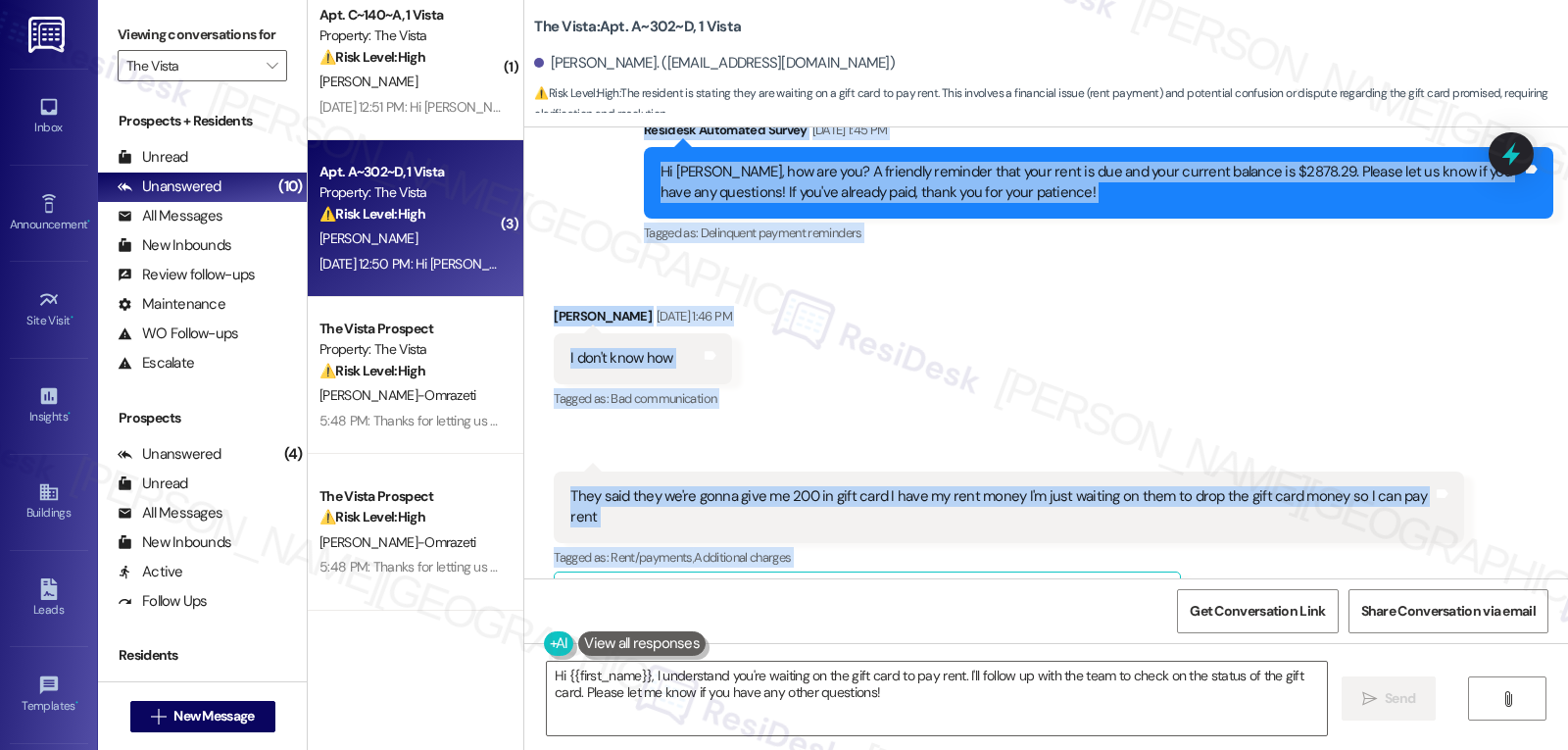
scroll to position [2179, 0]
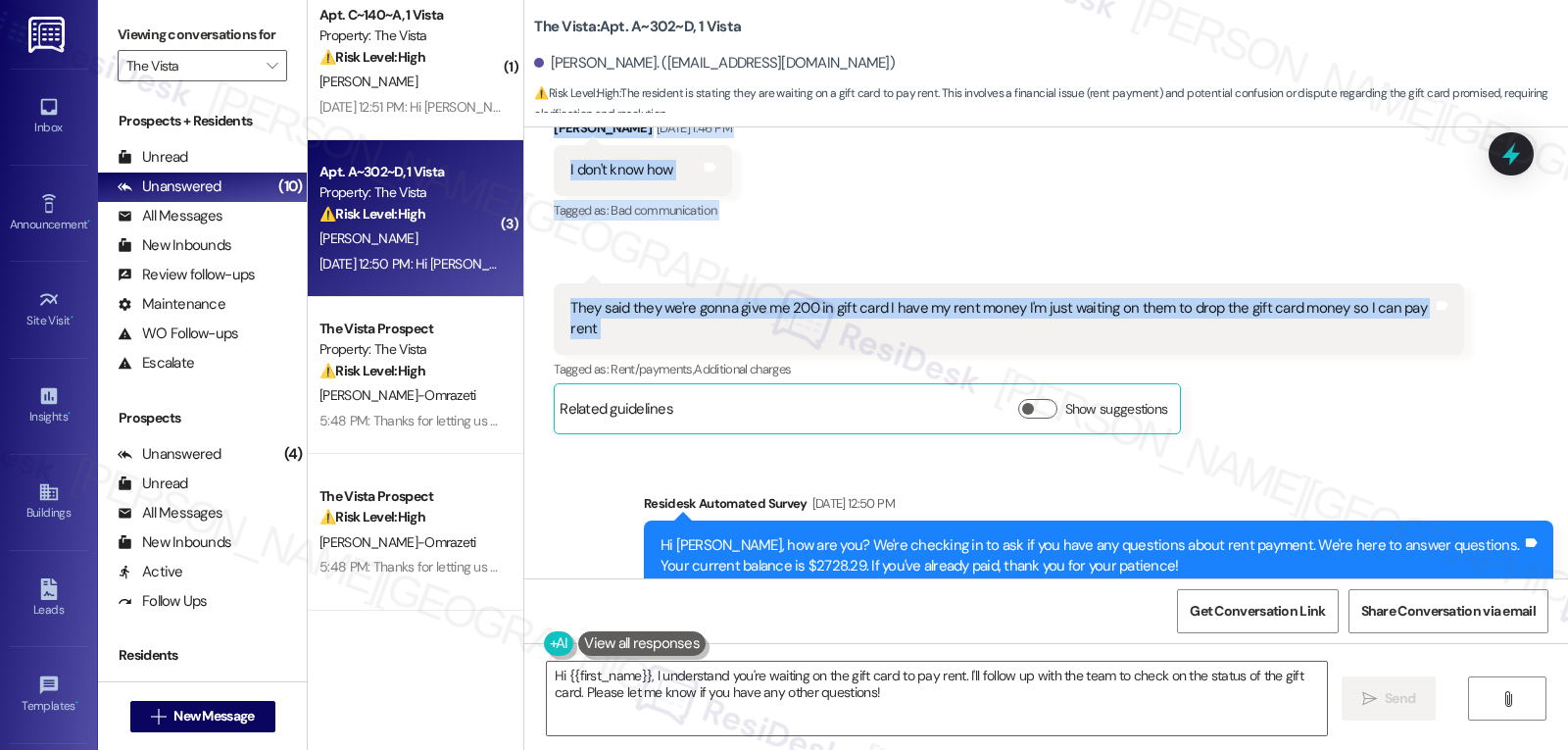
drag, startPoint x: 528, startPoint y: 338, endPoint x: 1455, endPoint y: 310, distance: 927.4
click at [1455, 310] on div "Lease started [DATE] 8:00 PM Survey, sent via SMS Residesk Automated Survey [DA…" at bounding box center [1046, 352] width 1044 height 451
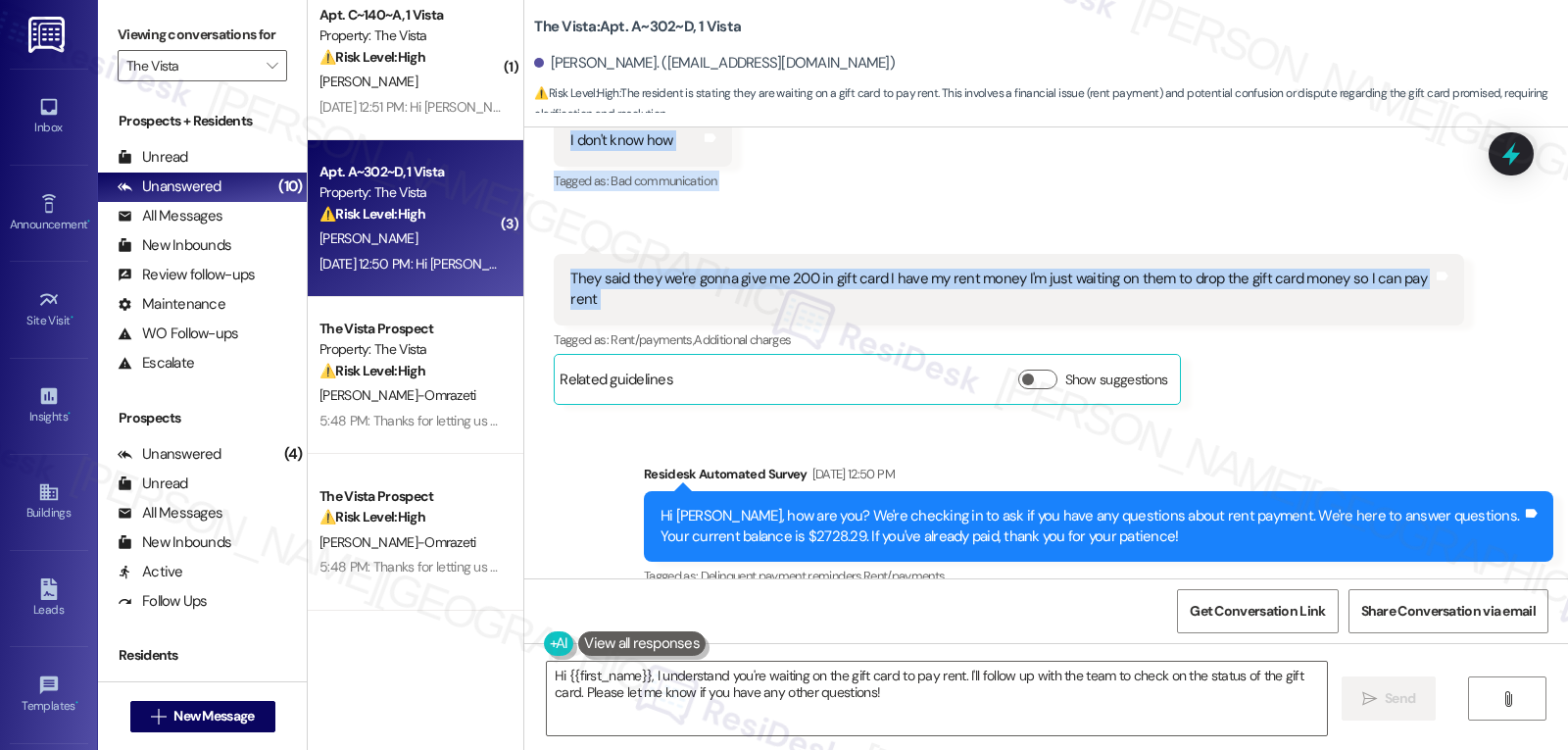
scroll to position [1983, 0]
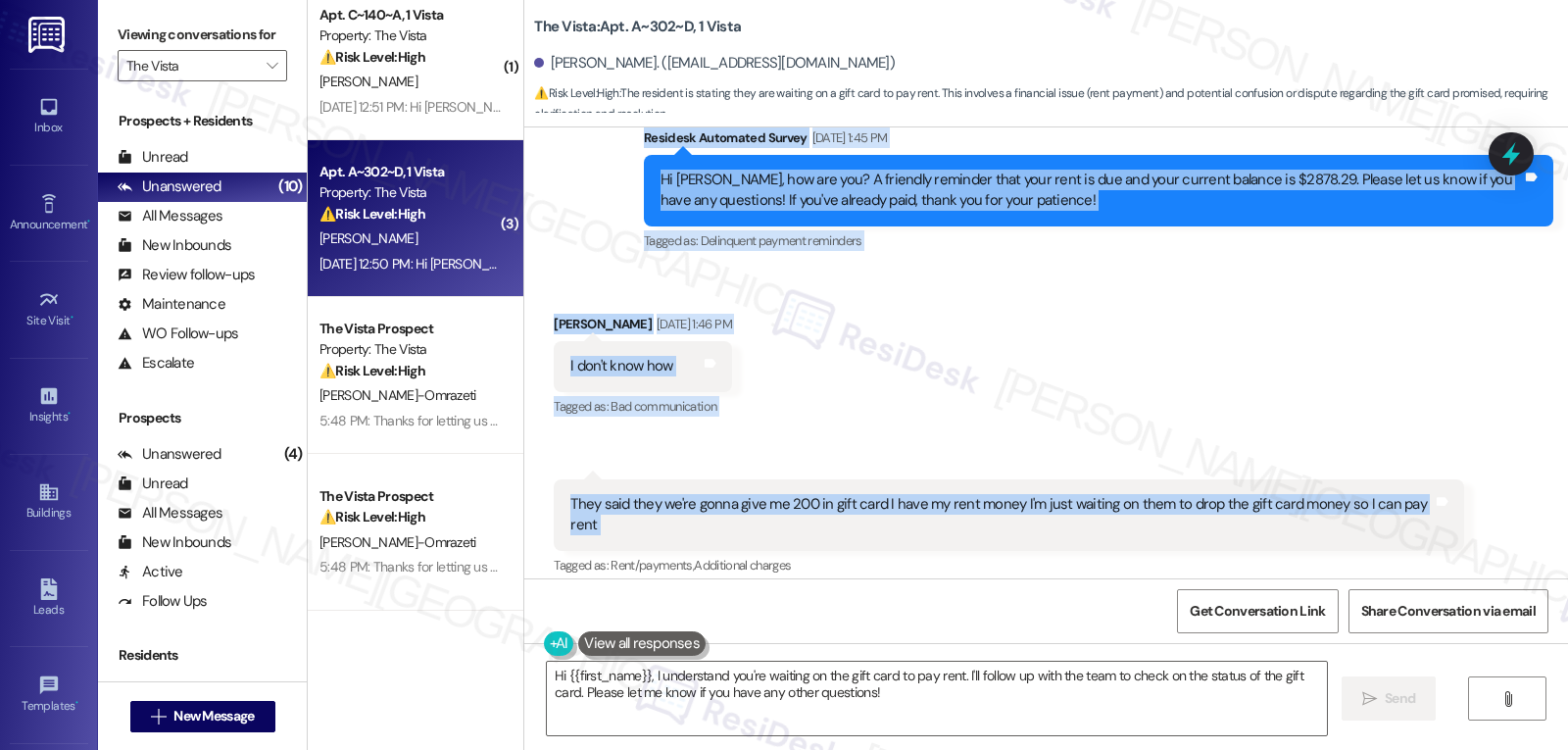
copy div "[PERSON_NAME] [DATE] 1:04 PM Ye well tell zhara imma give her 950 is she gonna …"
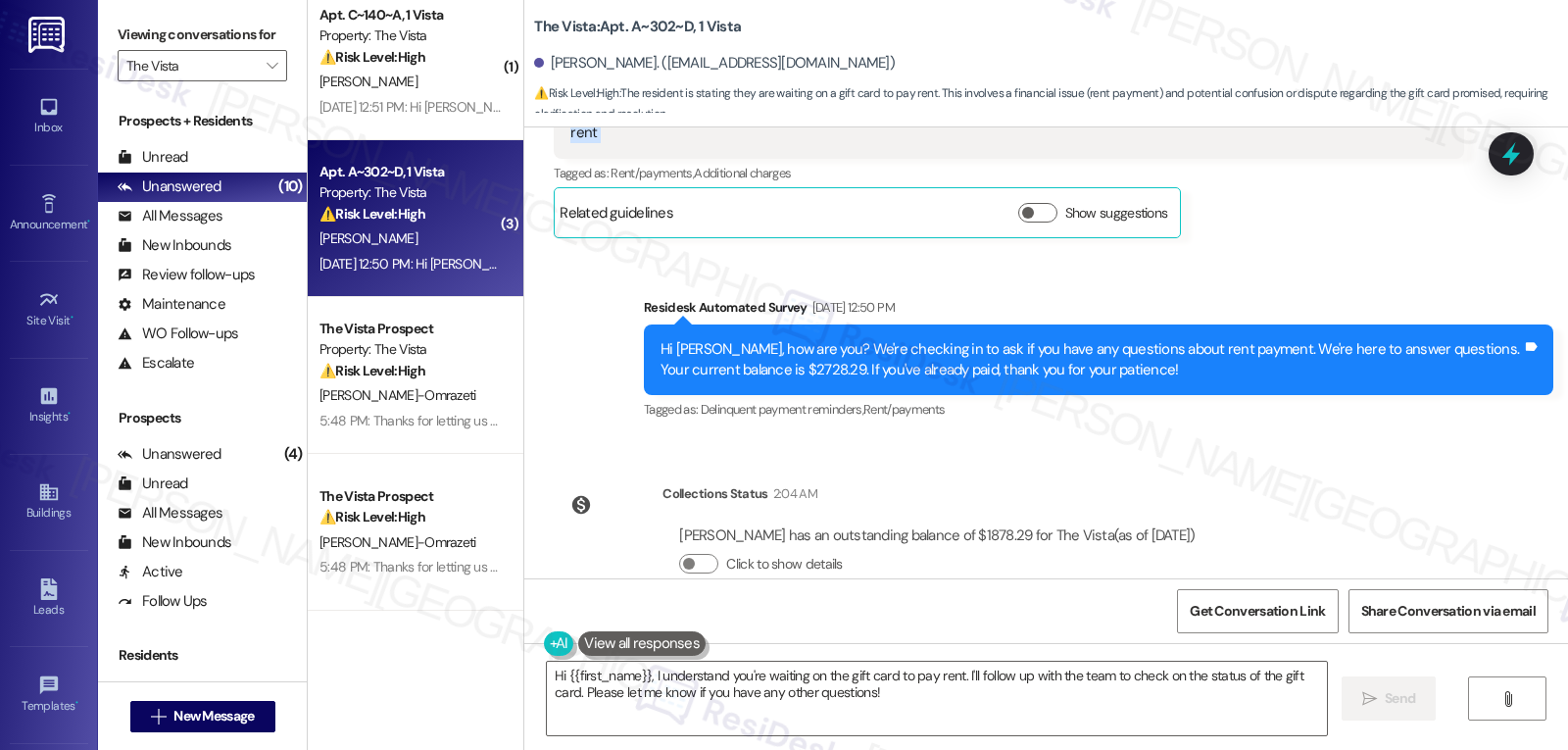
scroll to position [2179, 0]
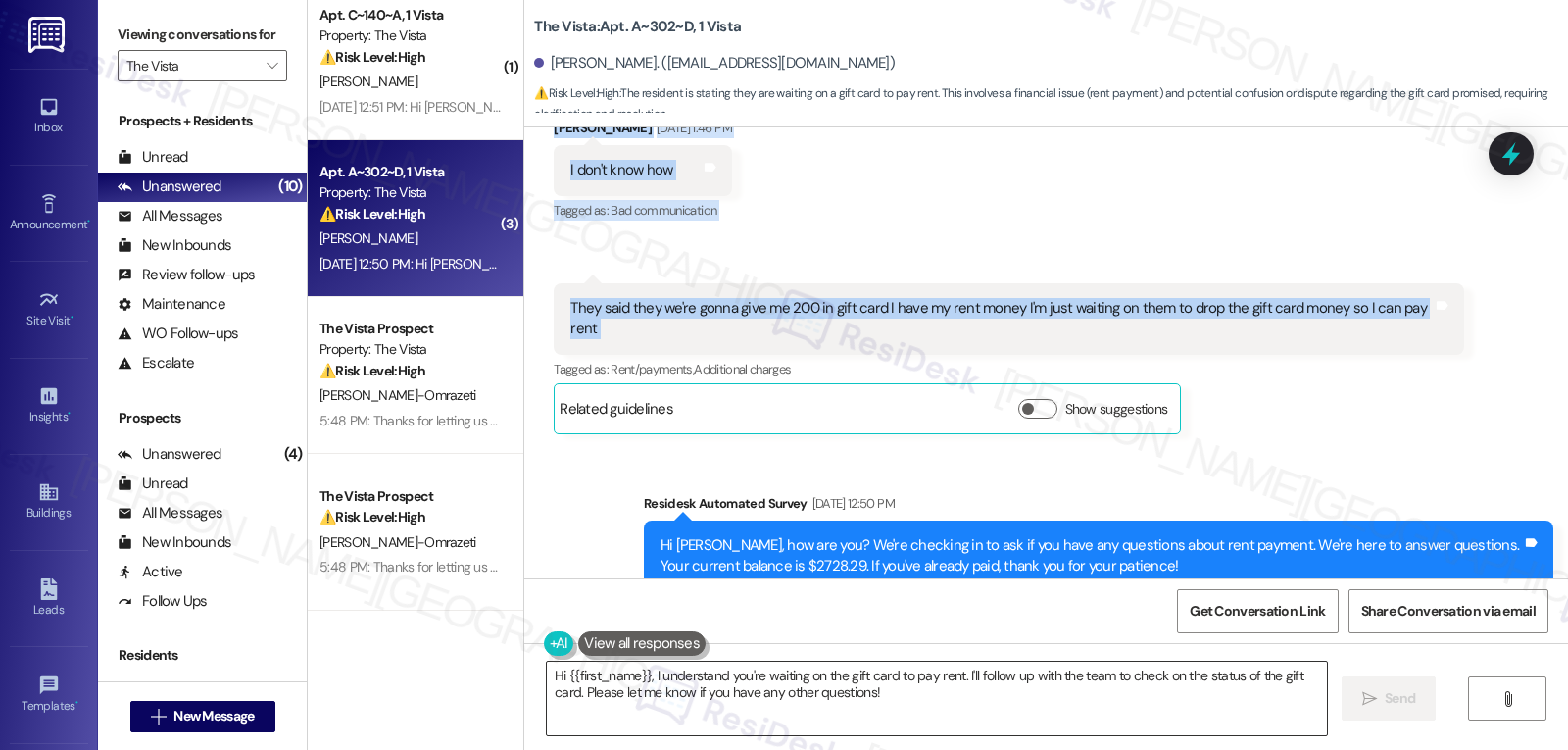
click at [912, 699] on textarea "Hi {{first_name}}, I understand you're waiting on the gift card to pay rent. I'…" at bounding box center [936, 698] width 781 height 73
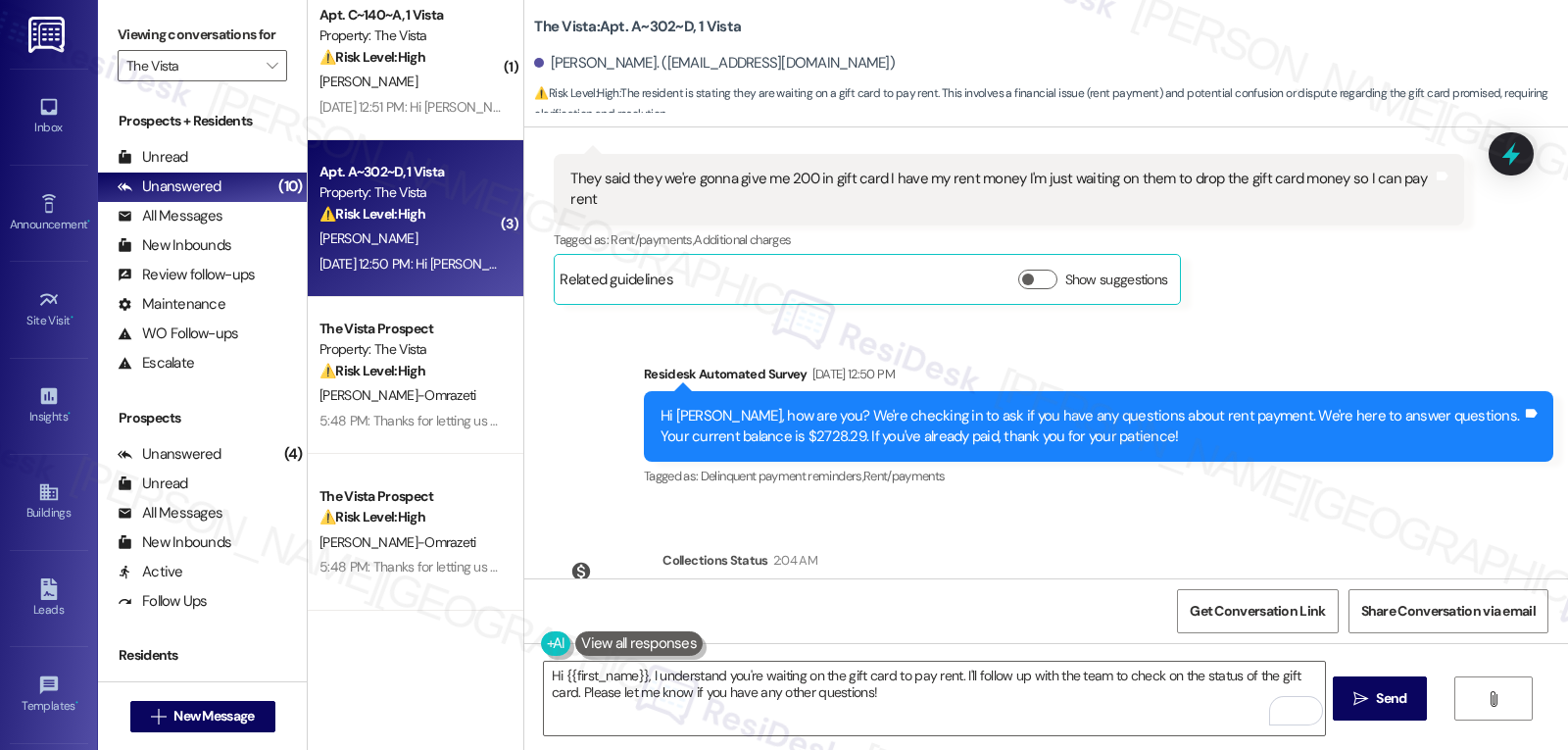
scroll to position [2375, 0]
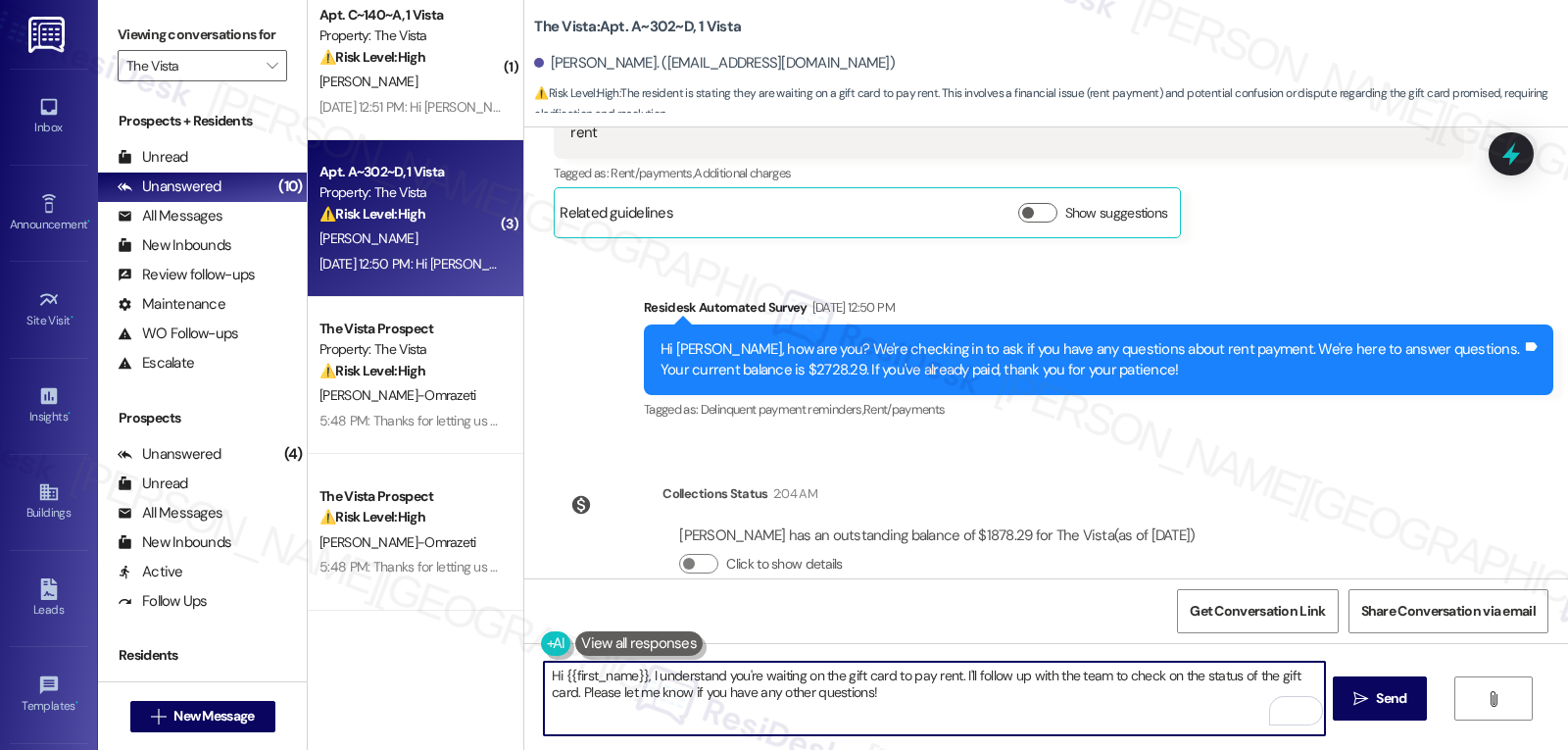
click at [789, 704] on textarea "Hi {{first_name}}, I understand you're waiting on the gift card to pay rent. I'…" at bounding box center [933, 698] width 781 height 73
paste textarea "[PERSON_NAME], thanks for reaching out—I understand the confusion. I’ll check w…"
click at [715, 675] on textarea "Hi [PERSON_NAME], thanks for reaching out—I understand the confusion. I’ll chec…" at bounding box center [933, 698] width 781 height 73
click at [1171, 706] on textarea "Hi [PERSON_NAME], thanks for reaching out. I understand the confusion. I’ll che…" at bounding box center [933, 698] width 781 height 73
type textarea "Hi [PERSON_NAME], thanks for reaching out. I understand the confusion. I’ll che…"
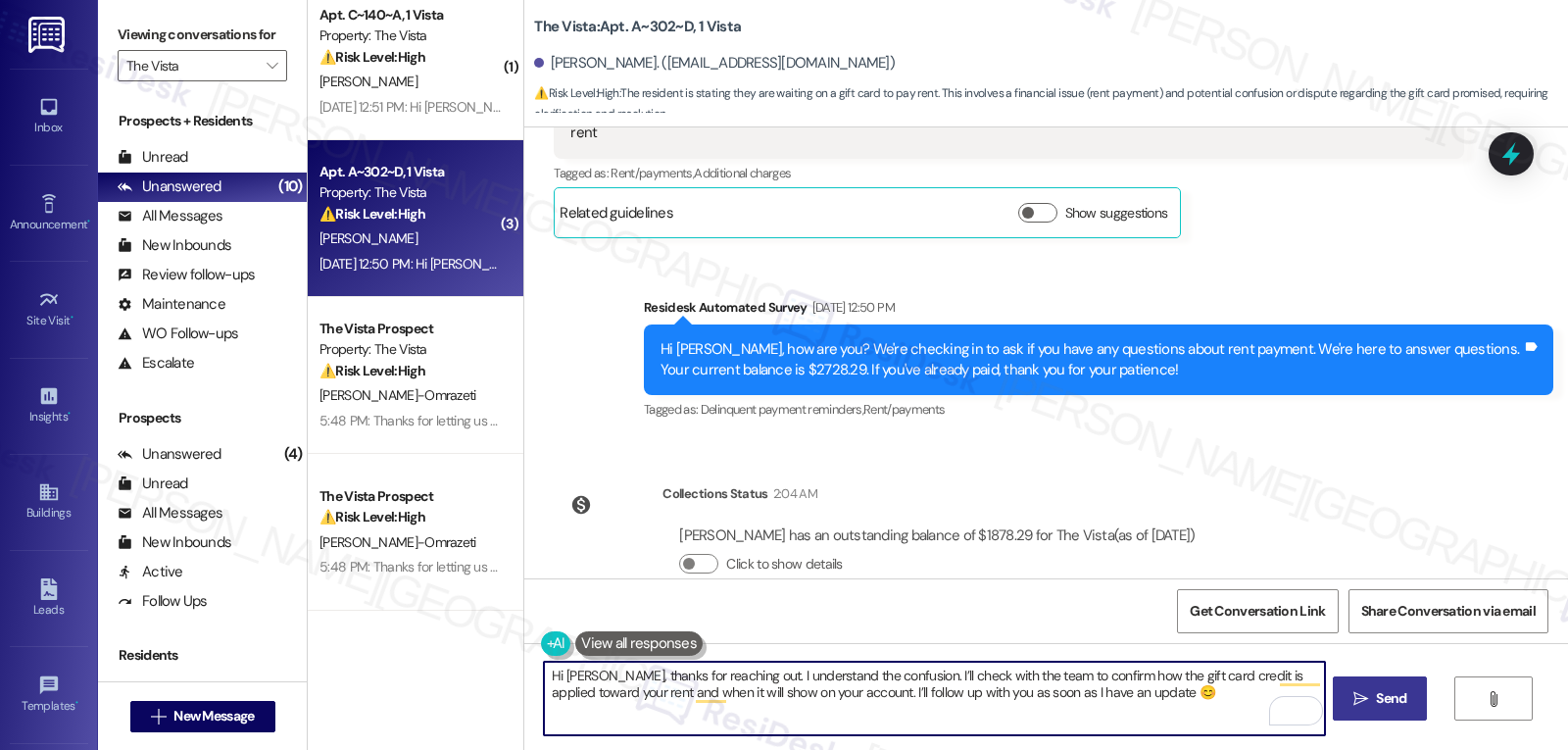
click at [1363, 701] on icon "" at bounding box center [1361, 699] width 15 height 16
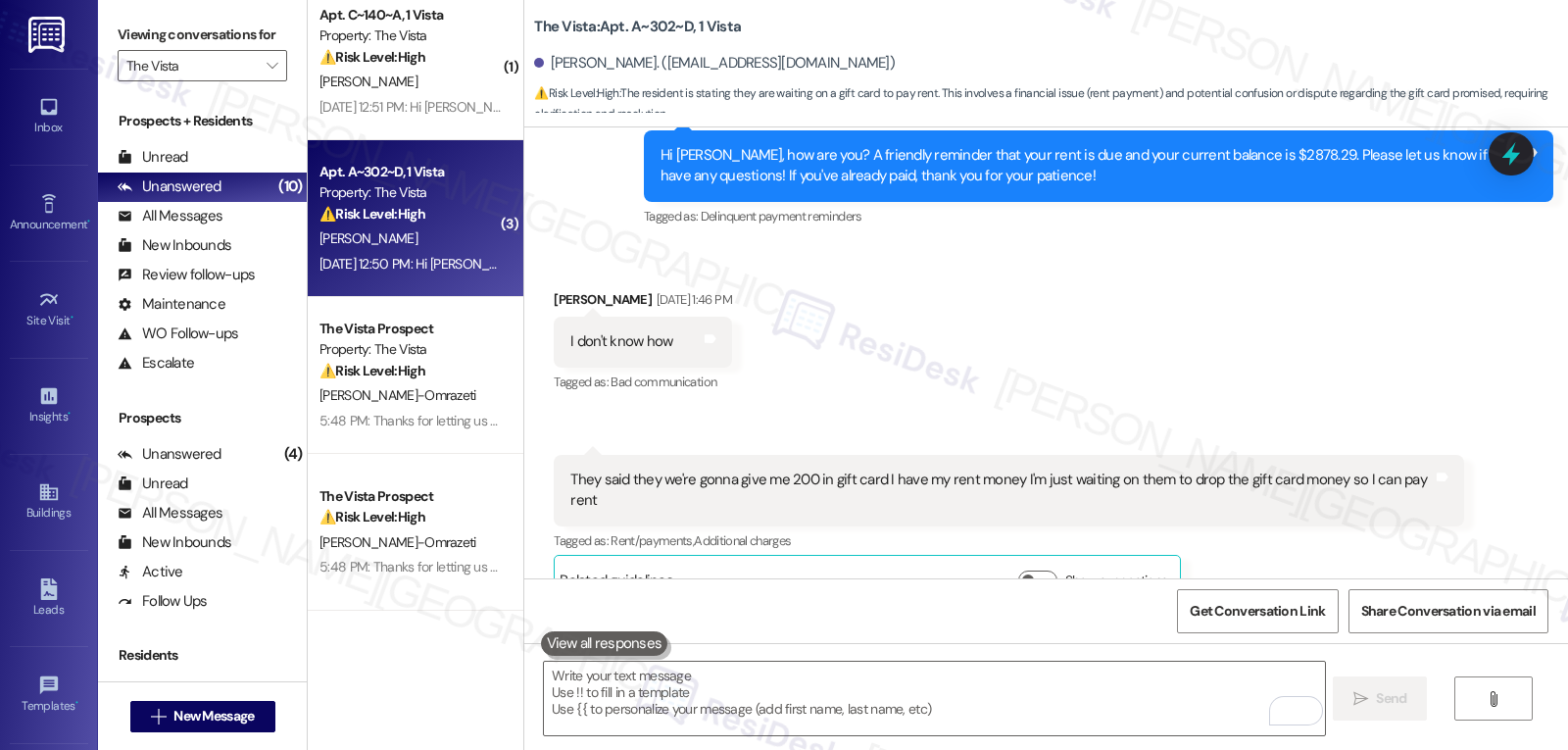
scroll to position [2533, 0]
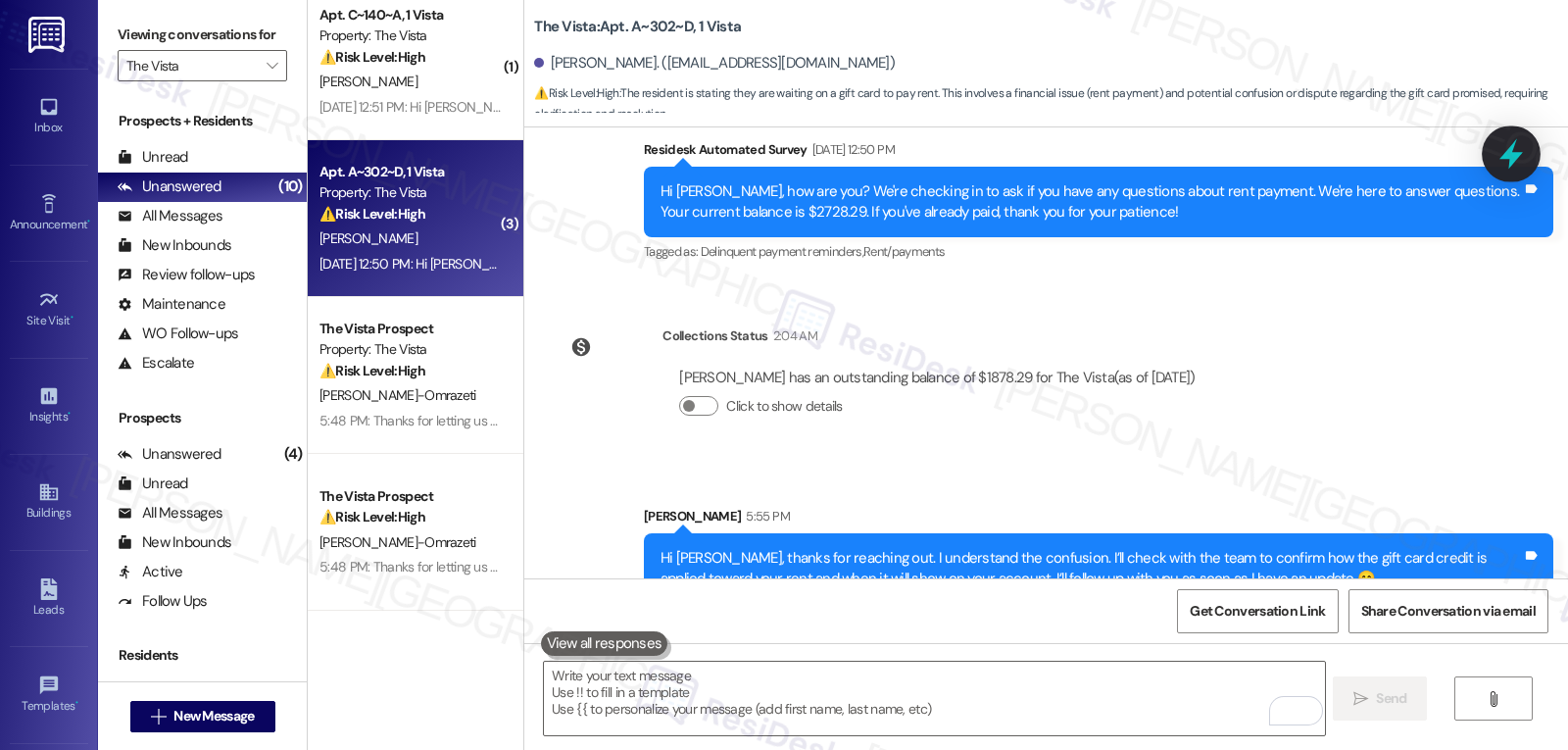
click at [1499, 168] on icon at bounding box center [1512, 154] width 34 height 34
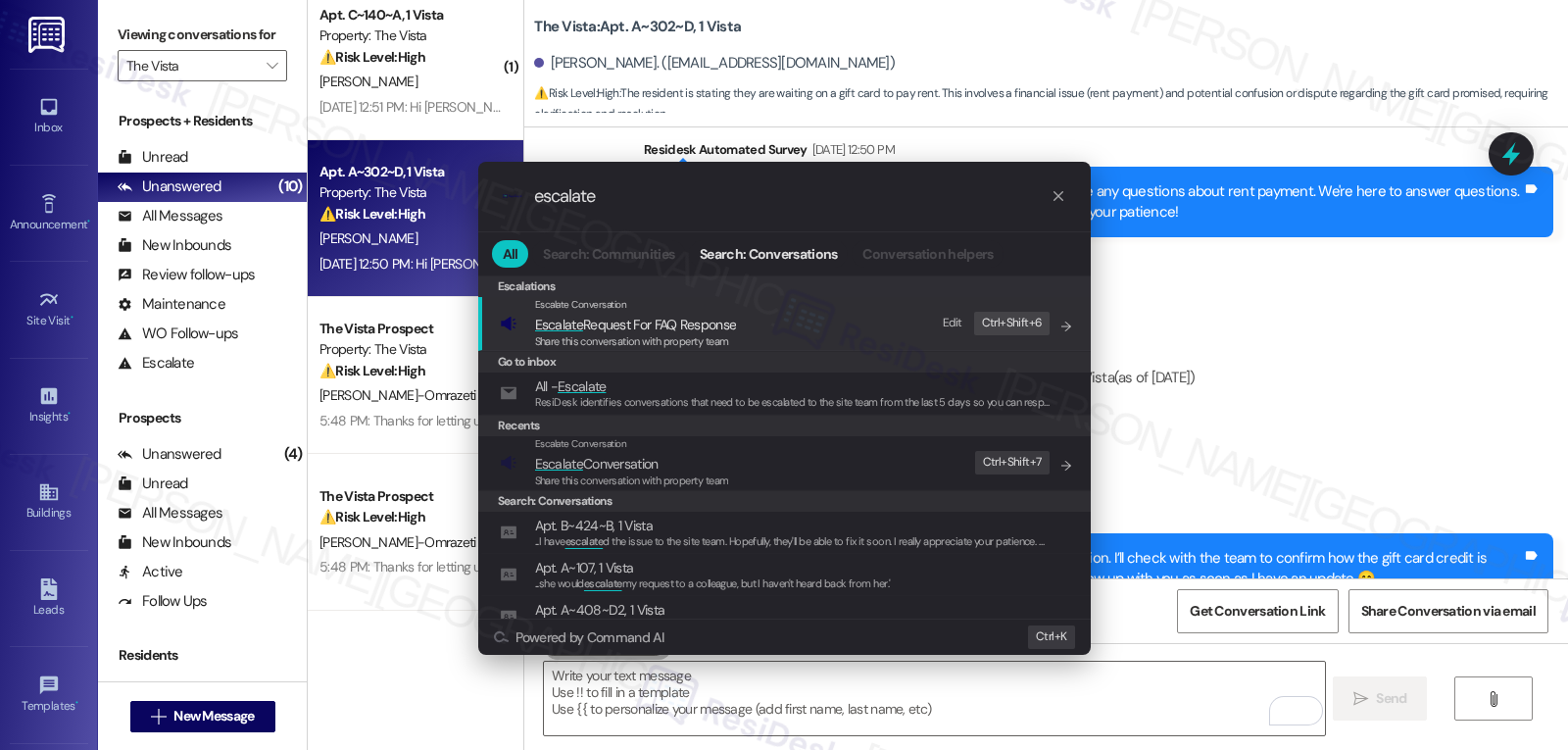
type input "escalate"
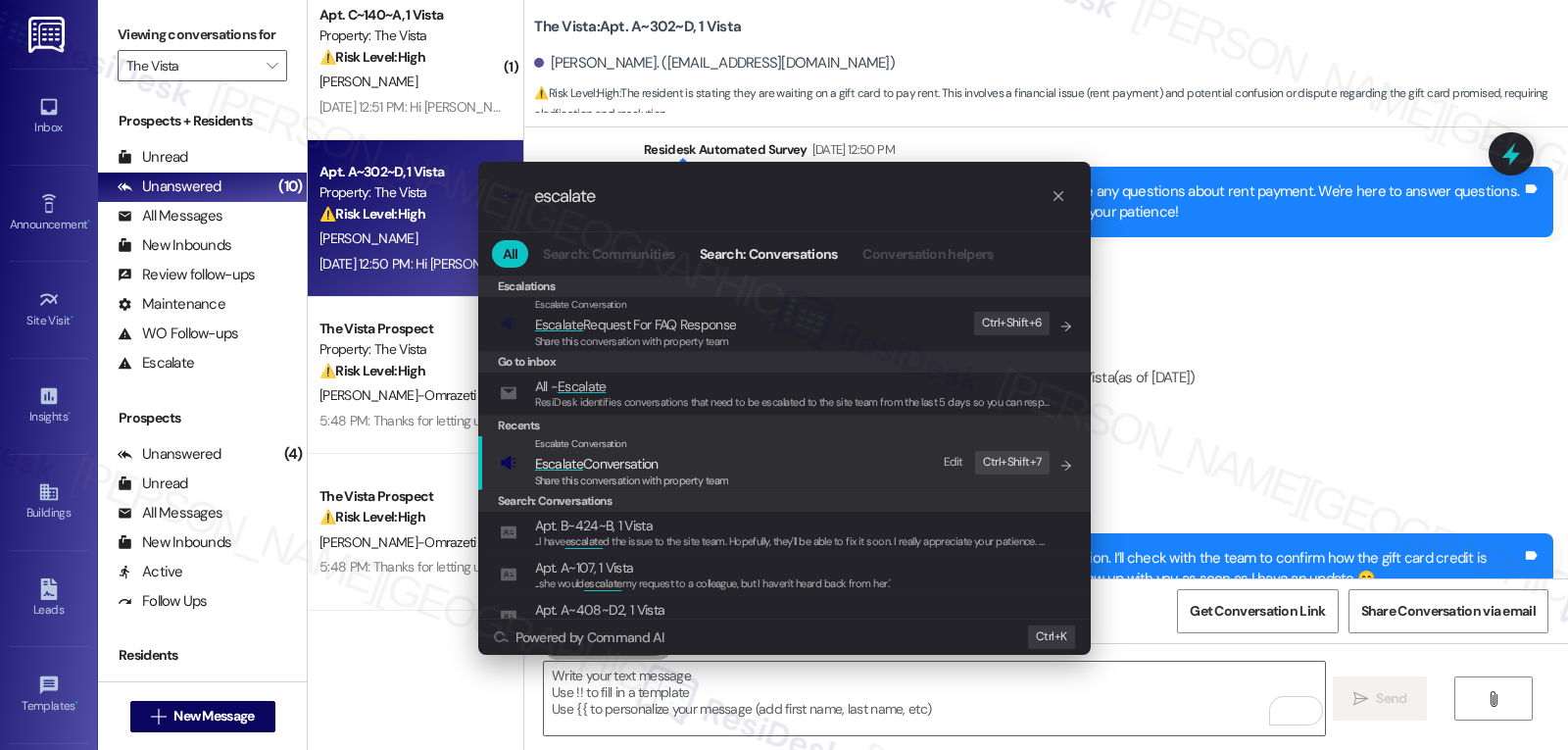
click at [676, 471] on span "Escalate Conversation" at bounding box center [632, 464] width 194 height 22
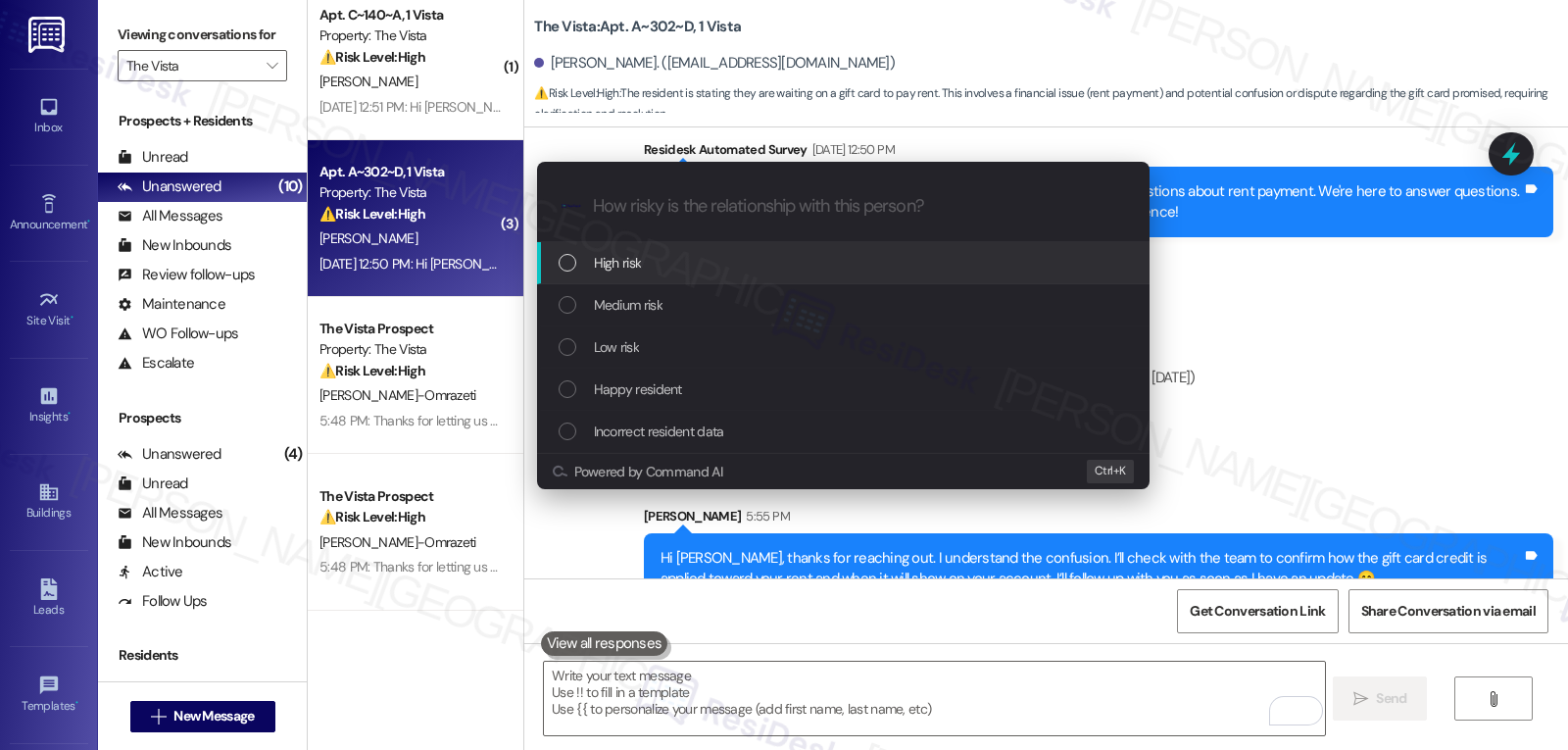
click at [661, 269] on div "High risk" at bounding box center [845, 262] width 573 height 22
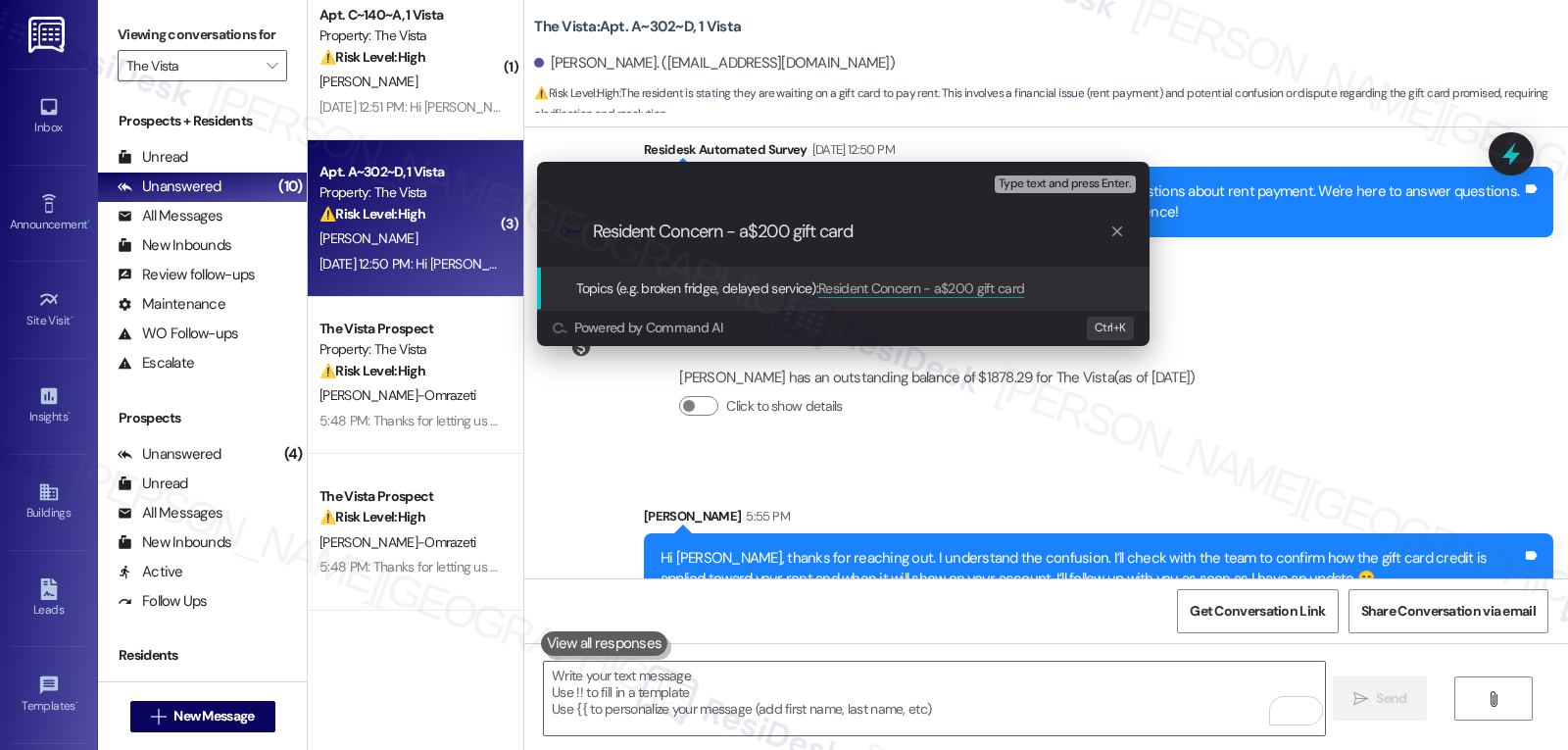
type input "Resident Concern - $200 gift card"
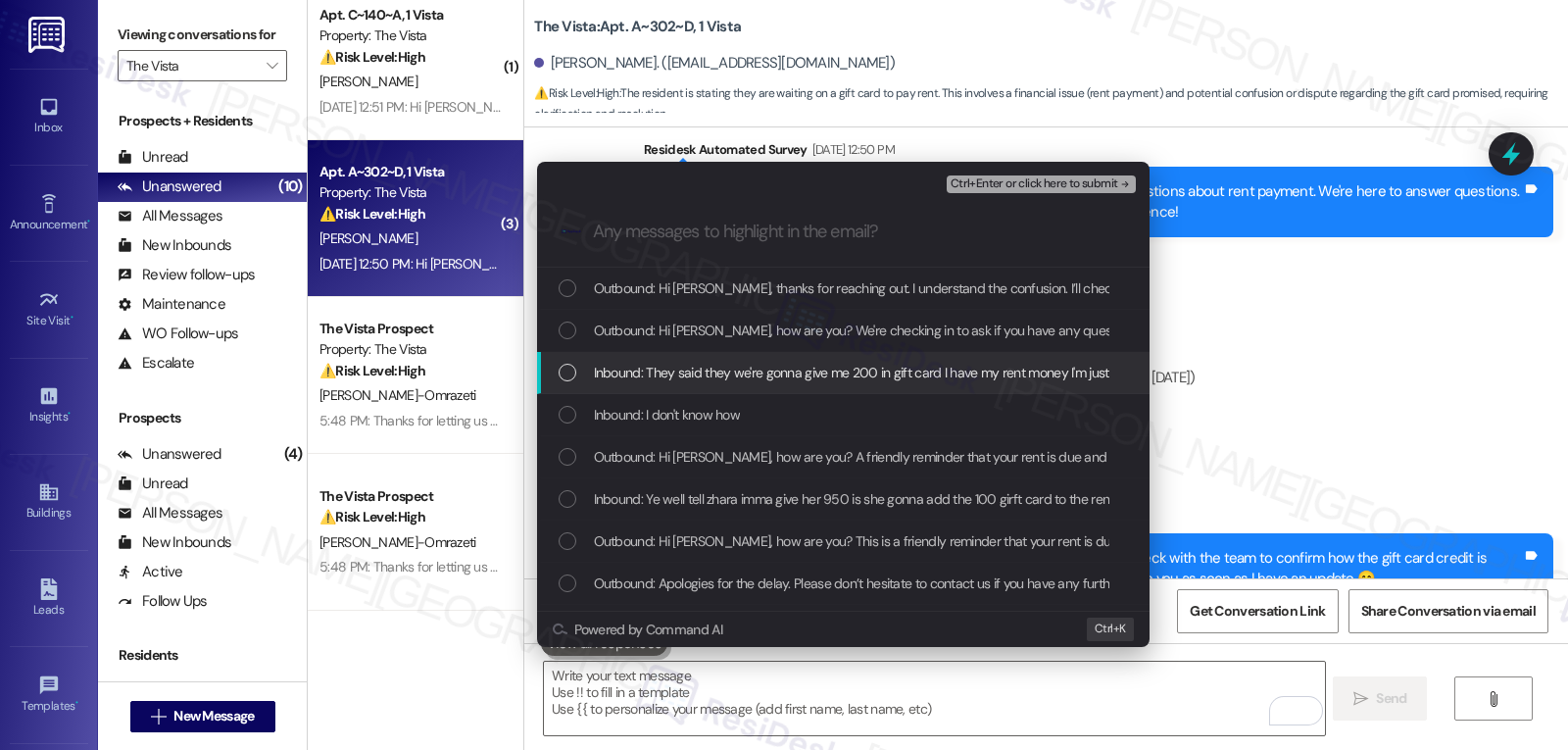
click at [560, 375] on div "List of options" at bounding box center [567, 372] width 18 height 18
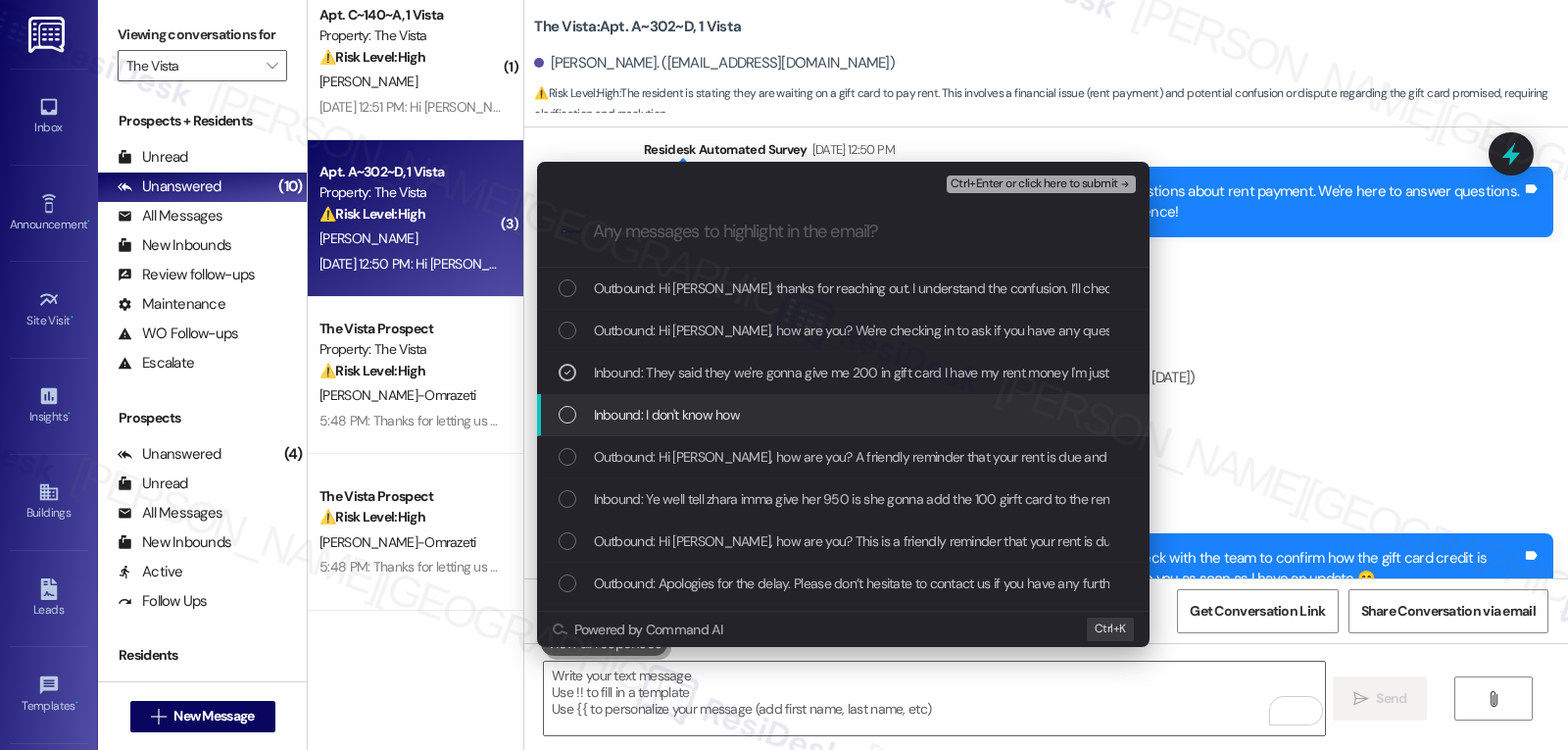
click at [555, 413] on div "Inbound: I don't know how" at bounding box center [843, 414] width 613 height 42
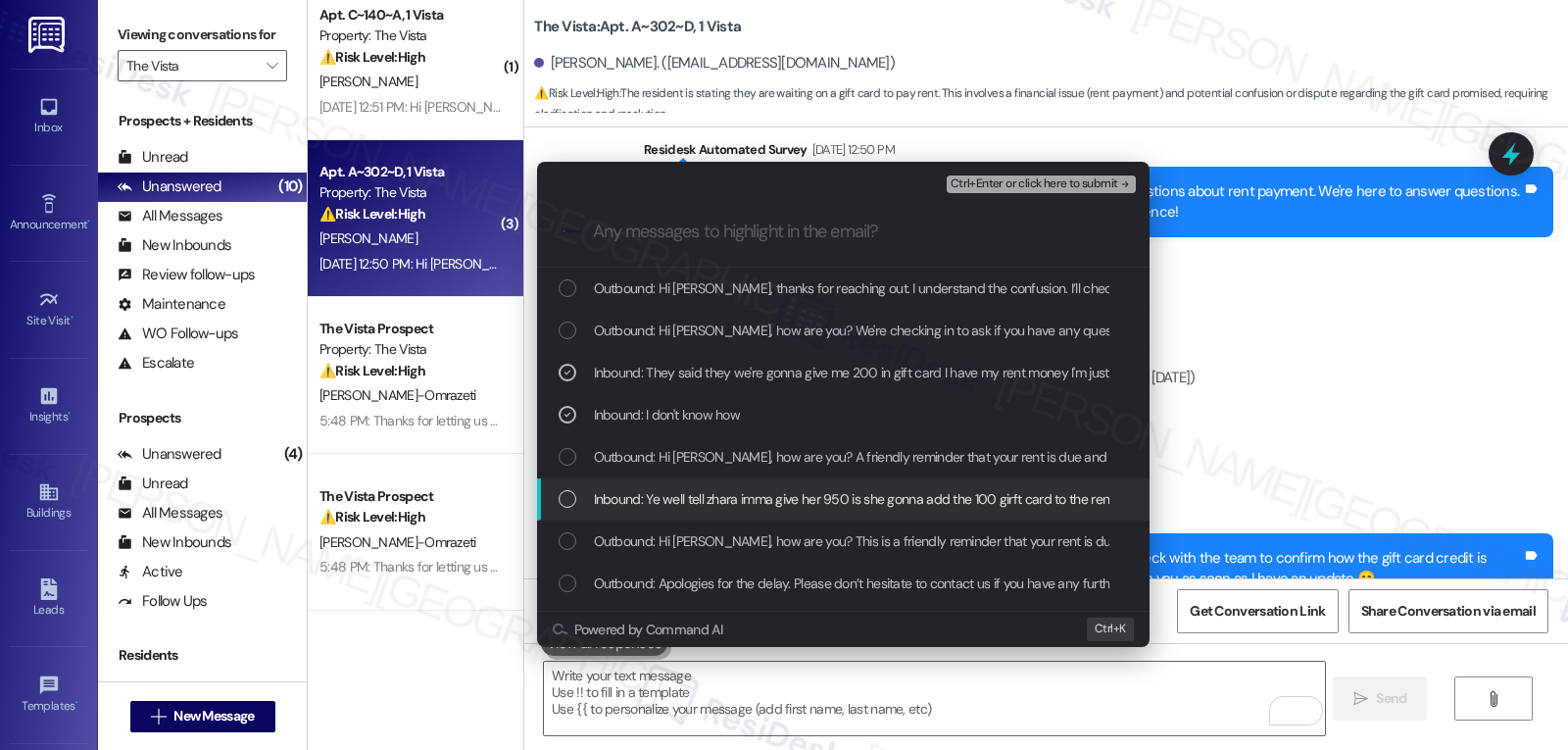
click at [562, 507] on div "List of options" at bounding box center [567, 499] width 18 height 18
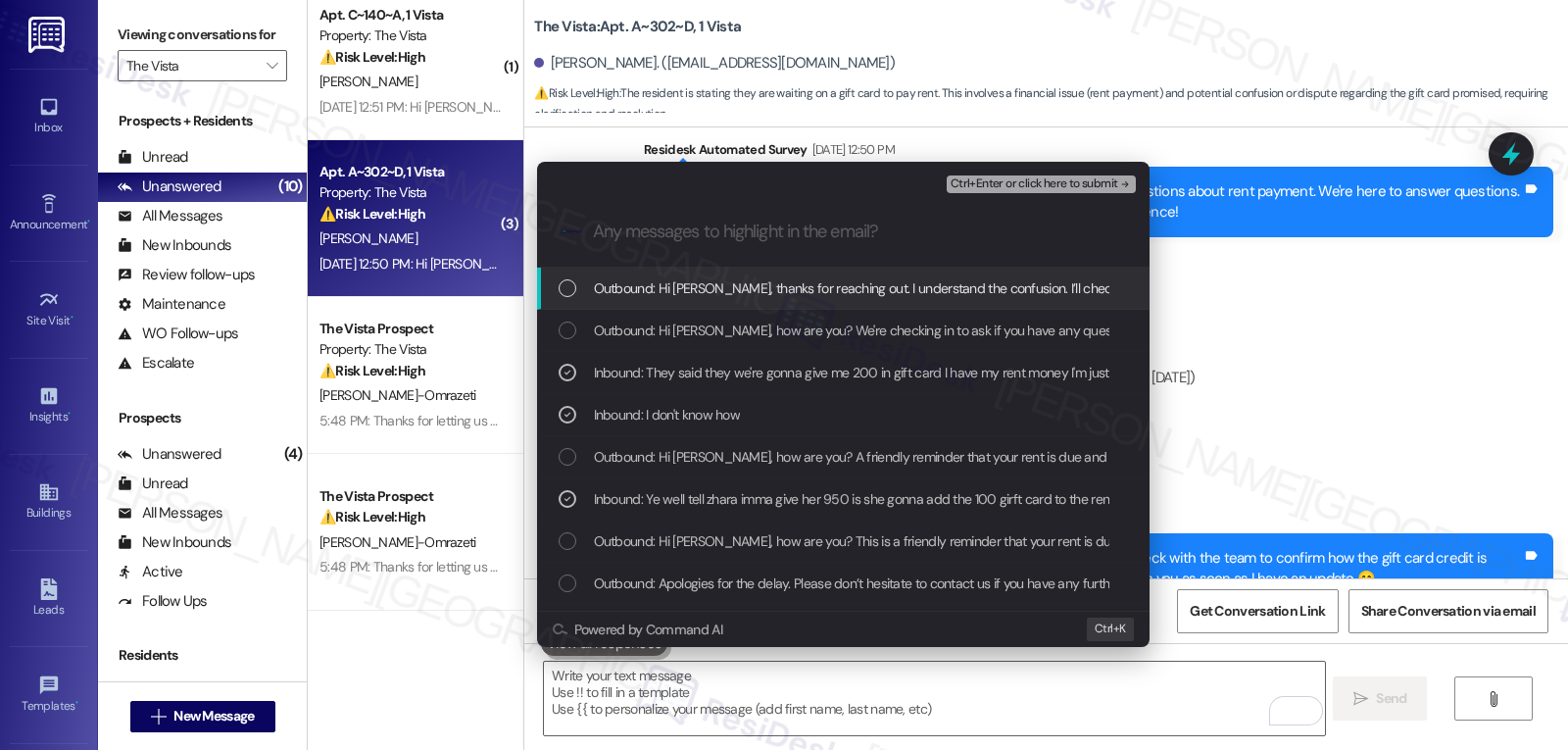
click at [1039, 180] on span "Ctrl+Enter or click here to submit" at bounding box center [1034, 185] width 168 height 14
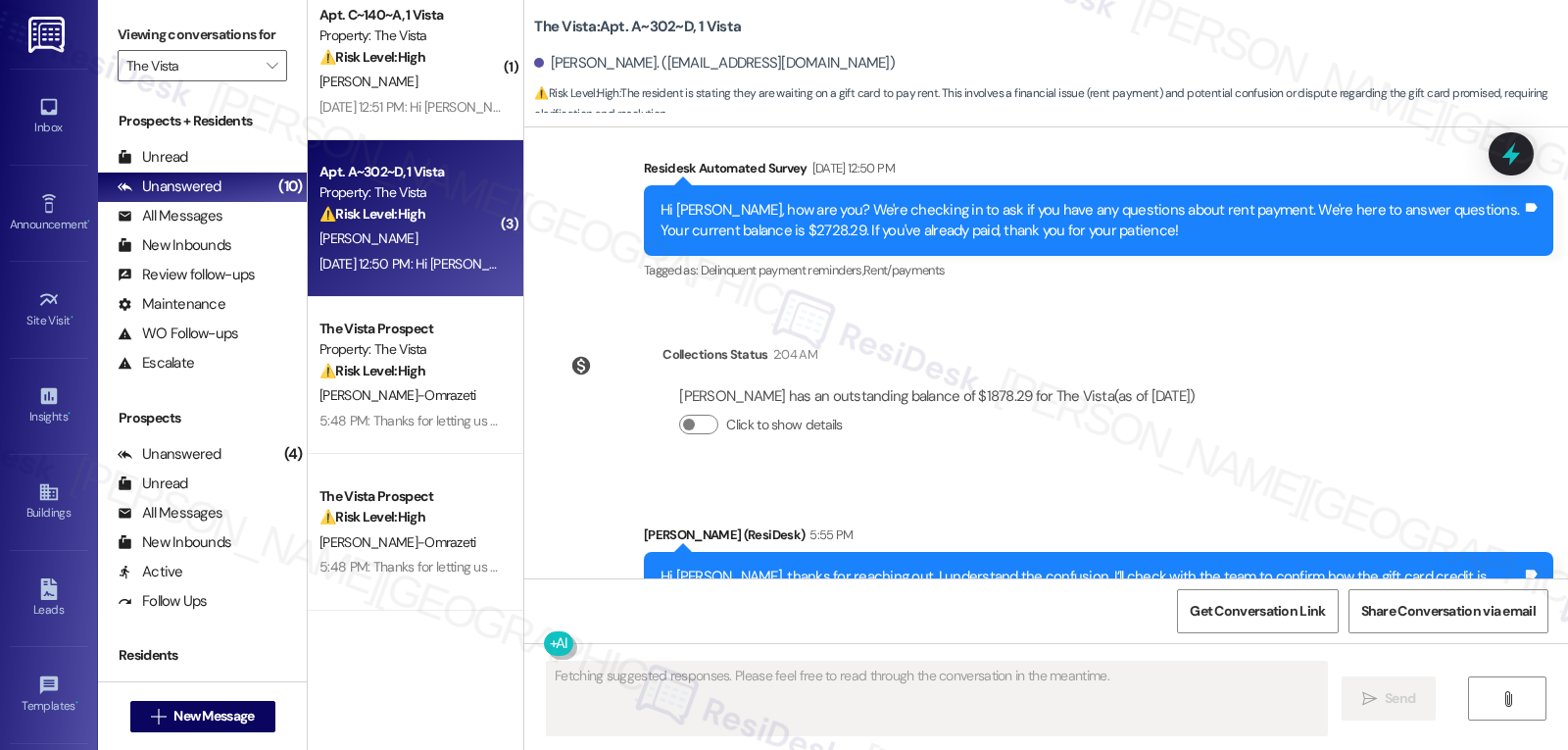
scroll to position [2561, 0]
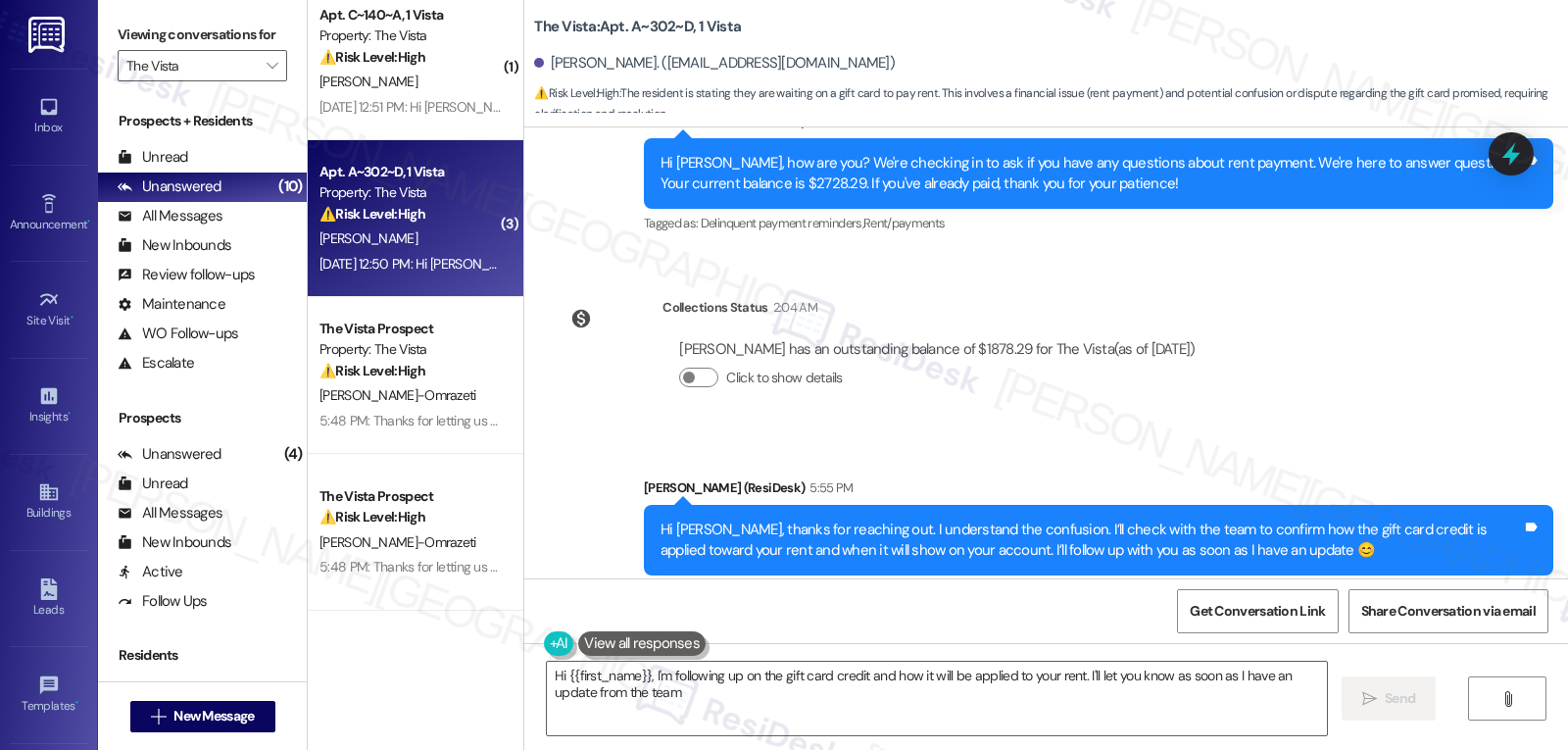
type textarea "Hi {{first_name}}, I'm following up on the gift card credit and how it will be …"
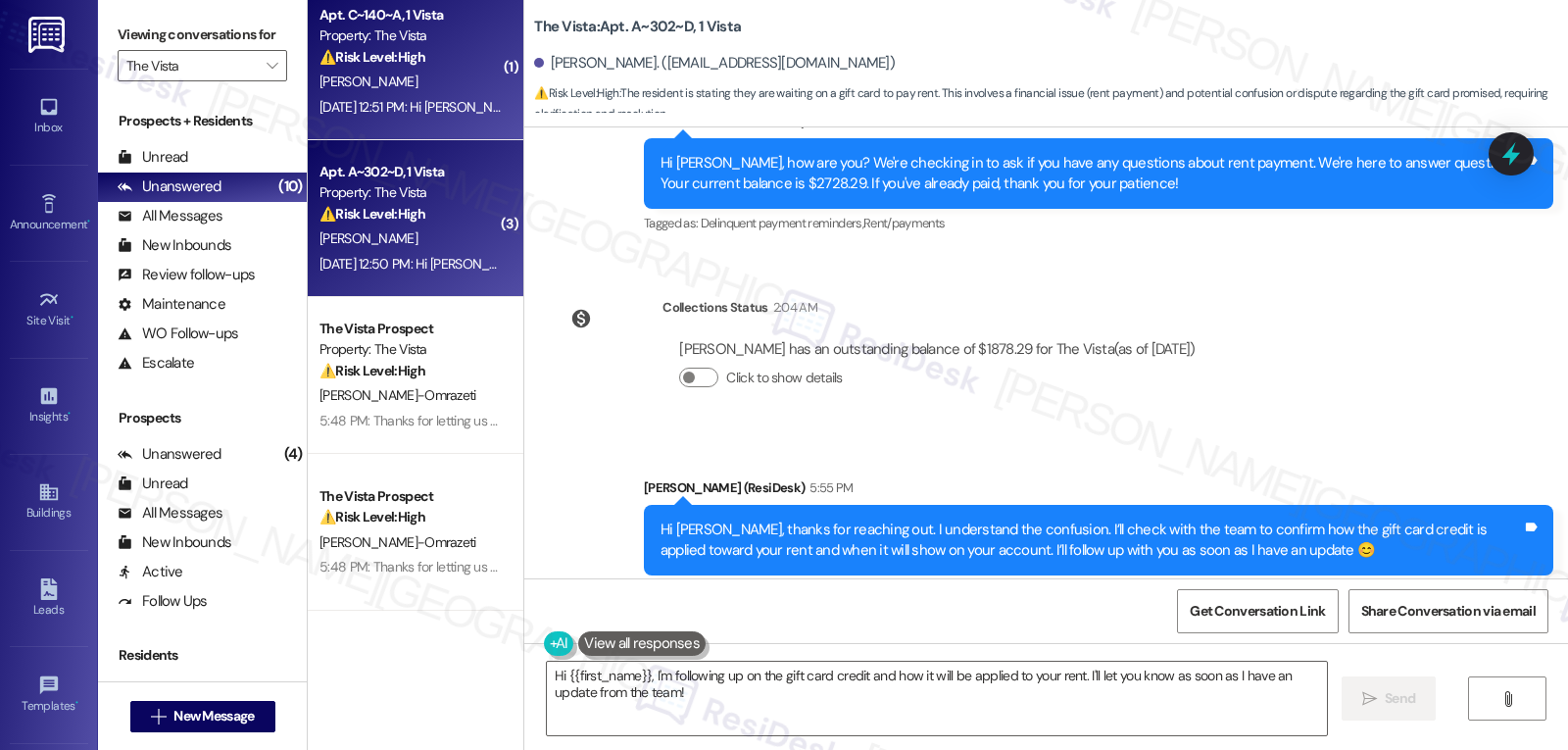
click at [383, 106] on div "[DATE] 12:51 PM: Hi [PERSON_NAME], how are you? We're checking in to ask if you…" at bounding box center [994, 107] width 1349 height 18
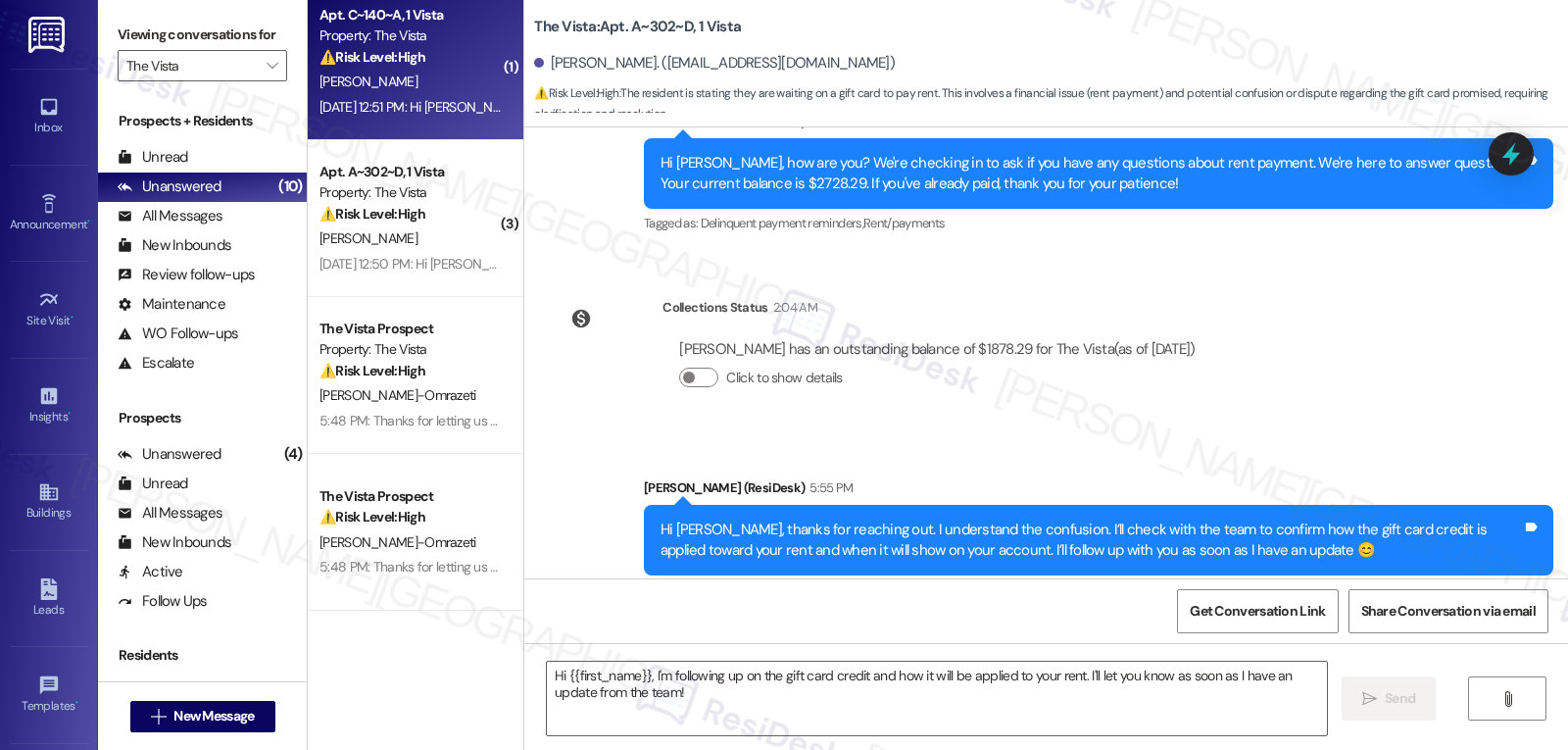
type textarea "Fetching suggested responses. Please feel free to read through the conversation…"
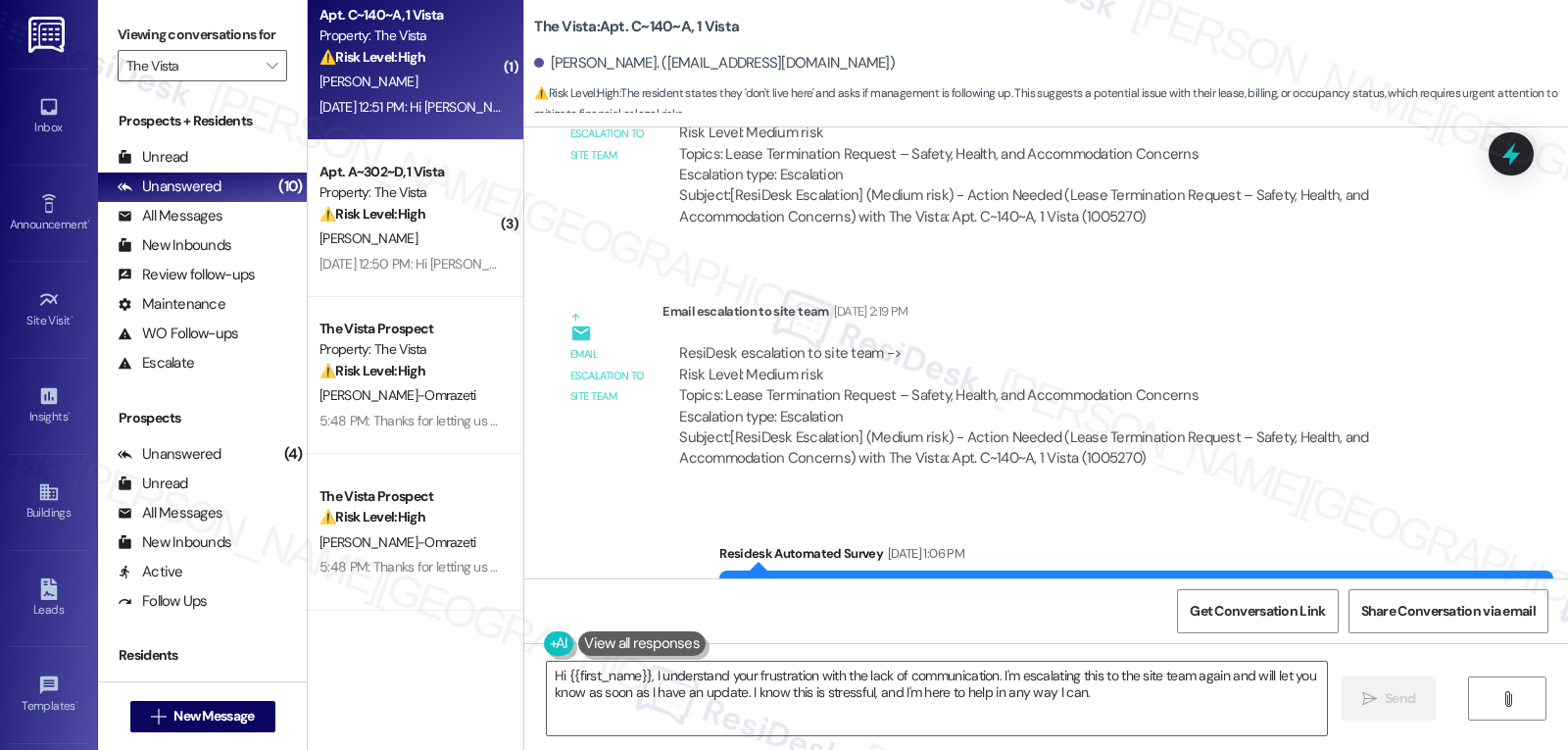
scroll to position [10797, 0]
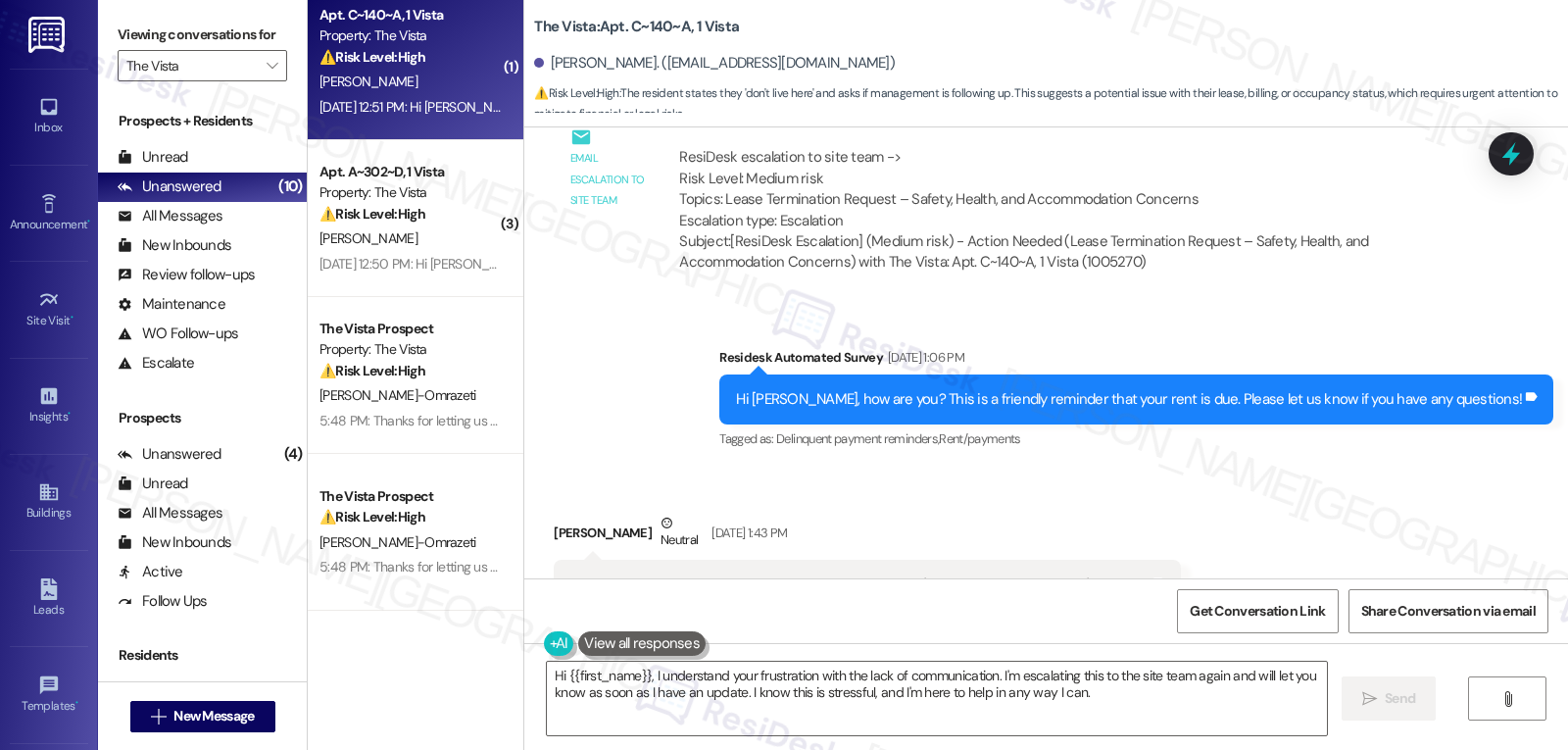
click at [567, 512] on div "[PERSON_NAME] Neutral [DATE] 1:43 PM" at bounding box center [866, 536] width 627 height 48
click at [566, 512] on div "[PERSON_NAME] Neutral [DATE] 1:43 PM" at bounding box center [866, 536] width 627 height 48
copy div "[PERSON_NAME]"
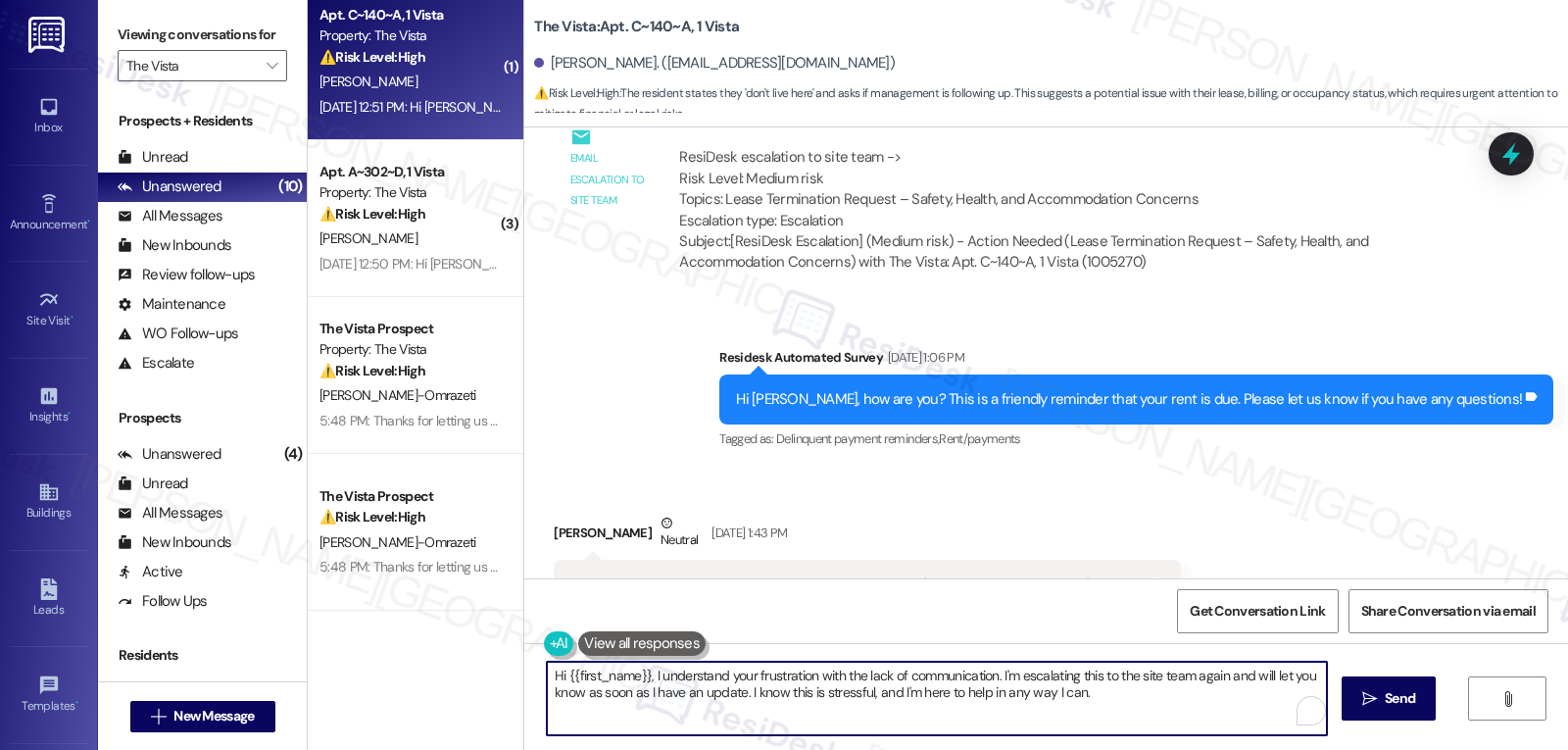
drag, startPoint x: 649, startPoint y: 681, endPoint x: 1516, endPoint y: 796, distance: 874.6
click at [1516, 749] on html "Inbox Go to Inbox Announcement • Send A Text Announcement Site Visit • Go to Si…" at bounding box center [784, 375] width 1568 height 750
type textarea "Hi {{first_name}}, I hope you're doing well! About your question last week, yes…"
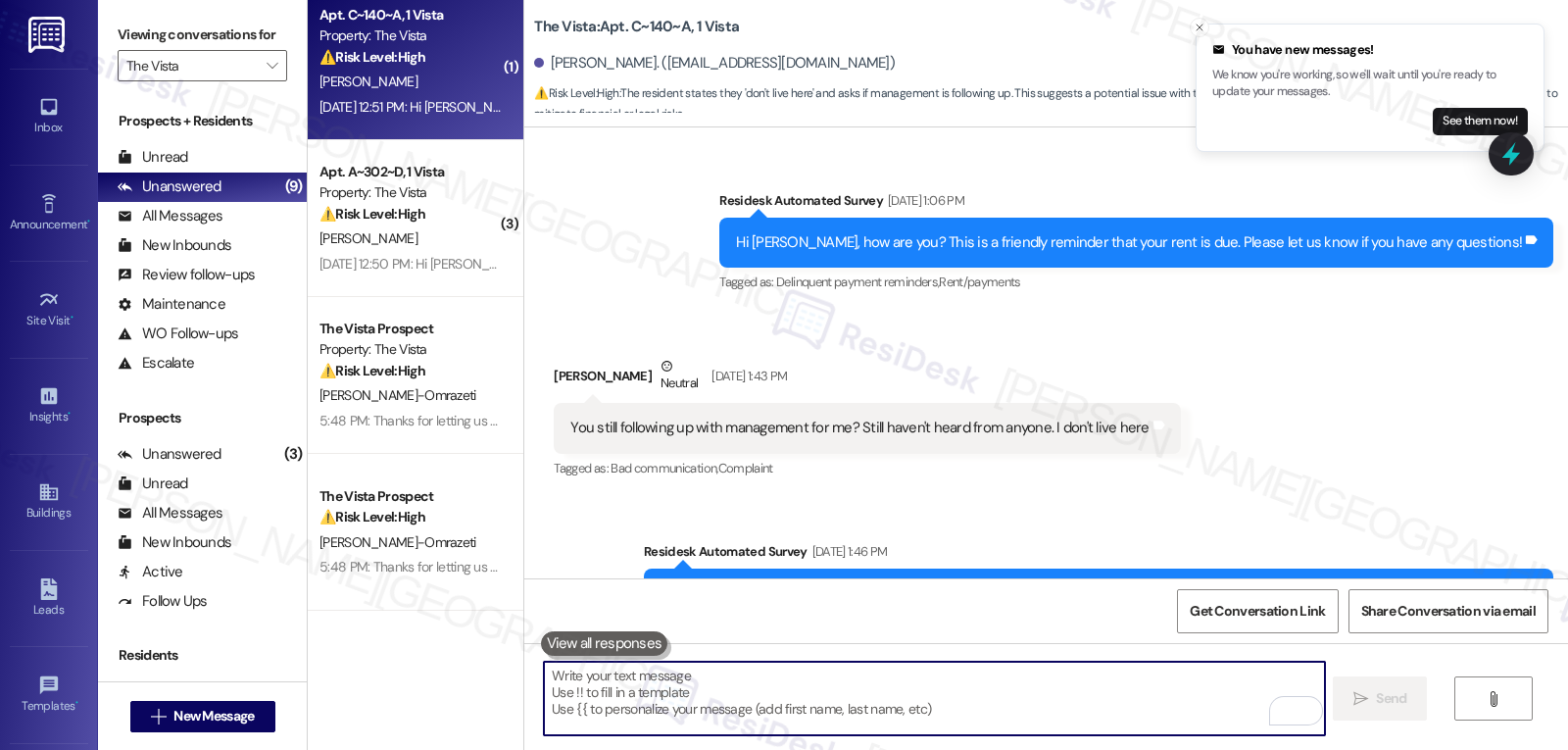
scroll to position [11541, 0]
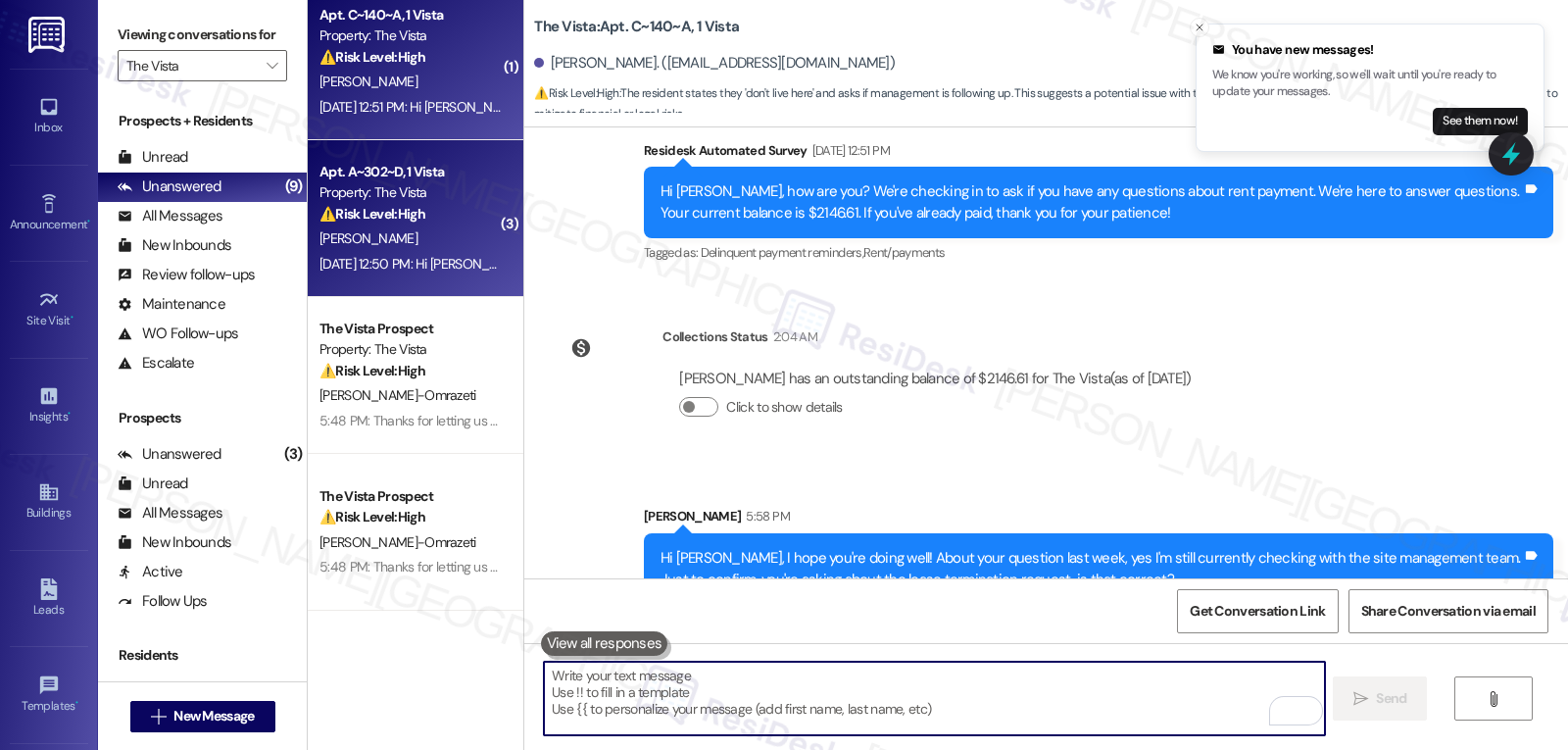
click at [412, 292] on div "Apt. A~302~D, 1 Vista Property: The Vista ⚠️ Risk Level: High The resident is s…" at bounding box center [415, 218] width 216 height 157
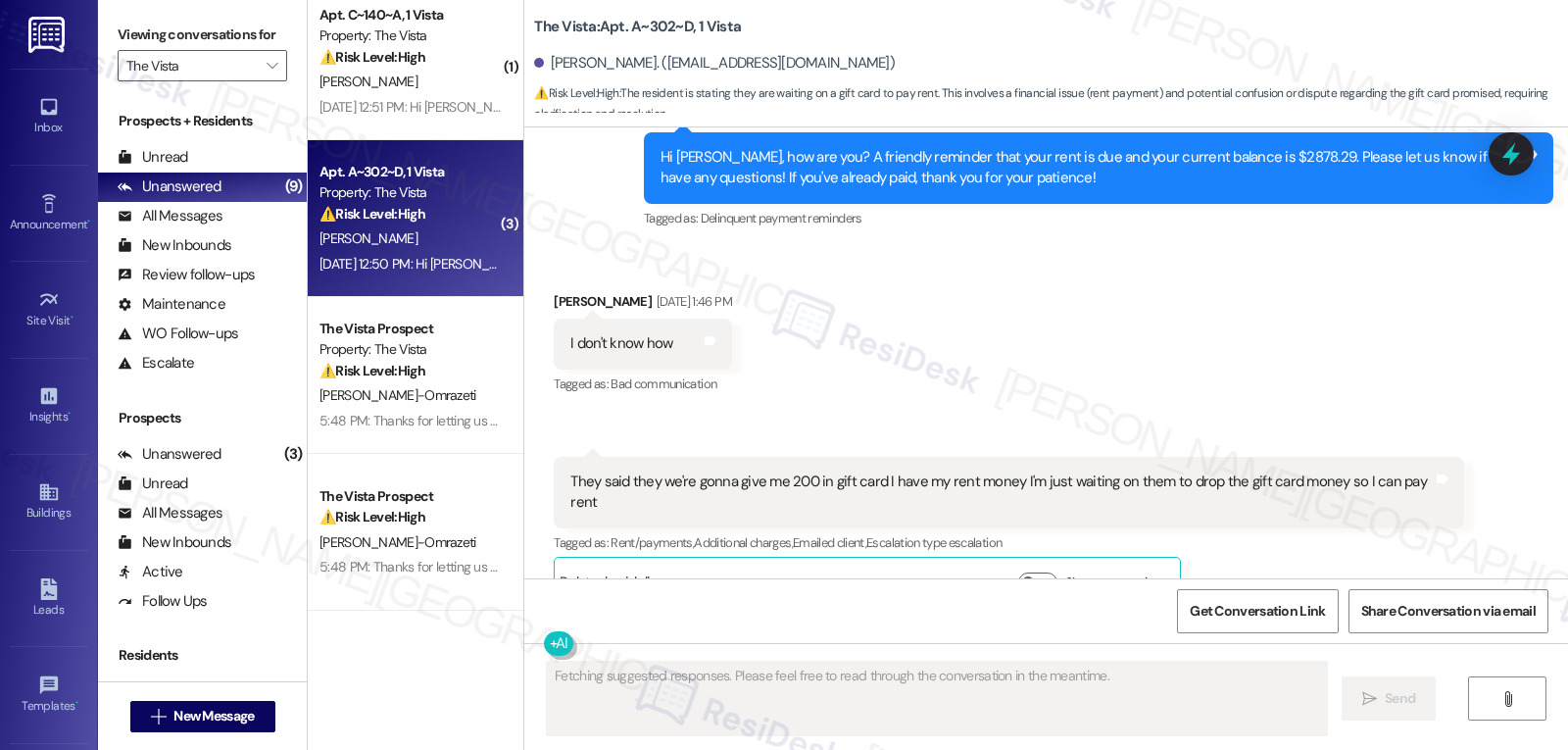
scroll to position [2007, 0]
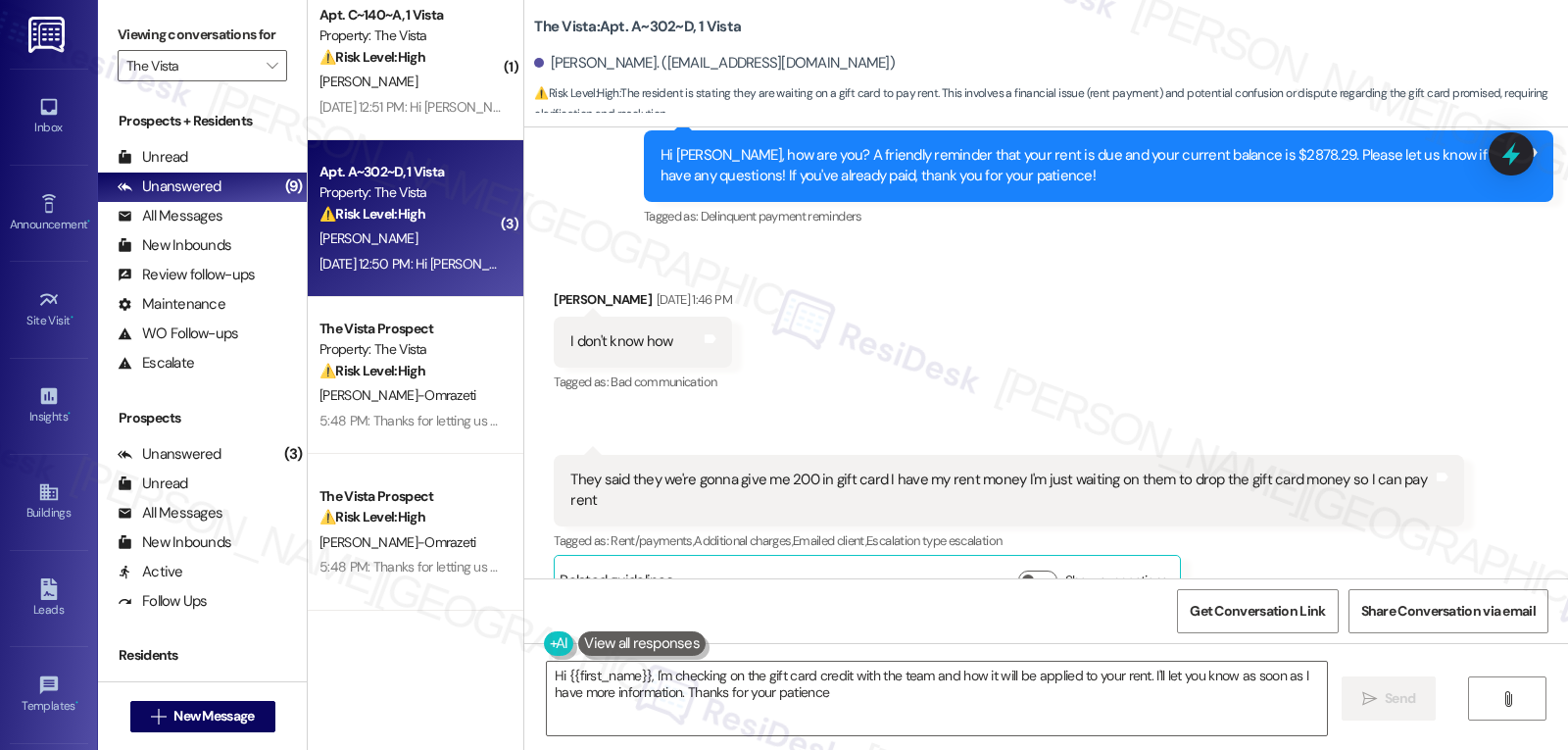
type textarea "Hi {{first_name}}, I'm checking on the gift card credit with the team and how i…"
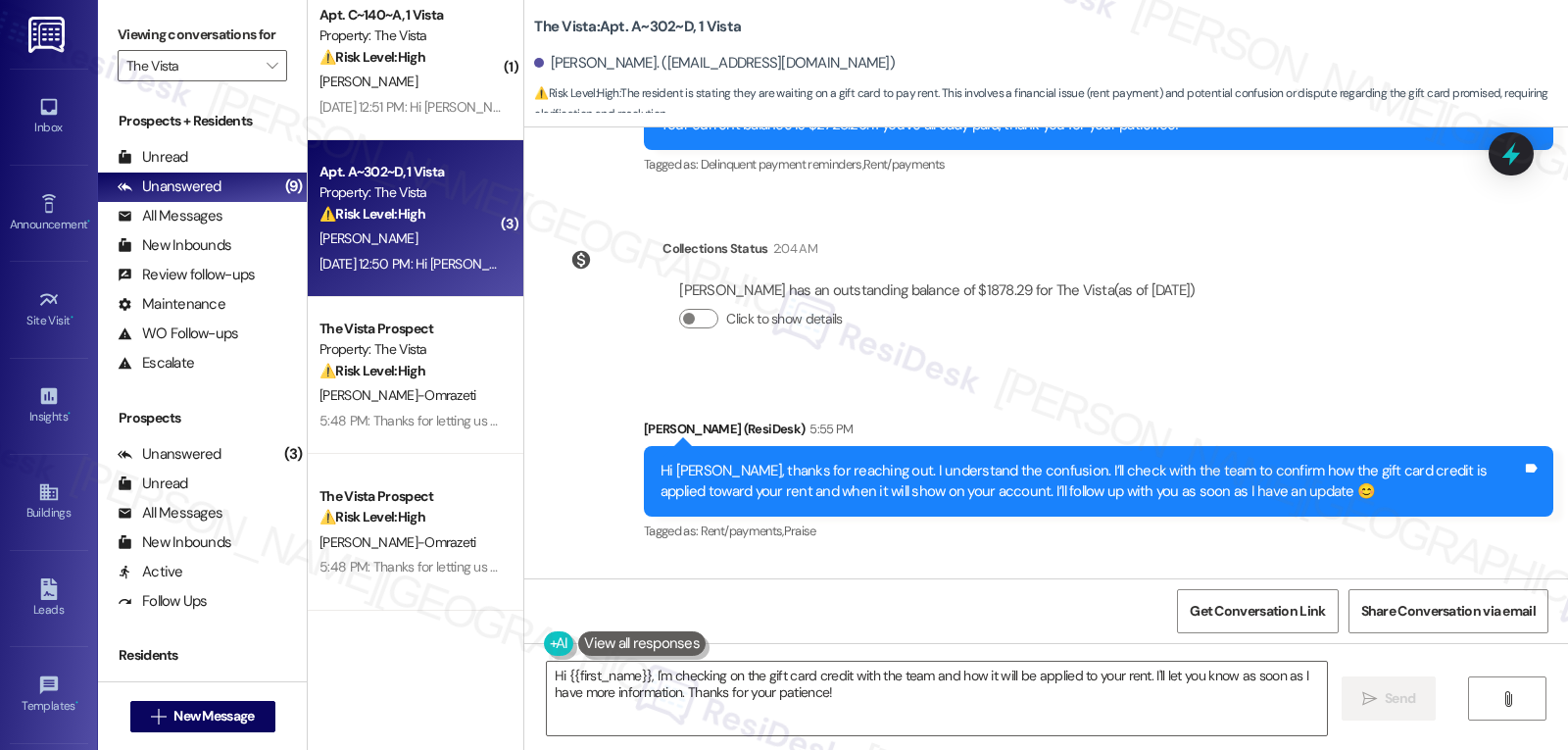
scroll to position [2803, 0]
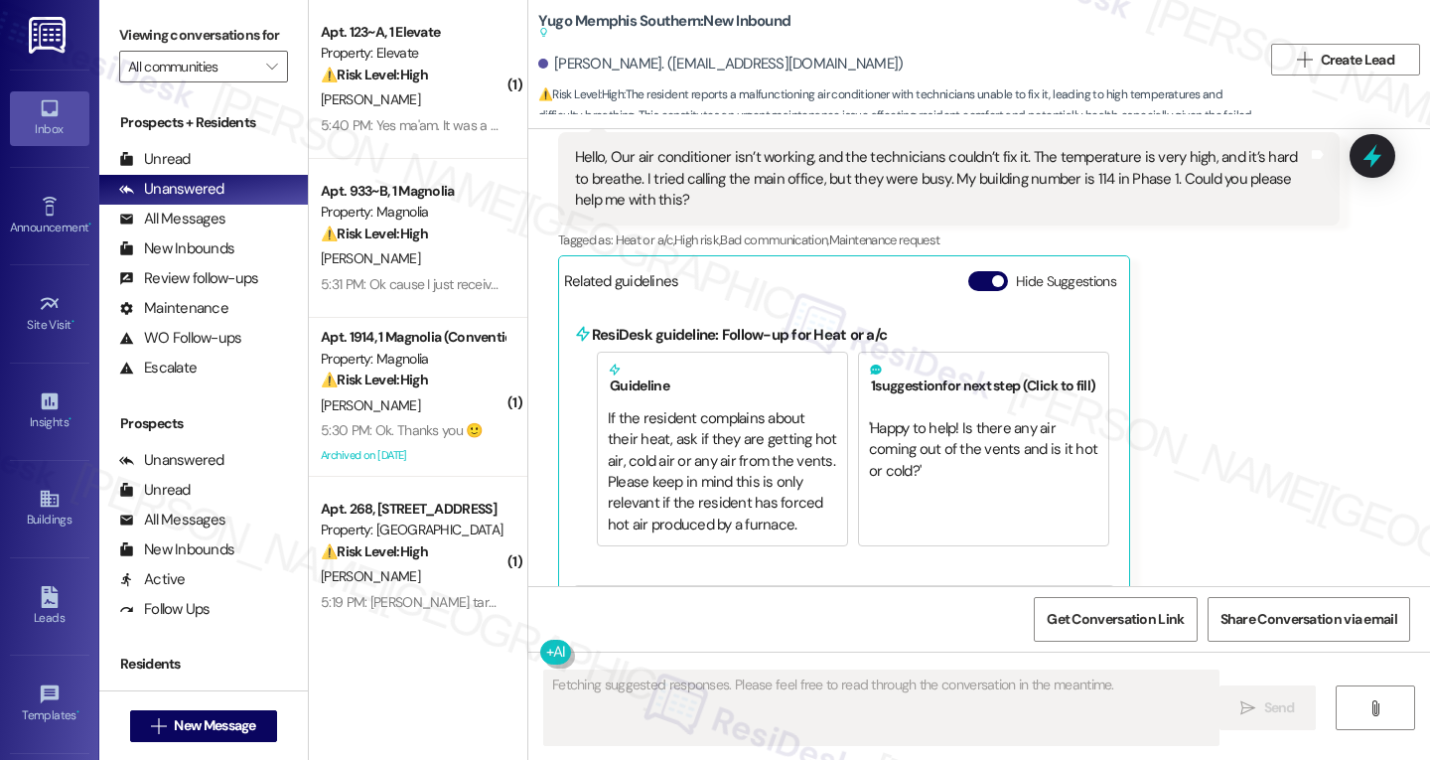
scroll to position [6653, 0]
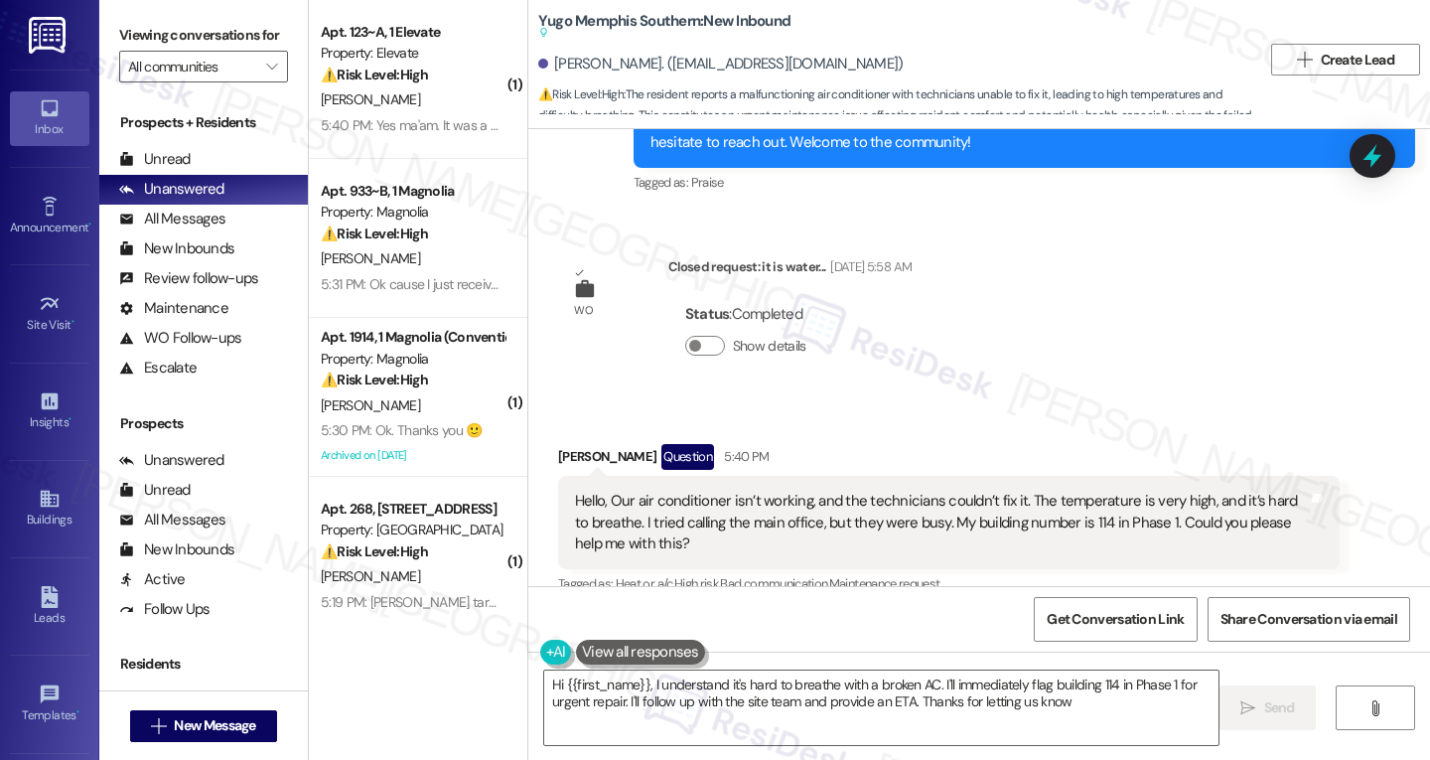
type textarea "Hi {{first_name}}, I understand it's hard to breathe with a broken AC. I'll imm…"
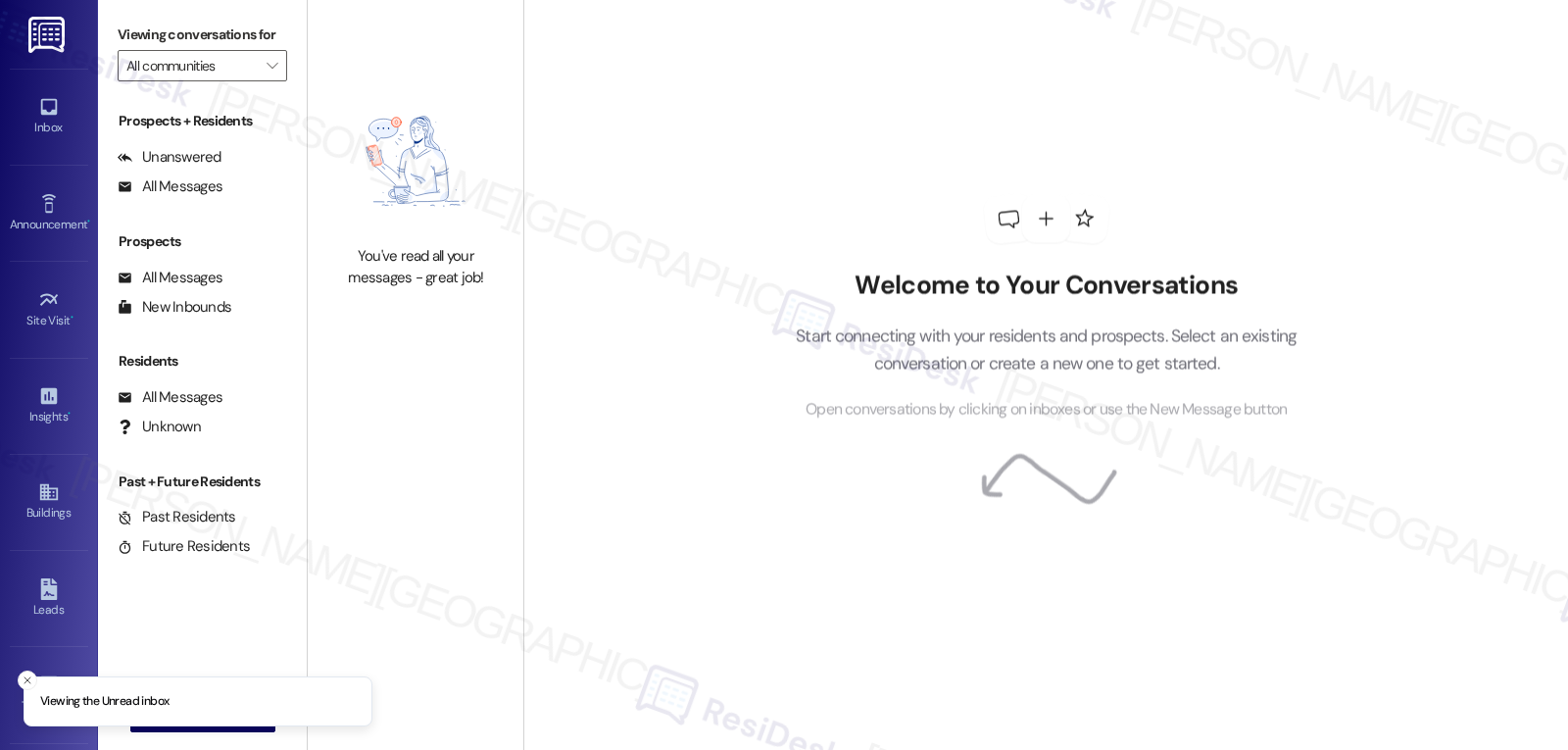
type input "The Vista"
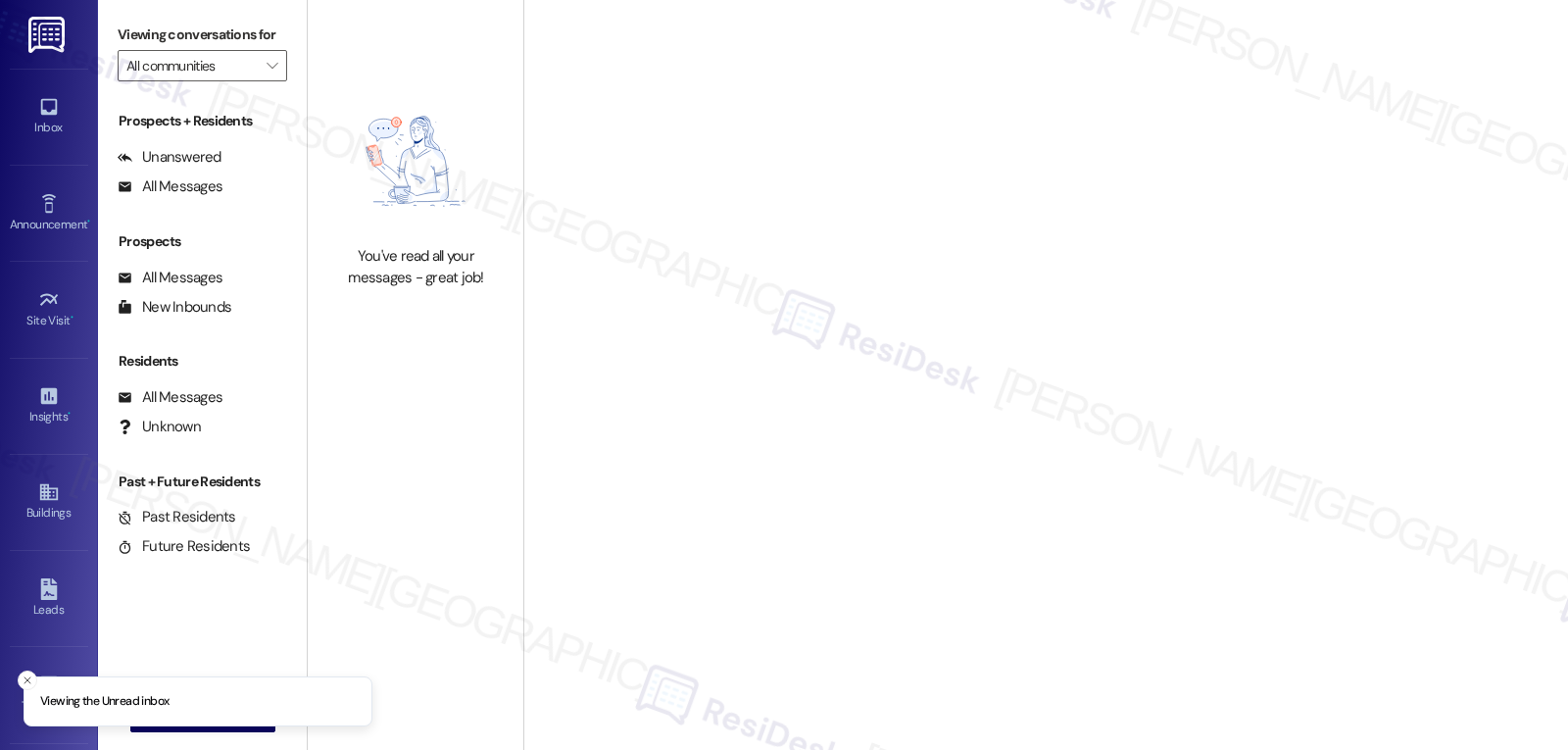
type input "The Vista"
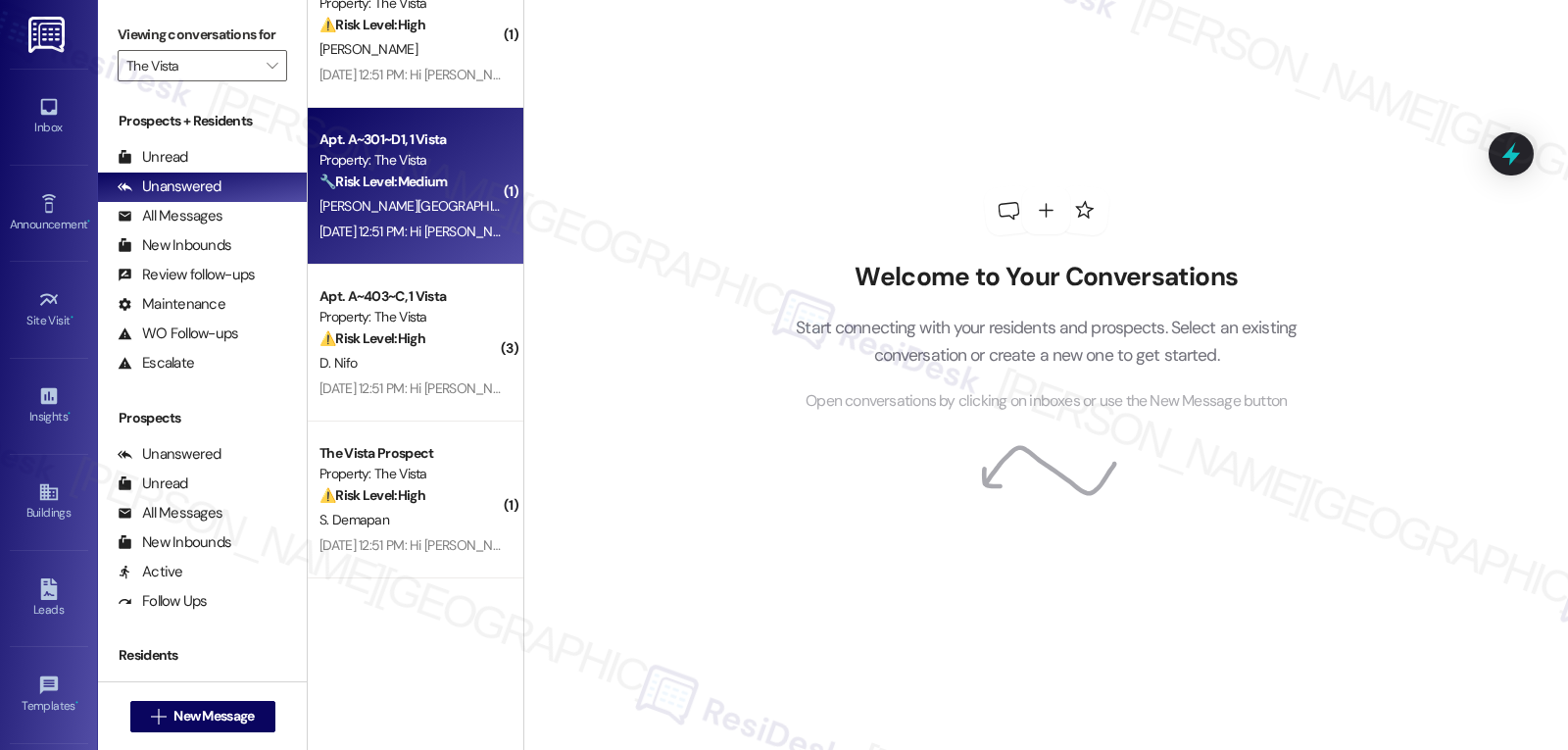
scroll to position [331, 0]
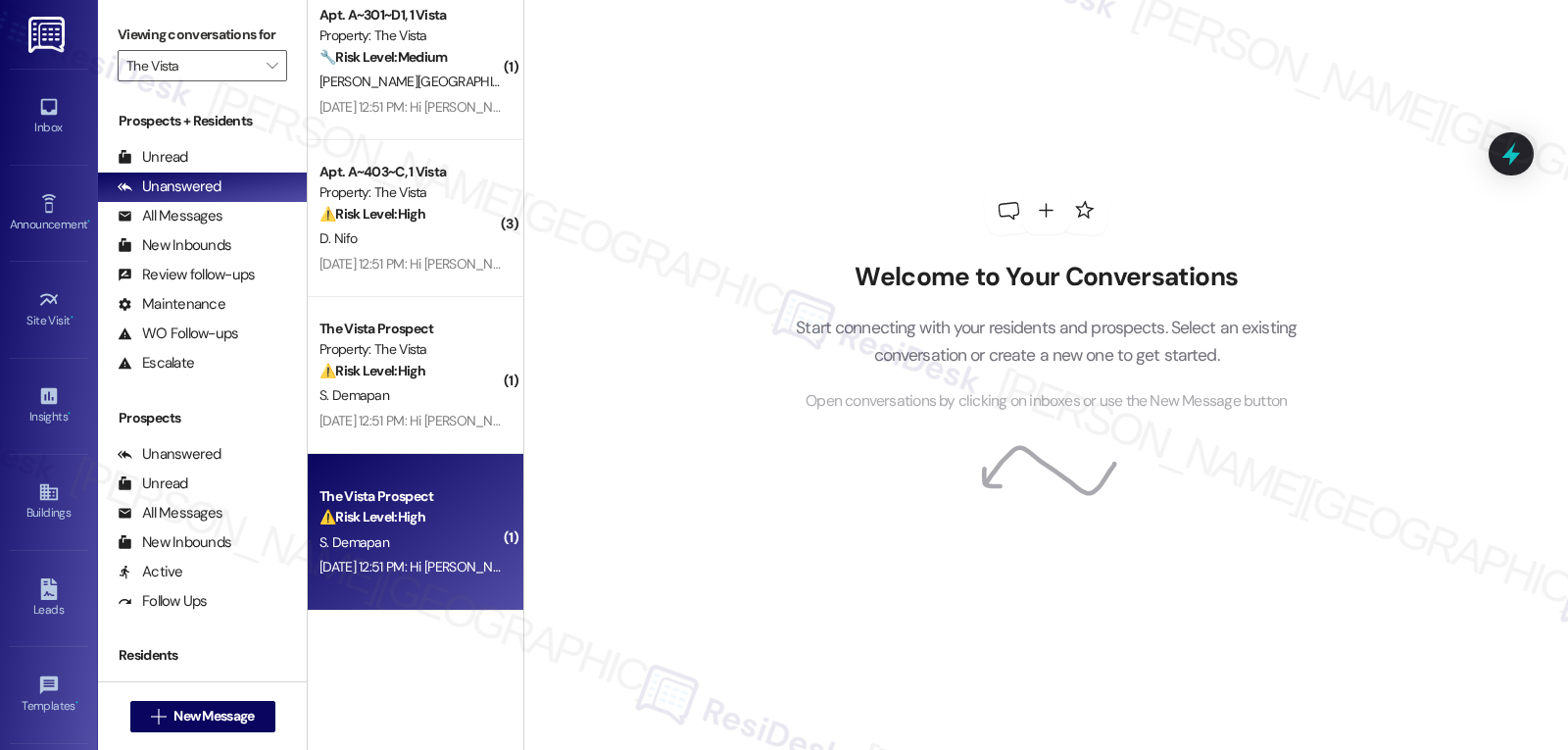
click at [440, 567] on div "[DATE] 12:51 PM: Hi [PERSON_NAME], how are you? We're checking in to ask if you…" at bounding box center [995, 566] width 1350 height 18
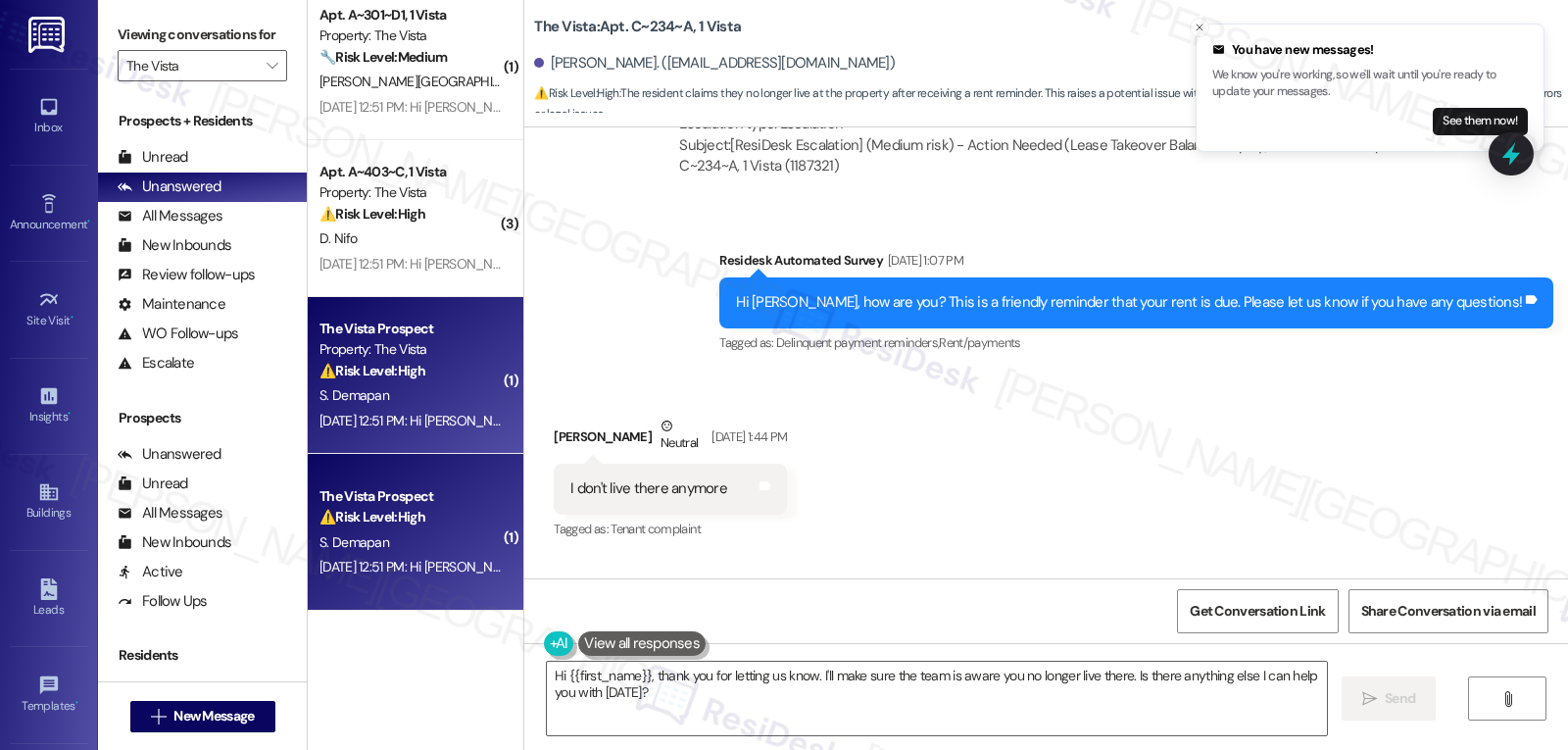
scroll to position [1759, 0]
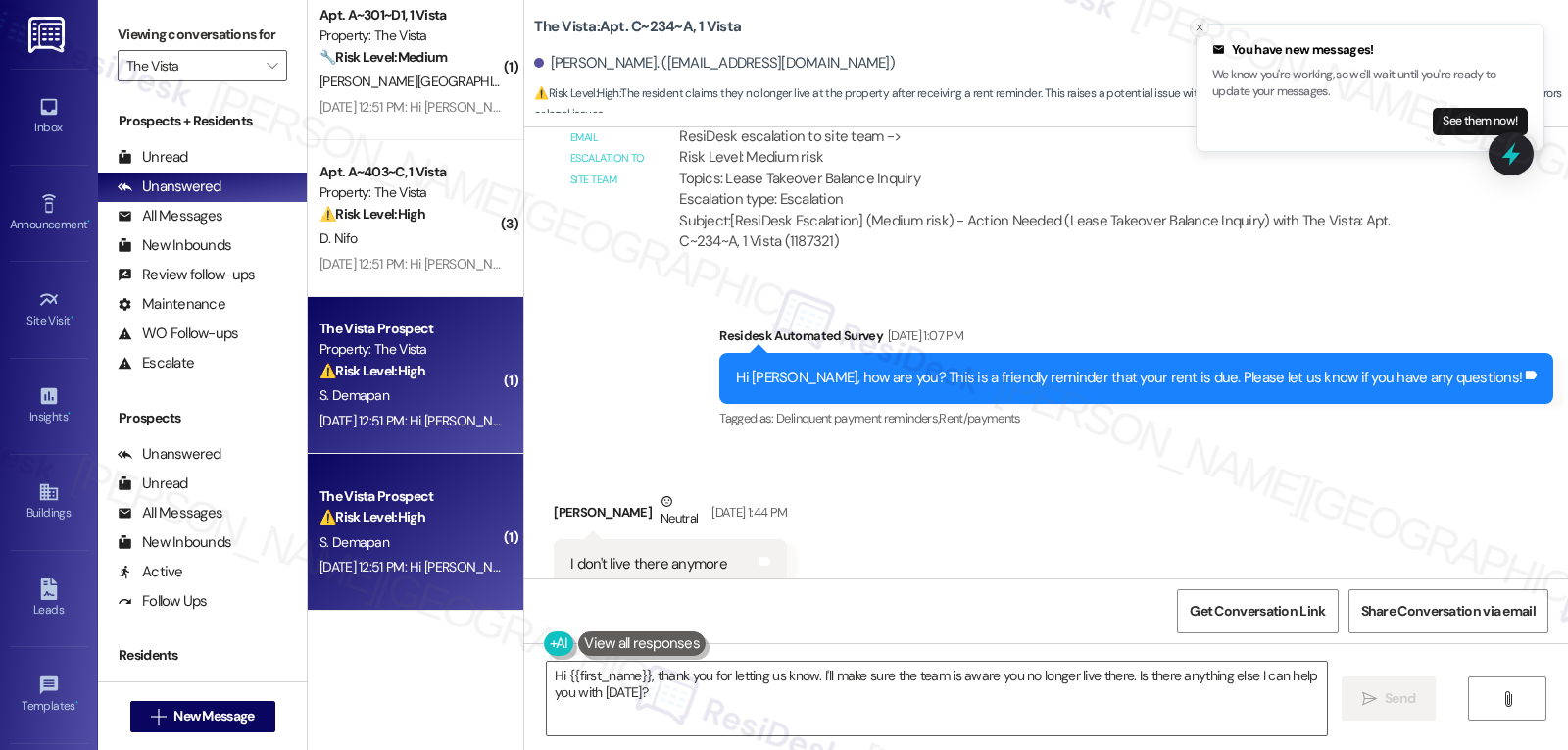
click at [1199, 26] on icon "Close toast" at bounding box center [1200, 28] width 12 height 12
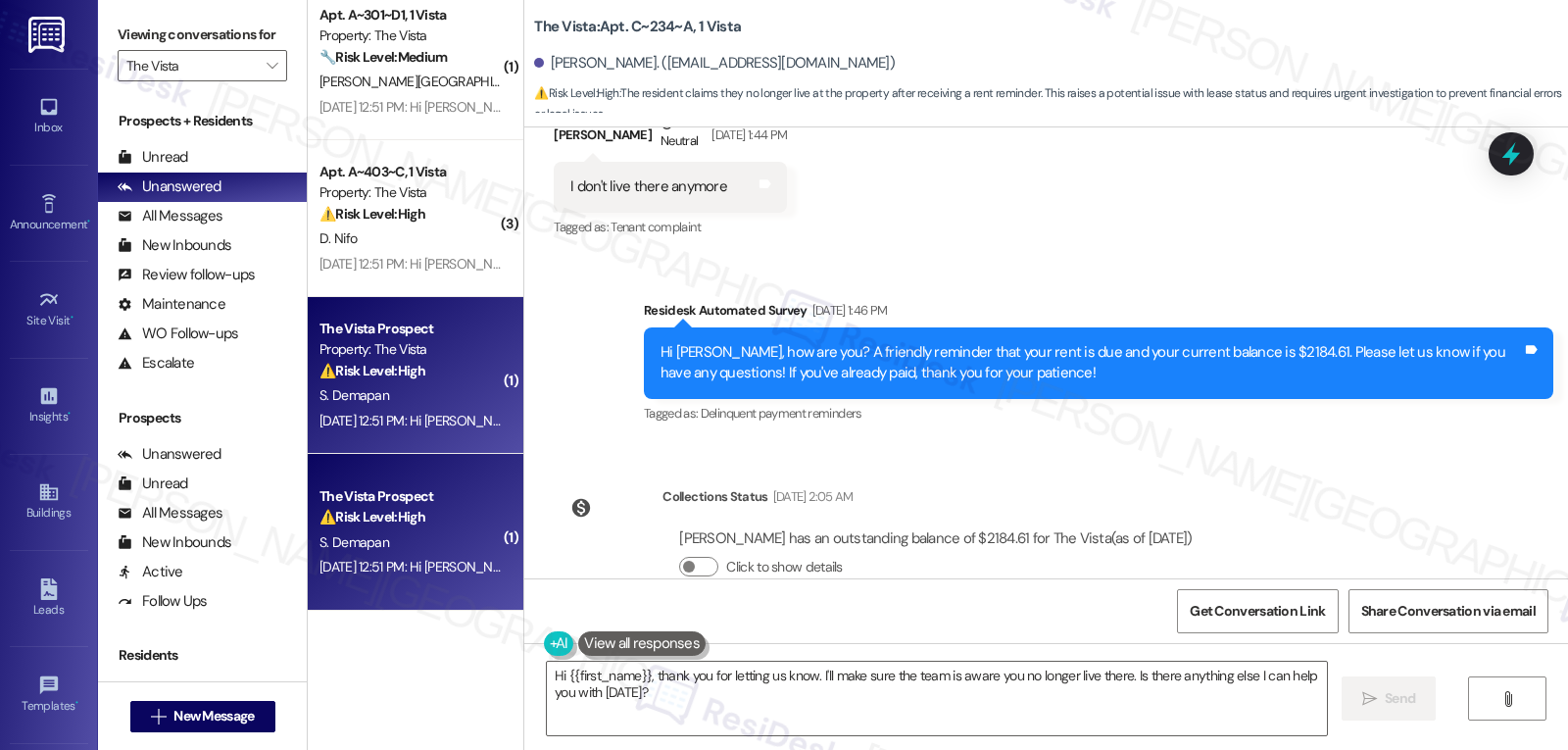
scroll to position [1955, 0]
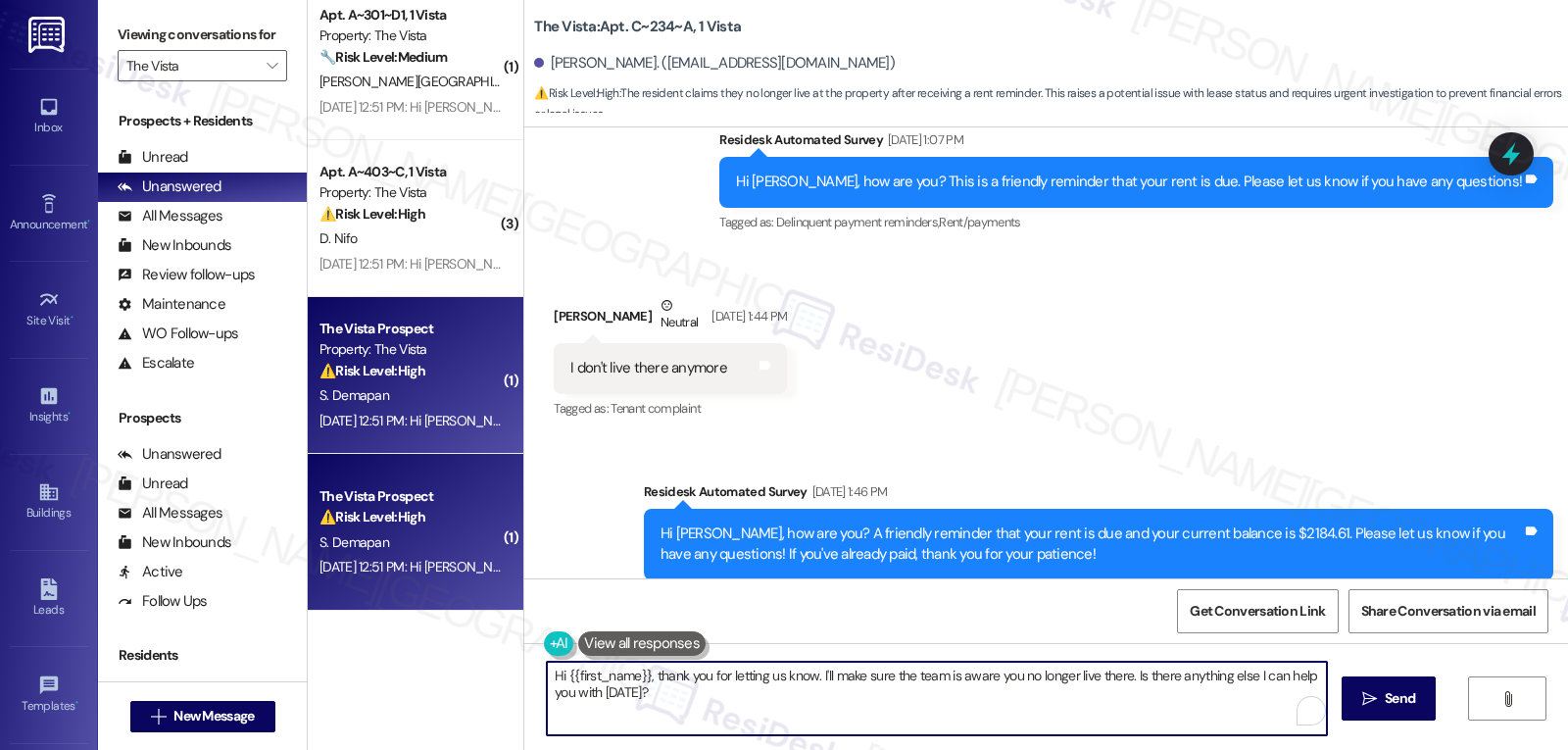
drag, startPoint x: 806, startPoint y: 673, endPoint x: 817, endPoint y: 693, distance: 22.8
click at [817, 693] on textarea "Hi {{first_name}}, thank you for letting us know. I'll make sure the team is aw…" at bounding box center [936, 698] width 781 height 73
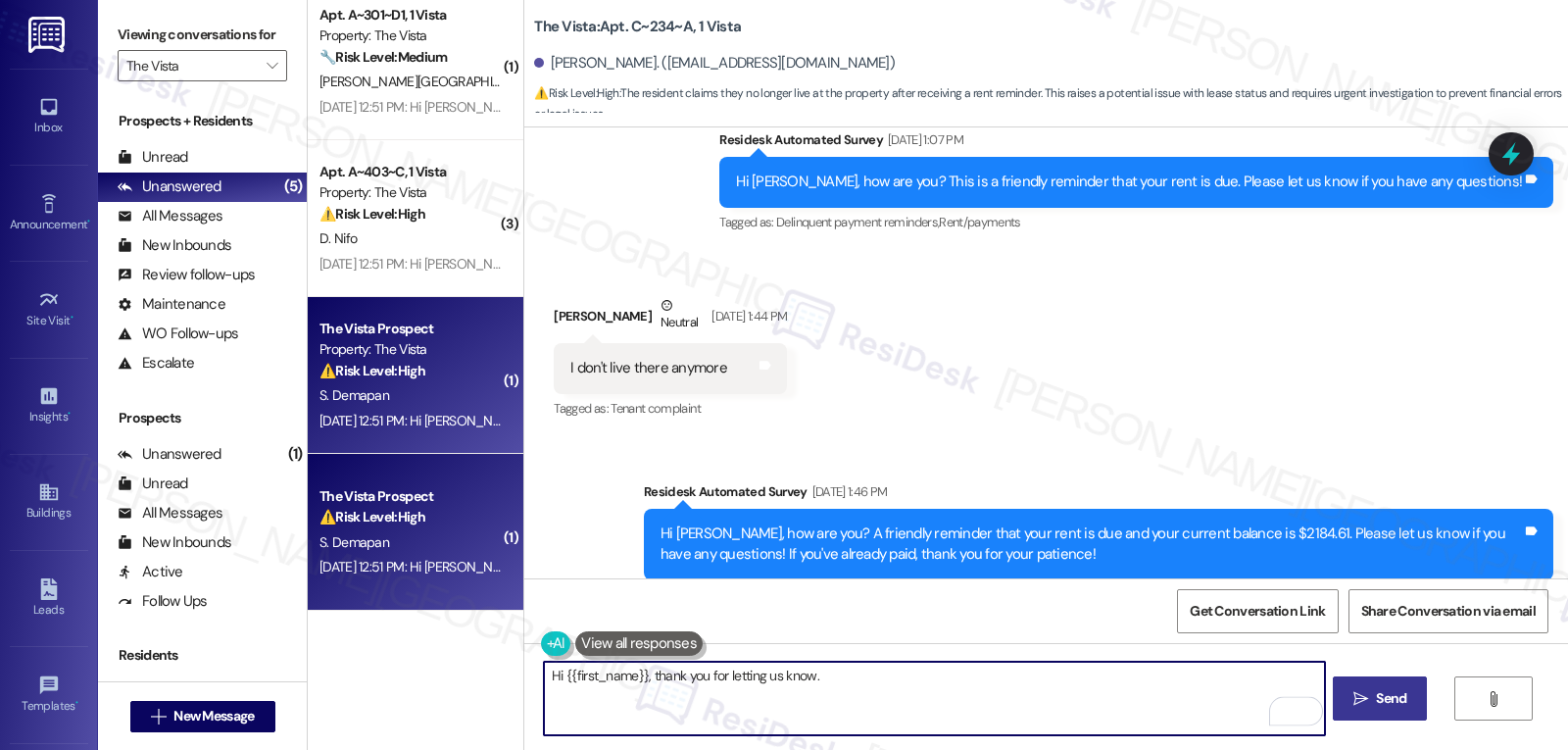
type textarea "Hi {{first_name}}, thank you for letting us know."
click at [1383, 712] on button " Send" at bounding box center [1381, 698] width 95 height 44
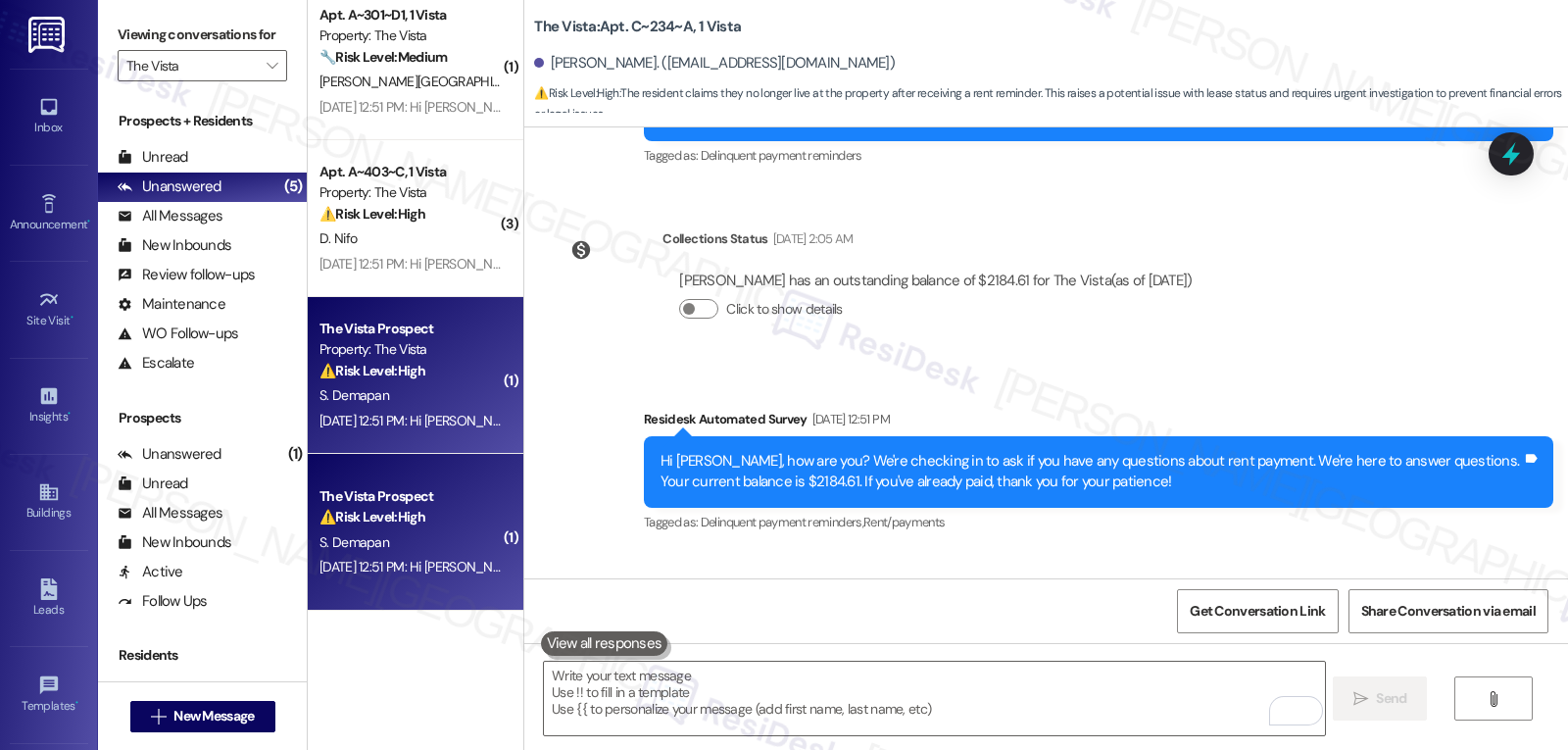
scroll to position [2483, 0]
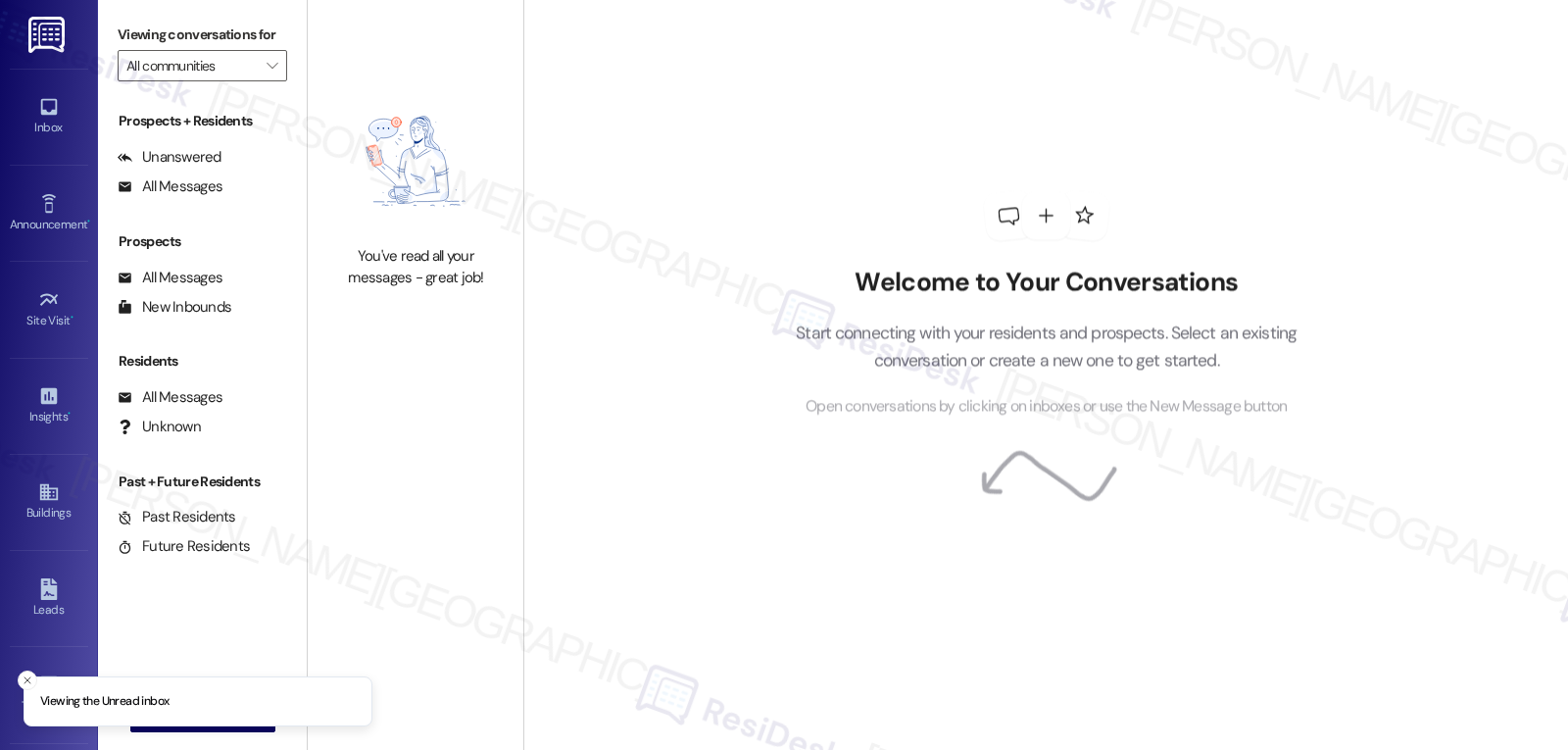
type input "The Vista"
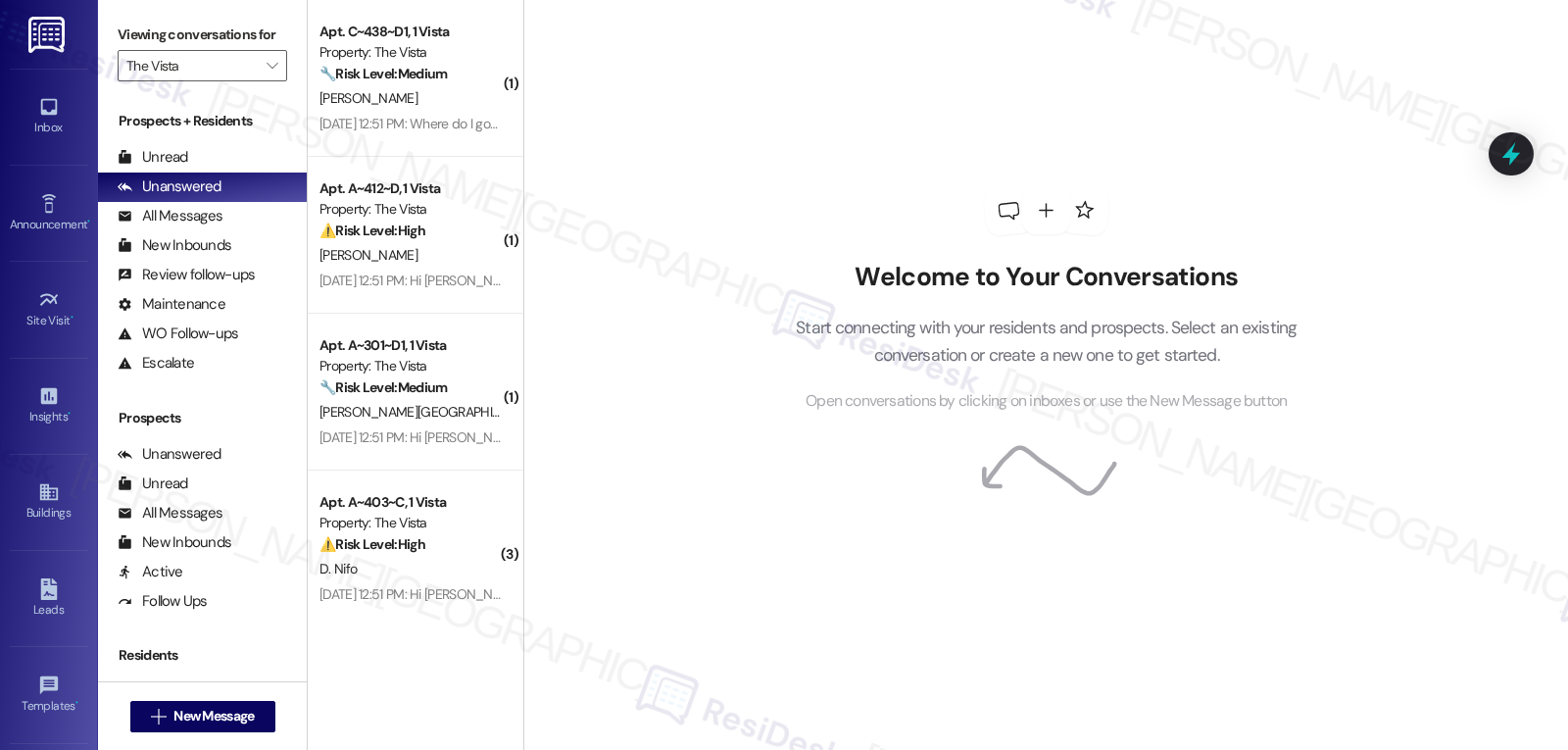
click at [780, 516] on div "Welcome to Your Conversations Start connecting with your residents and prospect…" at bounding box center [1047, 300] width 588 height 600
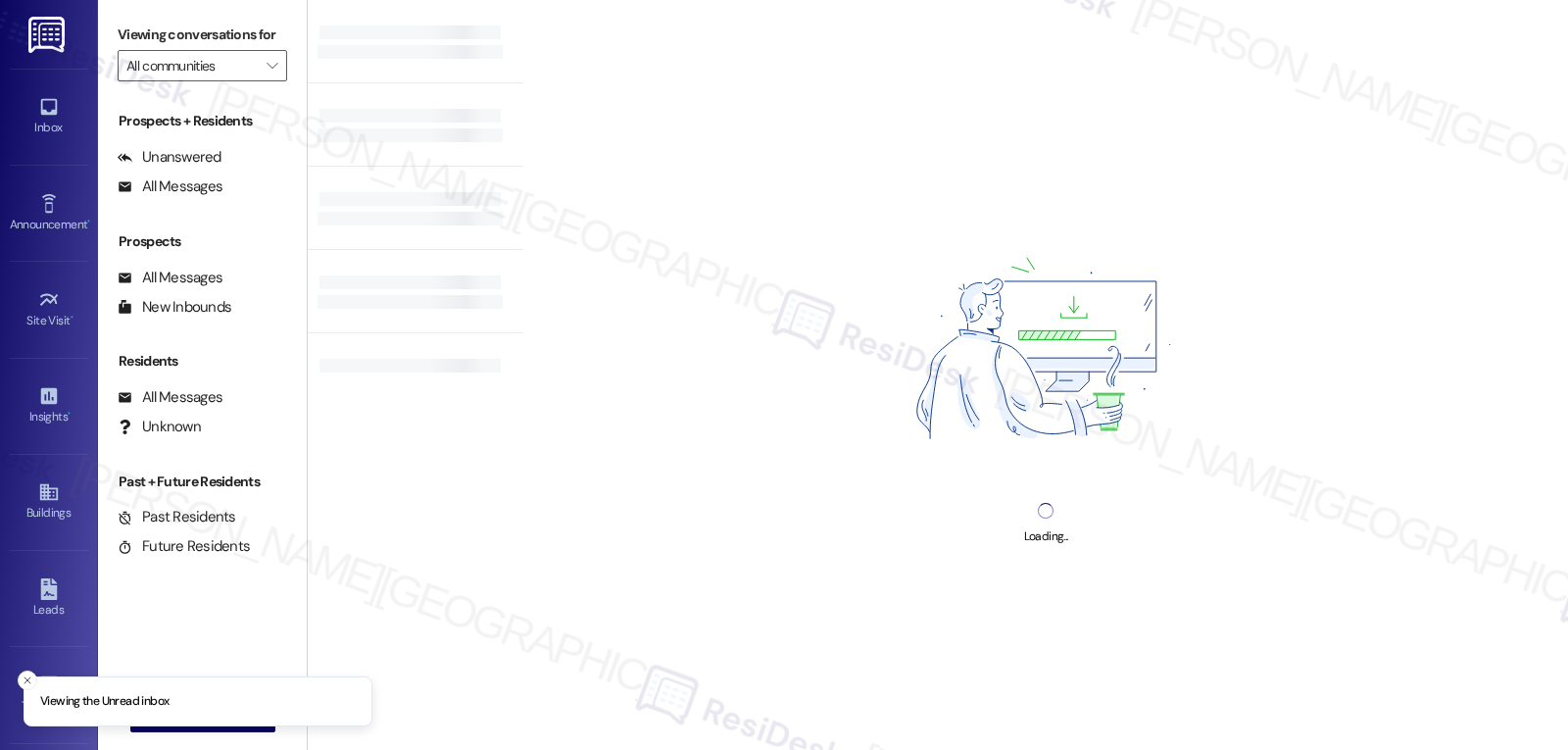
type input "The Vista"
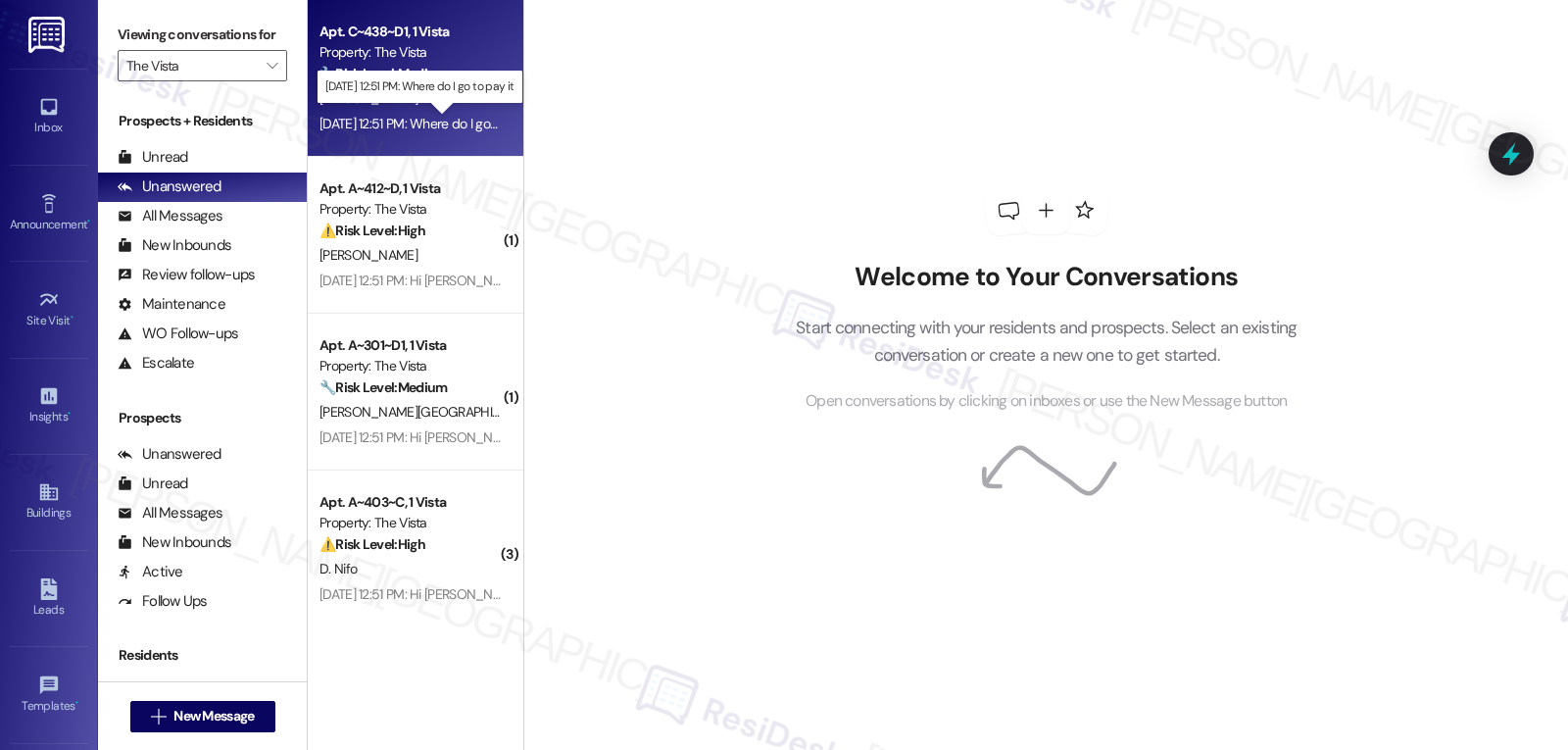
click at [418, 114] on div "[DATE] 12:51 PM: Where do I go to pay it [DATE] 12:51 PM: Where do I go to pay …" at bounding box center [429, 123] width 220 height 18
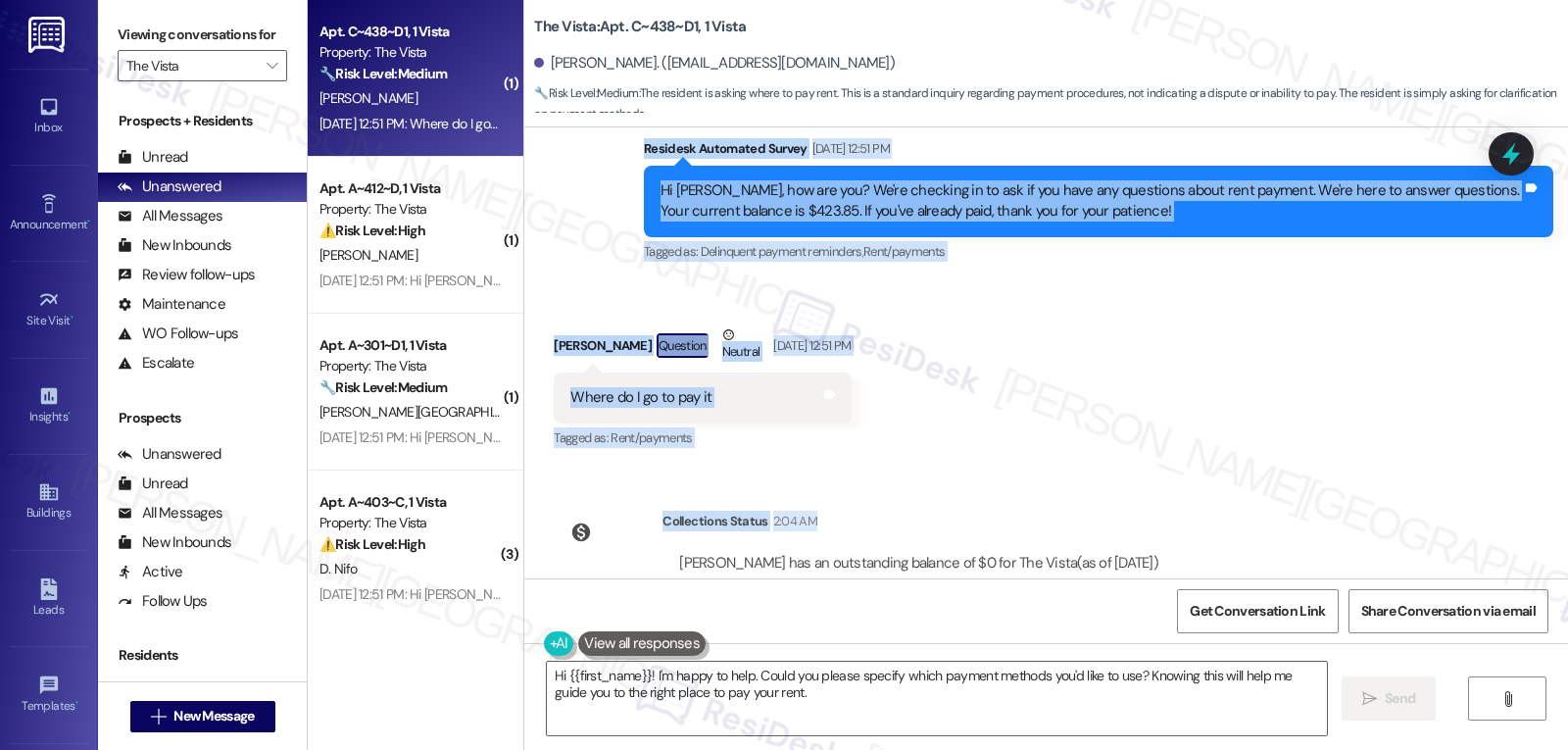
scroll to position [420, 0]
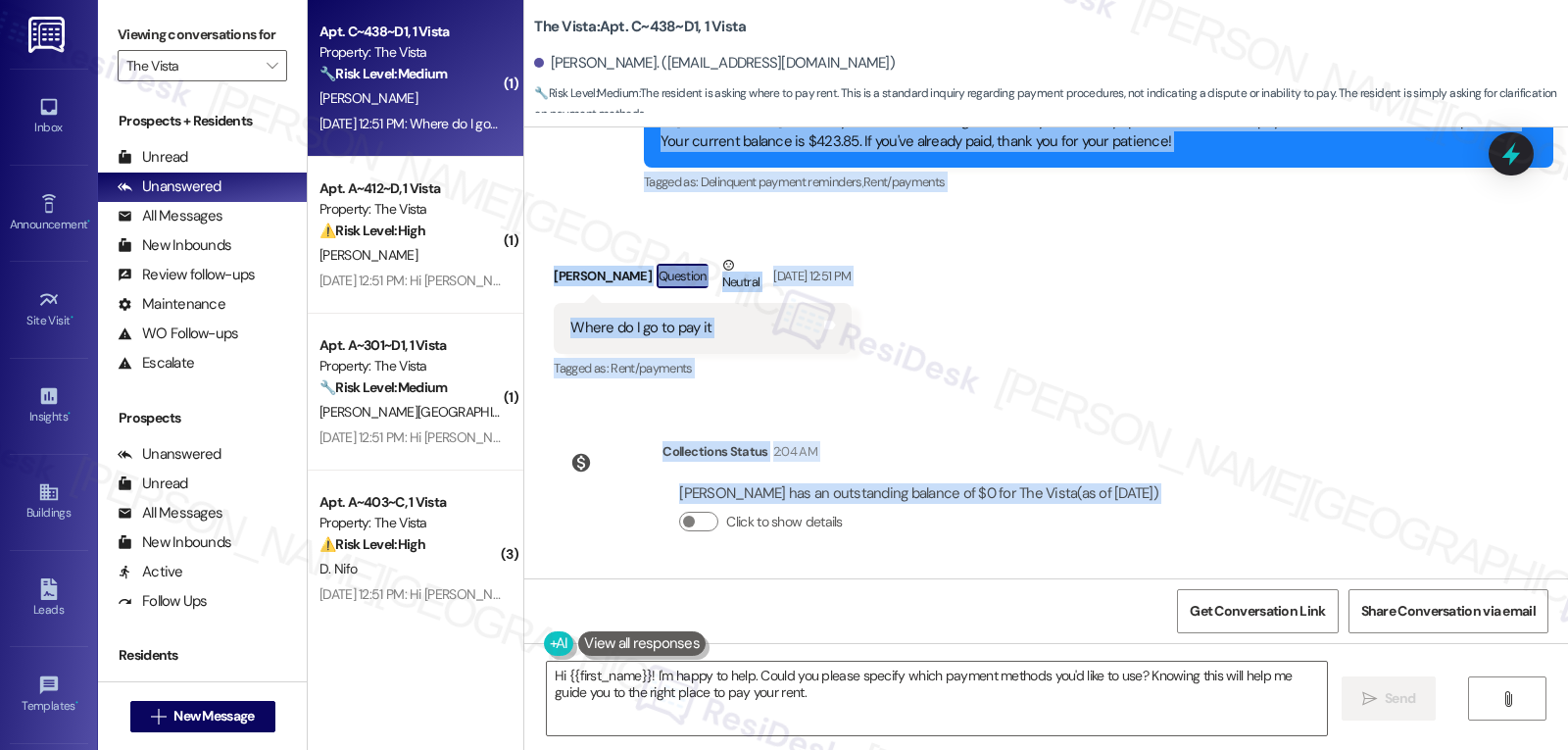
drag, startPoint x: 620, startPoint y: 276, endPoint x: 1329, endPoint y: 516, distance: 748.5
click at [1329, 516] on div "Lease started [DATE] 8:00 PM Survey, sent via SMS Residesk Automated Survey [DA…" at bounding box center [1046, 352] width 1044 height 451
copy div "Residesk Automated Survey [DATE] 12:51 PM Hi [PERSON_NAME], how are you? We're …"
drag, startPoint x: 838, startPoint y: 718, endPoint x: 827, endPoint y: 709, distance: 14.2
click at [838, 718] on textarea "Hi {{first_name}}! I'm happy to help. Could you please specify which payment me…" at bounding box center [936, 698] width 781 height 73
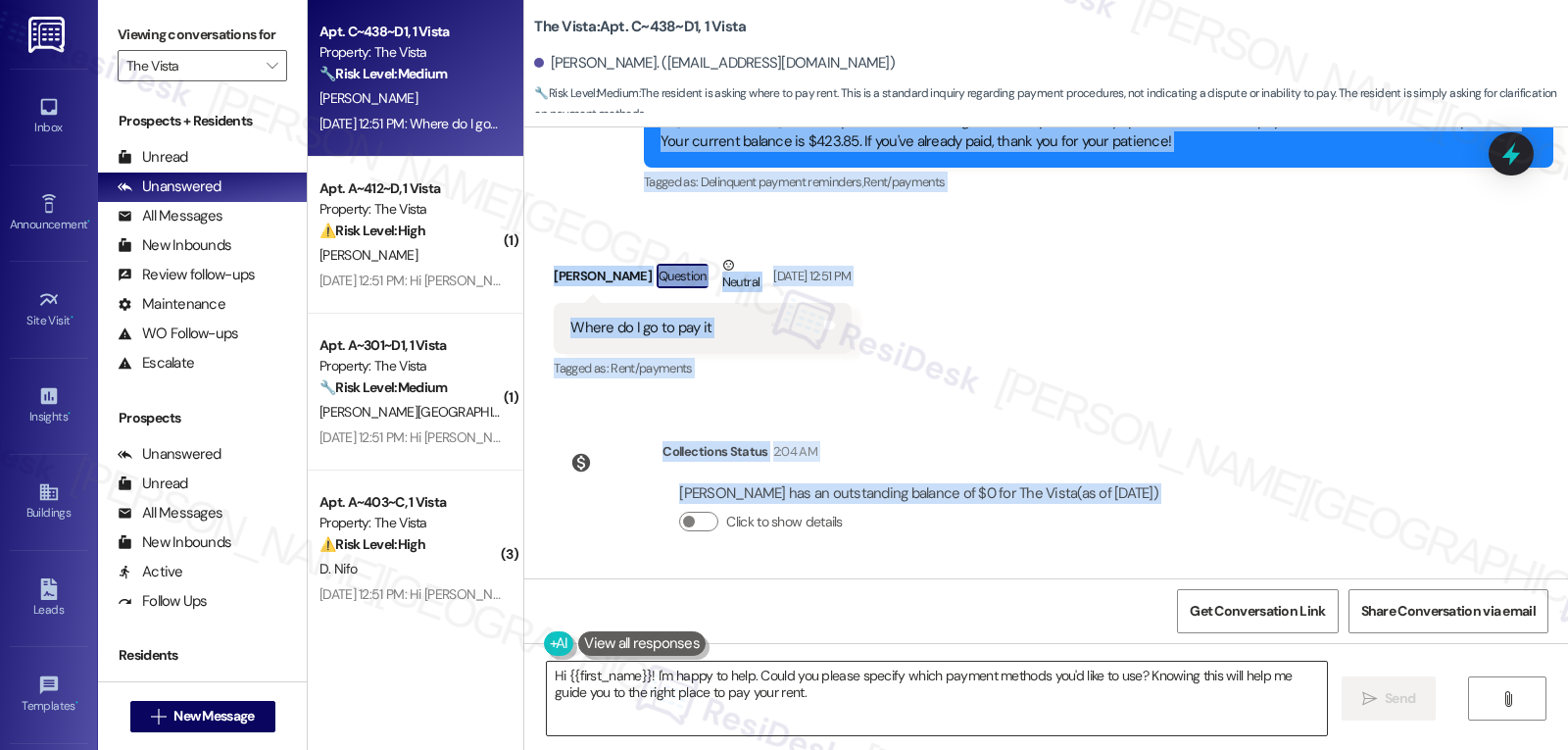
paste textarea "Residesk Automated Survey [DATE] 12:51 PM Hi [PERSON_NAME], how are you? We're …"
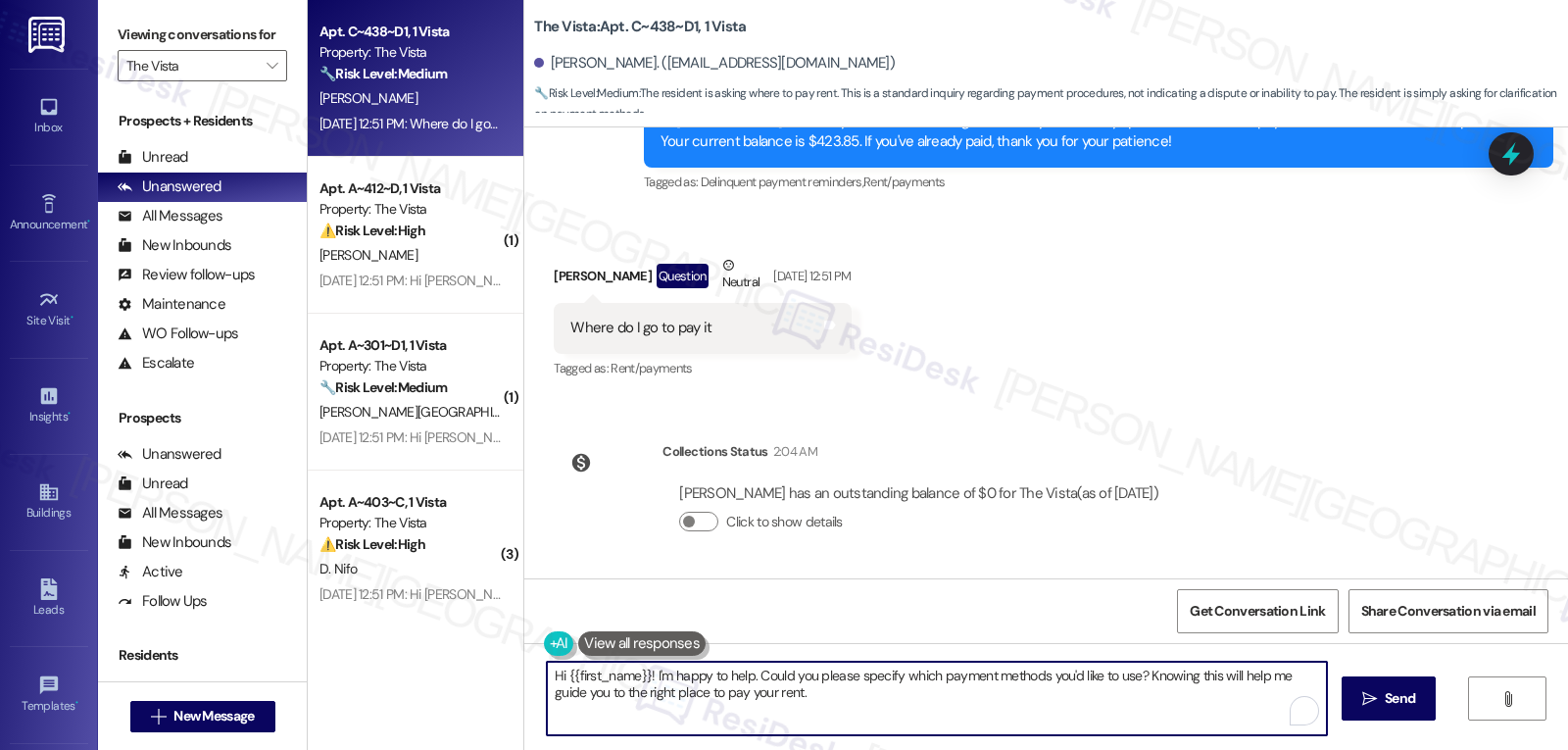
scroll to position [0, 0]
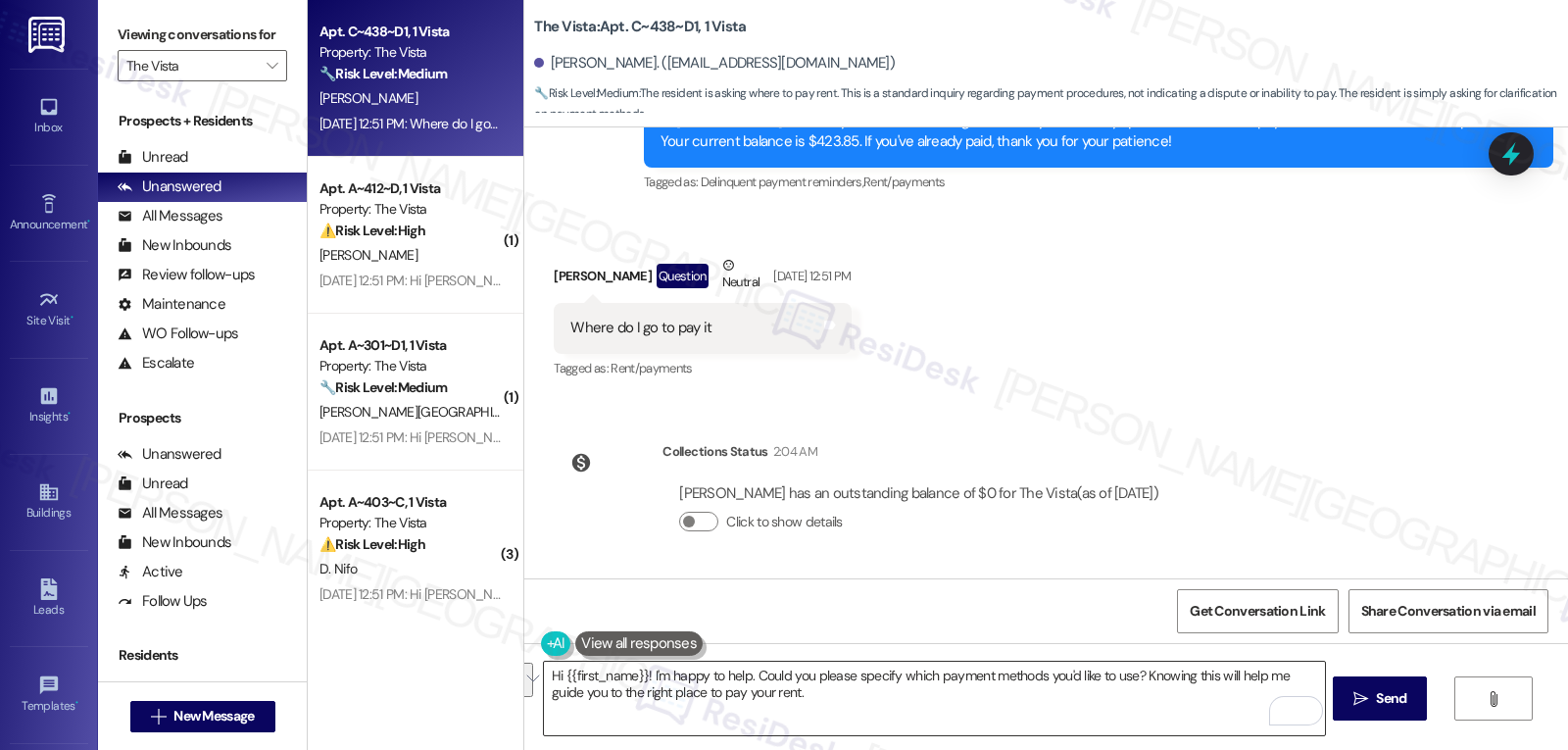
click at [789, 713] on textarea "Hi {{first_name}}! I'm happy to help. Could you please specify which payment me…" at bounding box center [933, 698] width 781 height 73
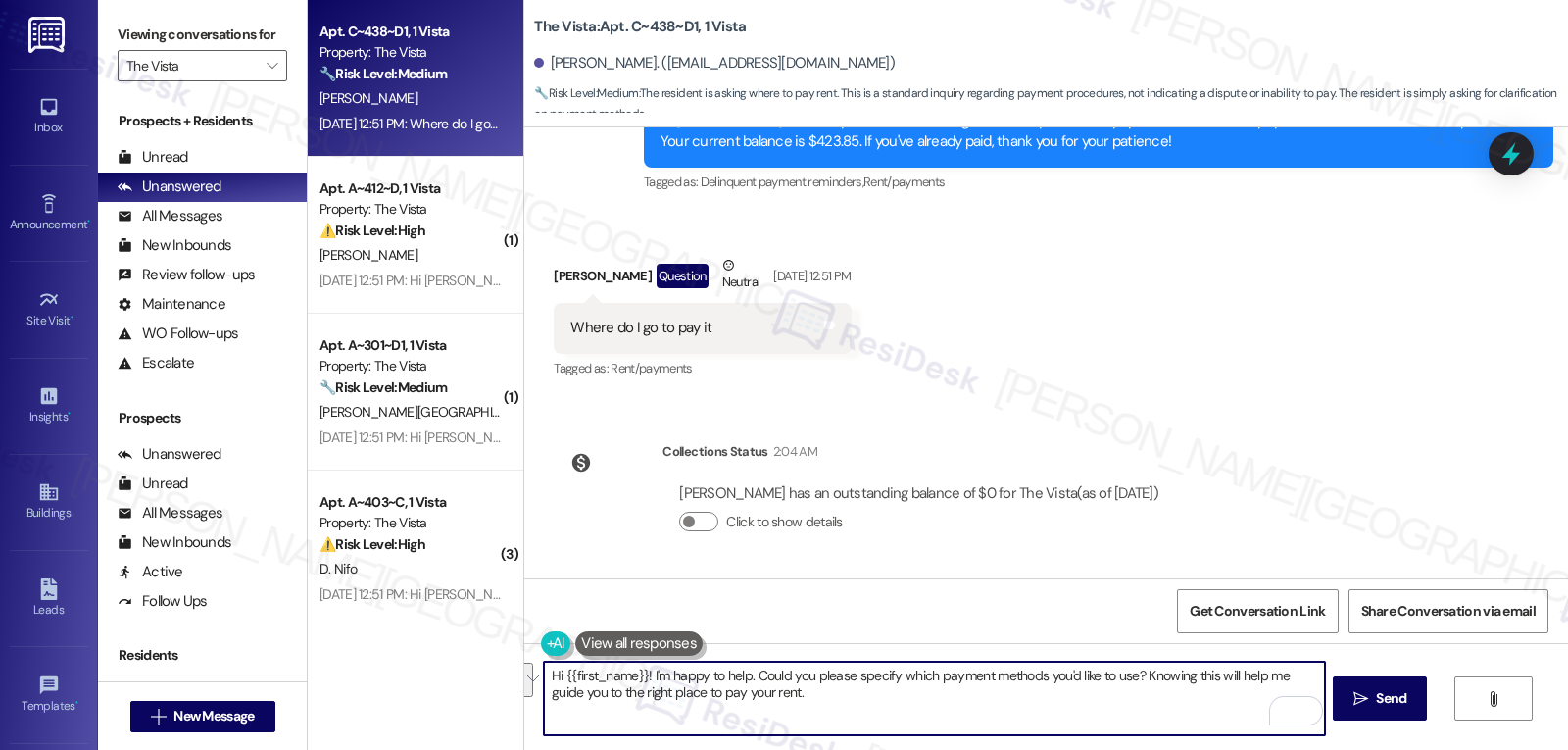
paste textarea "[PERSON_NAME]! Thanks for checking in—we’re showing your balance is all clear n…"
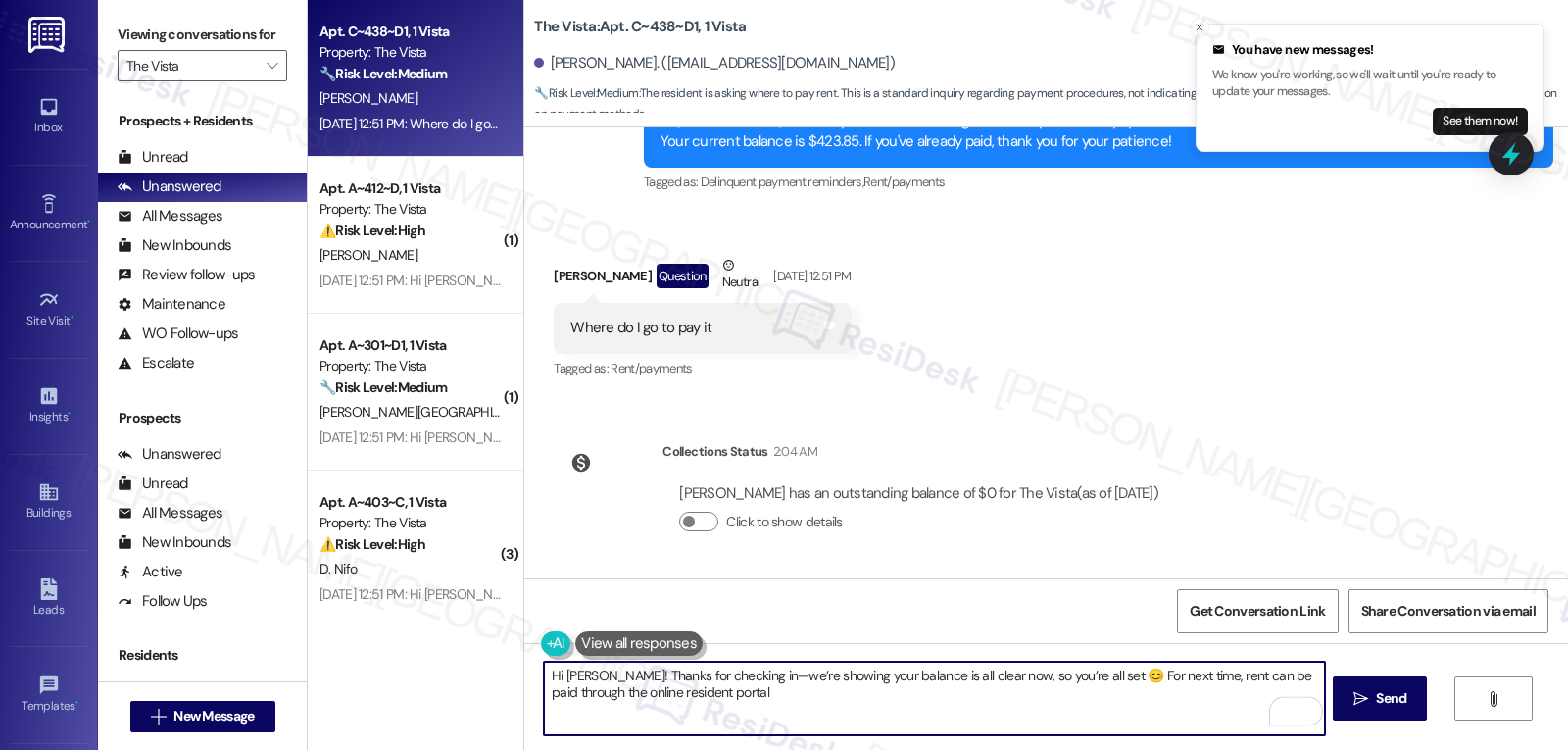
click at [740, 680] on textarea "Hi [PERSON_NAME]! Thanks for checking in—we’re showing your balance is all clea…" at bounding box center [933, 698] width 781 height 73
click at [999, 708] on textarea "Hi [PERSON_NAME]! Thanks for checking in. I'm sorry for the delayed response. W…" at bounding box center [933, 698] width 781 height 73
type textarea "Hi [PERSON_NAME]! Thanks for checking in. I'm sorry for the delayed response. W…"
click at [1384, 687] on button " Send" at bounding box center [1381, 698] width 95 height 44
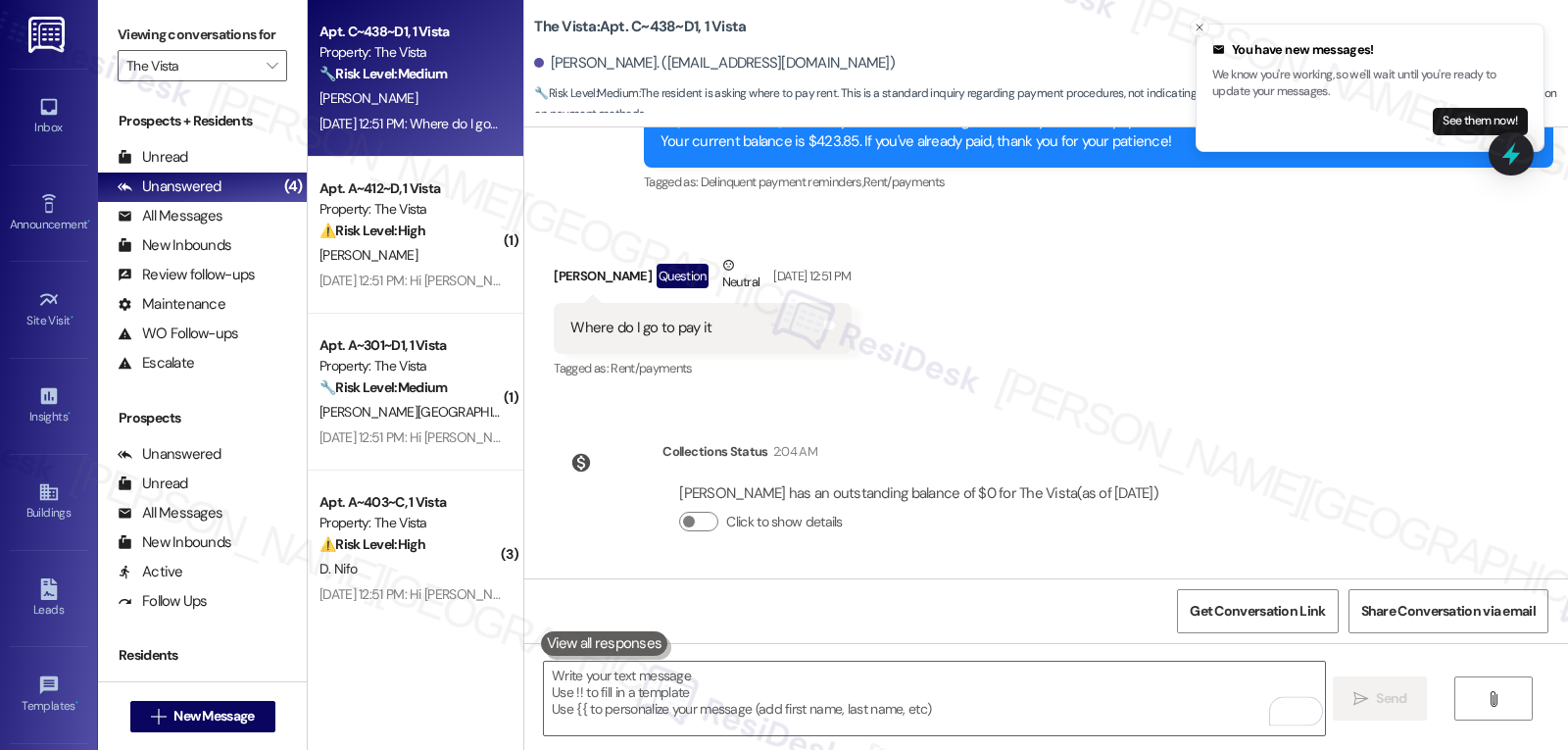
scroll to position [239, 0]
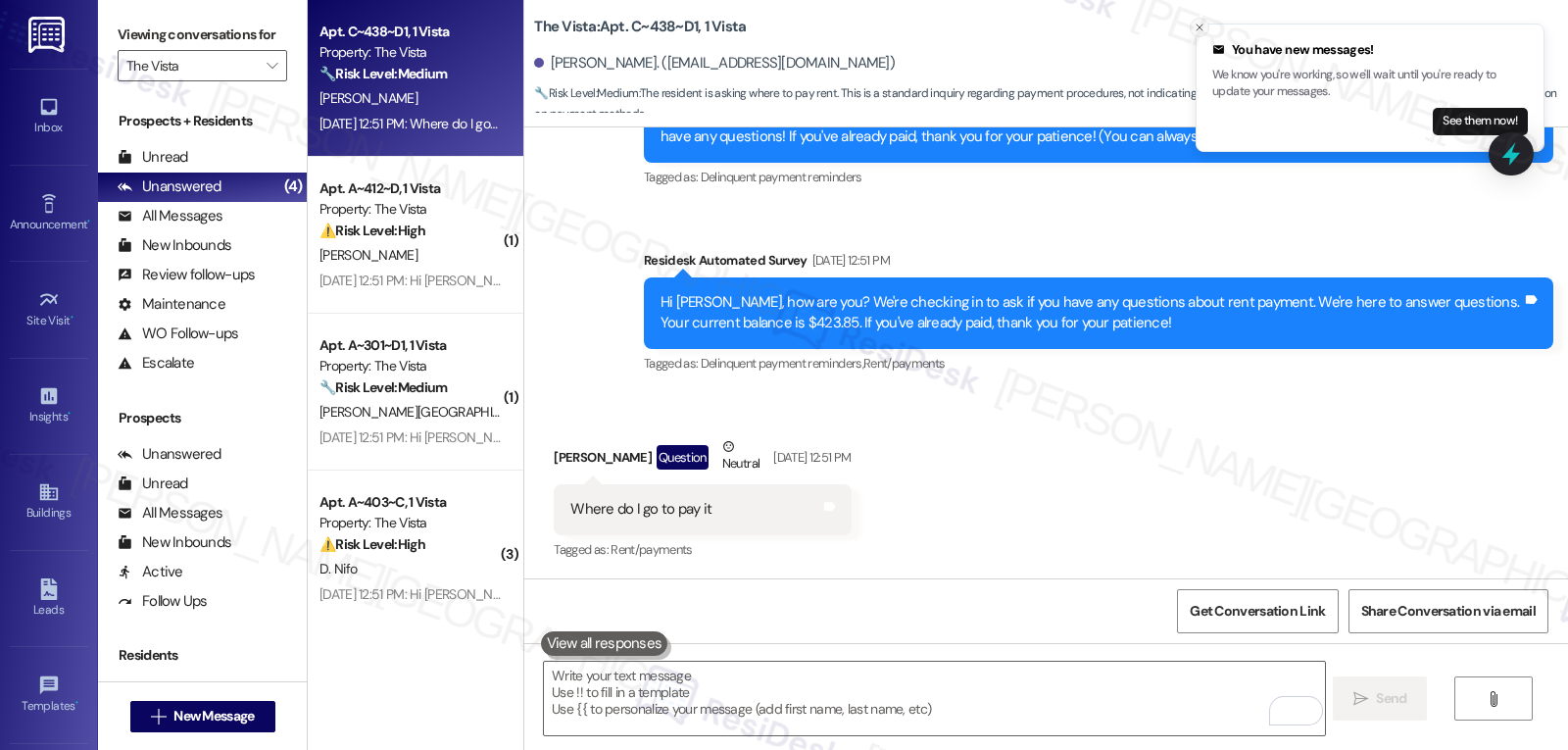
click at [1197, 31] on line "Close toast" at bounding box center [1200, 28] width 6 height 6
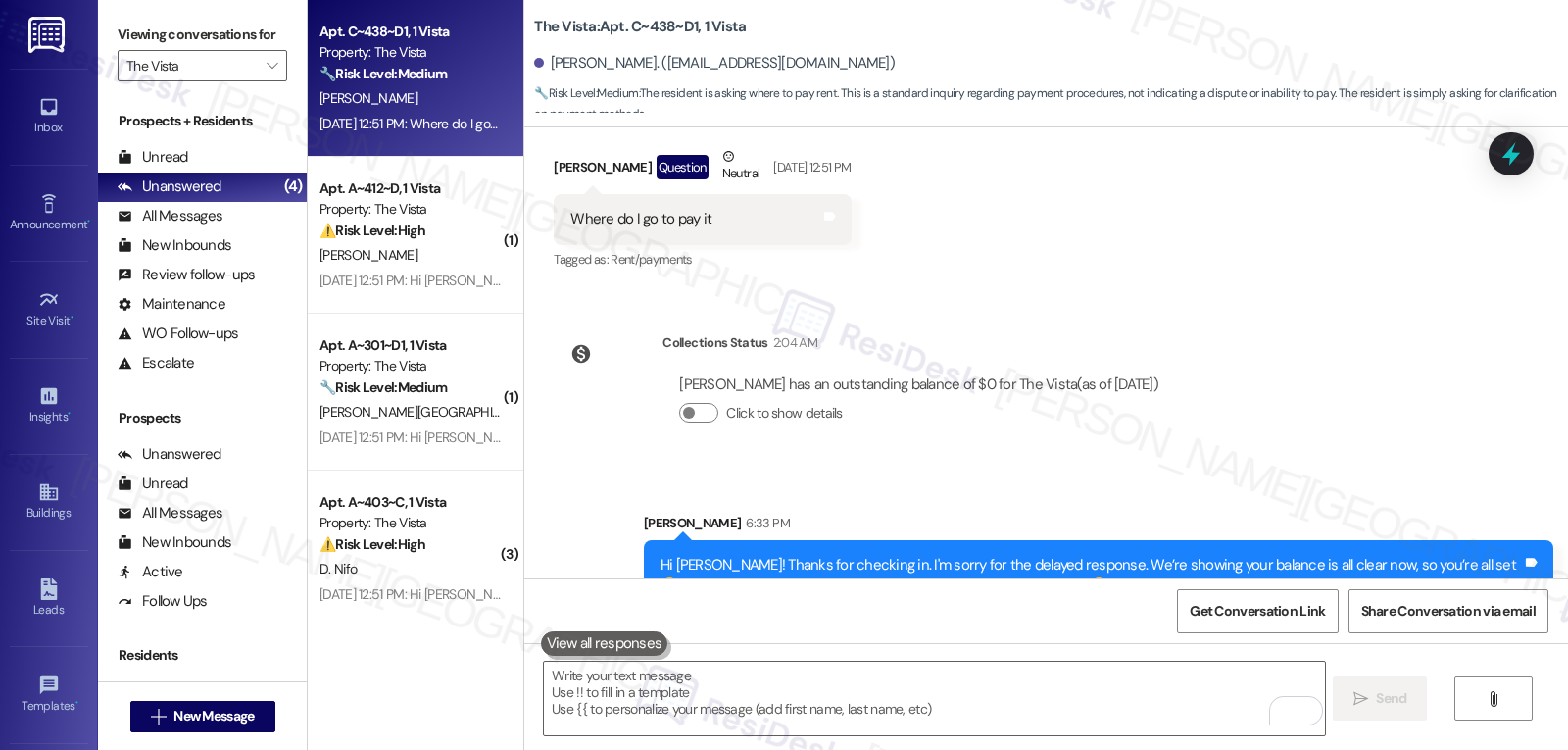
scroll to position [578, 0]
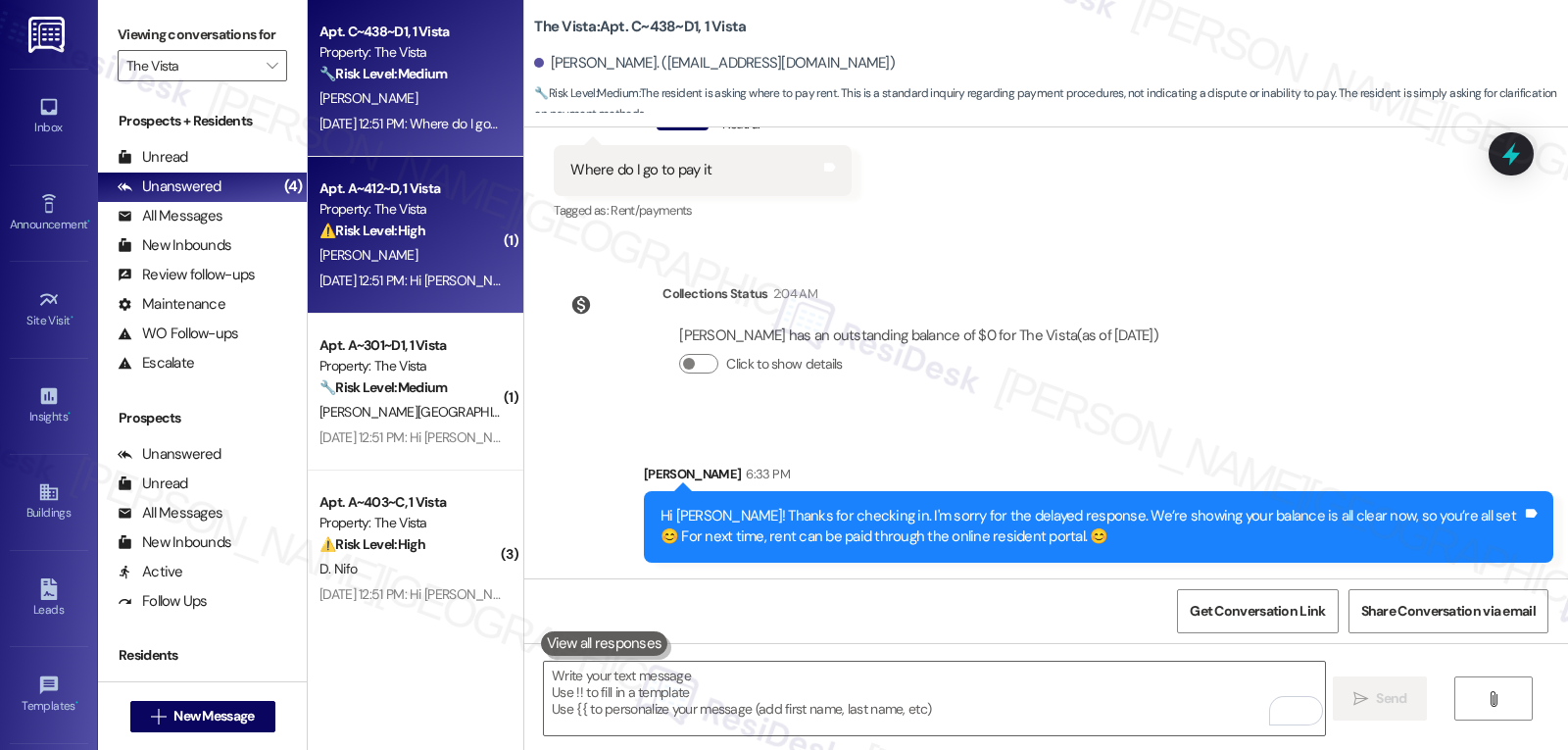
click at [416, 312] on div "Apt. A~412~D, 1 Vista Property: The Vista ⚠️ Risk Level: High The resident is a…" at bounding box center [415, 235] width 216 height 157
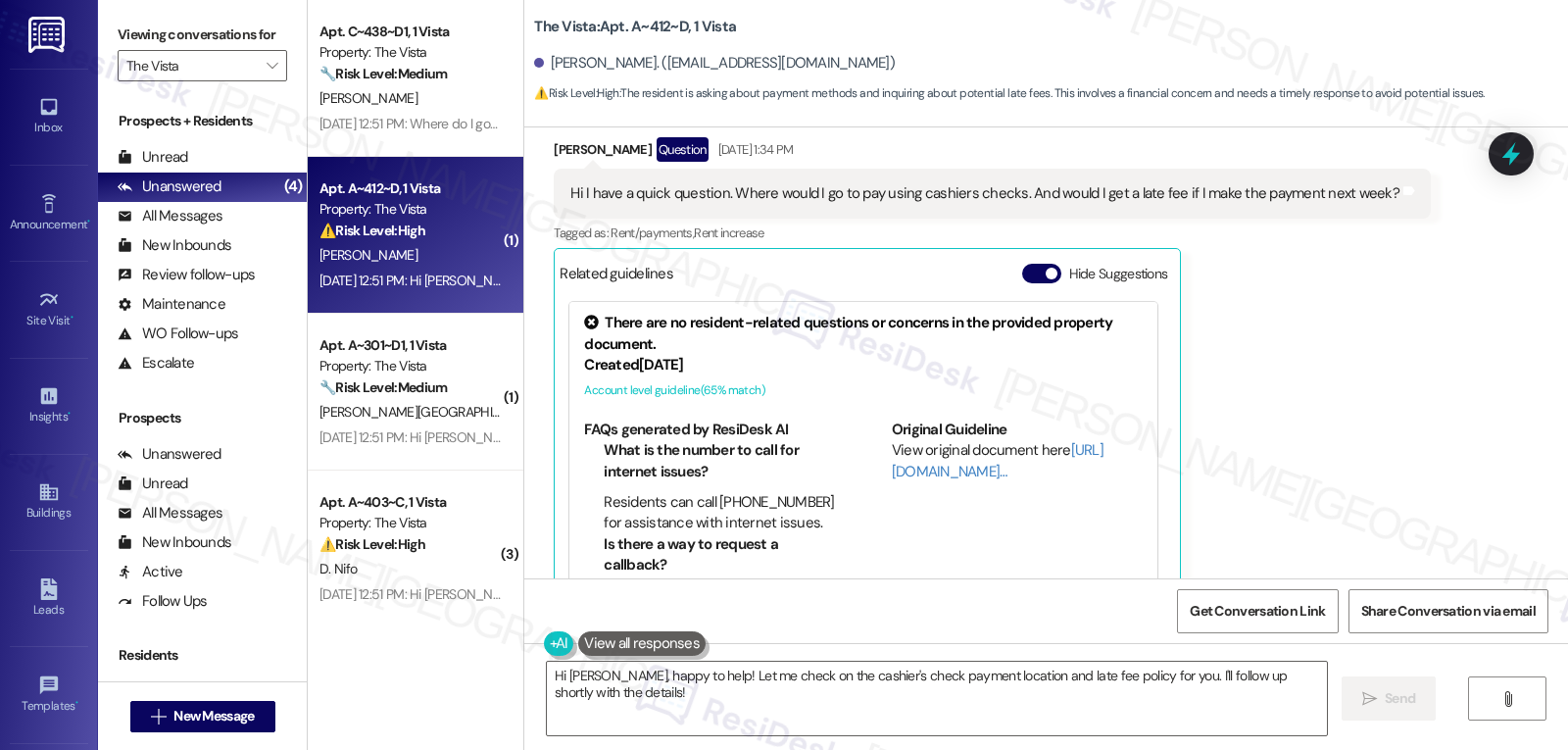
scroll to position [322, 0]
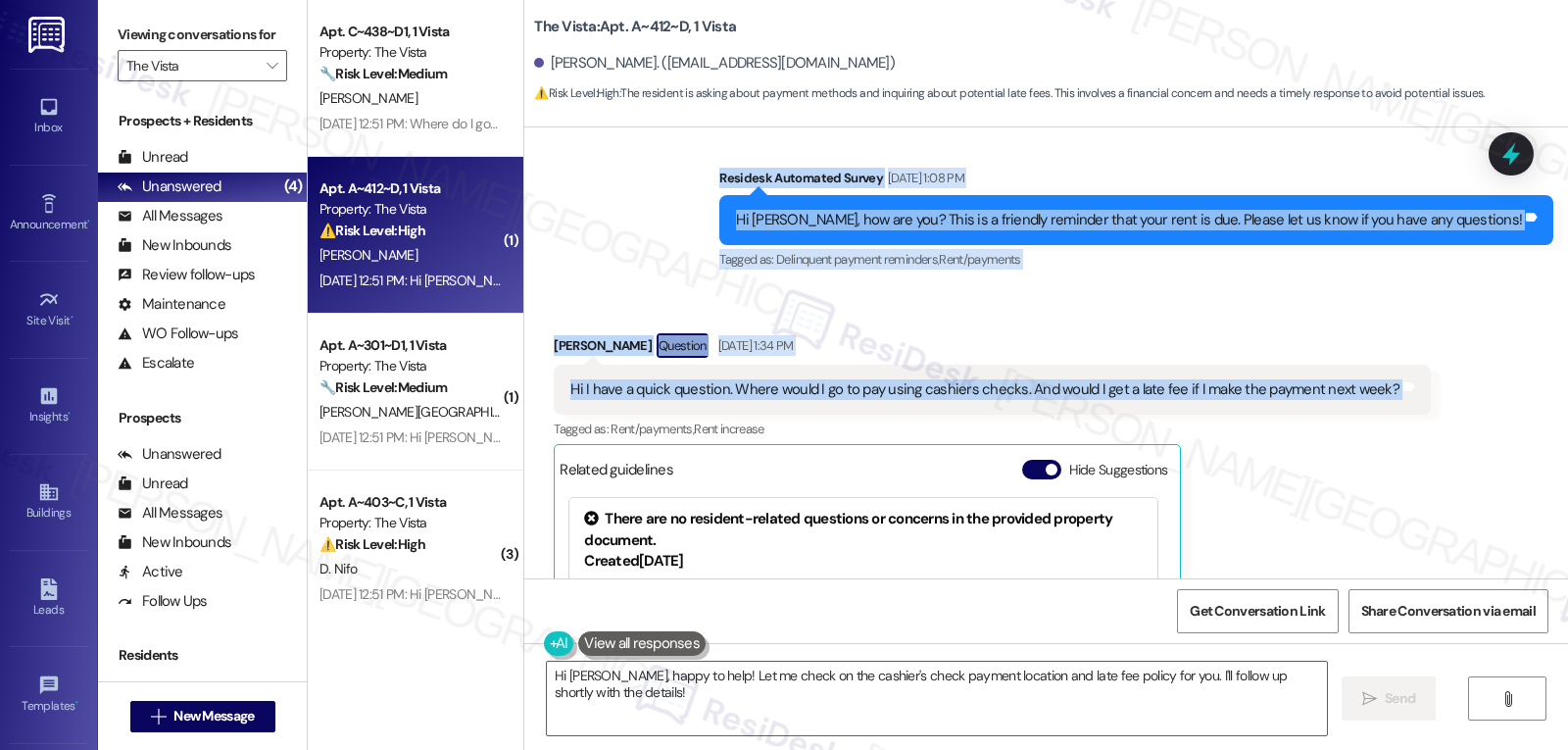
drag, startPoint x: 800, startPoint y: 179, endPoint x: 1404, endPoint y: 386, distance: 638.5
click at [1404, 386] on div "Lease started [DATE] 8:00 PM Survey, sent via SMS Residesk Automated Survey [DA…" at bounding box center [1046, 352] width 1044 height 451
copy div "Residesk Automated Survey [DATE] 1:08 PM Hi [PERSON_NAME], how are you? This is…"
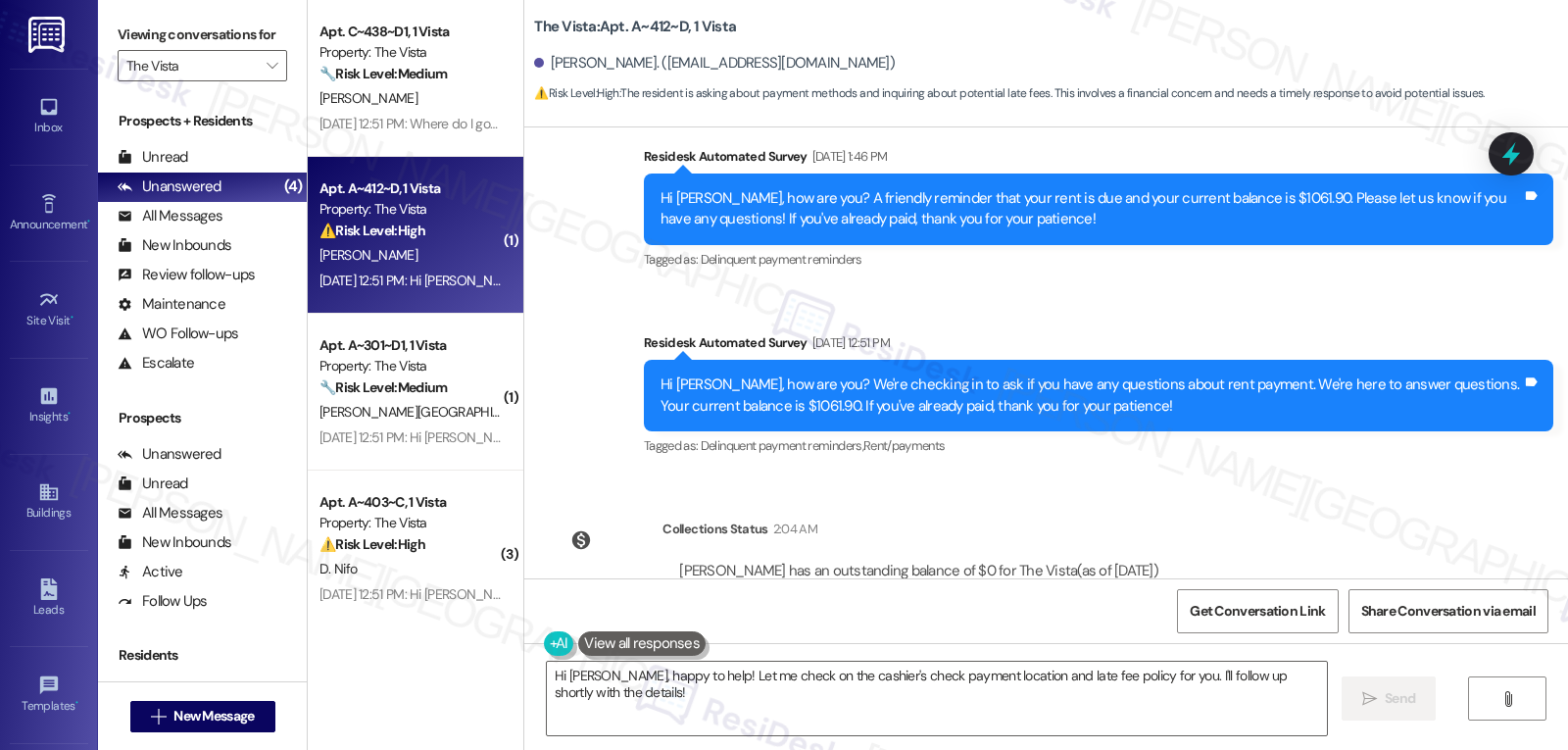
scroll to position [1105, 0]
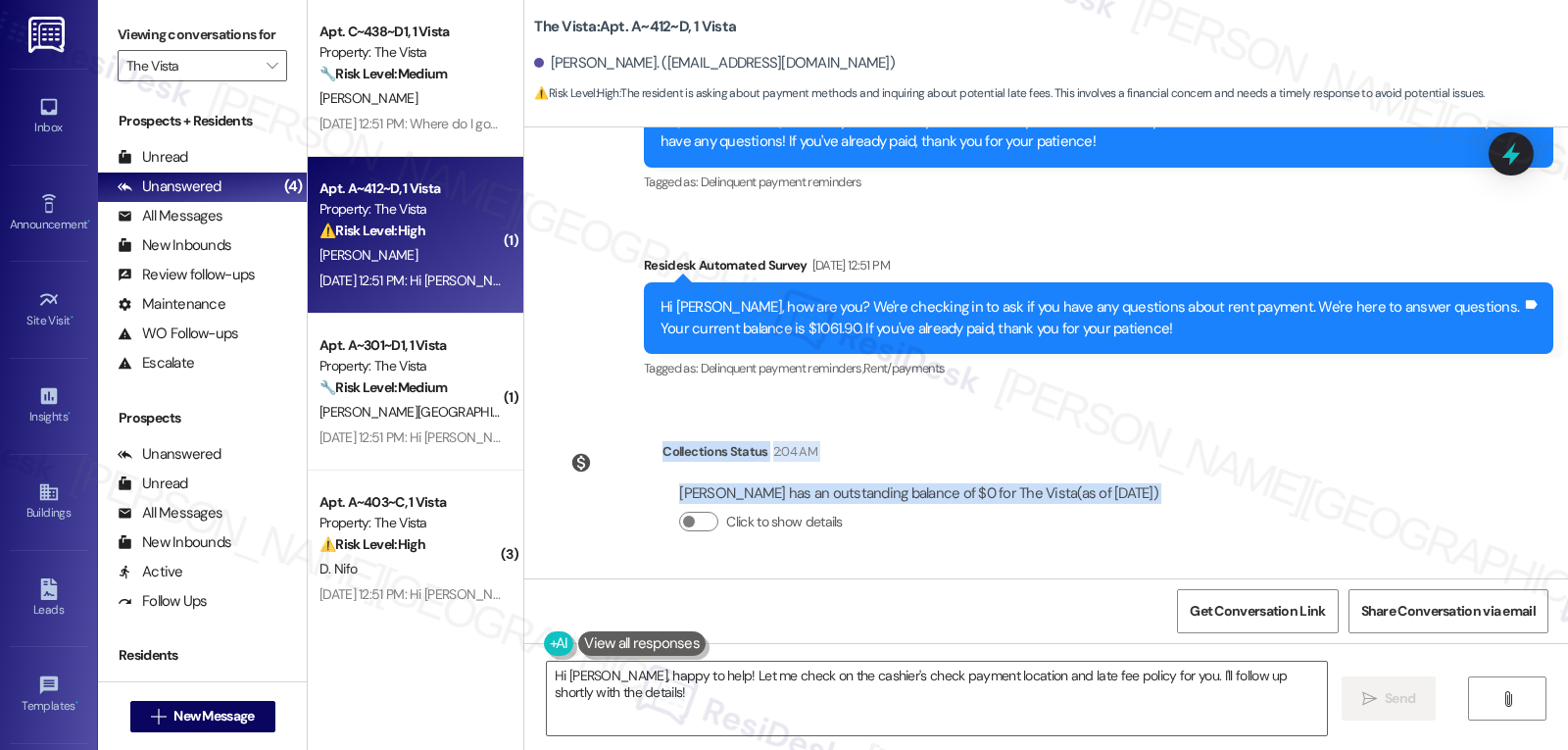
drag, startPoint x: 645, startPoint y: 455, endPoint x: 1363, endPoint y: 509, distance: 720.0
click at [1363, 509] on div "Lease started [DATE] 8:00 PM Survey, sent via SMS Residesk Automated Survey [DA…" at bounding box center [1046, 352] width 1044 height 451
copy div "Collections Status 2:04 AM [PERSON_NAME] has an outstanding balance of $0 for T…"
click at [1027, 720] on textarea "Hi [PERSON_NAME], happy to help! Let me check on the cashier's check payment lo…" at bounding box center [936, 698] width 781 height 73
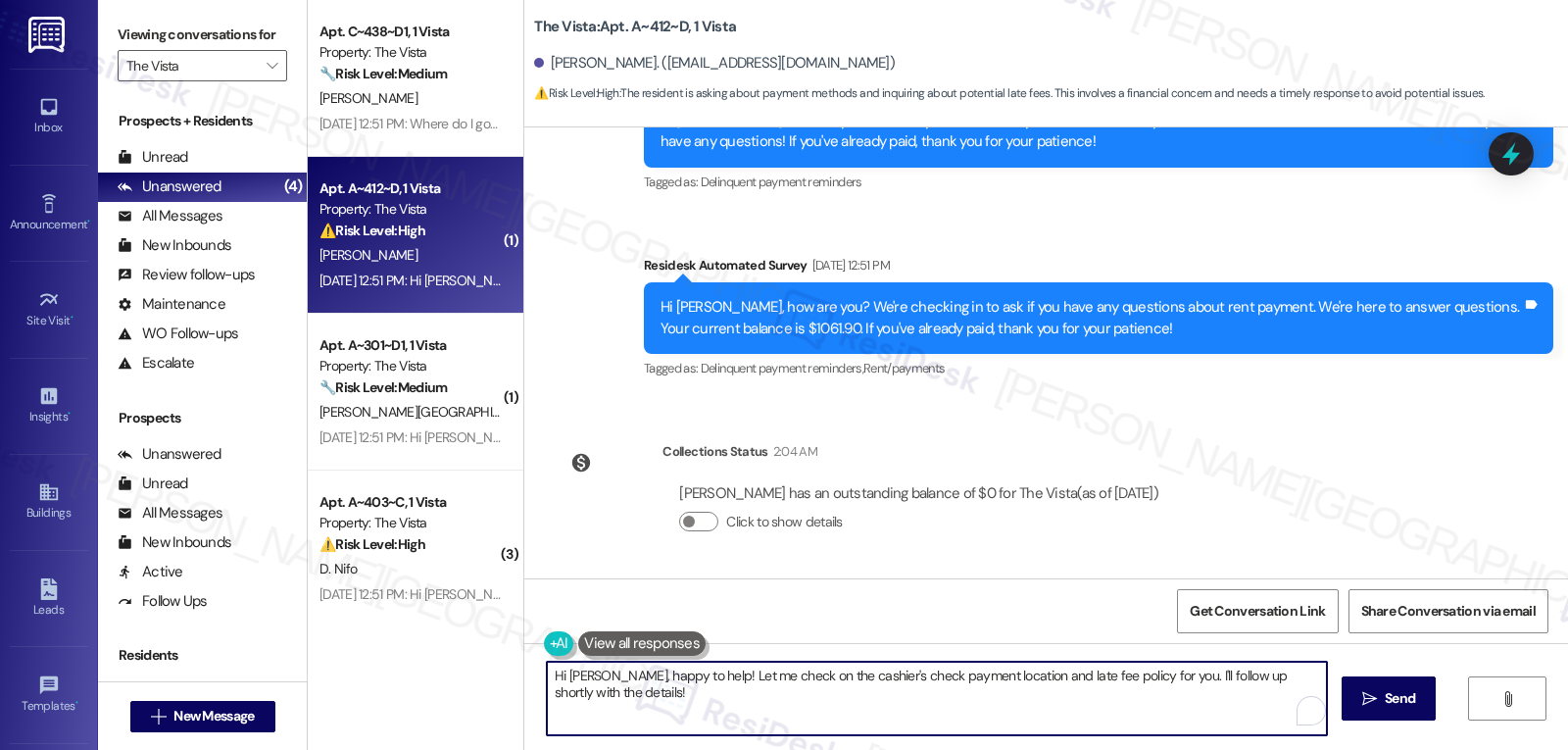
paste textarea "! We’re showing your balance is all clear now, so you’re all set 😊 For future r…"
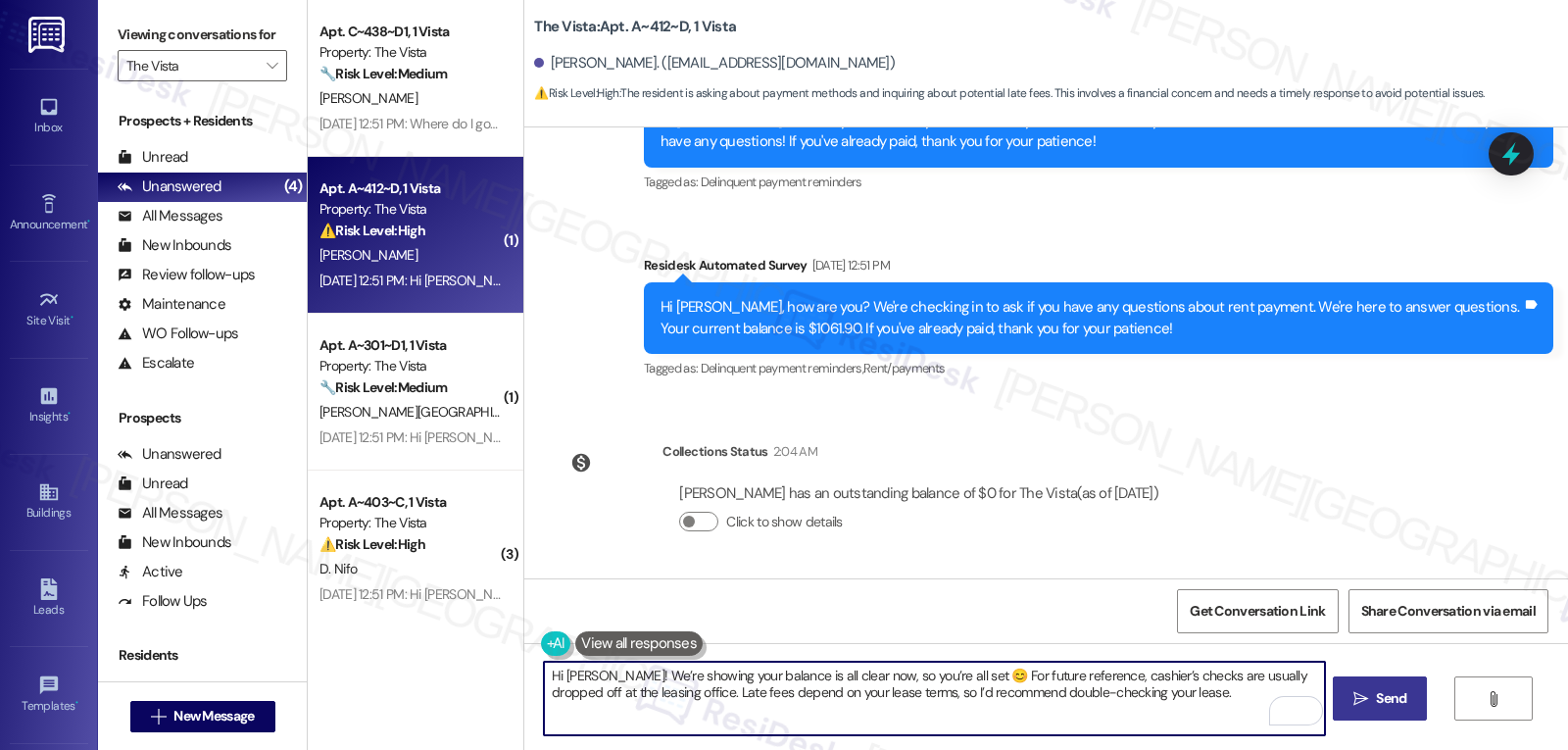
type textarea "Hi [PERSON_NAME]! We’re showing your balance is all clear now, so you’re all se…"
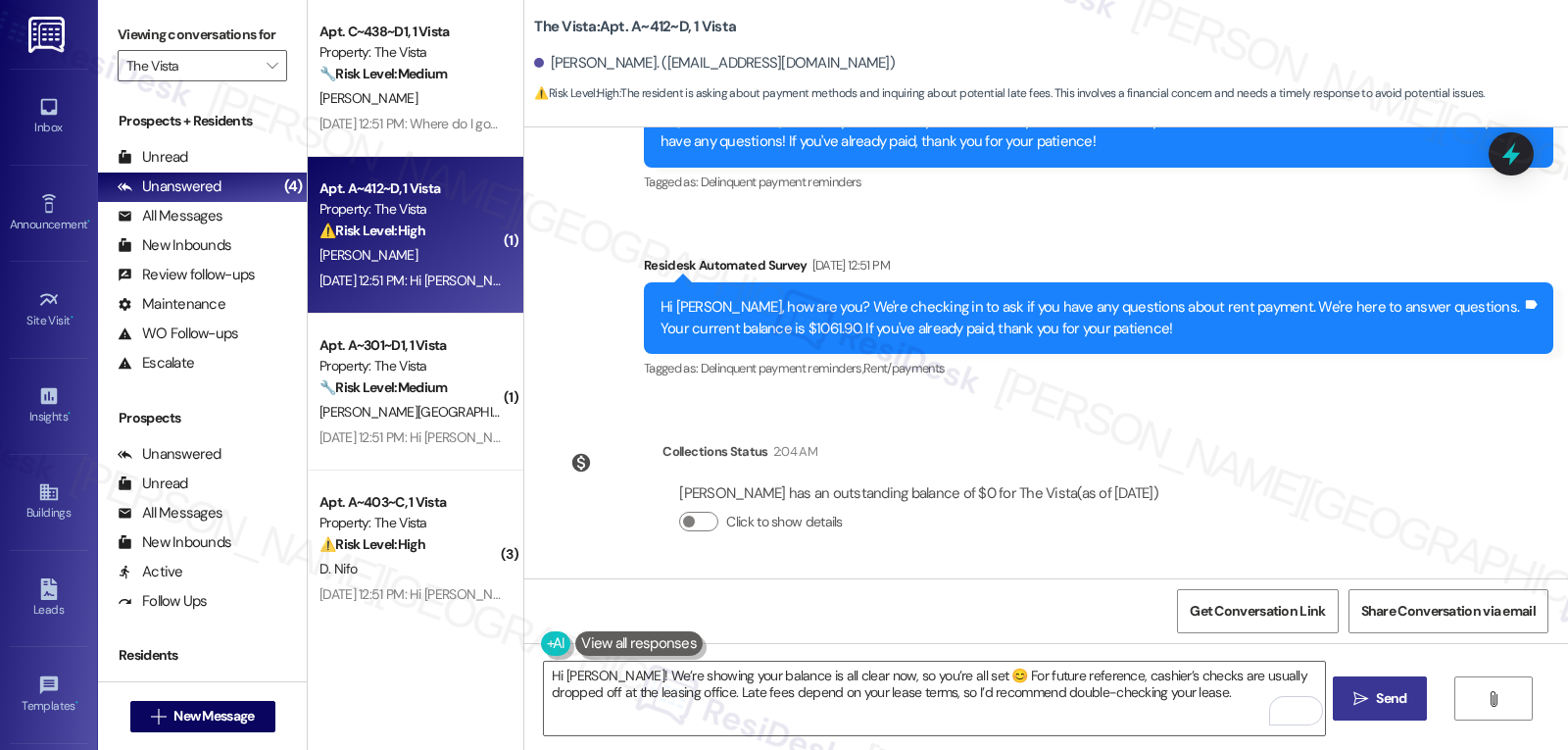
click at [1383, 701] on span "Send" at bounding box center [1391, 698] width 31 height 21
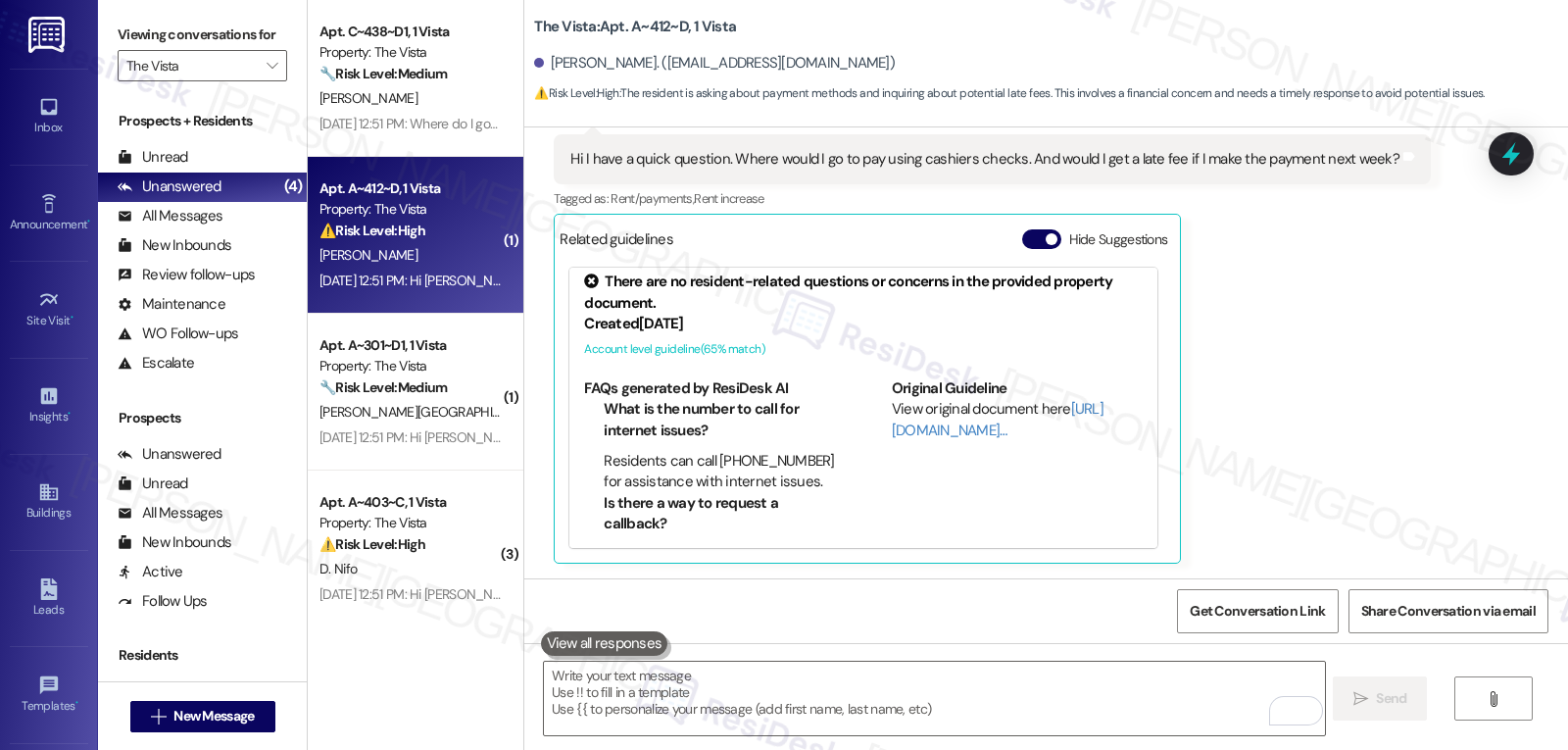
scroll to position [9, 0]
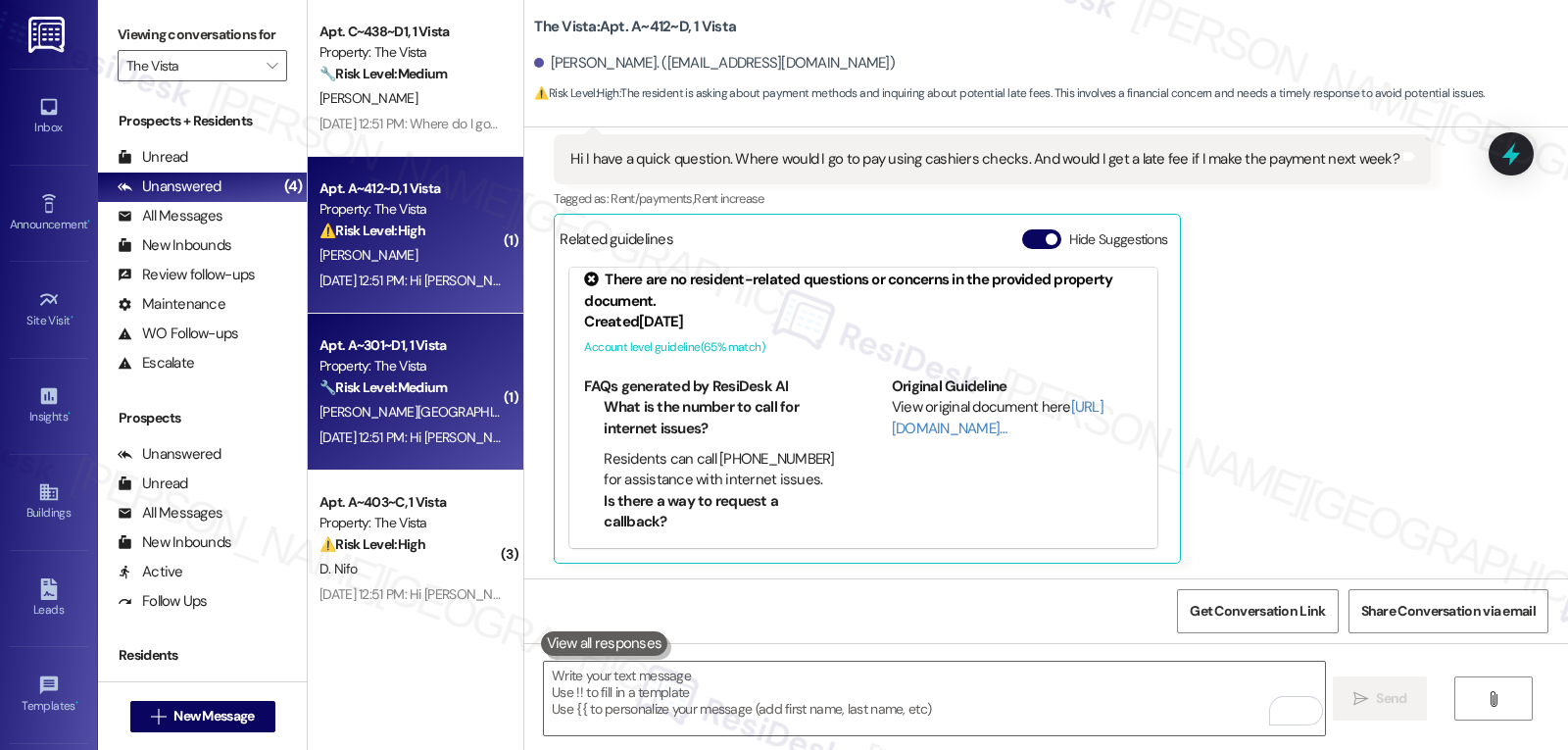
click at [363, 420] on div "[PERSON_NAME][GEOGRAPHIC_DATA]" at bounding box center [411, 412] width 186 height 25
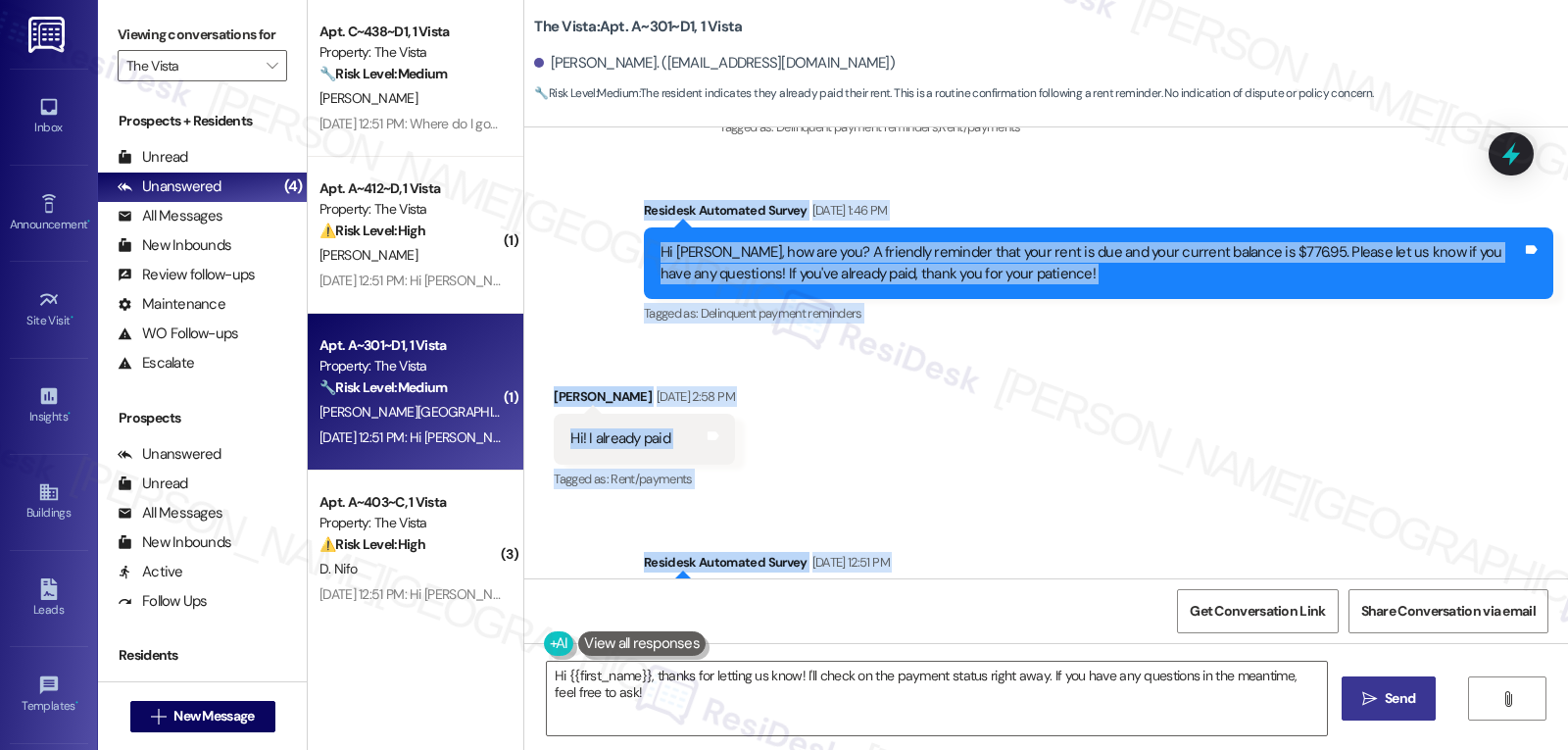
scroll to position [790, 0]
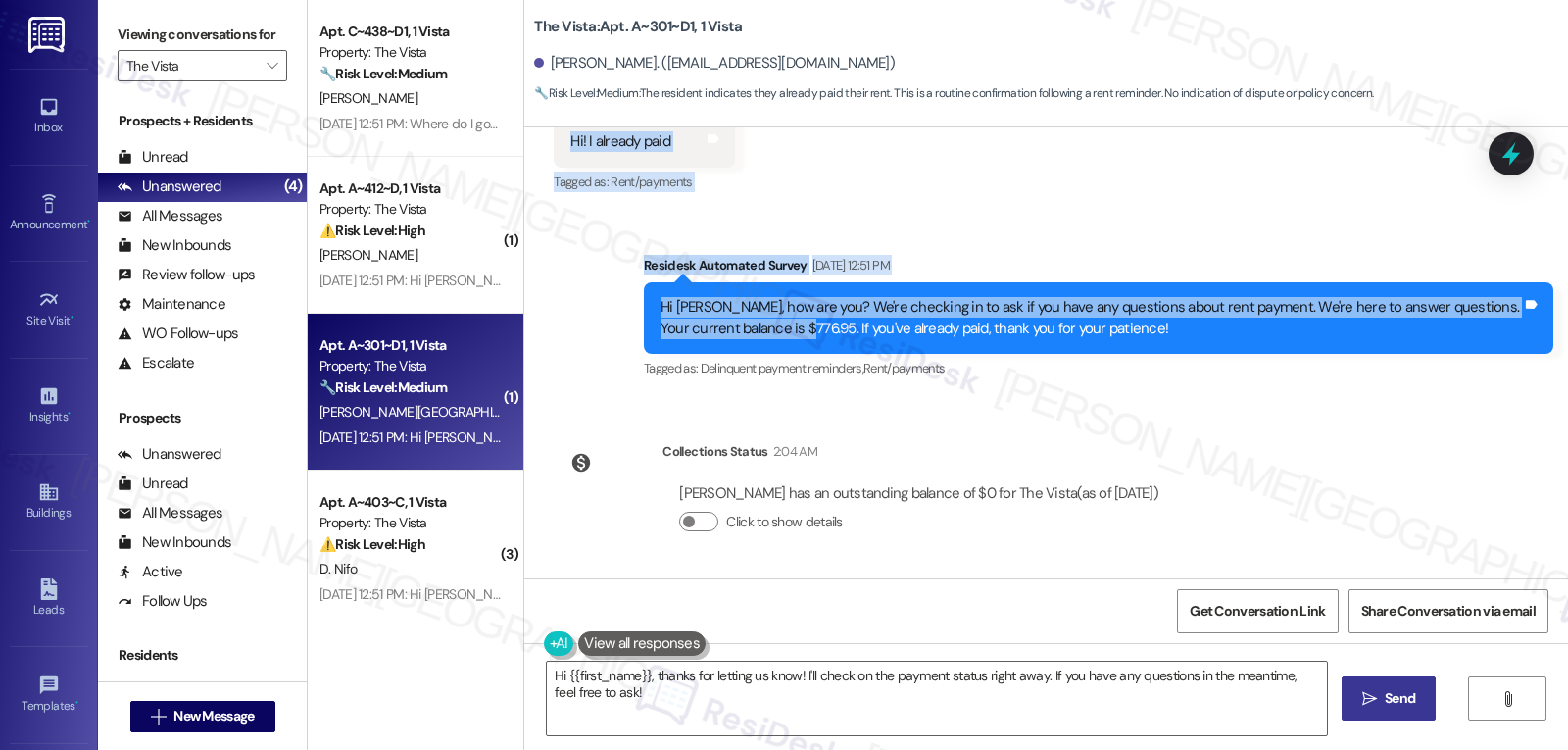
drag, startPoint x: 619, startPoint y: 306, endPoint x: 1272, endPoint y: 499, distance: 680.9
click at [1272, 499] on div "WO Lease started Aug 17, 2025 at 8:00 PM Show details Survey, sent via SMS Resi…" at bounding box center [1046, 352] width 1044 height 451
copy div "Residesk Automated Survey Sep 05, 2025 at 1:46 PM Hi Zara, how are you? A frien…"
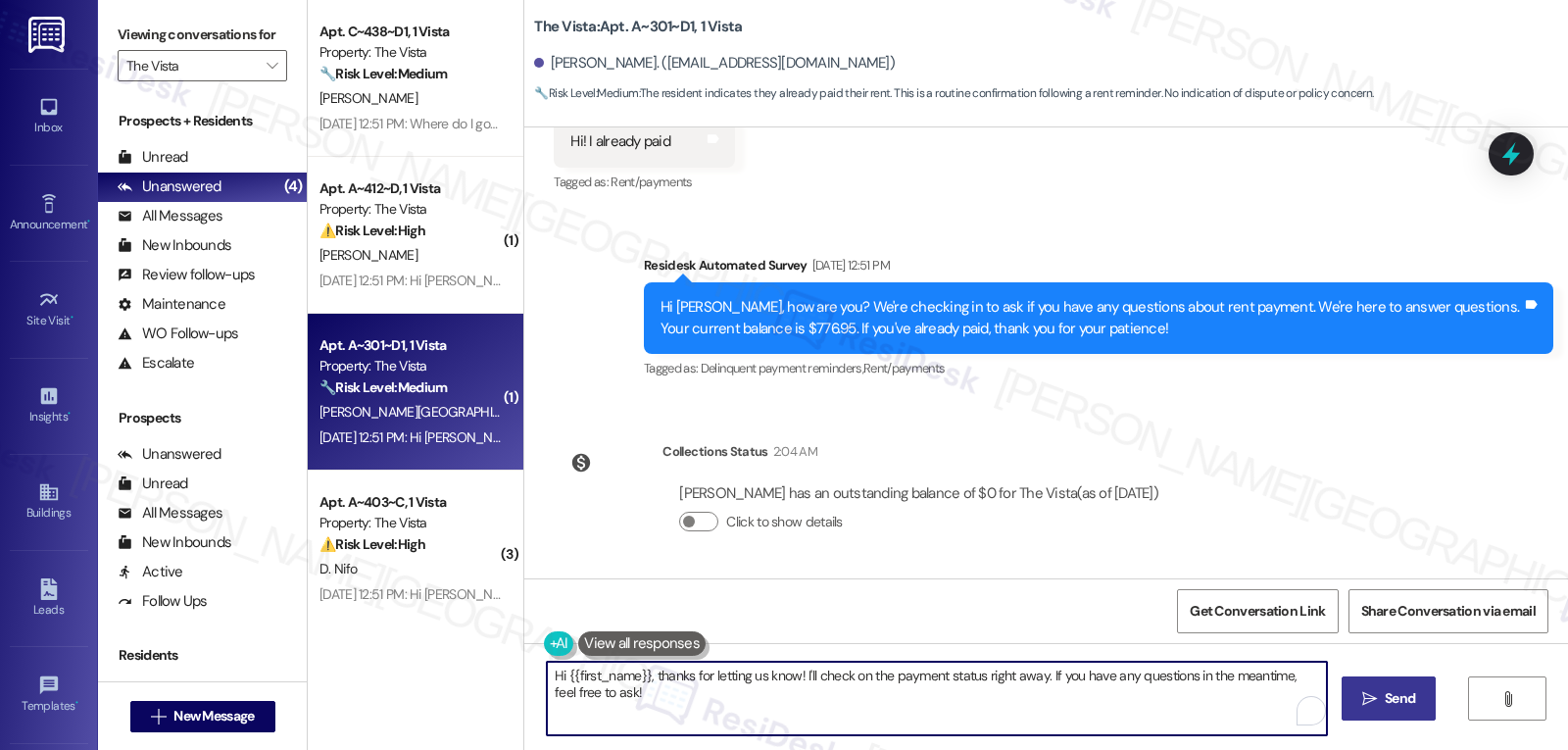
drag, startPoint x: 643, startPoint y: 679, endPoint x: 1210, endPoint y: 796, distance: 578.9
click at [1210, 749] on html "Inbox Go to Inbox Announcement • Send A Text Announcement Site Visit • Go to Si…" at bounding box center [784, 375] width 1568 height 750
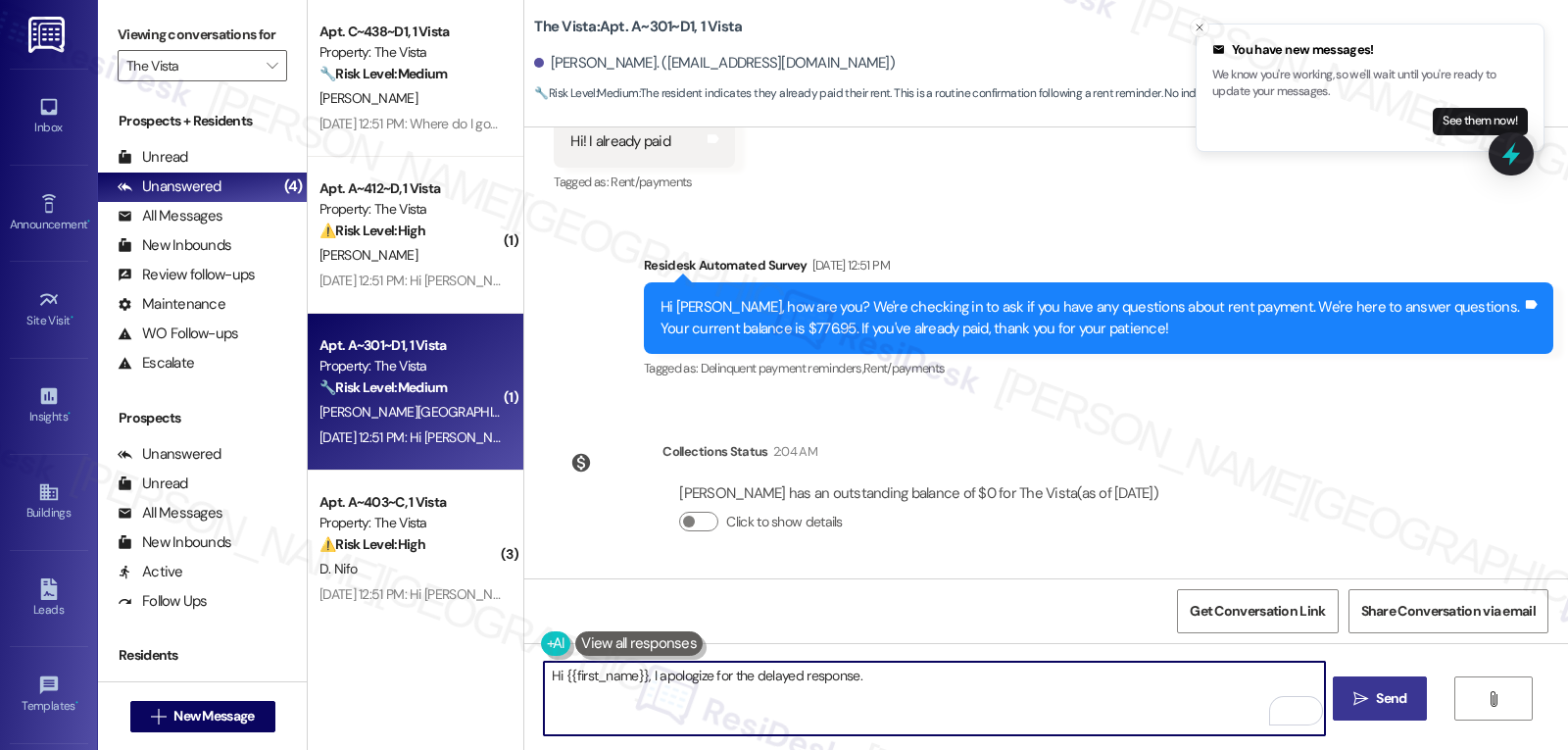
click at [1147, 703] on textarea "Hi {{first_name}}, I apologize for the delayed response." at bounding box center [933, 698] width 781 height 73
paste textarea "we’re showing your payment went through and your balance is all clear now 😊 Sor…"
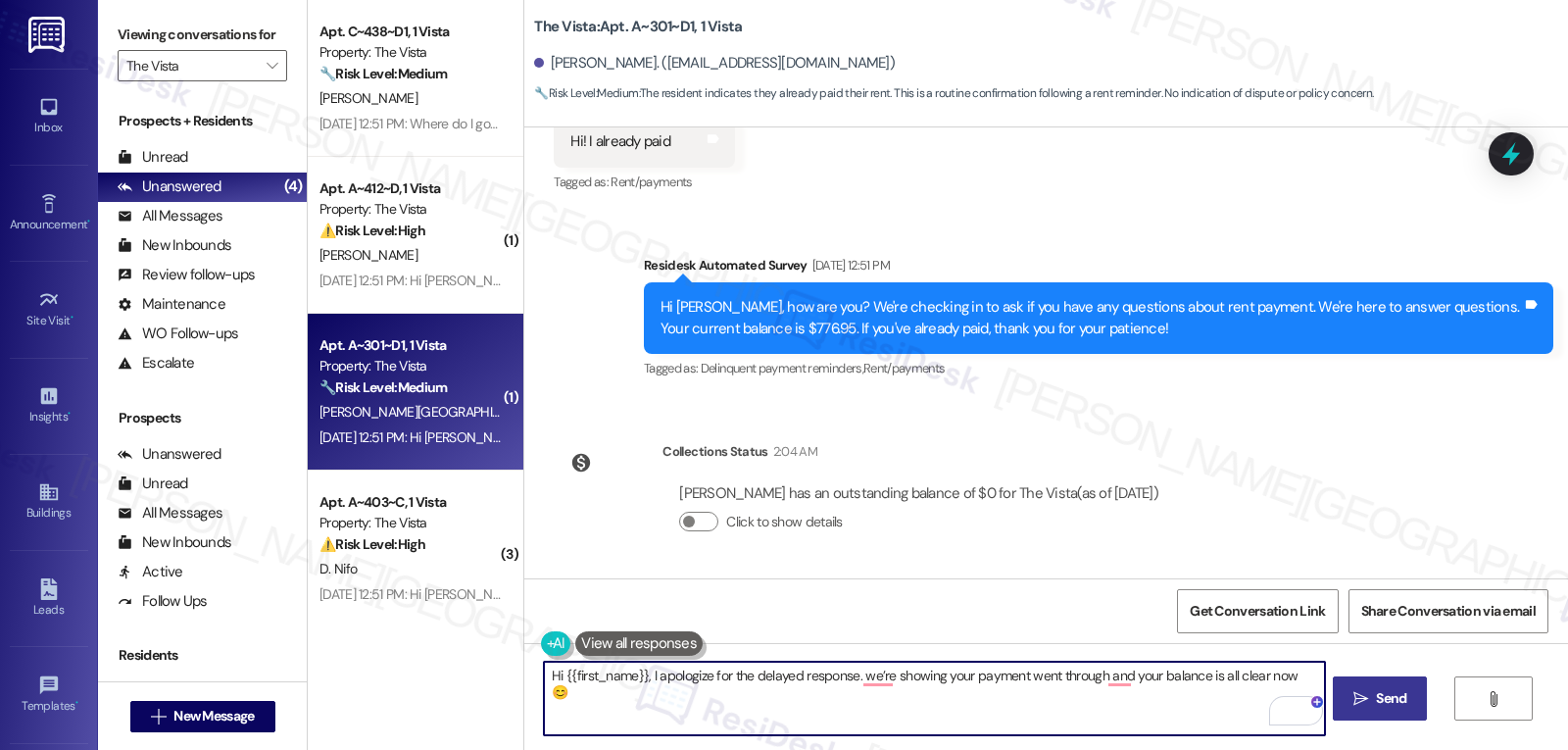
click at [1310, 681] on textarea "Hi {{first_name}}, I apologize for the delayed response. we’re showing your pay…" at bounding box center [933, 698] width 781 height 73
paste textarea "If you ever need anything, don’t hesitate to reach out. I’m always here to assi…"
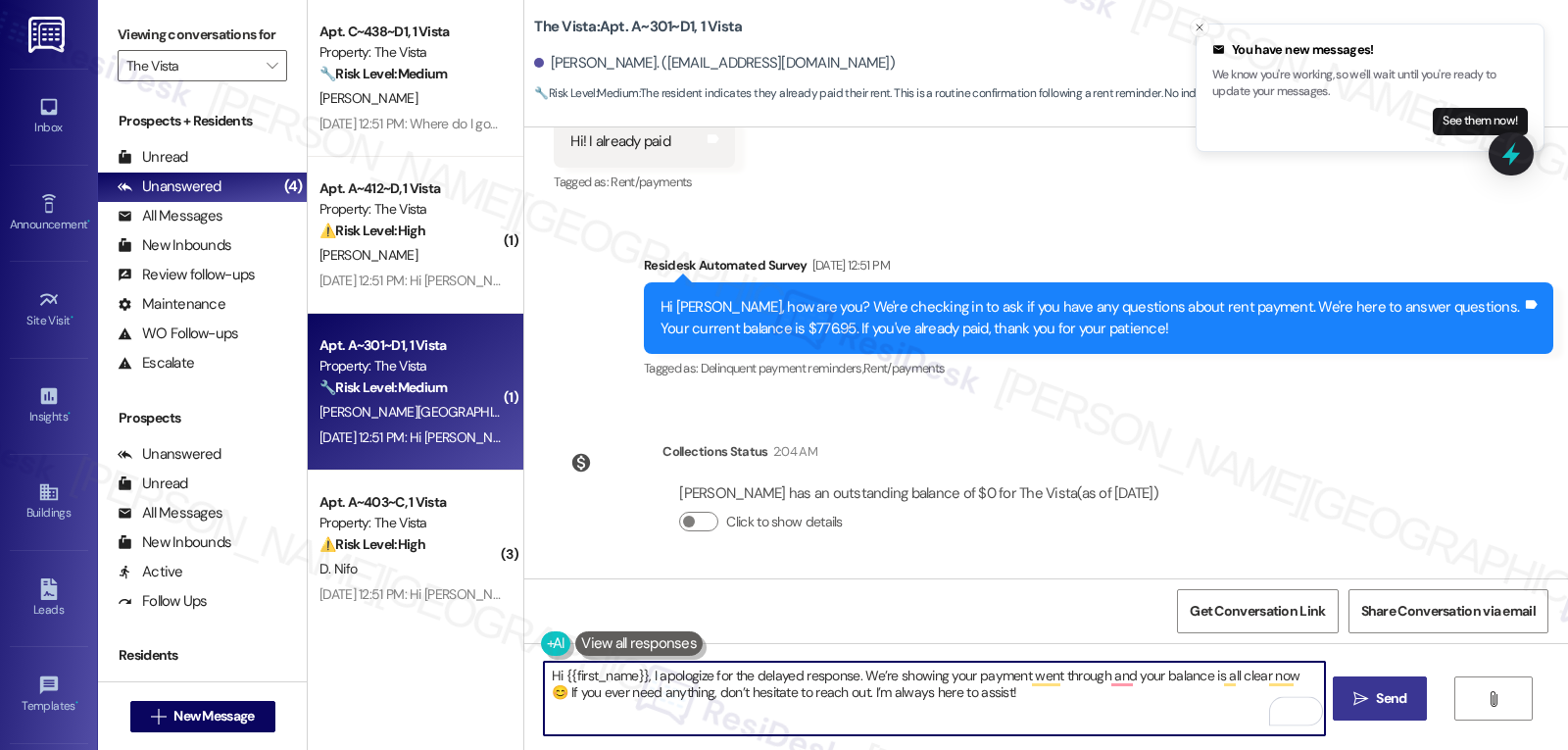
type textarea "Hi {{first_name}}, I apologize for the delayed response. We’re showing your pay…"
click at [1407, 701] on span "Send" at bounding box center [1391, 698] width 38 height 21
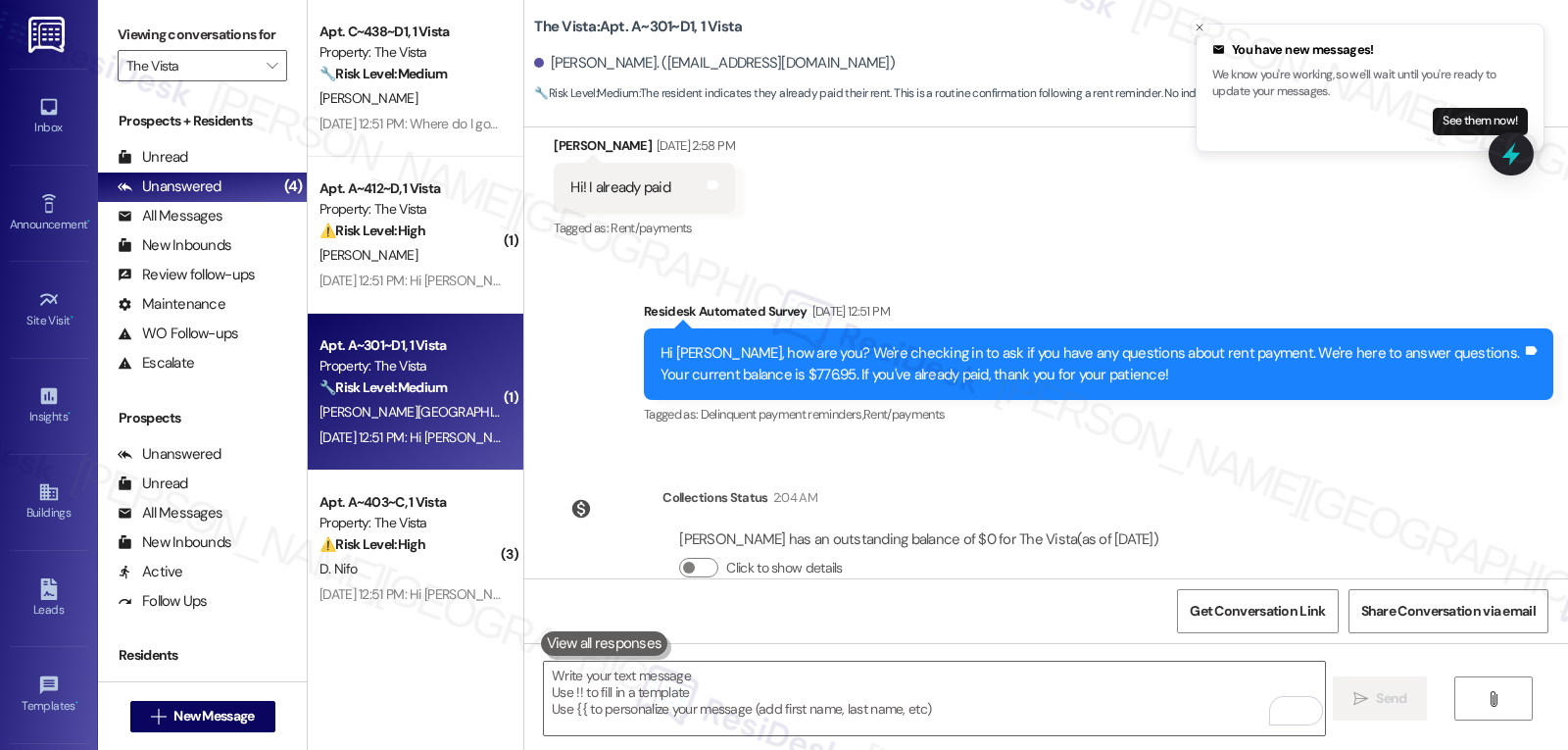
scroll to position [947, 0]
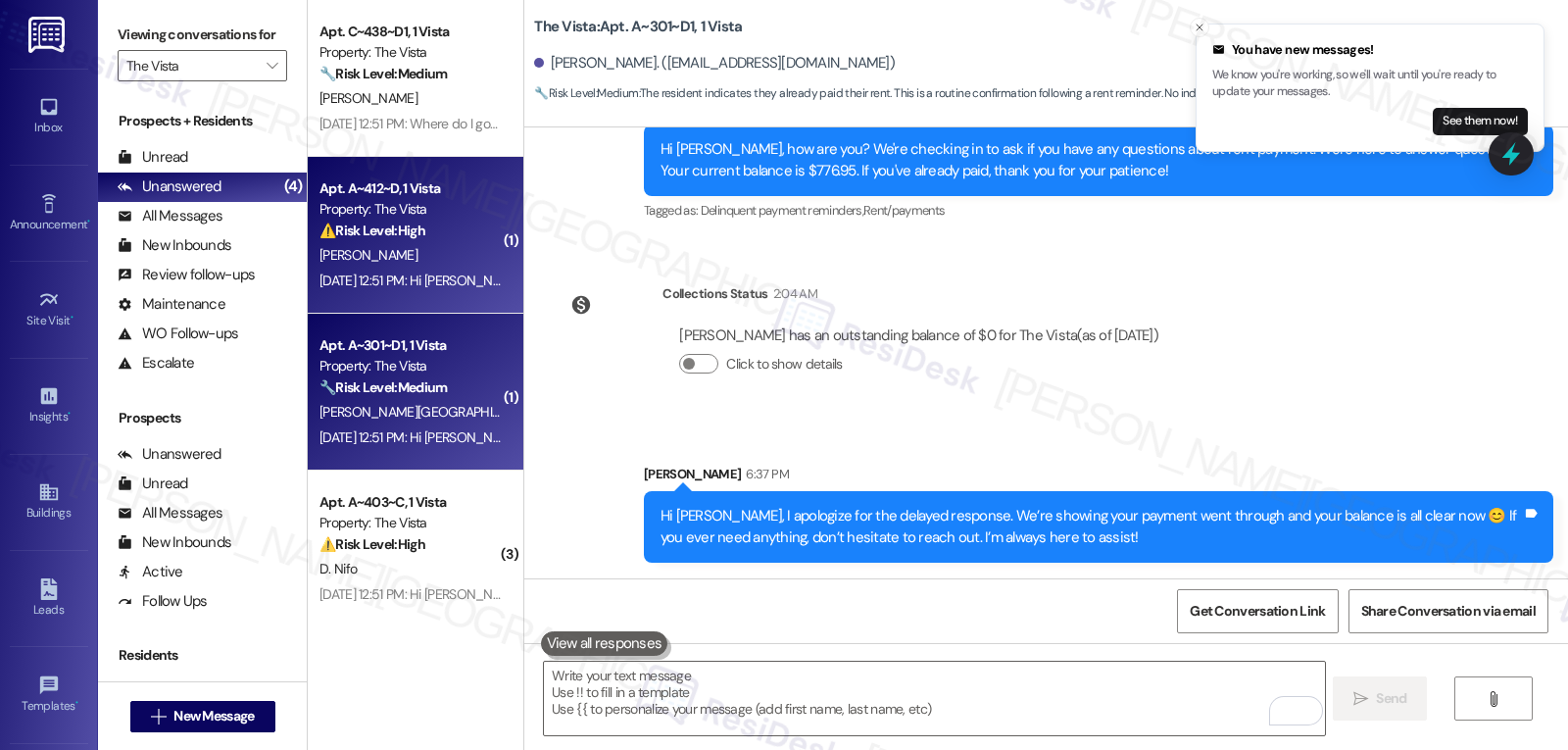
click at [361, 253] on span "J. Mendoza" at bounding box center [368, 255] width 98 height 18
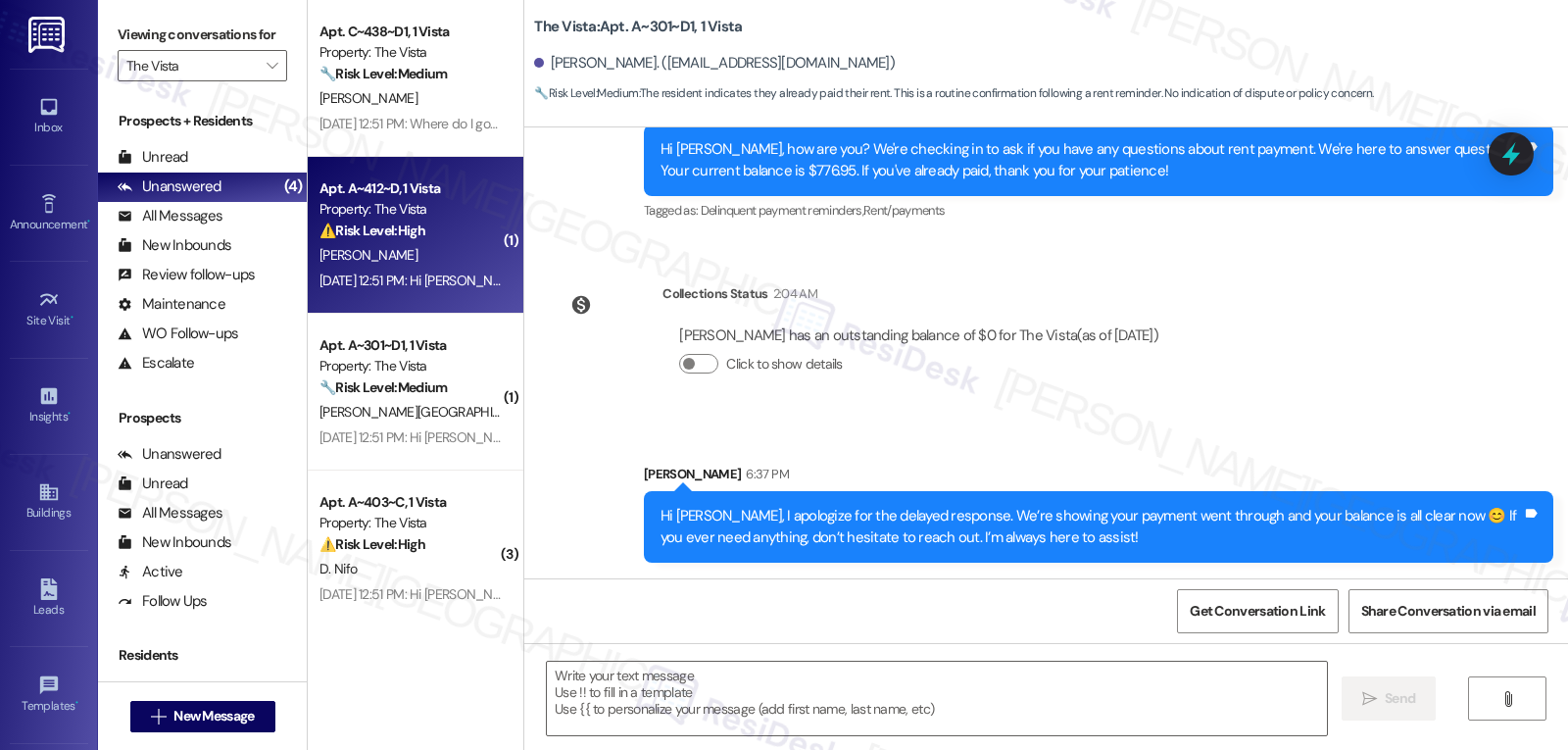
type textarea "Fetching suggested responses. Please feel free to read through the conversation…"
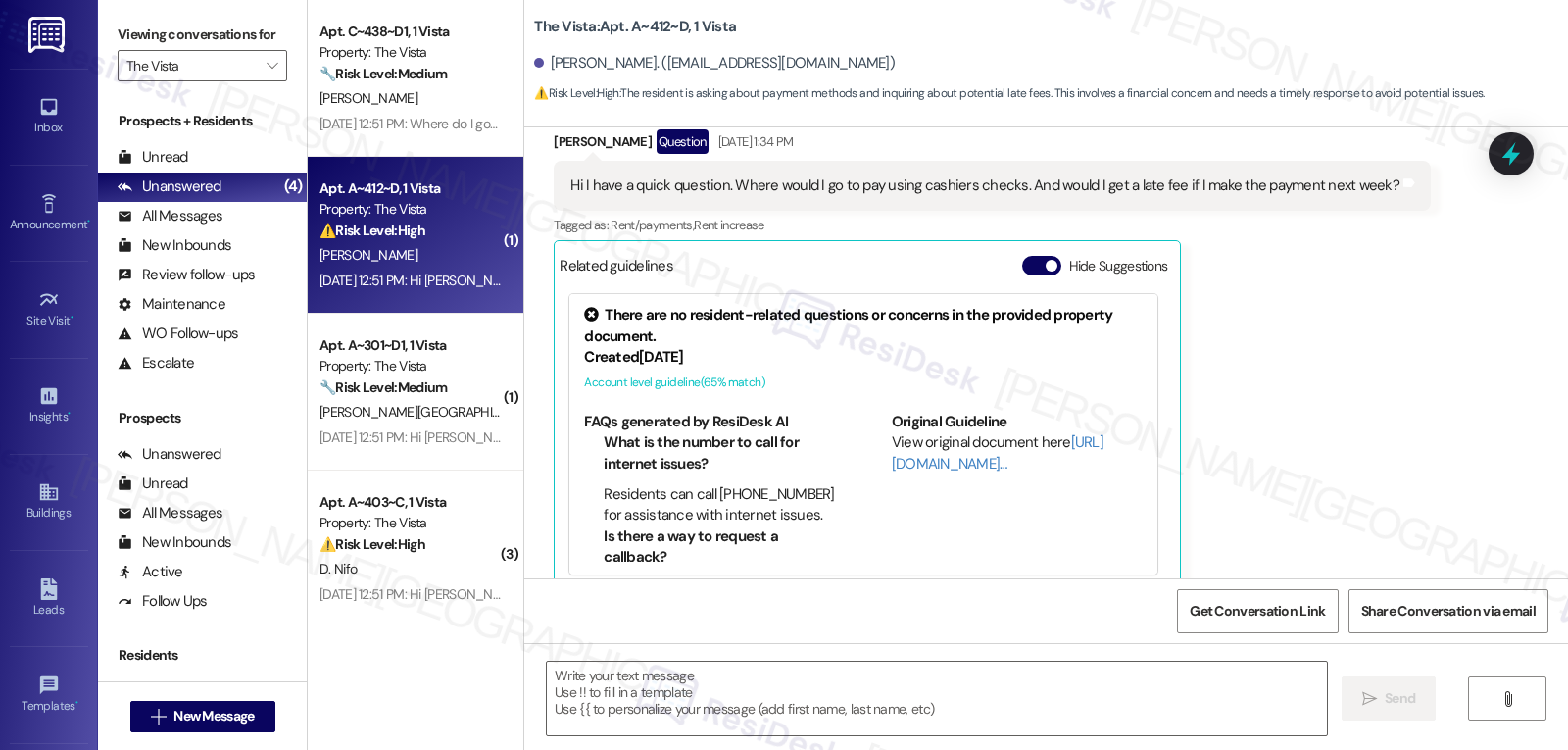
scroll to position [552, 0]
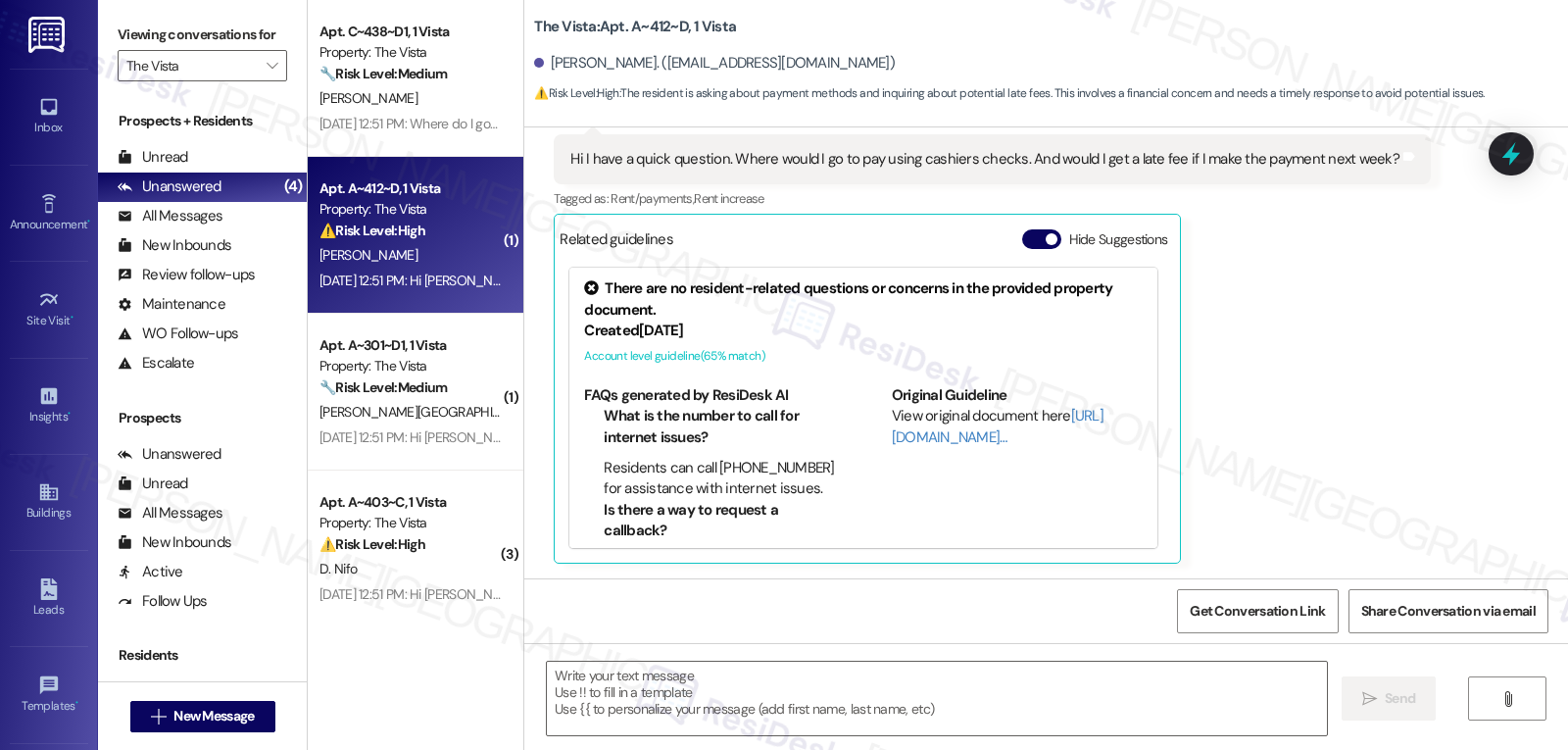
type textarea "Fetching suggested responses. Please feel free to read through the conversation…"
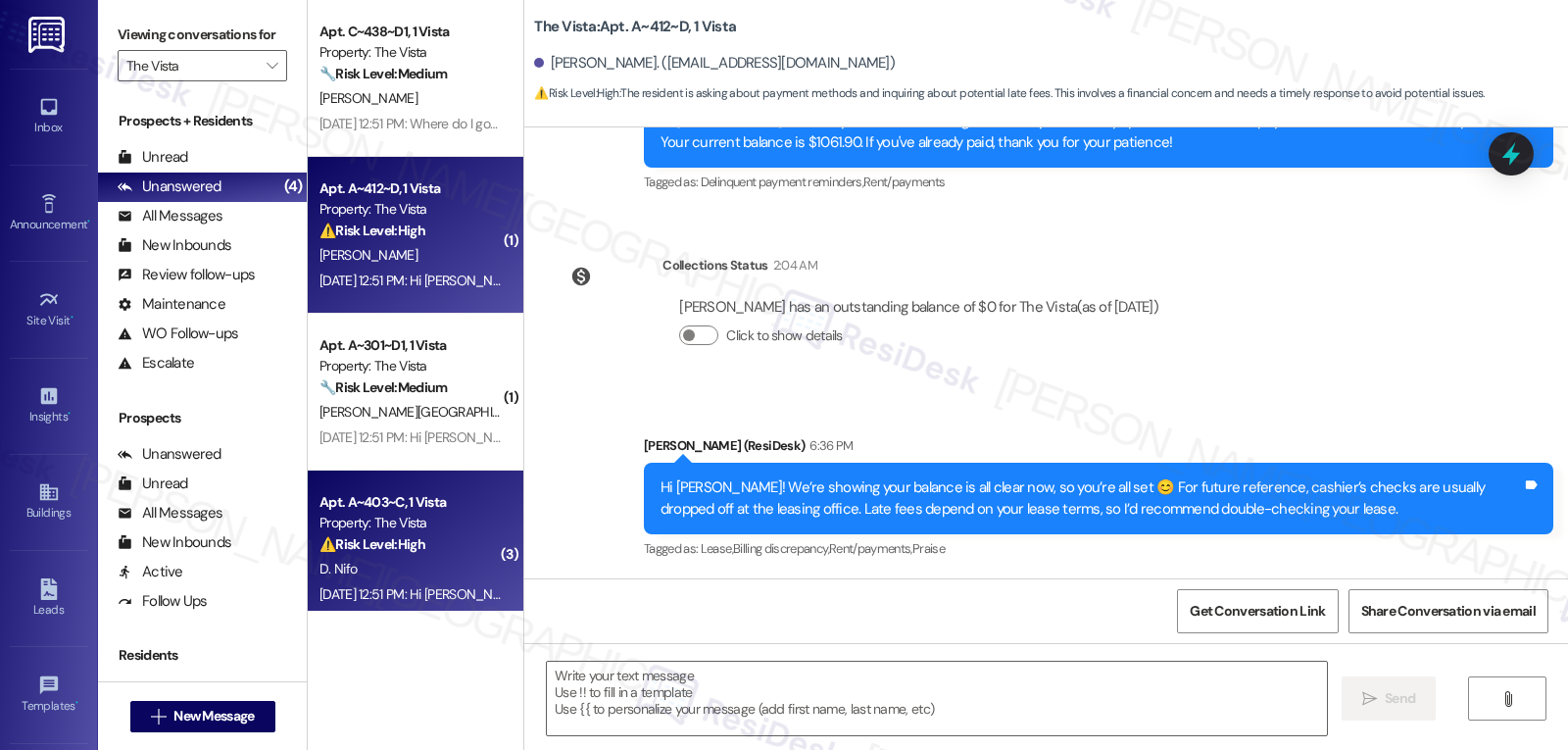
click at [475, 541] on div "⚠️ Risk Level: High The resident states they are not currently living at the pr…" at bounding box center [411, 544] width 182 height 21
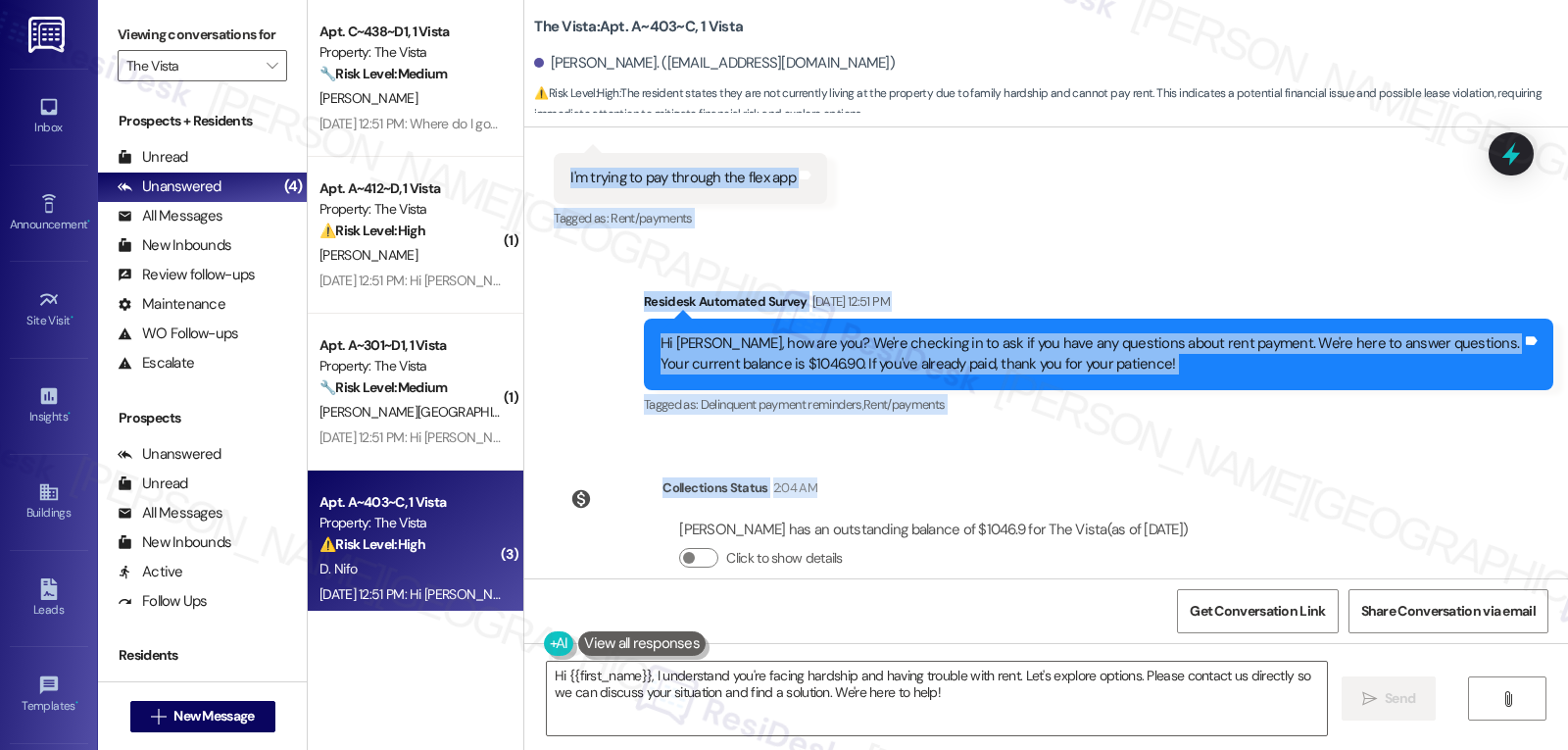
scroll to position [1641, 0]
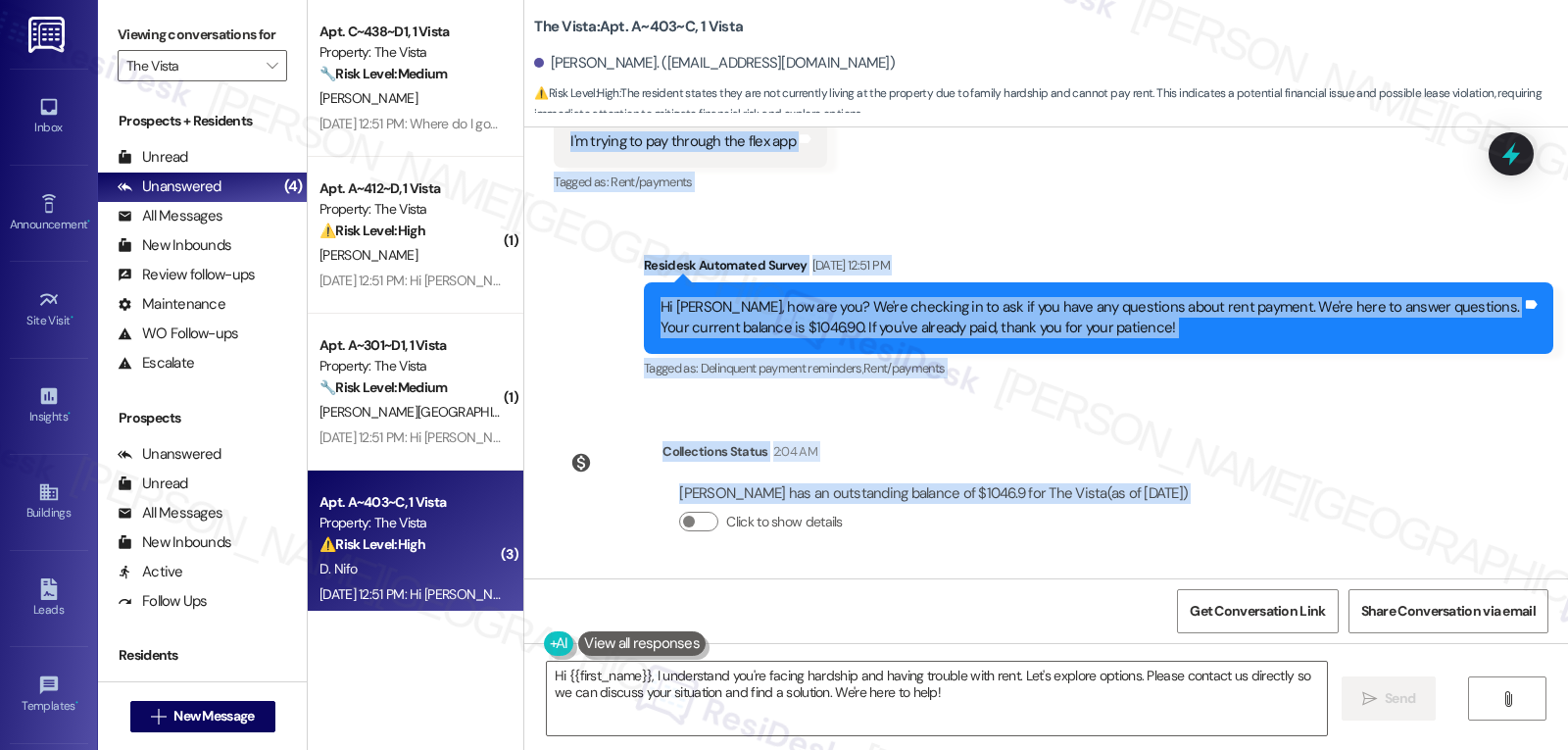
drag, startPoint x: 627, startPoint y: 209, endPoint x: 1307, endPoint y: 543, distance: 757.6
click at [1307, 543] on div "Survey, sent via SMS Residesk Automated Survey Jul 30, 2025 at 12:46 PM Hi Devy…" at bounding box center [1046, 352] width 1044 height 451
copy div "Residesk Automated Survey Sep 05, 2025 at 1:46 PM Hi Devyn, how are you? A frie…"
click at [982, 699] on textarea "Hi {{first_name}}, I understand you're facing hardship and having trouble with …" at bounding box center [936, 698] width 781 height 73
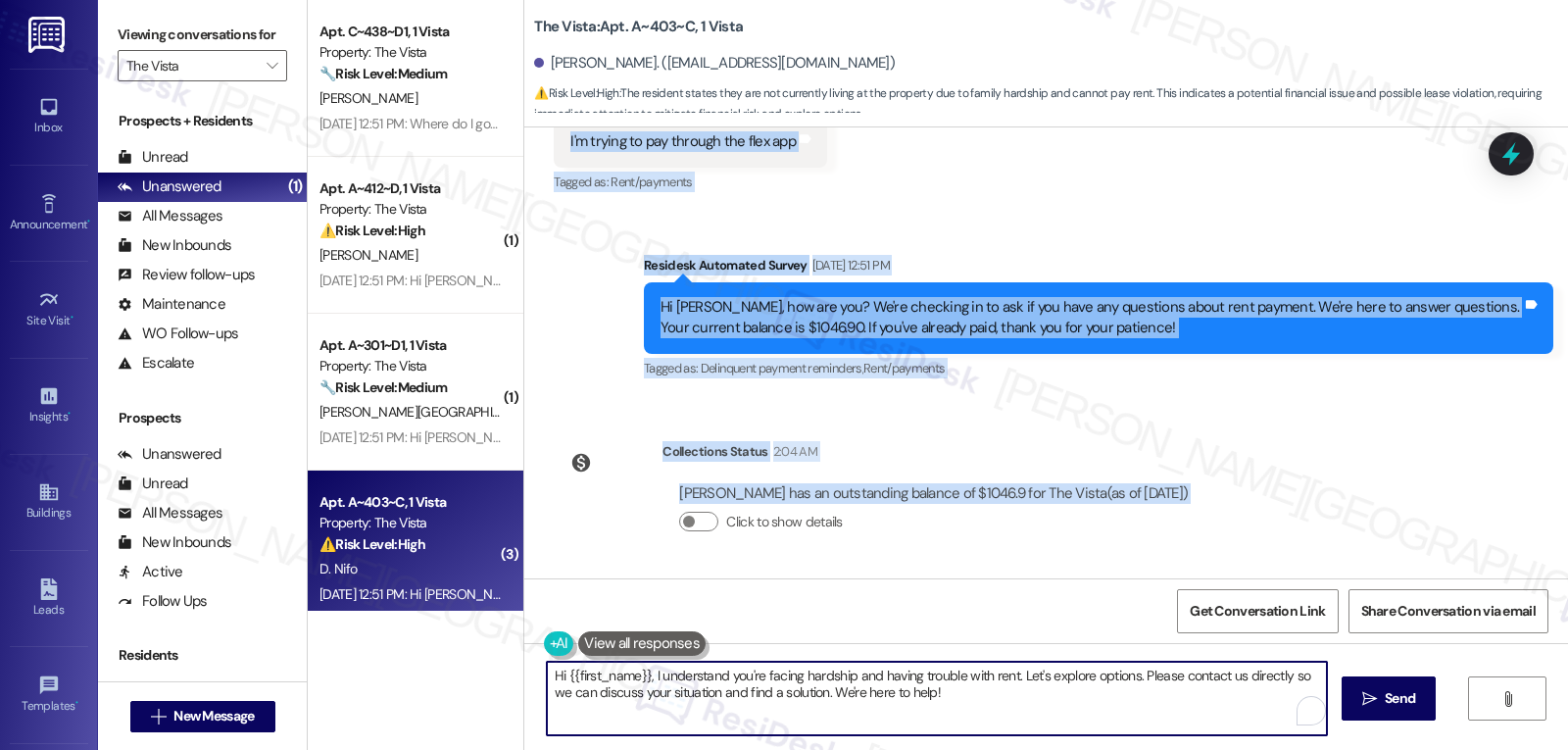
paste textarea "“Hi Devyn, thank you for being open and sharing what you’re going through. I’m …"
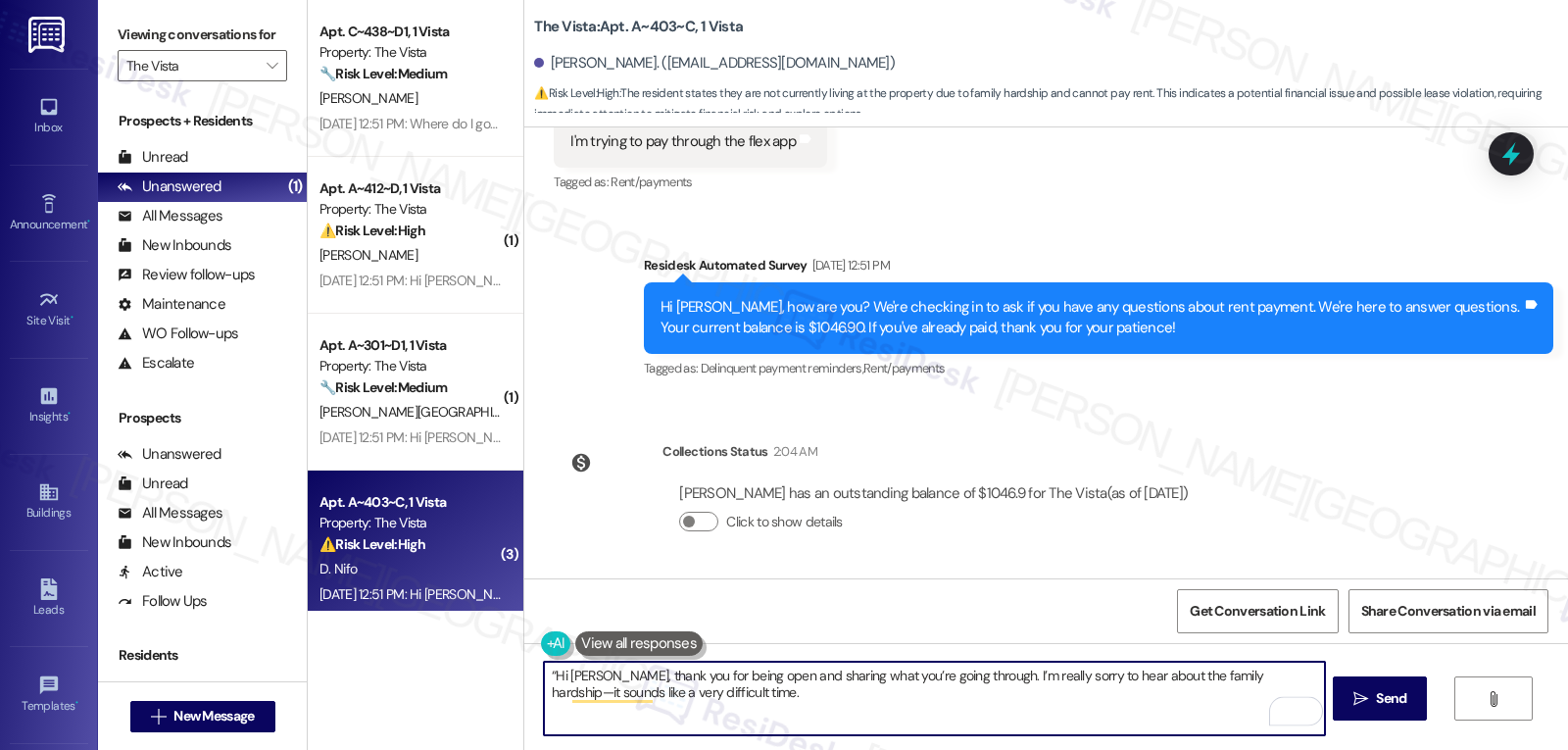
click at [565, 675] on textarea "“Hi Devyn, thank you for being open and sharing what you’re going through. I’m …" at bounding box center [933, 698] width 781 height 73
click at [1236, 677] on textarea "Hi Devyn, thank you for being open and sharing what you’re going through. I’m r…" at bounding box center [933, 698] width 781 height 73
click at [849, 710] on textarea "Hi Devyn, thank you for being open and sharing what you’re going through. I’m r…" at bounding box center [933, 698] width 781 height 73
click at [915, 712] on textarea "Hi Devyn, thank you for being open and sharing what you’re going through. I’m r…" at bounding box center [933, 698] width 781 height 73
paste textarea "I’ll check with the team to see what options might be available for your rent b…"
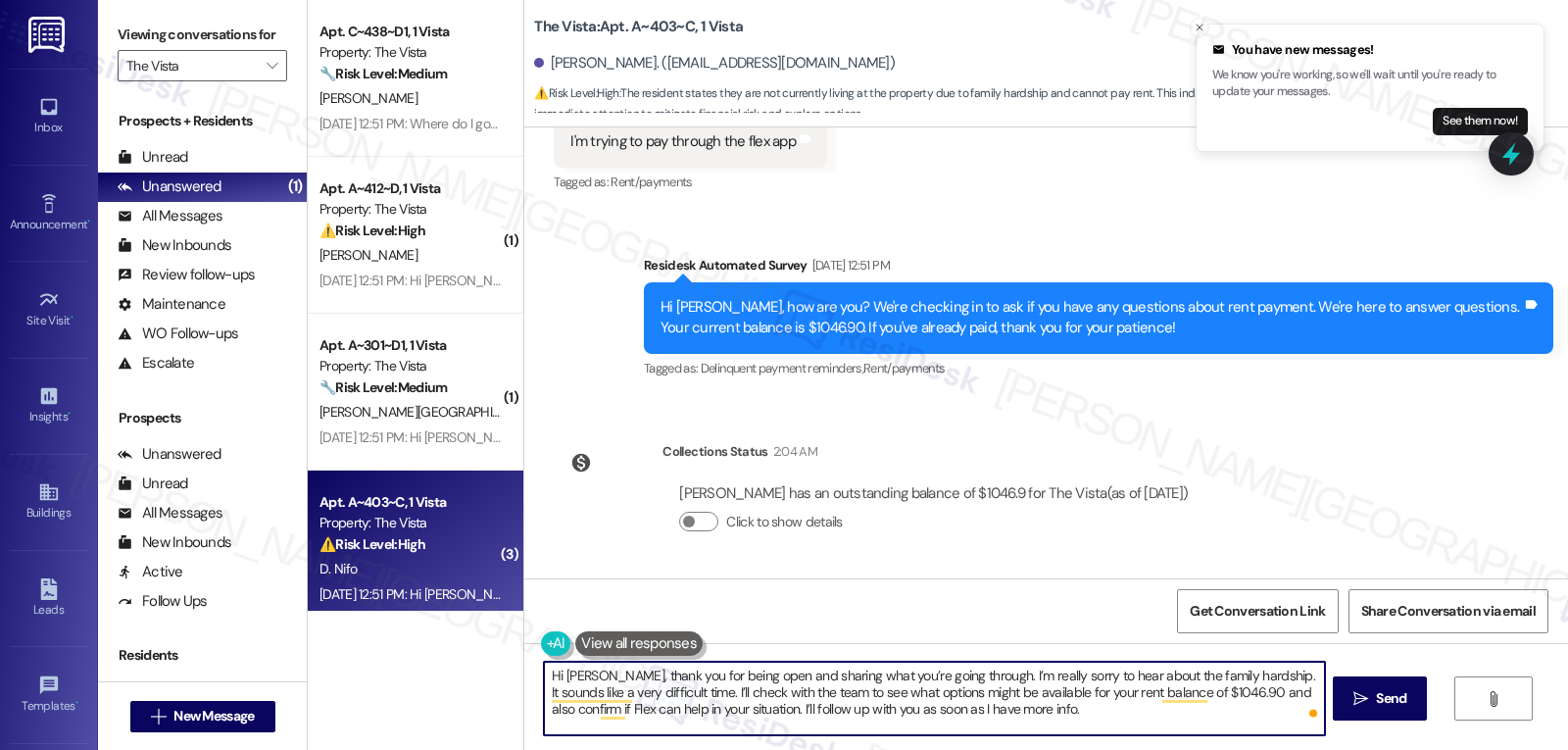
click at [593, 675] on textarea "Hi Devyn, thank you for being open and sharing what you’re going through. I’m r…" at bounding box center [933, 698] width 781 height 73
click at [1225, 710] on textarea "Hi Devyn, I apologize for the delayed response. Thank you for being open and sh…" at bounding box center [933, 698] width 781 height 73
type textarea "Hi Devyn, I apologize for the delayed response. Thank you for being open and sh…"
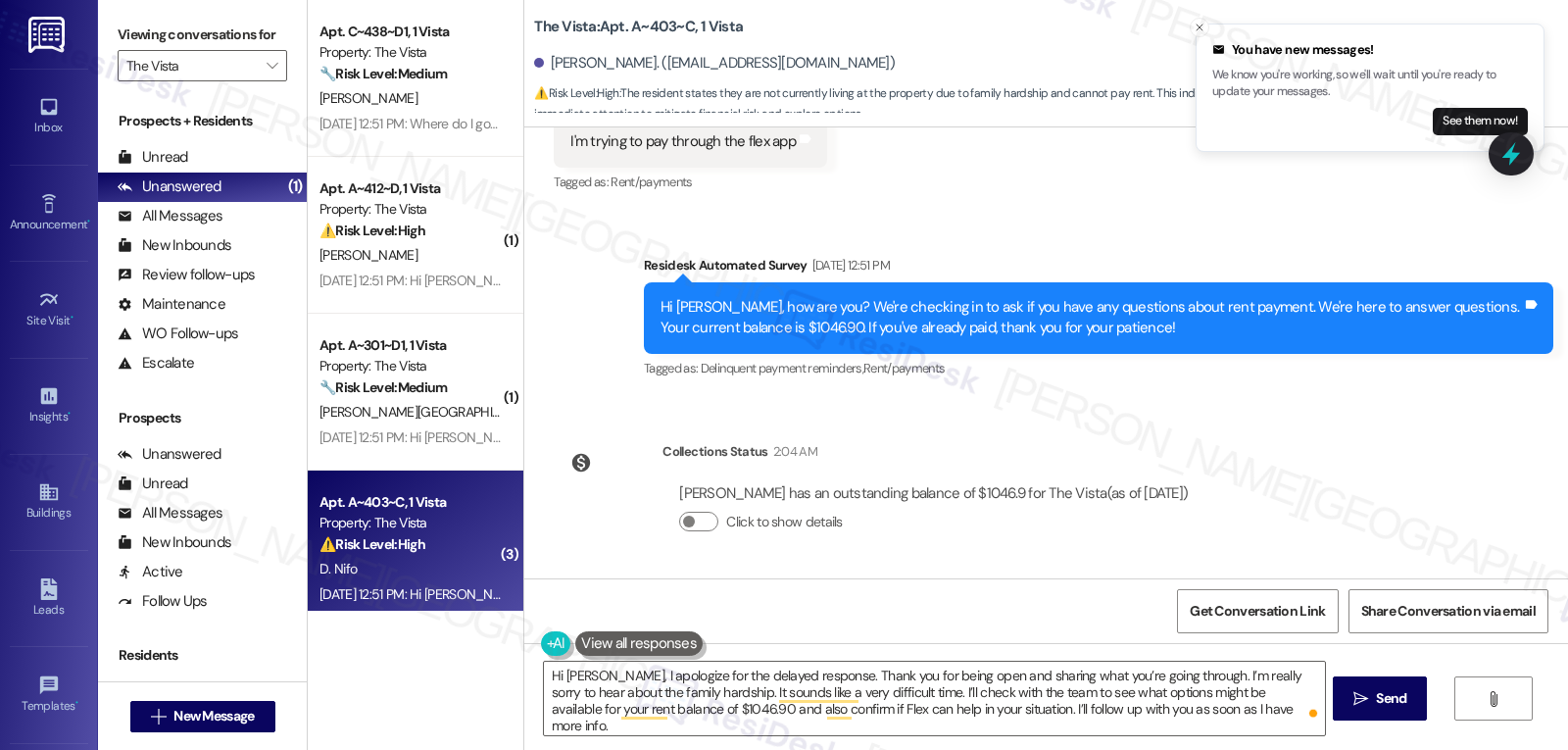
click at [1428, 690] on div "Hi Devyn, I apologize for the delayed response. Thank you for being open and sh…" at bounding box center [1046, 716] width 1044 height 147
click at [1387, 695] on span "Send" at bounding box center [1391, 698] width 31 height 21
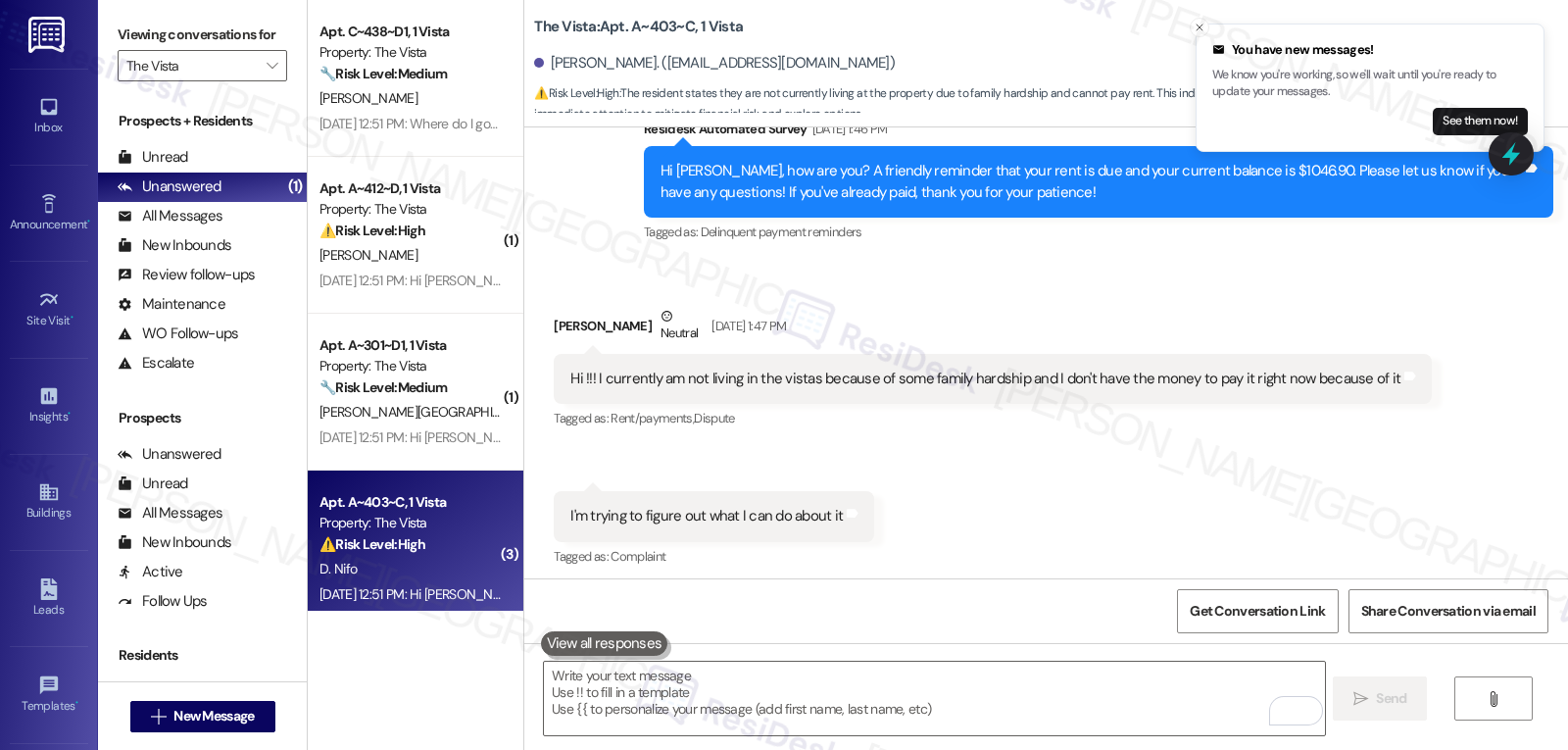
scroll to position [1819, 0]
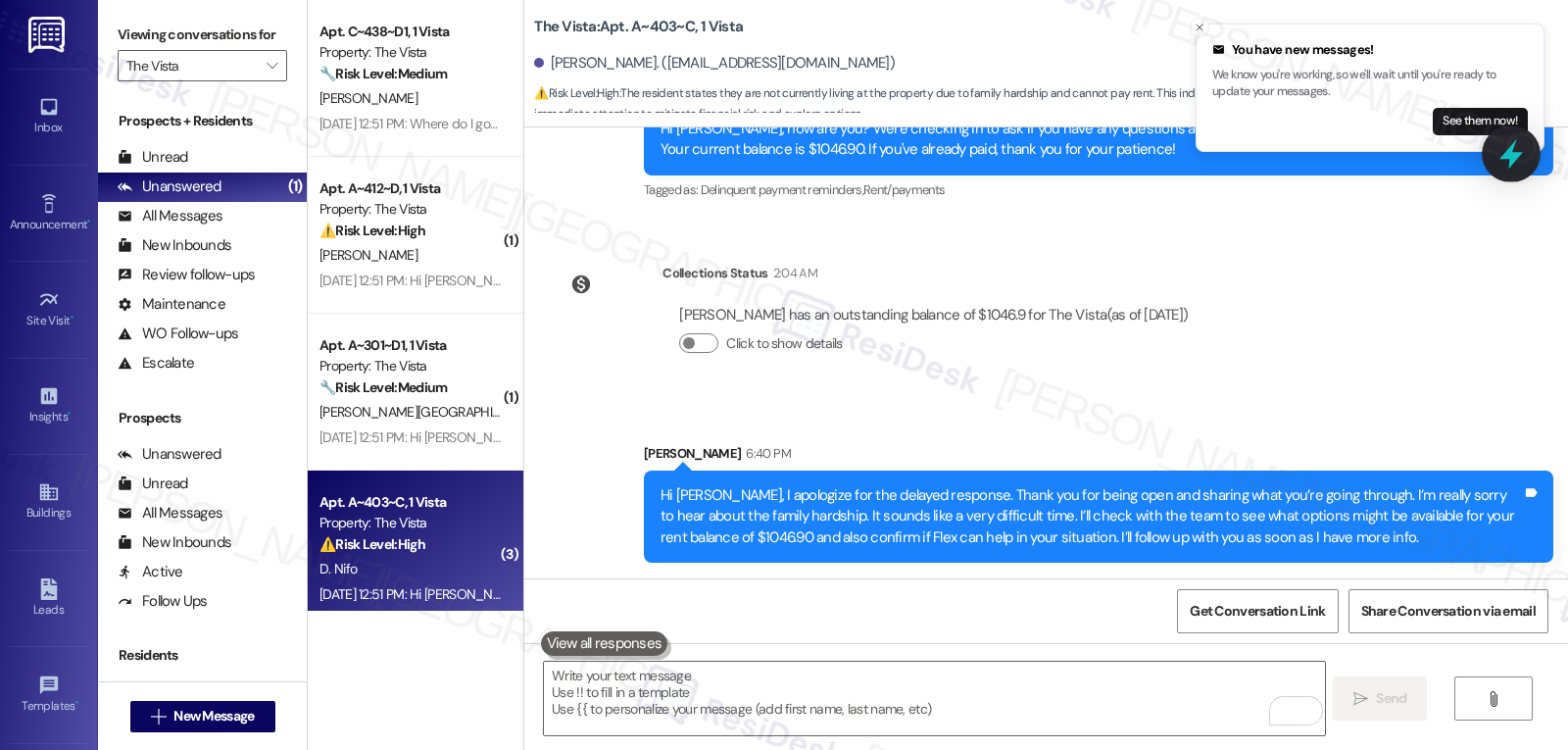
click at [1496, 166] on icon at bounding box center [1512, 154] width 34 height 34
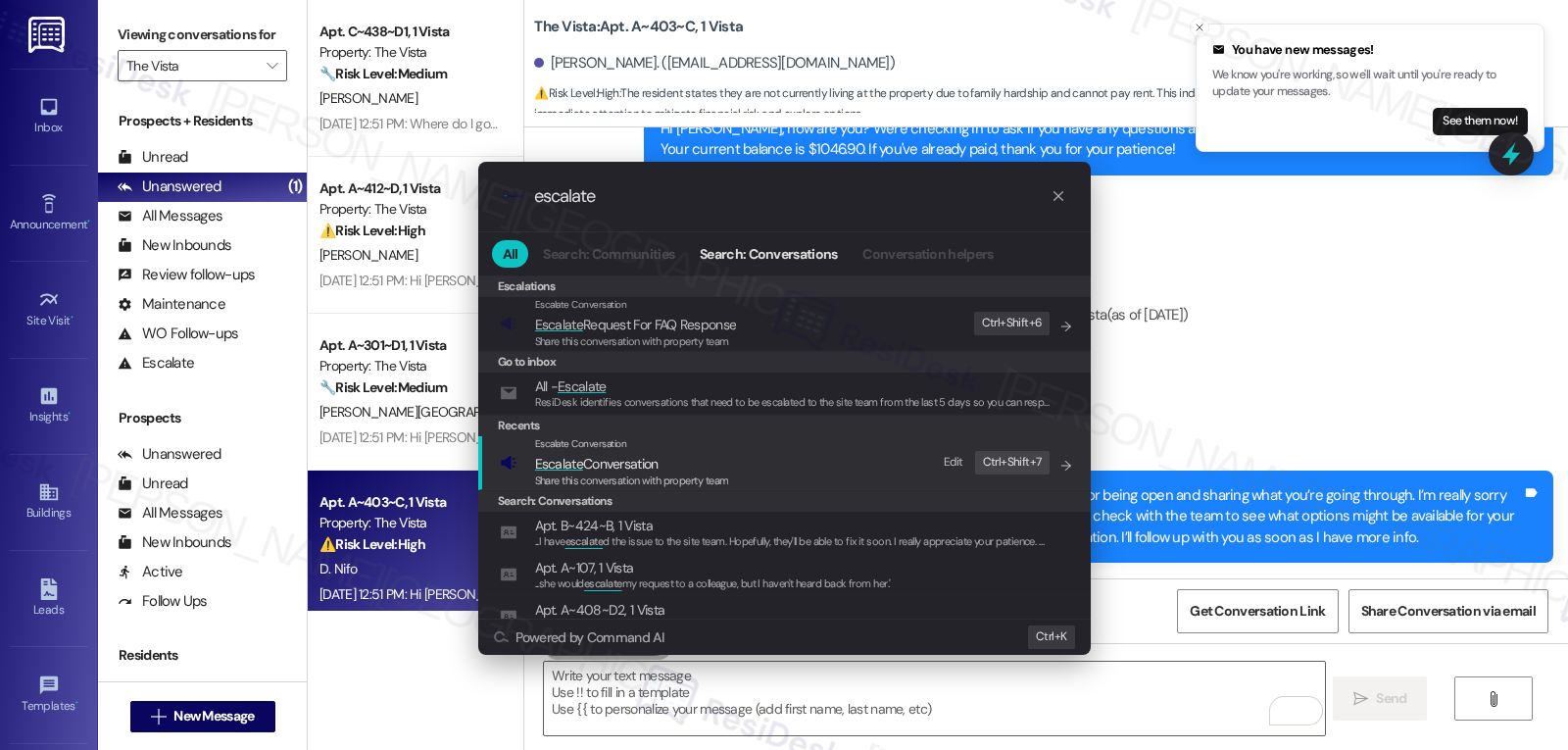
type input "escalate"
click at [726, 470] on span "Escalate Conversation" at bounding box center [632, 464] width 194 height 22
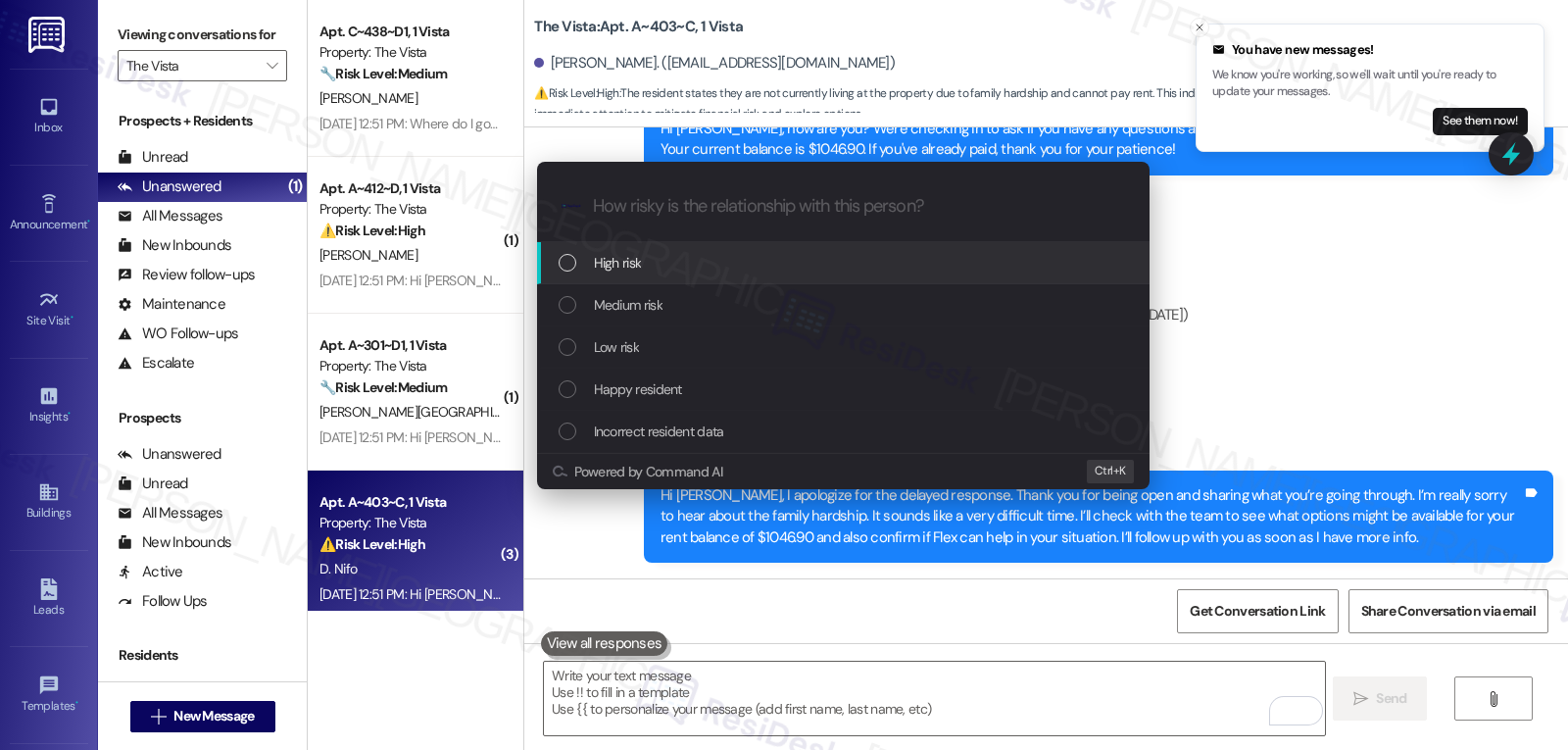
click at [641, 260] on span "High risk" at bounding box center [618, 262] width 48 height 22
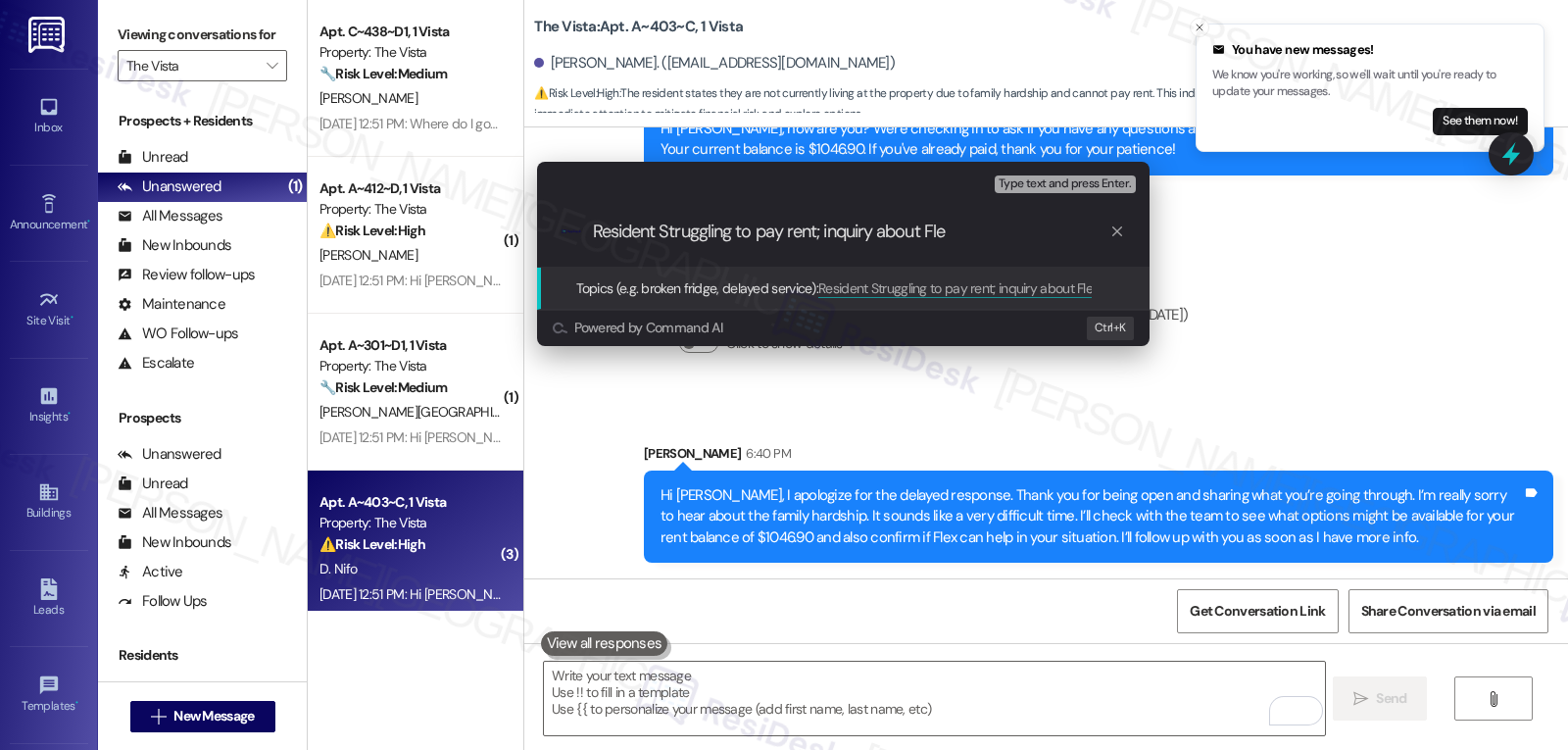
type input "Resident Struggling to pay rent; inquiry about Flex"
click at [1449, 360] on div "Escalate Conversation High risk Topics (e.g. broken fridge, delayed service) An…" at bounding box center [784, 375] width 1568 height 750
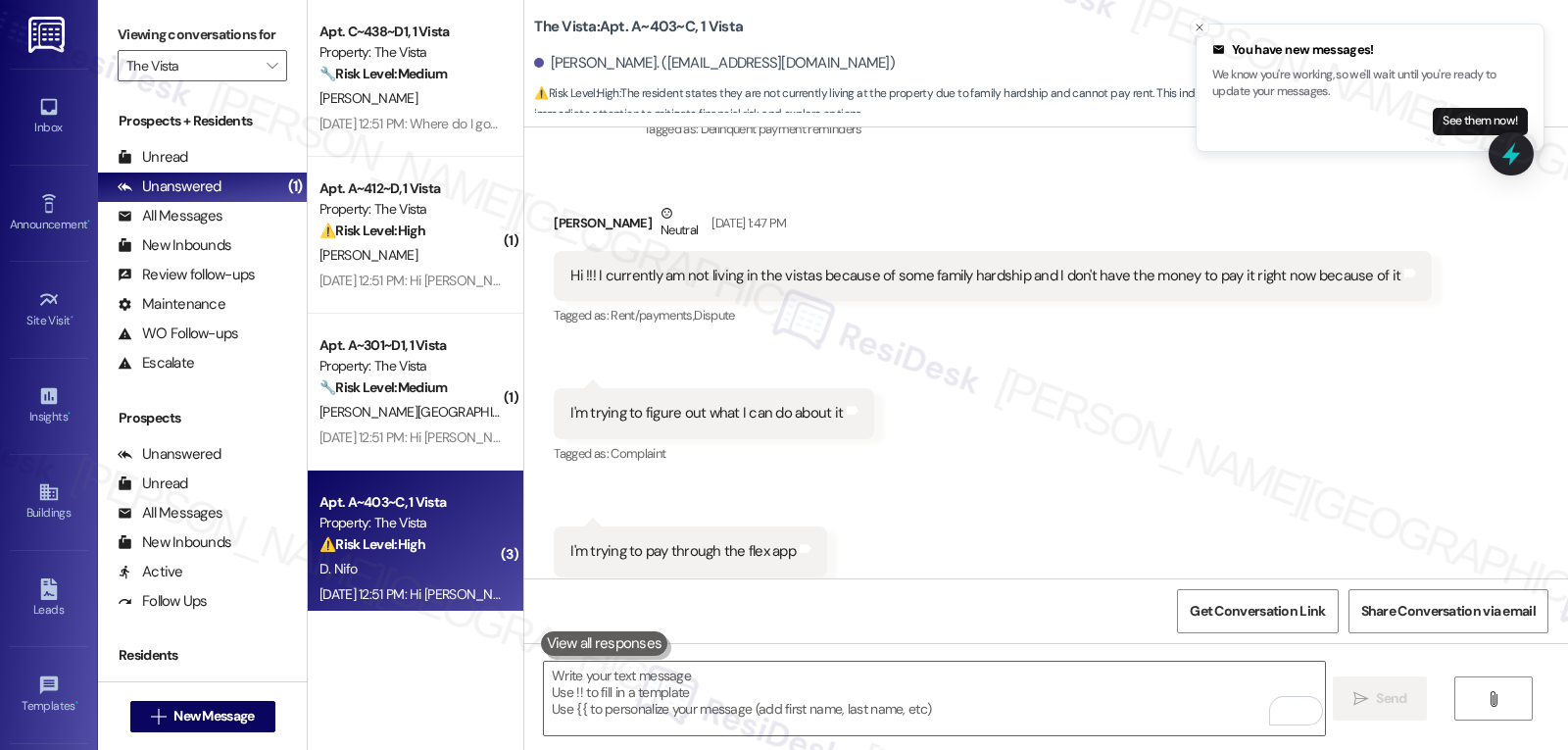
scroll to position [1623, 0]
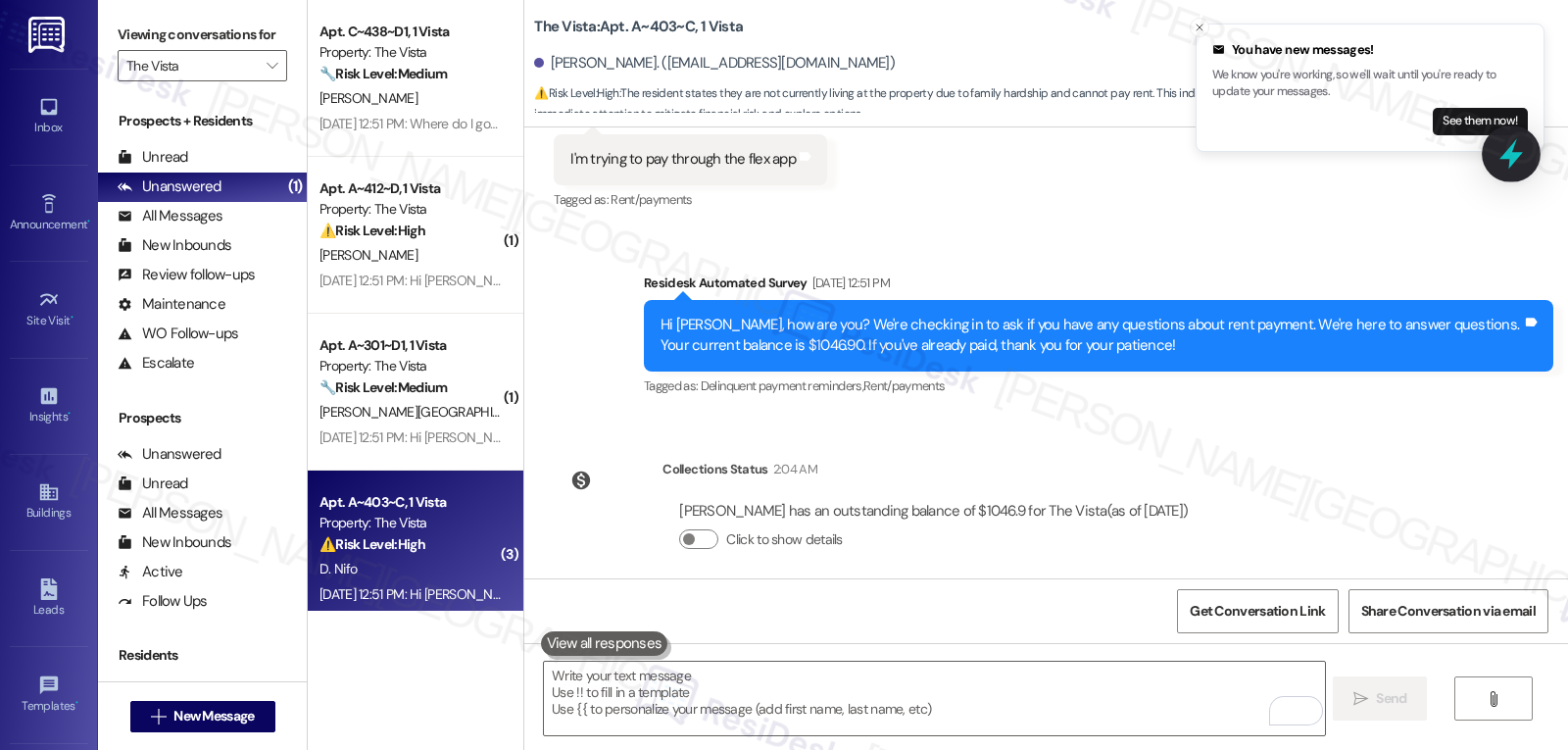
click at [1510, 167] on icon at bounding box center [1512, 154] width 24 height 31
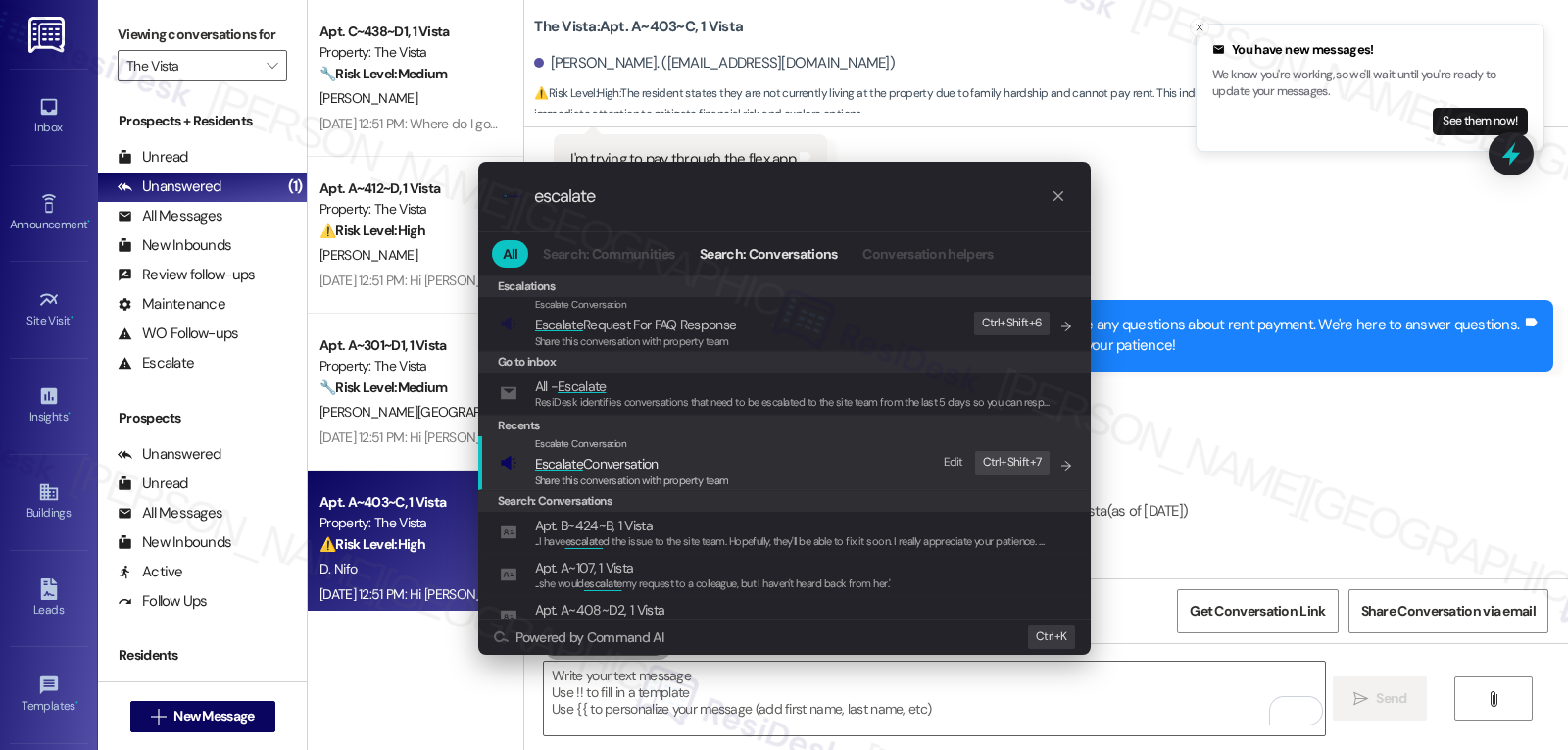
type input "escalate"
click at [635, 482] on span "Share this conversation with property team" at bounding box center [632, 481] width 194 height 14
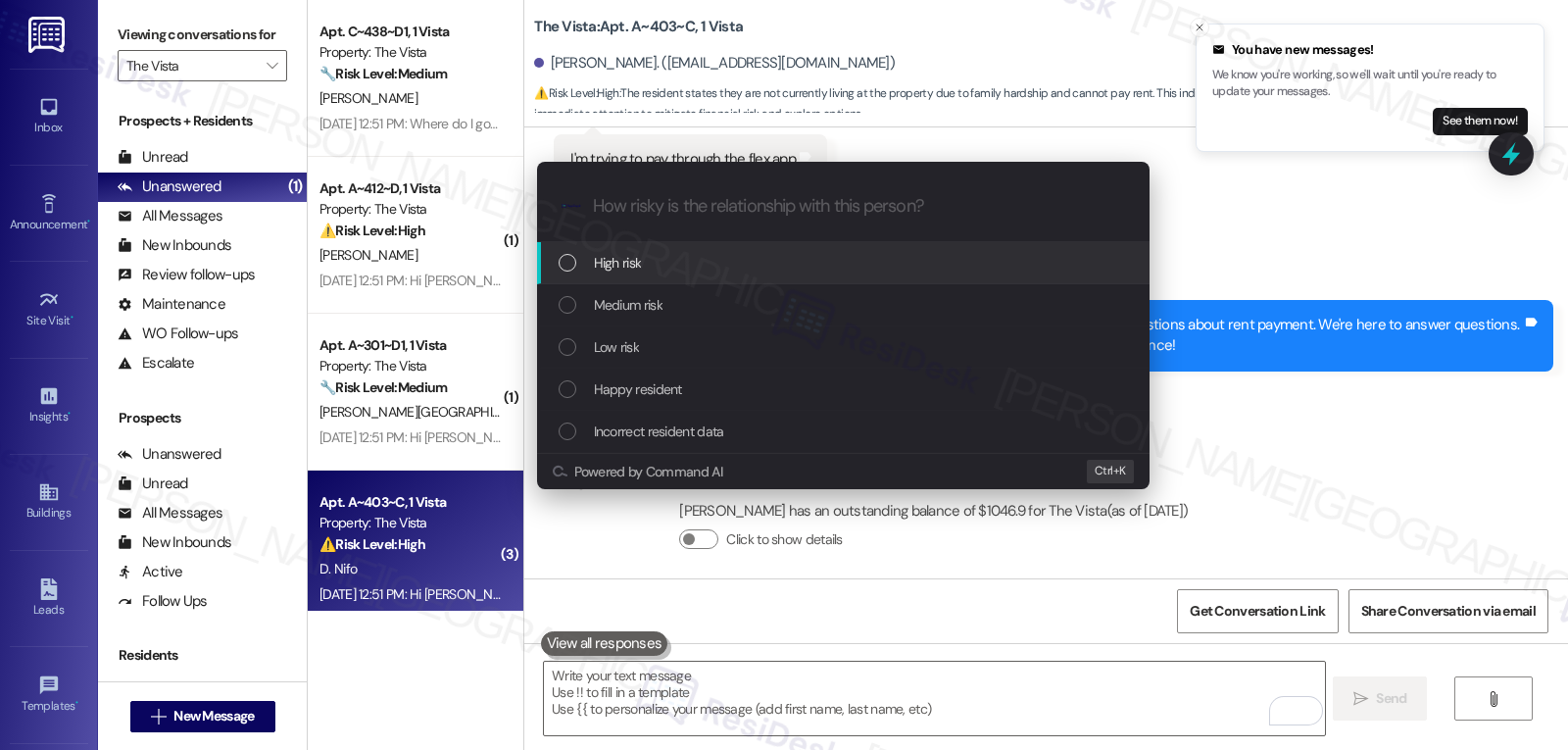
click at [642, 268] on div "High risk" at bounding box center [845, 262] width 573 height 22
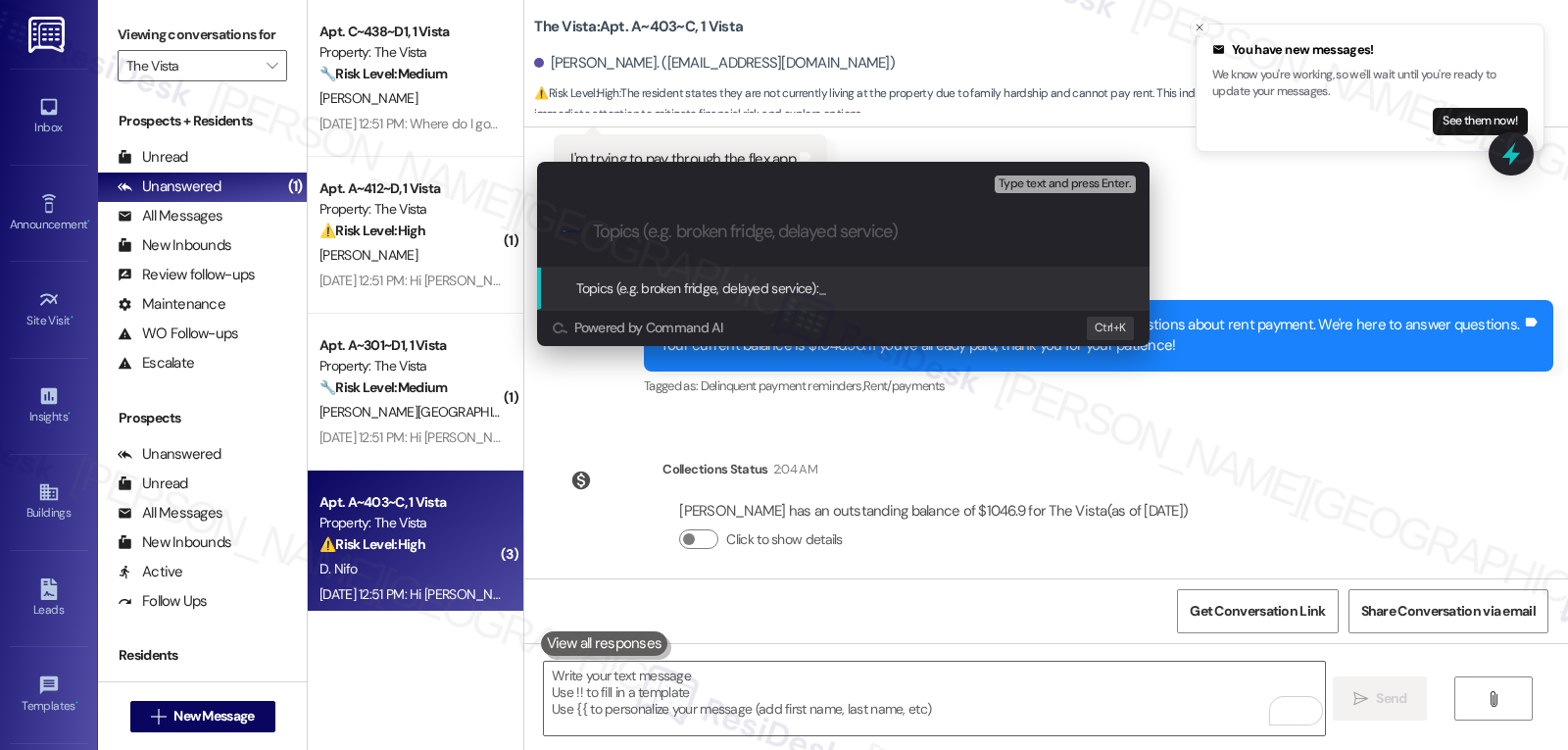
paste input "Resident Struggling to pay rent; inquiry about Flex"
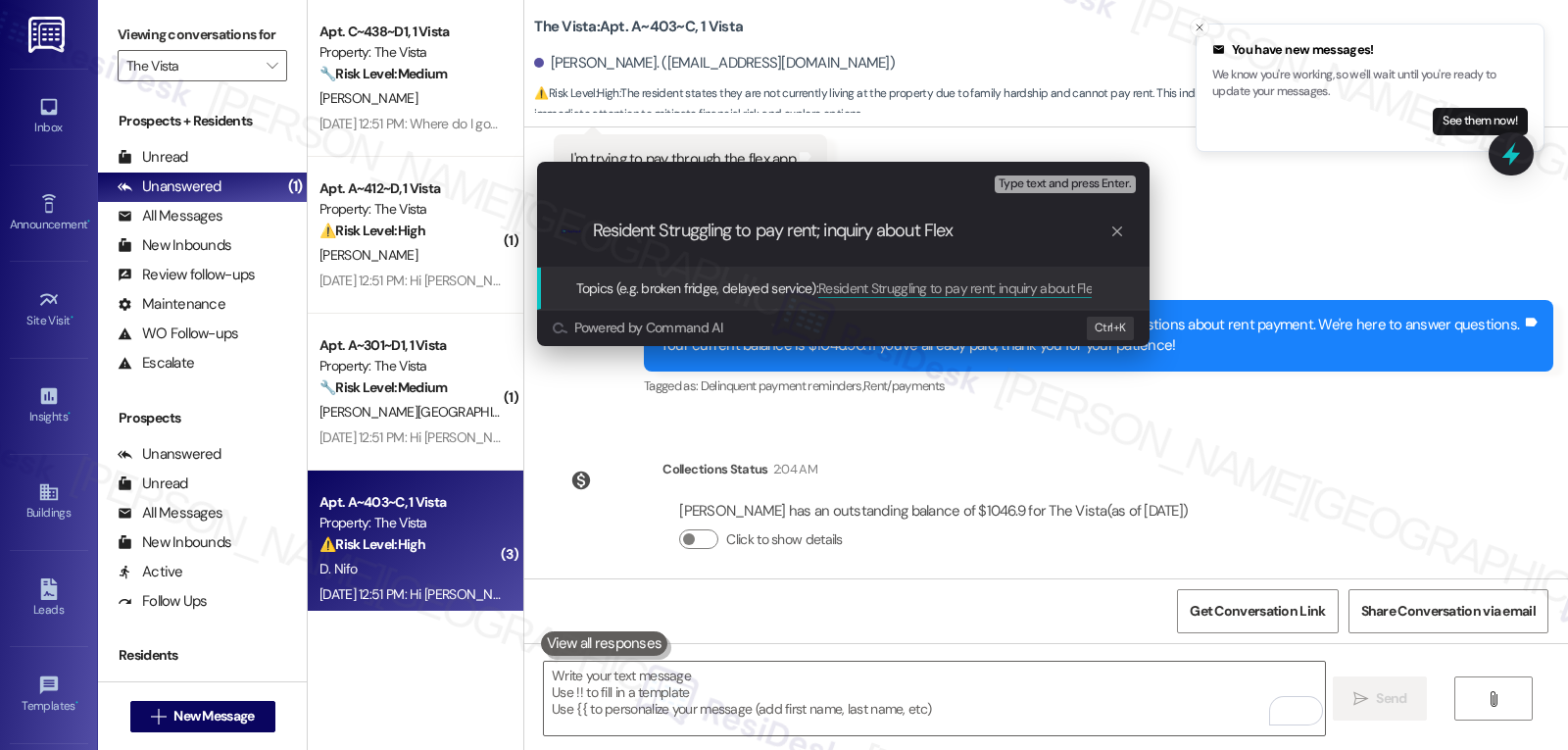
drag, startPoint x: 820, startPoint y: 229, endPoint x: 1391, endPoint y: 256, distance: 571.6
click at [1391, 256] on div "Escalate Conversation High risk Topics (e.g. broken fridge, delayed service) An…" at bounding box center [784, 375] width 1568 height 750
type input "Resident Struggling to pay rent"
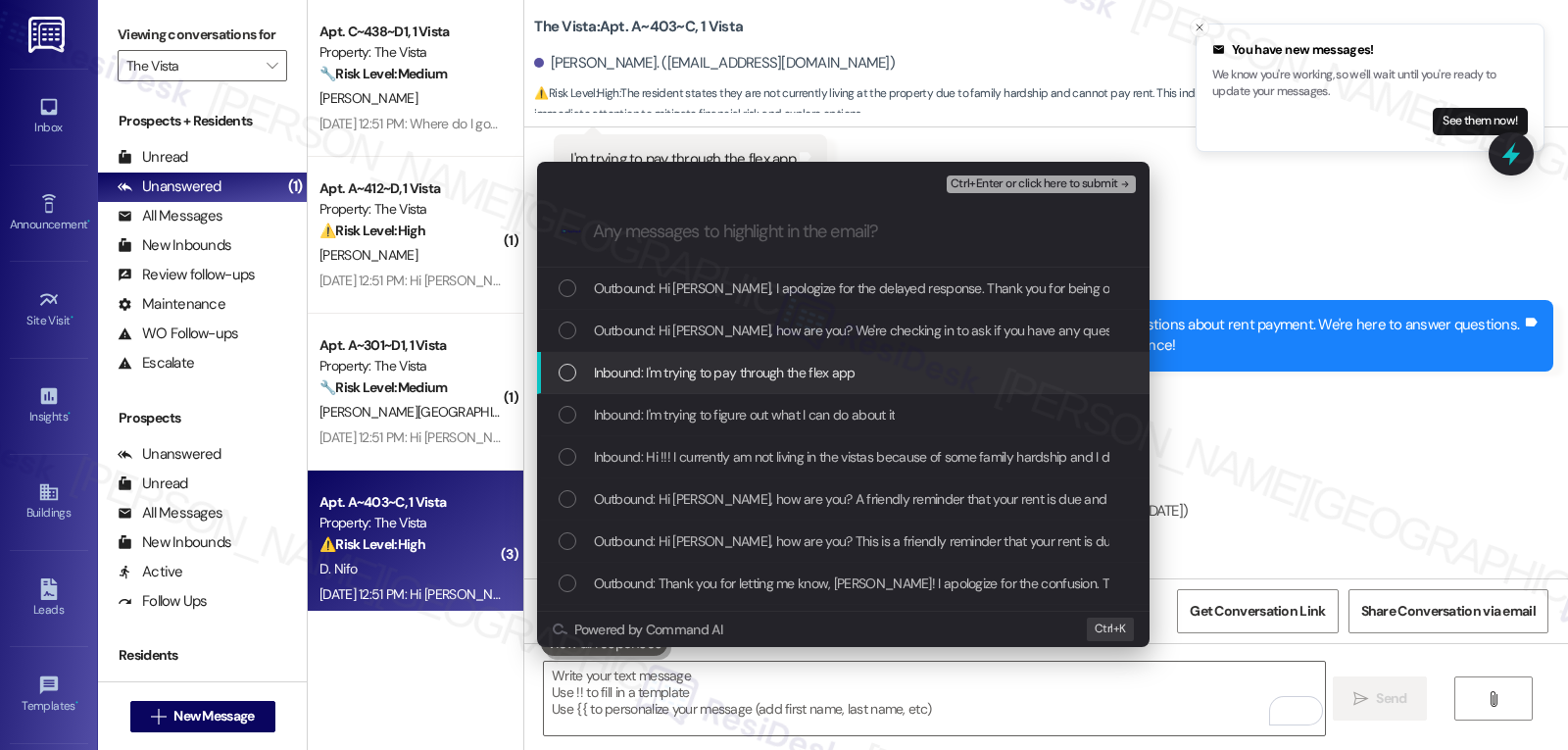
click at [566, 373] on div "List of options" at bounding box center [567, 372] width 18 height 18
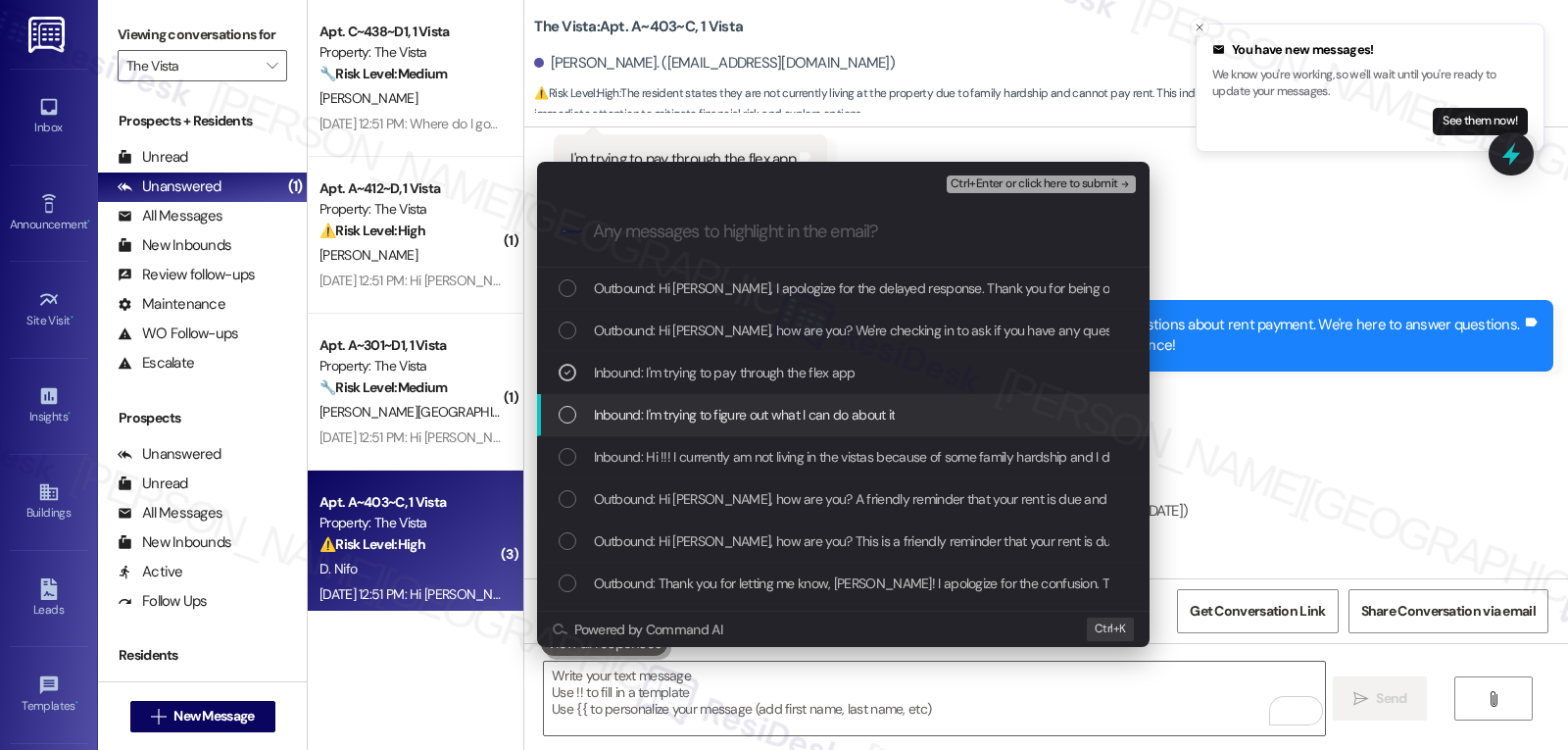
click at [568, 415] on div "List of options" at bounding box center [567, 414] width 18 height 18
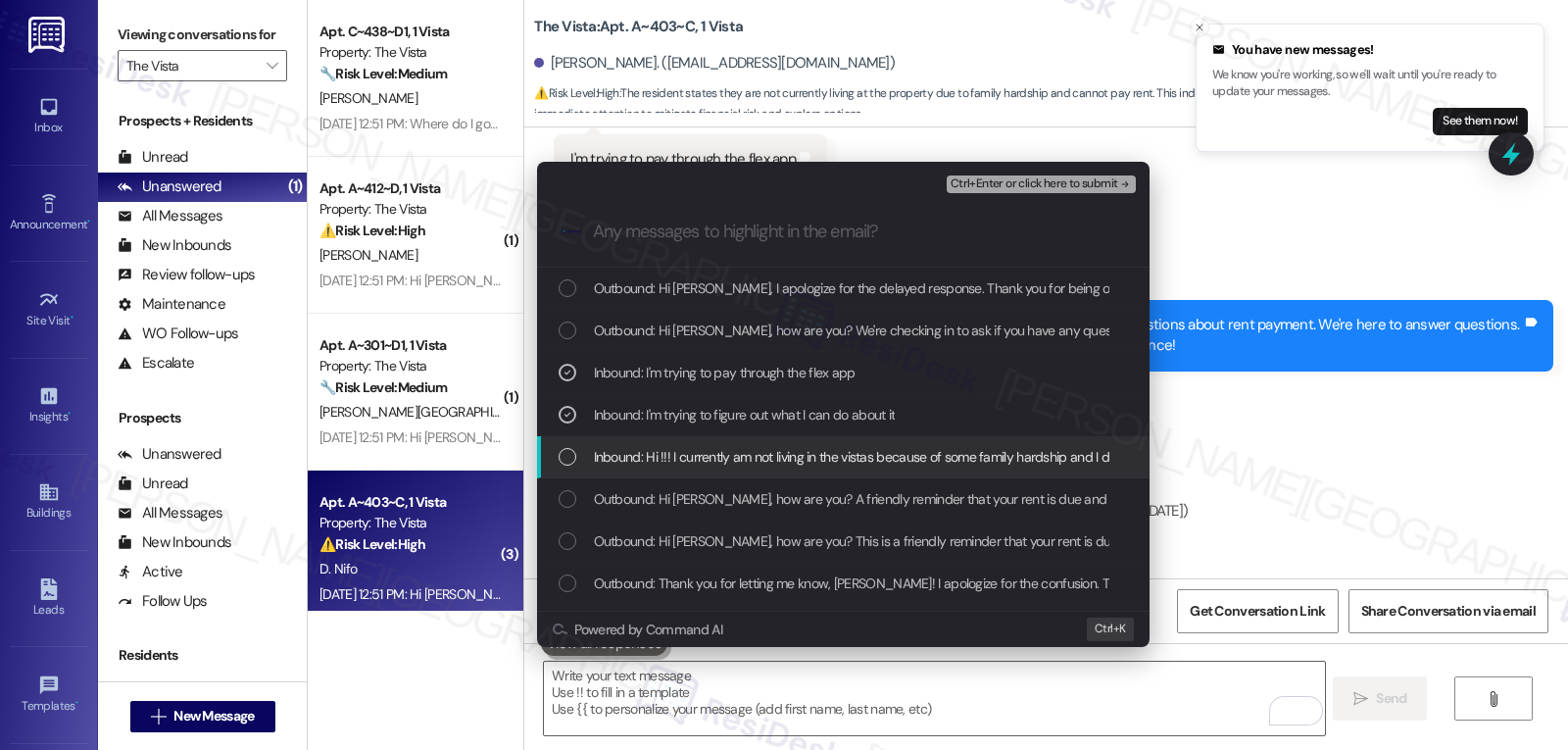
click at [572, 452] on div "List of options" at bounding box center [567, 457] width 18 height 18
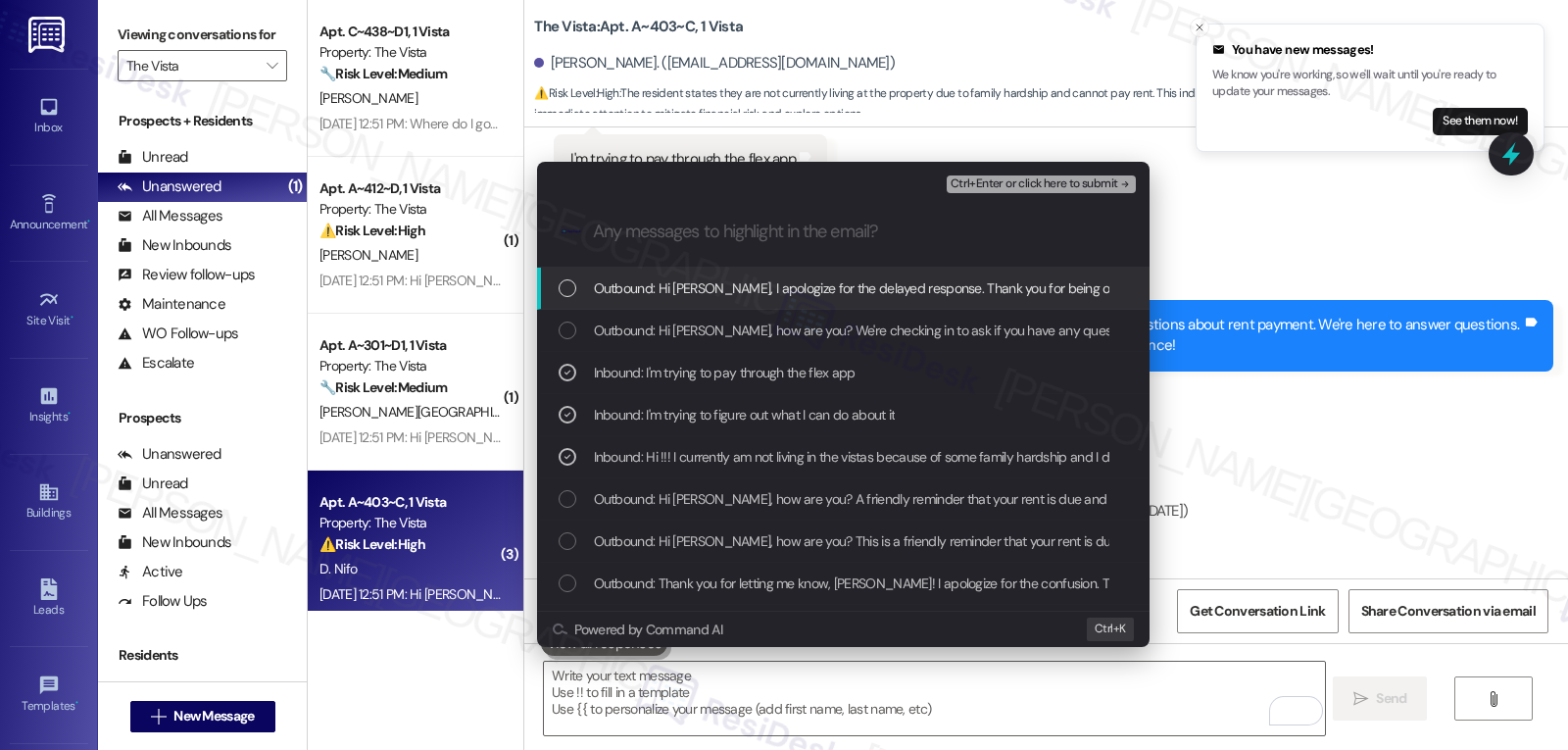
click at [1023, 187] on span "Ctrl+Enter or click here to submit" at bounding box center [1034, 185] width 168 height 14
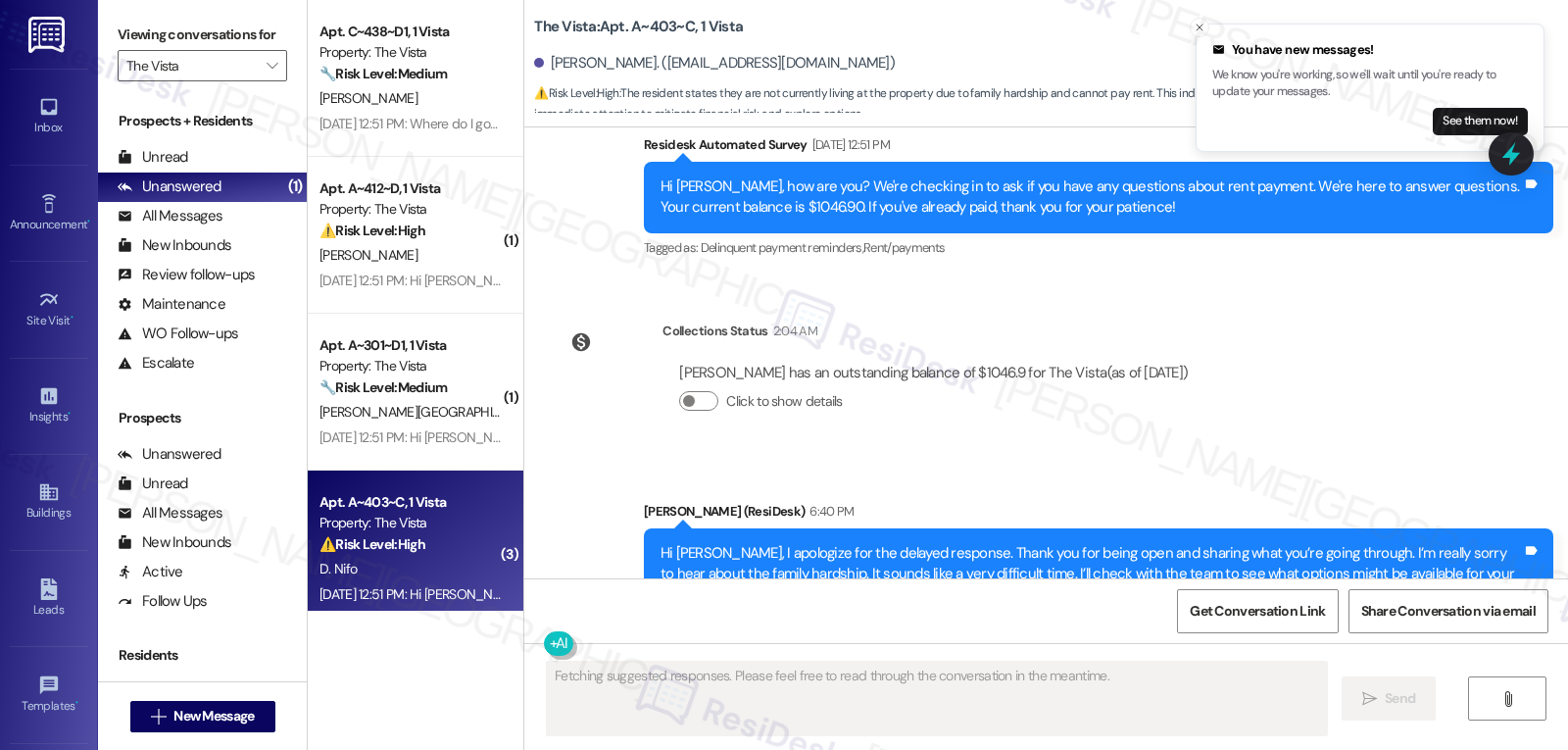
scroll to position [1848, 0]
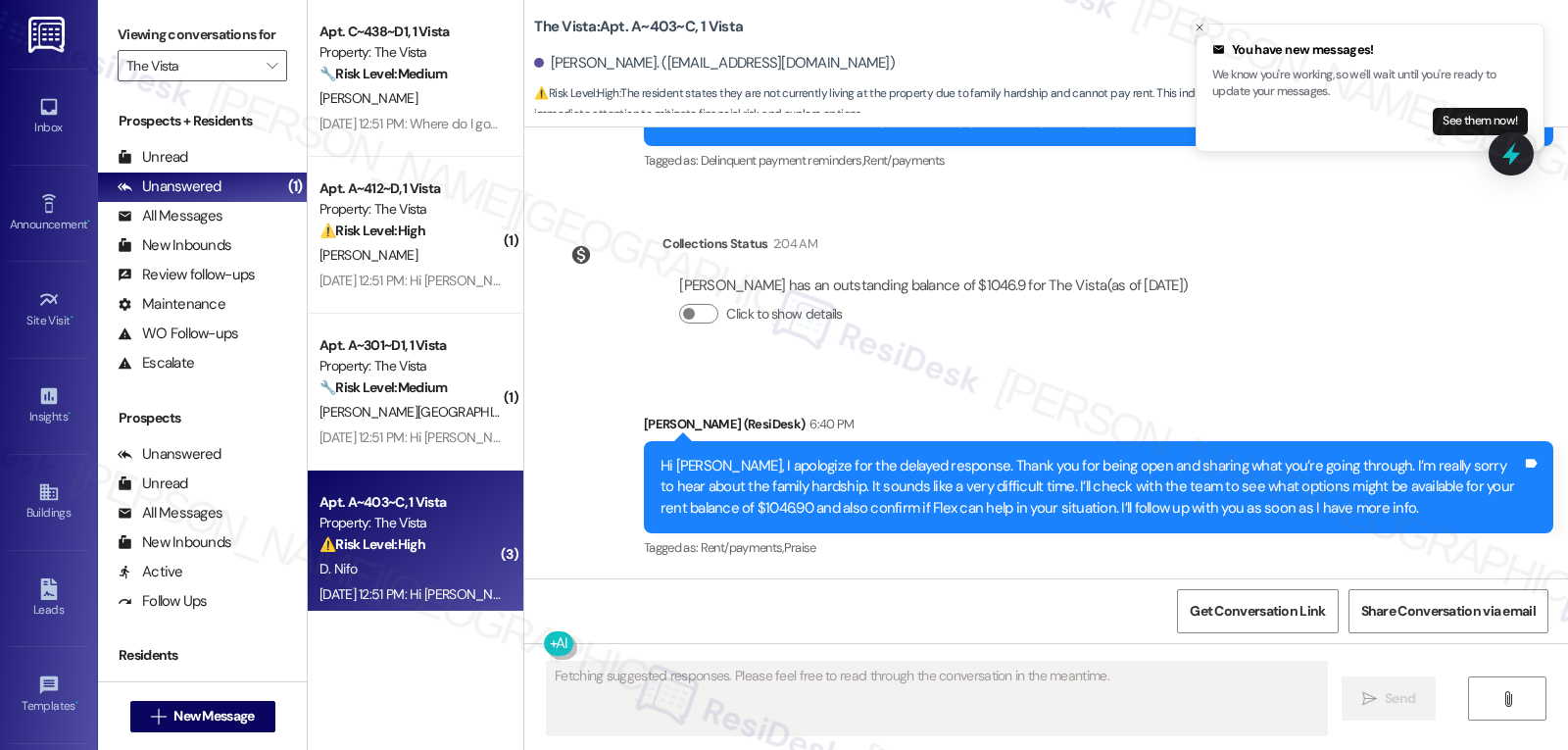
click at [1202, 27] on line "Close toast" at bounding box center [1200, 28] width 6 height 6
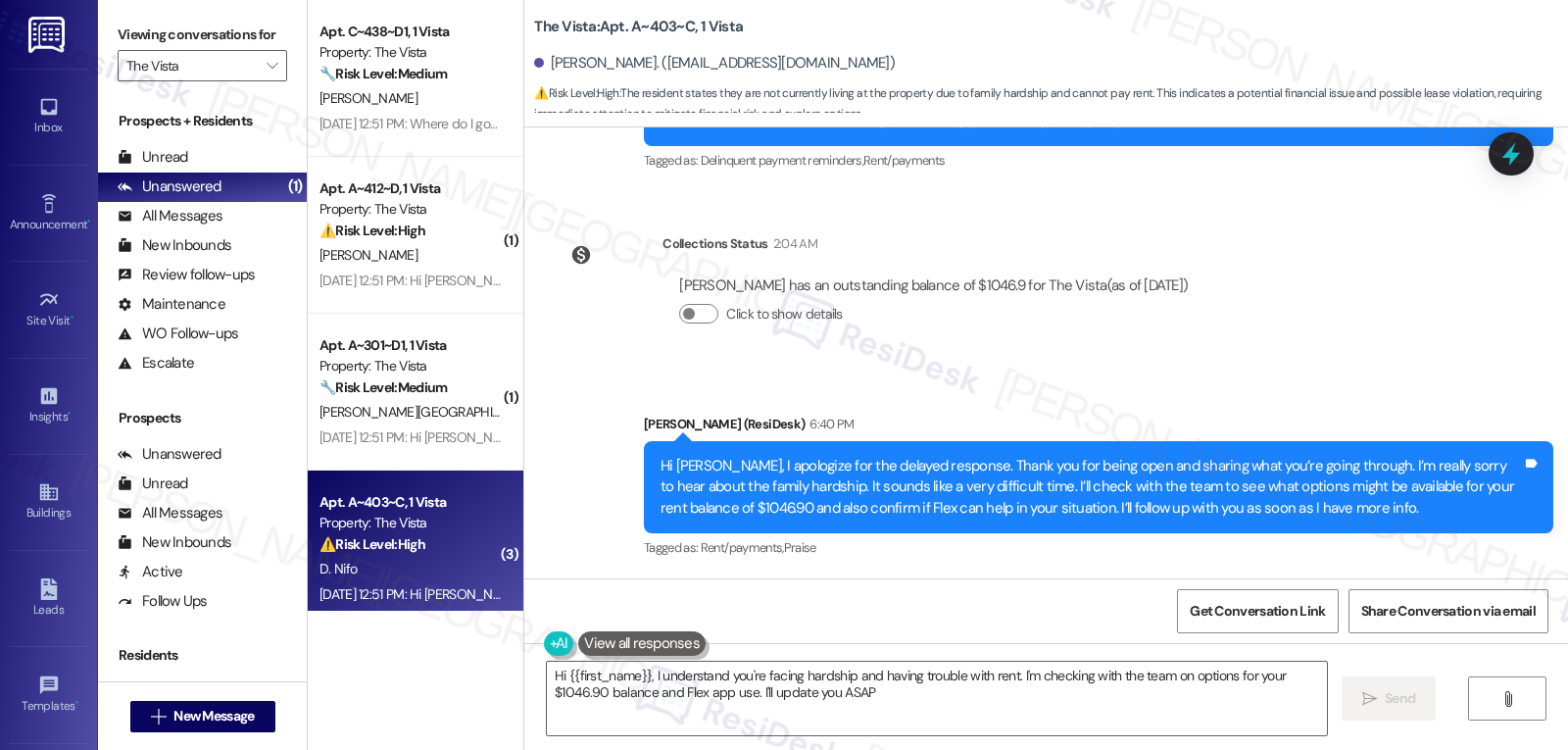
type textarea "Hi {{first_name}}, I understand you're facing hardship and having trouble with …"
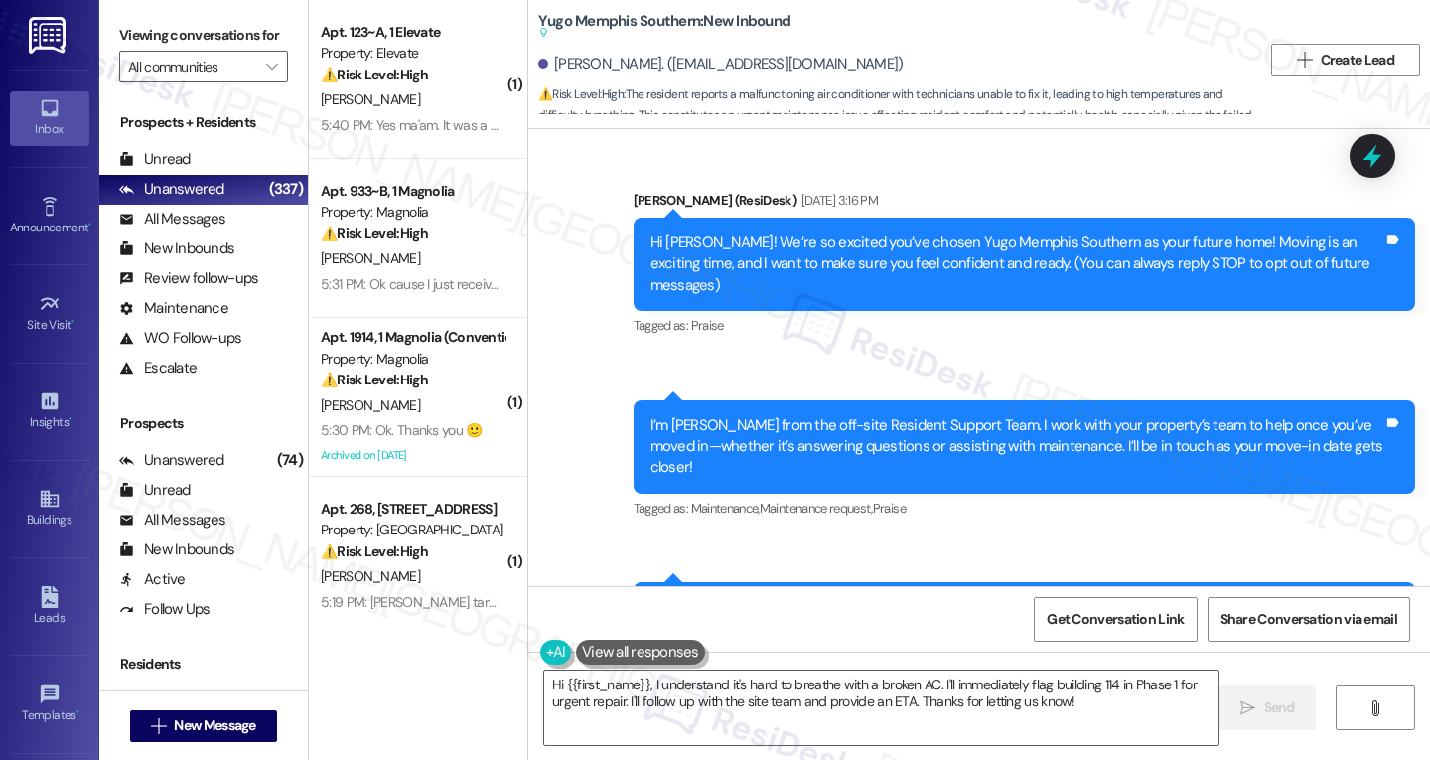
scroll to position [6255, 0]
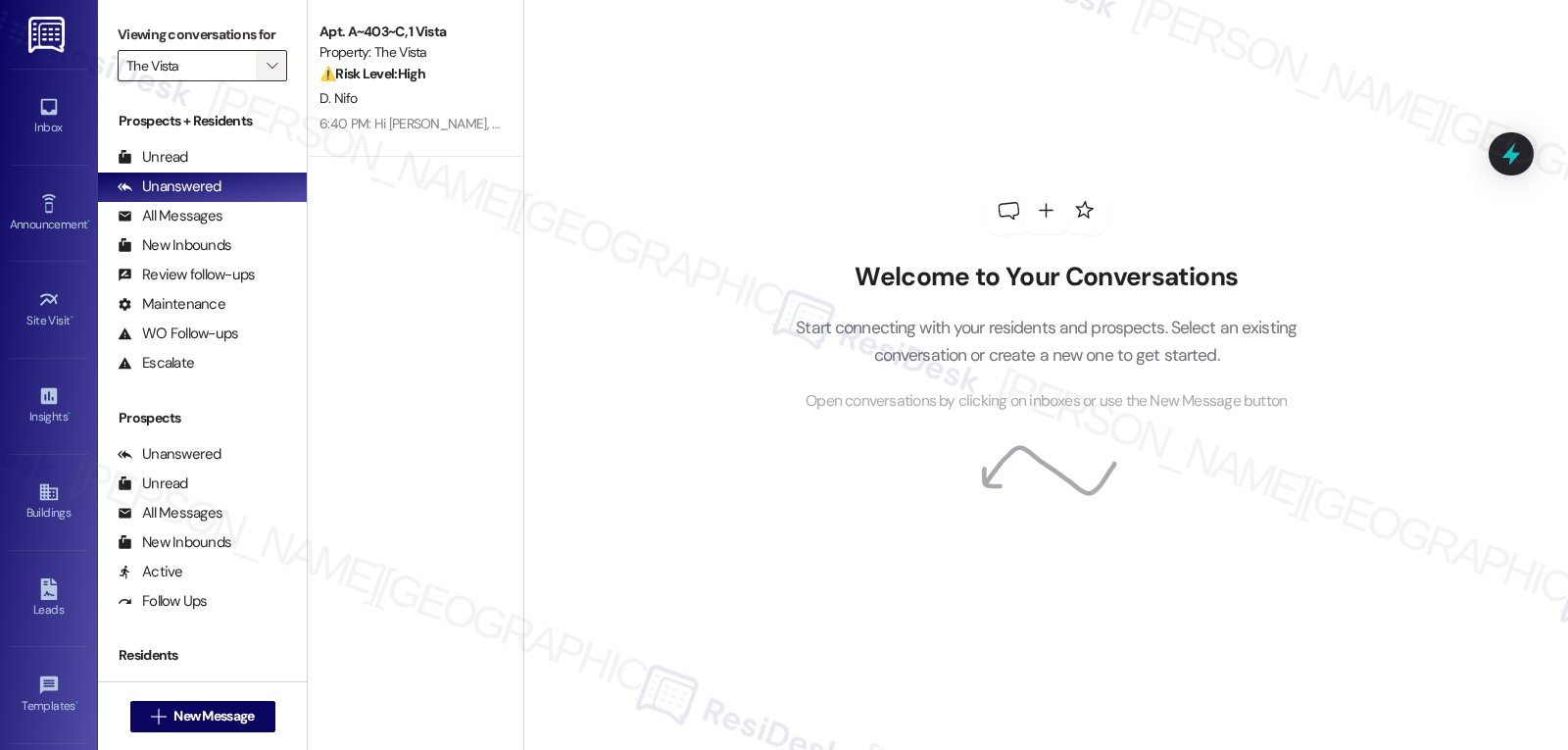
click at [262, 81] on span "" at bounding box center [271, 66] width 19 height 32
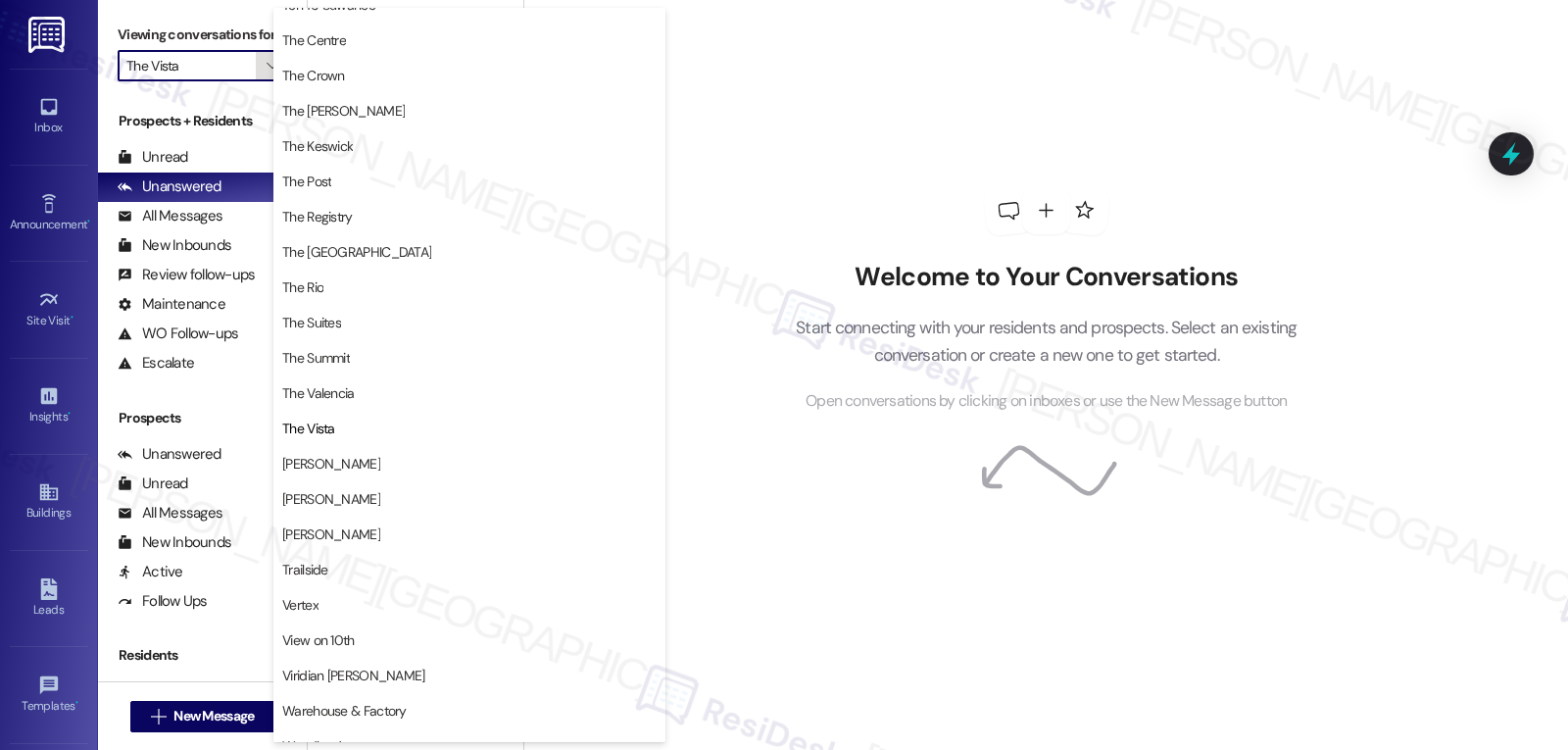
scroll to position [1878, 0]
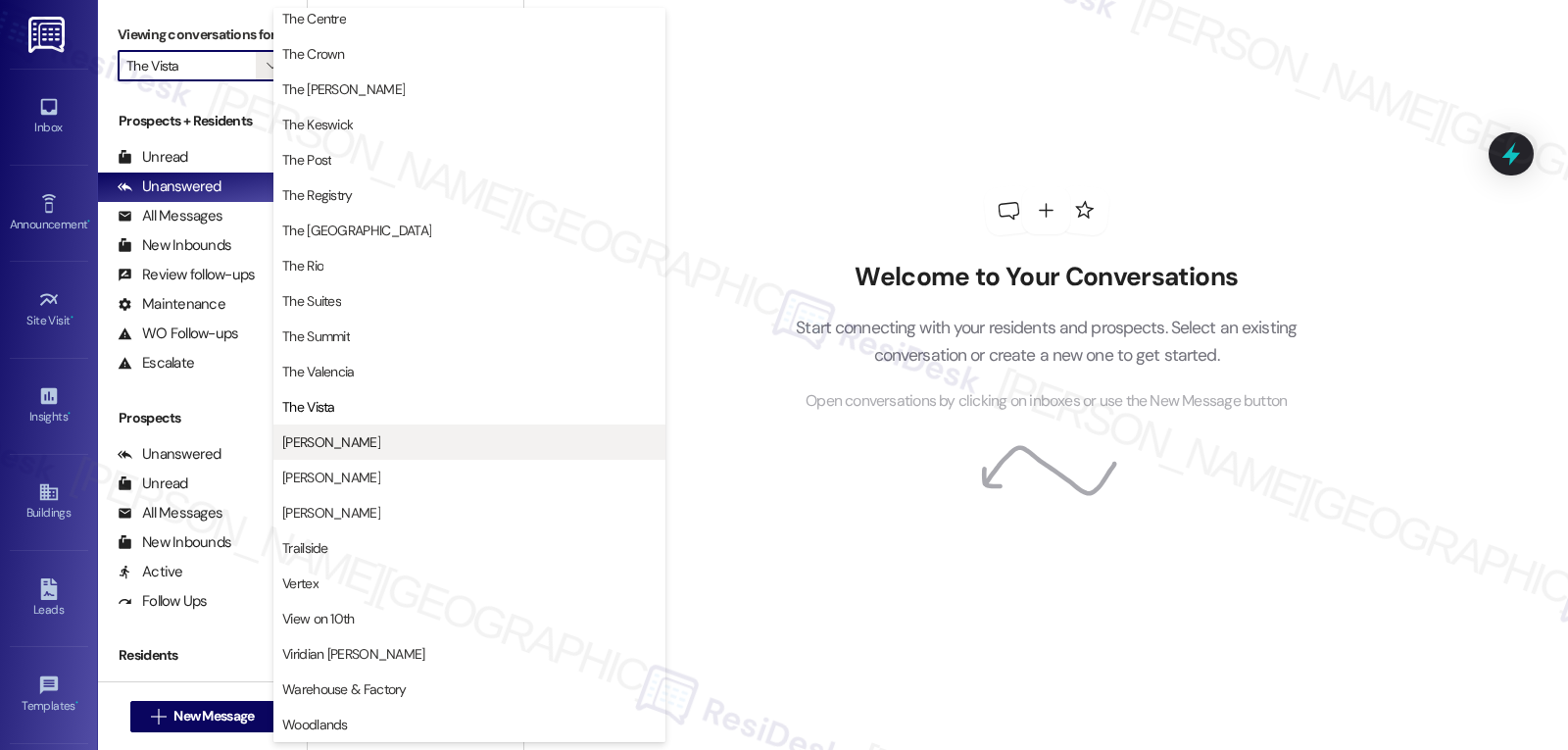
click at [380, 435] on span "[PERSON_NAME]" at bounding box center [469, 442] width 374 height 20
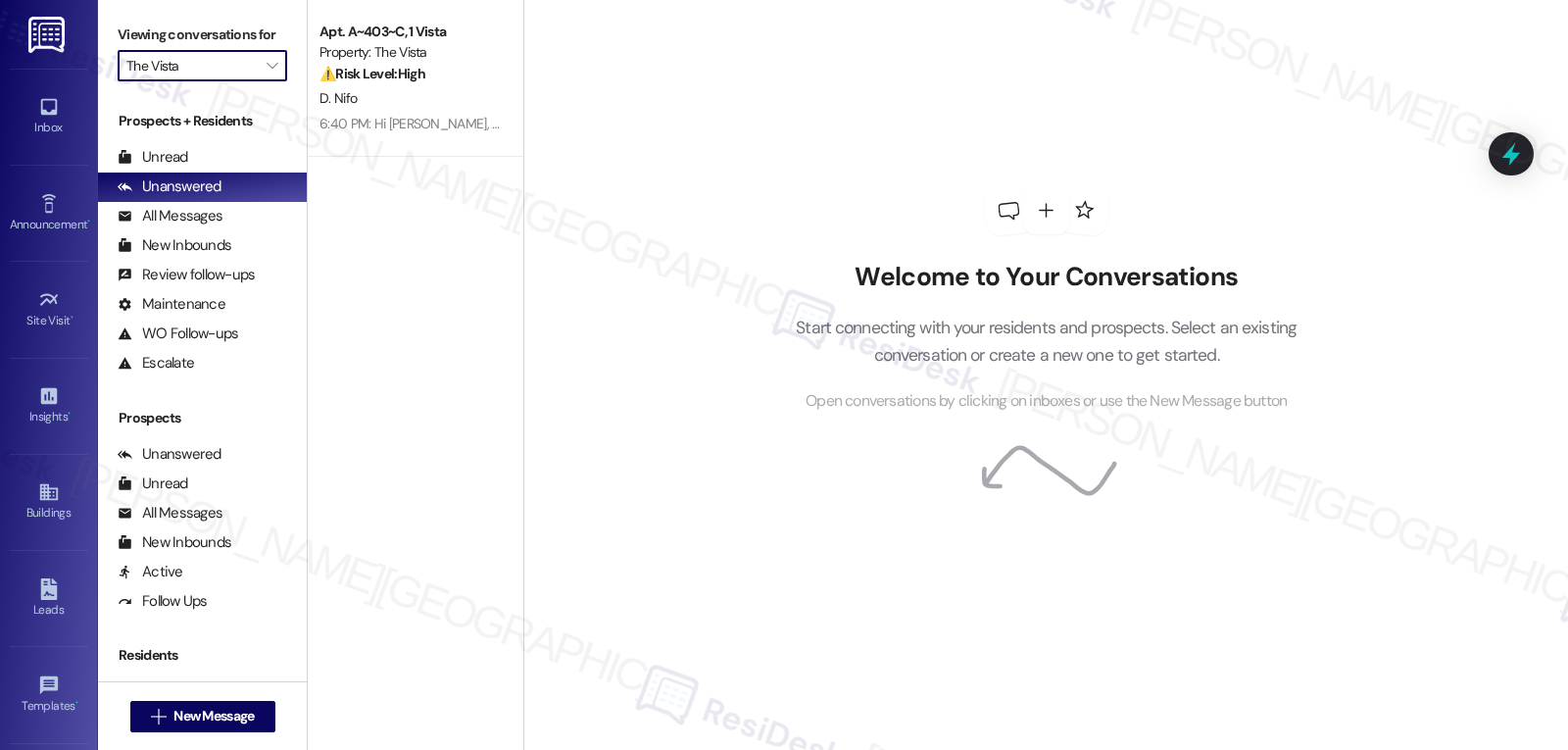
type input "[PERSON_NAME]"
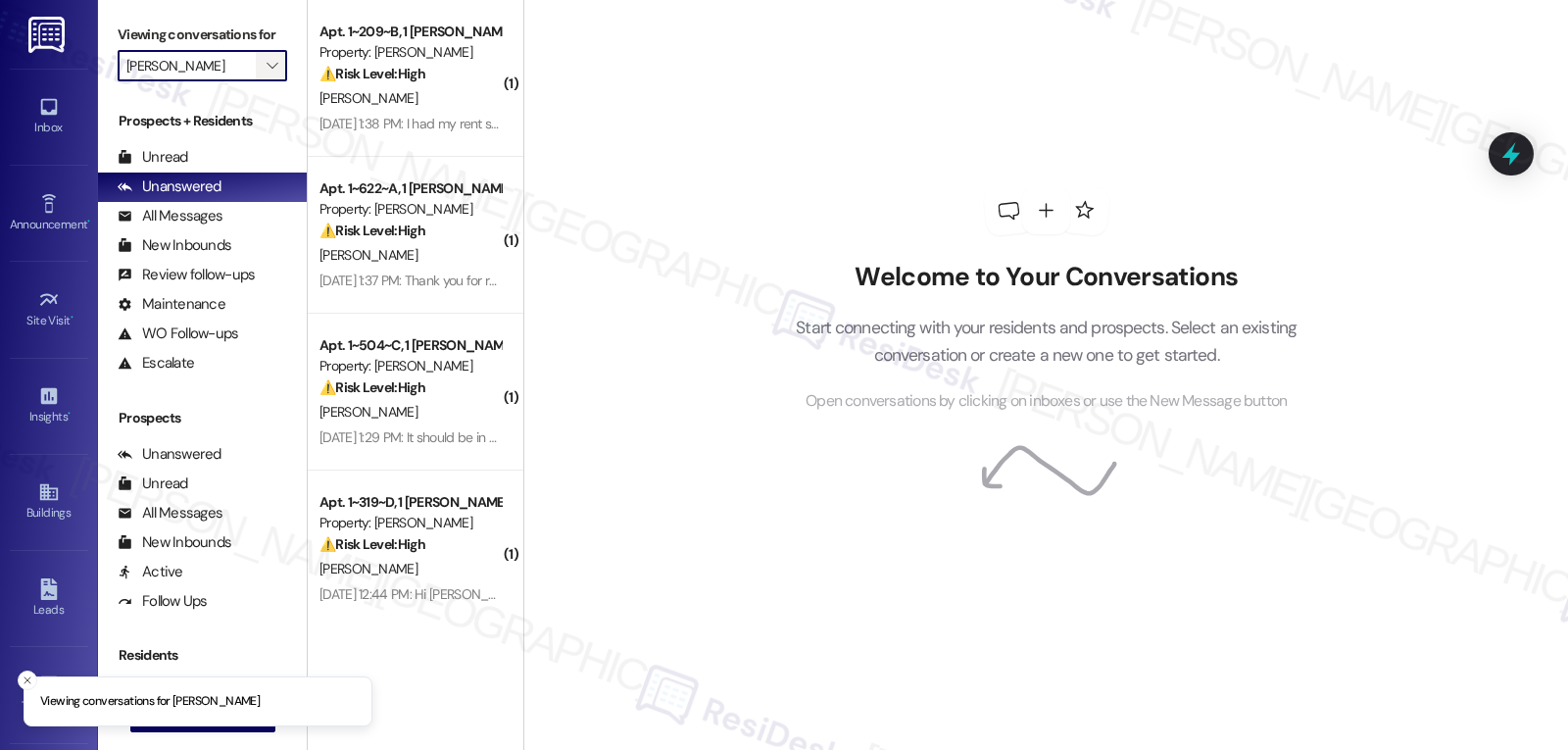
click at [266, 73] on icon "" at bounding box center [271, 66] width 11 height 16
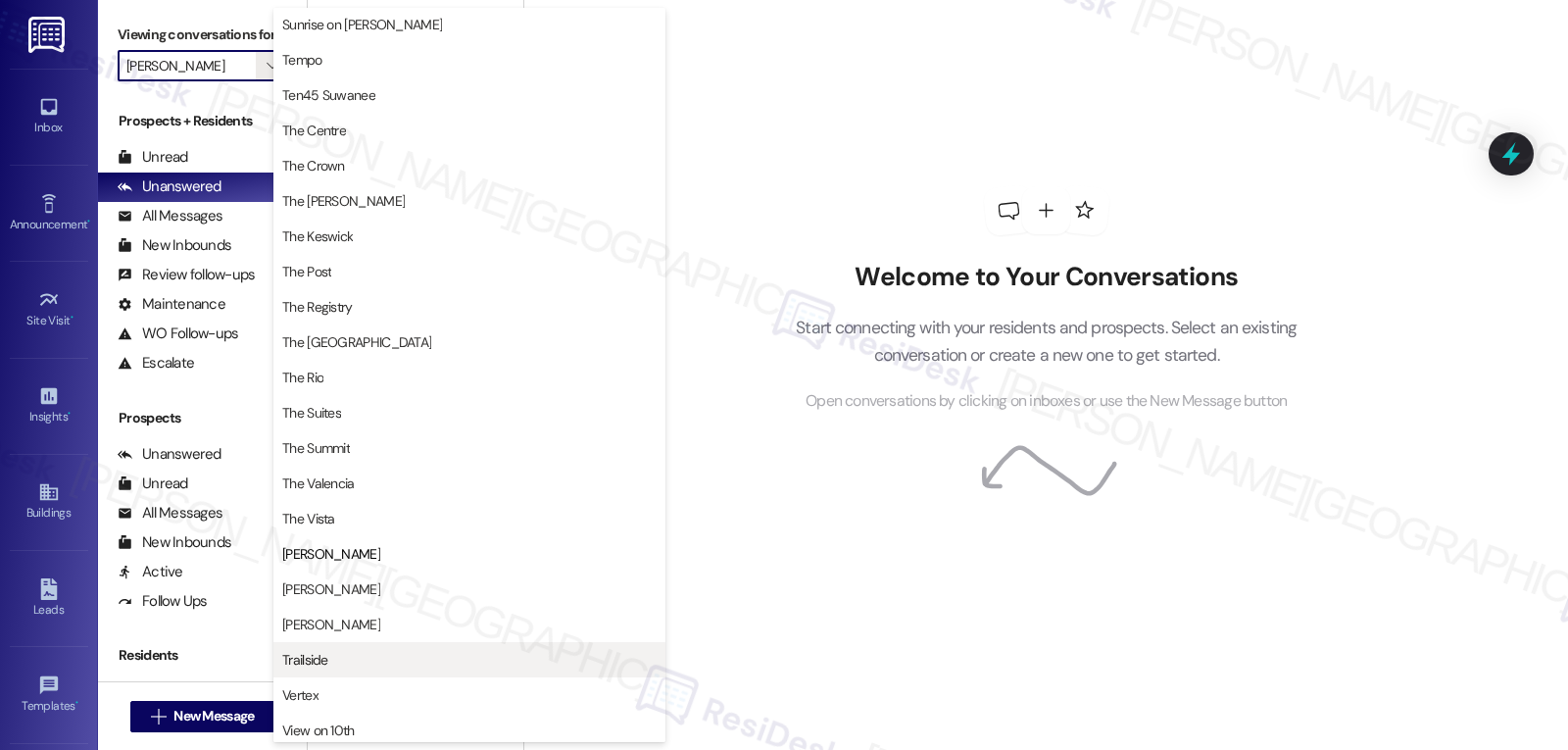
scroll to position [1878, 0]
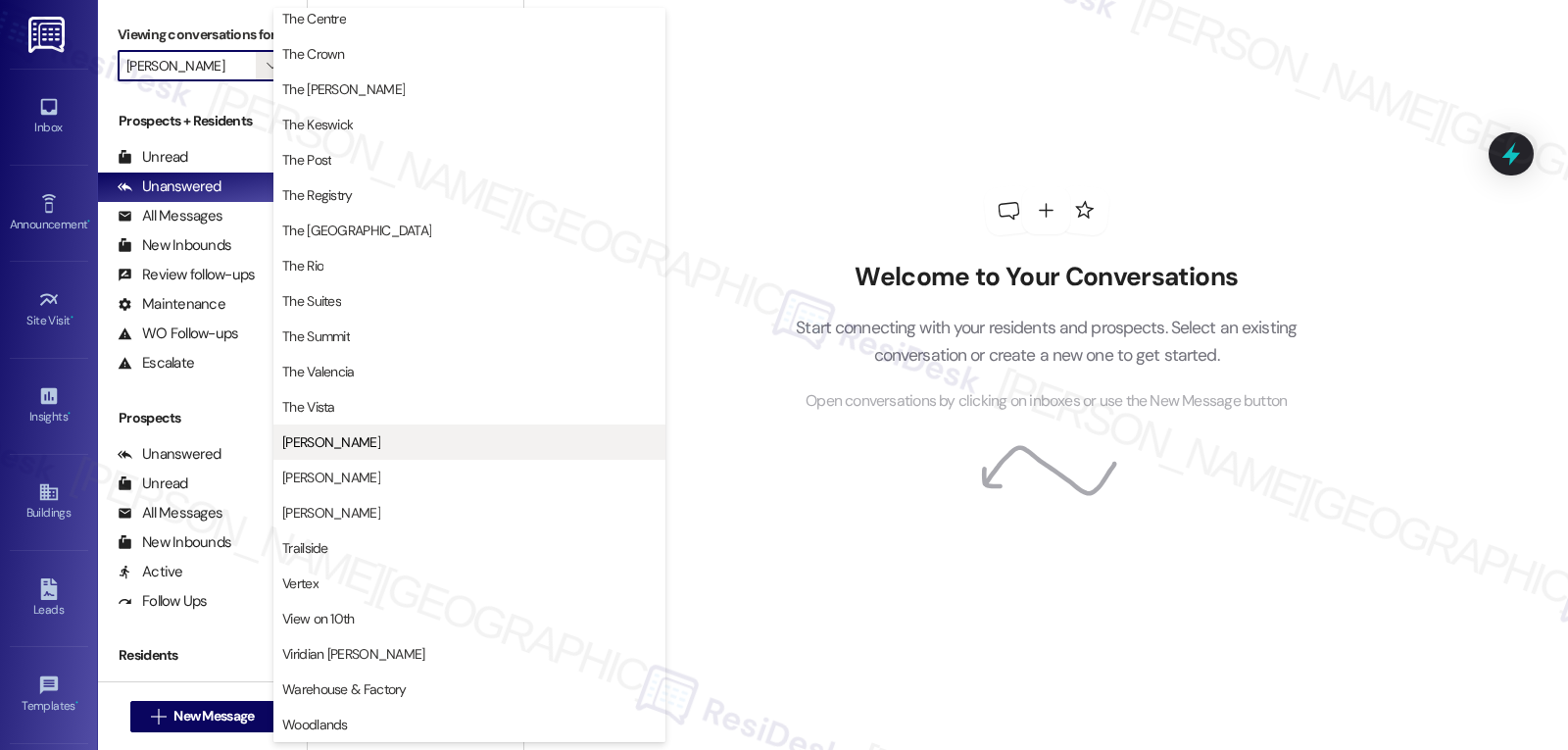
click at [362, 445] on span "[PERSON_NAME]" at bounding box center [469, 442] width 374 height 20
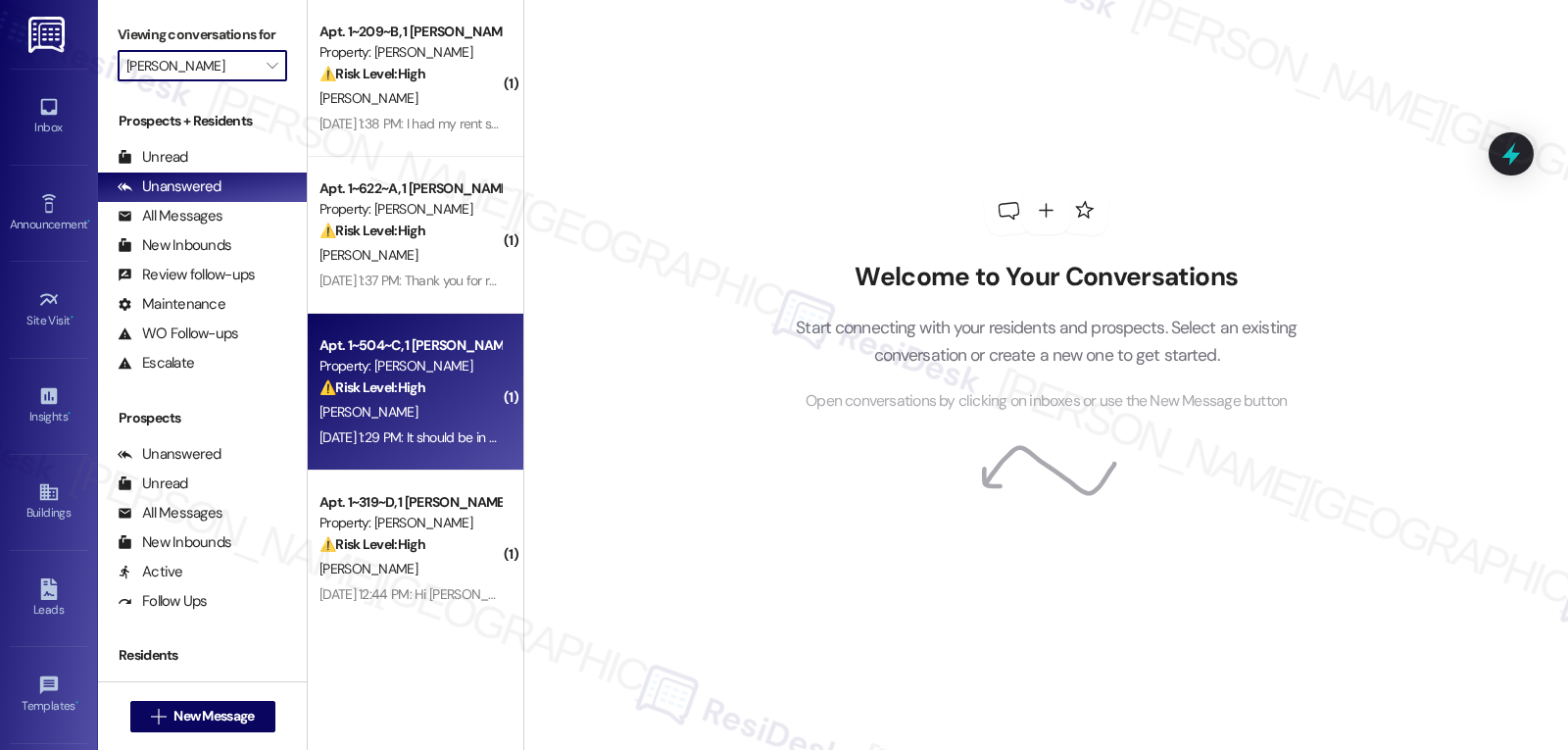
click at [367, 466] on div "Apt. 1~504~C, 1 [PERSON_NAME] Property: [PERSON_NAME] ⚠️ Risk Level: High The r…" at bounding box center [415, 392] width 216 height 157
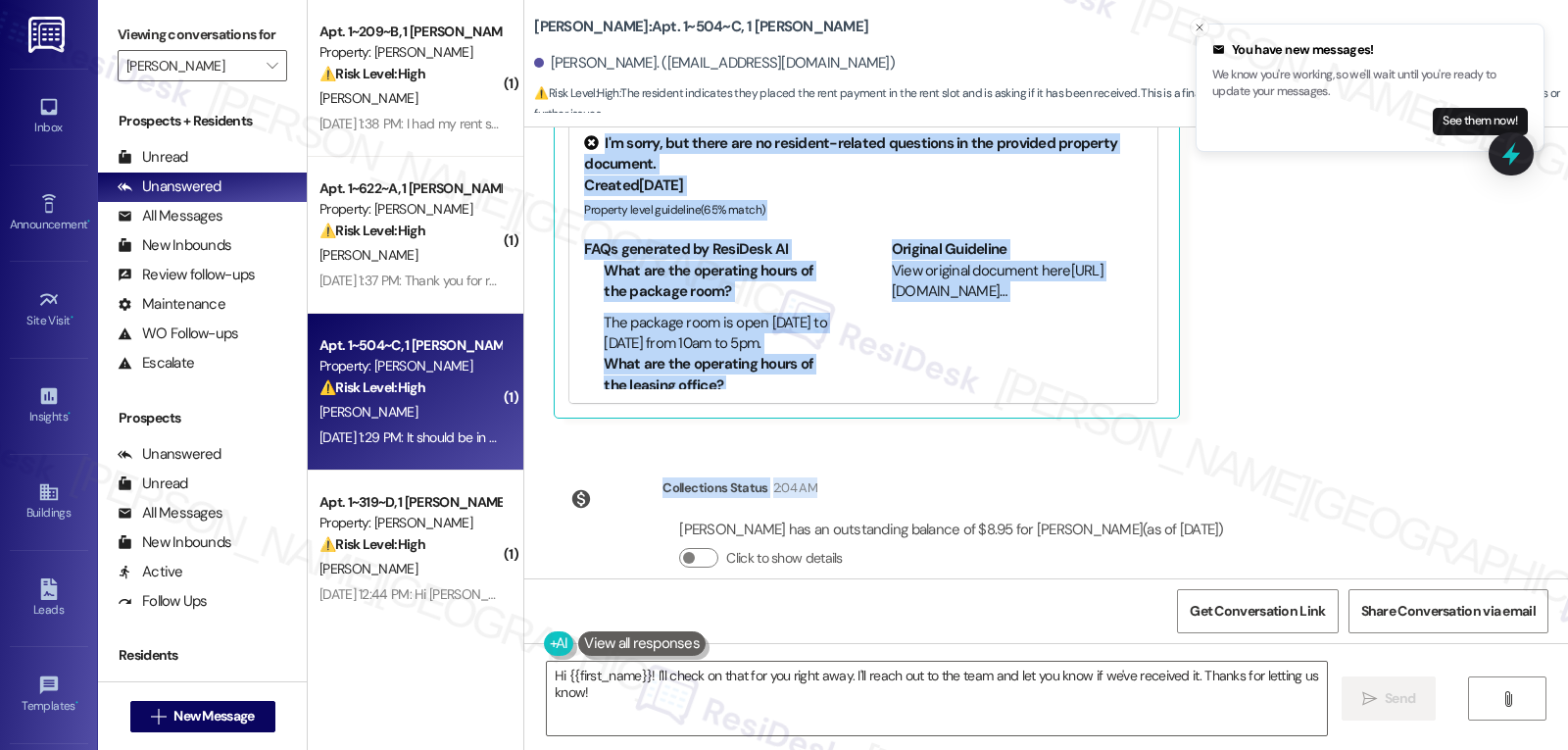
scroll to position [5427, 0]
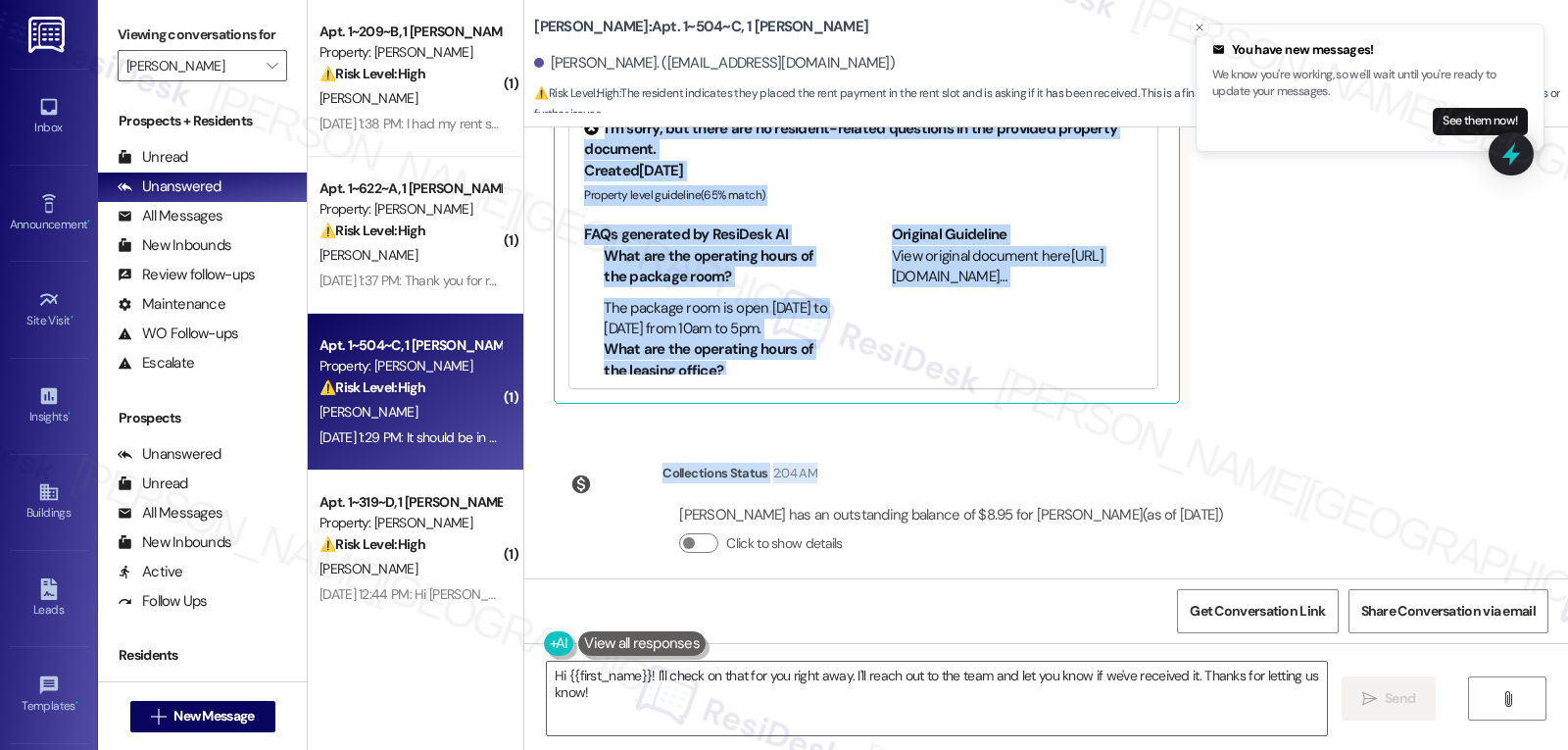
drag, startPoint x: 796, startPoint y: 354, endPoint x: 969, endPoint y: 445, distance: 195.5
click at [969, 445] on div "Survey, sent via SMS Residesk Automated Survey [DATE] 12:41 PM This message is …" at bounding box center [1046, 352] width 1044 height 451
click at [1291, 464] on div "Survey, sent via SMS Residesk Automated Survey [DATE] 12:41 PM This message is …" at bounding box center [1046, 352] width 1044 height 451
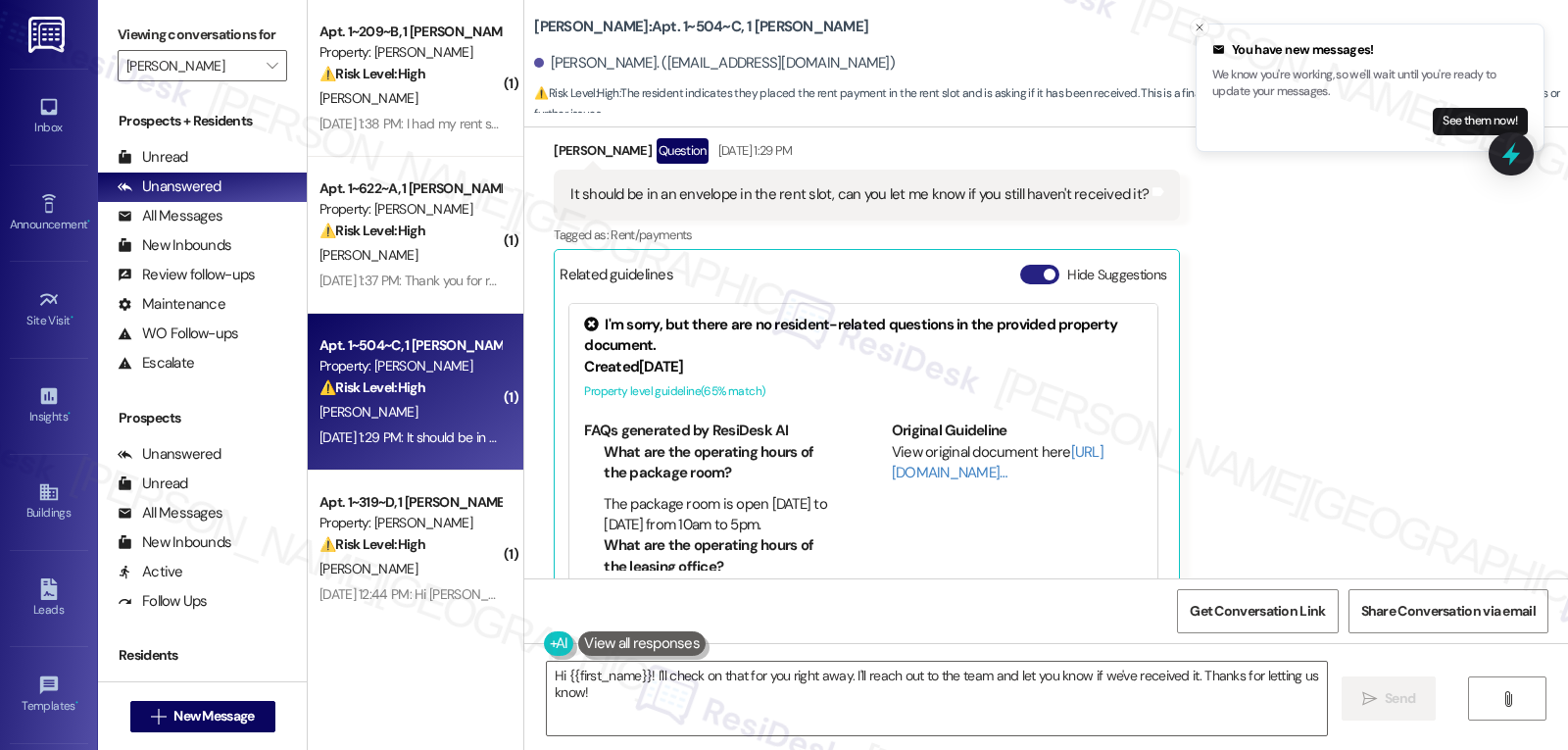
click at [1020, 264] on button "Hide Suggestions" at bounding box center [1040, 274] width 39 height 20
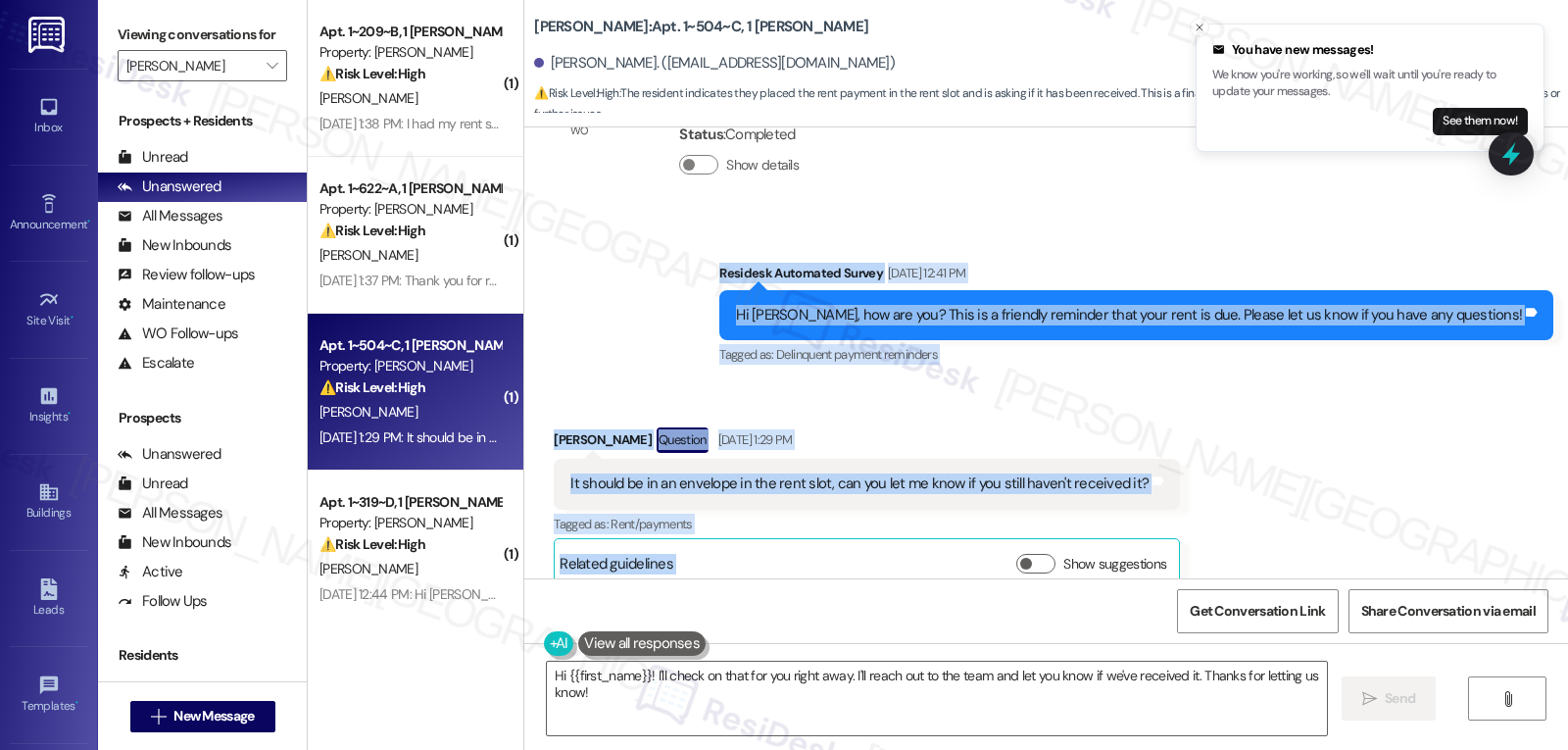
scroll to position [5127, 0]
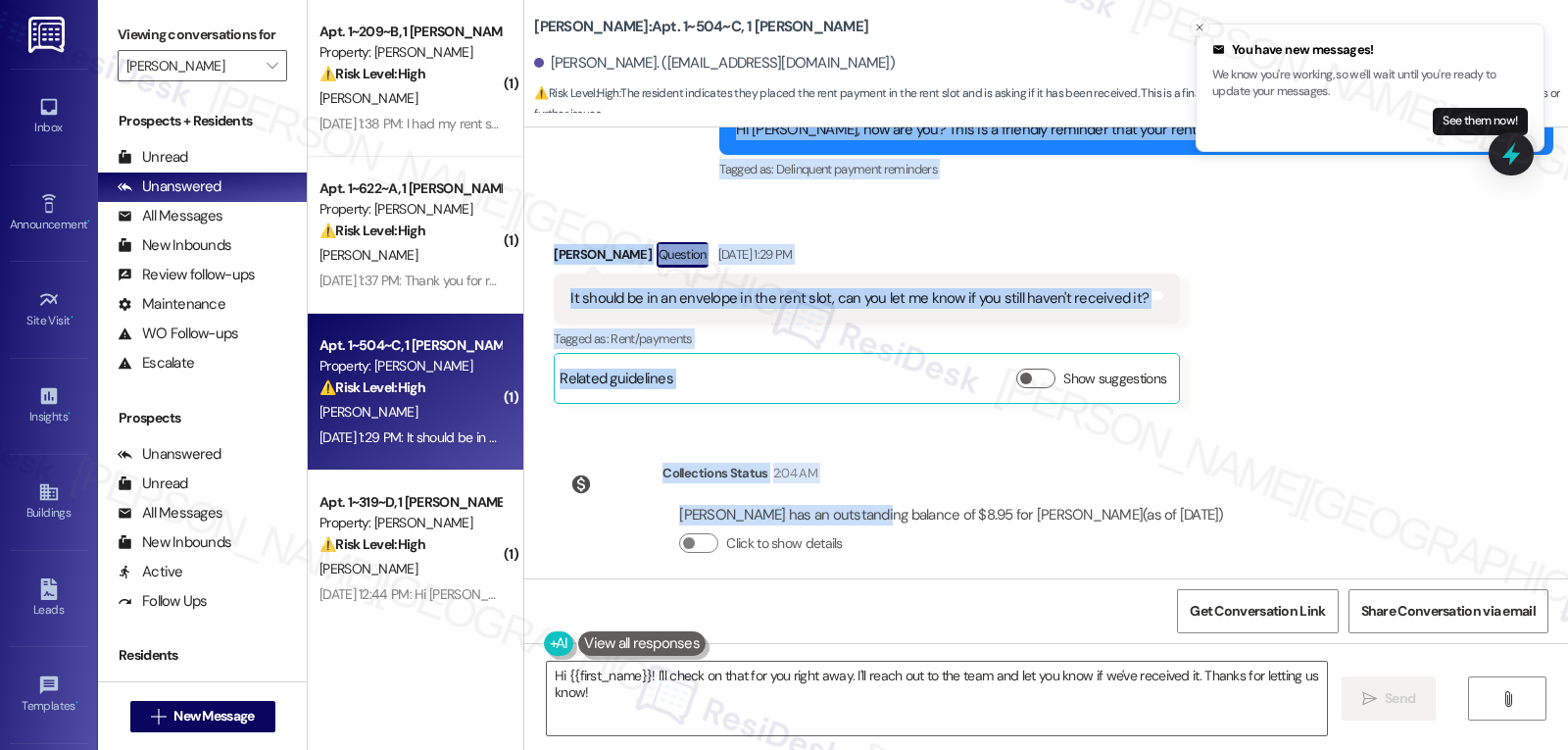
drag, startPoint x: 782, startPoint y: 459, endPoint x: 1219, endPoint y: 494, distance: 438.4
click at [1219, 494] on div "Survey, sent via SMS Residesk Automated Survey [DATE] 12:41 PM This message is …" at bounding box center [1046, 352] width 1044 height 451
copy div "Residesk Automated Survey [DATE] 12:41 PM Hi [PERSON_NAME], how are you? This i…"
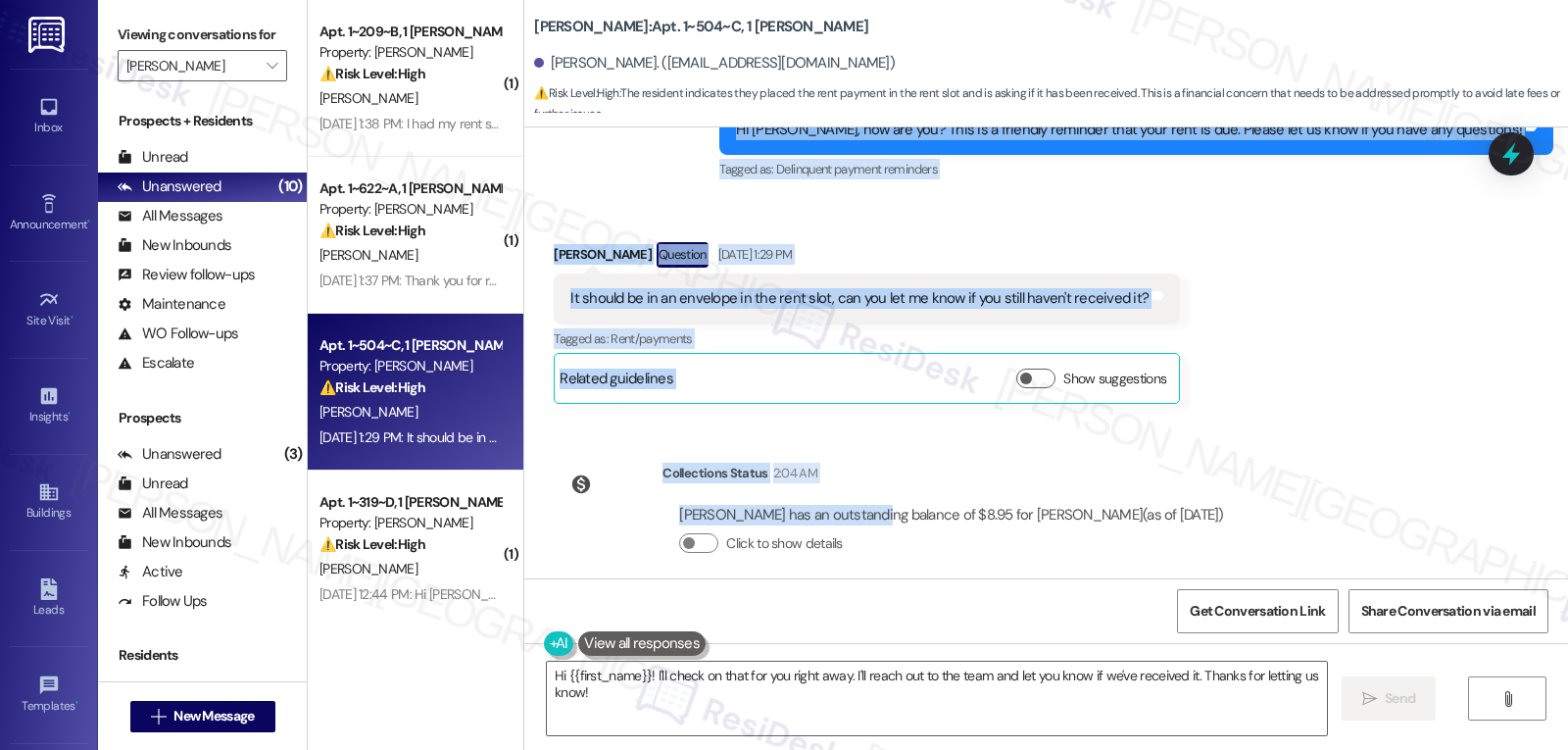
drag, startPoint x: 644, startPoint y: 683, endPoint x: 1464, endPoint y: 796, distance: 827.7
click at [1464, 749] on html "Inbox Go to Inbox Announcement • Send A Text Announcement Site Visit • Go to Si…" at bounding box center [784, 375] width 1568 height 750
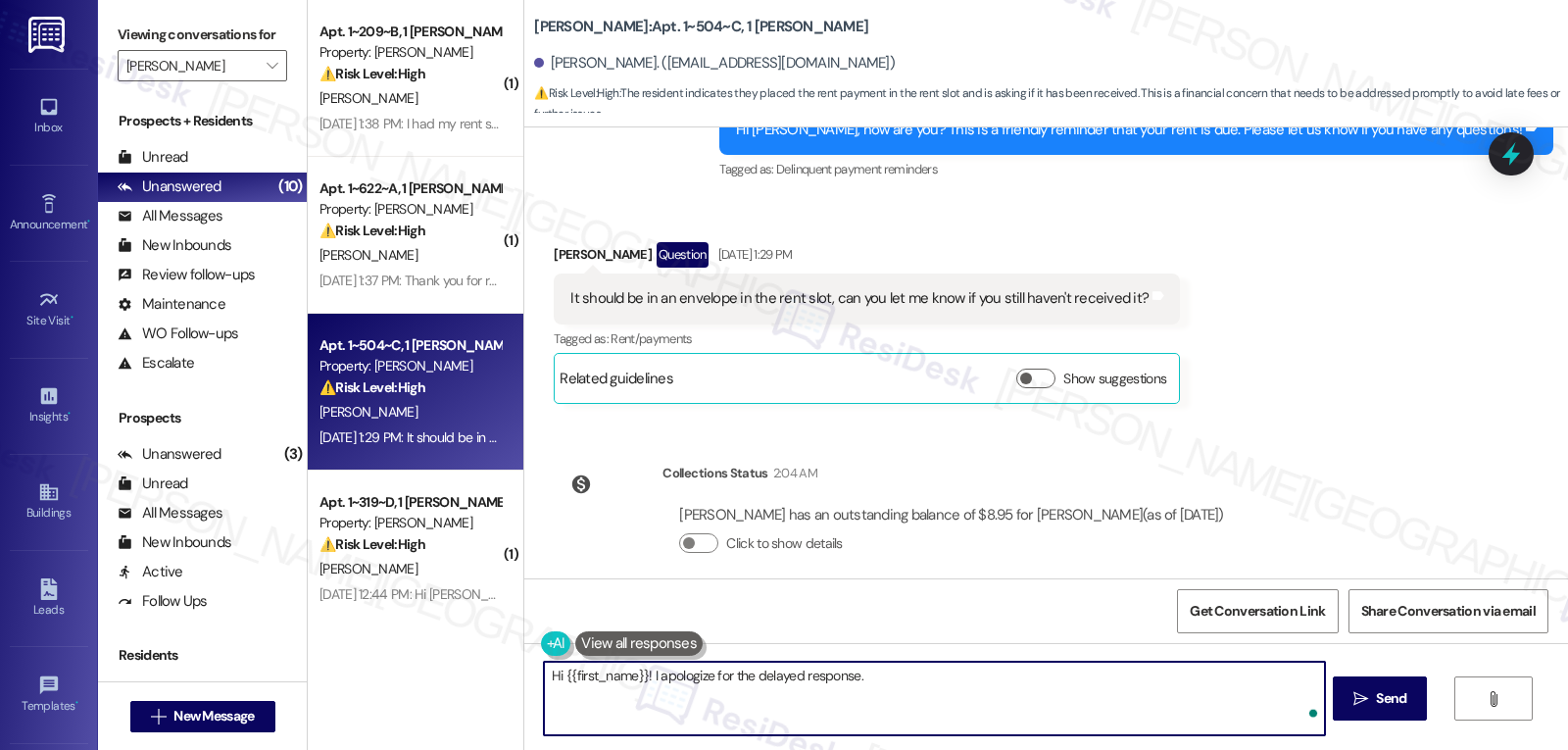
paste textarea "Hi [PERSON_NAME]! Thanks for checking in—we’re showing just a small balance of …"
drag, startPoint x: 851, startPoint y: 672, endPoint x: 1052, endPoint y: 677, distance: 201.1
click at [1052, 677] on textarea "Hi {{first_name}}! I apologize for the delayed response. Hi [PERSON_NAME]! Than…" at bounding box center [933, 698] width 781 height 73
click at [1021, 701] on textarea "Hi {{first_name}}! I apologize for the delayed response. We’re showing just a s…" at bounding box center [933, 698] width 781 height 73
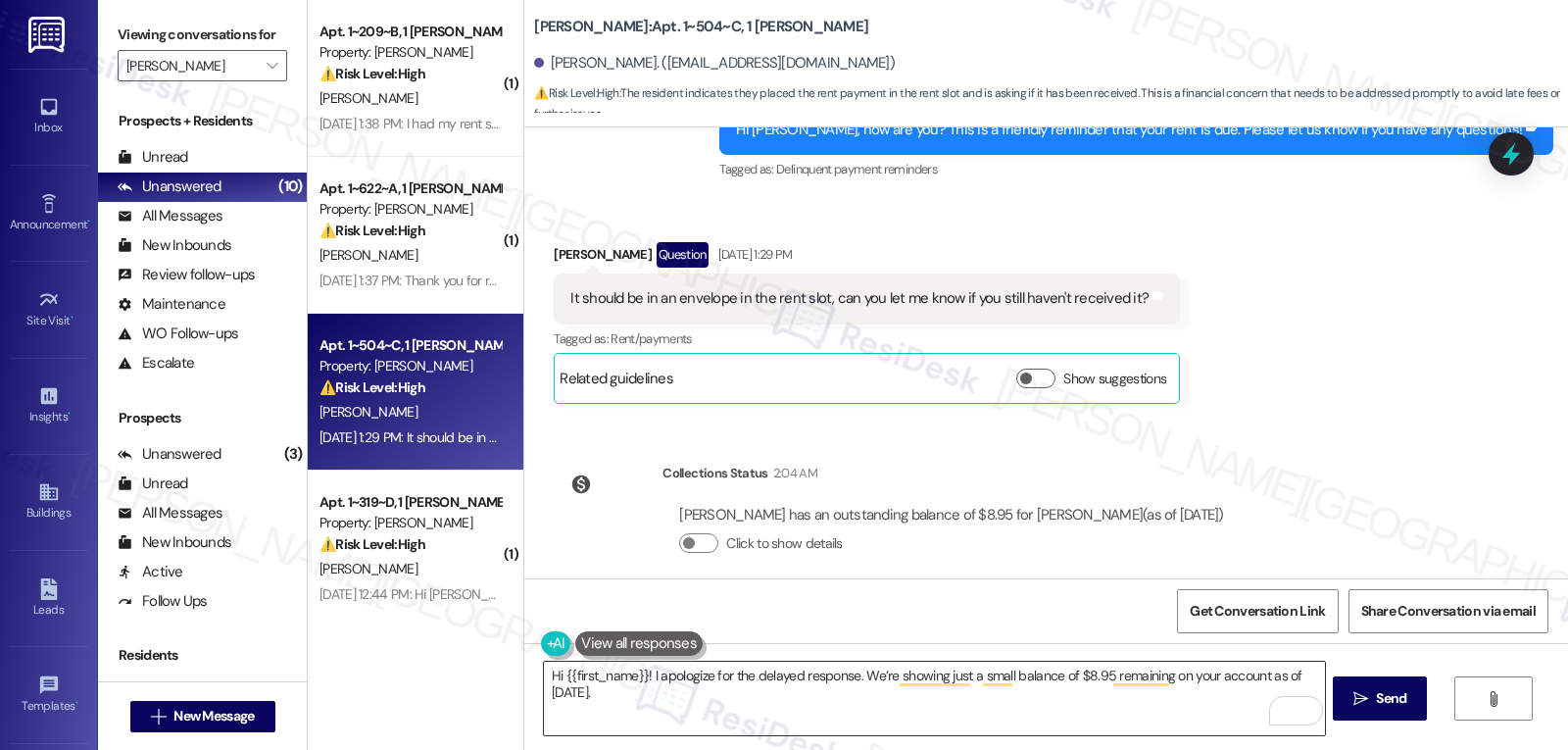
click at [575, 695] on textarea "Hi {{first_name}}! I apologize for the delayed response. We’re showing just a s…" at bounding box center [933, 698] width 781 height 73
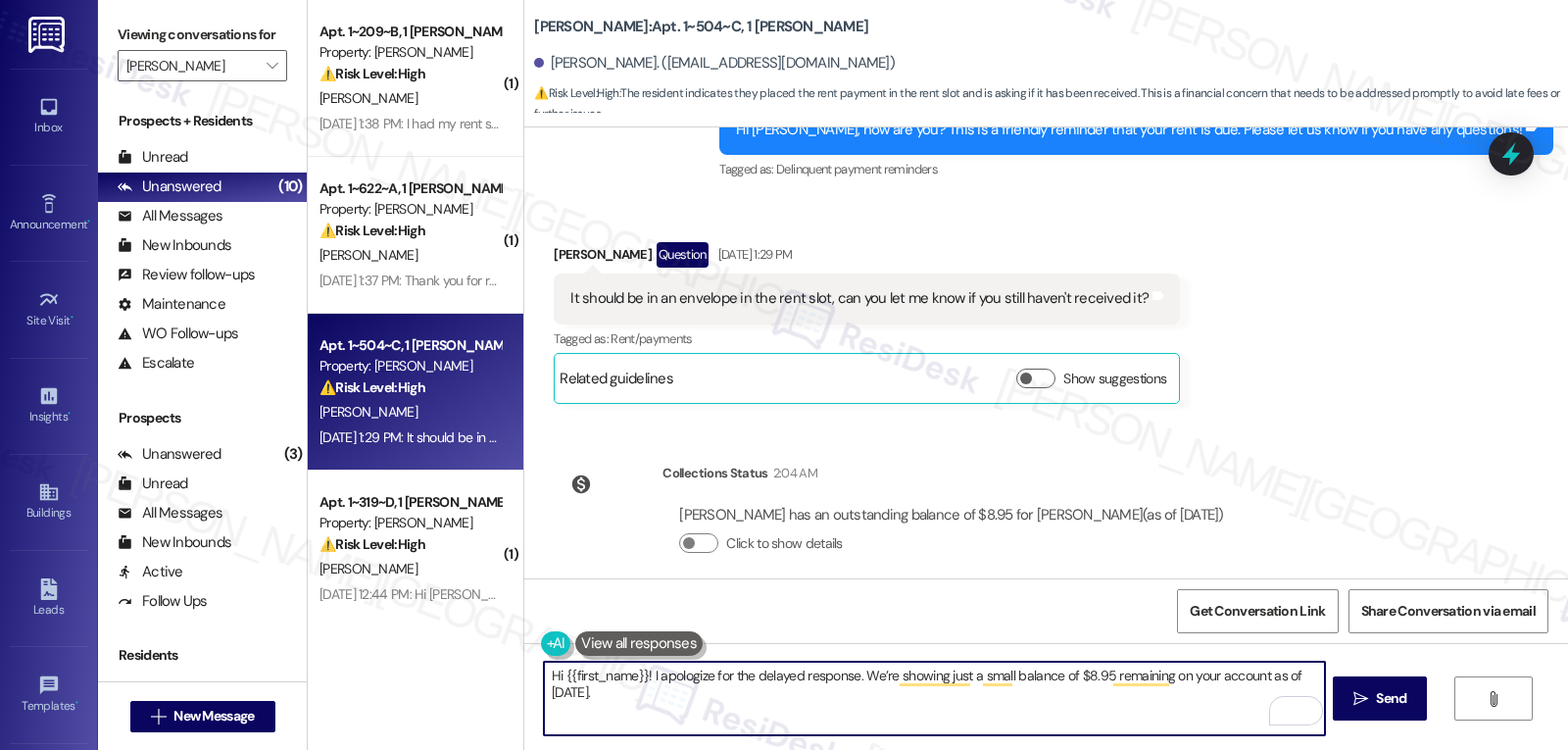
paste textarea "If you have any questions or need anything, feel free to reach out. I’m always …"
click at [574, 693] on textarea "Hi {{first_name}}! I apologize for the delayed response. We’re showing just a s…" at bounding box center [933, 698] width 781 height 73
click at [1121, 710] on textarea "Hi {{first_name}}! I apologize for the delayed response. We’re showing just a s…" at bounding box center [933, 698] width 781 height 73
type textarea "Hi {{first_name}}! I apologize for the delayed response. We’re showing just a s…"
click at [1376, 712] on button " Send" at bounding box center [1381, 698] width 95 height 44
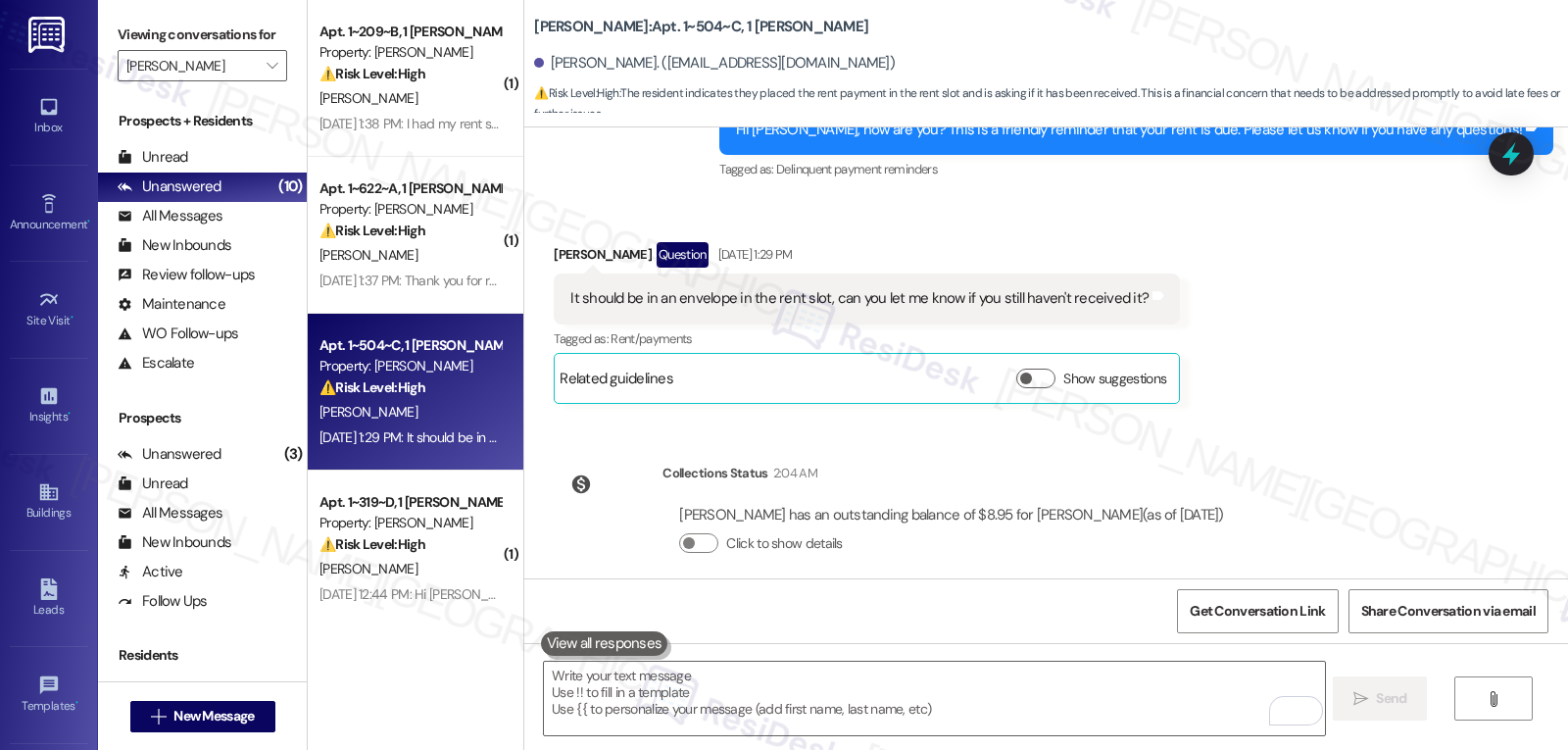
scroll to position [4945, 0]
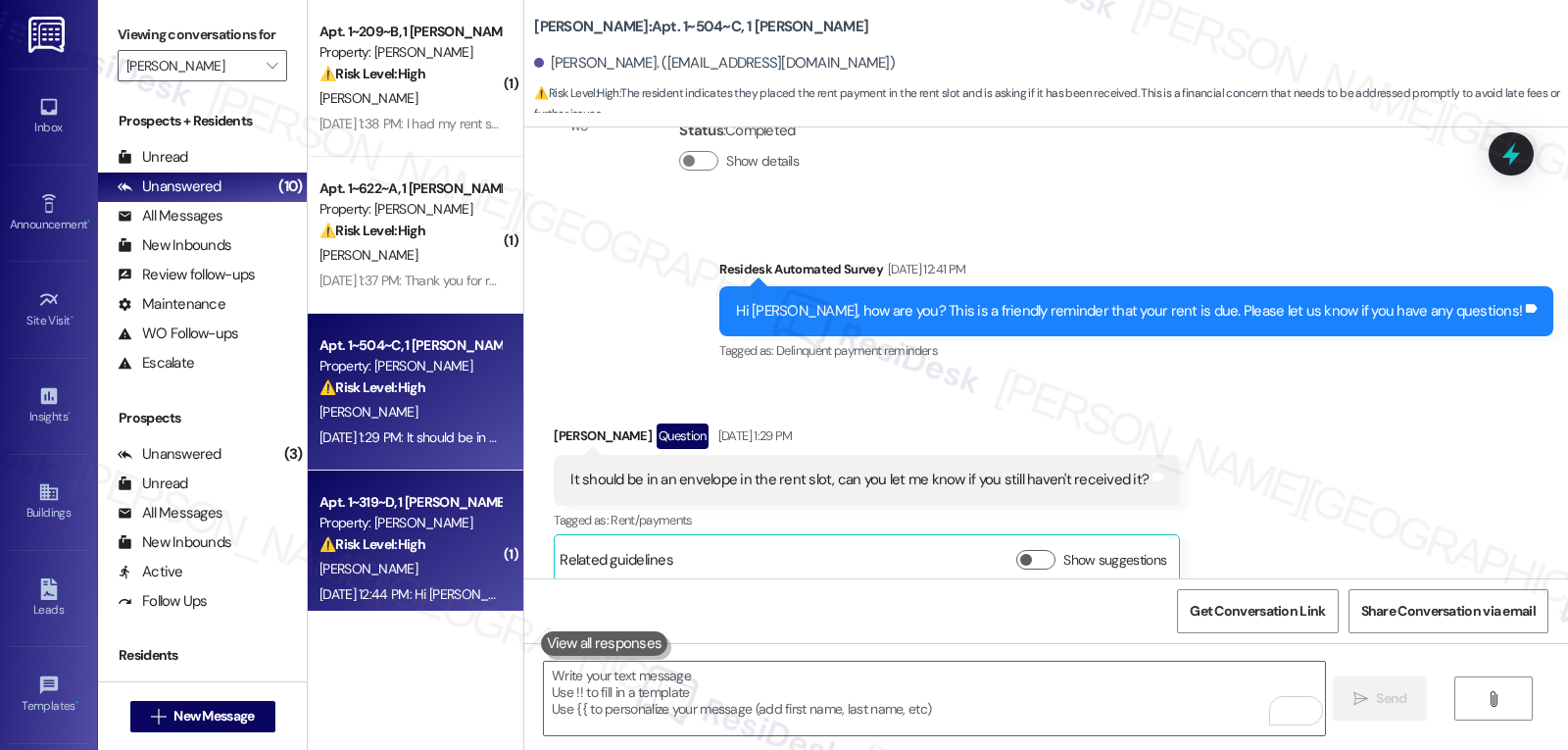
click at [420, 556] on div "Apt. 1~319~D, 1 [PERSON_NAME] Property: [PERSON_NAME] ⚠️ Risk Level: High The r…" at bounding box center [411, 524] width 186 height 67
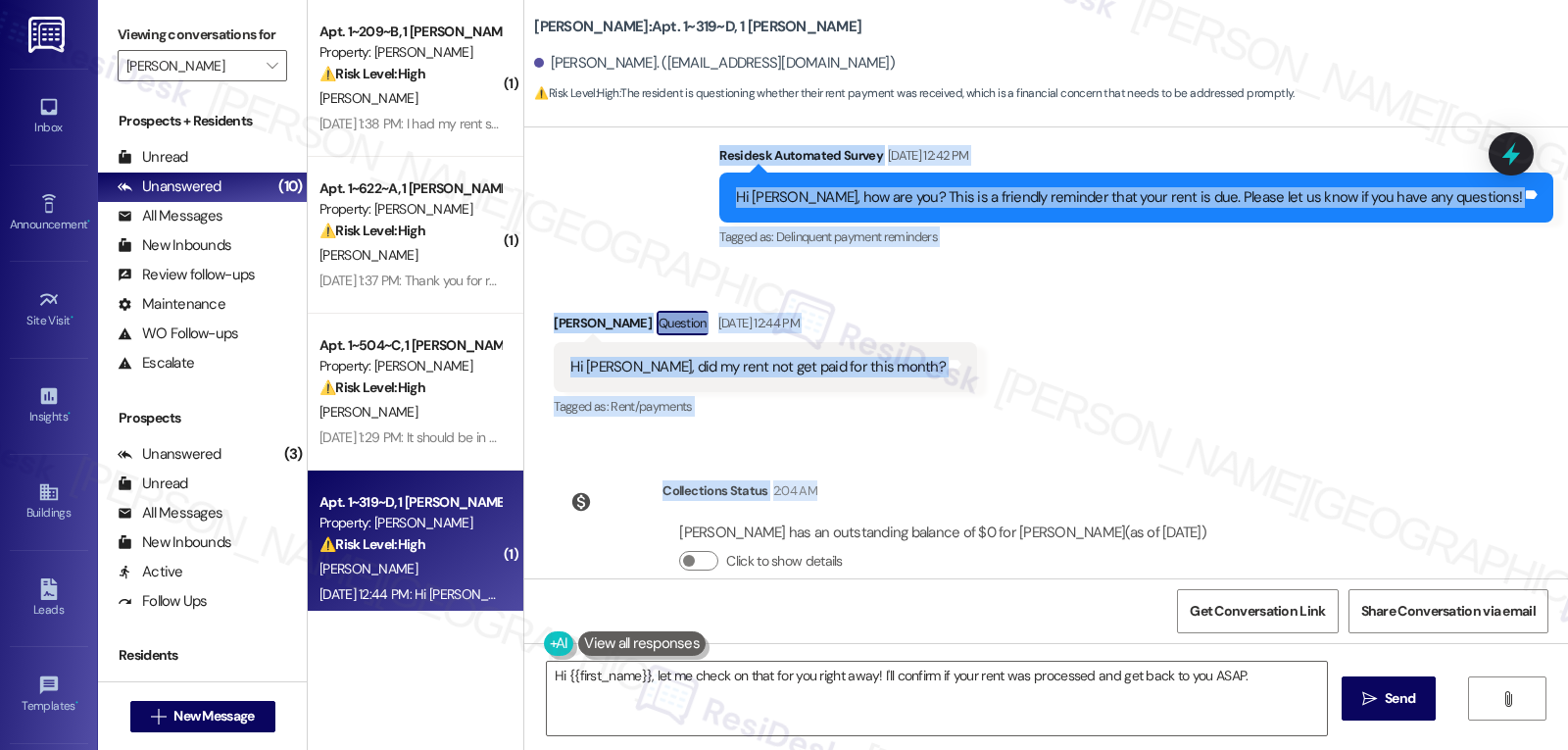
scroll to position [1197, 0]
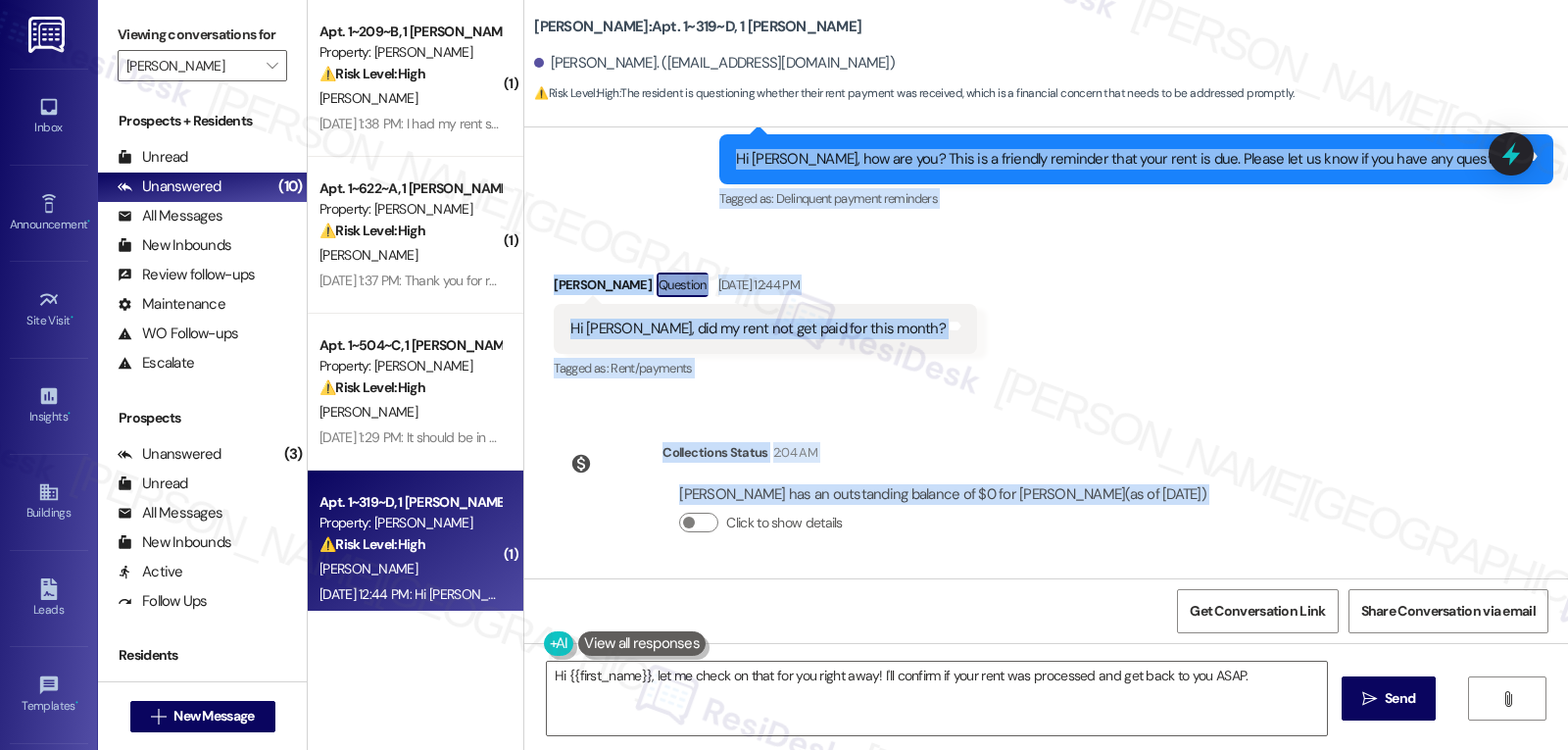
drag, startPoint x: 800, startPoint y: 321, endPoint x: 1312, endPoint y: 533, distance: 554.2
click at [1312, 533] on div "Survey, sent via SMS Residesk Automated Survey [DATE] 12:41 PM Hi [PERSON_NAME]…" at bounding box center [1046, 352] width 1044 height 451
copy div "Residesk Automated Survey [DATE] 12:42 PM Hi [PERSON_NAME], how are you? This i…"
drag, startPoint x: 643, startPoint y: 678, endPoint x: 963, endPoint y: 642, distance: 322.0
click at [643, 678] on textarea "Hi {{first_name}}, let me check on that for you right away! I'll confirm if you…" at bounding box center [936, 698] width 781 height 73
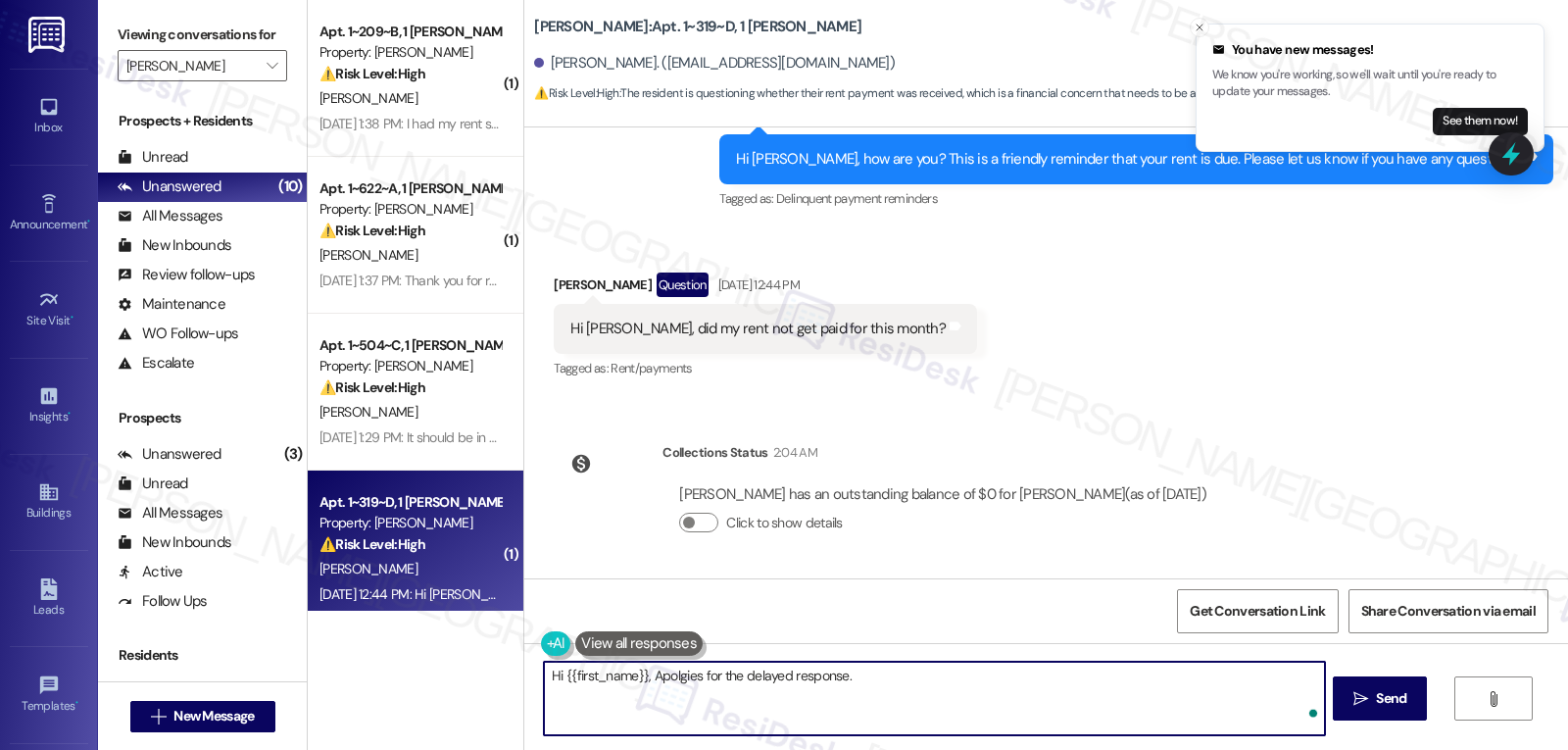
paste textarea "We’re showing your payment went through and your balance is all clear for this …"
click at [892, 717] on textarea "Hi {{first_name}}, Apologies for the delayed response. We’re showing your payme…" at bounding box center [933, 698] width 781 height 73
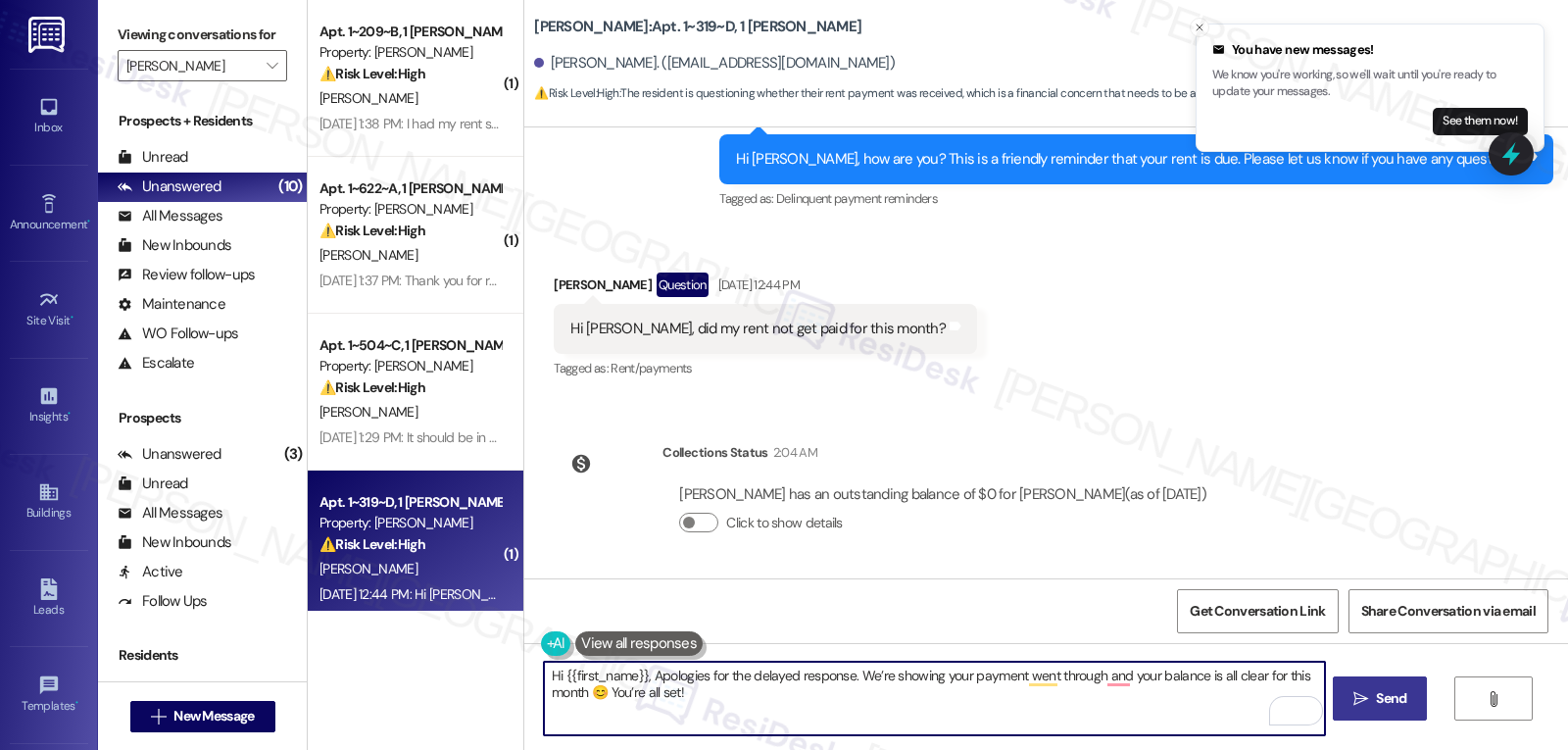
type textarea "Hi {{first_name}}, Apologies for the delayed response. We’re showing your payme…"
click at [1386, 702] on span "Send" at bounding box center [1391, 698] width 31 height 21
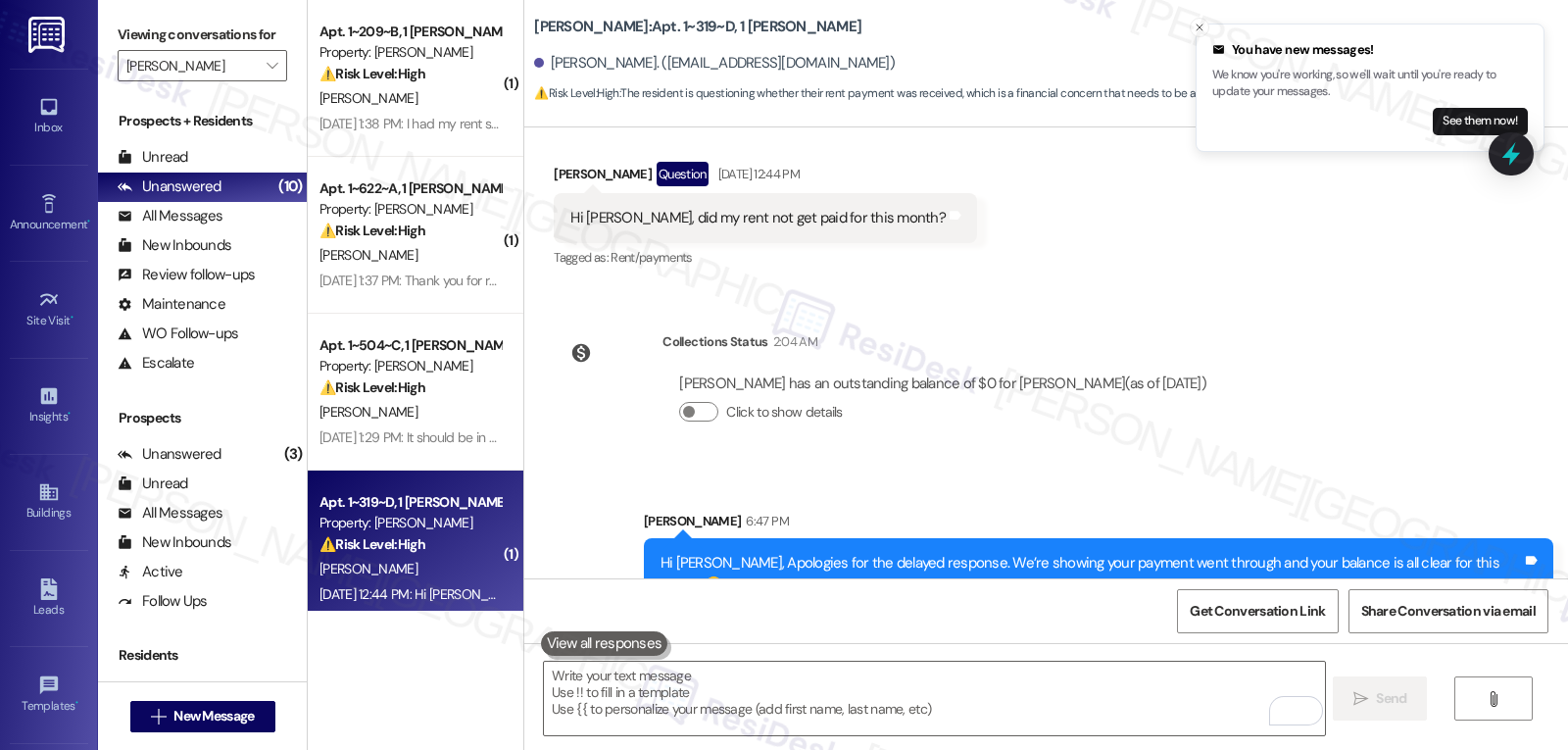
scroll to position [1355, 0]
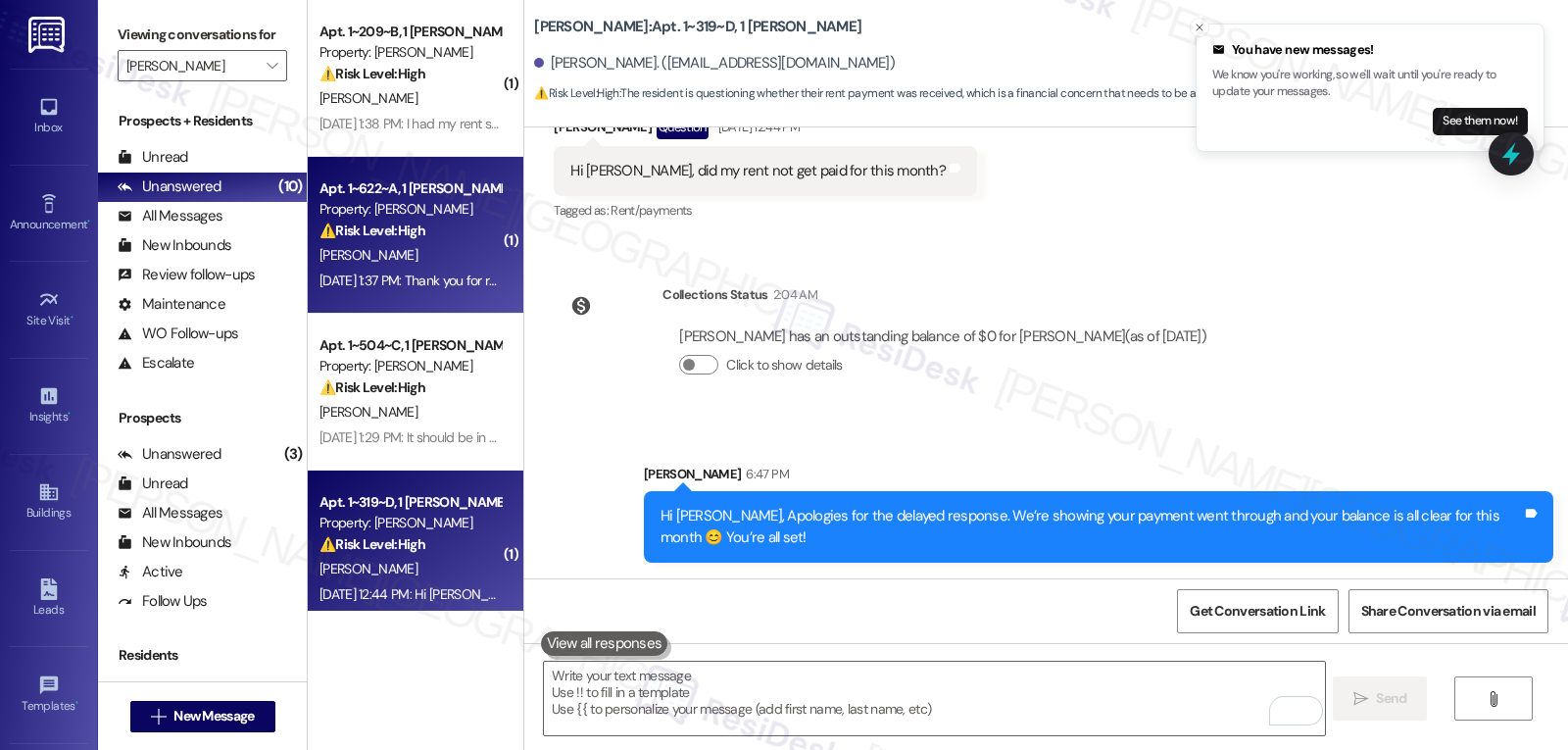
click at [377, 265] on div "[PERSON_NAME]" at bounding box center [411, 255] width 186 height 25
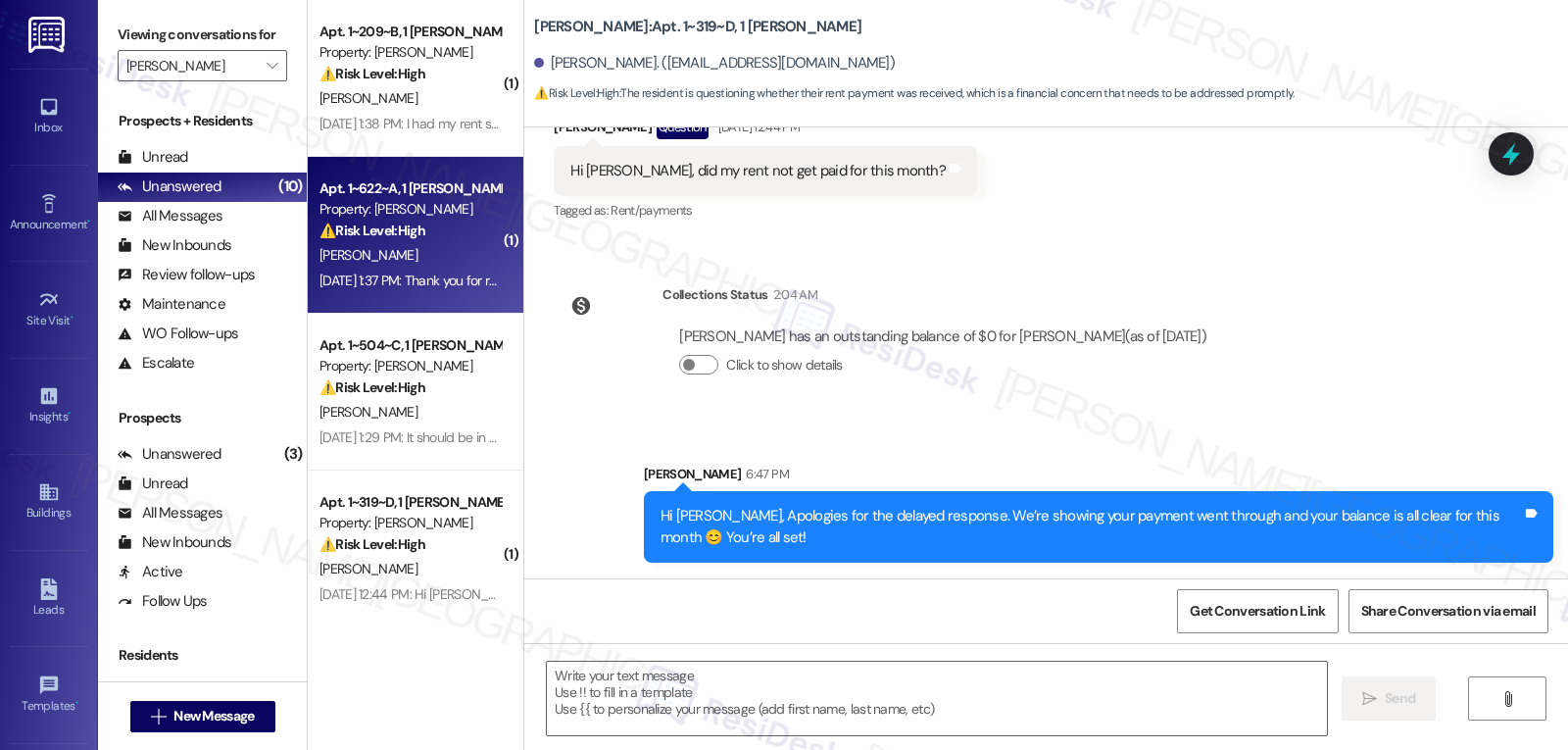
type textarea "Fetching suggested responses. Please feel free to read through the conversation…"
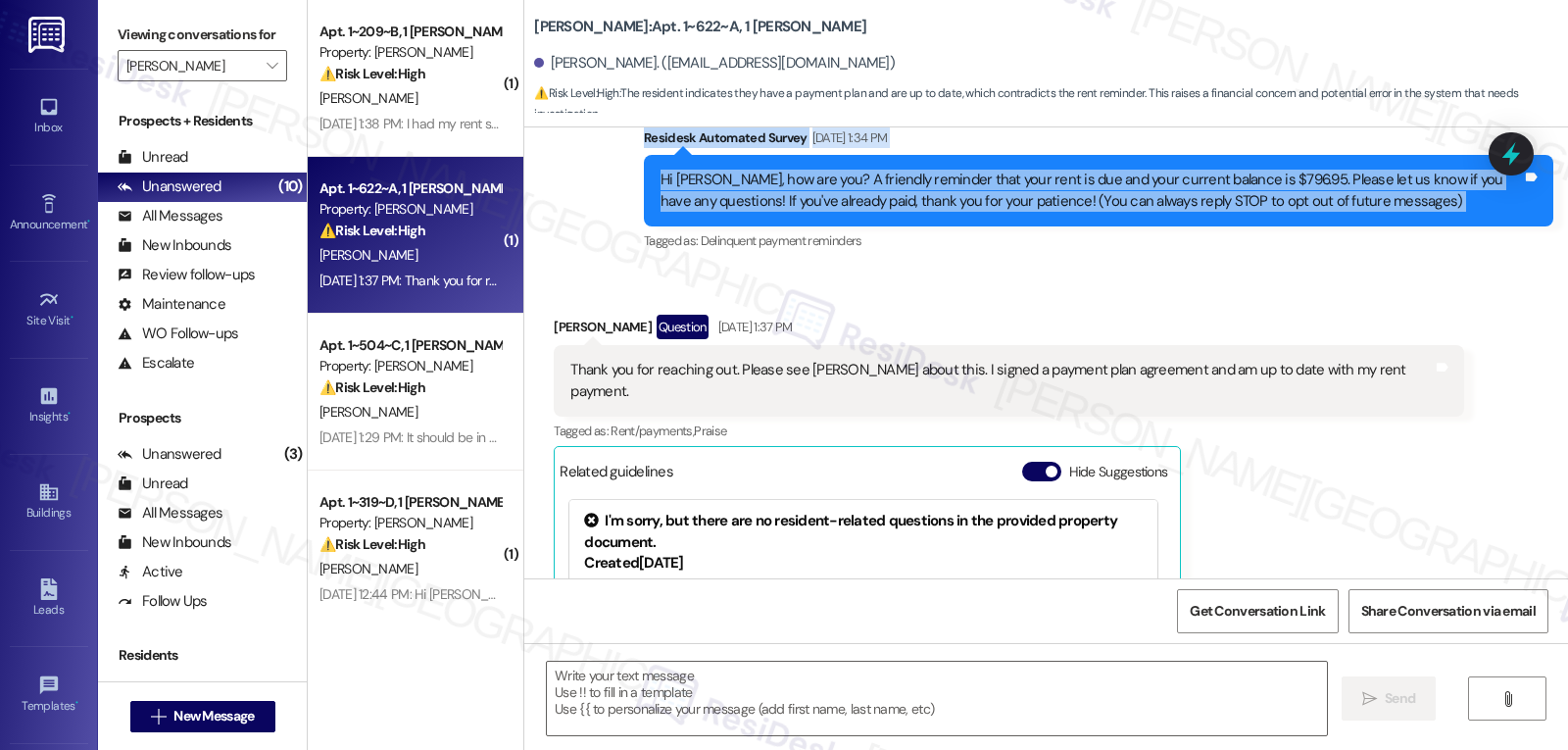
scroll to position [203, 0]
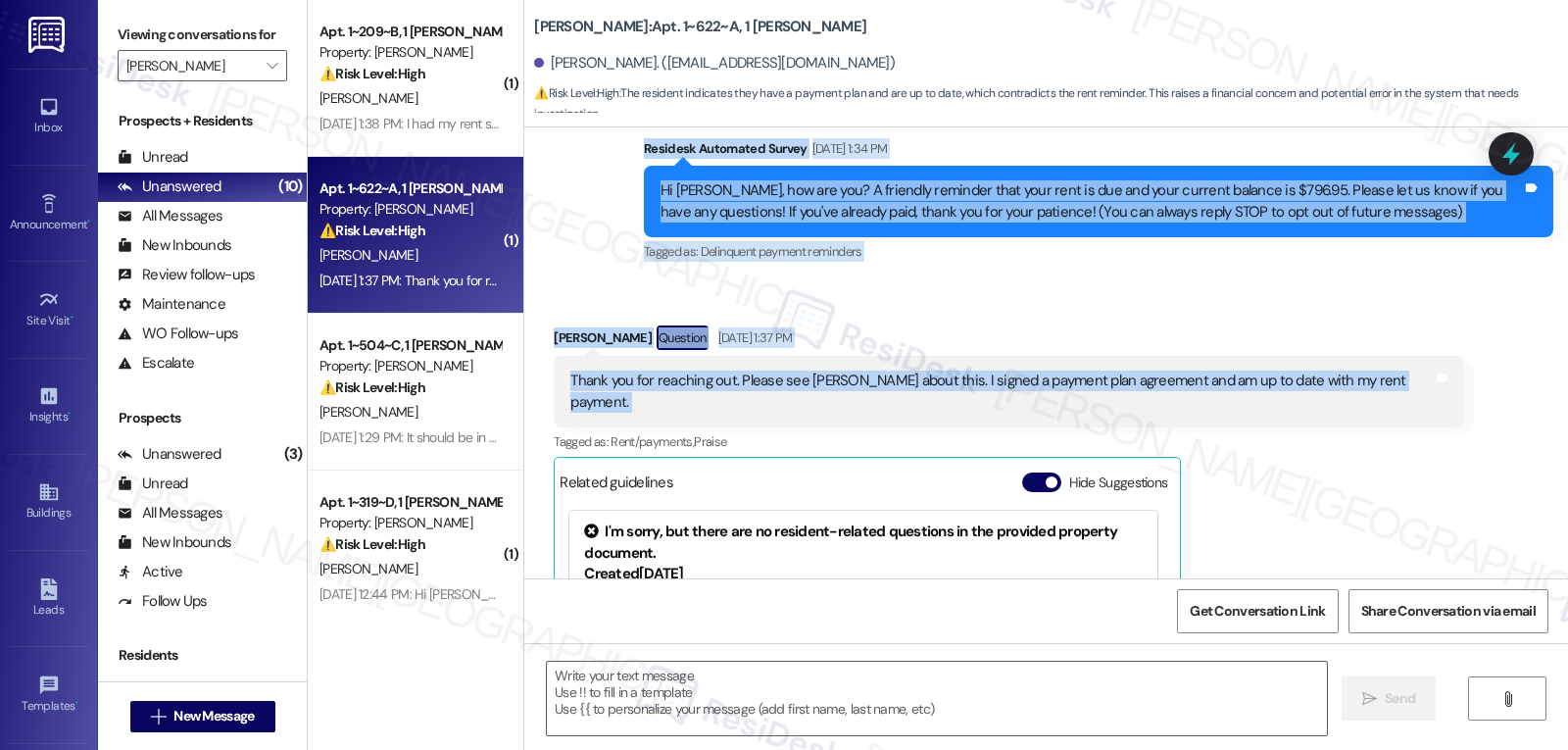
drag, startPoint x: 627, startPoint y: 139, endPoint x: 1439, endPoint y: 397, distance: 852.0
click at [1439, 397] on div "WO Lease started [DATE] 8:00 PM Show details Survey, sent via SMS Residesk Auto…" at bounding box center [1046, 352] width 1044 height 451
copy div "Residesk Automated Survey [DATE] 1:34 PM Hi [PERSON_NAME], how are you? A frien…"
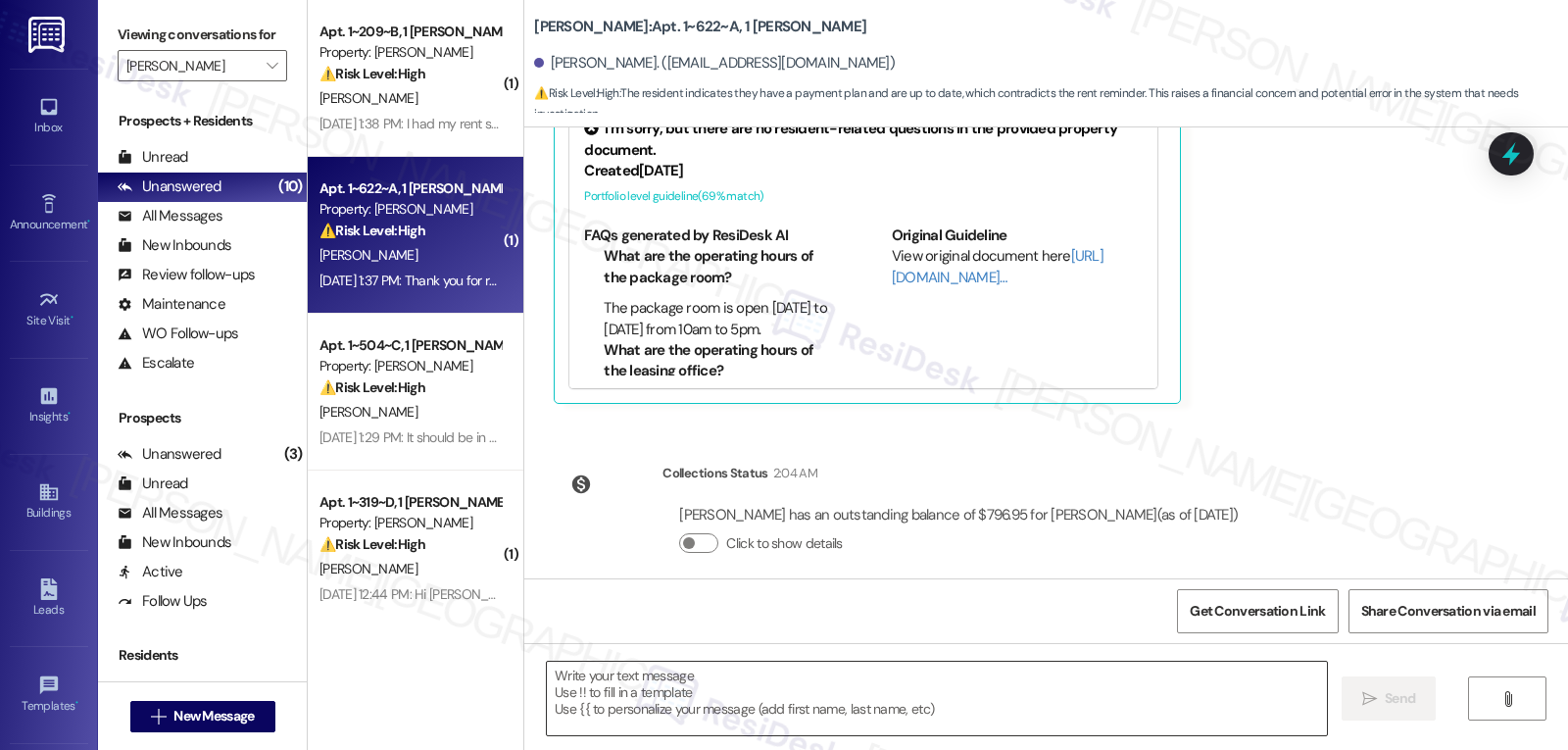
click at [782, 727] on textarea at bounding box center [936, 698] width 781 height 73
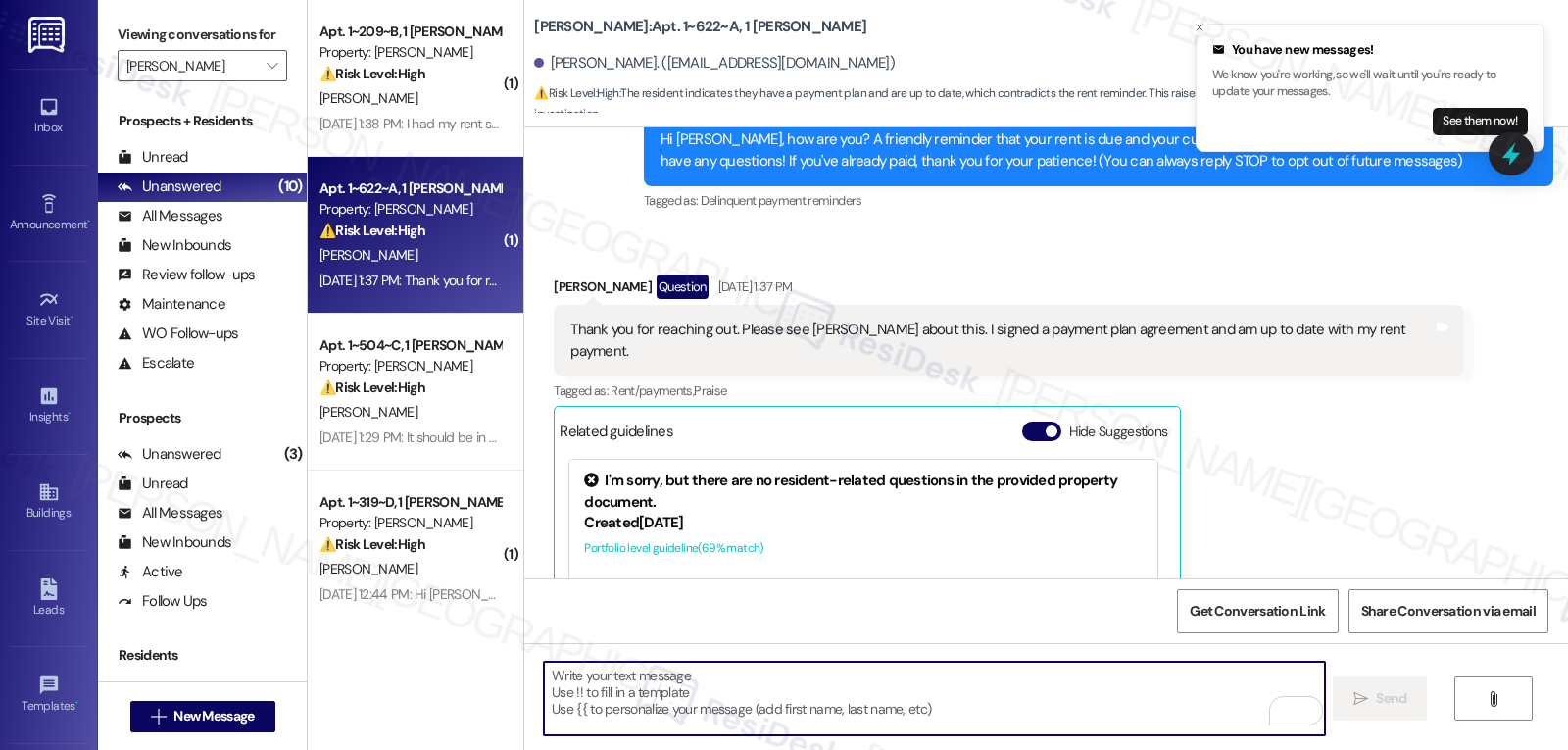
scroll to position [214, 0]
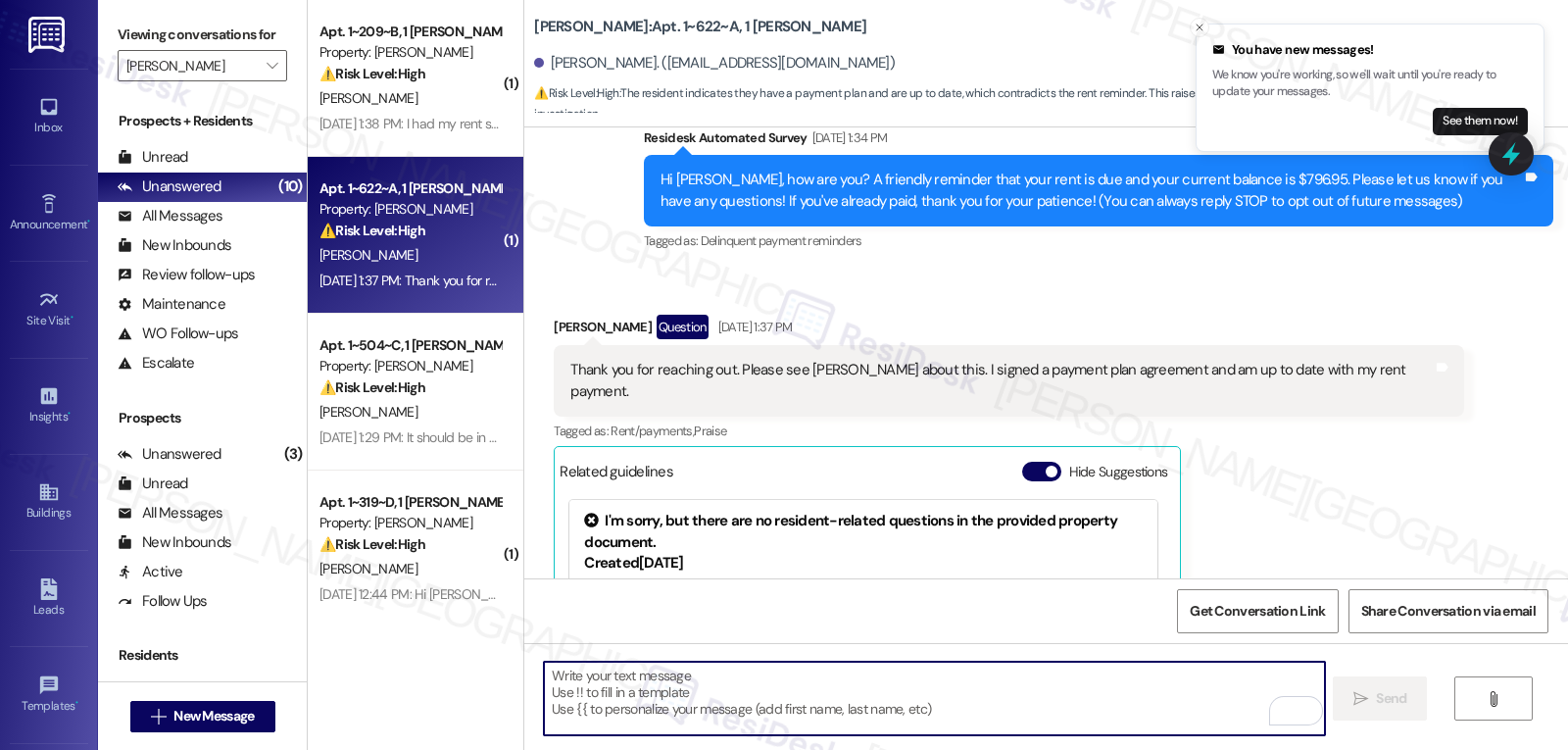
paste textarea "Thanks for letting us know, [PERSON_NAME]! I"
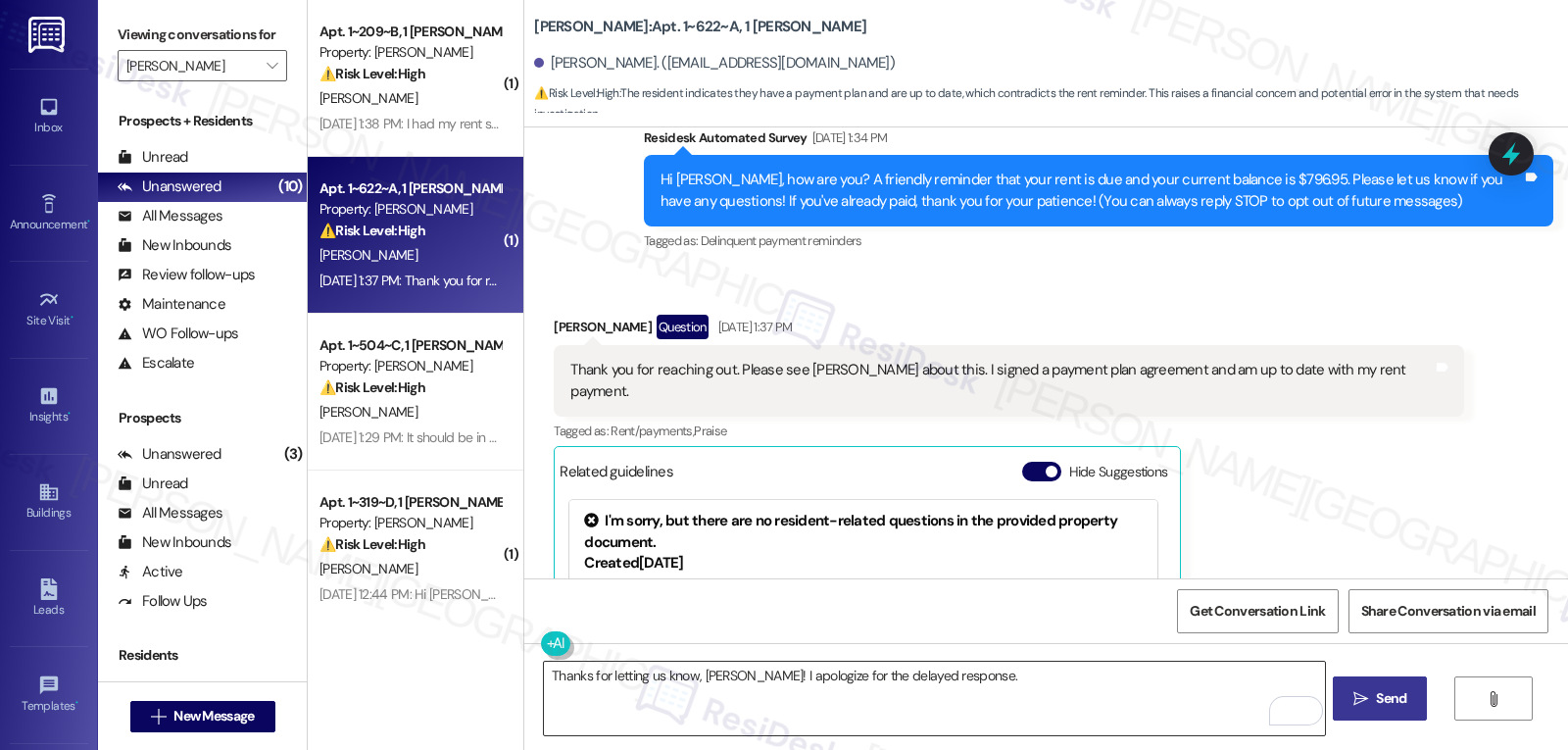
click at [1027, 701] on textarea "Thanks for letting us know, [PERSON_NAME]! I apologize for the delayed response." at bounding box center [933, 698] width 781 height 73
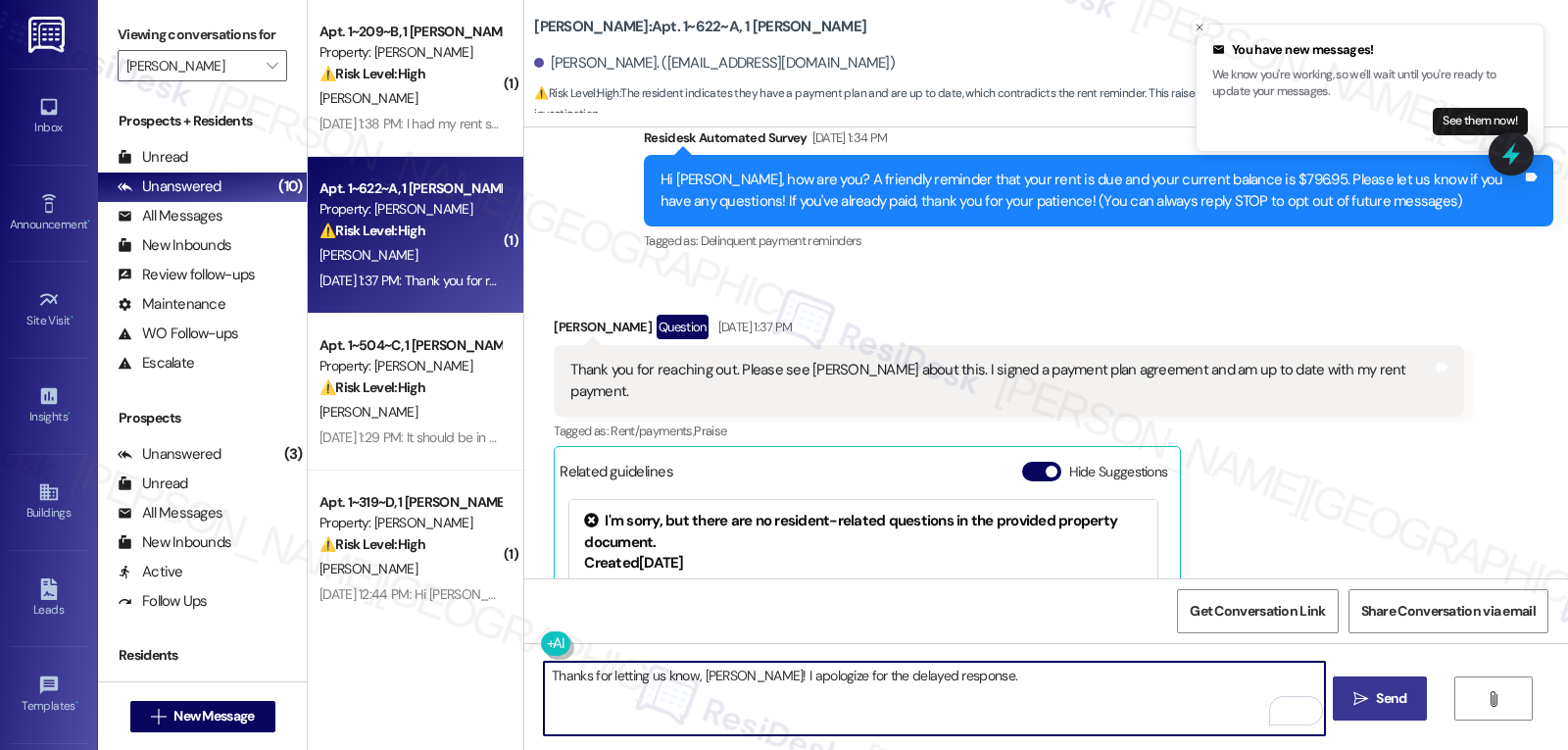
paste textarea "If you ever need anything, don’t hesitate to reach out. I’m always here to assi…"
type textarea "Thanks for letting us know, [PERSON_NAME]! I apologize for the delayed response…"
click at [1407, 693] on span "Send" at bounding box center [1391, 698] width 38 height 21
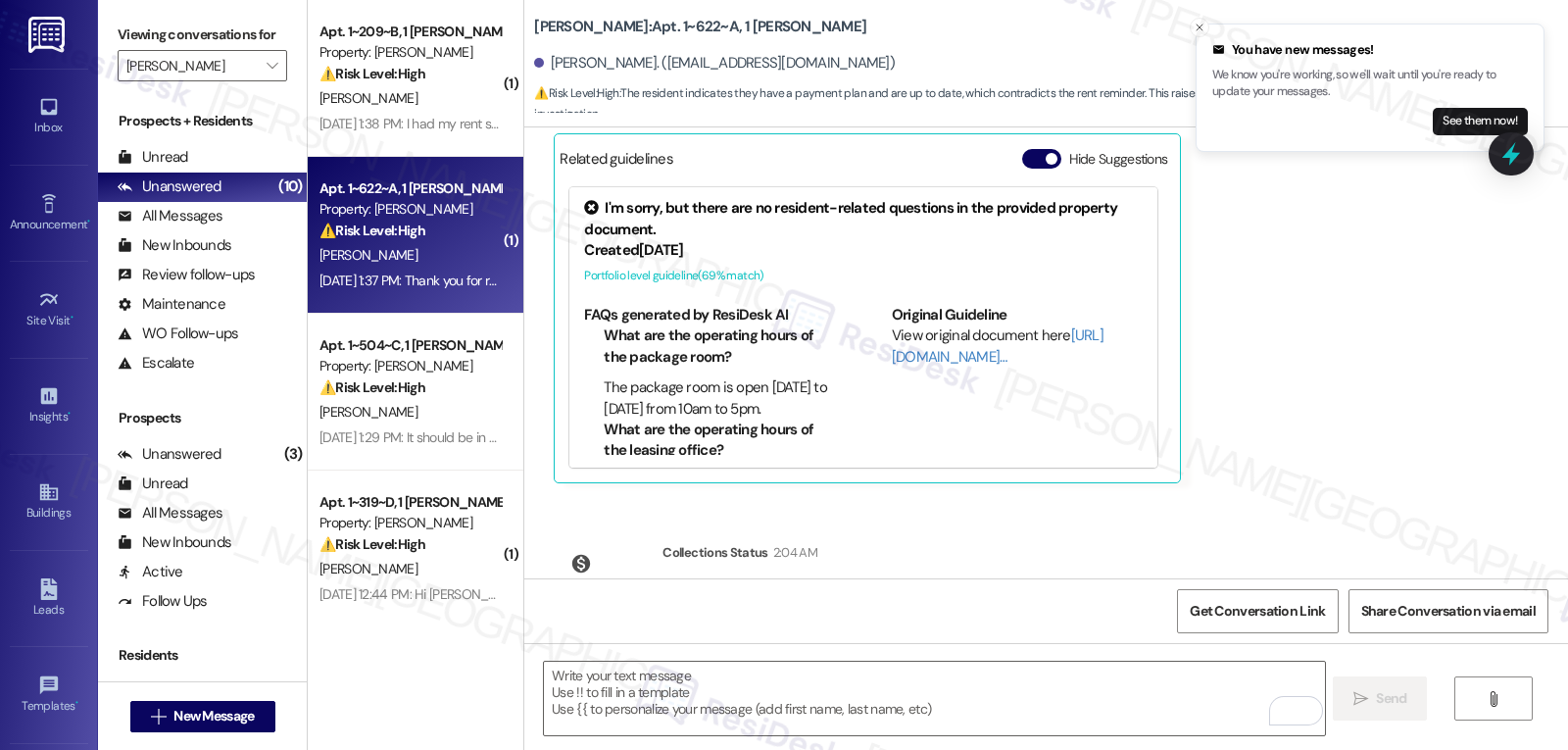
scroll to position [764, 0]
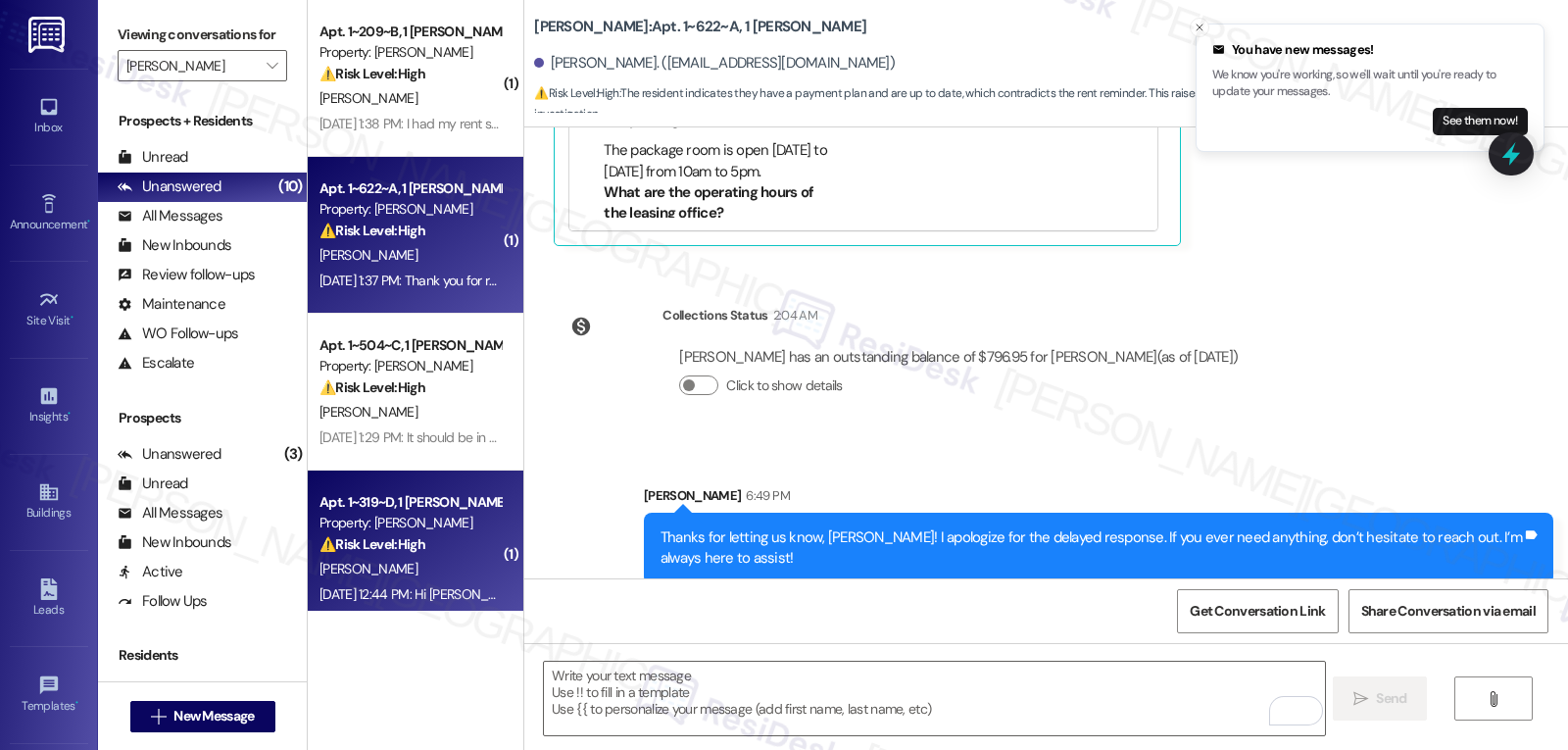
click at [448, 605] on div "[DATE] 12:44 PM: Hi [PERSON_NAME], did my rent not get paid for this month? [DA…" at bounding box center [411, 594] width 186 height 25
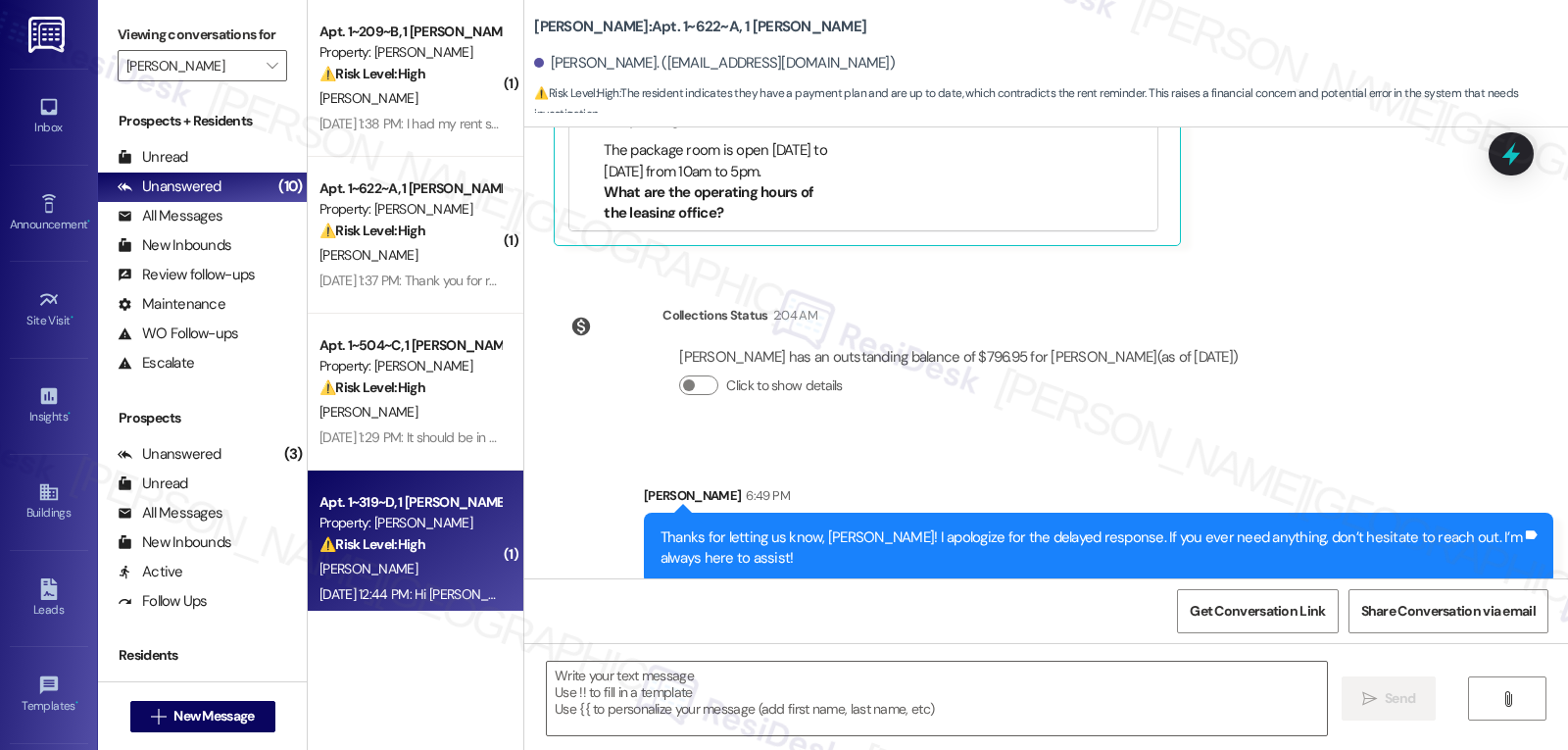
type textarea "Fetching suggested responses. Please feel free to read through the conversation…"
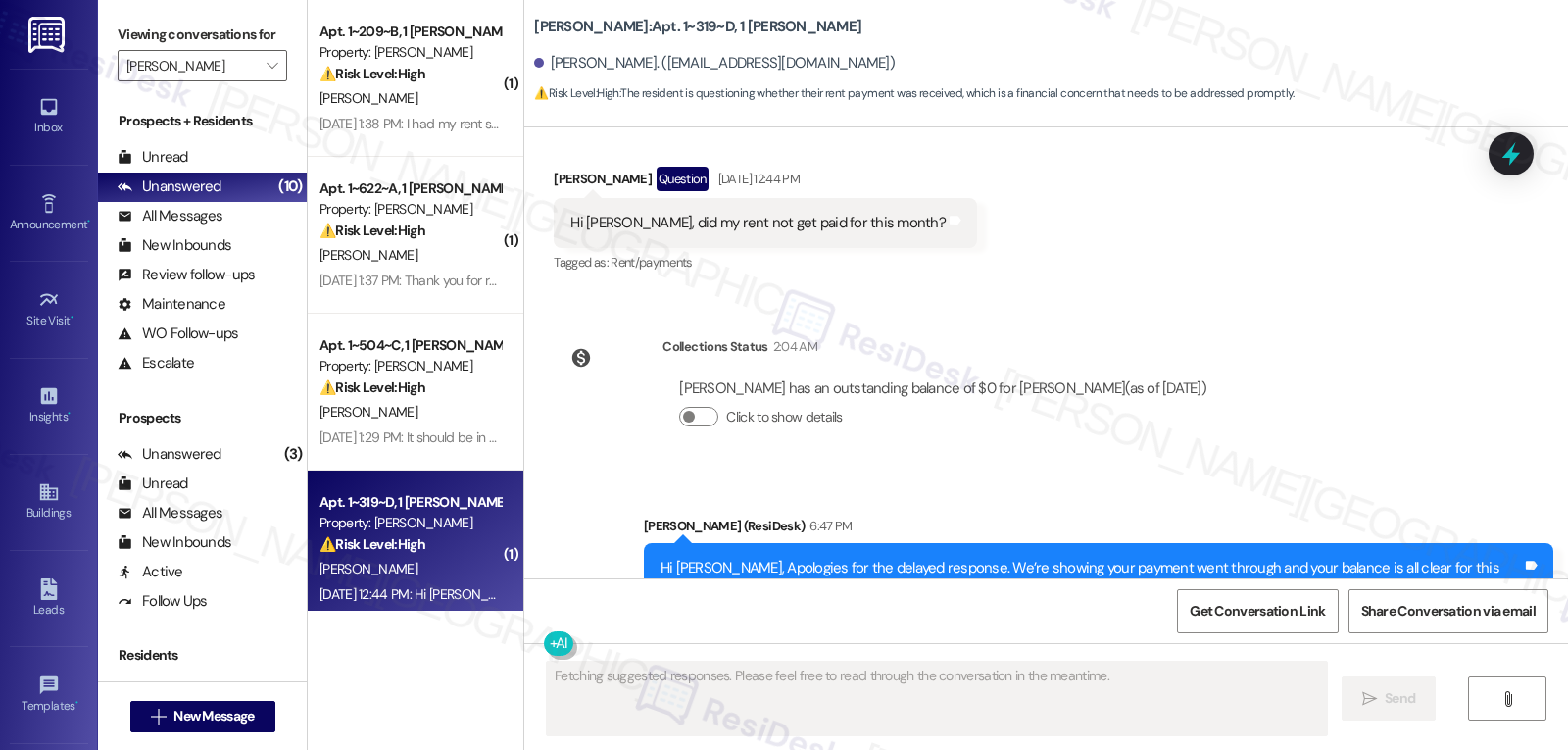
scroll to position [1384, 0]
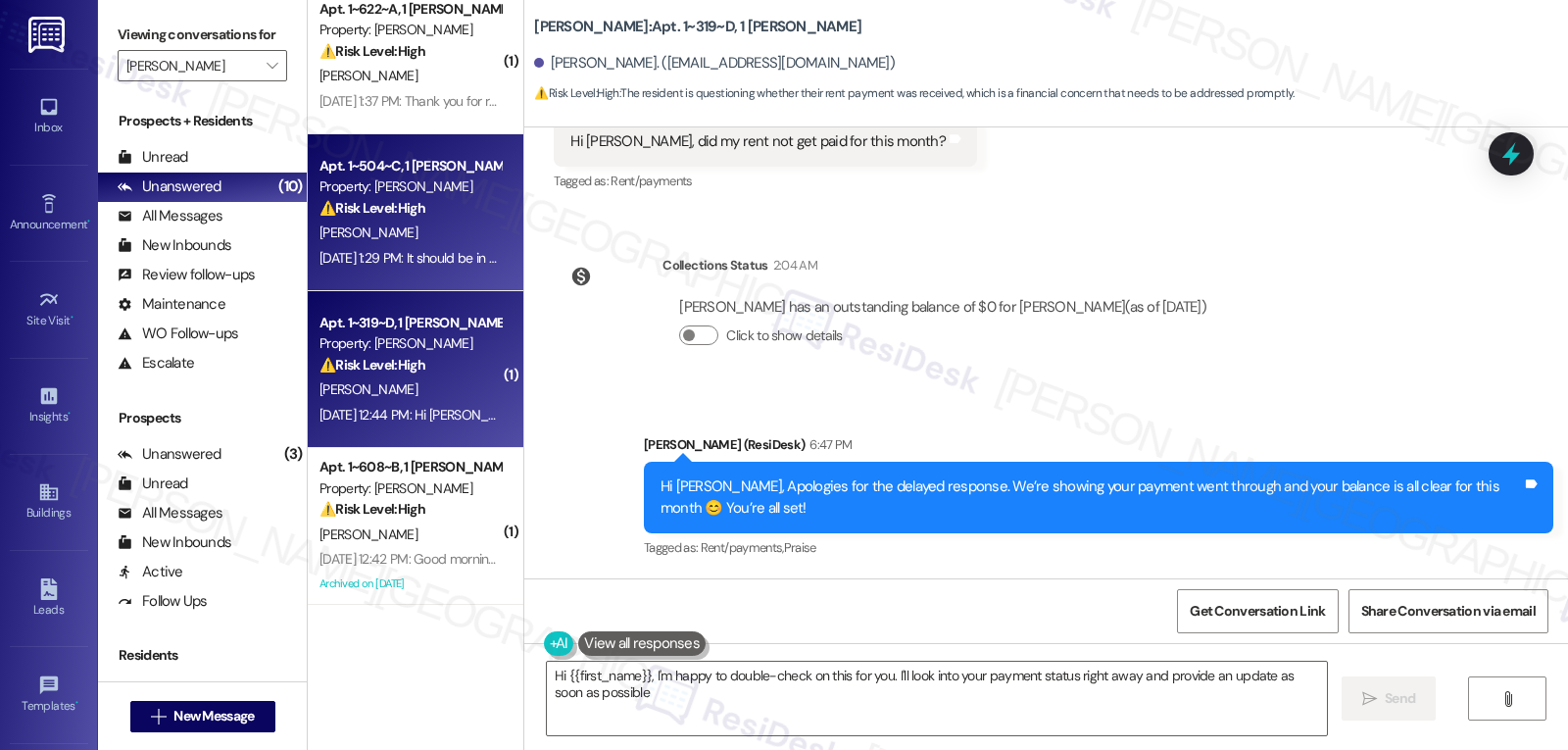
type textarea "Hi {{first_name}}, I'm happy to double-check on this for you. I'll look into yo…"
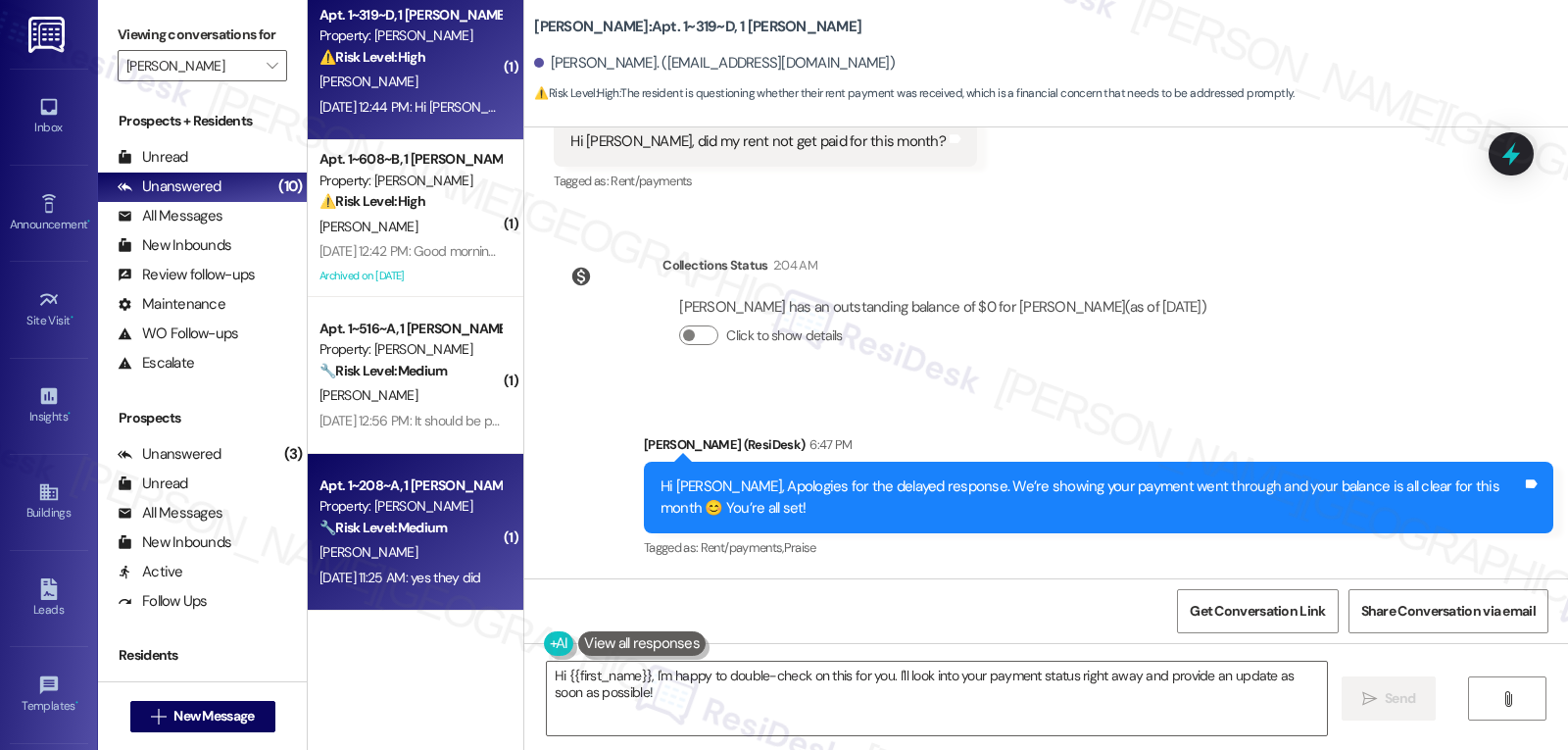
click at [455, 556] on div "[PERSON_NAME]" at bounding box center [411, 552] width 186 height 25
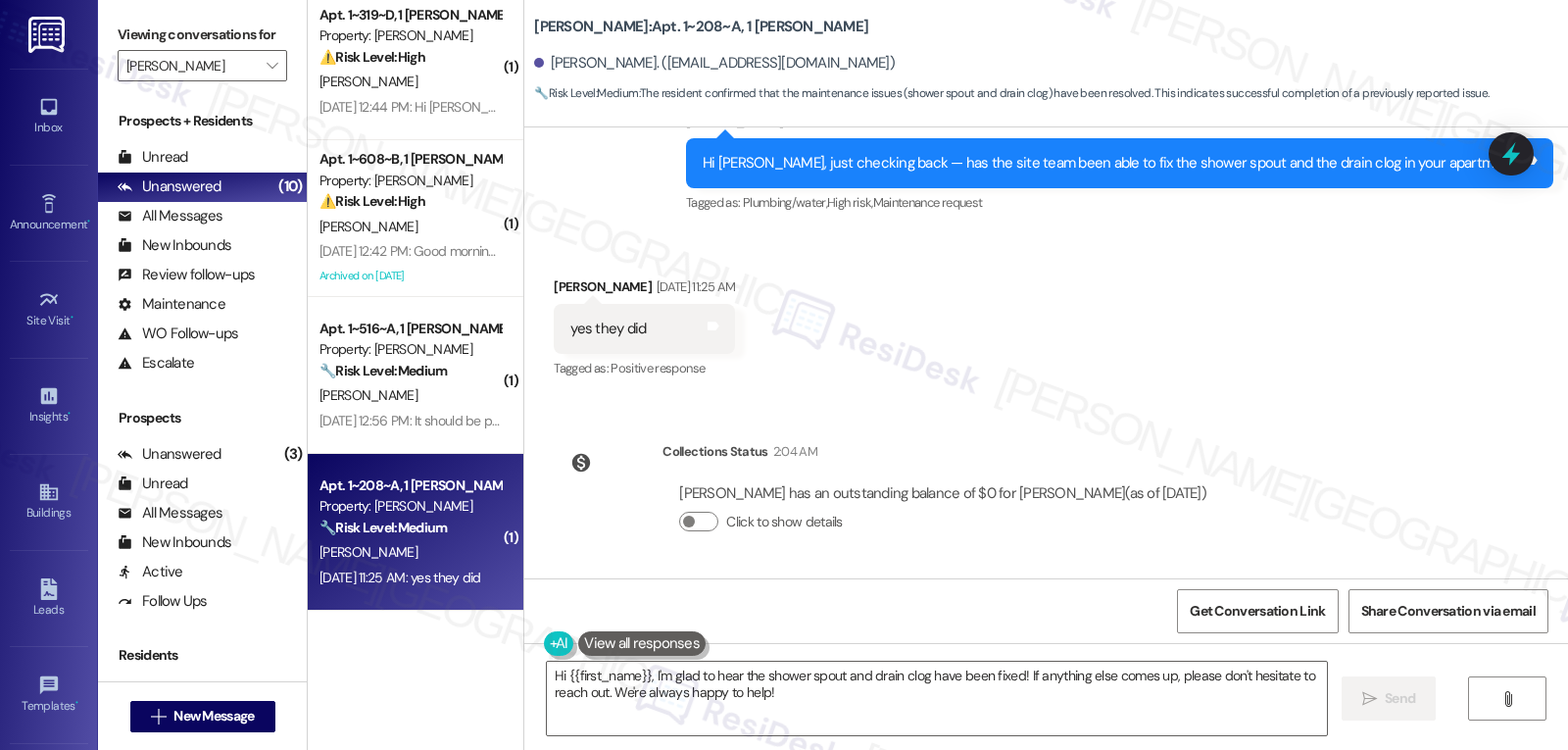
scroll to position [3695, 0]
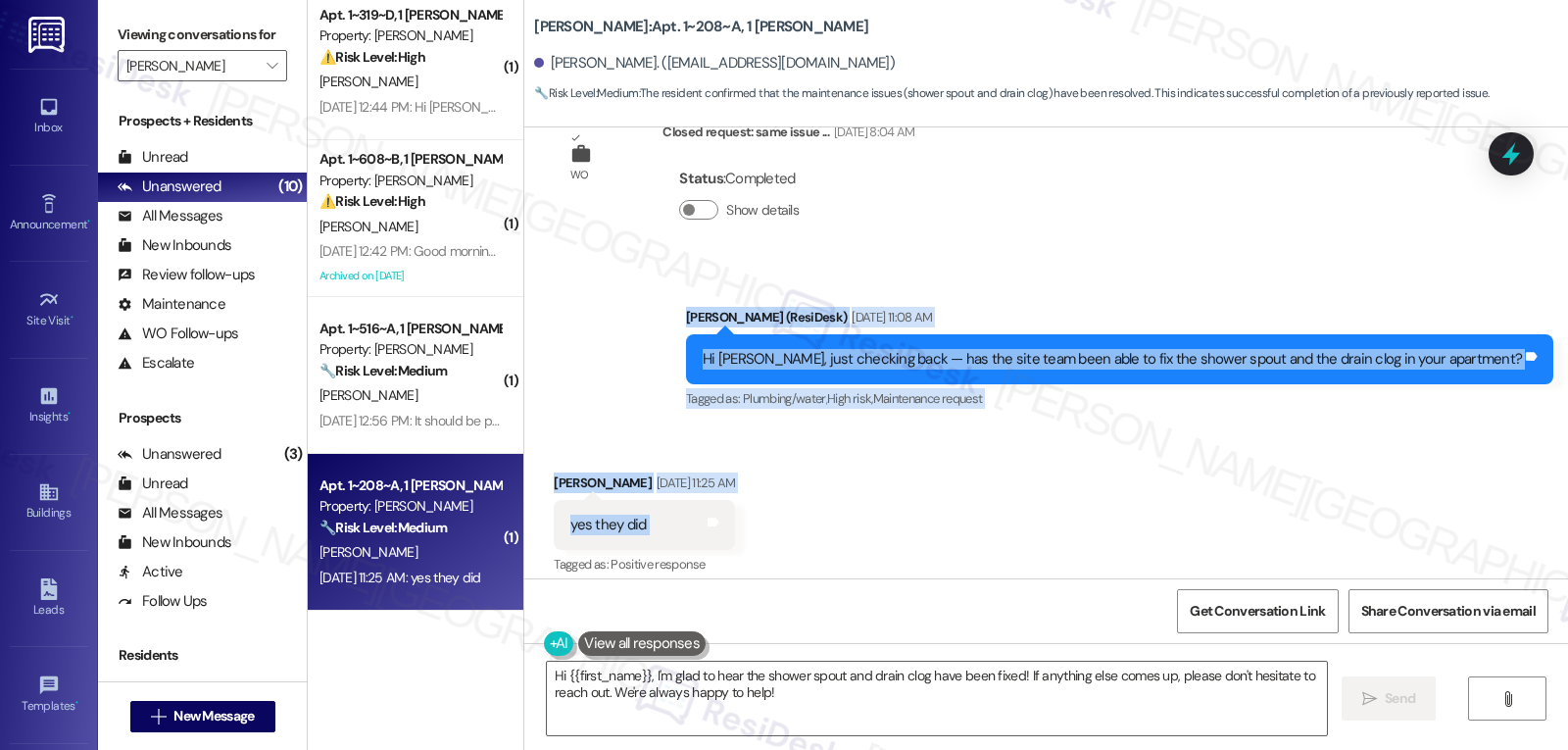
drag, startPoint x: 754, startPoint y: 333, endPoint x: 978, endPoint y: 528, distance: 297.0
click at [978, 528] on div "WO Opened request: bath spout ... [DATE] 6:14 PM Status : Completed Show detail…" at bounding box center [1046, 352] width 1044 height 451
copy div "[PERSON_NAME] (ResiDesk) [DATE] 11:08 AM [GEOGRAPHIC_DATA], just checking back …"
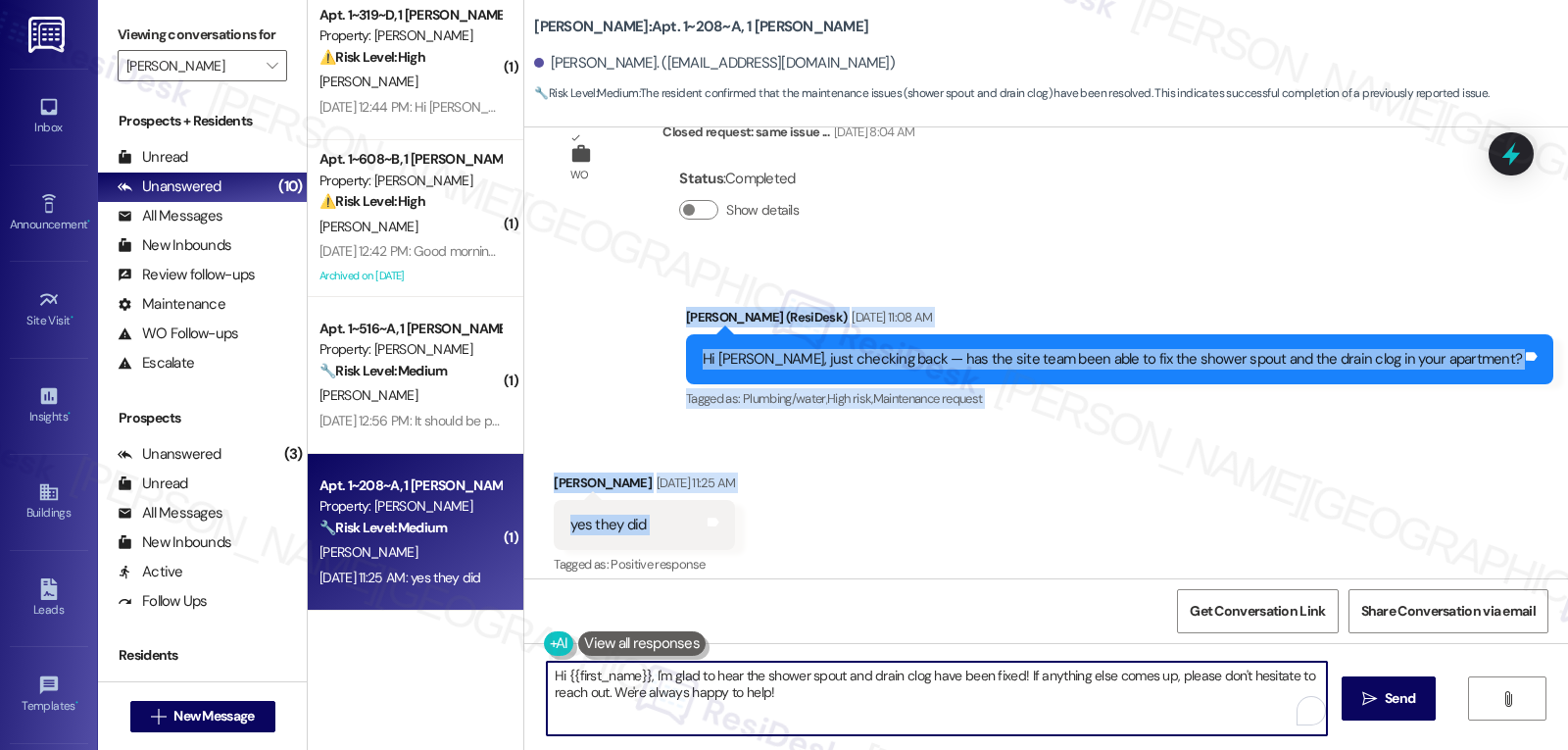
drag, startPoint x: 641, startPoint y: 675, endPoint x: 1567, endPoint y: 796, distance: 933.9
click at [1567, 749] on html "Inbox Go to Inbox Announcement • Send A Text Announcement Site Visit • Go to Si…" at bounding box center [784, 375] width 1568 height 750
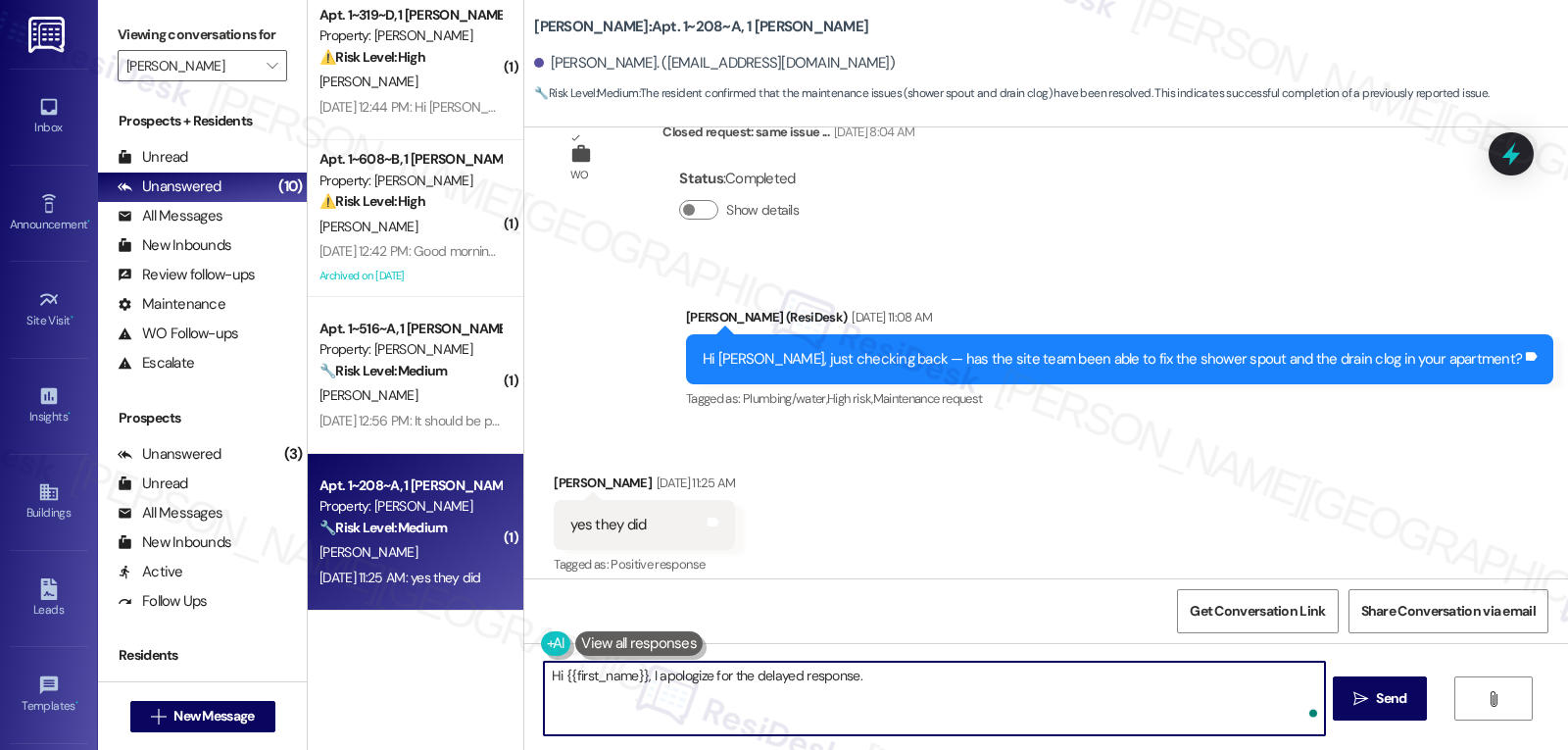
paste textarea "That’s great to hear, [PERSON_NAME]! 😊 I’m glad the shower spout and drain clog…"
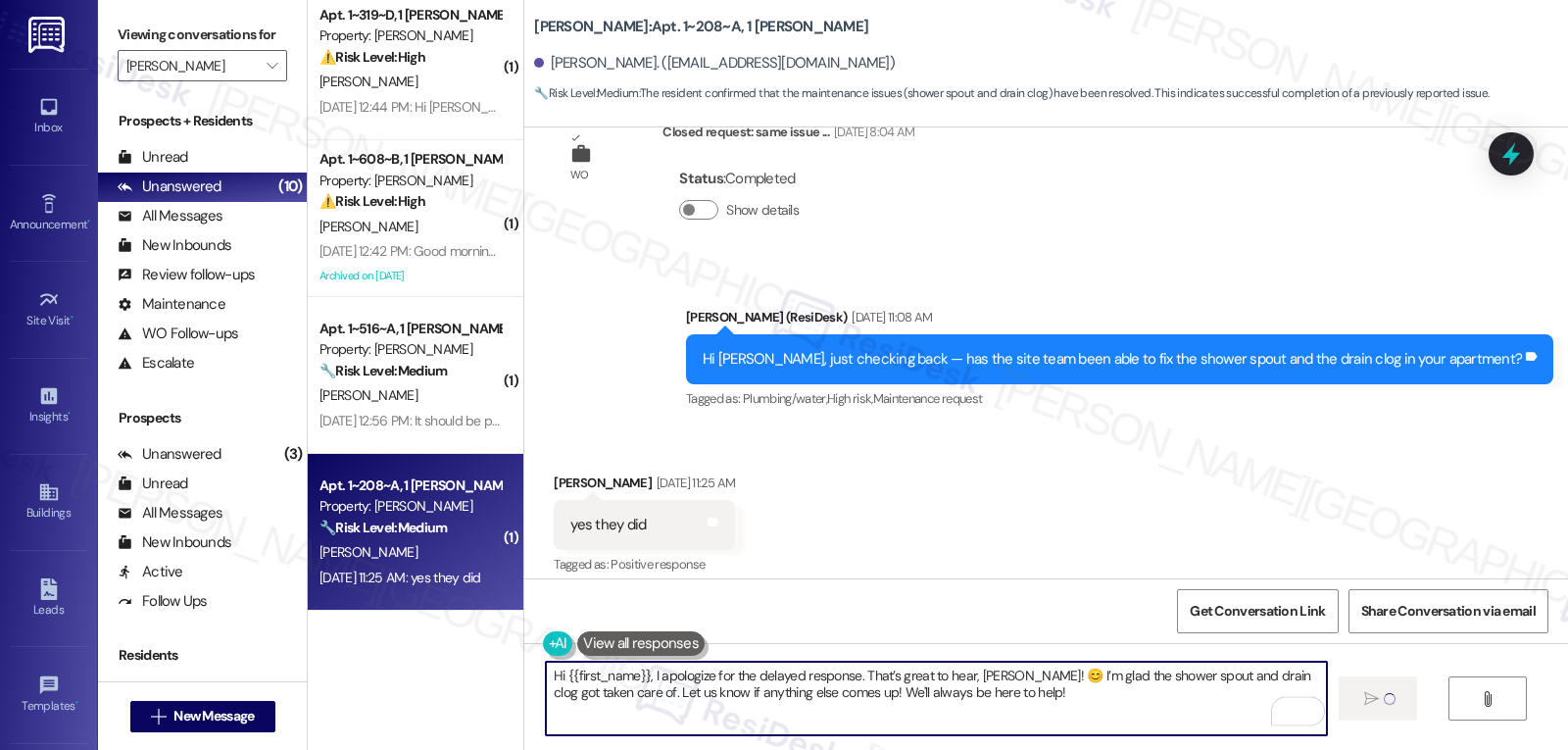
type textarea "Hi {{first_name}}, I apologize for the delayed response. That’s great to hear, …"
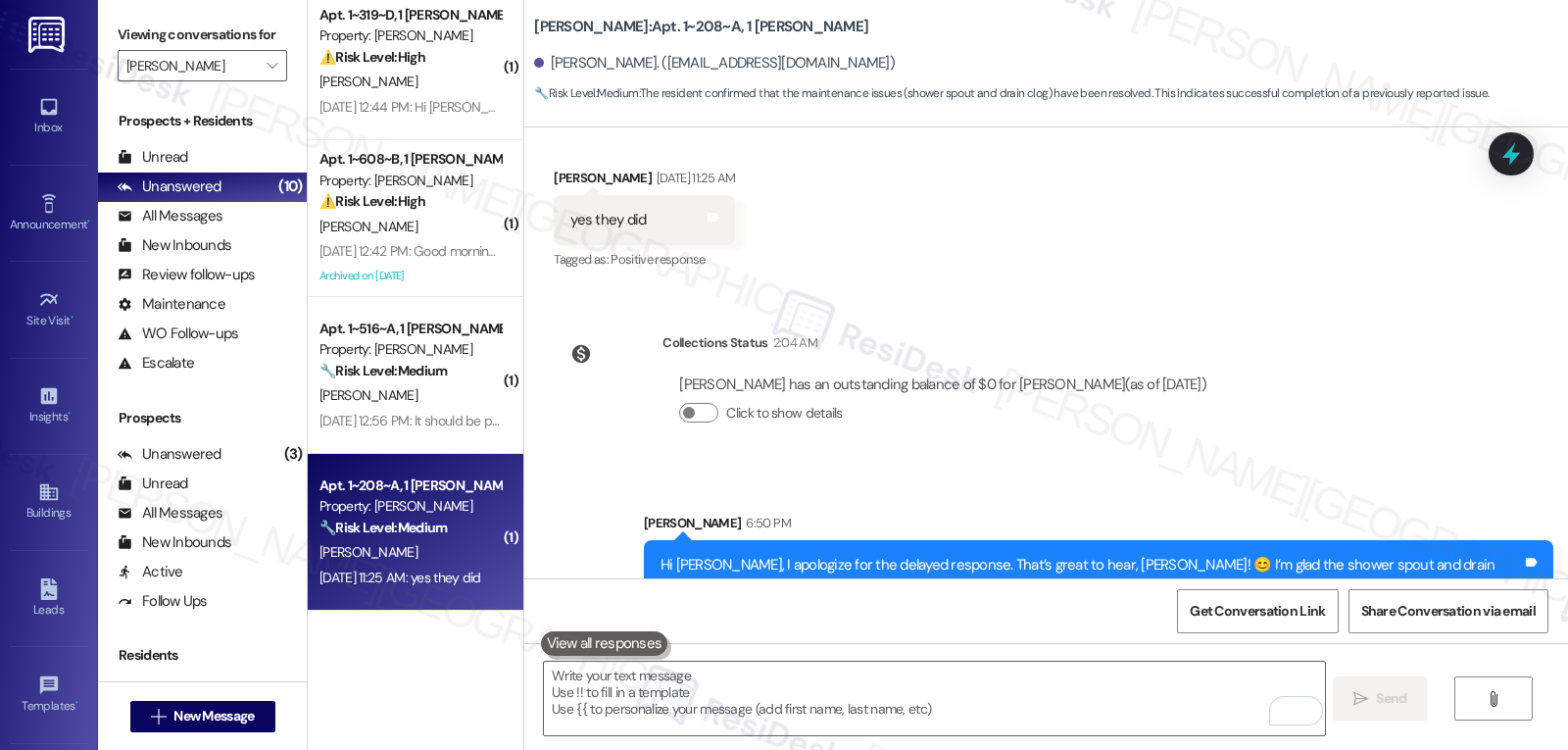
scroll to position [4048, 0]
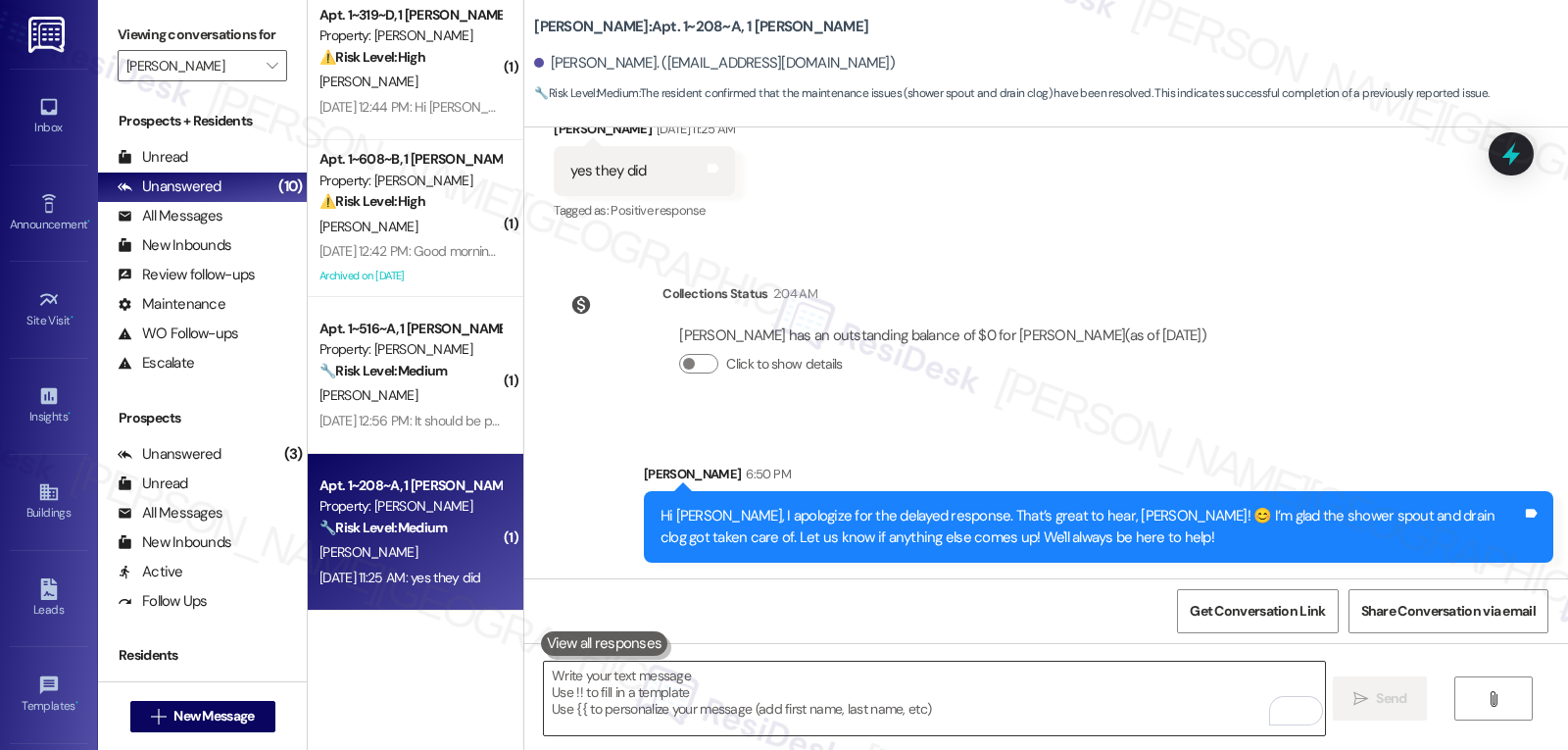
click at [794, 708] on textarea "To enrich screen reader interactions, please activate Accessibility in Grammarl…" at bounding box center [933, 698] width 781 height 73
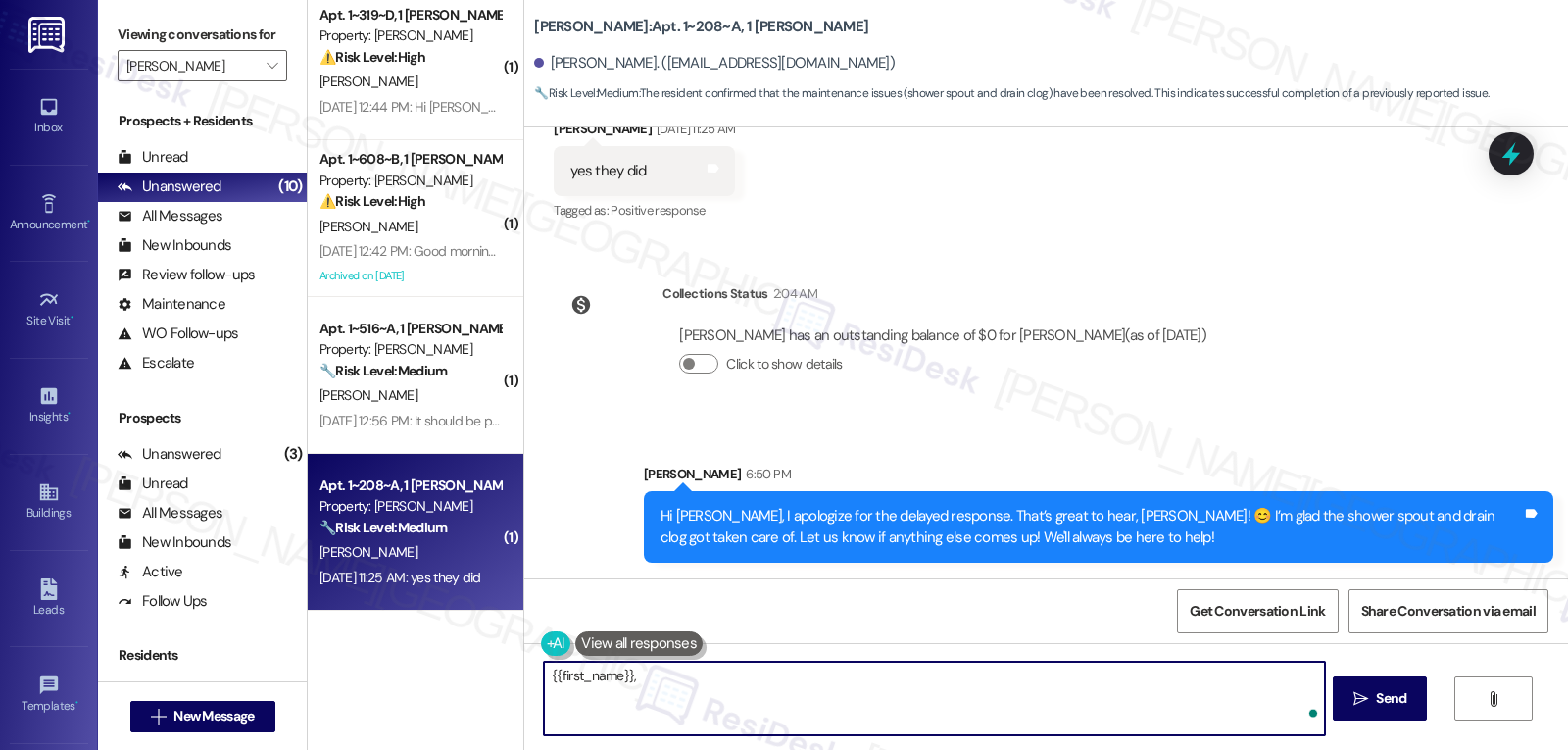
paste textarea "‘just want to ask, has {{property}} been everything you hoped for? I’d love to …"
type textarea "{{first_name}}, ‘just want to ask, has {{property}} been everything you hoped f…"
click at [1401, 685] on button " Send" at bounding box center [1381, 698] width 95 height 44
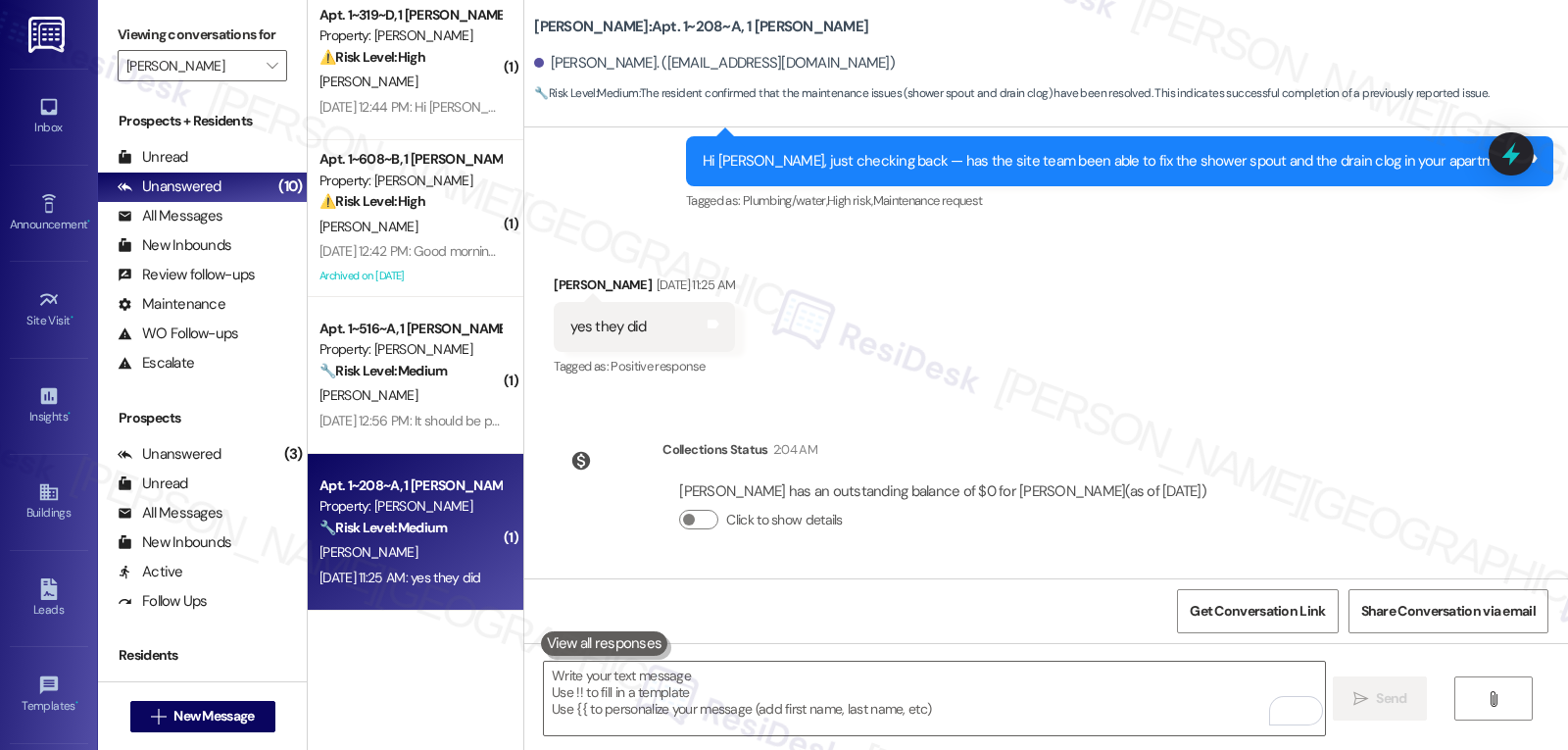
scroll to position [4184, 0]
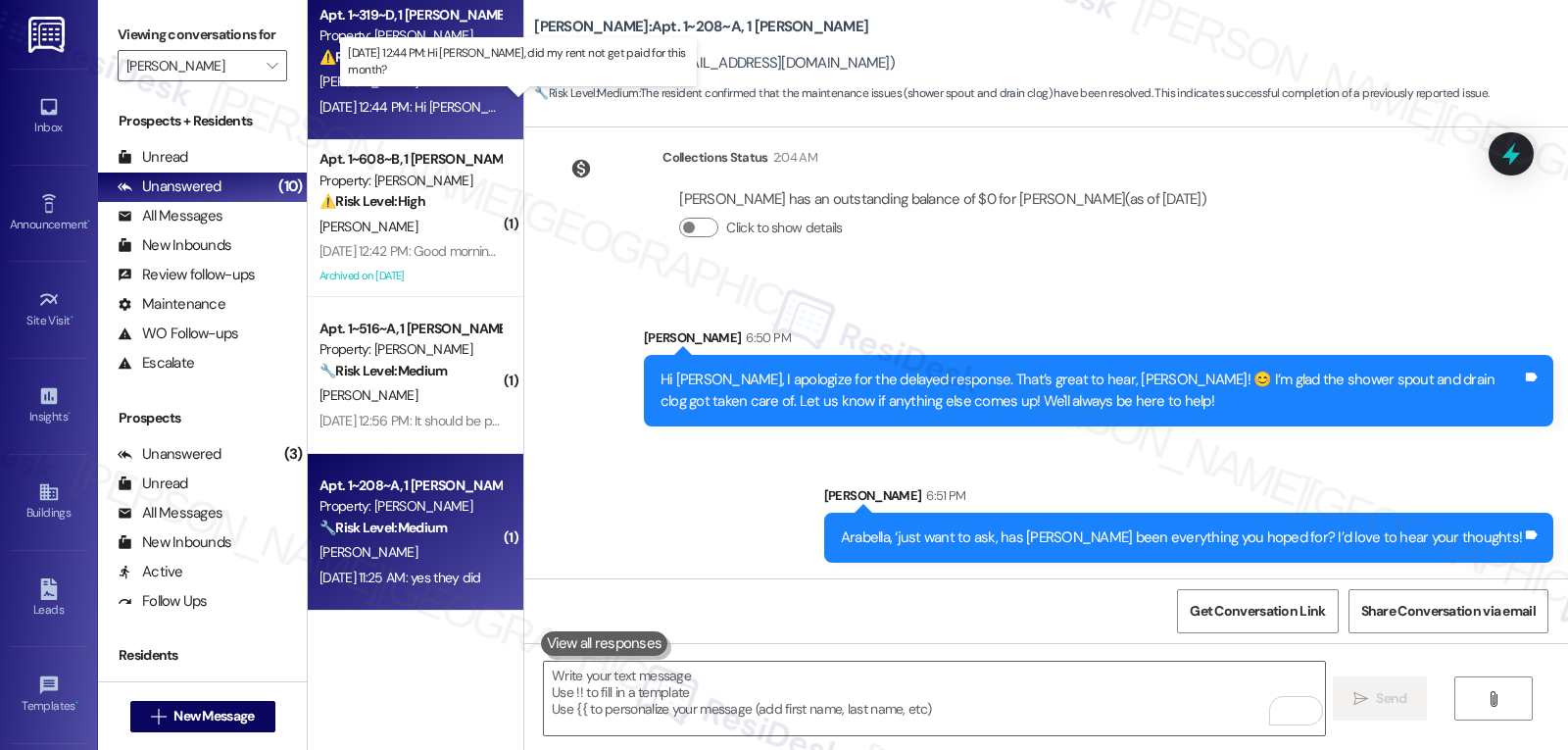
click at [332, 112] on div "[DATE] 12:44 PM: Hi [PERSON_NAME], did my rent not get paid for this month? [DA…" at bounding box center [540, 107] width 440 height 18
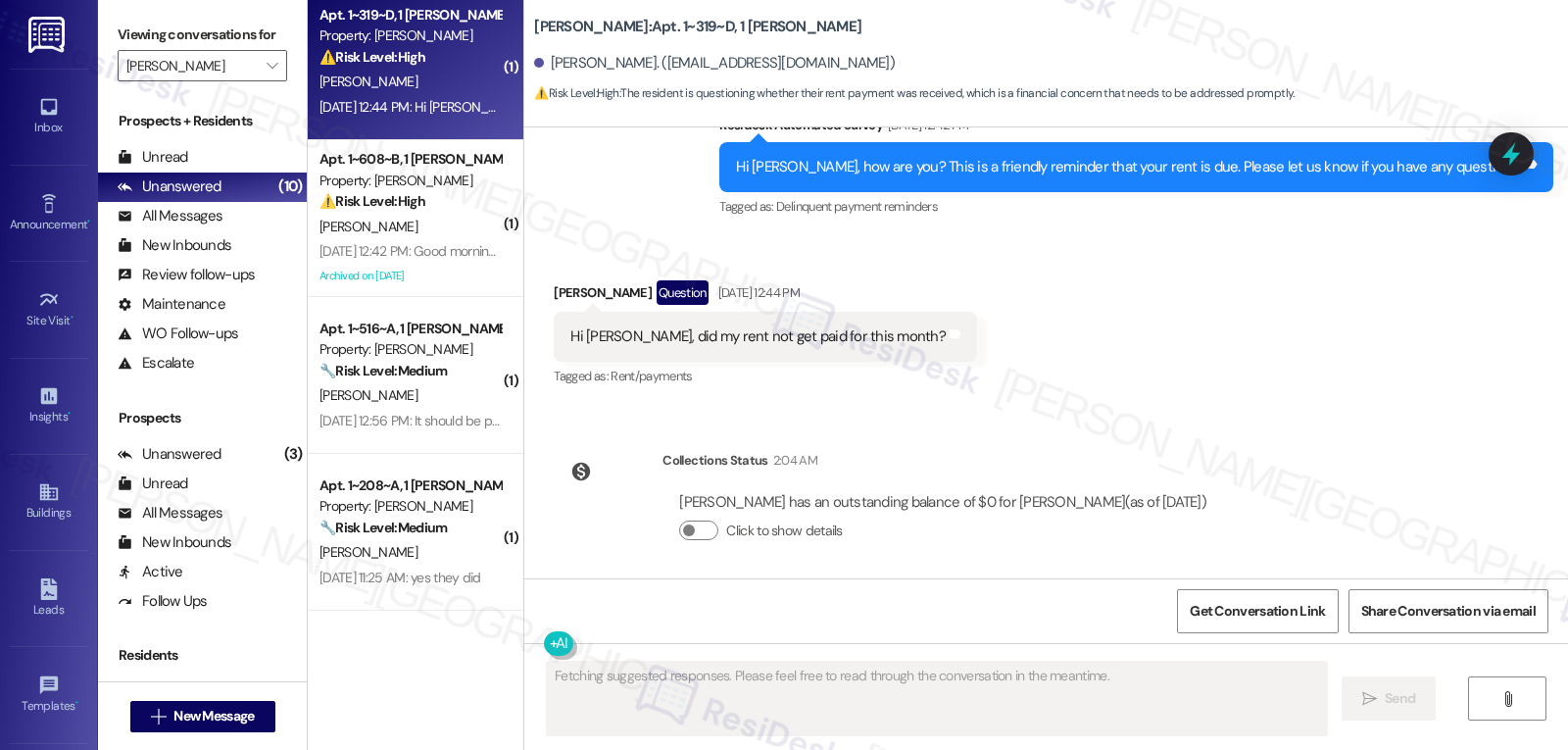
scroll to position [1016, 0]
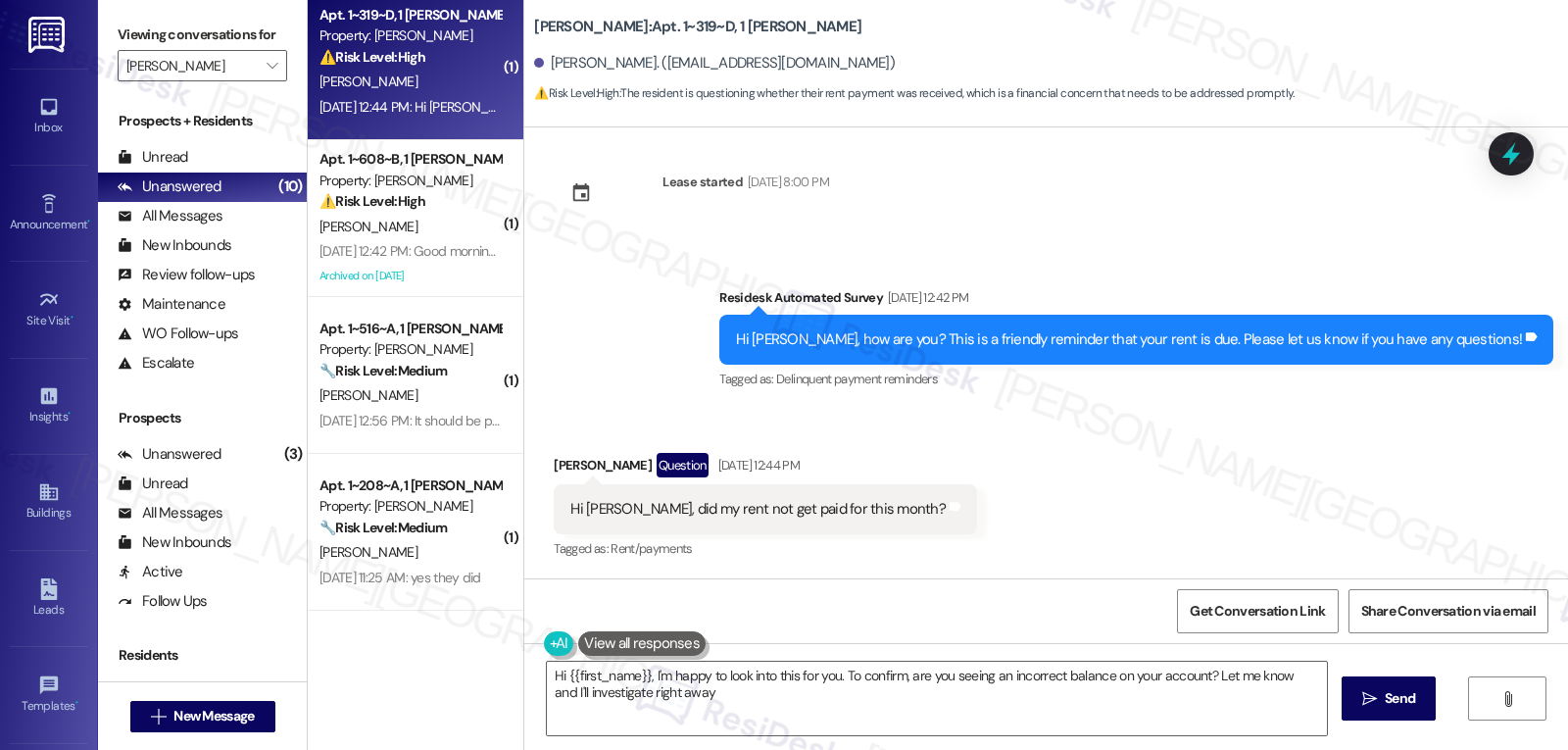
type textarea "Hi {{first_name}}, I'm happy to look into this for you. To confirm, are you see…"
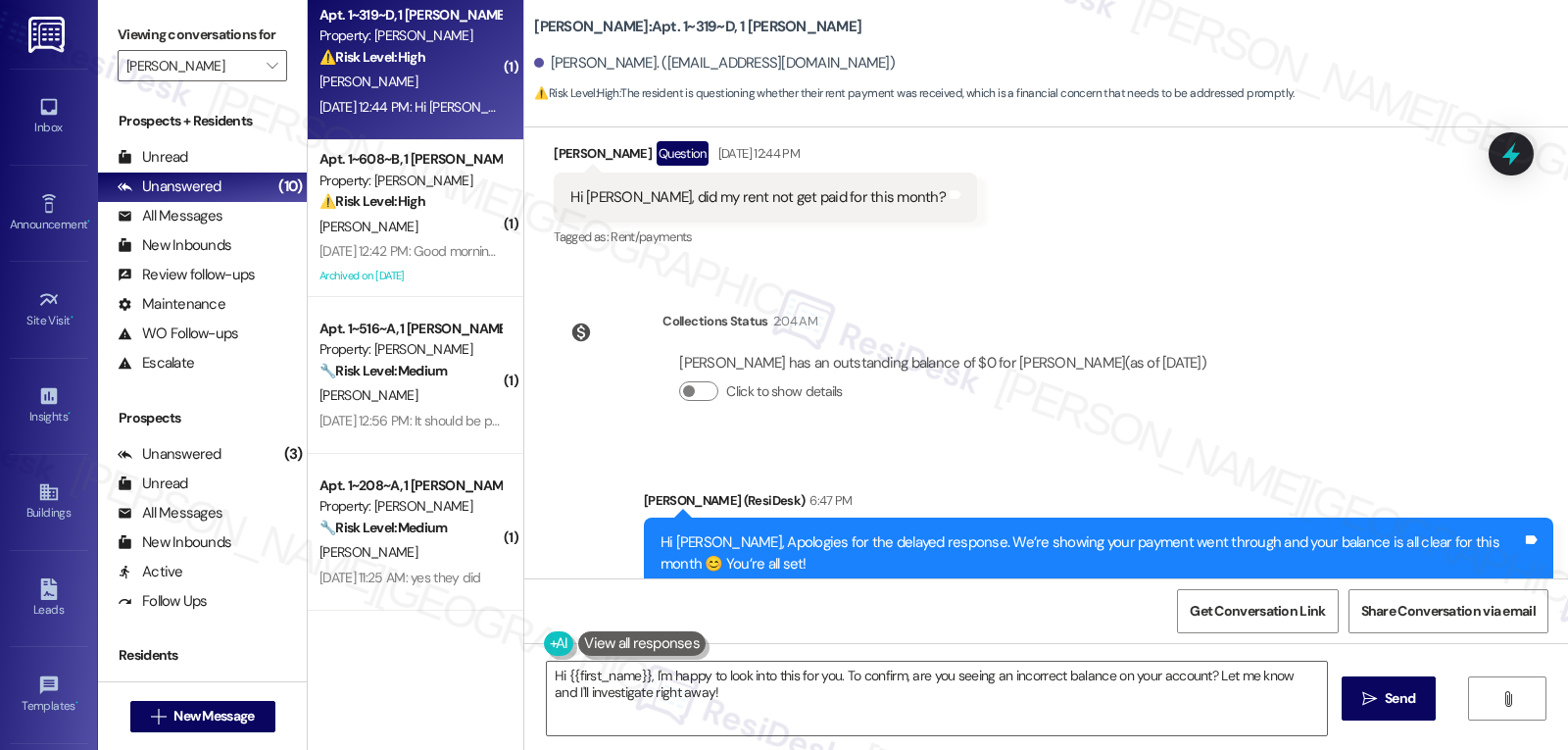
scroll to position [1384, 0]
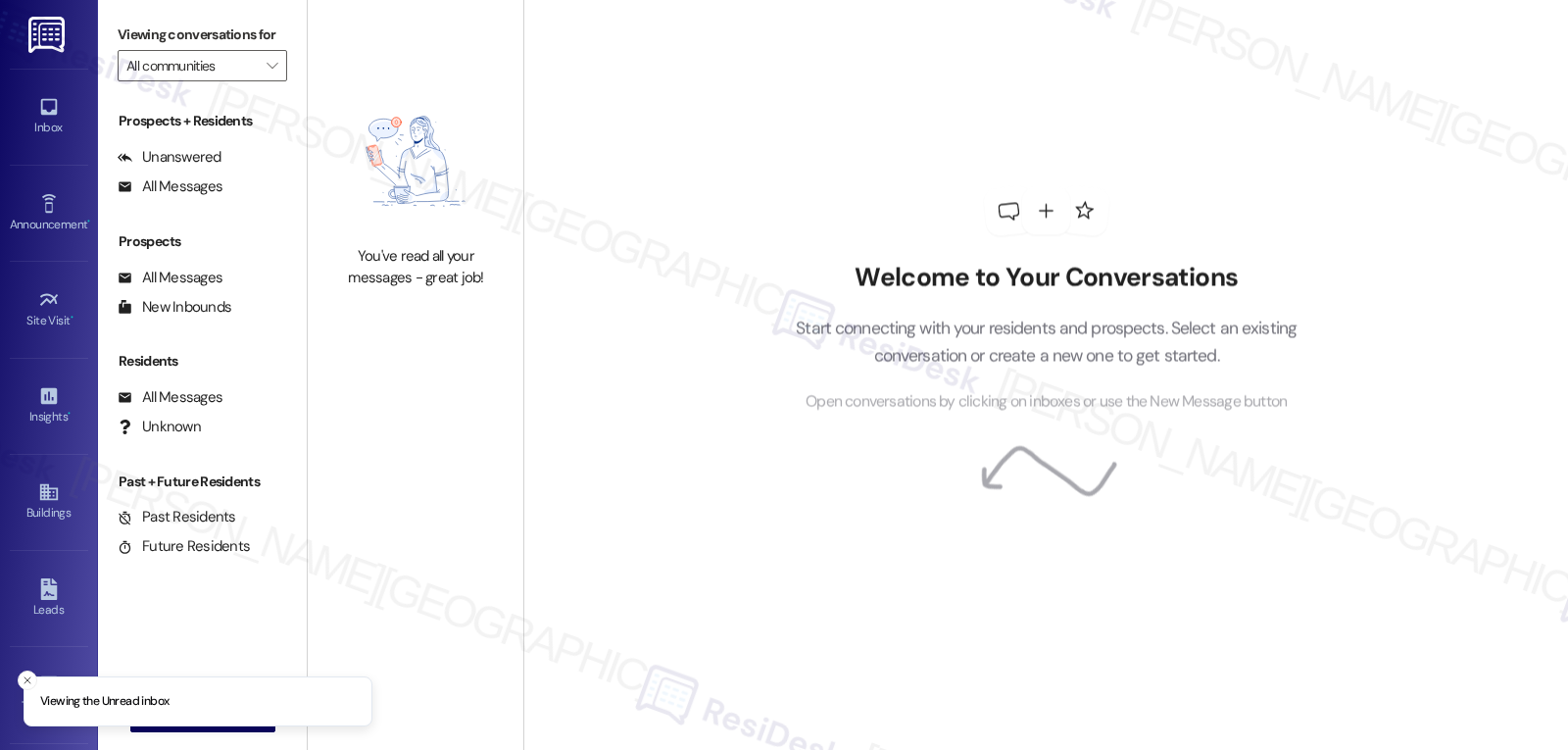
type input "[PERSON_NAME]"
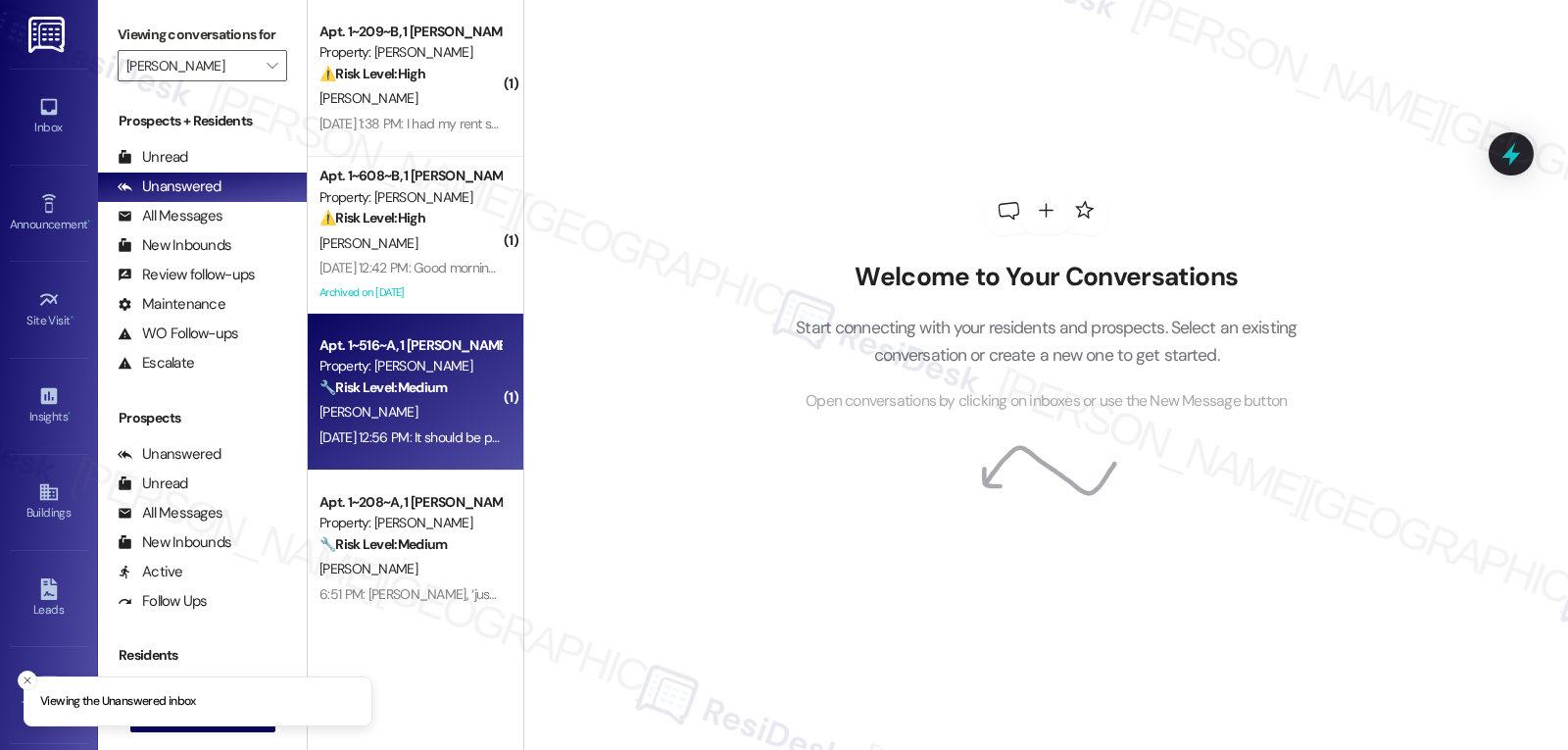
click at [402, 430] on div "[DATE] 12:56 PM: It should be paid [DATE] 12:56 PM: It should be paid" at bounding box center [414, 437] width 190 height 18
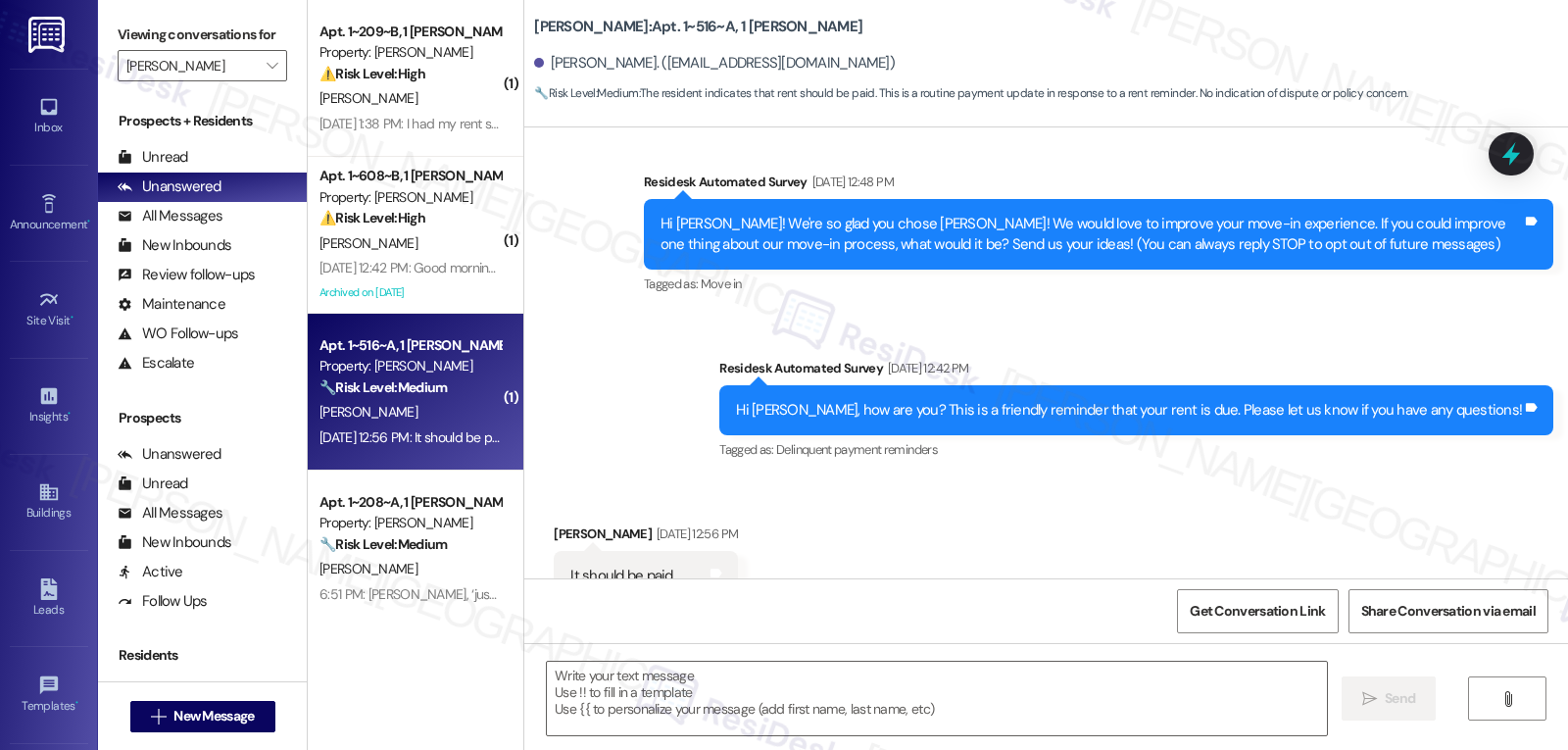
type textarea "Fetching suggested responses. Please feel free to read through the conversation…"
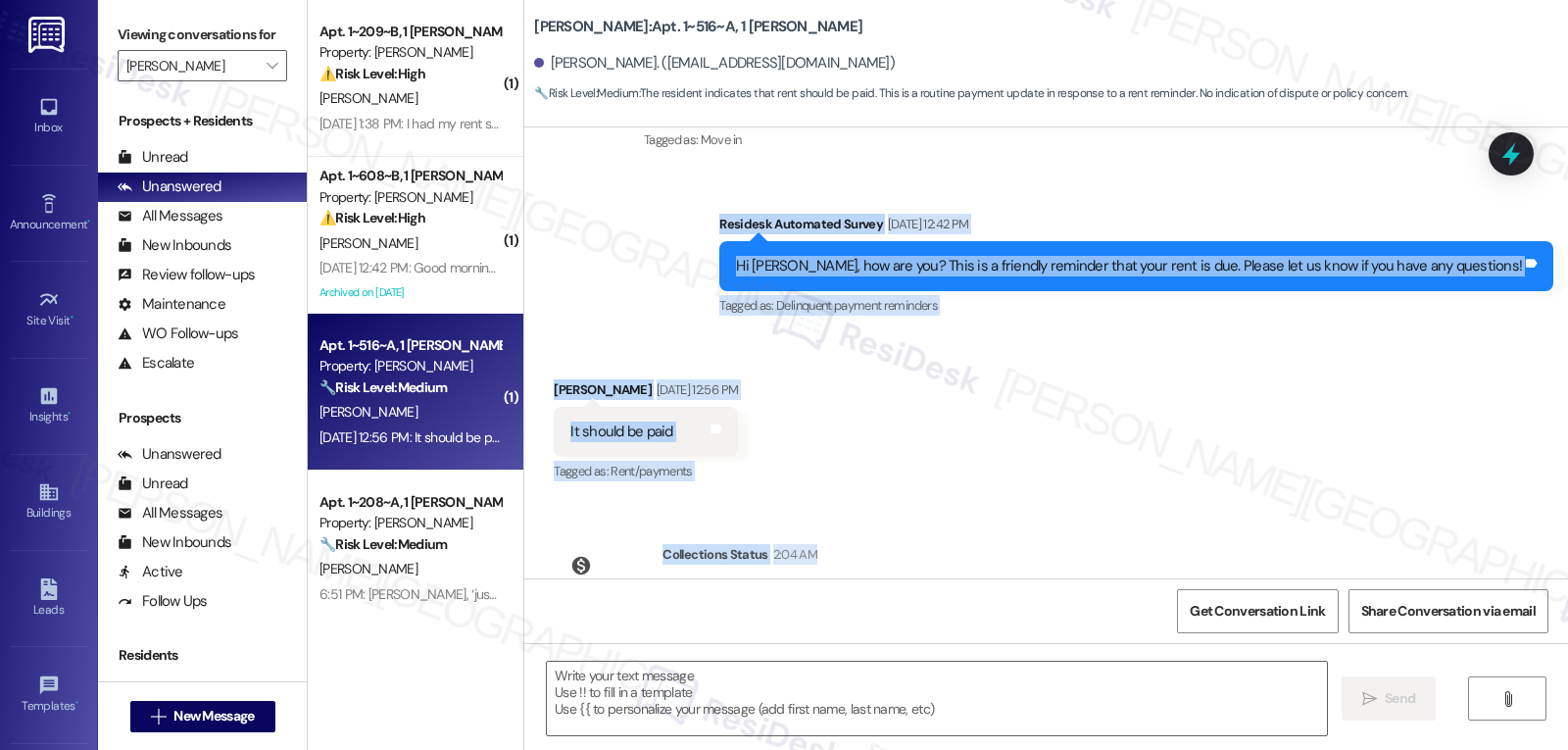
scroll to position [563, 0]
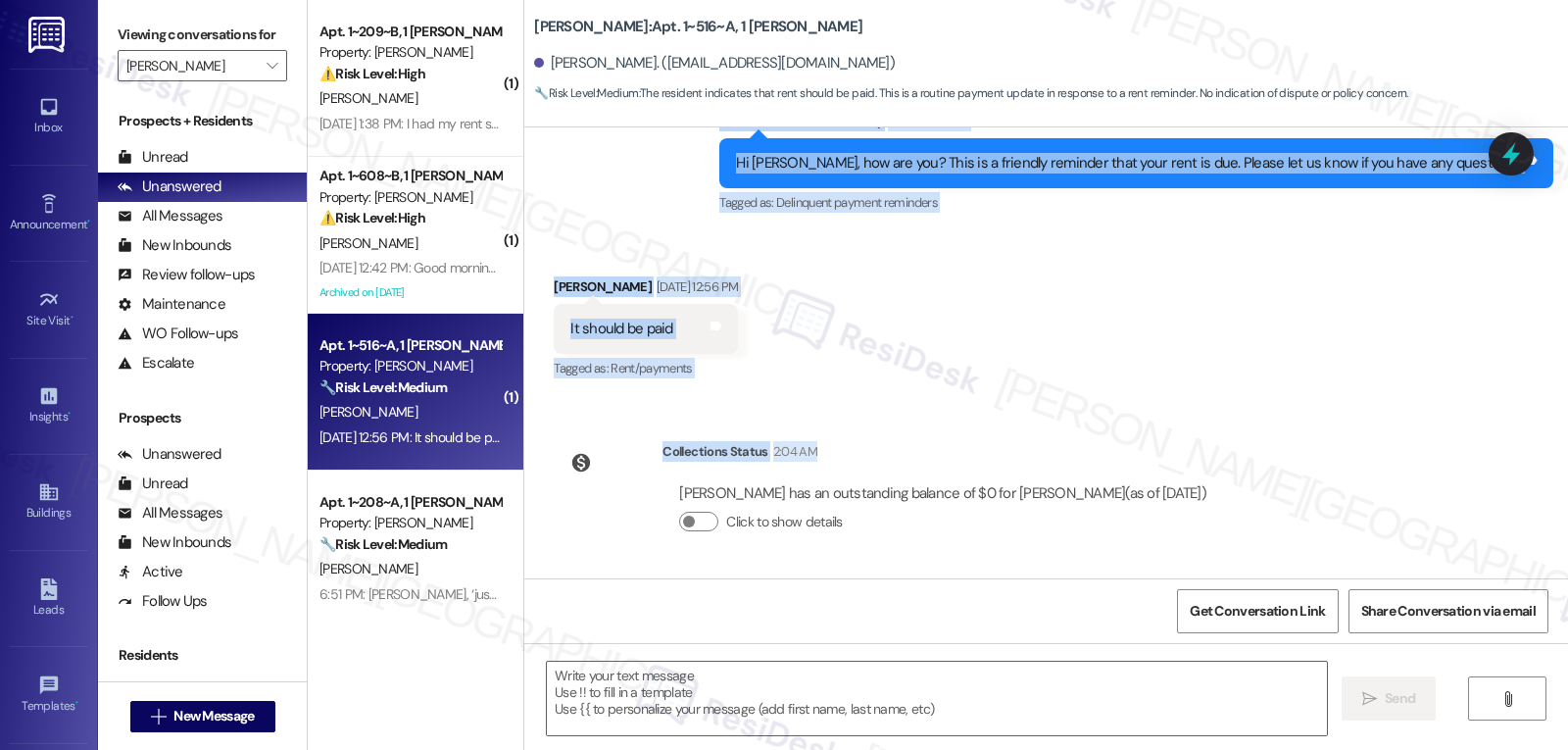
drag, startPoint x: 808, startPoint y: 315, endPoint x: 1287, endPoint y: 500, distance: 513.5
click at [1287, 500] on div "WO Opened request: My light in... Aug 20, 2025 at 10:49 AM Status : Completed S…" at bounding box center [1046, 352] width 1044 height 451
copy div "Residesk Automated Survey Sep 02, 2025 at 12:42 PM Hi Evan, how are you? This i…"
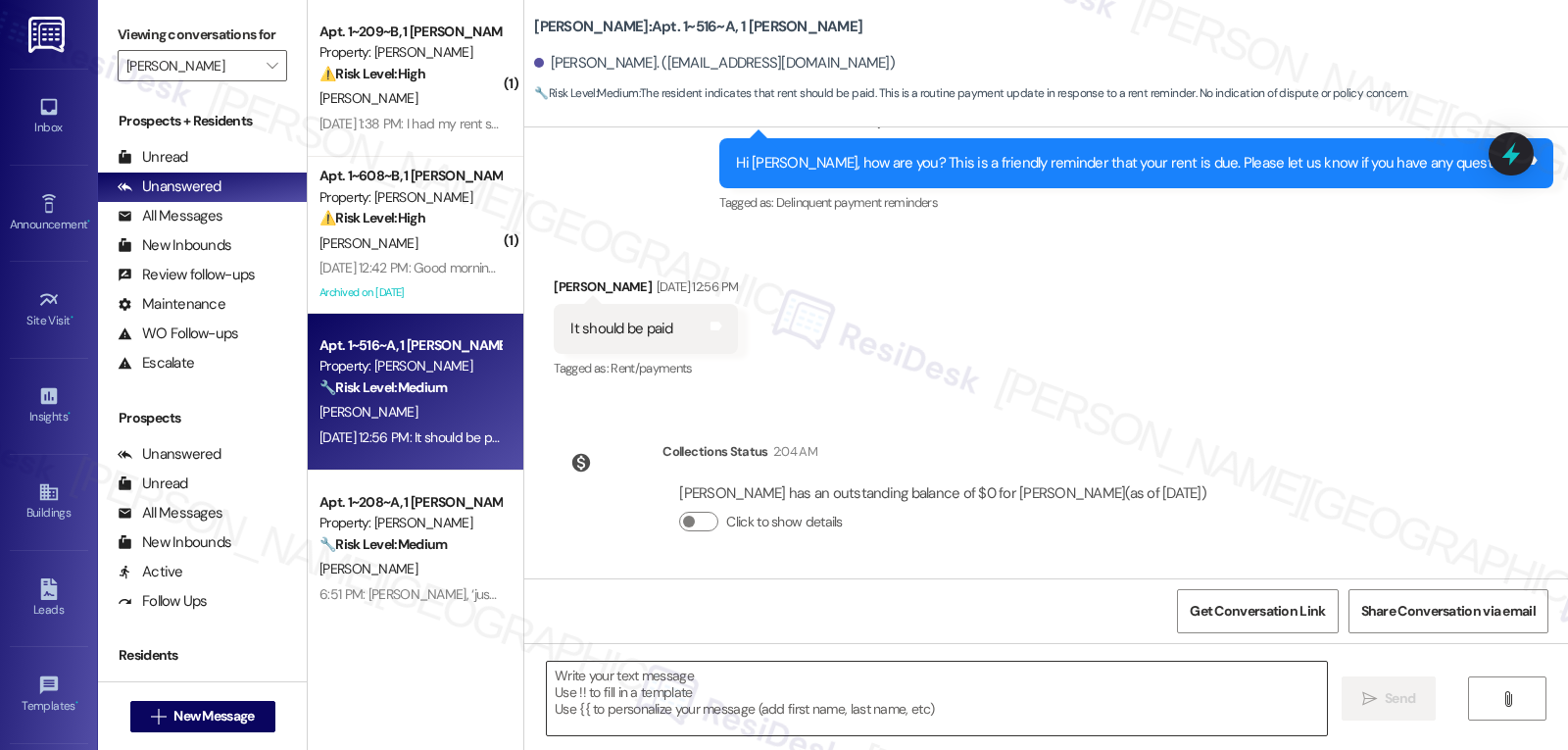
click at [749, 707] on textarea at bounding box center [936, 698] width 781 height 73
paste textarea "Hi Evan! We’re showing your payment went through and your balance is all clear …"
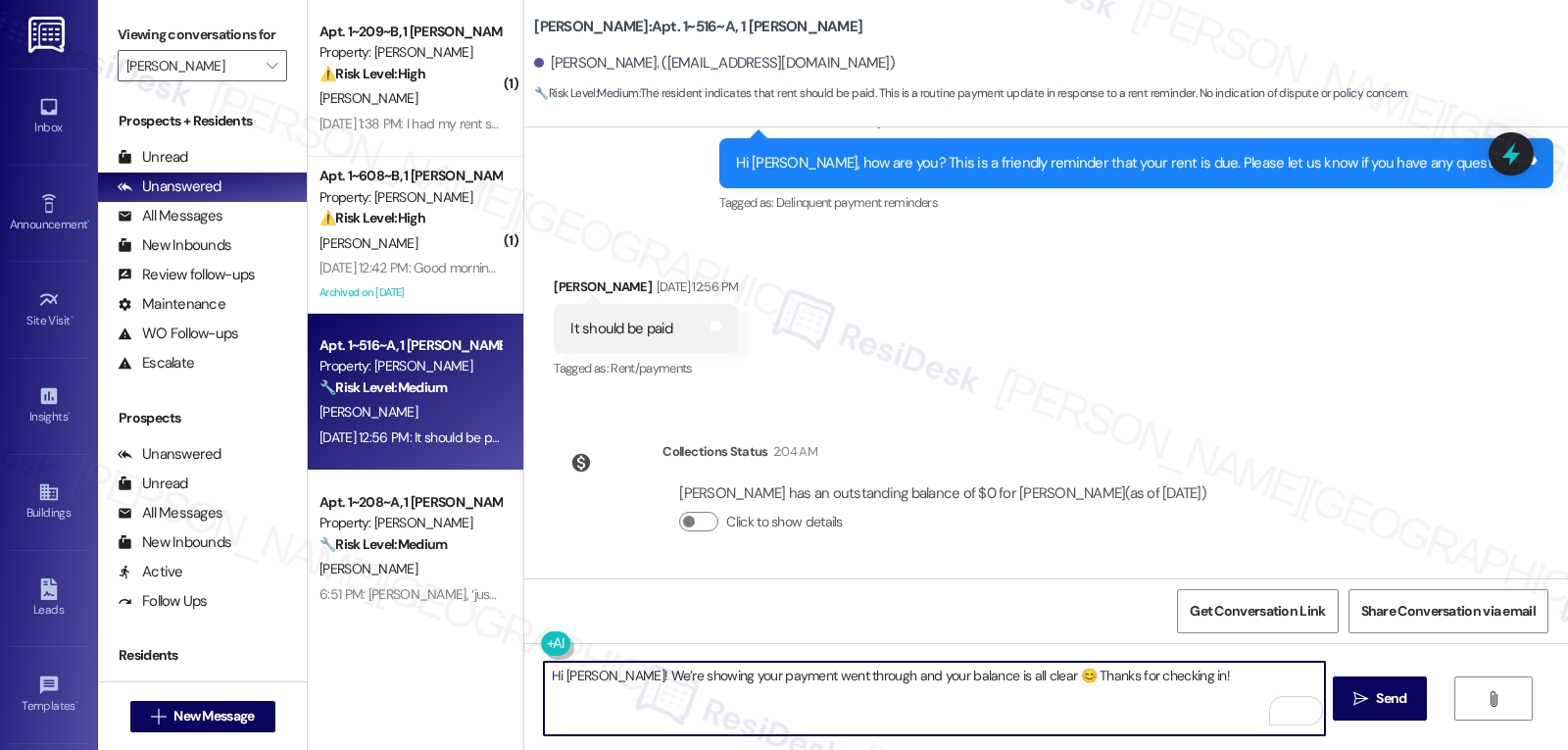
click at [591, 678] on textarea "Hi Evan! We’re showing your payment went through and your balance is all clear …" at bounding box center [933, 698] width 781 height 73
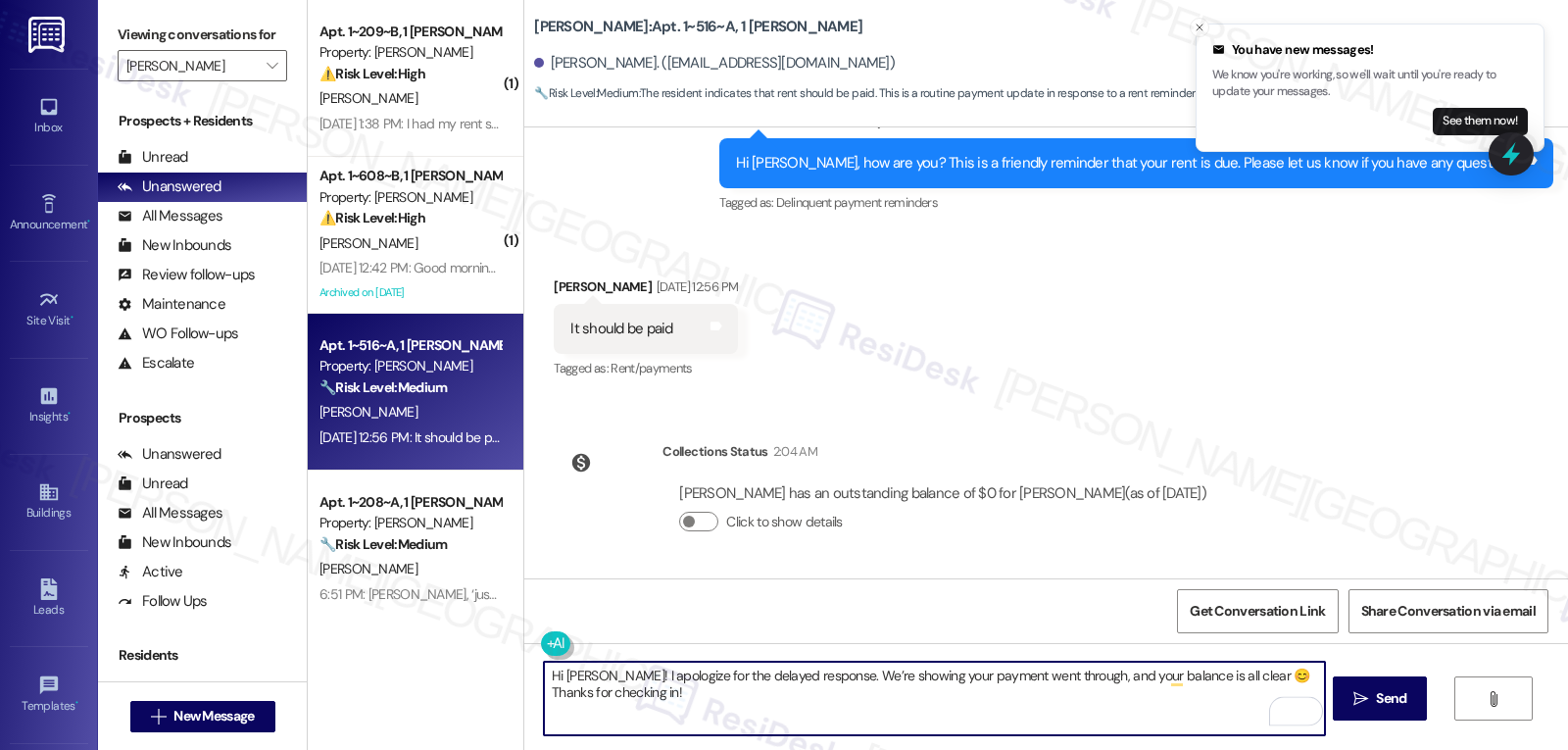
click at [672, 707] on textarea "Hi Evan! I apologize for the delayed response. We’re showing your payment went …" at bounding box center [933, 698] width 781 height 73
type textarea "Hi Evan! I apologize for the delayed response. We’re showing your payment went …"
click at [1378, 696] on span "Send" at bounding box center [1391, 698] width 31 height 21
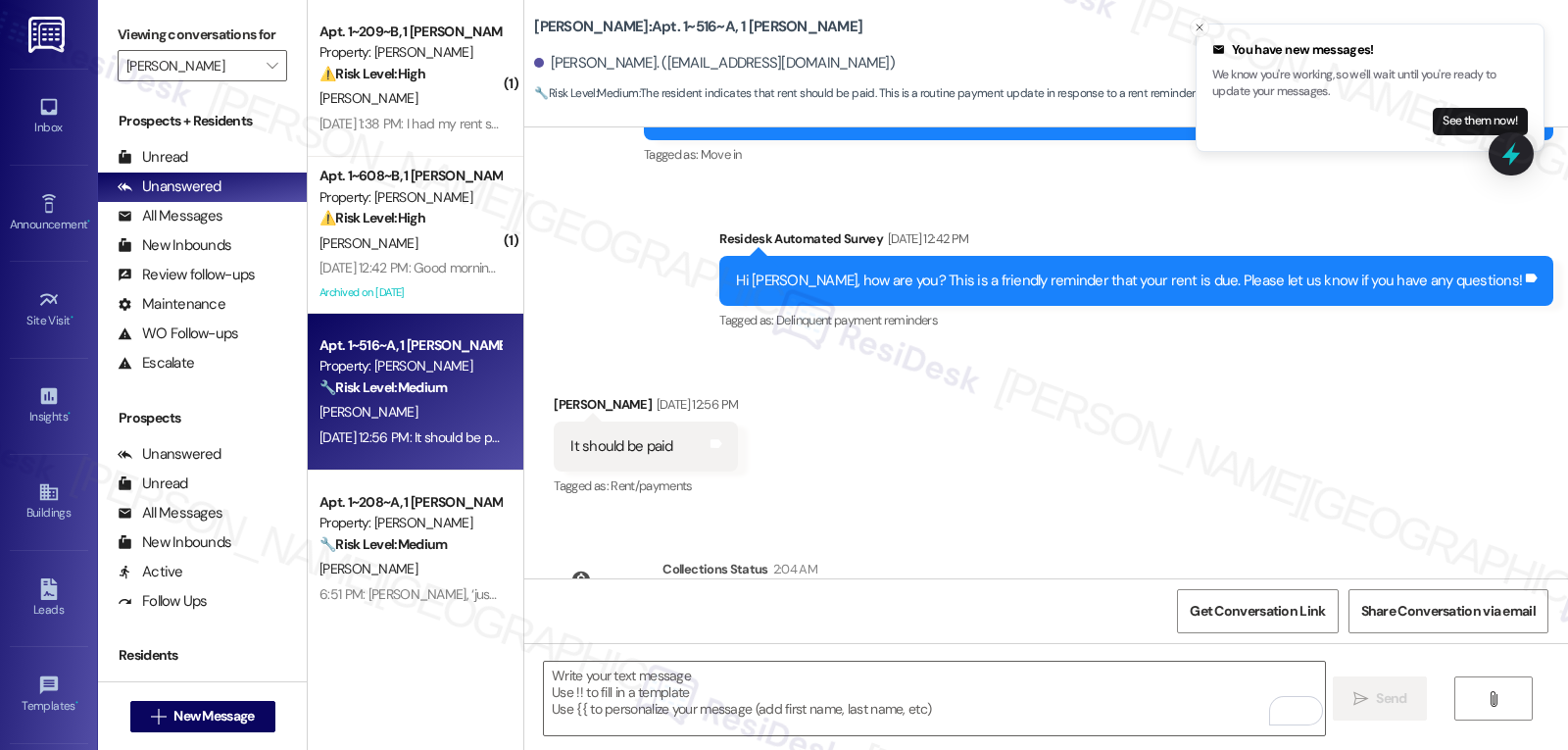
scroll to position [382, 0]
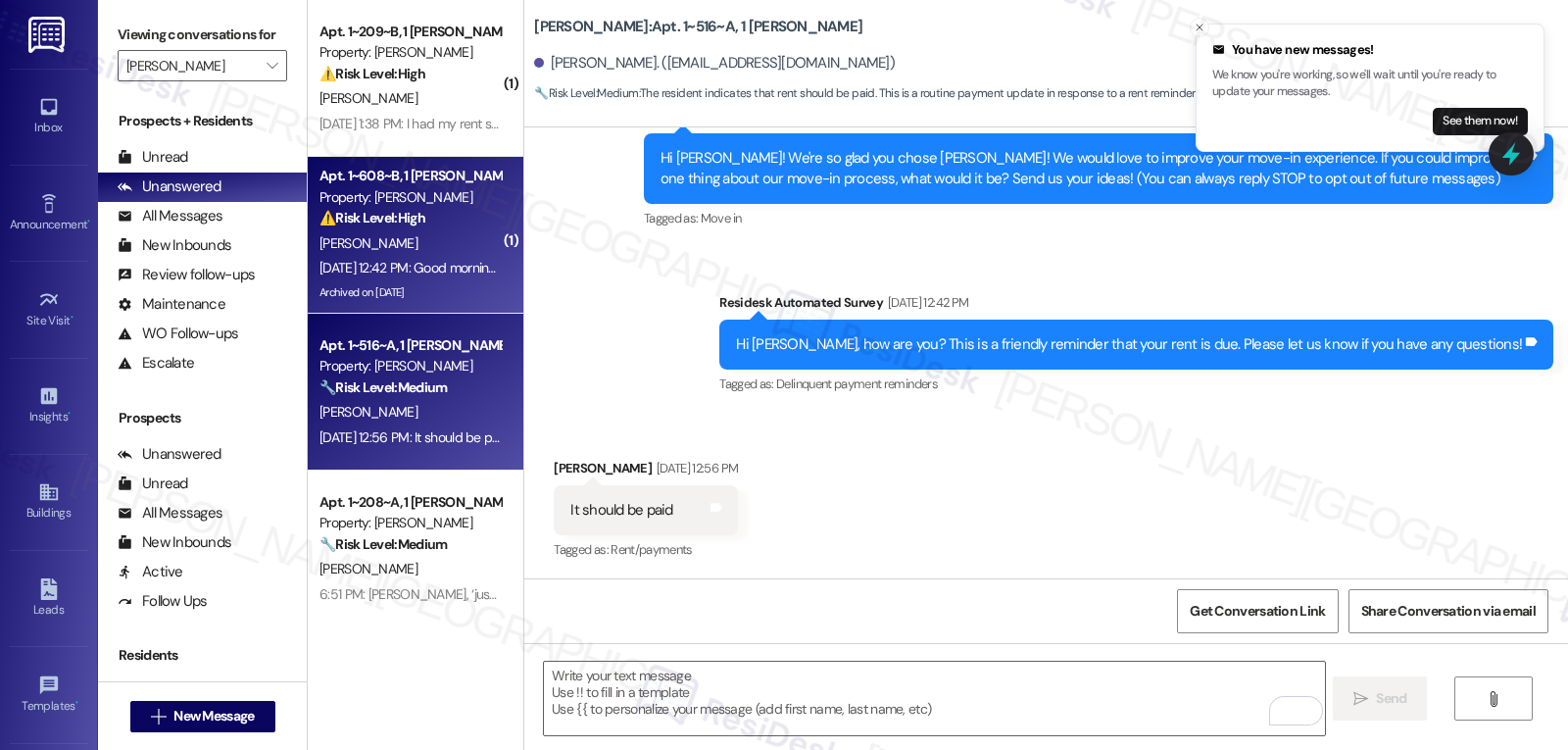
click at [382, 237] on div "S. Ijames" at bounding box center [411, 243] width 186 height 25
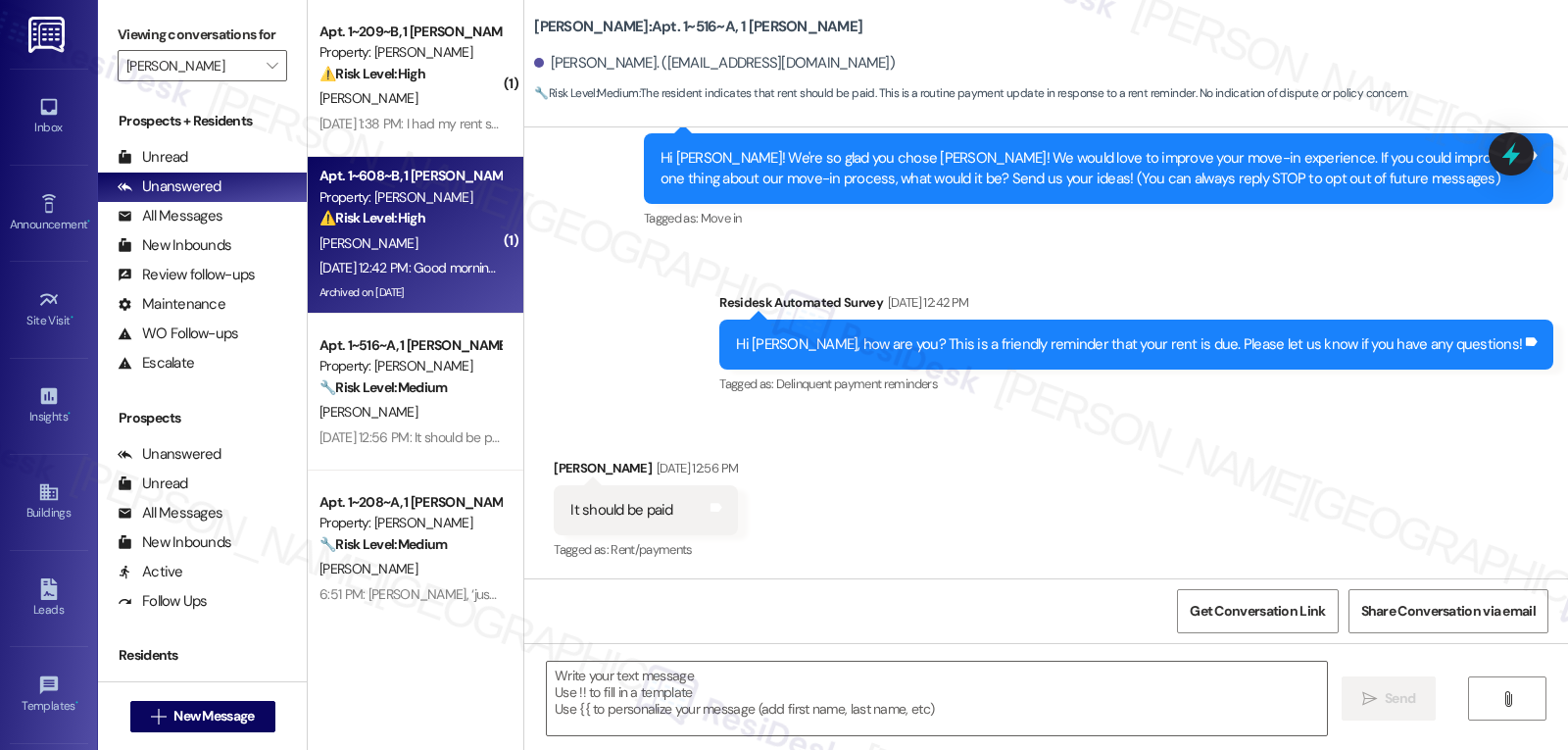
type textarea "Fetching suggested responses. Please feel free to read through the conversation…"
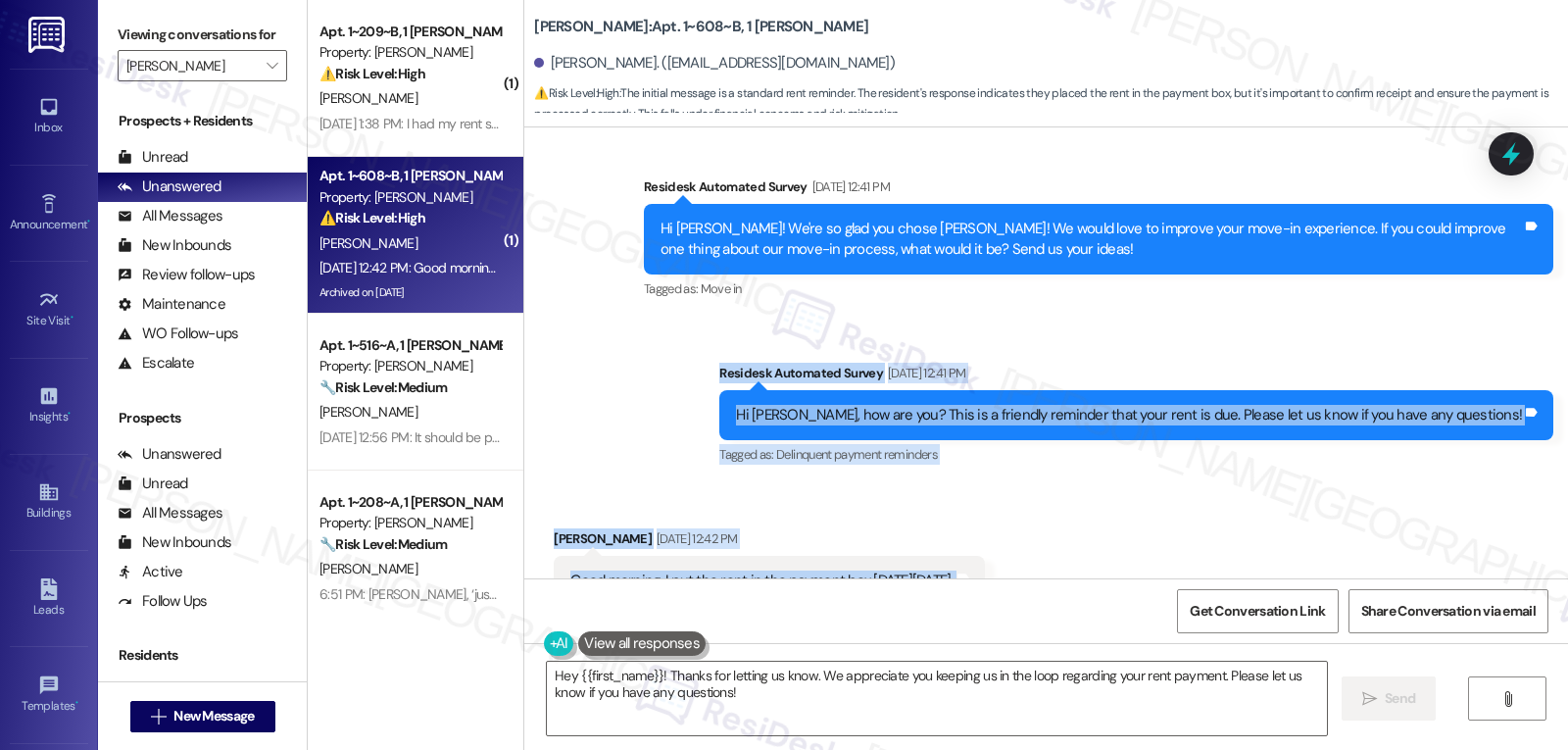
scroll to position [16725, 0]
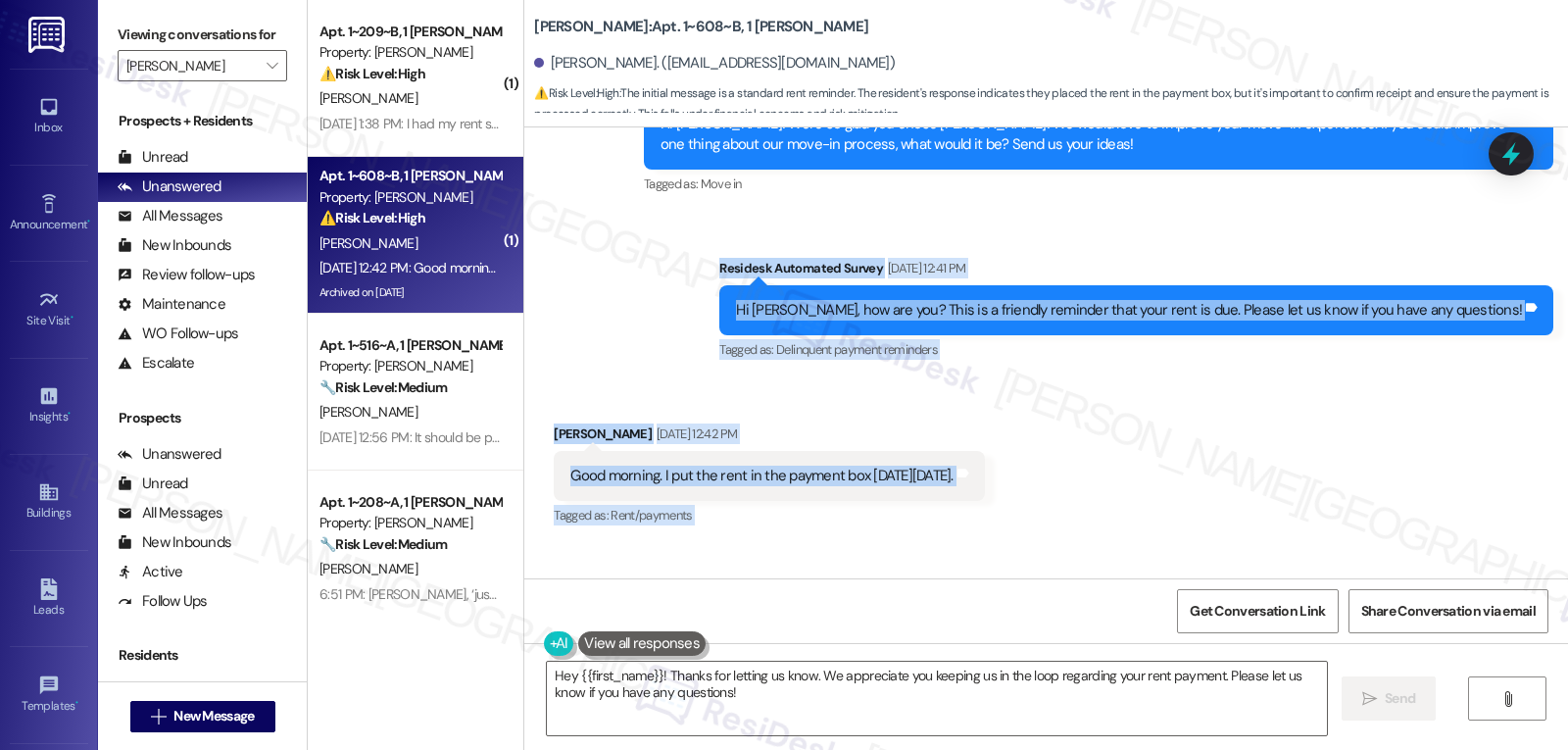
drag, startPoint x: 798, startPoint y: 319, endPoint x: 1135, endPoint y: 529, distance: 397.1
click at [1135, 529] on div "WO Opened request: drywall dam... Aug 17, 2024 at 9:09 AM Status : Completed Sh…" at bounding box center [1046, 352] width 1044 height 451
copy div "Residesk Automated Survey Sep 02, 2025 at 12:41 PM Hi Sean, how are you? This i…"
drag, startPoint x: 657, startPoint y: 672, endPoint x: 1567, endPoint y: 796, distance: 918.4
click at [1567, 749] on html "Inbox Go to Inbox Announcement • Send A Text Announcement Site Visit • Go to Si…" at bounding box center [784, 375] width 1568 height 750
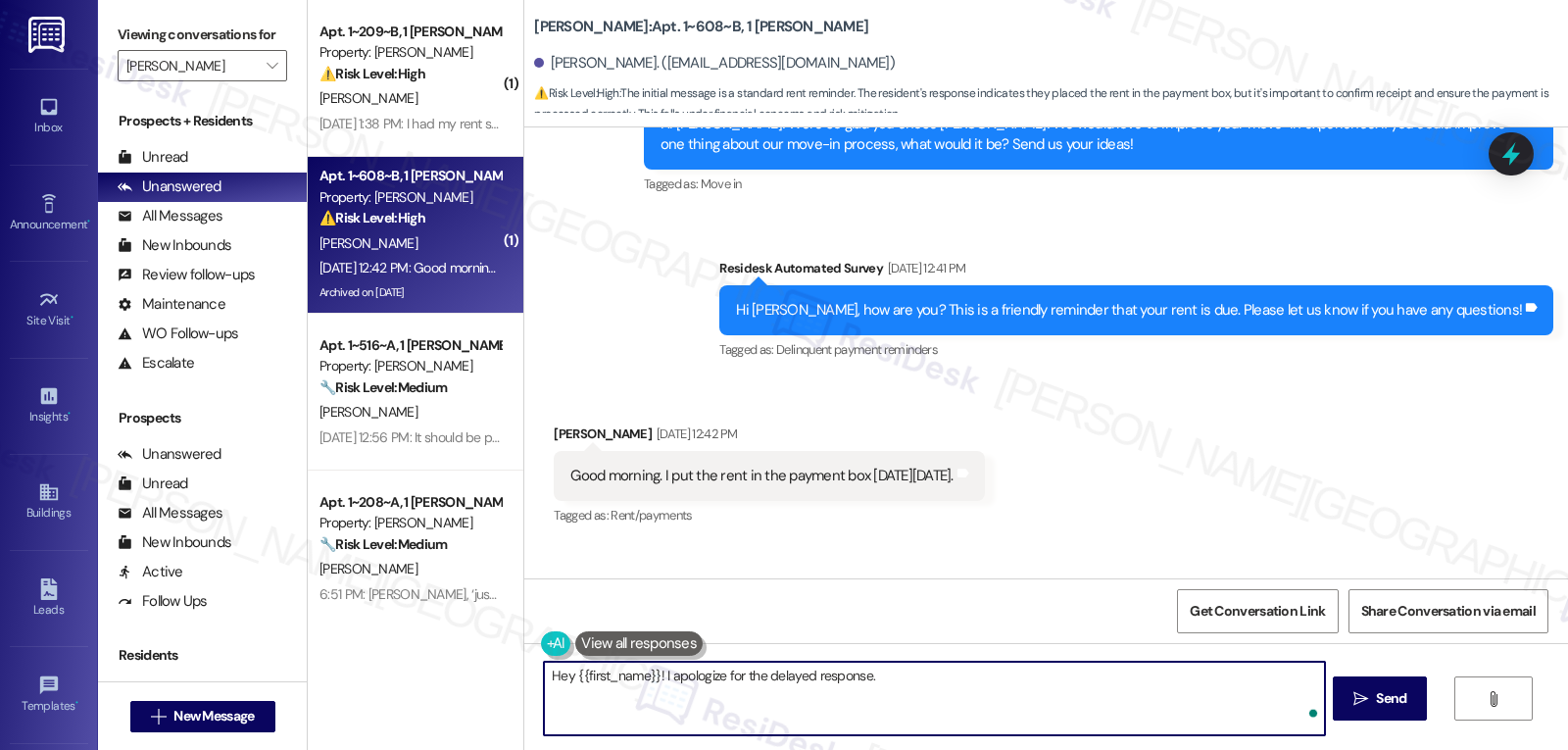
paste textarea "Sean! Thanks for letting us know—we’re showing your payment went through and yo…"
click at [868, 682] on textarea "Hey {{first_name}}! I apologize for the delayed response. Sean! Thanks for lett…" at bounding box center [933, 698] width 781 height 73
click at [1009, 677] on textarea "Hey {{first_name}}! I apologize for the delayed response. Thanks for letting us…" at bounding box center [933, 698] width 781 height 73
click at [1056, 721] on textarea "Hey {{first_name}}! I apologize for the delayed response. Thanks for letting us…" at bounding box center [933, 698] width 781 height 73
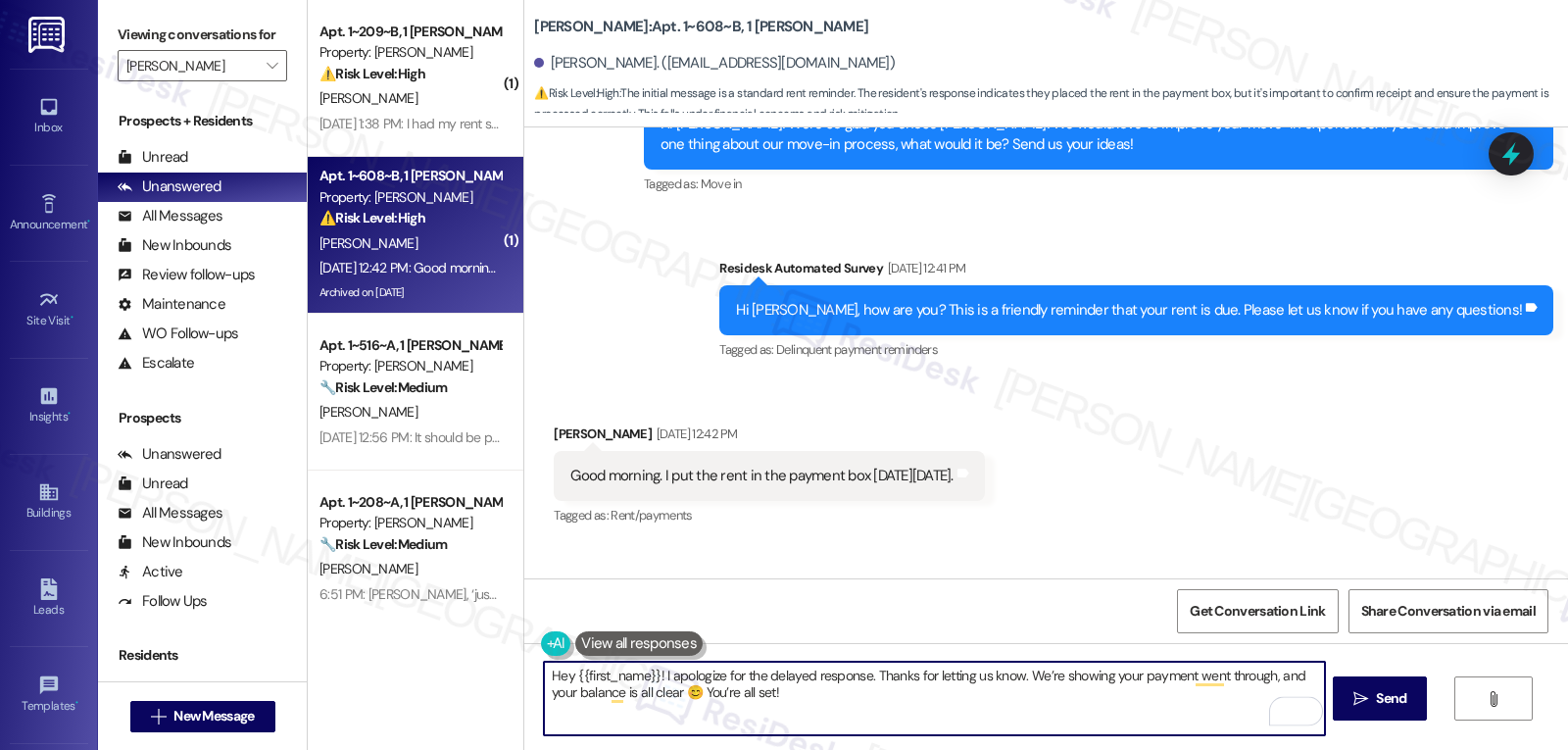
click at [781, 709] on textarea "Hey {{first_name}}! I apologize for the delayed response. Thanks for letting us…" at bounding box center [933, 698] width 781 height 73
click at [797, 690] on textarea "Hey {{first_name}}! I apologize for the delayed response. Thanks for letting us…" at bounding box center [933, 698] width 781 height 73
paste textarea "If you ever have any questions or need support, don’t hesitate to reach out. I’…"
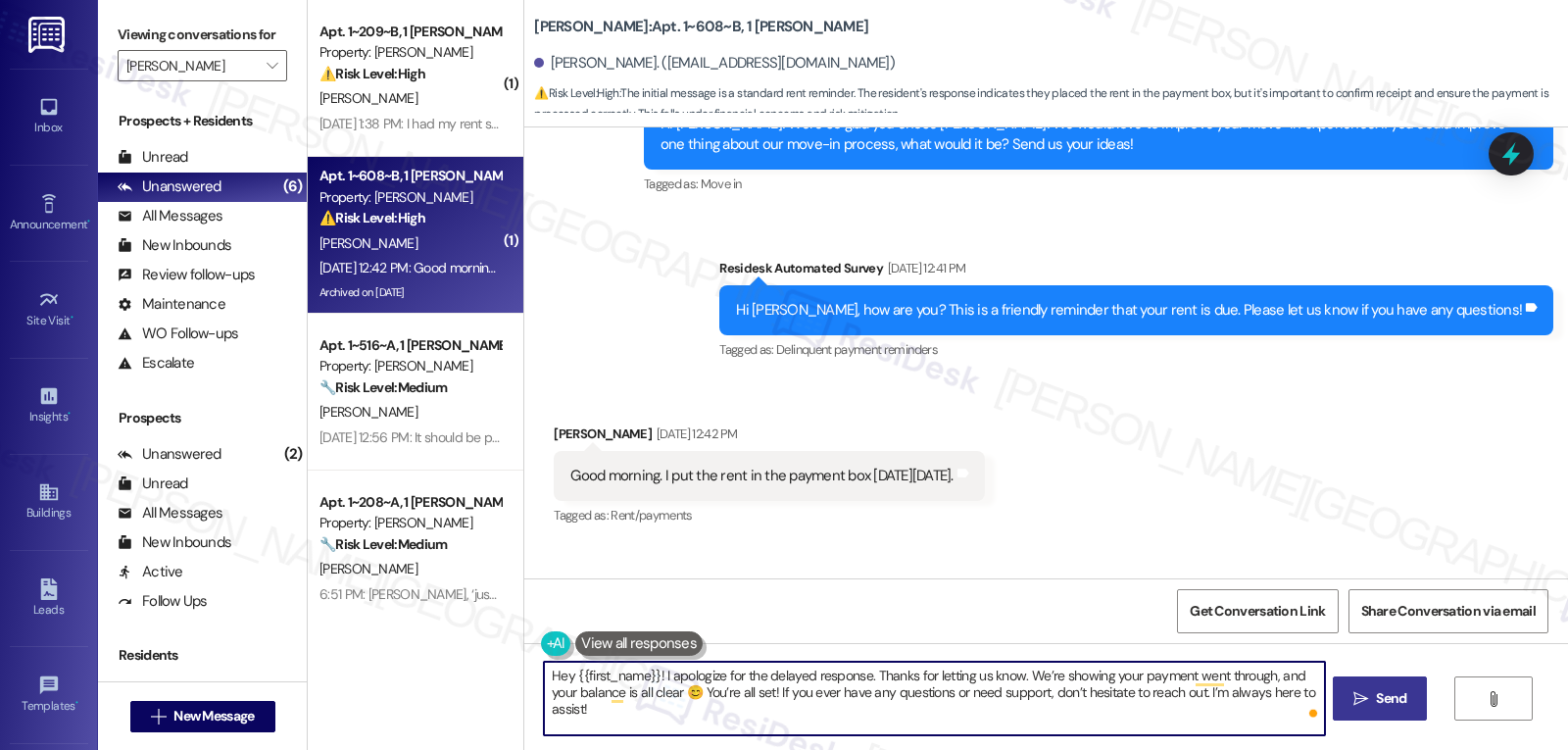
type textarea "Hey {{first_name}}! I apologize for the delayed response. Thanks for letting us…"
click at [1388, 706] on span "Send" at bounding box center [1391, 698] width 31 height 21
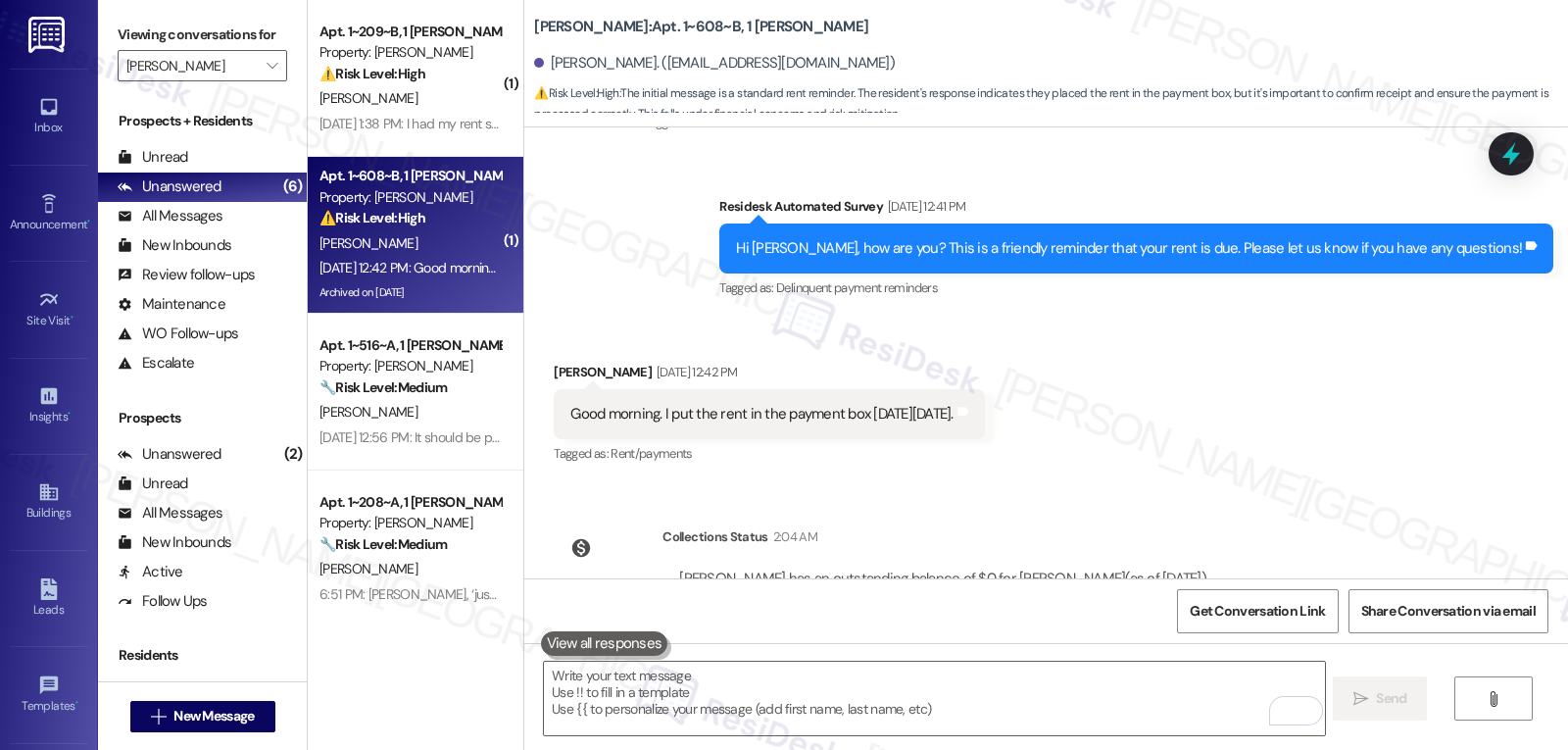
scroll to position [16883, 0]
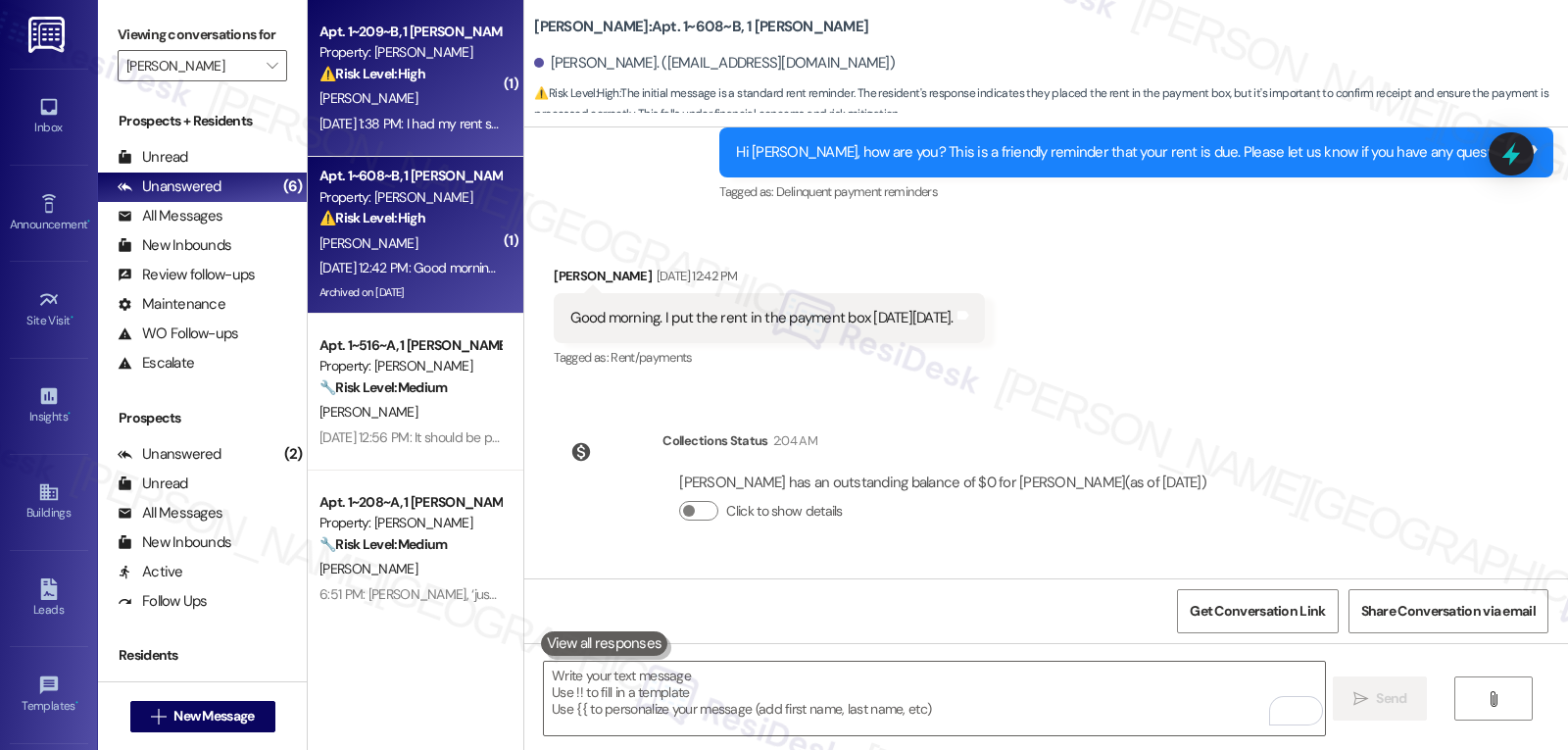
click at [382, 122] on div "Sep 05, 2025 at 1:38 PM: I had my rent set on auto pay last year. Did something…" at bounding box center [594, 123] width 550 height 18
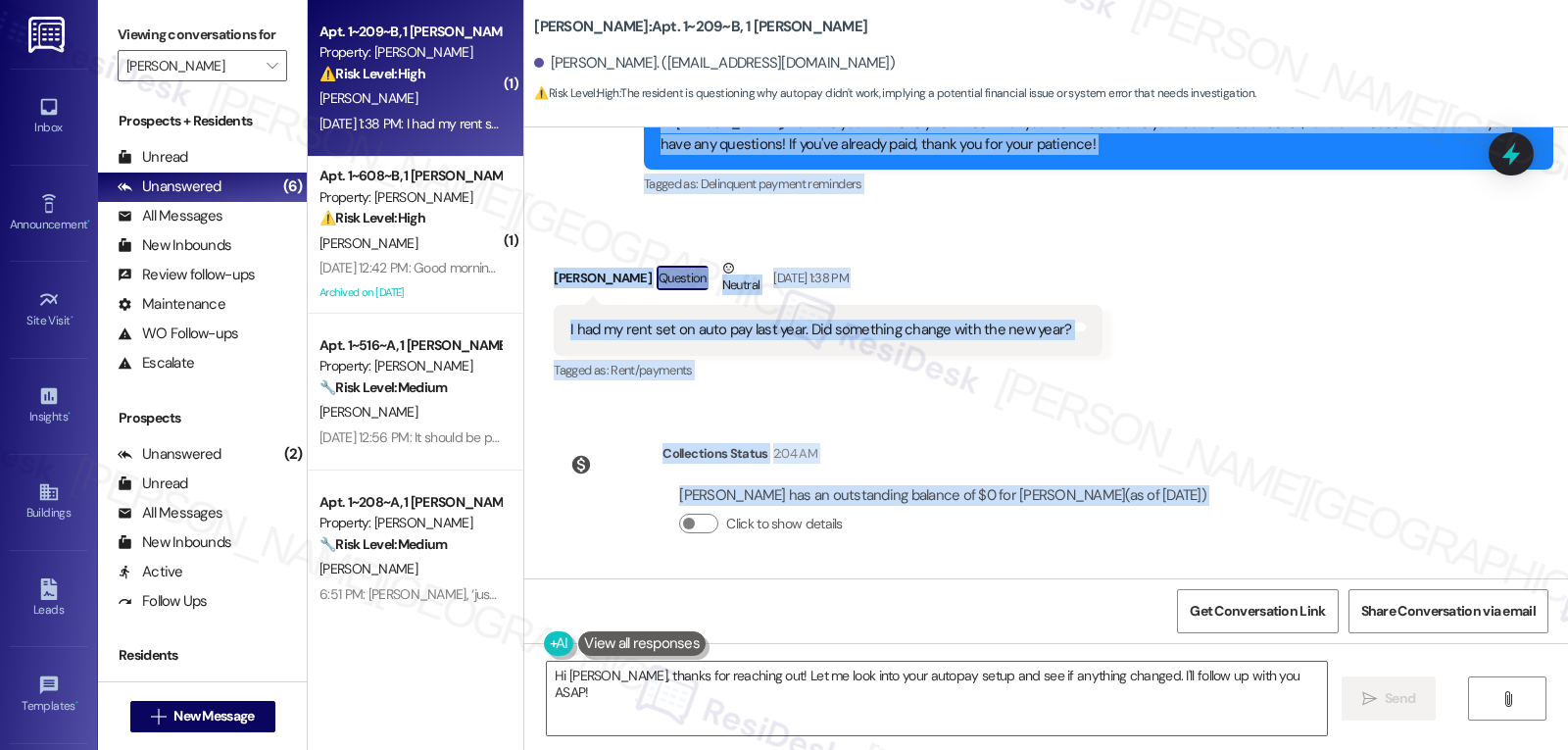
scroll to position [2483, 0]
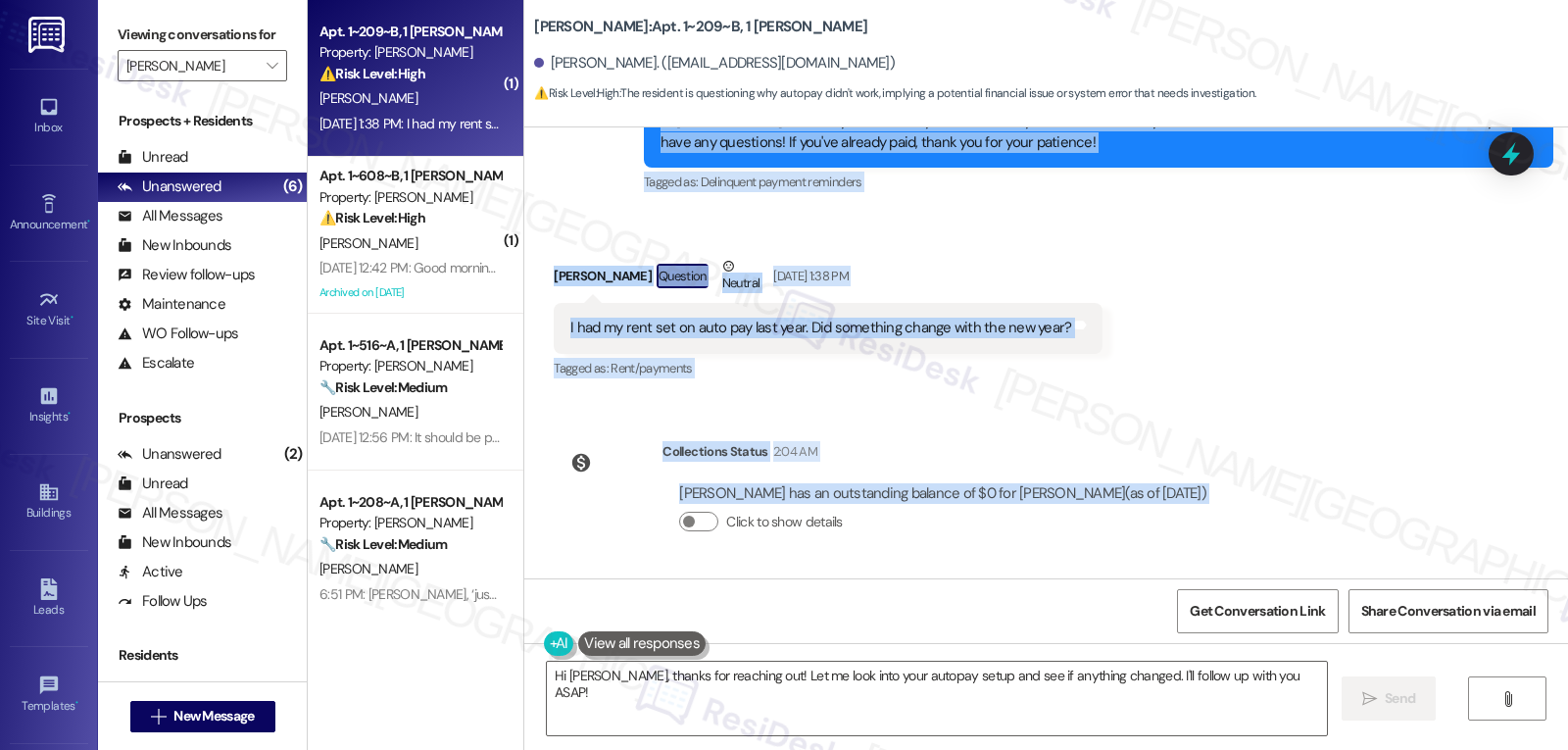
drag, startPoint x: 607, startPoint y: 274, endPoint x: 1315, endPoint y: 532, distance: 753.5
click at [1315, 532] on div "Survey, sent via SMS Residesk Automated Survey Aug 19, 2024 at 12:42 PM This me…" at bounding box center [1046, 352] width 1044 height 451
copy div "Residesk Automated Survey Sep 05, 2025 at 1:34 PM Hi Ethan, how are you? A frie…"
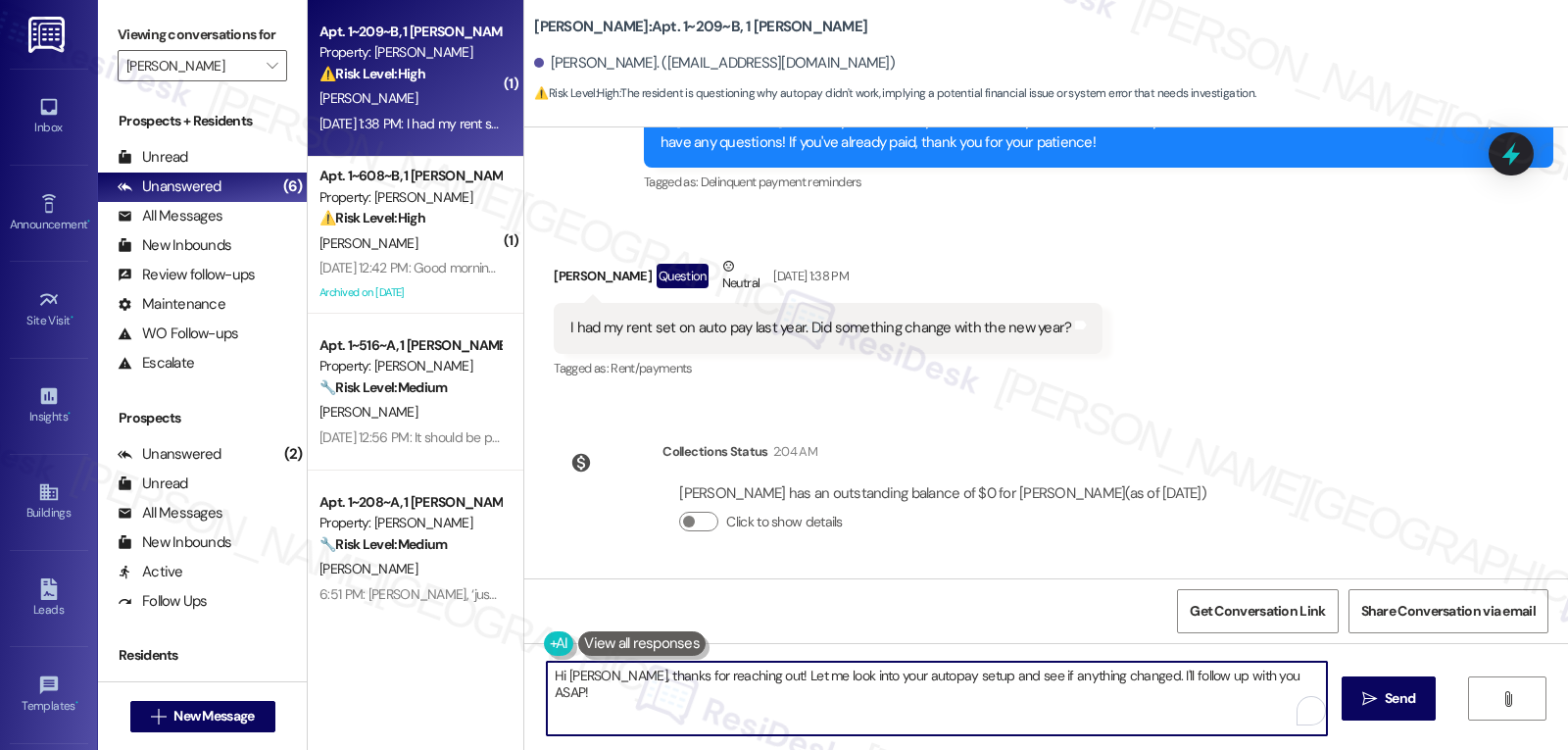
drag, startPoint x: 729, startPoint y: 674, endPoint x: 1567, endPoint y: 796, distance: 846.8
click at [1567, 749] on html "Inbox Go to Inbox Announcement • Send A Text Announcement Site Visit • Go to Si…" at bounding box center [784, 375] width 1568 height 750
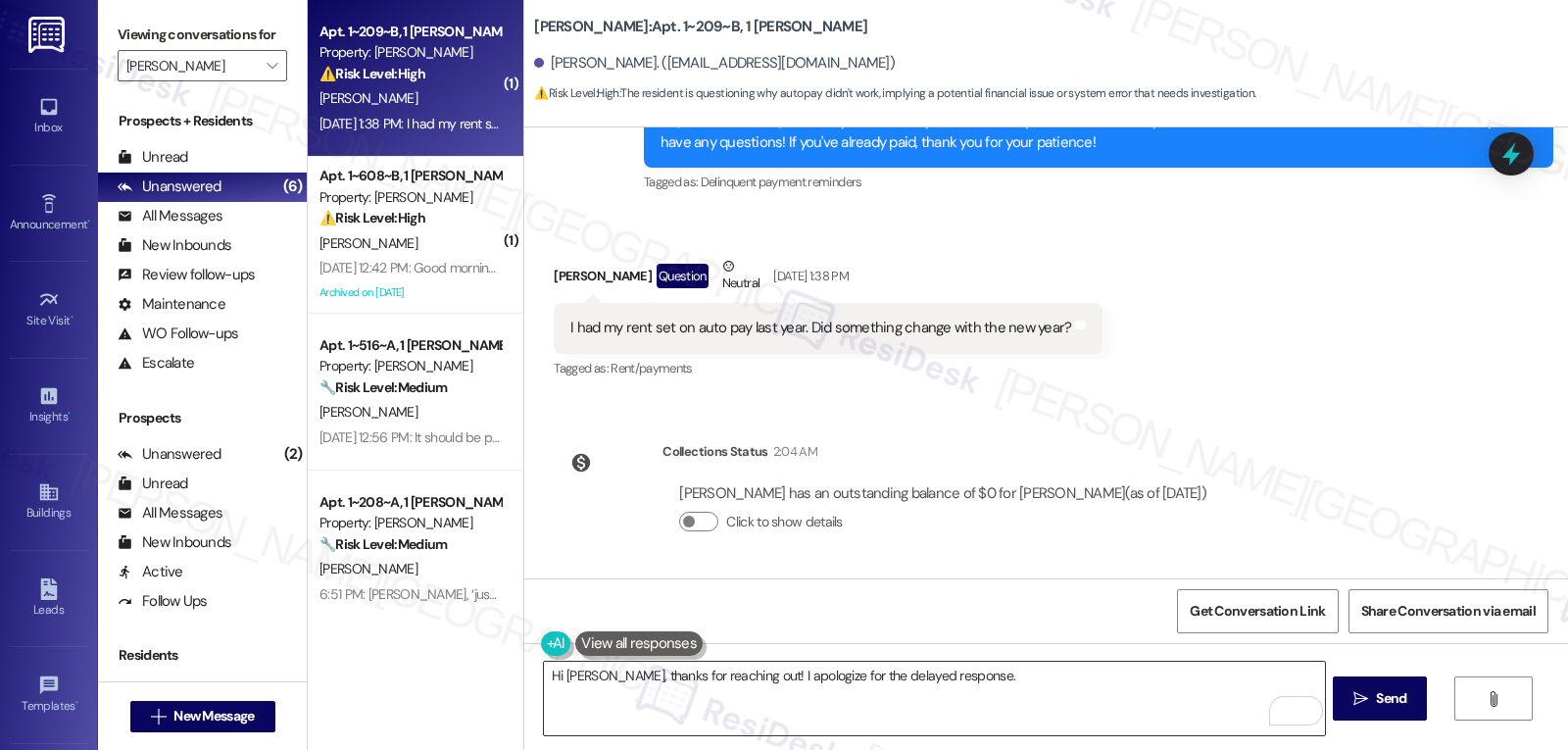
click at [1071, 718] on textarea "Hi Ethan, thanks for reaching out! I apologize for the delayed response." at bounding box center [933, 698] width 781 height 73
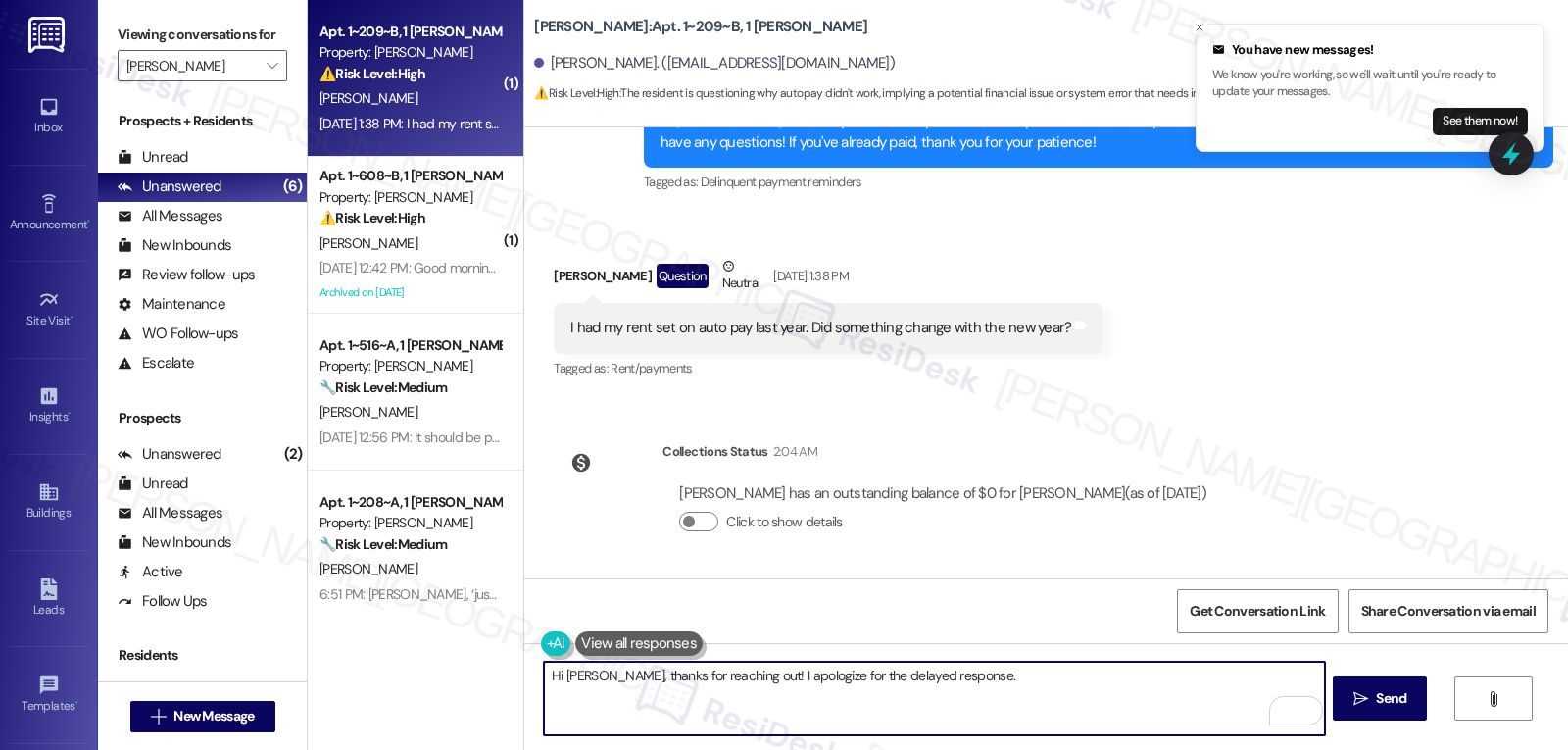
paste textarea "We’re showing your balance is all clear now 😊"
click at [1162, 709] on textarea "Hi [PERSON_NAME], thanks for reaching out! I apologize for the delayed response…" at bounding box center [933, 698] width 781 height 73
drag, startPoint x: 1162, startPoint y: 709, endPoint x: 1112, endPoint y: 717, distance: 50.6
click at [1112, 717] on textarea "Hi [PERSON_NAME], thanks for reaching out! I apologize for the delayed response…" at bounding box center [933, 698] width 781 height 73
click at [1160, 712] on textarea "Hi [PERSON_NAME], thanks for reaching out! I apologize for the delayed response…" at bounding box center [933, 698] width 781 height 73
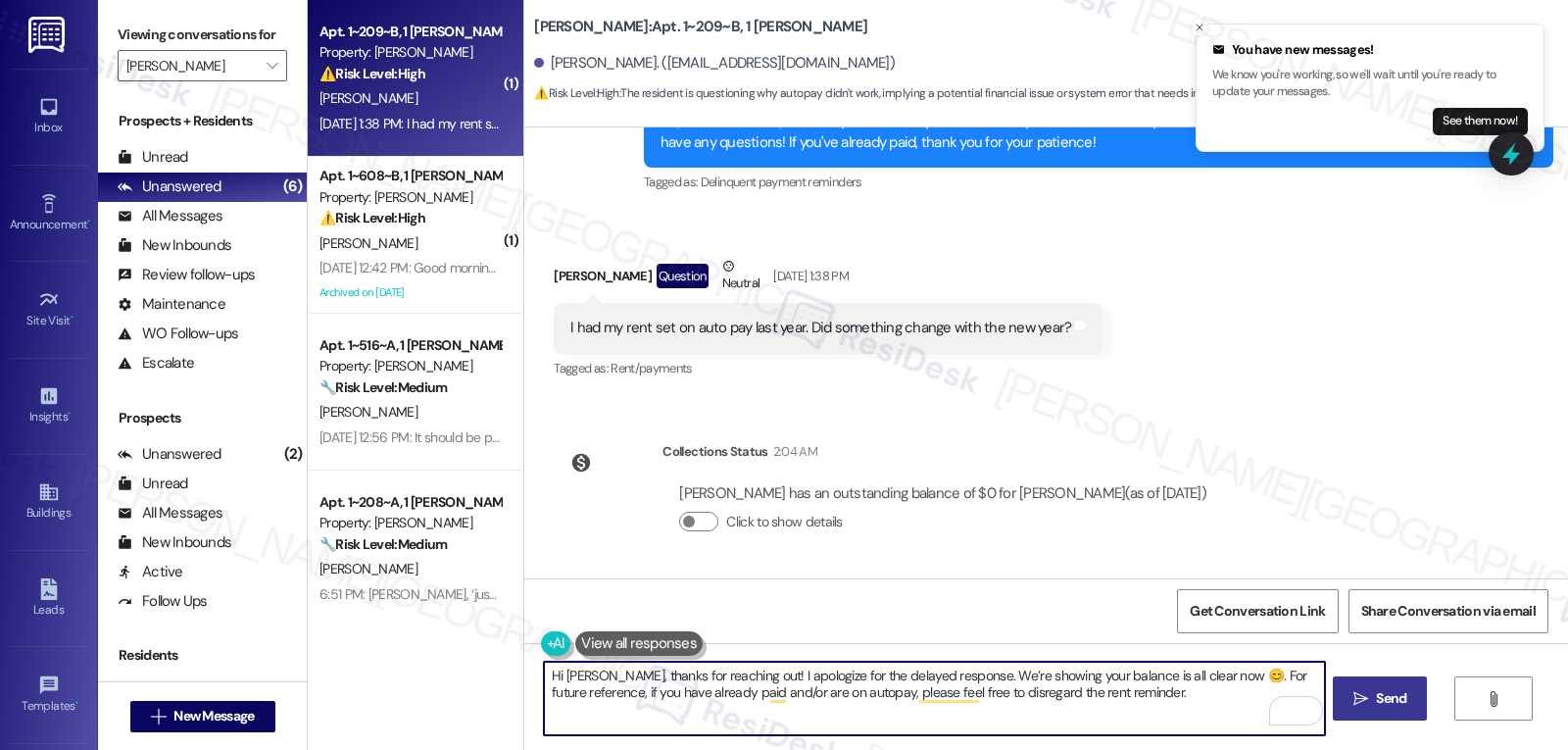
type textarea "Hi [PERSON_NAME], thanks for reaching out! I apologize for the delayed response…"
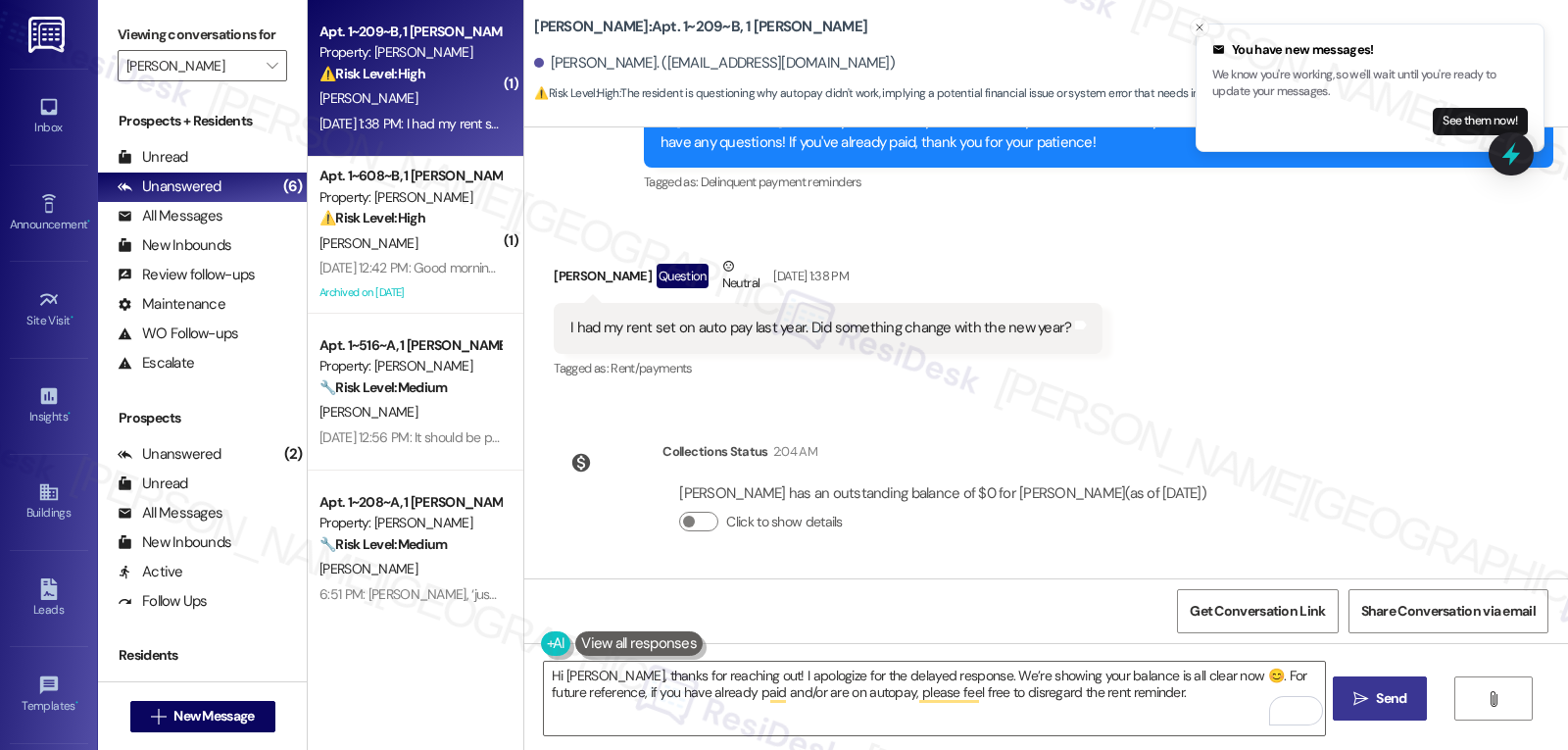
click at [1369, 696] on span " Send" at bounding box center [1381, 698] width 62 height 21
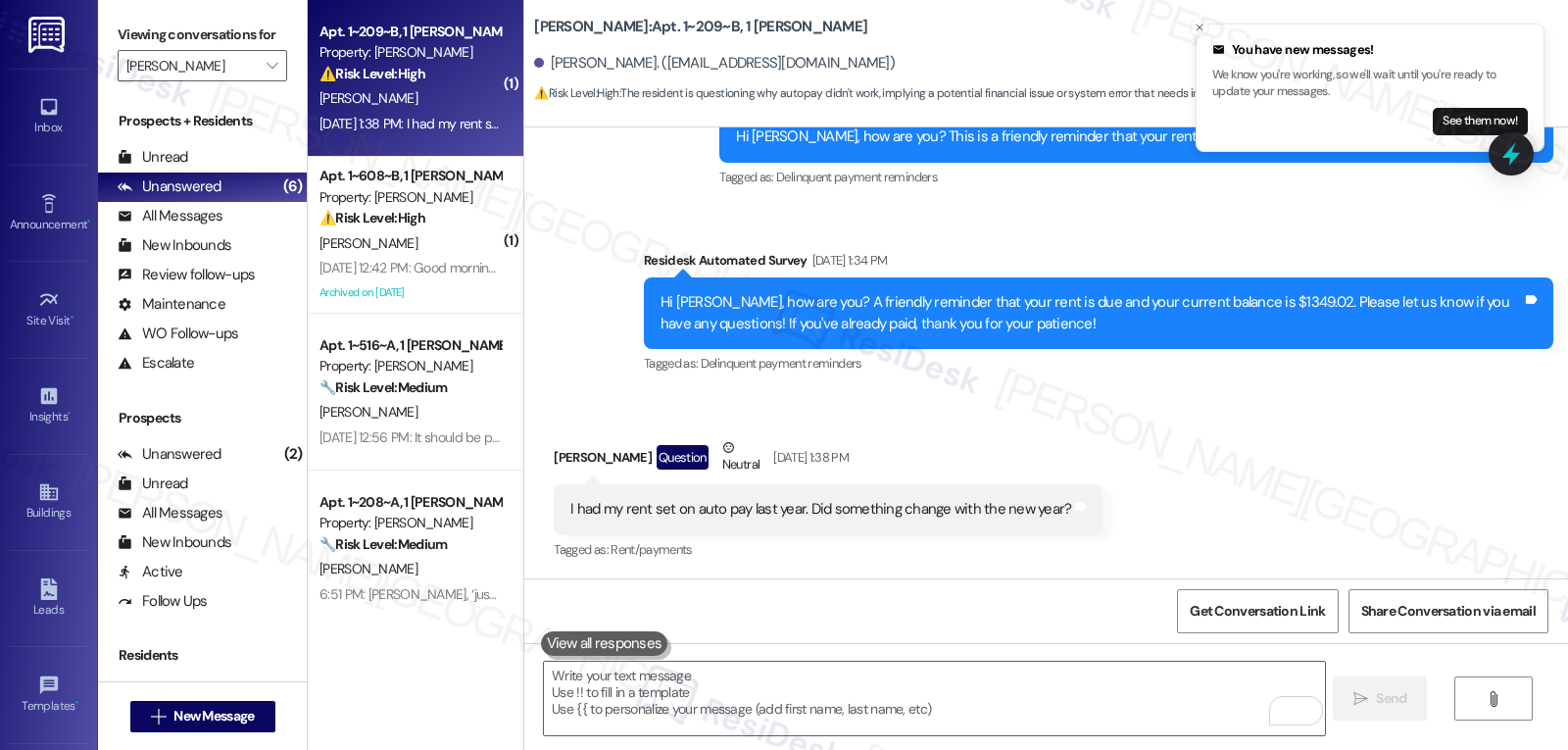
scroll to position [2641, 0]
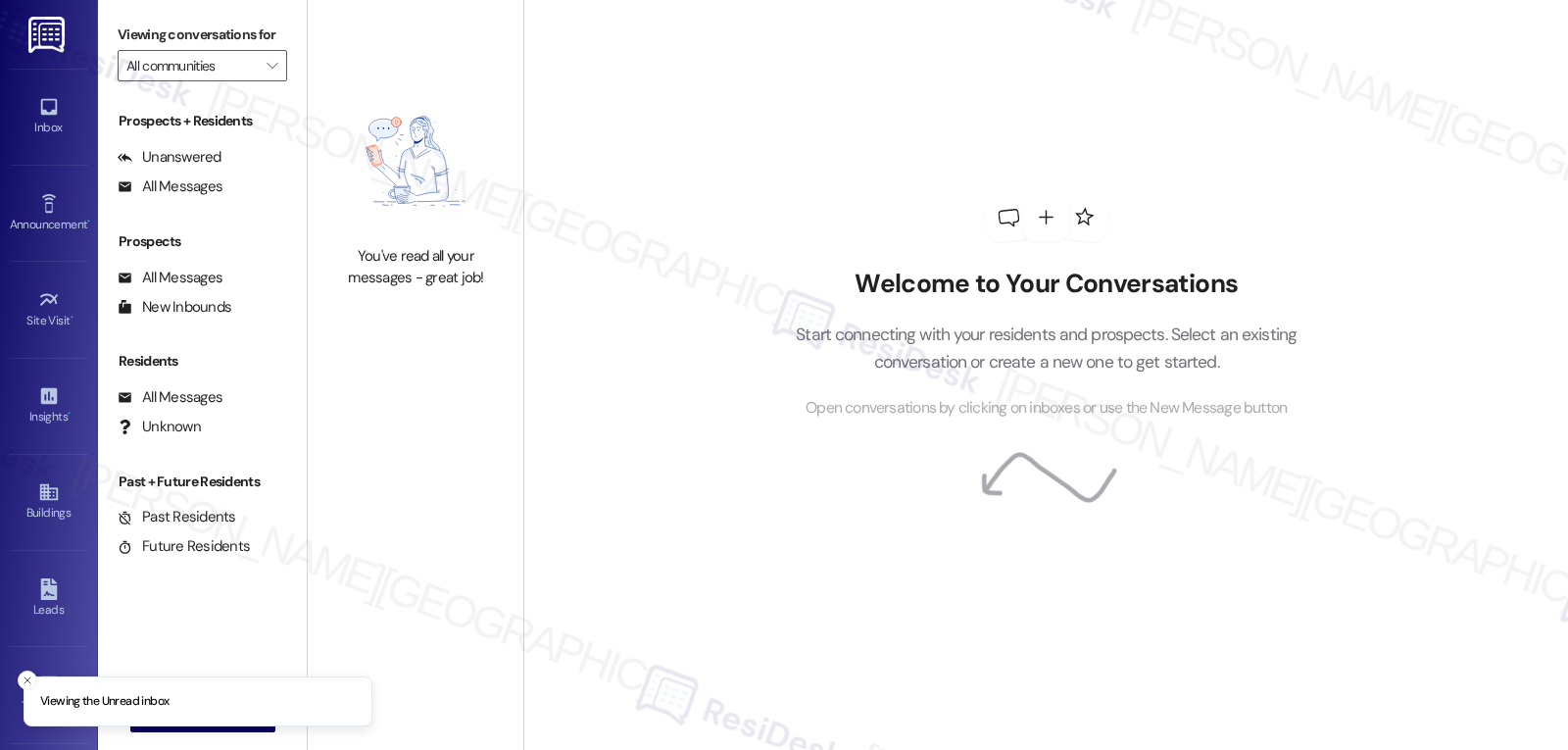
type input "[PERSON_NAME]"
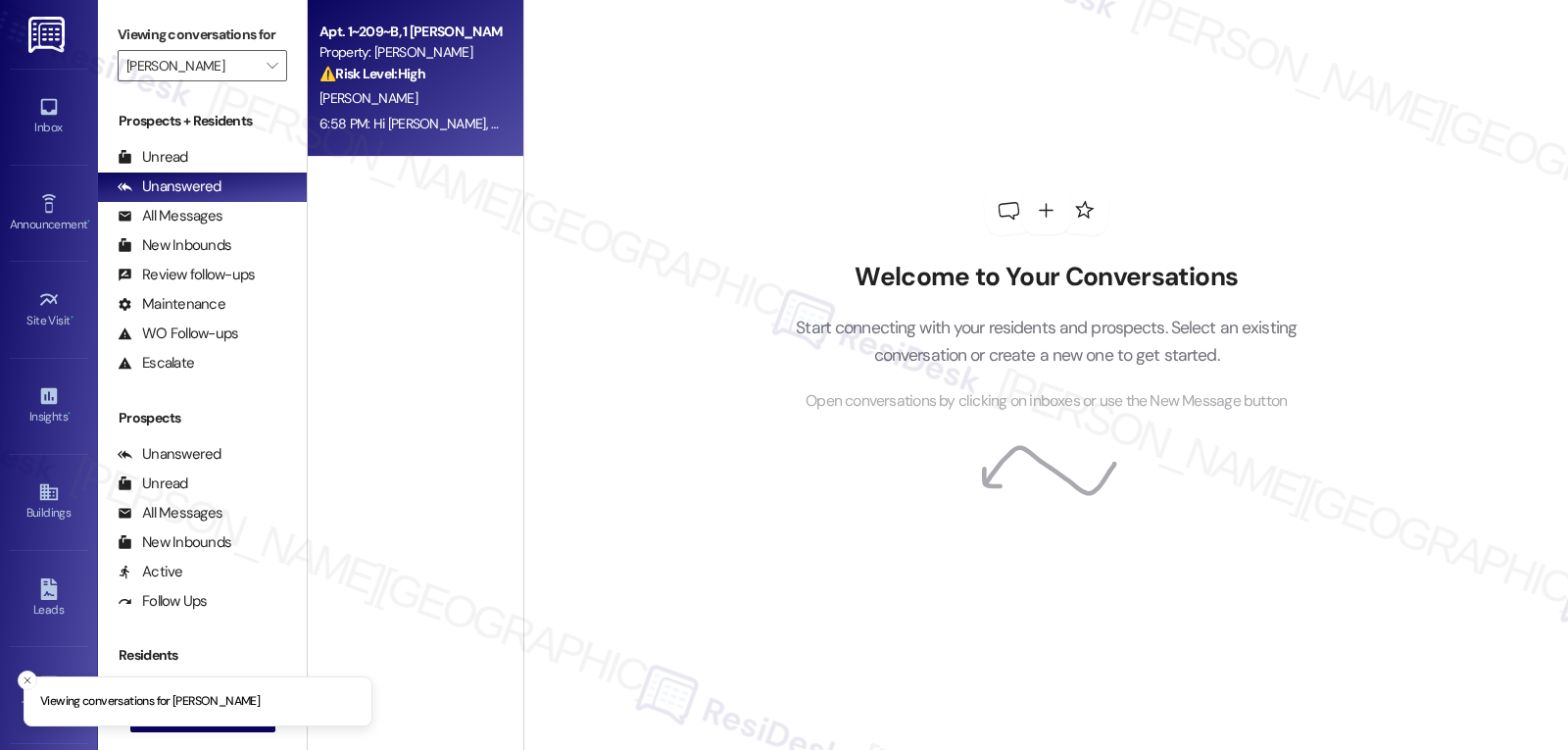
click at [320, 127] on div "6:58 PM: Hi [PERSON_NAME], thanks for reaching out! I apologize for the delayed…" at bounding box center [1043, 123] width 1447 height 18
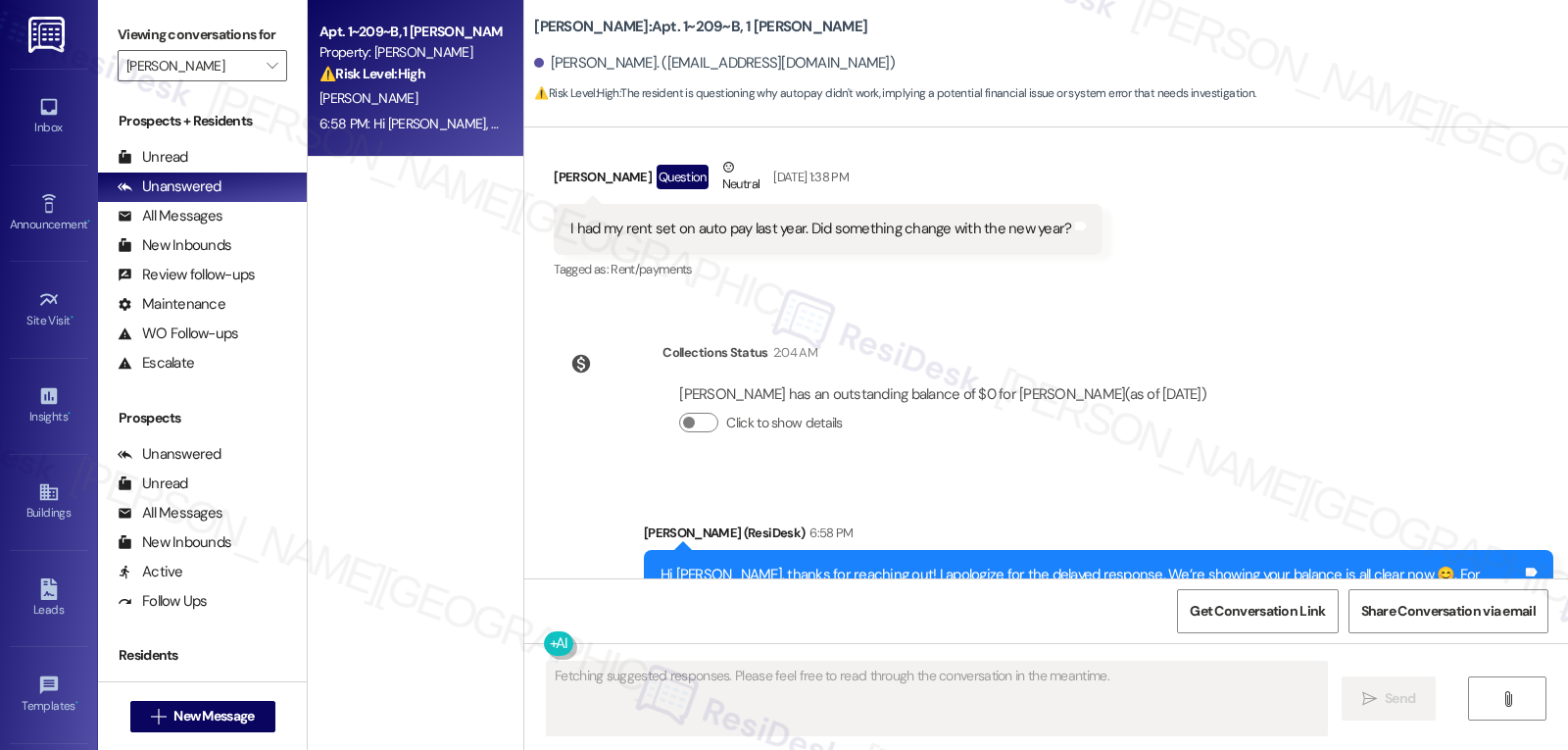
scroll to position [2669, 0]
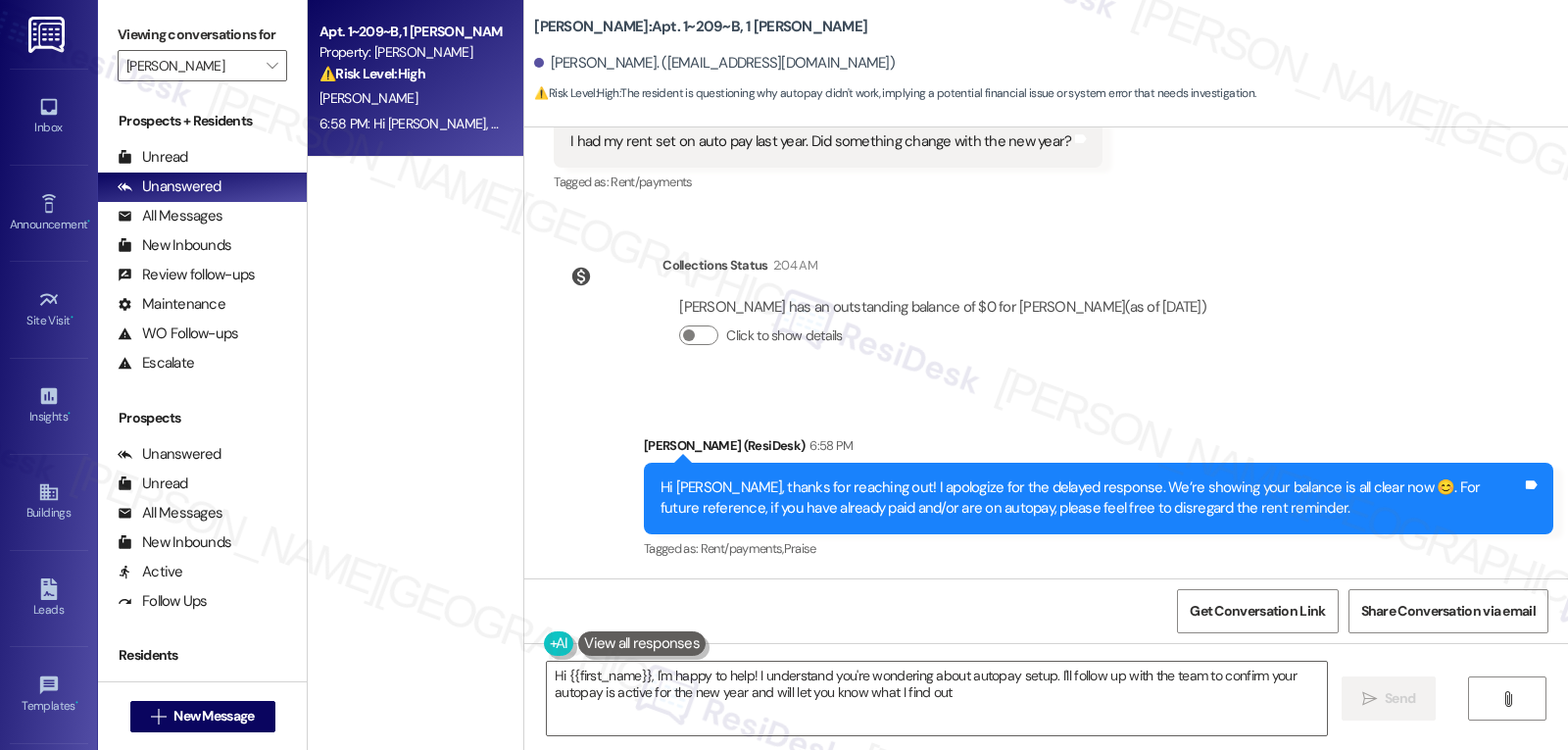
type textarea "Hi {{first_name}}, I'm happy to help! I understand you're wondering about autop…"
click at [266, 73] on icon "" at bounding box center [271, 66] width 11 height 16
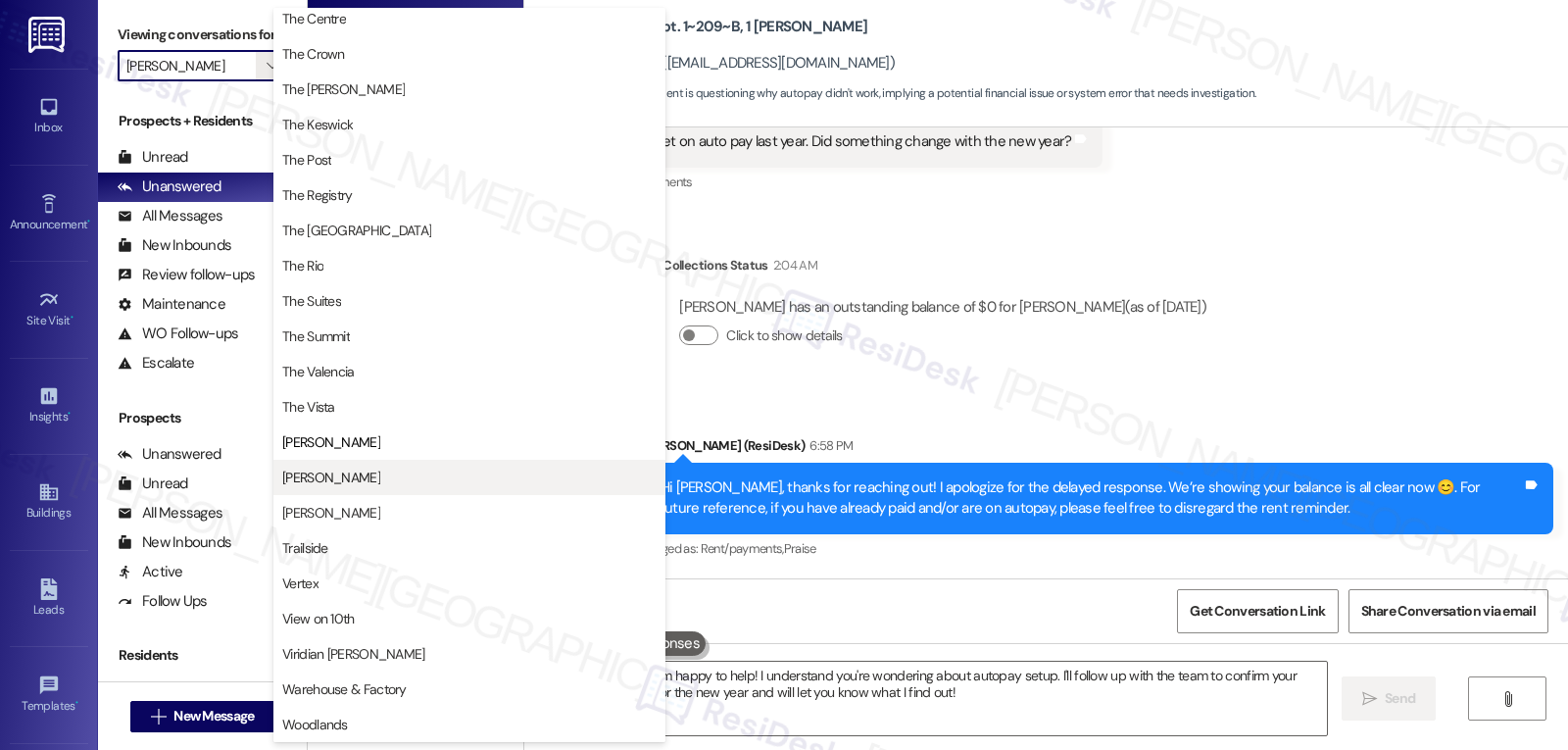
scroll to position [1878, 0]
click at [341, 478] on span "[PERSON_NAME]" at bounding box center [331, 478] width 98 height 20
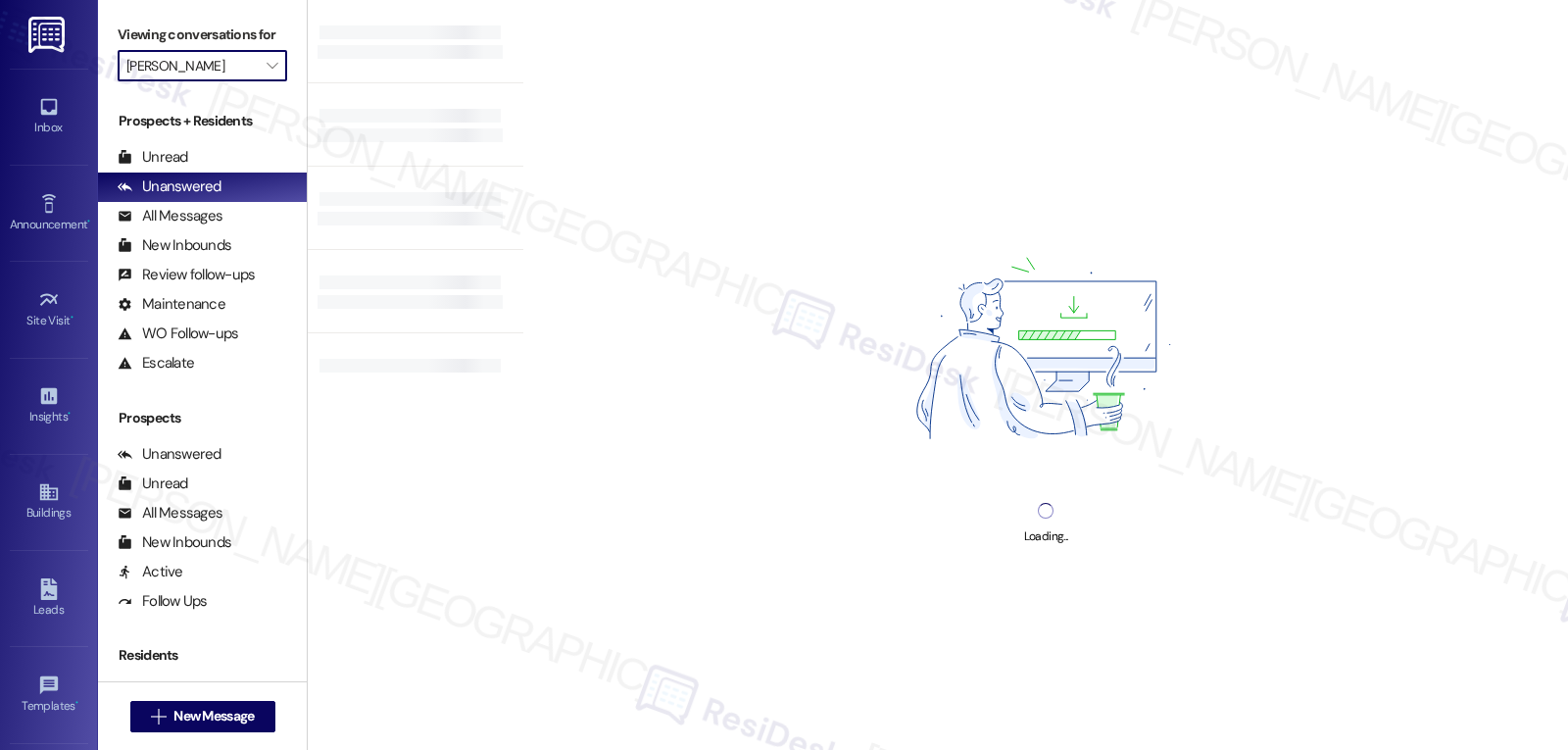
type input "[PERSON_NAME]"
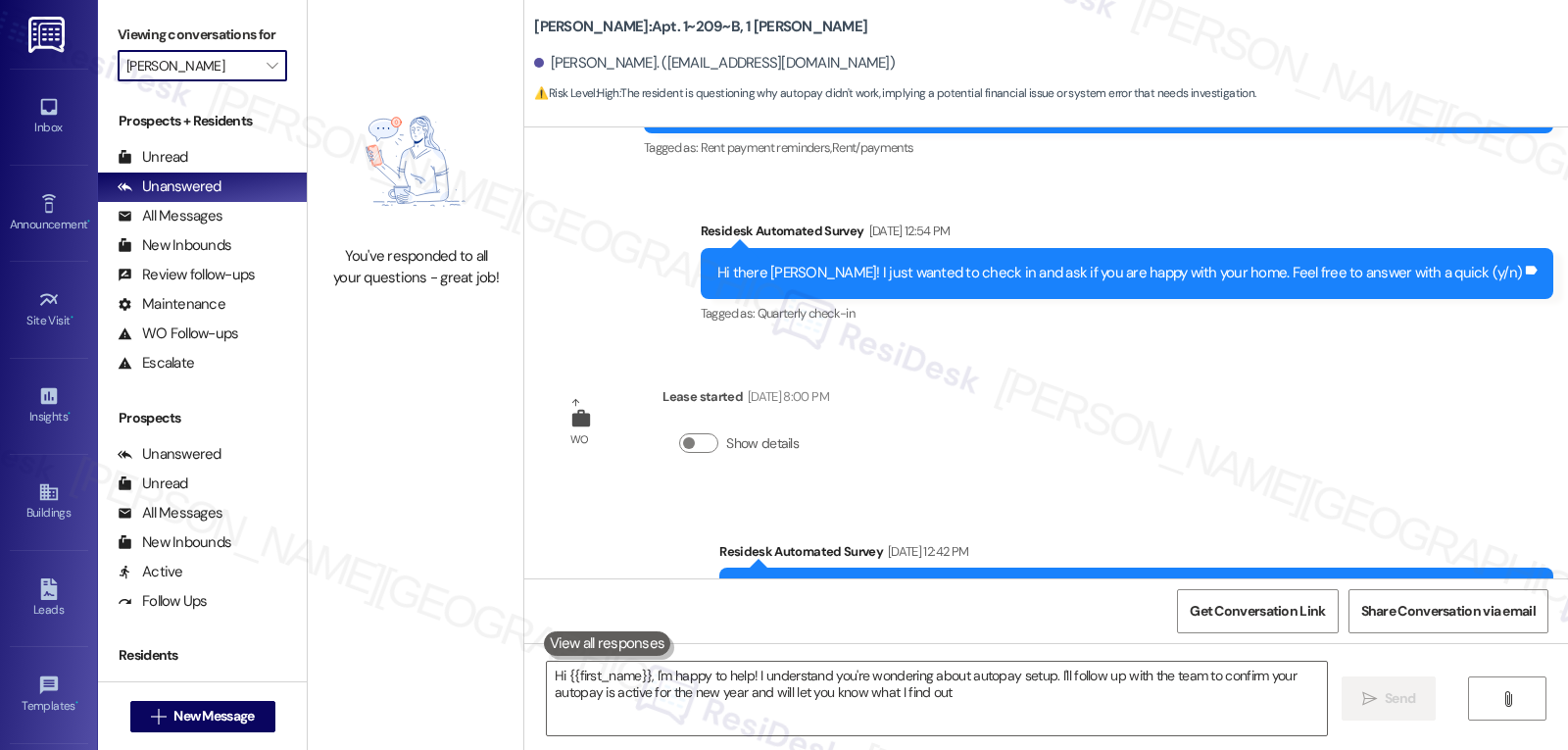
type textarea "Hi {{first_name}}, I'm happy to help! I understand you're wondering about autop…"
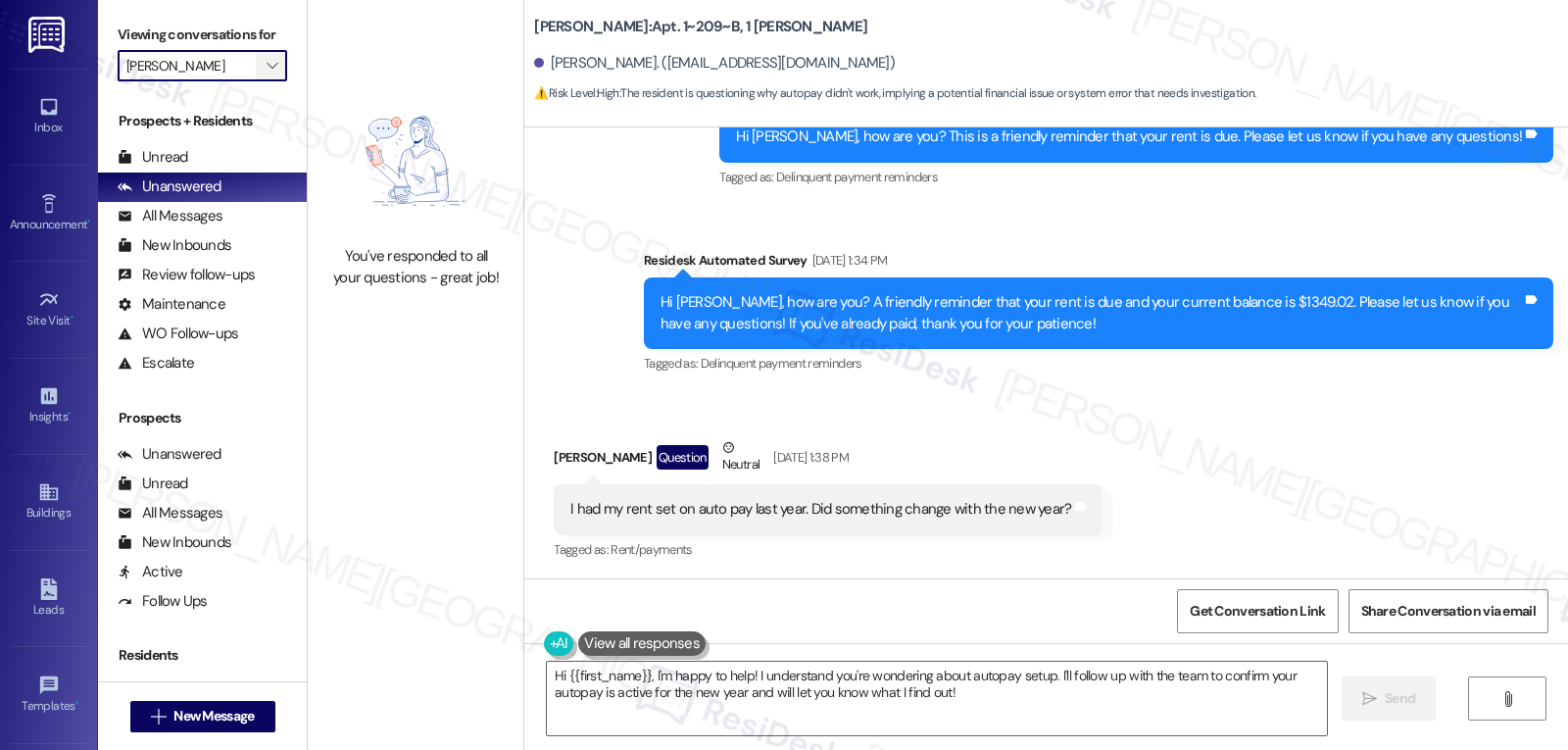
click at [266, 73] on icon "" at bounding box center [271, 66] width 11 height 16
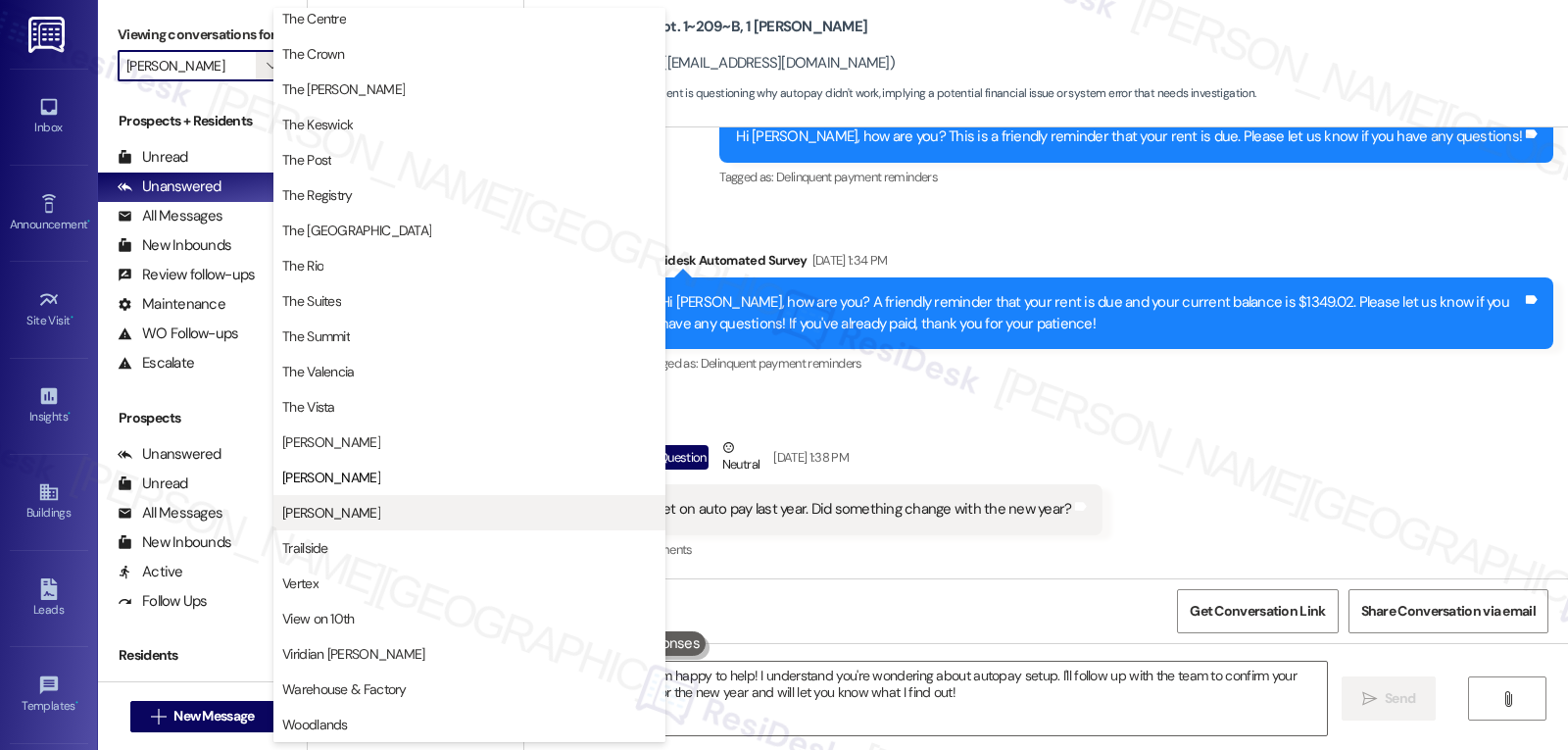
scroll to position [1878, 0]
click at [294, 508] on span "[PERSON_NAME]" at bounding box center [331, 513] width 98 height 20
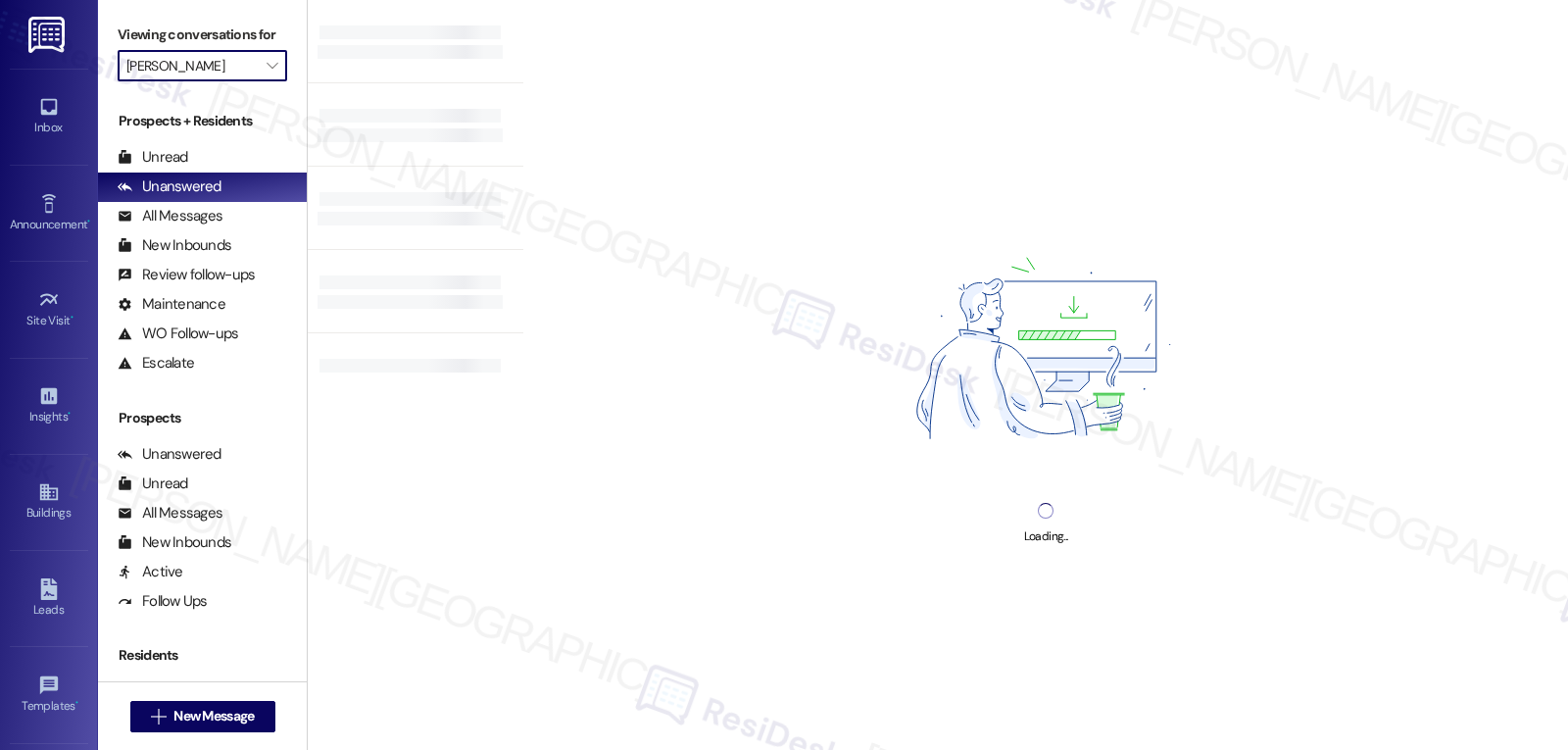
type input "[PERSON_NAME]"
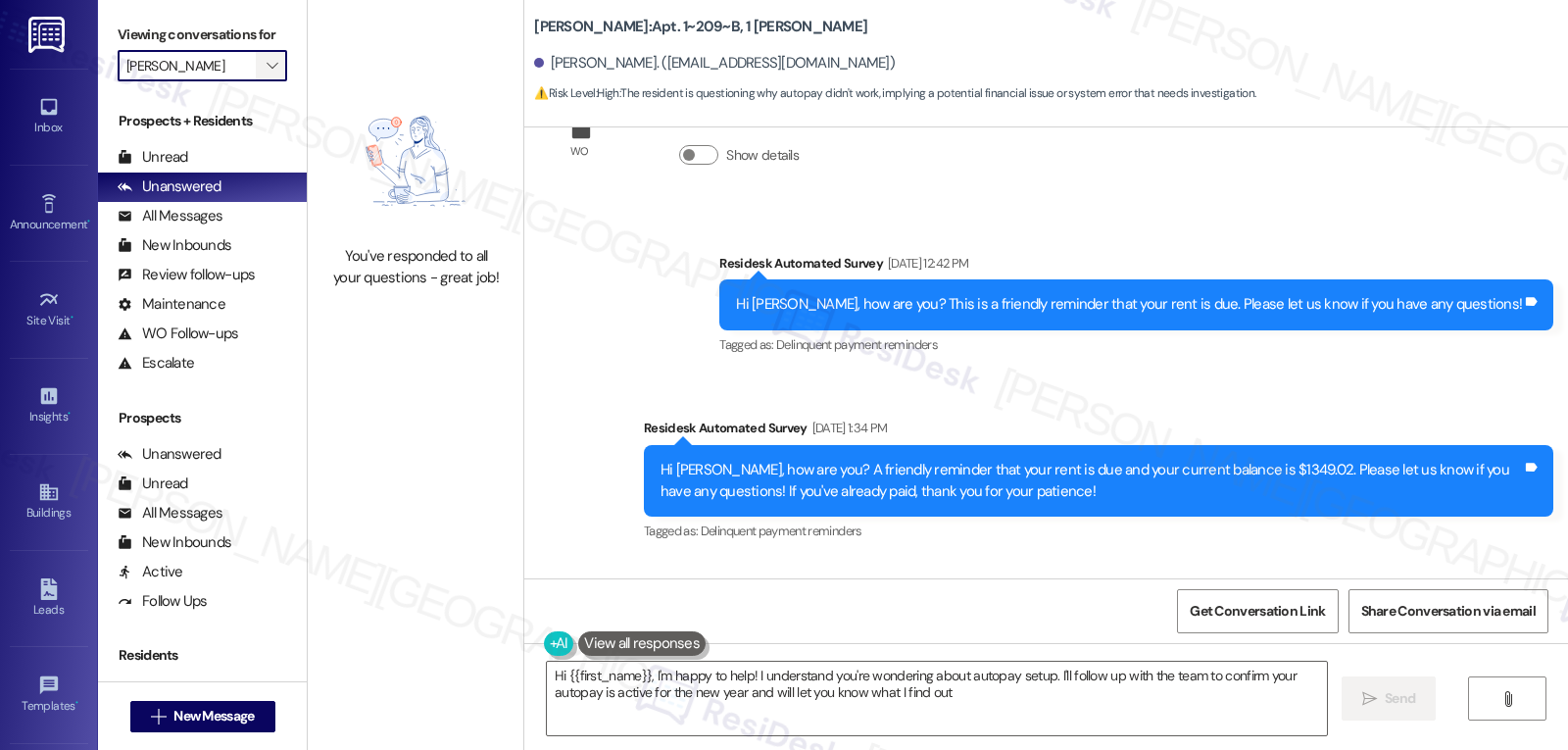
type textarea "Hi {{first_name}}, I'm happy to help! I understand you're wondering about autop…"
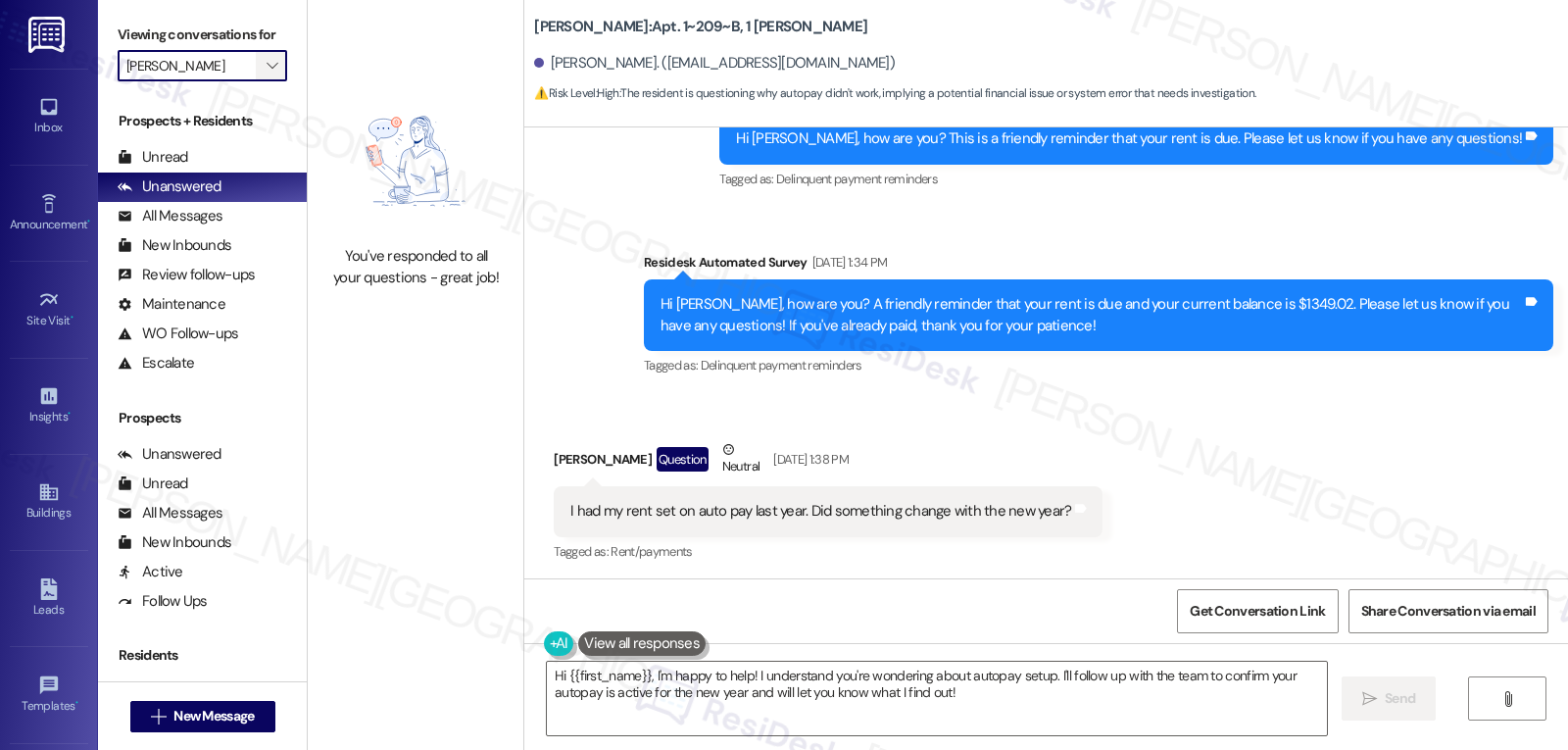
click at [256, 81] on button "" at bounding box center [271, 66] width 32 height 32
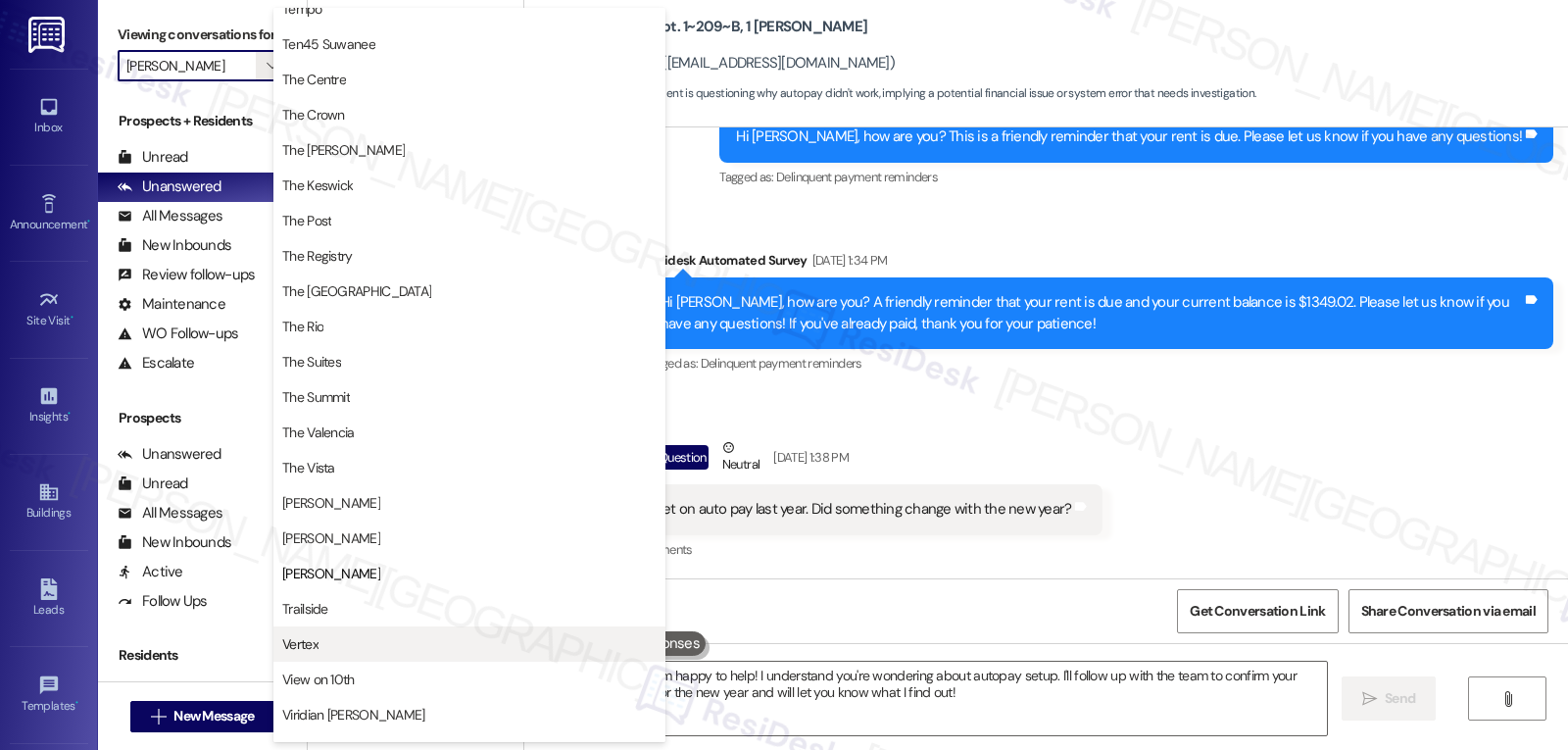
scroll to position [1878, 0]
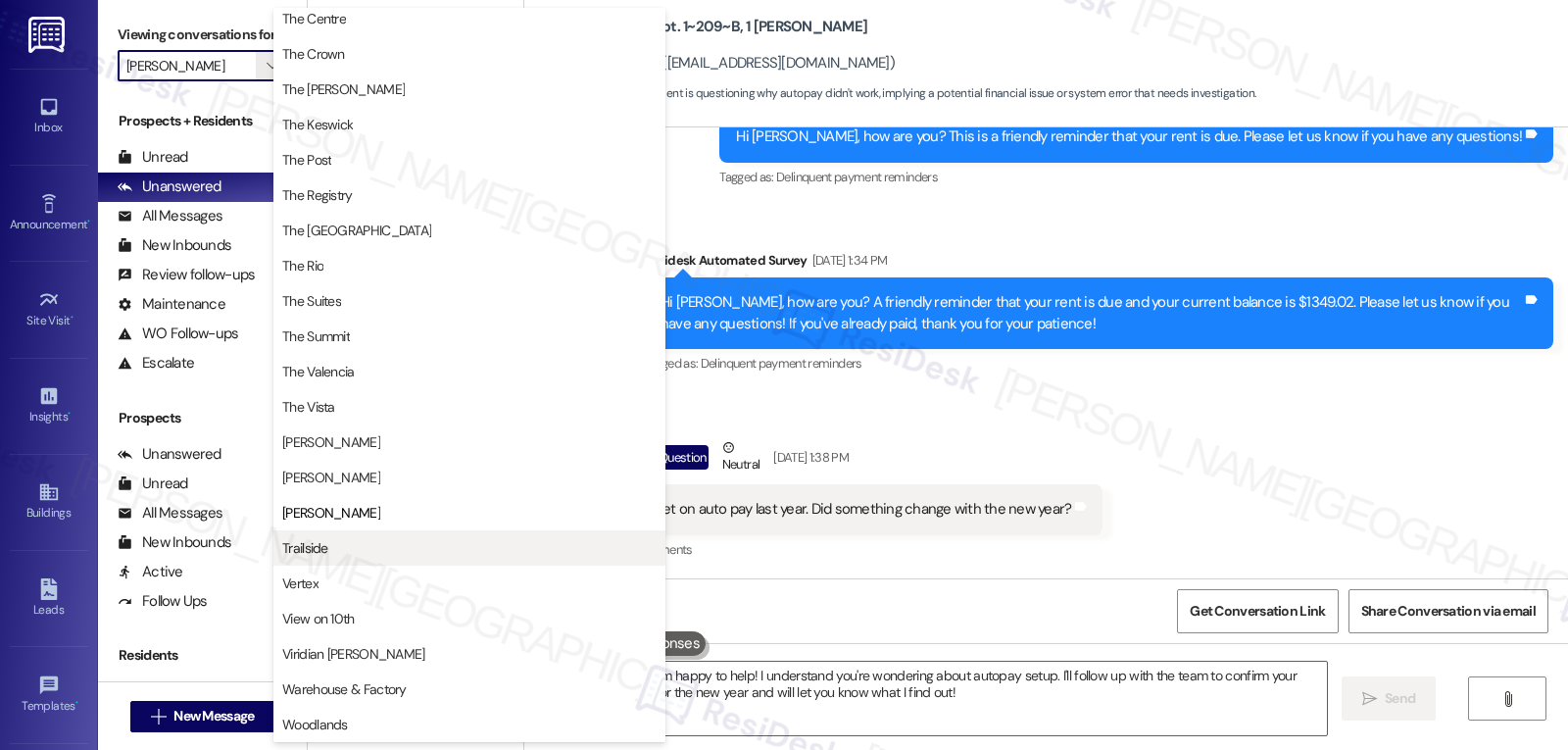
click at [338, 554] on span "Trailside" at bounding box center [469, 548] width 374 height 20
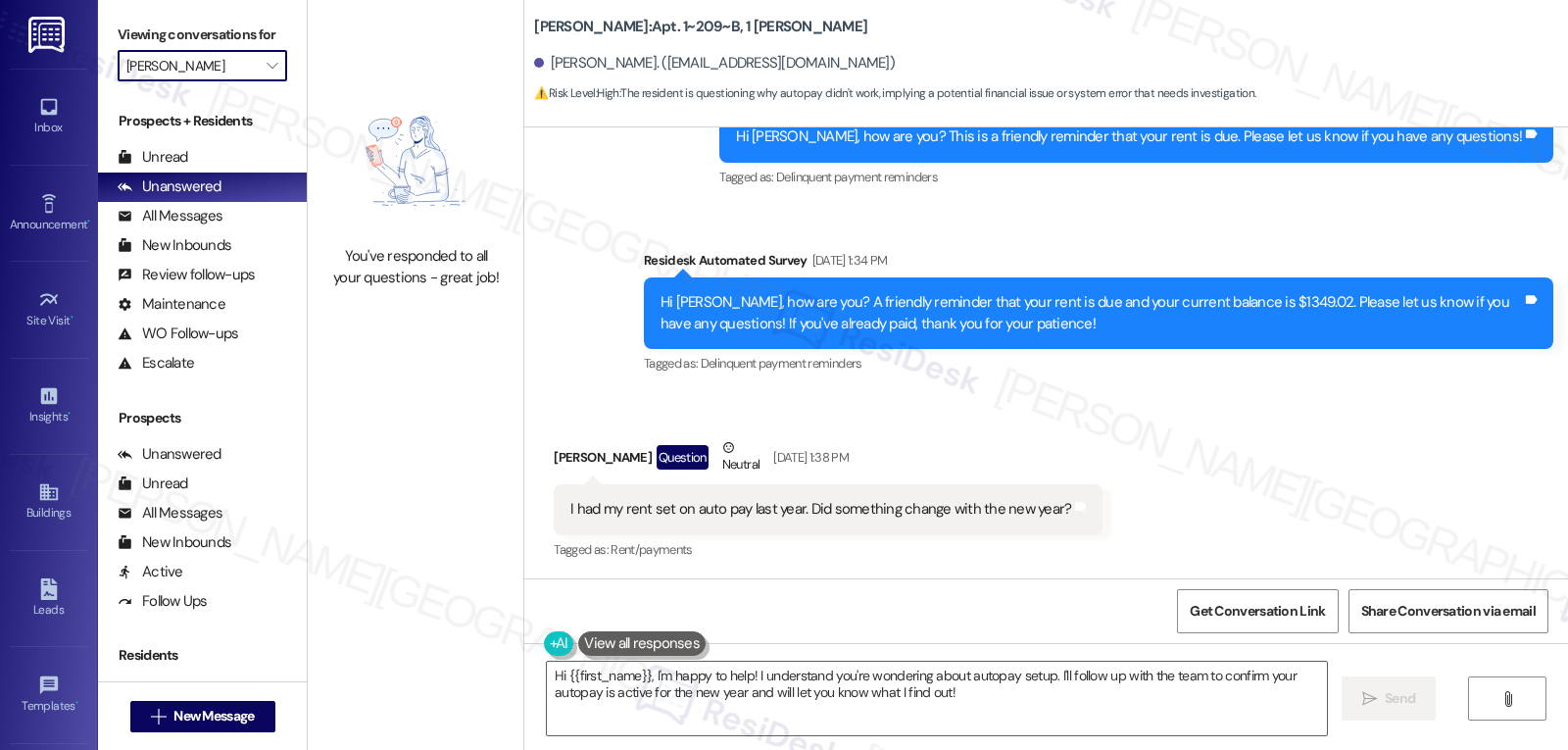
type input "Trailside"
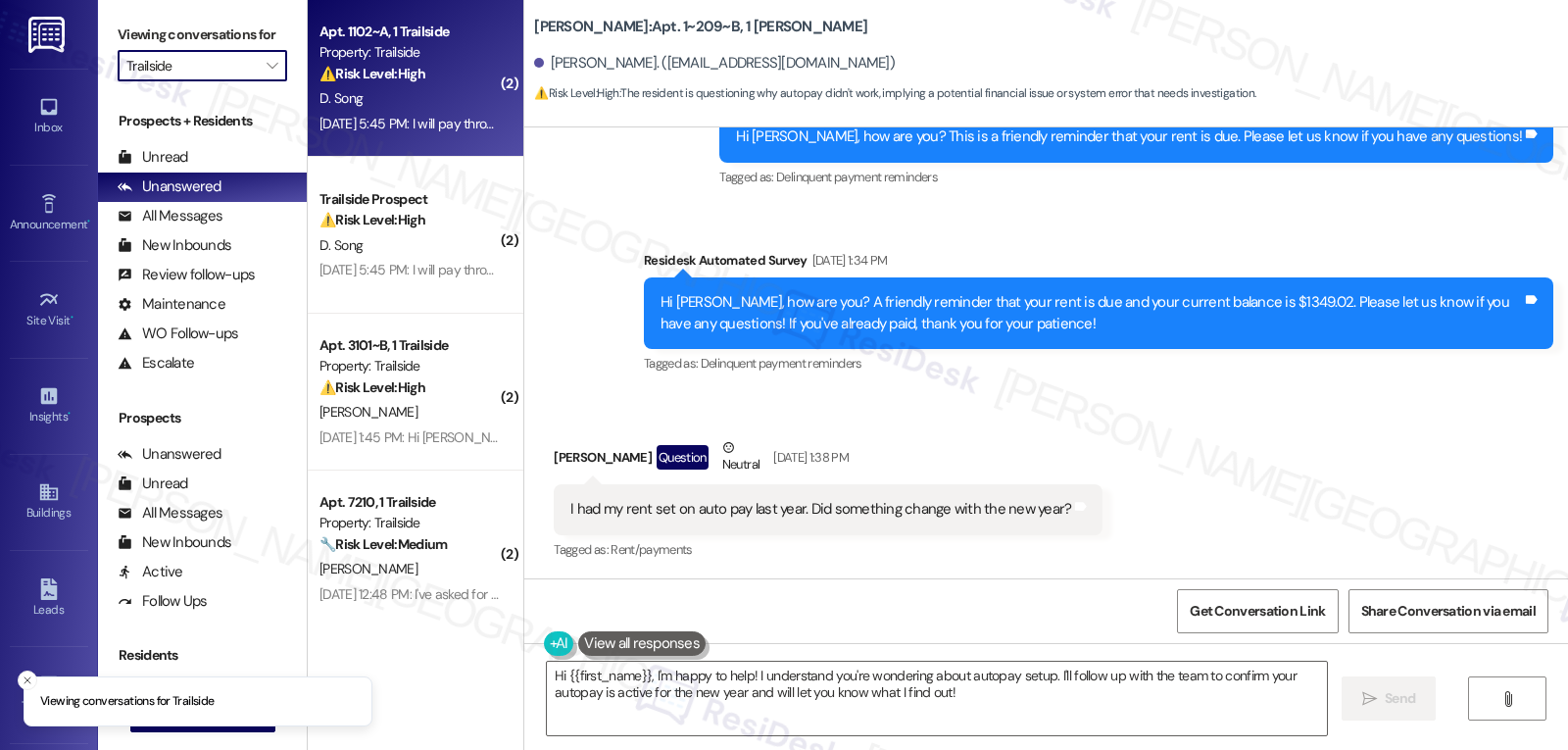
click at [385, 112] on div "[DATE] 5:45 PM: I will pay through online, is there anyway to remove the late f…" at bounding box center [411, 123] width 186 height 25
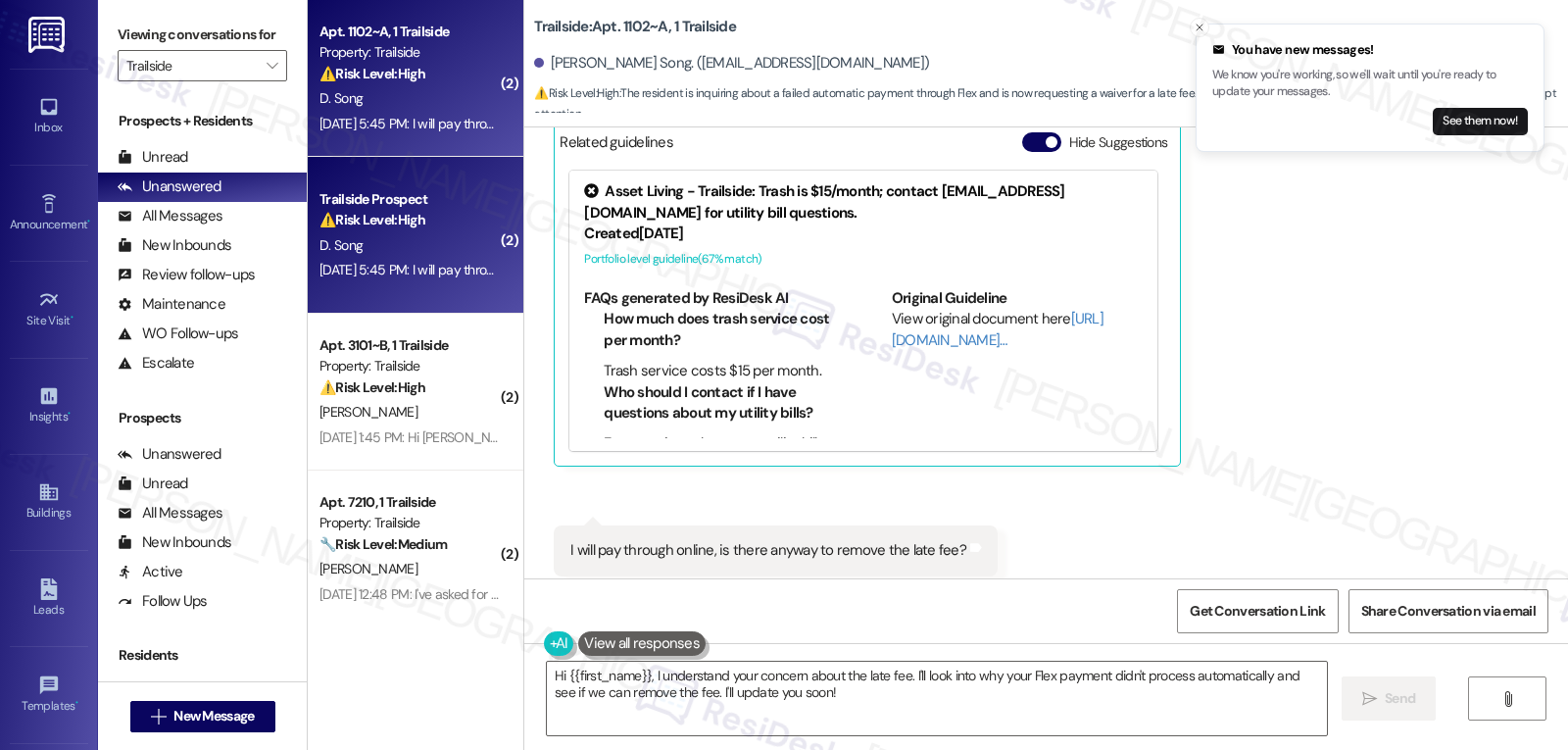
scroll to position [3565, 0]
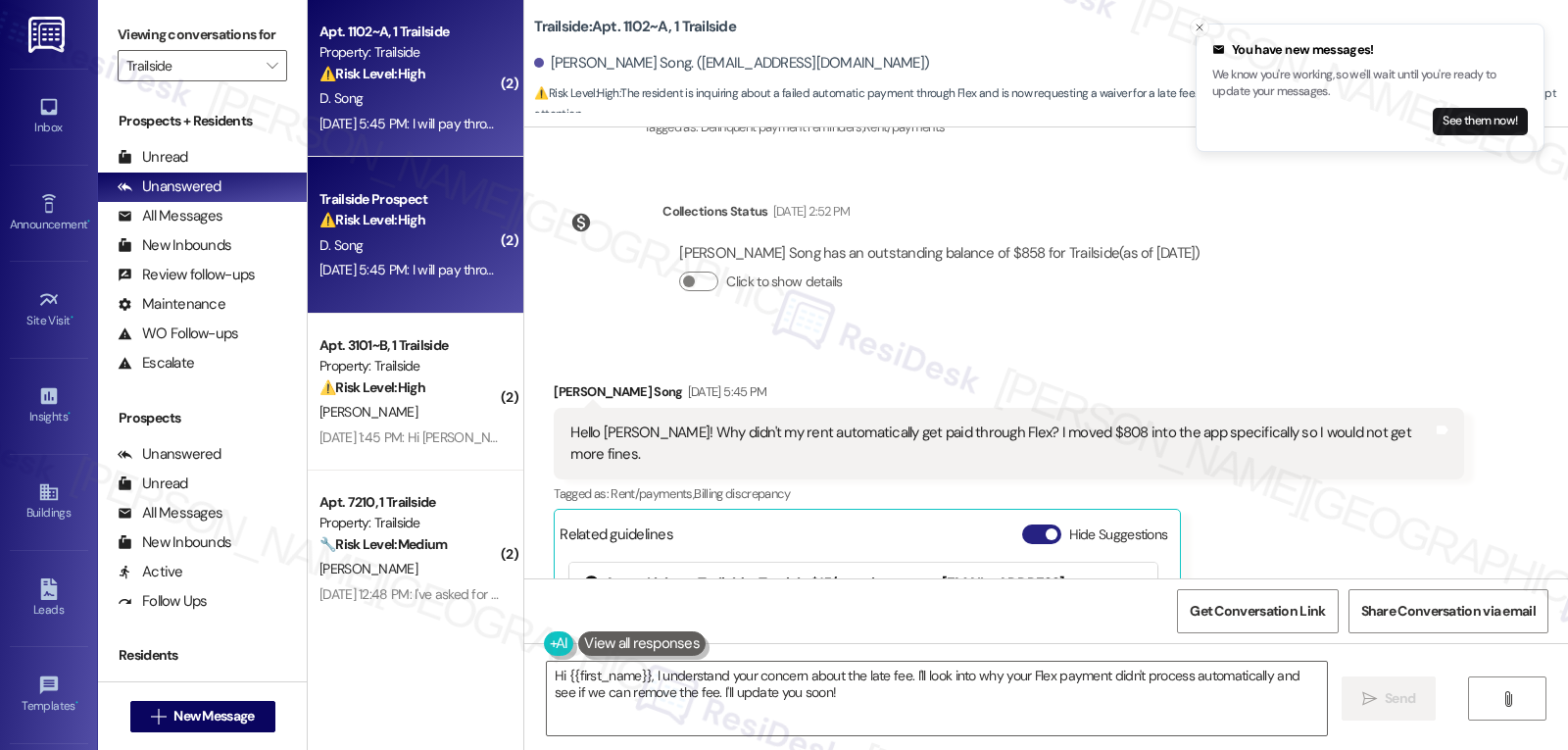
click at [1022, 524] on button "Hide Suggestions" at bounding box center [1042, 534] width 39 height 20
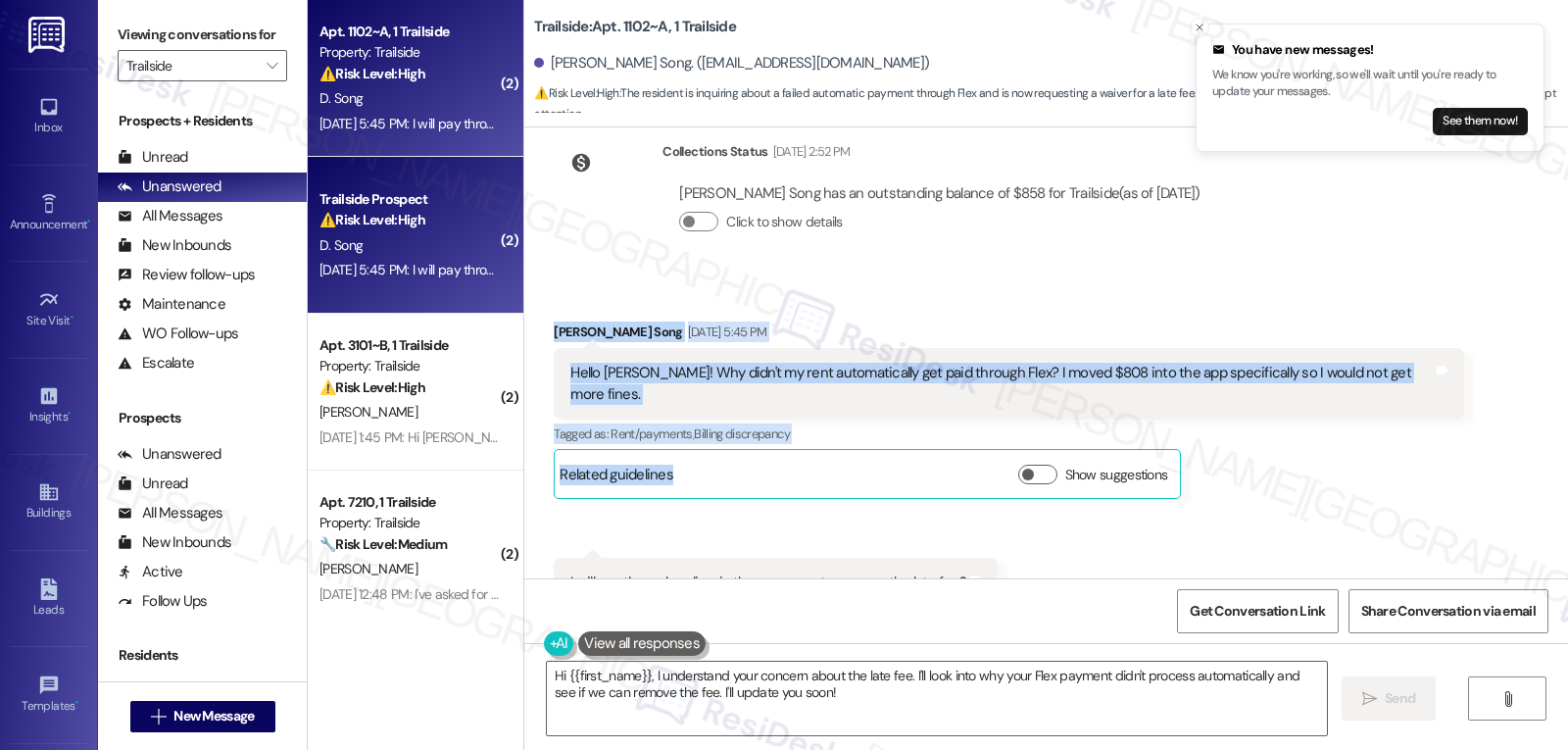
drag, startPoint x: 535, startPoint y: 372, endPoint x: 805, endPoint y: 450, distance: 281.0
click at [804, 449] on div "Received via SMS [PERSON_NAME] Song [DATE] 5:45 PM Hello [PERSON_NAME]! Why did…" at bounding box center [1008, 411] width 939 height 208
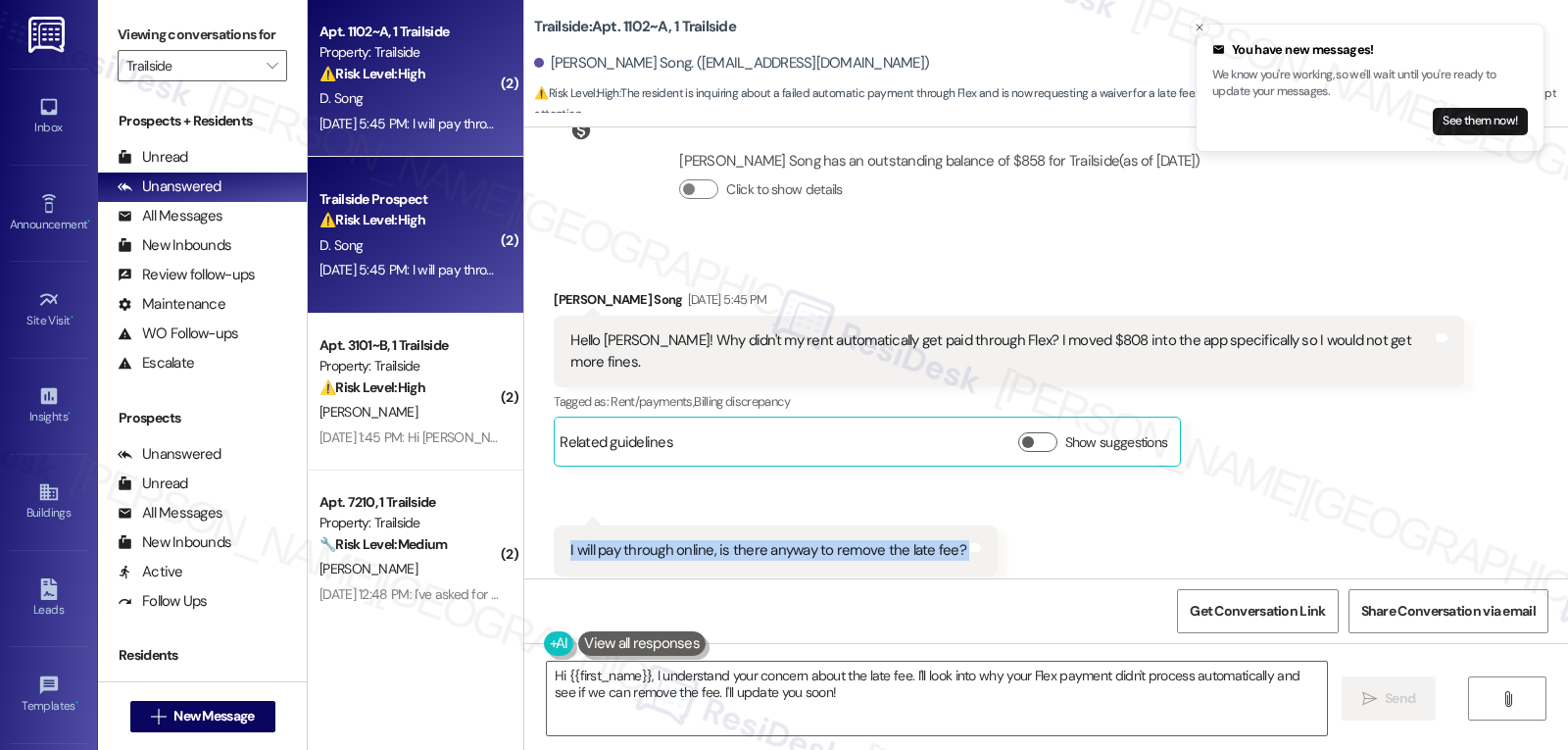
drag, startPoint x: 851, startPoint y: 453, endPoint x: 1003, endPoint y: 494, distance: 157.4
click at [1003, 494] on div "Received via SMS [PERSON_NAME] Song [DATE] 5:45 PM Hello [PERSON_NAME]! Why did…" at bounding box center [1046, 431] width 1044 height 374
click at [1344, 440] on div "Received via SMS [PERSON_NAME] Song [DATE] 5:45 PM Hello [PERSON_NAME]! Why did…" at bounding box center [1046, 431] width 1044 height 374
click at [539, 278] on div "Received via SMS [PERSON_NAME] Song [DATE] 5:45 PM Hello [PERSON_NAME]! Why did…" at bounding box center [1008, 378] width 939 height 208
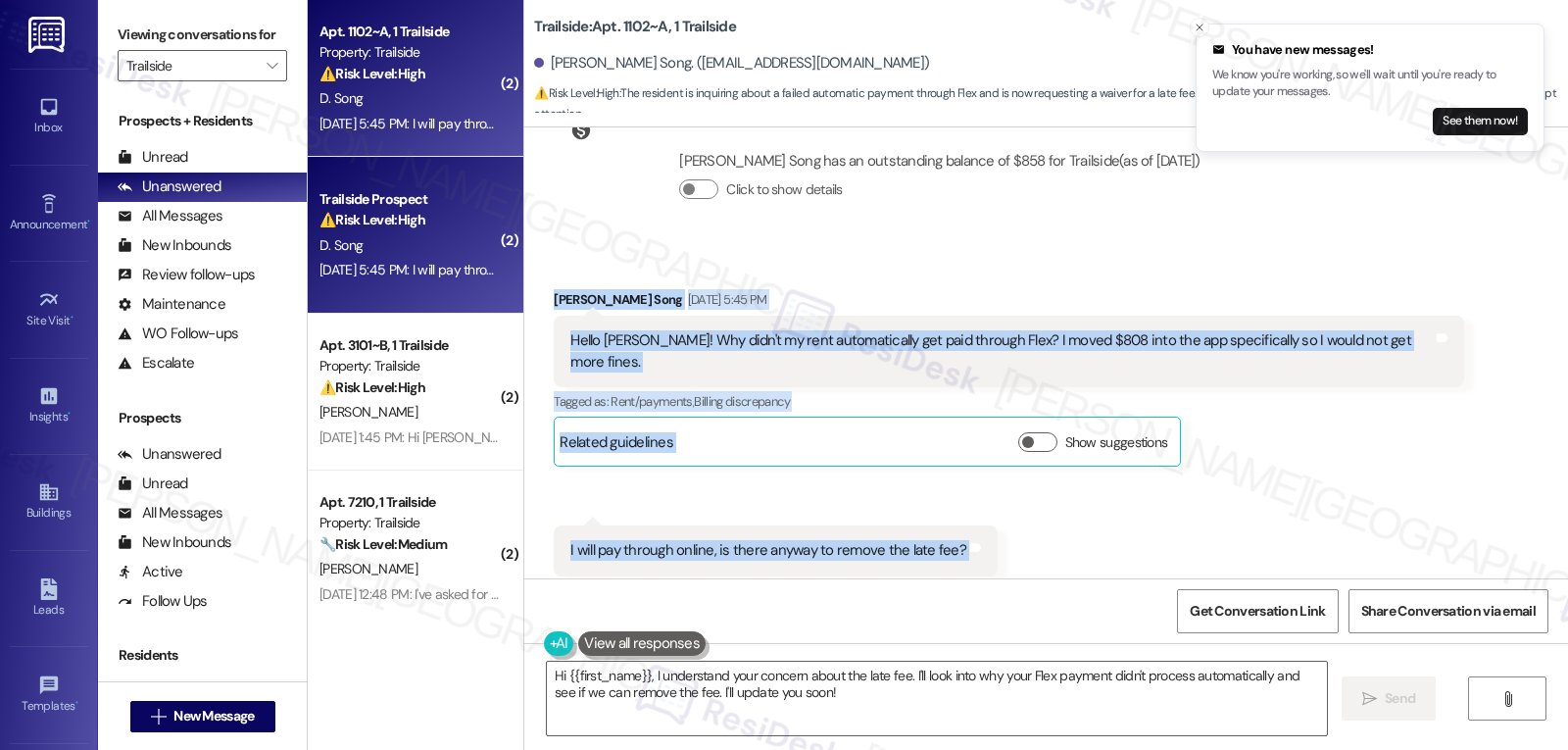
drag, startPoint x: 534, startPoint y: 274, endPoint x: 1058, endPoint y: 535, distance: 585.4
click at [1058, 535] on div "Received via SMS [PERSON_NAME] Song [DATE] 5:45 PM Hello [PERSON_NAME]! Why did…" at bounding box center [1046, 431] width 1044 height 374
copy div "[PERSON_NAME] Song [DATE] 5:45 PM Hello [PERSON_NAME]! Why didn't my rent autom…"
click at [837, 704] on textarea "Hi {{first_name}}, I understand your concern about the late fee. I'll look into…" at bounding box center [936, 698] width 781 height 73
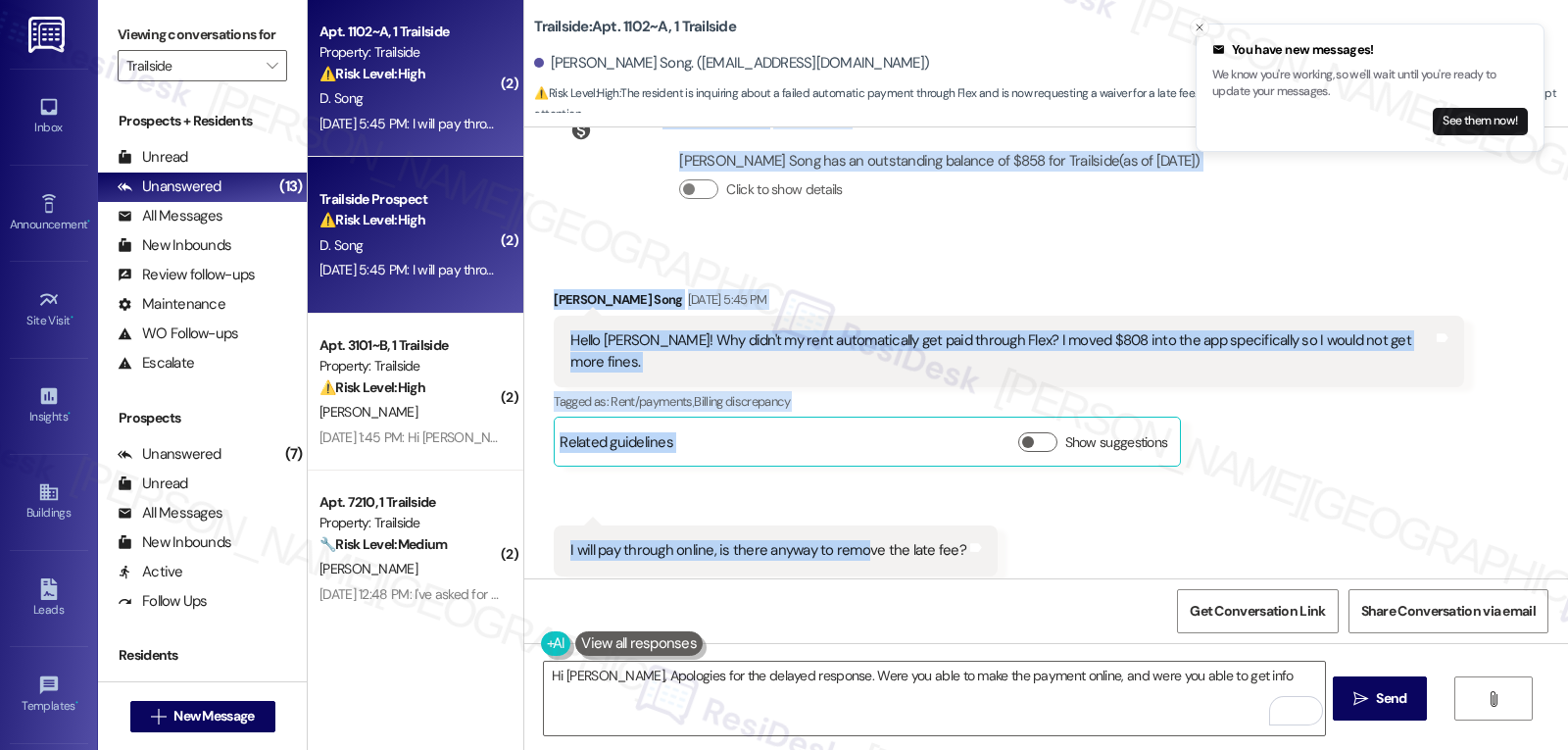
drag, startPoint x: 619, startPoint y: 302, endPoint x: 863, endPoint y: 508, distance: 319.3
click at [859, 504] on div "Lease started [DATE] 8:00 PM Survey, sent via SMS Residesk Automated Survey [DA…" at bounding box center [1046, 352] width 1044 height 451
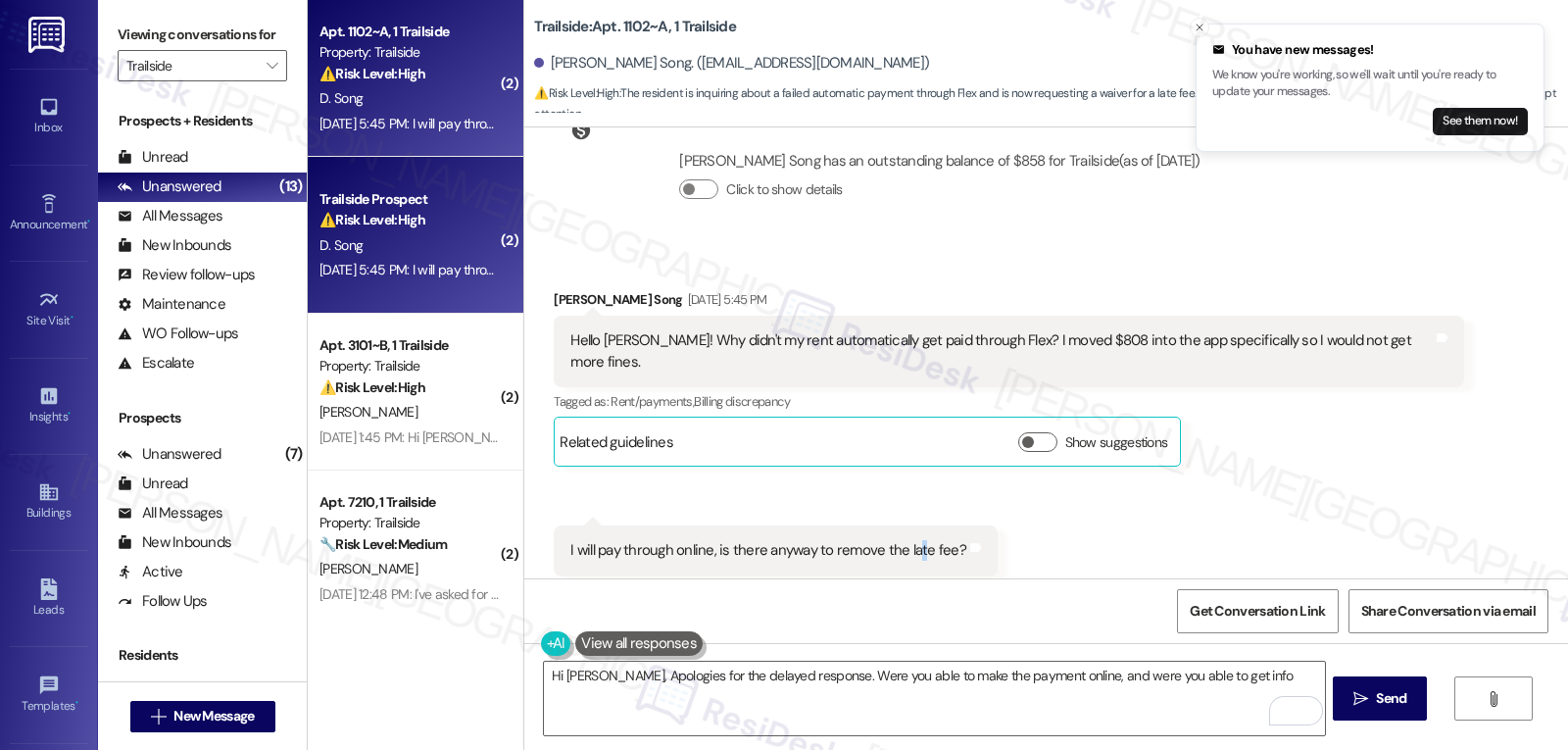
click at [906, 525] on div "I will pay through online, is there anyway to remove the late fee? Tags and not…" at bounding box center [776, 550] width 444 height 50
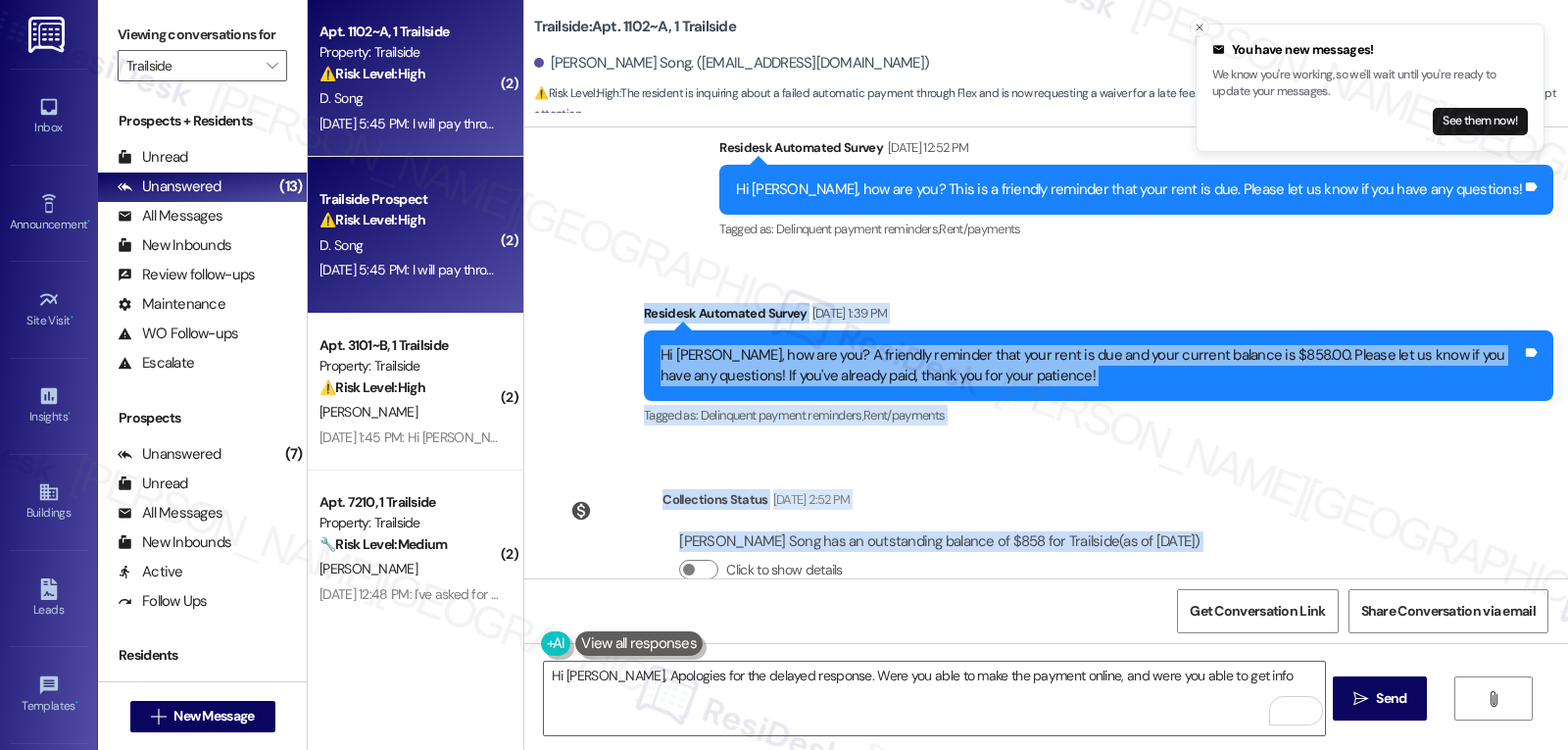
scroll to position [3265, 0]
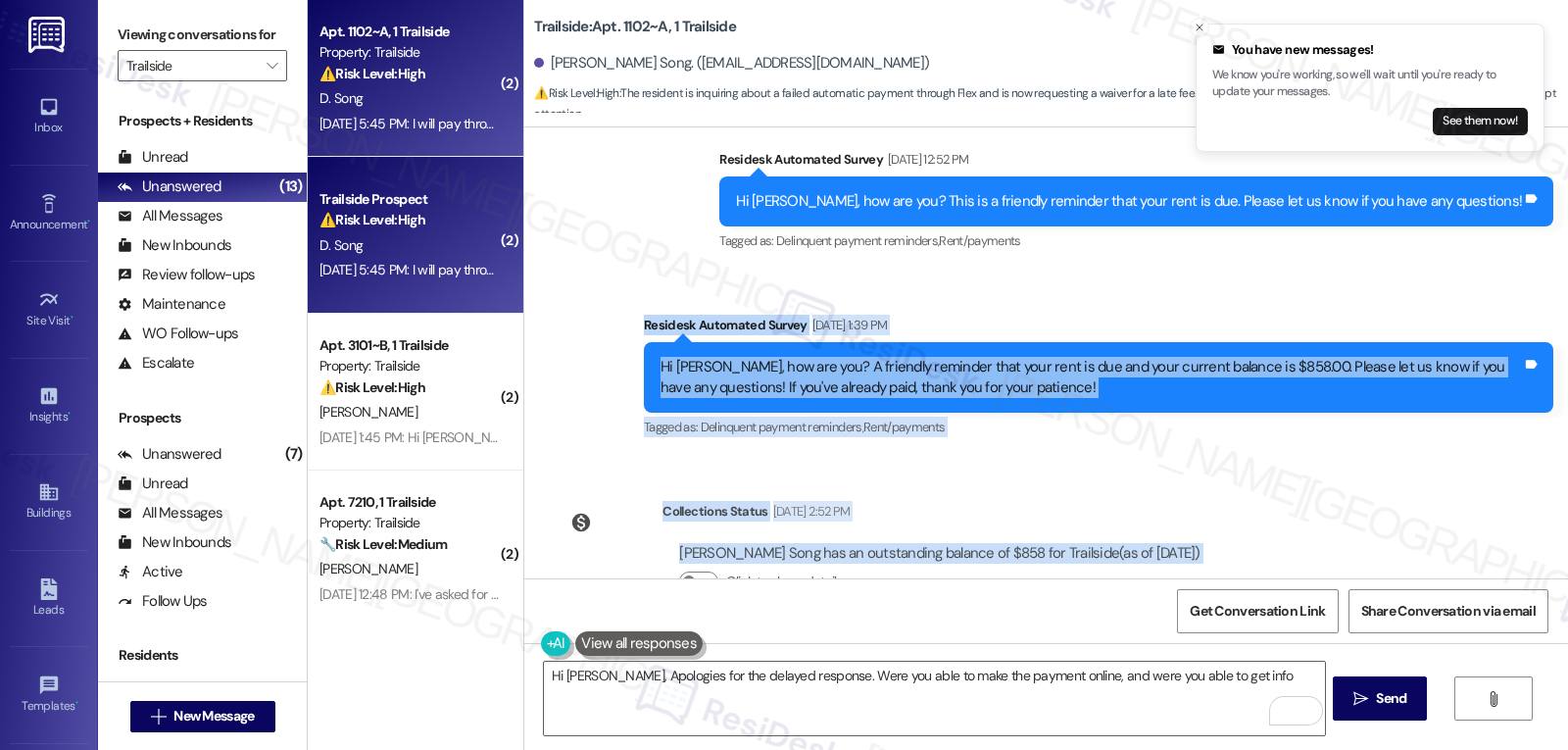
drag, startPoint x: 955, startPoint y: 511, endPoint x: 631, endPoint y: 305, distance: 383.9
click at [631, 305] on div "Lease started [DATE] 8:00 PM Survey, sent via SMS Residesk Automated Survey [DA…" at bounding box center [1046, 352] width 1044 height 451
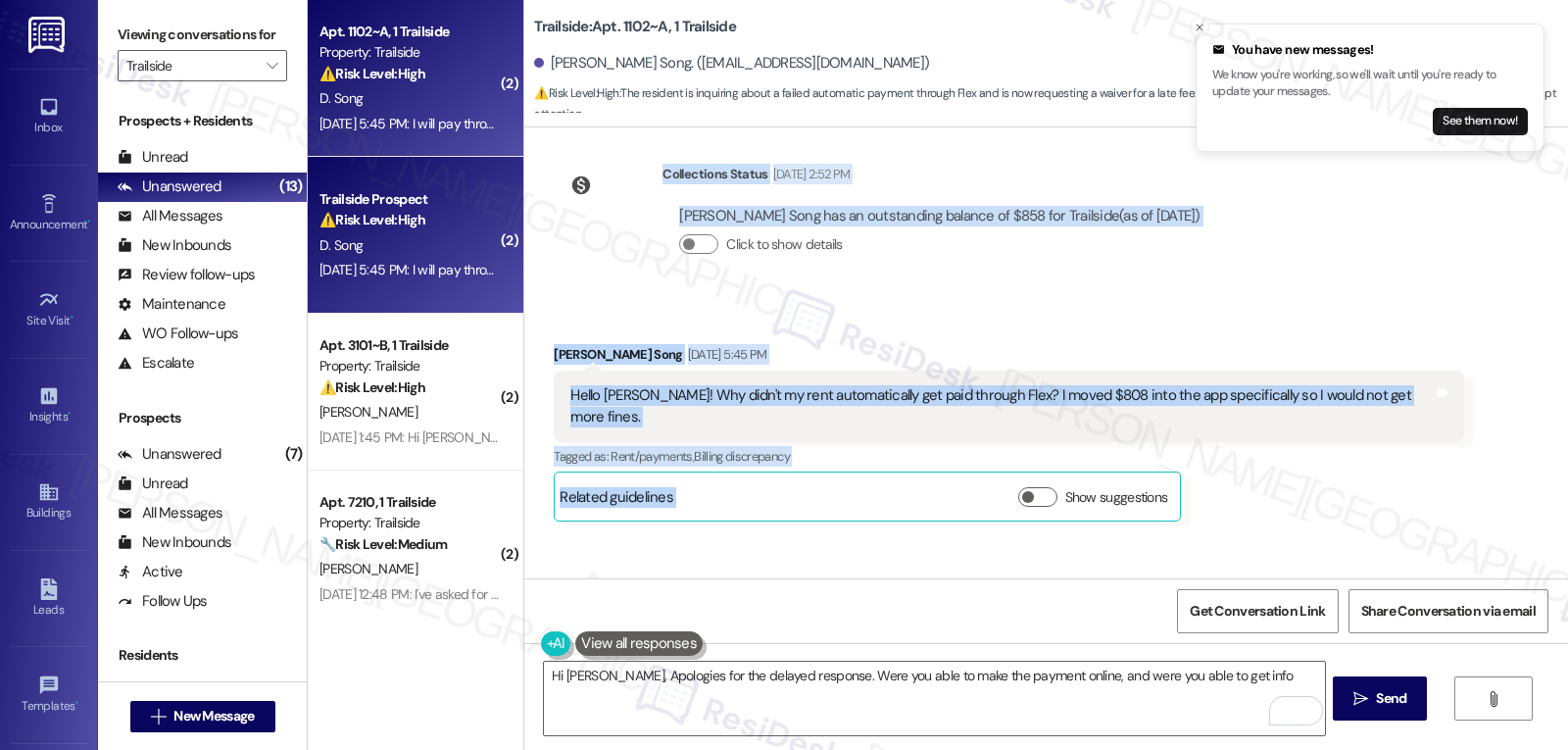
scroll to position [3658, 0]
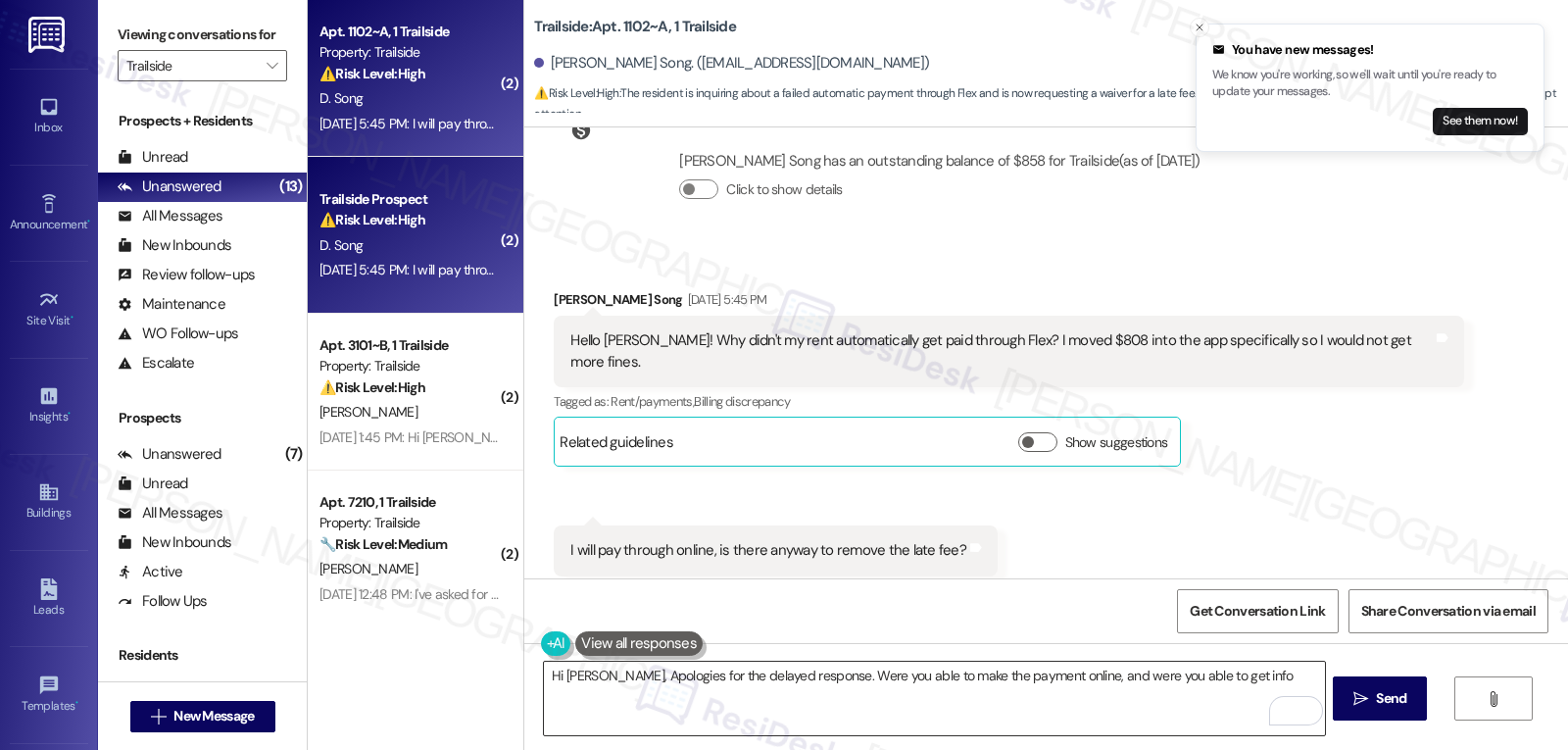
click at [1227, 682] on textarea "Hi [PERSON_NAME], Apologies for the delayed response. Were you able to make the…" at bounding box center [933, 698] width 781 height 73
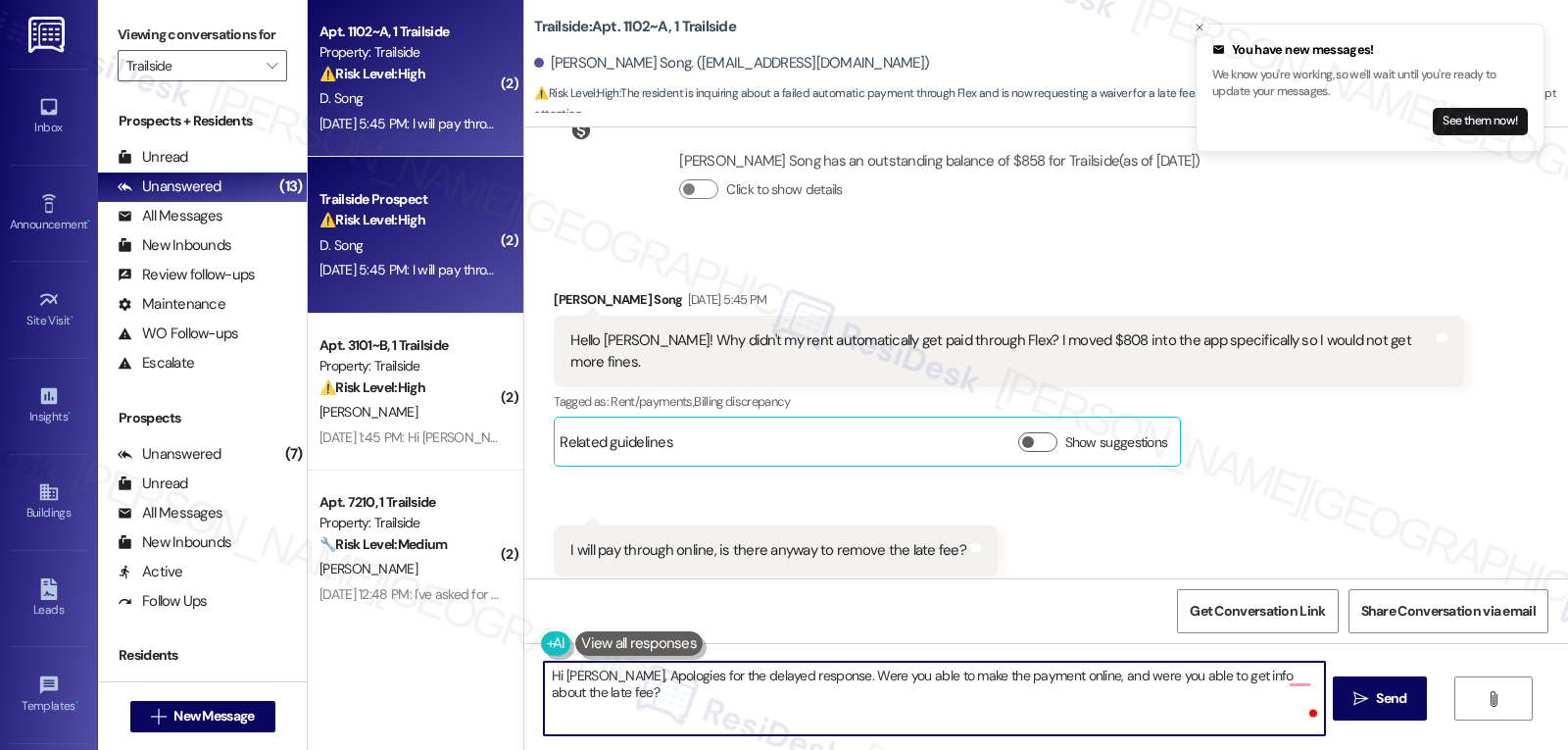
type textarea "Hi [PERSON_NAME], Apologies for the delayed response. Were you able to make the…"
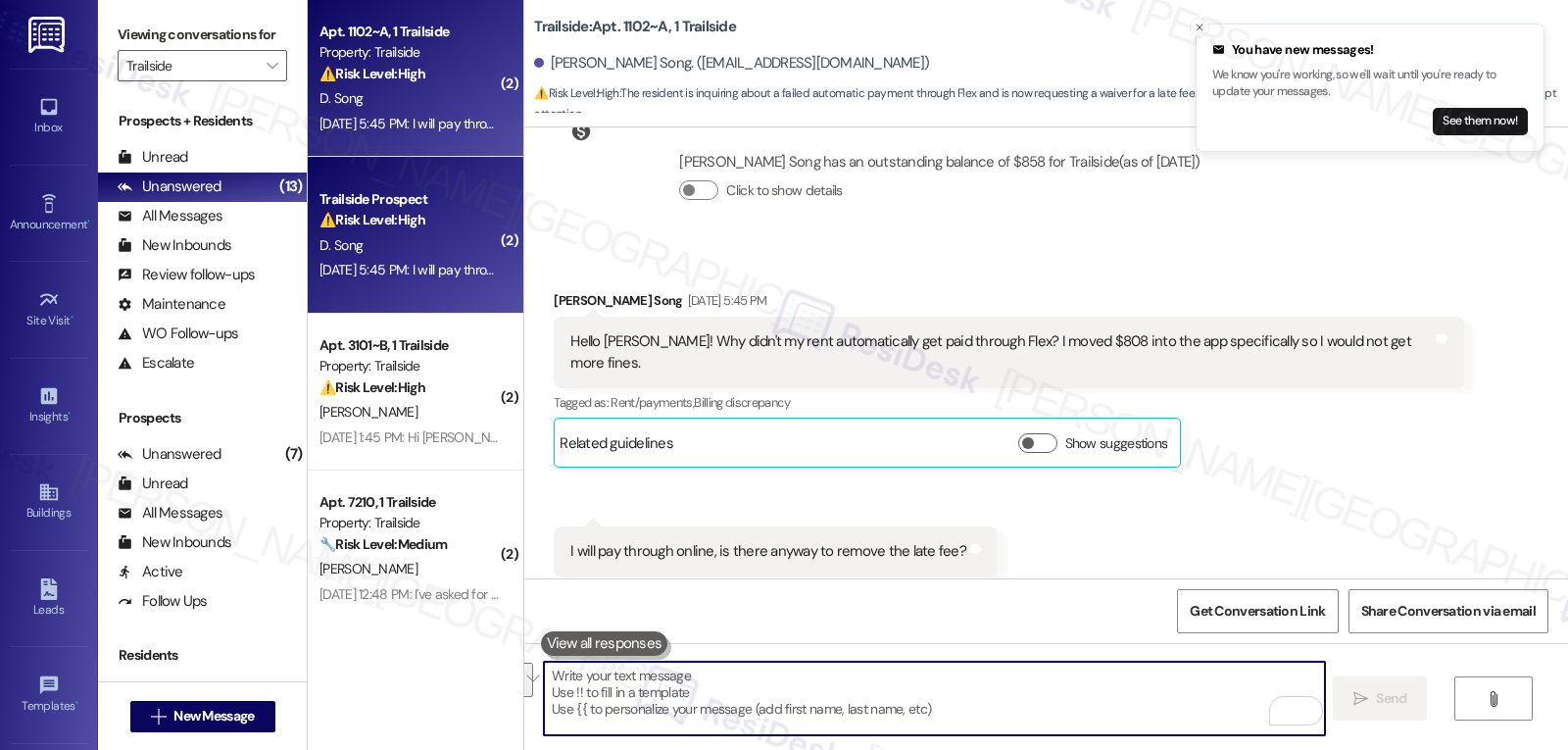
scroll to position [3795, 0]
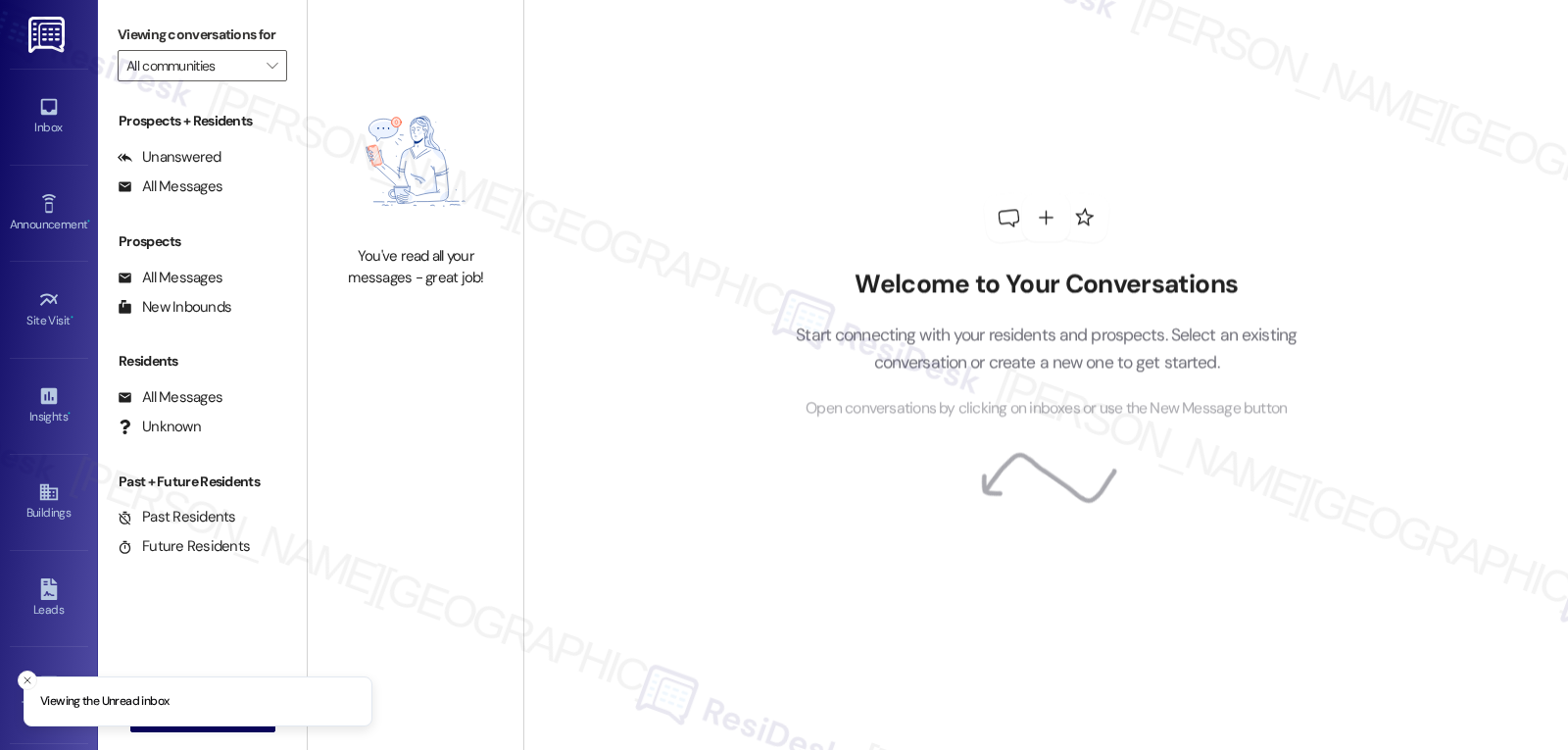
type input "Trailside"
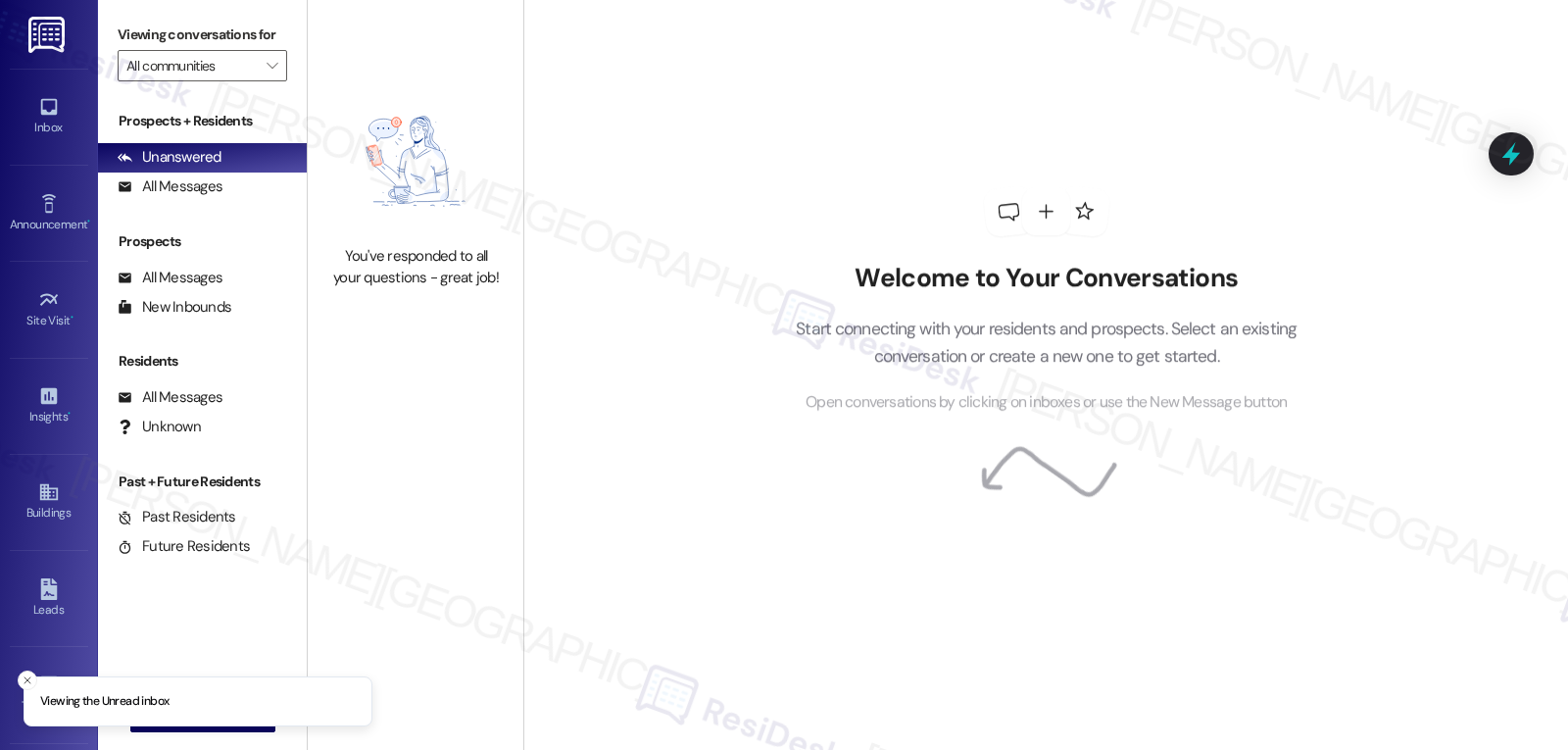
type input "Trailside"
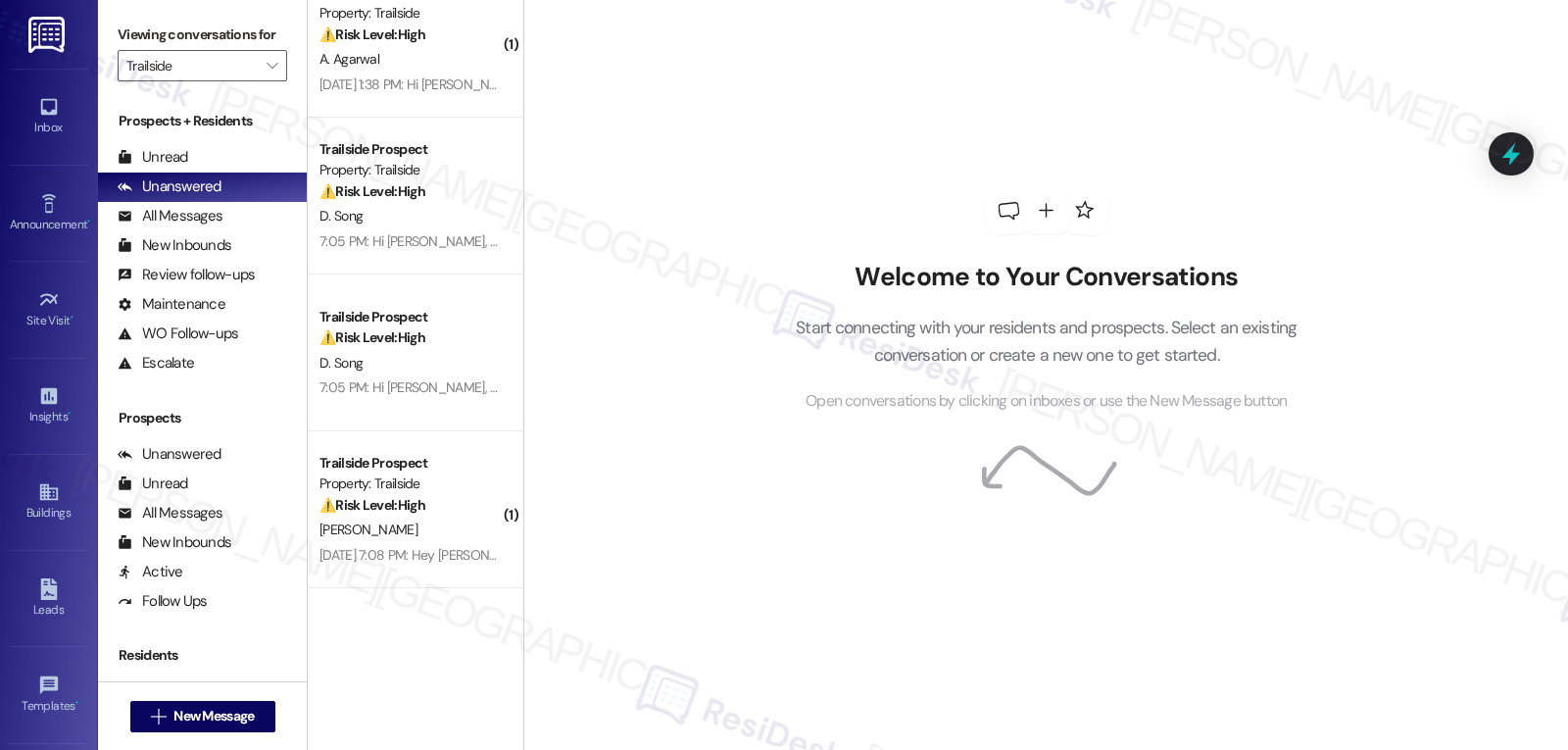
scroll to position [1114, 0]
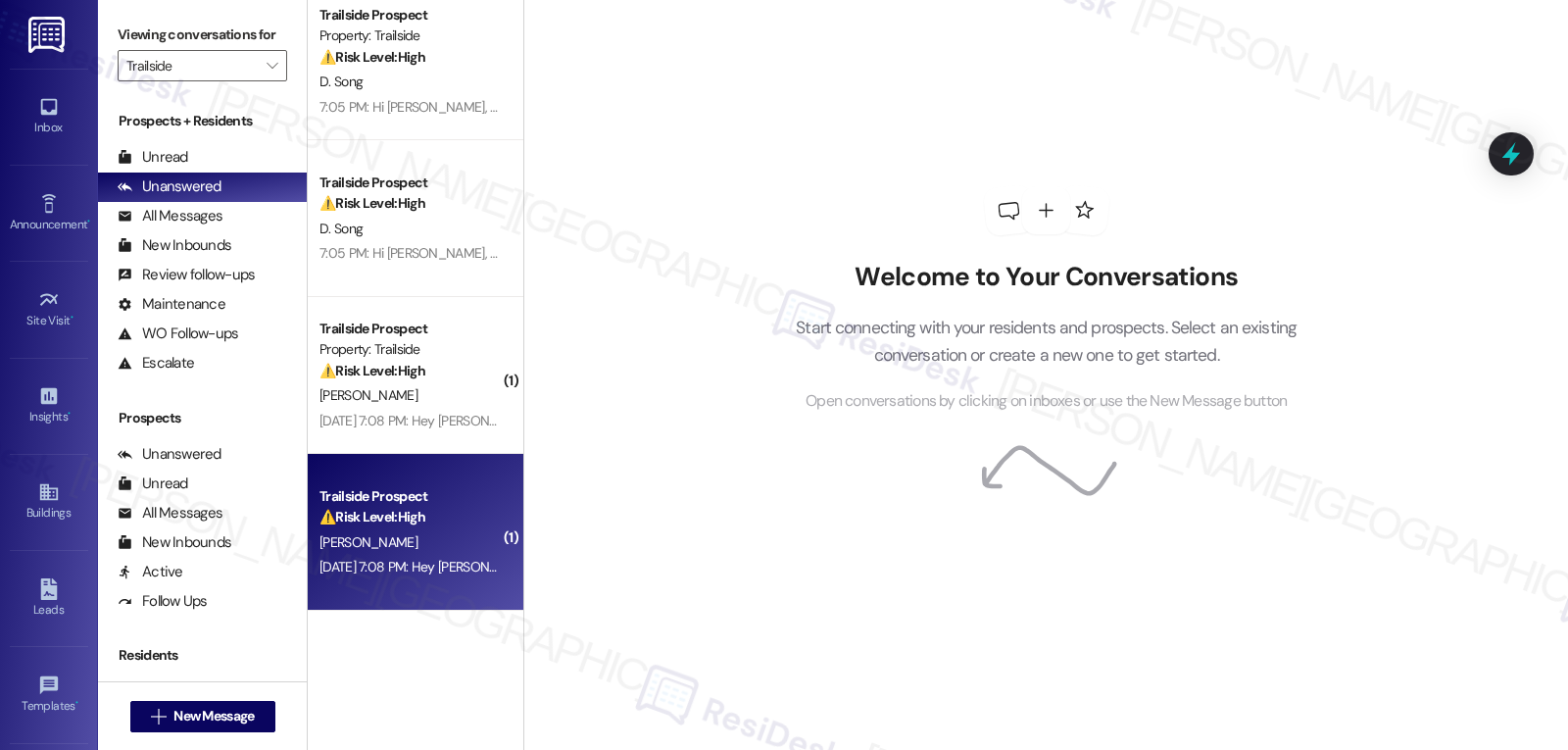
click at [451, 537] on div "[PERSON_NAME]" at bounding box center [411, 542] width 186 height 25
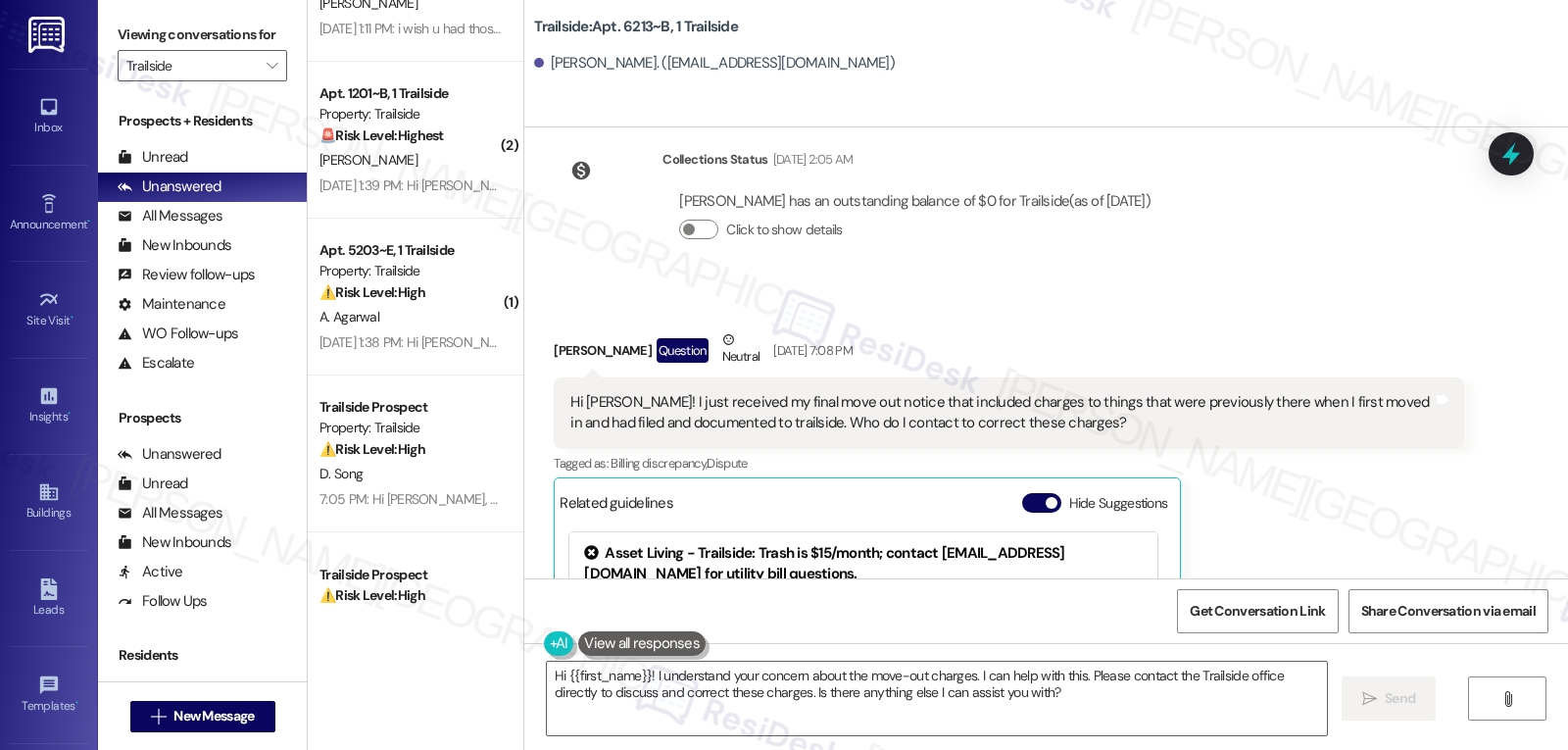
scroll to position [6060, 0]
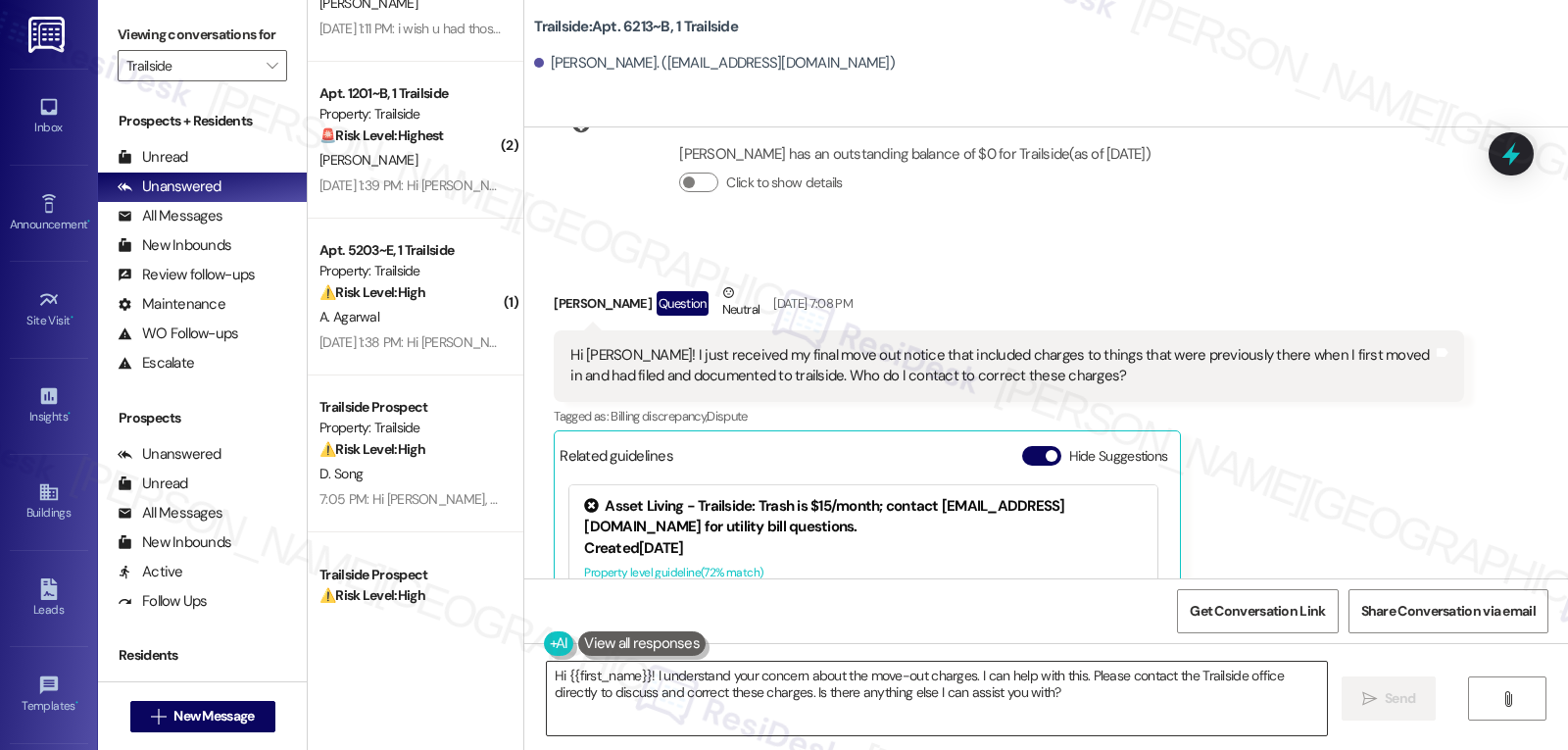
click at [1090, 732] on textarea "Hi {{first_name}}! I understand your concern about the move-out charges. I can …" at bounding box center [936, 698] width 781 height 73
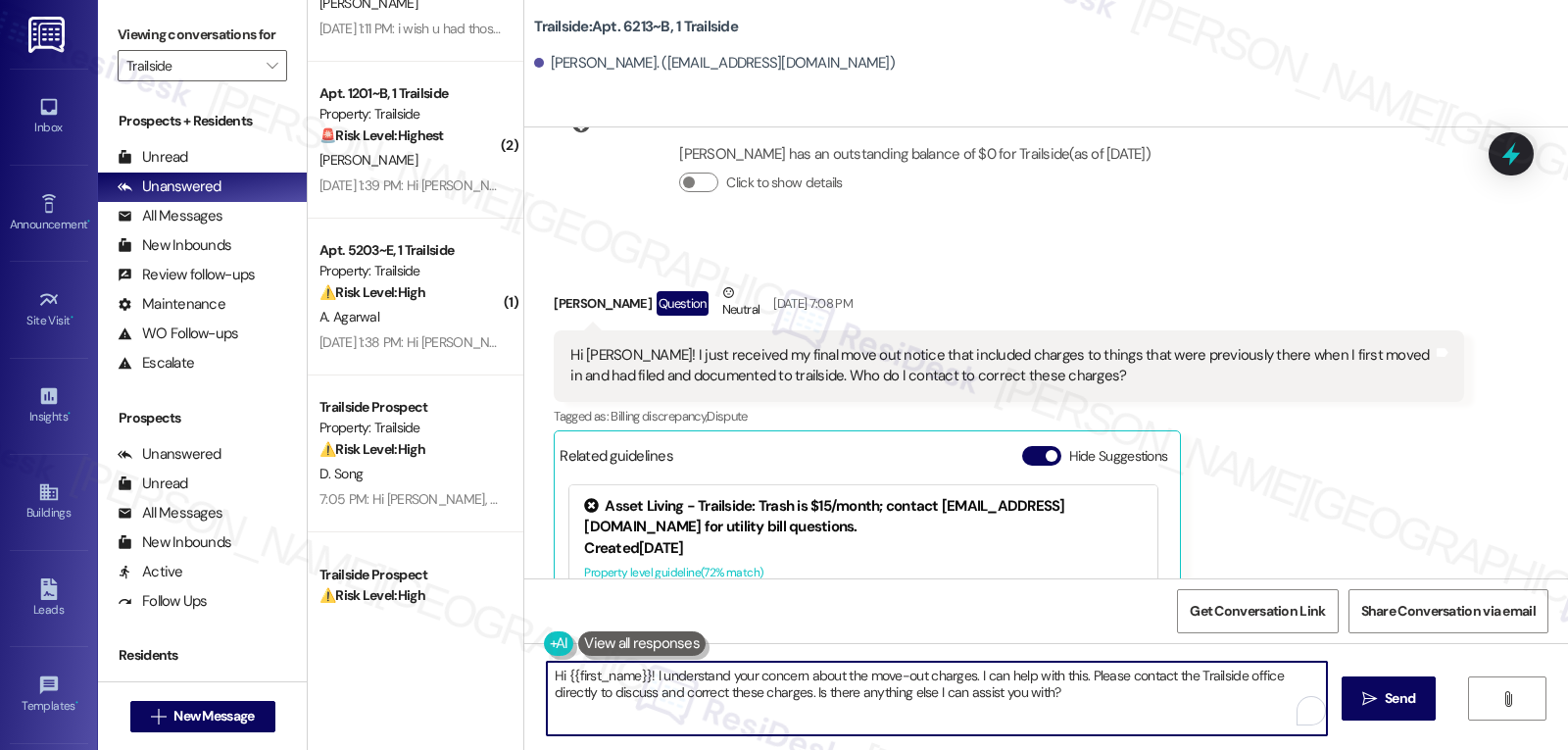
click at [648, 679] on textarea "Hi {{first_name}}! I understand your concern about the move-out charges. I can …" at bounding box center [936, 698] width 781 height 73
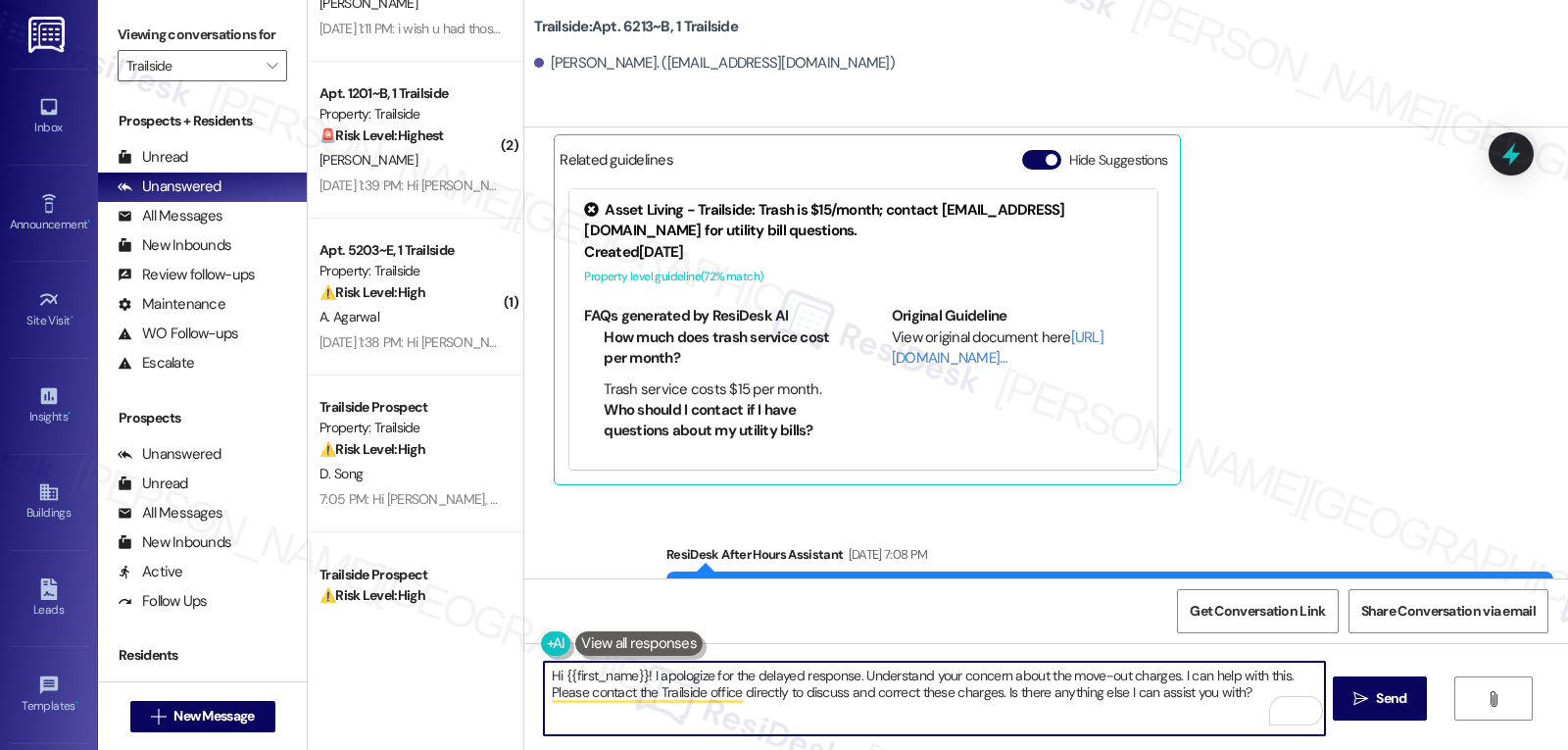
scroll to position [6423, 0]
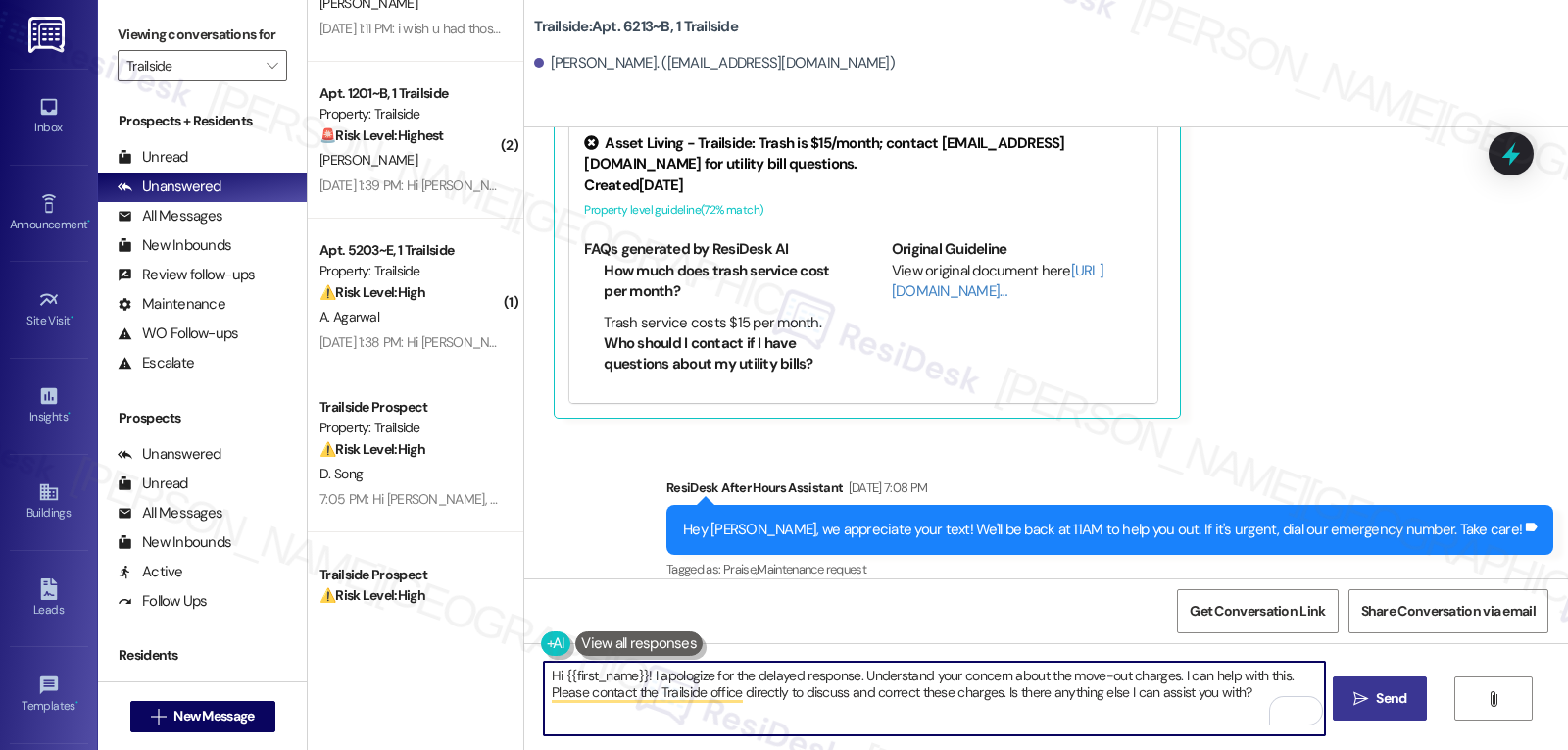
drag, startPoint x: 999, startPoint y: 691, endPoint x: 1425, endPoint y: 712, distance: 426.5
click at [1439, 697] on div "Hi {{first_name}}! I apologize for the delayed response. Understand your concer…" at bounding box center [1046, 716] width 1044 height 147
type textarea "Hi {{first_name}}! I apologize for the delayed response. Understand your concer…"
click at [1404, 724] on div "Hi {{first_name}}! I apologize for the delayed response. Understand your concer…" at bounding box center [1046, 716] width 1044 height 147
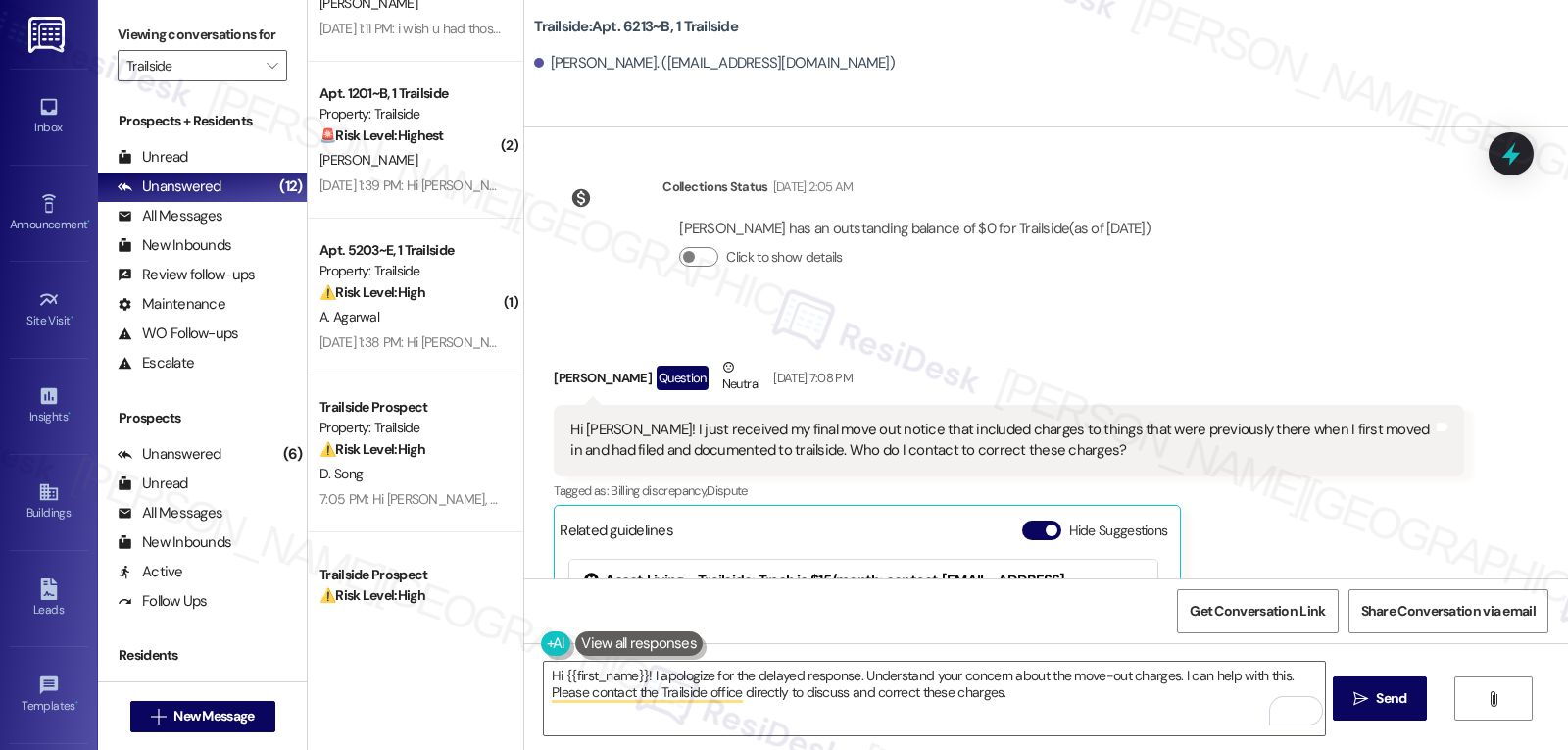
scroll to position [6031, 0]
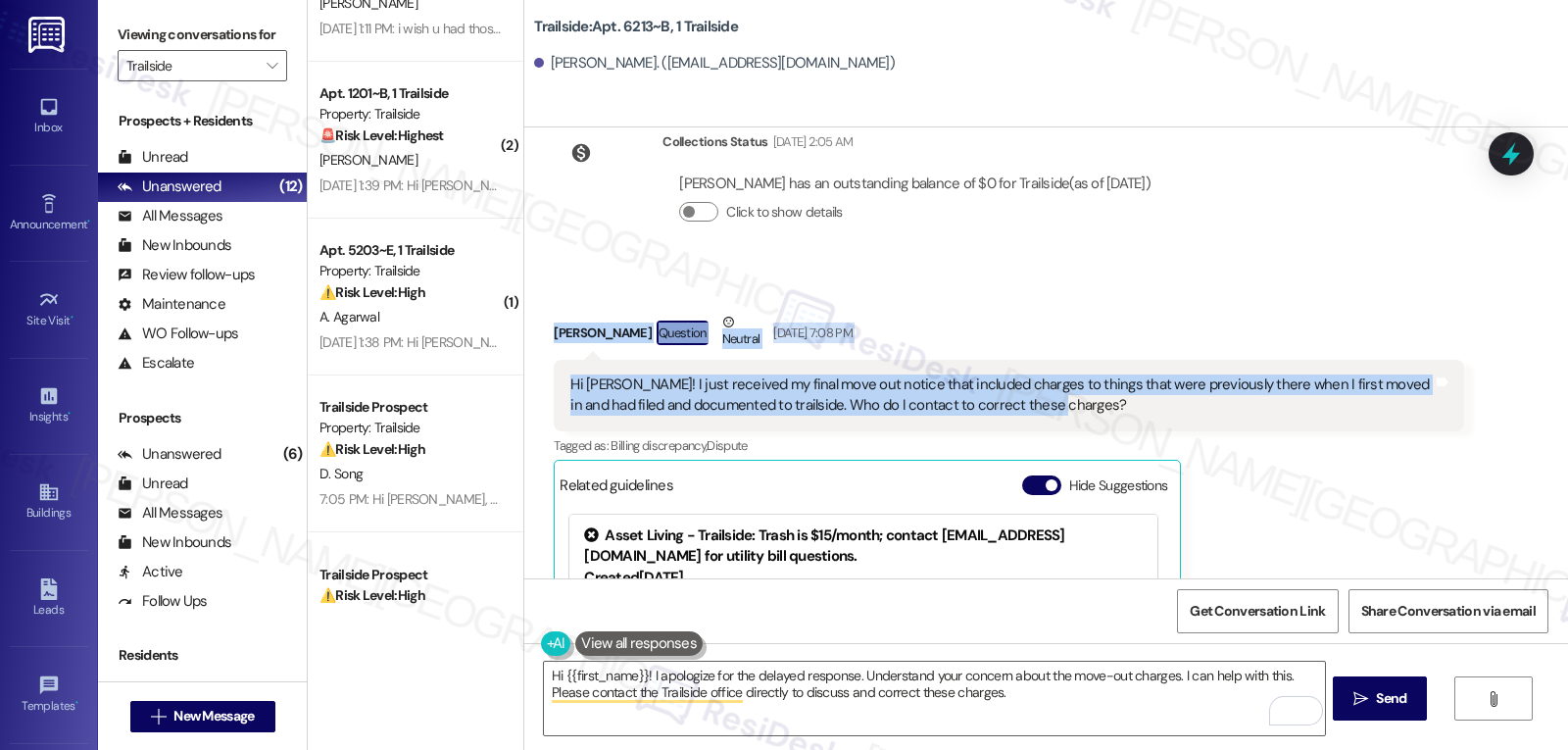
drag, startPoint x: 539, startPoint y: 316, endPoint x: 1082, endPoint y: 408, distance: 550.7
click at [1082, 408] on div "Received via SMS Yian Shao Question Neutral Sep 01, 2025 at 7:08 PM Hi Sarah! I…" at bounding box center [1008, 561] width 939 height 528
copy div "Yian Shao Question Neutral Sep 01, 2025 at 7:08 PM Hi Sarah! I just received my…"
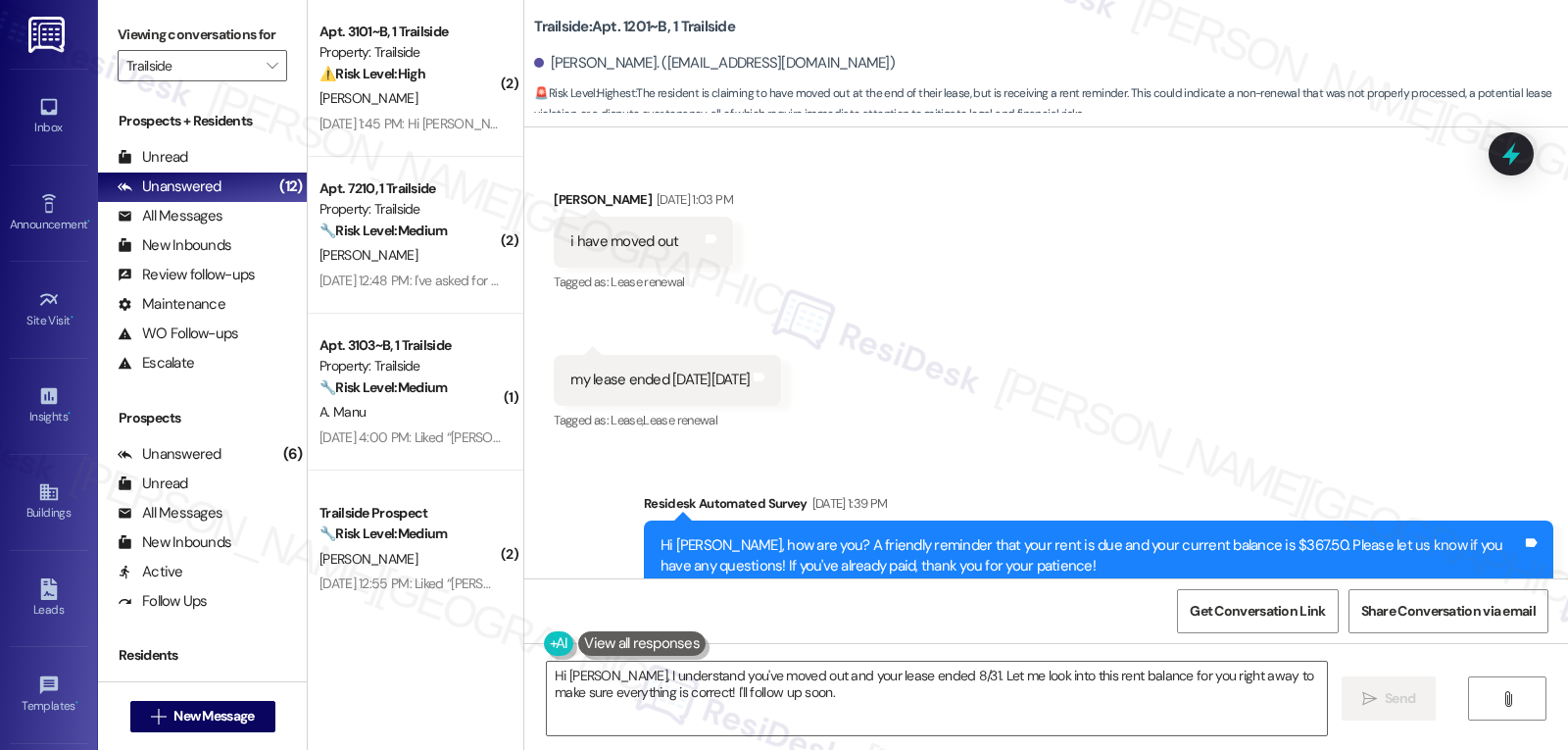
scroll to position [2813, 0]
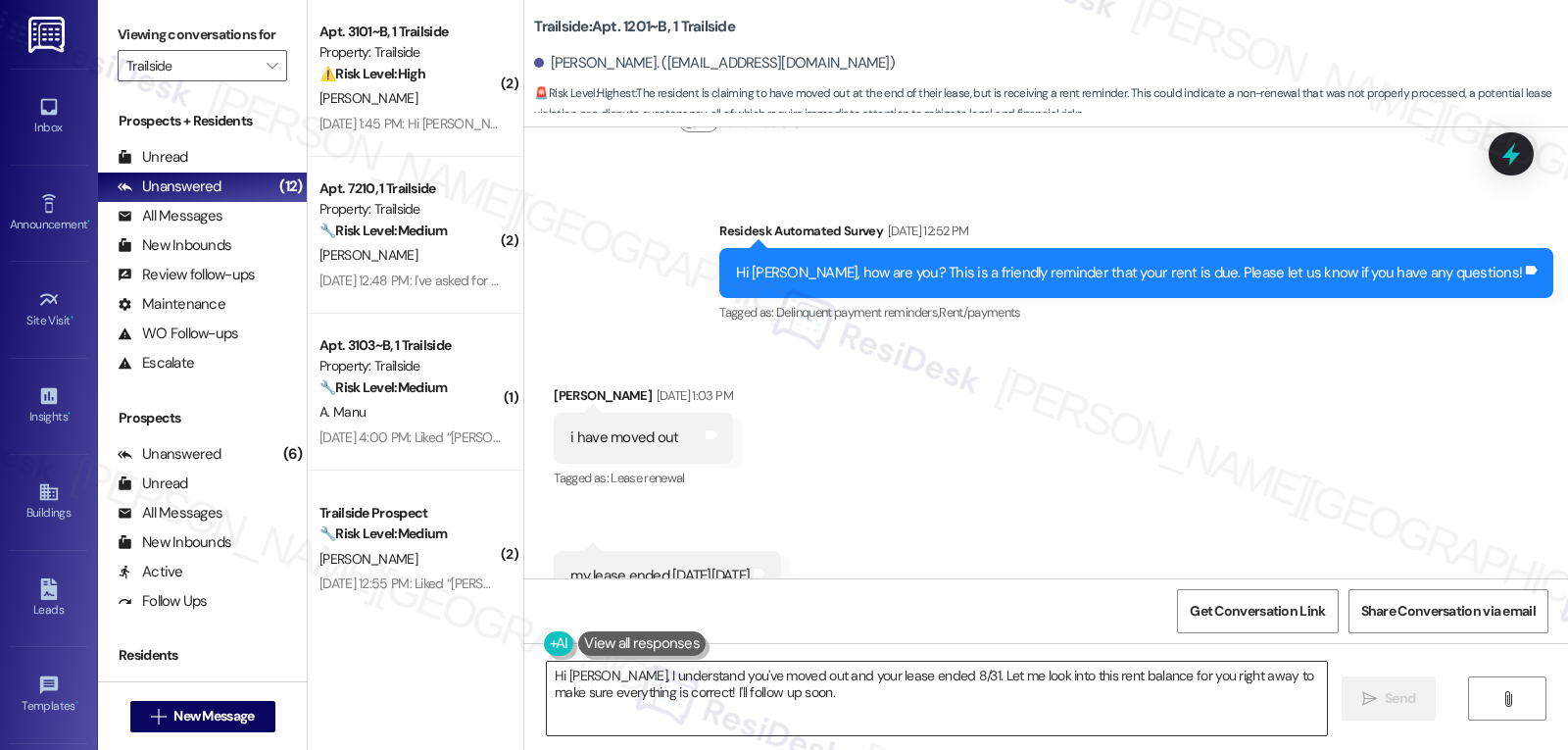
drag, startPoint x: 830, startPoint y: 712, endPoint x: 838, endPoint y: 734, distance: 23.4
click at [838, 734] on textarea "Hi Angelia, I understand you've moved out and your lease ended 8/31. Let me loo…" at bounding box center [936, 698] width 781 height 73
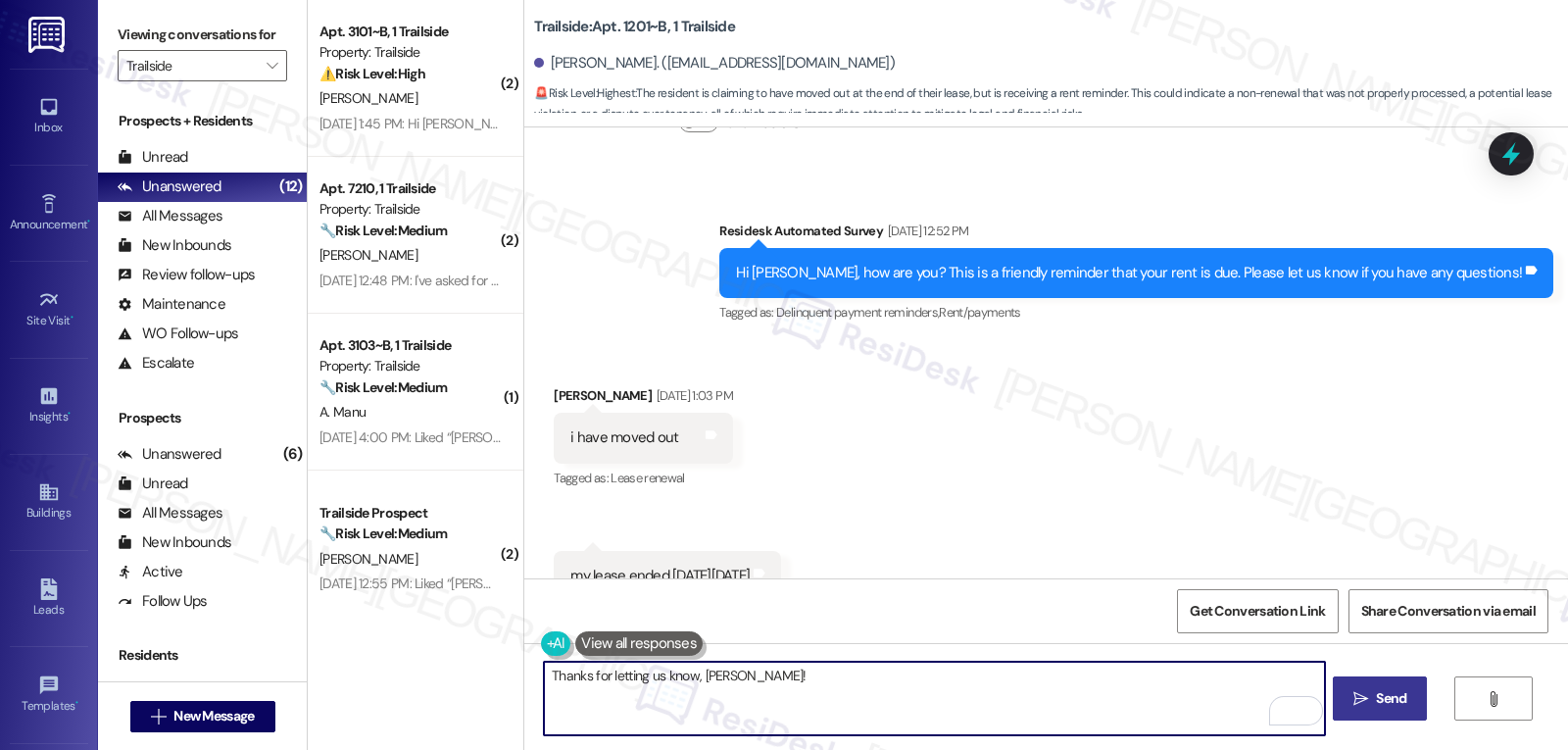
type textarea "Thanks for letting us know, Angelia!"
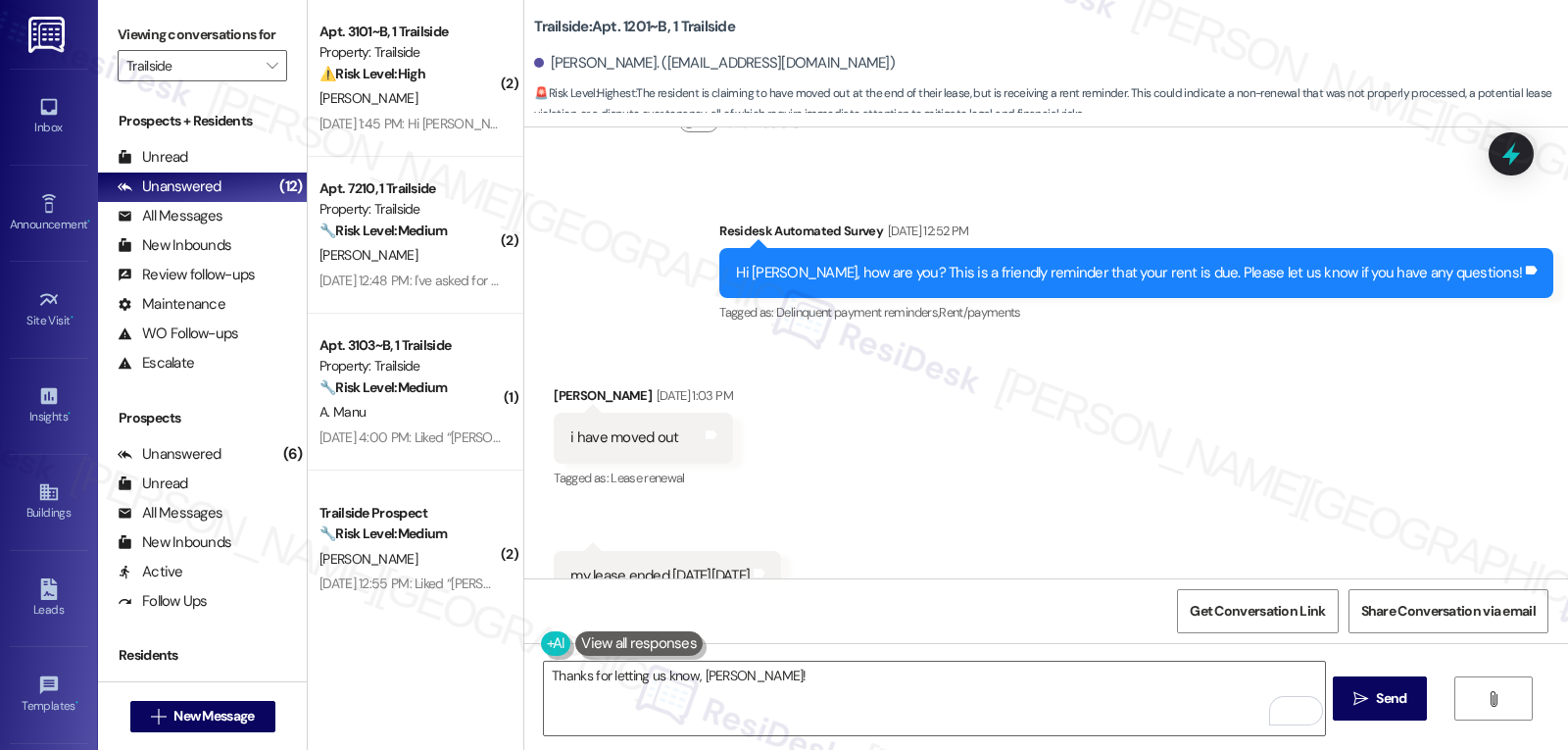
drag, startPoint x: 1381, startPoint y: 713, endPoint x: 1386, endPoint y: 733, distance: 20.6
click at [1386, 733] on div "Thanks for letting us know, Angelia!  Send " at bounding box center [1046, 716] width 1044 height 147
click at [1386, 724] on div "Thanks for letting us know, Angelia!  Send " at bounding box center [1046, 716] width 1044 height 147
click at [1385, 706] on span "Send" at bounding box center [1391, 698] width 31 height 21
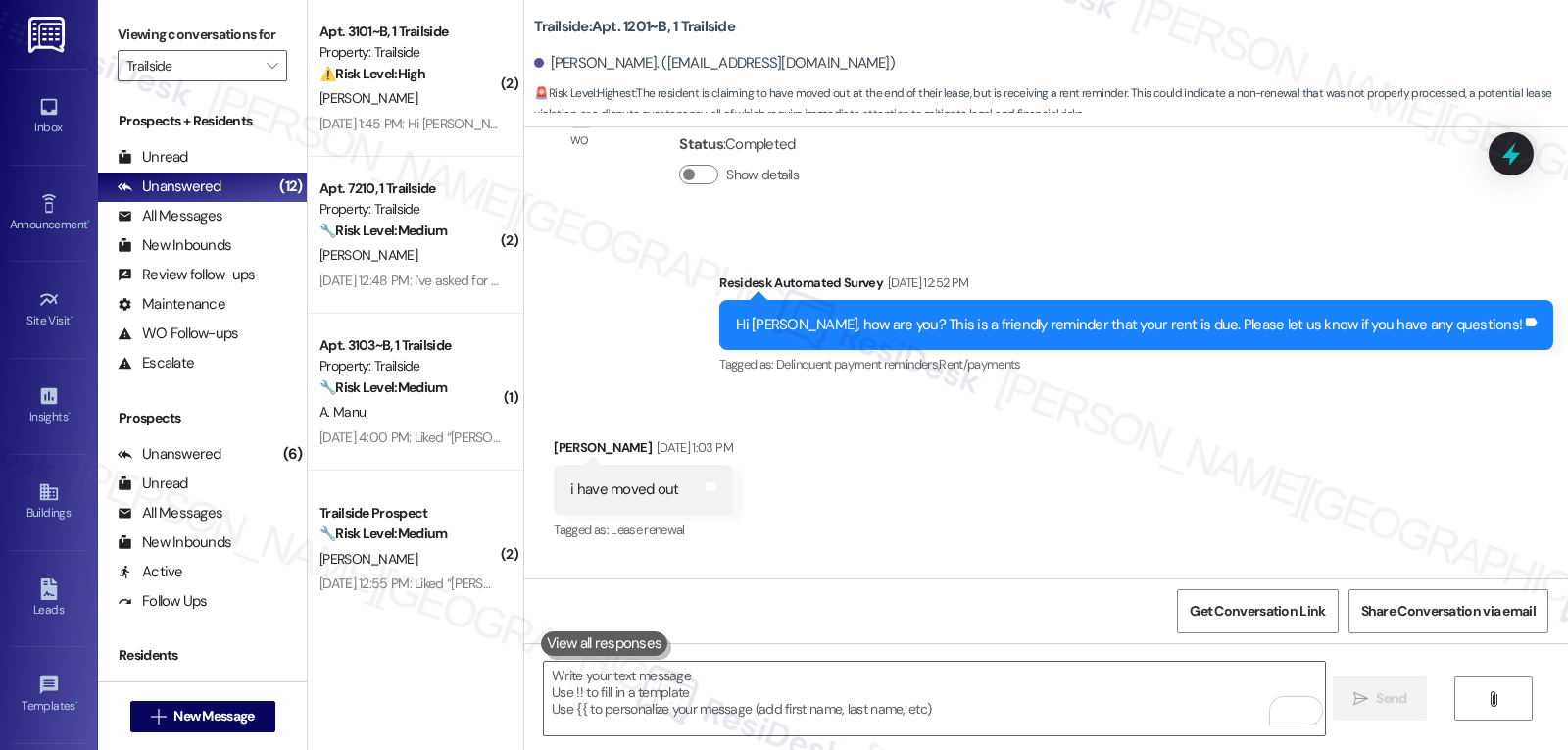
scroll to position [2837, 0]
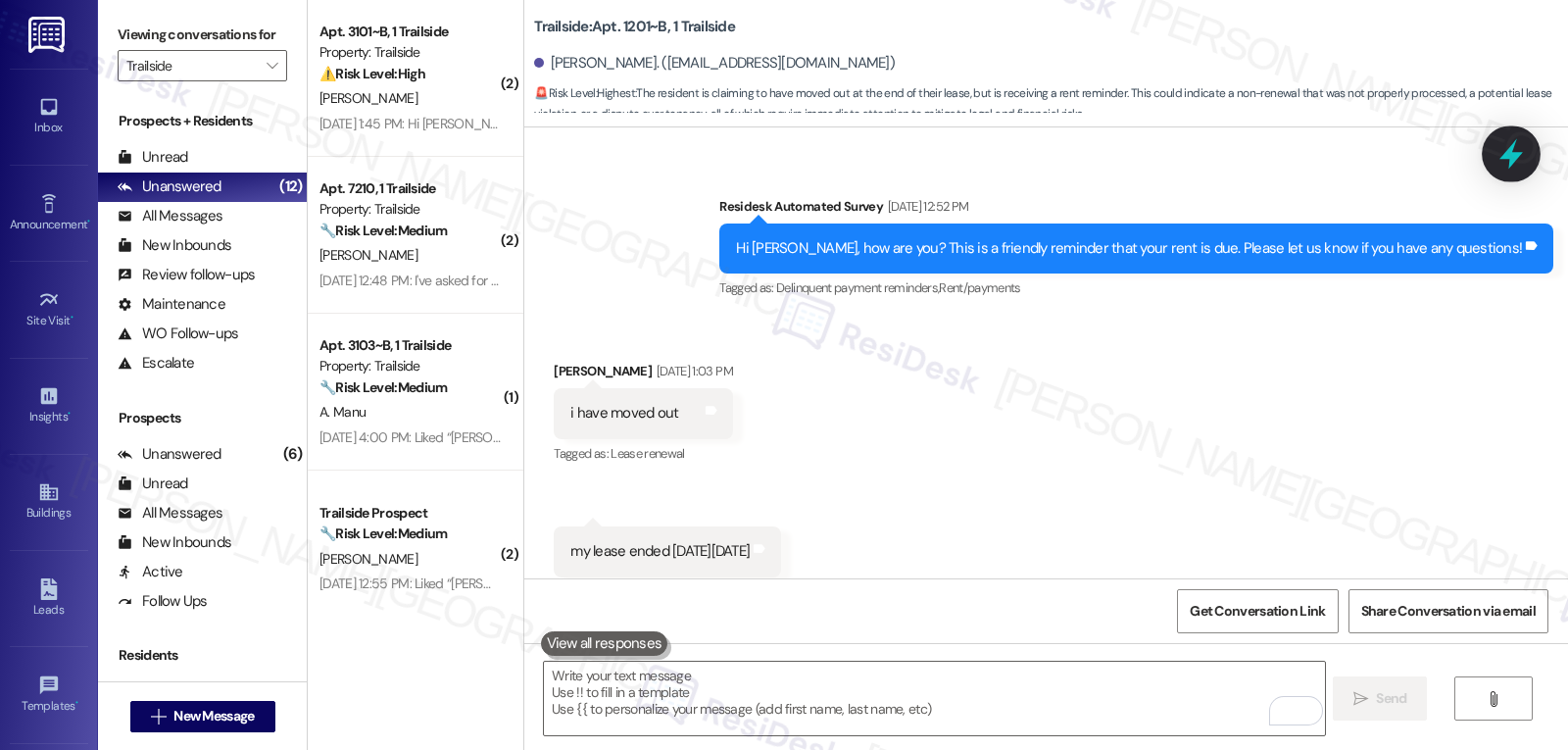
click at [1522, 153] on icon at bounding box center [1512, 154] width 24 height 31
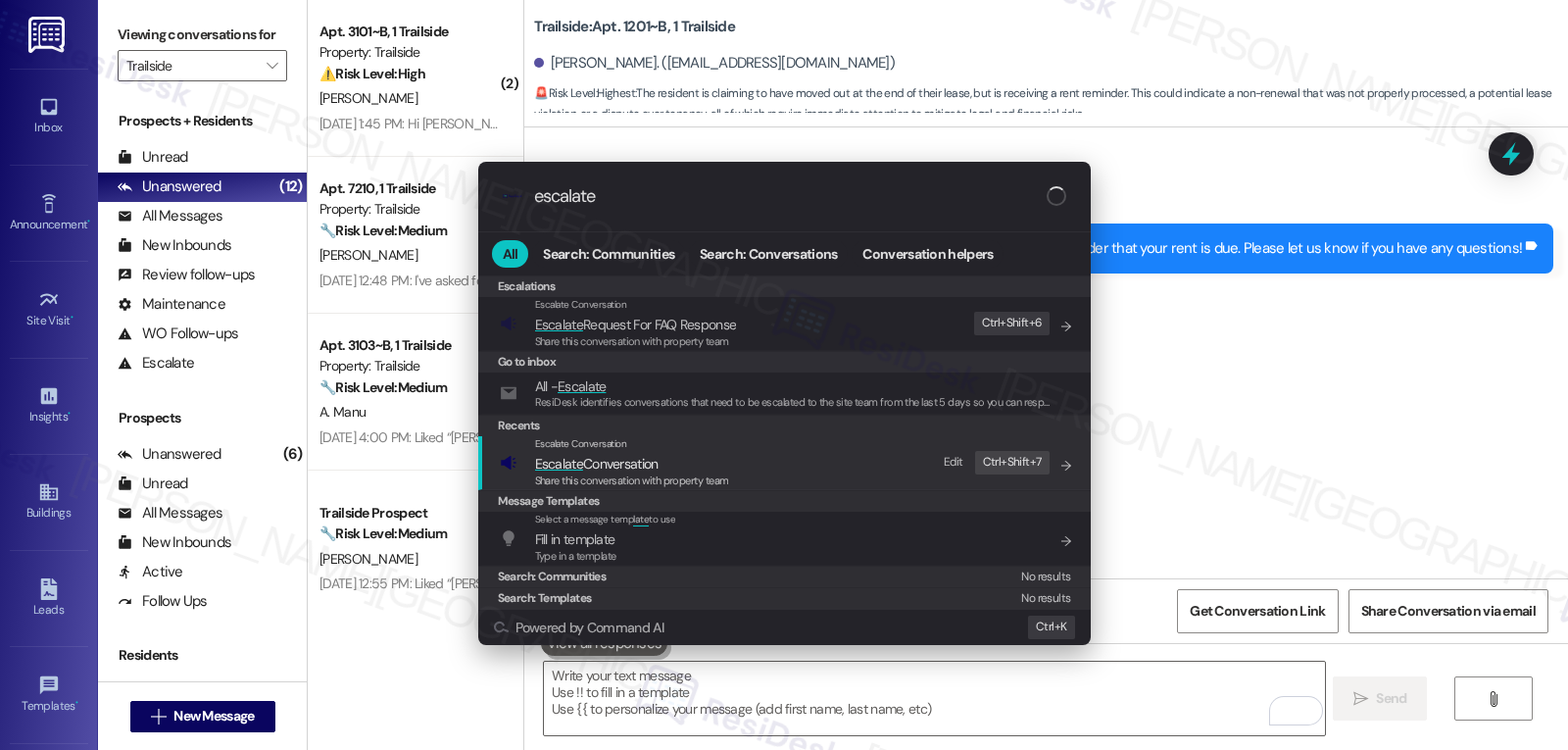
type input "escalate"
click at [621, 476] on span "Share this conversation with property team" at bounding box center [632, 481] width 194 height 14
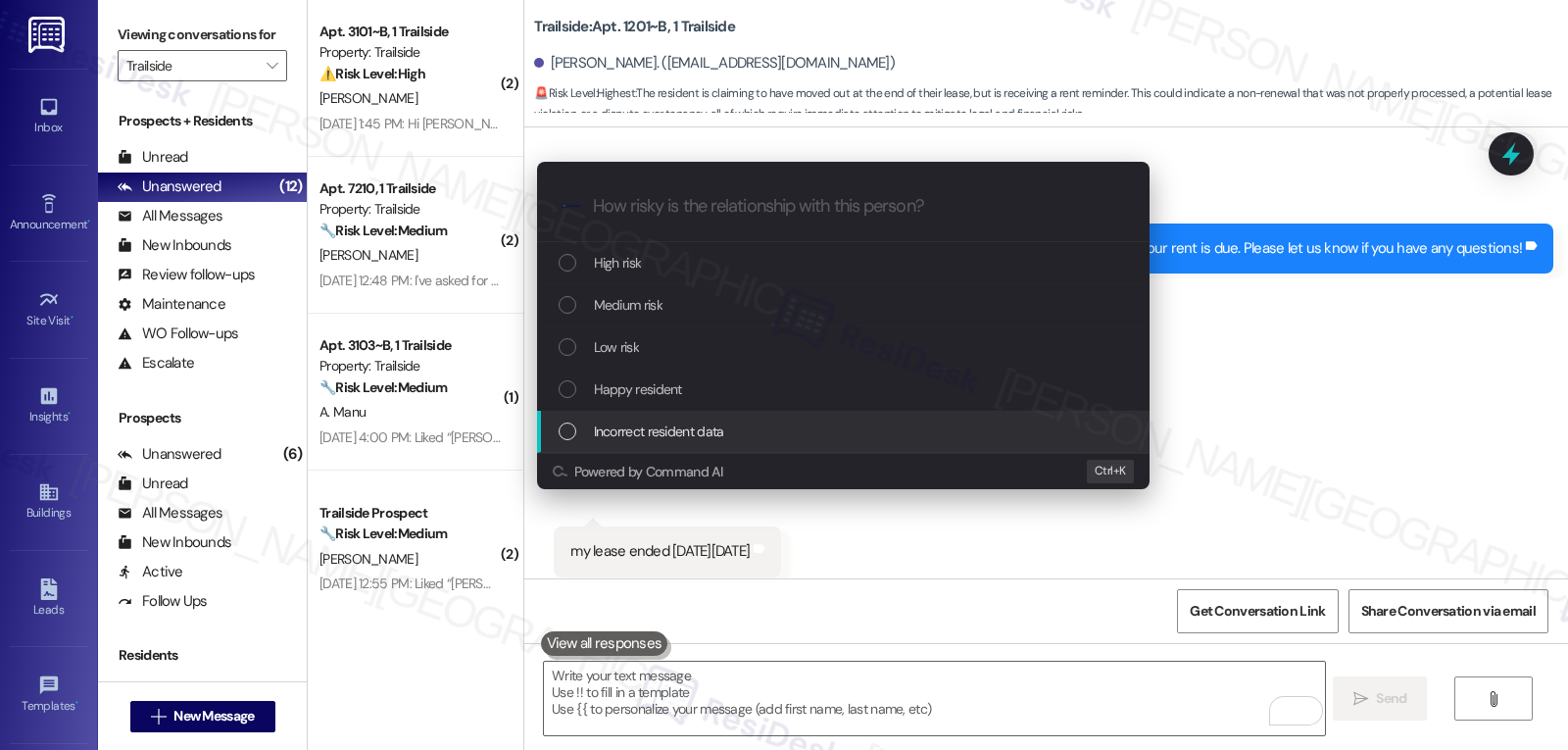
click at [641, 427] on span "Incorrect resident data" at bounding box center [659, 431] width 130 height 22
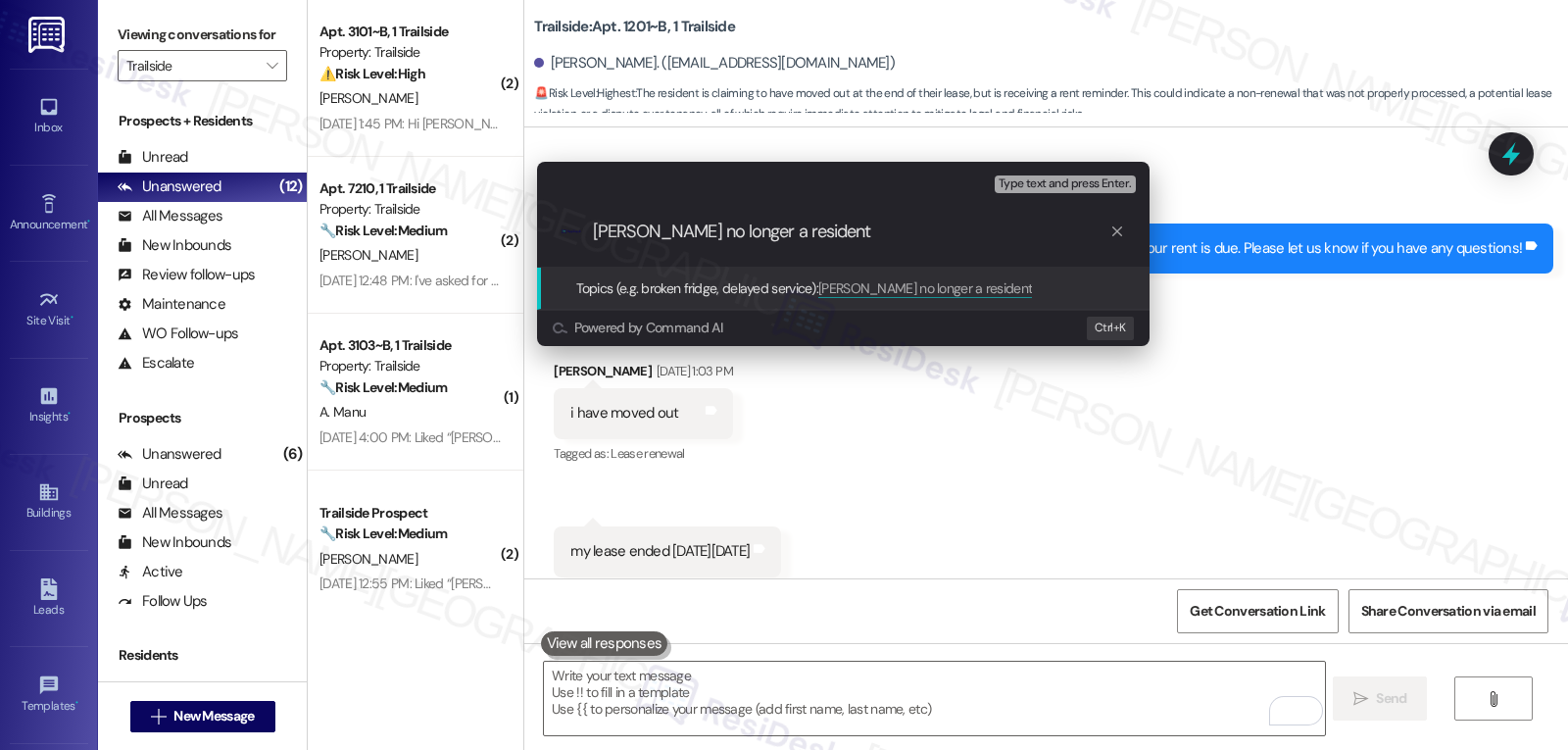
type input "Angelia Austin-Hunsaker no longer a resident."
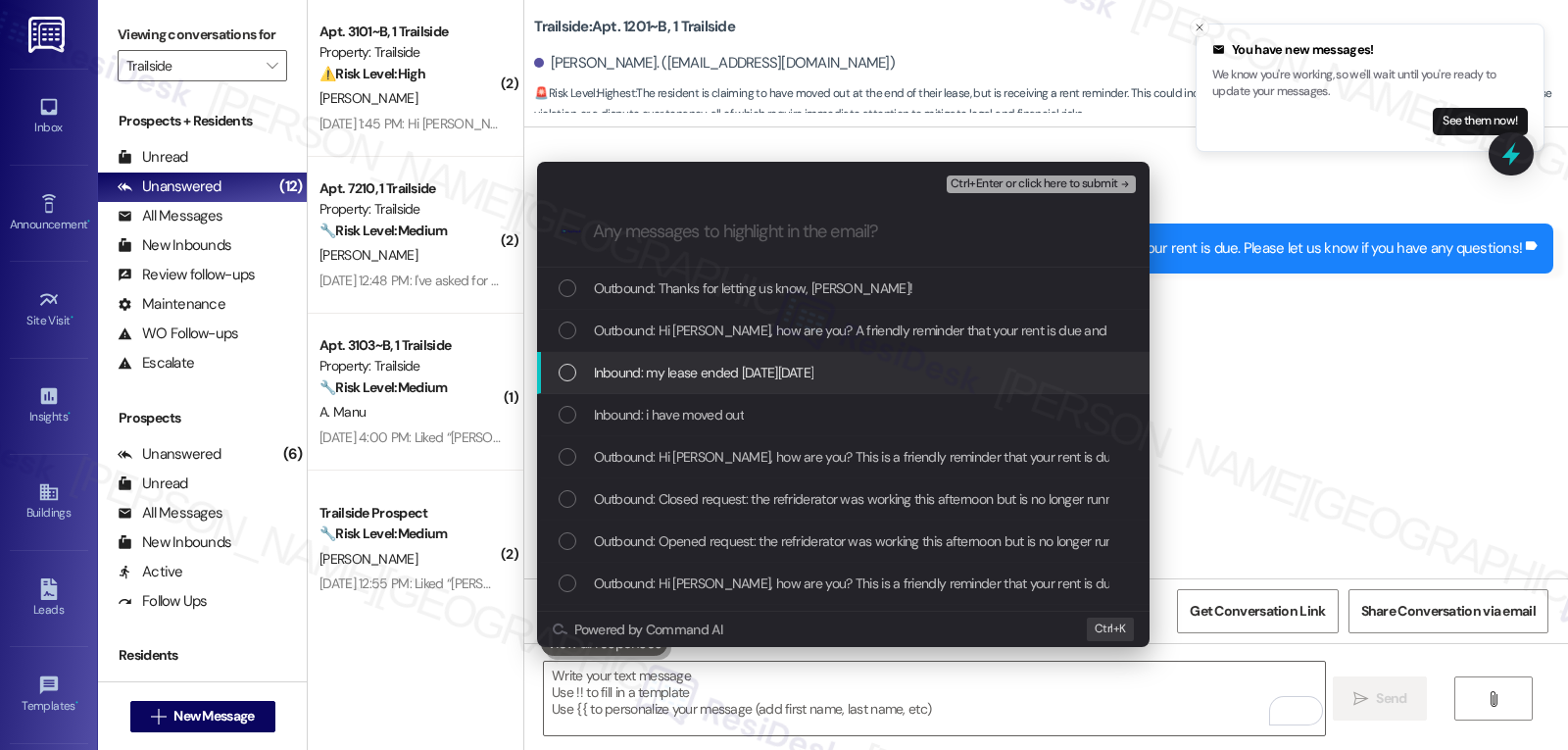
click at [628, 374] on span "Inbound: my lease ended on sunday 8/31" at bounding box center [704, 373] width 220 height 22
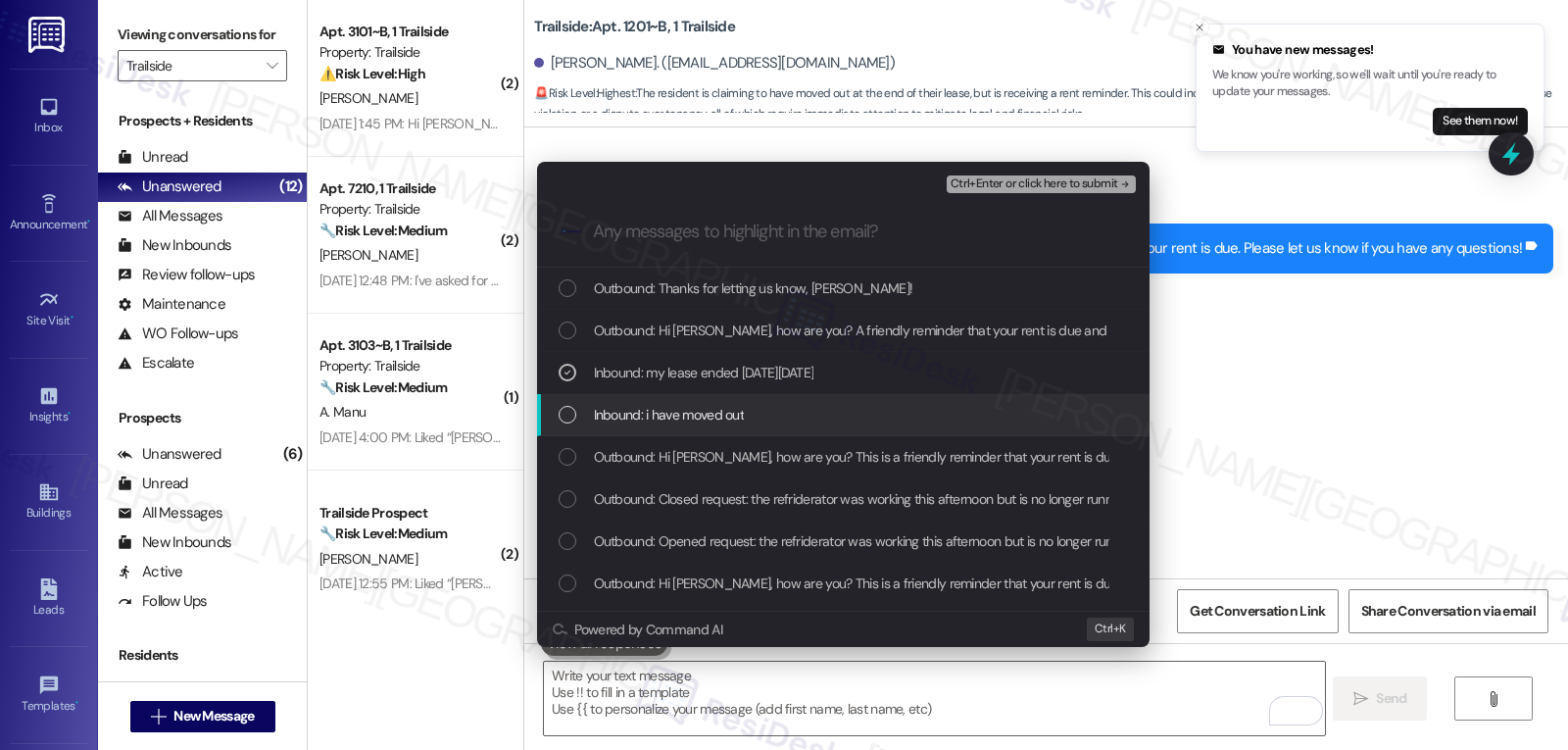
click at [638, 412] on span "Inbound: i have moved out" at bounding box center [669, 414] width 151 height 22
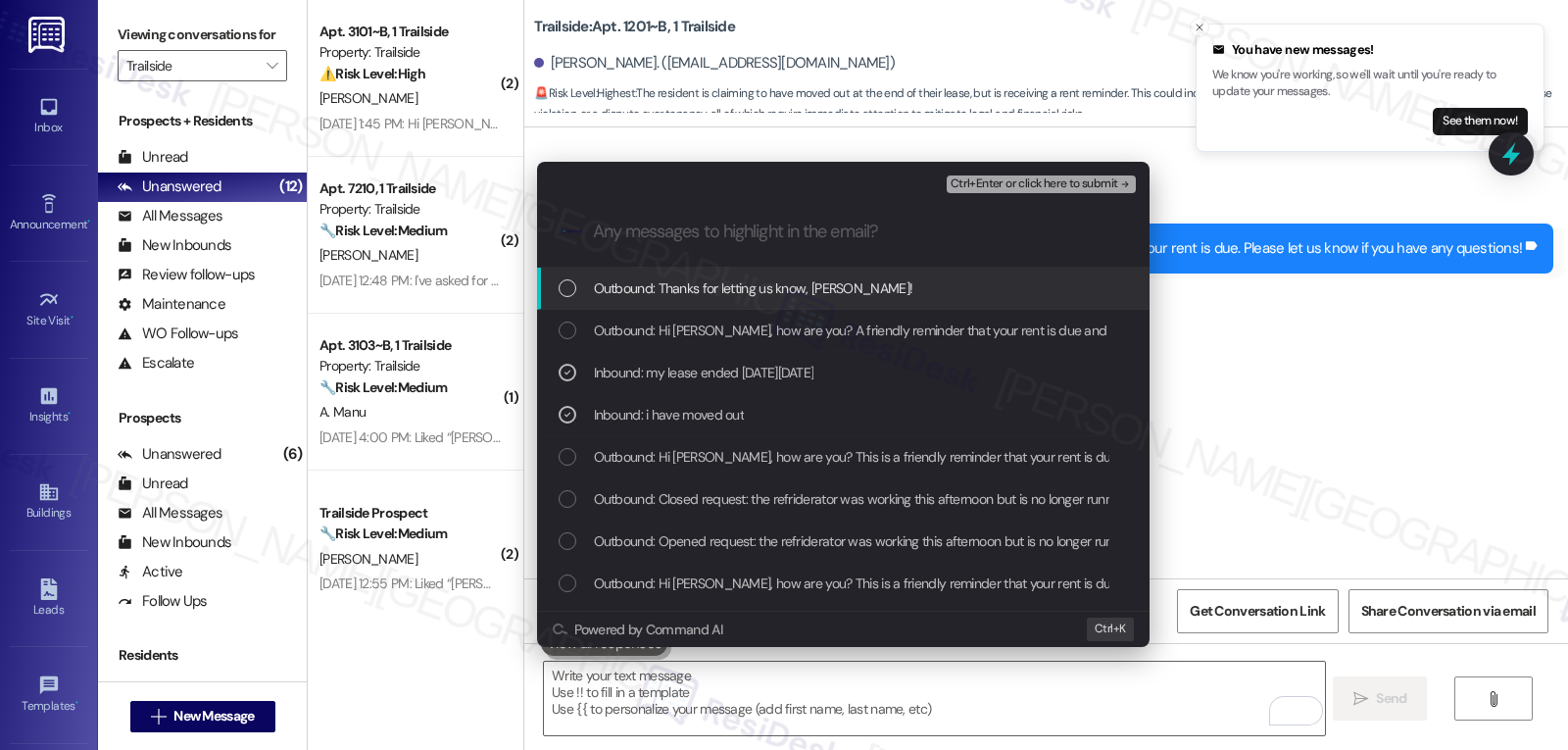
click at [1053, 180] on span "Ctrl+Enter or click here to submit" at bounding box center [1034, 185] width 168 height 14
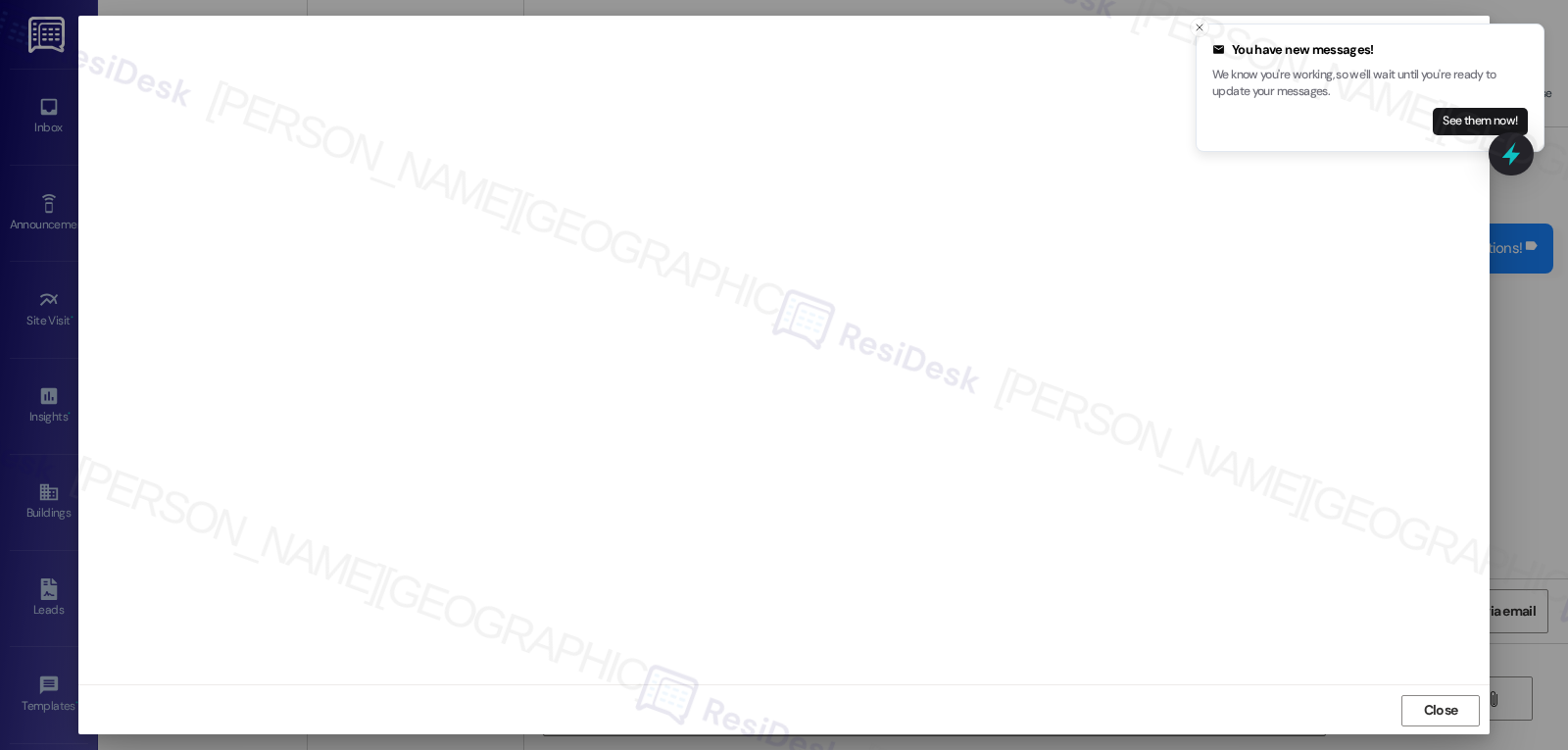
scroll to position [9, 0]
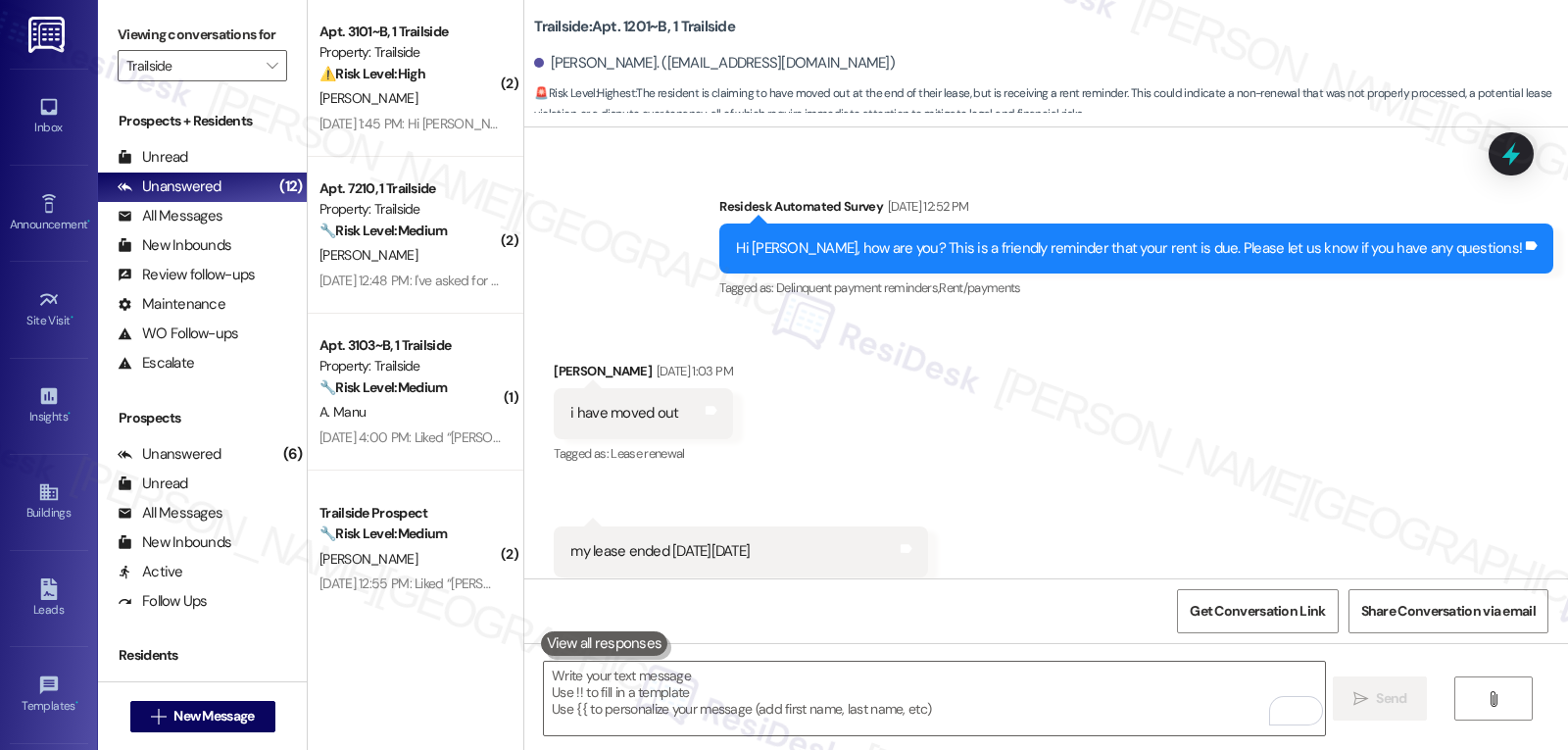
drag, startPoint x: 537, startPoint y: 61, endPoint x: 985, endPoint y: 71, distance: 448.1
click at [985, 71] on div "Angelia Austin-Hunsaker. (angeliakaustin@gmail.com)" at bounding box center [1051, 64] width 1034 height 39
copy div "Angelia Austin-Hunsaker. (angeliakaustin@gmail.com)"
drag, startPoint x: 511, startPoint y: 21, endPoint x: 649, endPoint y: 30, distance: 138.3
click at [649, 30] on div "Trailside: Apt. 1201~B, 1 Trailside Angelia Austin-Hunsaker. (angeliakaustin@gm…" at bounding box center [1046, 58] width 1044 height 108
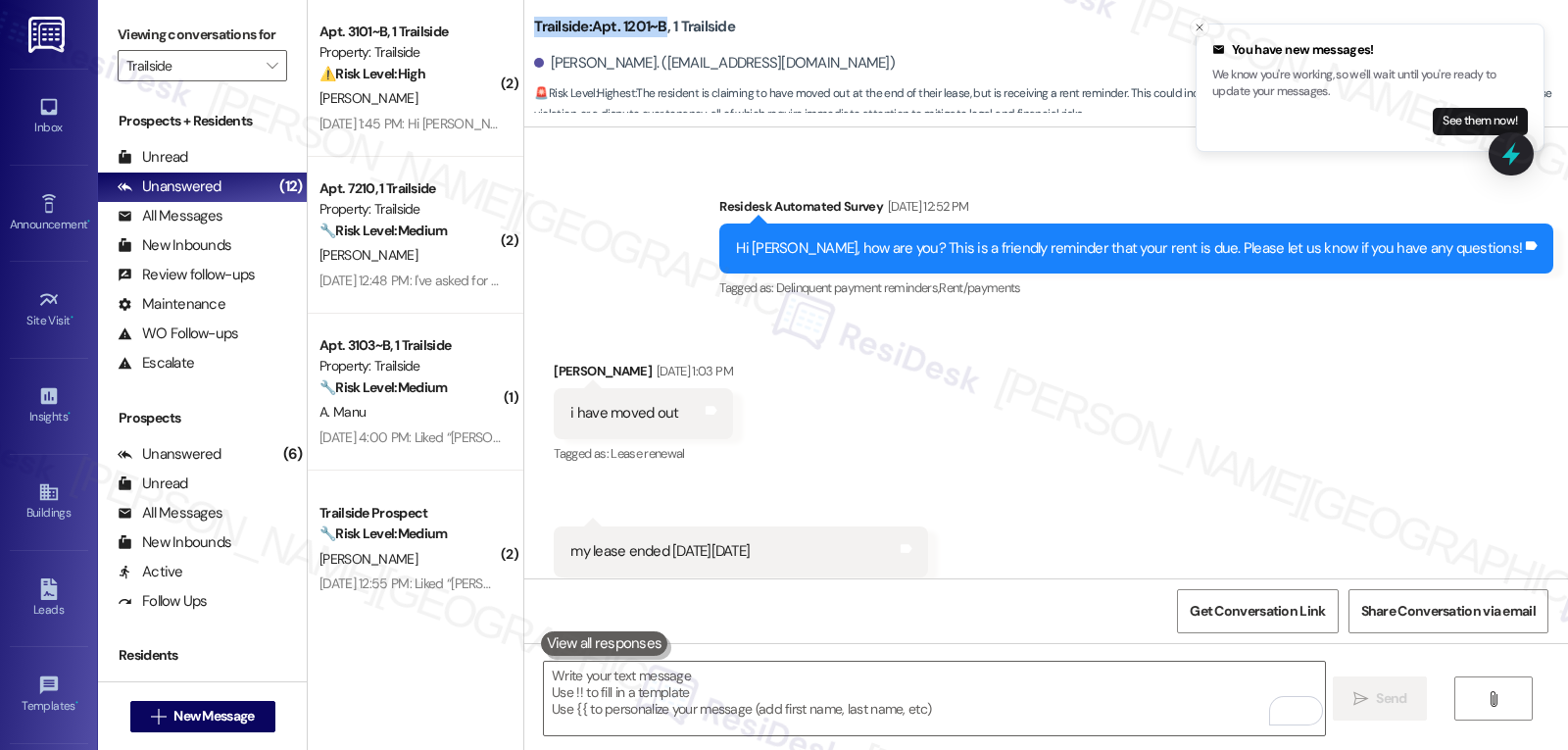
copy b "Trailside: Apt. 1201~B"
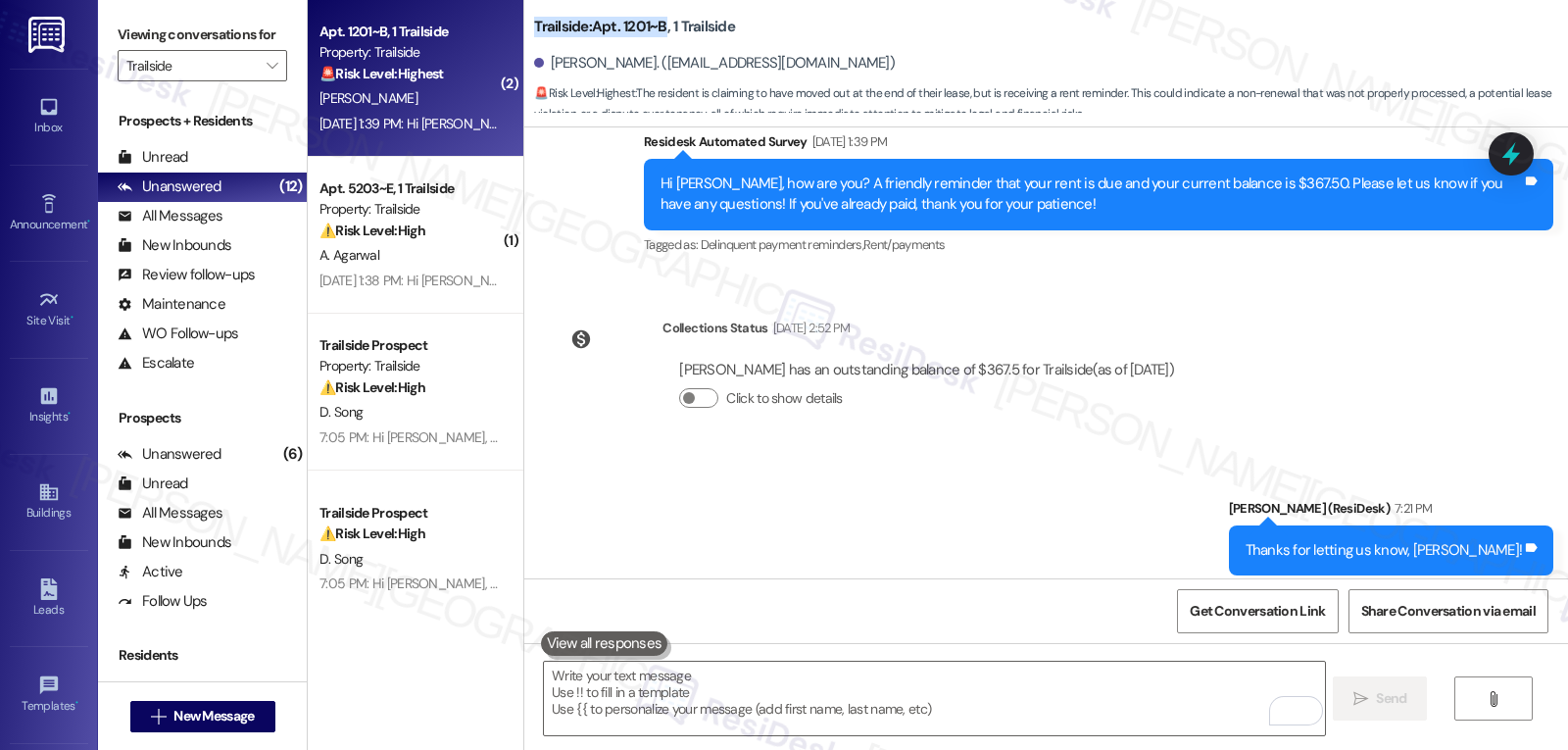
scroll to position [1114, 0]
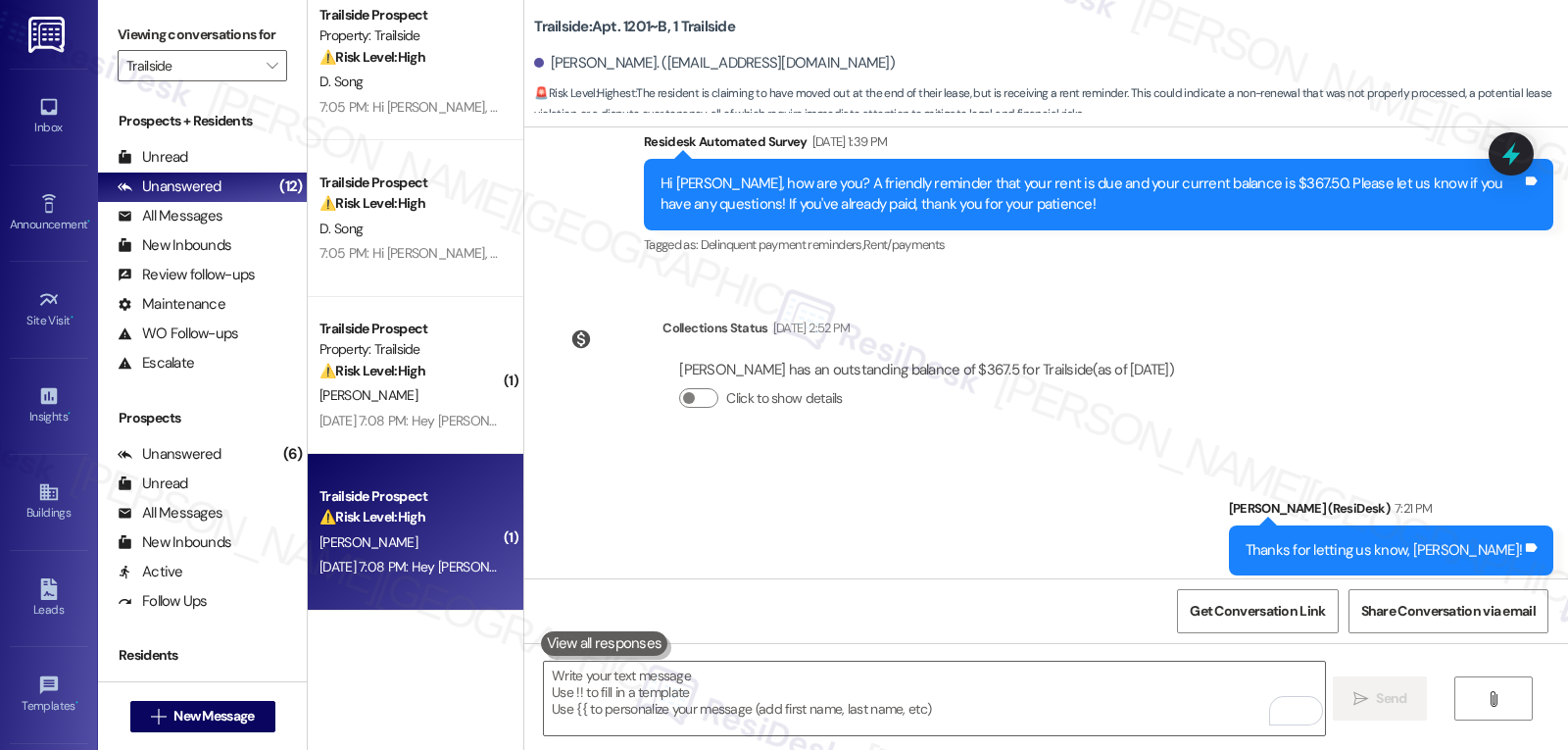
click at [426, 558] on div "Sep 01, 2025 at 7:08 PM: Hey Yian, we appreciate your text! We'll be back at 11…" at bounding box center [753, 566] width 867 height 18
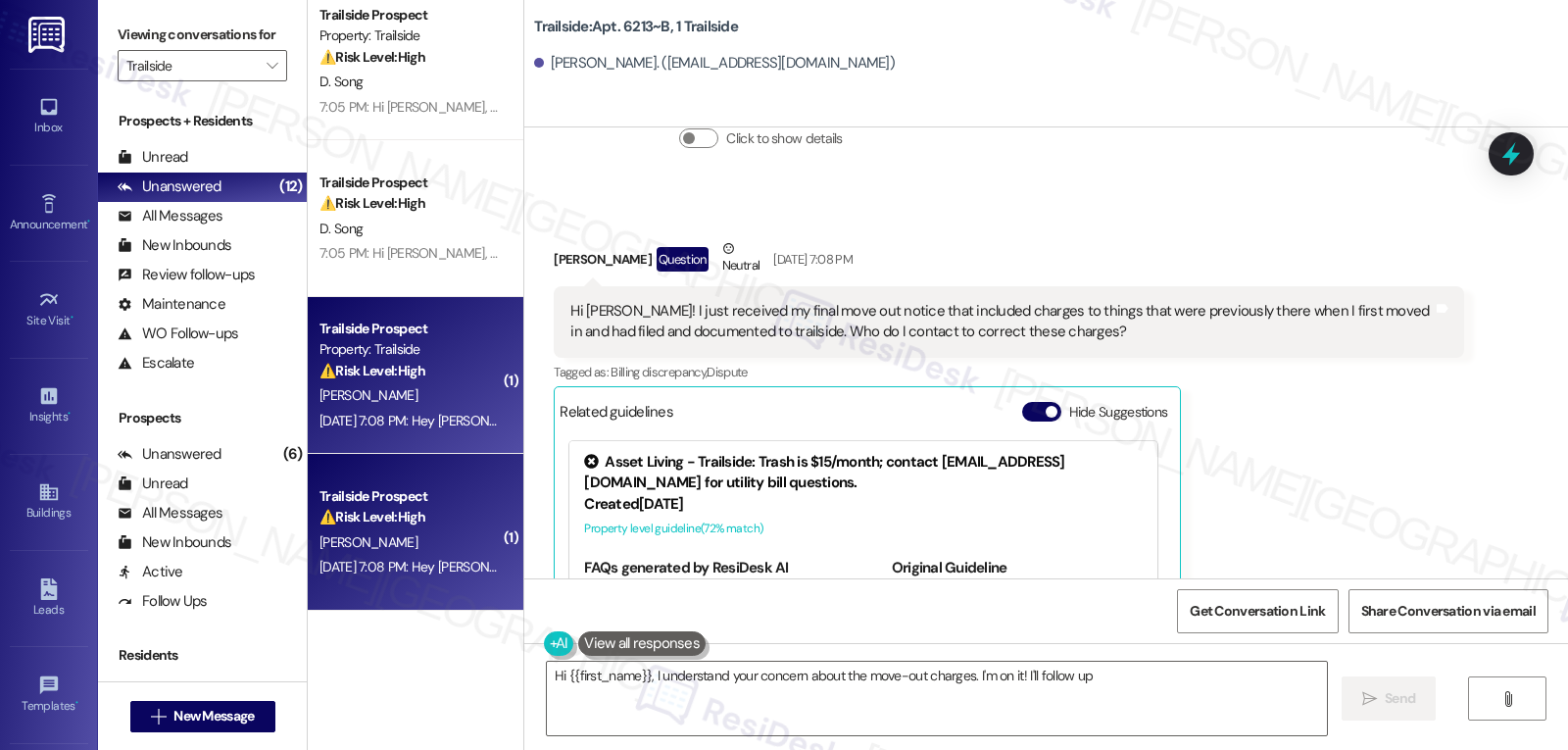
scroll to position [6060, 0]
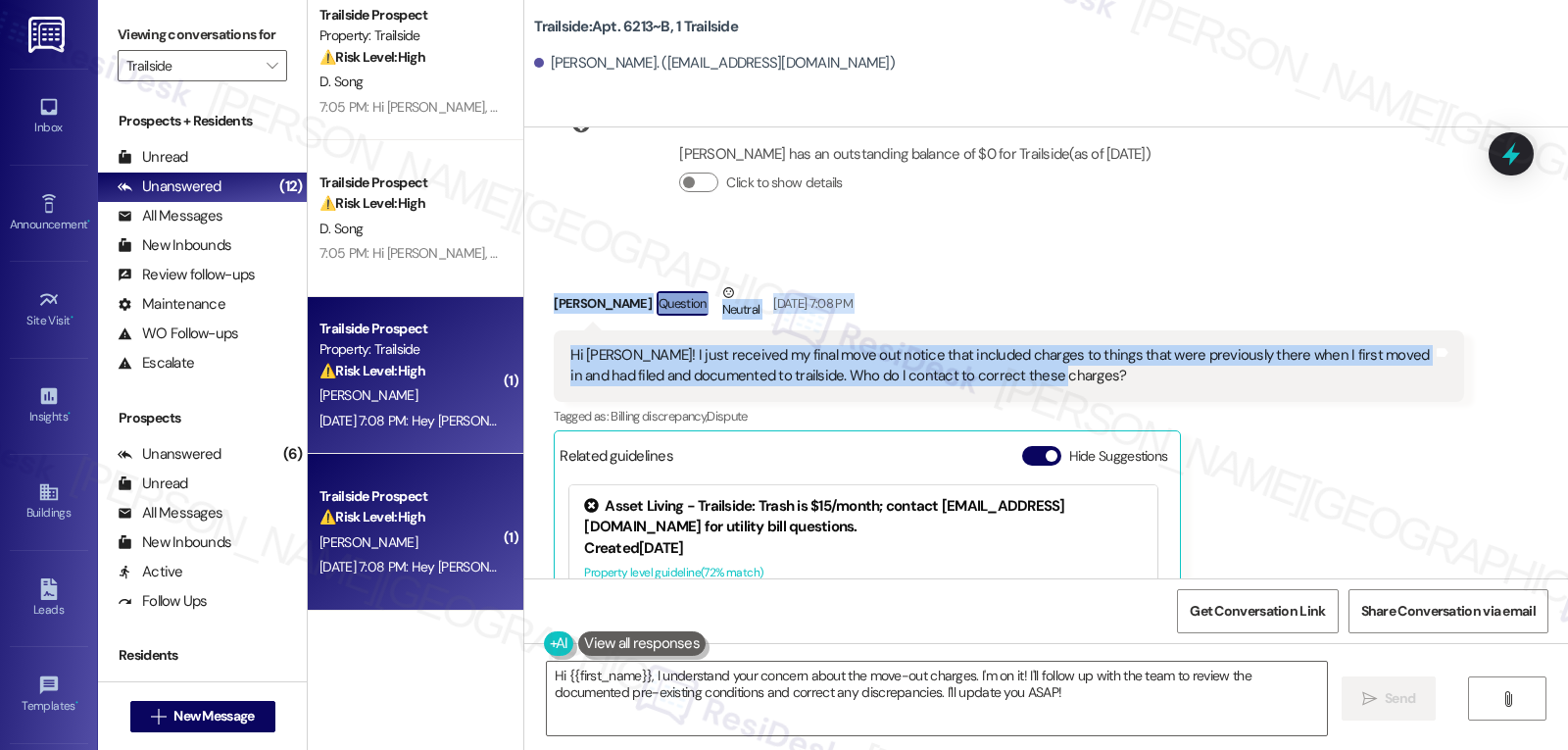
drag, startPoint x: 533, startPoint y: 281, endPoint x: 1193, endPoint y: 368, distance: 665.7
click at [1193, 368] on div "Received via SMS Yian Shao Question Neutral Sep 01, 2025 at 7:08 PM Hi Sarah! I…" at bounding box center [1008, 531] width 939 height 528
copy div "Yian Shao Question Neutral Sep 01, 2025 at 7:08 PM Hi Sarah! I just received my…"
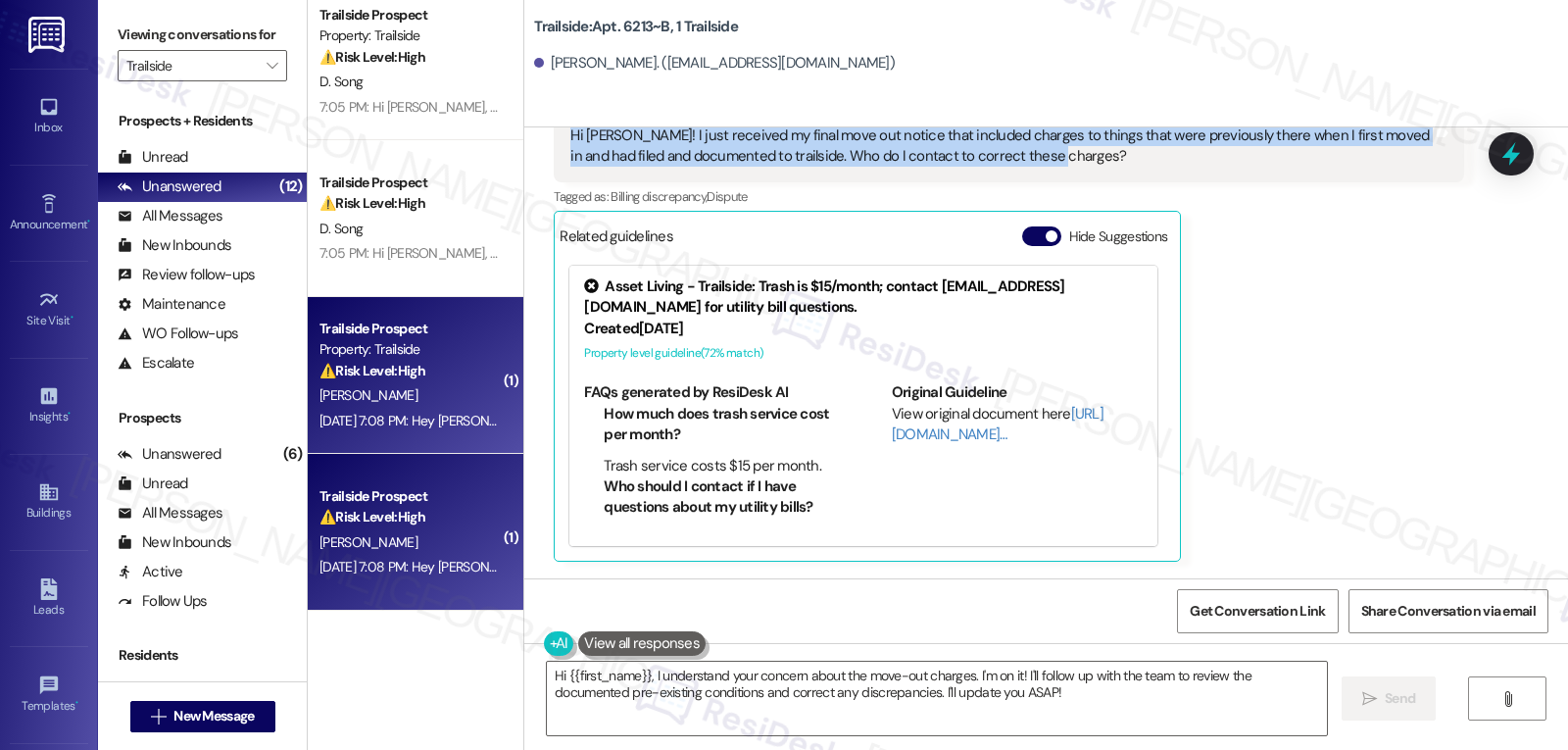
scroll to position [6423, 0]
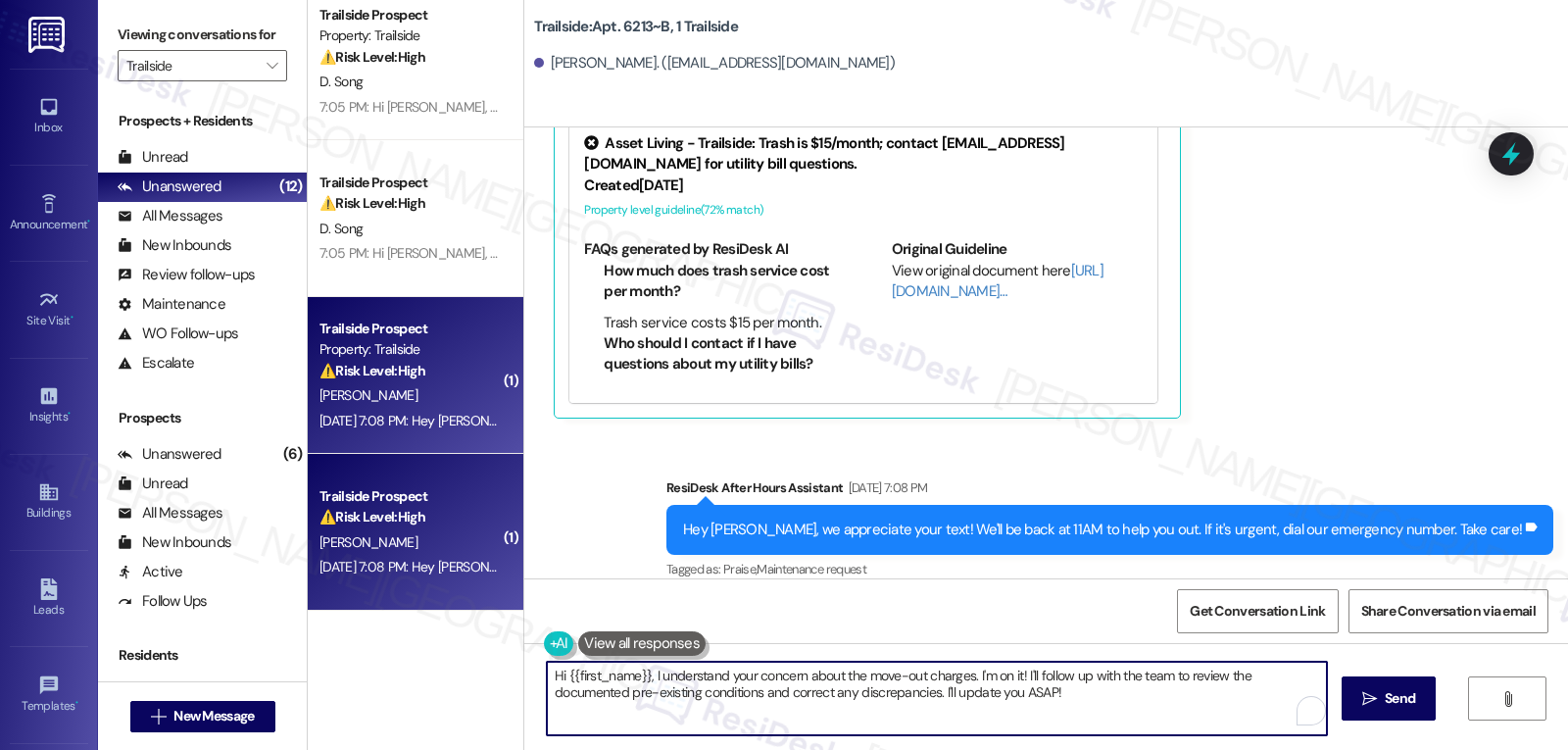
drag, startPoint x: 645, startPoint y: 677, endPoint x: 1567, endPoint y: 796, distance: 929.6
click at [1567, 749] on html "Inbox Go to Inbox Announcement • Send A Text Announcement Site Visit • Go to Si…" at bounding box center [784, 375] width 1568 height 750
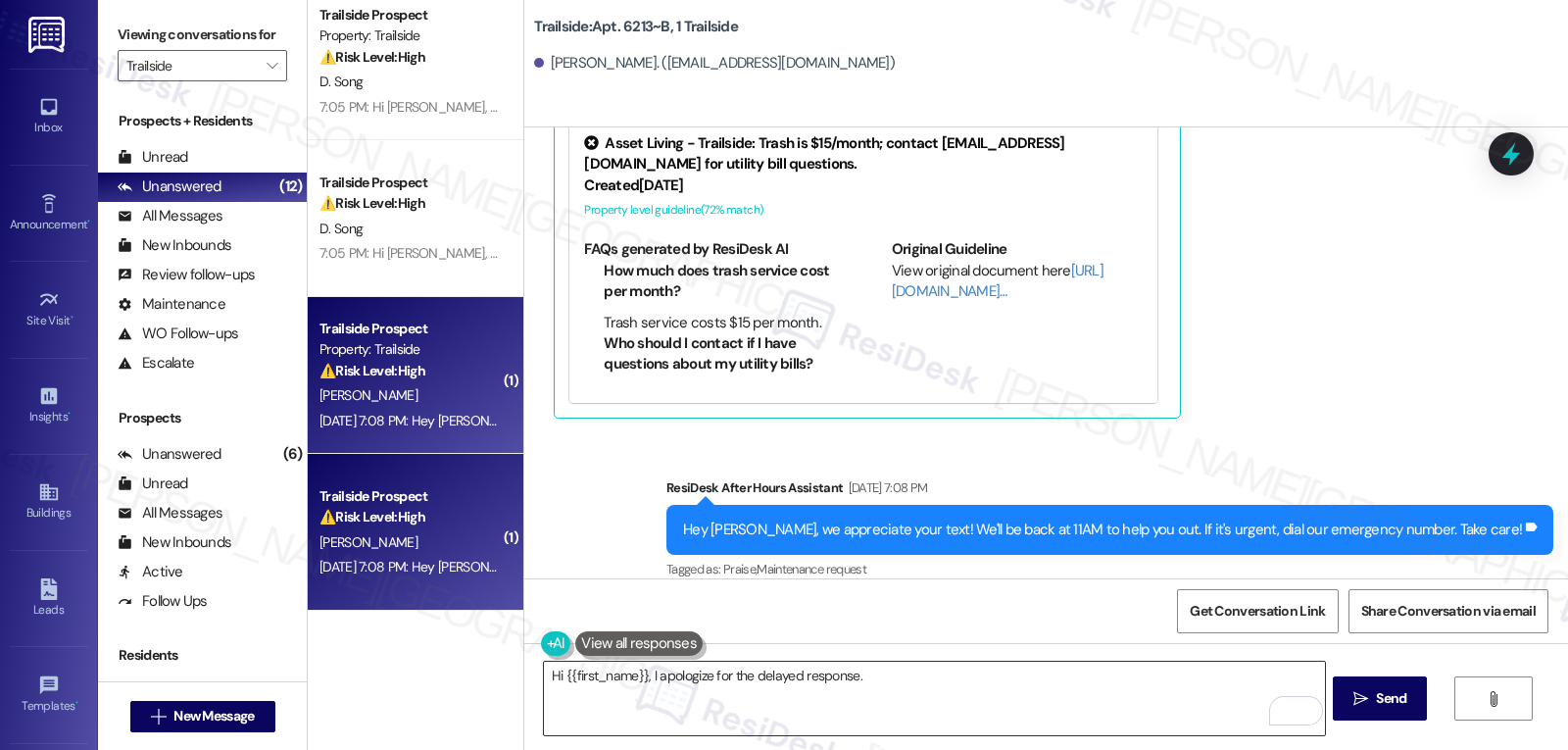
click at [922, 686] on textarea "Hi {{first_name}}, I apologize for the delayed response." at bounding box center [933, 698] width 781 height 73
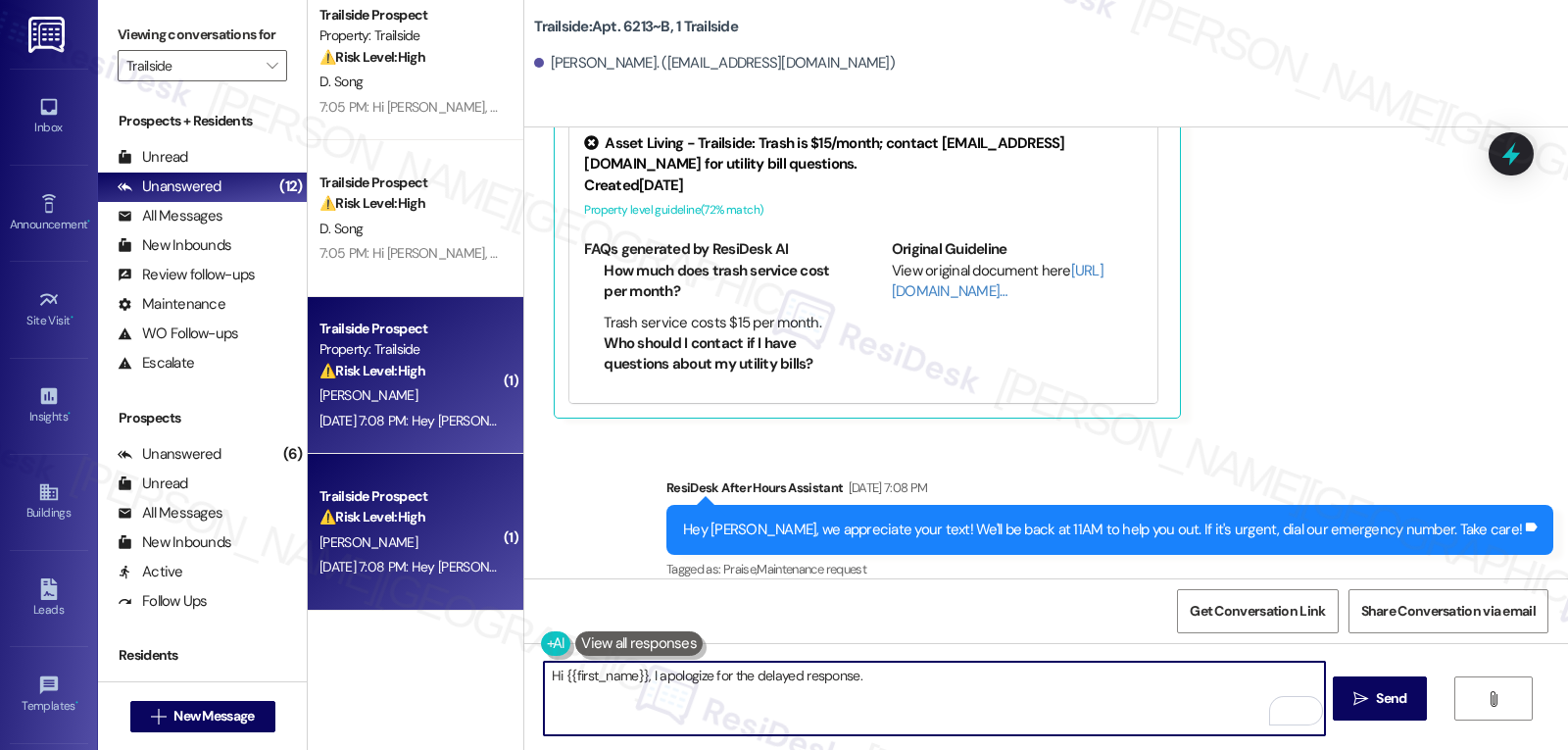
paste textarea "I completely understand your concern. The site management team is the right gro…"
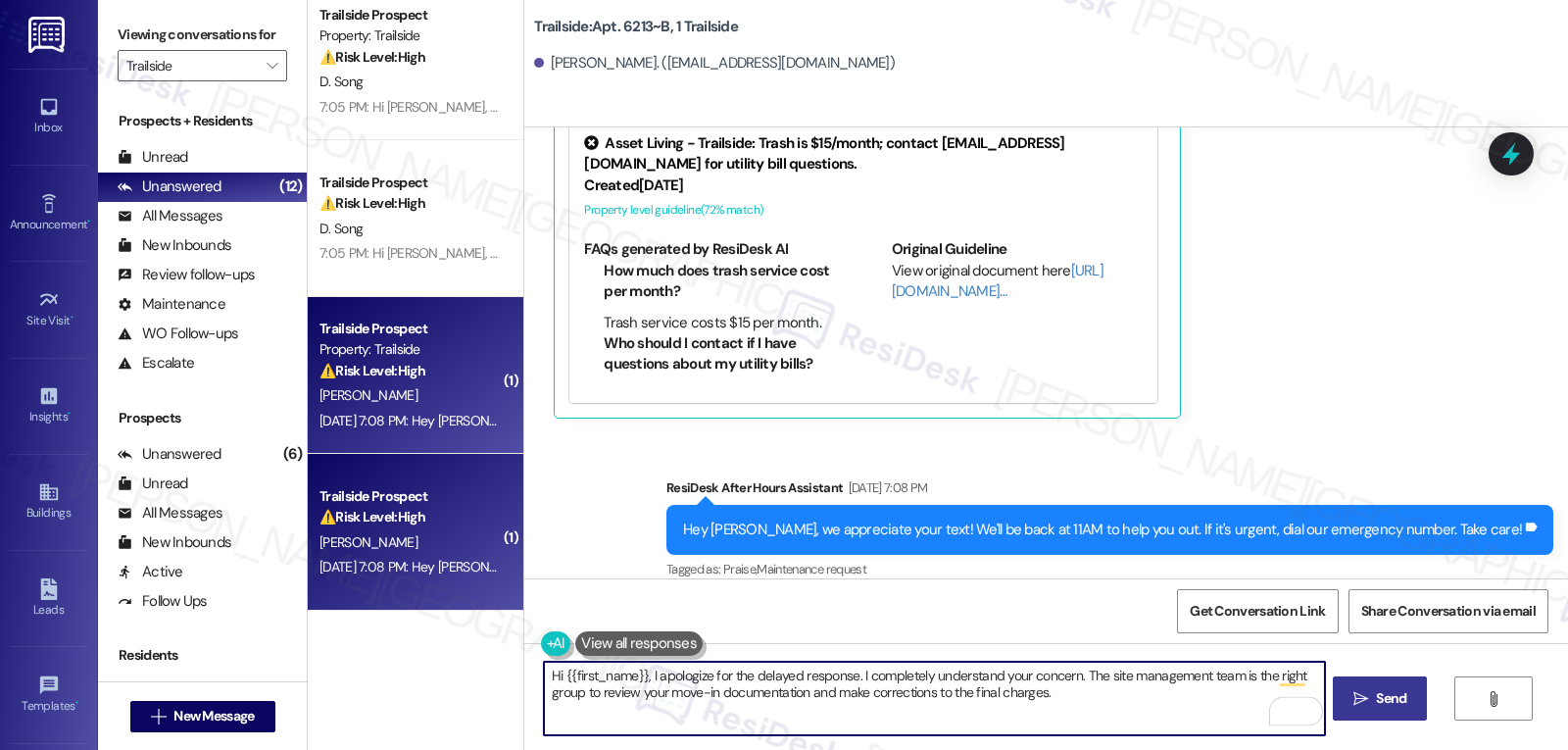
type textarea "Hi {{first_name}}, I apologize for the delayed response. I completely understan…"
click at [1377, 700] on span "Send" at bounding box center [1391, 698] width 31 height 21
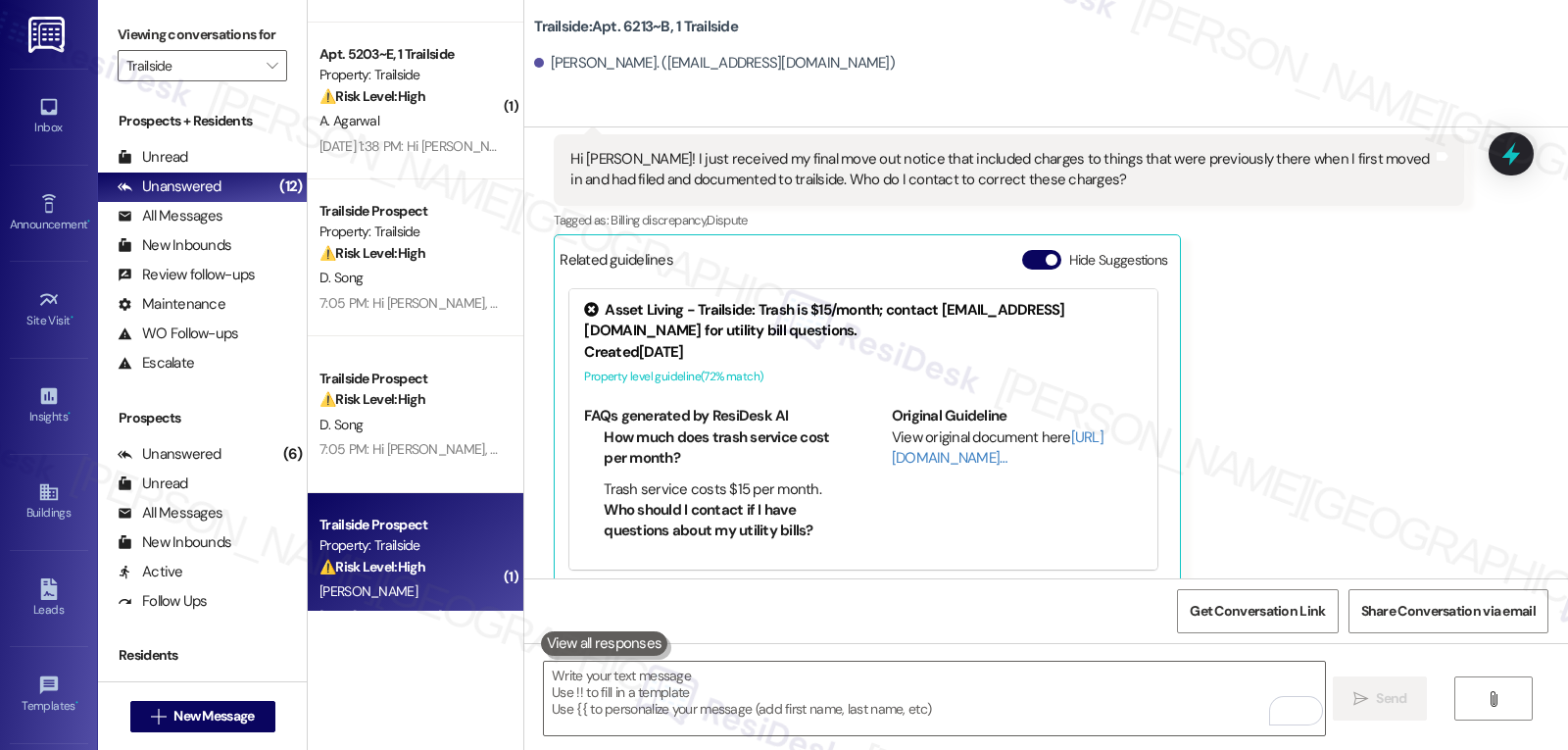
scroll to position [722, 0]
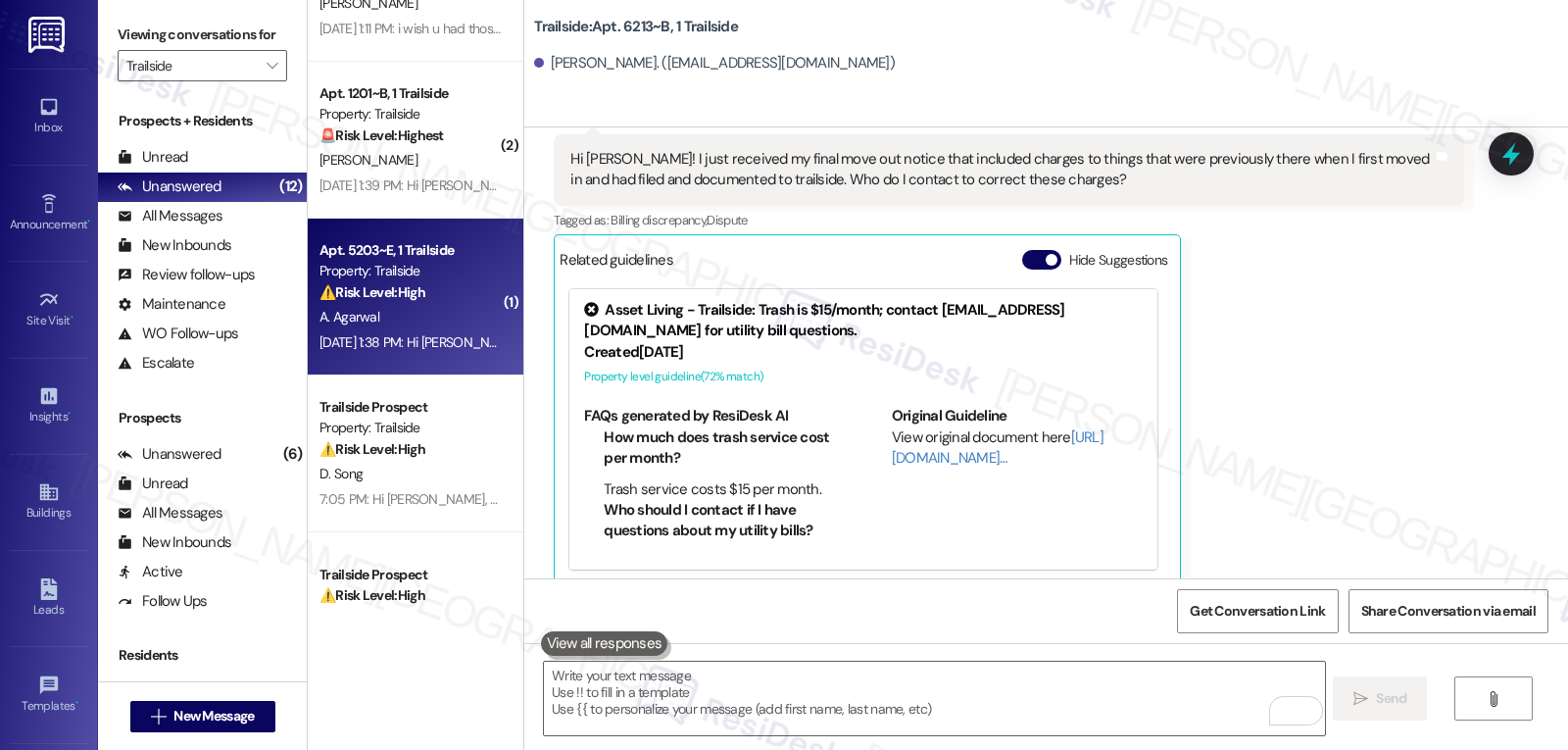
click at [393, 347] on div "Sep 05, 2025 at 1:38 PM: Hi Arin, how are you? A friendly reminder that your re…" at bounding box center [956, 342] width 1273 height 18
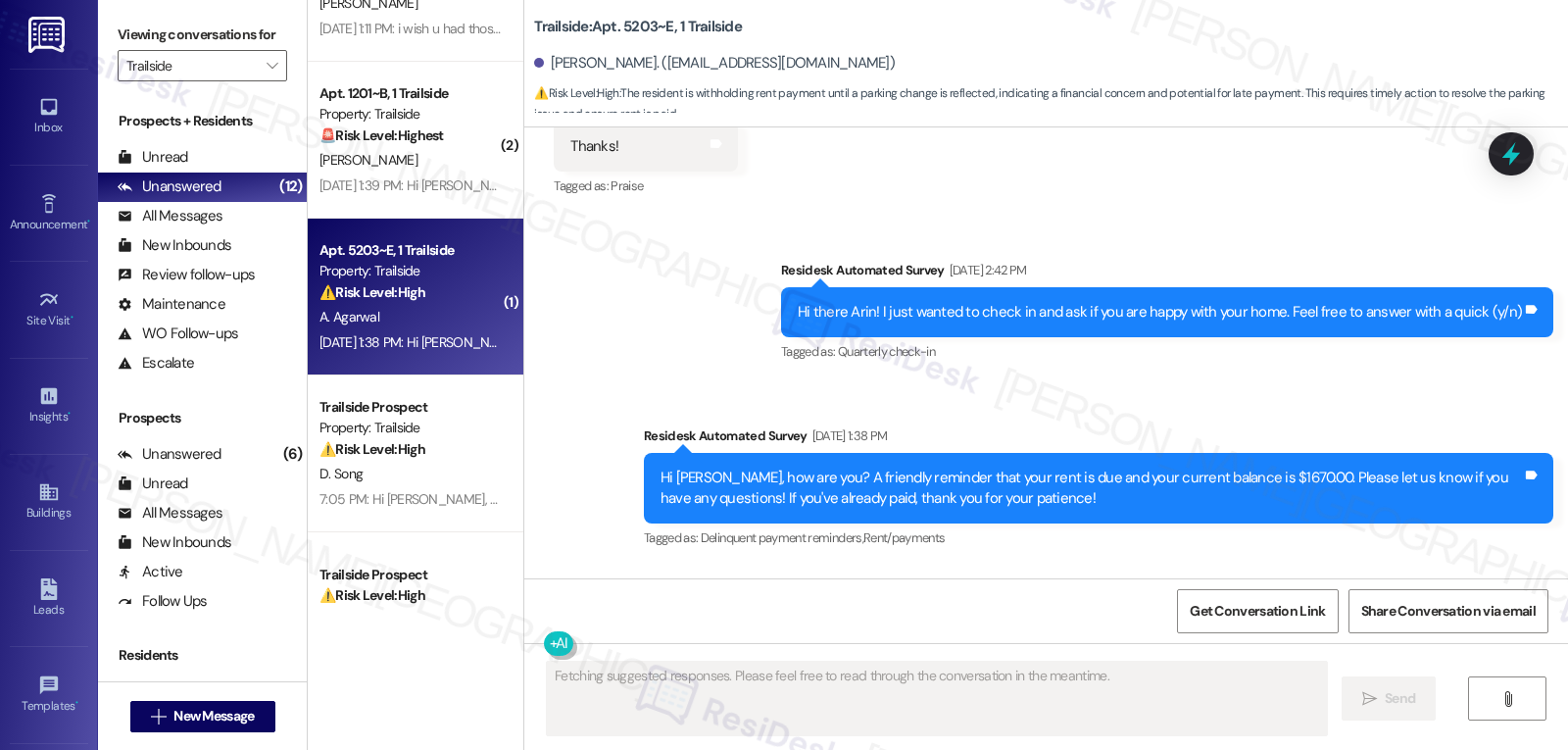
scroll to position [2909, 0]
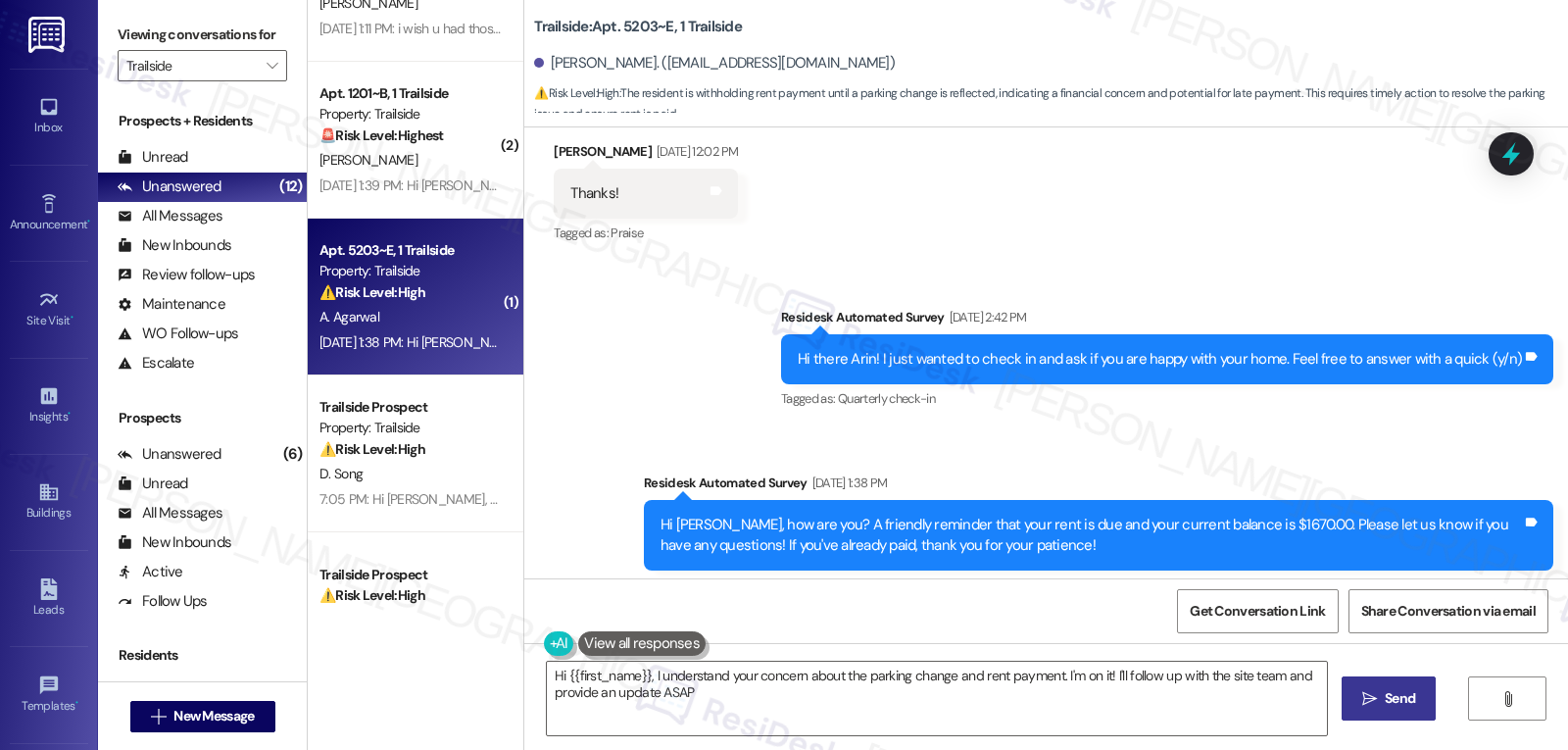
type textarea "Hi {{first_name}}, I understand your concern about the parking change and rent …"
click at [1524, 153] on icon at bounding box center [1512, 154] width 34 height 34
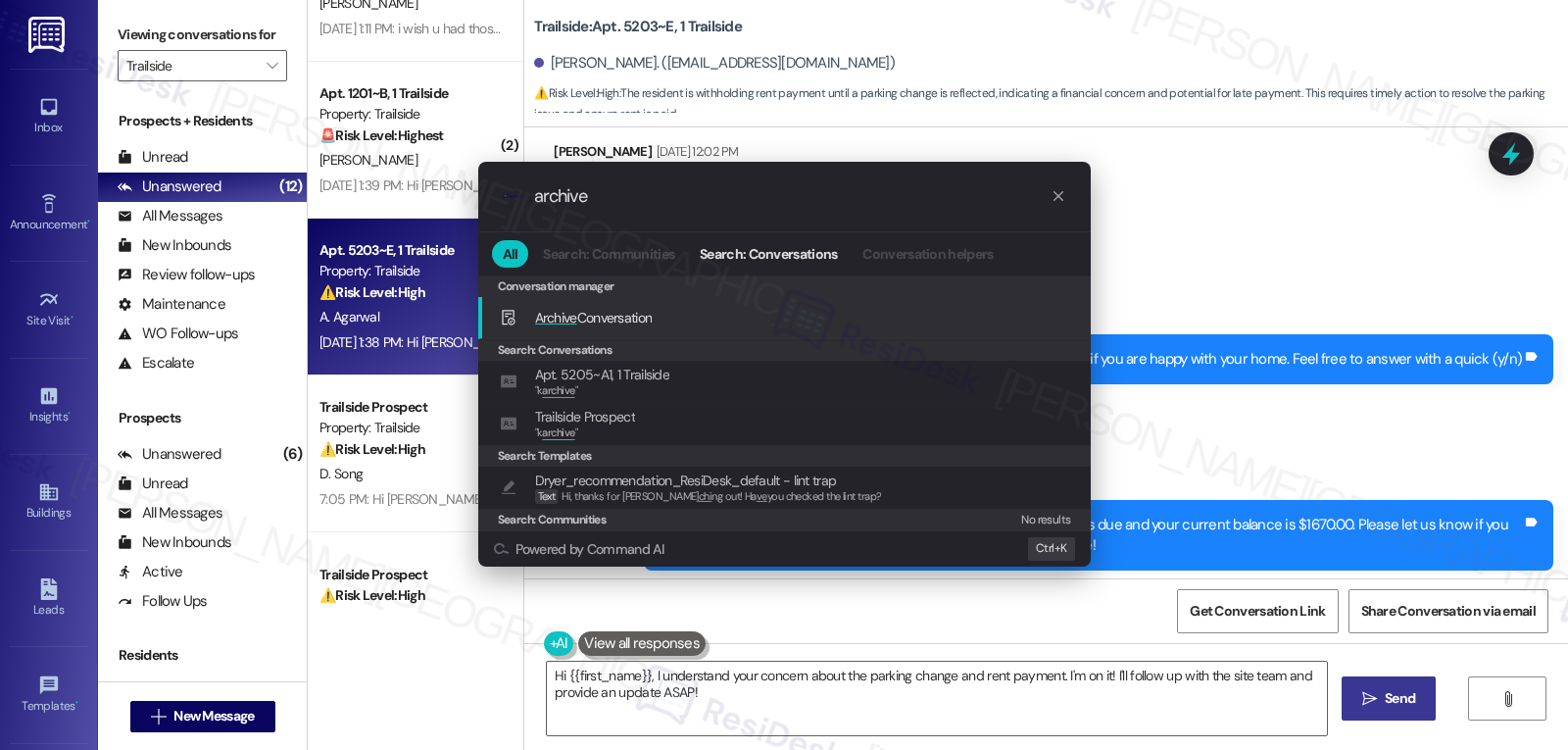
type input "archive"
click at [657, 326] on div "Archive Conversation Add shortcut" at bounding box center [786, 318] width 573 height 22
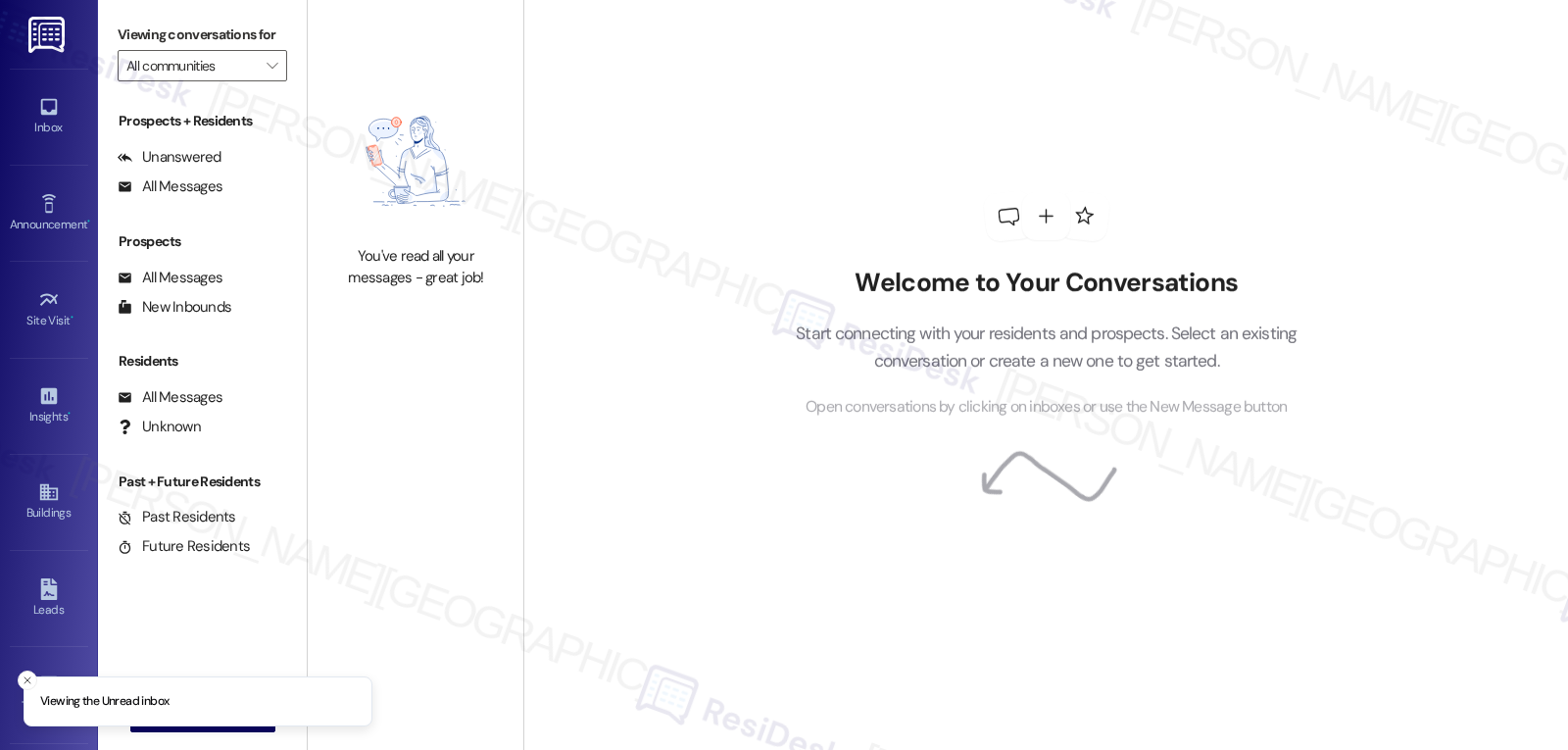
type input "Trailside"
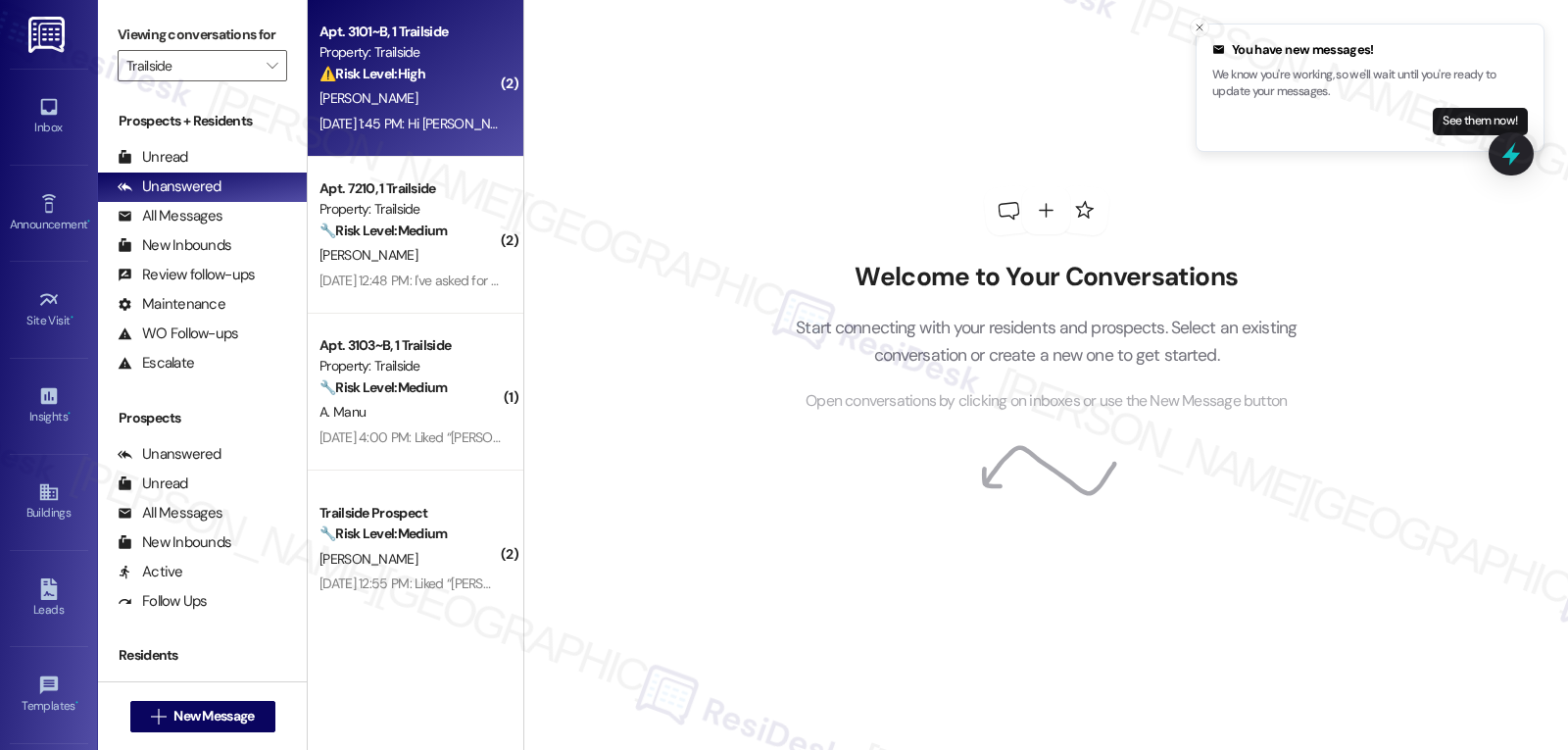
click at [387, 44] on div "Property: Trailside" at bounding box center [411, 52] width 182 height 21
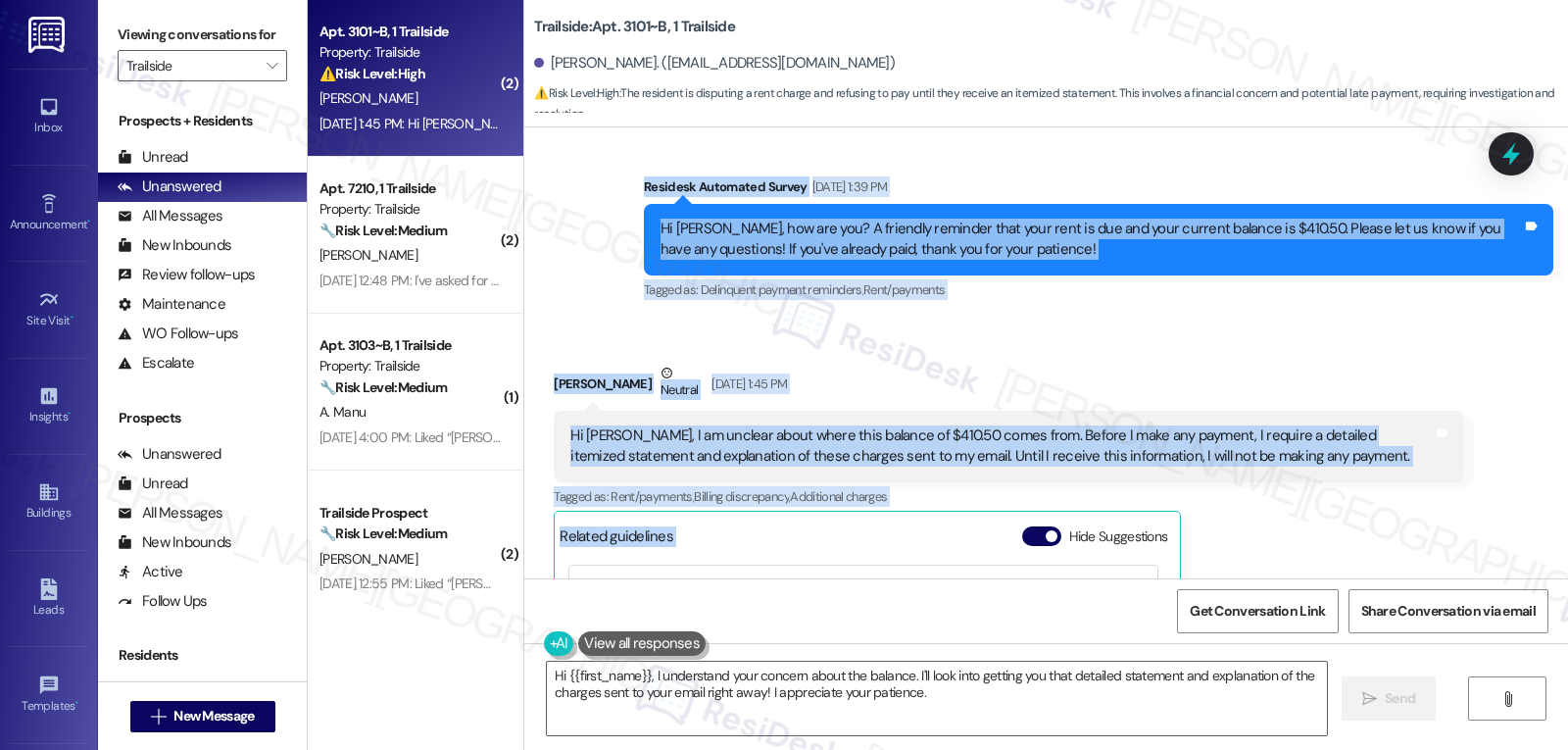
scroll to position [2102, 0]
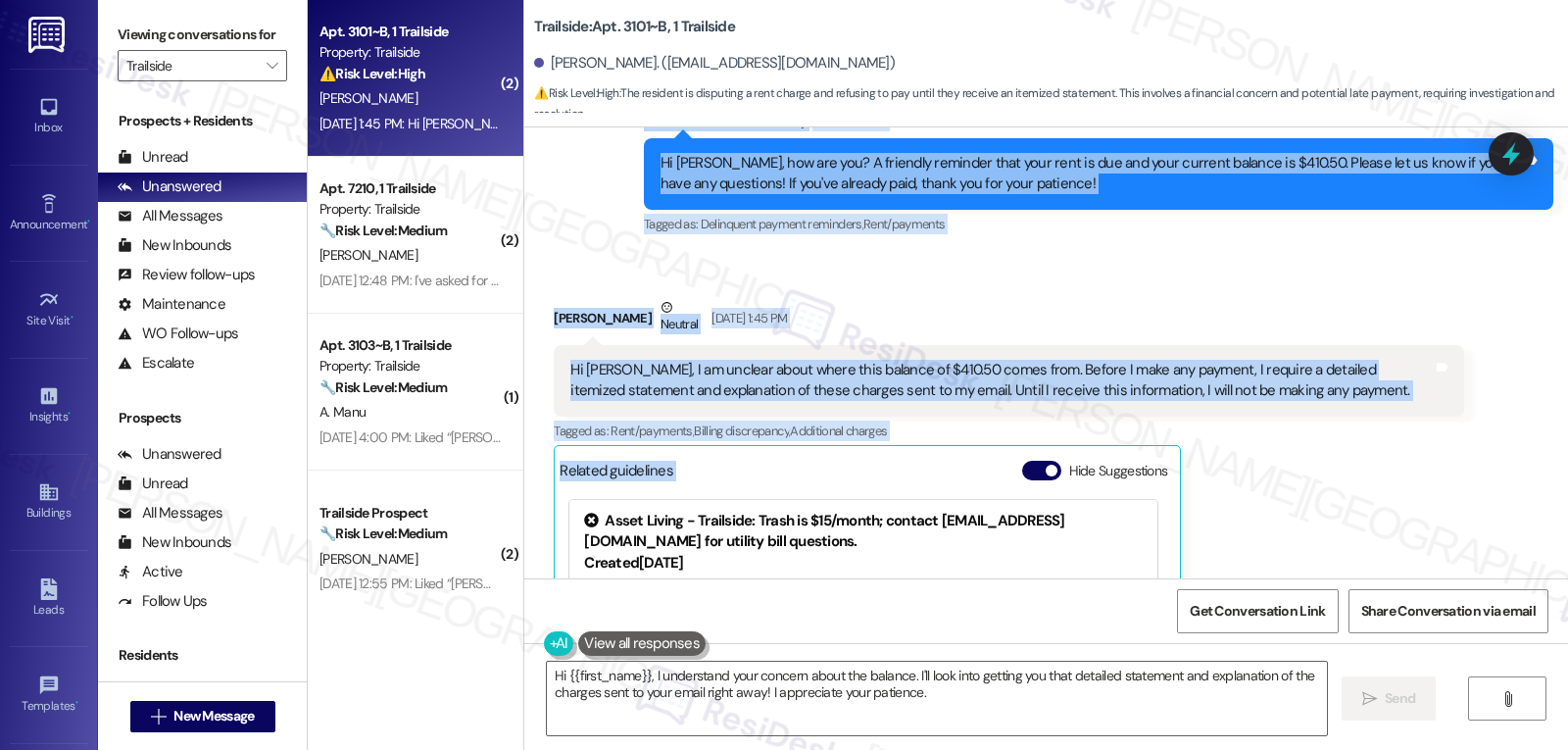
drag, startPoint x: 611, startPoint y: 295, endPoint x: 1347, endPoint y: 304, distance: 736.1
click at [1360, 297] on div "WO Lease started Sep 16, 2024 at 8:00 PM Show details Survey, sent via SMS Resi…" at bounding box center [1046, 352] width 1044 height 451
click at [1203, 297] on div "Zeyuan Zhao Neutral Sep 05, 2025 at 1:45 PM" at bounding box center [1008, 321] width 910 height 48
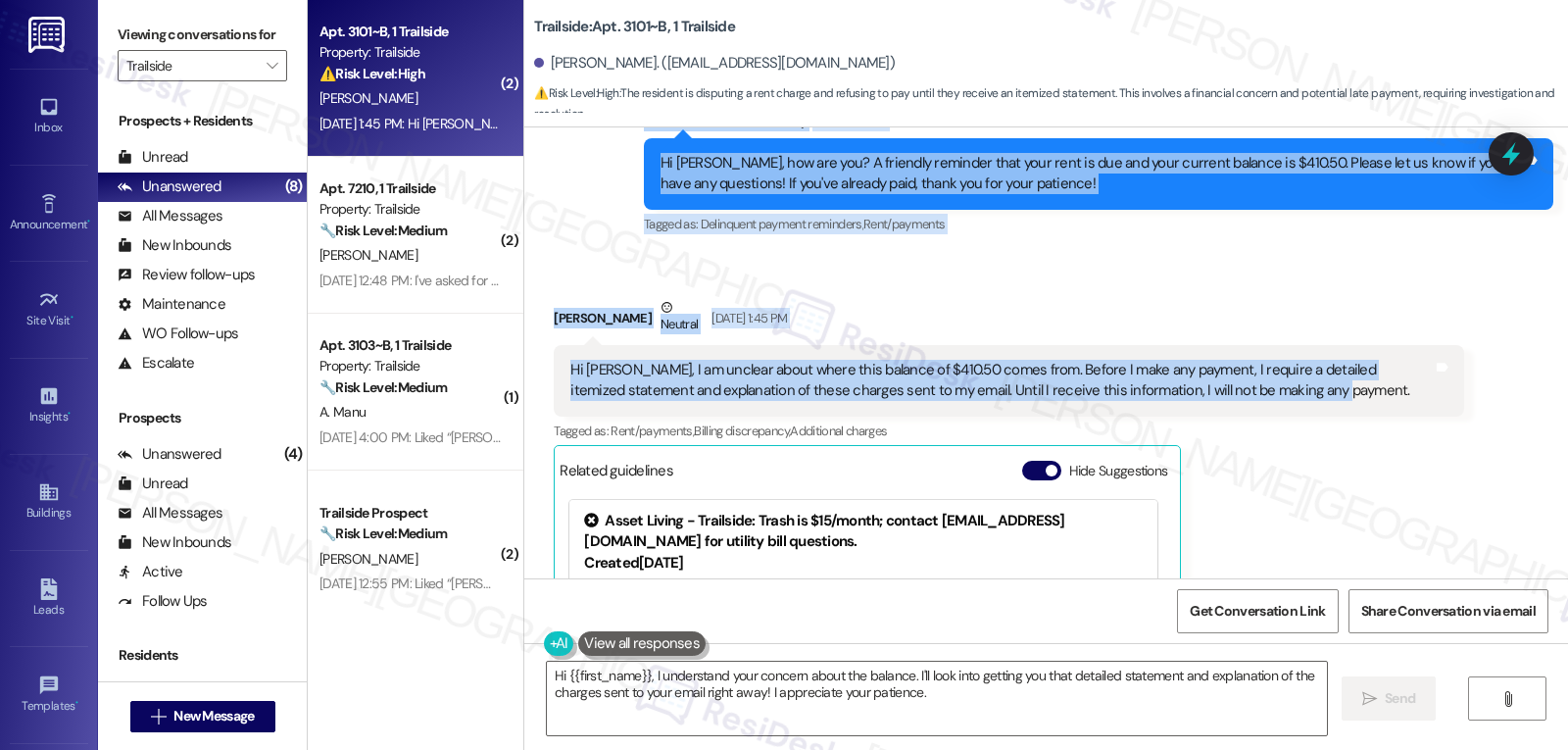
drag, startPoint x: 529, startPoint y: 323, endPoint x: 1354, endPoint y: 364, distance: 826.0
click at [1354, 364] on div "WO Lease started Sep 16, 2024 at 8:00 PM Show details Survey, sent via SMS Resi…" at bounding box center [1046, 352] width 1044 height 451
copy div "Zeyuan Zhao Neutral Sep 02, 2025 at 12:55 PM My lease was scheduled to end at t…"
click at [956, 699] on textarea "Hi {{first_name}}, I understand your concern about the balance. I'll look into …" at bounding box center [936, 698] width 781 height 73
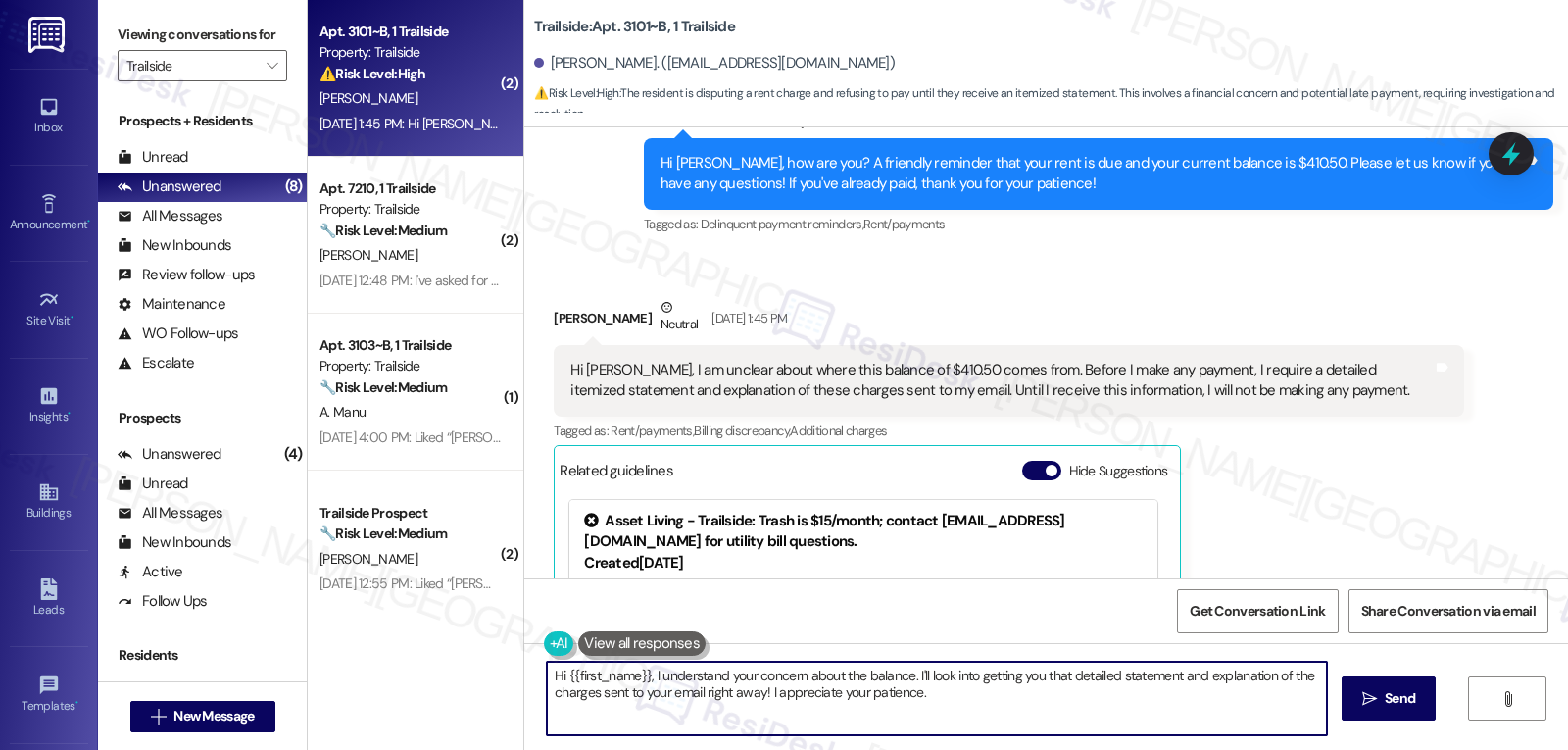
paste textarea "I completely understand your concern. I’ll request a detailed, itemized stateme…"
click at [752, 677] on textarea "I completely understand your concern. I’ll request a detailed, itemized stateme…" at bounding box center [933, 698] width 781 height 73
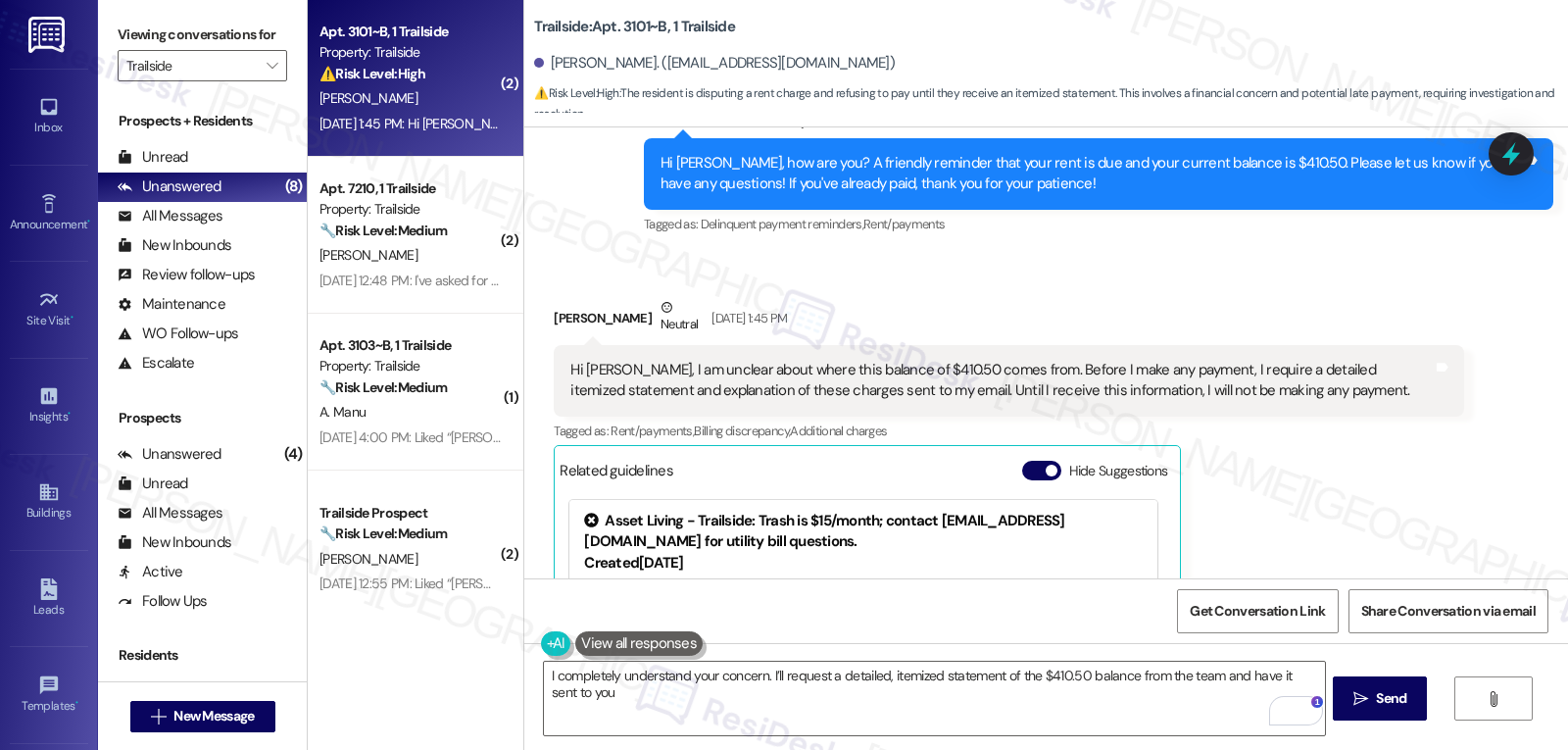
click at [561, 297] on div "Zeyuan Zhao Neutral Sep 05, 2025 at 1:45 PM" at bounding box center [1008, 321] width 910 height 48
copy div "Zeyuan"
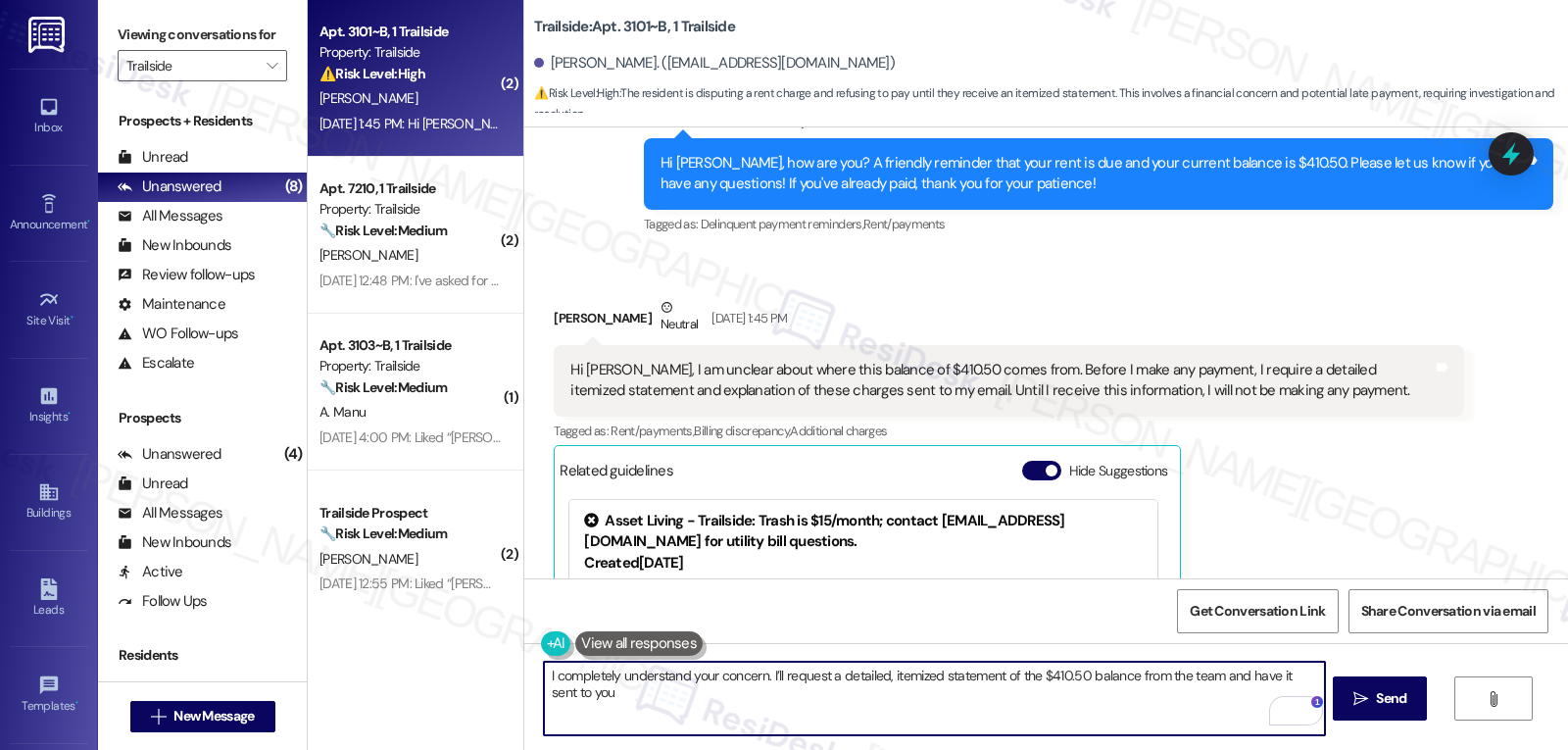
click at [753, 675] on textarea "I completely understand your concern. I’ll request a detailed, itemized stateme…" at bounding box center [933, 698] width 781 height 73
paste textarea "Zeyuan"
click at [842, 716] on textarea "I completely understand your concern, Zeyuan. I’ll request a detailed, itemized…" at bounding box center [933, 698] width 781 height 73
click at [832, 711] on textarea "I completely understand your concern, Zeyuan. I’ll request a detailed, itemized…" at bounding box center [936, 698] width 781 height 73
click at [681, 693] on textarea "I completely understand your concern, Zeyuan. I’ll request a detailed, itemized…" at bounding box center [933, 698] width 781 height 73
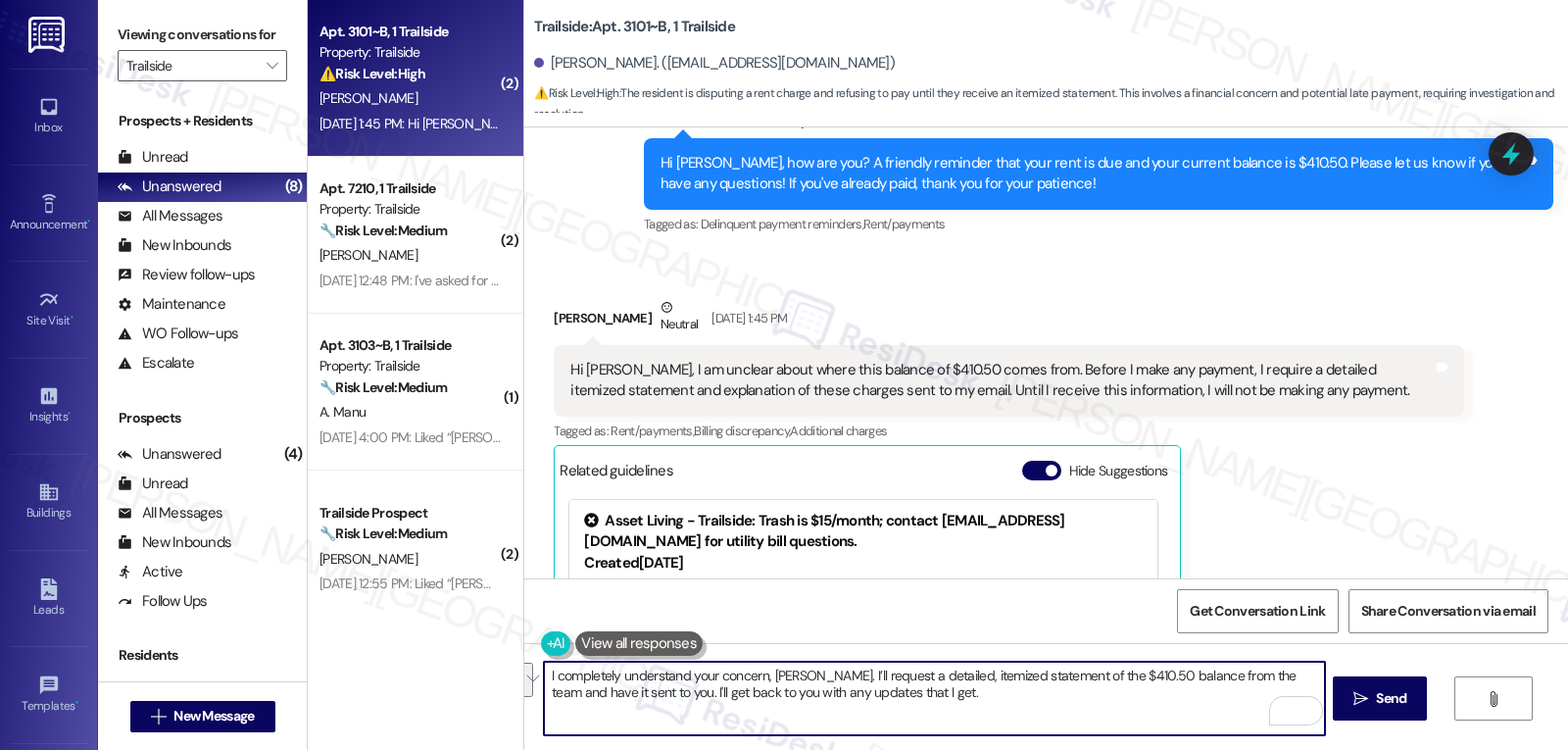
click at [986, 699] on textarea "I completely understand your concern, Zeyuan. I’ll request a detailed, itemized…" at bounding box center [933, 698] width 781 height 73
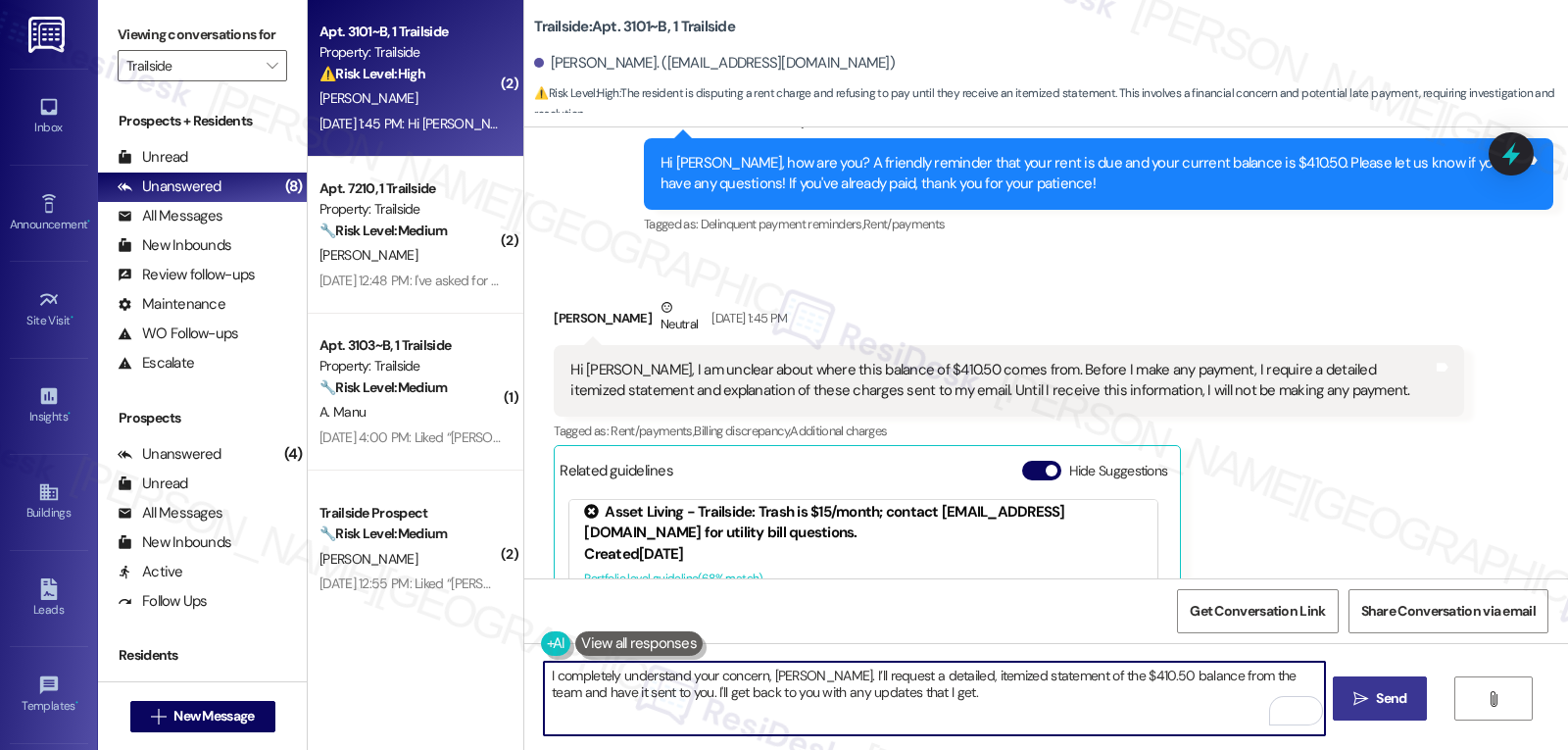
type textarea "I completely understand your concern, Zeyuan. I’ll request a detailed, itemized…"
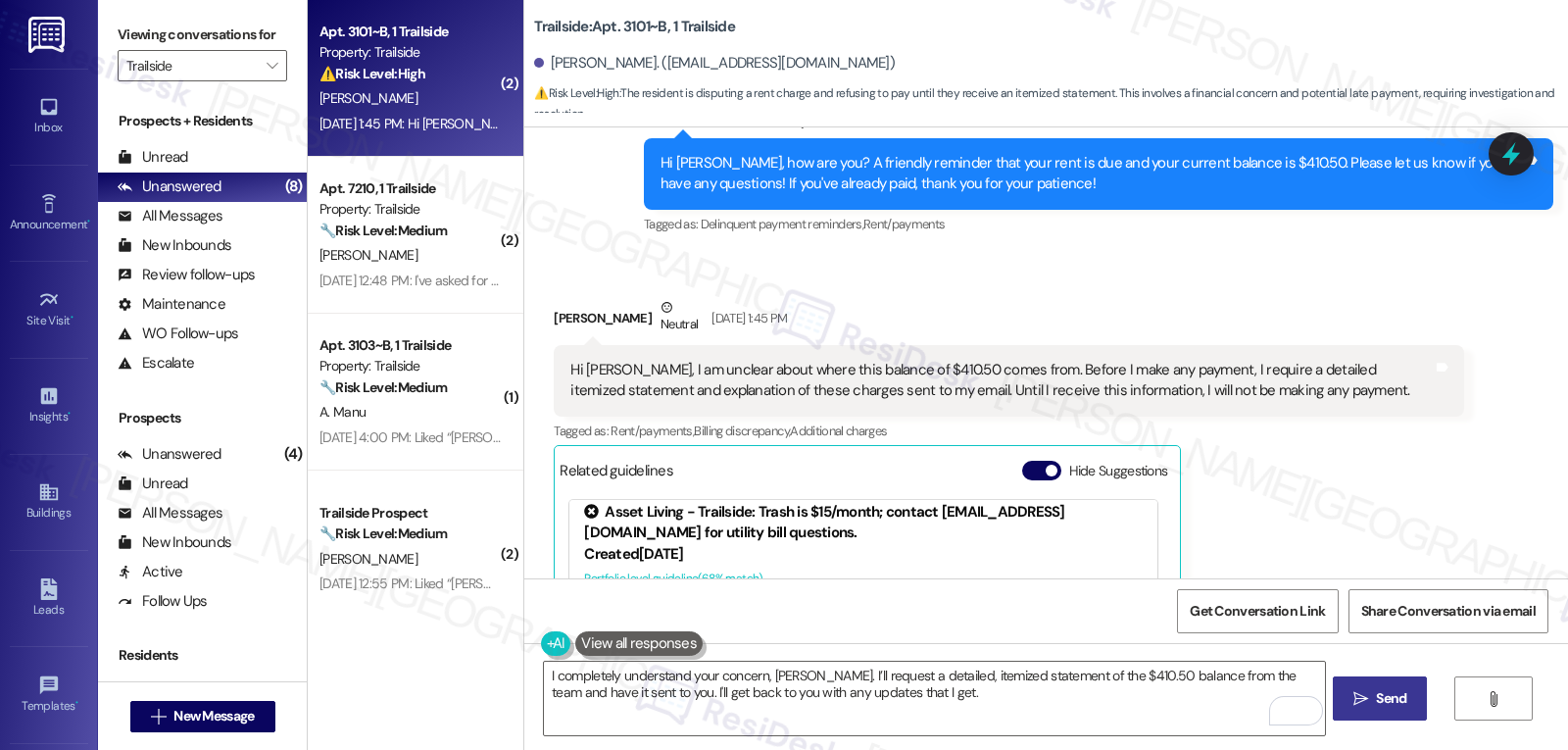
click at [1389, 711] on button " Send" at bounding box center [1381, 698] width 95 height 44
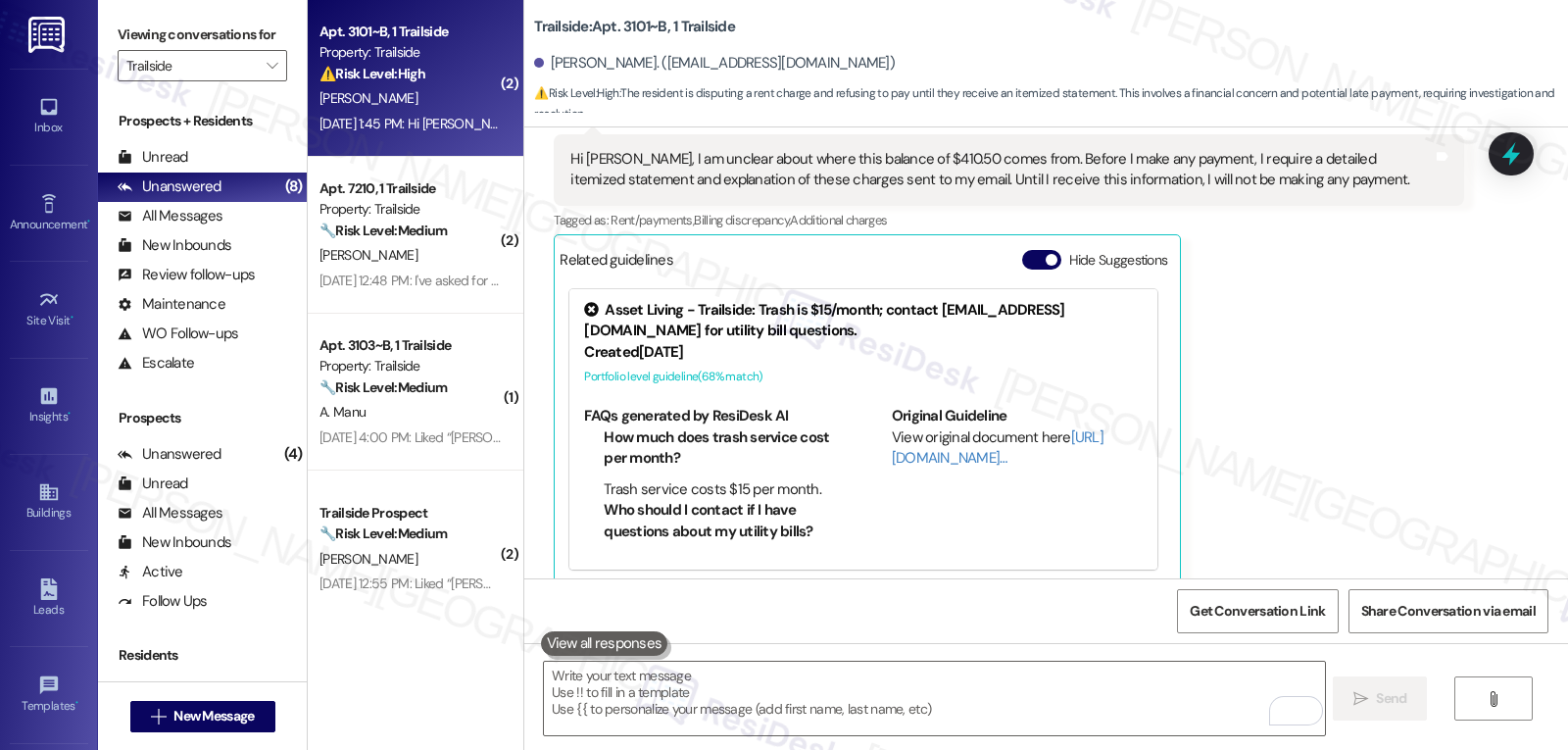
scroll to position [2652, 0]
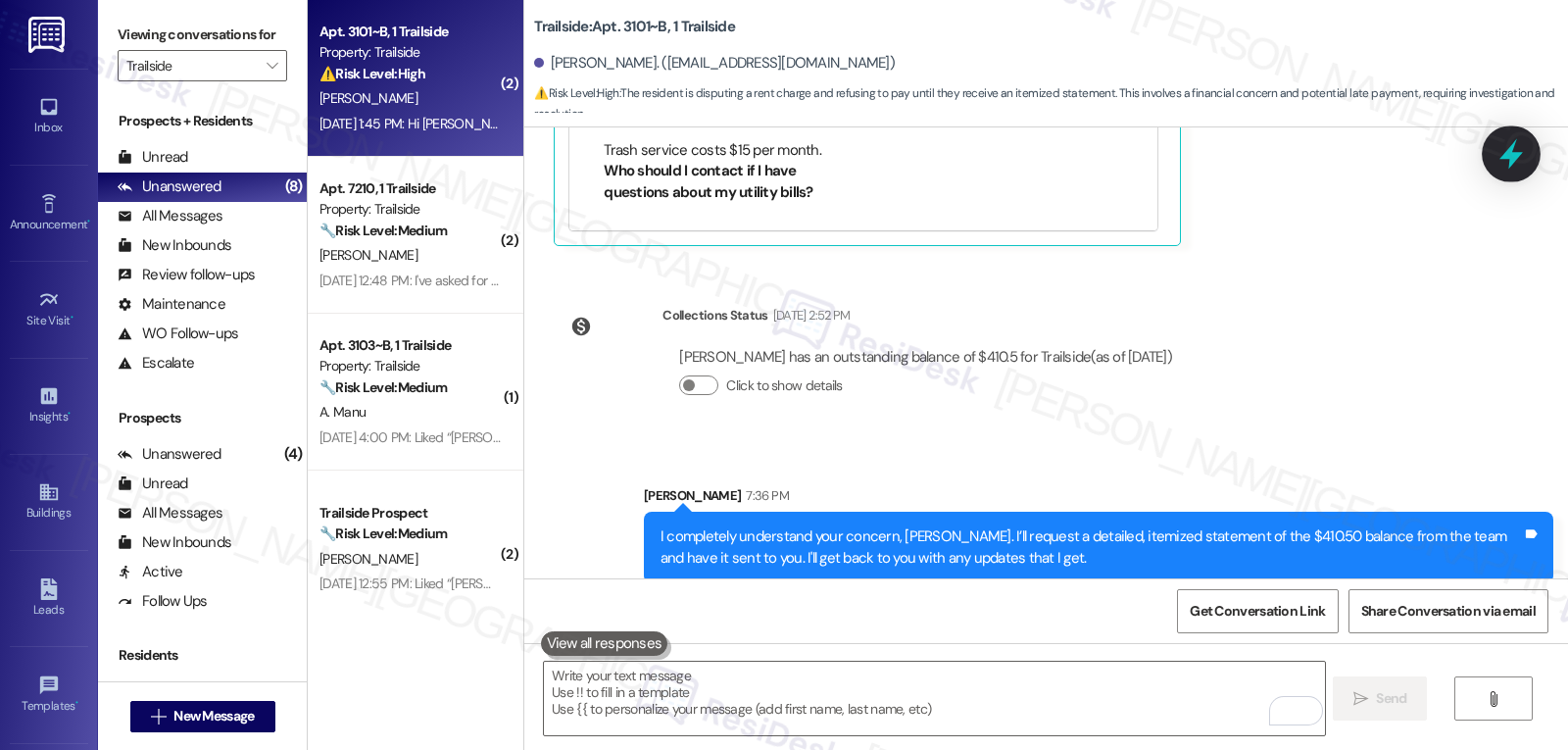
click at [1520, 150] on icon at bounding box center [1512, 154] width 34 height 34
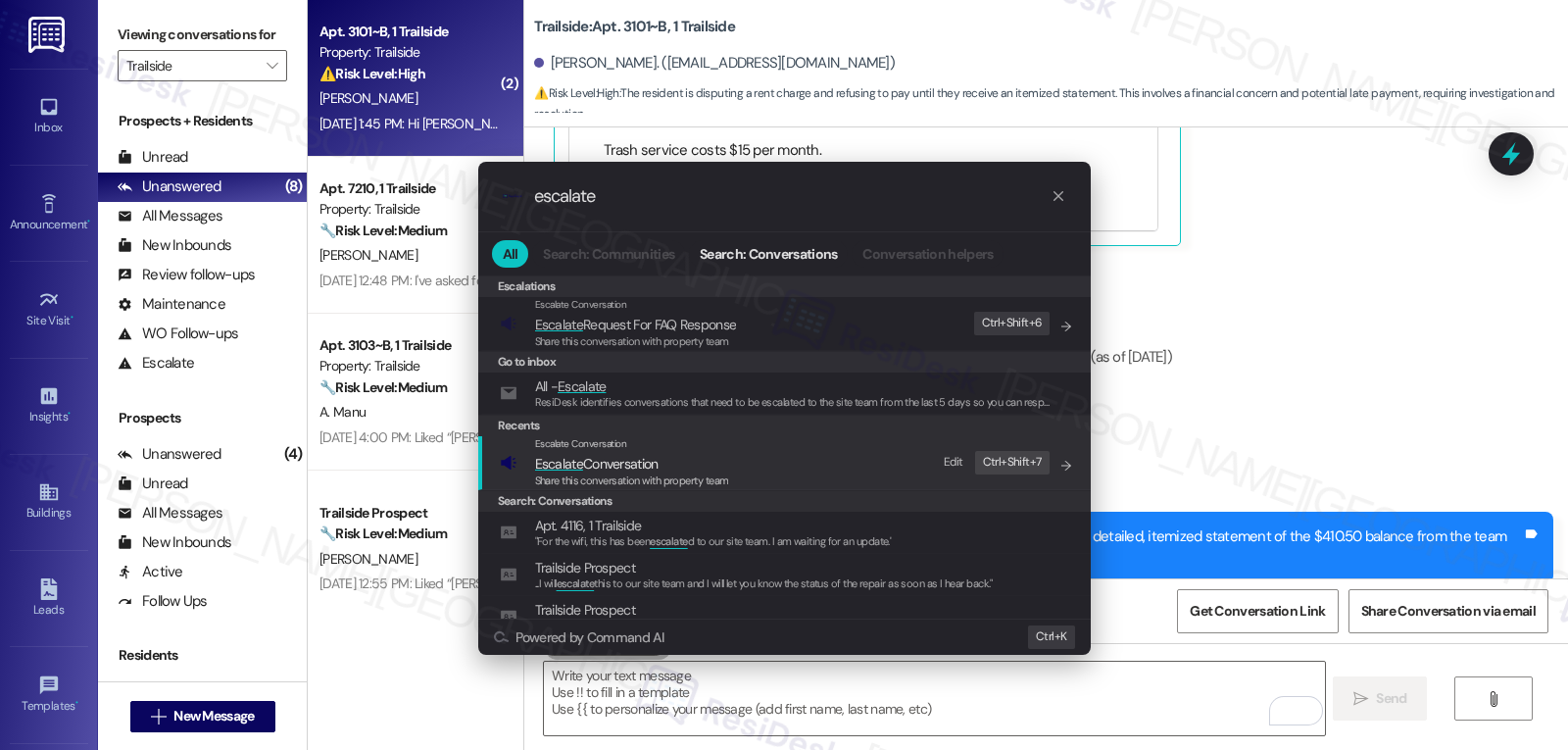
type input "escalate"
click at [634, 470] on span "Escalate Conversation" at bounding box center [596, 464] width 123 height 18
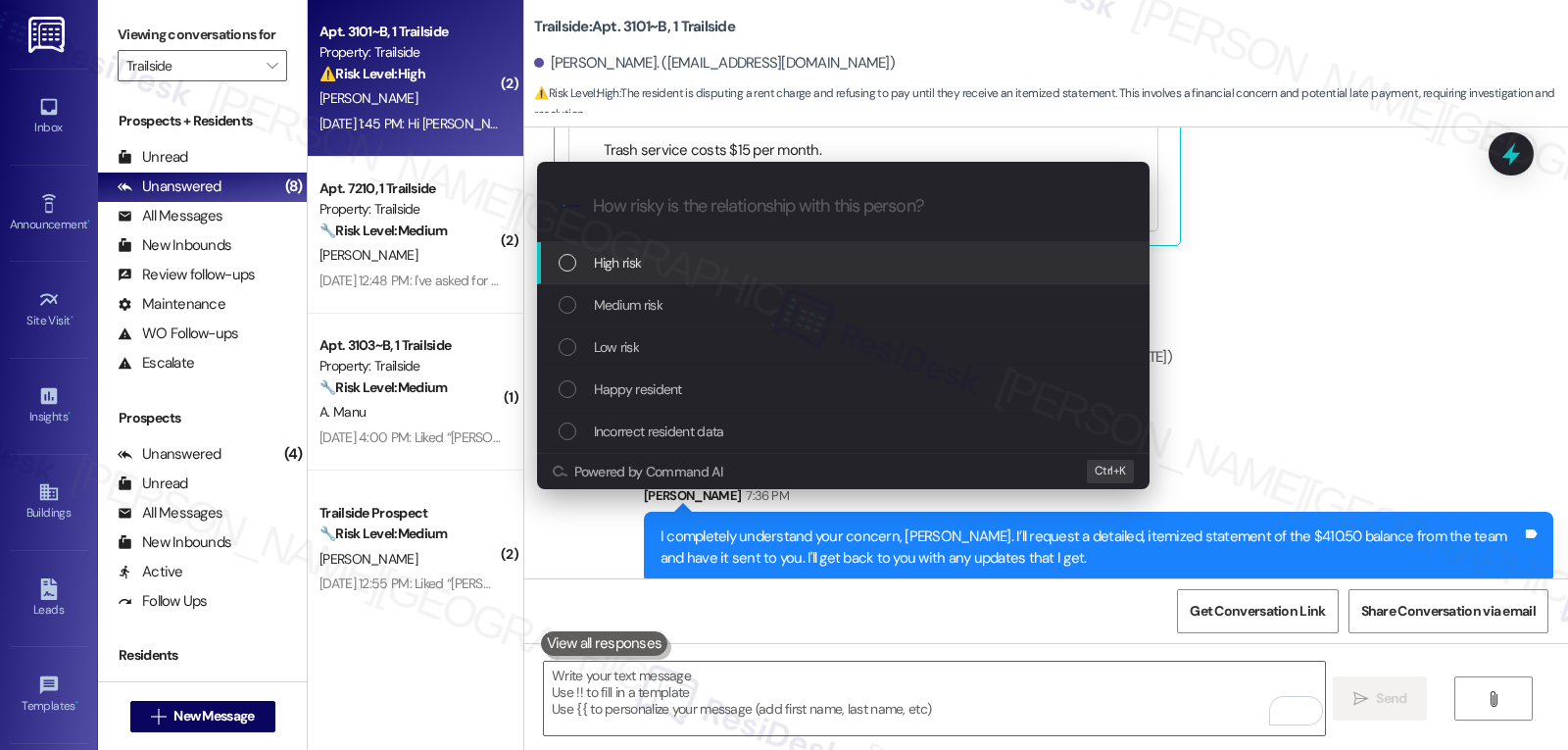
click at [725, 257] on div "High risk" at bounding box center [845, 262] width 573 height 22
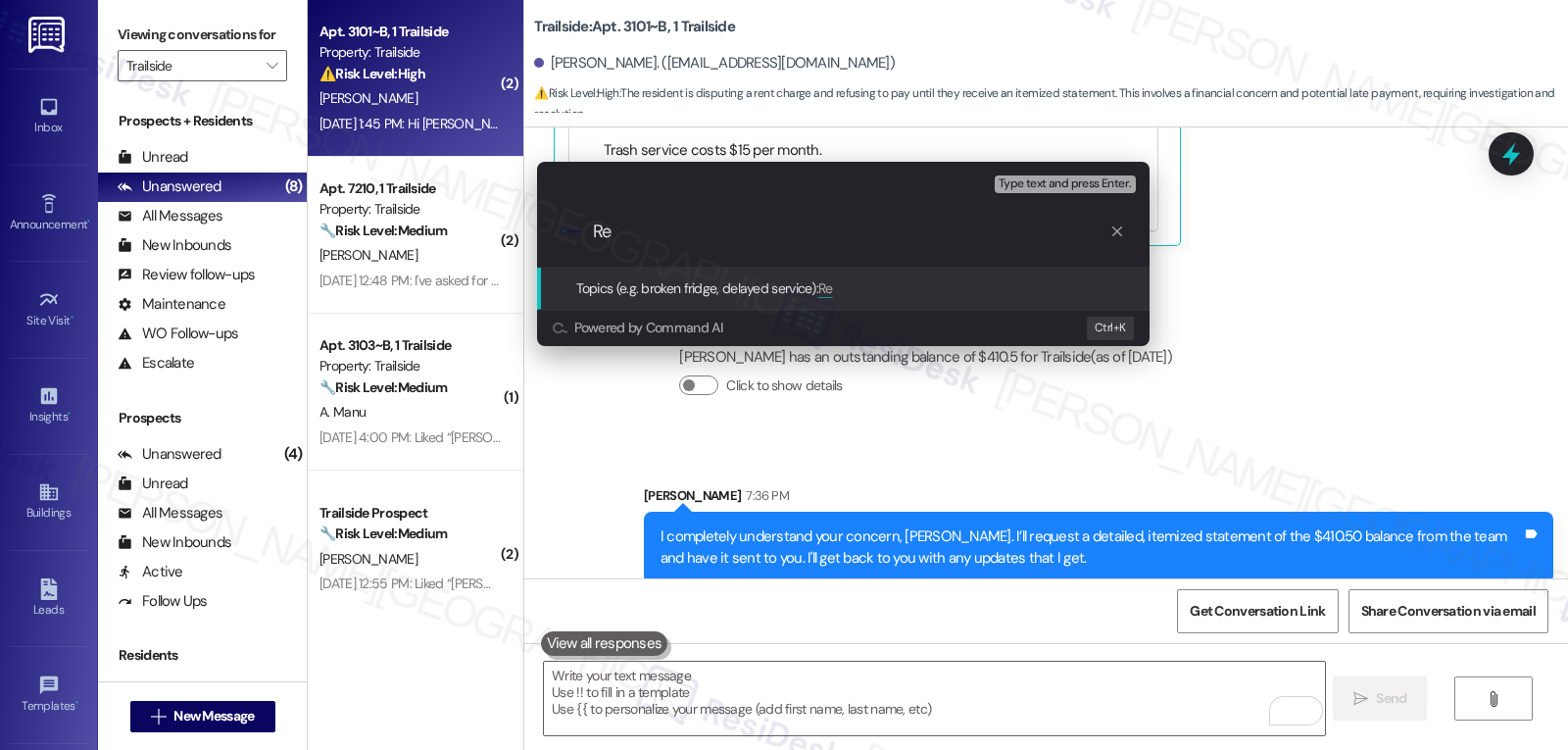
type input "R"
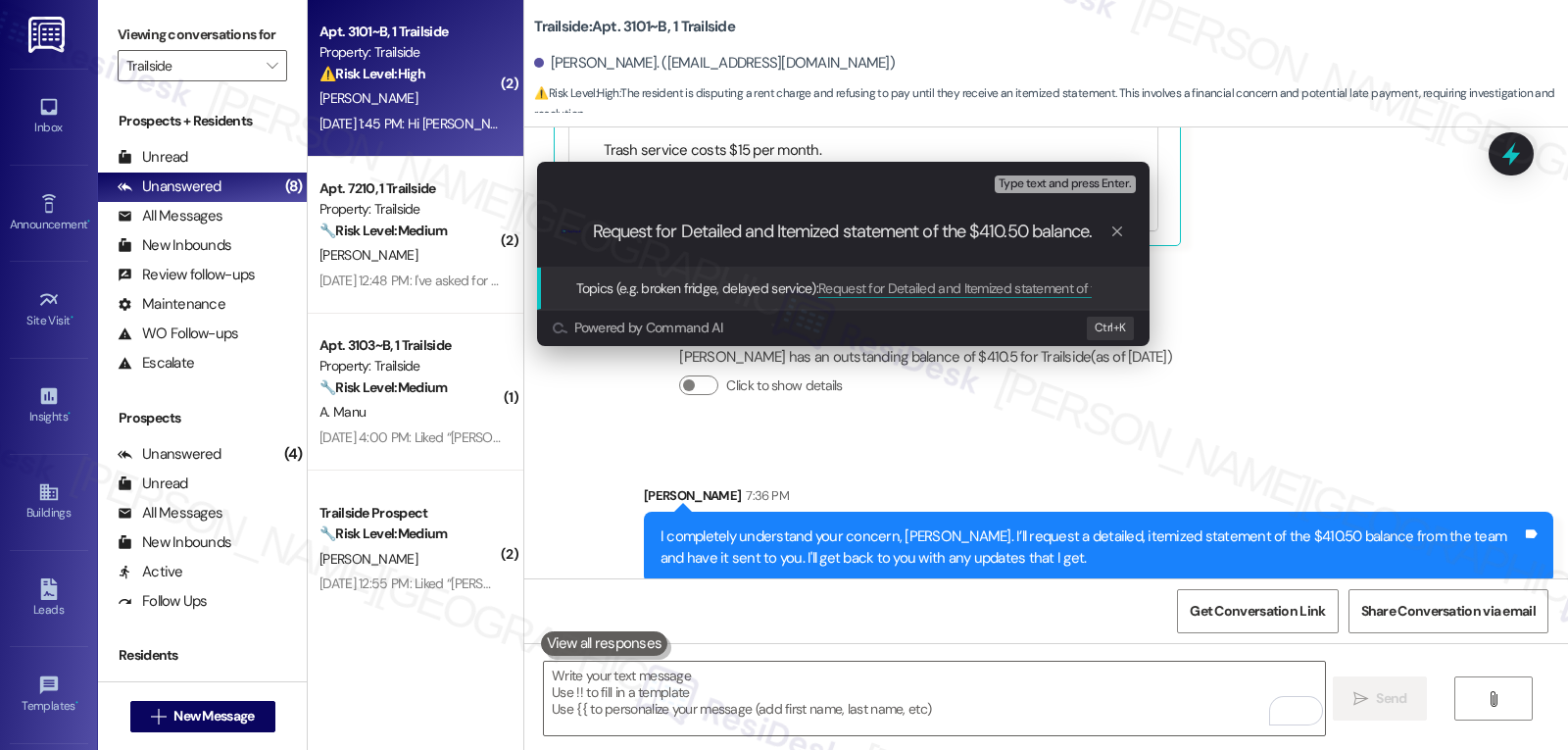
type input "Request for Detailed and Itemized statement of the $410.50 balance."
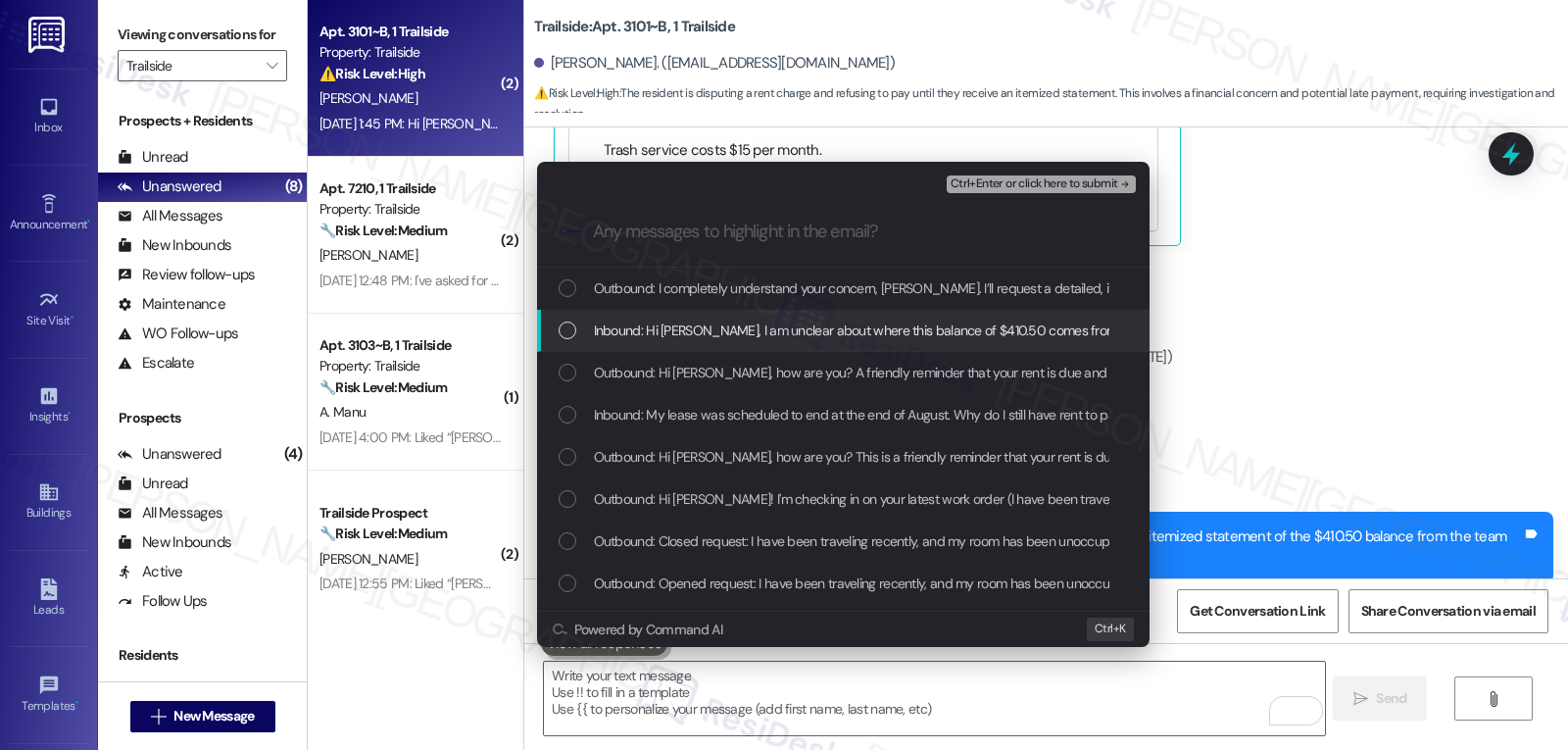
click at [716, 335] on span "Inbound: Hi Sarah, I am unclear about where this balance of $410.50 comes from.…" at bounding box center [1377, 331] width 1566 height 22
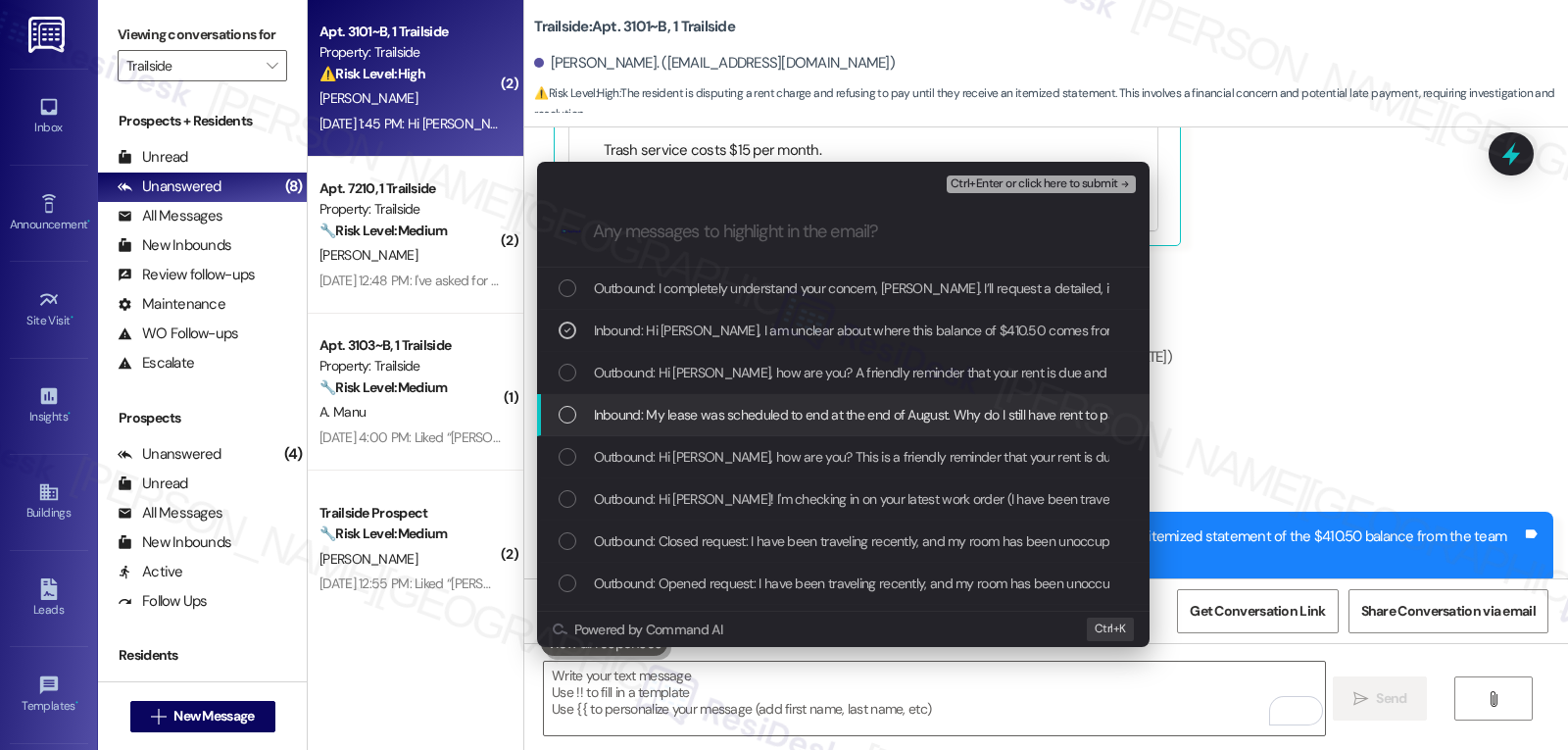
click at [694, 417] on span "Inbound: My lease was scheduled to end at the end of August. Why do I still hav…" at bounding box center [864, 414] width 542 height 22
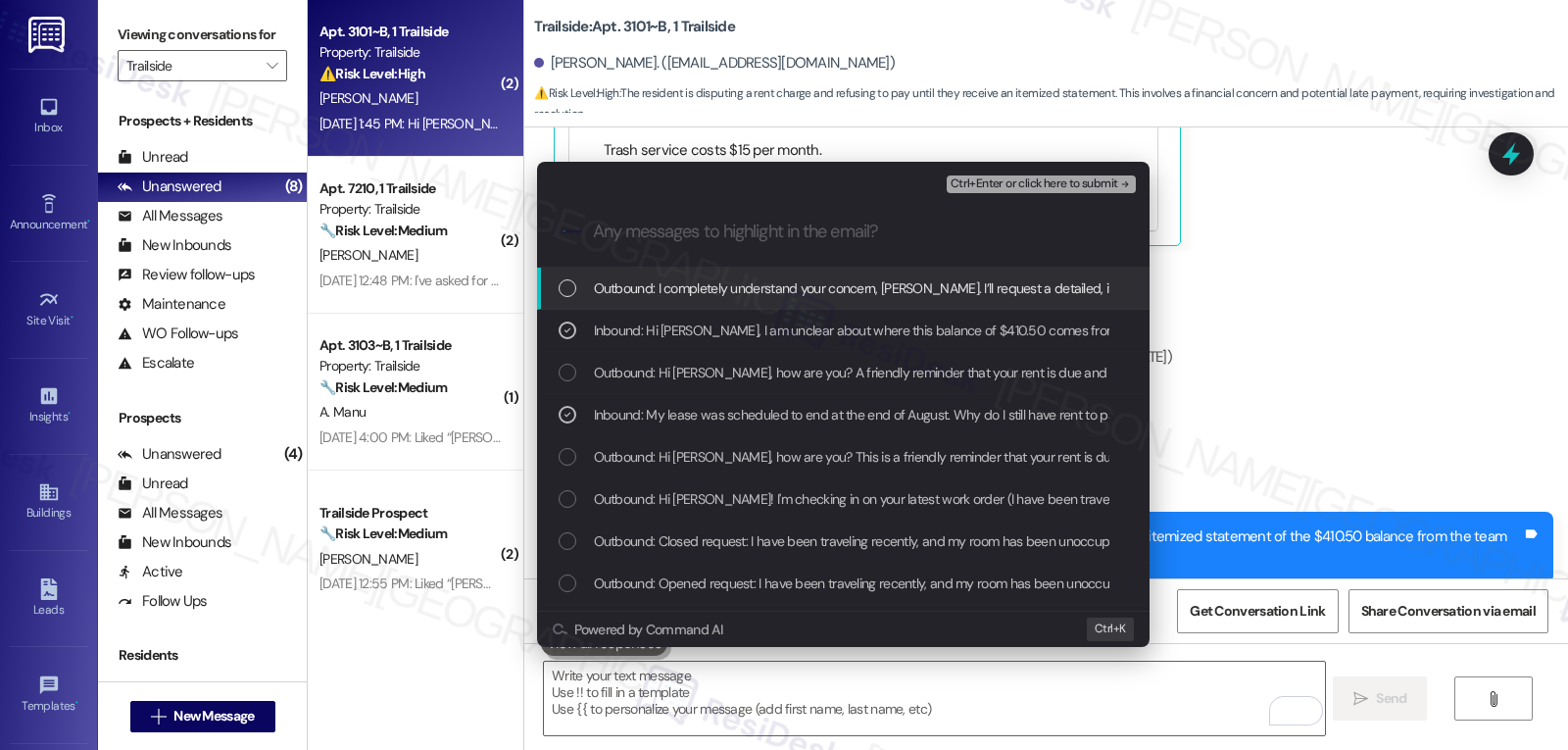
click at [1083, 180] on span "Ctrl+Enter or click here to submit" at bounding box center [1034, 185] width 168 height 14
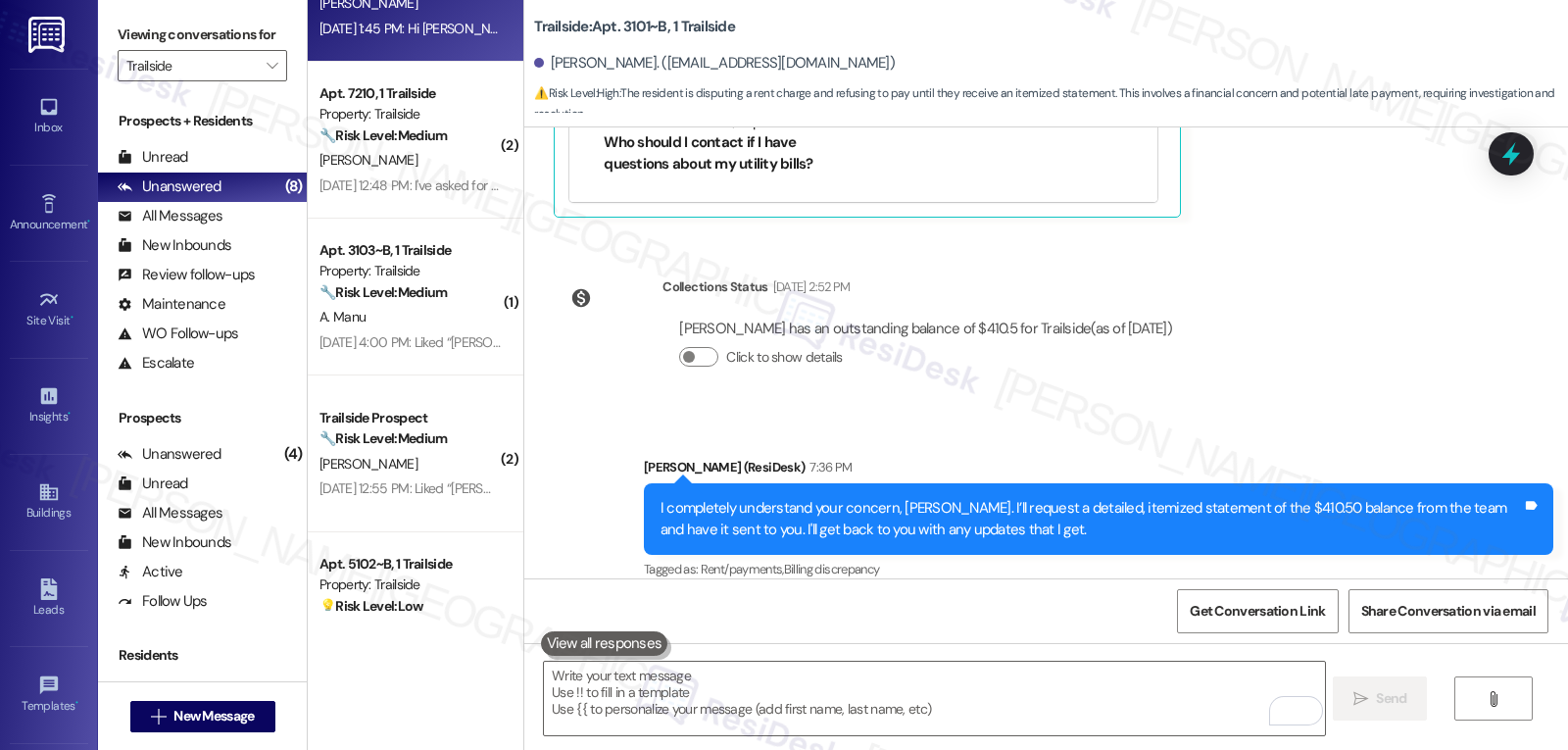
scroll to position [291, 0]
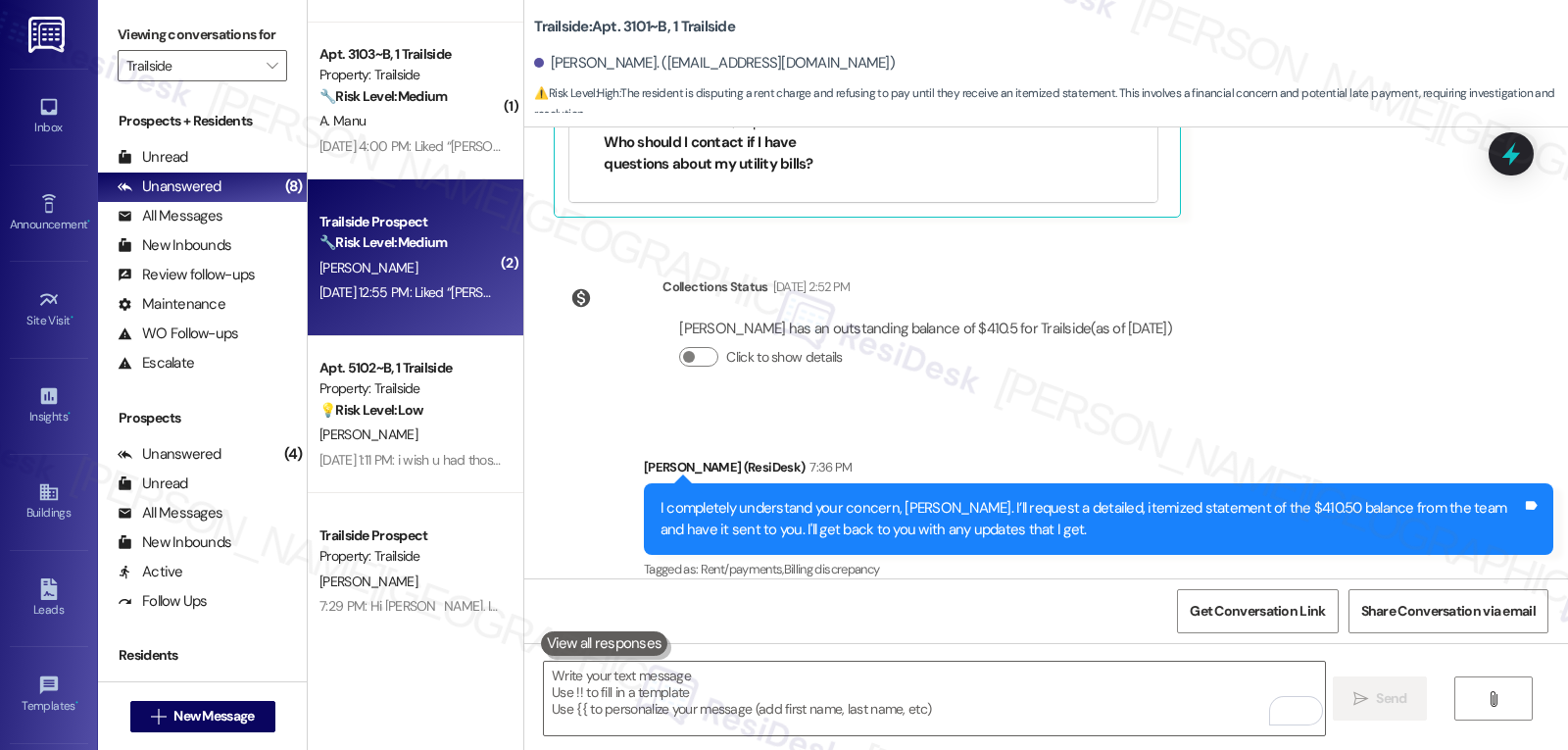
click at [427, 304] on div "Sep 02, 2025 at 12:55 PM: Liked “Sarah (Trailside): Hi Rahim, how are you? This…" at bounding box center [411, 292] width 186 height 25
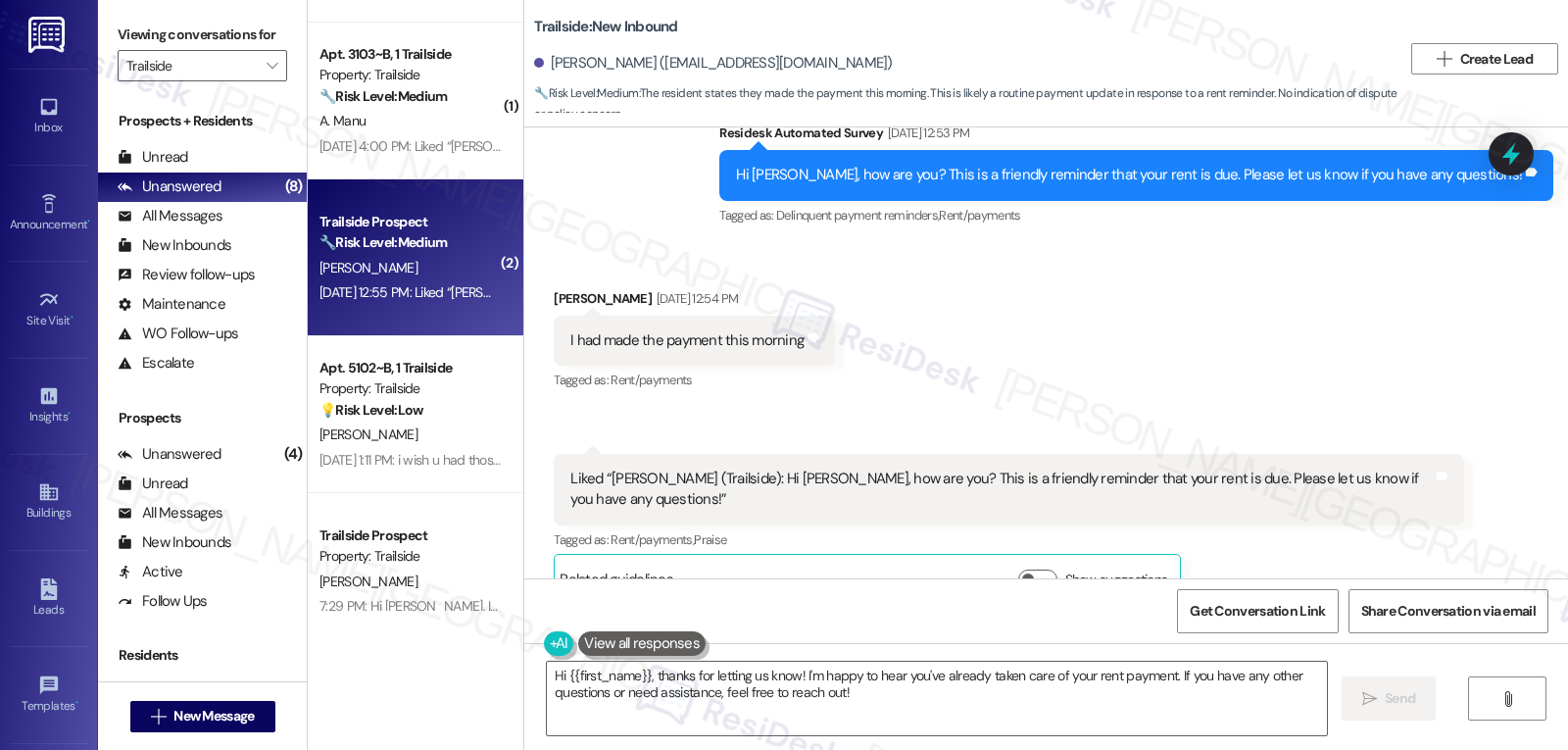
scroll to position [585, 0]
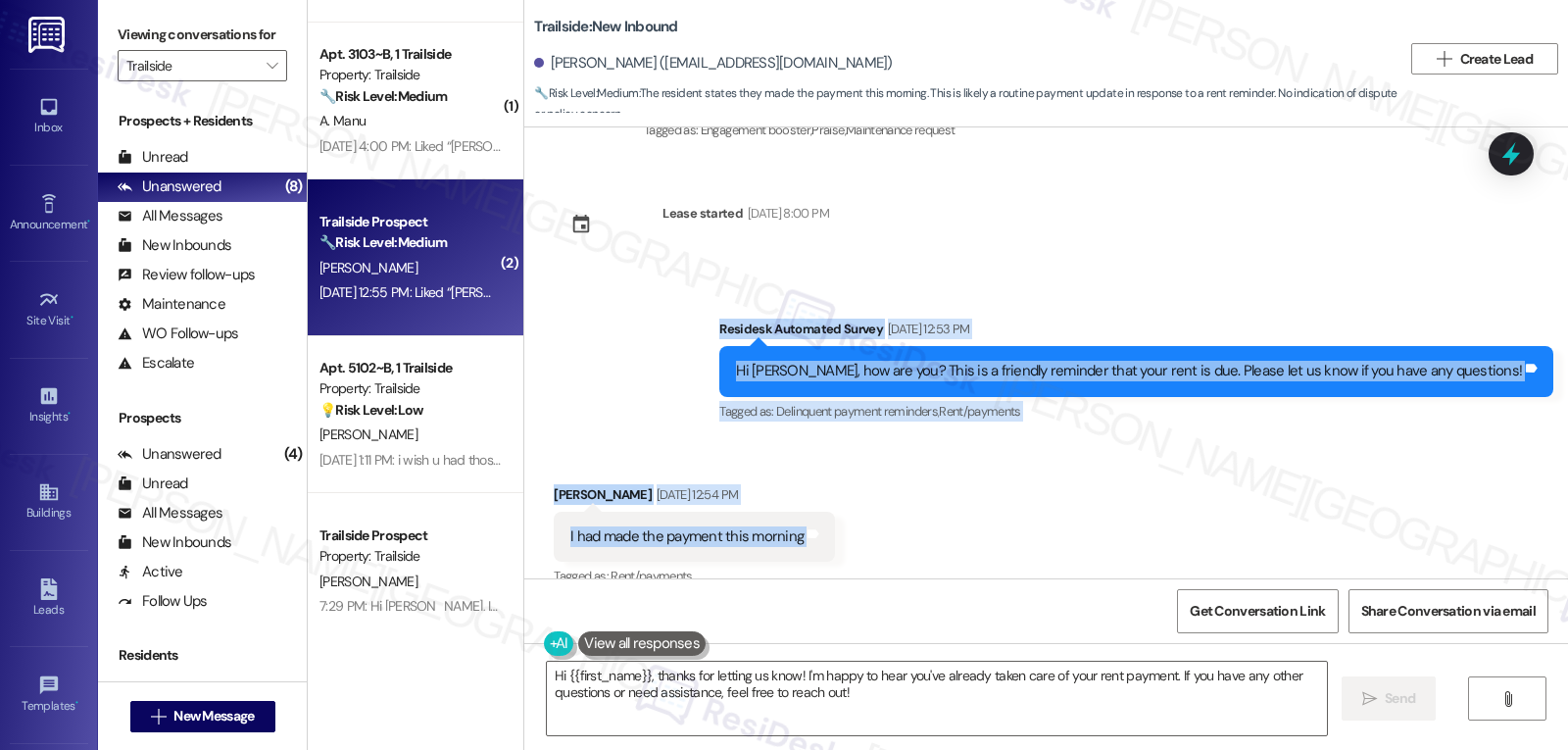
drag, startPoint x: 797, startPoint y: 310, endPoint x: 838, endPoint y: 515, distance: 209.1
click at [838, 515] on div "Survey, sent via SMS Residesk Automated Survey Dec 02, 2024 at 1:19 PM Hi there…" at bounding box center [1046, 352] width 1044 height 451
copy div "Residesk Automated Survey Sep 02, 2025 at 12:53 PM Hi Rahim, how are you? This …"
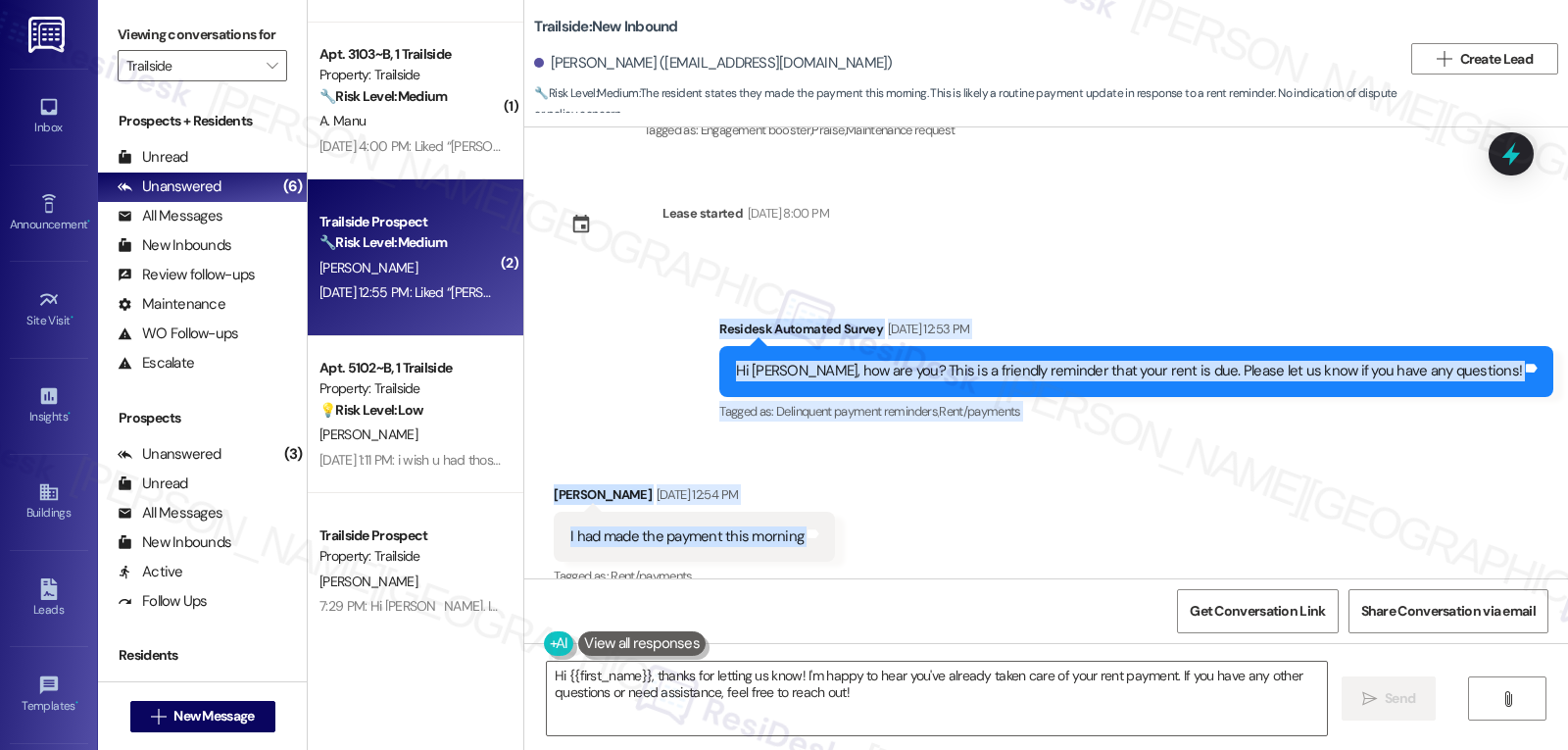
scroll to position [782, 0]
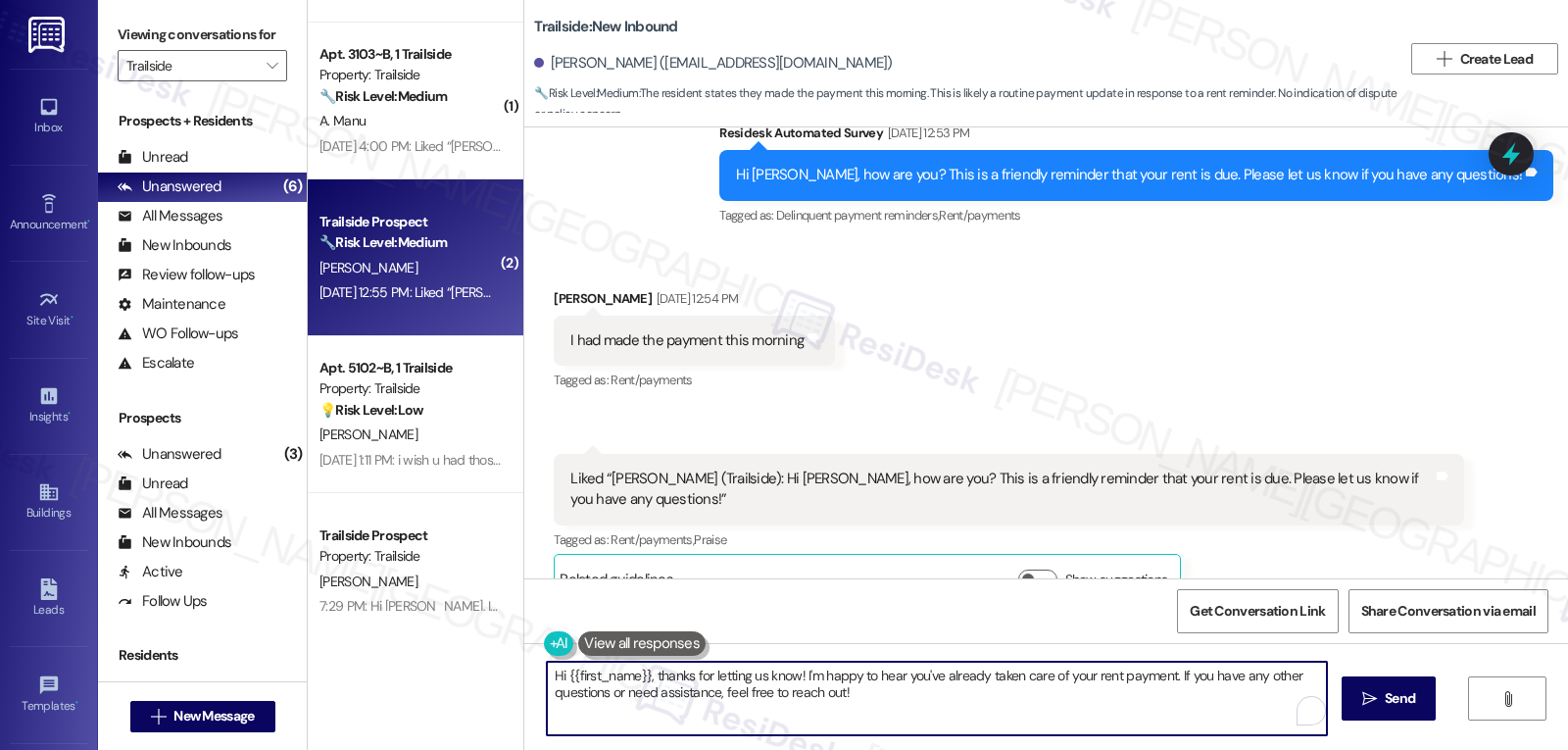
drag, startPoint x: 646, startPoint y: 678, endPoint x: 1030, endPoint y: 796, distance: 401.7
click at [1030, 749] on html "Inbox Go to Inbox Announcement • Send A Text Announcement Site Visit • Go to Si…" at bounding box center [784, 375] width 1568 height 750
click at [704, 714] on textarea "Hi {{first_name}}, thanks for letting us know! I'm happy to hear you've already…" at bounding box center [933, 698] width 781 height 73
paste textarea "Thanks for the update, Rahim! We’re showing your payment went through and your …"
click at [706, 676] on textarea "Thanks for the update, Rahim! We’re showing your payment went through and your …" at bounding box center [933, 698] width 781 height 73
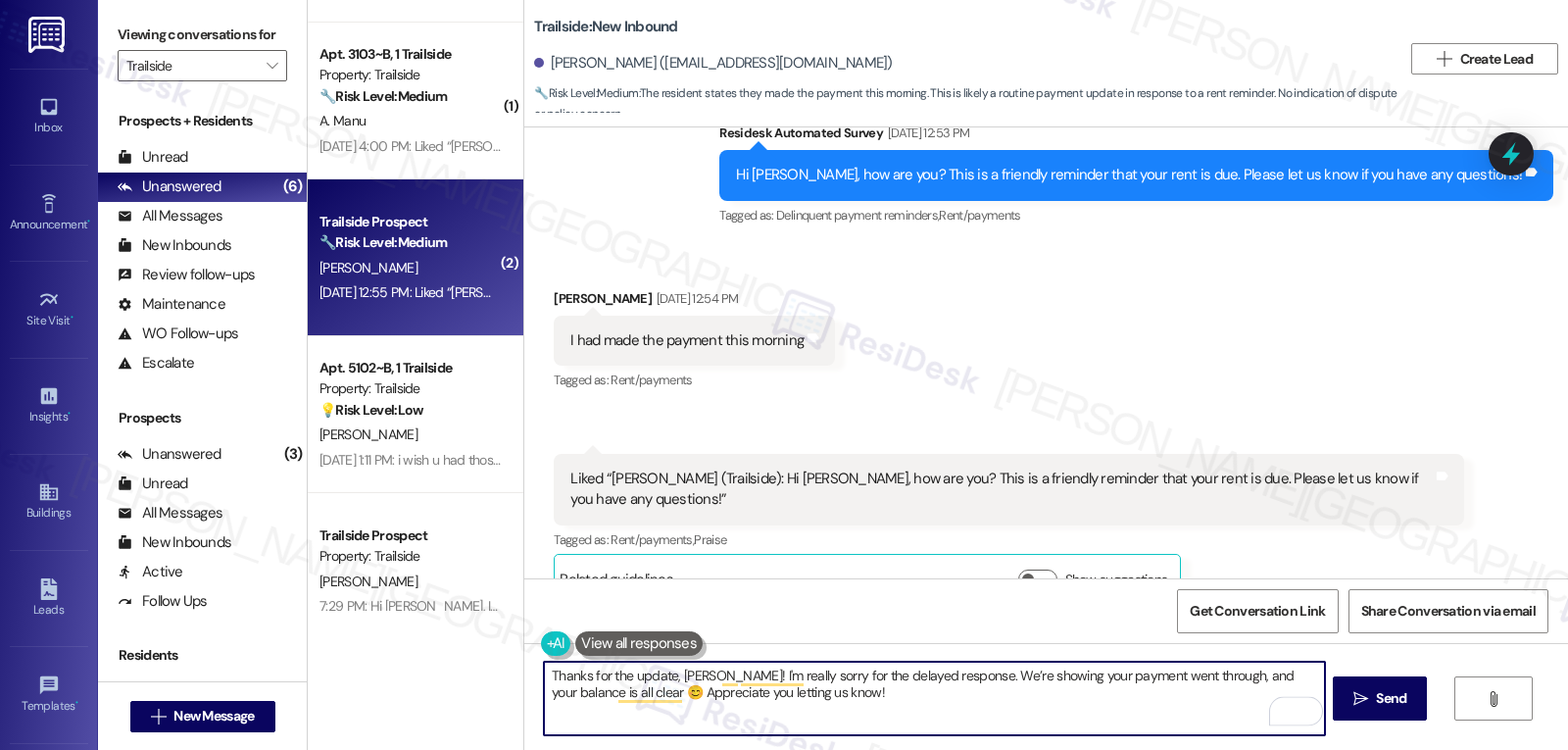
click at [931, 705] on textarea "Thanks for the update, Rahim! I'm really sorry for the delayed response. We’re …" at bounding box center [933, 698] width 781 height 73
type textarea "Thanks for the update, Rahim! I'm really sorry for the delayed response. We’re …"
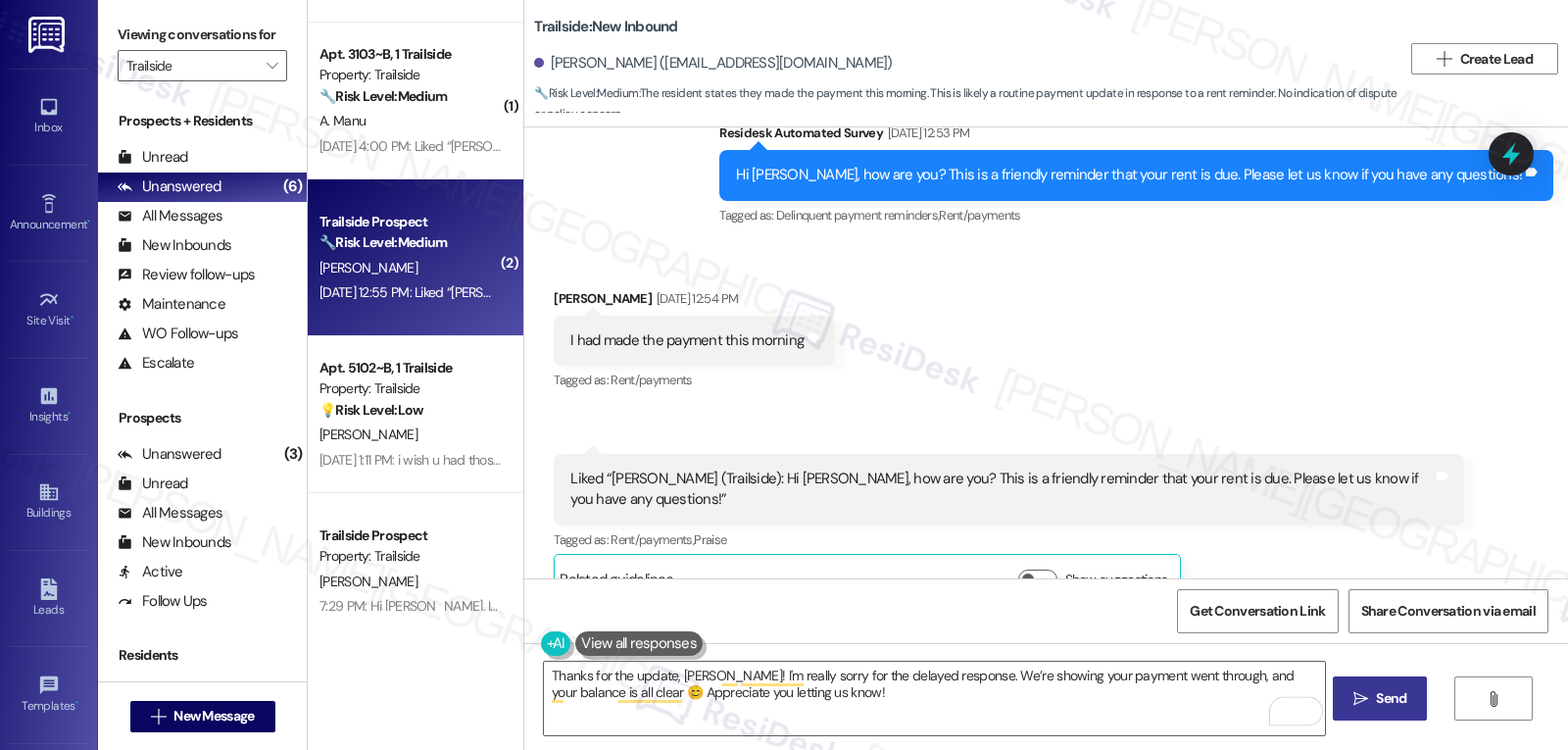
click at [1383, 703] on span "Send" at bounding box center [1391, 698] width 31 height 21
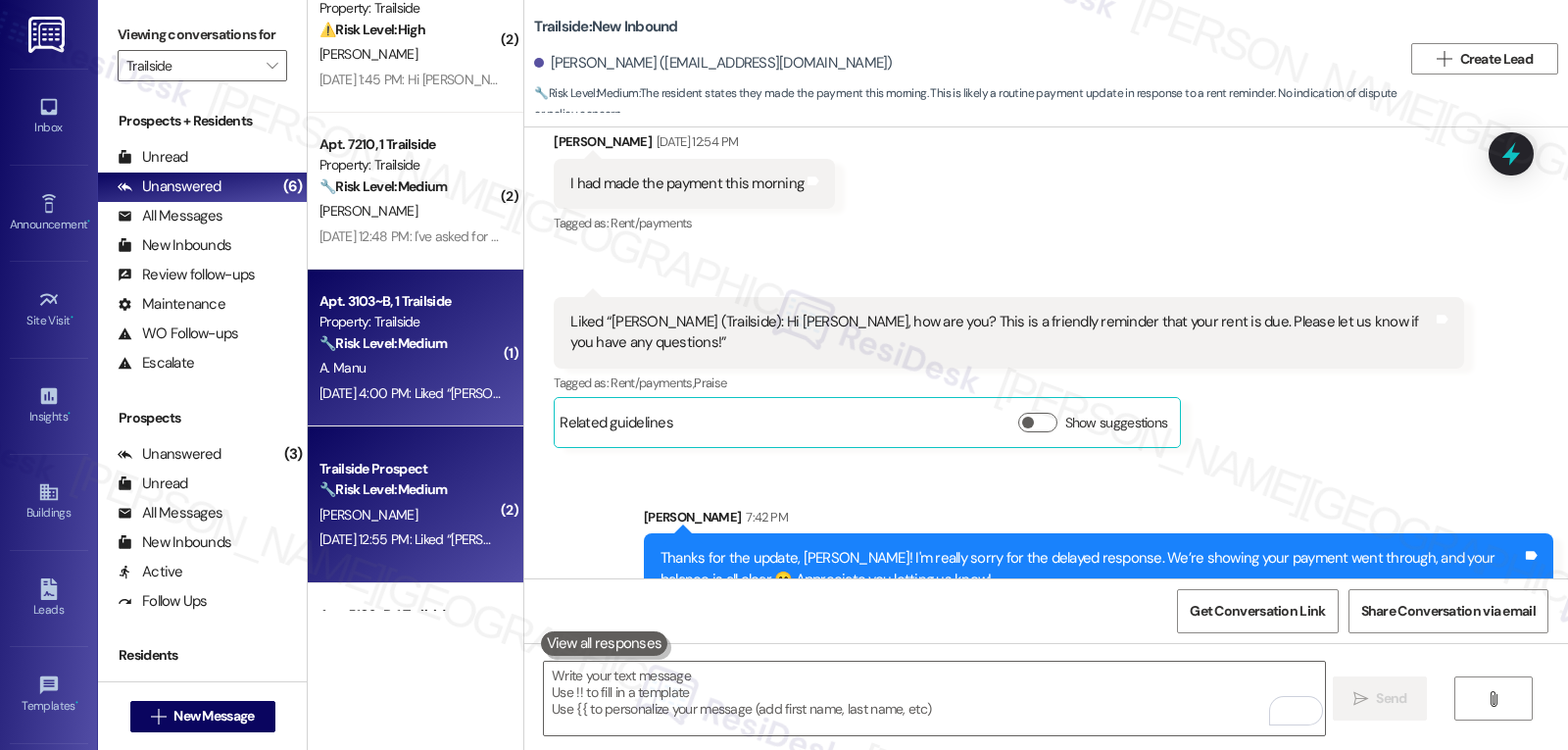
scroll to position [0, 0]
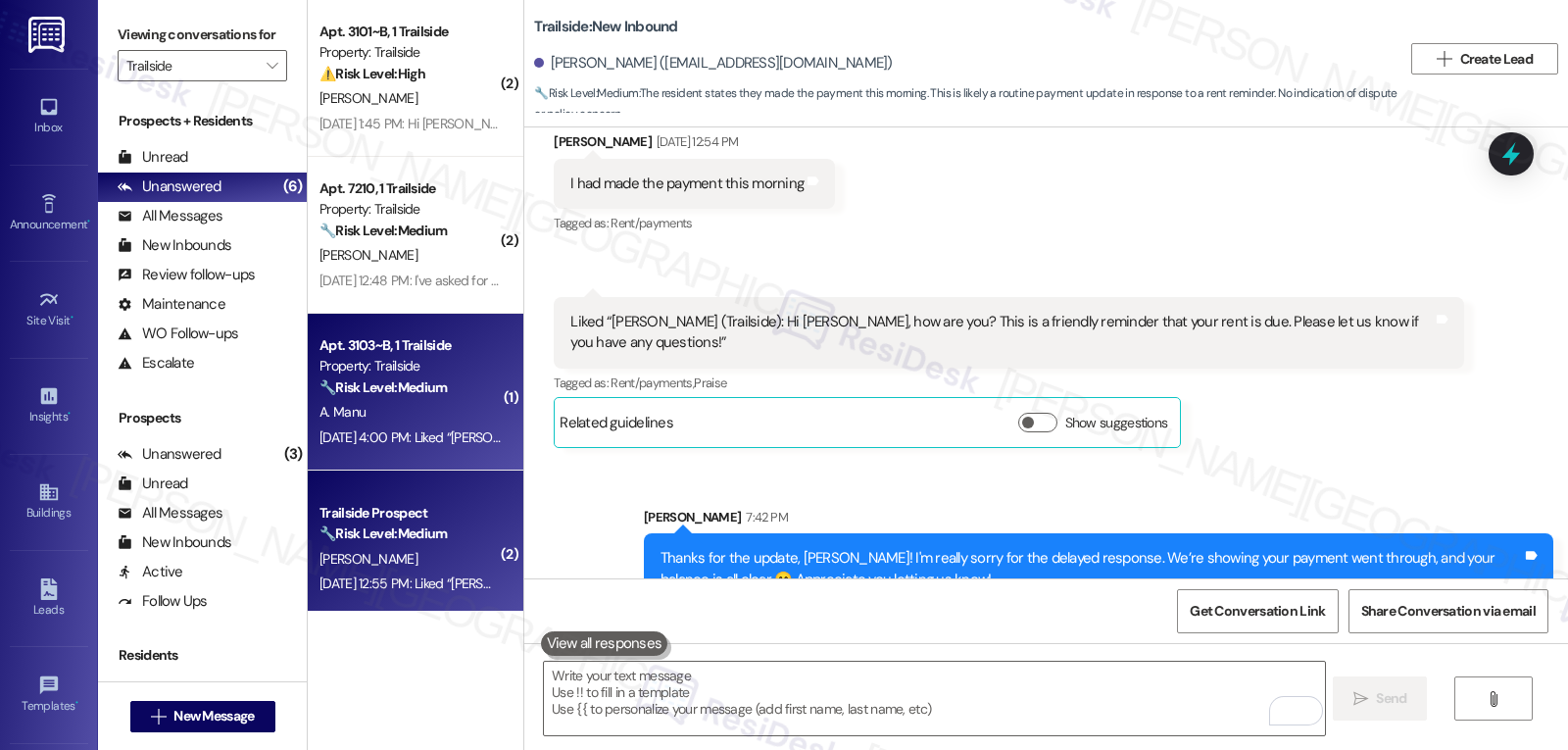
click at [414, 400] on div "A. Manu" at bounding box center [411, 412] width 186 height 25
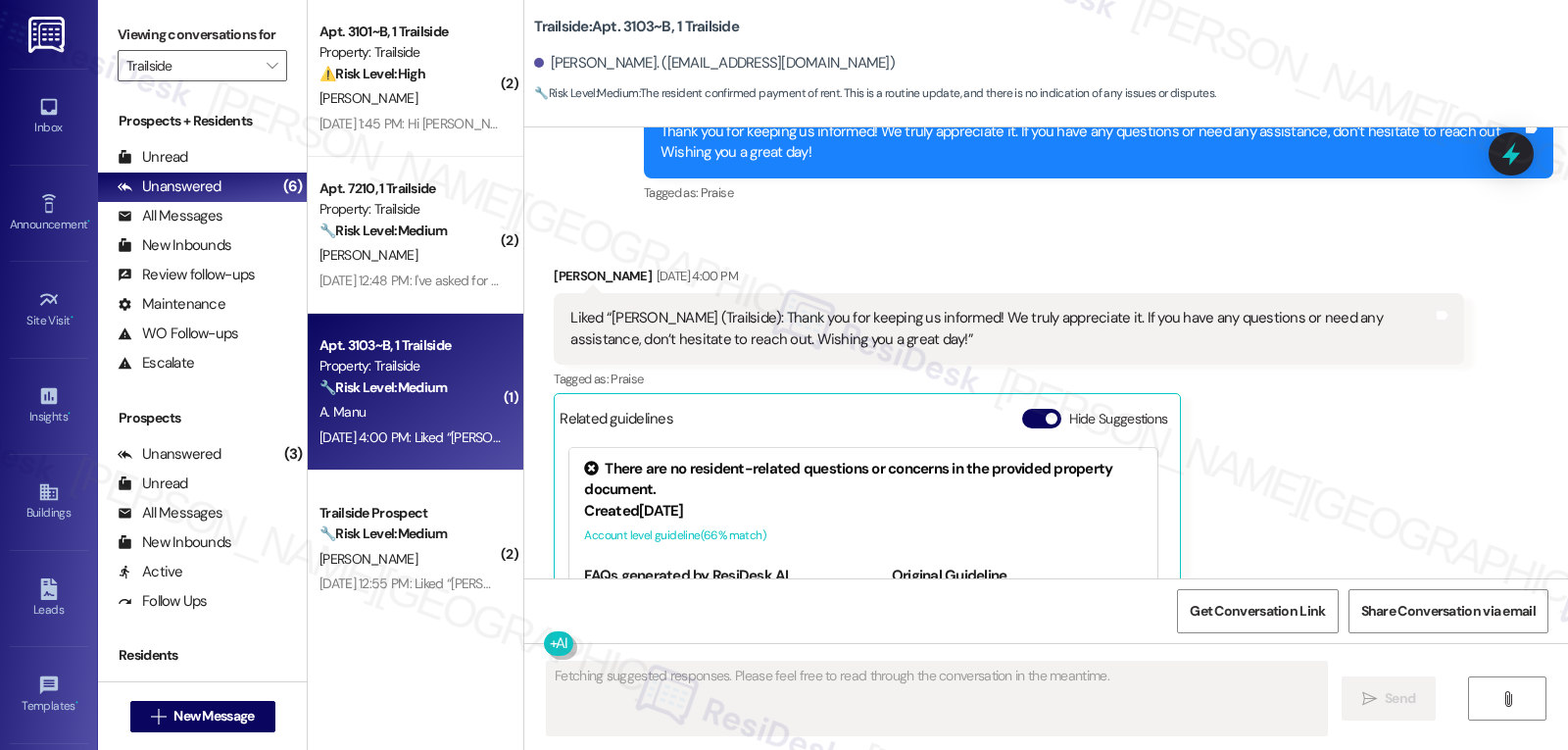
scroll to position [2670, 0]
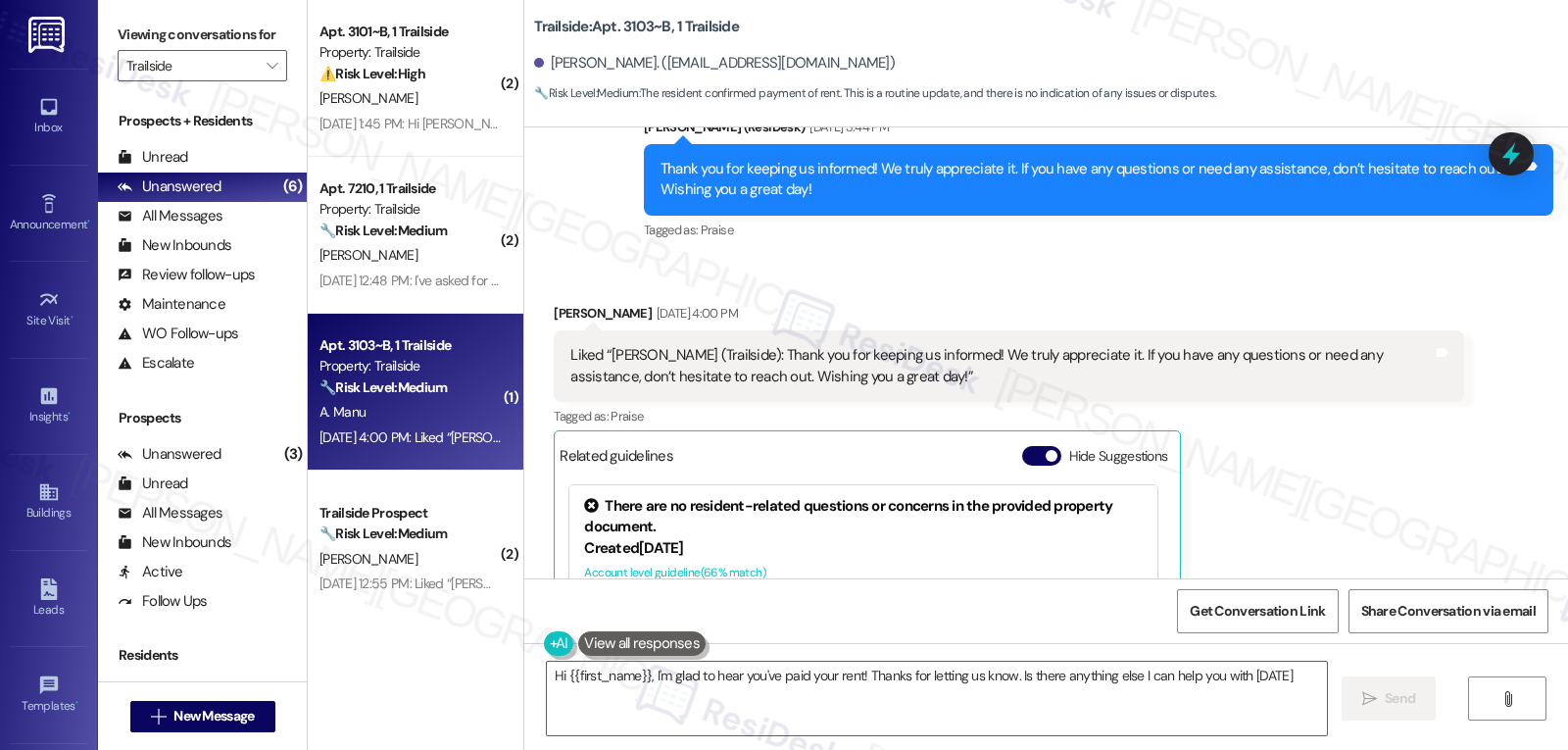
type textarea "Hi {{first_name}}, I'm glad to hear you've paid your rent! Thanks for letting u…"
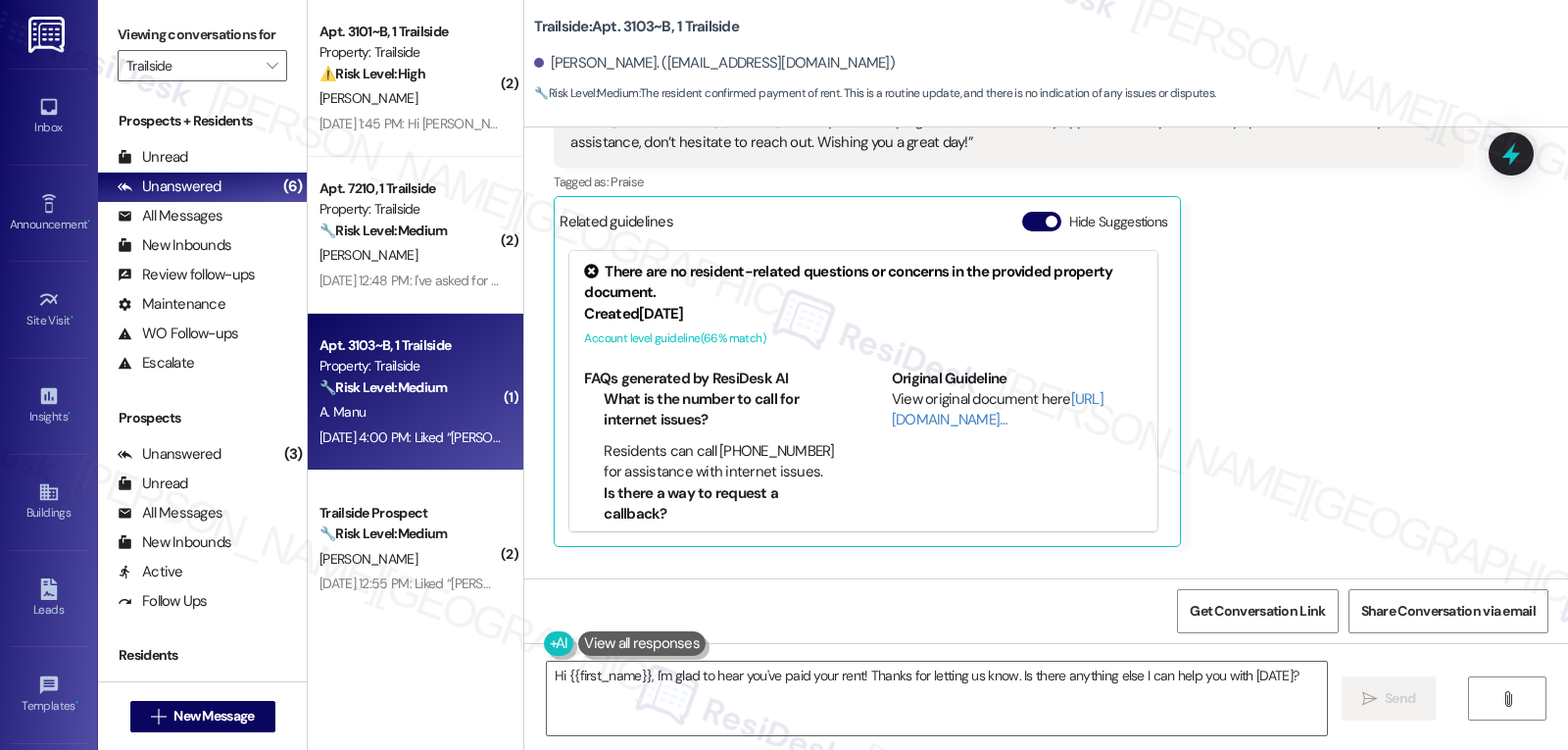
scroll to position [3047, 0]
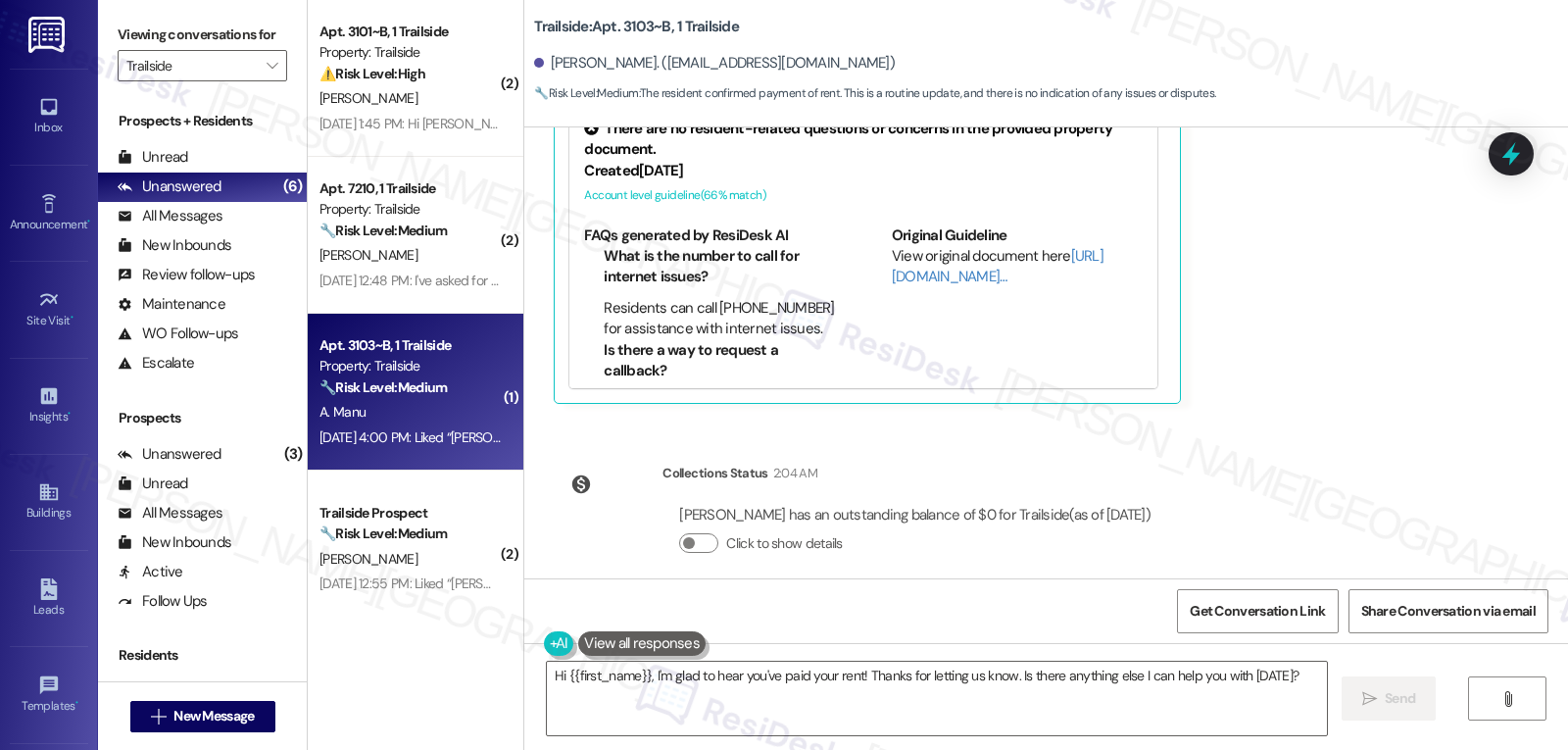
click at [1500, 150] on icon at bounding box center [1512, 154] width 26 height 26
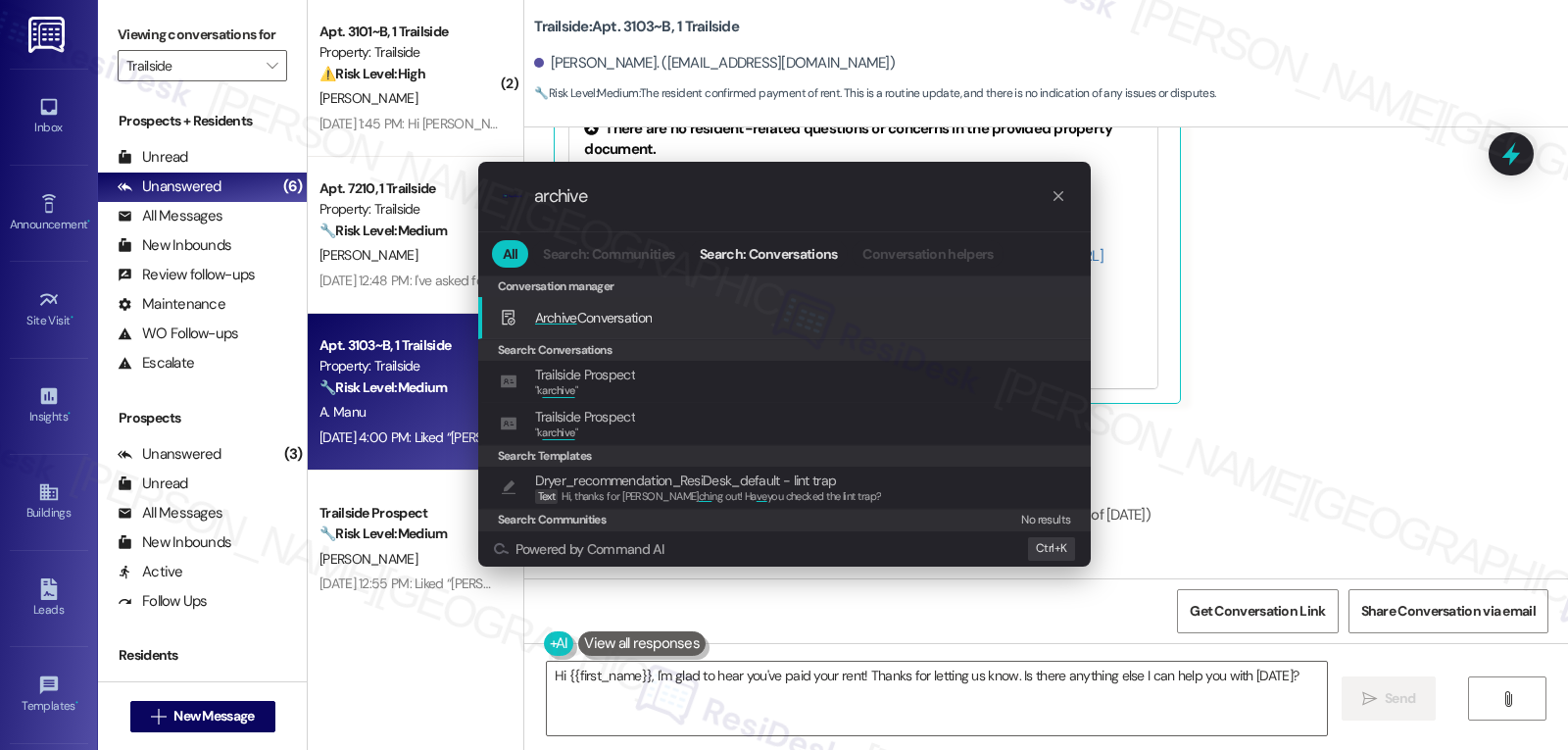
type input "archive"
click at [611, 318] on span "Archive Conversation" at bounding box center [593, 318] width 117 height 18
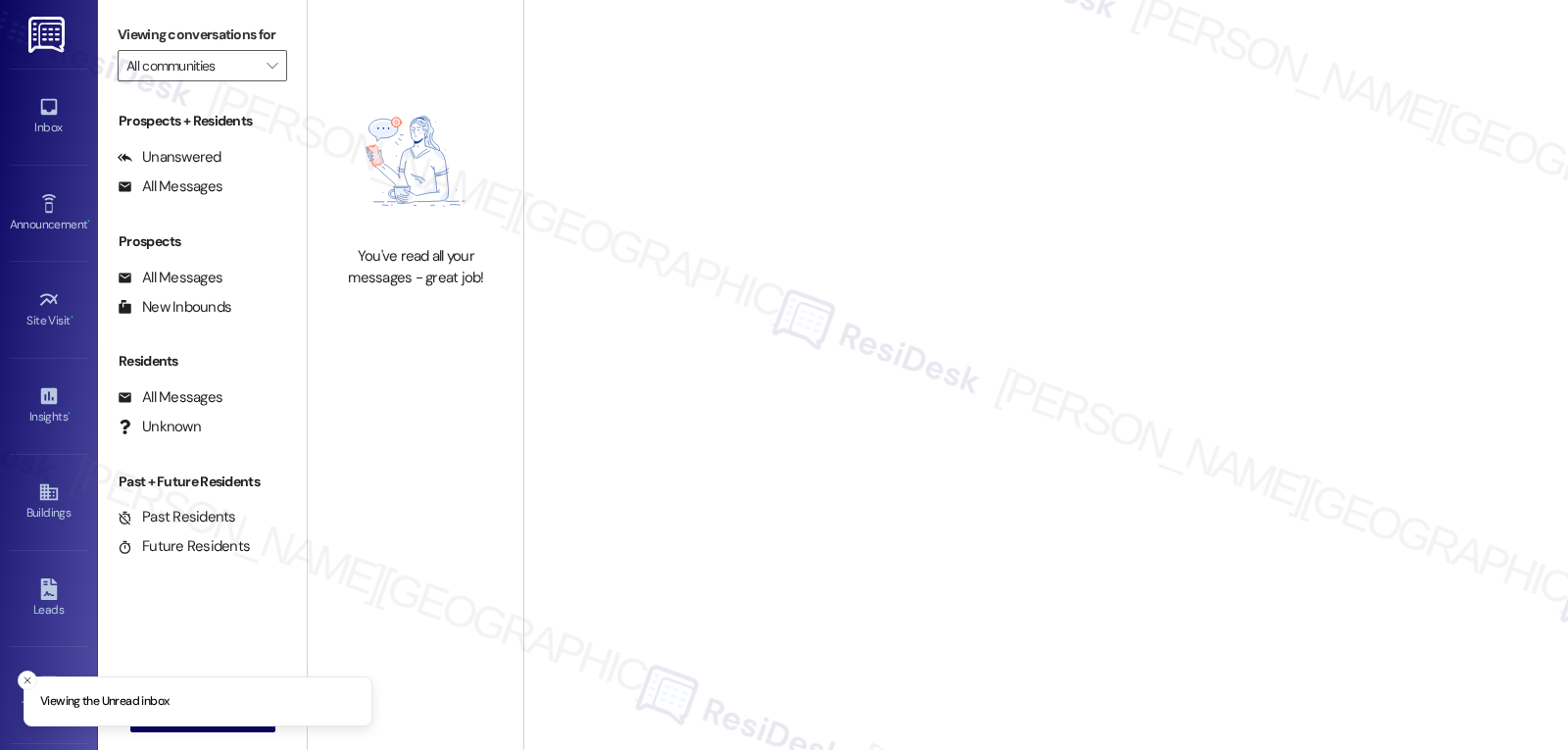
type input "Trailside"
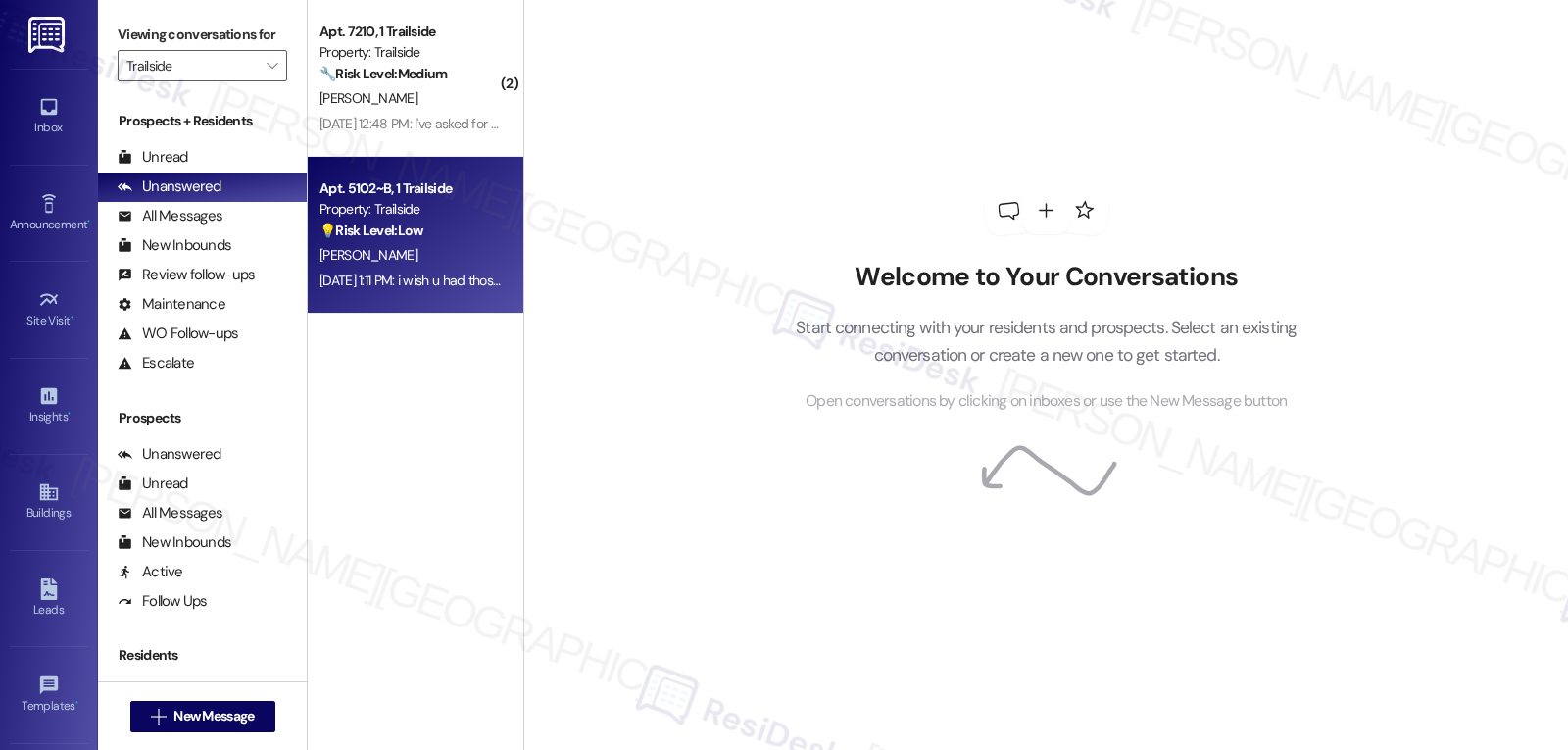
click at [414, 215] on div "Property: Trailside" at bounding box center [411, 209] width 182 height 21
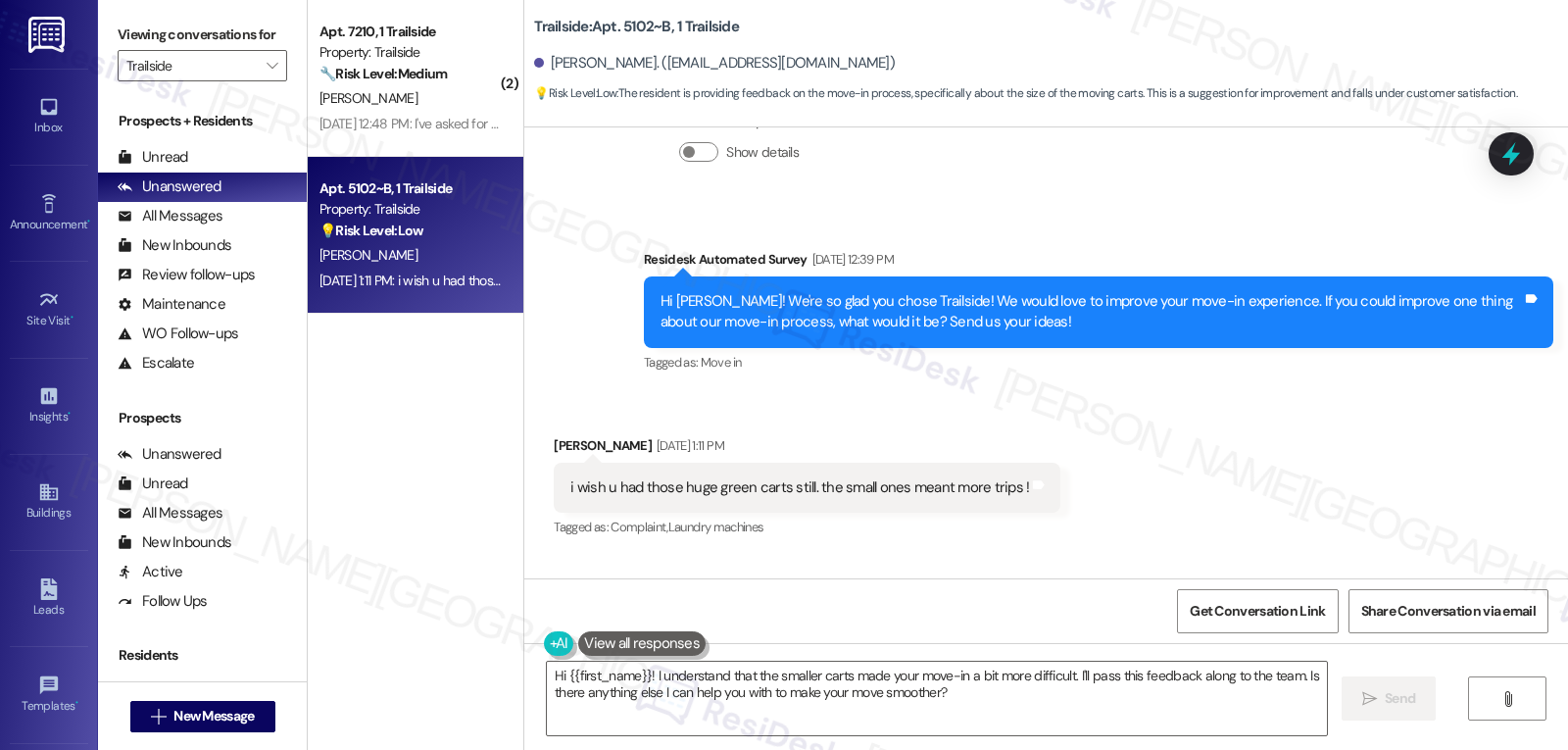
scroll to position [2622, 0]
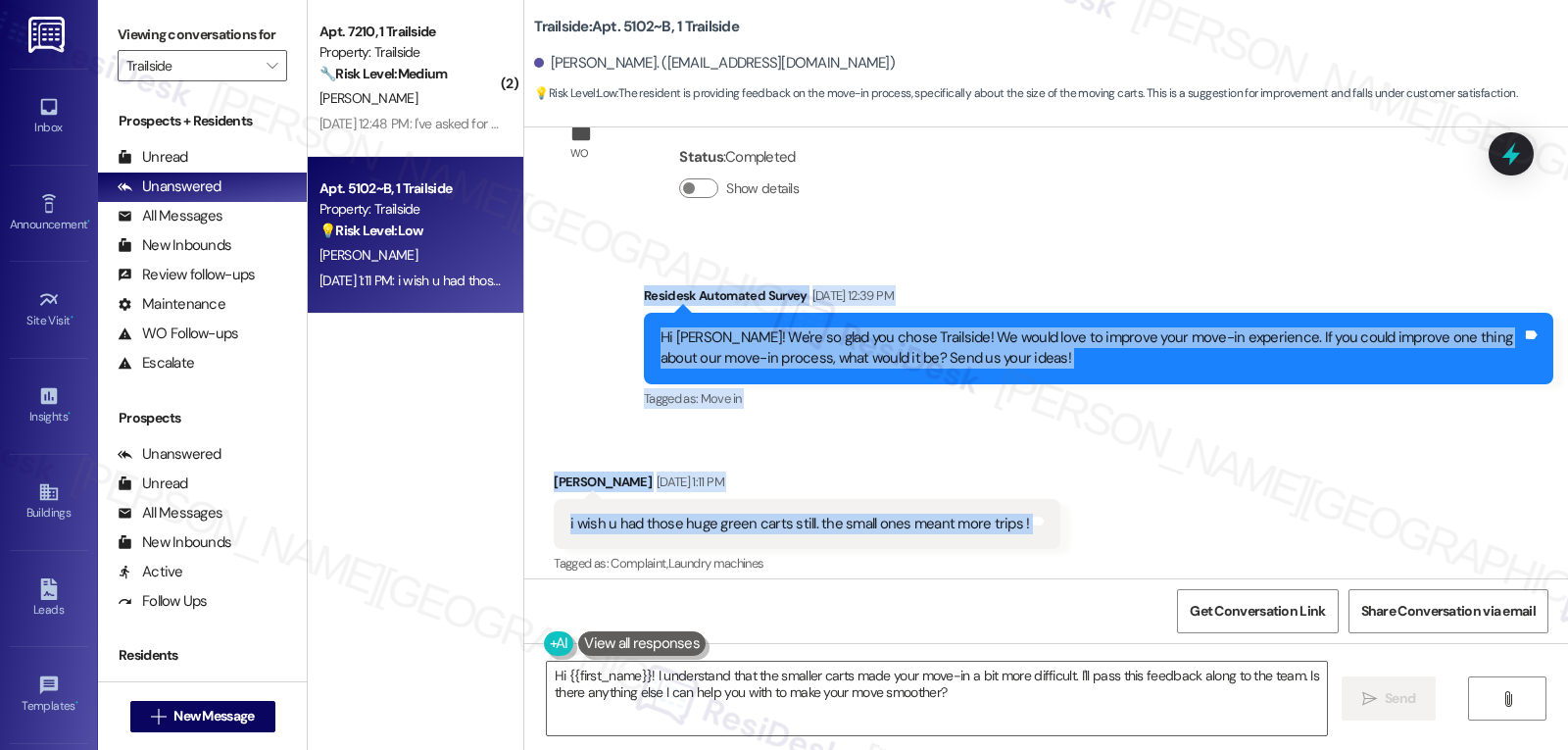
drag, startPoint x: 625, startPoint y: 296, endPoint x: 1063, endPoint y: 518, distance: 491.0
click at [1063, 518] on div "WO Opened request: batteries n... [DATE] 7:04 AM Status : Completed Show detail…" at bounding box center [1046, 352] width 1044 height 451
copy div "Residesk Automated Survey [DATE] 12:39 PM Hi [PERSON_NAME]! We're so glad you c…"
click at [672, 710] on textarea "Hi {{first_name}}! I understand that the smaller carts made your move-in a bit …" at bounding box center [936, 698] width 781 height 73
paste textarea "Thanks for the feedback, [PERSON_NAME]! 😊 We hear you—those bigger carts defini…"
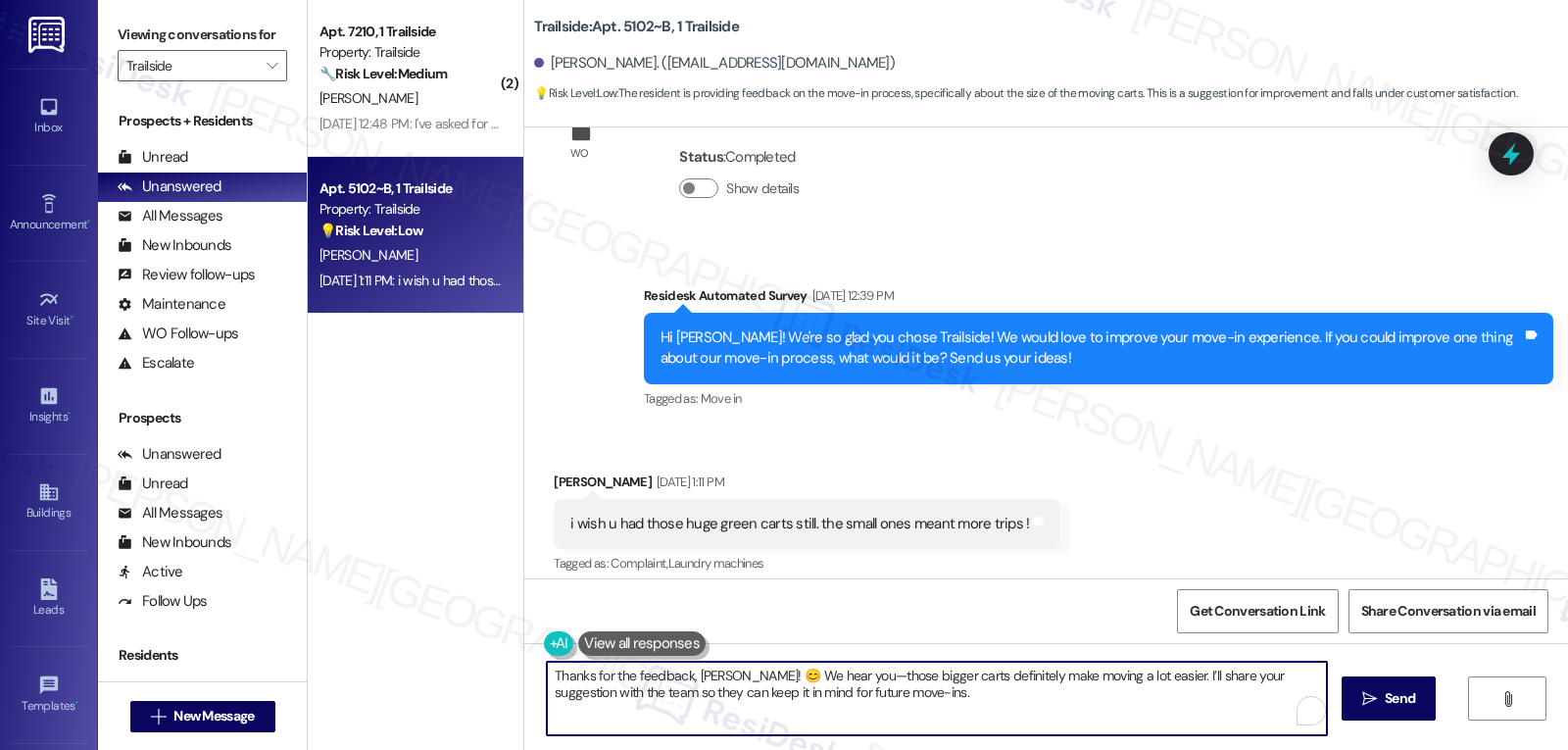
click at [814, 676] on textarea "Thanks for the feedback, [PERSON_NAME]! 😊 We hear you—those bigger carts defini…" at bounding box center [936, 698] width 781 height 73
click at [1075, 708] on textarea "Thanks for the feedback, [PERSON_NAME]! 😊 We hear you. Those bigger carts defin…" at bounding box center [933, 698] width 781 height 73
type textarea "Thanks for the feedback, [PERSON_NAME]! 😊 We hear you. Those bigger carts defin…"
click at [1369, 705] on span " Send" at bounding box center [1381, 698] width 62 height 21
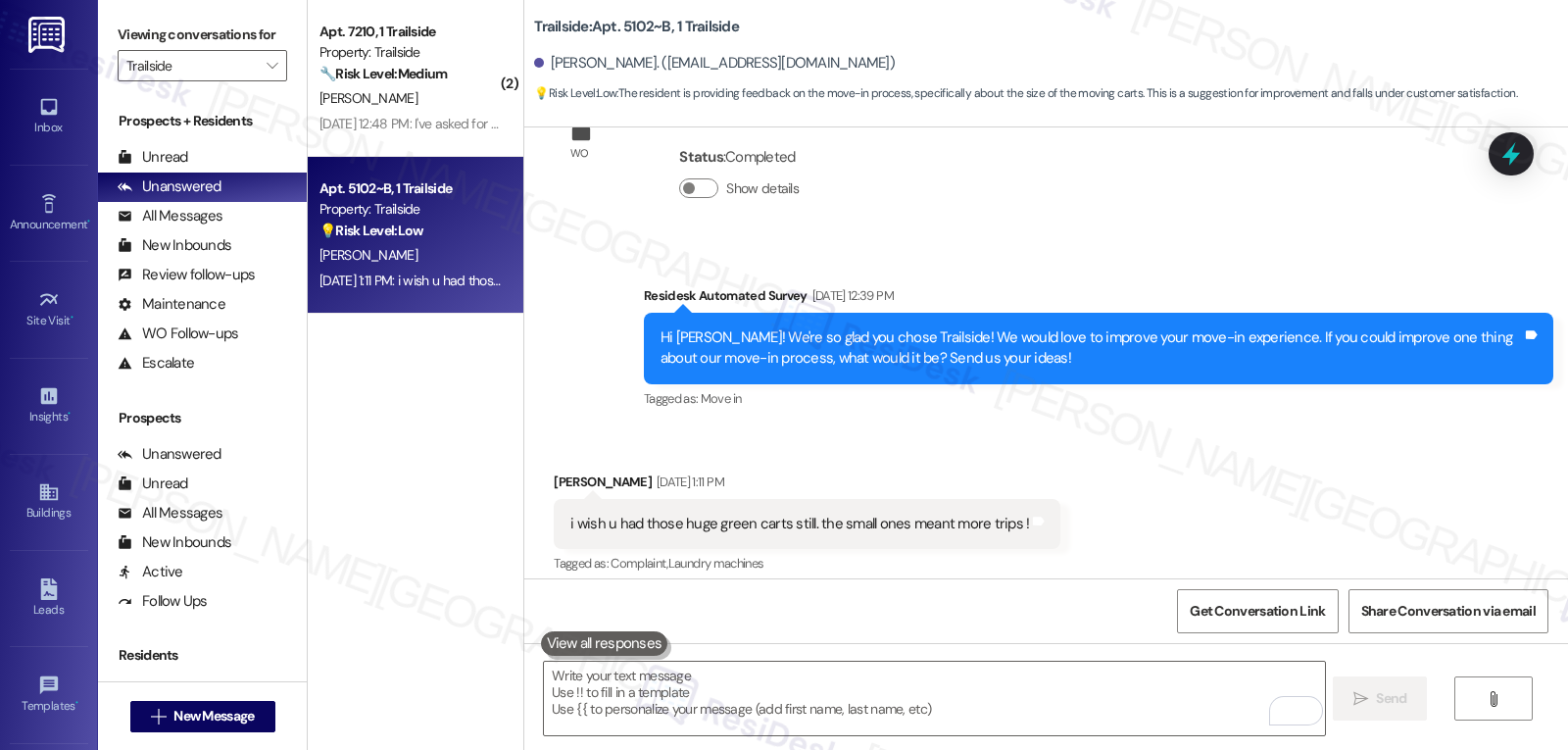
type textarea "Fetching suggested responses. Please feel free to read through the conversation…"
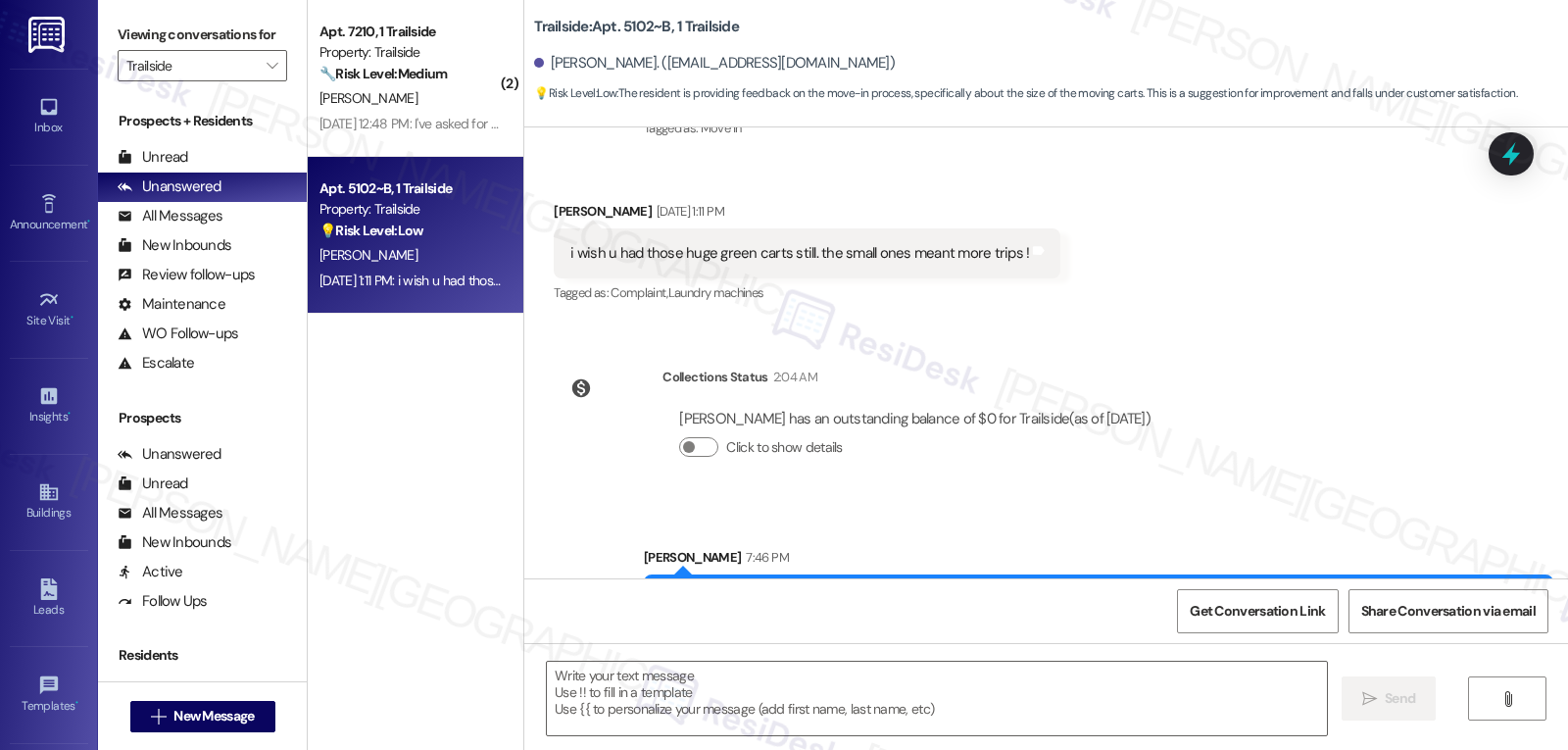
scroll to position [2974, 0]
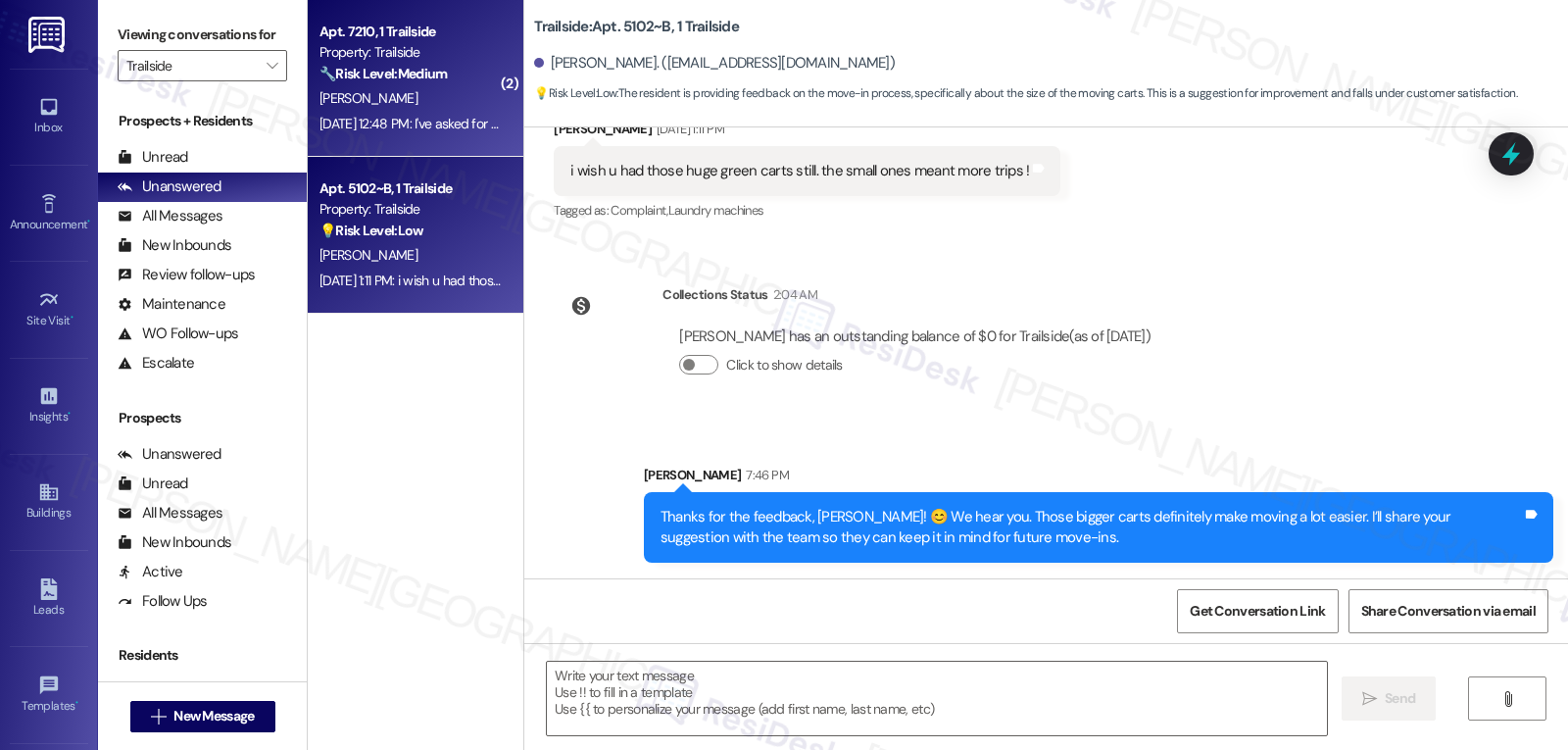
click at [428, 110] on div "[PERSON_NAME]" at bounding box center [411, 98] width 186 height 25
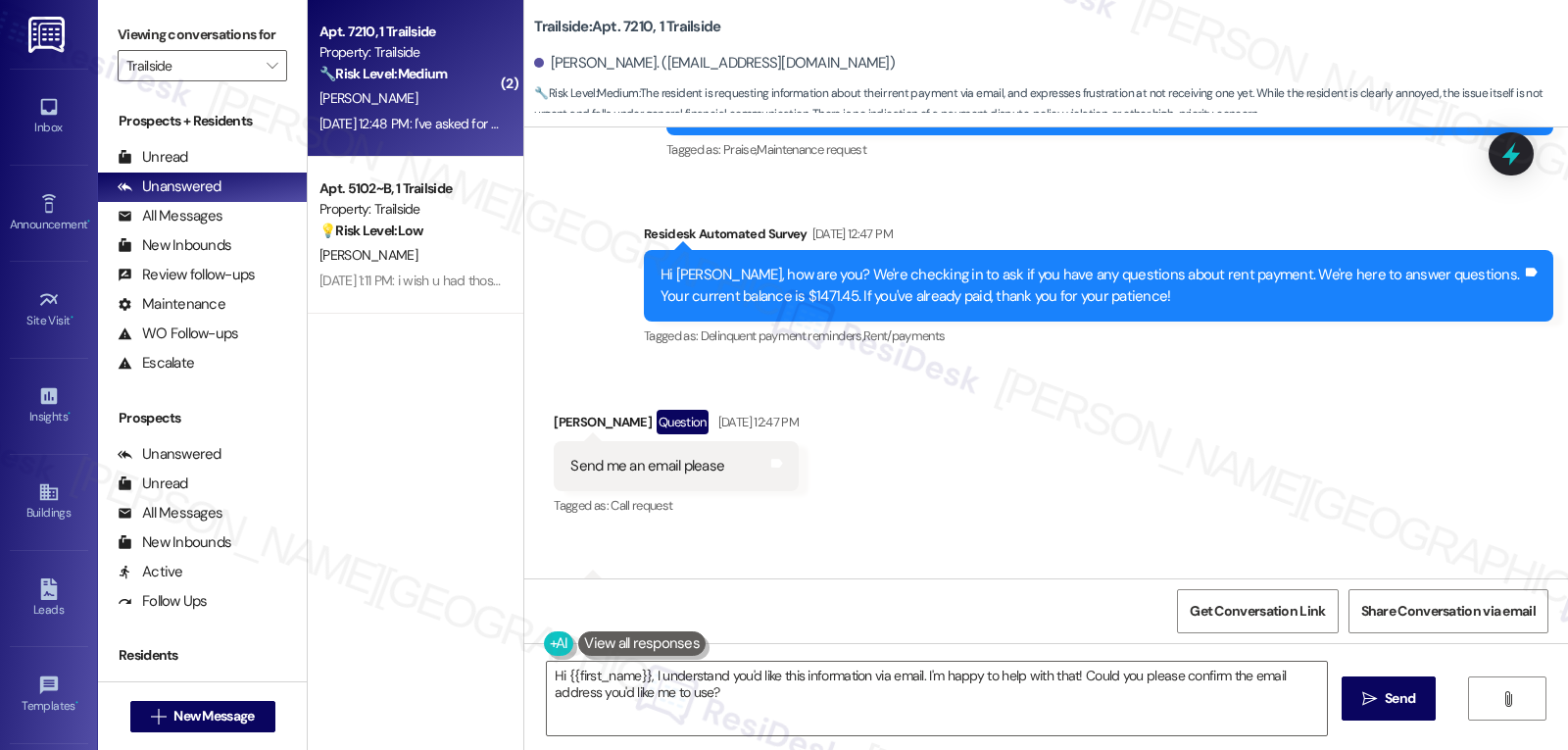
scroll to position [1926, 0]
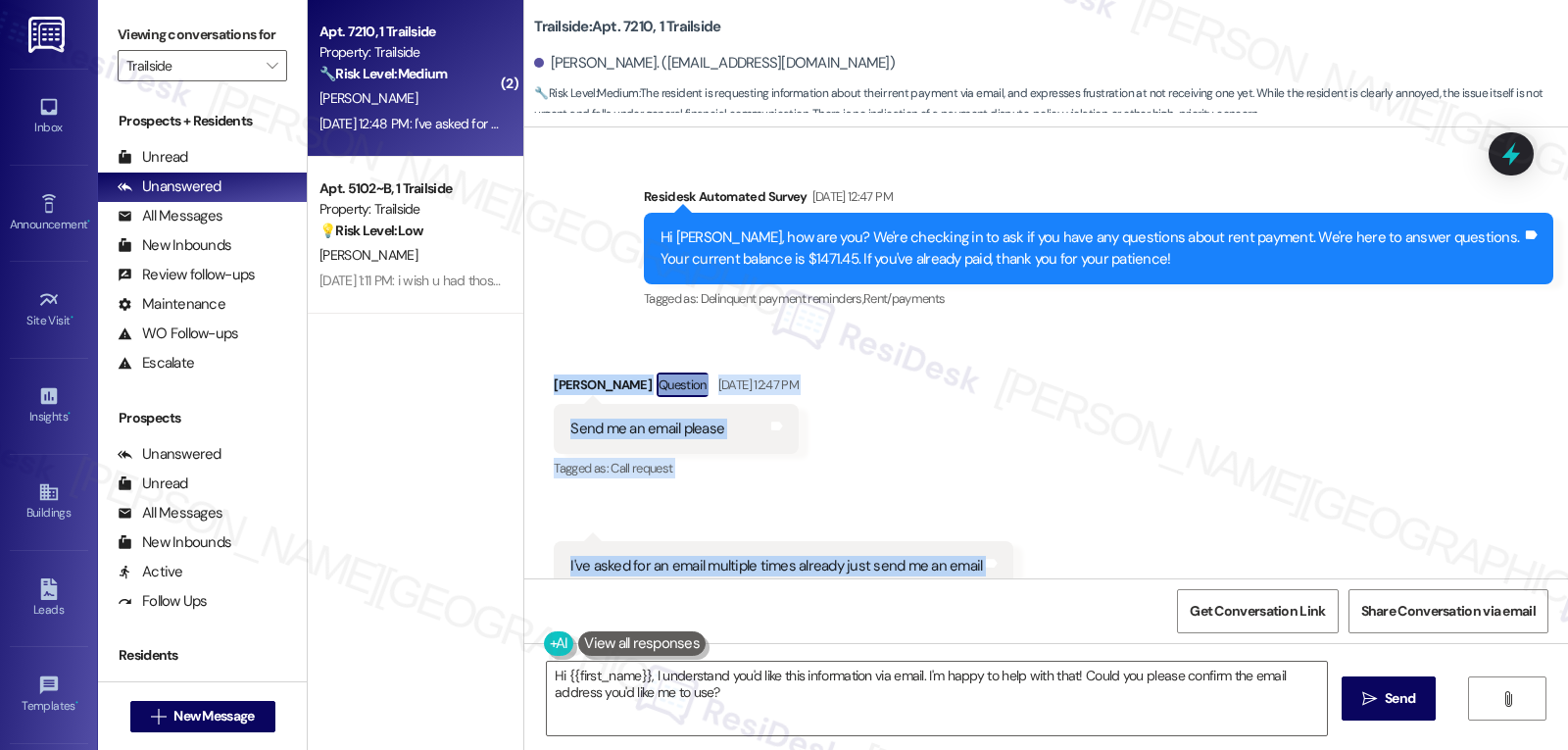
drag, startPoint x: 527, startPoint y: 333, endPoint x: 1059, endPoint y: 552, distance: 575.3
click at [1059, 552] on div "Received via SMS [PERSON_NAME] Question [DATE] 12:47 PM Send me an email please…" at bounding box center [1046, 483] width 1044 height 308
copy div "[PERSON_NAME] Question [DATE] 12:47 PM Send me an email please Tags and notes T…"
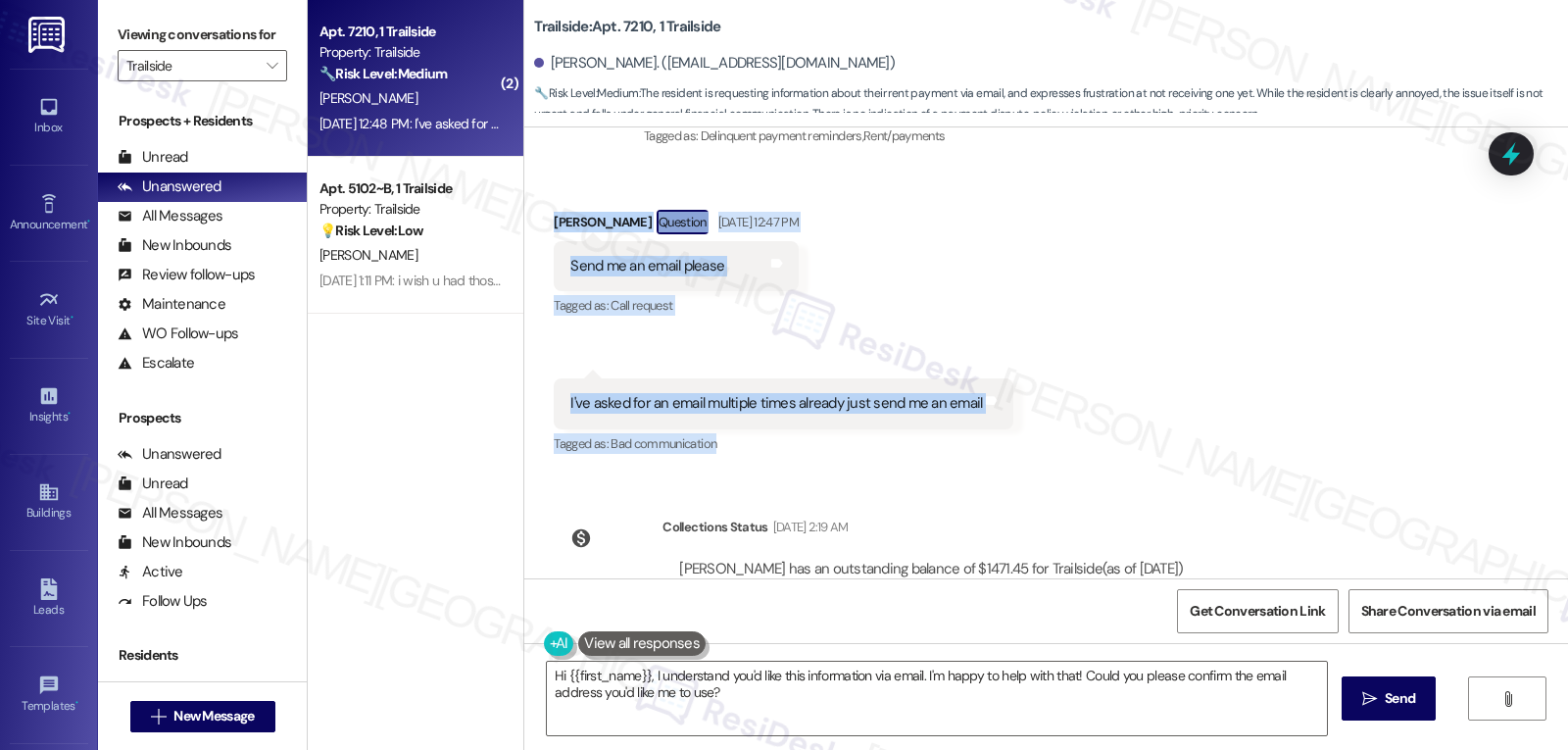
scroll to position [2122, 0]
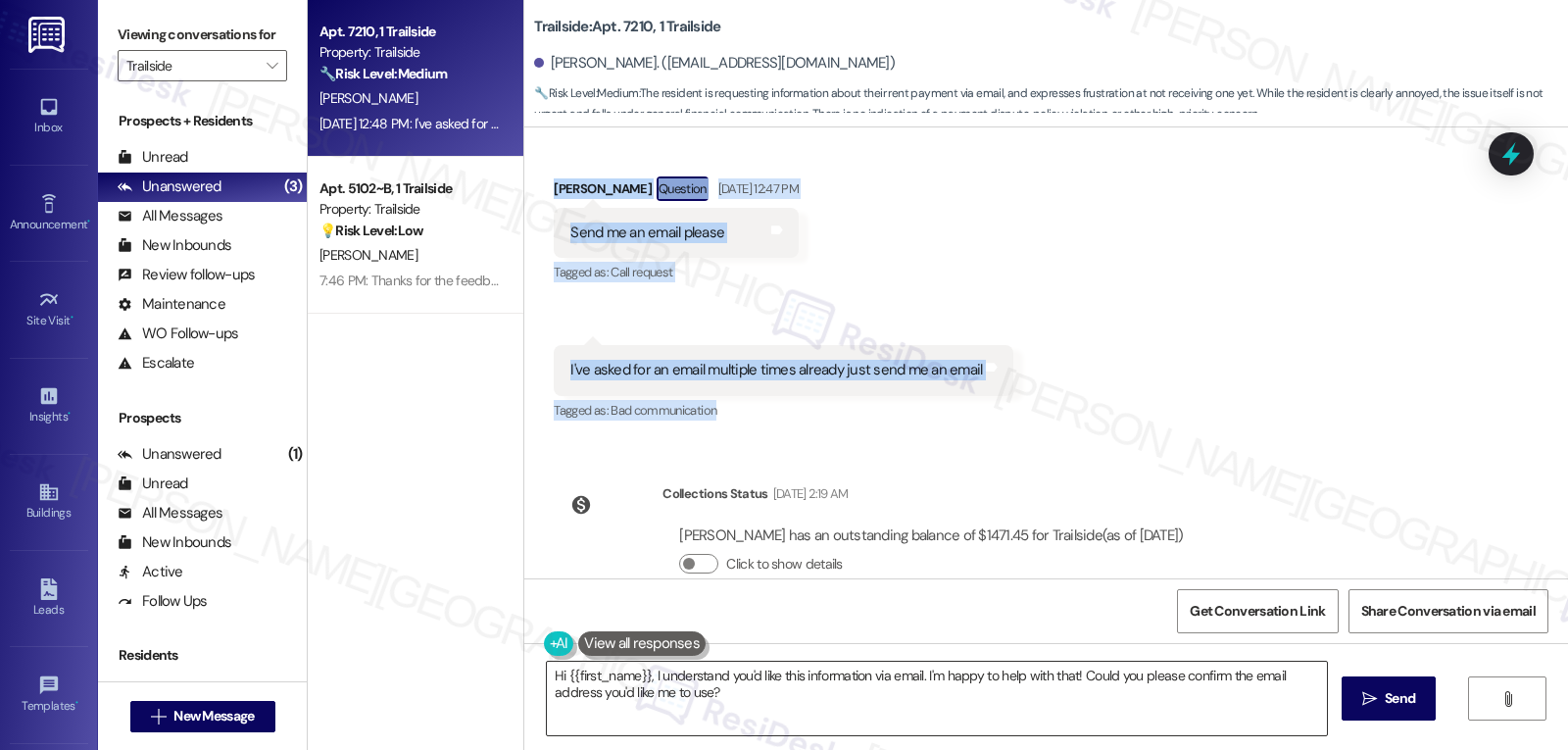
click at [757, 678] on textarea "Hi {{first_name}}, I understand you'd like this information via email. I'm happ…" at bounding box center [936, 698] width 781 height 73
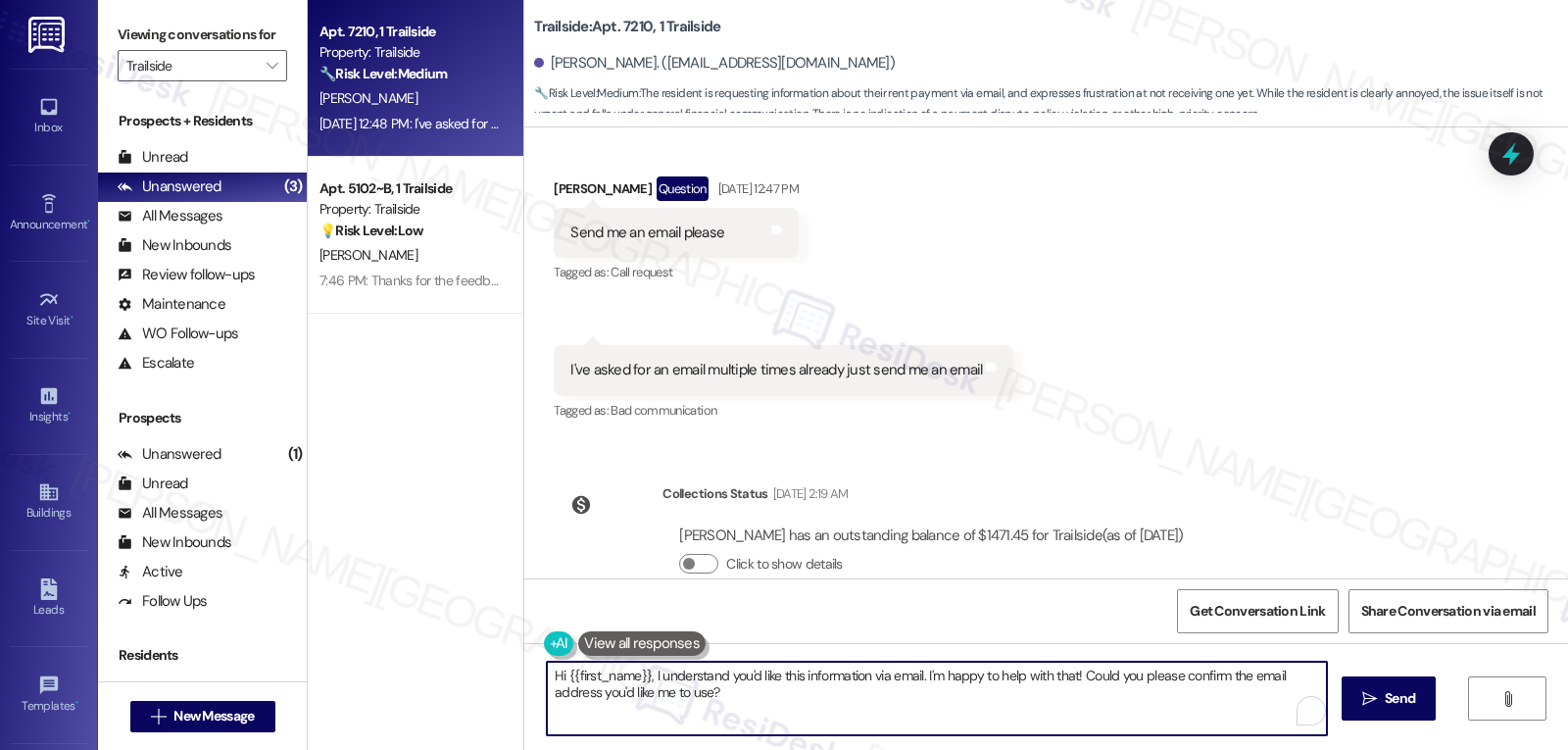
paste textarea "[PERSON_NAME]—sorry for the frustration."
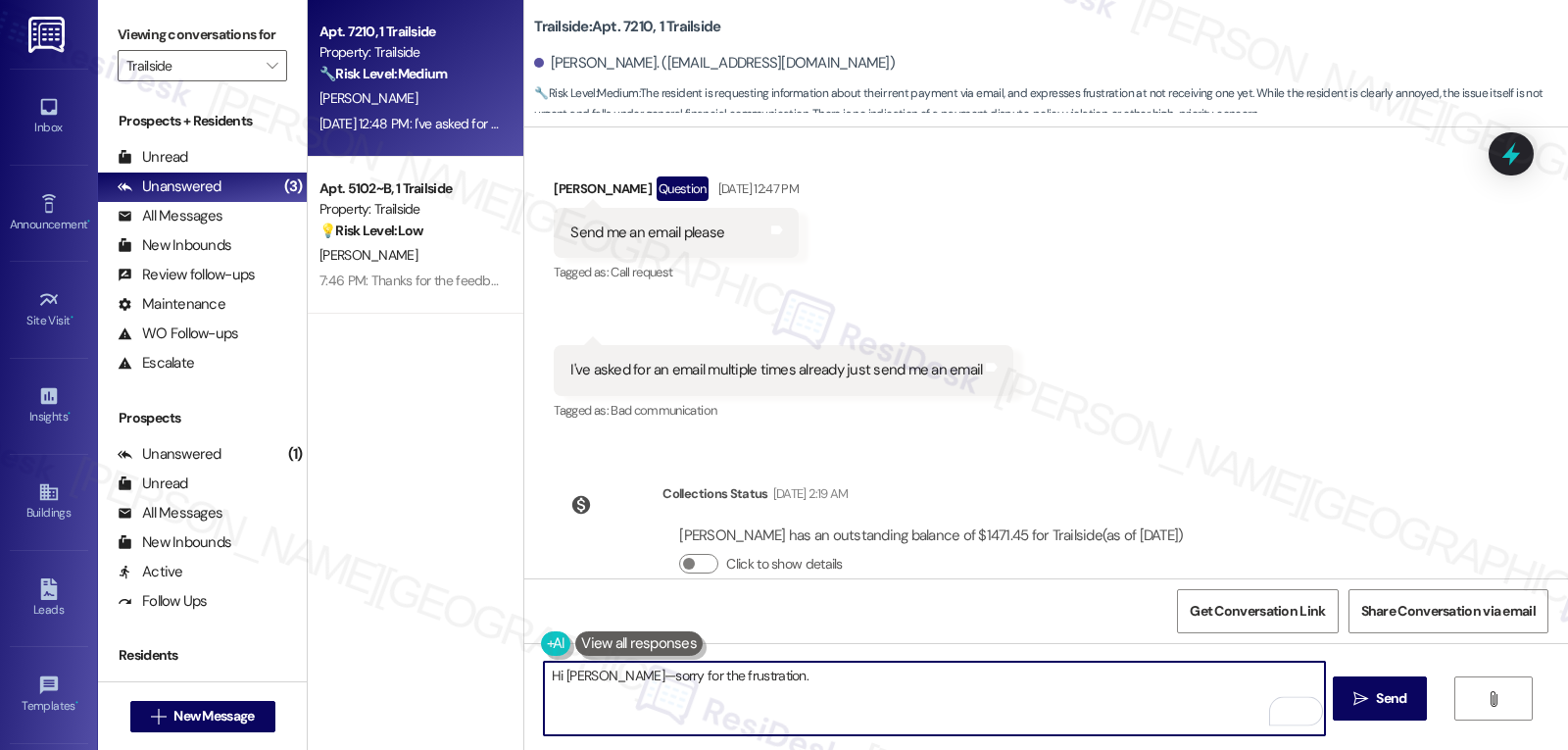
click at [635, 666] on textarea "Hi [PERSON_NAME]—sorry for the frustration." at bounding box center [933, 698] width 781 height 73
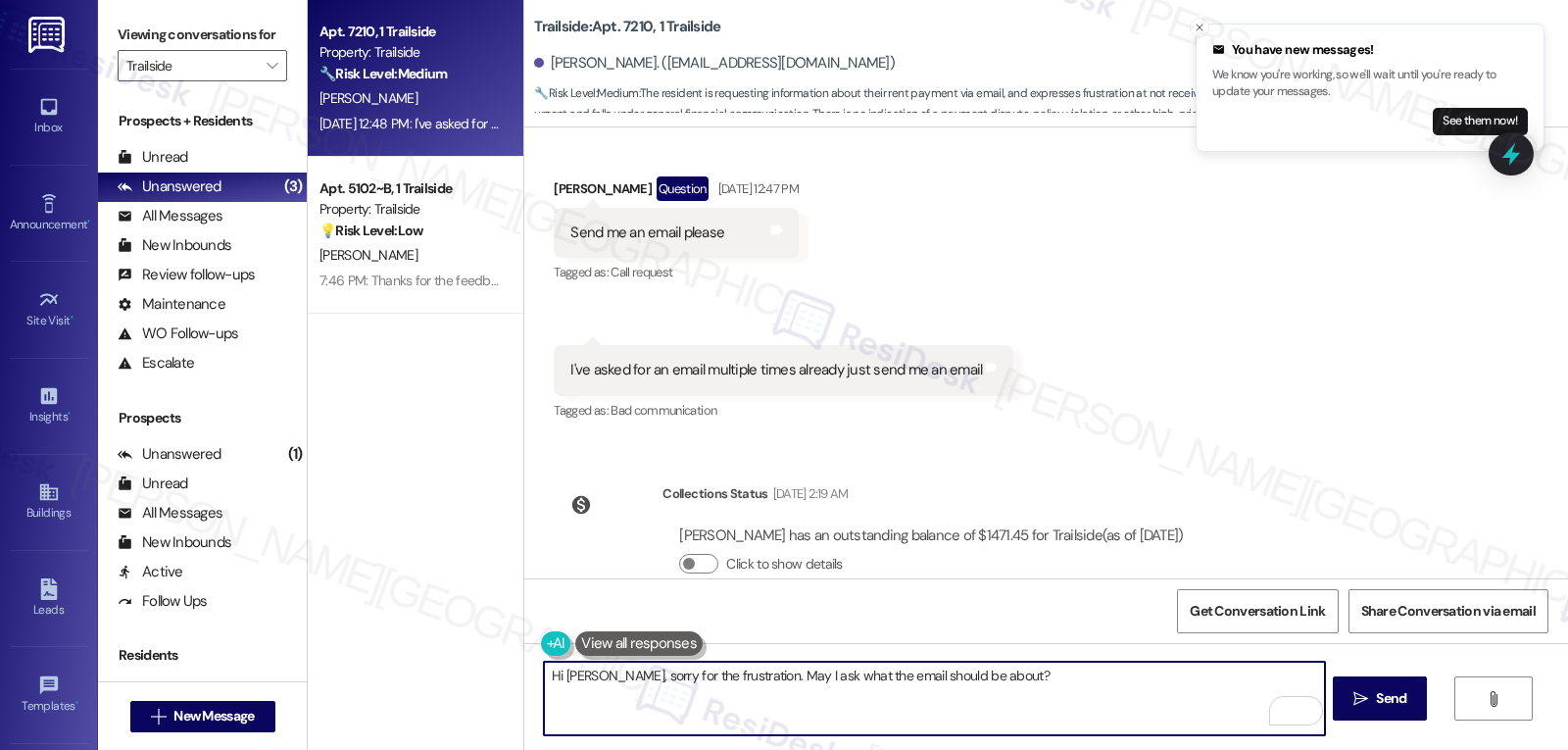
click at [761, 673] on textarea "Hi [PERSON_NAME], sorry for the frustration. May I ask what the email should be…" at bounding box center [933, 698] width 781 height 73
click at [631, 677] on textarea "Hi [PERSON_NAME], sorry for the frustration. I apologize for the delayed respon…" at bounding box center [933, 698] width 781 height 73
type textarea "Sorry for the frustration, and I apologize for the delayed response, [PERSON_NA…"
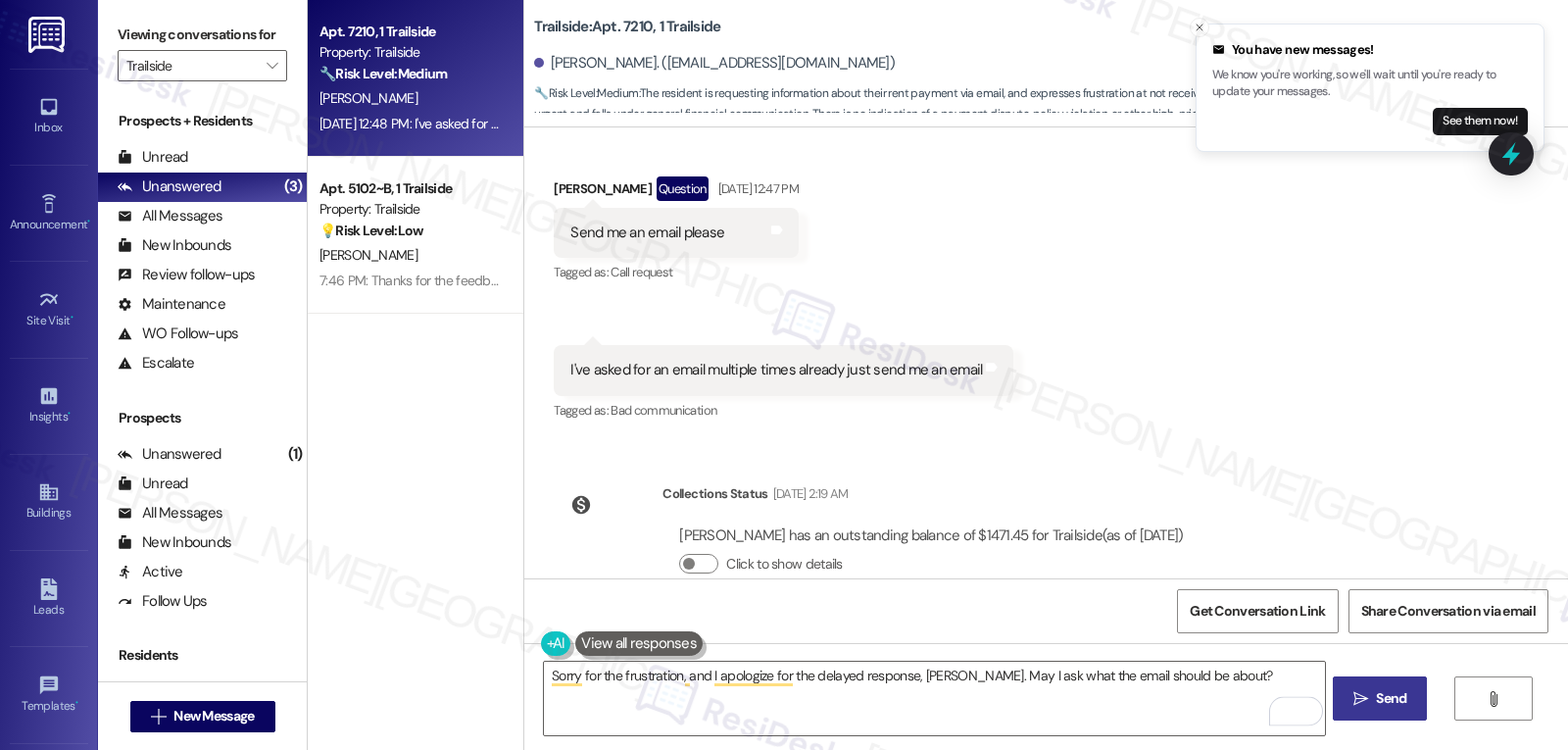
click at [1379, 711] on button " Send" at bounding box center [1381, 698] width 95 height 44
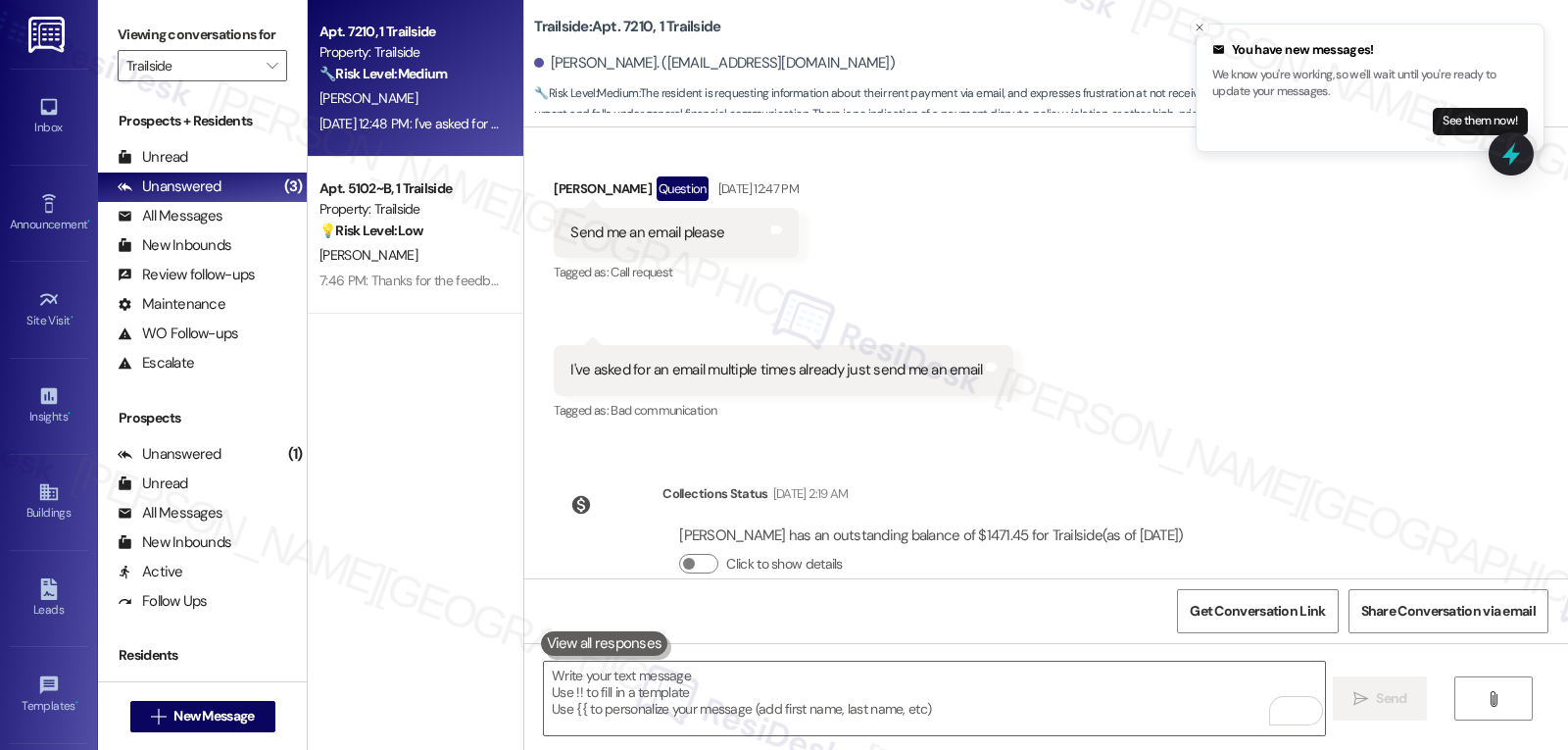
scroll to position [2259, 0]
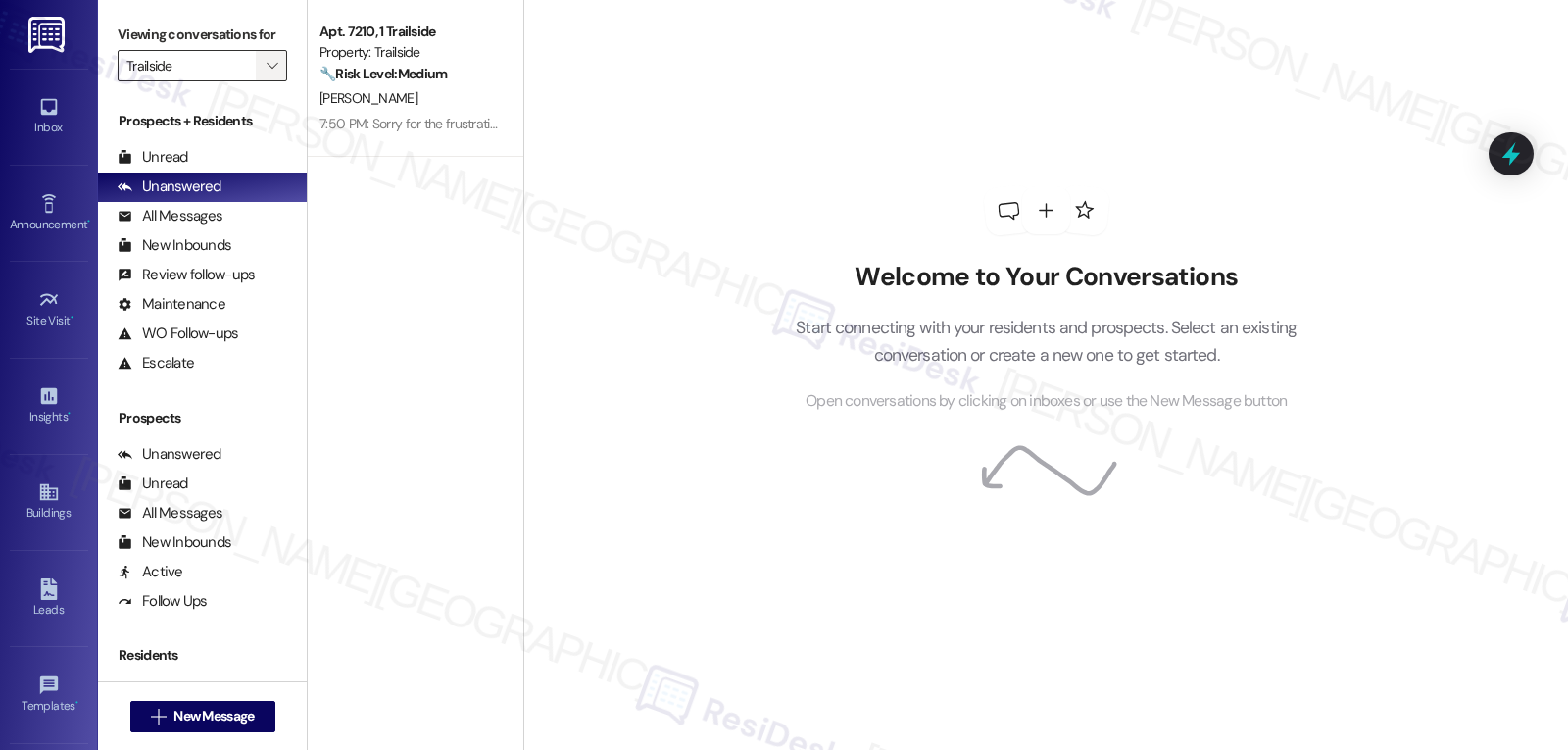
click at [263, 81] on span "" at bounding box center [271, 66] width 19 height 32
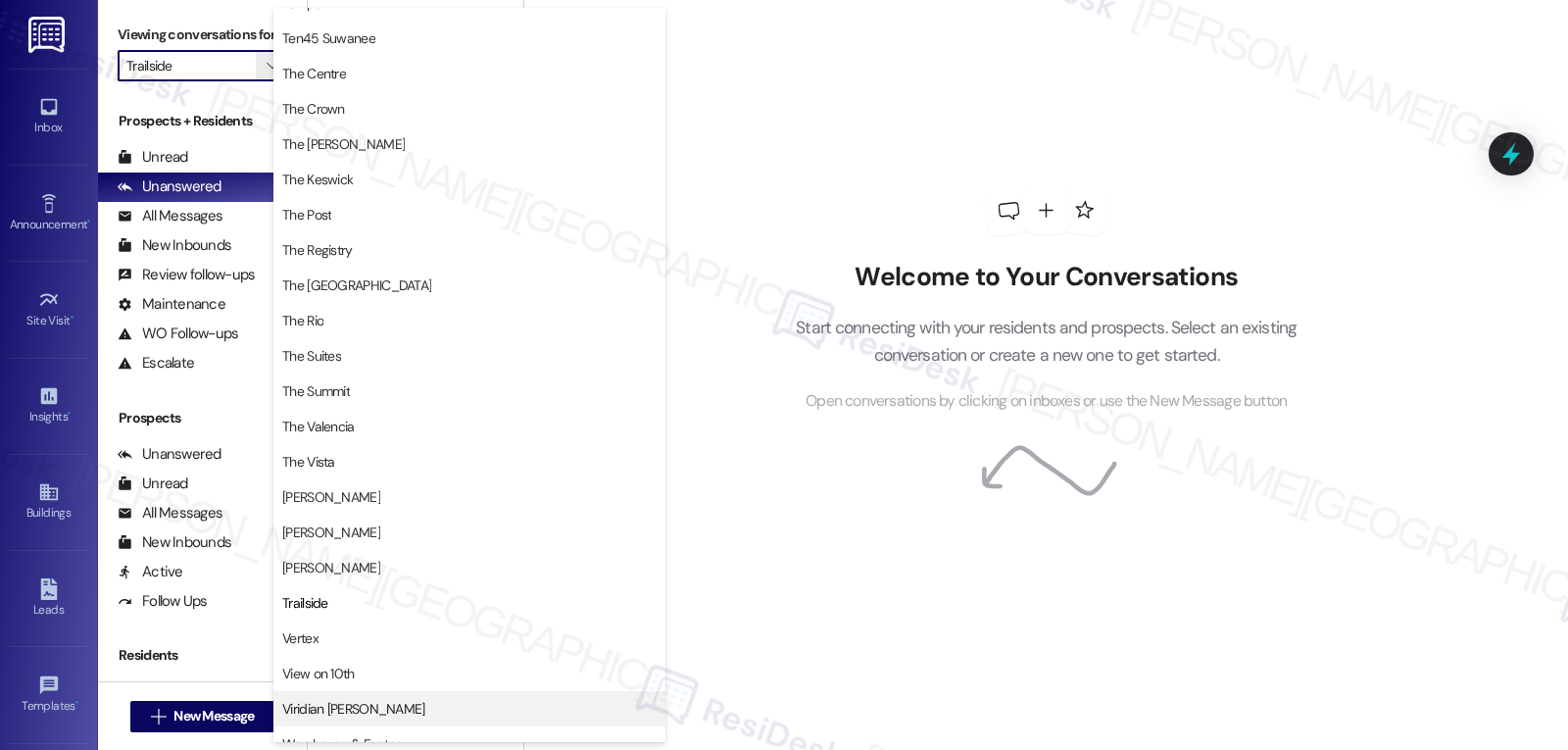
scroll to position [1878, 0]
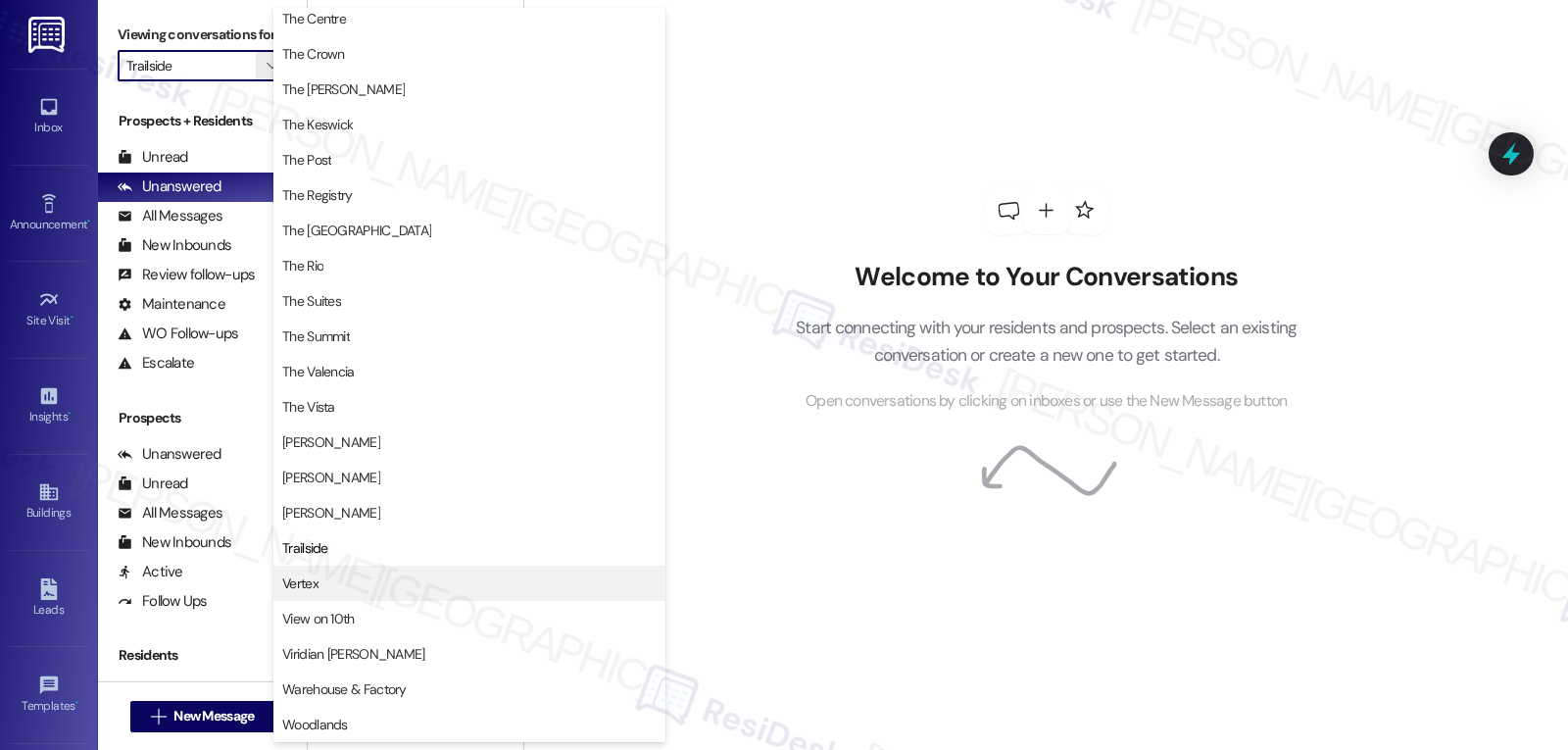
click at [335, 582] on span "Vertex" at bounding box center [469, 583] width 374 height 20
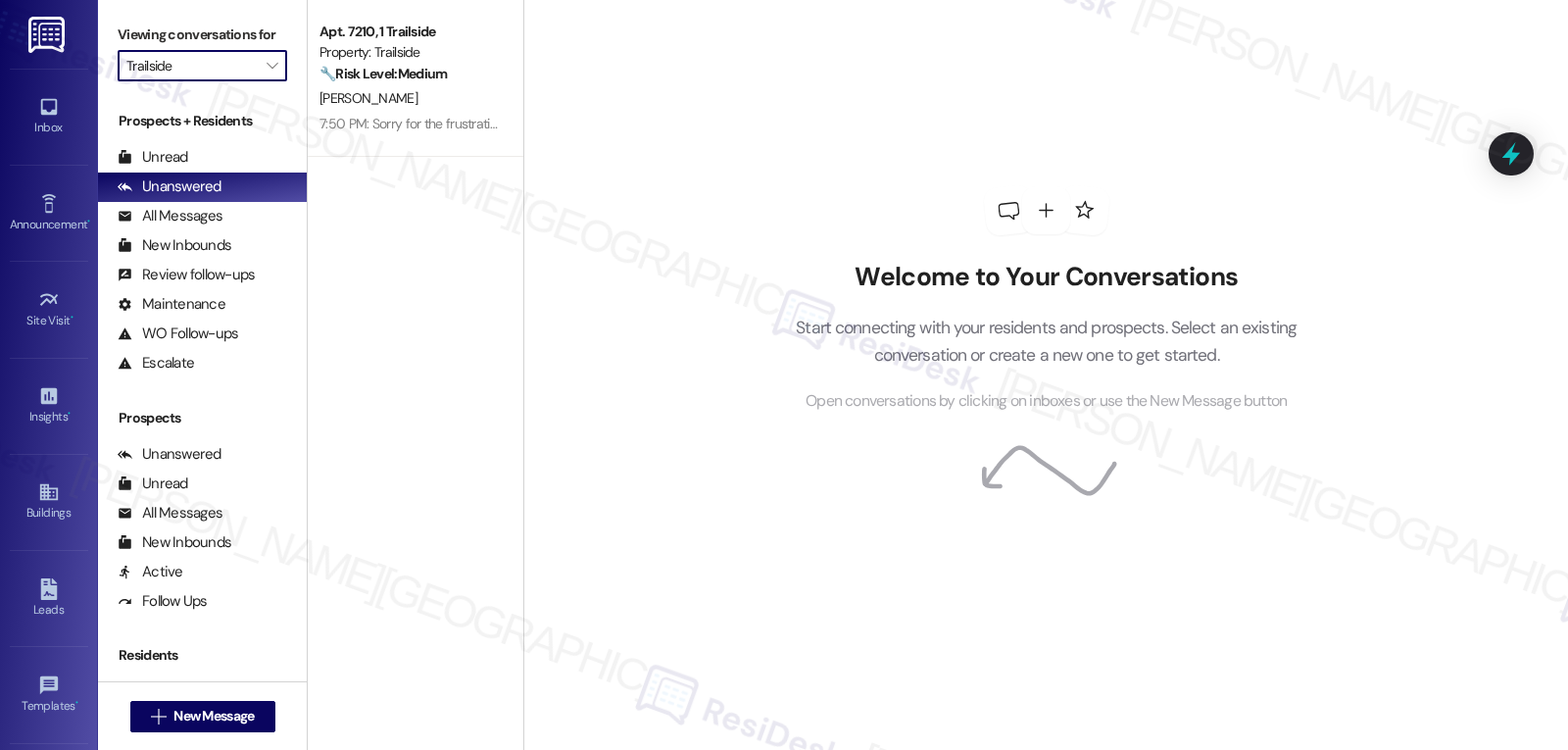
type input "Vertex"
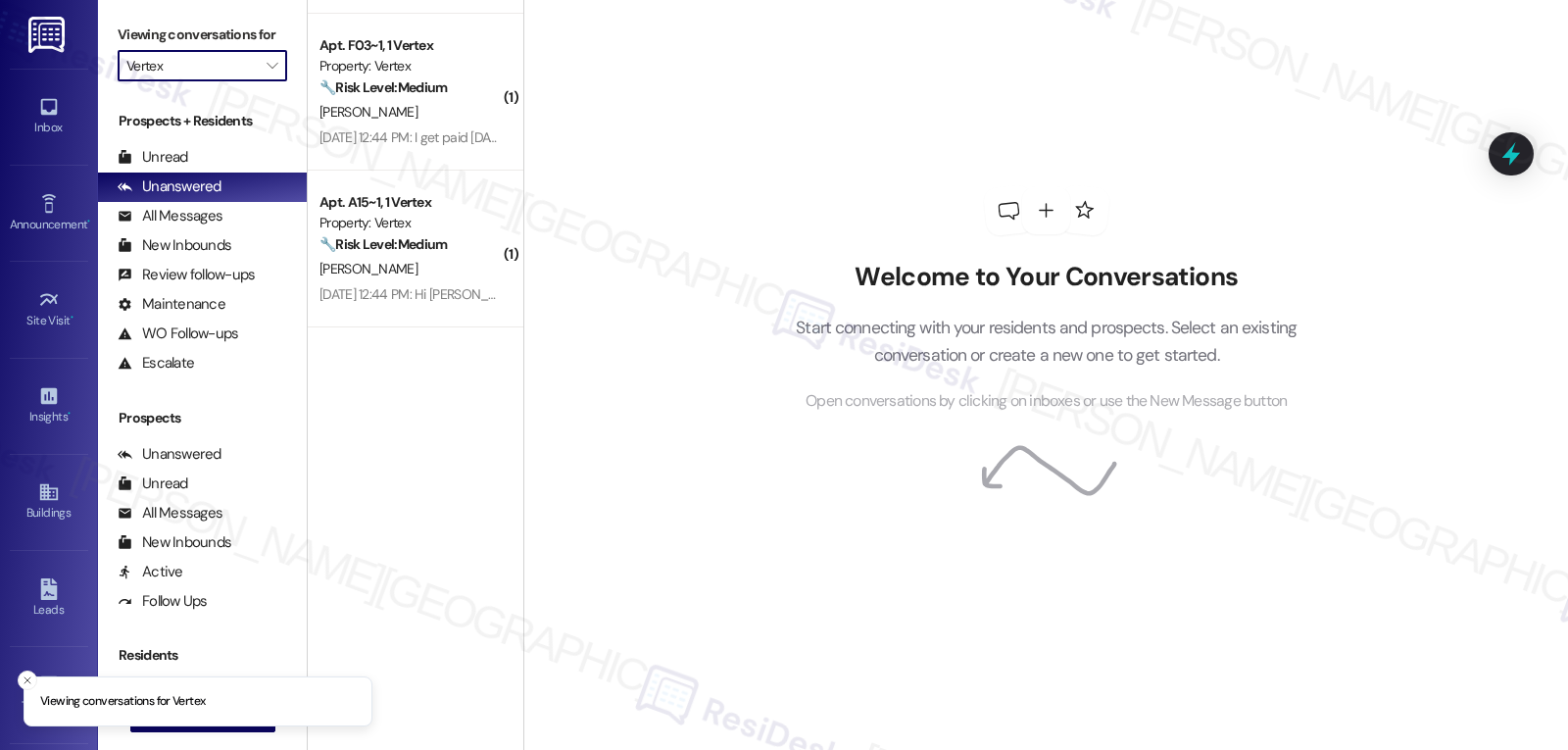
scroll to position [644, 0]
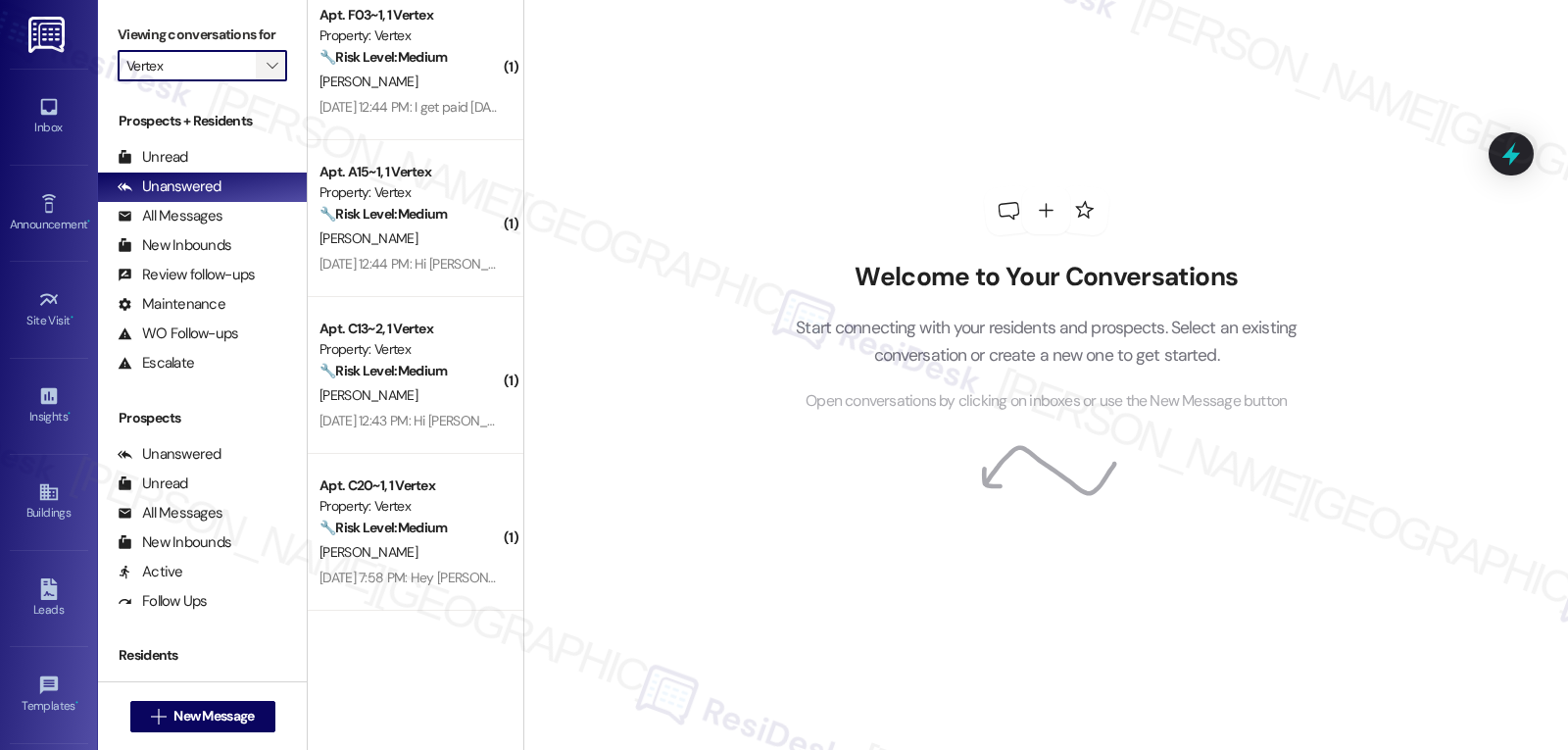
click at [266, 73] on icon "" at bounding box center [271, 66] width 11 height 16
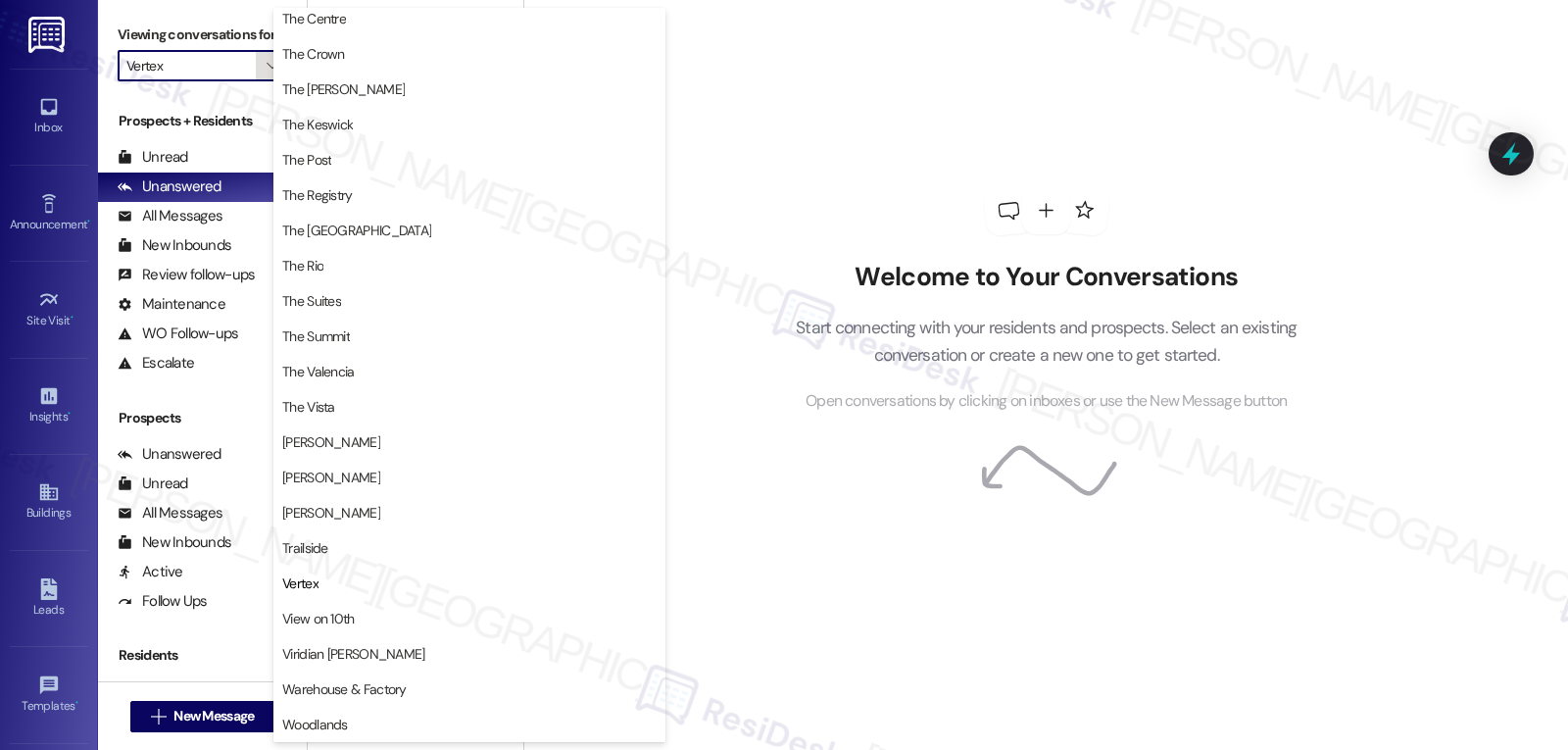
scroll to position [1878, 0]
click at [917, 674] on div "Welcome to Your Conversations Start connecting with your residents and prospect…" at bounding box center [1045, 375] width 1045 height 750
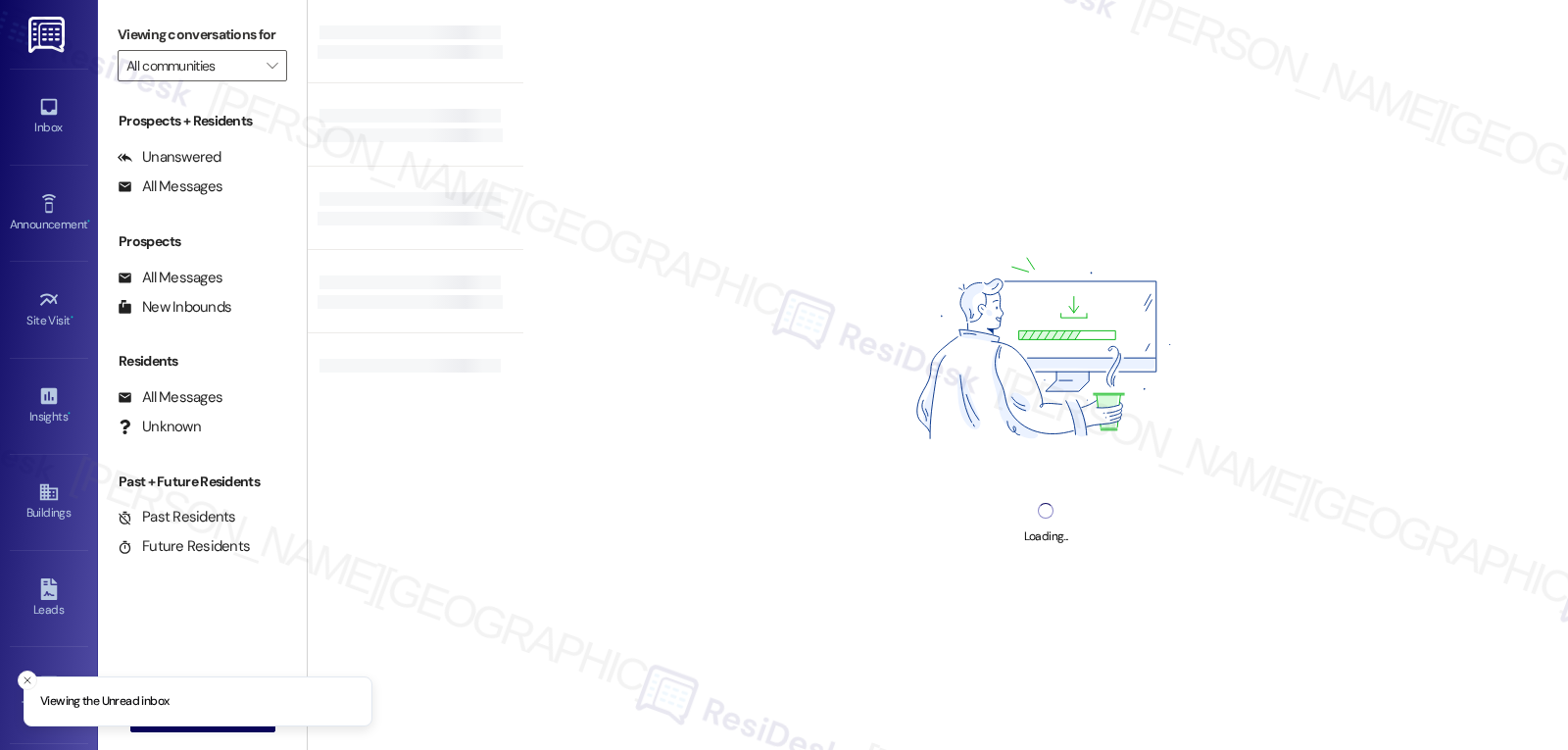
type input "Vertex"
